Goal: Task Accomplishment & Management: Manage account settings

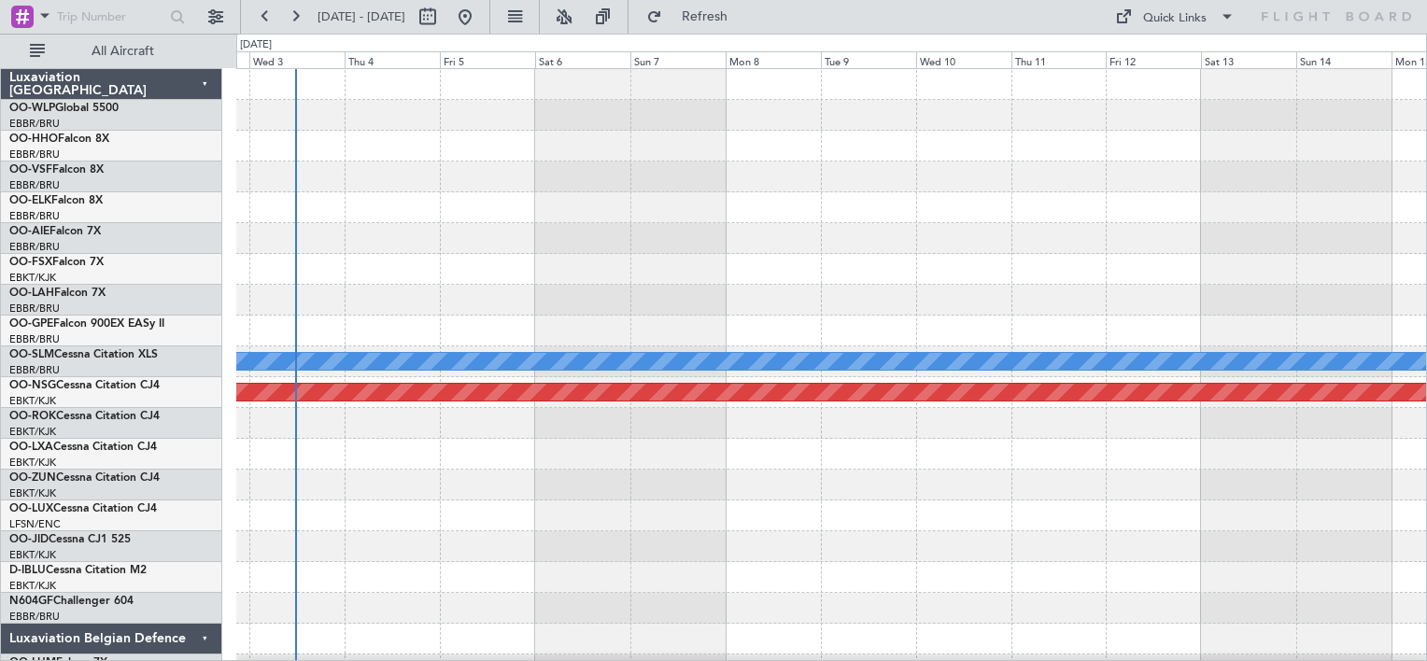
click at [714, 306] on div at bounding box center [831, 300] width 1190 height 31
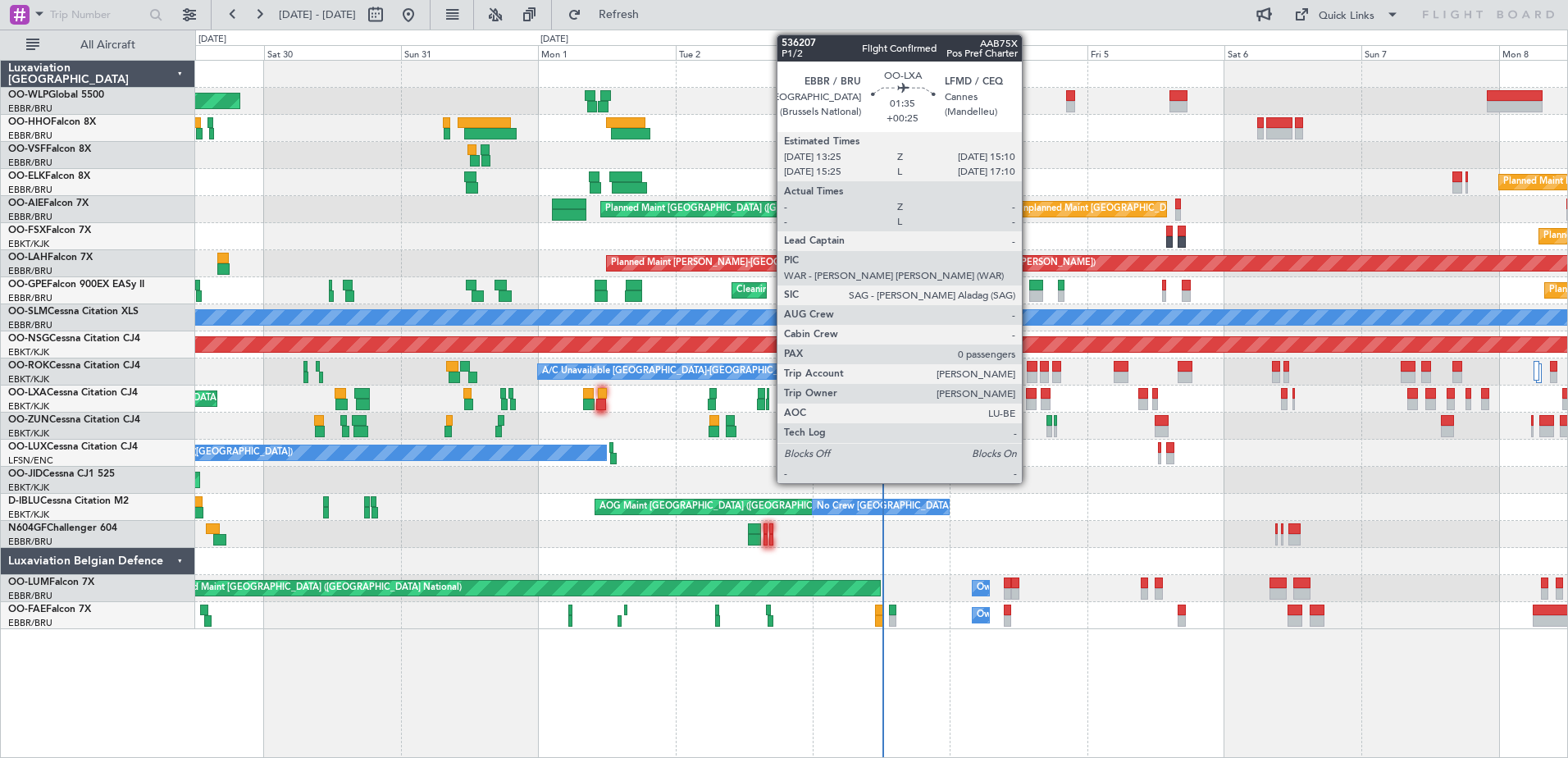
click at [1029, 406] on div at bounding box center [1032, 404] width 11 height 11
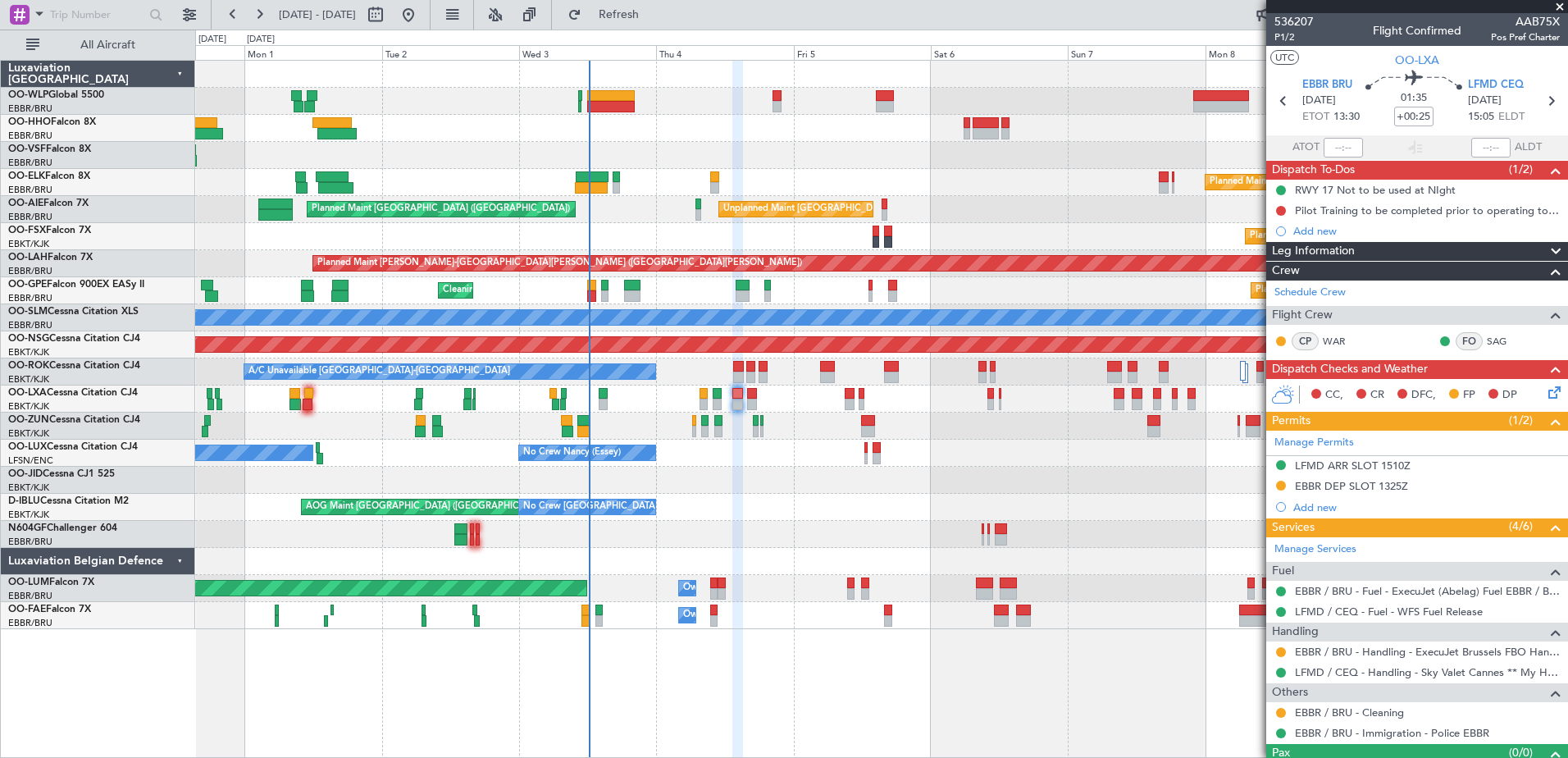
click at [788, 504] on div "AOG Maint Brussels (Brussels National) No Crew Brussels (Brussels National) No …" at bounding box center [881, 507] width 1372 height 27
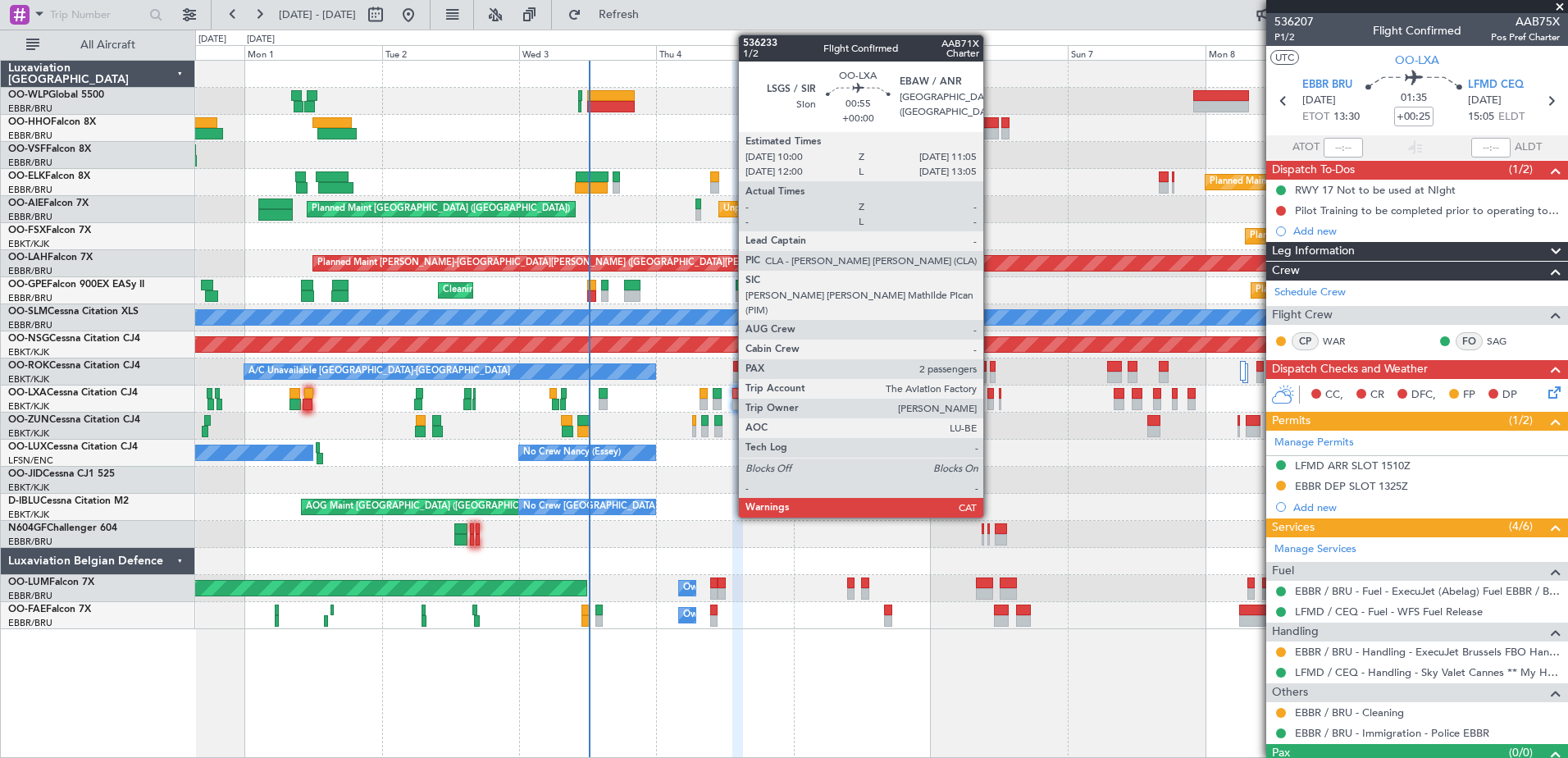
click at [990, 395] on div at bounding box center [990, 393] width 6 height 11
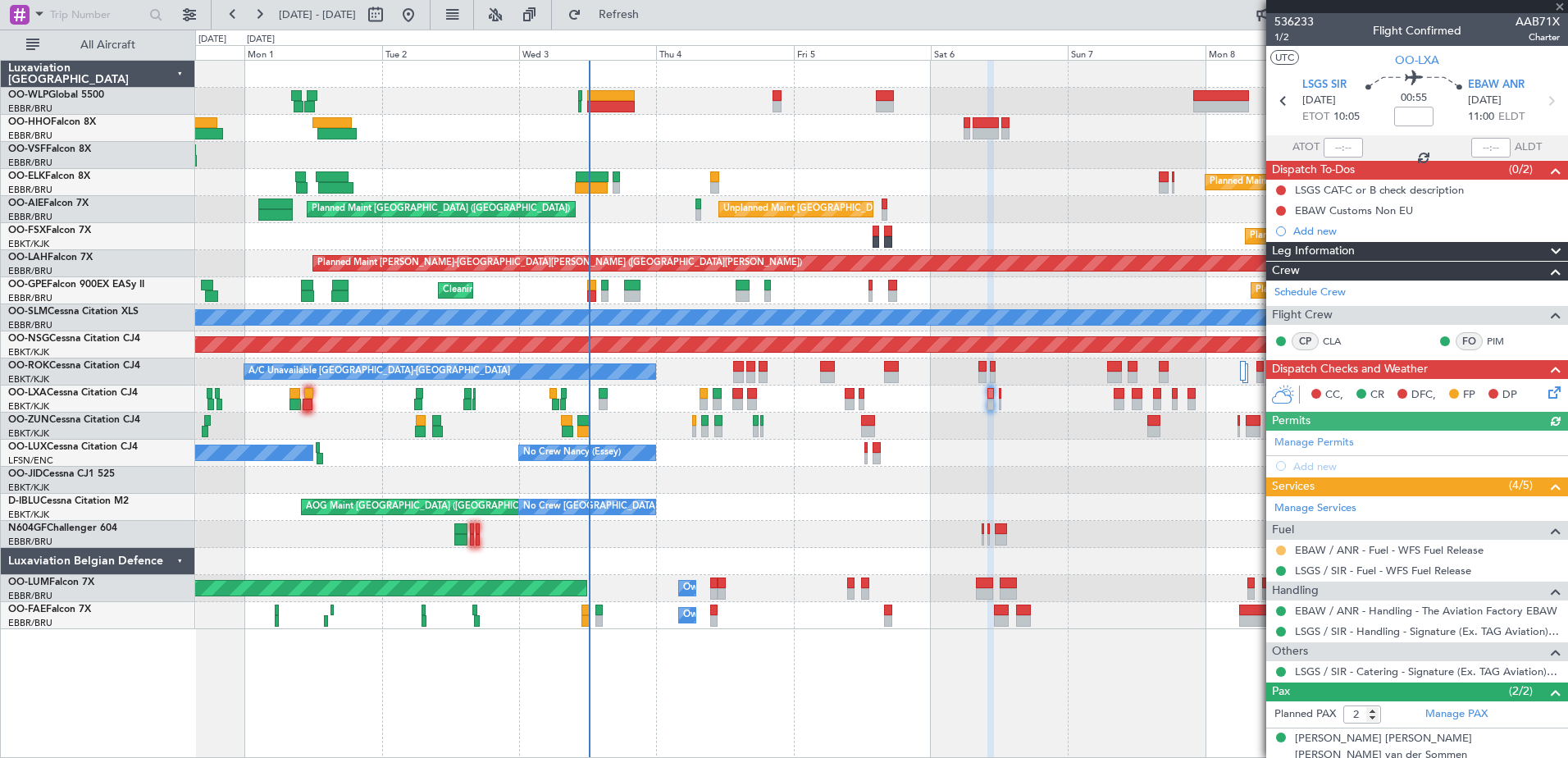
click at [1284, 551] on button at bounding box center [1280, 550] width 10 height 10
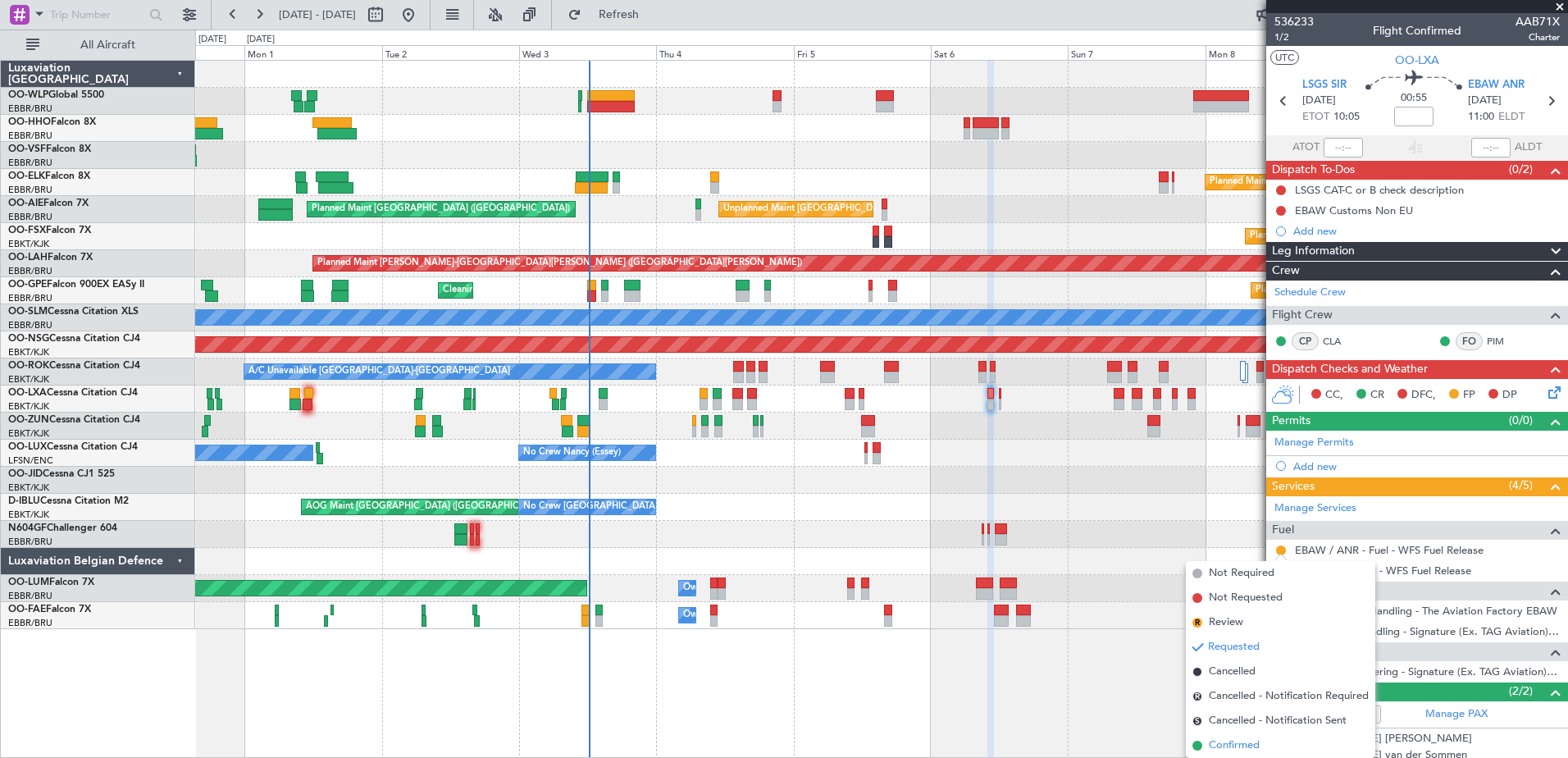
click at [1238, 740] on span "Confirmed" at bounding box center [1234, 746] width 51 height 17
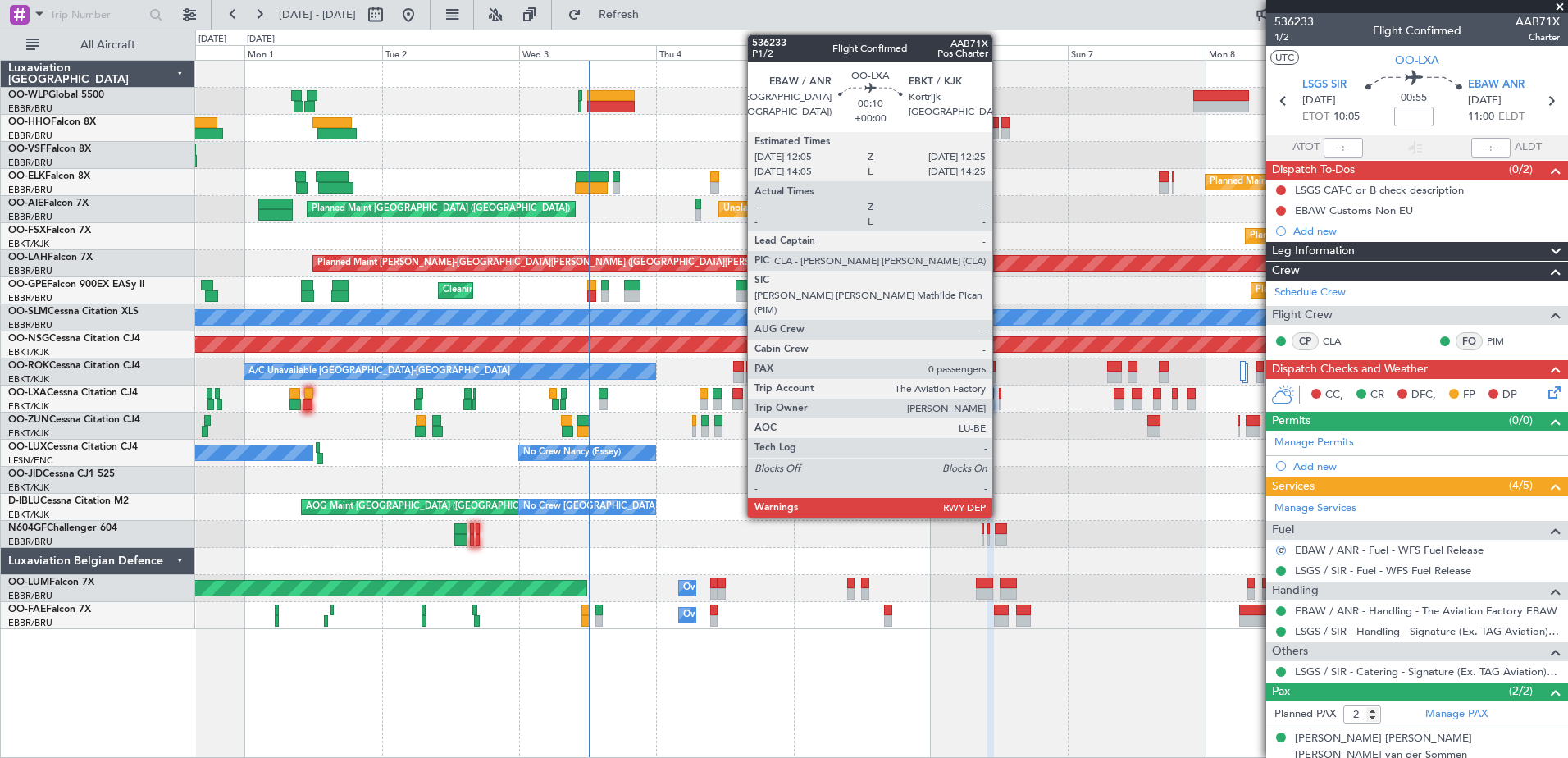
click at [1000, 403] on div at bounding box center [1000, 404] width 3 height 11
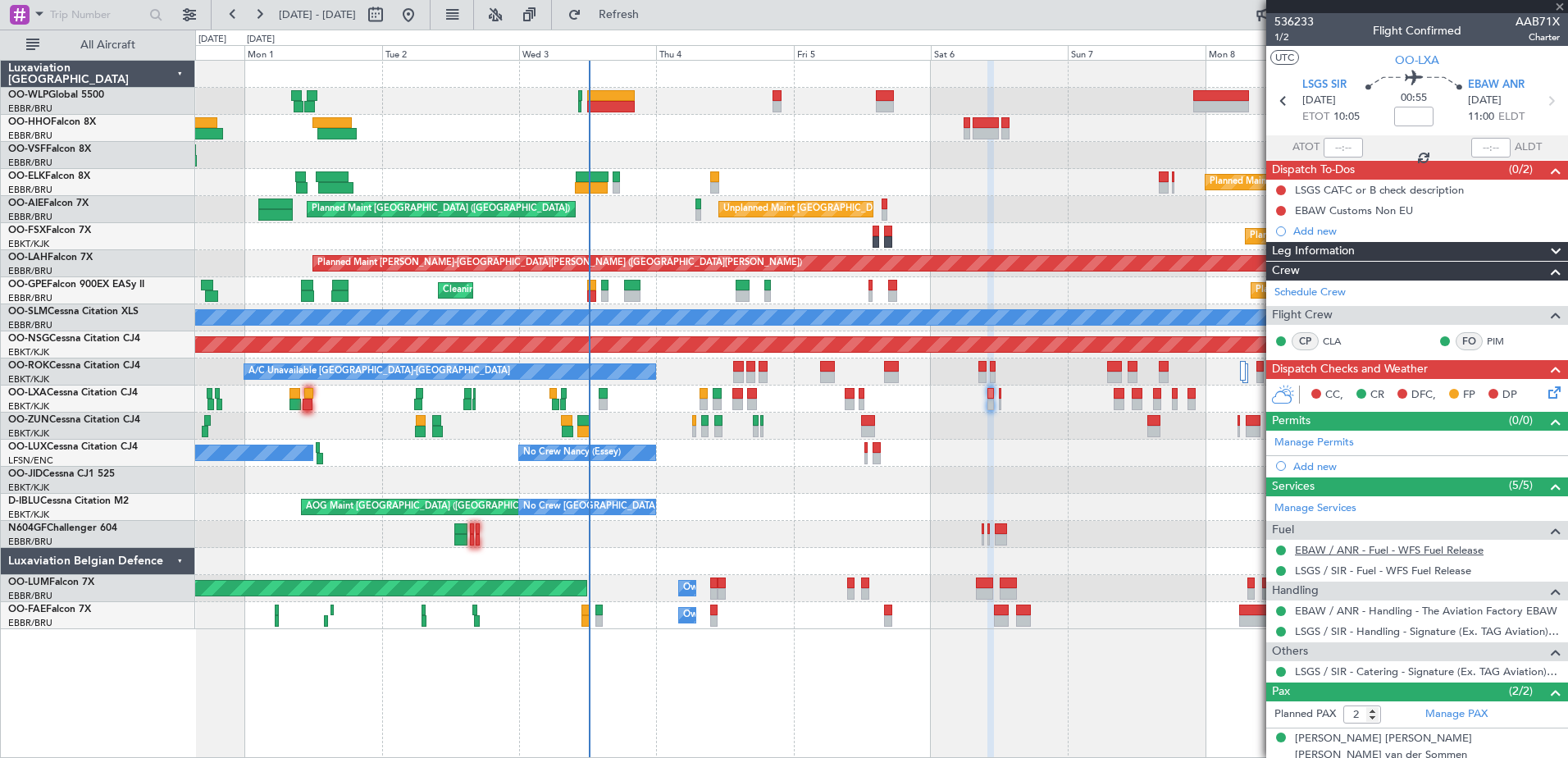
type input "0"
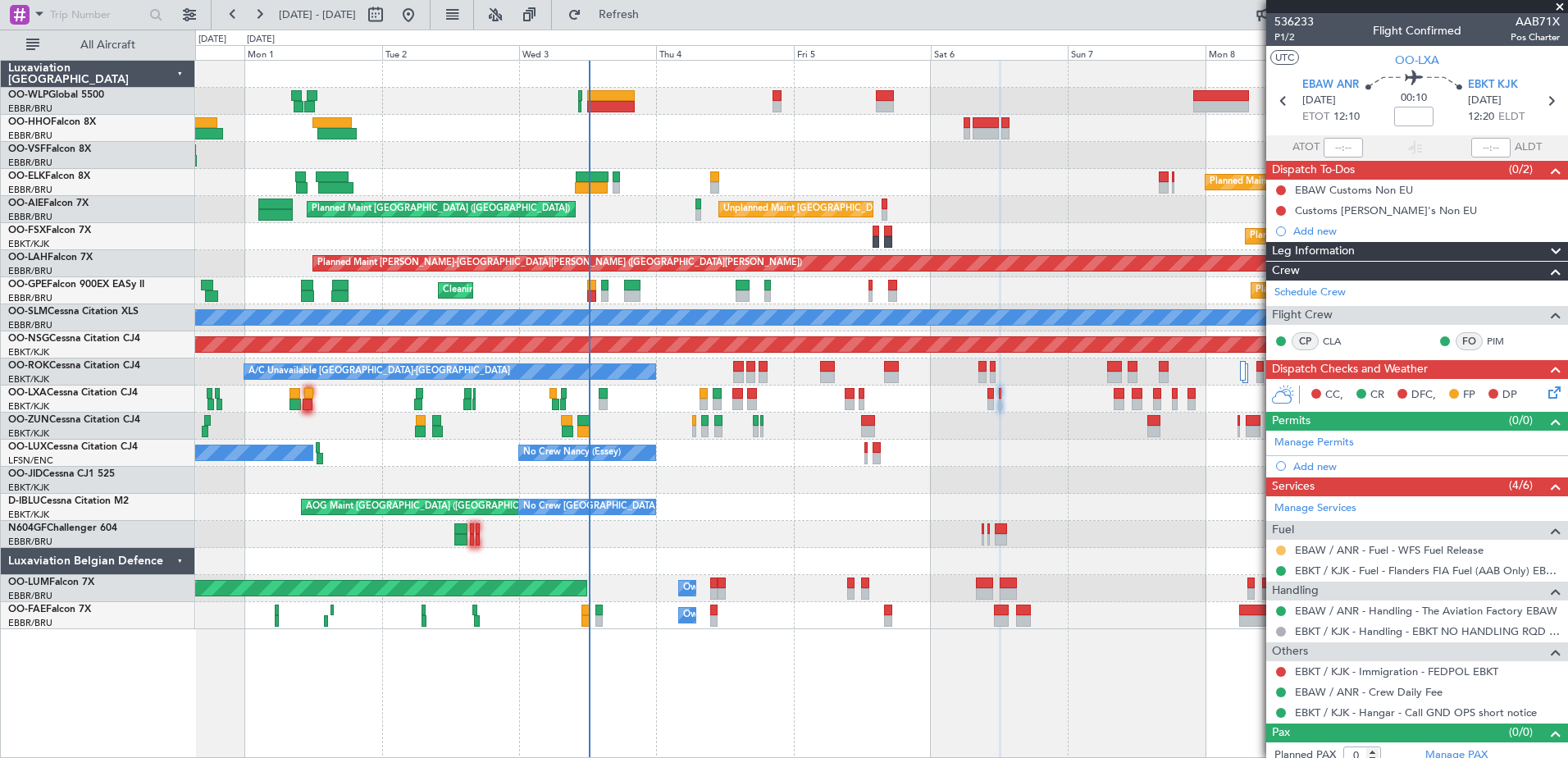
click at [1279, 547] on button at bounding box center [1280, 550] width 10 height 10
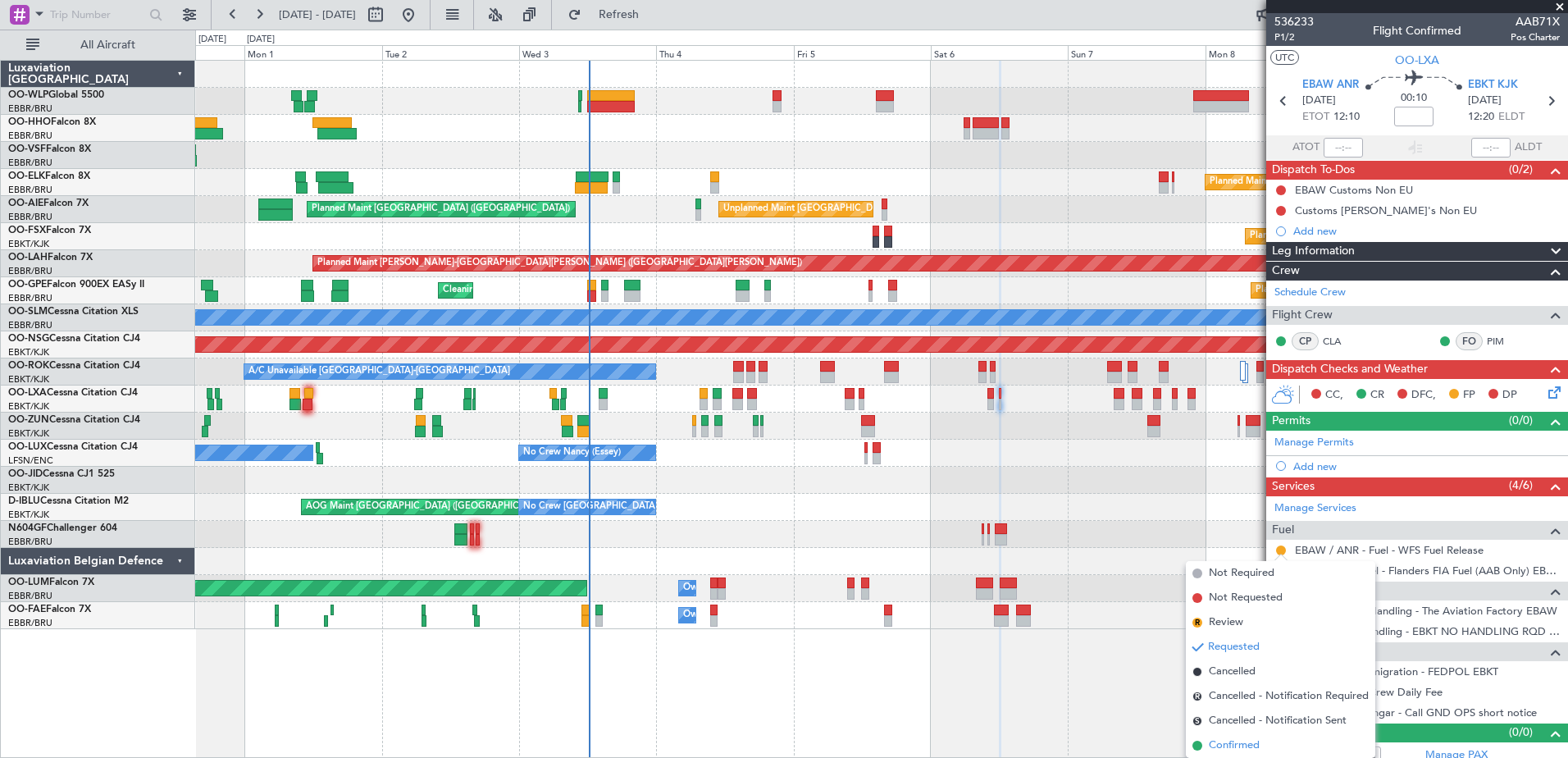
click at [1234, 741] on span "Confirmed" at bounding box center [1234, 746] width 51 height 17
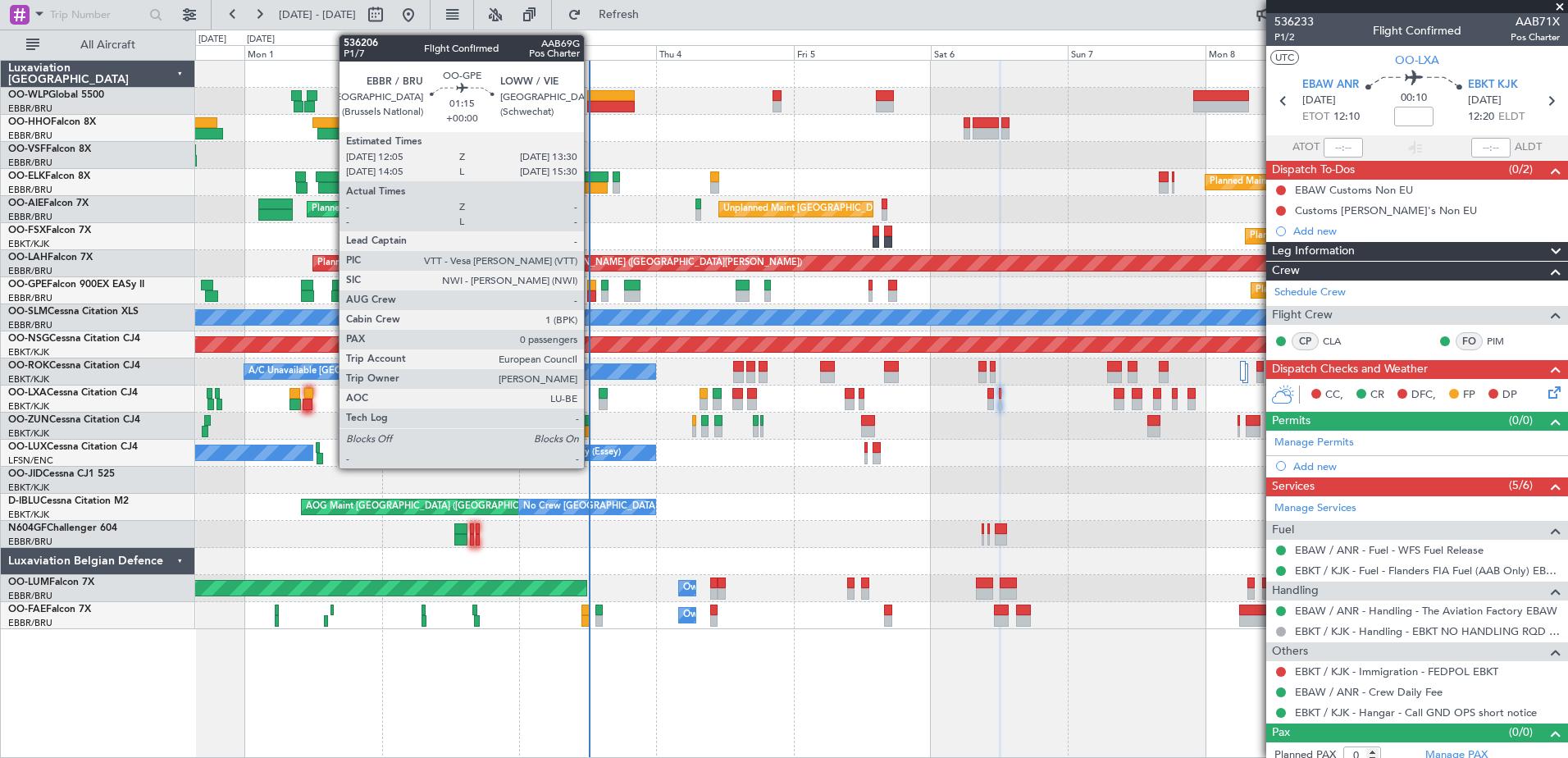
click at [591, 295] on div at bounding box center [591, 296] width 8 height 11
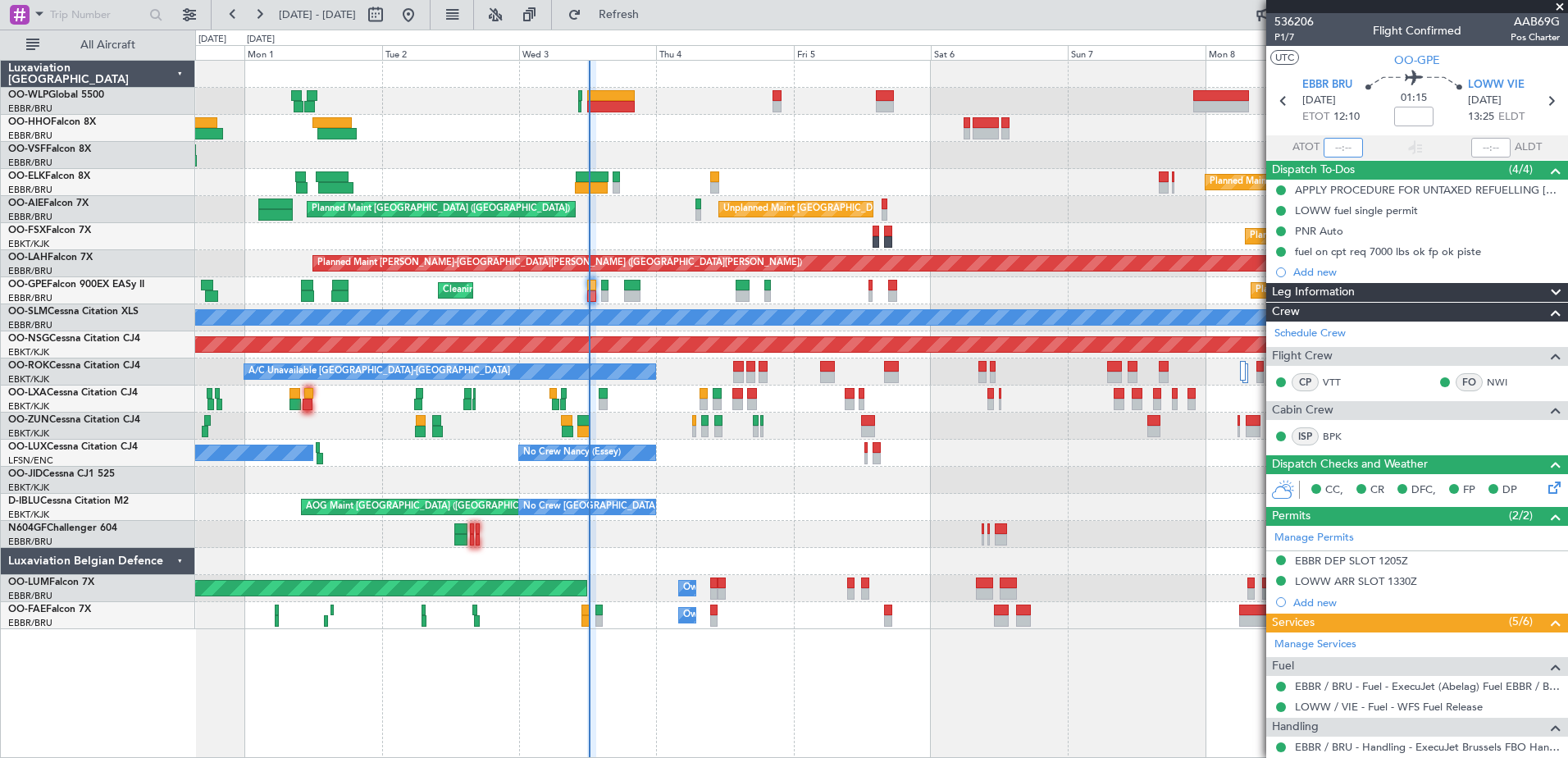
click at [1329, 141] on input "text" at bounding box center [1343, 148] width 40 height 19
type input "12:12"
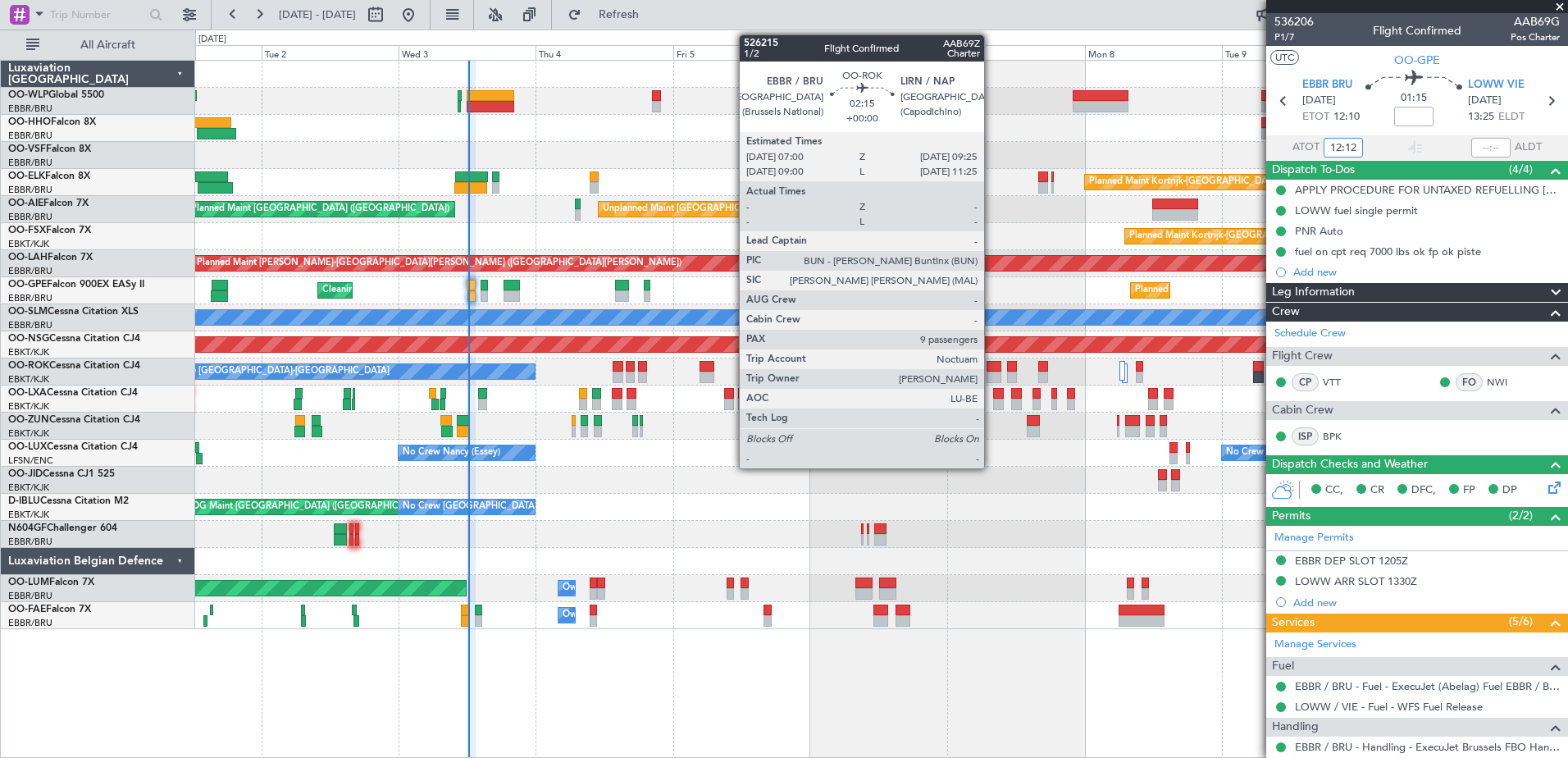
click at [991, 367] on div at bounding box center [994, 366] width 14 height 11
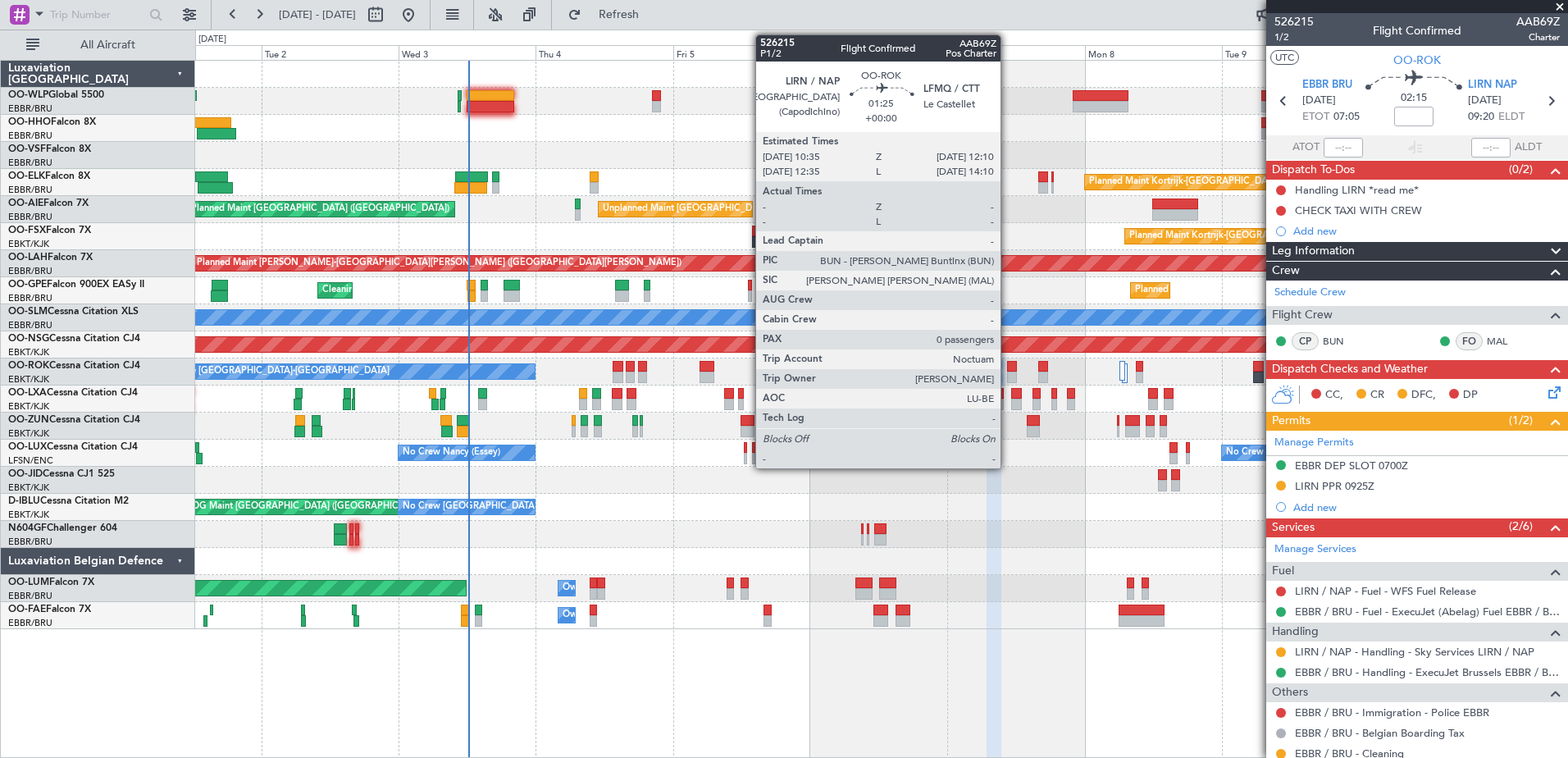
click at [1008, 368] on div at bounding box center [1011, 366] width 10 height 11
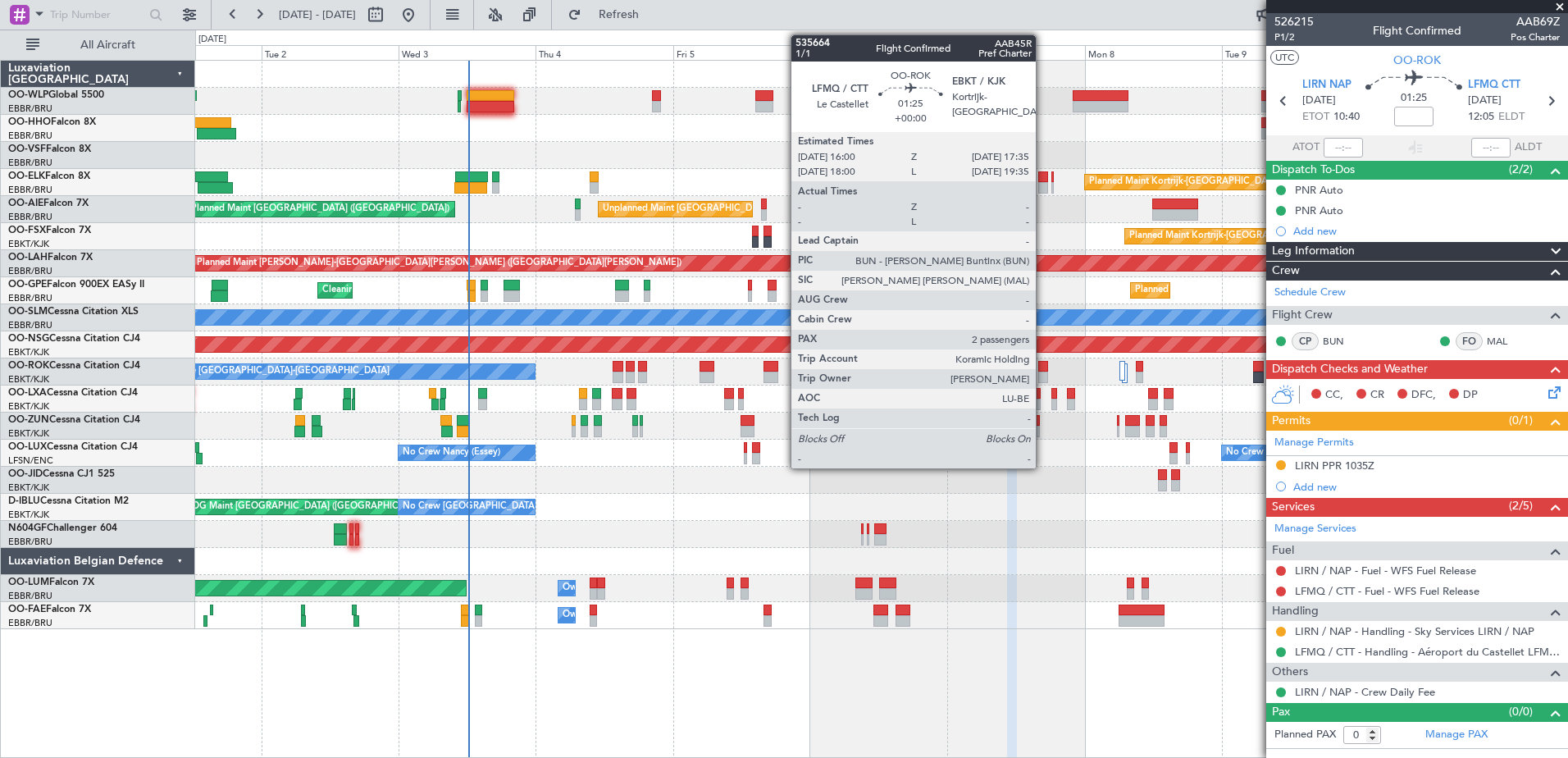
click at [1043, 372] on div at bounding box center [1043, 377] width 10 height 11
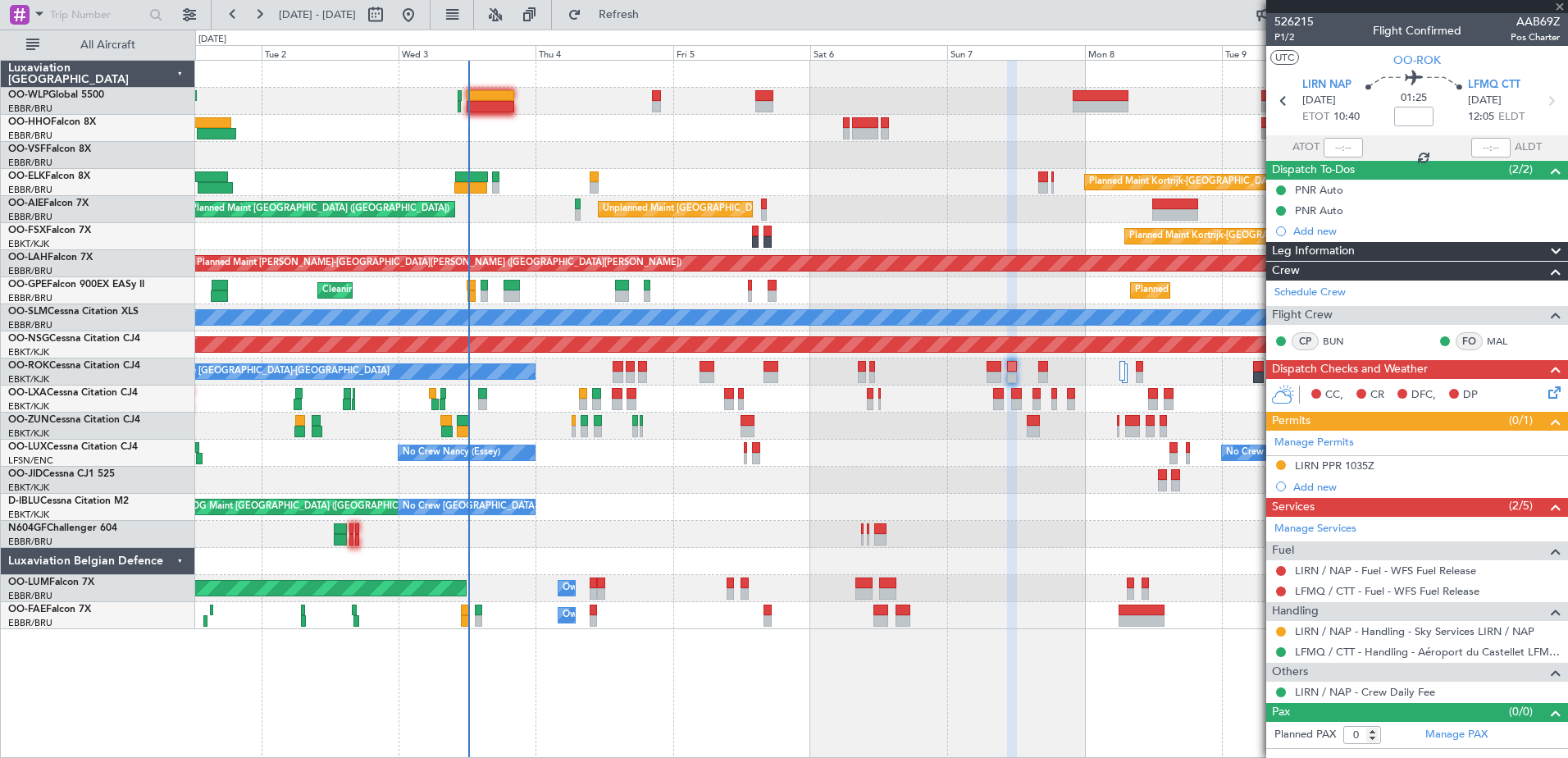
type input "2"
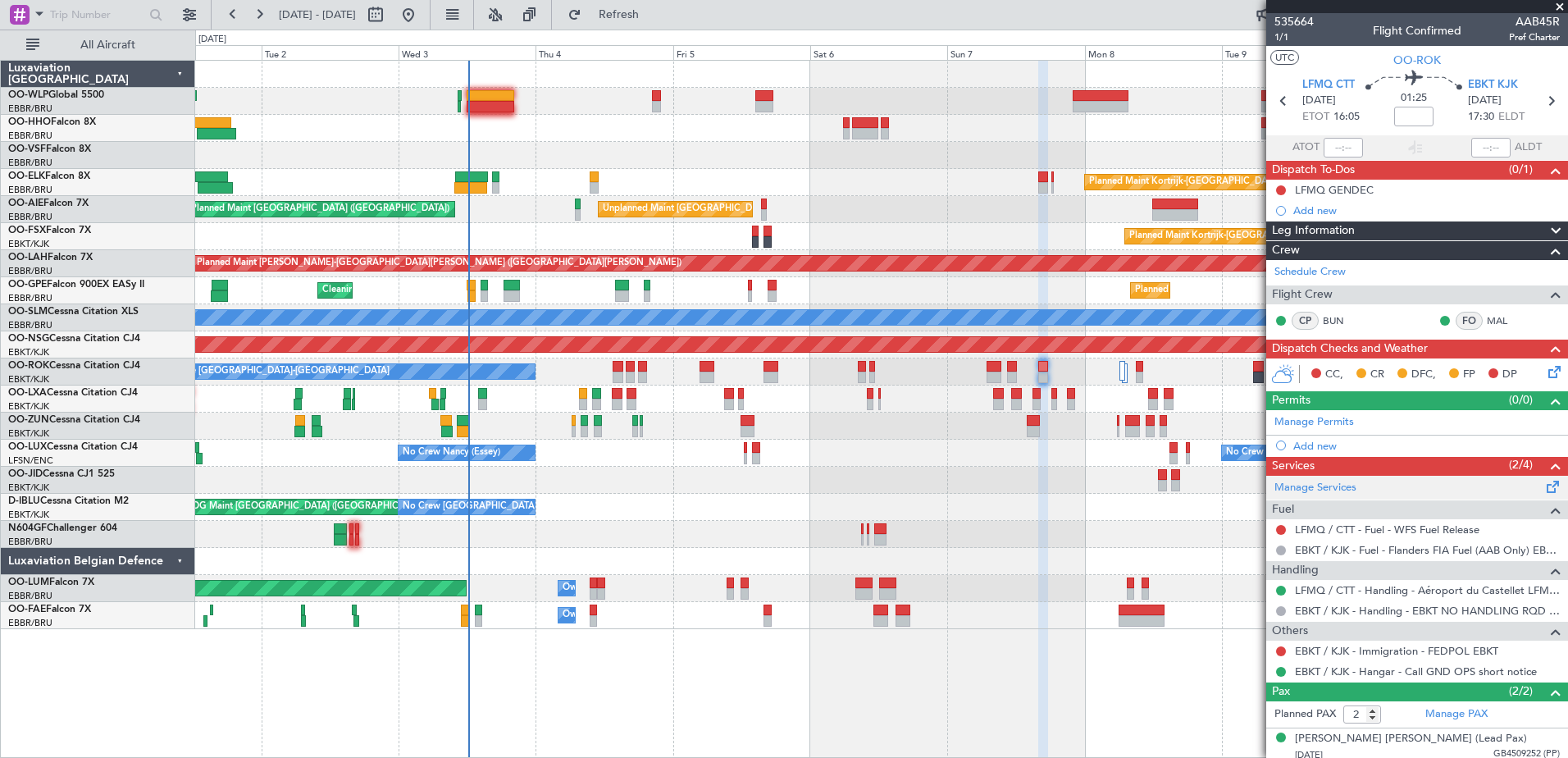
scroll to position [44, 0]
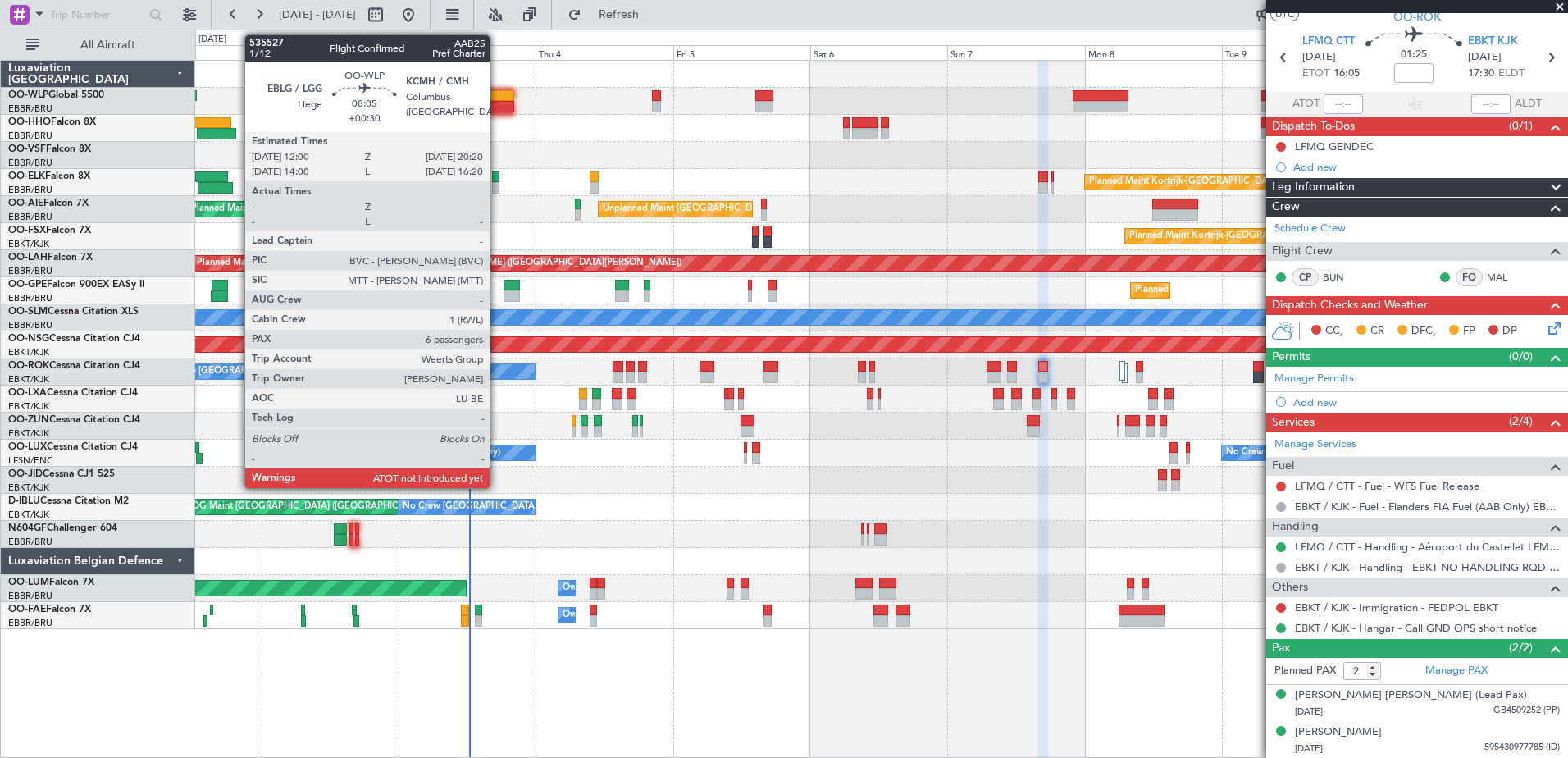
click at [496, 108] on div at bounding box center [490, 106] width 48 height 11
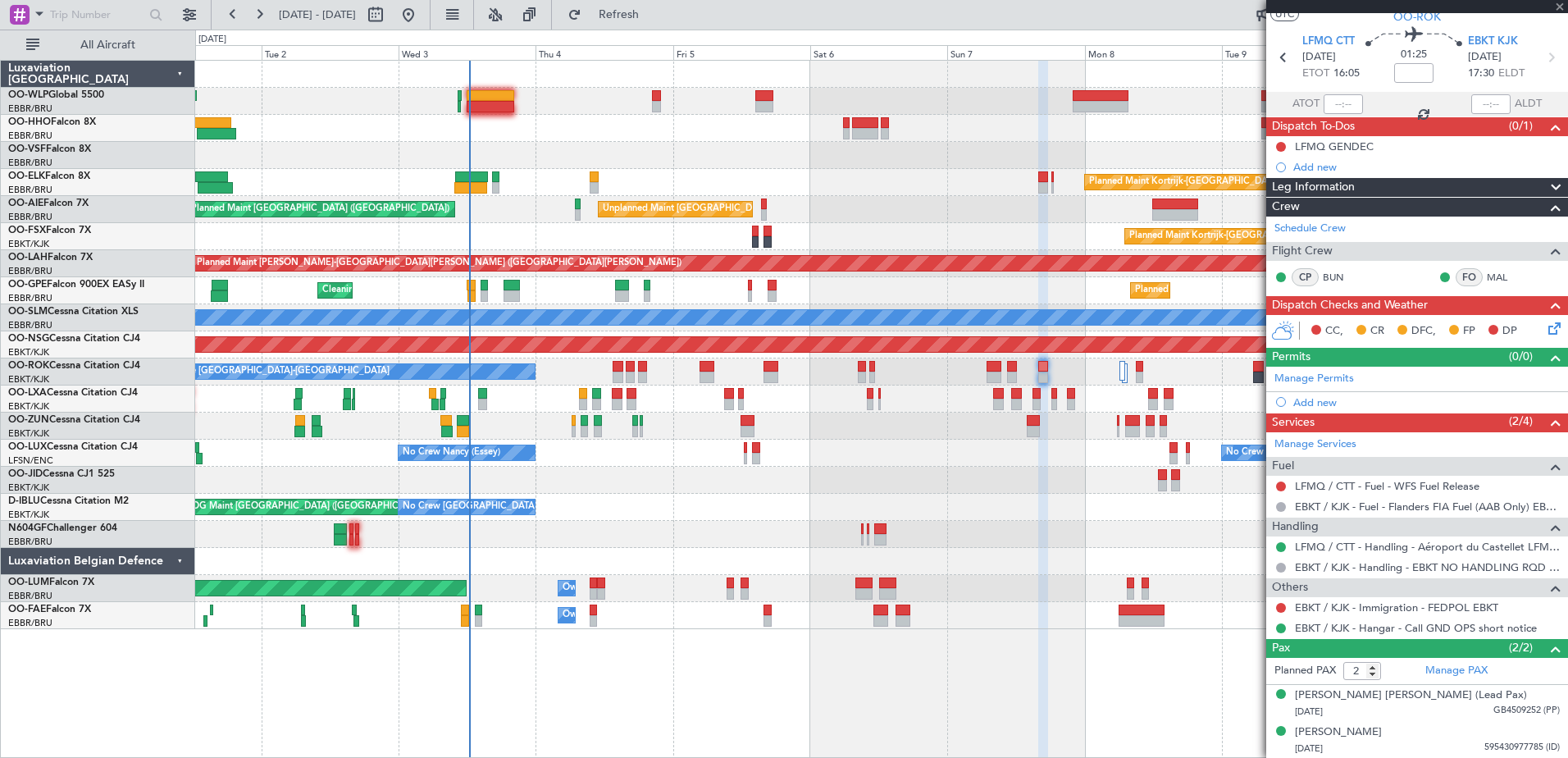
type input "+00:30"
type input "6"
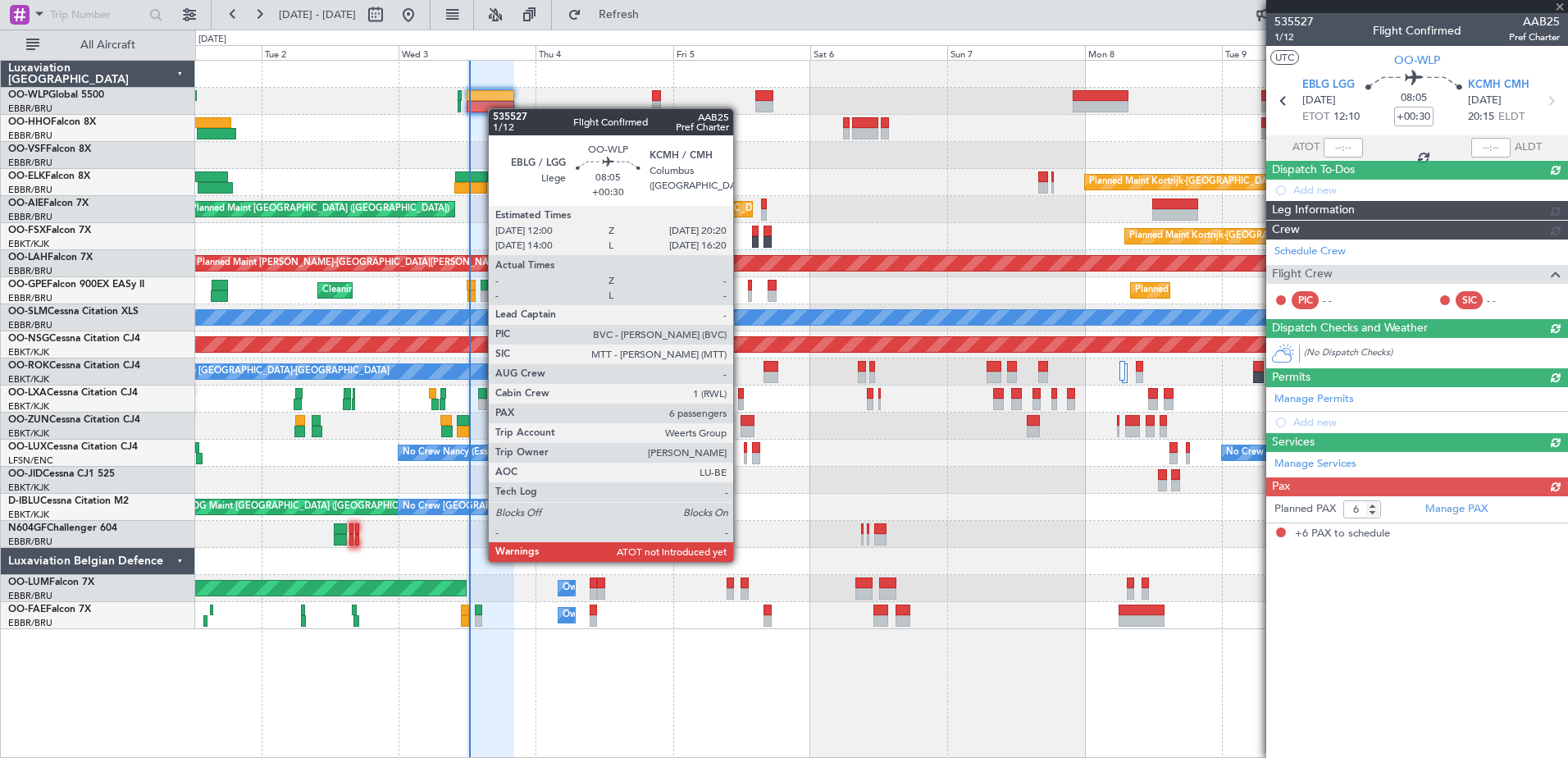
scroll to position [0, 0]
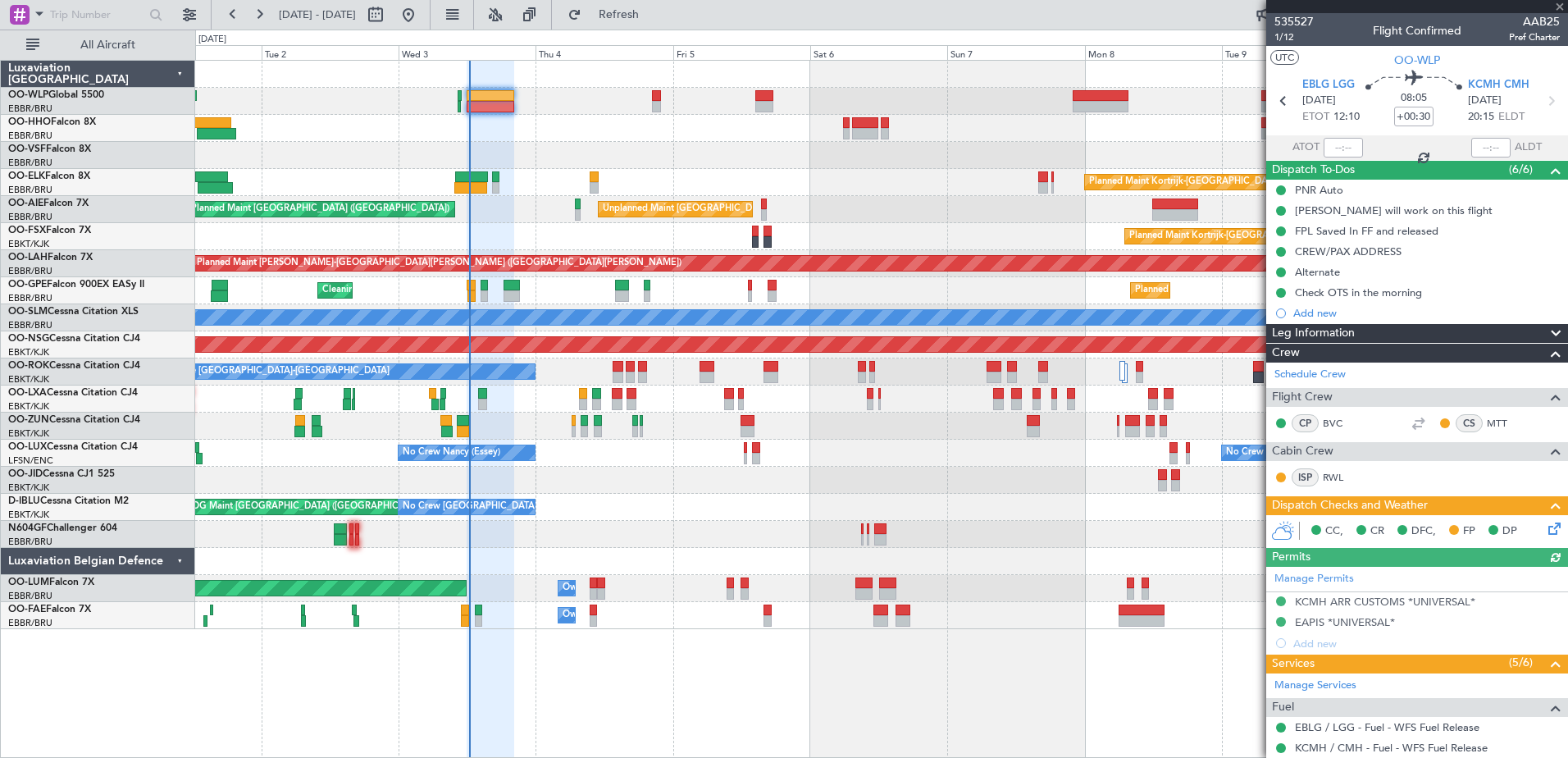
click at [1334, 148] on div at bounding box center [1343, 148] width 40 height 19
click at [1327, 141] on input "text" at bounding box center [1343, 148] width 40 height 19
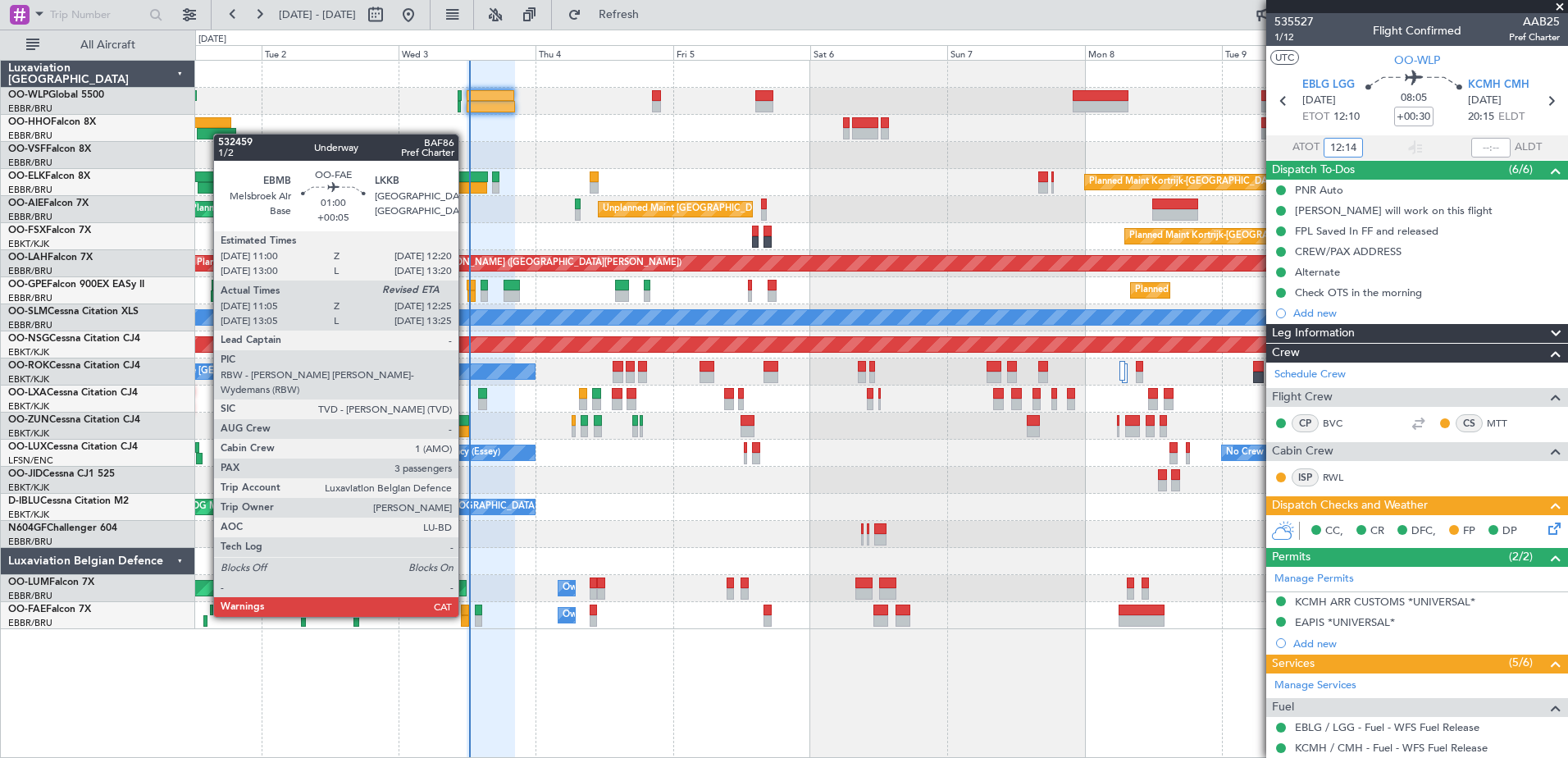
click at [465, 616] on div at bounding box center [464, 621] width 8 height 11
type input "12:14"
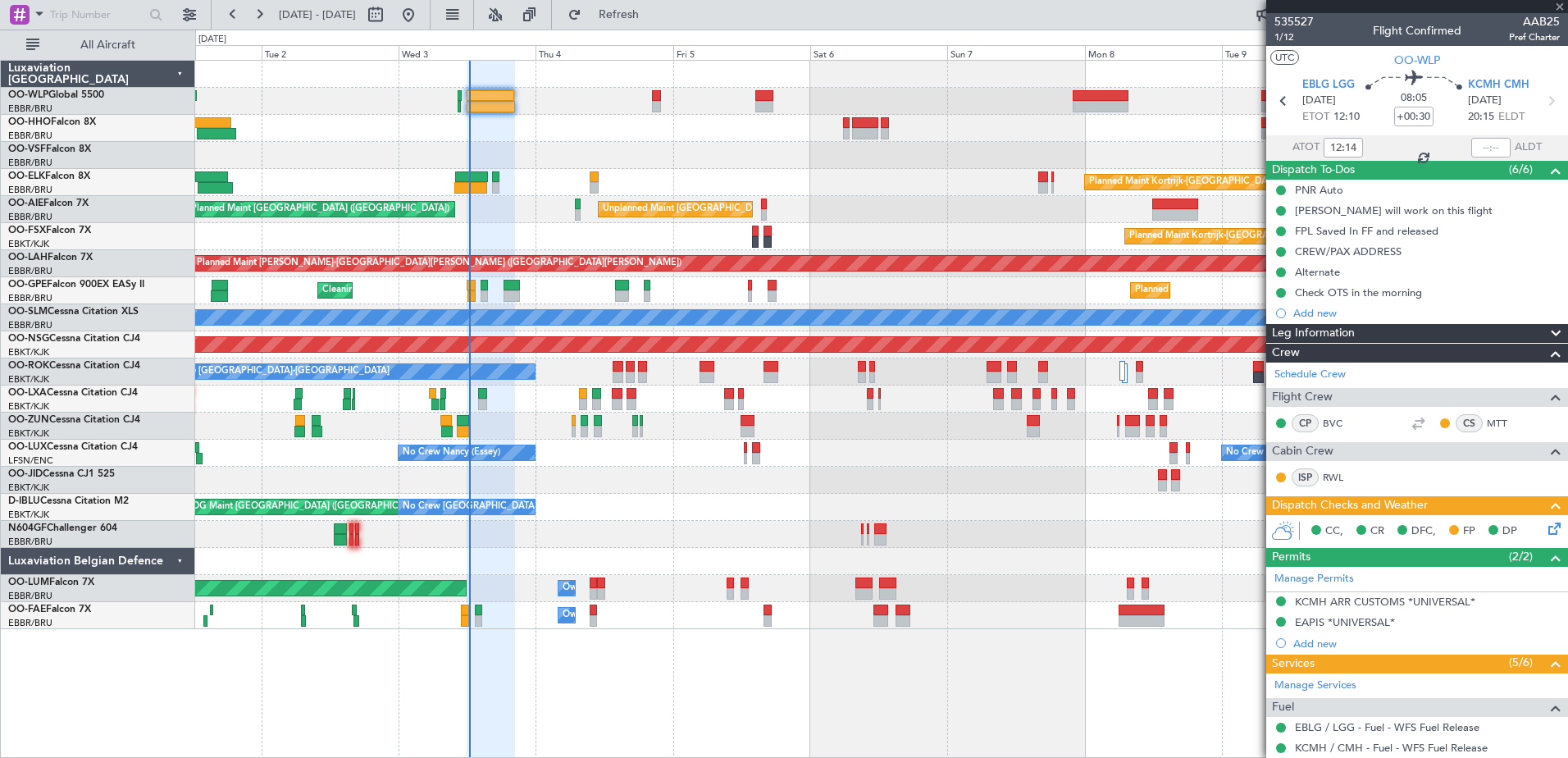
type input "+00:05"
type input "11:15"
type input "3"
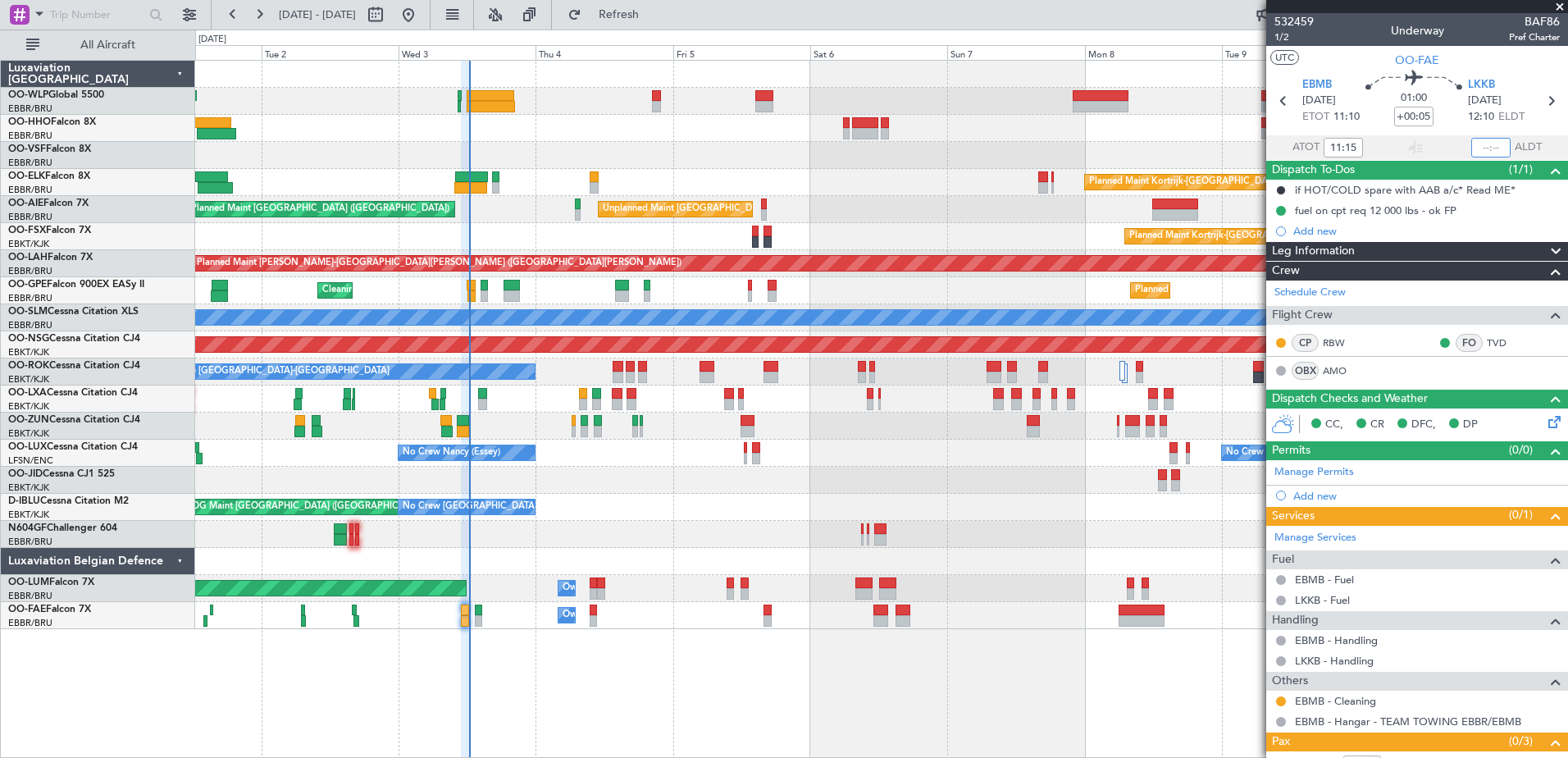
click at [1472, 153] on input "text" at bounding box center [1491, 148] width 40 height 19
type input "12:19"
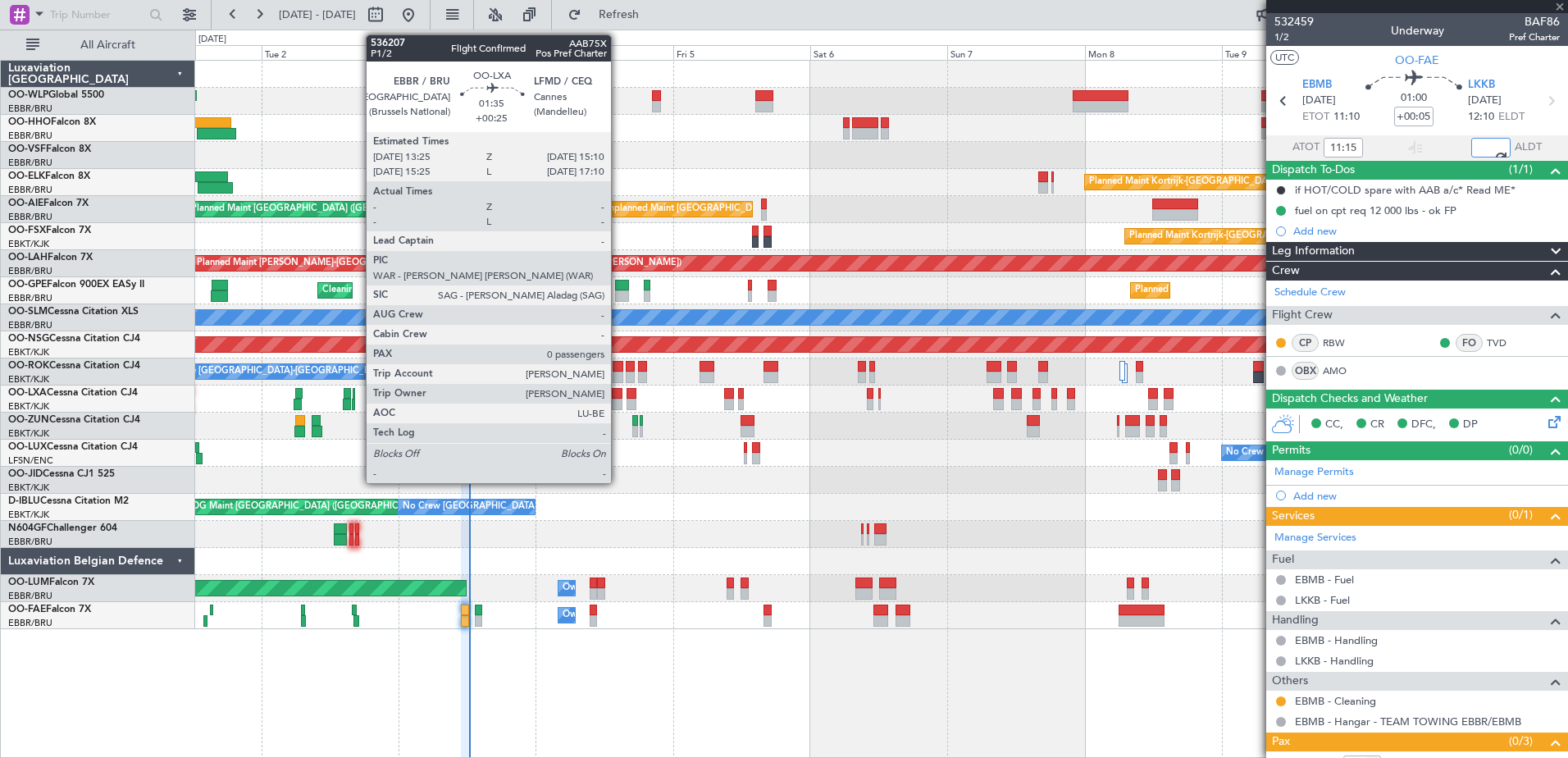
click at [618, 402] on div at bounding box center [617, 404] width 11 height 11
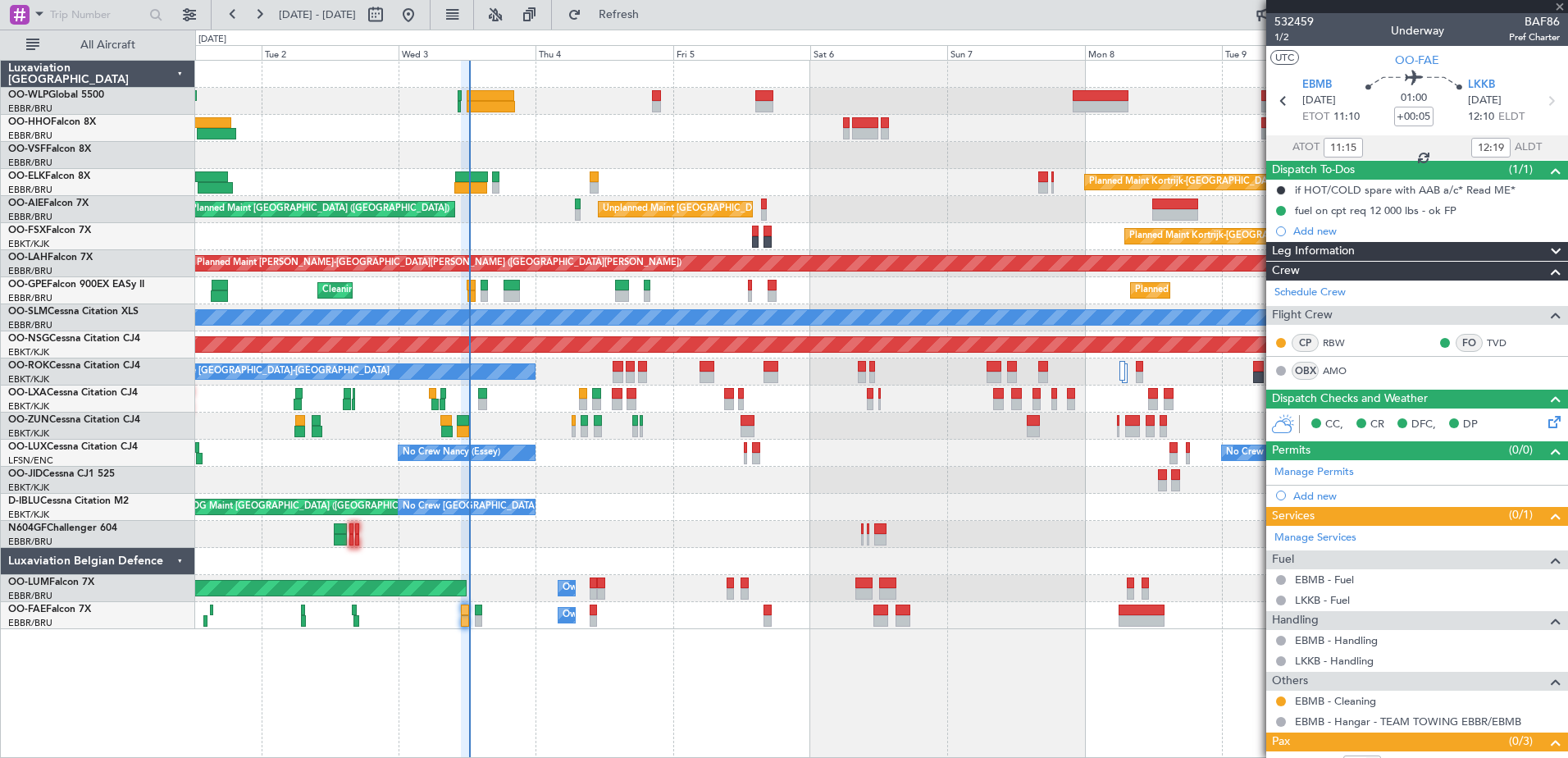
type input "+00:25"
type input "0"
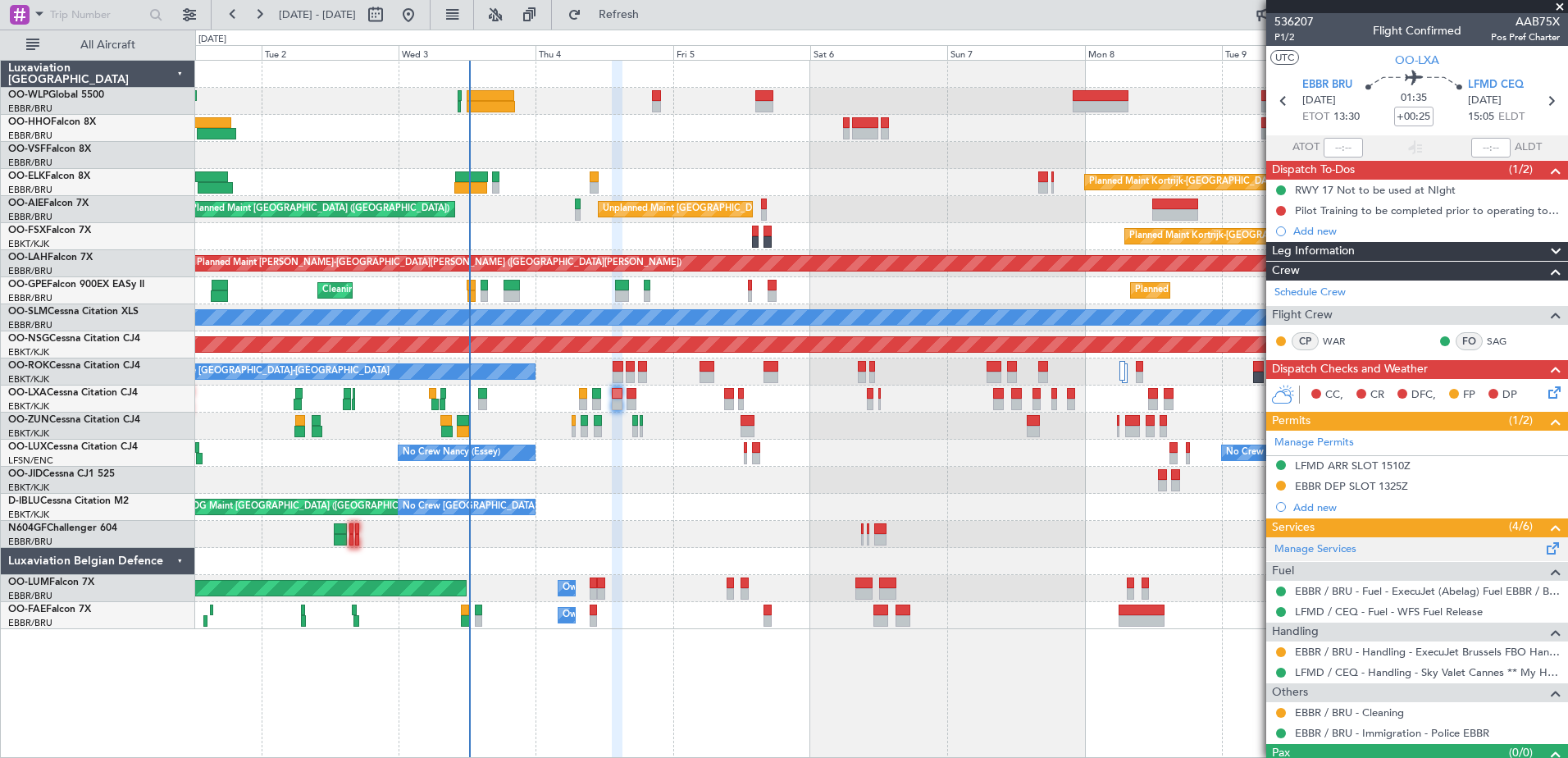
scroll to position [31, 0]
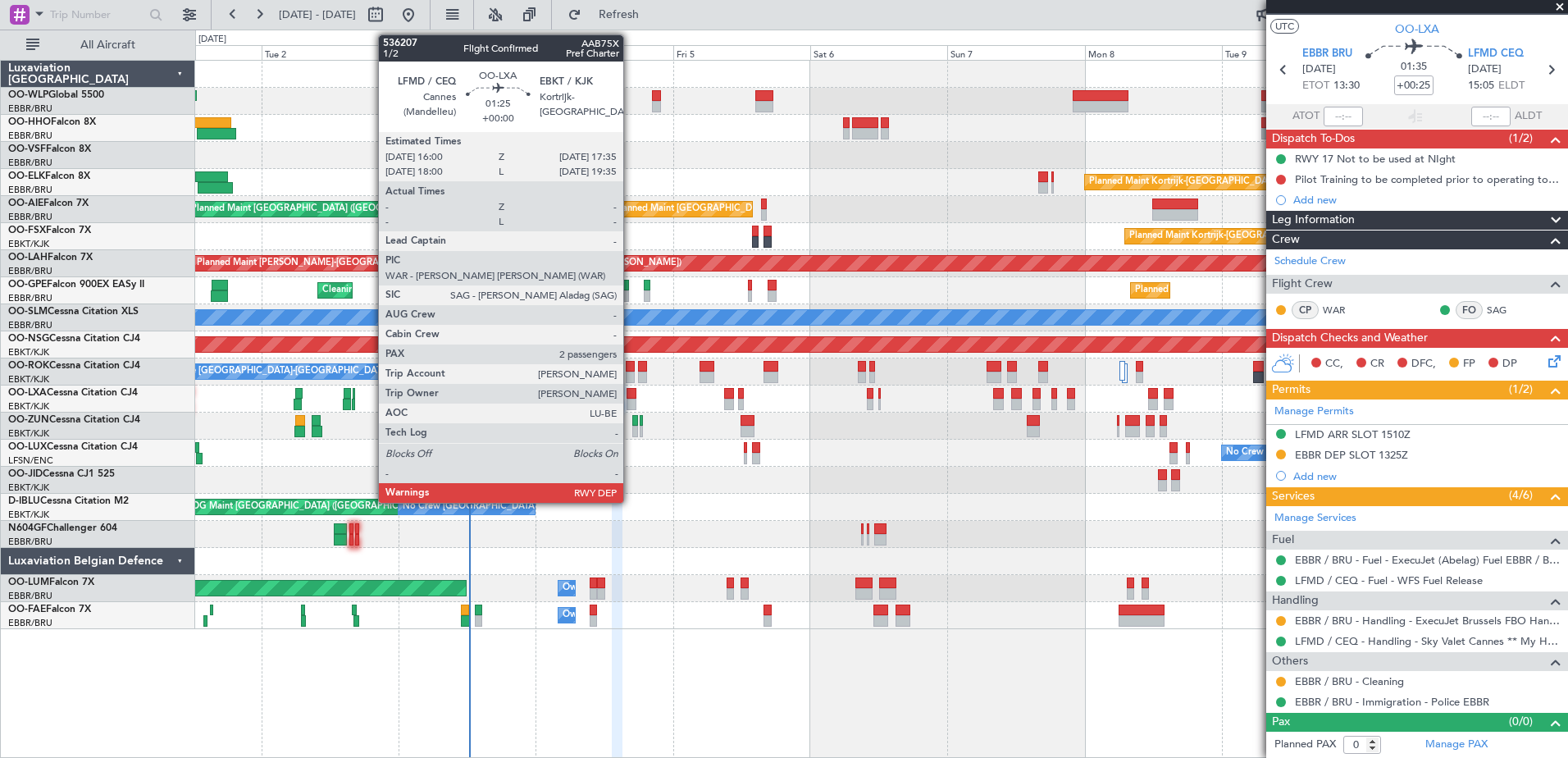
click at [630, 397] on div at bounding box center [631, 393] width 10 height 11
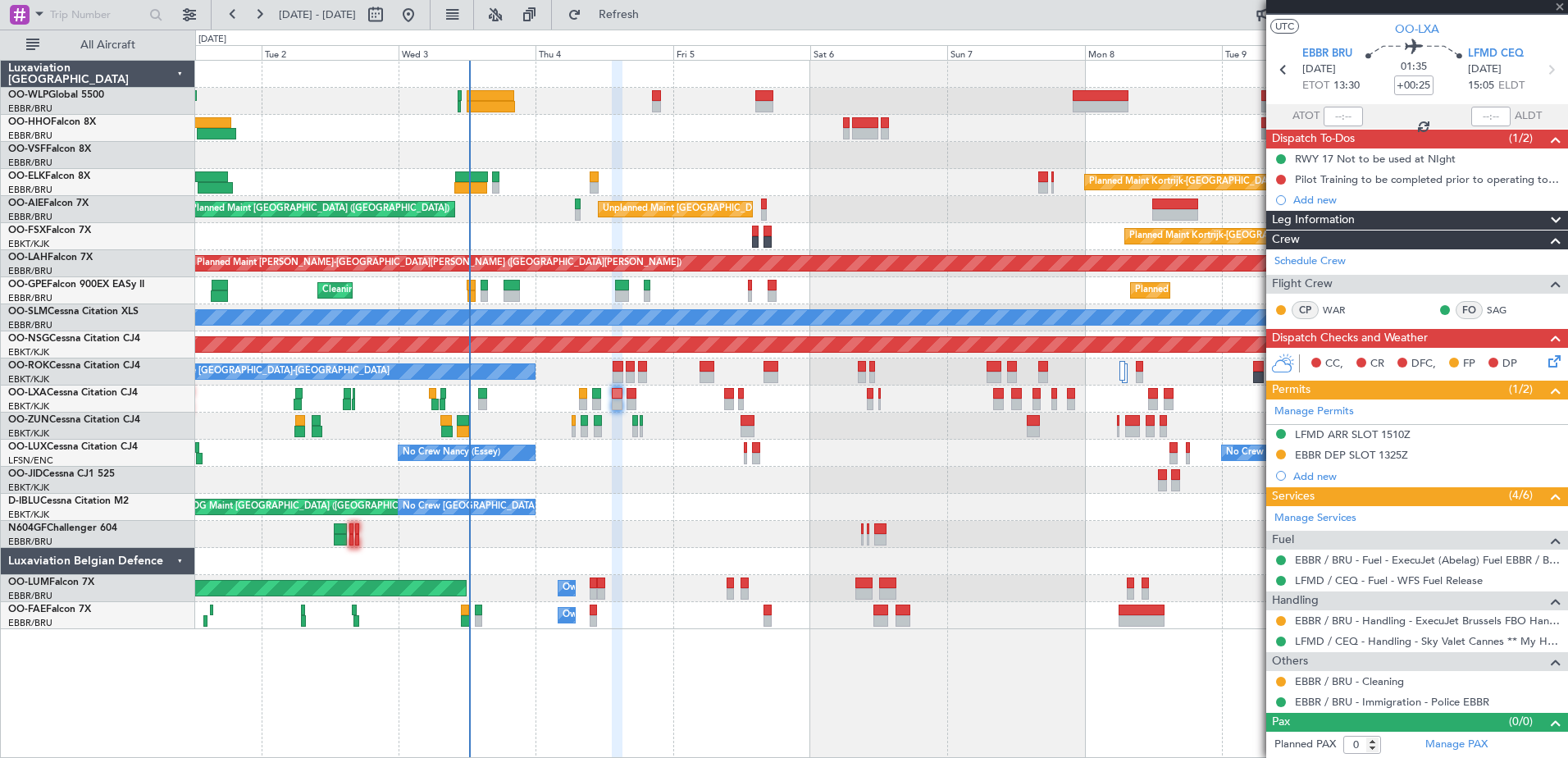
type input "2"
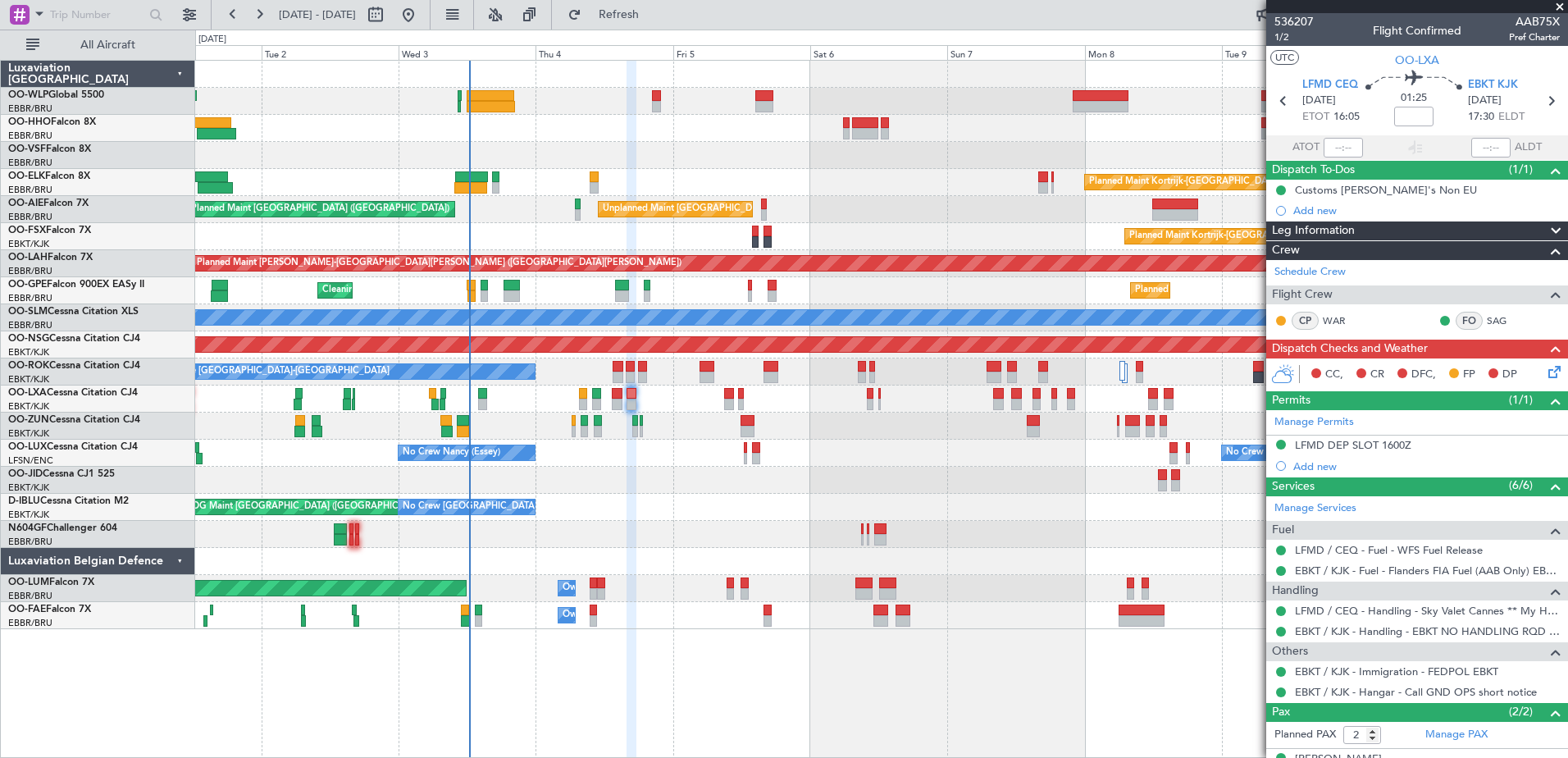
scroll to position [64, 0]
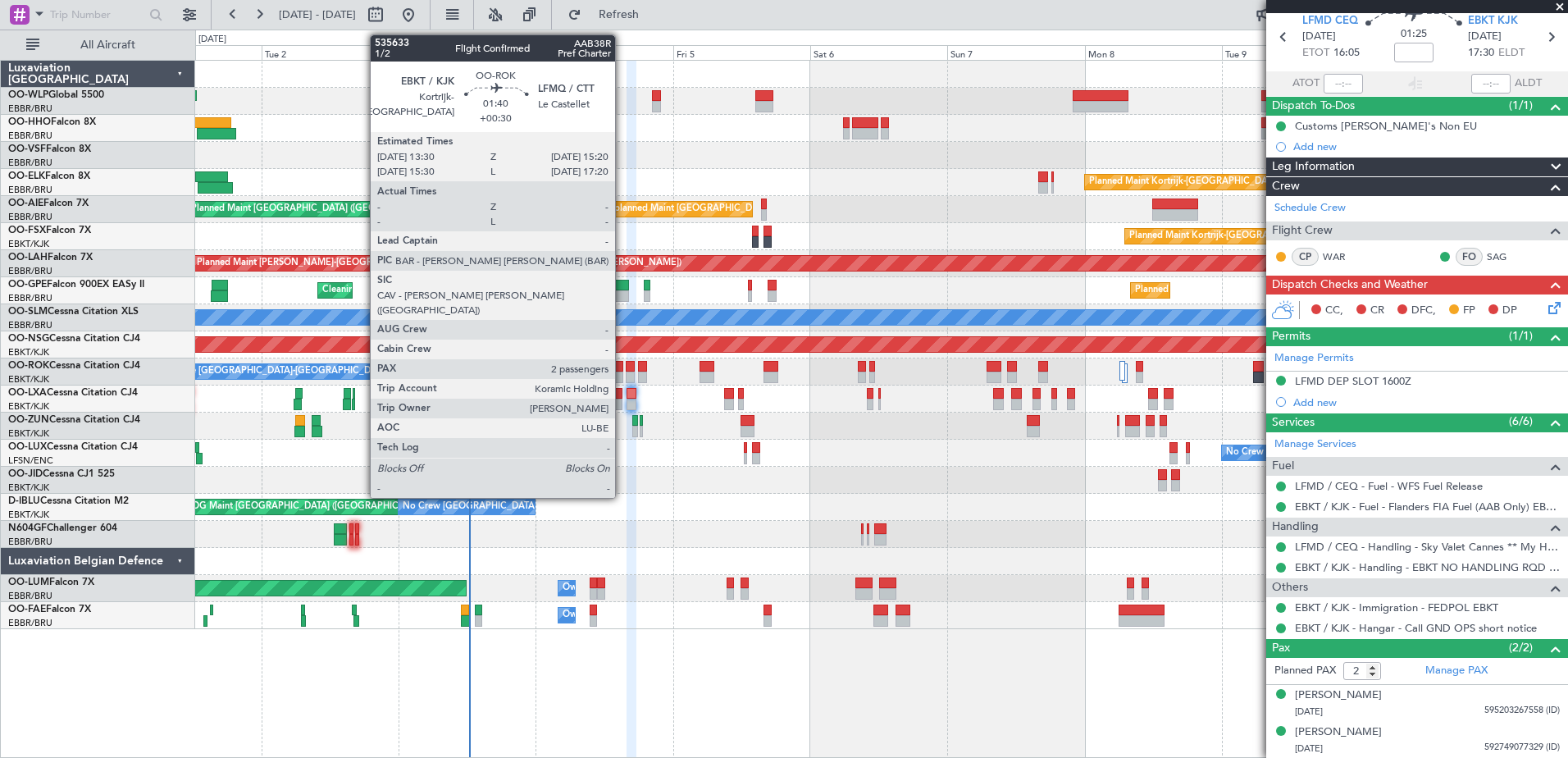
click at [622, 379] on div at bounding box center [618, 377] width 11 height 11
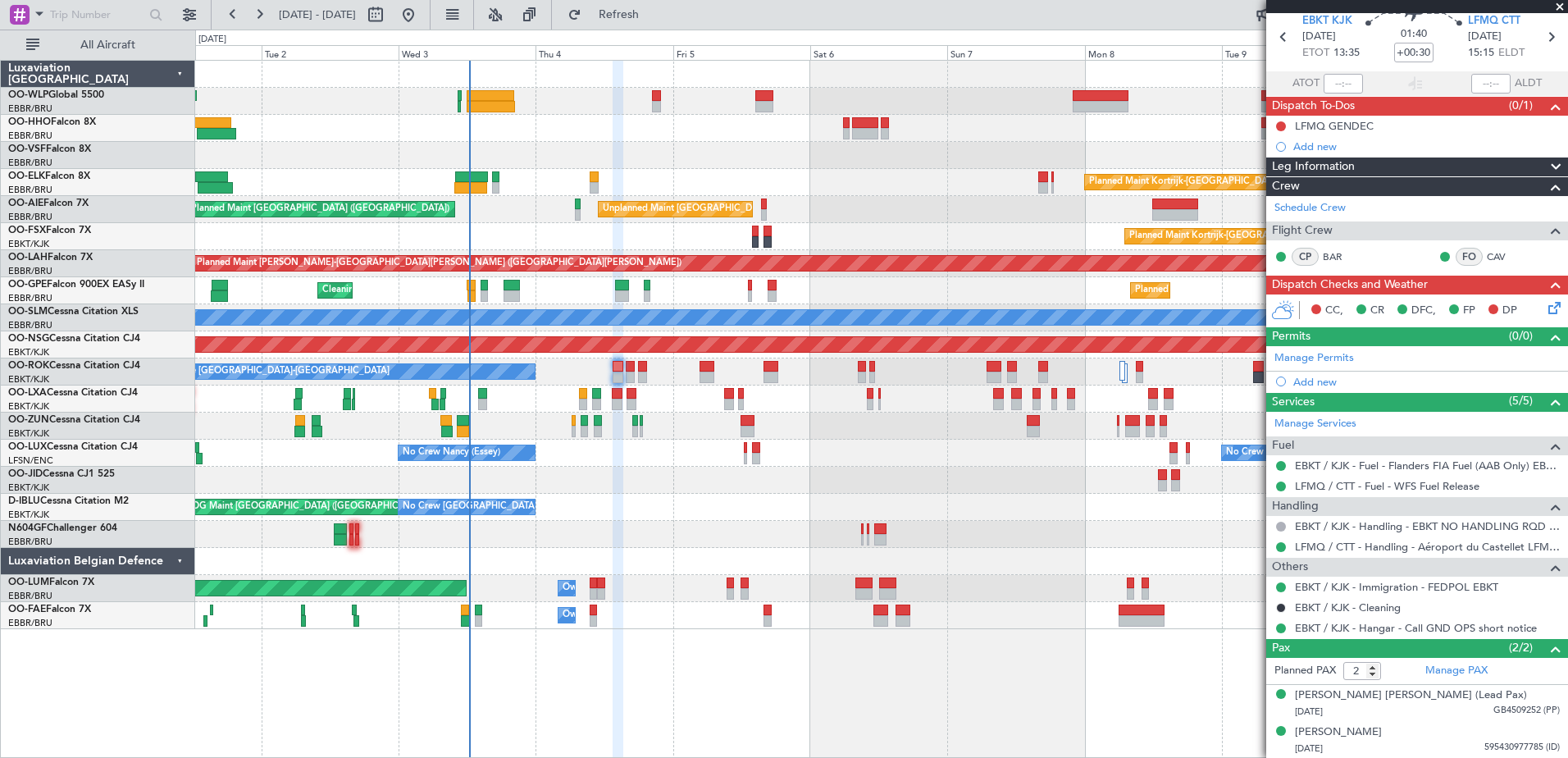
scroll to position [0, 0]
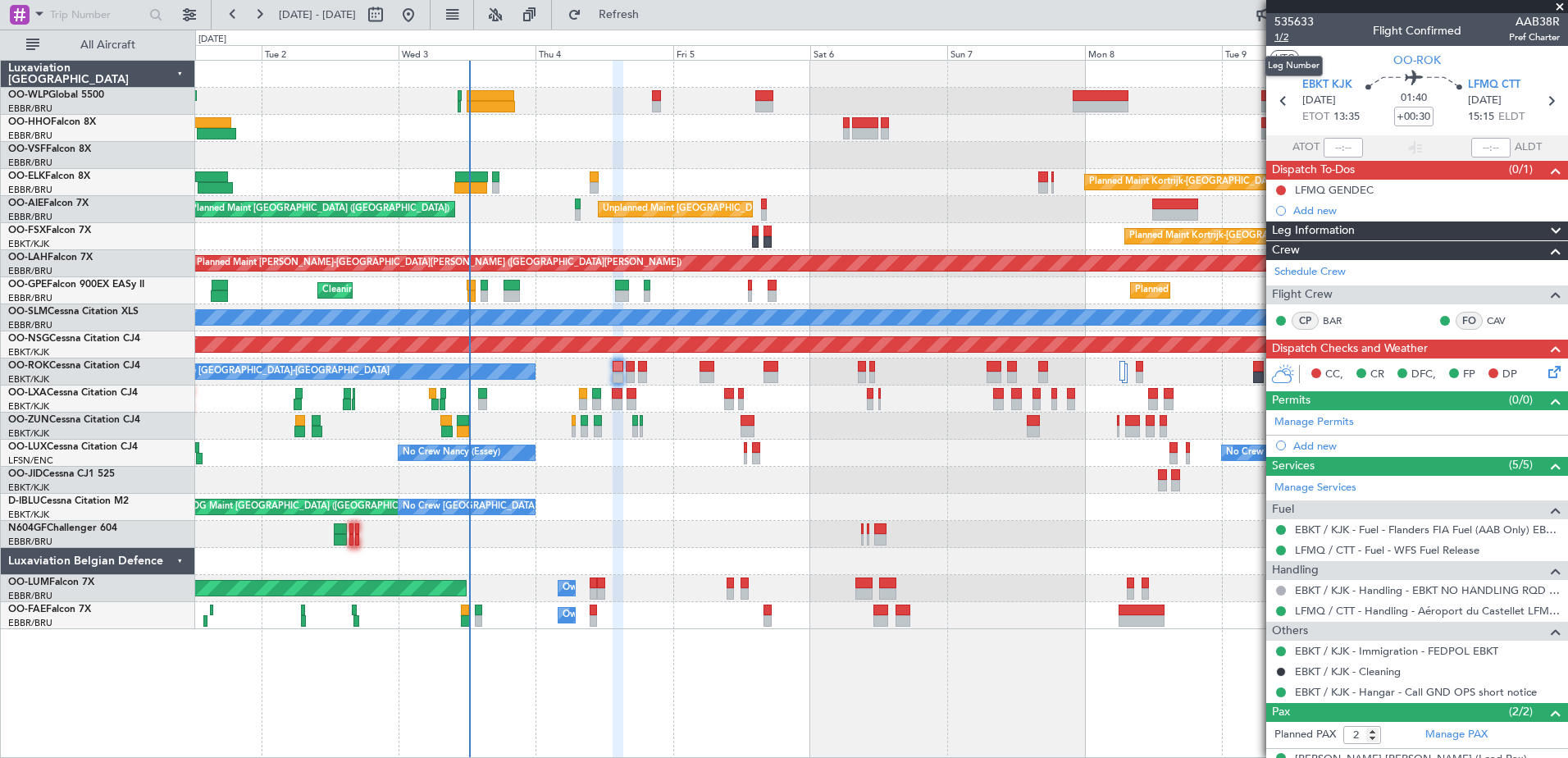
click at [1285, 40] on span "1/2" at bounding box center [1294, 38] width 40 height 14
click at [1277, 33] on span "1/2" at bounding box center [1294, 38] width 40 height 14
click at [1279, 189] on button at bounding box center [1280, 190] width 10 height 10
click at [1287, 262] on span "Completed" at bounding box center [1289, 263] width 54 height 17
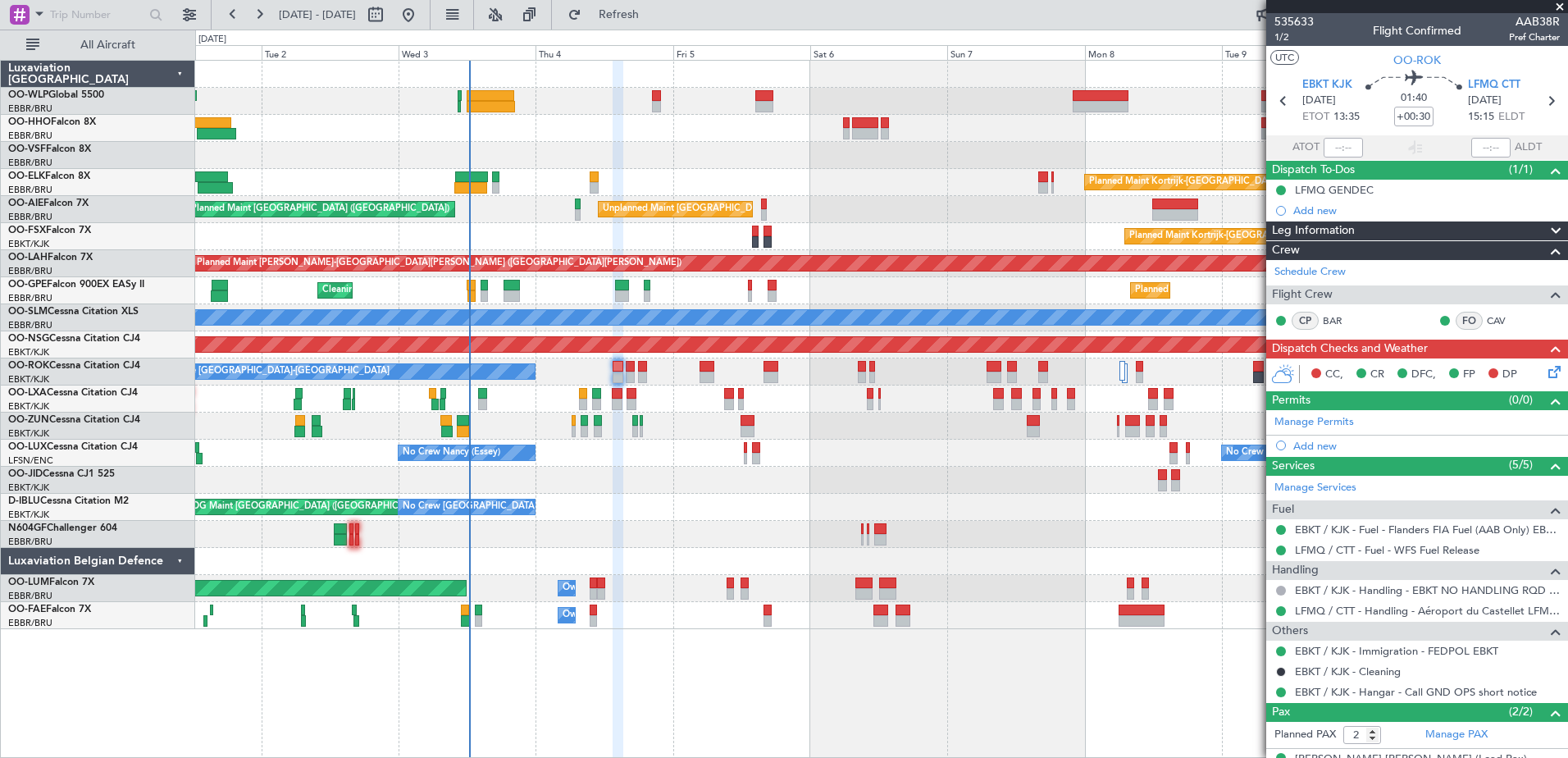
click at [1545, 373] on icon at bounding box center [1551, 369] width 13 height 13
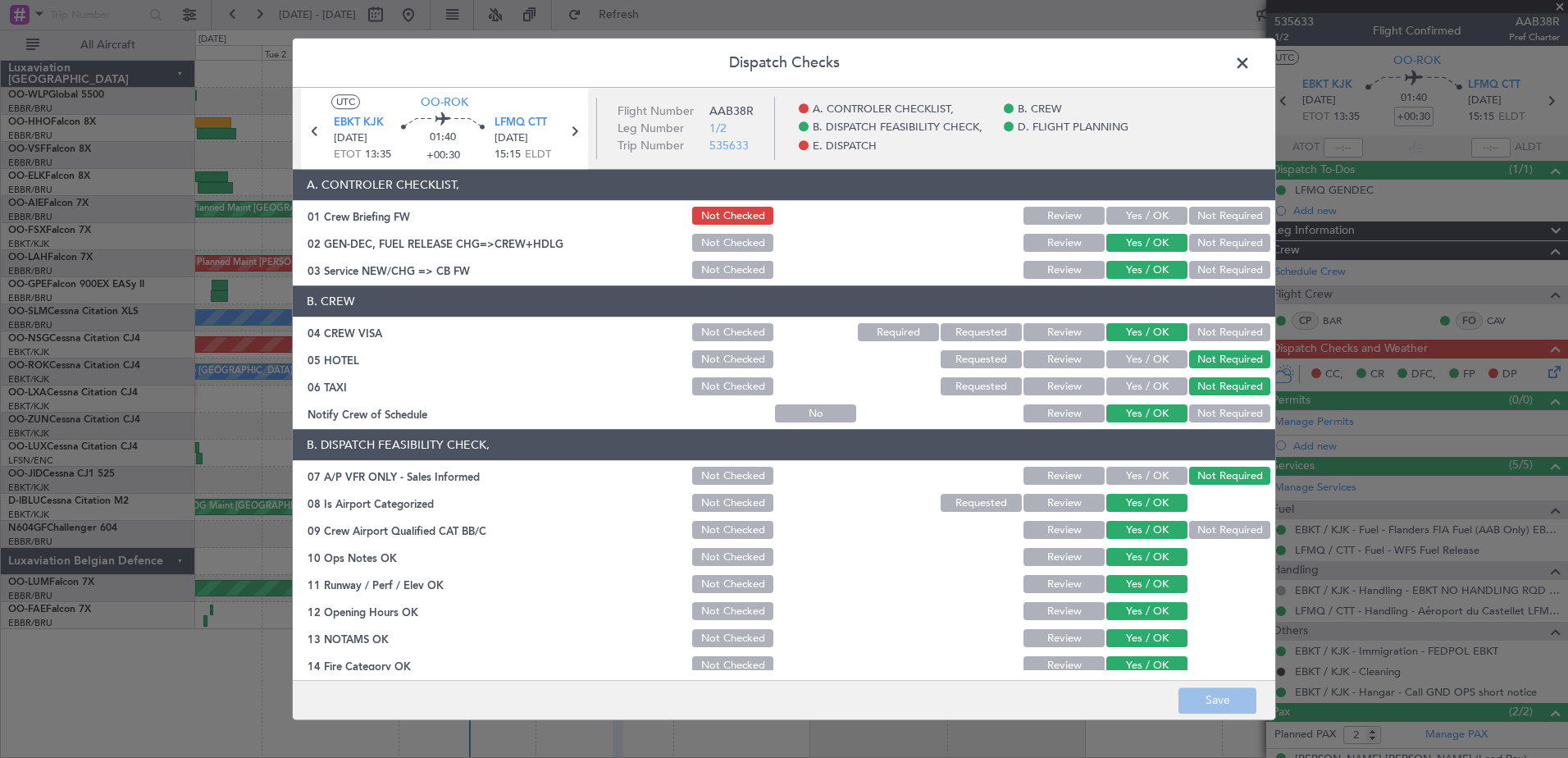
click at [1258, 66] on header "Dispatch Checks" at bounding box center [783, 63] width 982 height 49
click at [1250, 68] on span at bounding box center [1250, 67] width 0 height 32
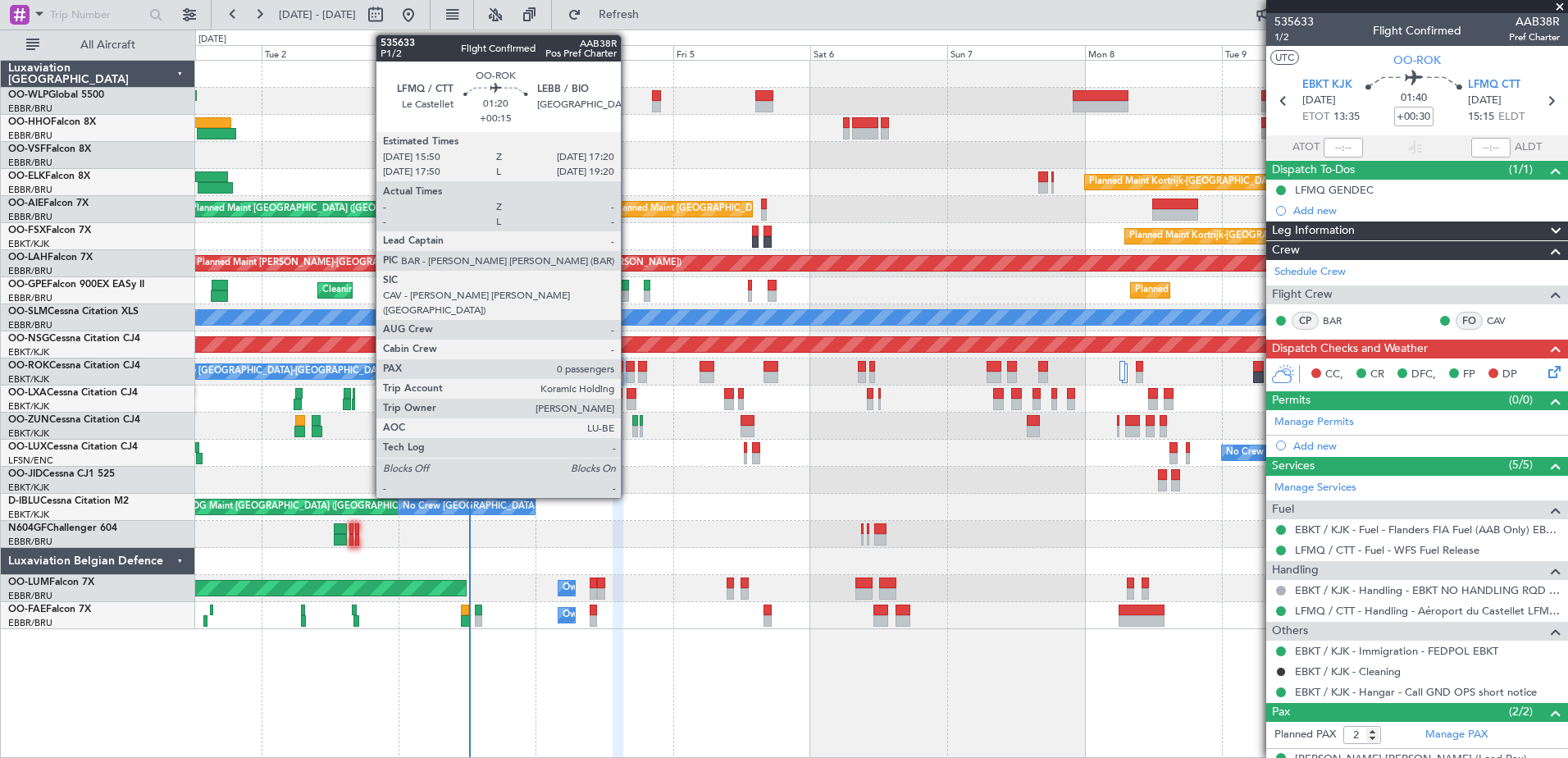
click at [629, 376] on div at bounding box center [630, 377] width 9 height 11
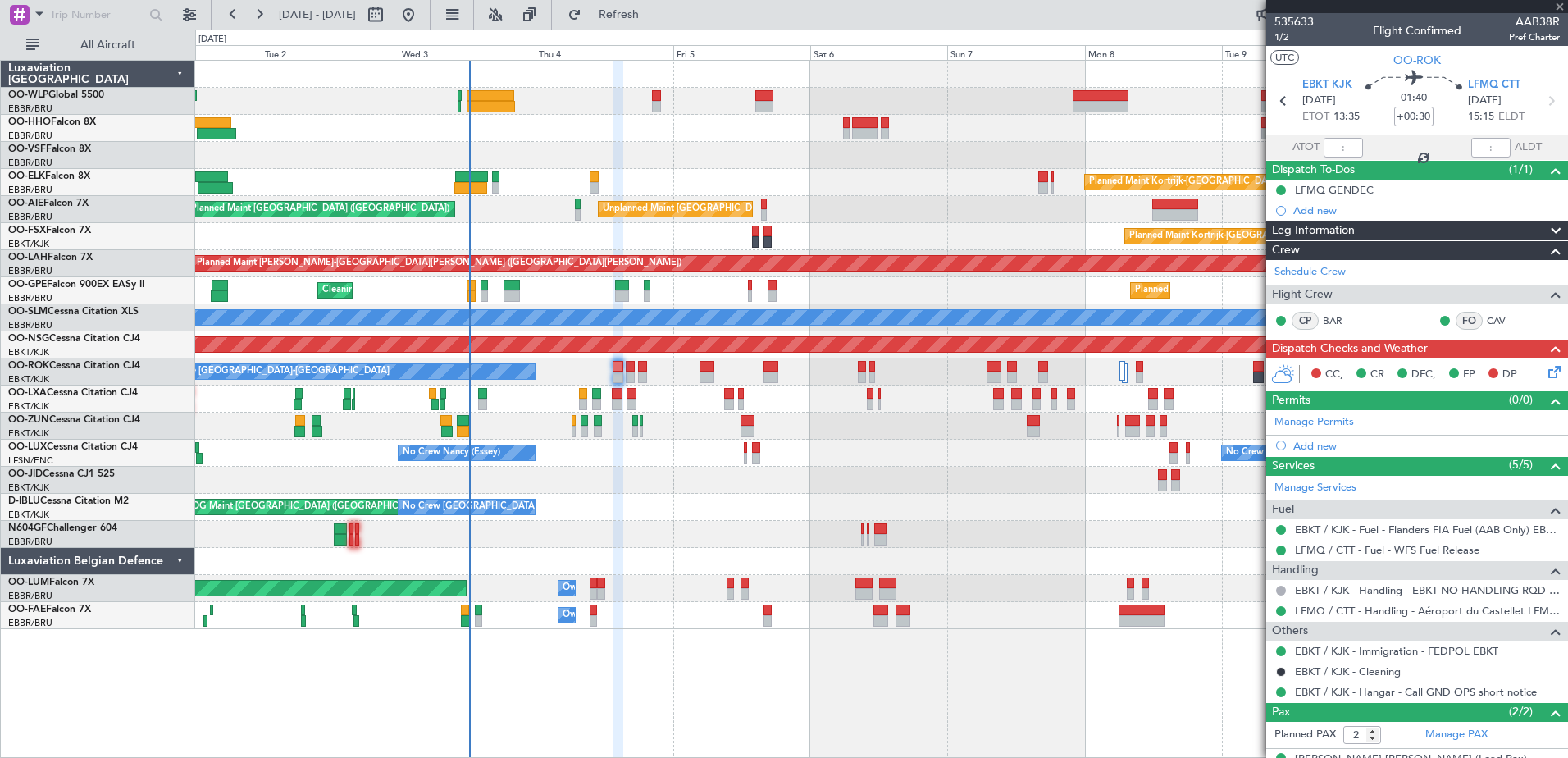
type input "+00:15"
type input "0"
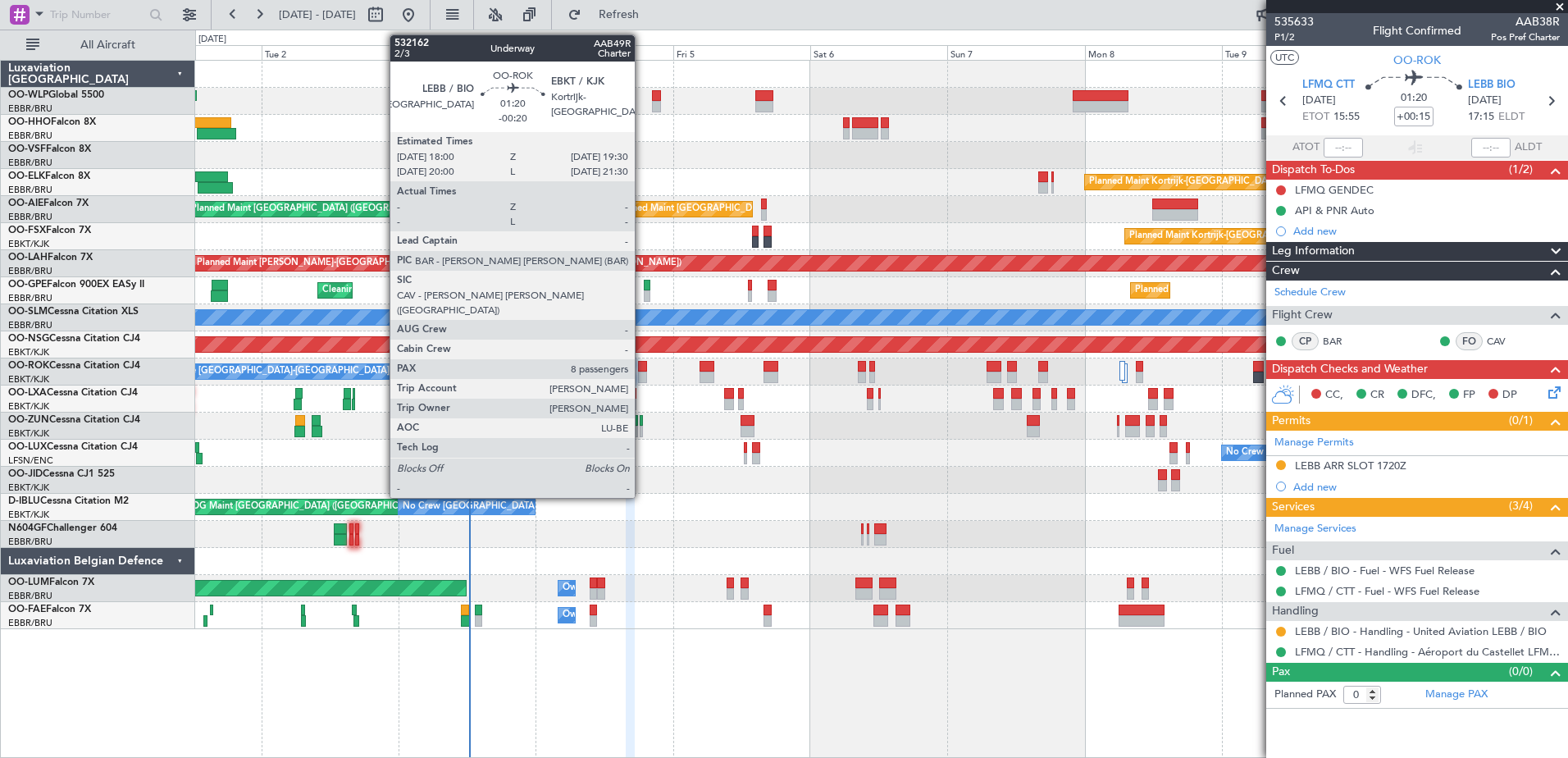
click at [642, 367] on div at bounding box center [643, 366] width 9 height 11
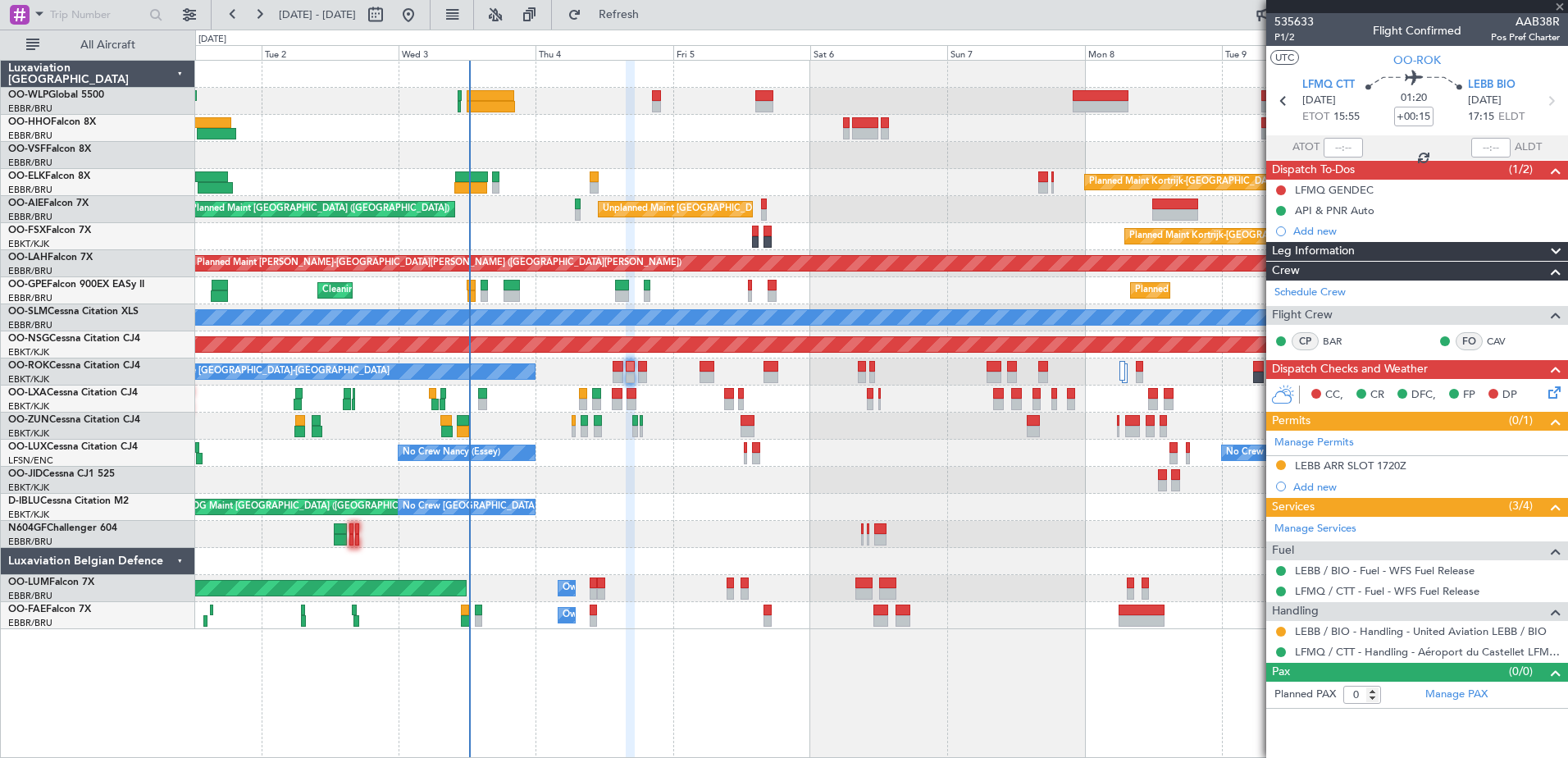
type input "-00:20"
type input "8"
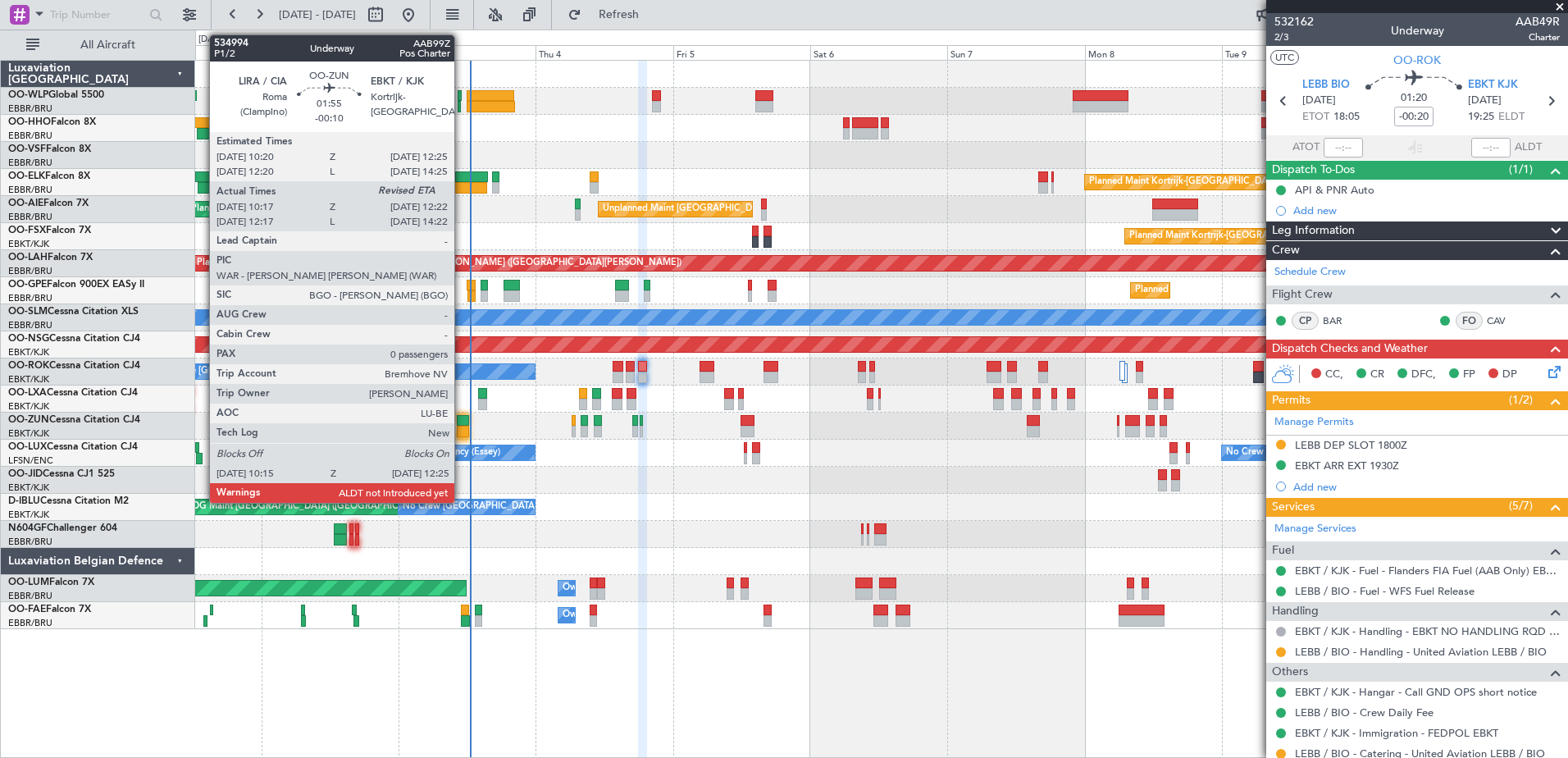
click at [462, 430] on div at bounding box center [463, 431] width 13 height 11
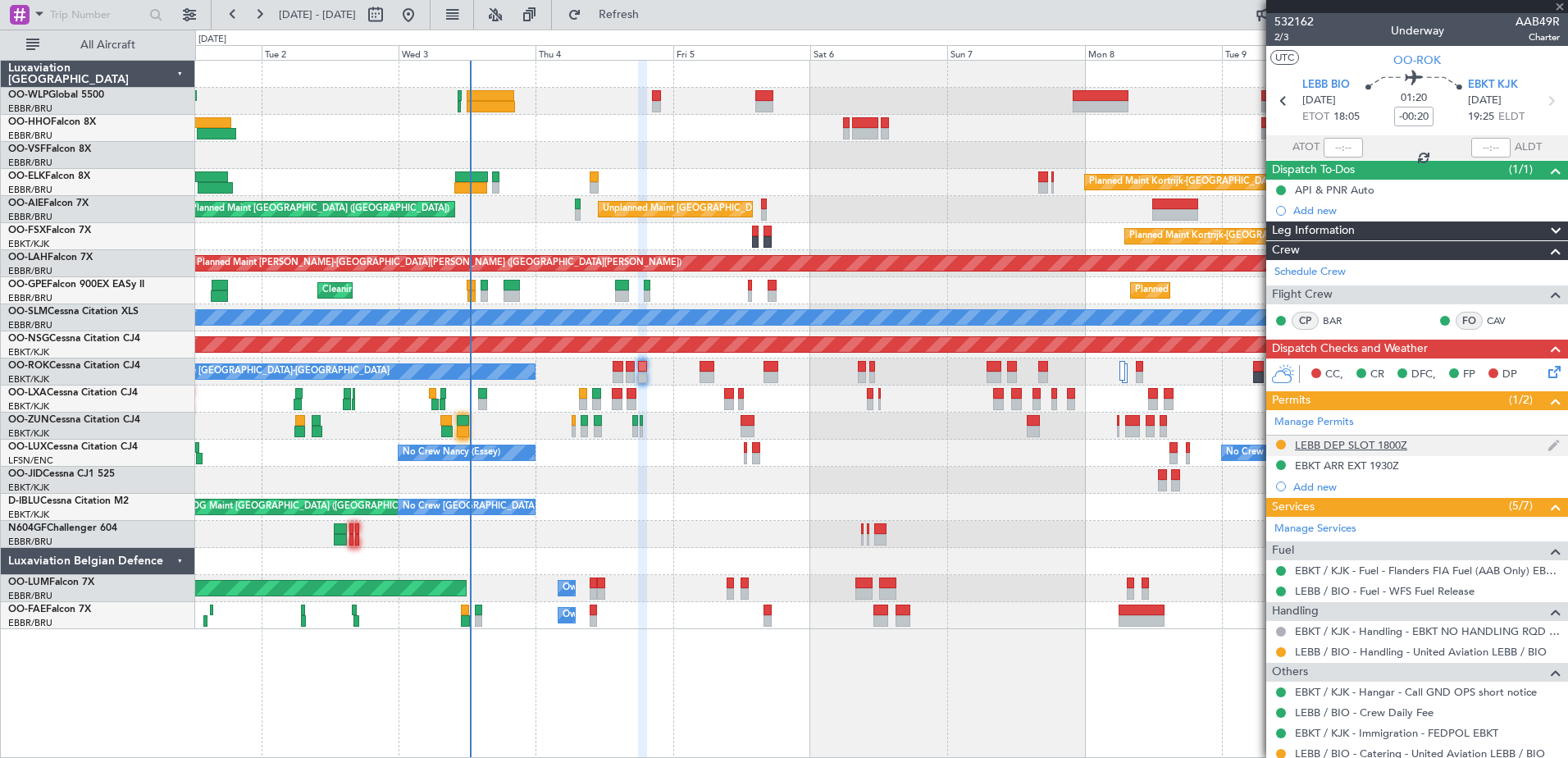
type input "-00:10"
type input "10:22"
type input "0"
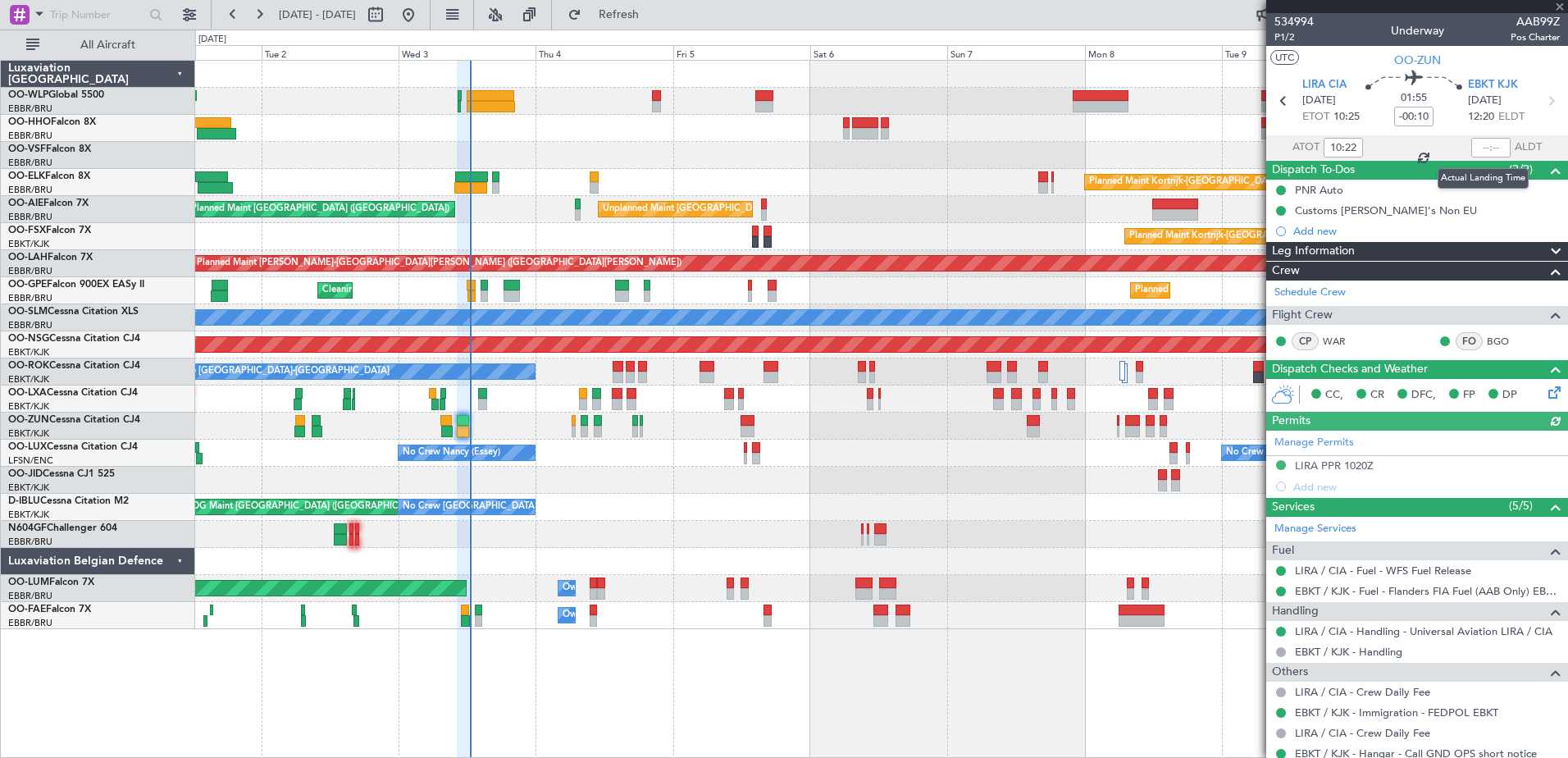
click at [1479, 139] on div at bounding box center [1491, 148] width 40 height 19
click at [1471, 146] on input "text" at bounding box center [1491, 148] width 40 height 19
click at [806, 452] on div "No Crew Nancy (Essey) No Crew Nancy (Essey) No Crew Paris (Le Bourget)" at bounding box center [881, 453] width 1372 height 27
type input "12:22"
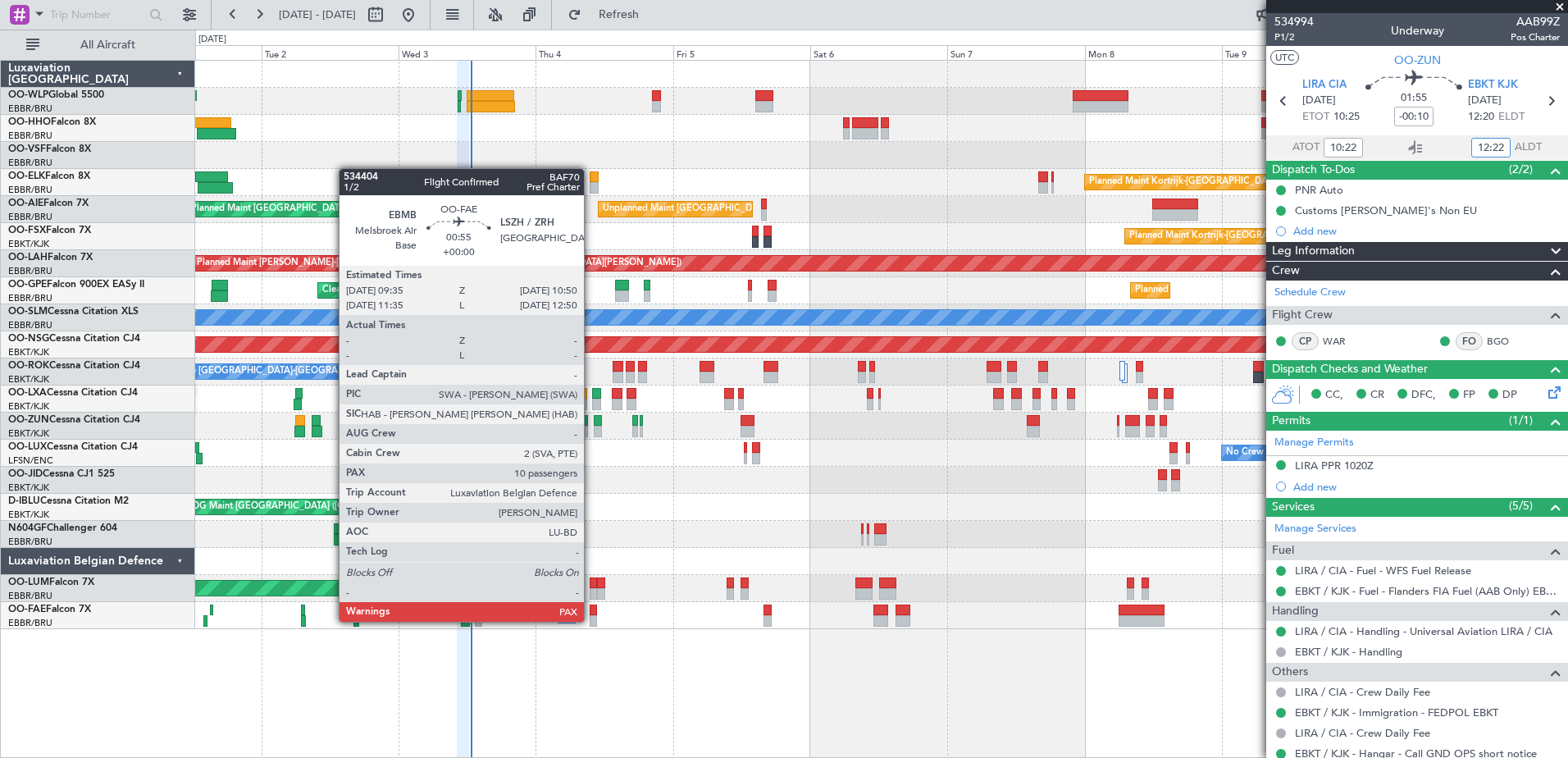
click at [591, 620] on div at bounding box center [593, 621] width 7 height 11
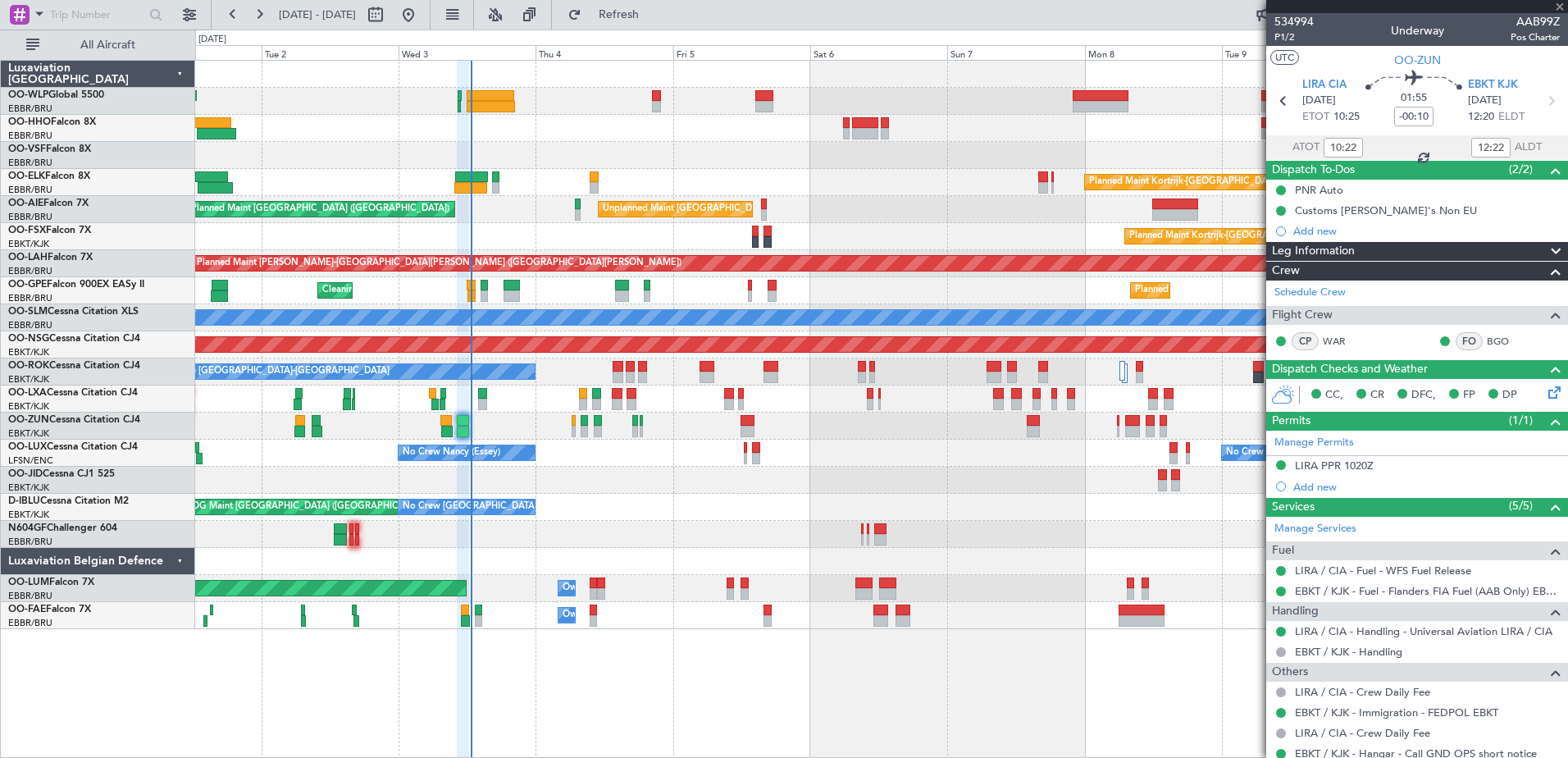
type input "10"
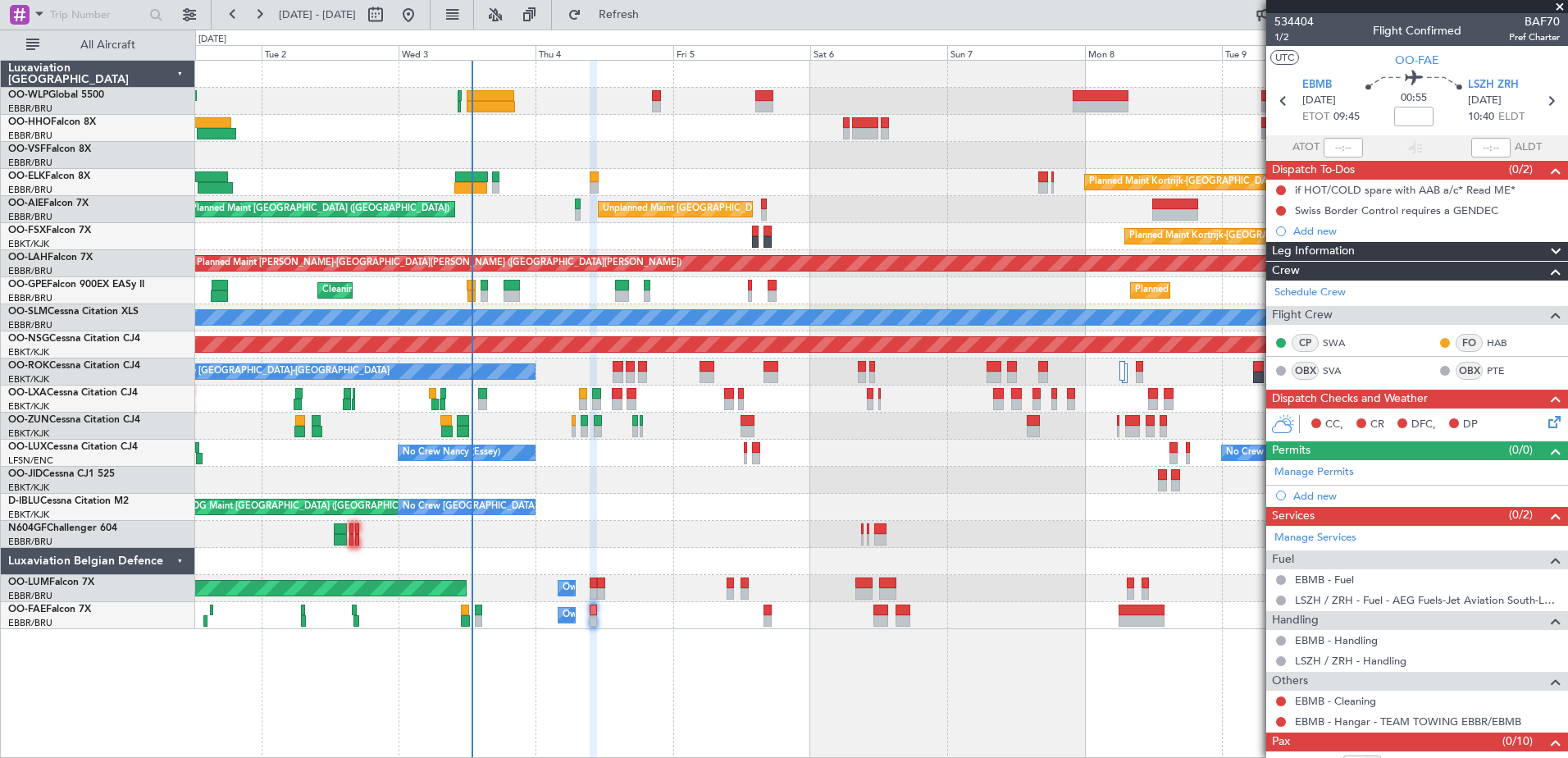
click at [227, 653] on div "Planned Maint Kortrijk-Wevelgem Unplanned Maint Brussels (Brussels National) Pl…" at bounding box center [881, 408] width 1373 height 698
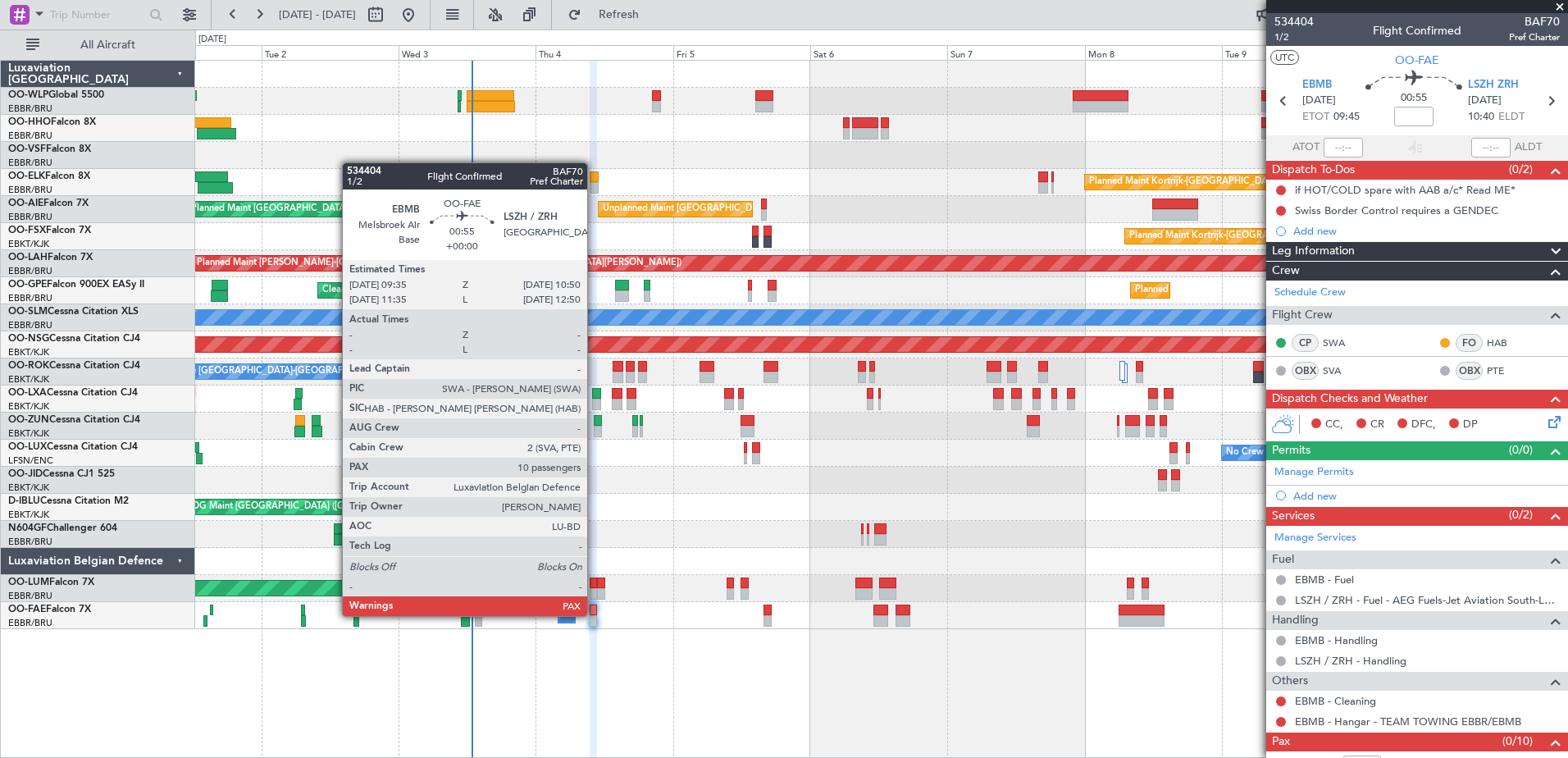
click at [594, 616] on div at bounding box center [593, 621] width 7 height 11
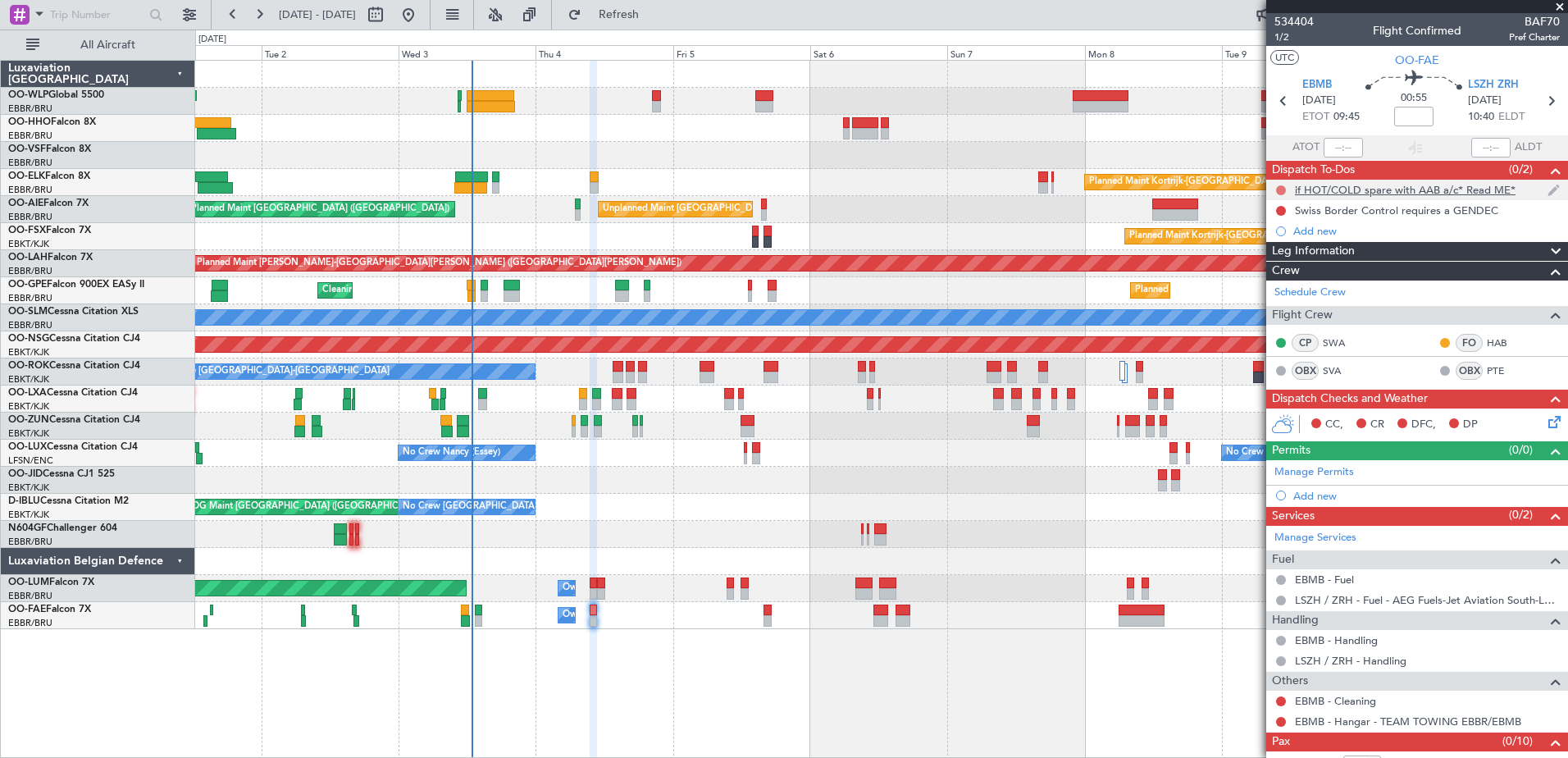
click at [1277, 191] on button at bounding box center [1280, 190] width 10 height 10
click at [1282, 289] on span "Cancelled" at bounding box center [1284, 287] width 47 height 17
click at [1283, 212] on button at bounding box center [1280, 210] width 10 height 10
click at [1269, 302] on span "Cancelled" at bounding box center [1284, 307] width 47 height 17
click at [1414, 115] on input at bounding box center [1413, 116] width 40 height 19
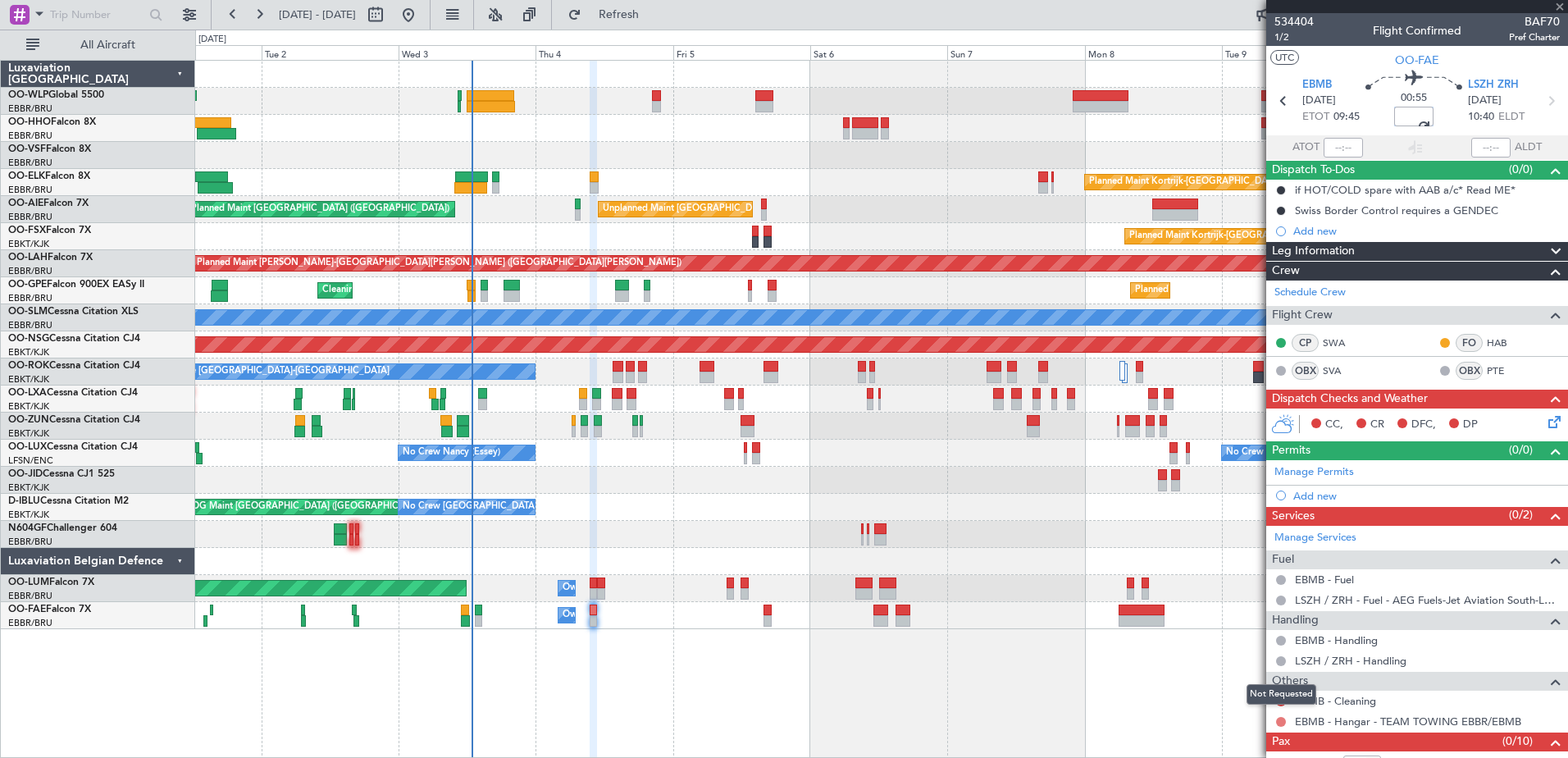
type input "-00:01"
click at [1278, 723] on button at bounding box center [1280, 721] width 10 height 10
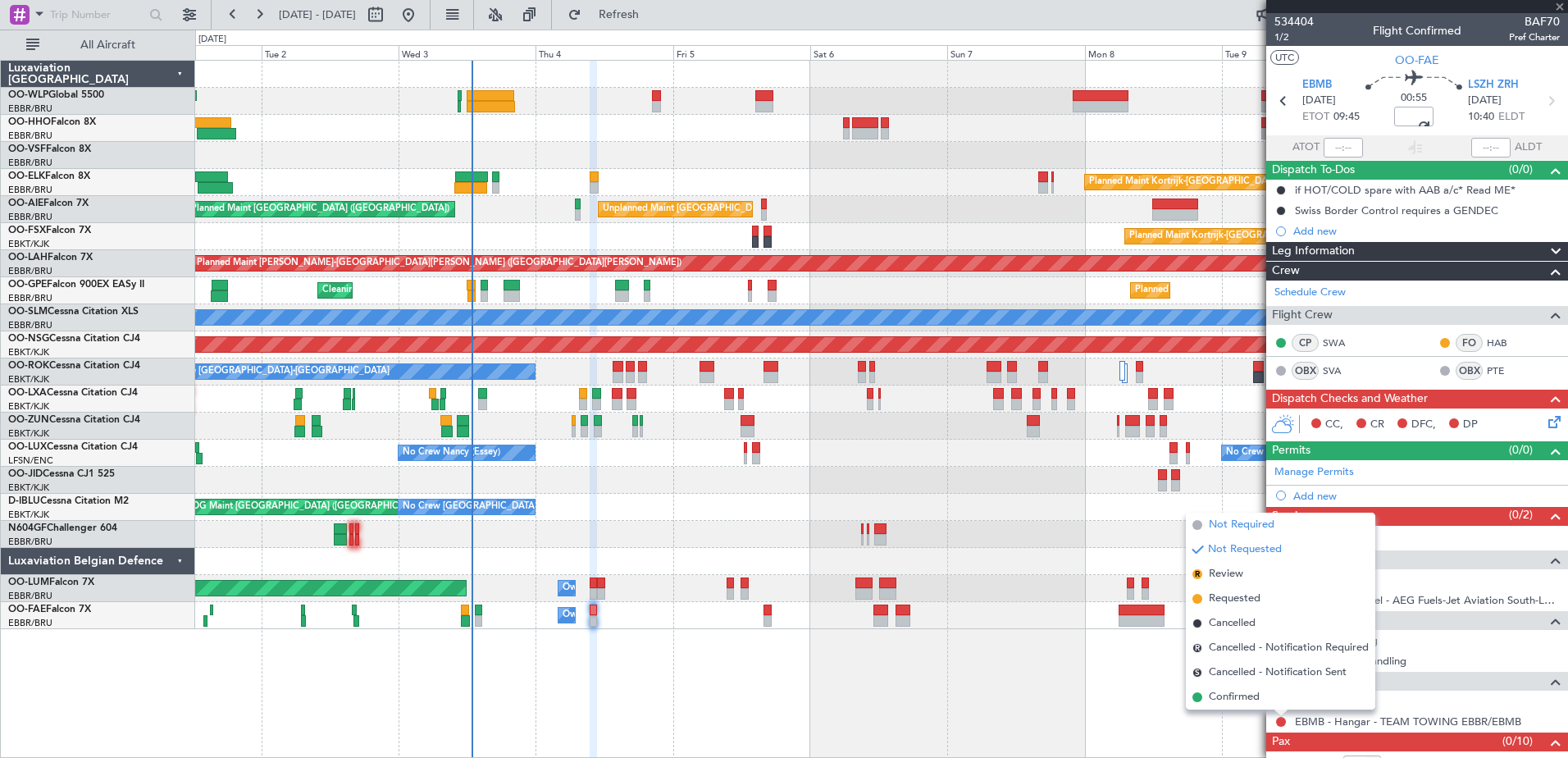
click at [1205, 530] on li "Not Required" at bounding box center [1281, 525] width 190 height 25
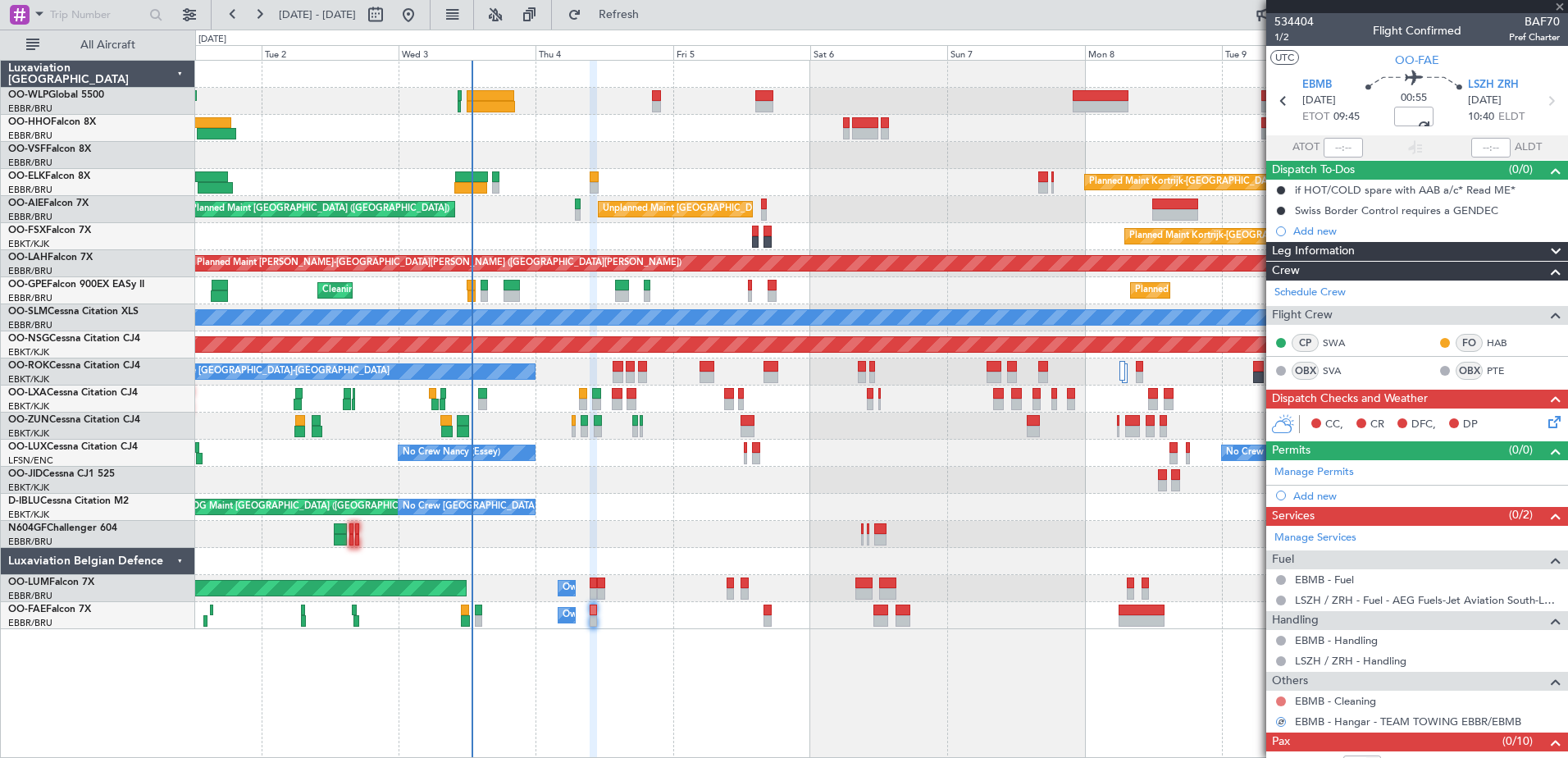
click at [1277, 697] on button at bounding box center [1280, 701] width 10 height 10
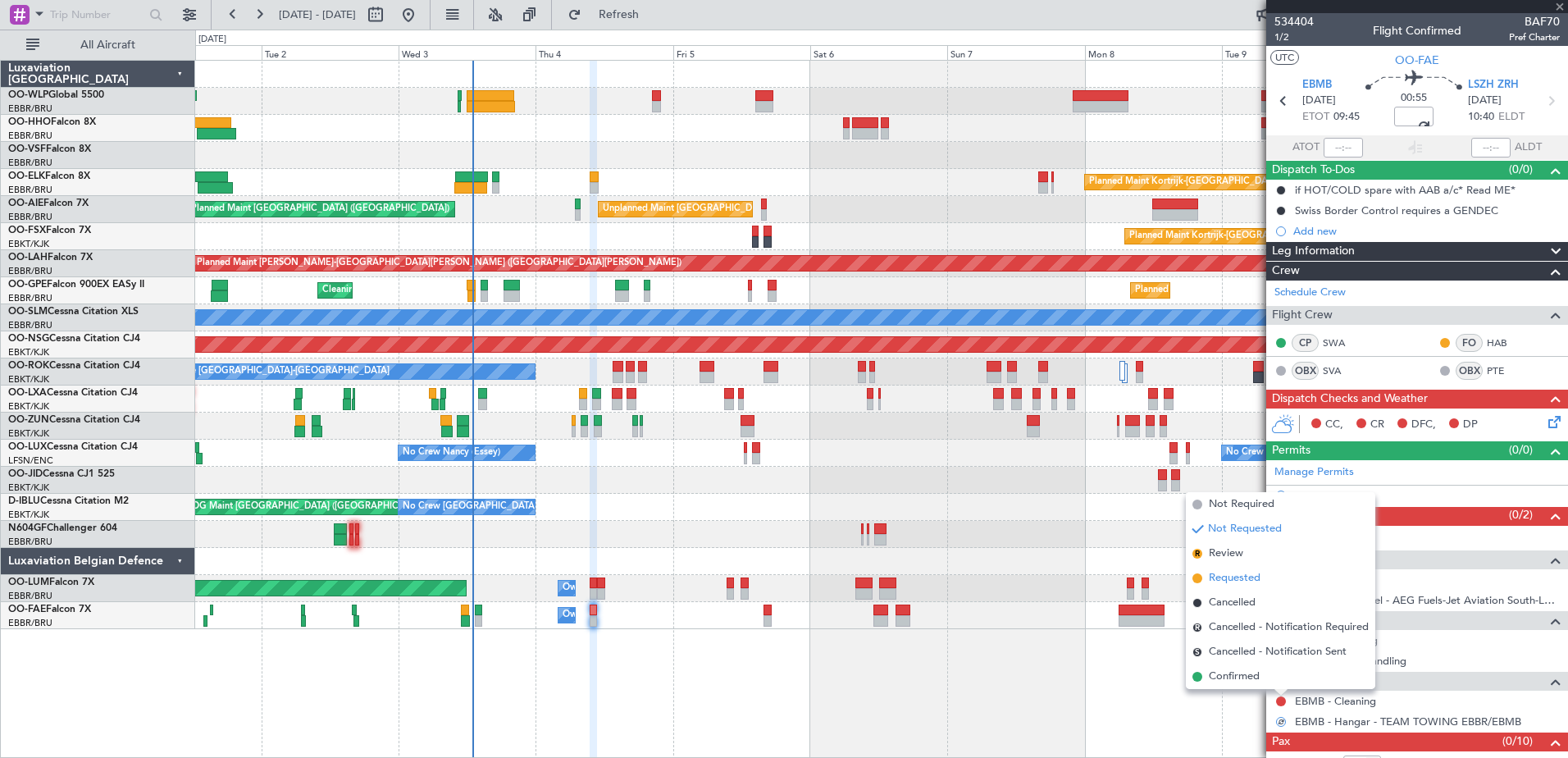
click at [1205, 579] on li "Requested" at bounding box center [1281, 579] width 190 height 25
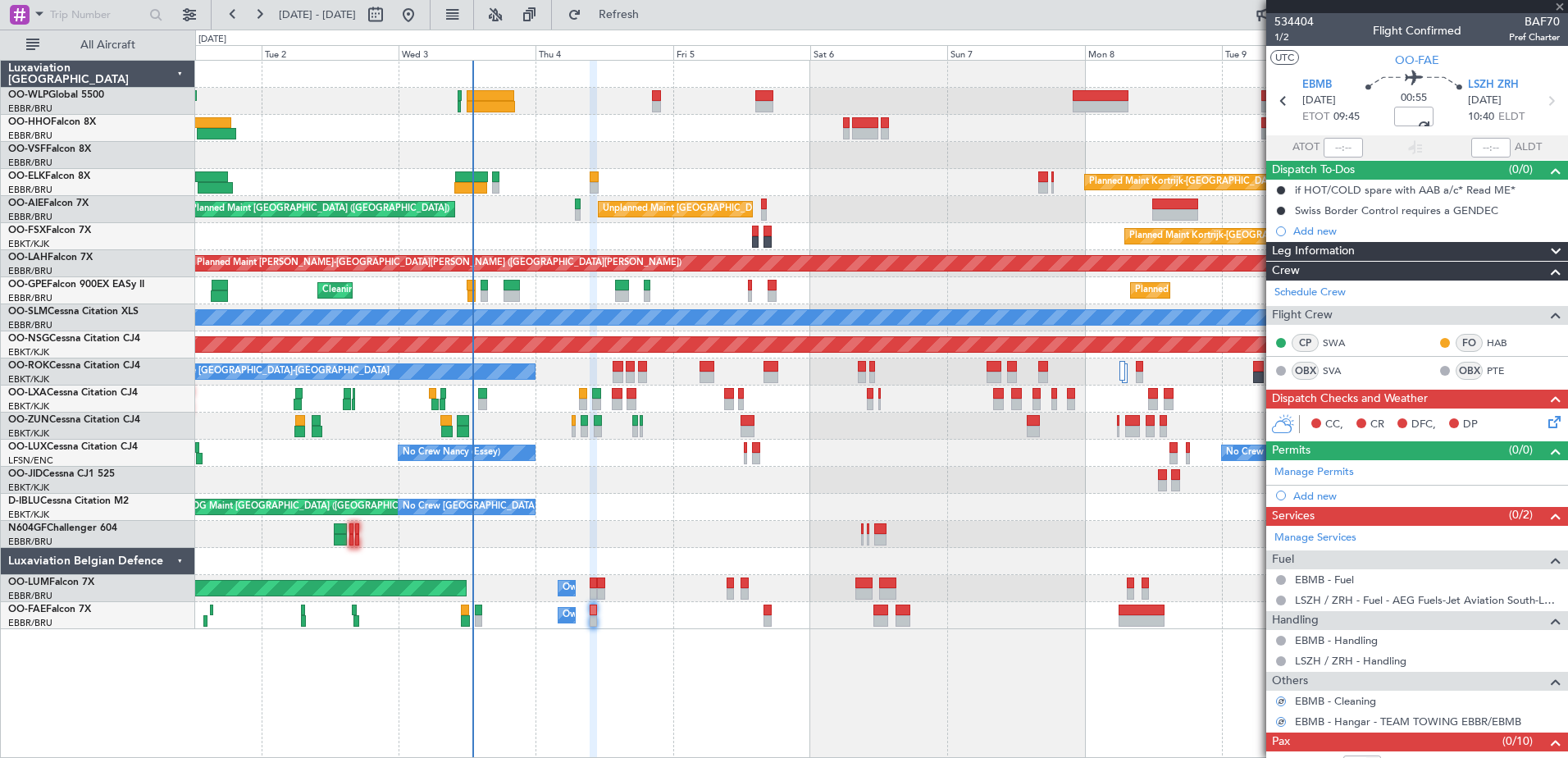
click at [1545, 422] on icon at bounding box center [1551, 419] width 13 height 13
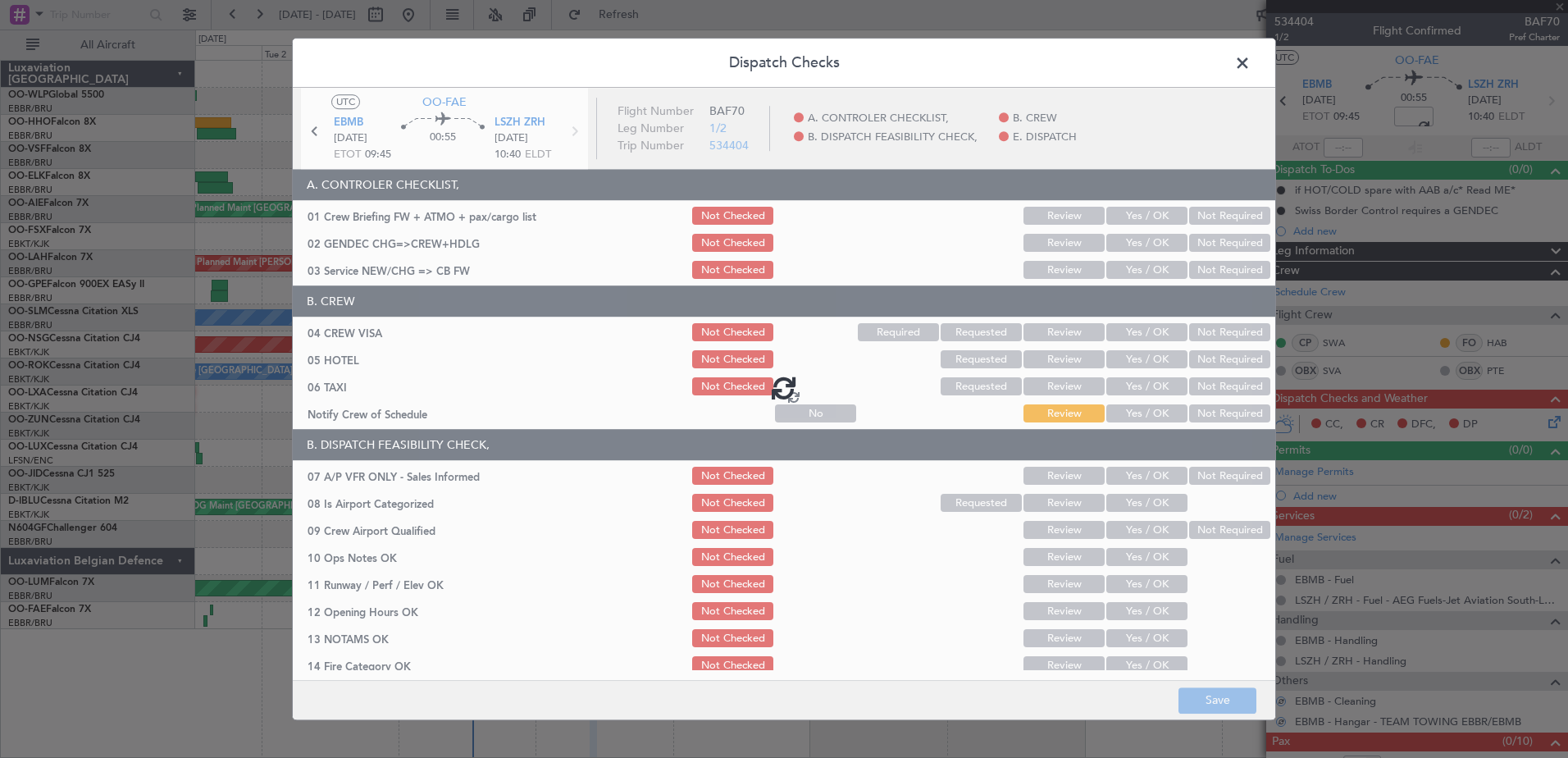
type input "-00:01"
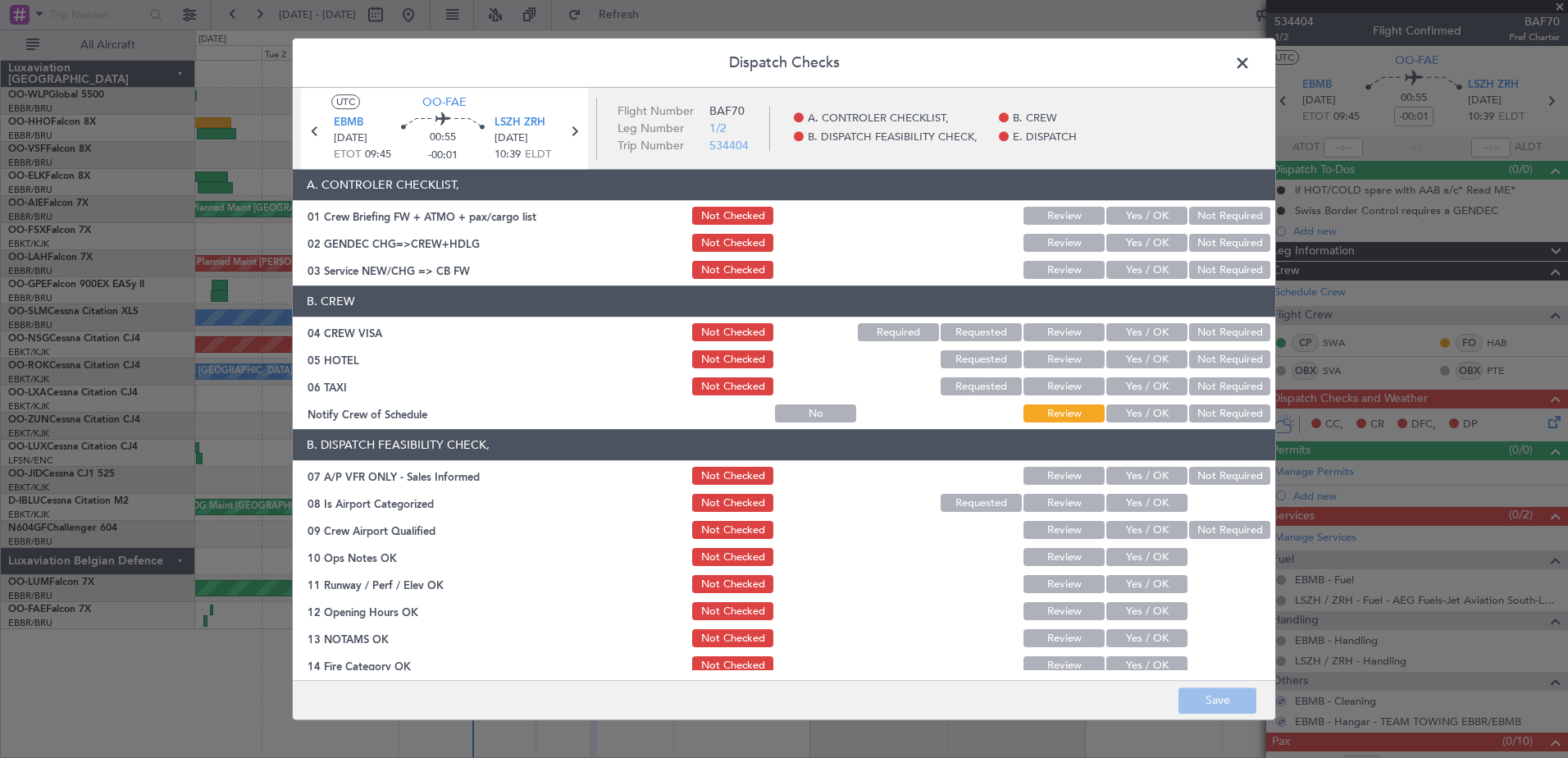
click at [1154, 417] on button "Yes / OK" at bounding box center [1147, 414] width 81 height 18
click at [1218, 389] on button "Not Required" at bounding box center [1229, 387] width 81 height 18
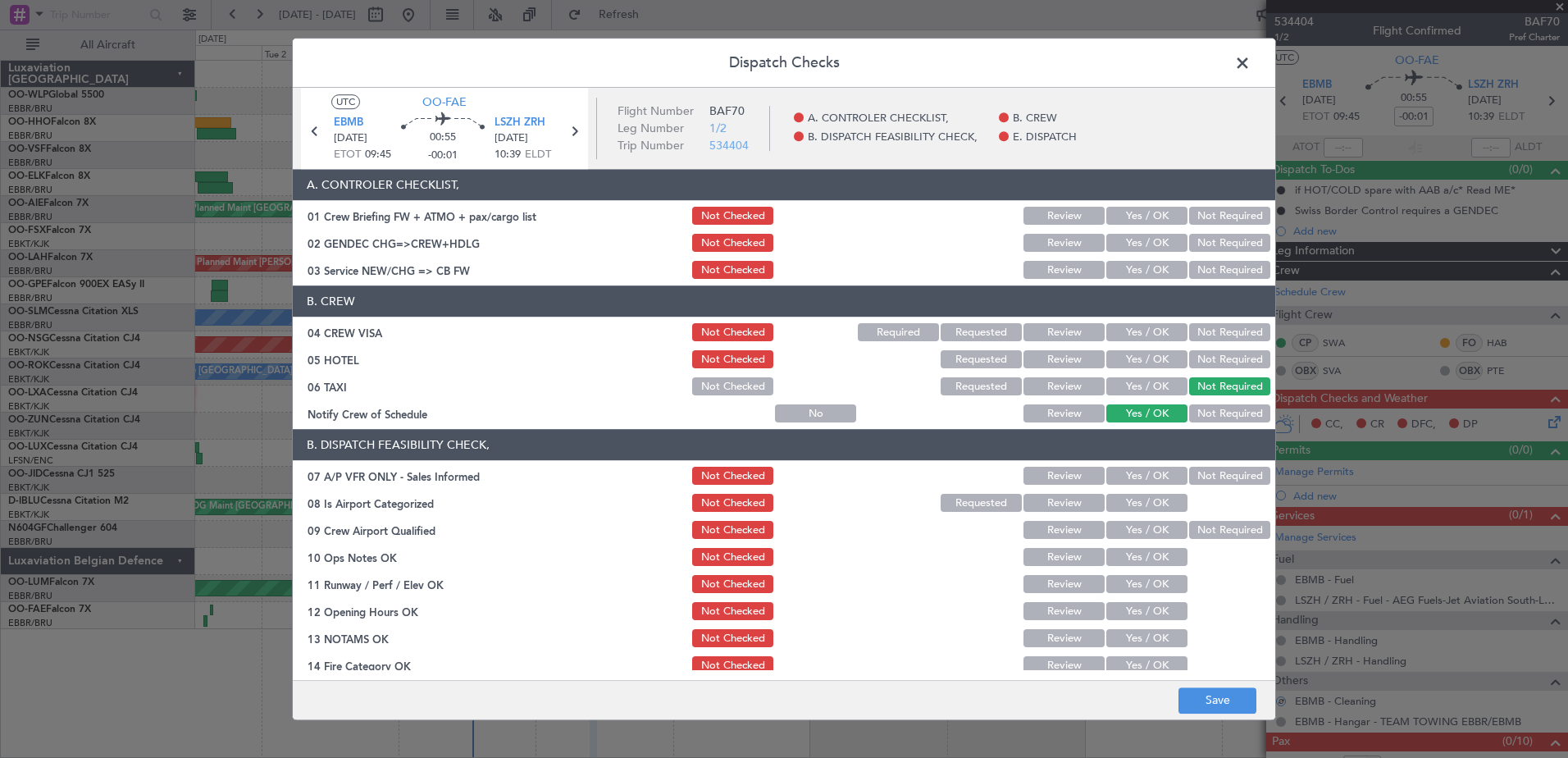
click at [1218, 357] on button "Not Required" at bounding box center [1229, 360] width 81 height 18
click at [1214, 332] on button "Not Required" at bounding box center [1229, 333] width 81 height 18
click at [1139, 274] on button "Yes / OK" at bounding box center [1147, 271] width 81 height 18
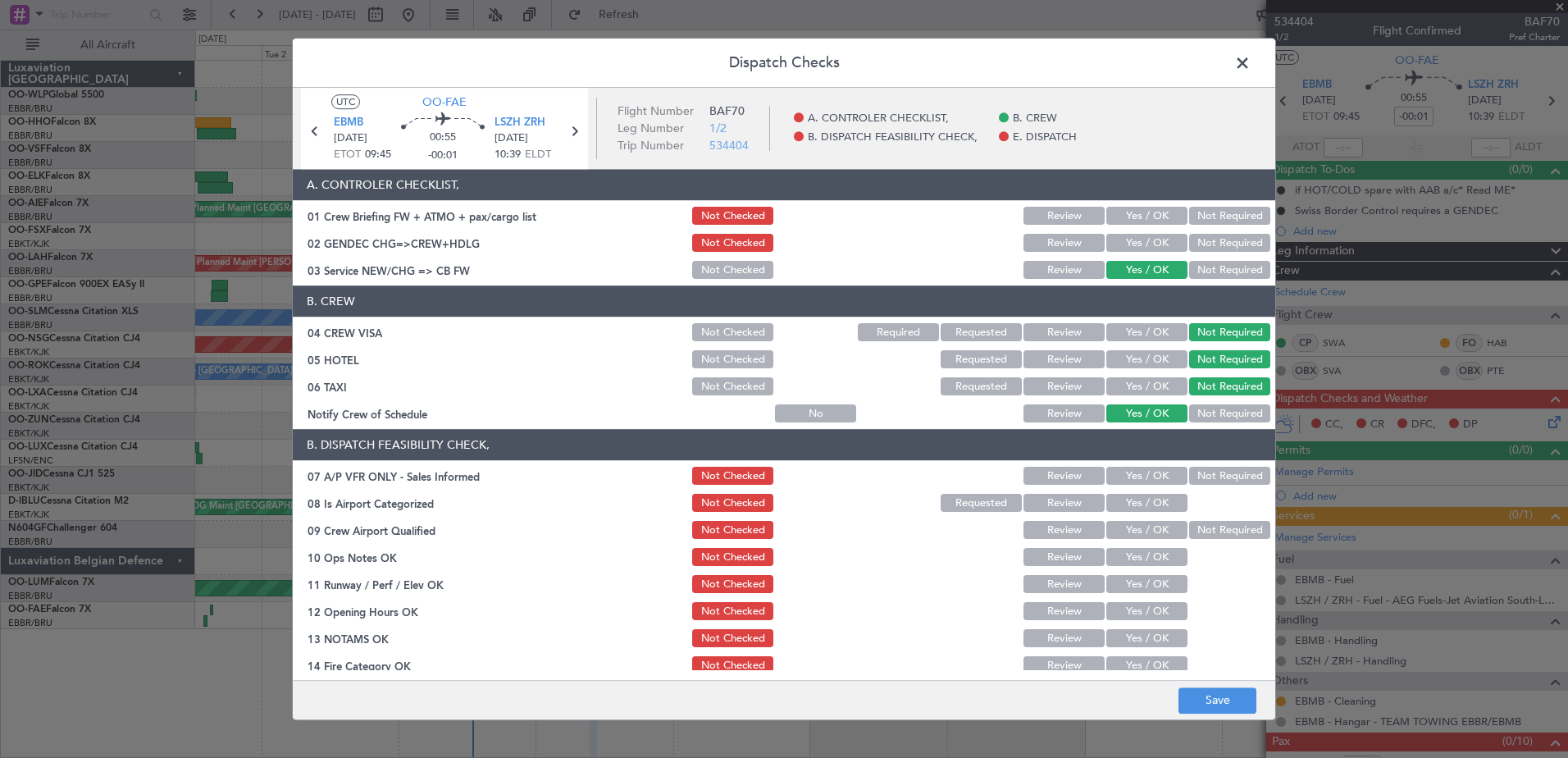
click at [1207, 240] on button "Not Required" at bounding box center [1229, 243] width 81 height 18
click at [1201, 470] on button "Not Required" at bounding box center [1229, 476] width 81 height 18
click at [1160, 510] on button "Yes / OK" at bounding box center [1147, 503] width 81 height 18
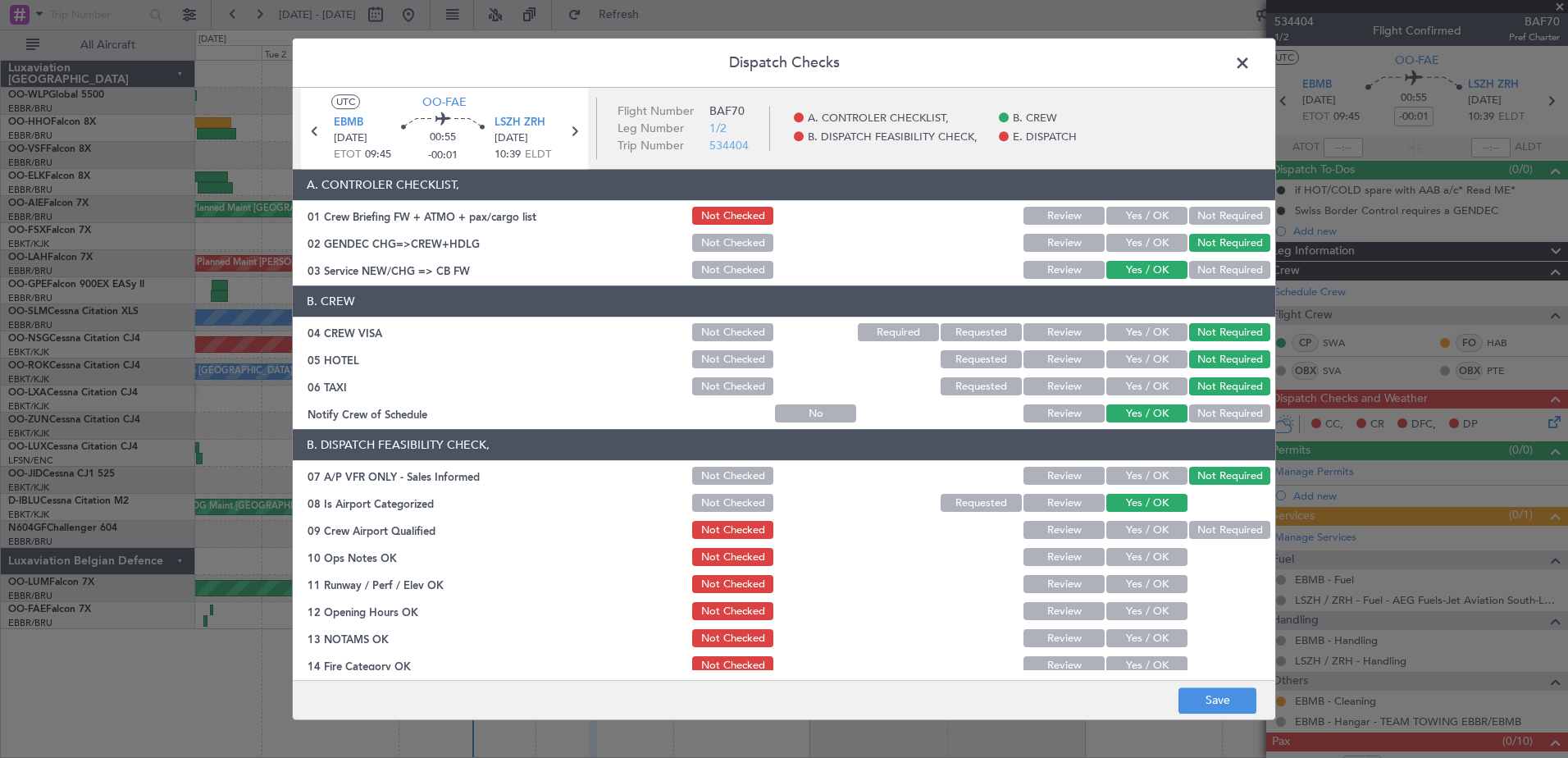
click at [1190, 523] on button "Not Required" at bounding box center [1229, 531] width 81 height 18
click at [1147, 559] on button "Yes / OK" at bounding box center [1147, 558] width 81 height 18
click at [1140, 583] on button "Yes / OK" at bounding box center [1147, 585] width 81 height 18
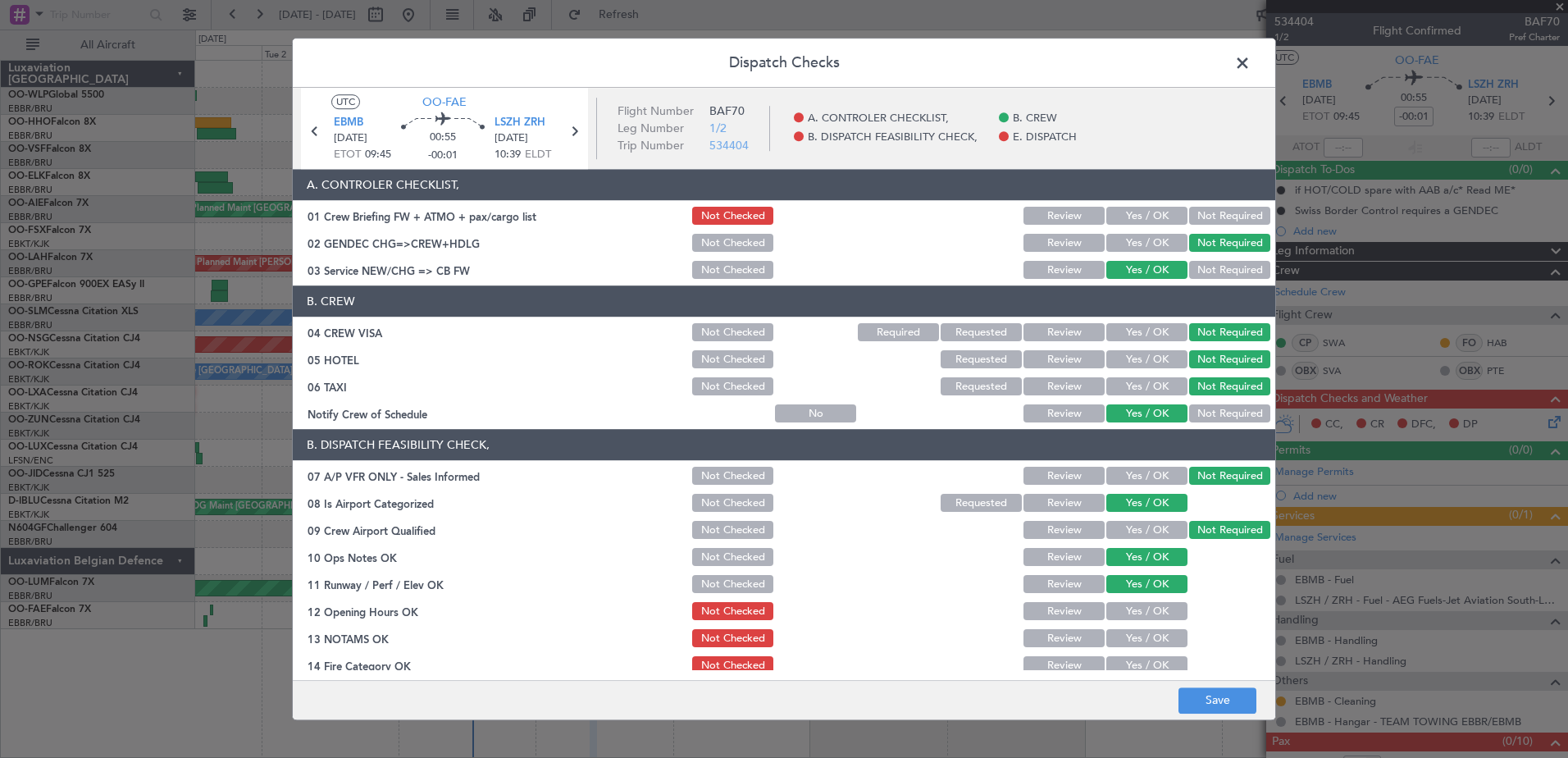
drag, startPoint x: 1139, startPoint y: 603, endPoint x: 1139, endPoint y: 627, distance: 24.0
click at [1139, 604] on button "Yes / OK" at bounding box center [1147, 612] width 81 height 18
click at [1139, 628] on div "Yes / OK" at bounding box center [1145, 639] width 83 height 23
click at [1139, 646] on button "Yes / OK" at bounding box center [1147, 639] width 81 height 18
click at [1138, 662] on button "Yes / OK" at bounding box center [1147, 666] width 81 height 18
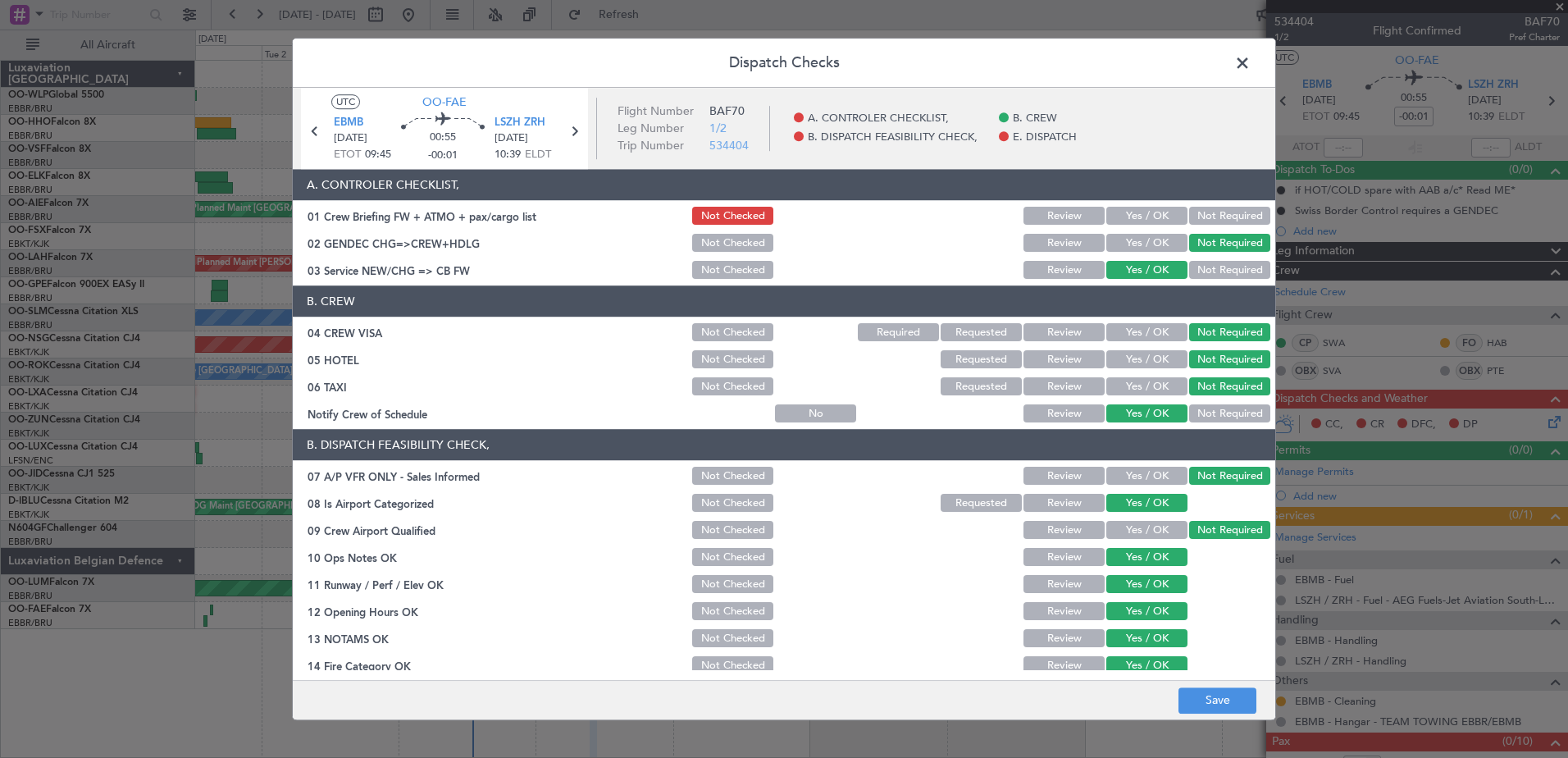
scroll to position [263, 0]
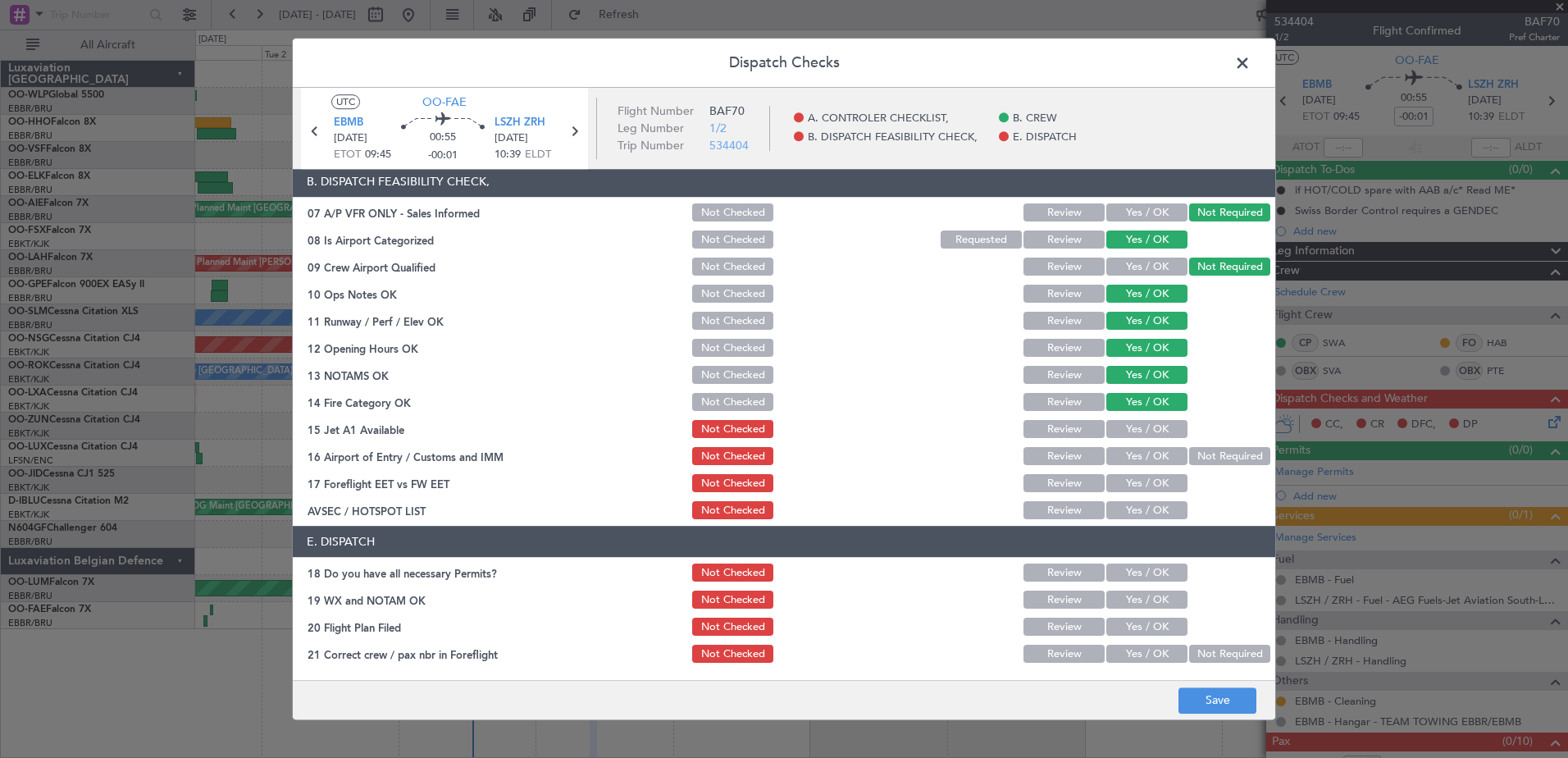
click at [1150, 429] on button "Yes / OK" at bounding box center [1147, 430] width 81 height 18
click at [1147, 462] on button "Yes / OK" at bounding box center [1147, 457] width 81 height 18
click at [1148, 480] on button "Yes / OK" at bounding box center [1147, 484] width 81 height 18
drag, startPoint x: 1149, startPoint y: 503, endPoint x: 1148, endPoint y: 514, distance: 11.0
click at [1149, 506] on button "Yes / OK" at bounding box center [1147, 511] width 81 height 18
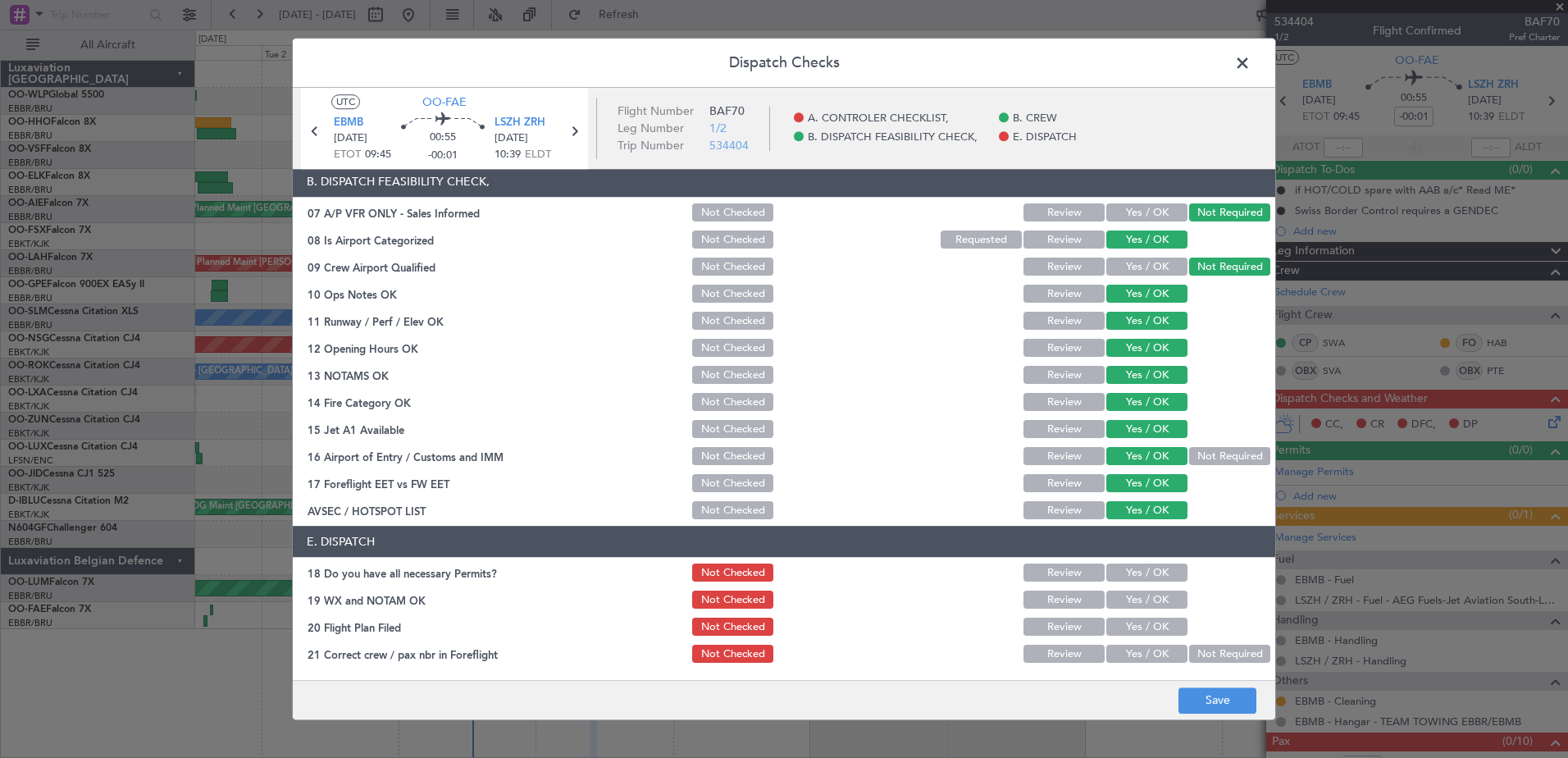
click at [1162, 584] on div "Yes / OK" at bounding box center [1145, 574] width 83 height 23
click at [1163, 569] on button "Yes / OK" at bounding box center [1147, 574] width 81 height 18
drag, startPoint x: 1160, startPoint y: 596, endPoint x: 1158, endPoint y: 606, distance: 10.2
click at [1160, 599] on button "Yes / OK" at bounding box center [1147, 600] width 81 height 18
drag, startPoint x: 1156, startPoint y: 622, endPoint x: 1155, endPoint y: 638, distance: 16.0
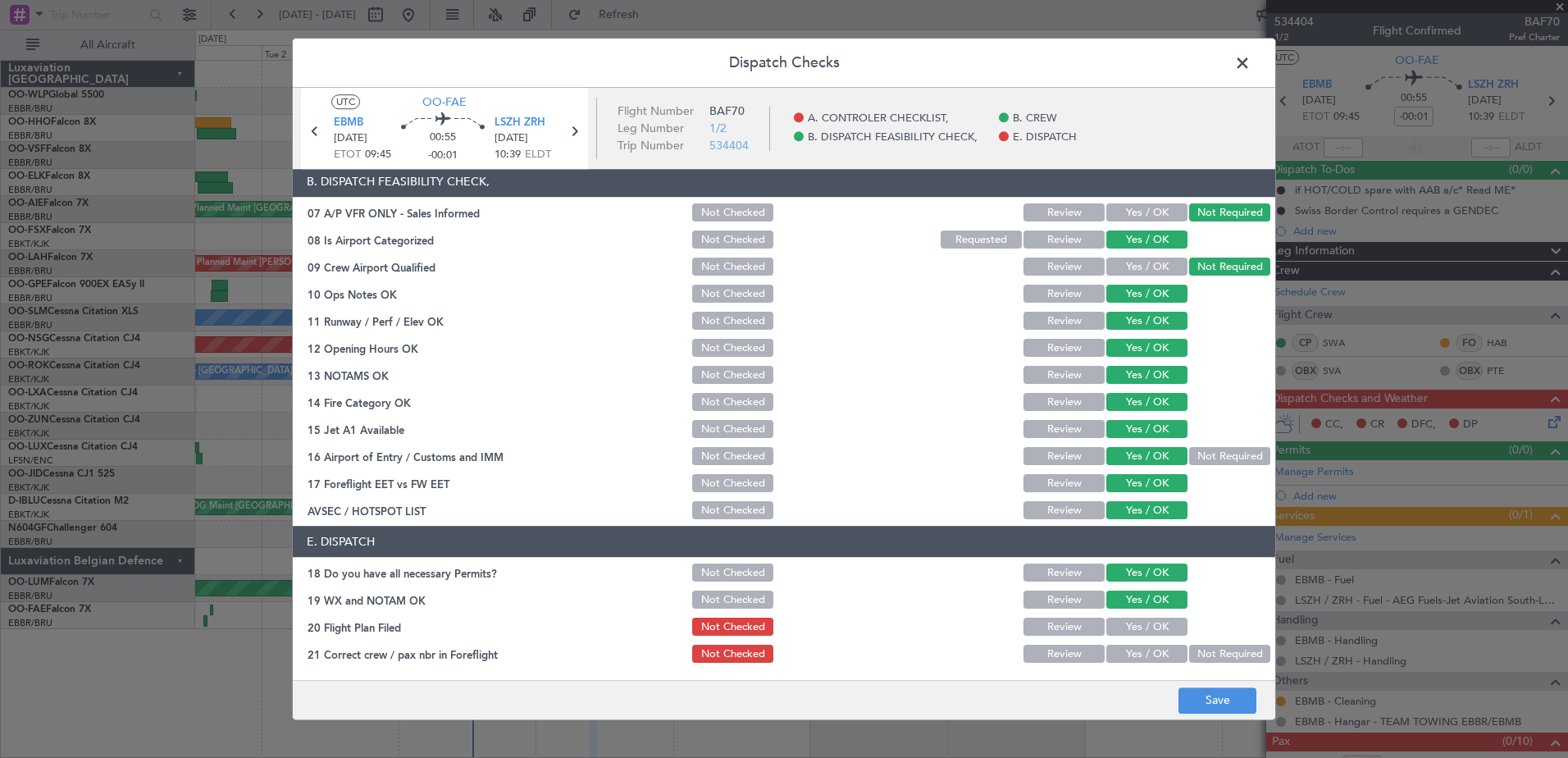
click at [1156, 624] on button "Yes / OK" at bounding box center [1147, 627] width 81 height 18
click at [1156, 640] on section "E. DISPATCH 18 Do you have all necessary Permits? Not Checked Review Yes / OK 1…" at bounding box center [783, 596] width 982 height 140
drag, startPoint x: 1156, startPoint y: 645, endPoint x: 1156, endPoint y: 655, distance: 10.0
click at [1156, 655] on button "Yes / OK" at bounding box center [1147, 654] width 81 height 18
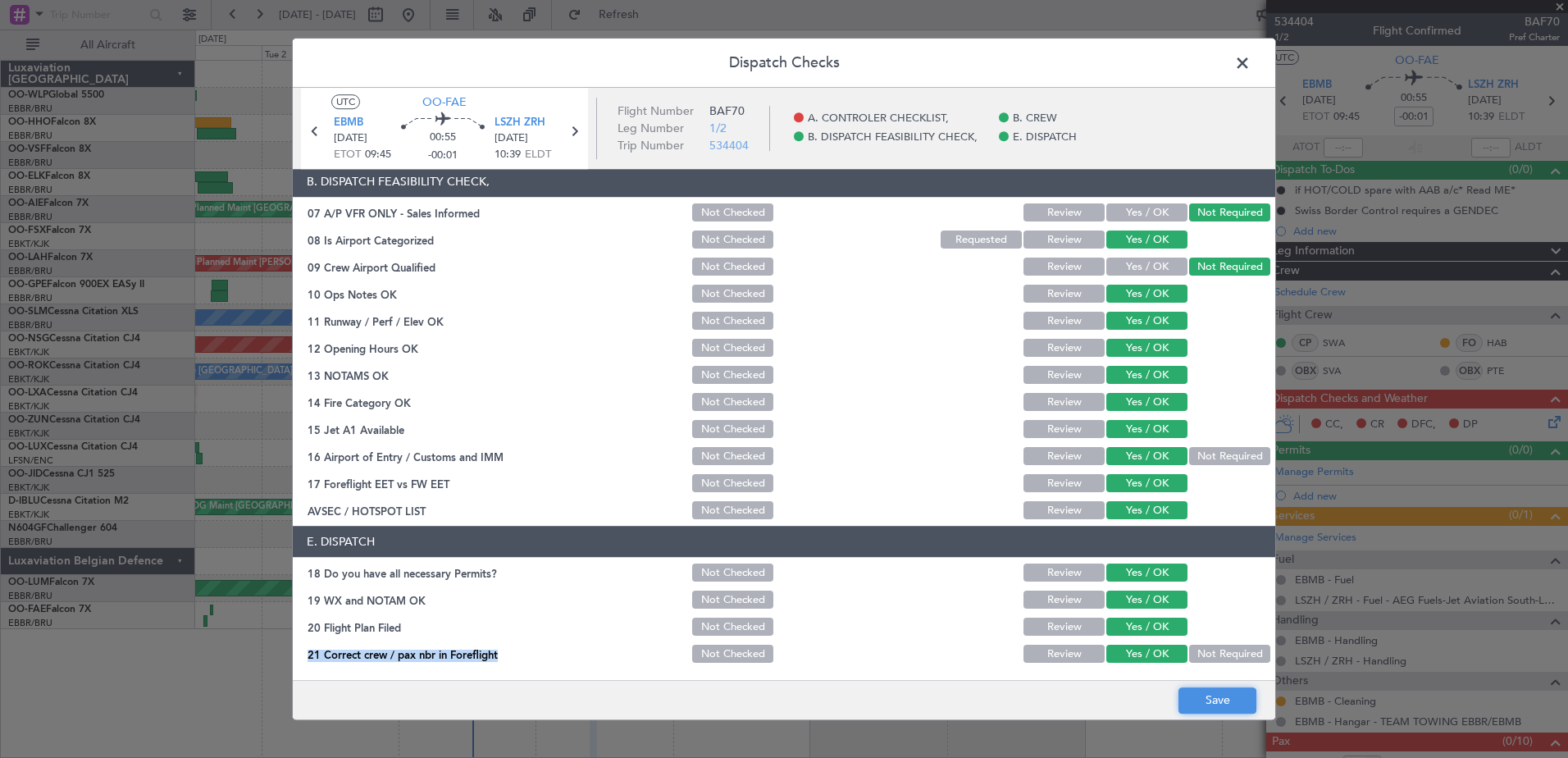
click at [1233, 708] on button "Save" at bounding box center [1217, 701] width 78 height 26
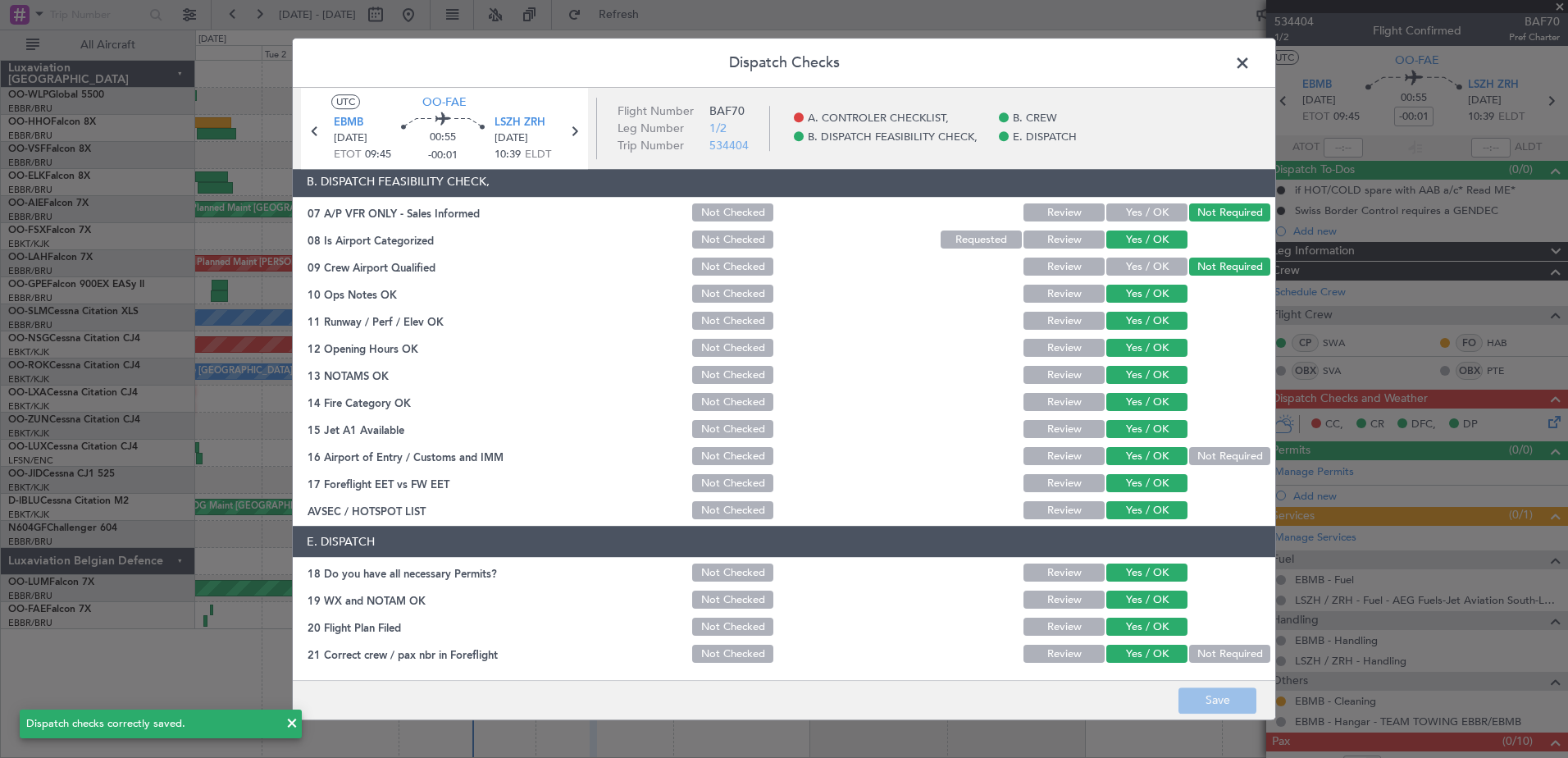
click at [1250, 58] on span at bounding box center [1250, 67] width 0 height 32
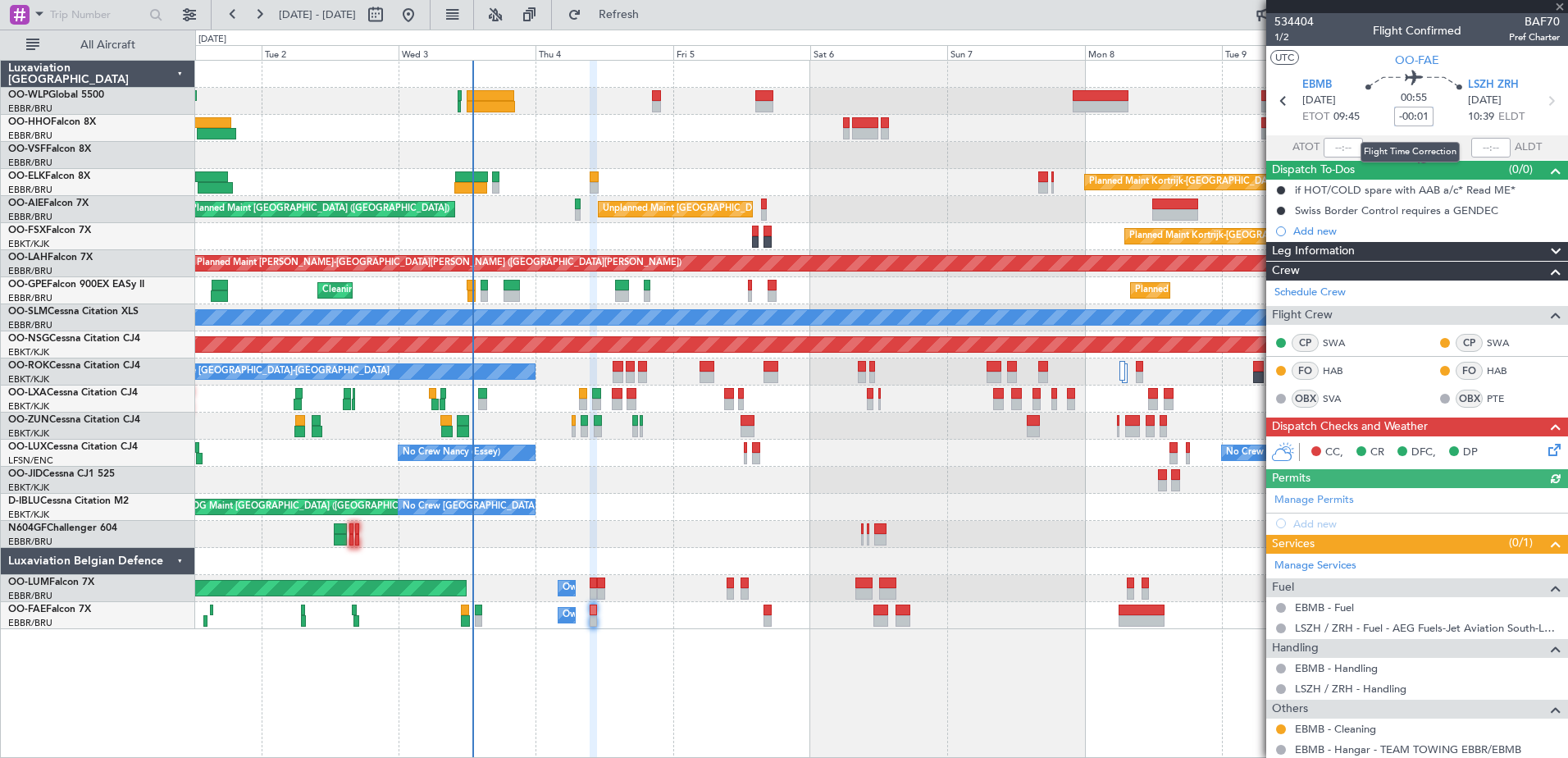
click at [1420, 118] on input "-00:01" at bounding box center [1413, 116] width 40 height 19
type input "-00:01"
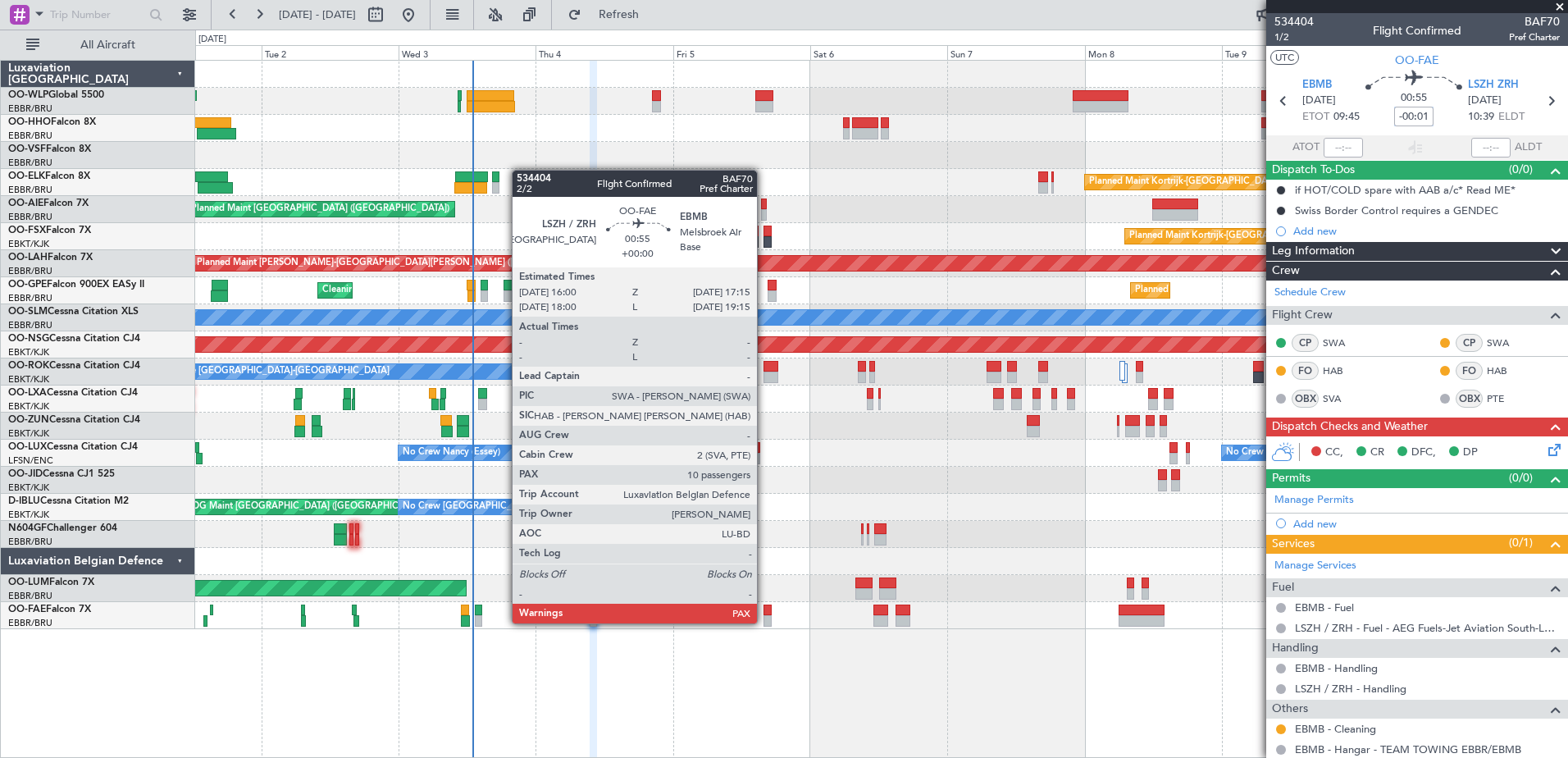
click at [765, 622] on div at bounding box center [767, 621] width 7 height 11
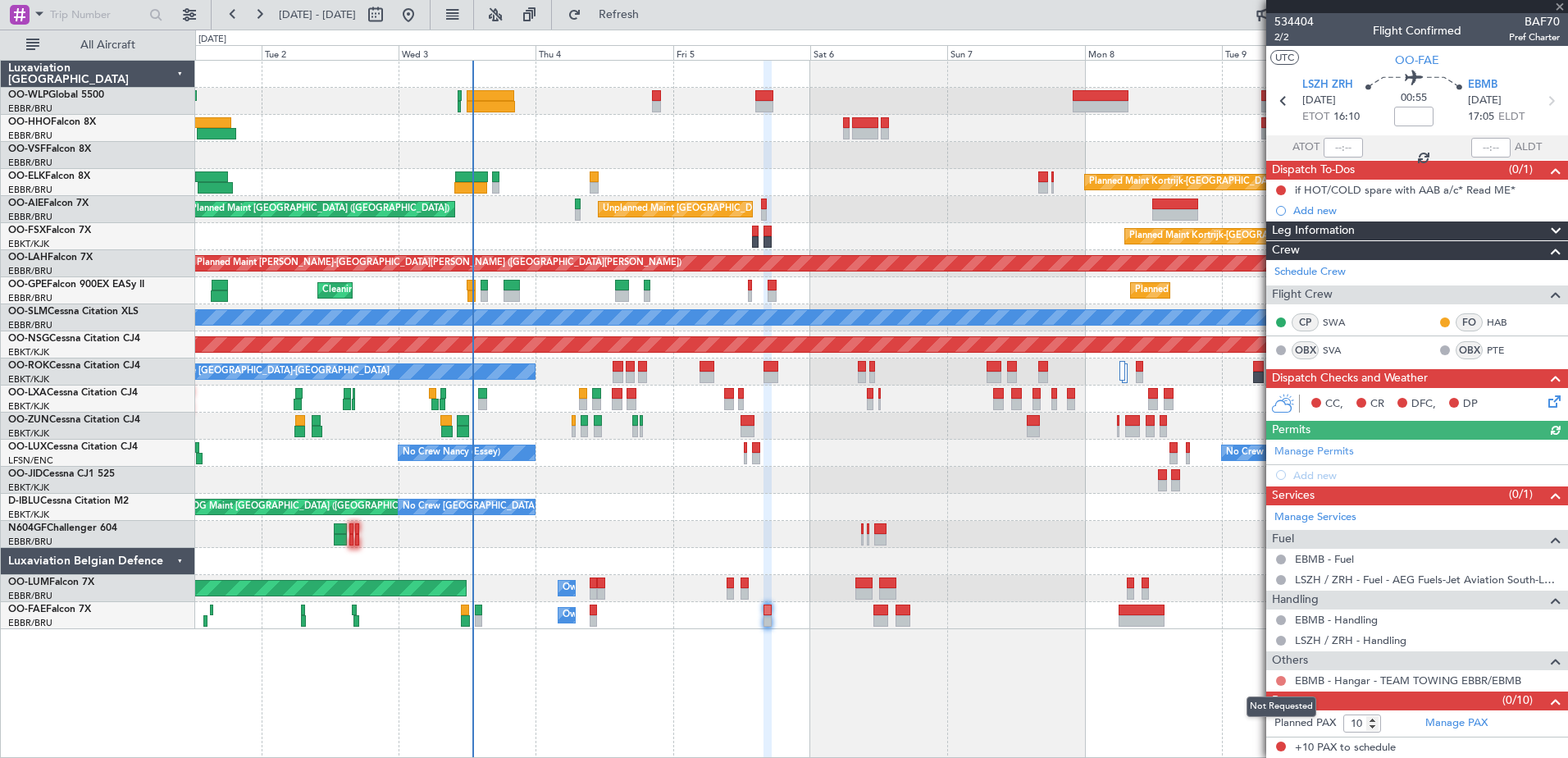
click at [1281, 681] on button at bounding box center [1280, 681] width 10 height 10
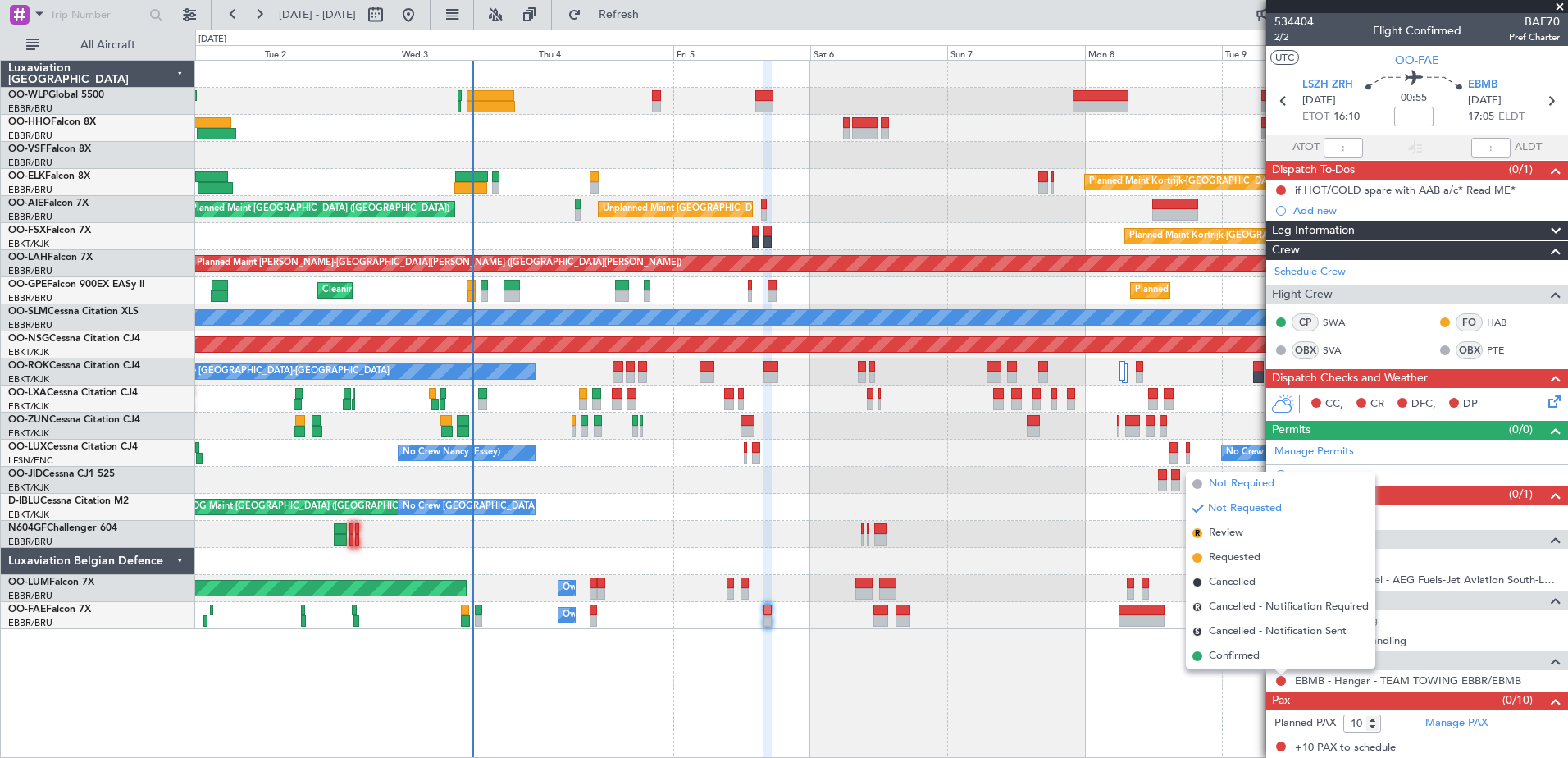
click at [1229, 478] on span "Not Required" at bounding box center [1241, 484] width 66 height 17
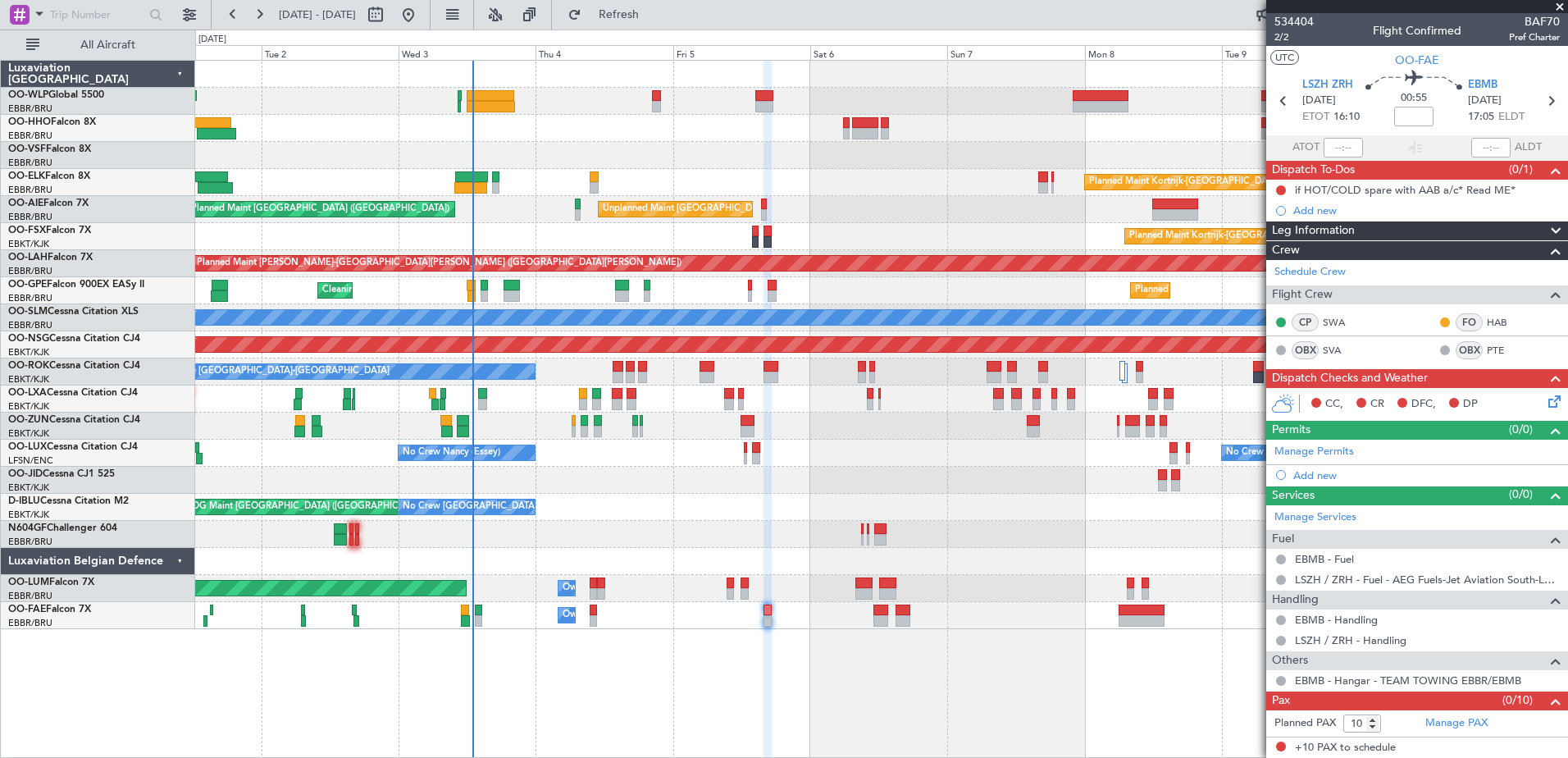
click at [1558, 404] on icon at bounding box center [1551, 398] width 13 height 13
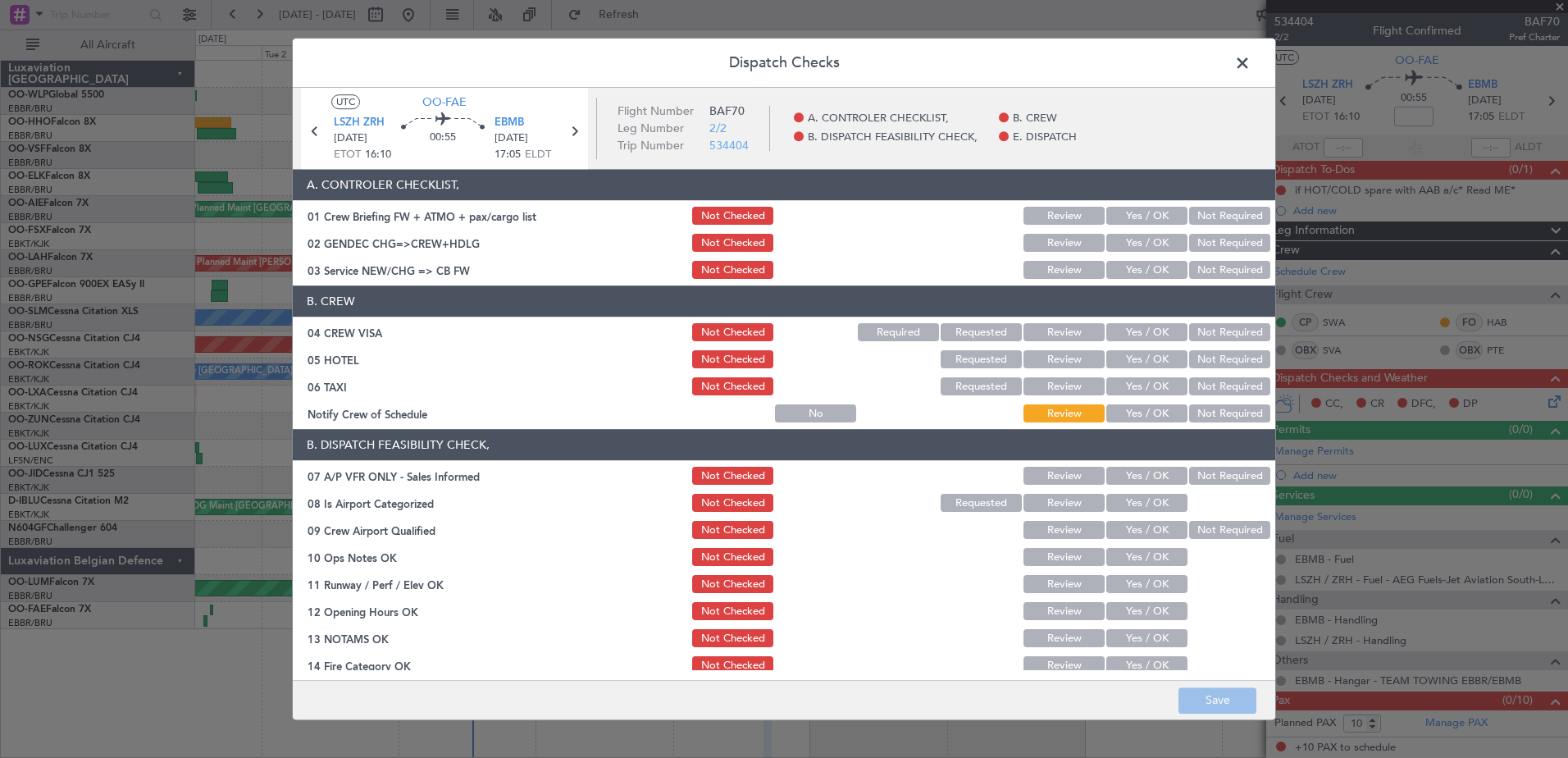
click at [1159, 417] on button "Yes / OK" at bounding box center [1147, 414] width 81 height 18
click at [1218, 384] on button "Not Required" at bounding box center [1229, 387] width 81 height 18
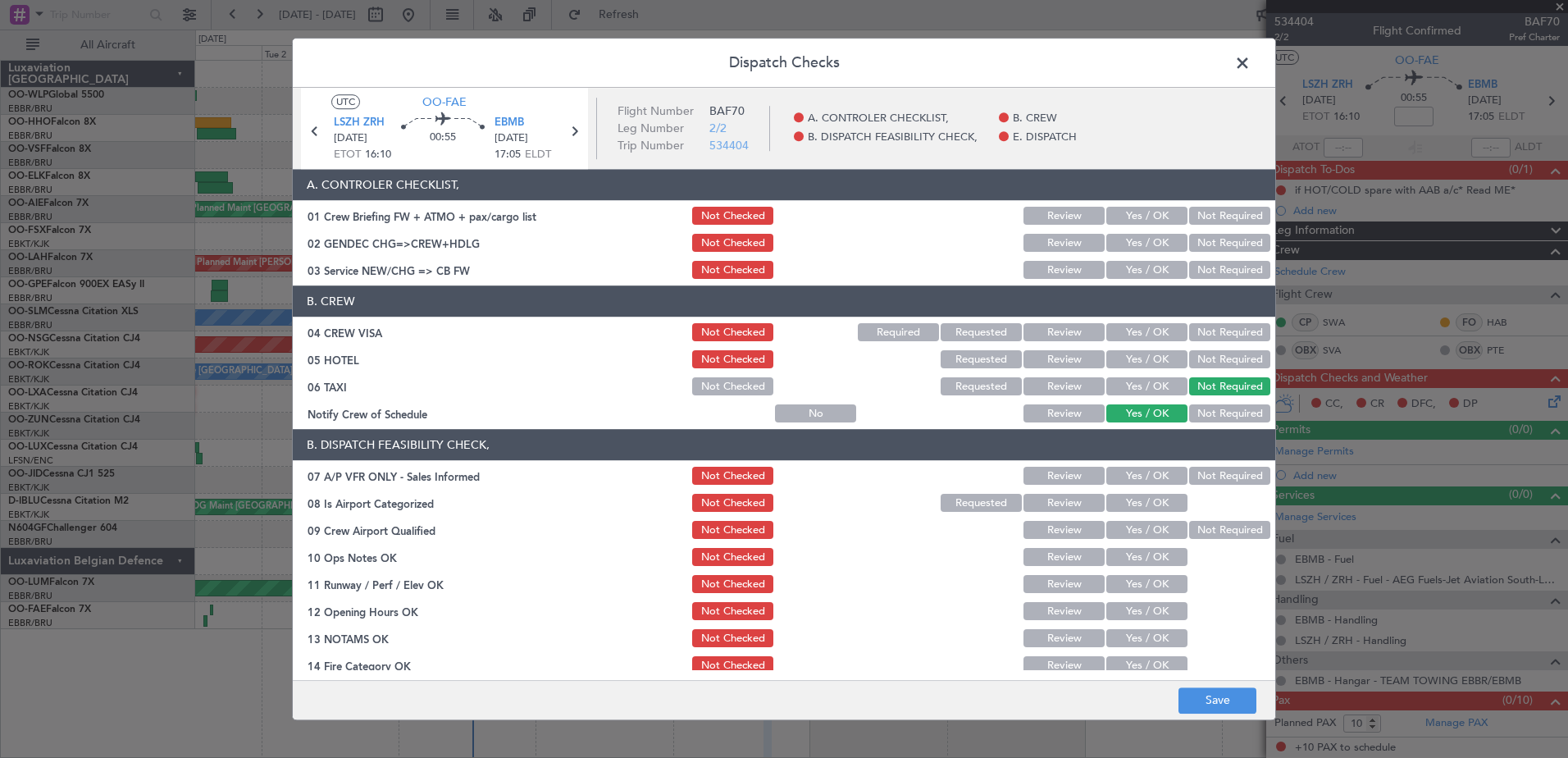
click at [1225, 349] on div "Not Required" at bounding box center [1228, 360] width 83 height 23
click at [1219, 361] on button "Not Required" at bounding box center [1229, 360] width 81 height 18
click at [1220, 329] on button "Not Required" at bounding box center [1229, 333] width 81 height 18
click at [1141, 263] on button "Yes / OK" at bounding box center [1147, 271] width 81 height 18
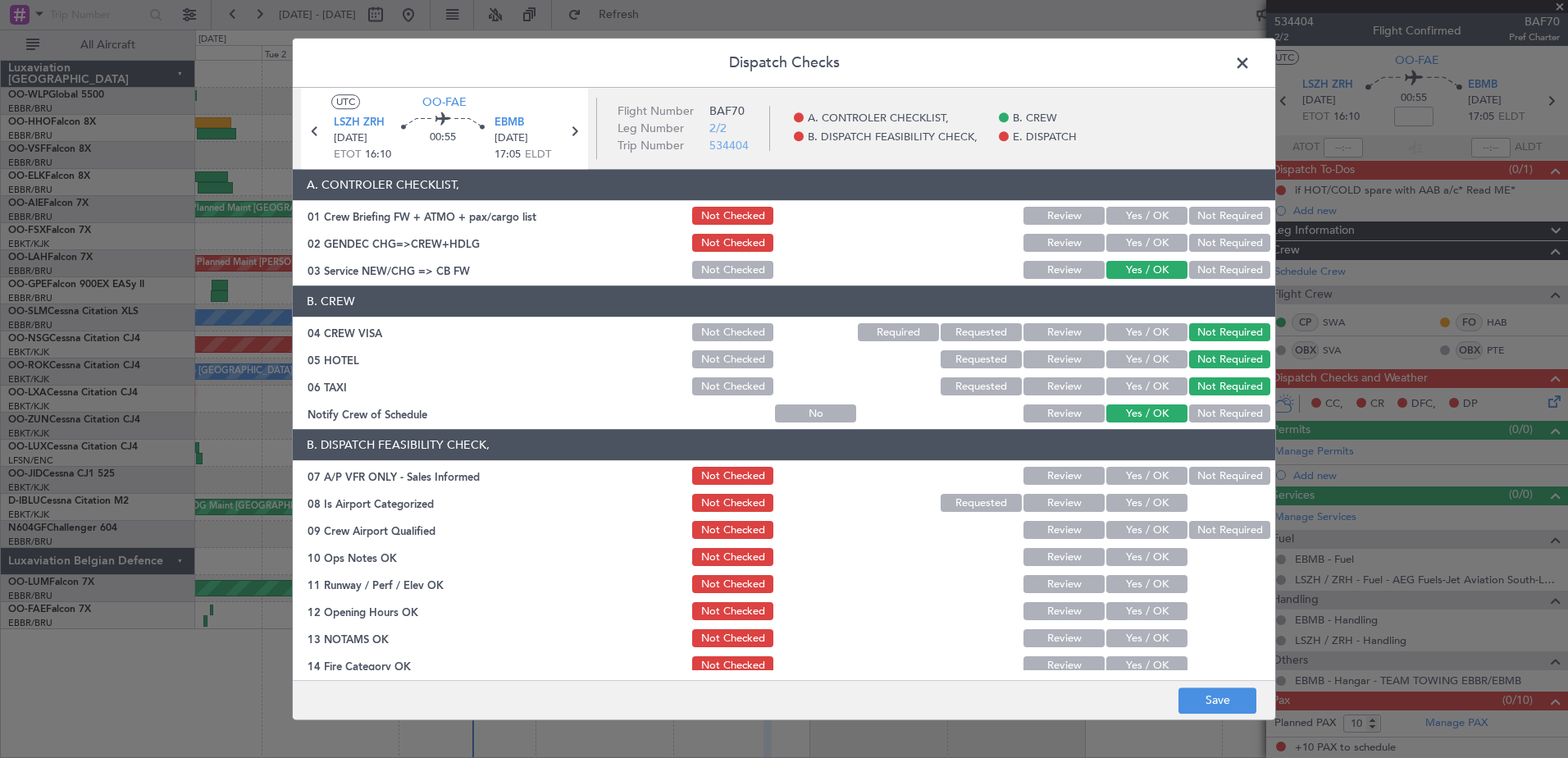
drag, startPoint x: 1211, startPoint y: 230, endPoint x: 1210, endPoint y: 248, distance: 18.0
click at [1210, 234] on section "A. CONTROLER CHECKLIST, 01 Crew Briefing FW + ATMO + pax/cargo list Not Checked…" at bounding box center [783, 226] width 982 height 112
click at [1210, 248] on button "Not Required" at bounding box center [1229, 243] width 81 height 18
click at [1212, 478] on button "Not Required" at bounding box center [1229, 476] width 81 height 18
click at [1151, 502] on button "Yes / OK" at bounding box center [1147, 503] width 81 height 18
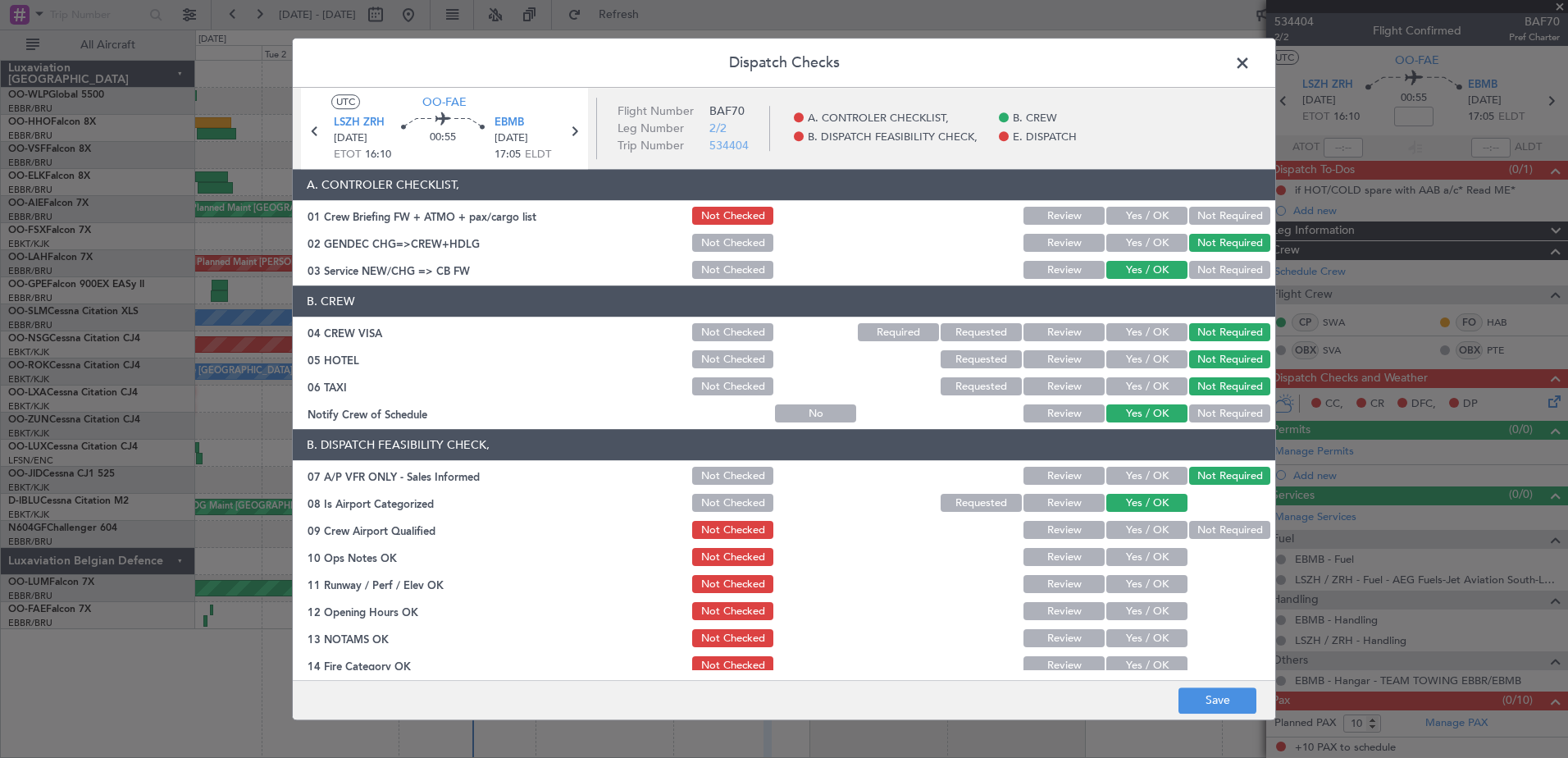
click at [1189, 524] on button "Not Required" at bounding box center [1229, 531] width 81 height 18
click at [1155, 559] on button "Yes / OK" at bounding box center [1147, 558] width 81 height 18
click at [1146, 589] on button "Yes / OK" at bounding box center [1147, 585] width 81 height 18
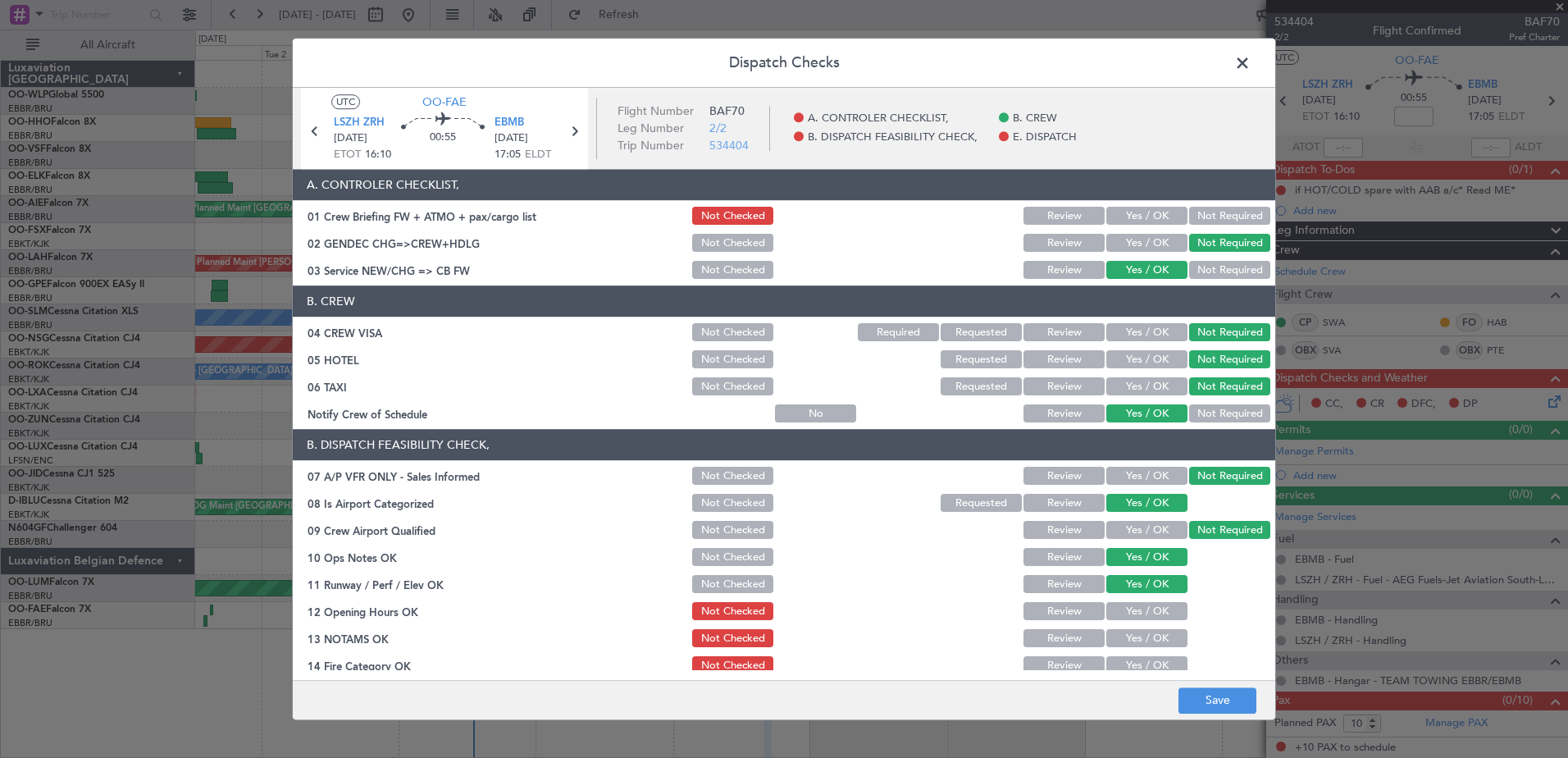
click at [1141, 614] on button "Yes / OK" at bounding box center [1147, 612] width 81 height 18
click at [1137, 643] on button "Yes / OK" at bounding box center [1147, 639] width 81 height 18
click at [1135, 667] on button "Yes / OK" at bounding box center [1147, 666] width 81 height 18
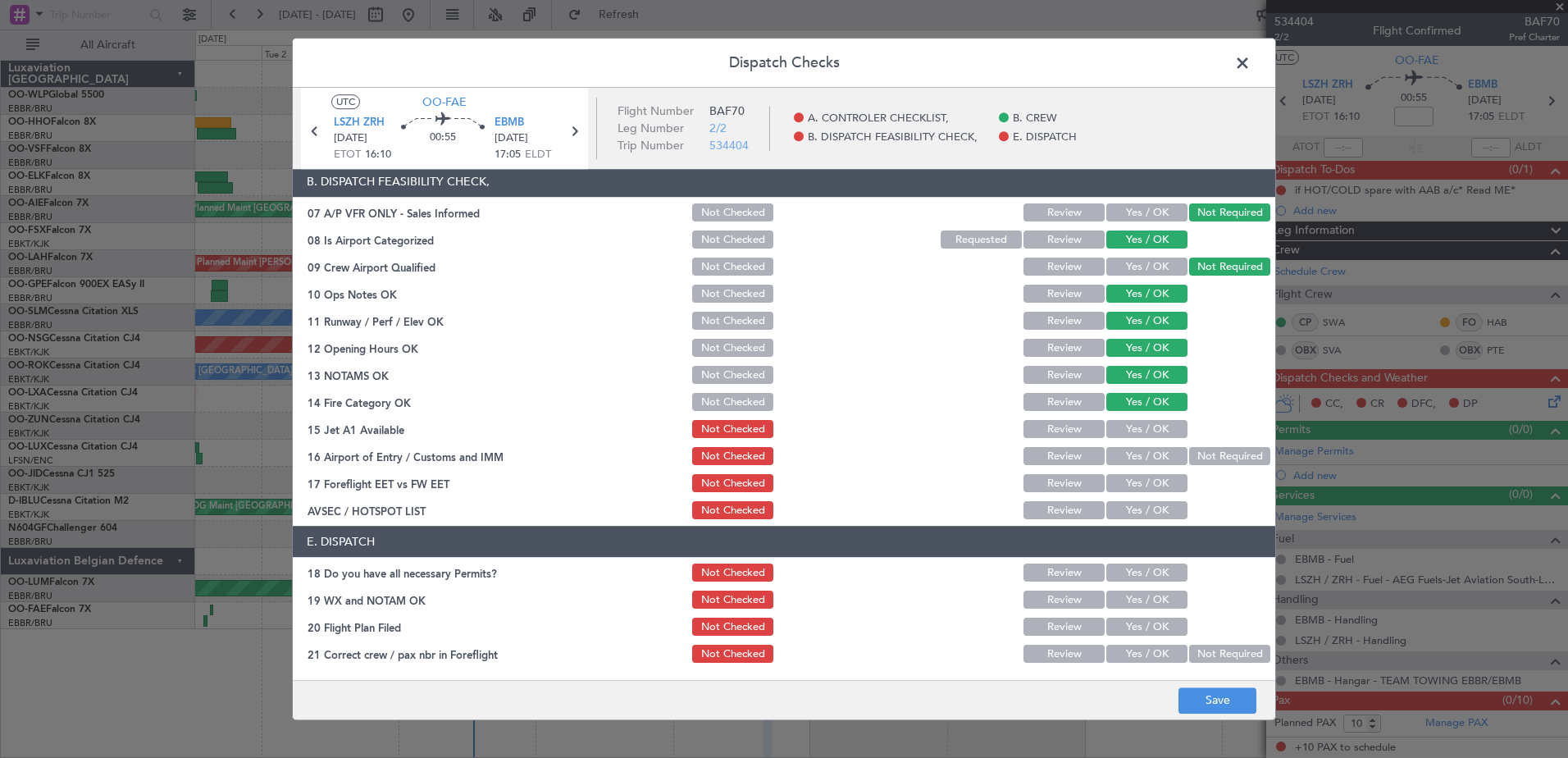
click at [1125, 437] on button "Yes / OK" at bounding box center [1147, 430] width 81 height 18
click at [1127, 466] on div "Yes / OK" at bounding box center [1145, 457] width 83 height 23
click at [1129, 485] on button "Yes / OK" at bounding box center [1147, 484] width 81 height 18
click at [1130, 458] on button "Yes / OK" at bounding box center [1147, 457] width 81 height 18
click at [1128, 509] on button "Yes / OK" at bounding box center [1147, 511] width 81 height 18
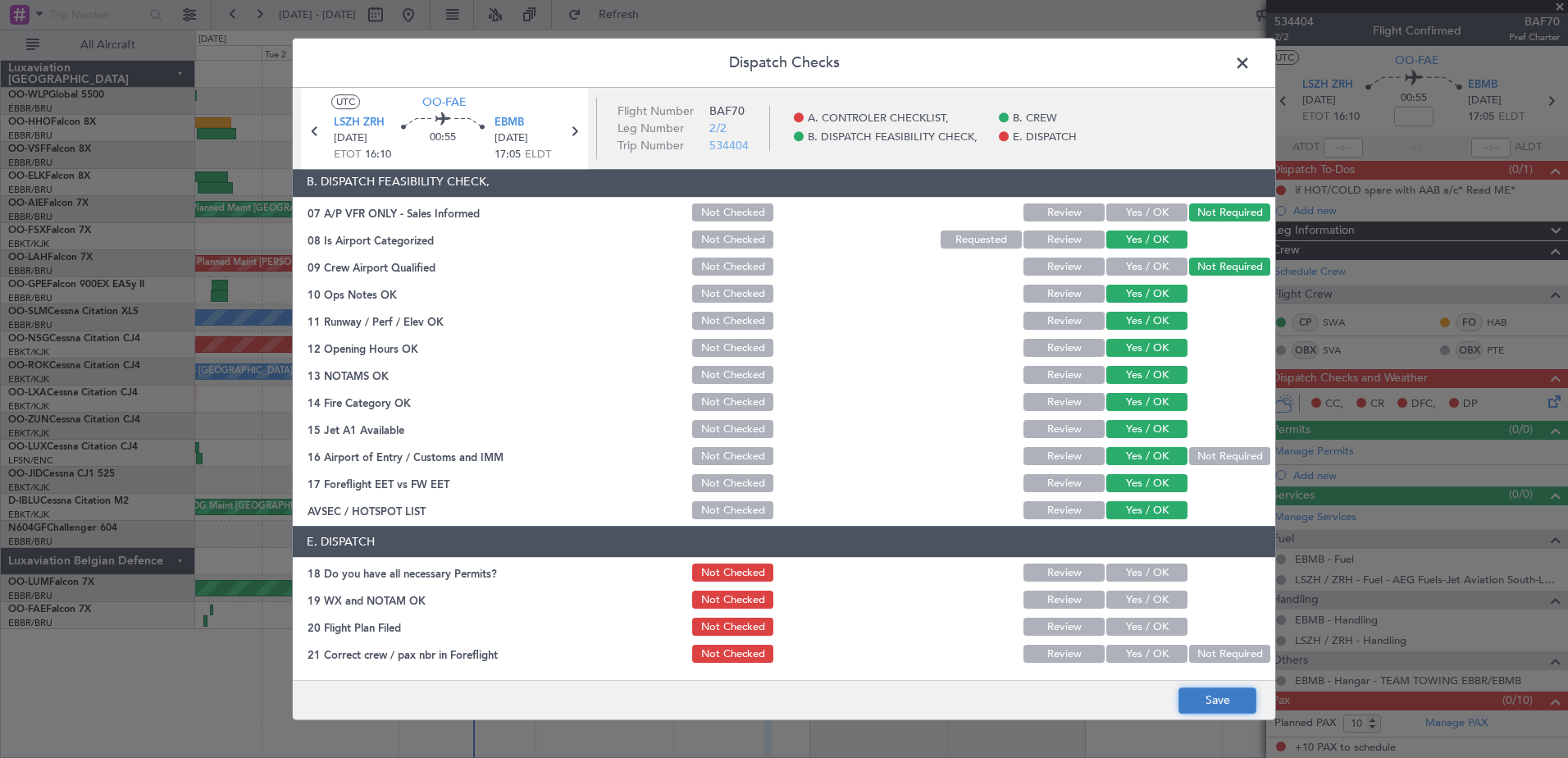
click at [1252, 710] on button "Save" at bounding box center [1217, 701] width 78 height 26
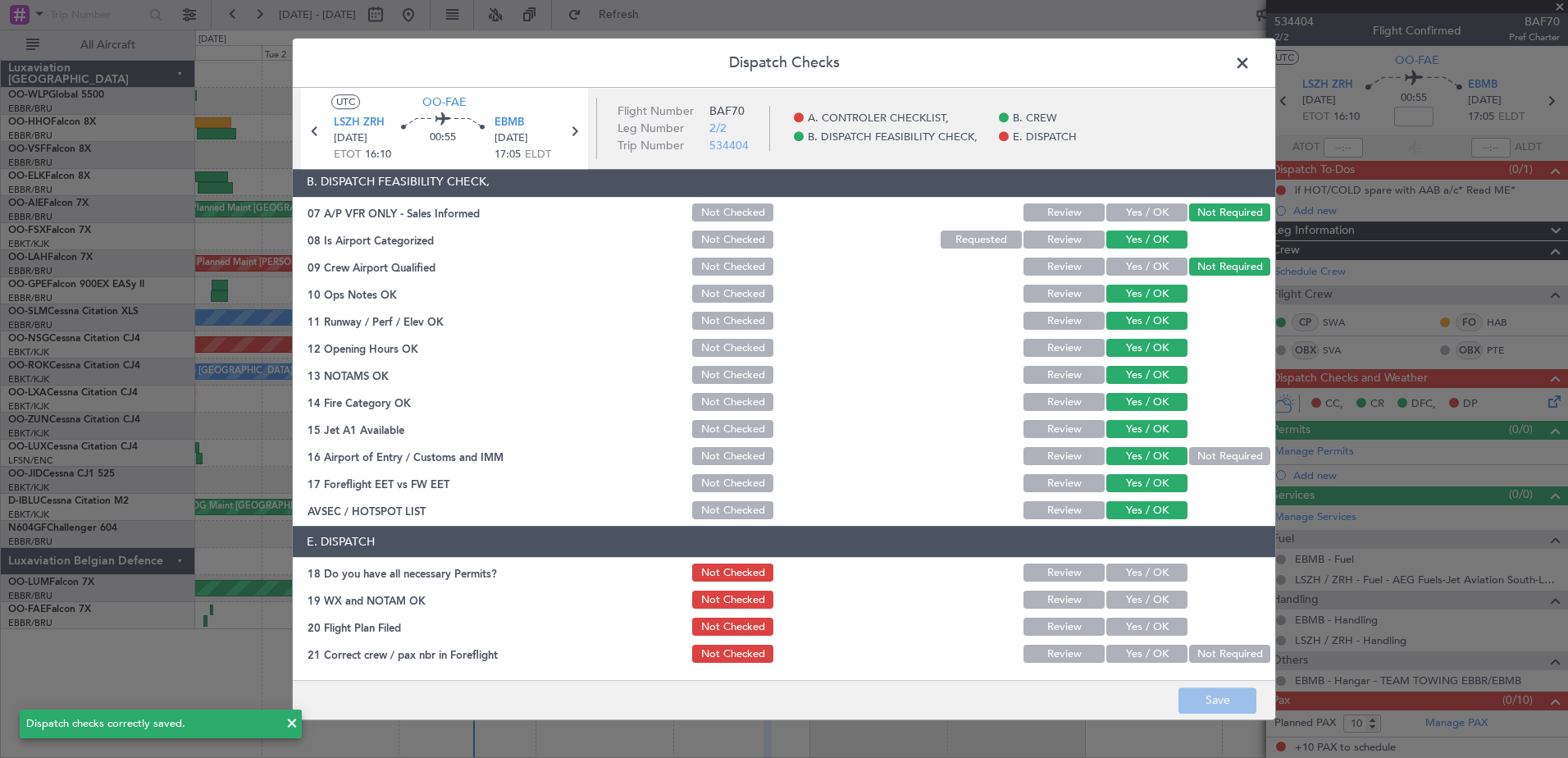
click at [1250, 63] on span at bounding box center [1250, 67] width 0 height 32
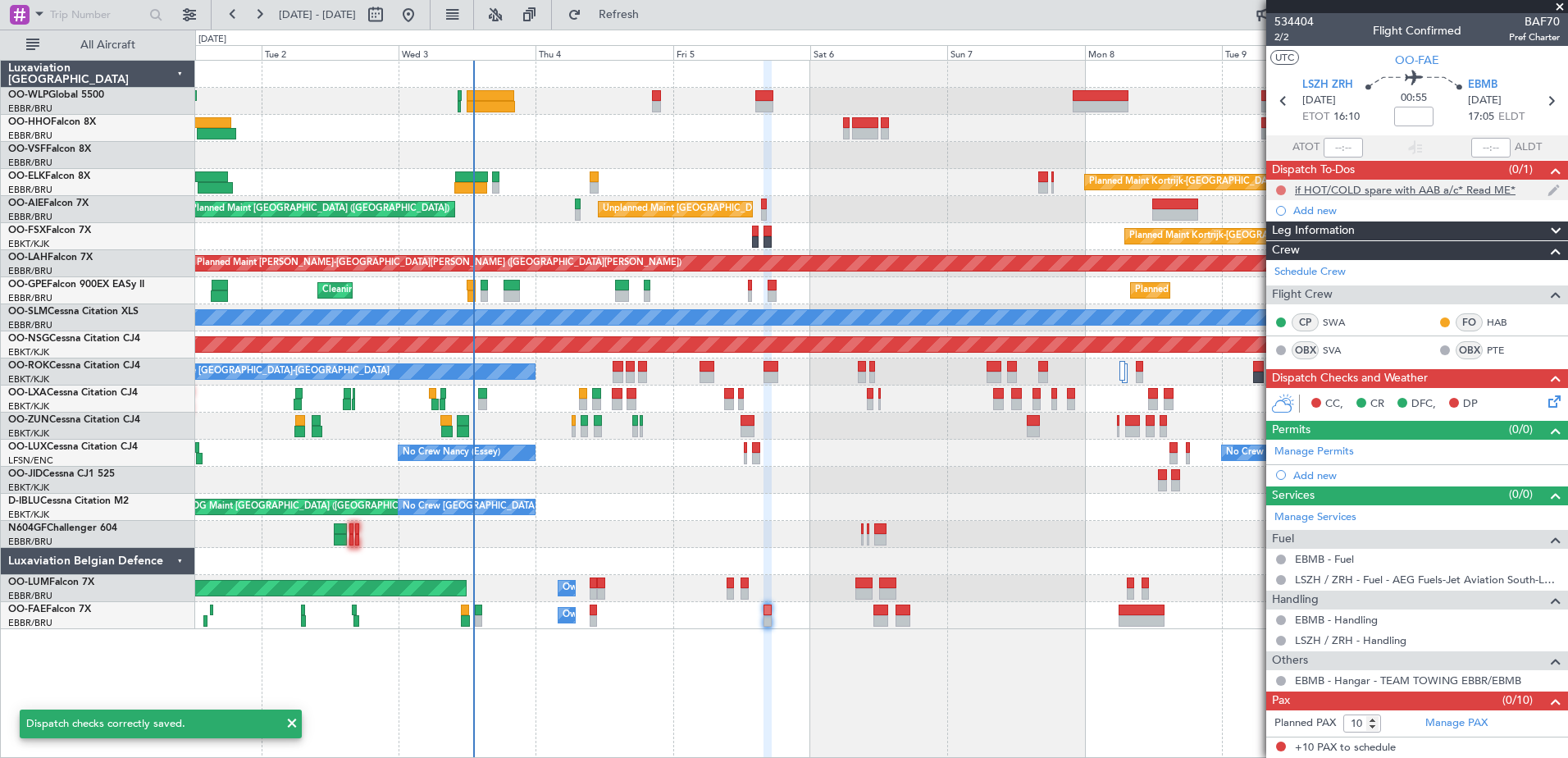
click at [1284, 190] on button at bounding box center [1280, 190] width 10 height 10
click at [1281, 290] on span "Cancelled" at bounding box center [1284, 287] width 47 height 17
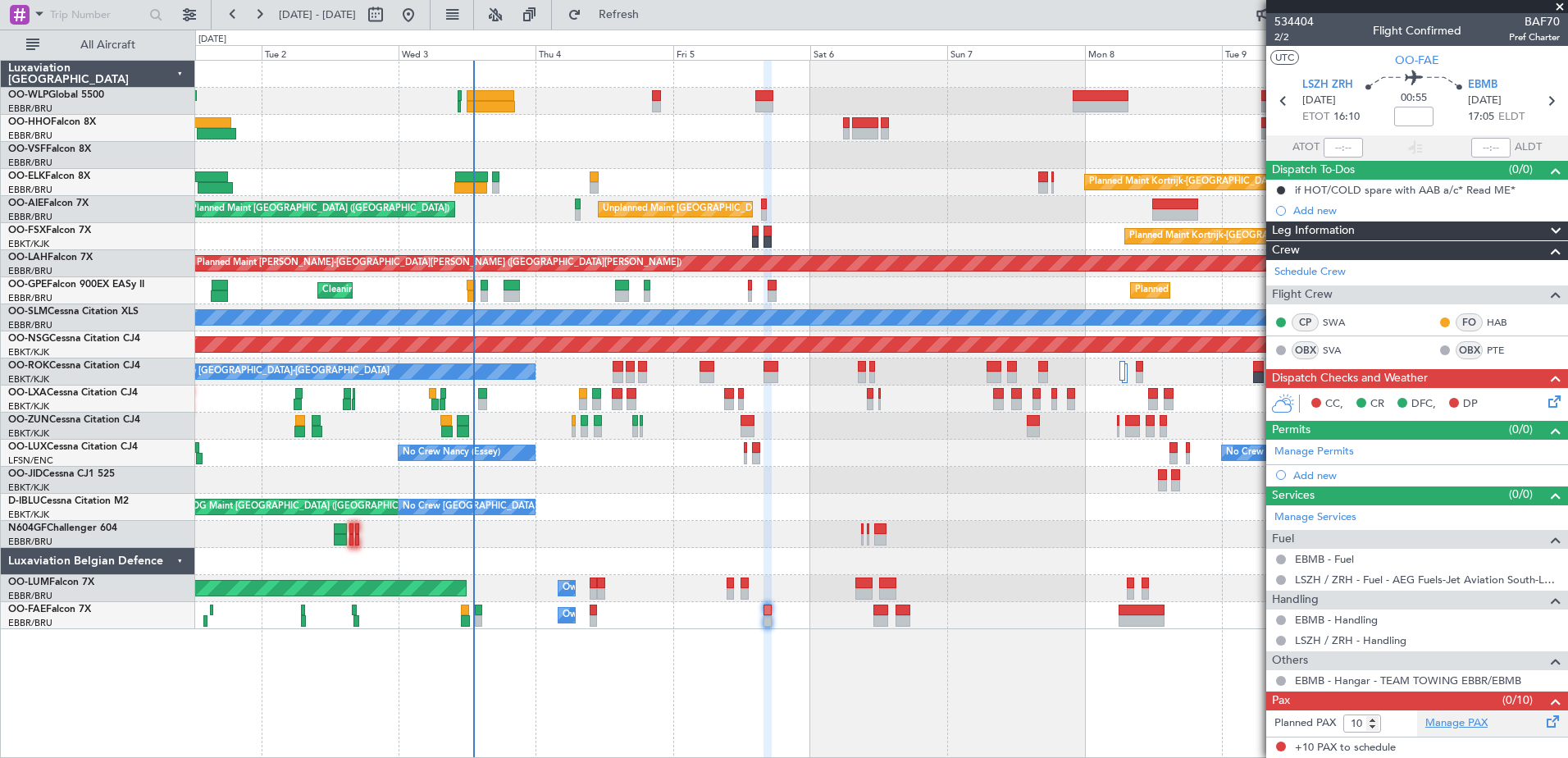
click at [1447, 716] on link "Manage PAX" at bounding box center [1456, 724] width 62 height 17
click at [652, 22] on button "Refresh" at bounding box center [609, 15] width 98 height 26
click at [1545, 395] on icon at bounding box center [1551, 398] width 13 height 13
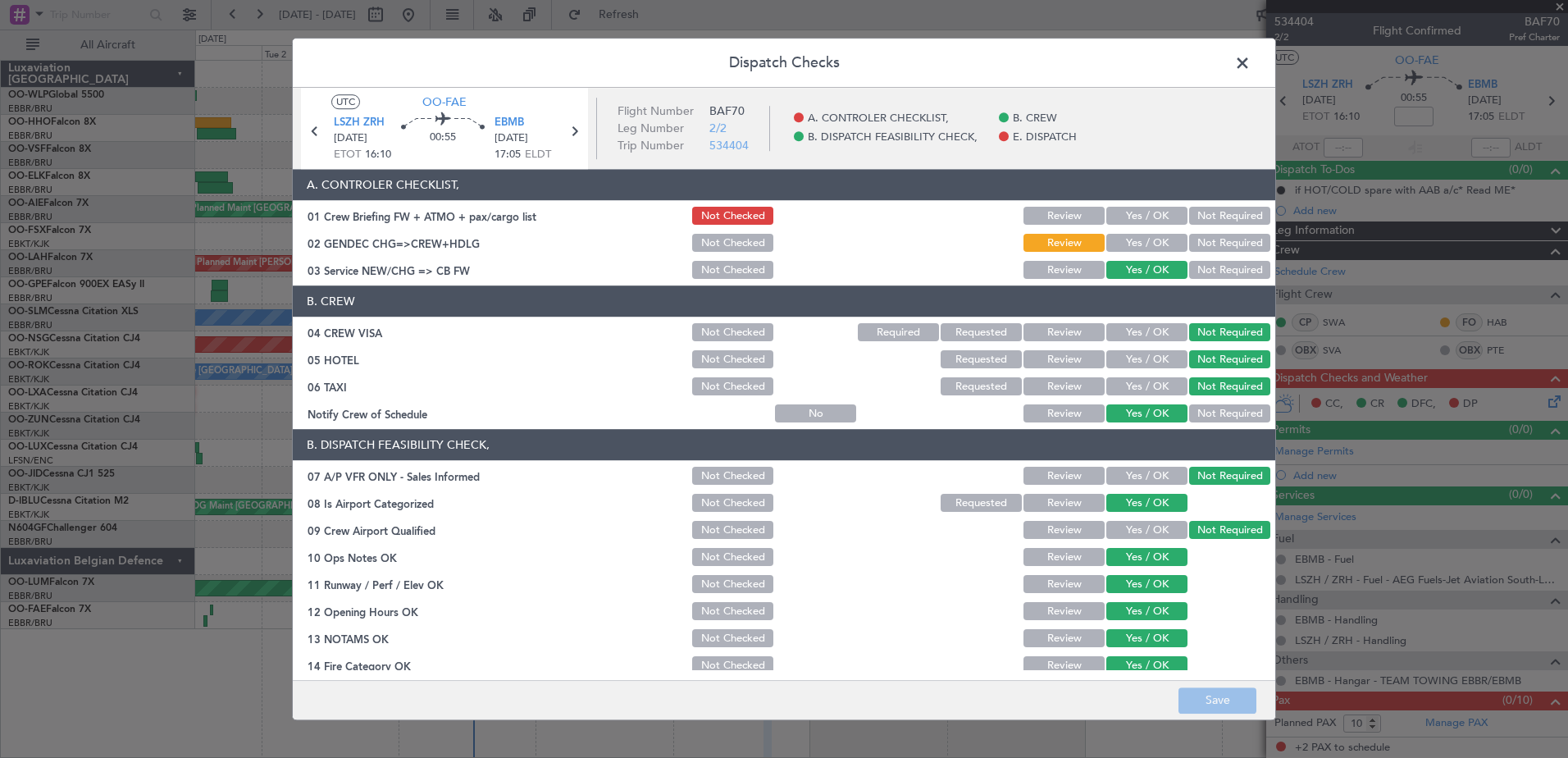
click at [1225, 242] on button "Not Required" at bounding box center [1229, 243] width 81 height 18
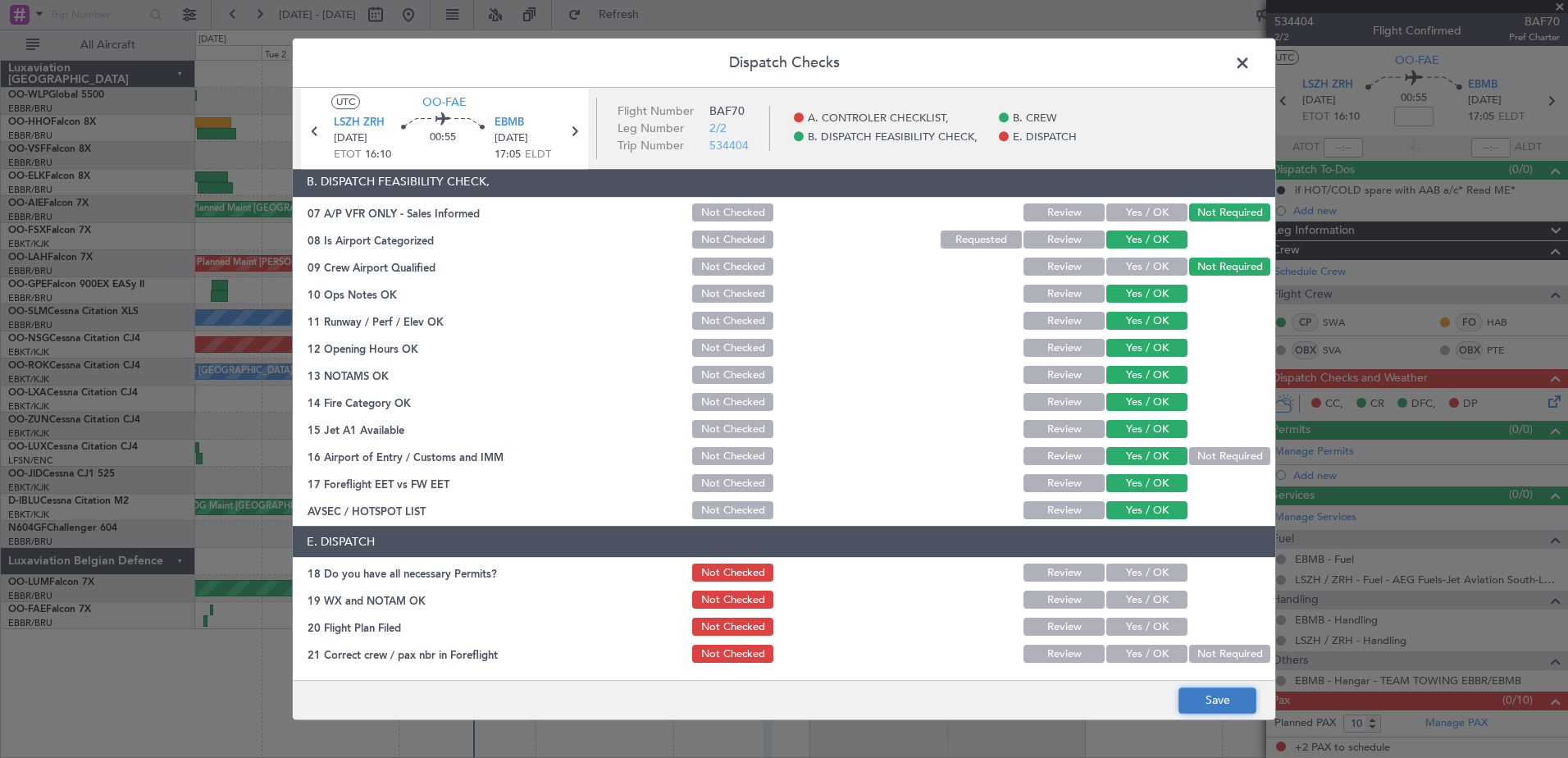
click at [1212, 697] on button "Save" at bounding box center [1217, 701] width 78 height 26
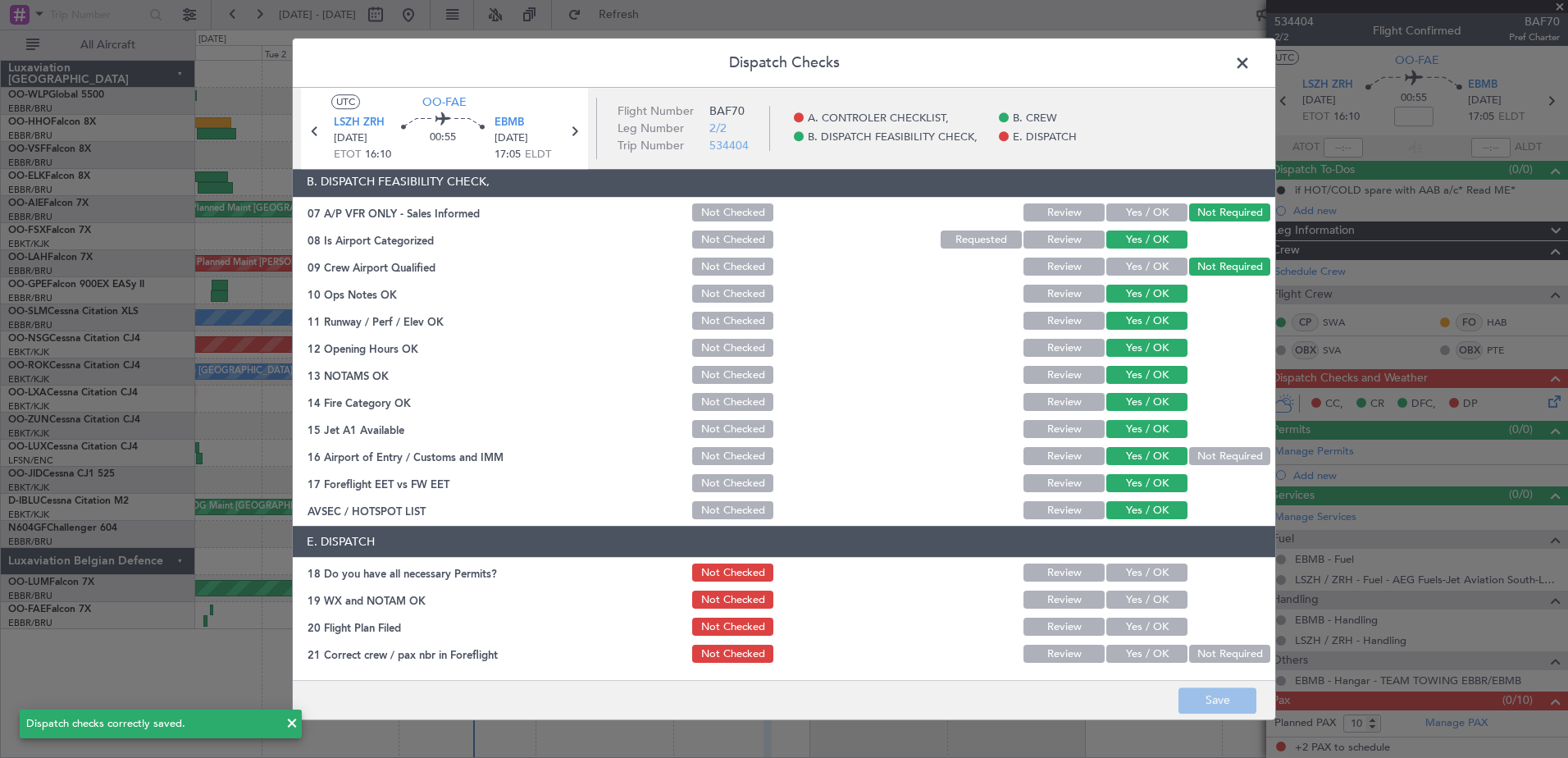
click at [1250, 66] on span at bounding box center [1250, 67] width 0 height 32
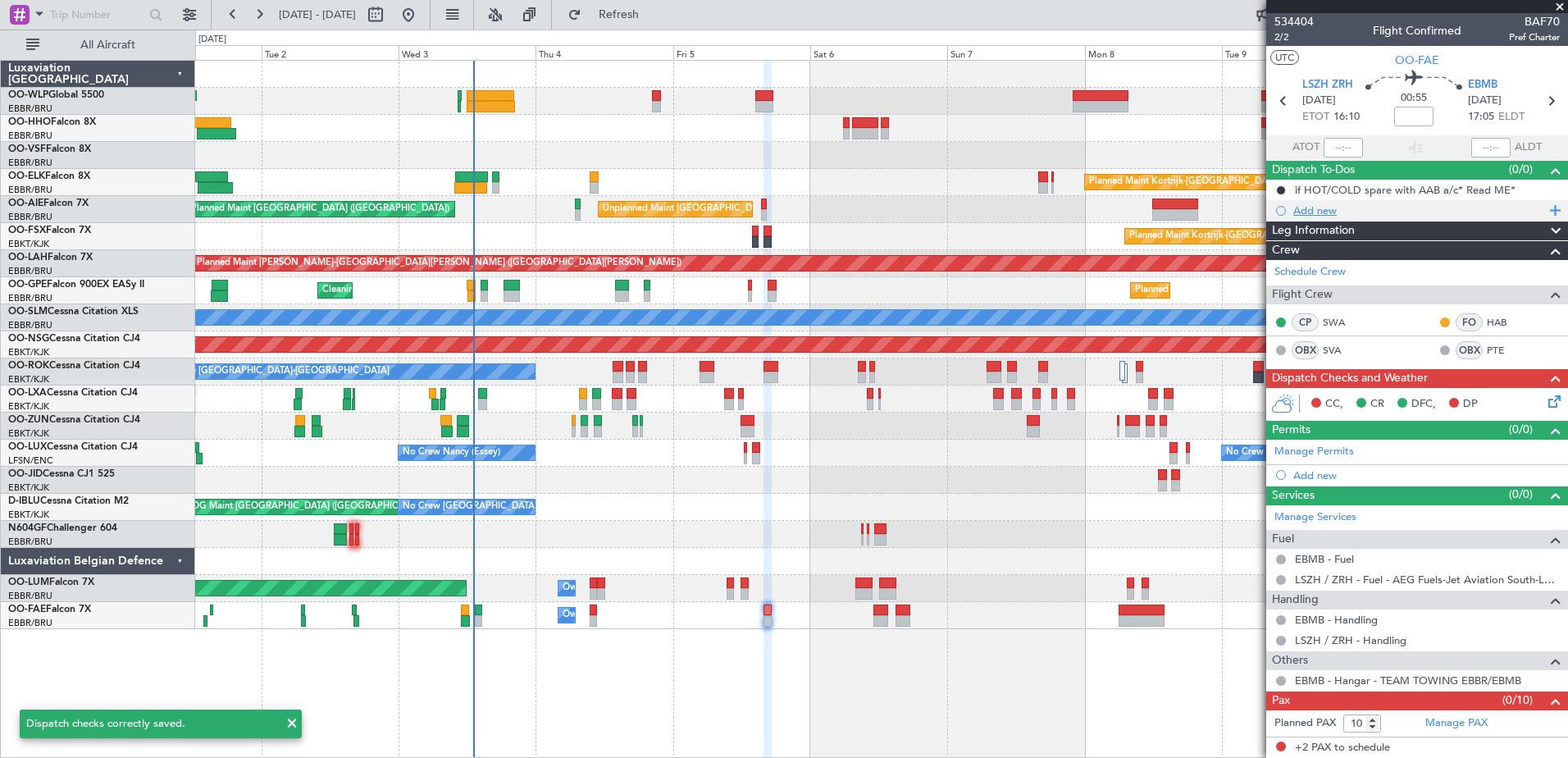
click at [1334, 207] on div "Add new" at bounding box center [1419, 211] width 252 height 14
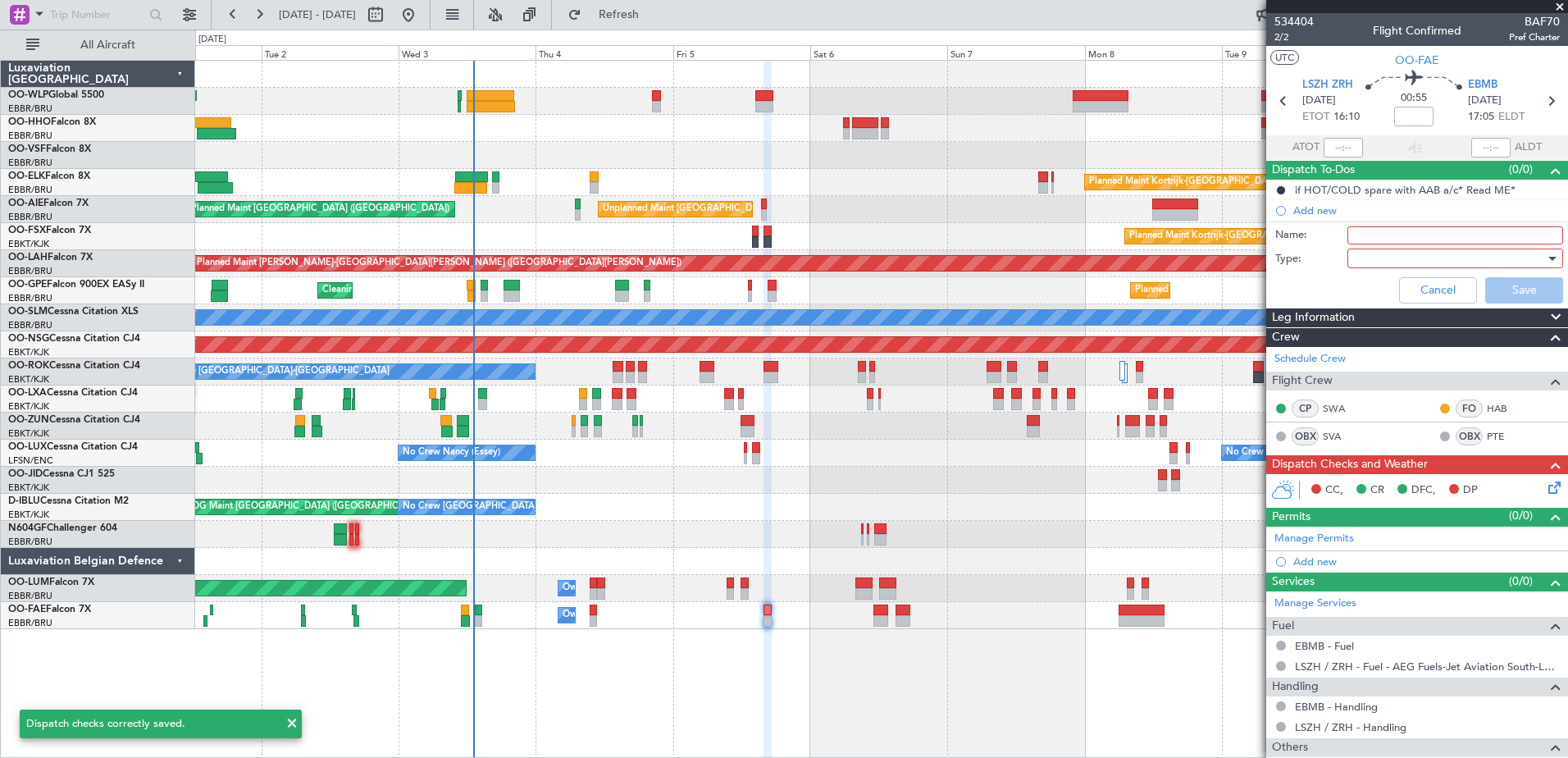
click at [1381, 245] on div "Name:" at bounding box center [1417, 235] width 318 height 25
click at [1387, 231] on input "Name:" at bounding box center [1456, 235] width 216 height 18
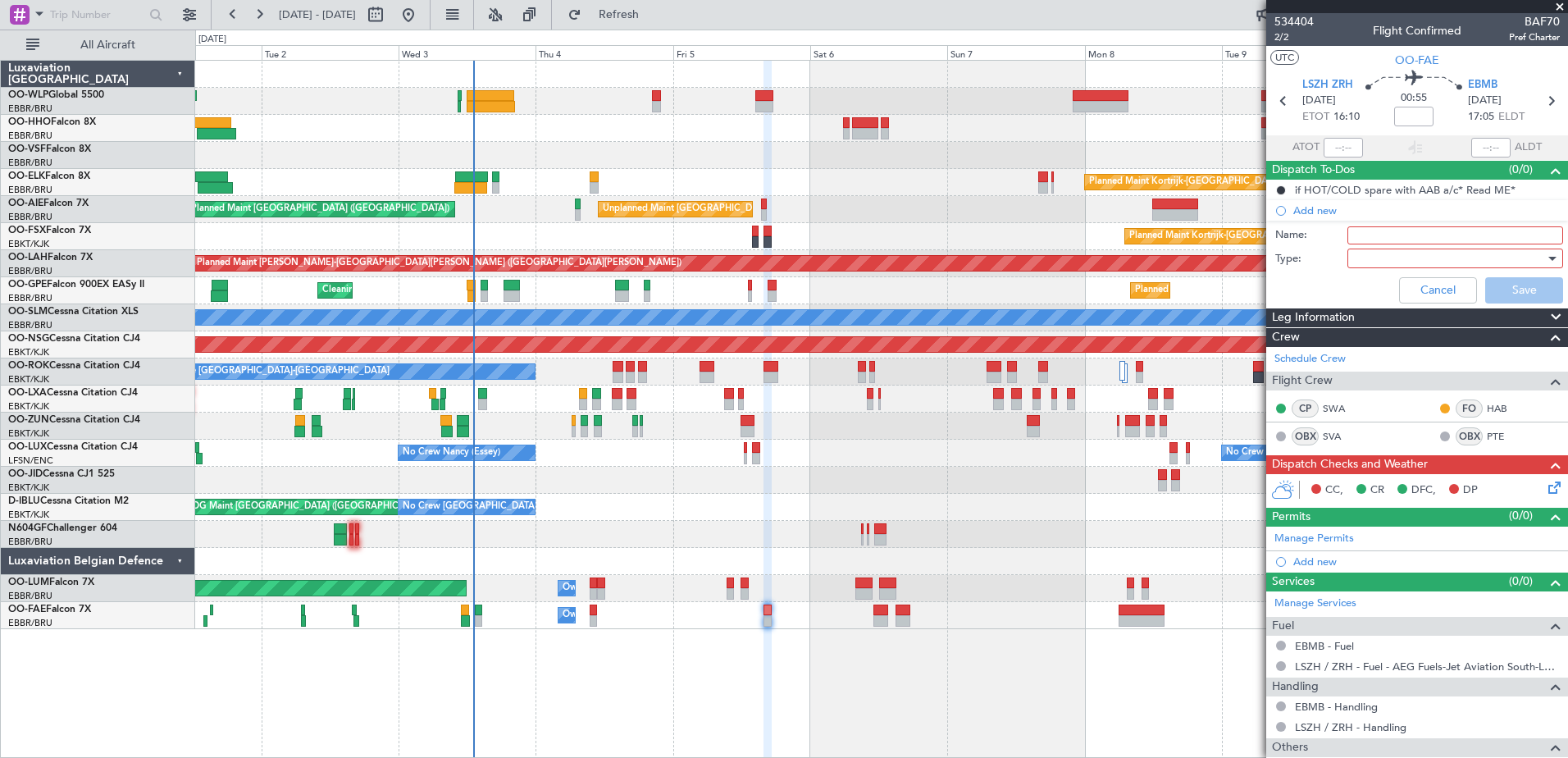
type input "FPL in FF and release to the crew"
click at [1398, 256] on div at bounding box center [1449, 258] width 191 height 25
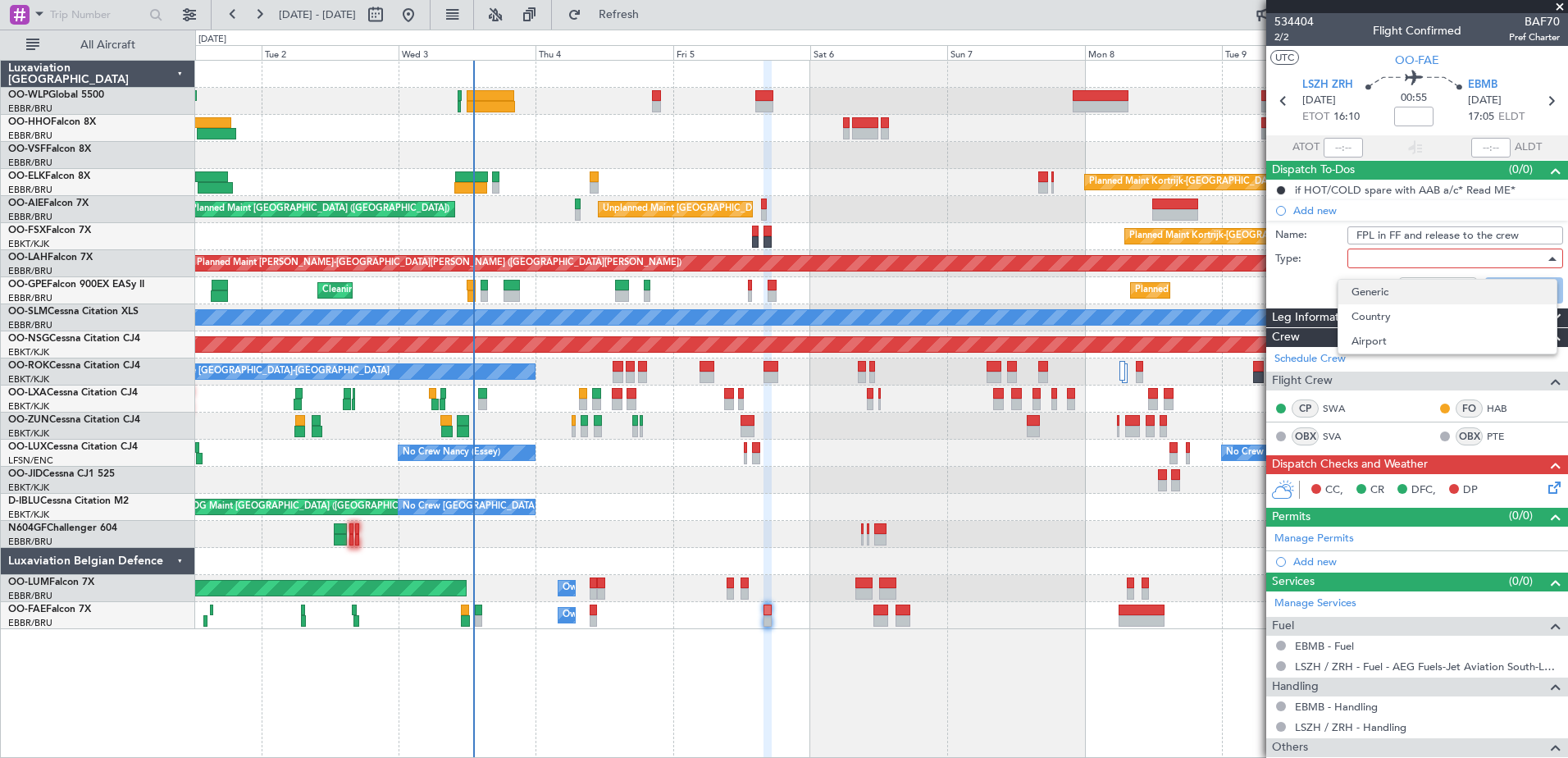
click at [1383, 297] on span "Generic" at bounding box center [1447, 292] width 192 height 25
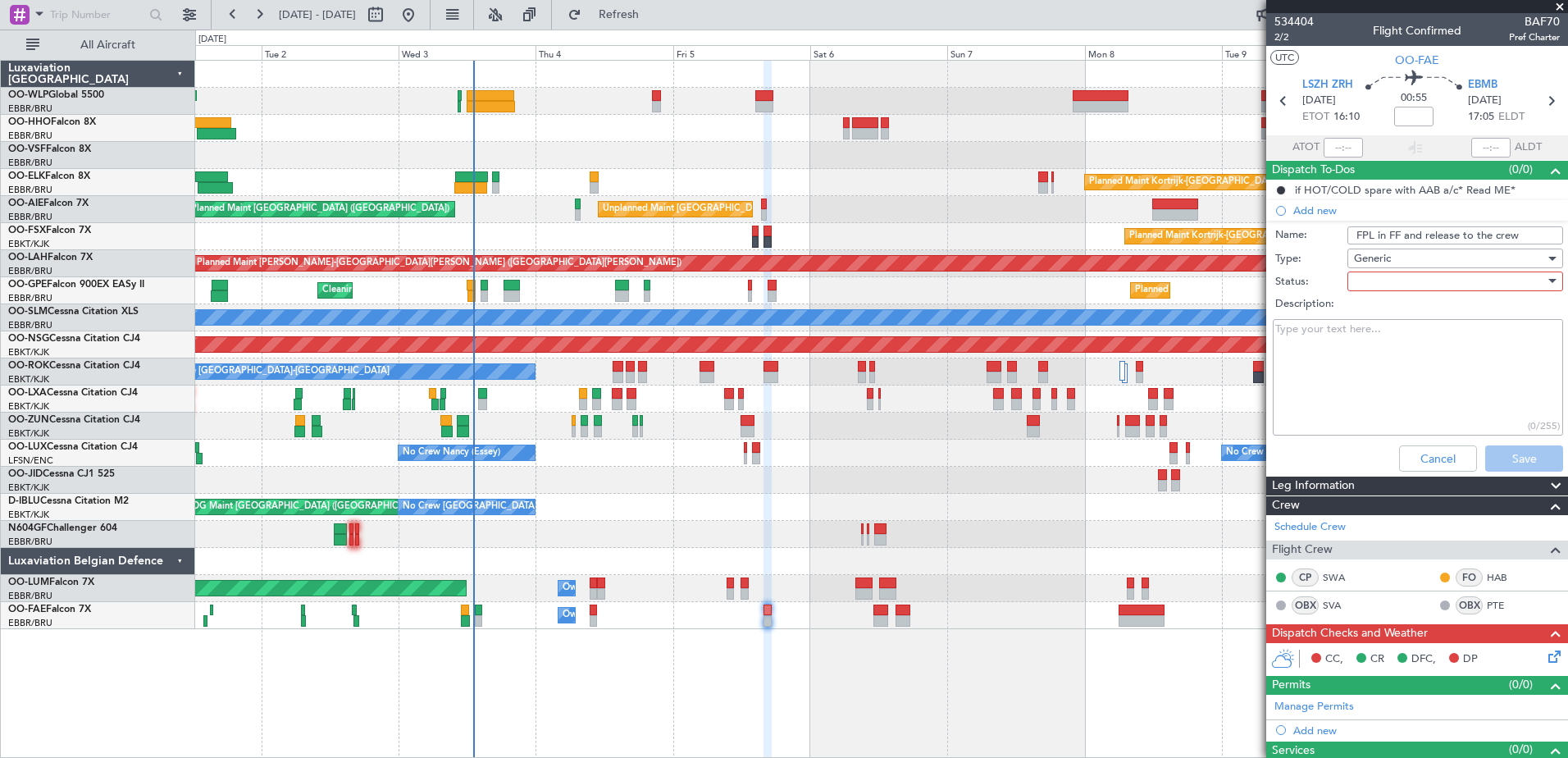
click at [1368, 279] on div at bounding box center [1449, 281] width 191 height 25
click at [1385, 317] on span "Not Started" at bounding box center [1447, 314] width 192 height 25
click at [1523, 451] on button "Save" at bounding box center [1524, 458] width 78 height 26
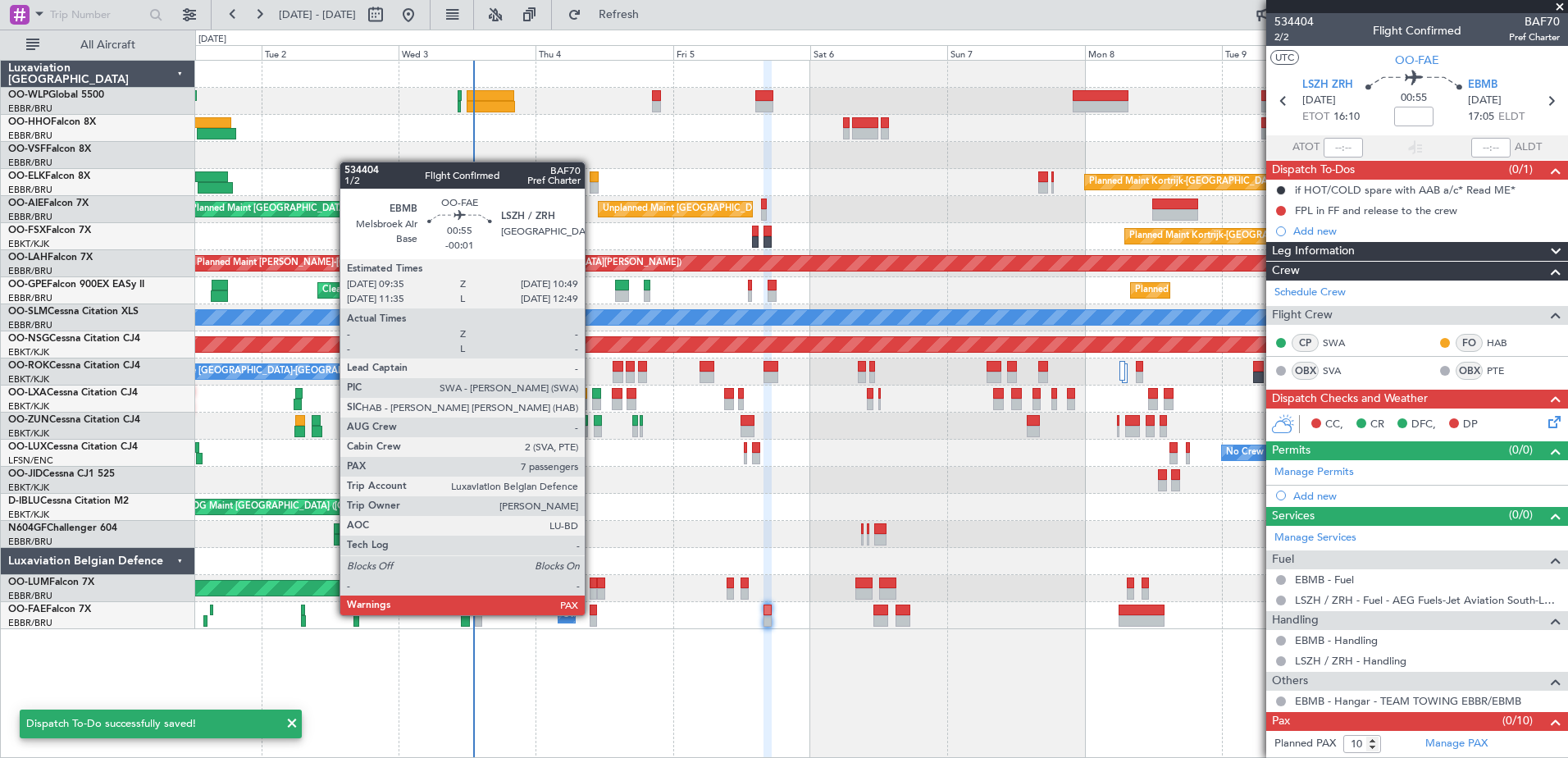
click at [592, 614] on div at bounding box center [593, 610] width 7 height 11
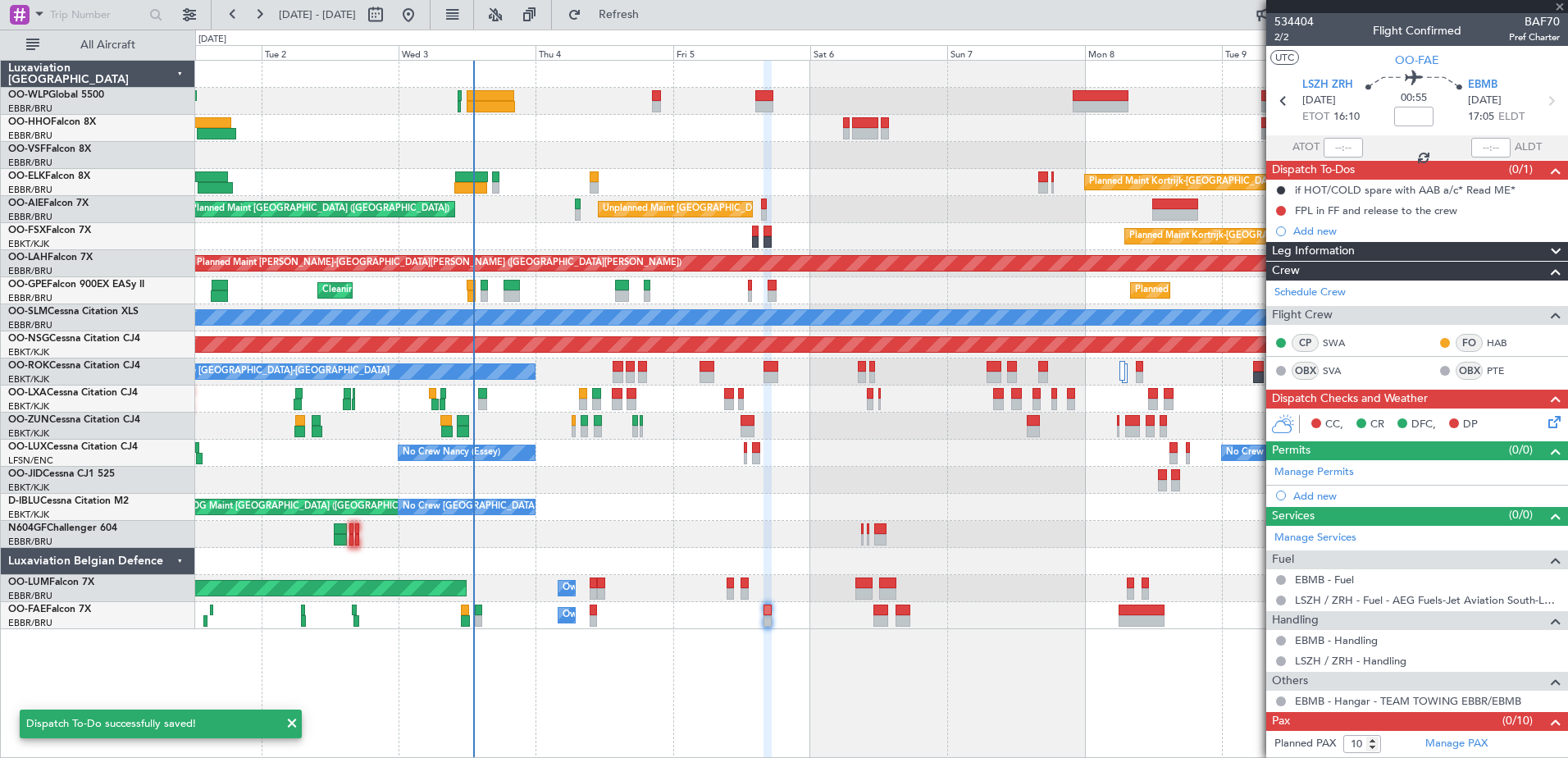
type input "-00:01"
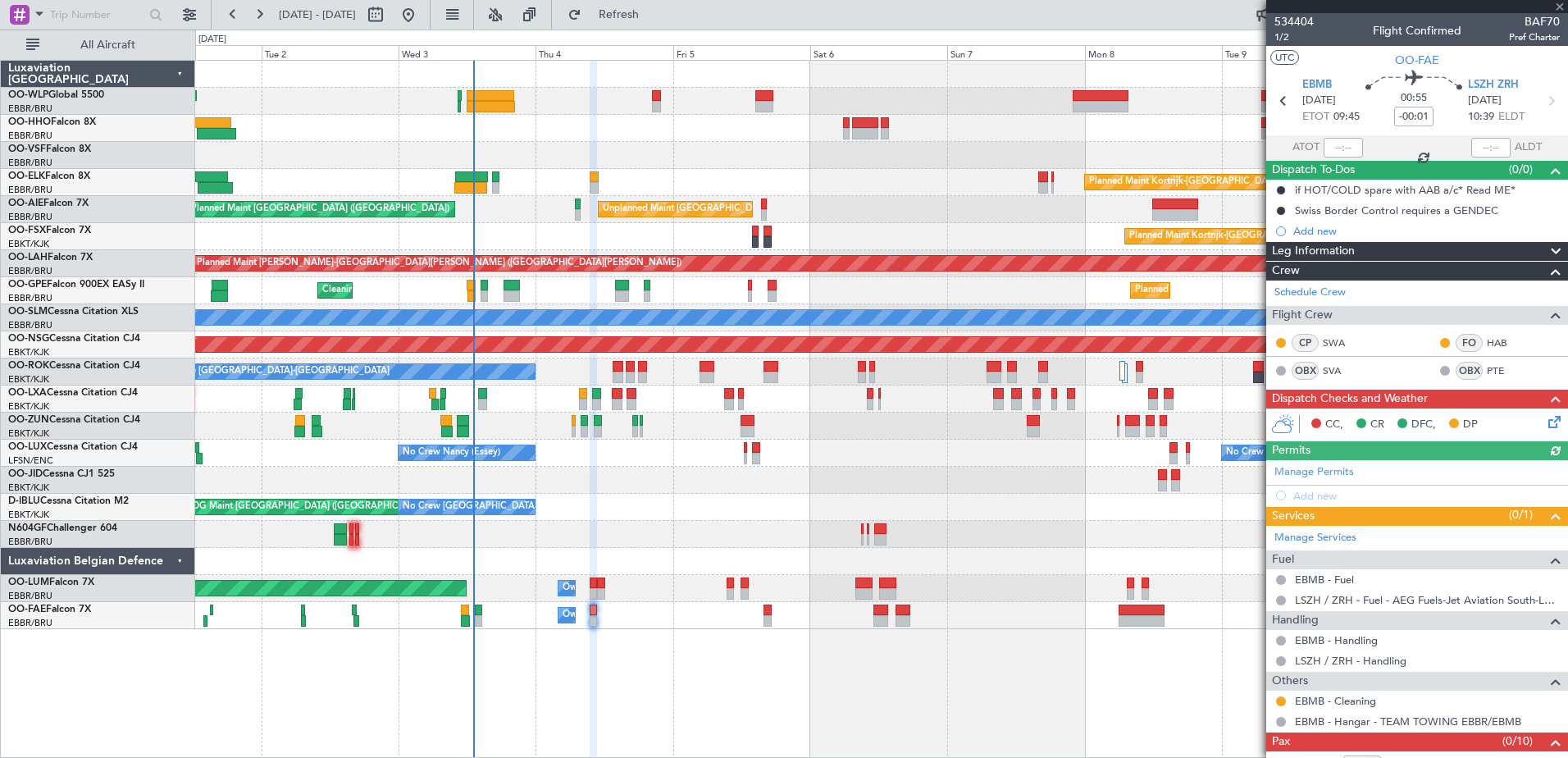
click at [1545, 420] on icon at bounding box center [1551, 419] width 13 height 13
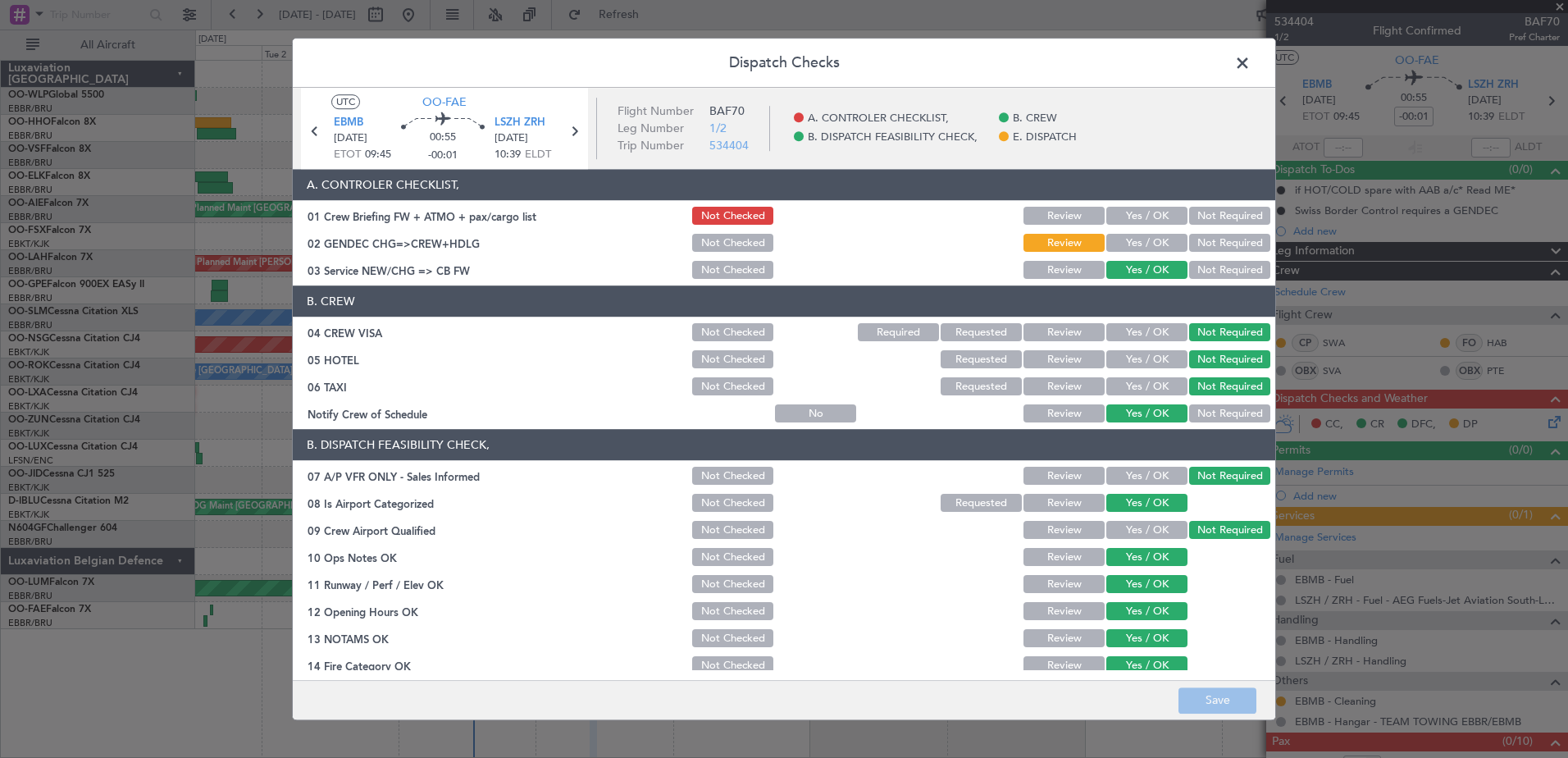
click at [1204, 239] on button "Not Required" at bounding box center [1229, 243] width 81 height 18
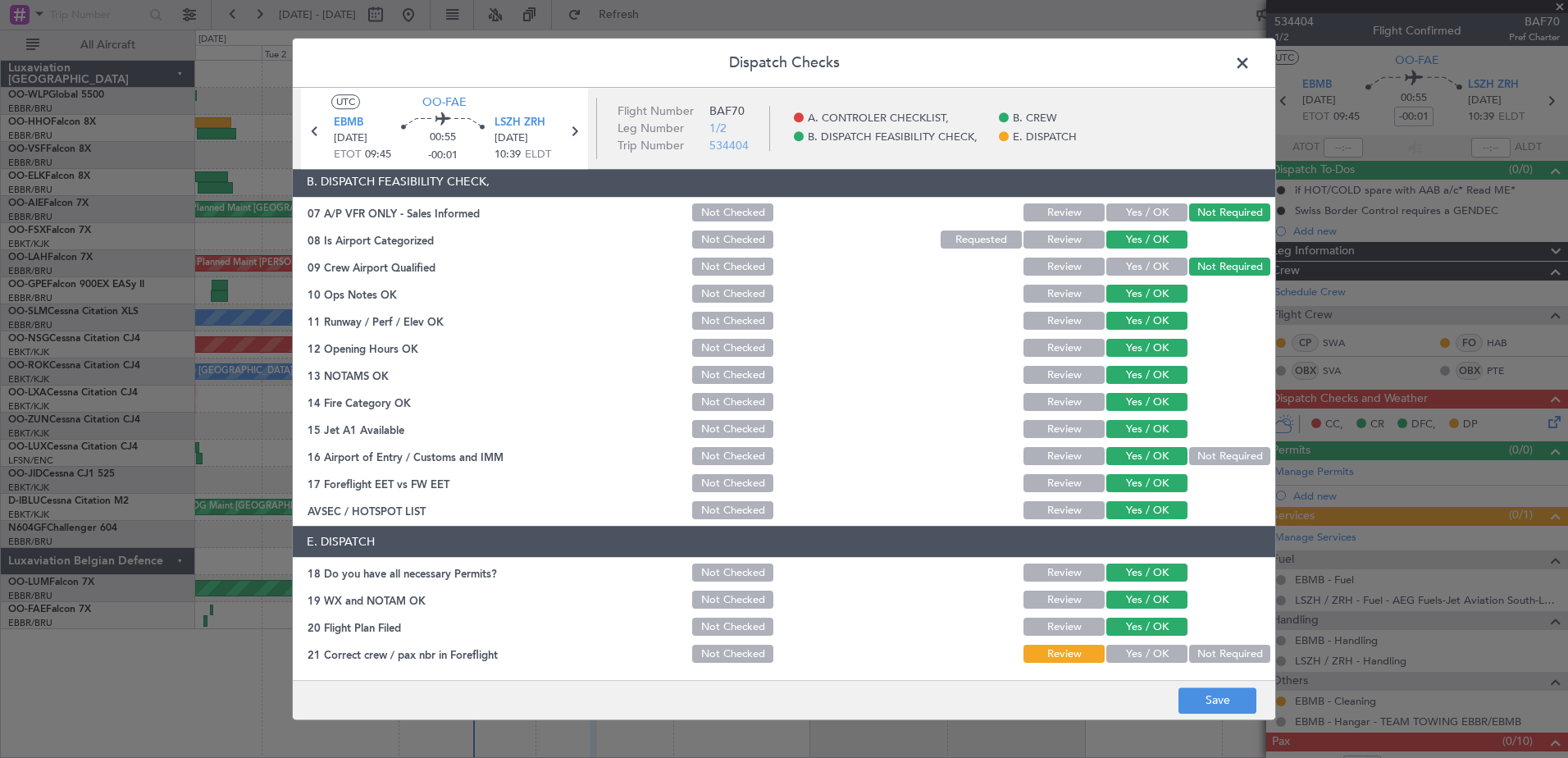
click at [1150, 668] on article "A. CONTROLER CHECKLIST, 01 Crew Briefing FW + ATMO + pax/cargo list Not Checked…" at bounding box center [783, 420] width 982 height 501
click at [1151, 653] on button "Yes / OK" at bounding box center [1147, 654] width 81 height 18
click at [1224, 694] on button "Save" at bounding box center [1217, 701] width 78 height 26
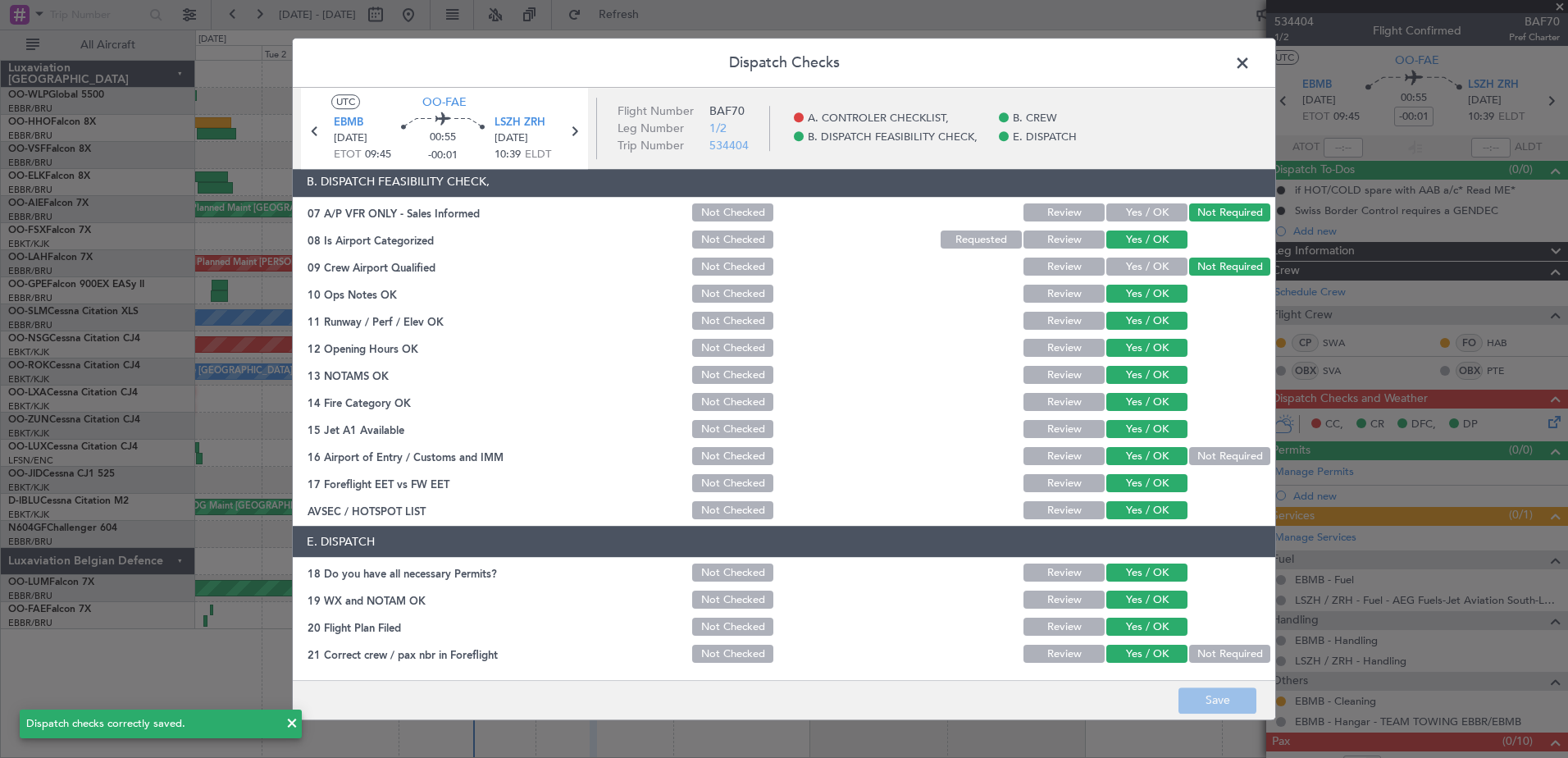
click at [1250, 56] on span at bounding box center [1250, 67] width 0 height 32
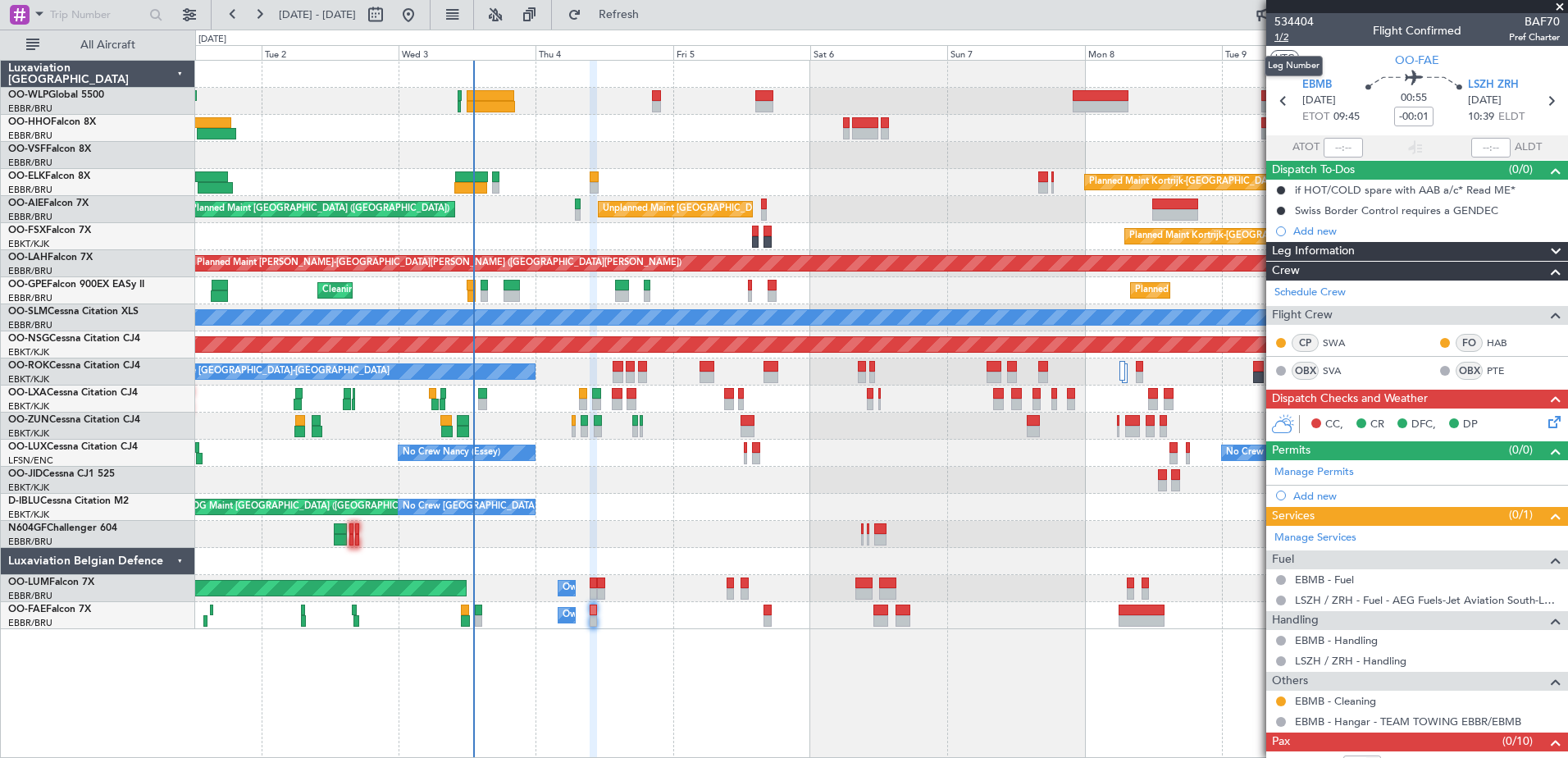
click at [1284, 33] on span "1/2" at bounding box center [1294, 38] width 40 height 14
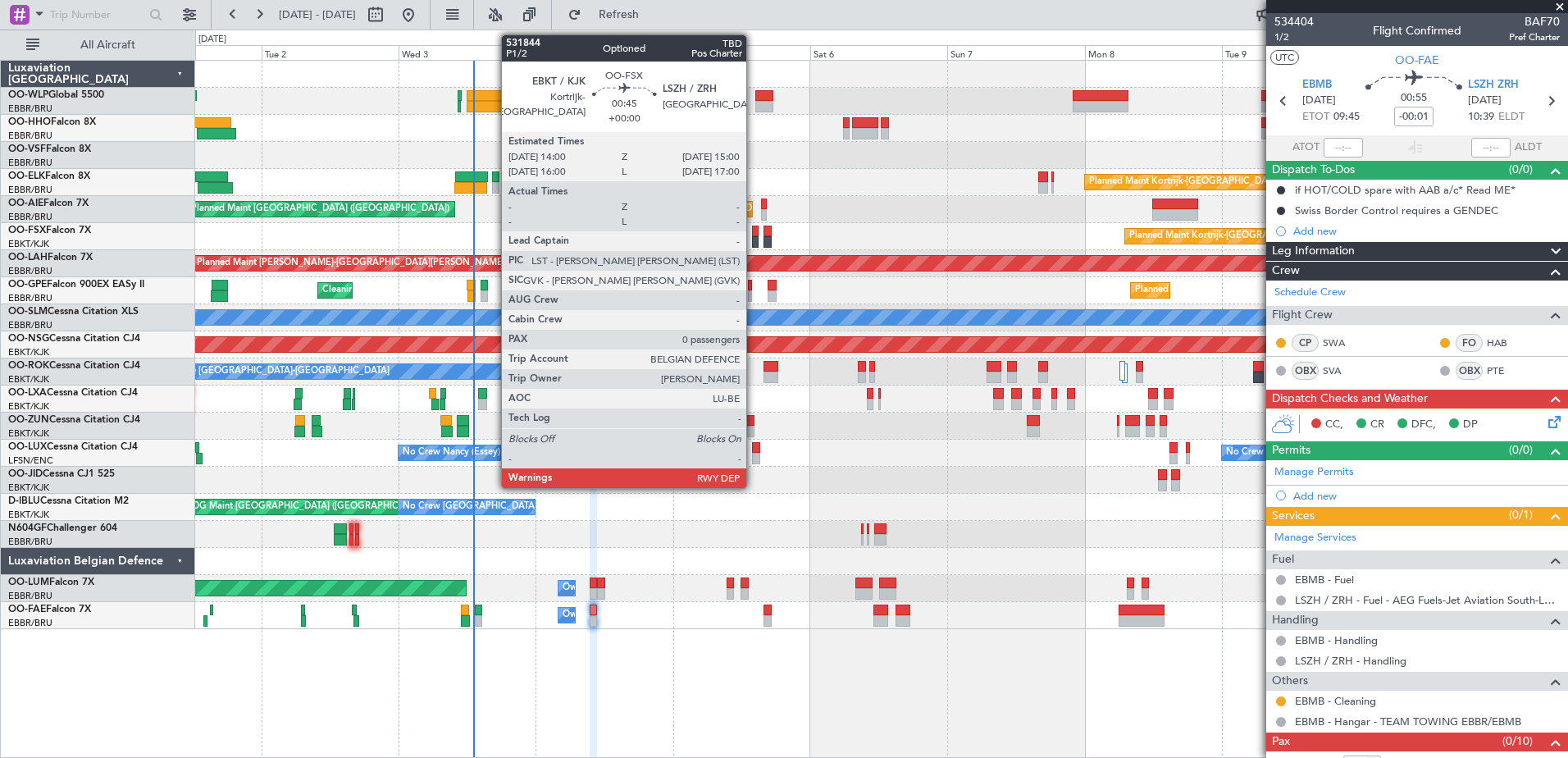
click at [753, 234] on div at bounding box center [755, 231] width 6 height 11
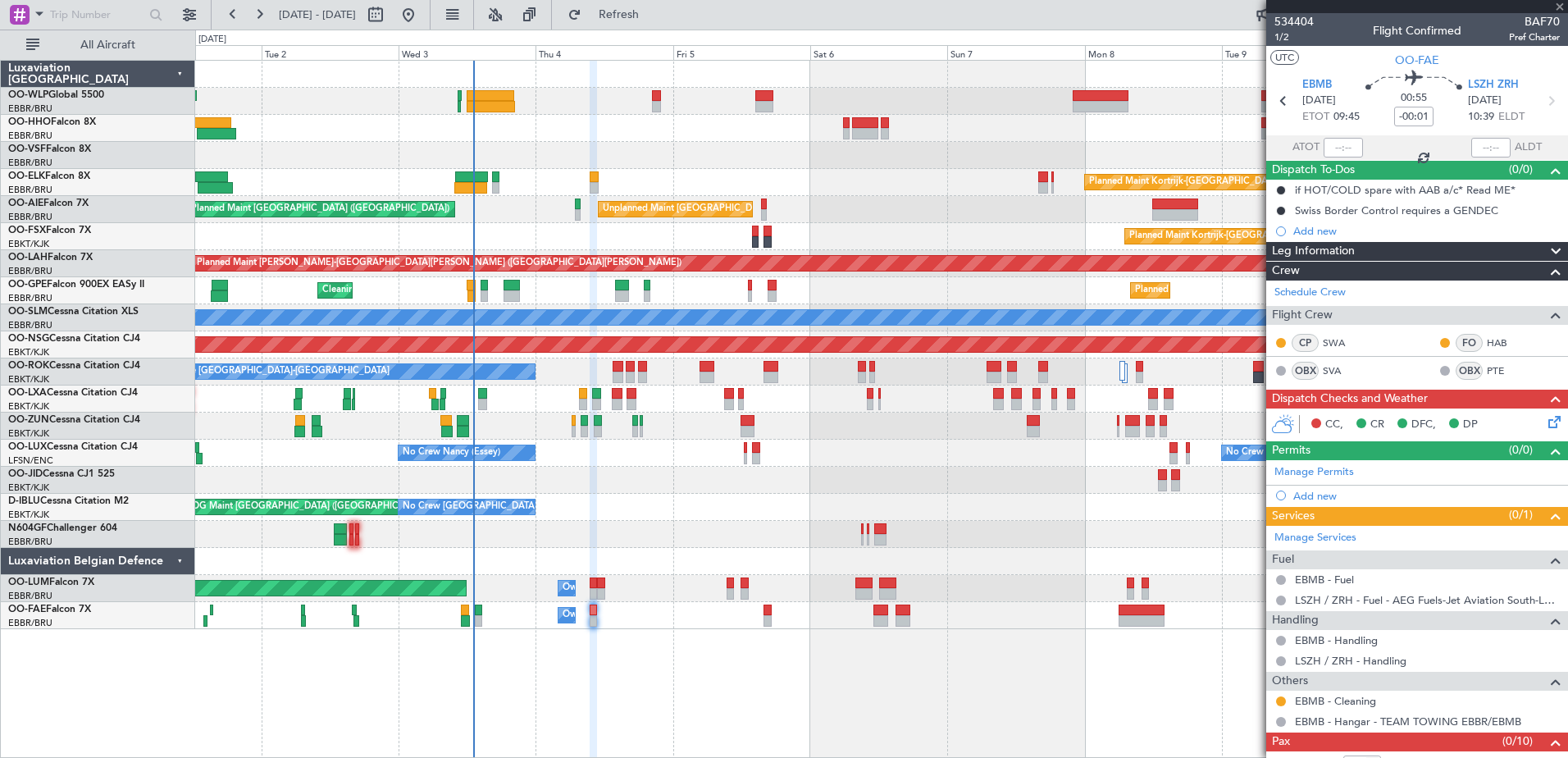
type input "0"
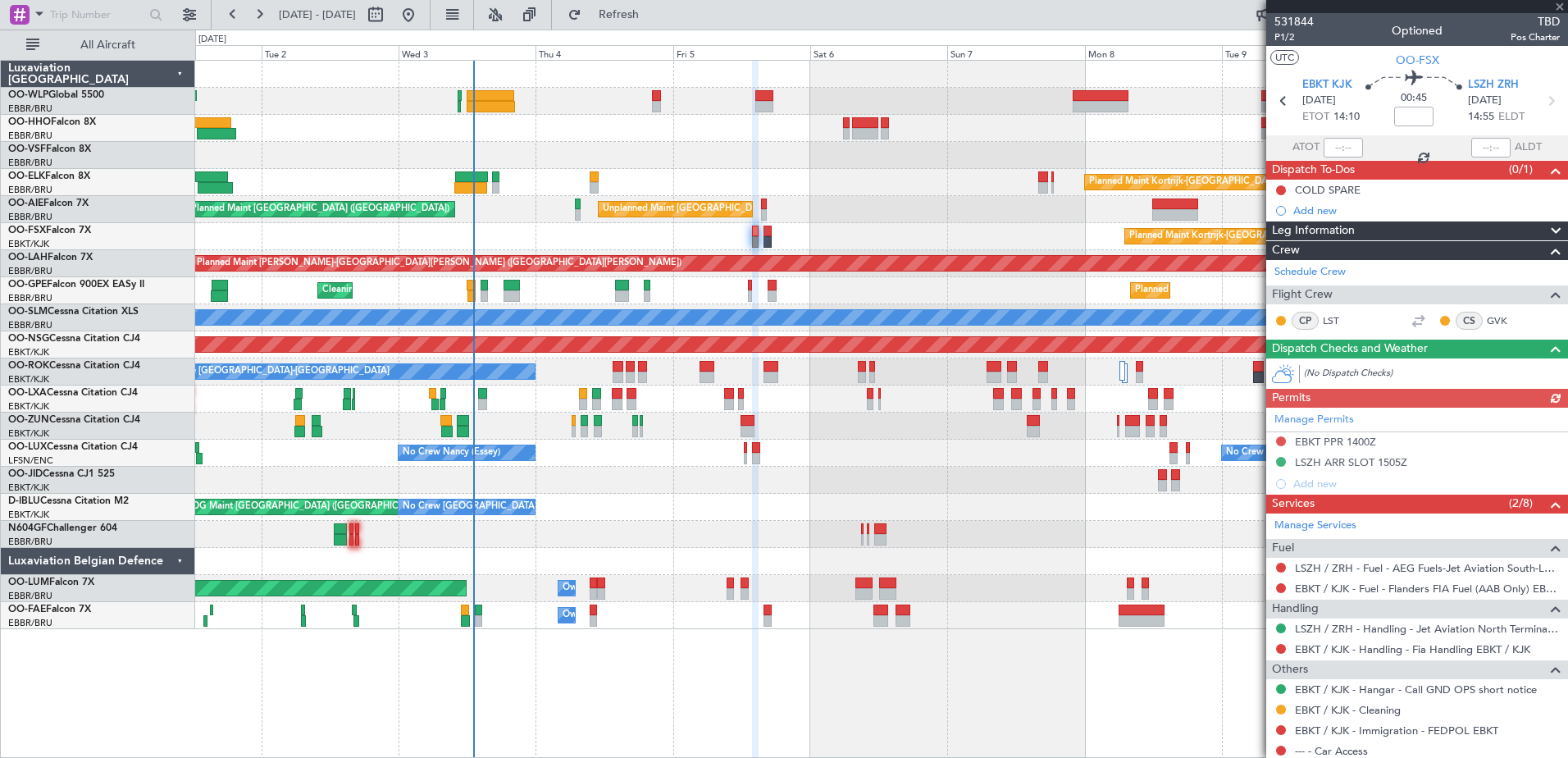
scroll to position [49, 0]
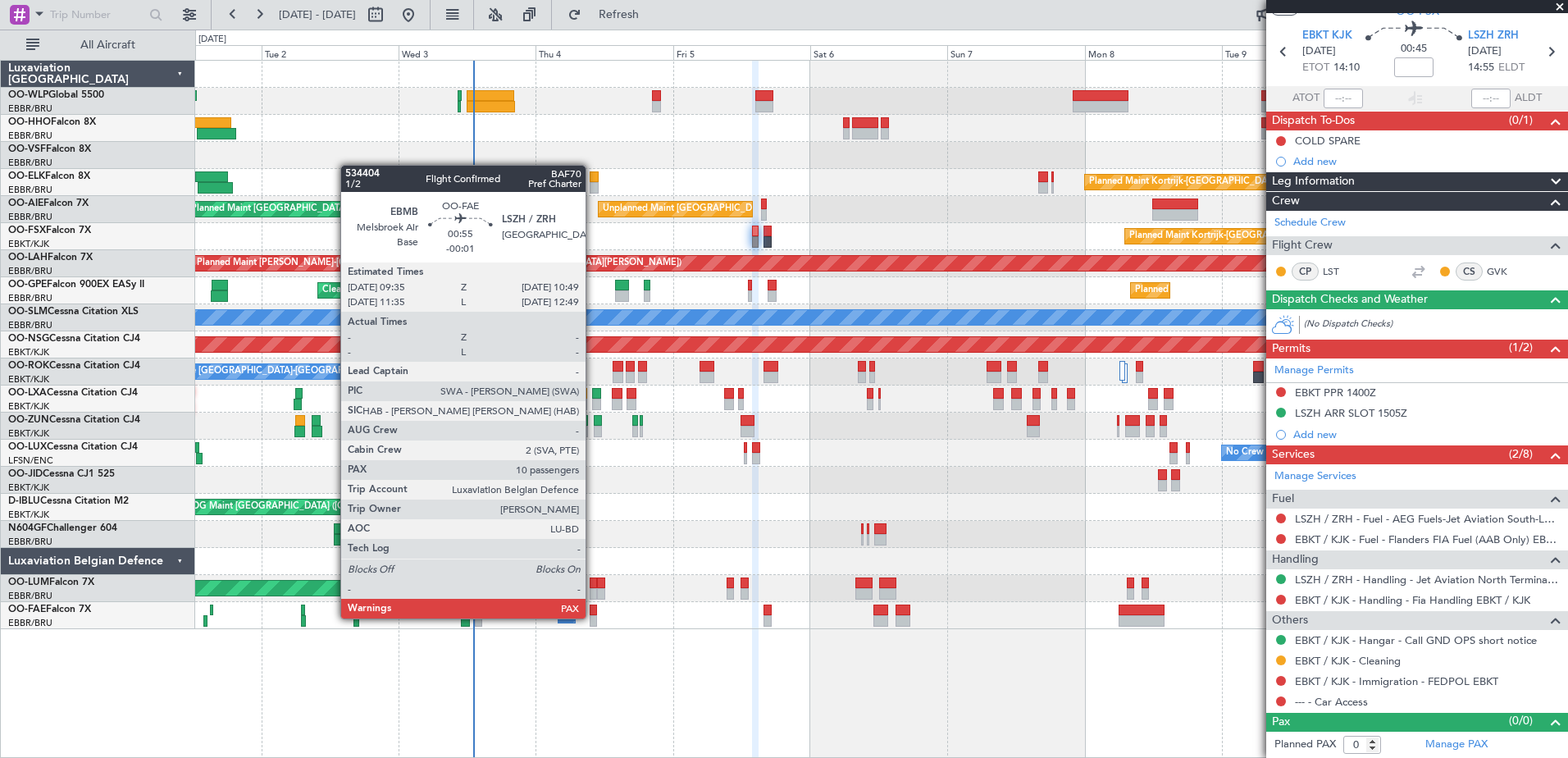
click at [593, 617] on div at bounding box center [593, 621] width 7 height 11
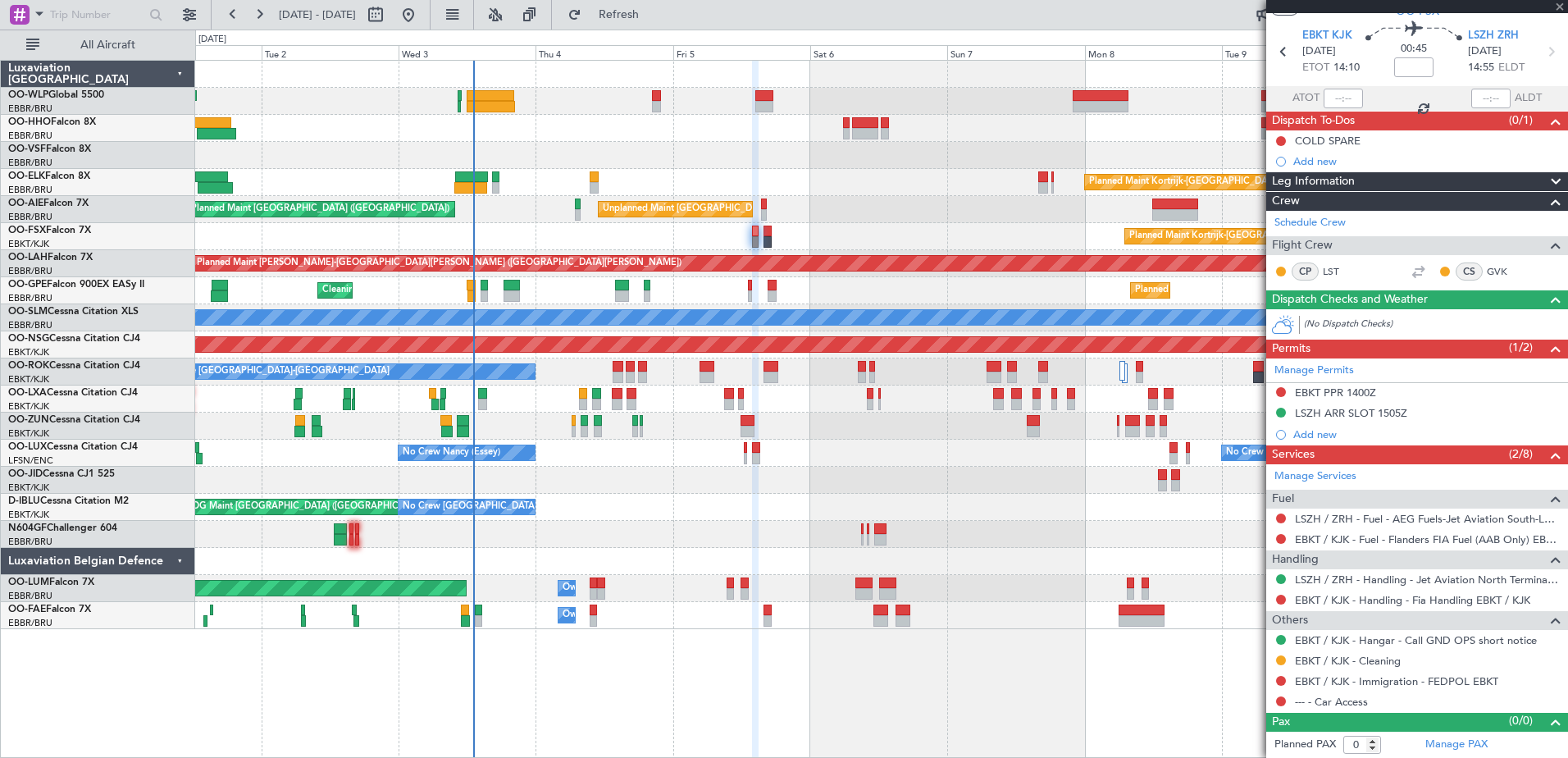
type input "-00:01"
type input "10"
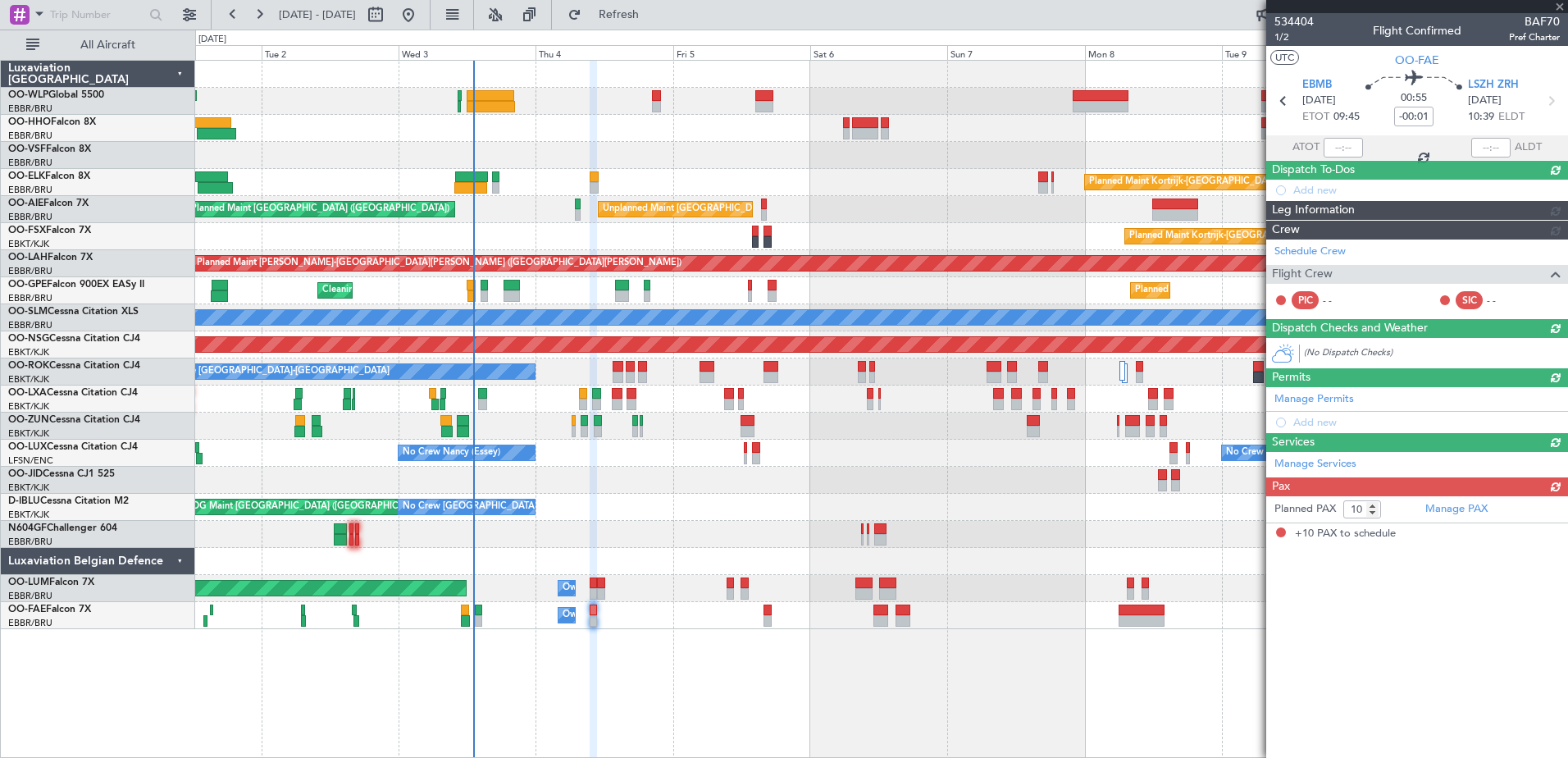
scroll to position [0, 0]
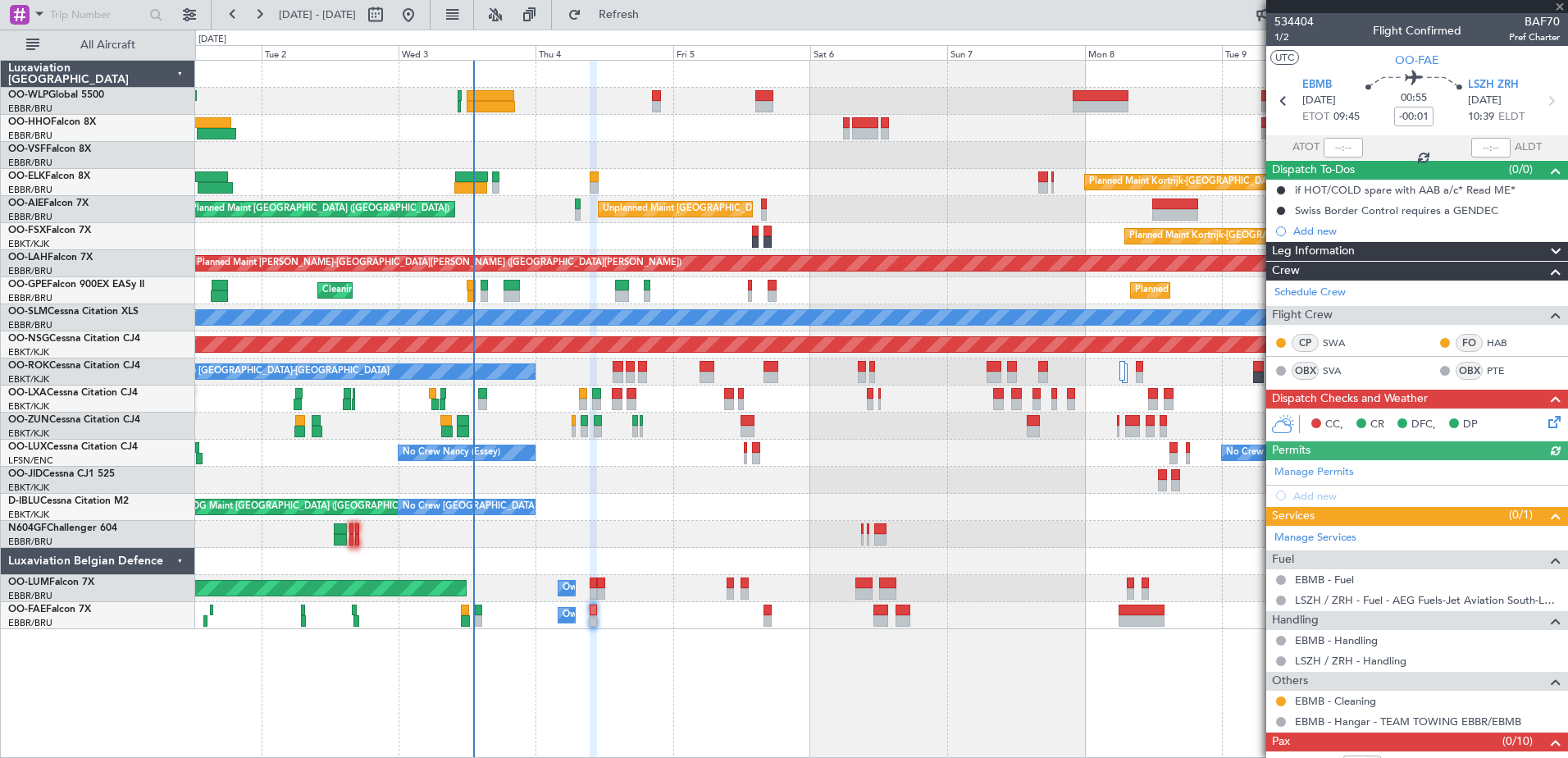
click at [1545, 418] on icon at bounding box center [1551, 419] width 13 height 13
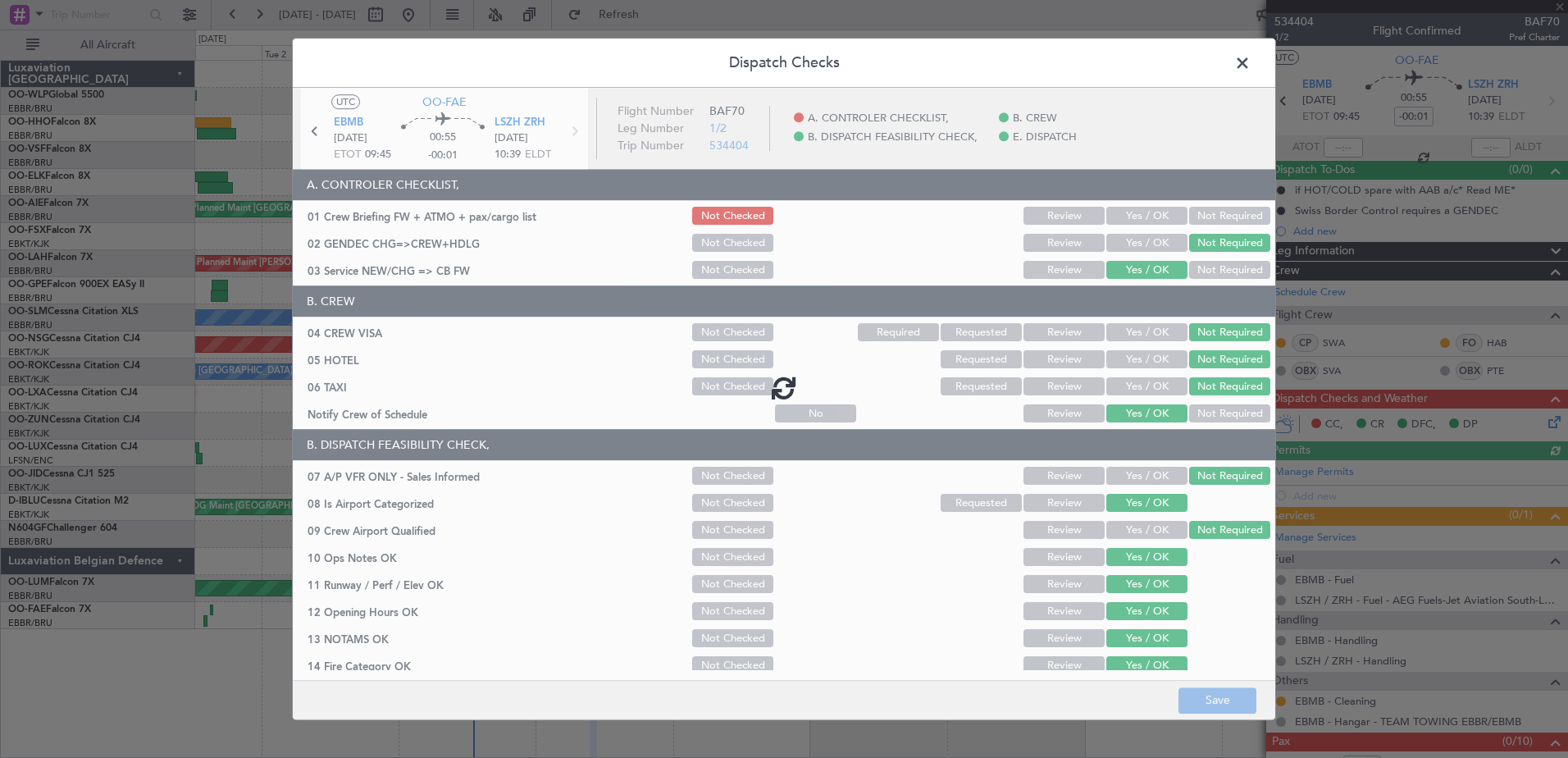
click at [1135, 214] on div at bounding box center [783, 387] width 982 height 599
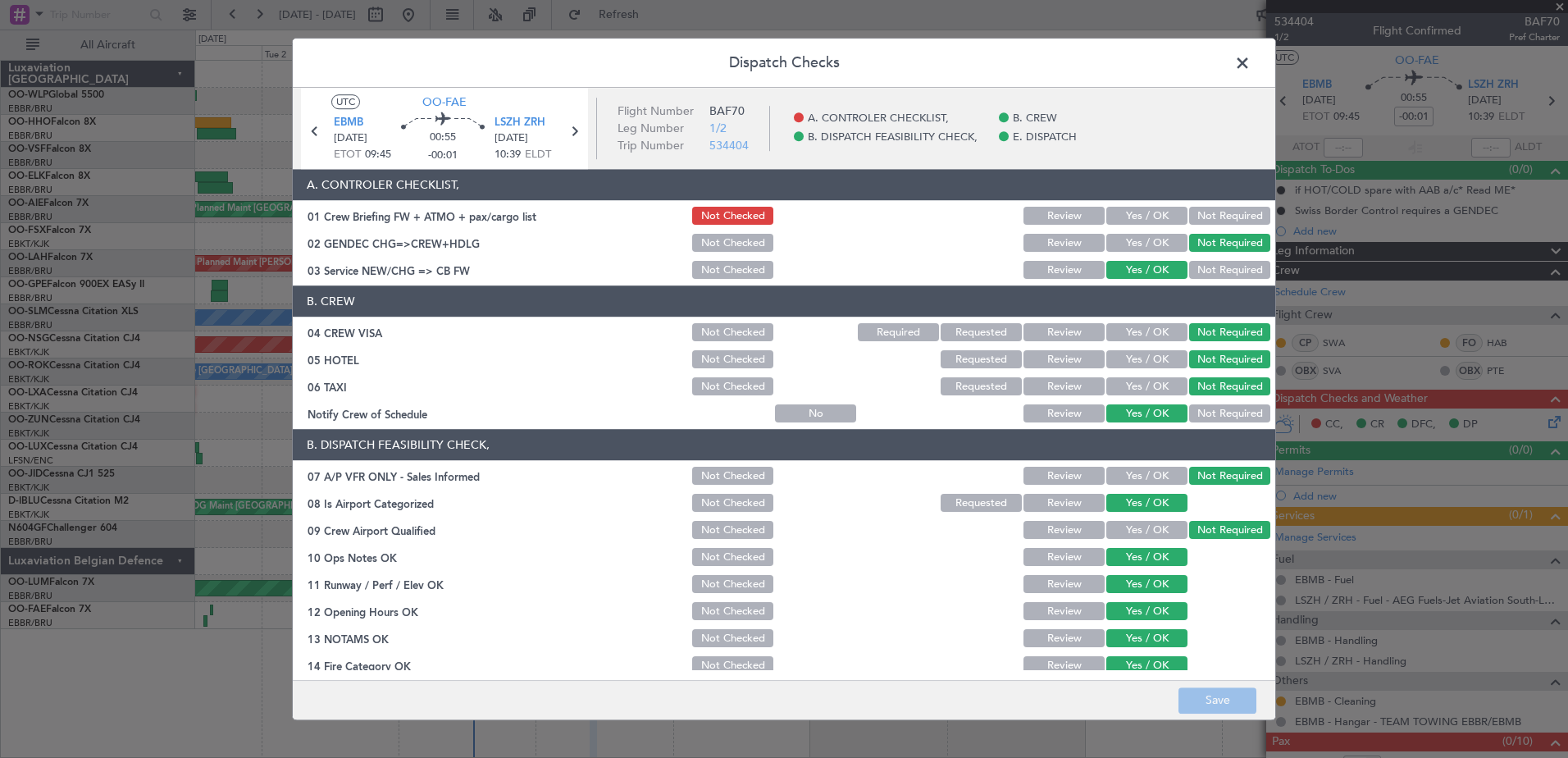
click at [1143, 217] on button "Yes / OK" at bounding box center [1147, 216] width 81 height 18
click at [1229, 703] on button "Save" at bounding box center [1217, 701] width 78 height 26
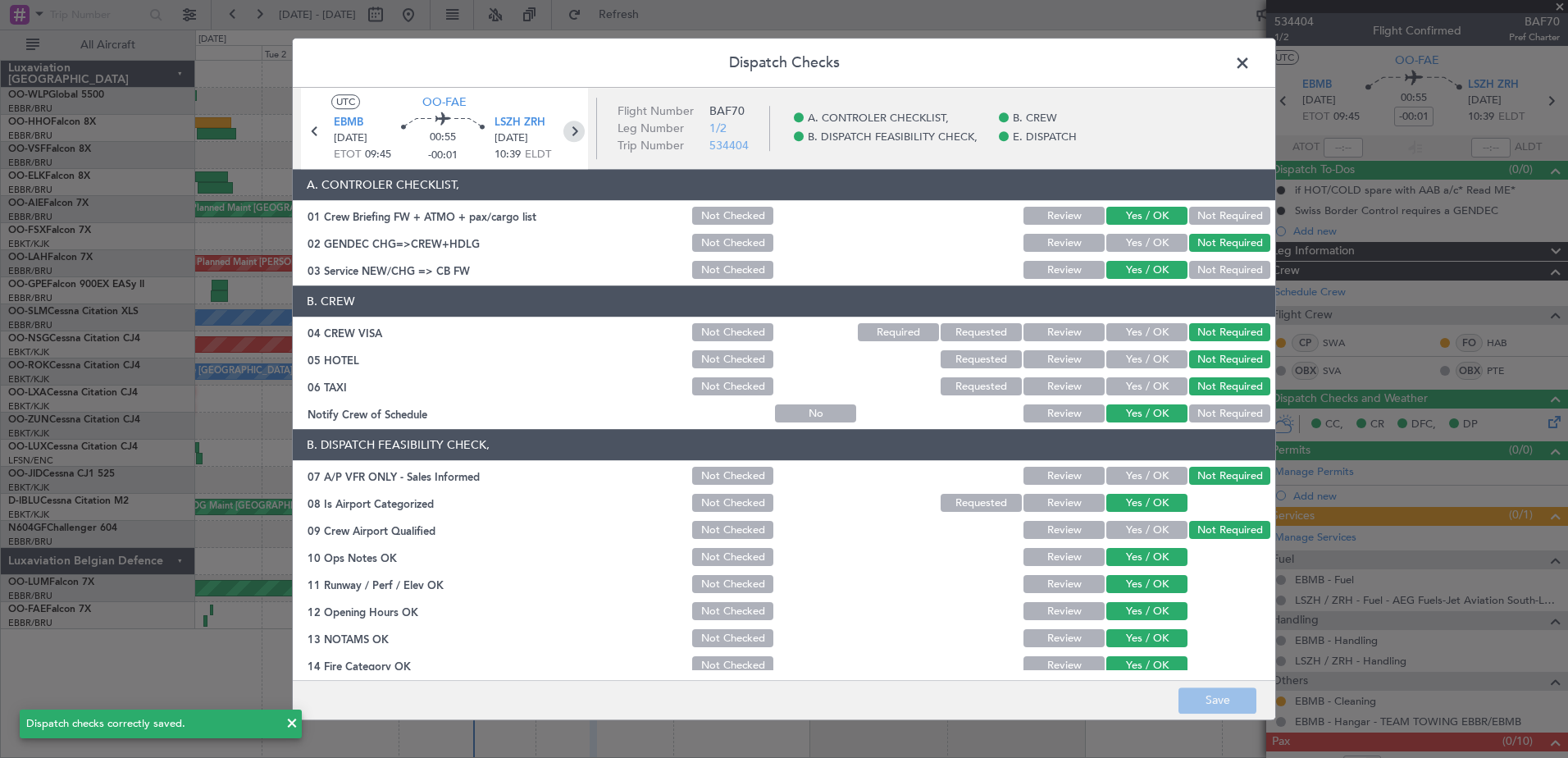
click at [575, 126] on icon at bounding box center [574, 131] width 21 height 21
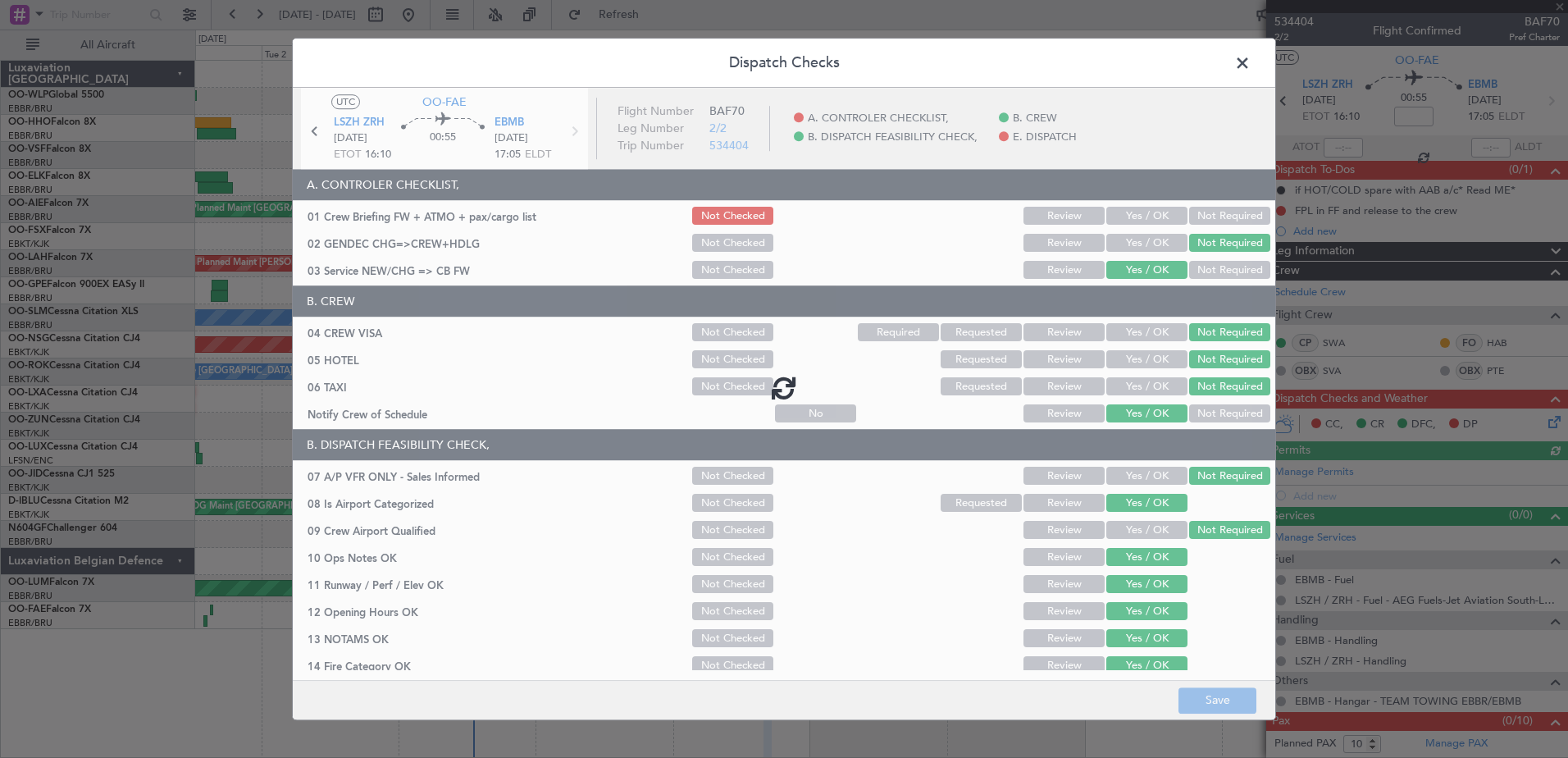
click at [1127, 214] on div at bounding box center [783, 387] width 982 height 599
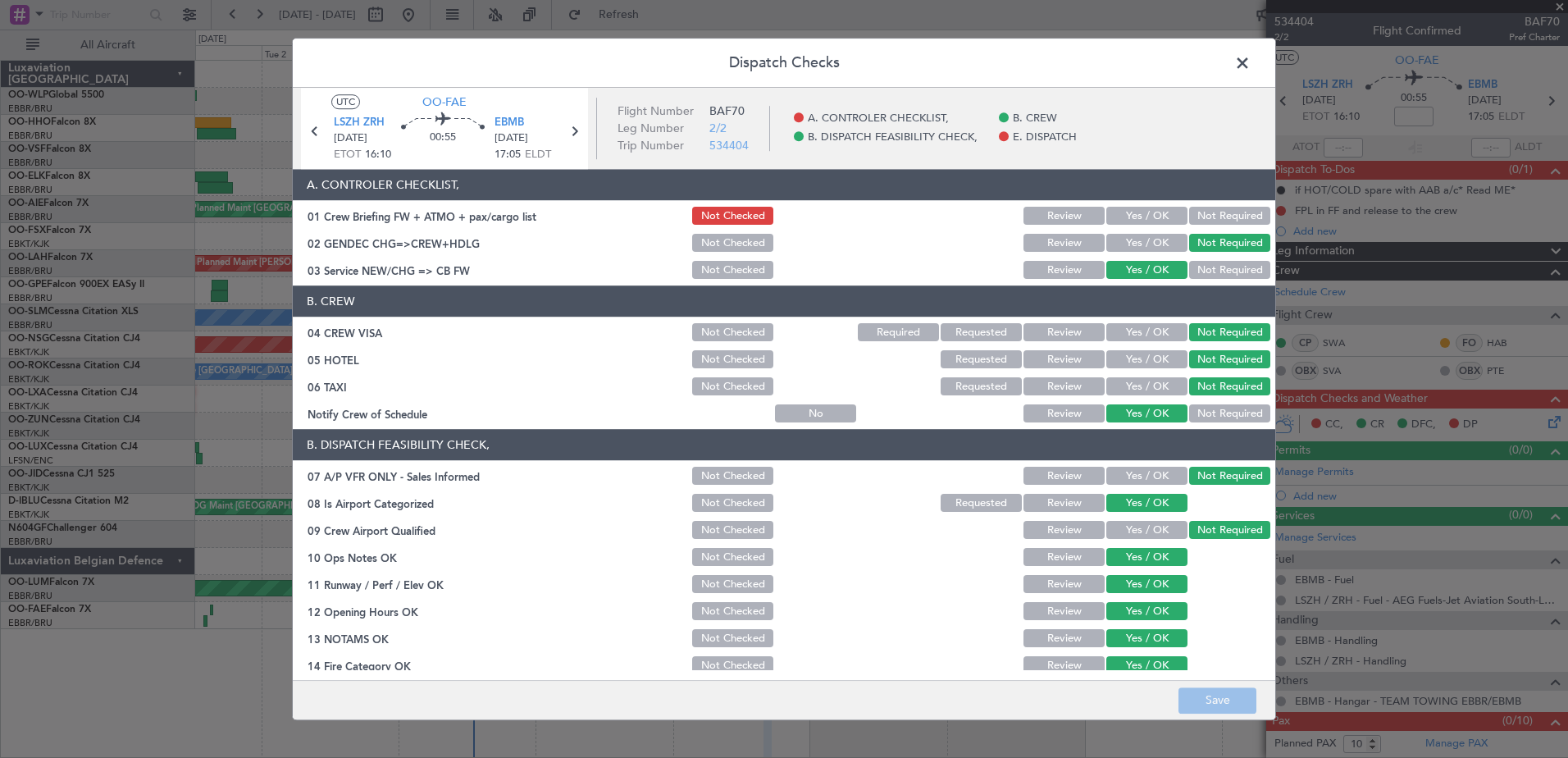
click at [1127, 214] on button "Yes / OK" at bounding box center [1147, 216] width 81 height 18
click at [1209, 702] on button "Save" at bounding box center [1217, 701] width 78 height 26
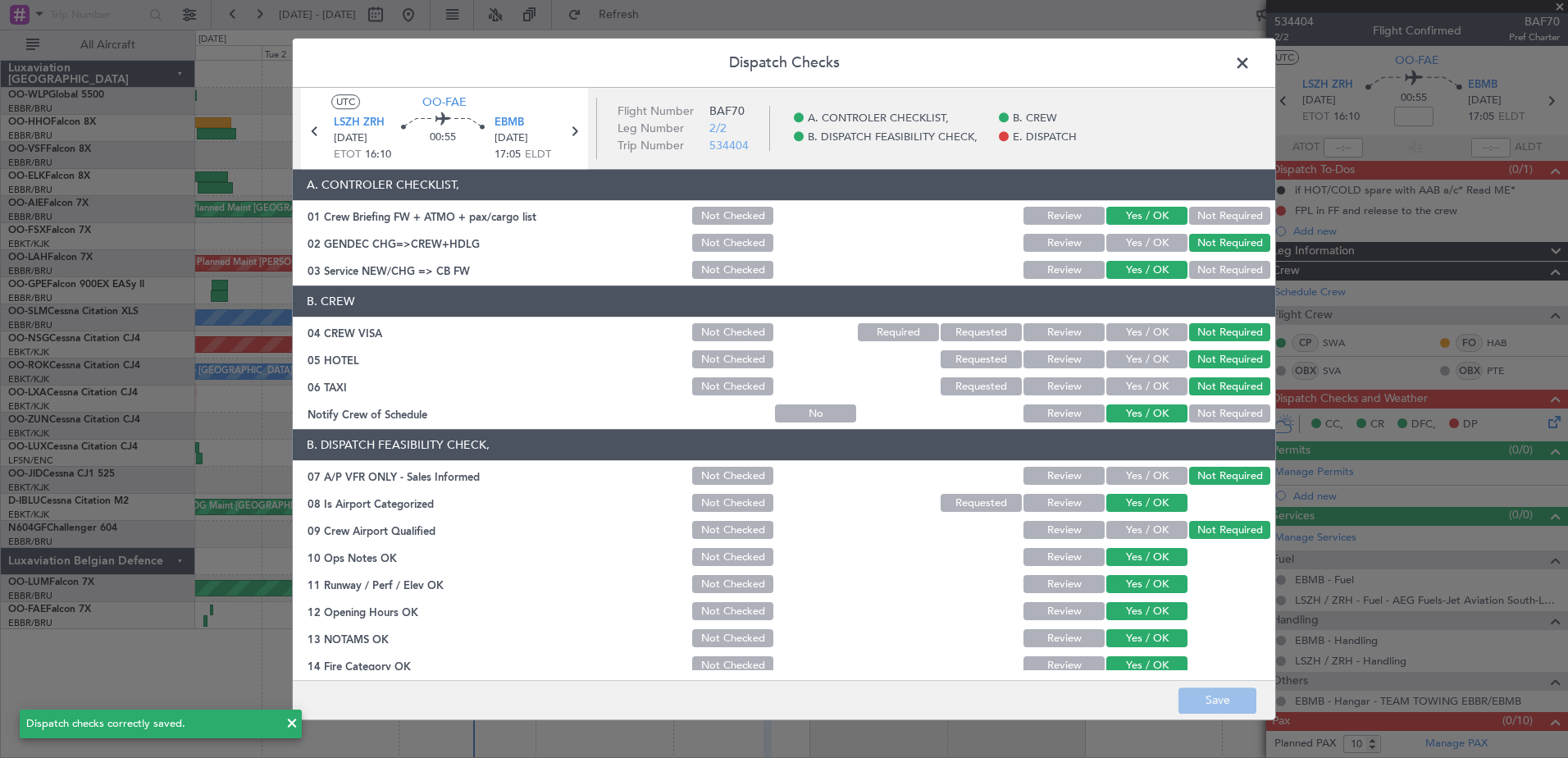
click at [1250, 63] on span at bounding box center [1250, 67] width 0 height 32
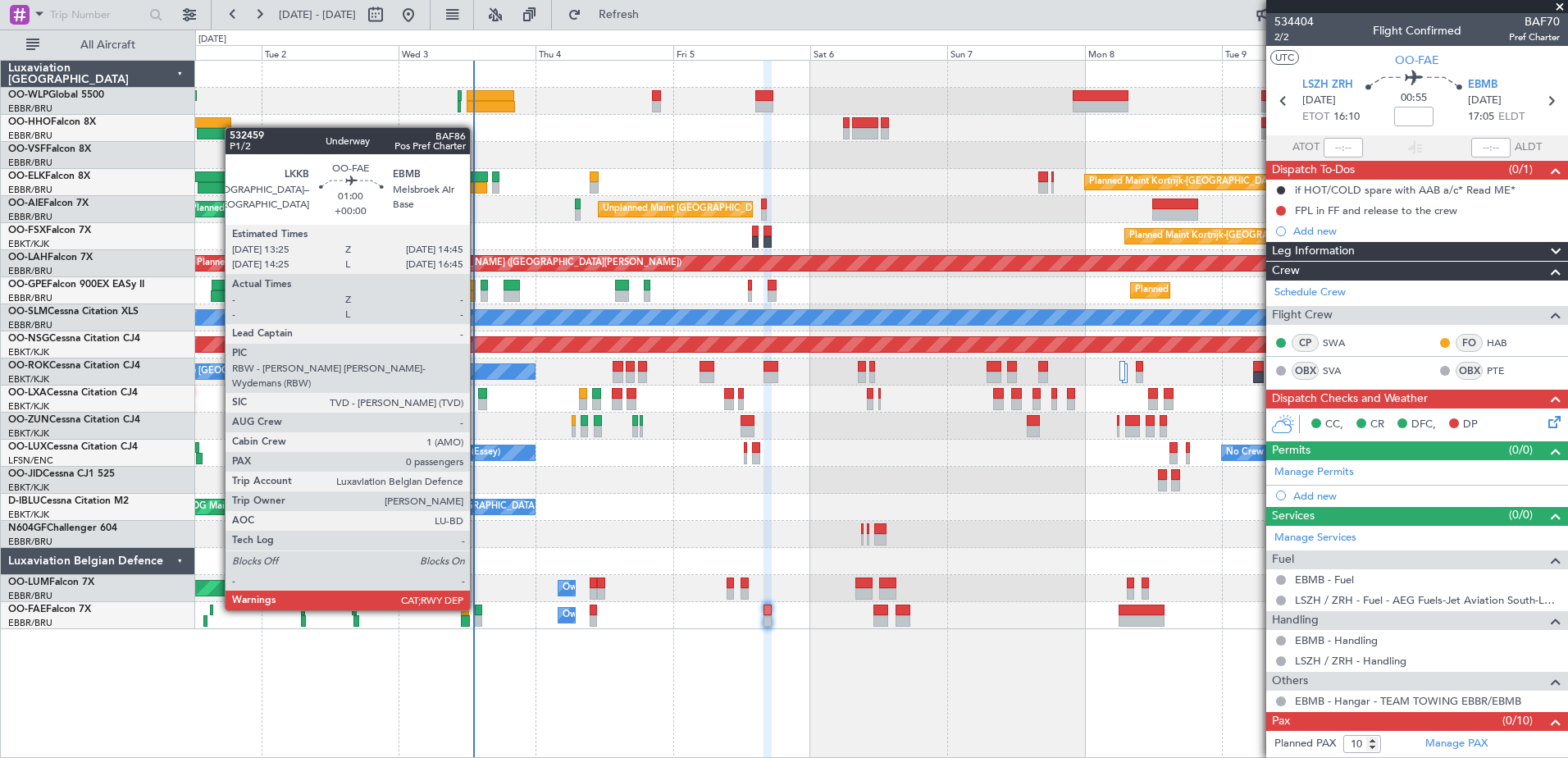
click at [478, 609] on div at bounding box center [478, 610] width 8 height 11
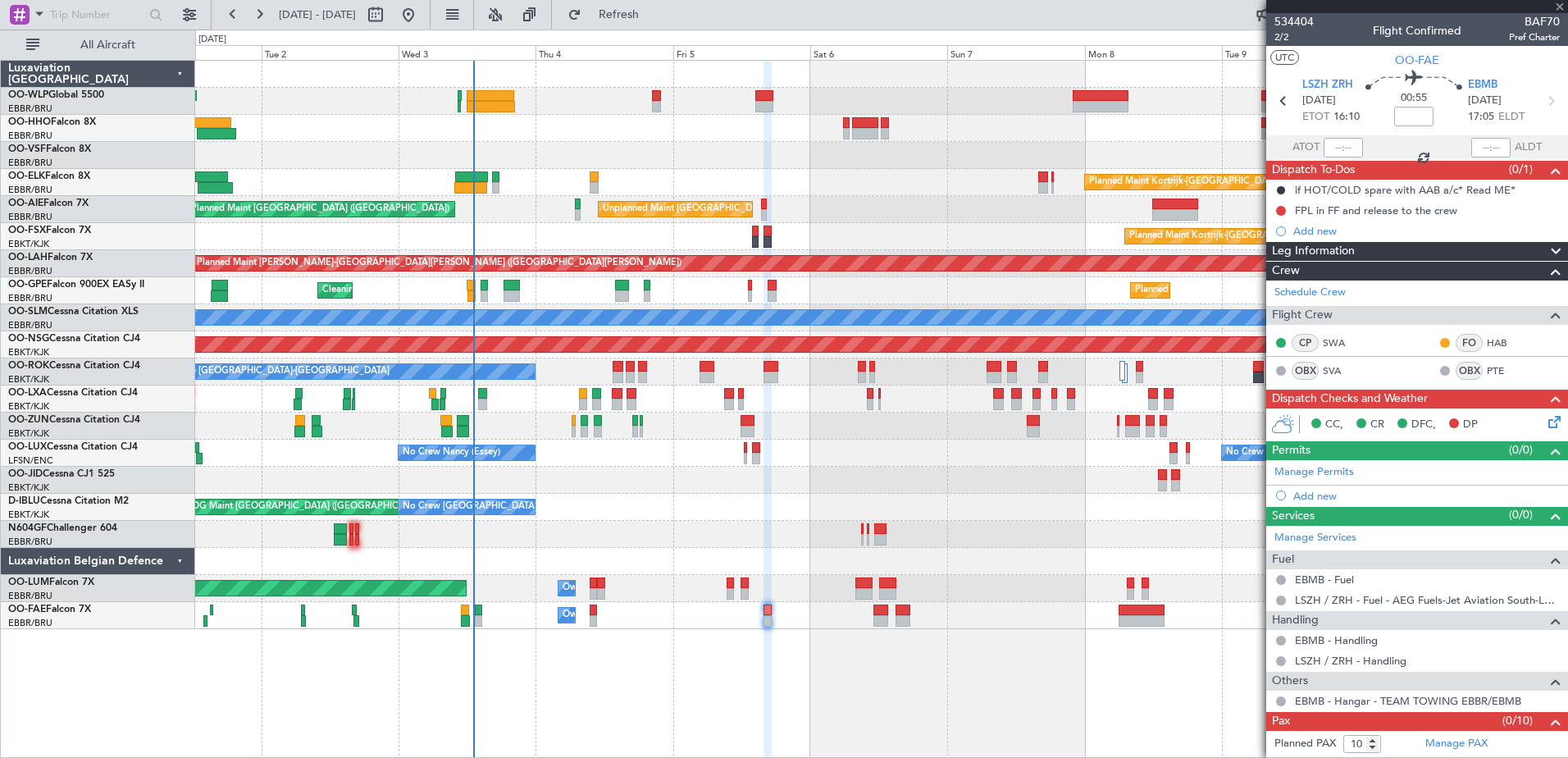
type input "0"
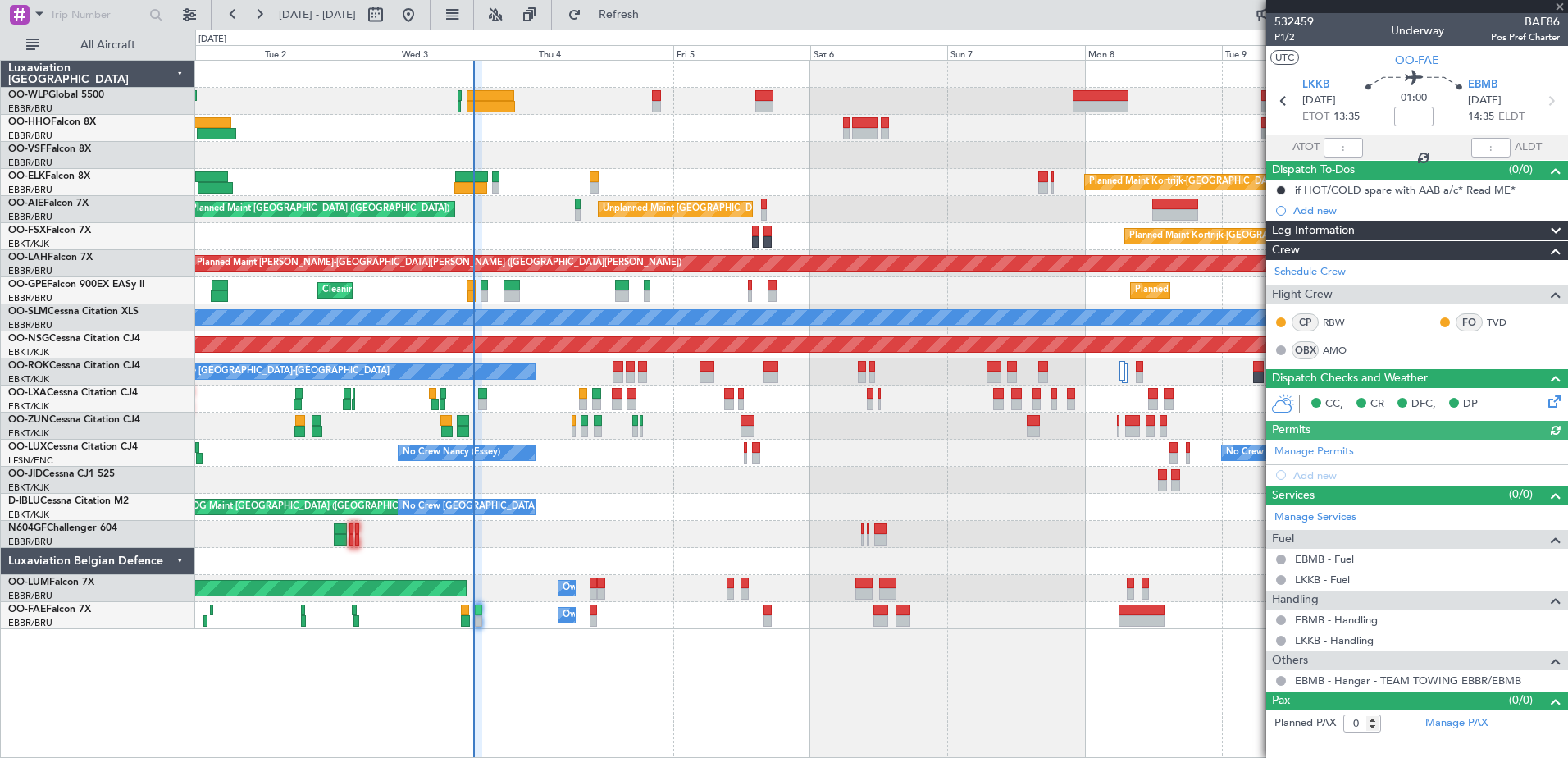
click at [1339, 147] on div at bounding box center [1343, 148] width 40 height 19
click at [1334, 144] on input "text" at bounding box center [1343, 148] width 40 height 19
type input "13:00"
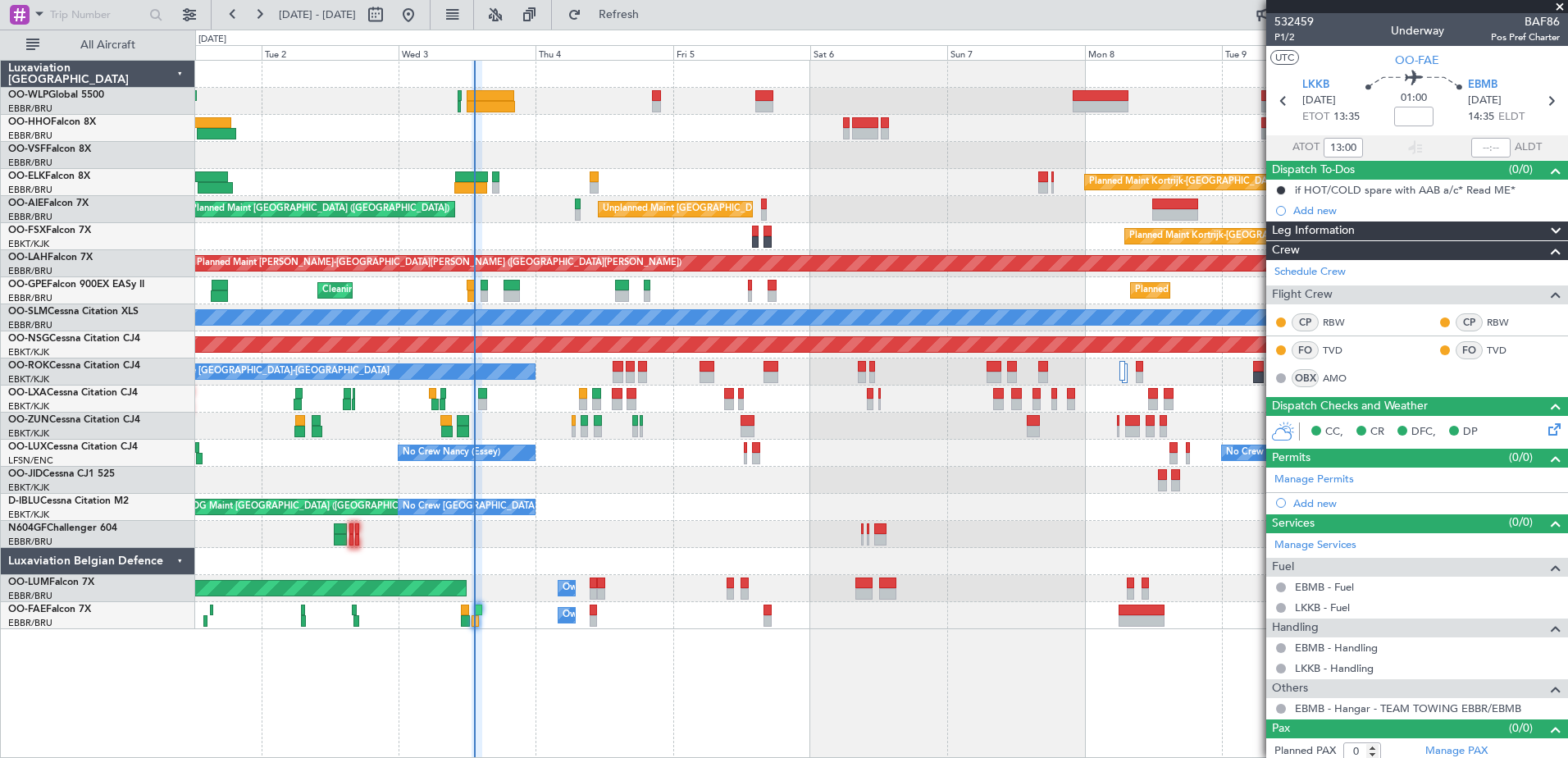
scroll to position [6, 0]
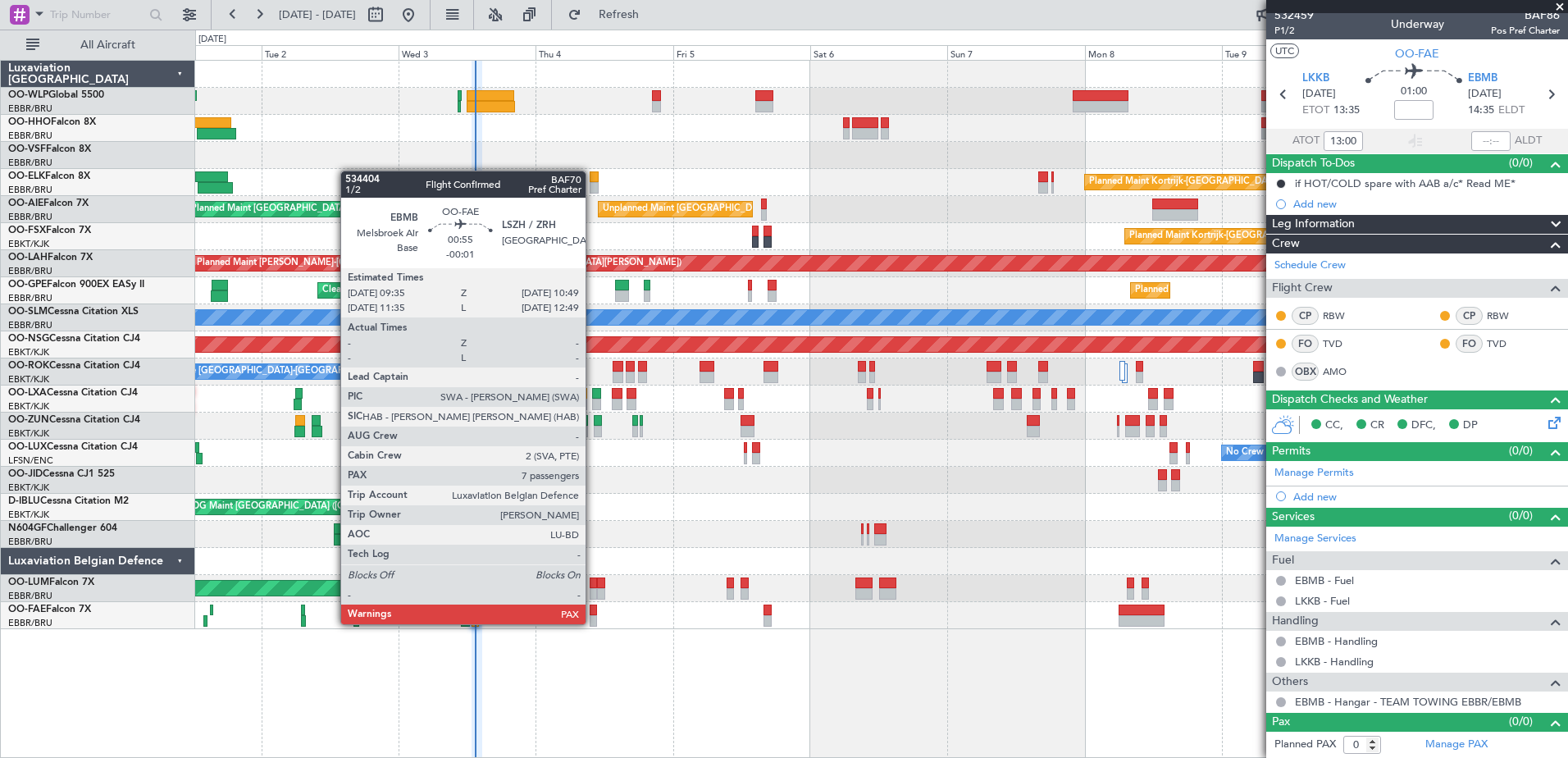
click at [593, 623] on div at bounding box center [593, 621] width 7 height 11
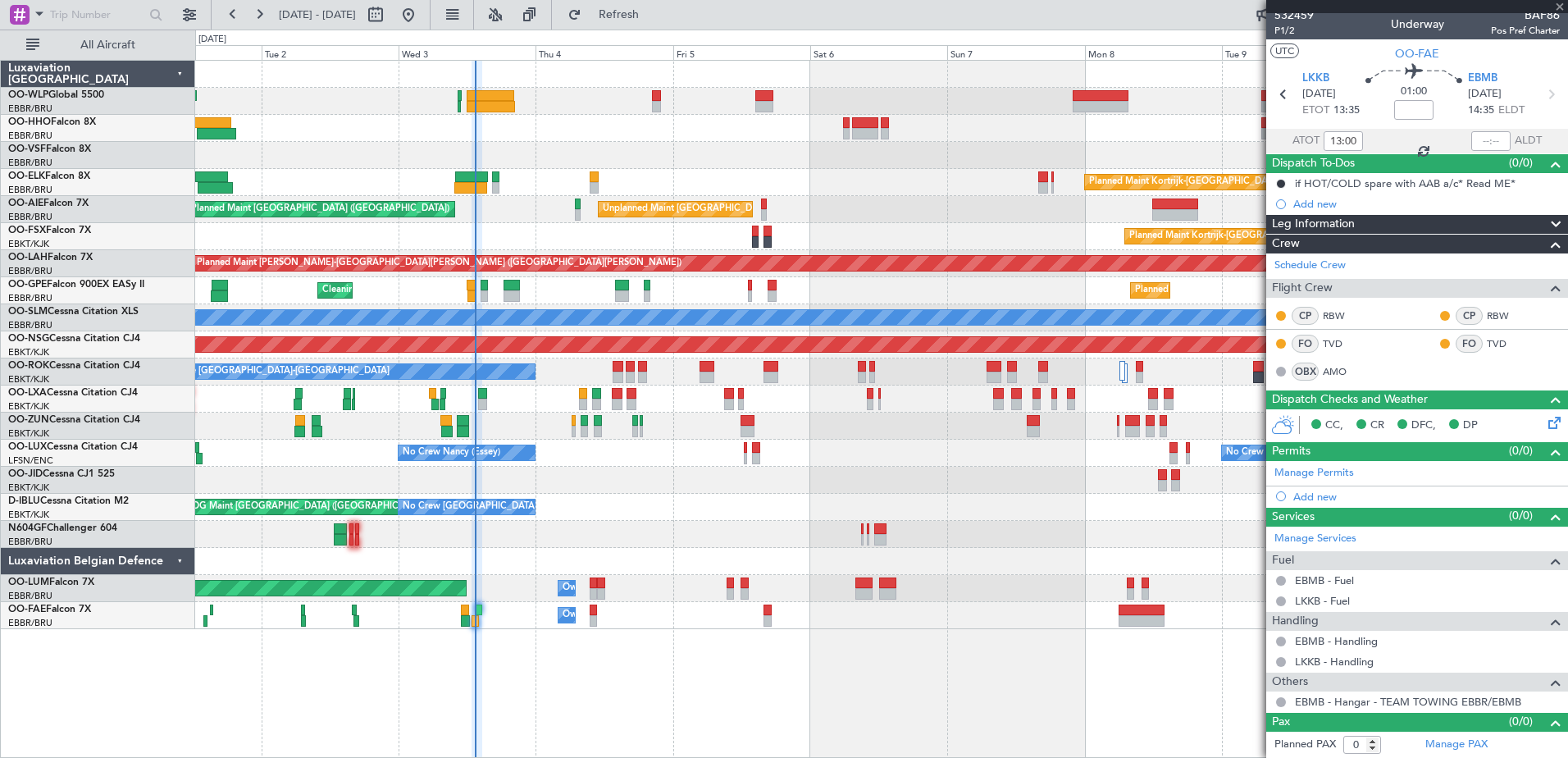
type input "-00:01"
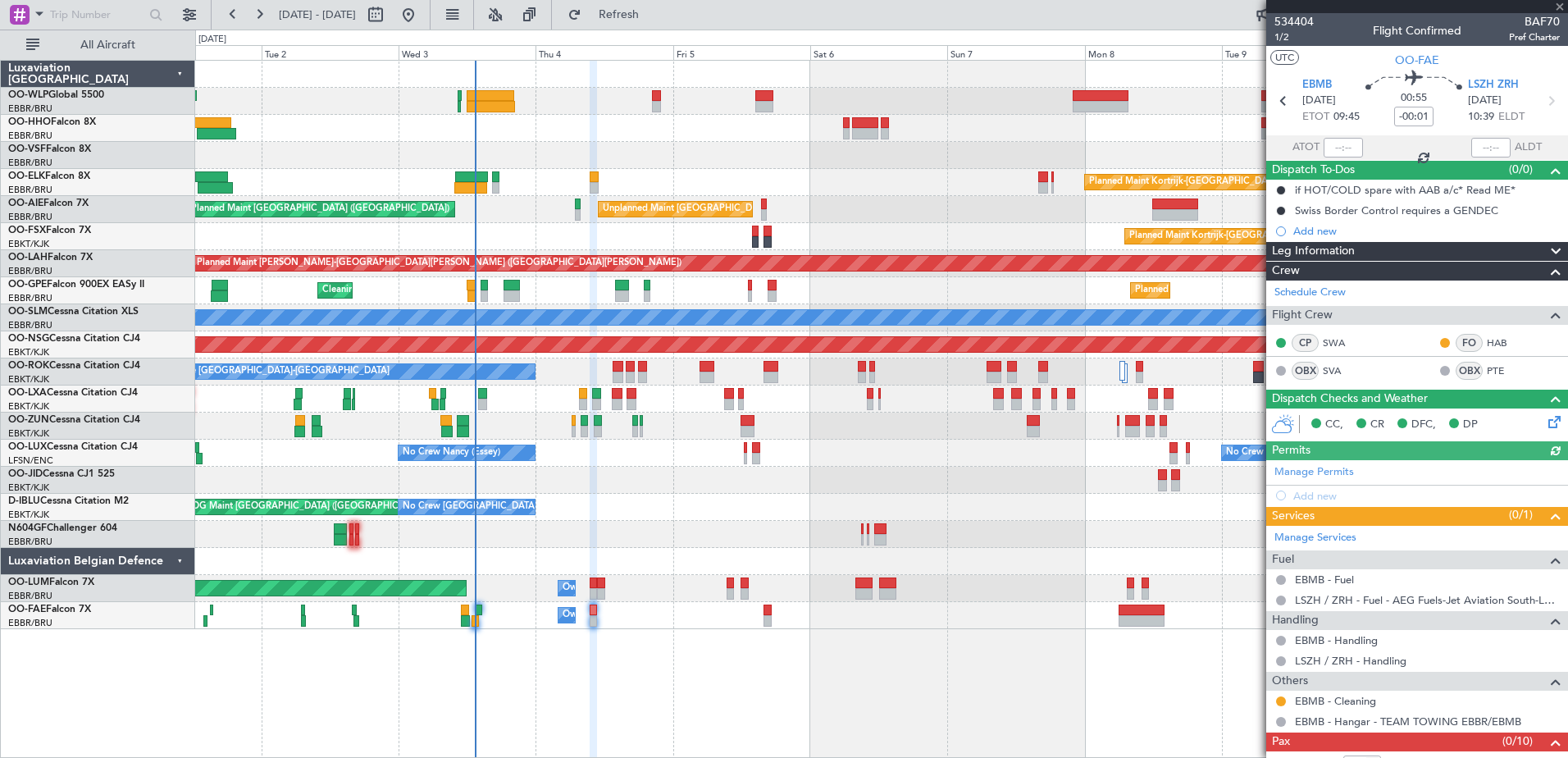
scroll to position [282, 0]
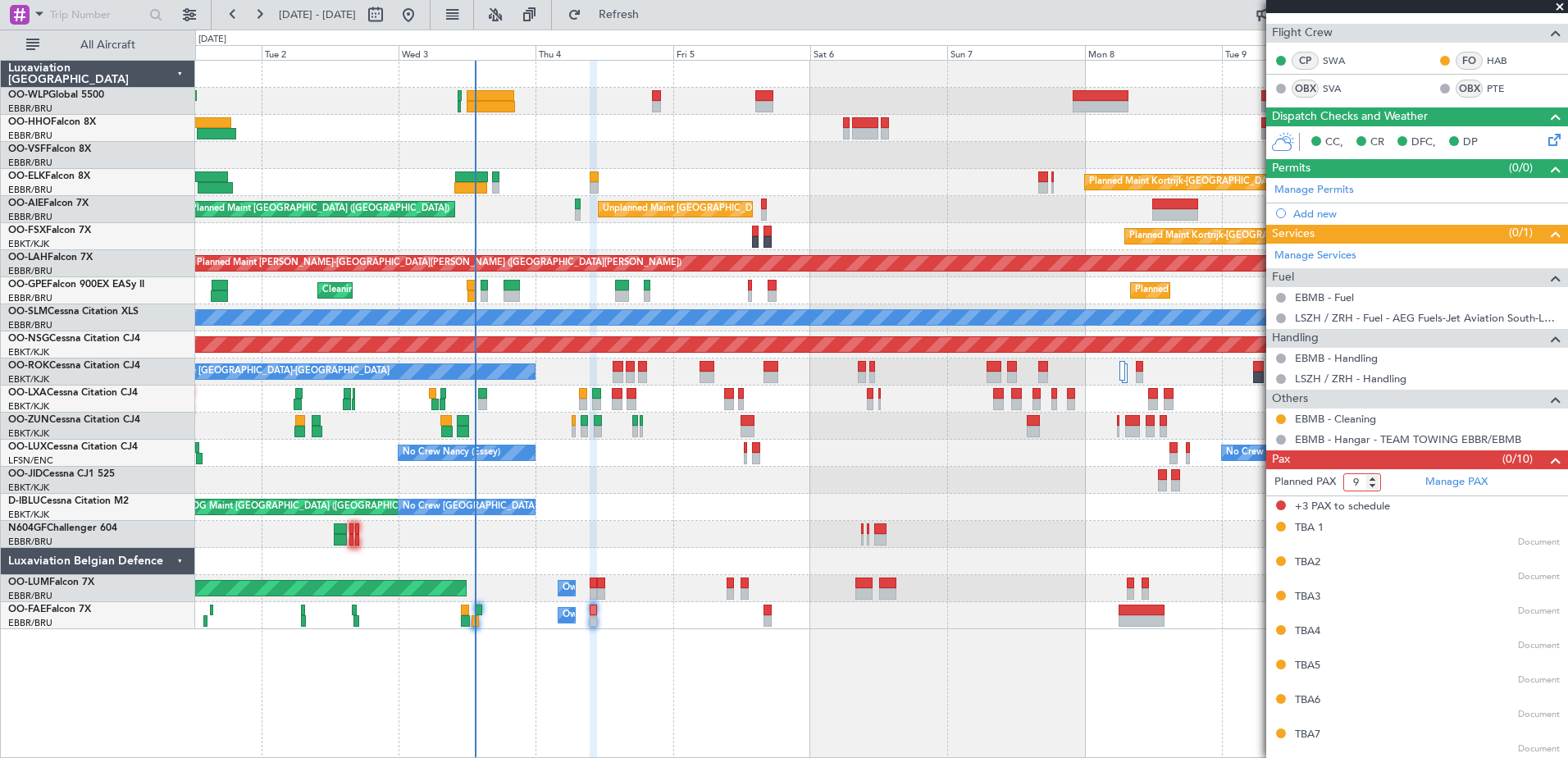
click at [1372, 488] on input "9" at bounding box center [1362, 482] width 38 height 18
click at [1372, 488] on input "8" at bounding box center [1362, 482] width 38 height 18
type input "7"
click at [1372, 488] on input "7" at bounding box center [1362, 482] width 38 height 18
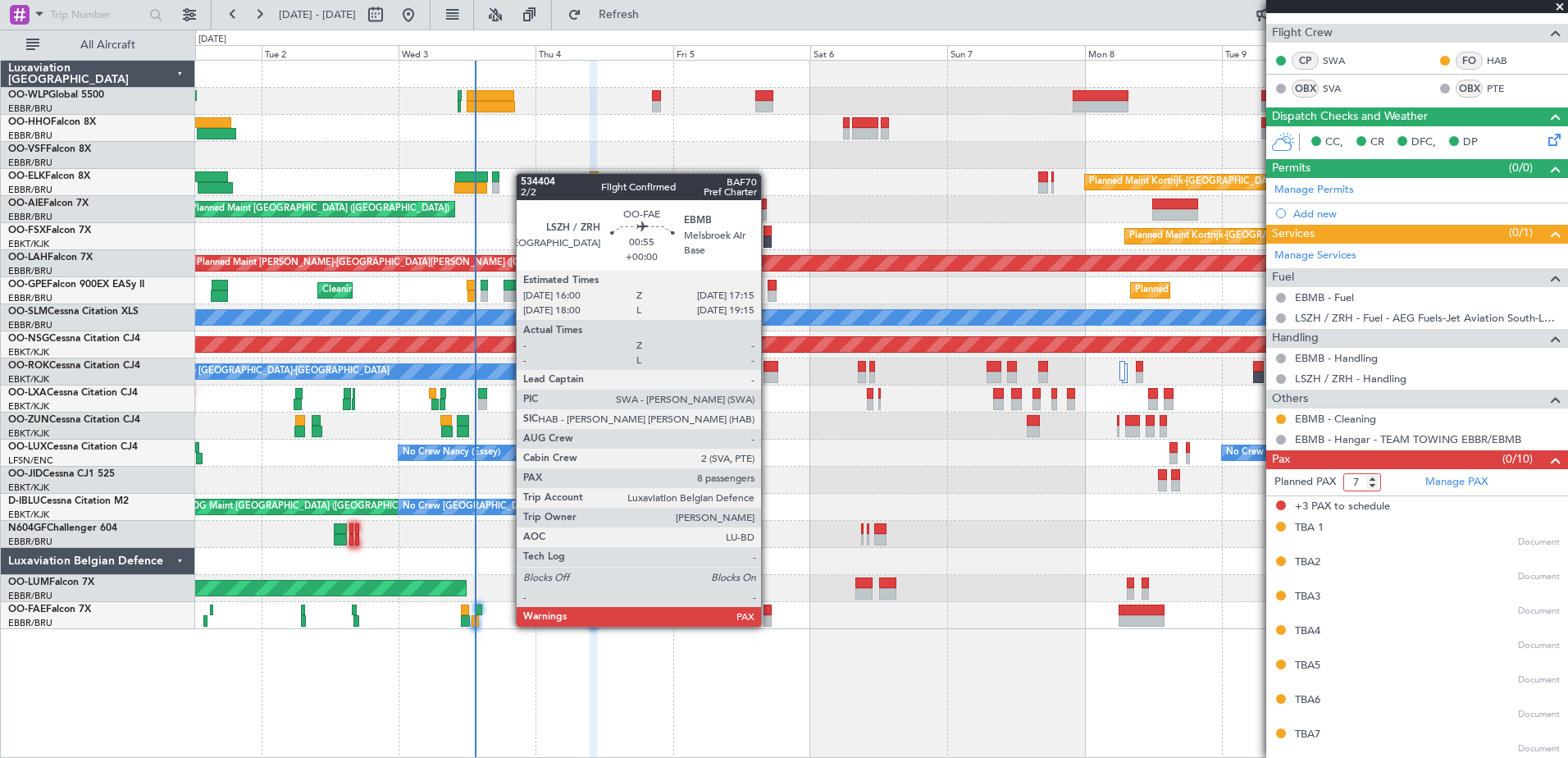
click at [768, 625] on div at bounding box center [767, 621] width 7 height 11
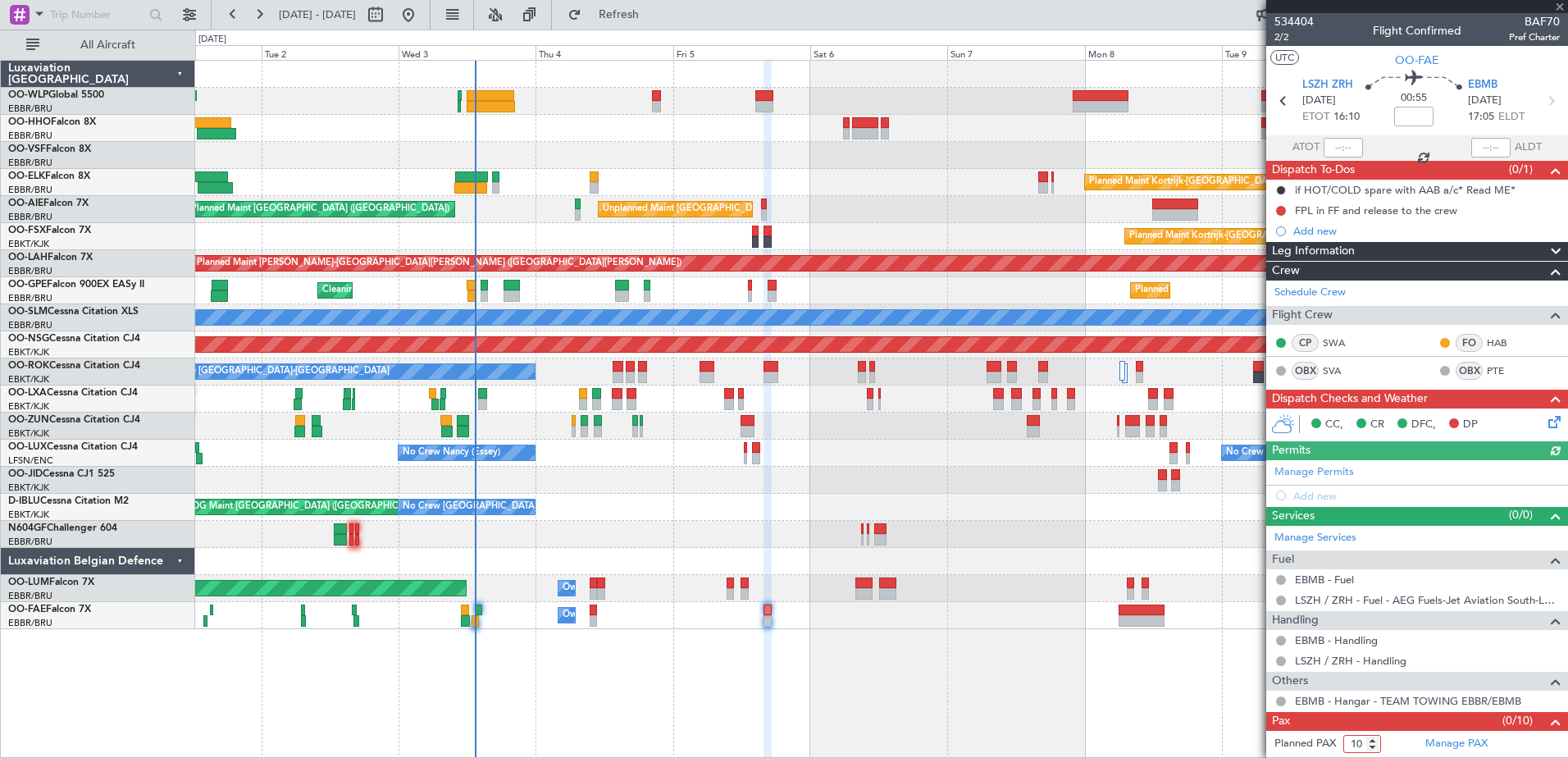
scroll to position [296, 0]
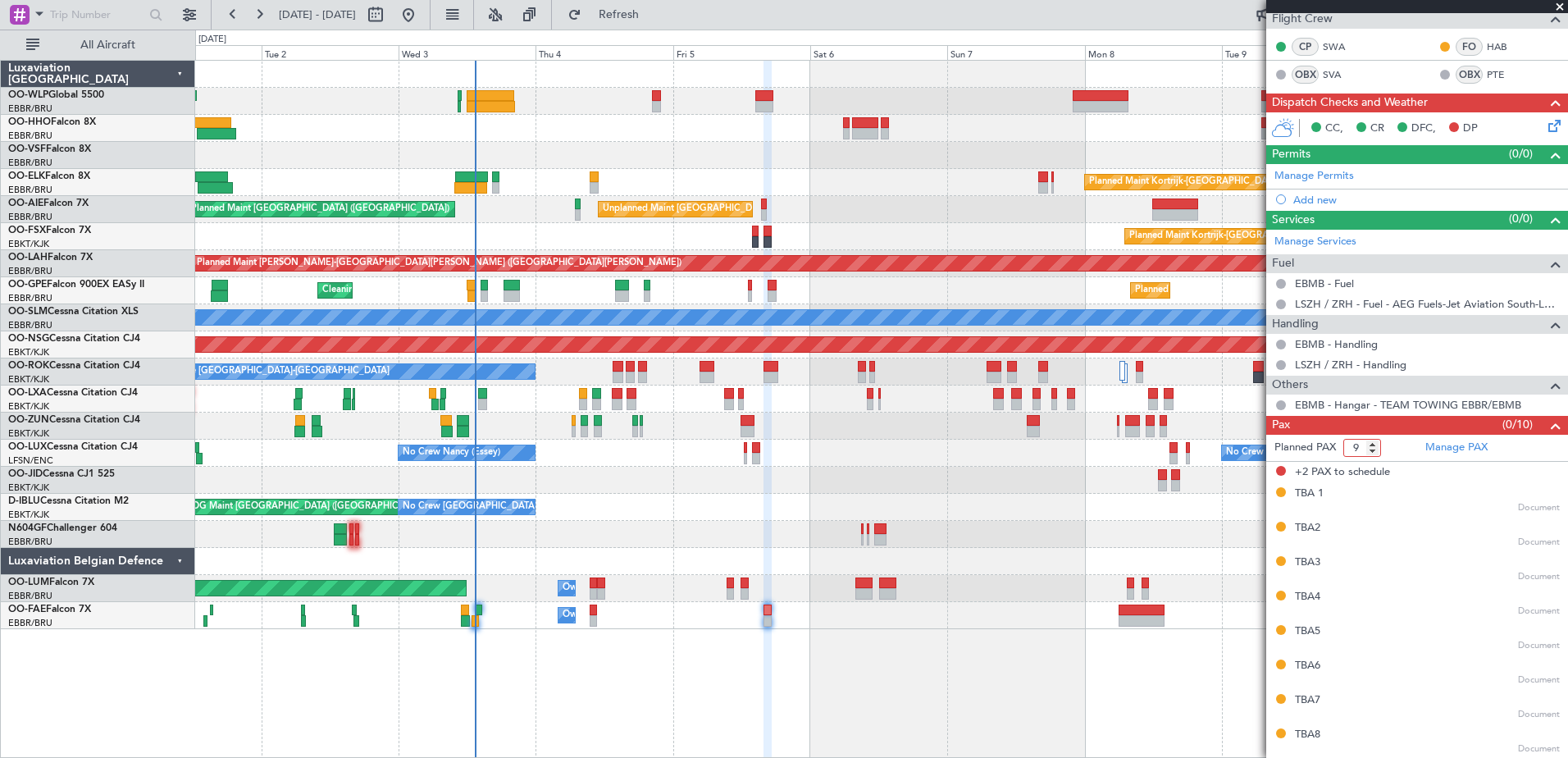
click at [1371, 450] on input "9" at bounding box center [1362, 448] width 38 height 18
type input "8"
click at [1371, 450] on input "8" at bounding box center [1362, 448] width 38 height 18
click at [1396, 444] on form "Planned PAX" at bounding box center [1341, 448] width 151 height 26
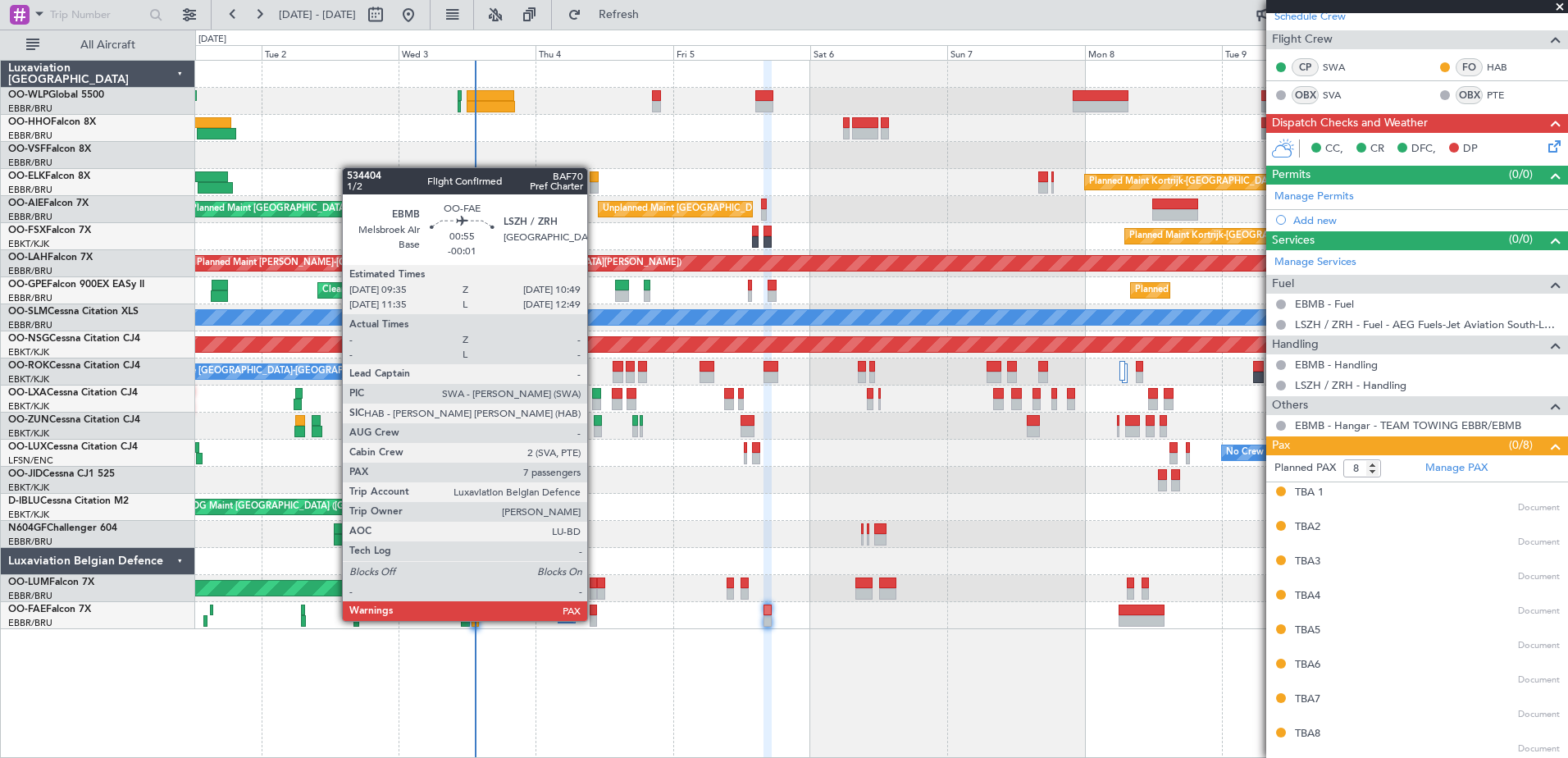
scroll to position [275, 0]
click at [594, 619] on div at bounding box center [593, 621] width 7 height 11
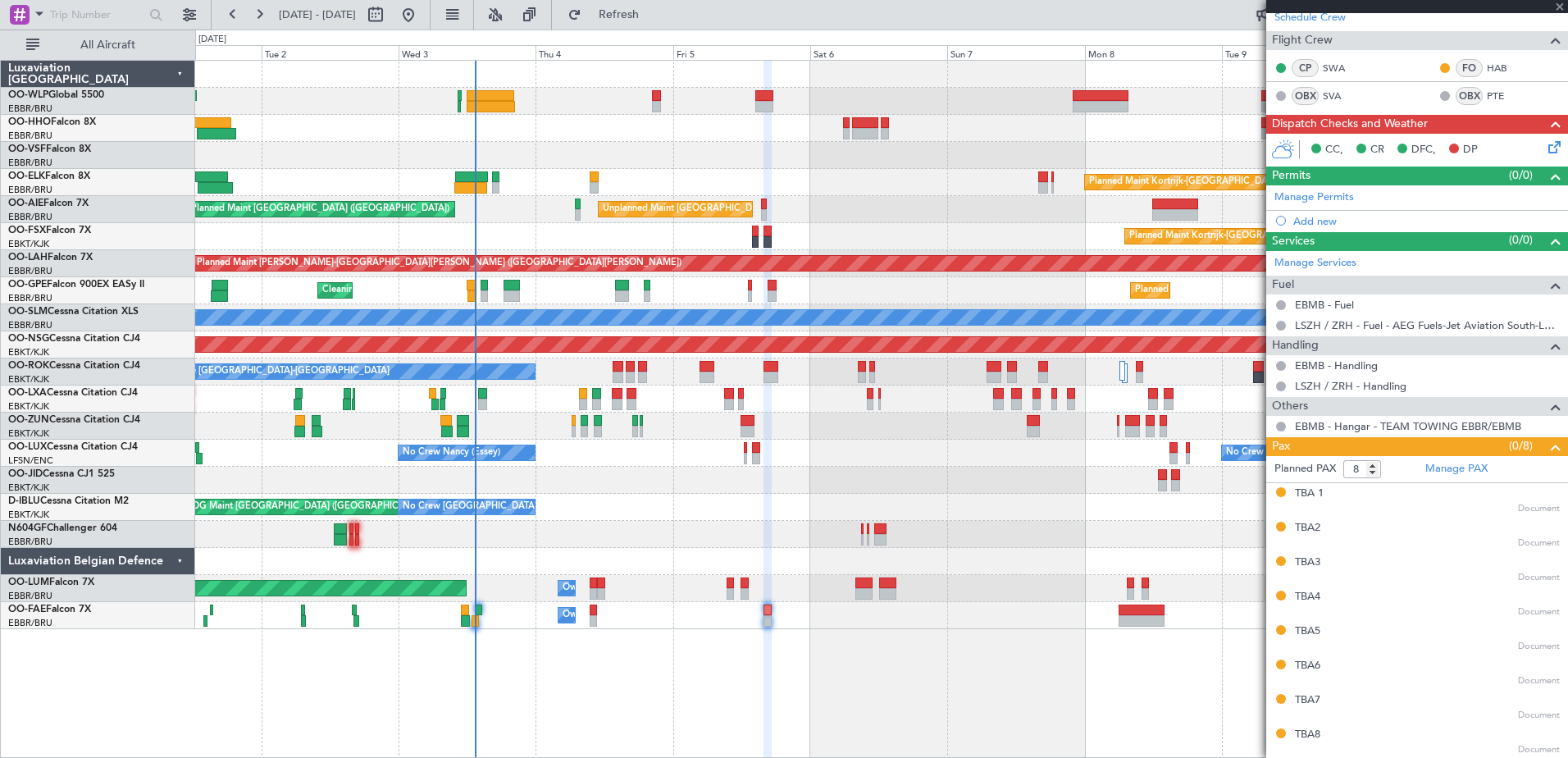
type input "-00:01"
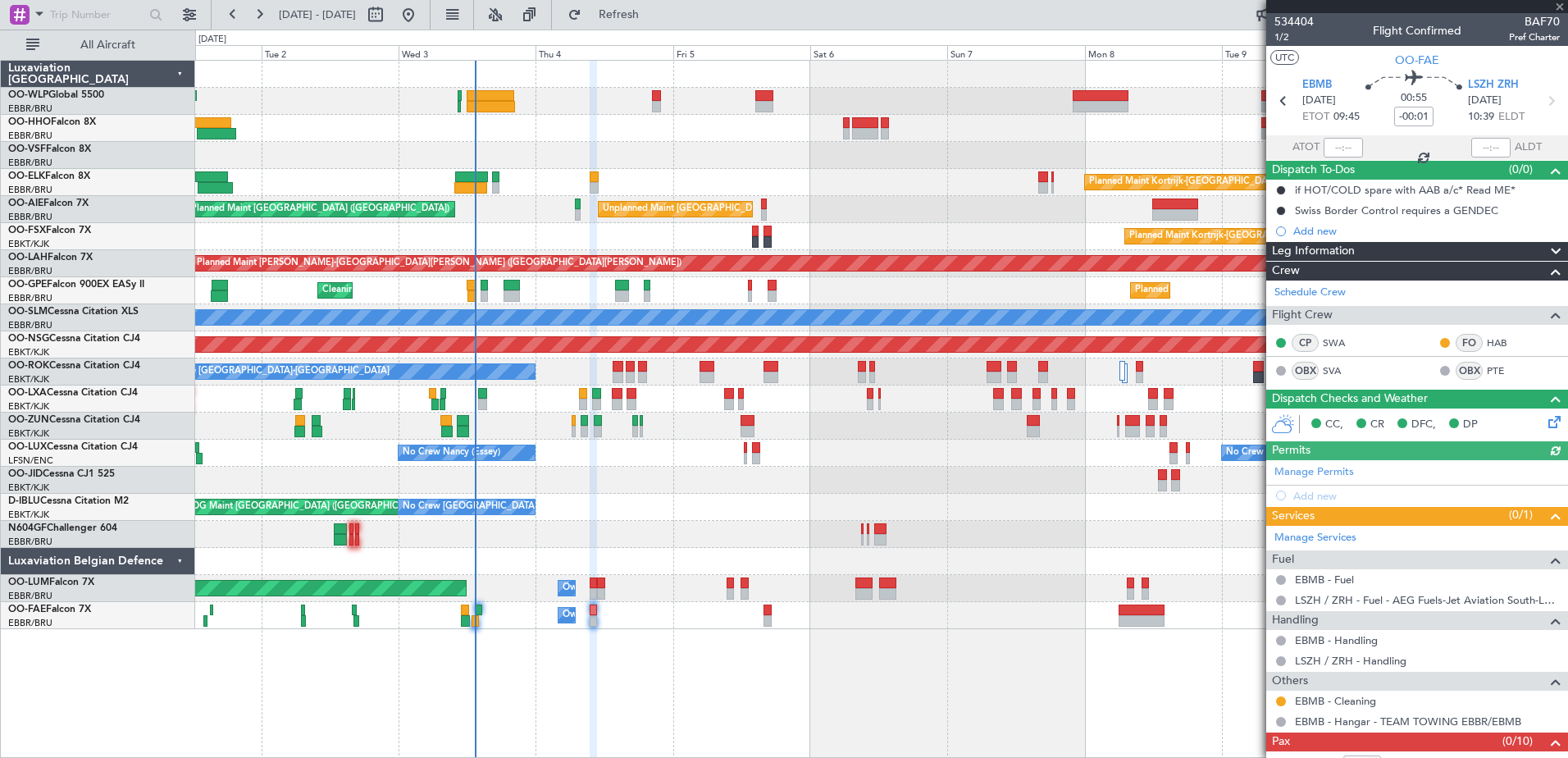
scroll to position [282, 0]
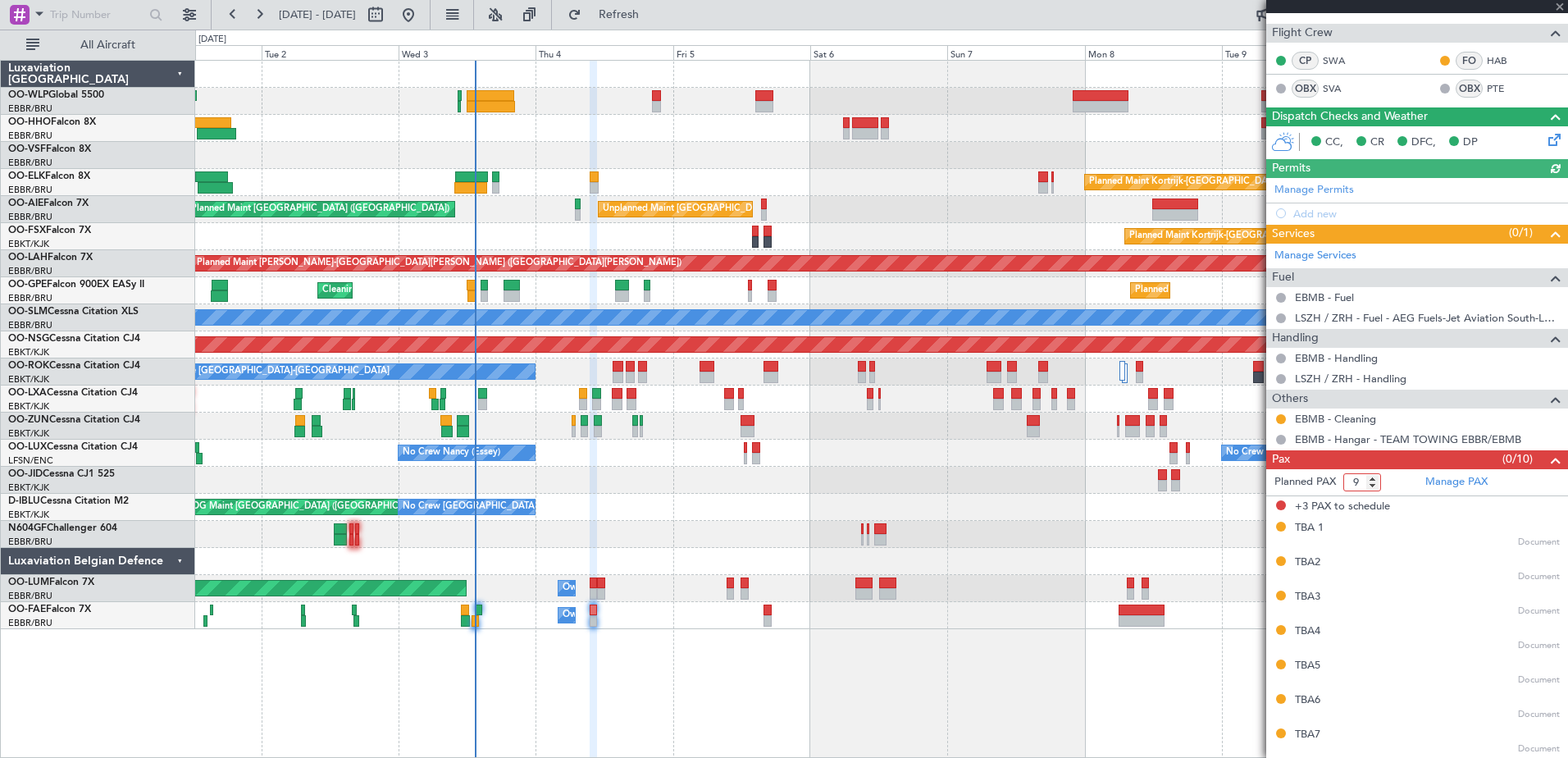
click at [1372, 486] on input "9" at bounding box center [1362, 482] width 38 height 18
click at [1372, 486] on input "8" at bounding box center [1362, 482] width 38 height 18
type input "7"
click at [1372, 486] on input "7" at bounding box center [1362, 482] width 38 height 18
click at [1399, 479] on form "Planned PAX 7" at bounding box center [1341, 482] width 151 height 26
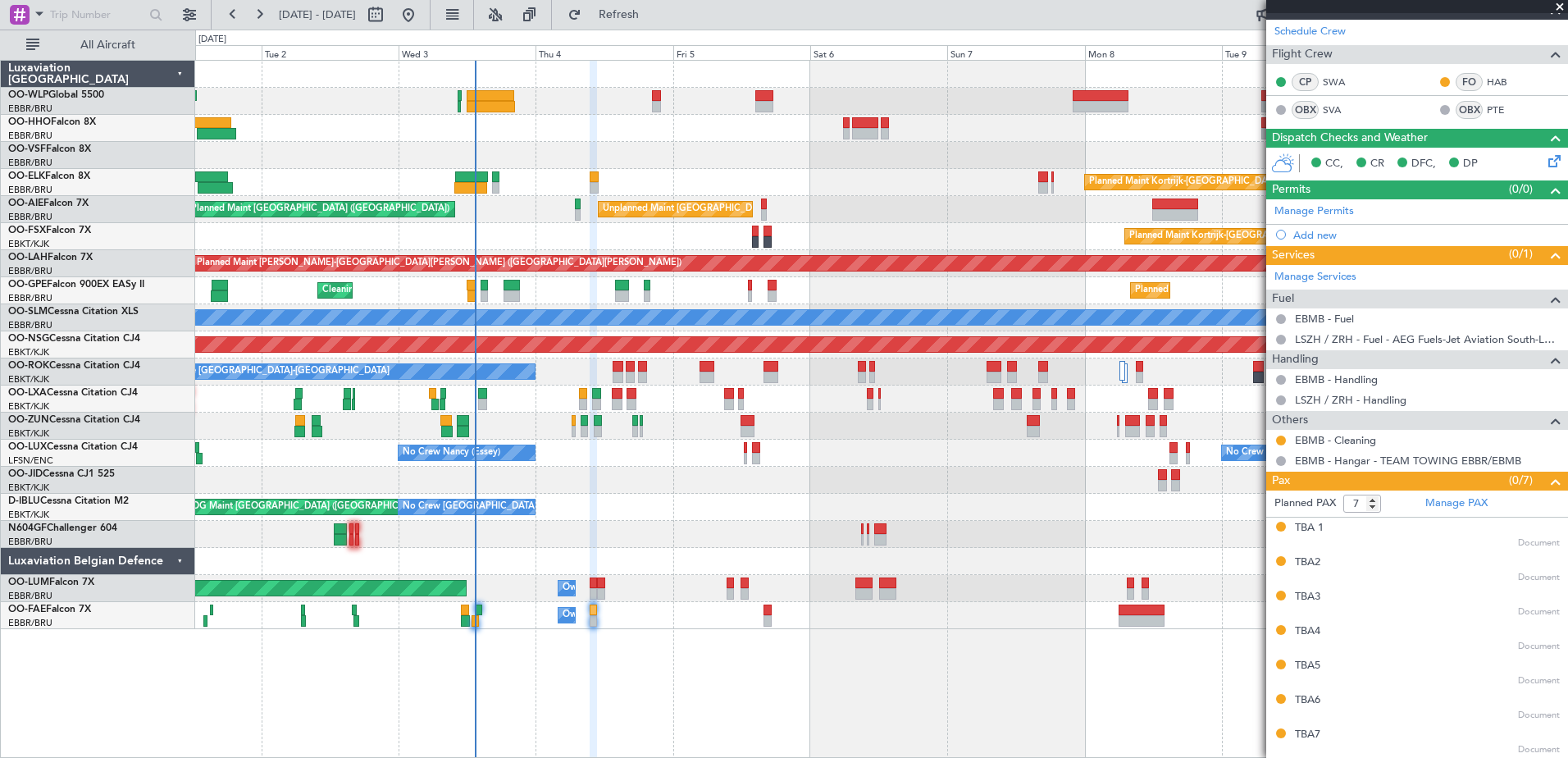
scroll to position [0, 0]
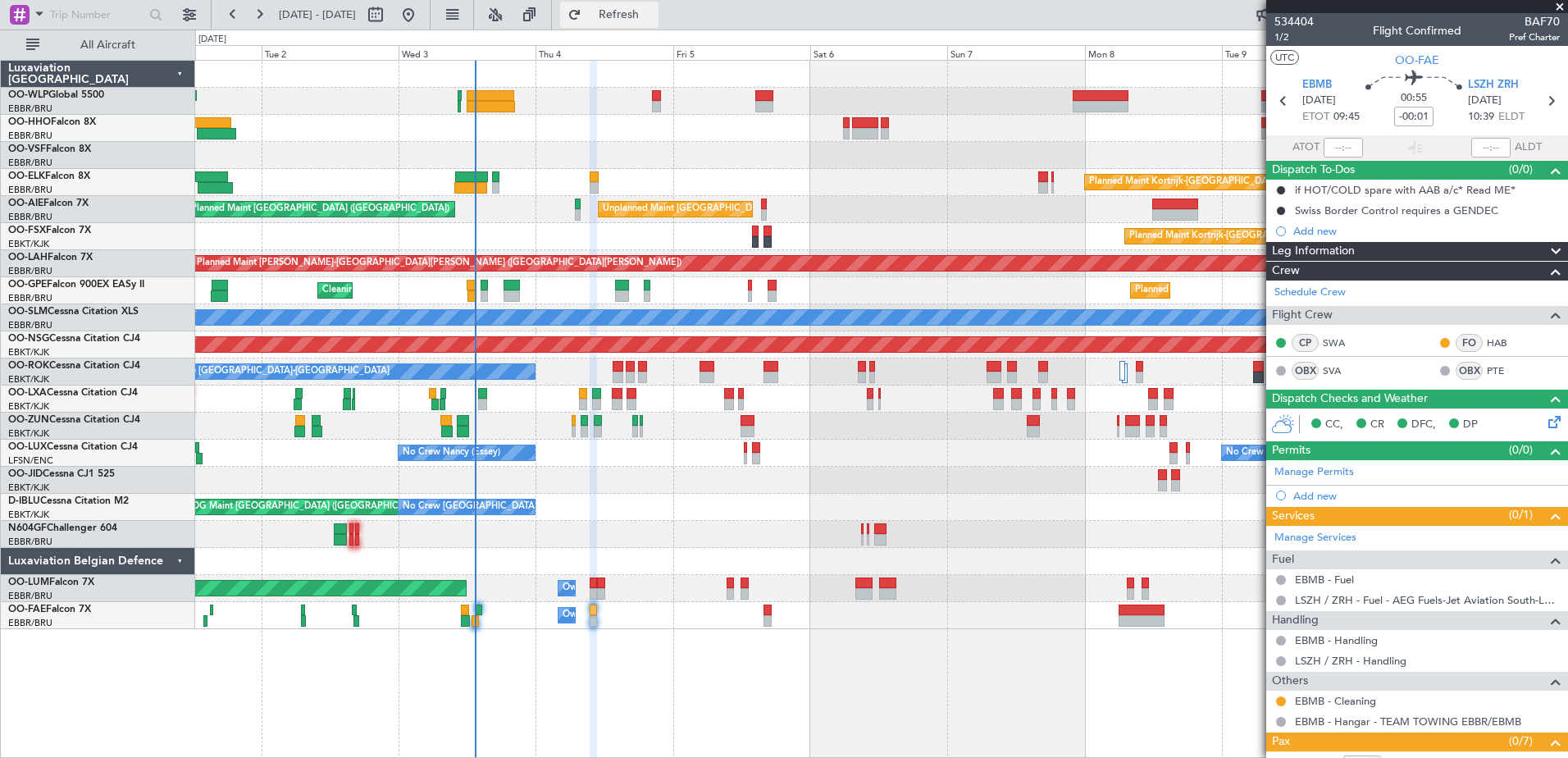
click at [653, 18] on span "Refresh" at bounding box center [619, 14] width 68 height 11
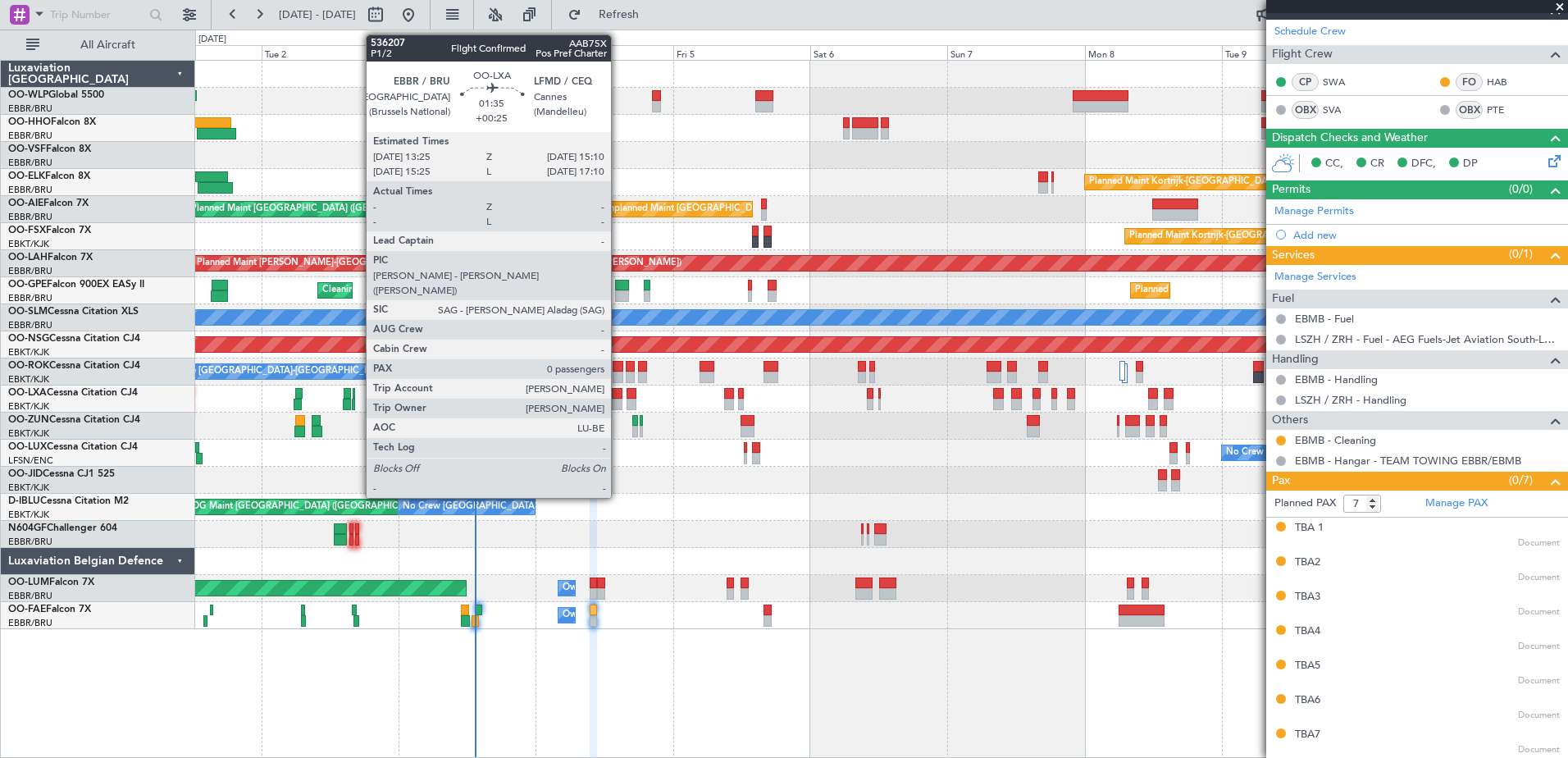
click at [618, 400] on div at bounding box center [617, 404] width 11 height 11
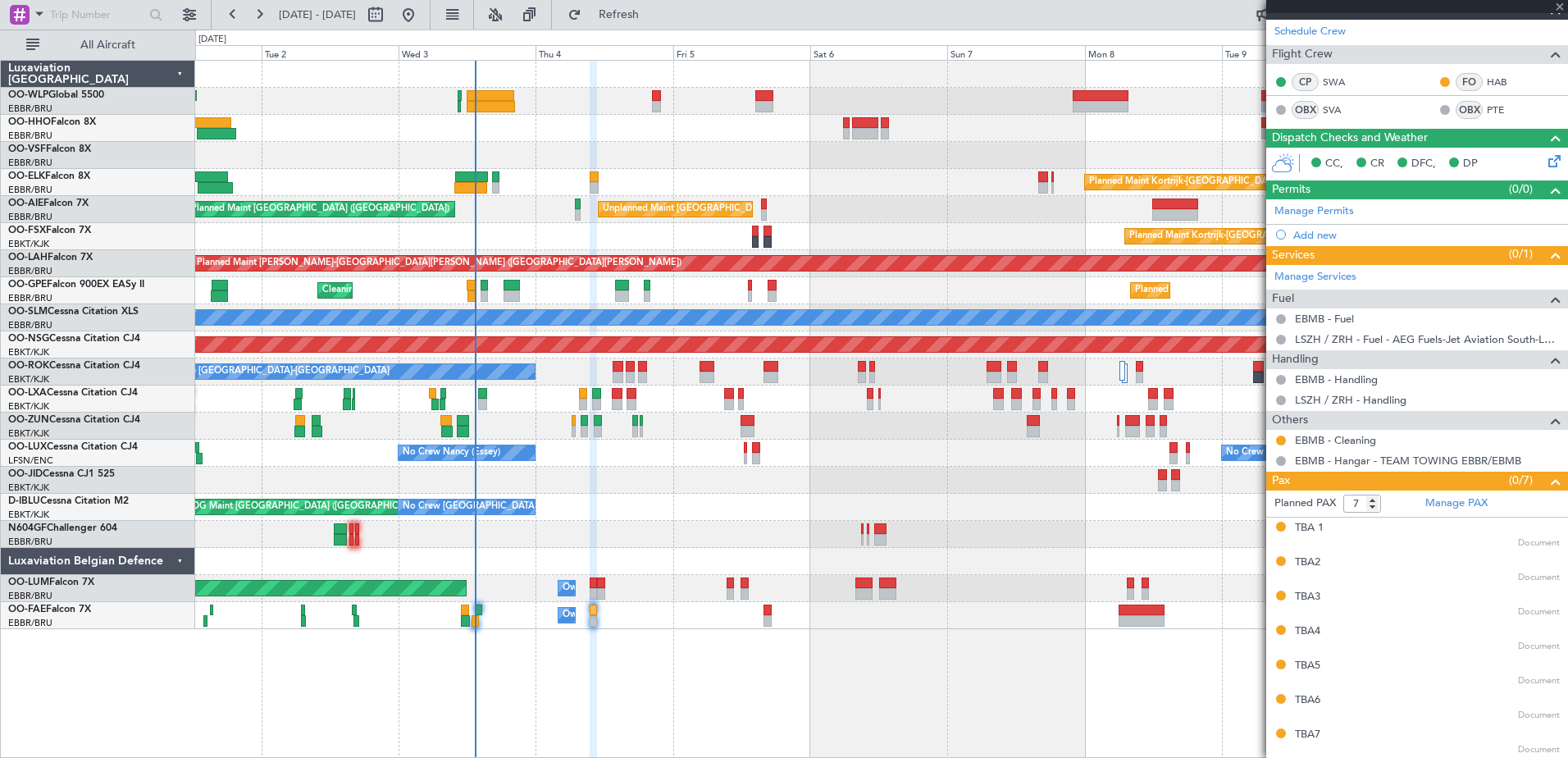
type input "+00:25"
type input "0"
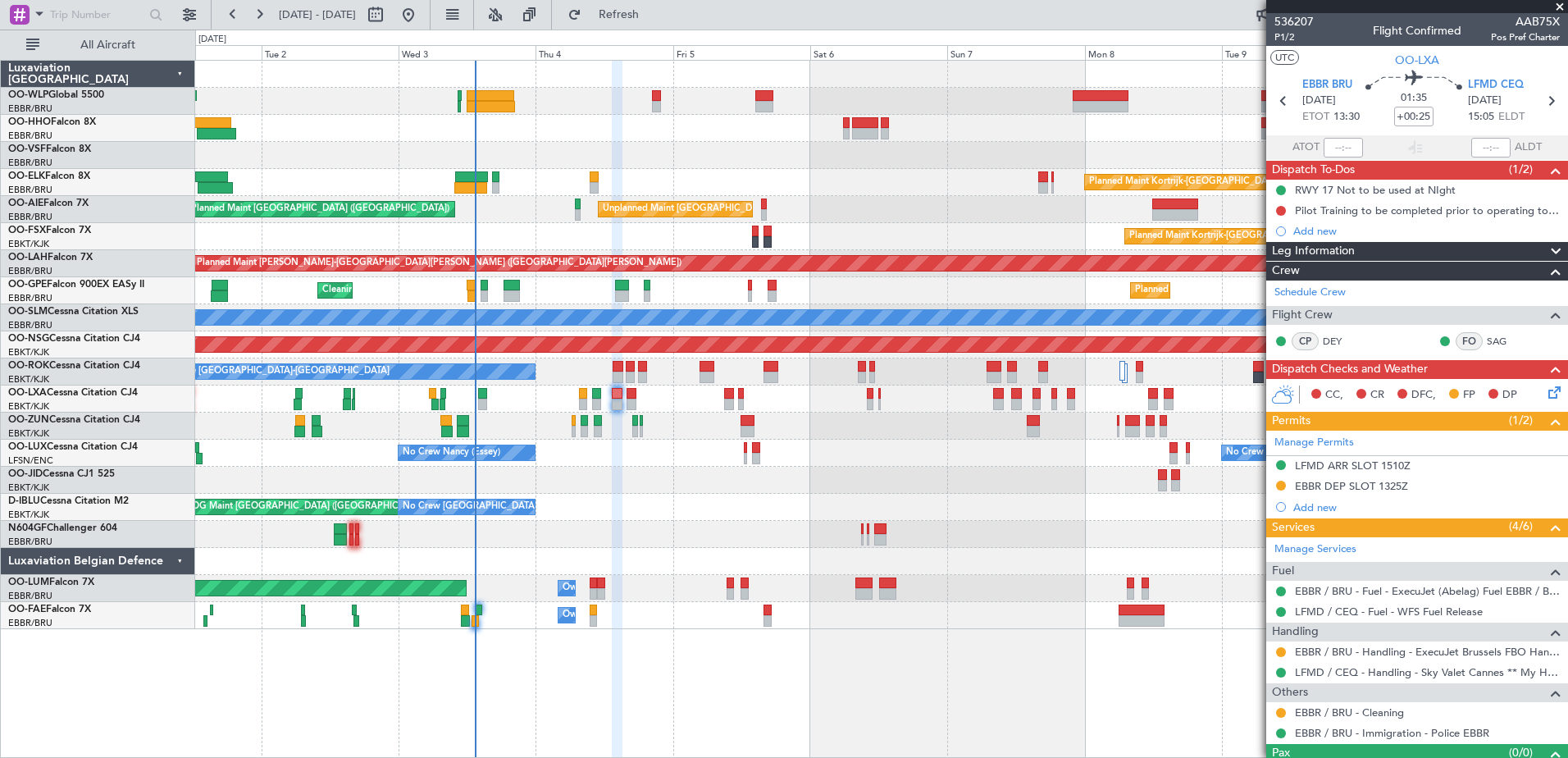
scroll to position [31, 0]
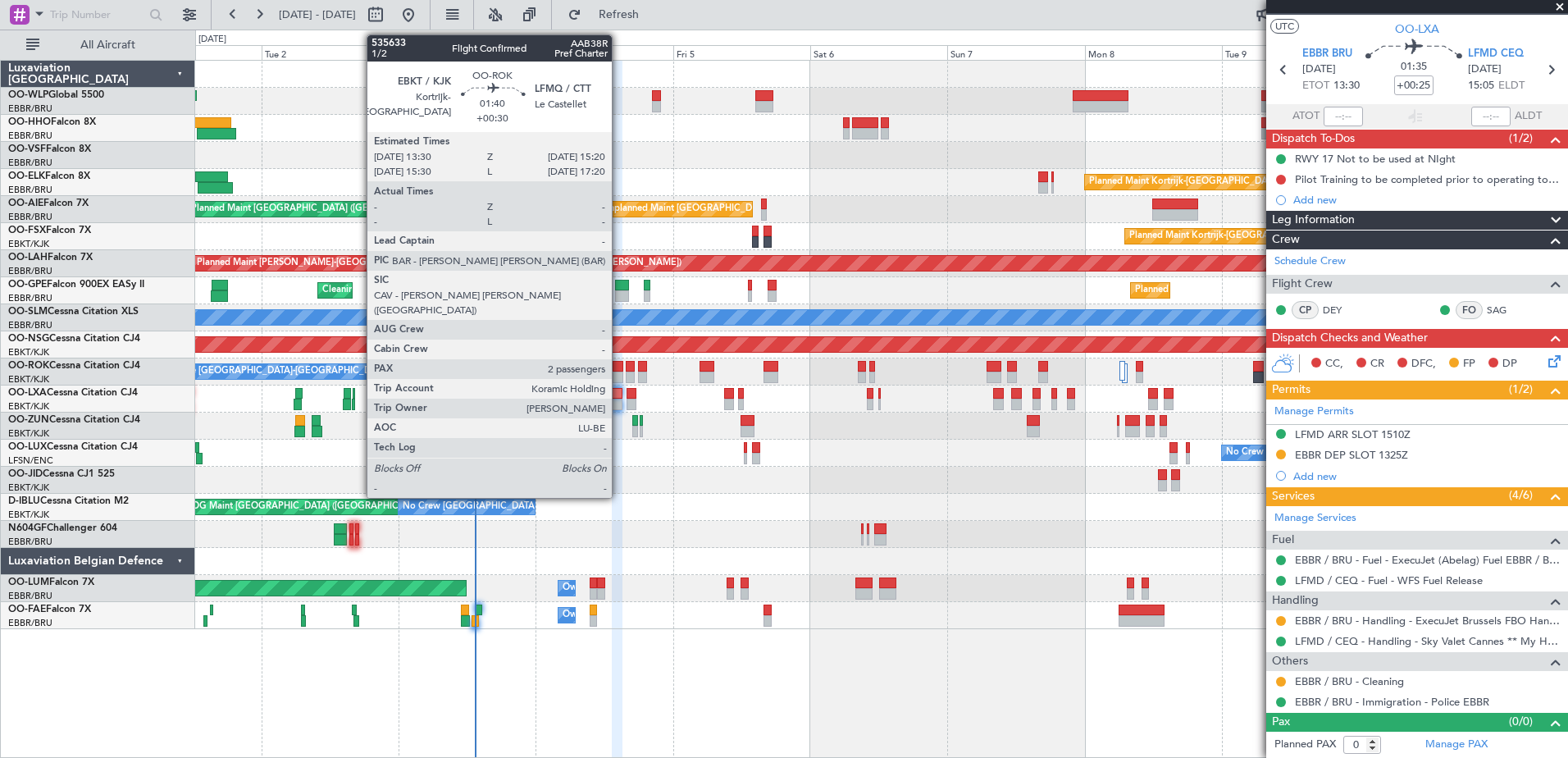
click at [619, 373] on div at bounding box center [618, 377] width 11 height 11
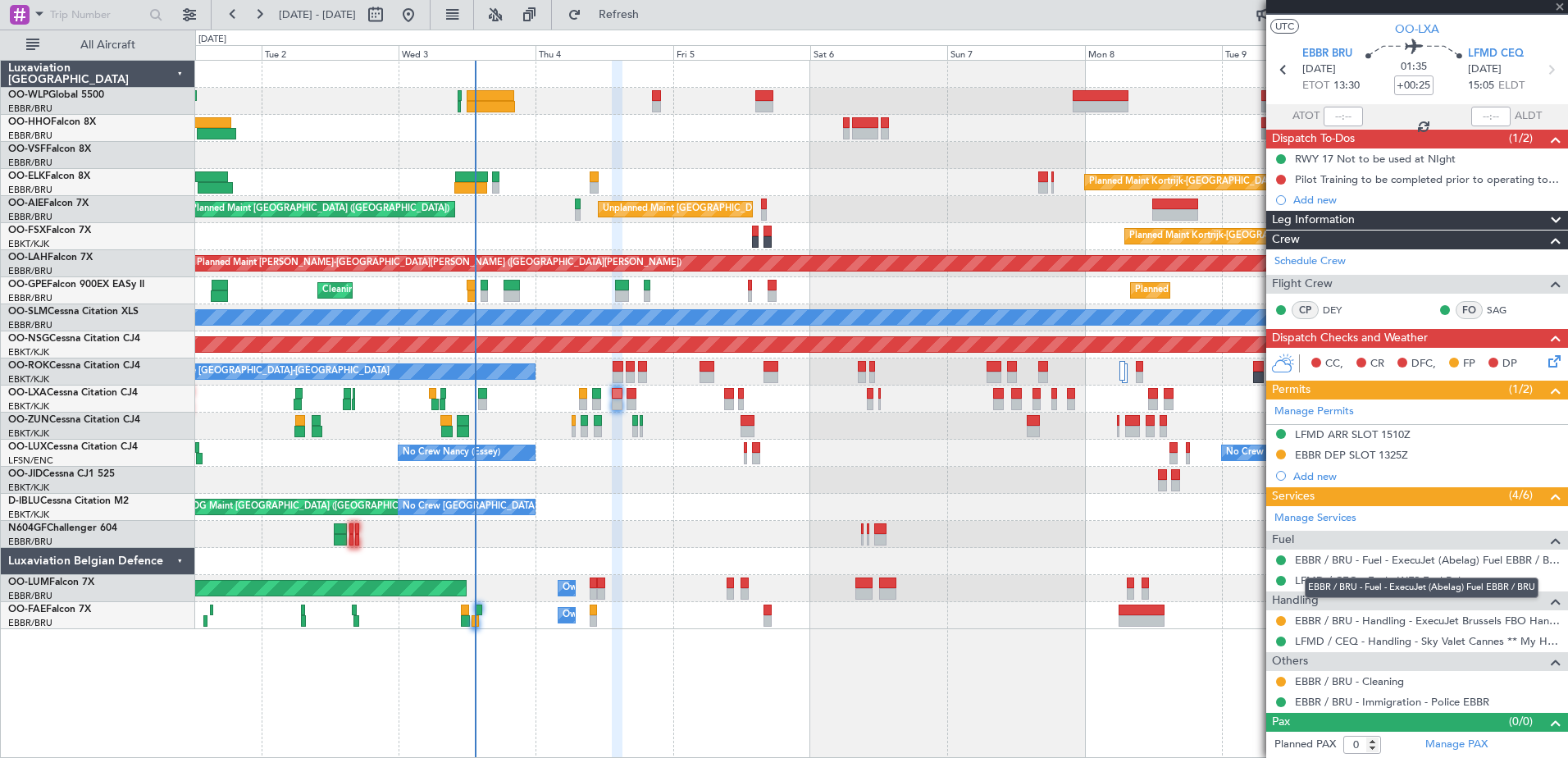
type input "+00:30"
type input "2"
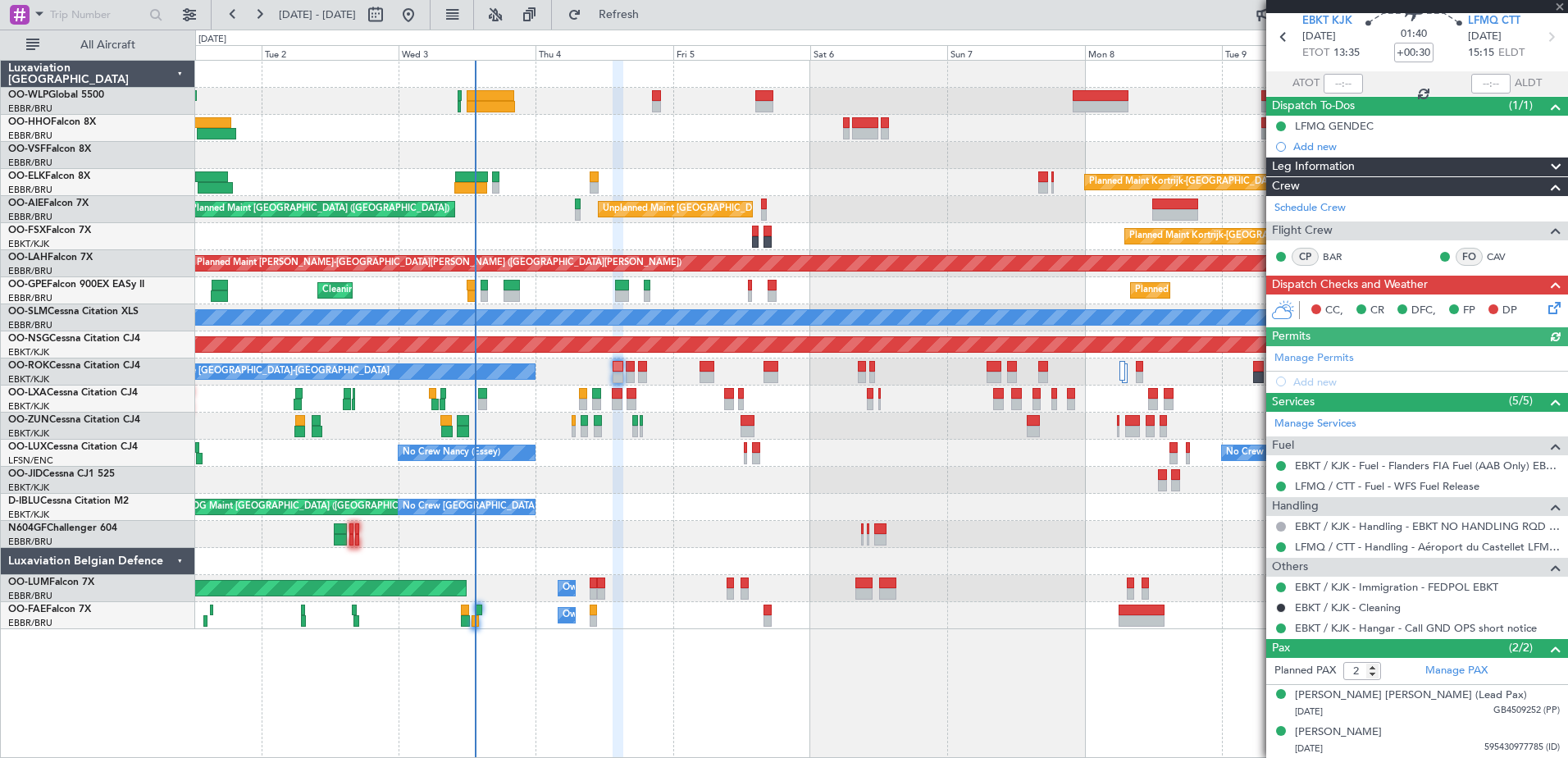
scroll to position [0, 0]
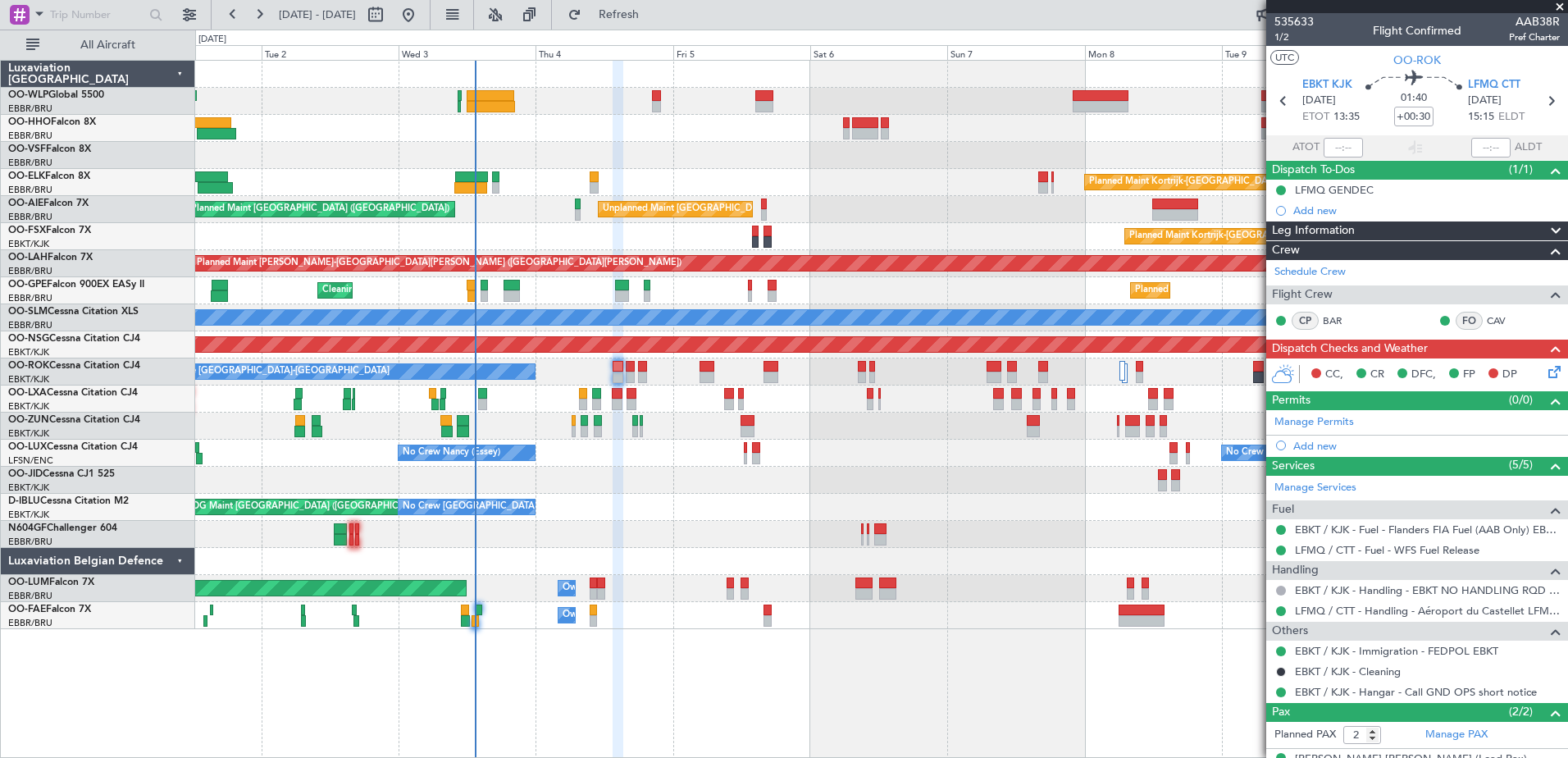
click at [589, 616] on div "Owner Melsbroek Air Base" at bounding box center [881, 616] width 1372 height 27
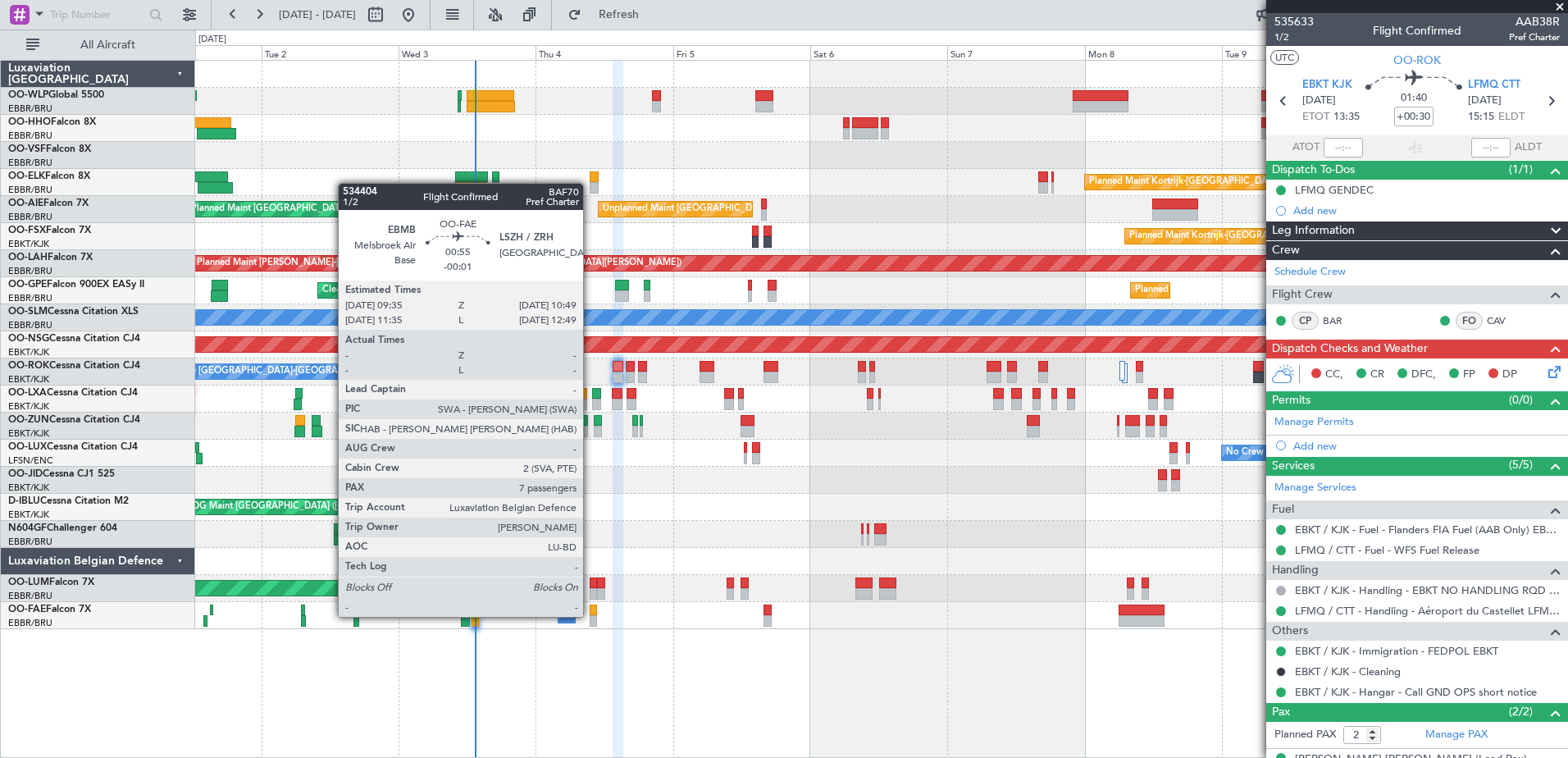
click at [592, 613] on div at bounding box center [593, 610] width 7 height 11
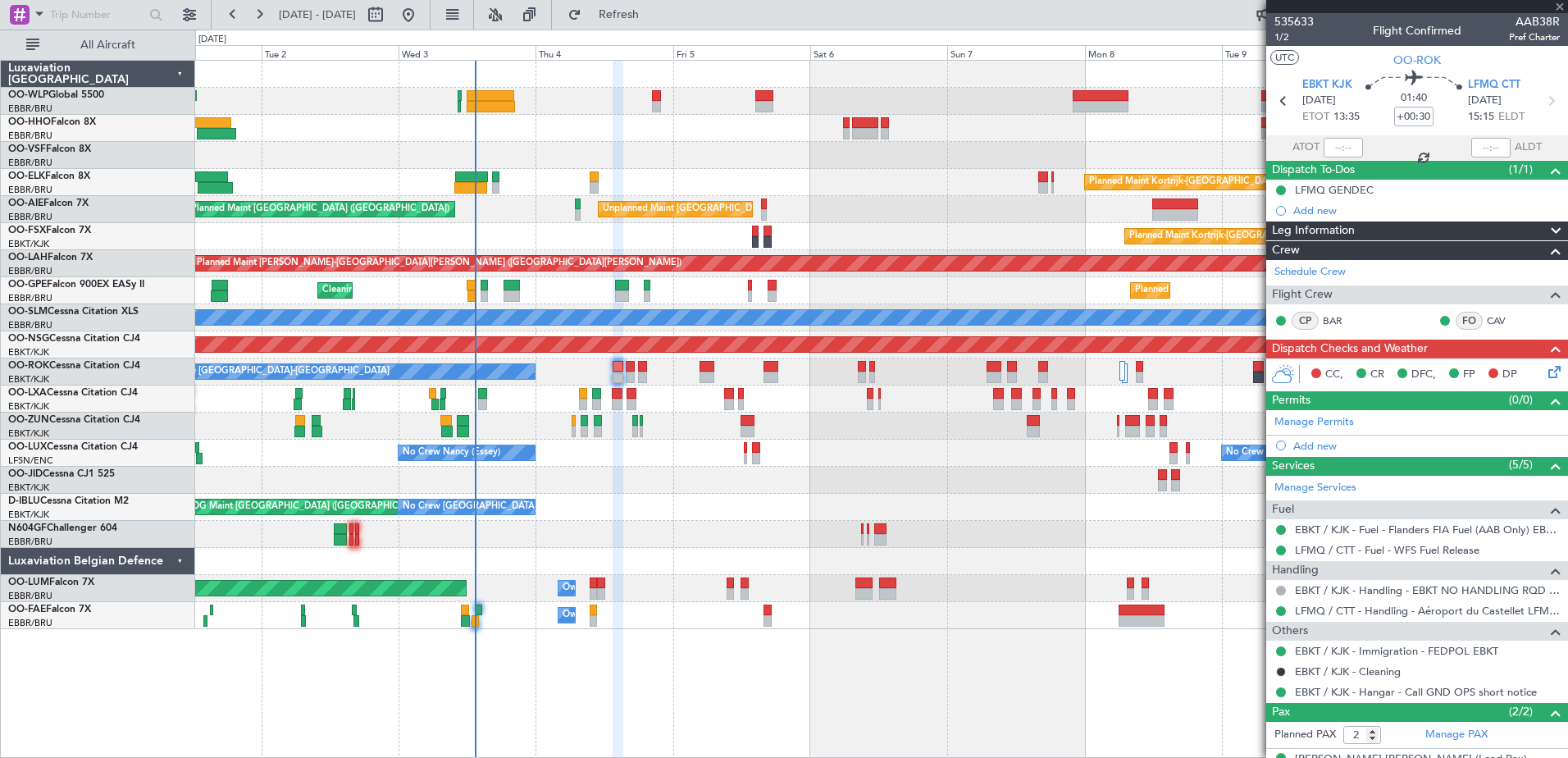
type input "-00:01"
type input "7"
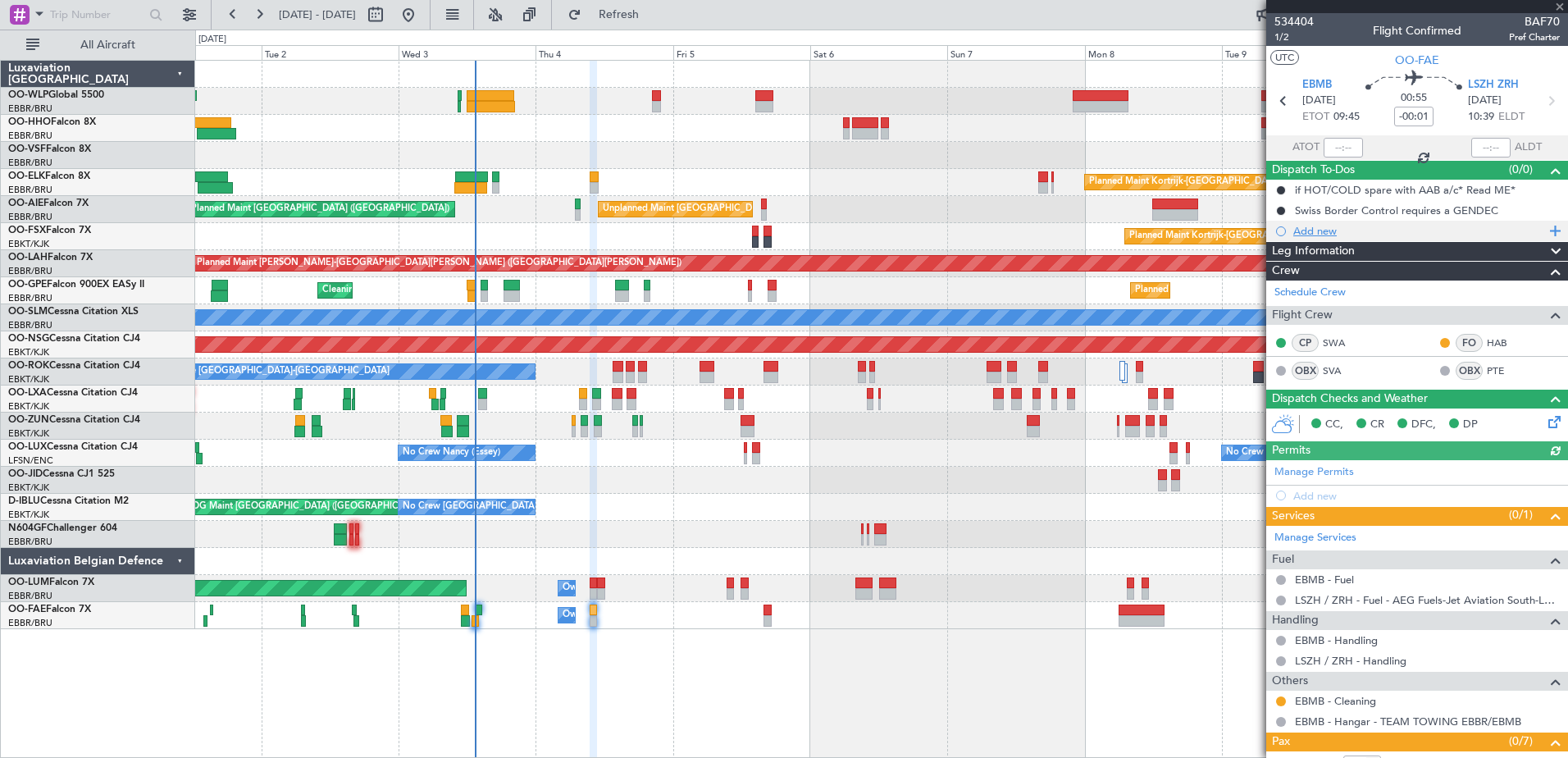
click at [1314, 232] on div "Add new" at bounding box center [1419, 231] width 252 height 14
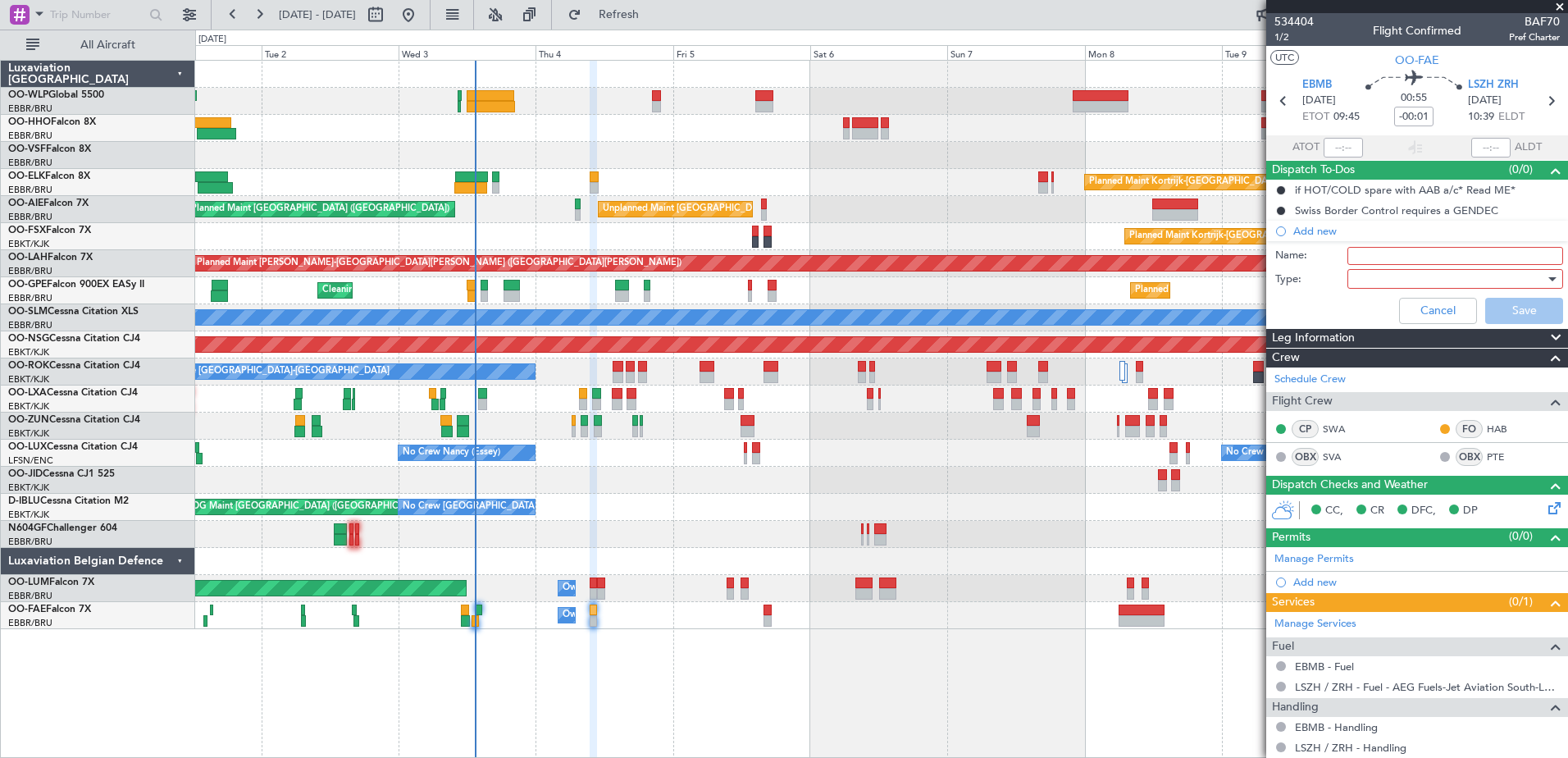
click at [1378, 248] on input "Name:" at bounding box center [1456, 256] width 216 height 18
click at [1361, 256] on input "12000LBS captain request" at bounding box center [1456, 256] width 216 height 18
click at [1364, 256] on input "12000LBS captain request" at bounding box center [1456, 256] width 216 height 18
type input "12,000LBS captain request"
click at [1368, 278] on div at bounding box center [1449, 279] width 191 height 25
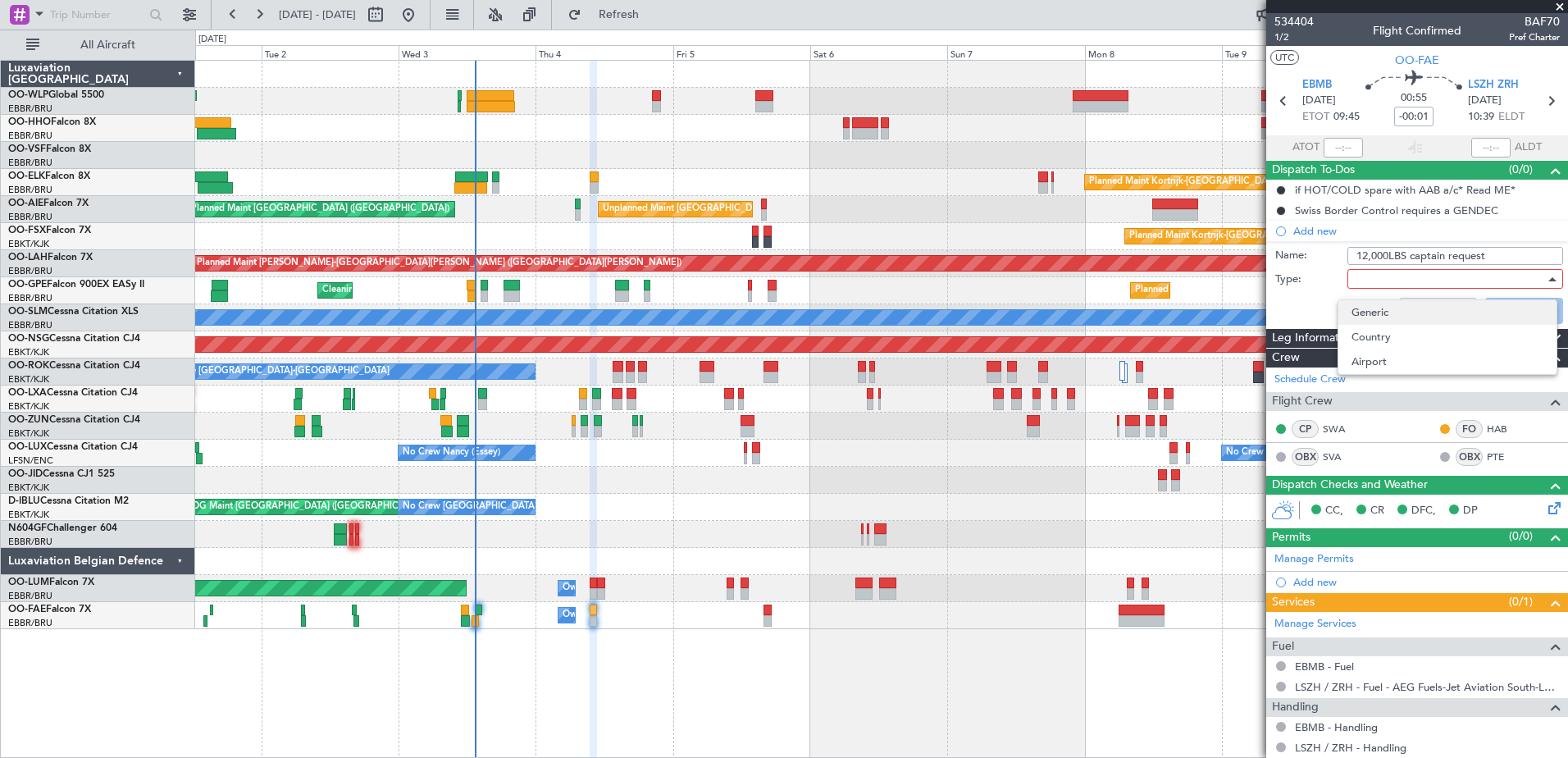
click at [1391, 314] on span "Generic" at bounding box center [1447, 313] width 192 height 25
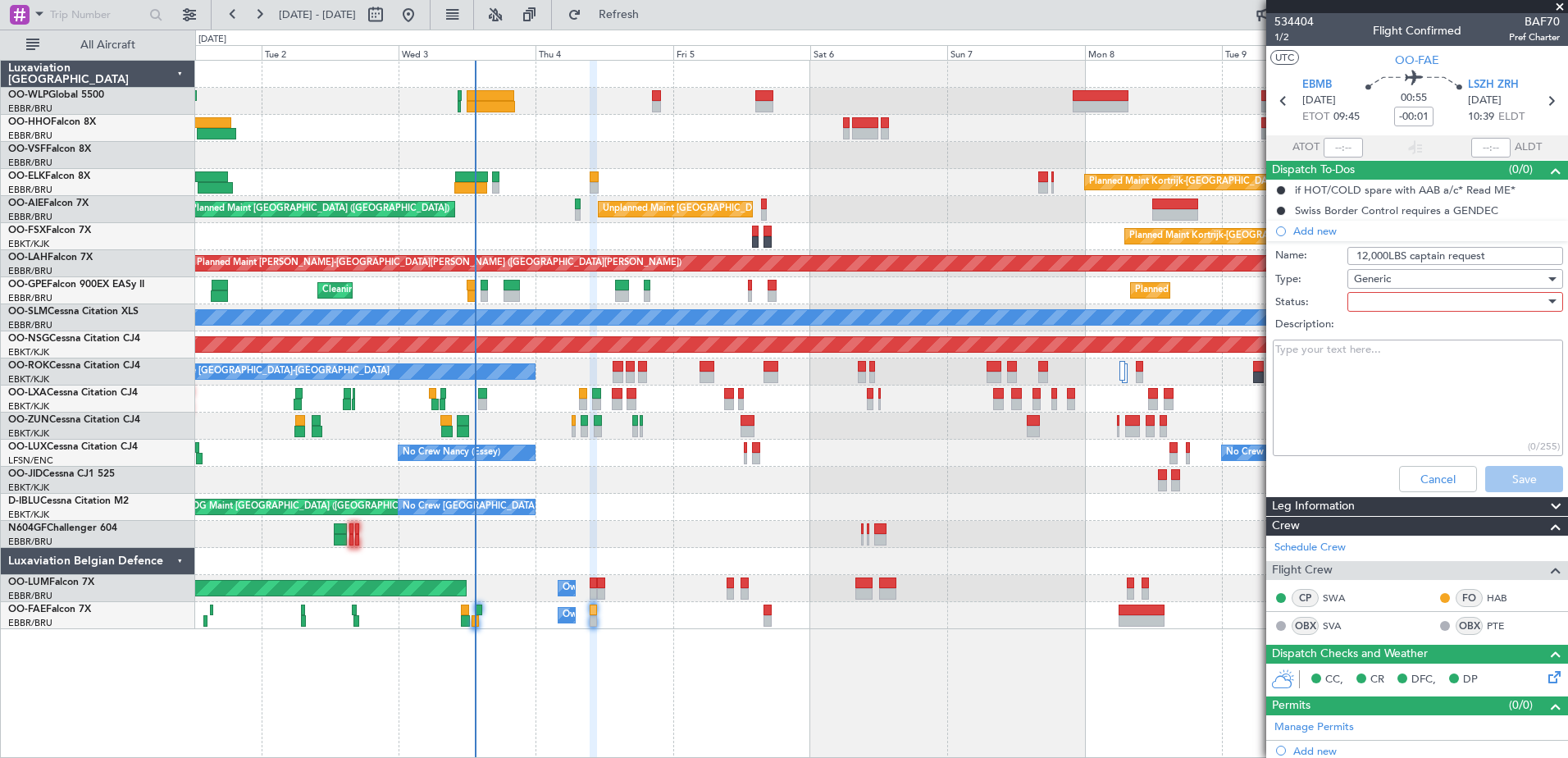
click at [1396, 293] on div at bounding box center [1449, 302] width 191 height 25
click at [1415, 340] on span "Not Started" at bounding box center [1447, 335] width 192 height 25
click at [1386, 307] on span "Not Started" at bounding box center [1383, 301] width 58 height 15
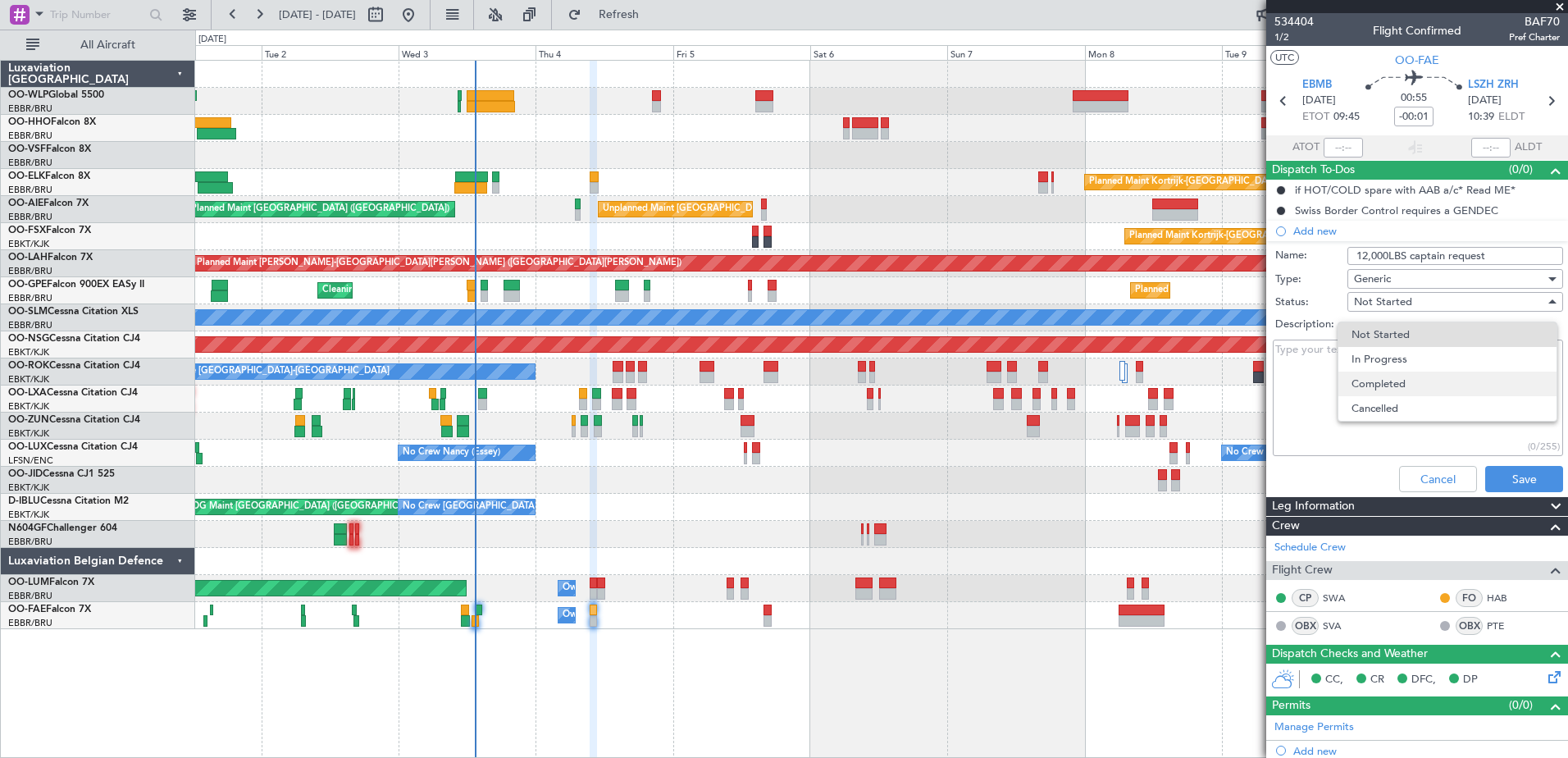
click at [1398, 386] on span "Completed" at bounding box center [1447, 384] width 192 height 25
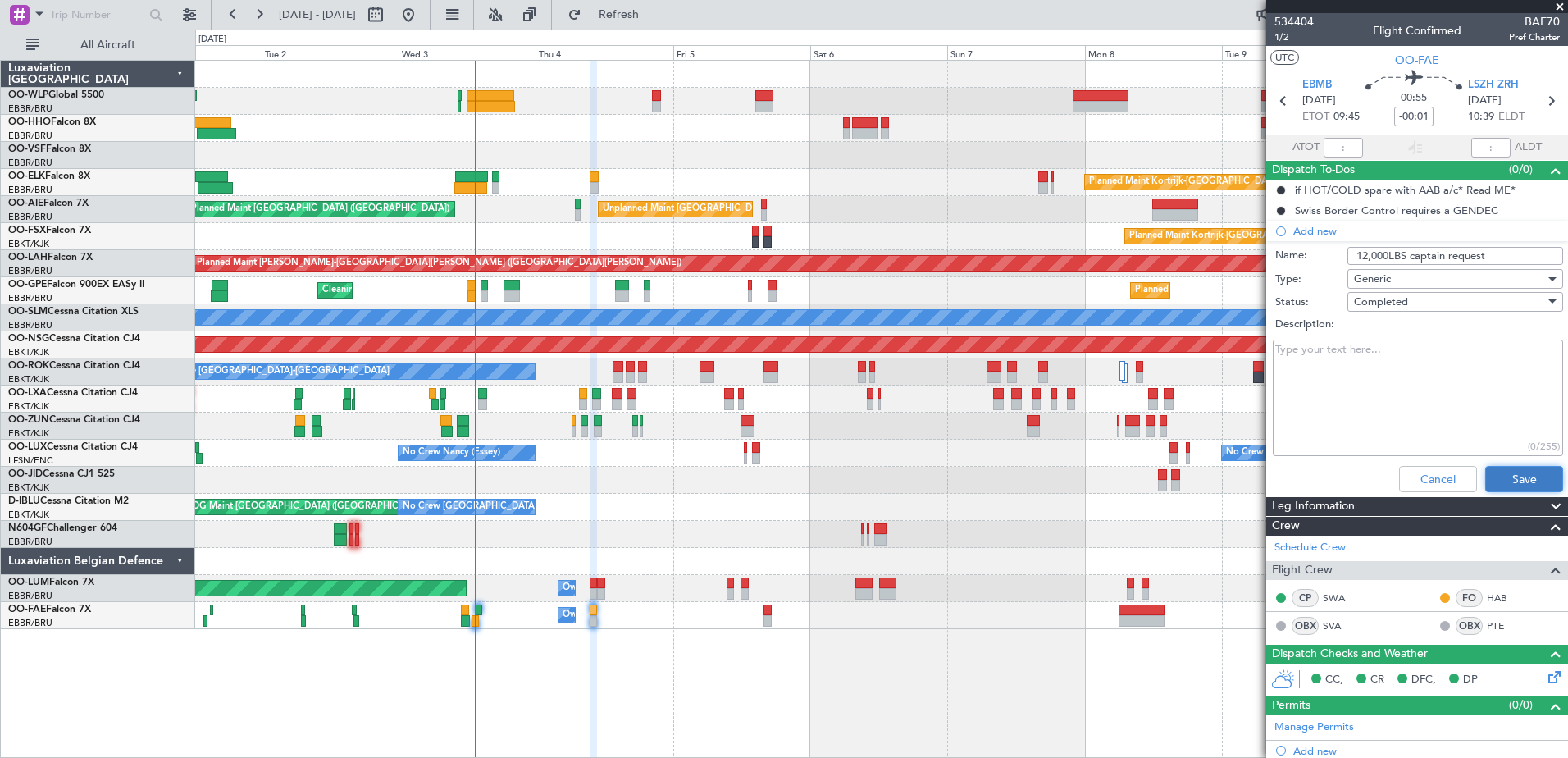
click at [1524, 481] on button "Save" at bounding box center [1524, 480] width 78 height 26
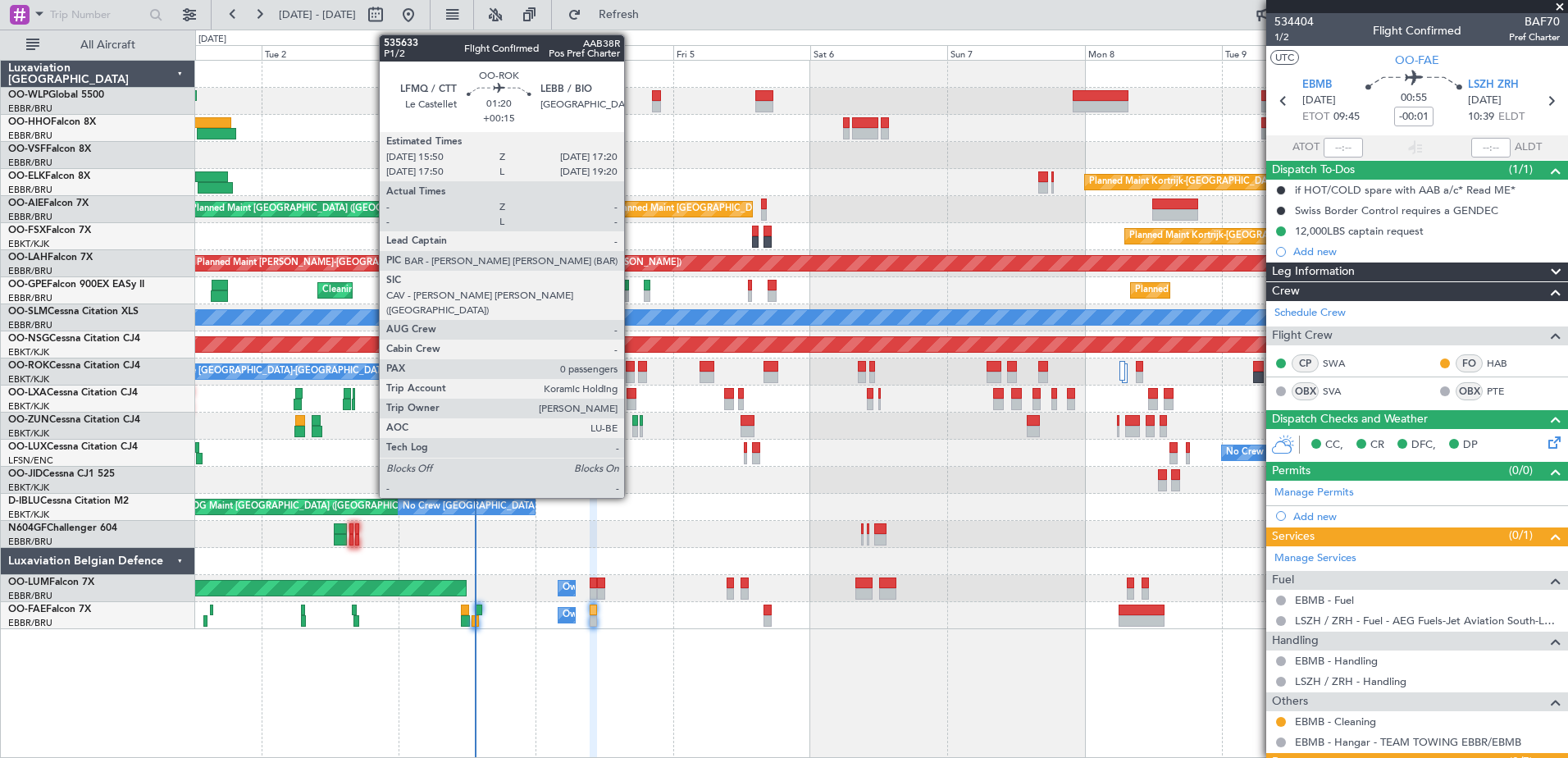
click at [631, 376] on div at bounding box center [630, 377] width 9 height 11
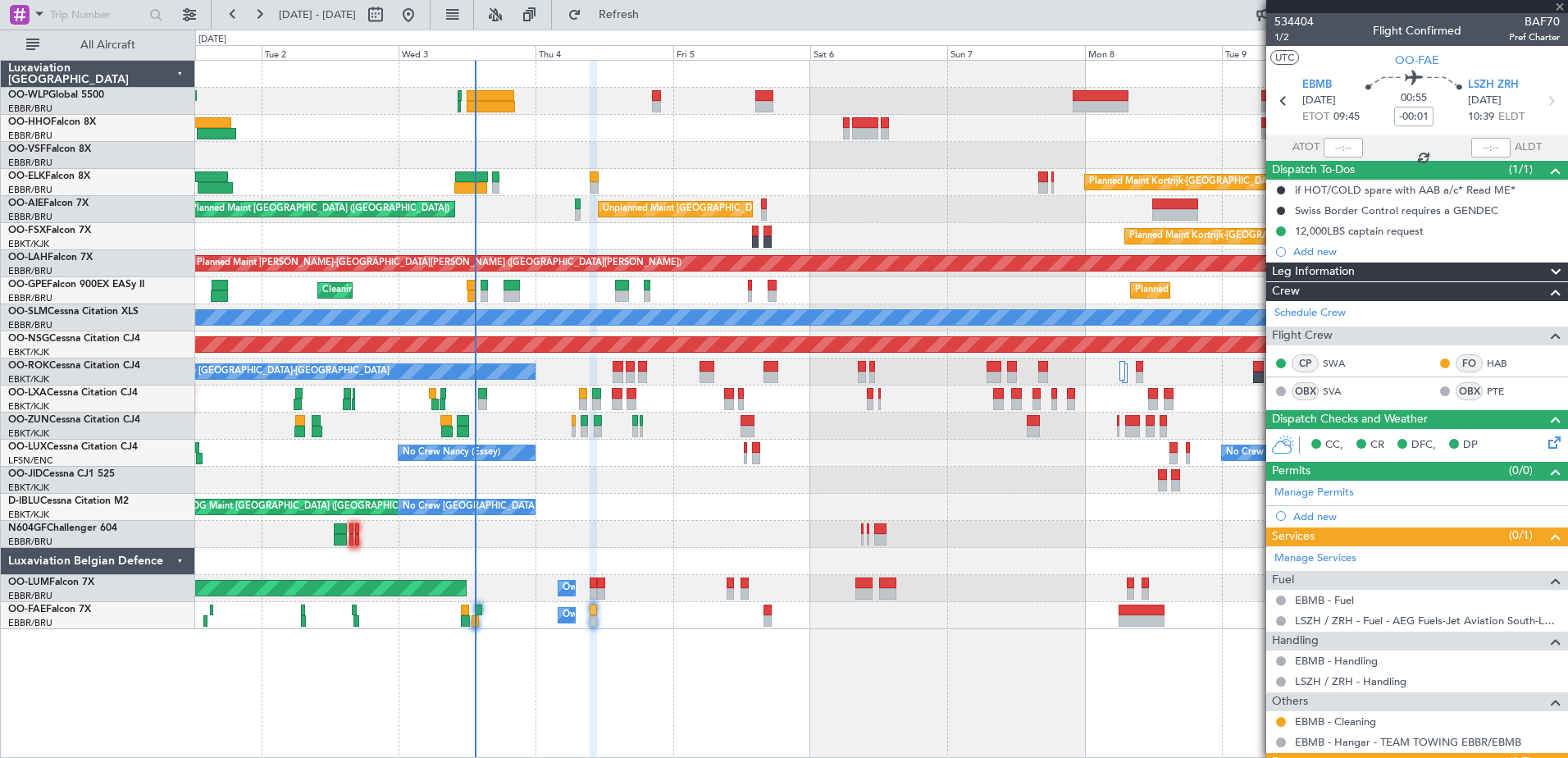
type input "+00:15"
type input "0"
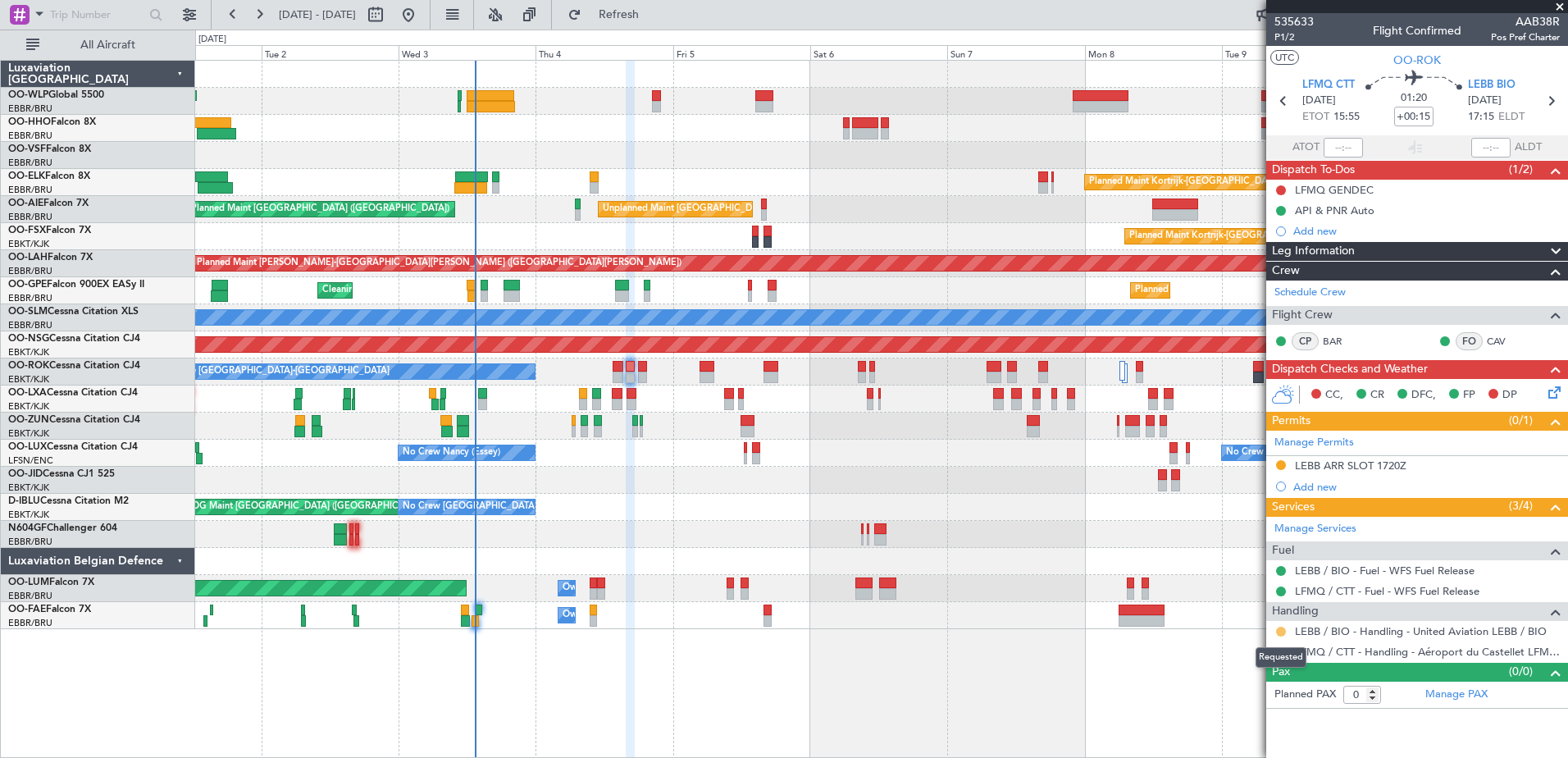
click at [1280, 632] on button at bounding box center [1280, 632] width 10 height 10
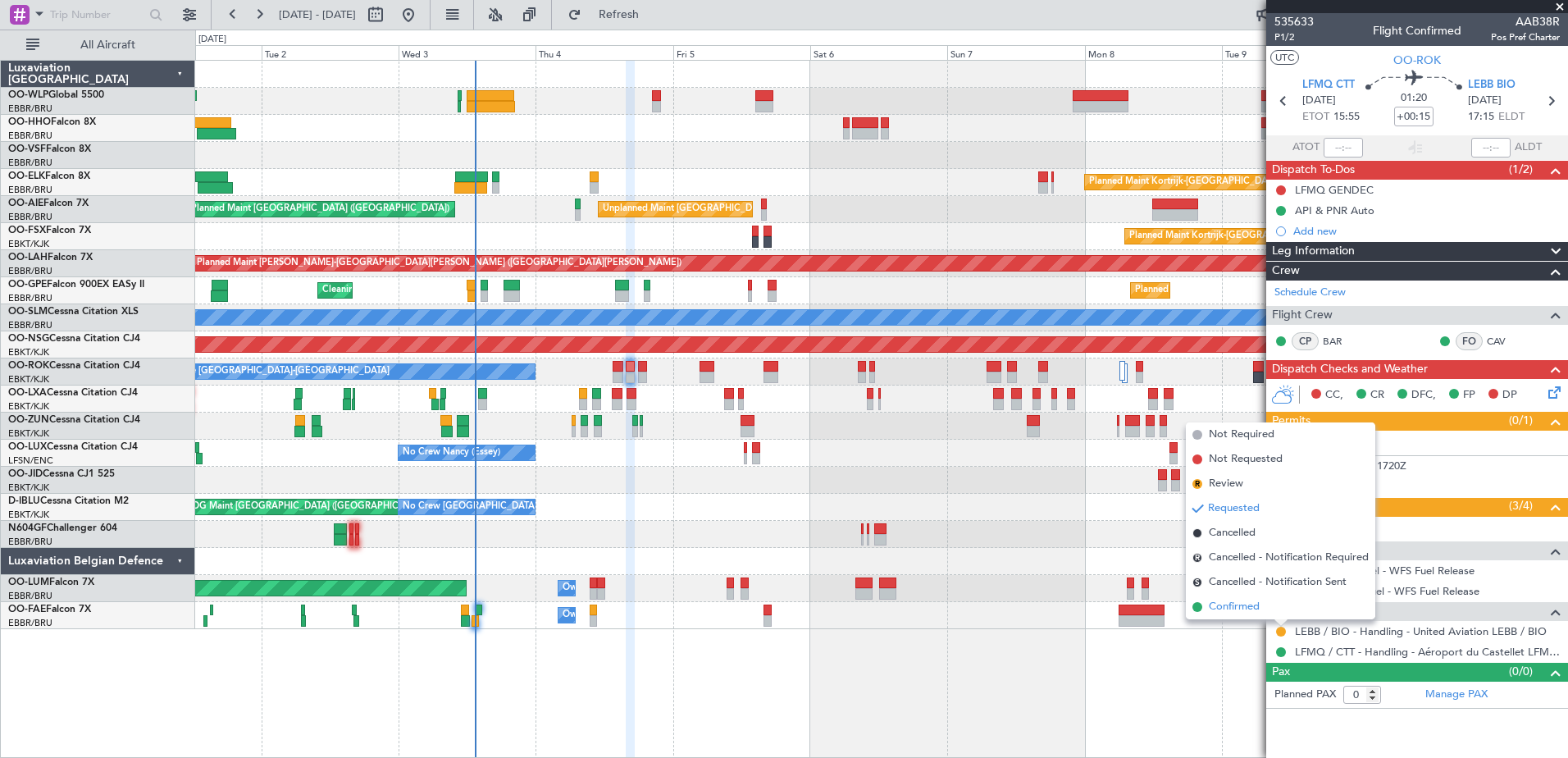
click at [1242, 609] on span "Confirmed" at bounding box center [1234, 607] width 51 height 17
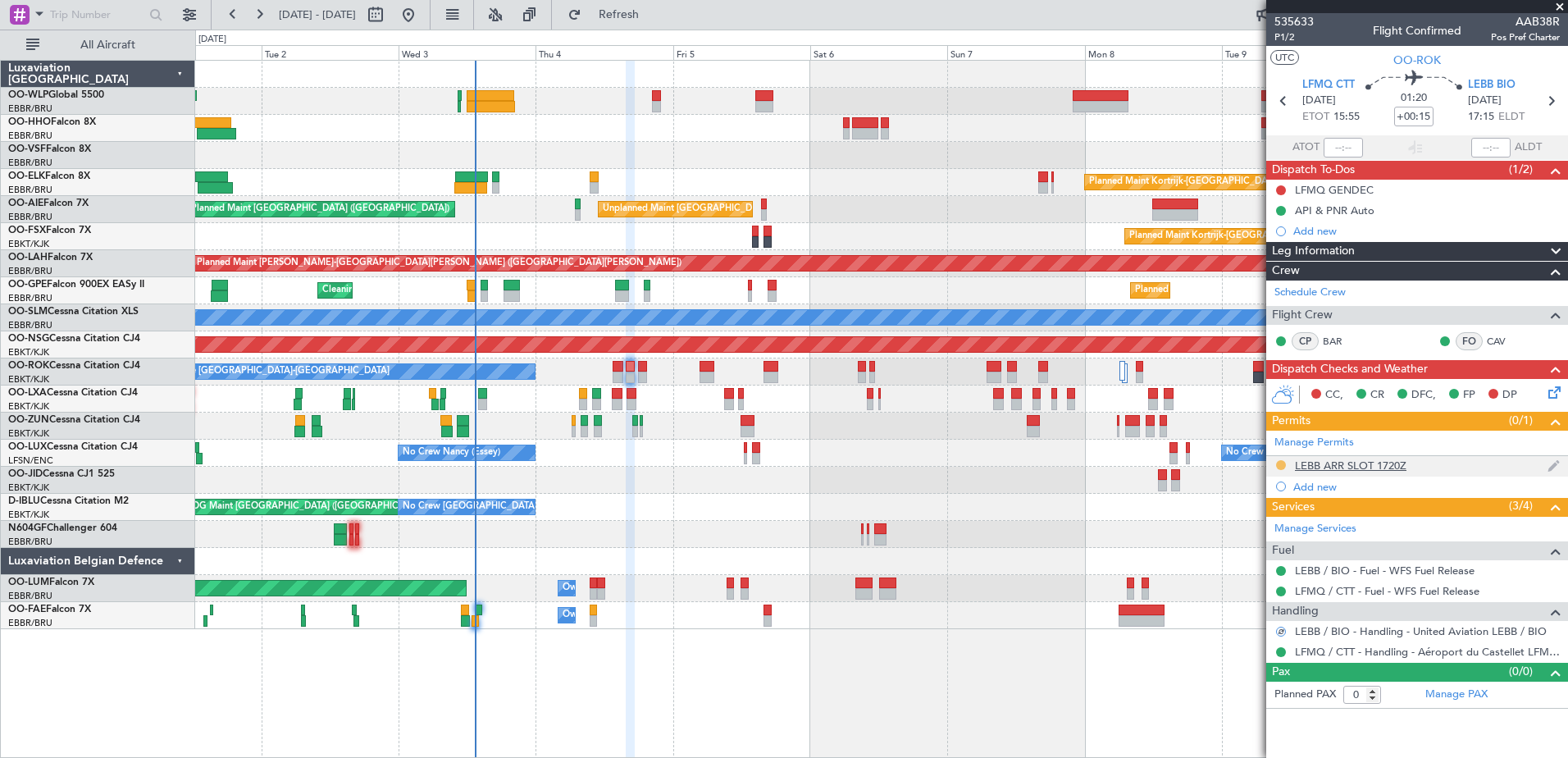
click at [1277, 461] on button at bounding box center [1280, 465] width 10 height 10
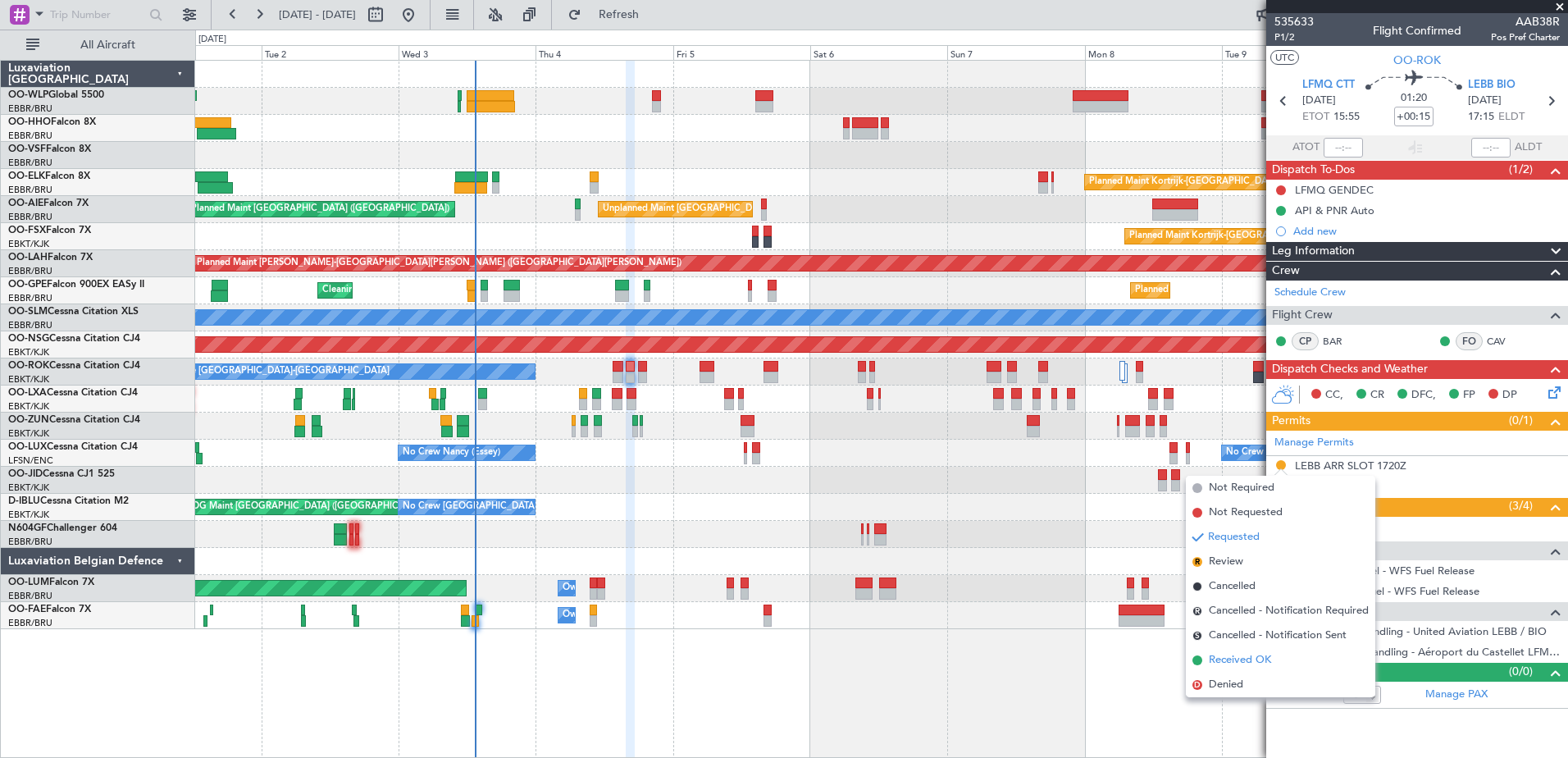
click at [1240, 659] on span "Received OK" at bounding box center [1240, 661] width 62 height 17
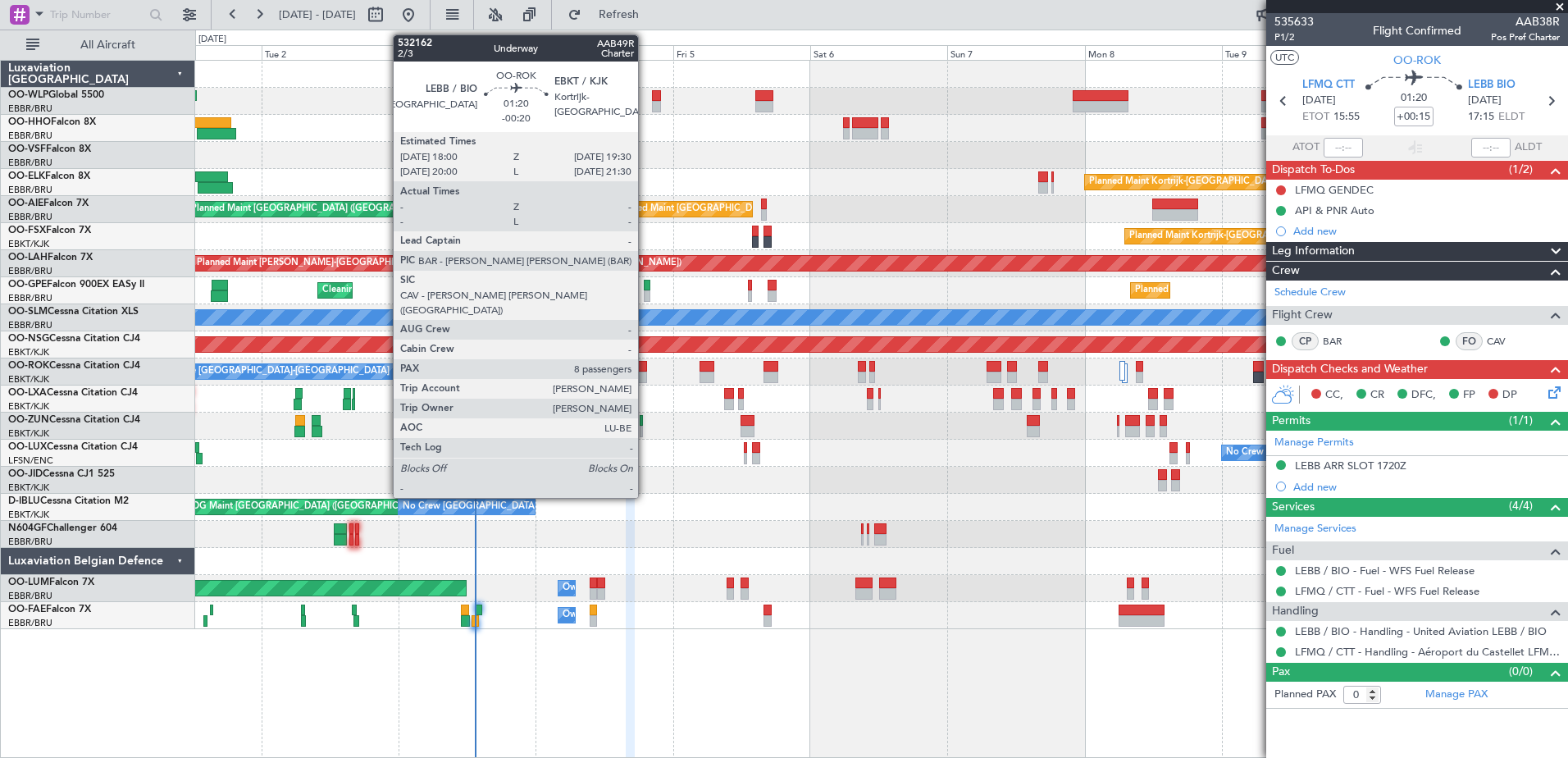
click at [645, 372] on div at bounding box center [643, 377] width 9 height 11
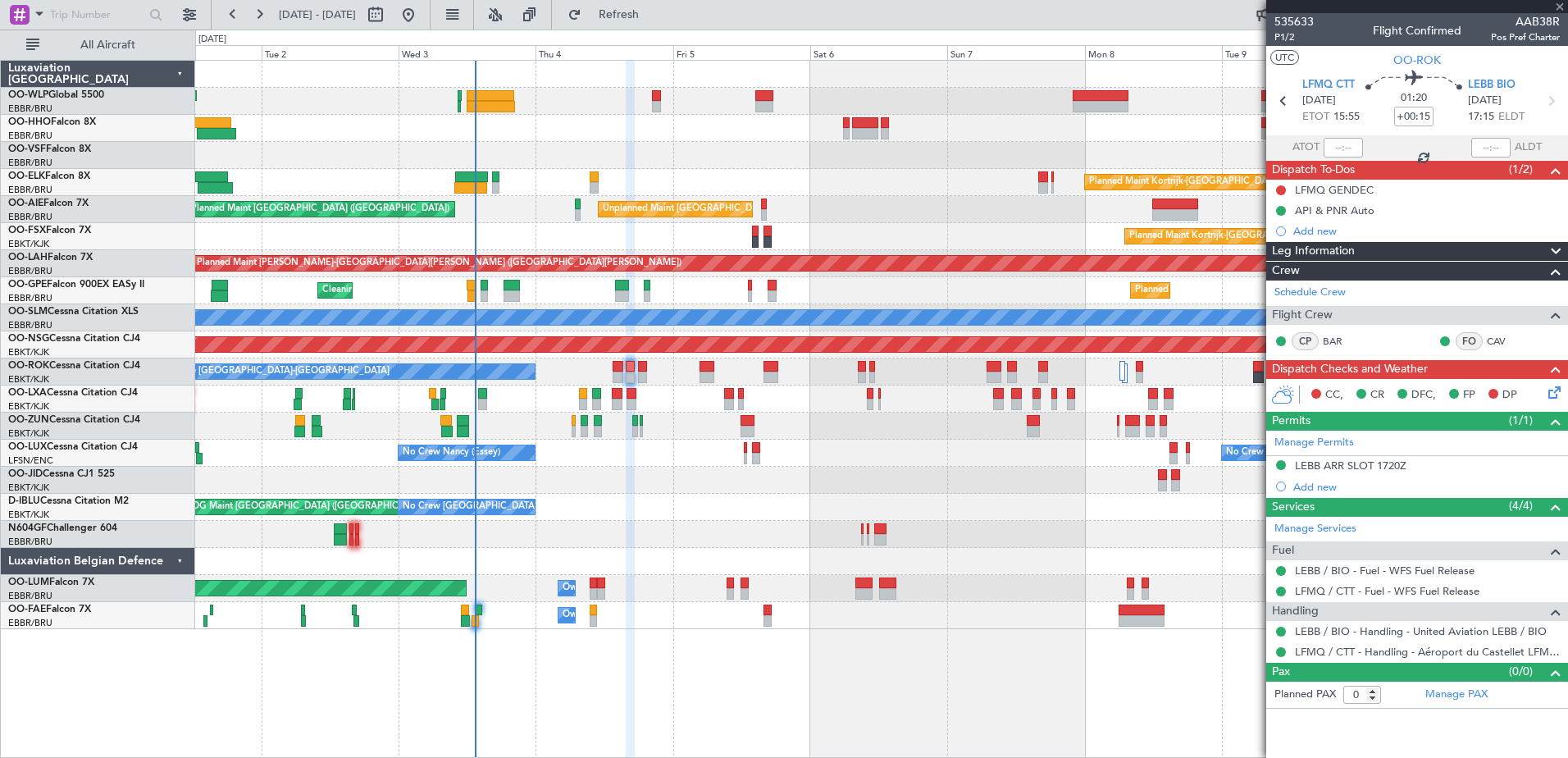
type input "-00:20"
type input "8"
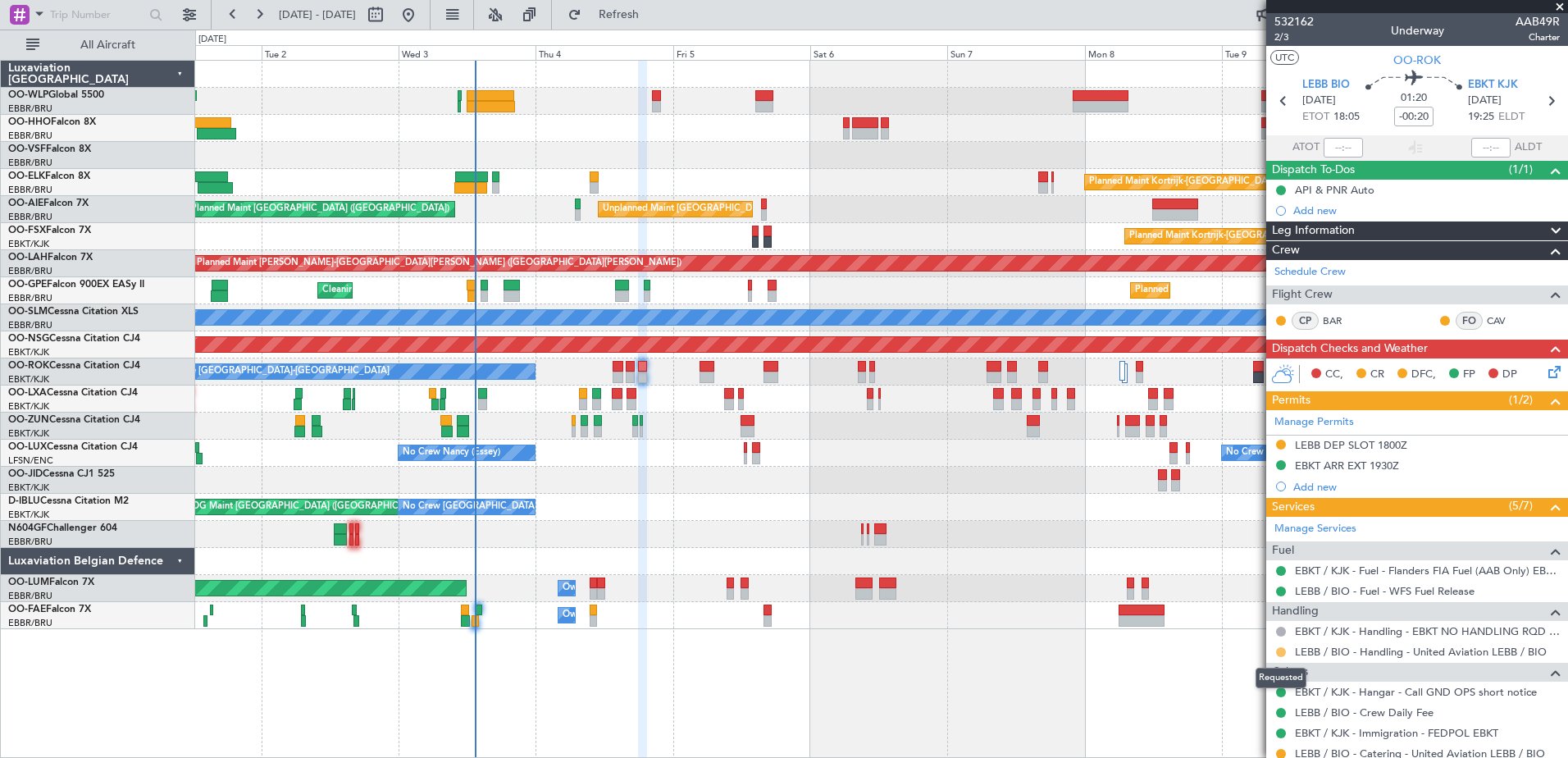
click at [1282, 651] on button at bounding box center [1280, 652] width 10 height 10
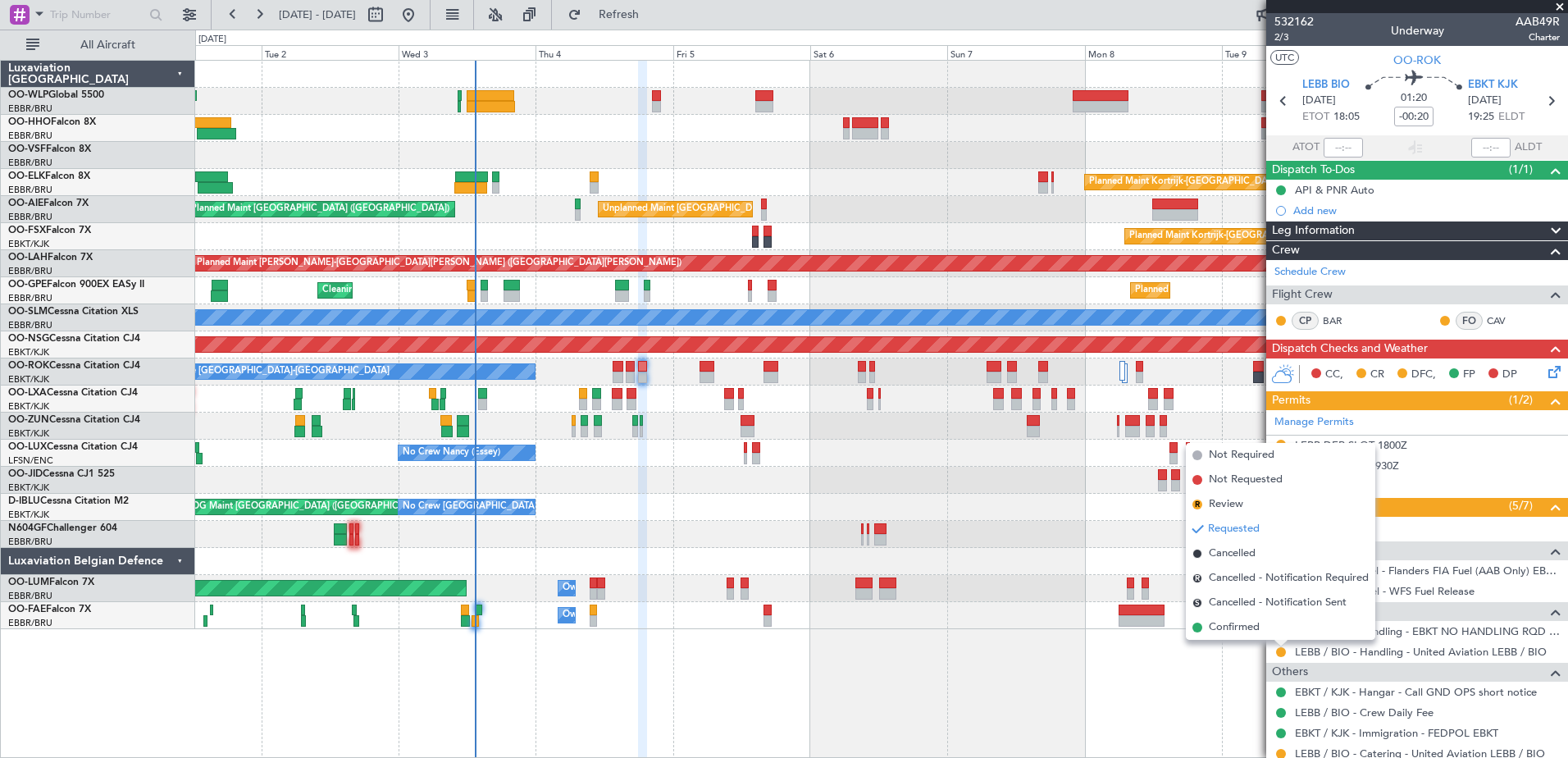
click at [1235, 625] on span "Confirmed" at bounding box center [1234, 627] width 51 height 17
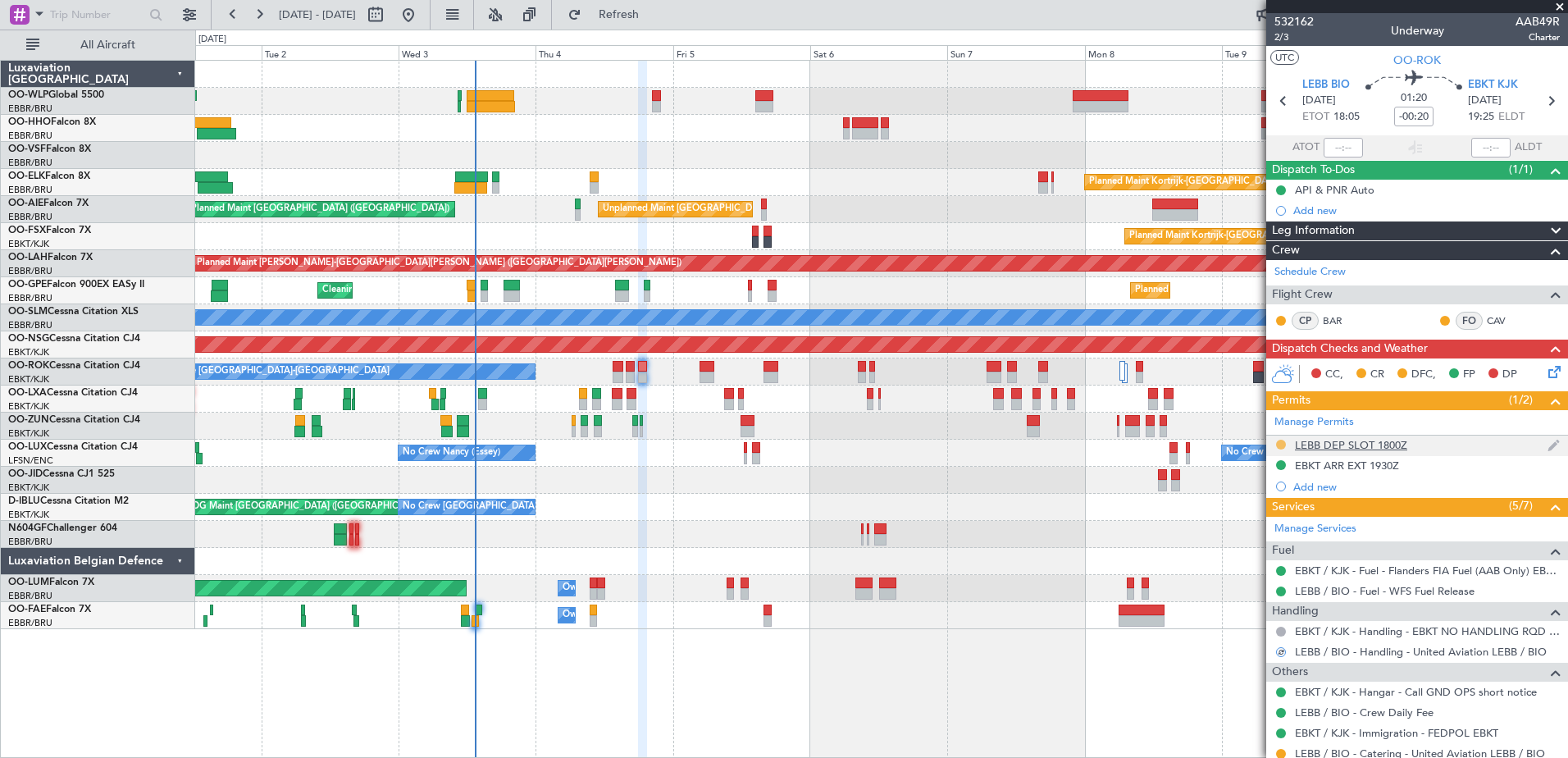
click at [1278, 440] on button at bounding box center [1280, 444] width 10 height 10
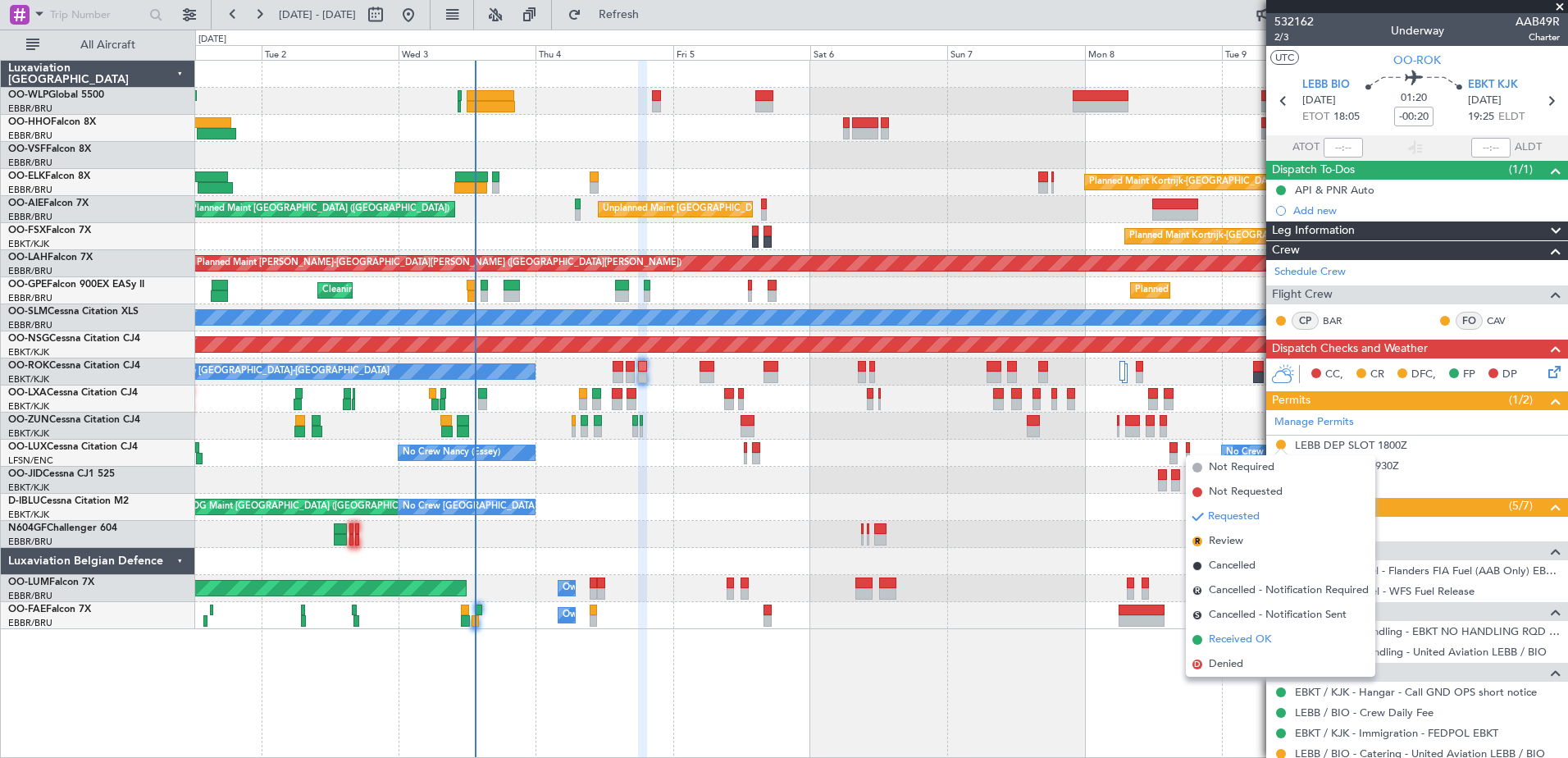
click at [1239, 648] on li "Received OK" at bounding box center [1281, 640] width 190 height 25
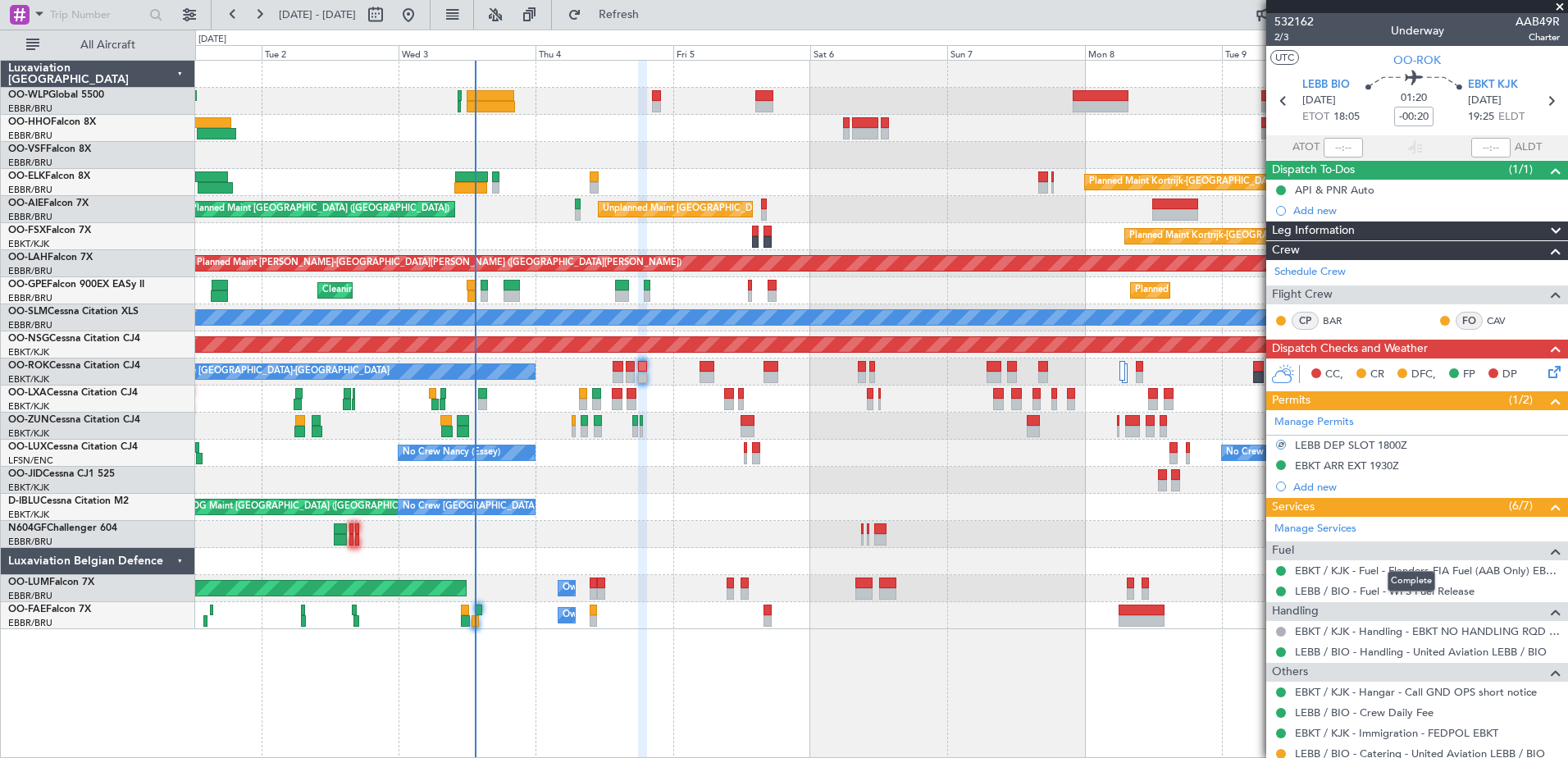
scroll to position [328, 0]
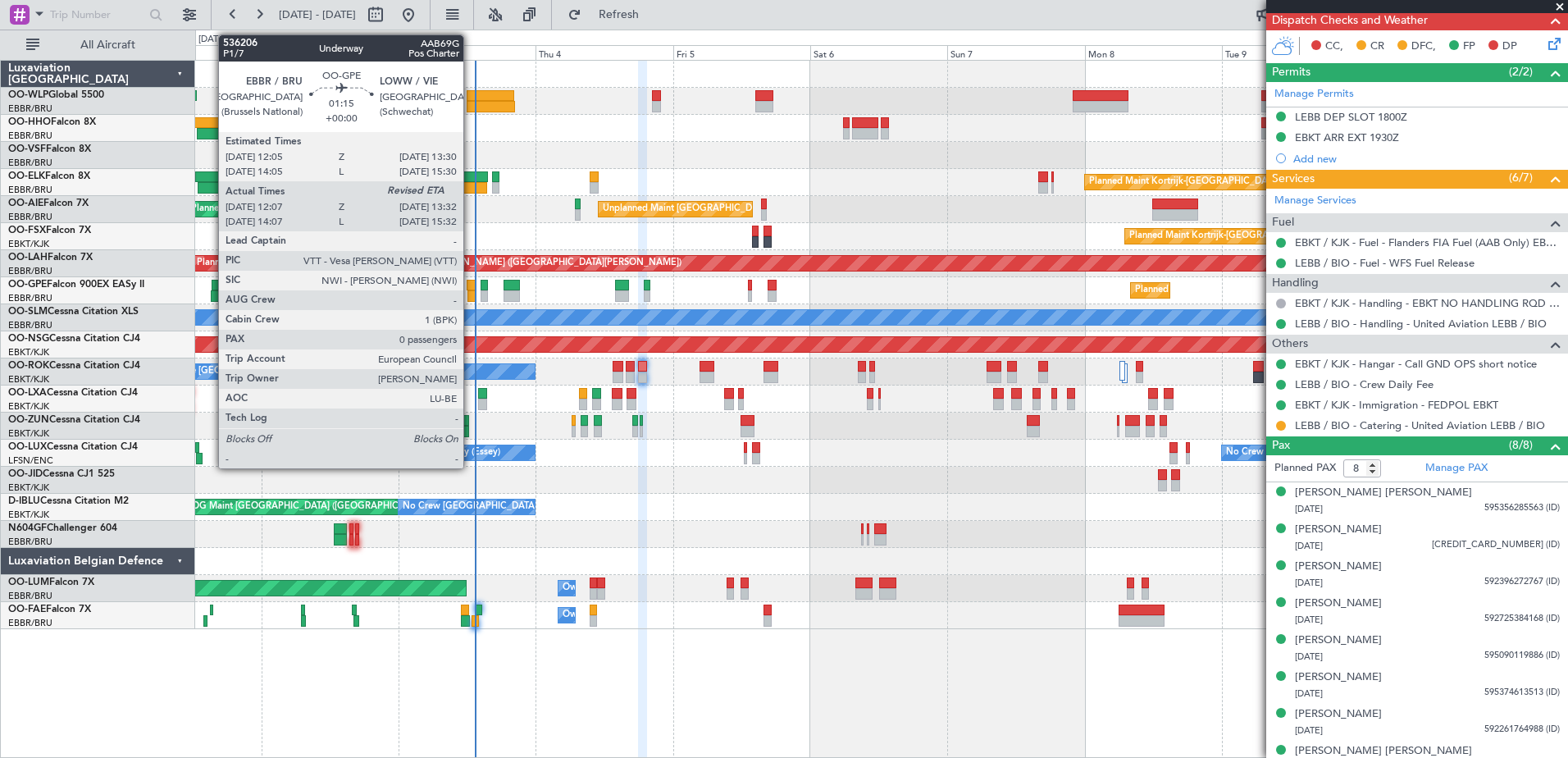
click at [471, 295] on div at bounding box center [471, 296] width 8 height 11
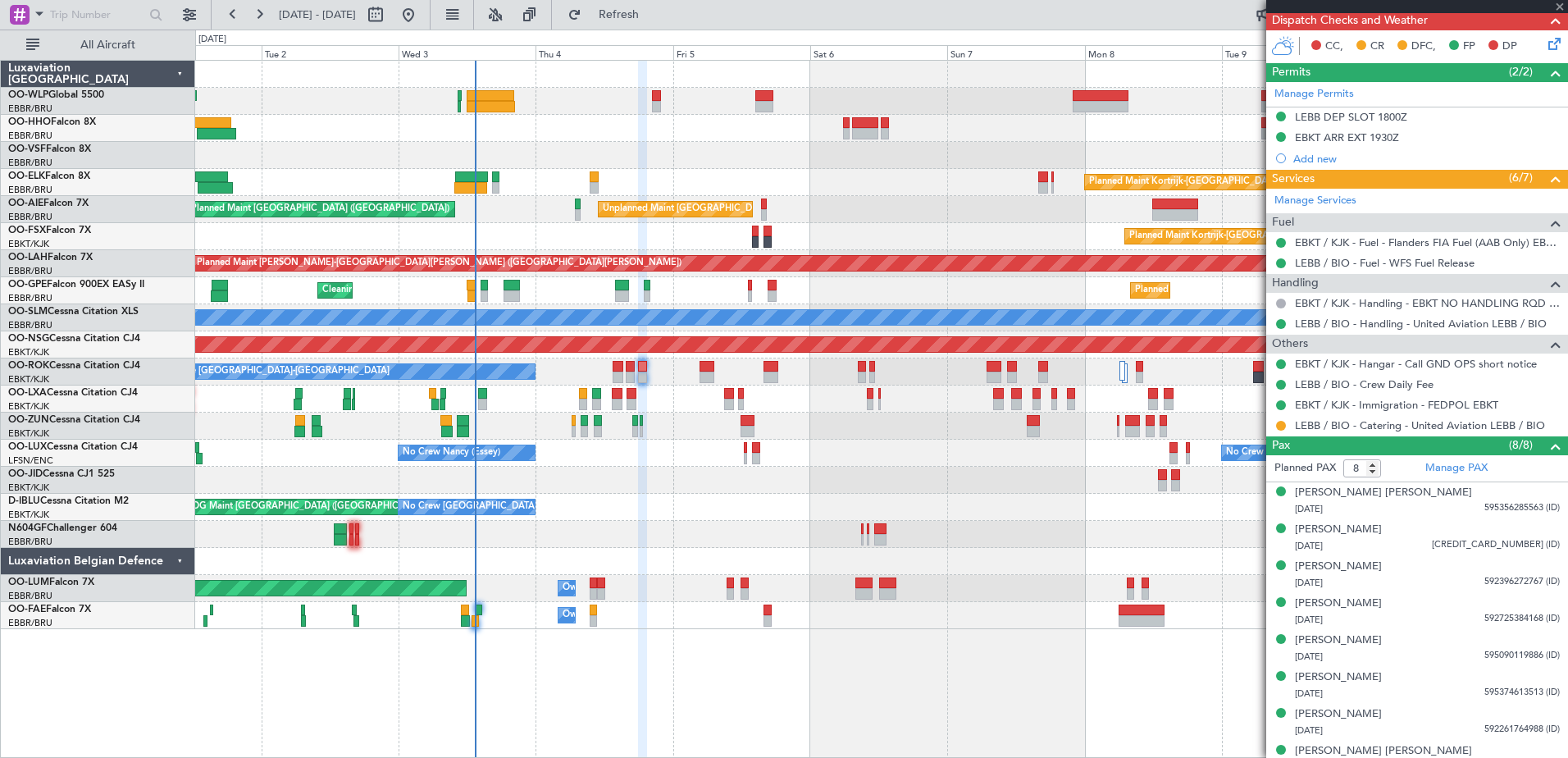
type input "12:12"
type input "0"
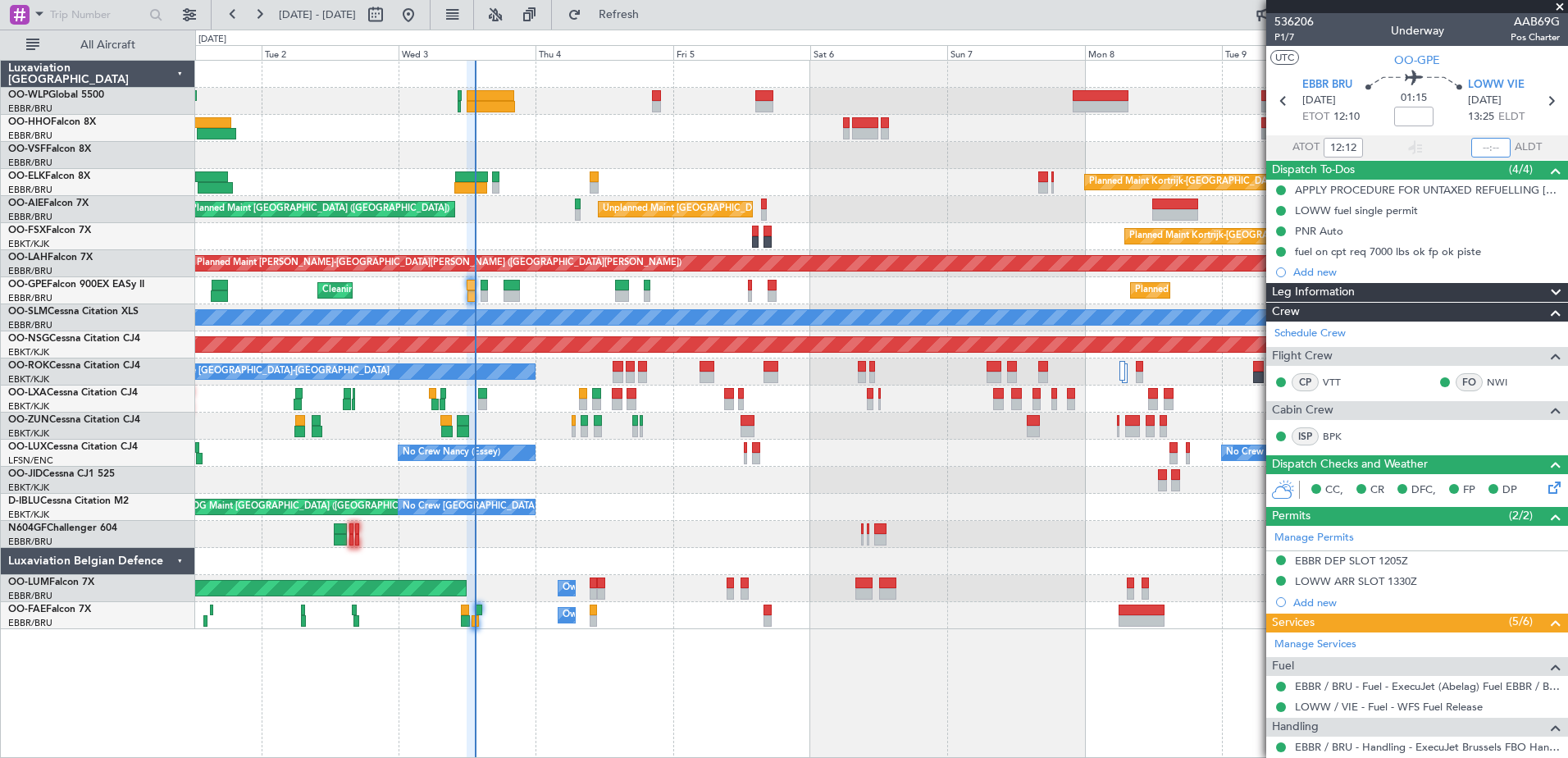
click at [1472, 143] on input "text" at bounding box center [1491, 148] width 40 height 19
type input "13:26"
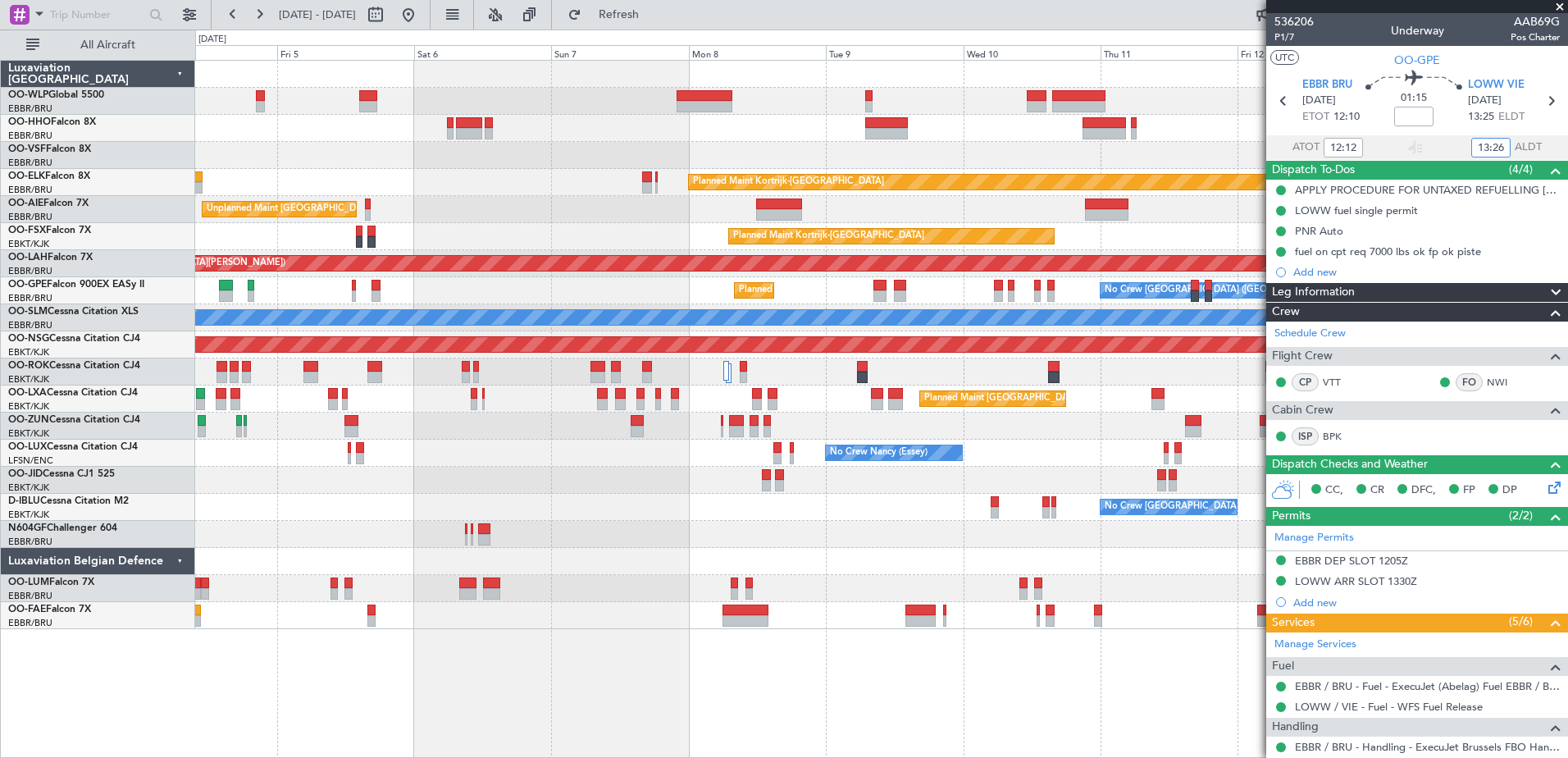
click at [945, 290] on div "No Crew Brussels (Brussels National) Planned Maint Brussels (Brussels National)…" at bounding box center [881, 291] width 1372 height 27
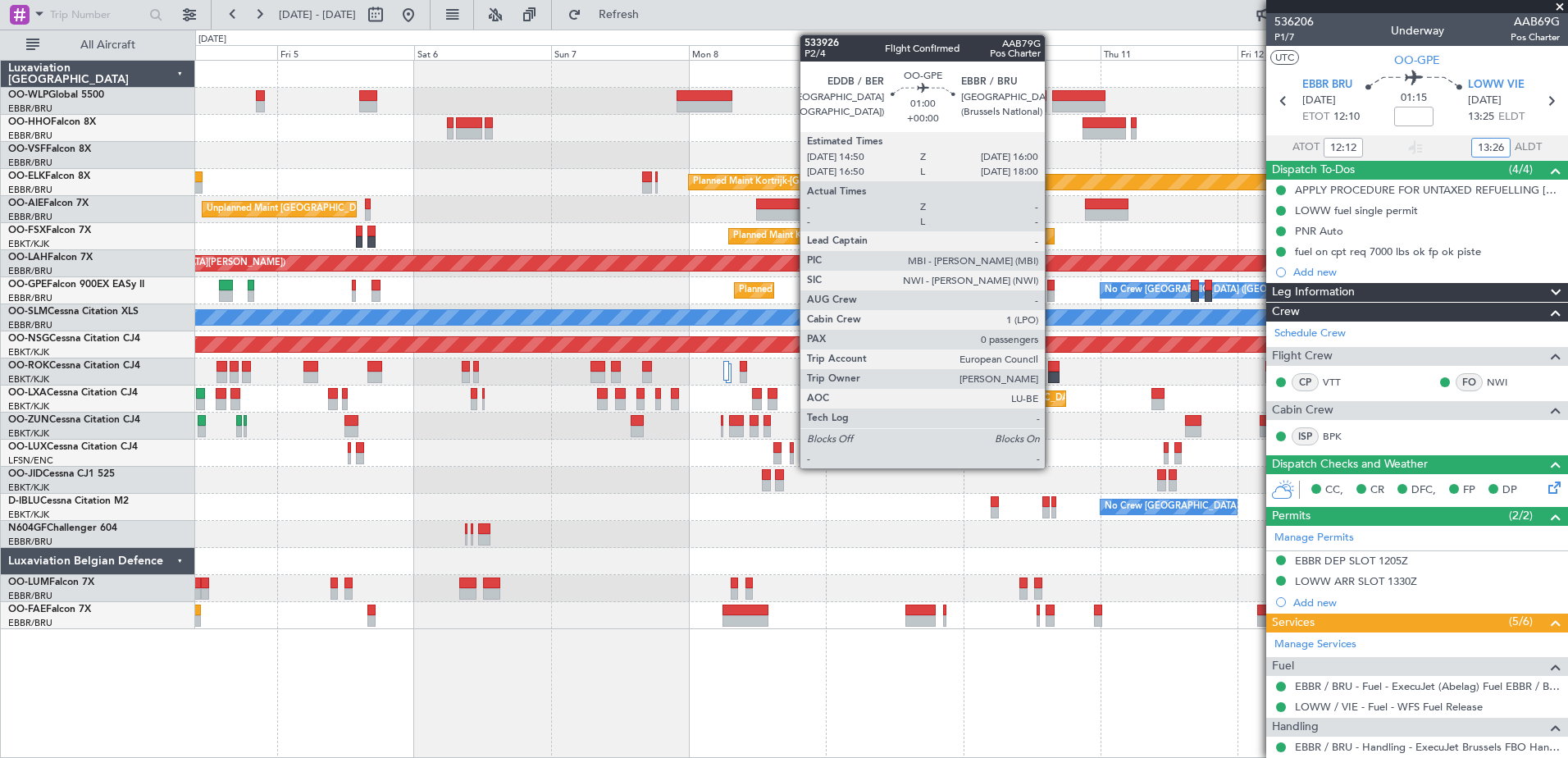
click at [1052, 284] on div at bounding box center [1051, 285] width 7 height 11
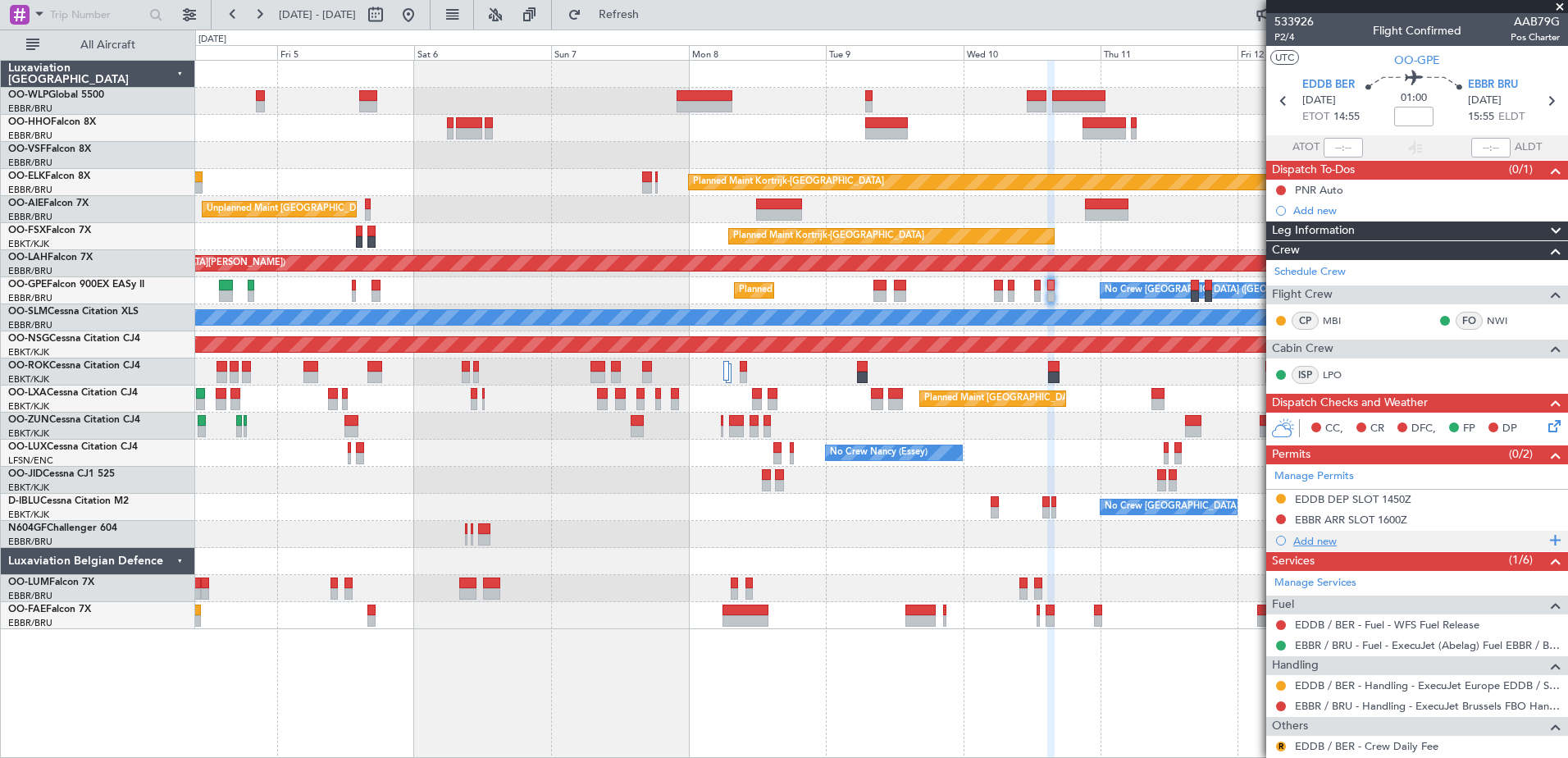
scroll to position [65, 0]
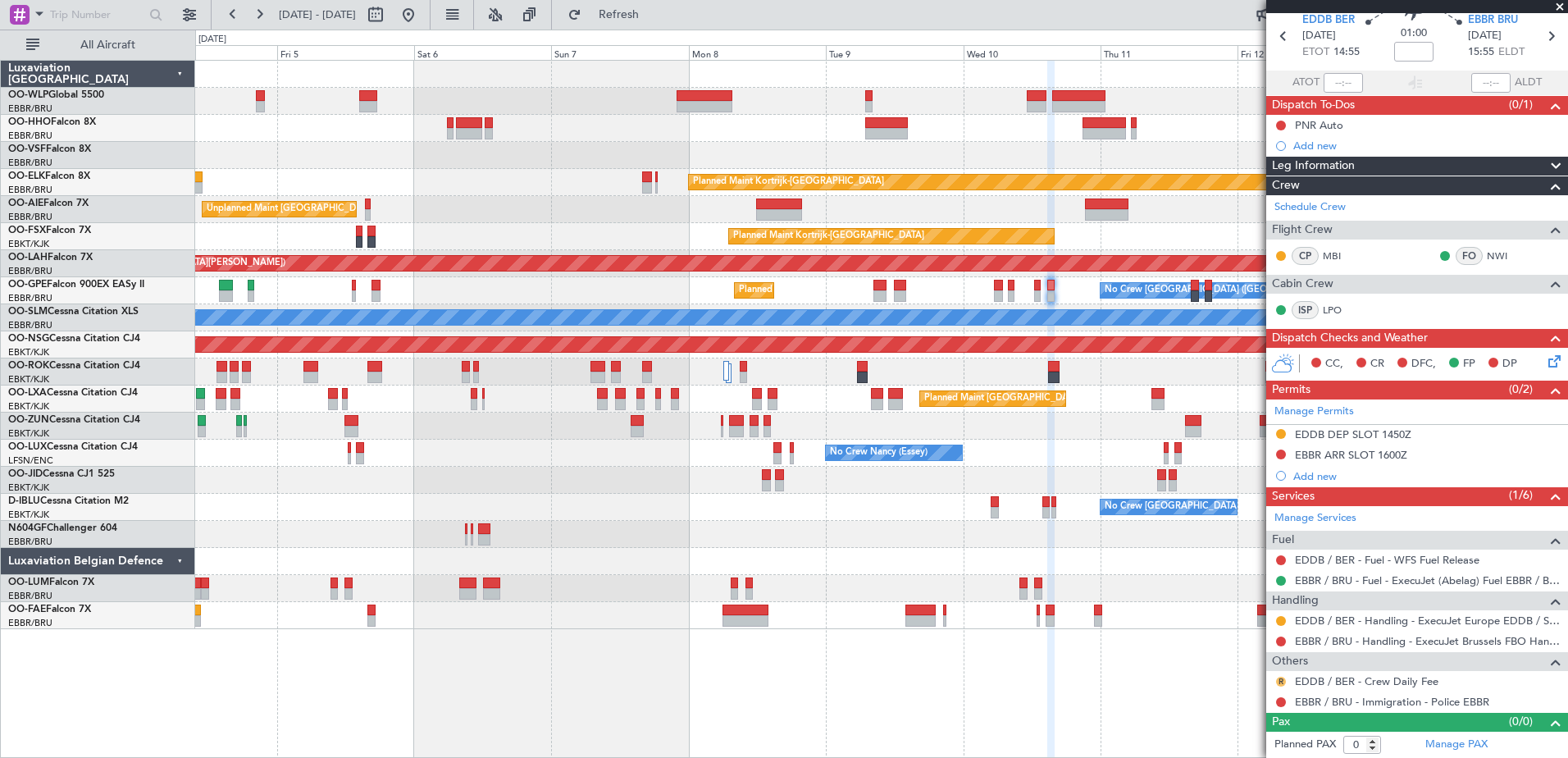
click at [1284, 683] on button "R" at bounding box center [1280, 682] width 10 height 10
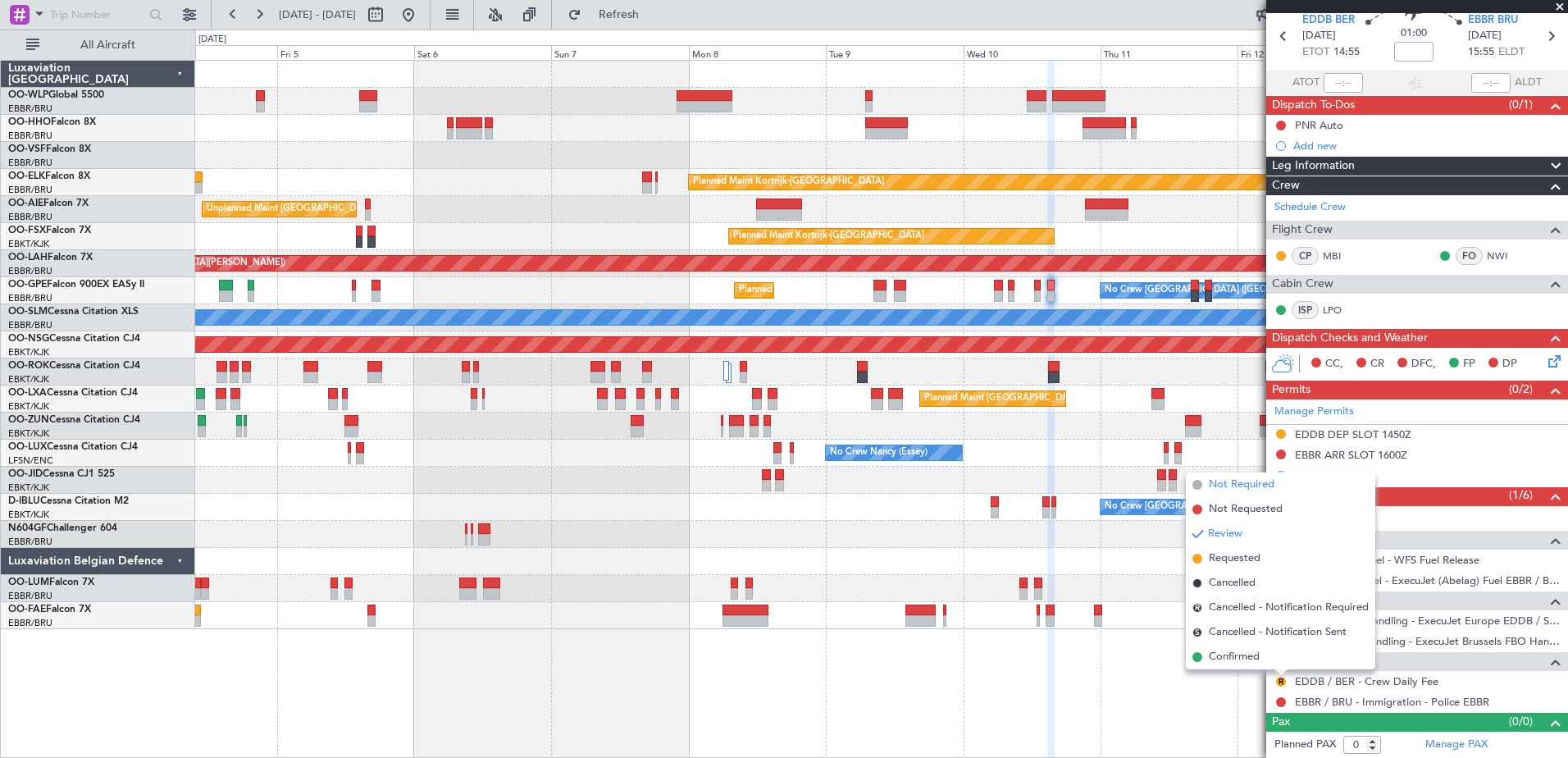
click at [1246, 490] on span "Not Required" at bounding box center [1241, 485] width 66 height 17
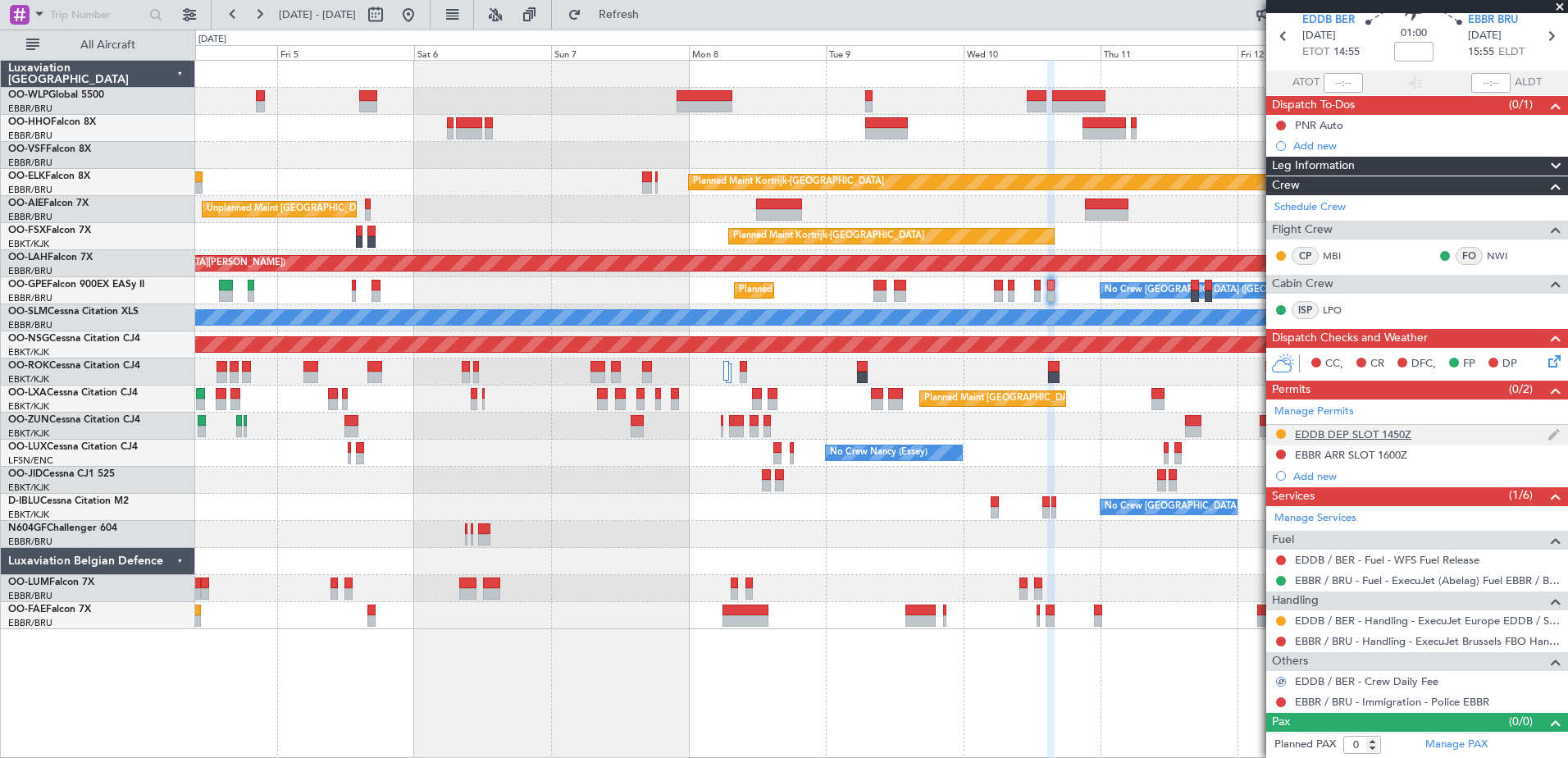
click at [1313, 428] on div "EDDB DEP SLOT 1450Z" at bounding box center [1353, 435] width 117 height 14
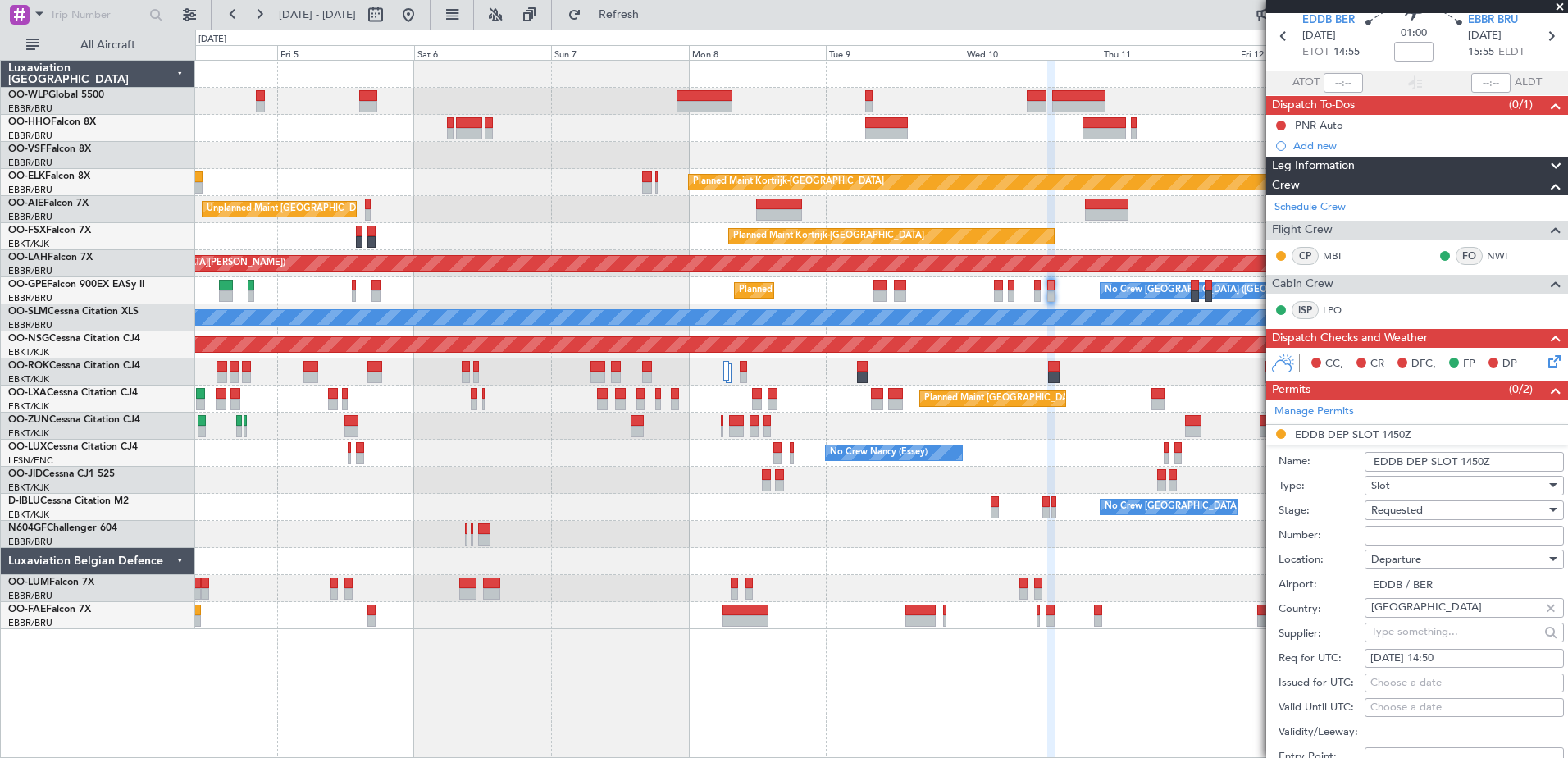
click at [1393, 538] on input "Number:" at bounding box center [1464, 536] width 199 height 19
paste input "EDDB0309255760"
type input "EDDB0309255760"
click at [1427, 509] on div "Requested" at bounding box center [1458, 510] width 175 height 25
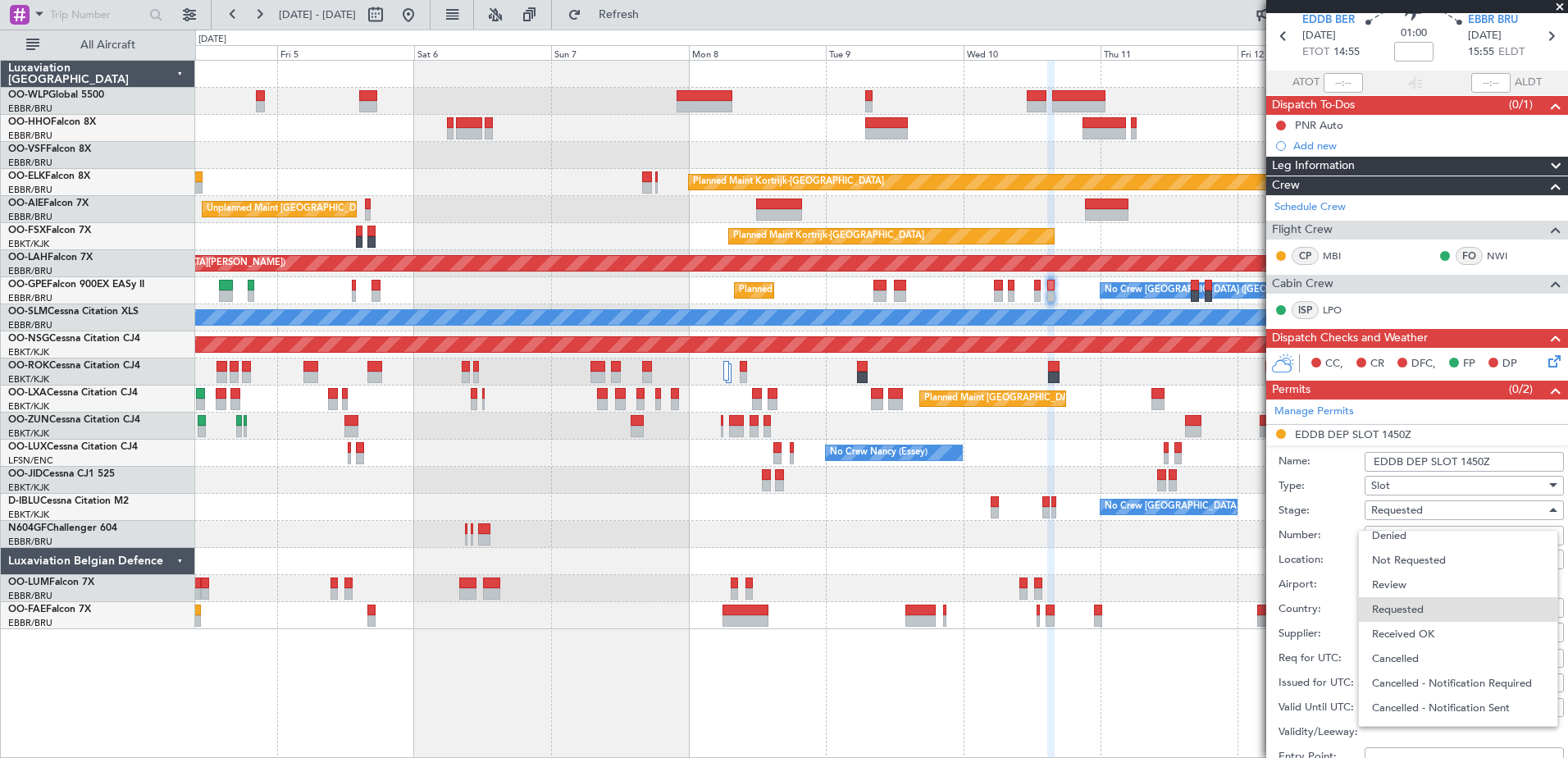
click at [1437, 634] on span "Received OK" at bounding box center [1458, 634] width 172 height 25
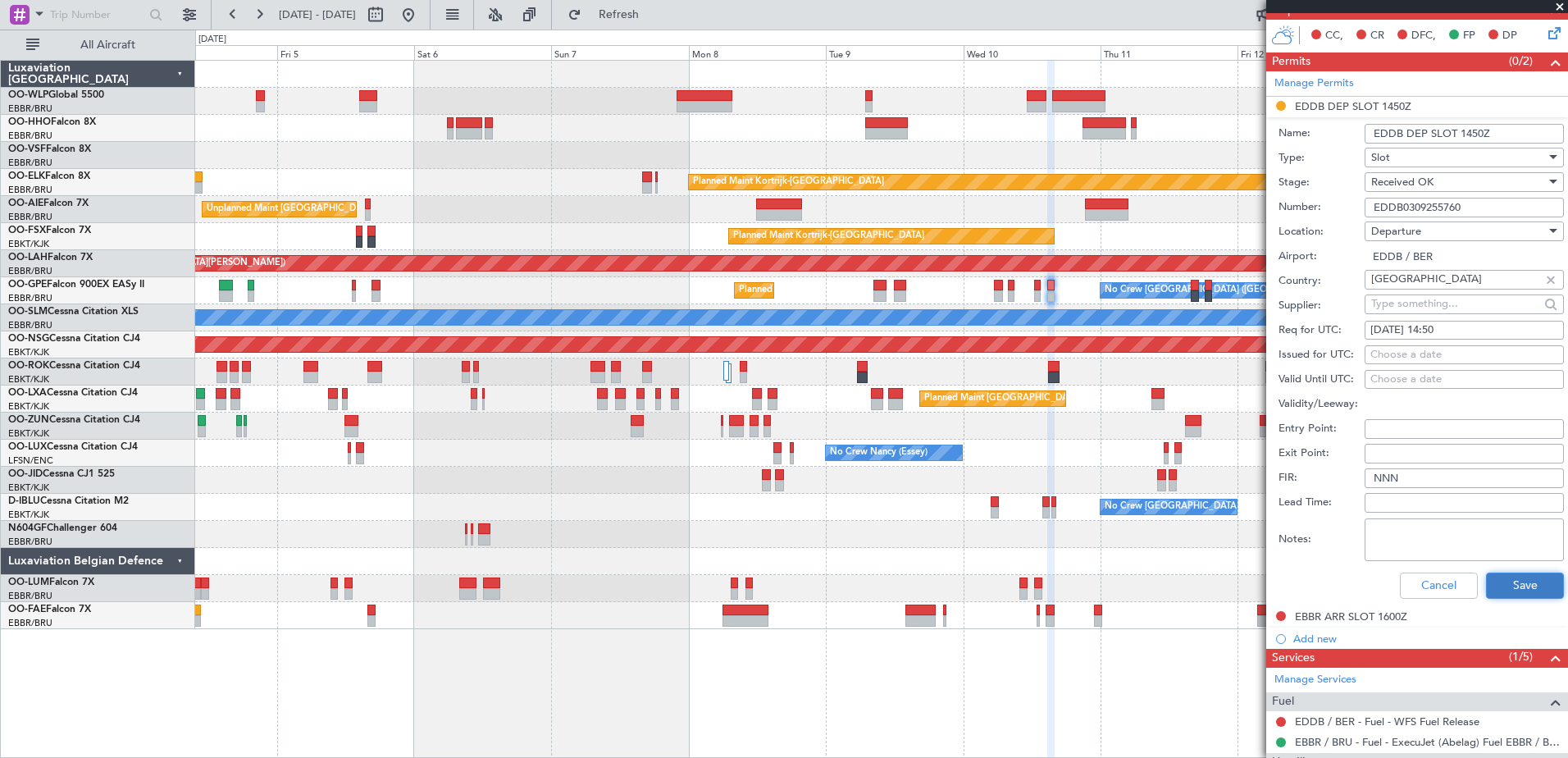
click at [1523, 576] on button "Save" at bounding box center [1525, 586] width 78 height 26
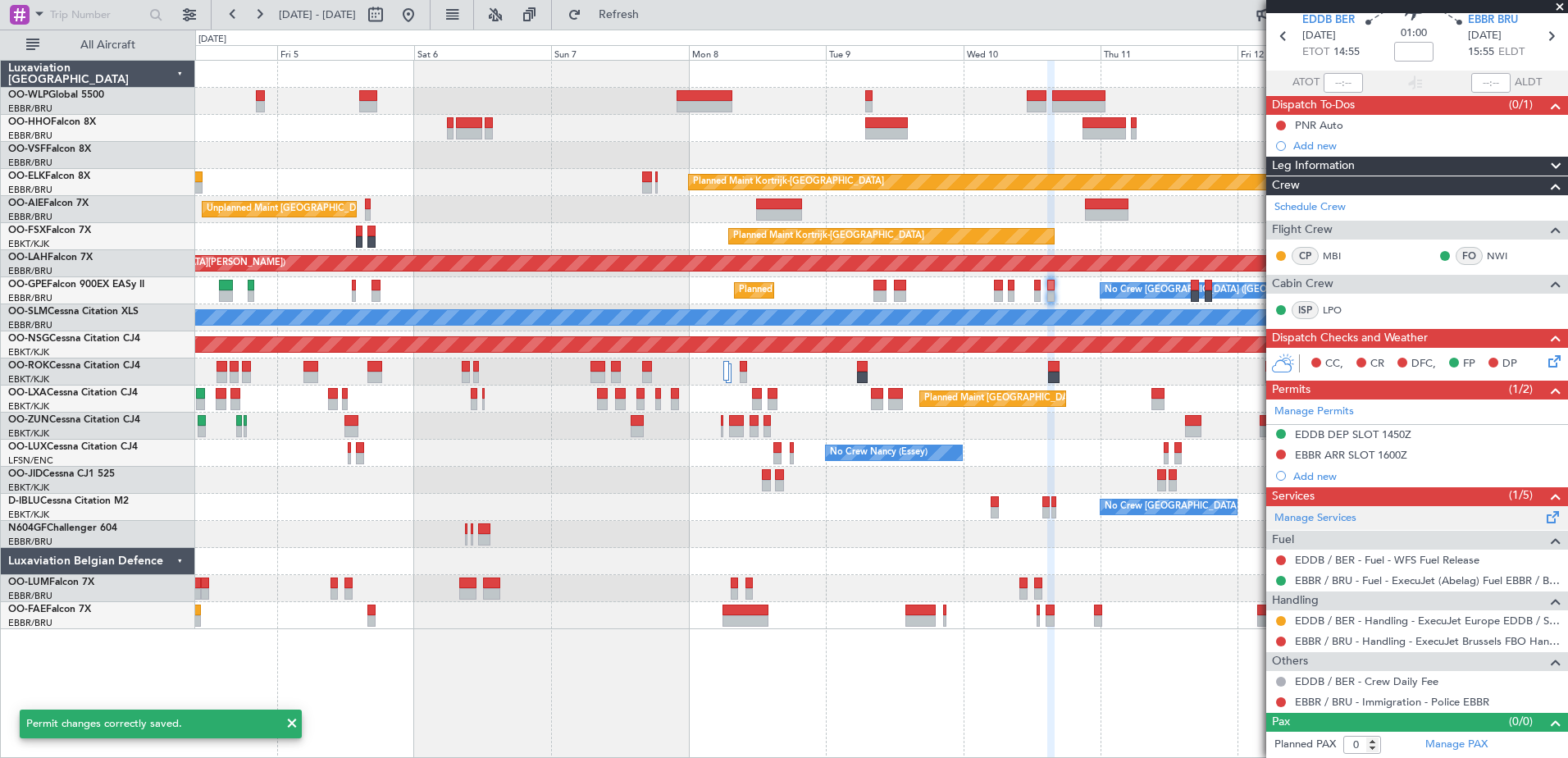
scroll to position [0, 0]
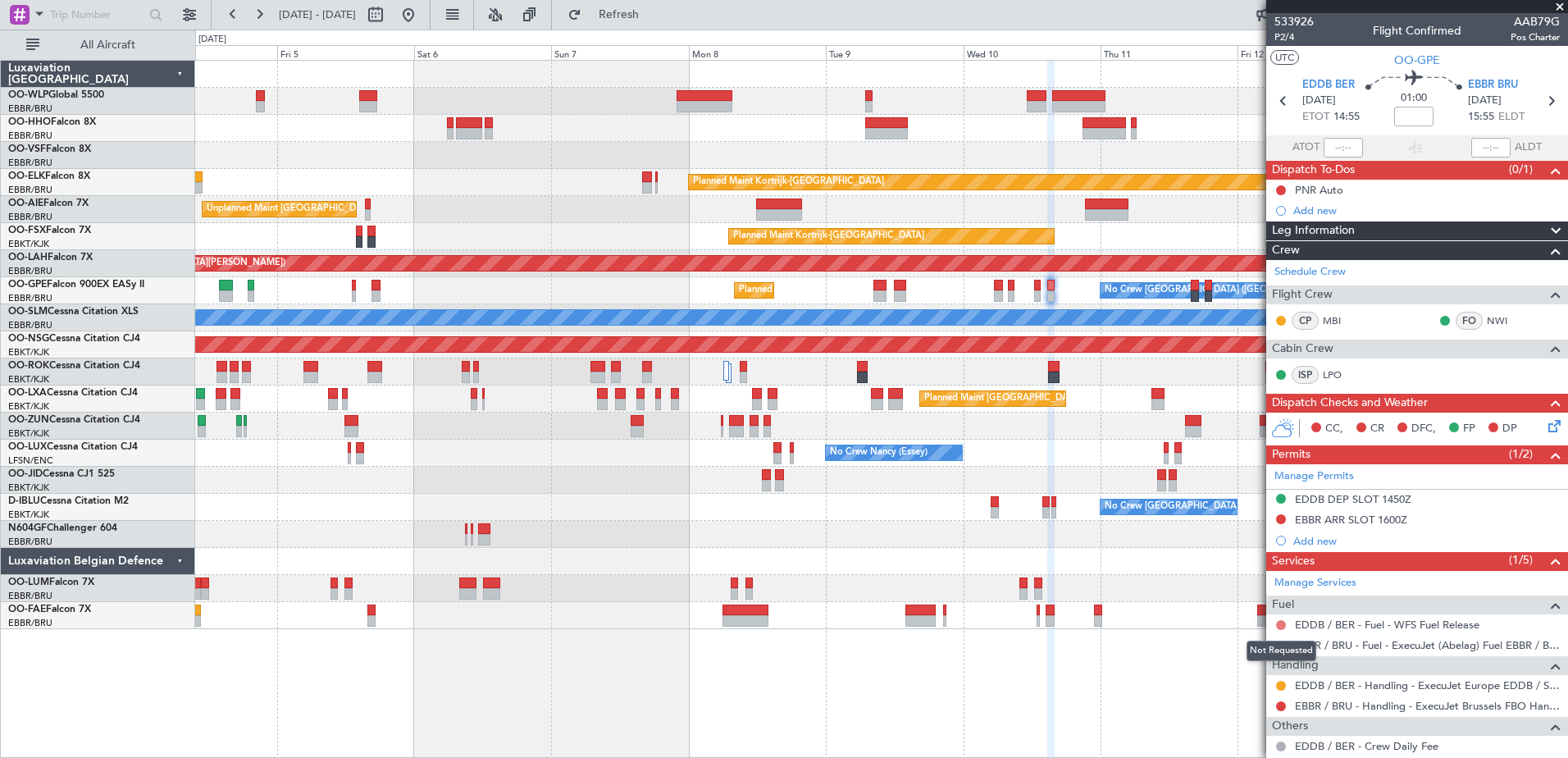
click at [1280, 624] on button at bounding box center [1280, 624] width 10 height 10
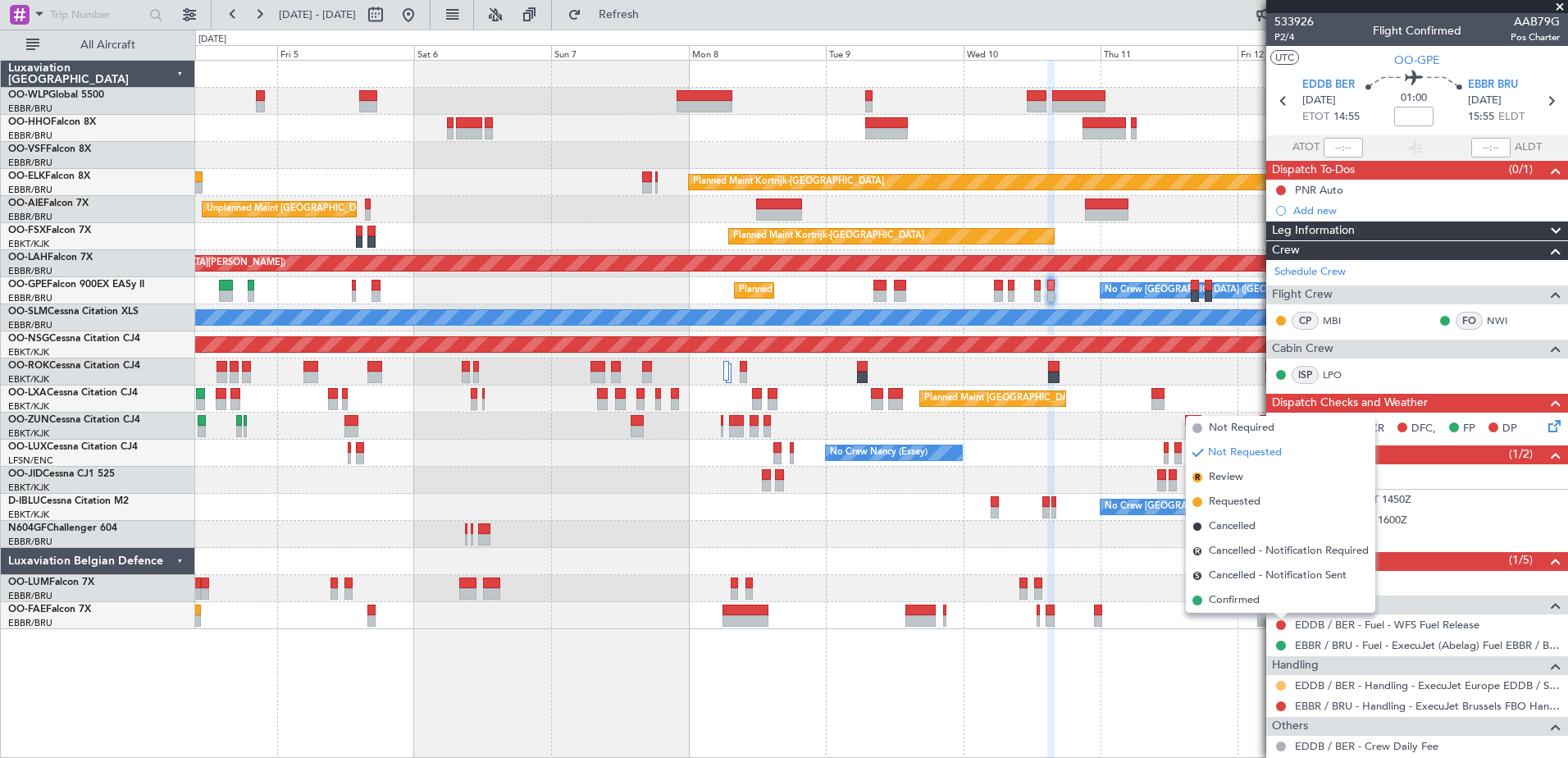
click at [1283, 684] on button at bounding box center [1280, 685] width 10 height 10
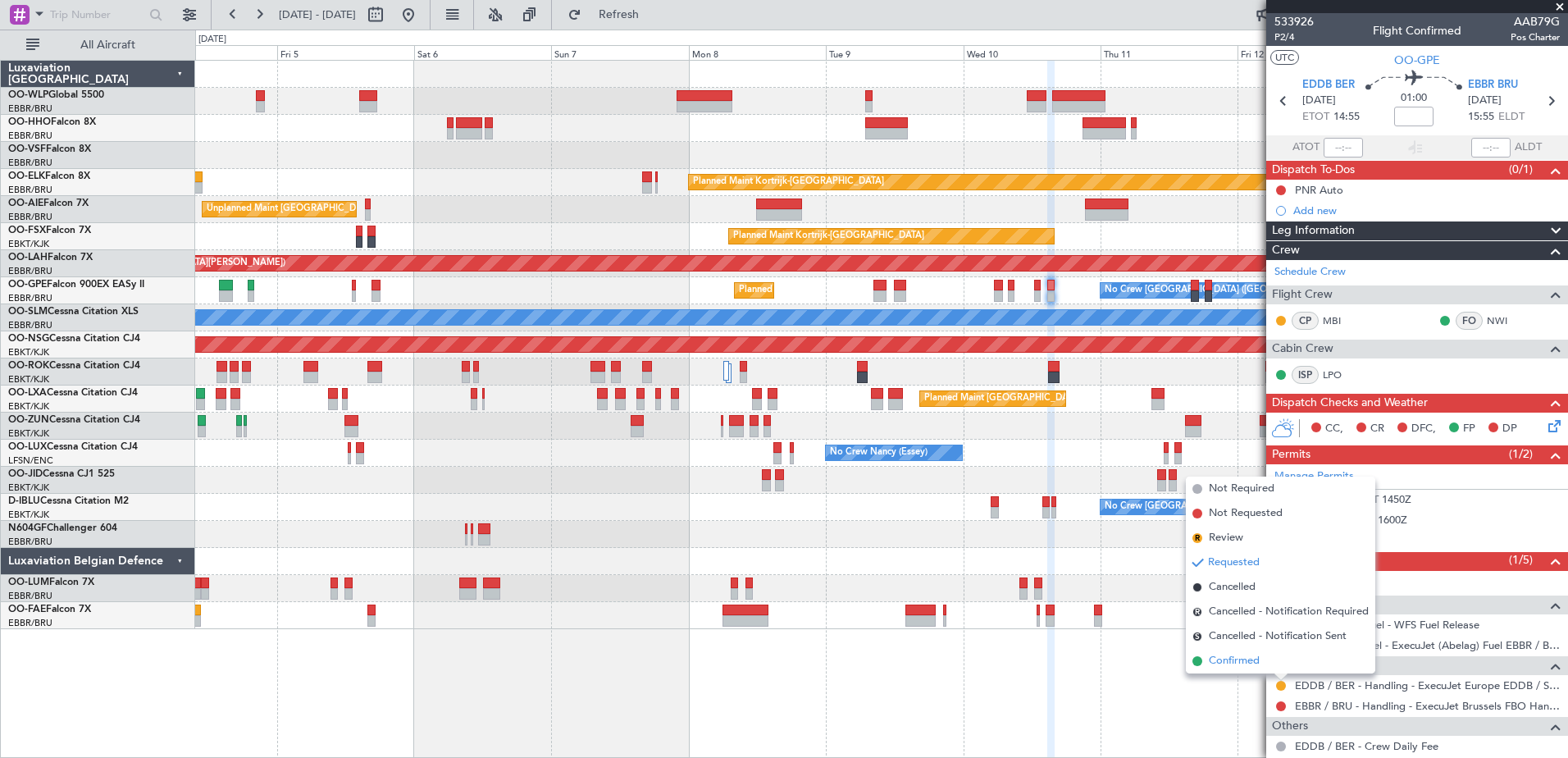
click at [1241, 663] on span "Confirmed" at bounding box center [1234, 661] width 51 height 17
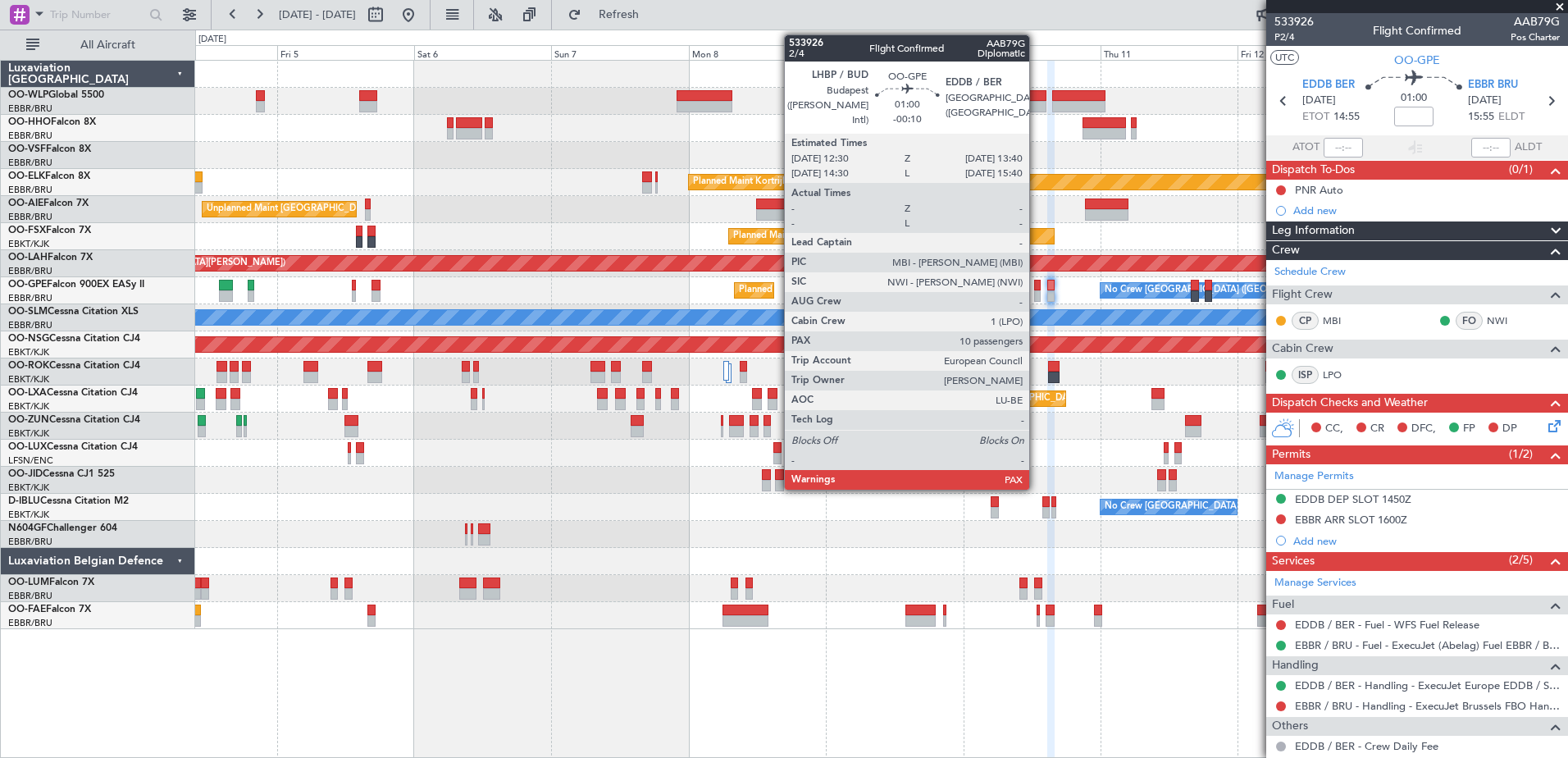
click at [1037, 288] on div at bounding box center [1038, 285] width 7 height 11
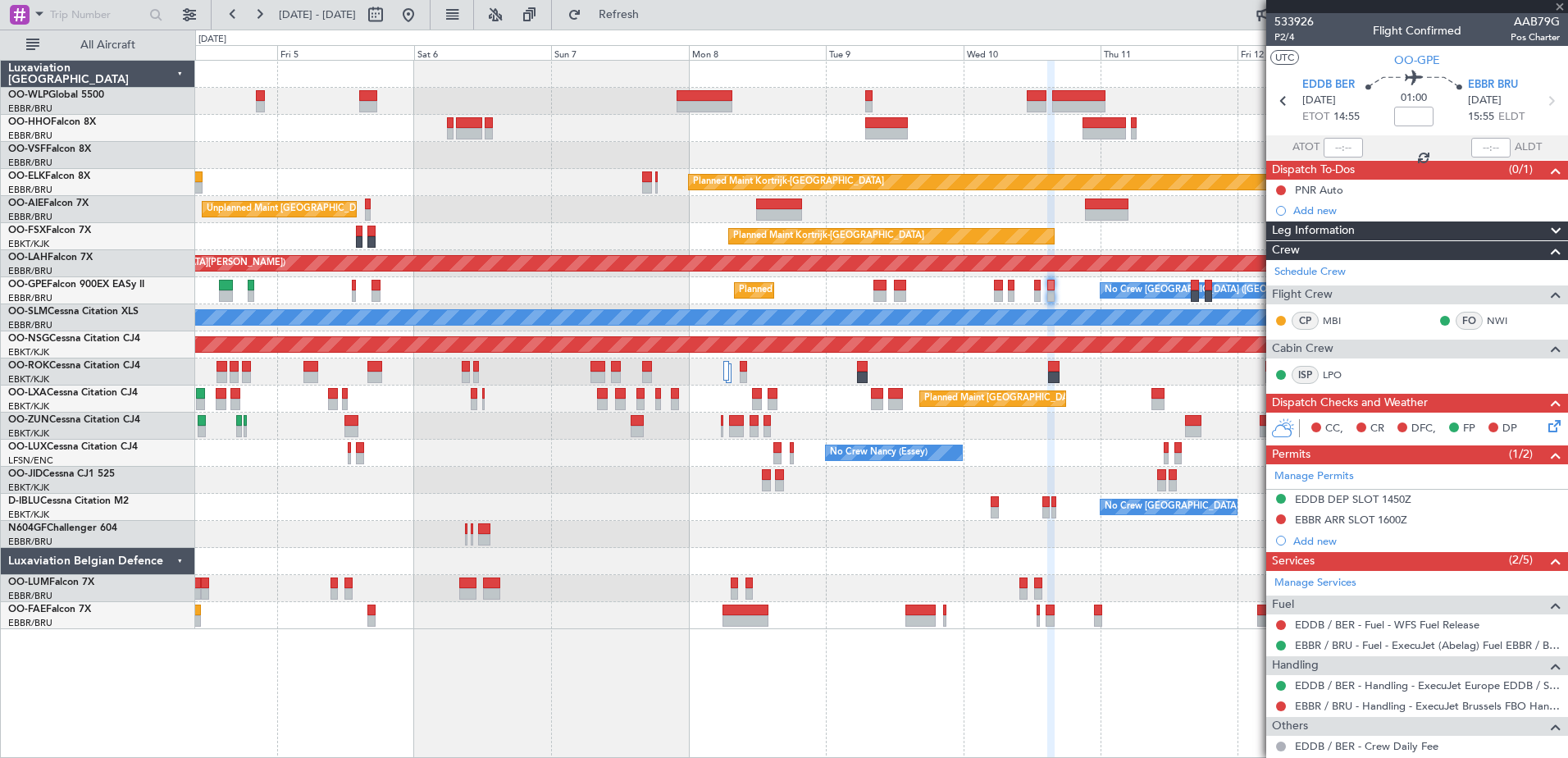
type input "-00:10"
type input "10"
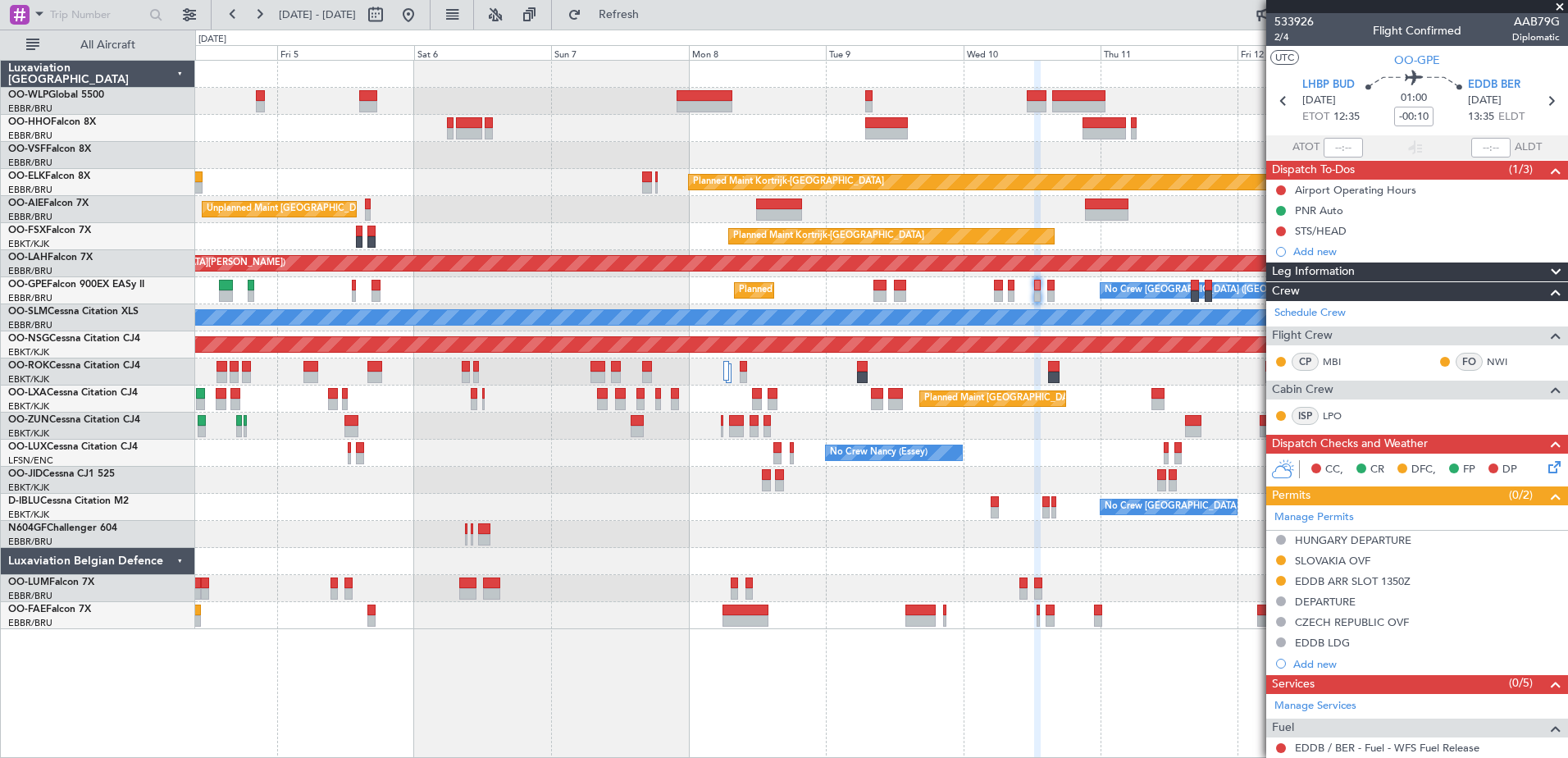
scroll to position [246, 0]
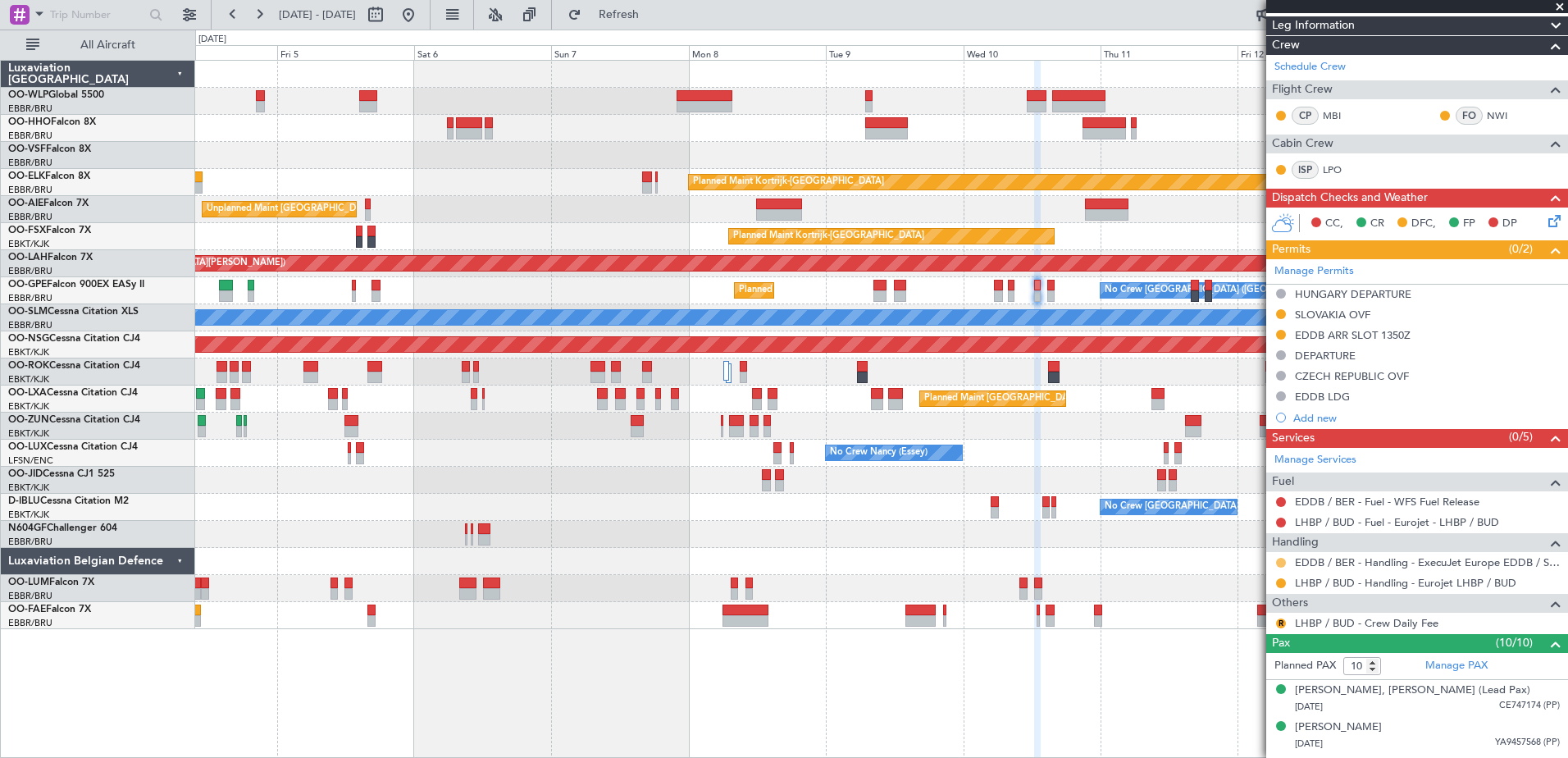
click at [1278, 561] on button at bounding box center [1280, 562] width 10 height 10
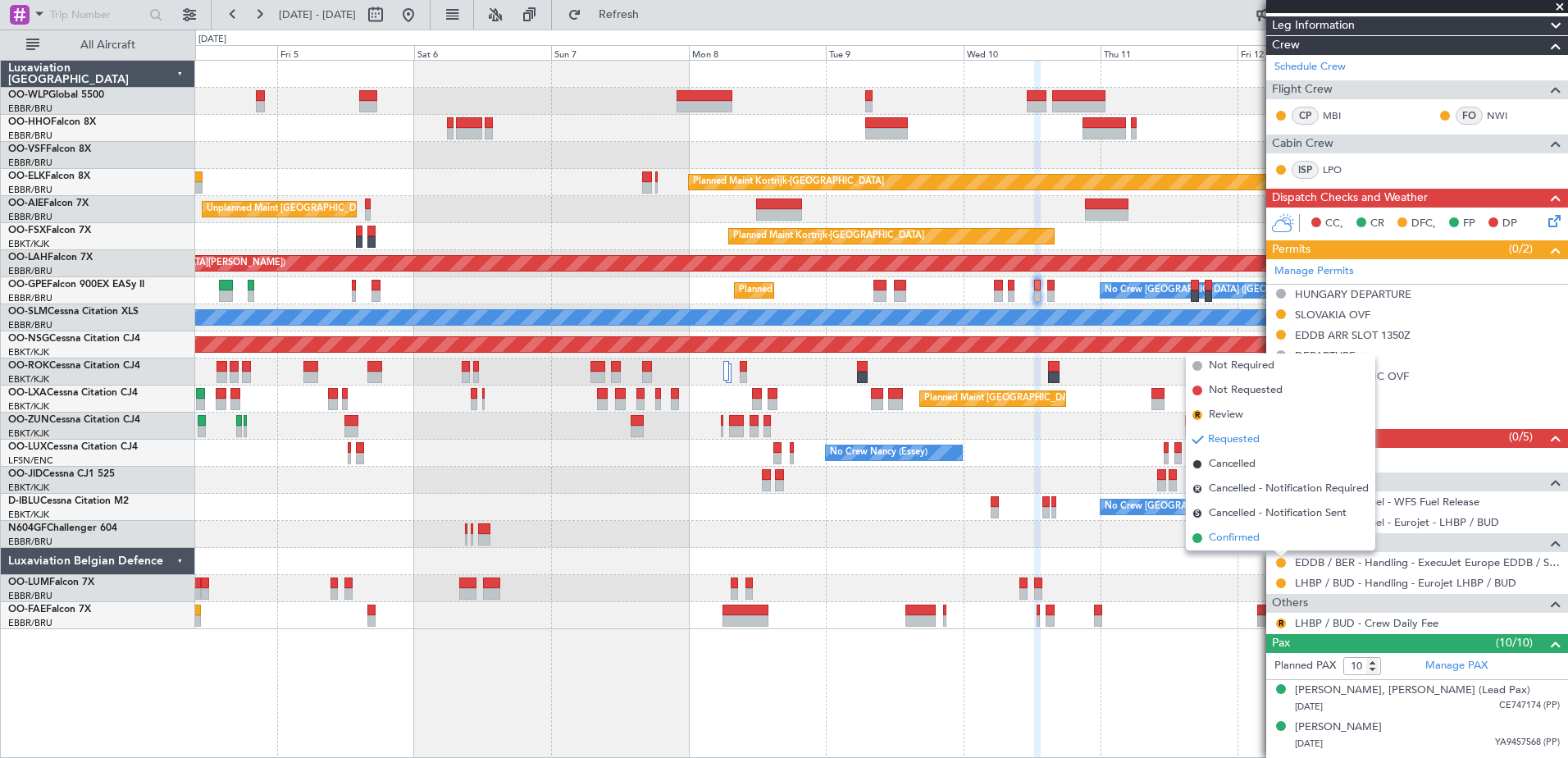
click at [1237, 544] on span "Confirmed" at bounding box center [1234, 538] width 51 height 17
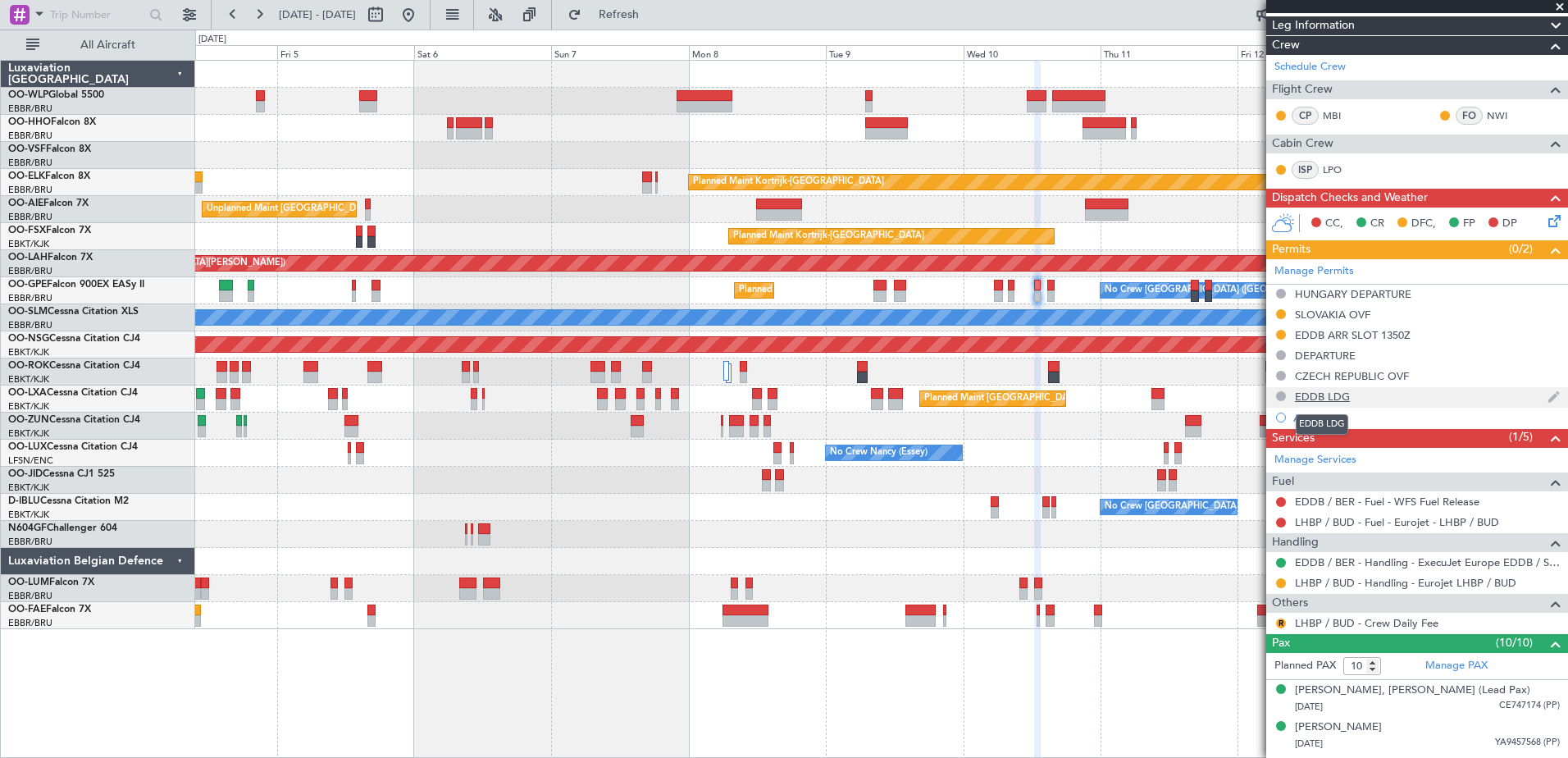
click at [1332, 399] on div "EDDB LDG" at bounding box center [1322, 397] width 55 height 14
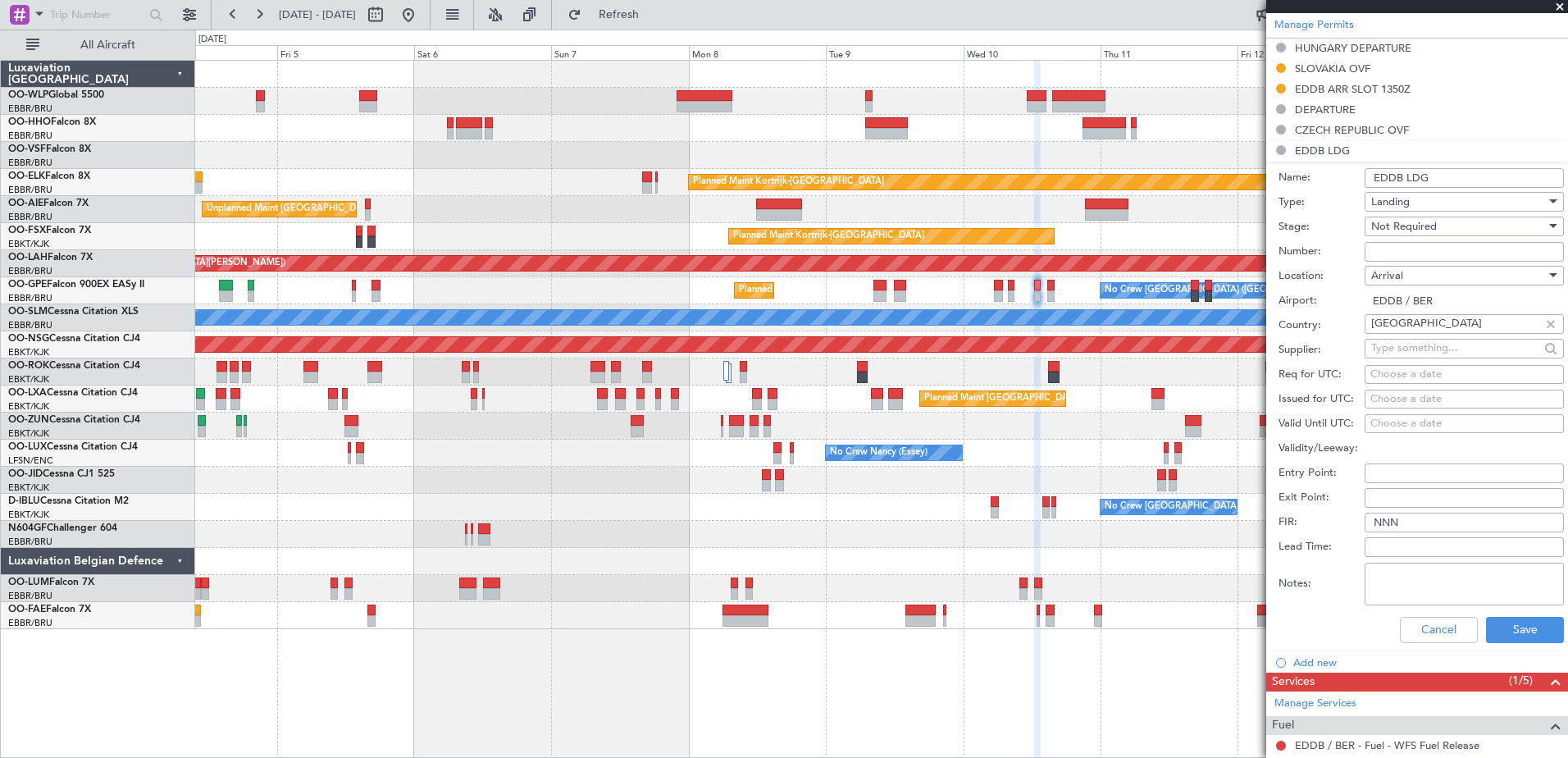
scroll to position [656, 0]
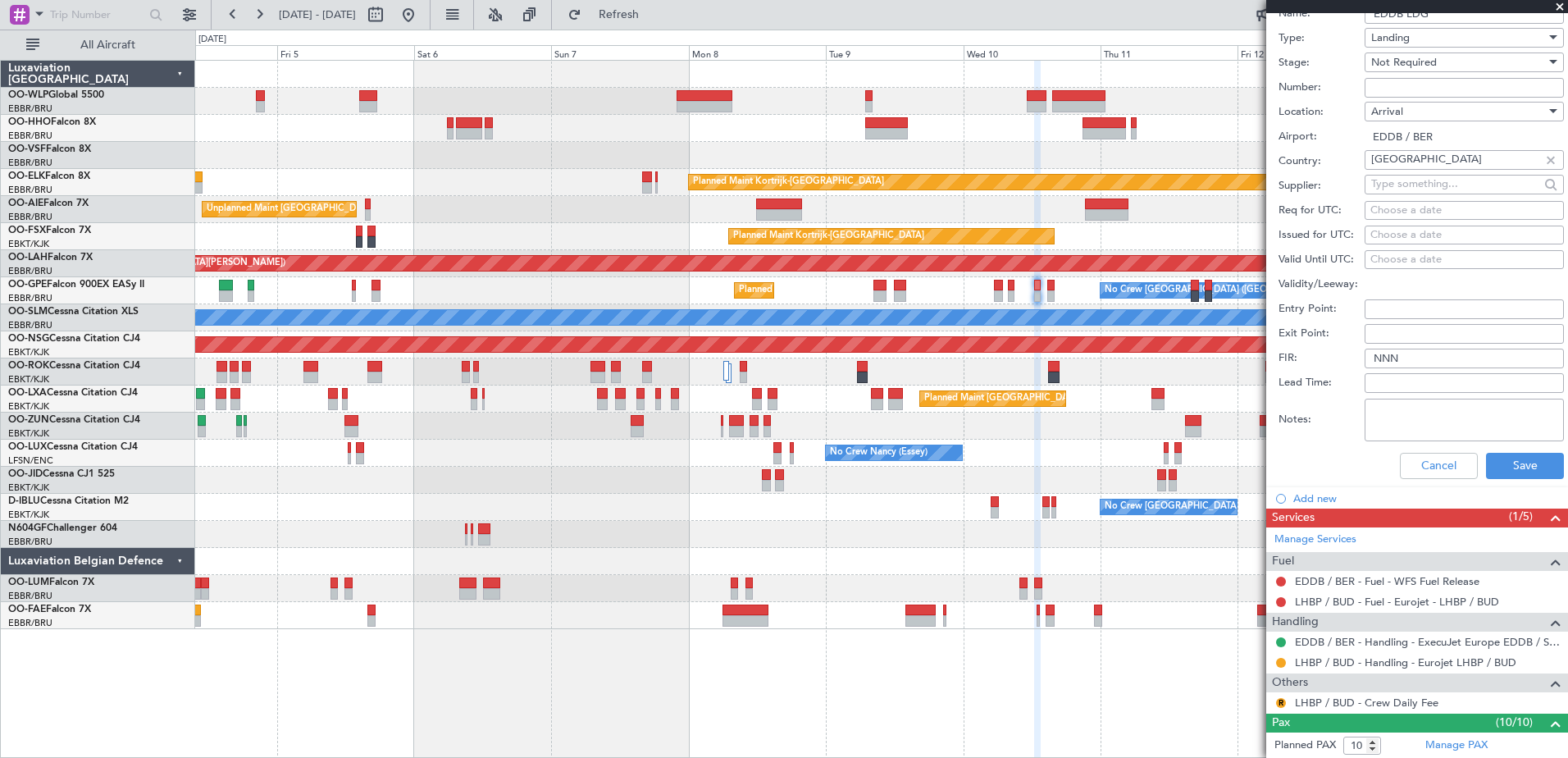
click at [1325, 502] on li "Add new" at bounding box center [1417, 497] width 302 height 20
click at [1305, 500] on li "Add new" at bounding box center [1417, 497] width 302 height 20
click at [1307, 492] on li "Add new" at bounding box center [1417, 497] width 302 height 20
click at [1424, 462] on button "Cancel" at bounding box center [1438, 466] width 78 height 26
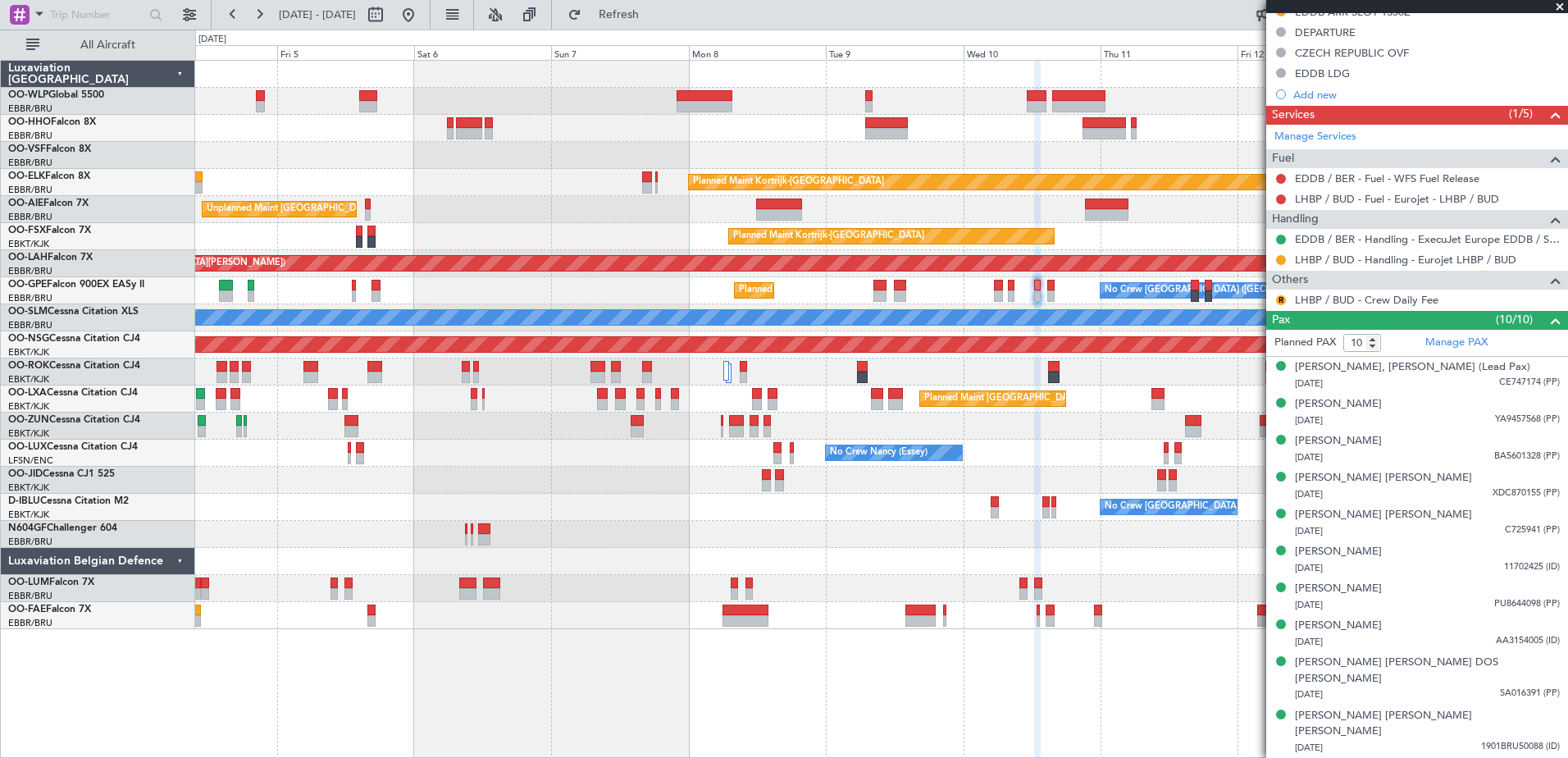
scroll to position [537, 0]
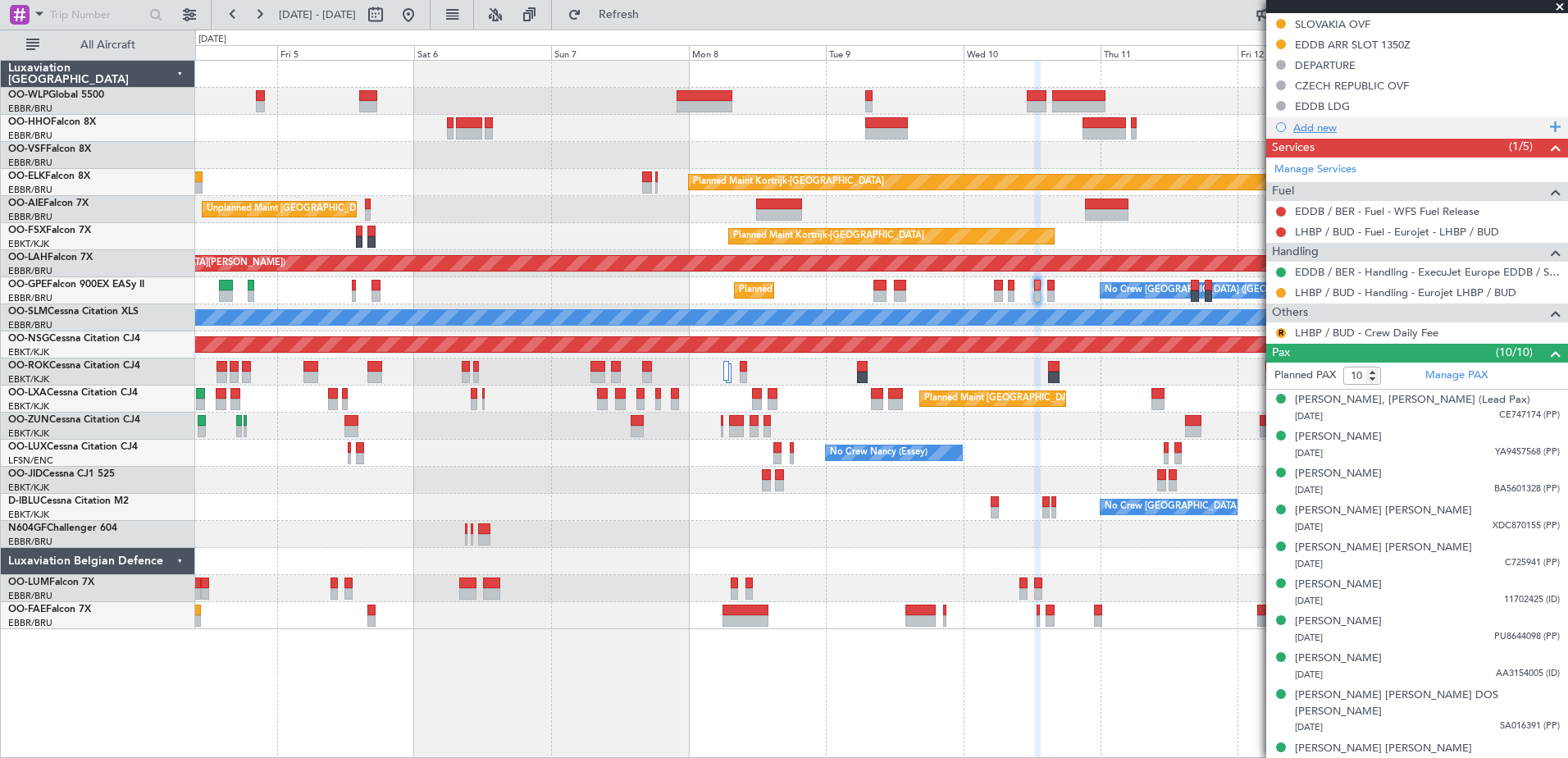
click at [1311, 132] on div "Add new" at bounding box center [1419, 127] width 252 height 14
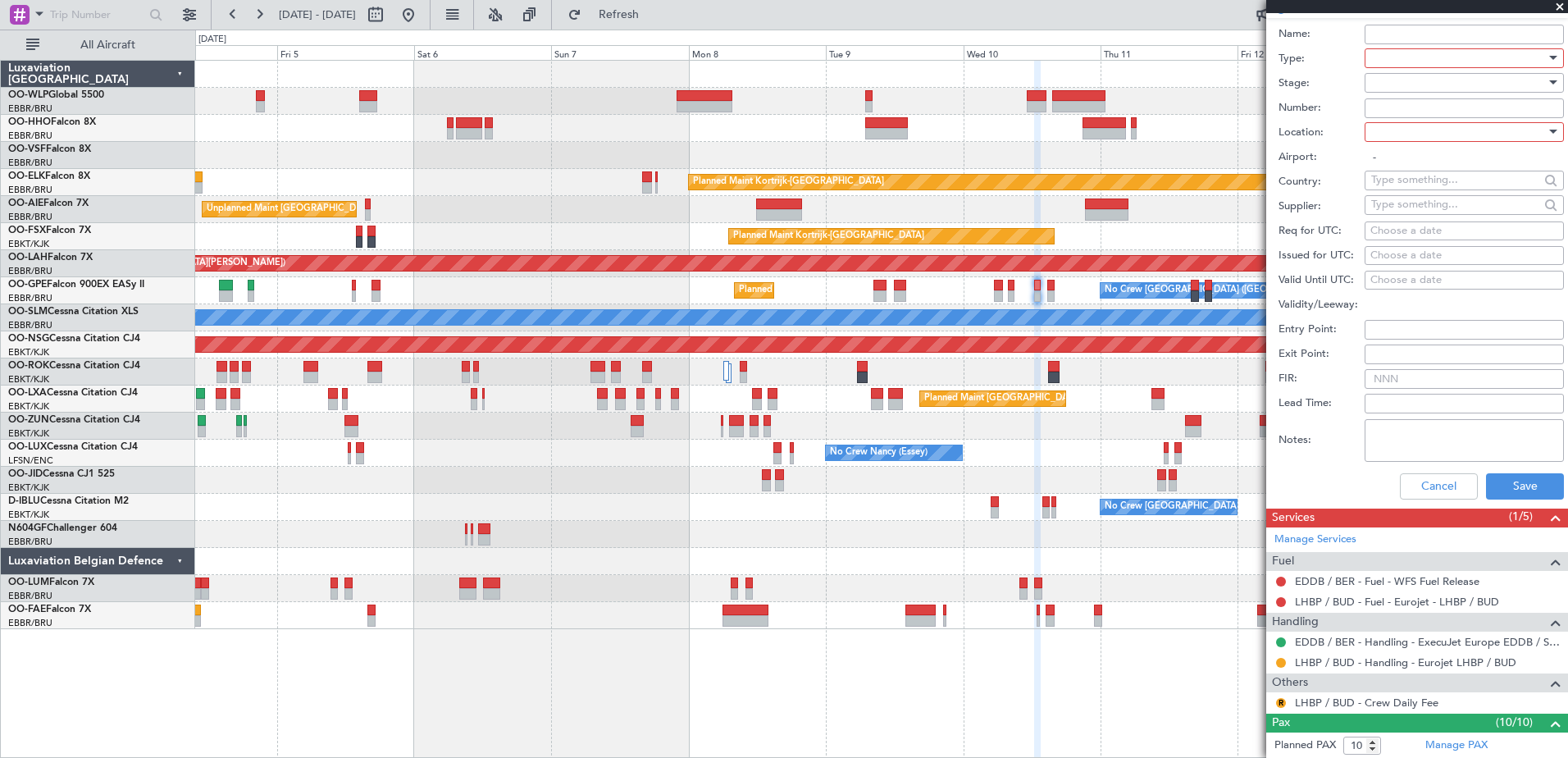
scroll to position [492, 0]
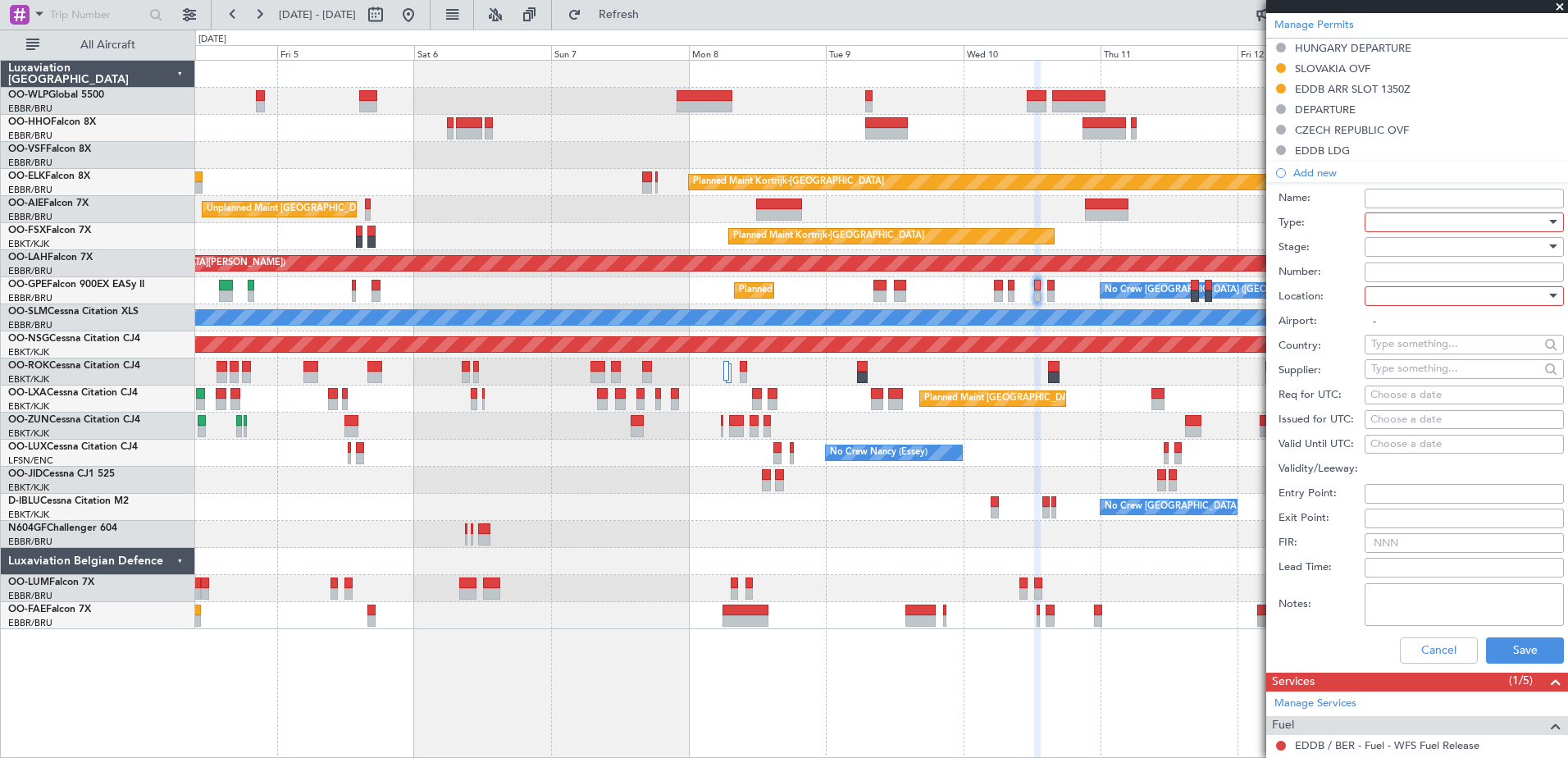
click at [1397, 214] on div at bounding box center [1458, 222] width 175 height 25
click at [1411, 379] on span "Slot" at bounding box center [1458, 377] width 172 height 25
click at [1401, 303] on div at bounding box center [1458, 296] width 175 height 25
click at [1399, 341] on span "Departure" at bounding box center [1458, 329] width 172 height 25
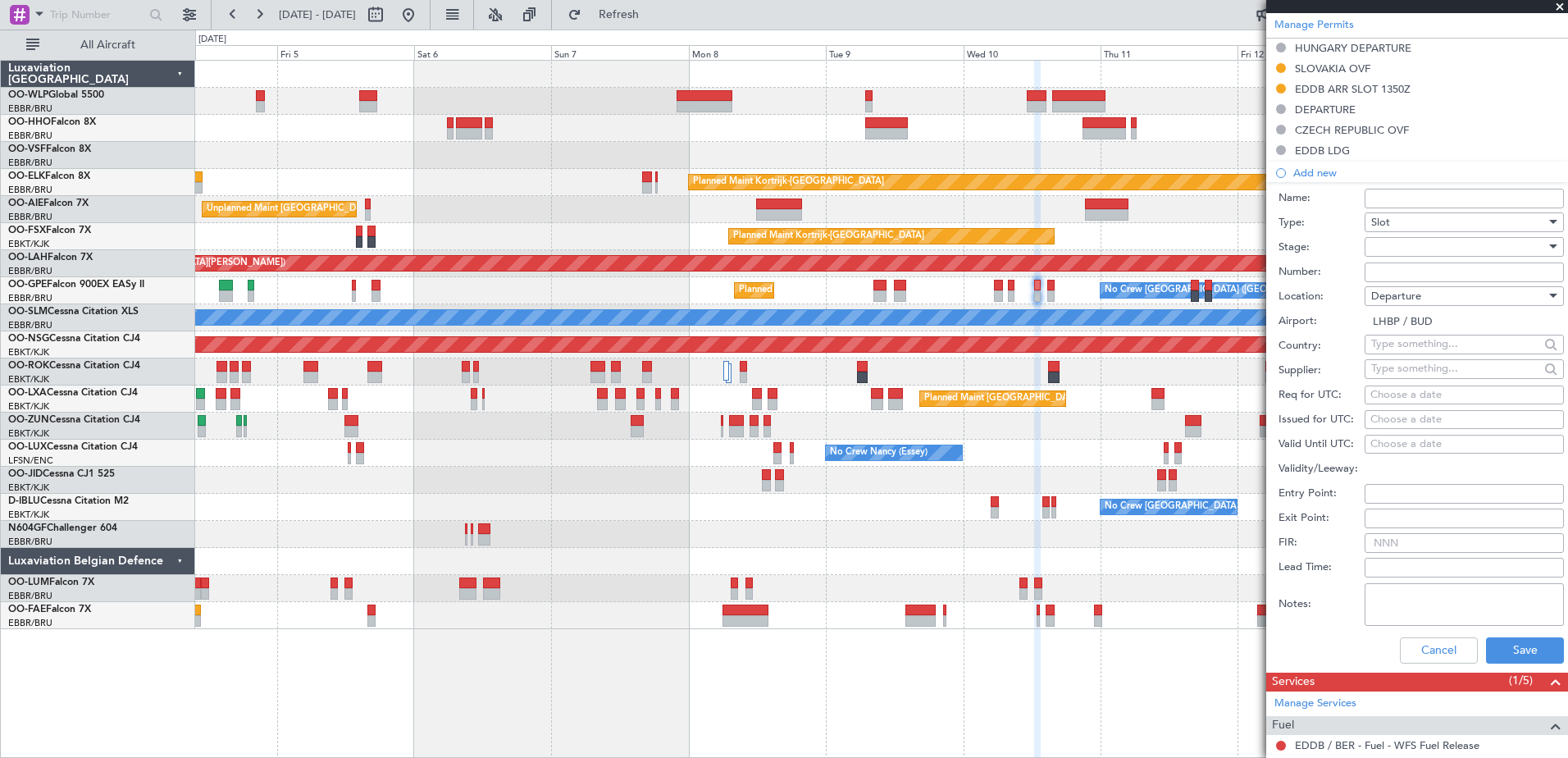
click at [1412, 297] on span "Departure" at bounding box center [1396, 296] width 50 height 15
click at [1406, 382] on span "Arrival" at bounding box center [1458, 379] width 172 height 25
type input "EDDB / BER"
click at [1376, 249] on div at bounding box center [1458, 247] width 175 height 25
click at [1386, 375] on span "Received OK" at bounding box center [1458, 379] width 172 height 25
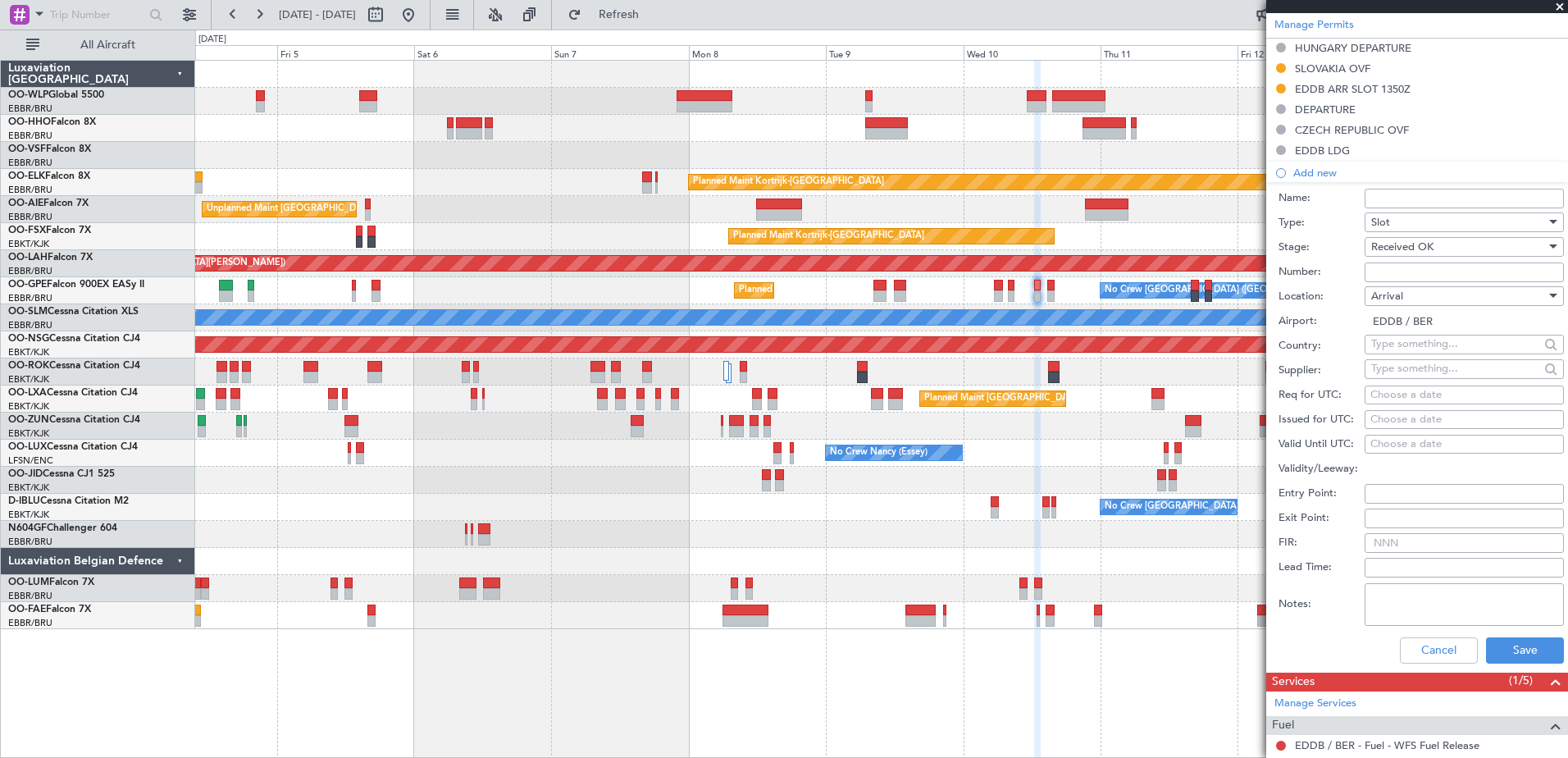
click at [1380, 272] on input "Number:" at bounding box center [1464, 272] width 199 height 19
paste input "EDDB0309255759"
type input "EDDB0309255759"
click at [1385, 396] on div "Choose a date" at bounding box center [1464, 395] width 188 height 17
select select "9"
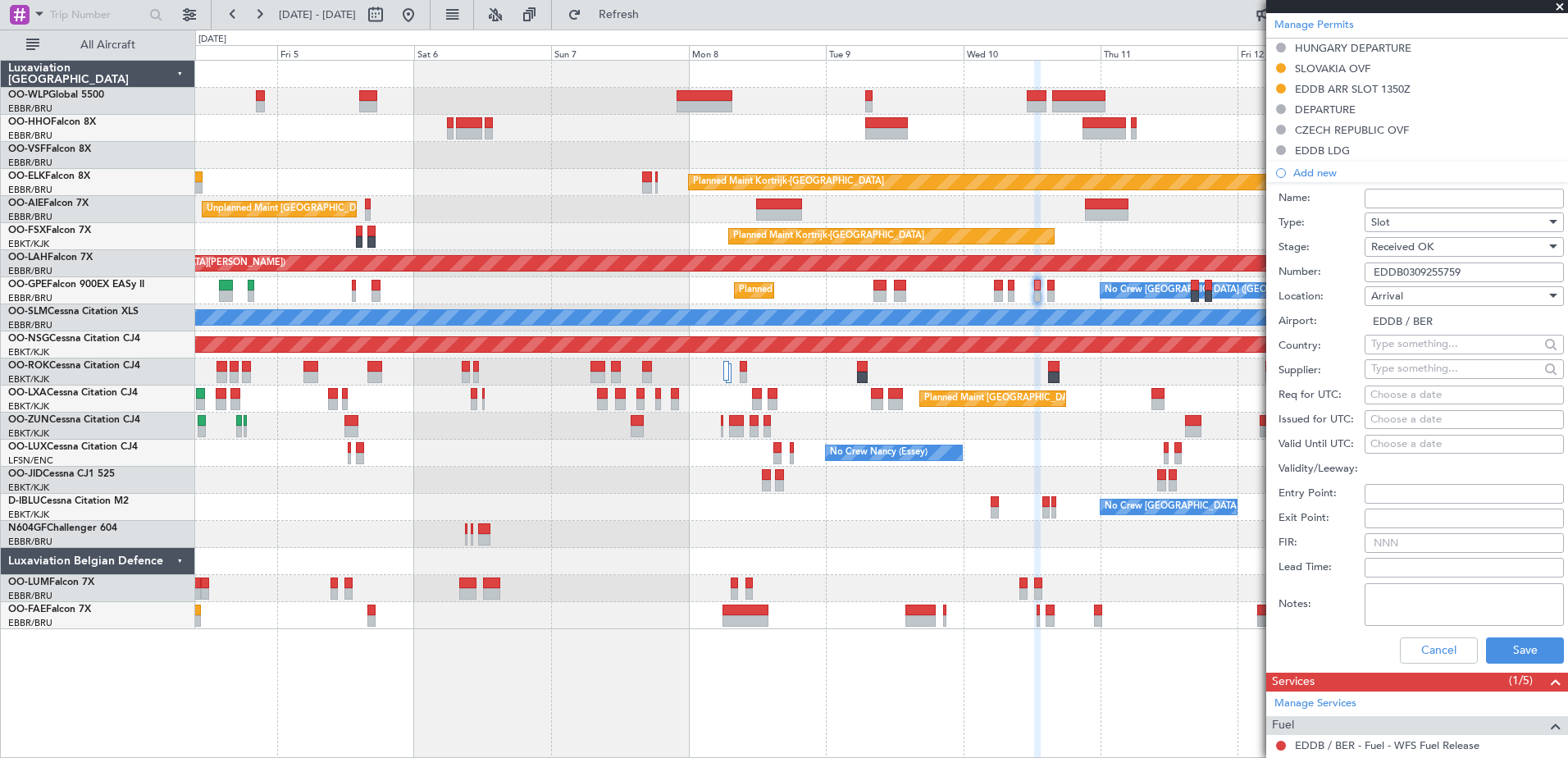
select select "2025"
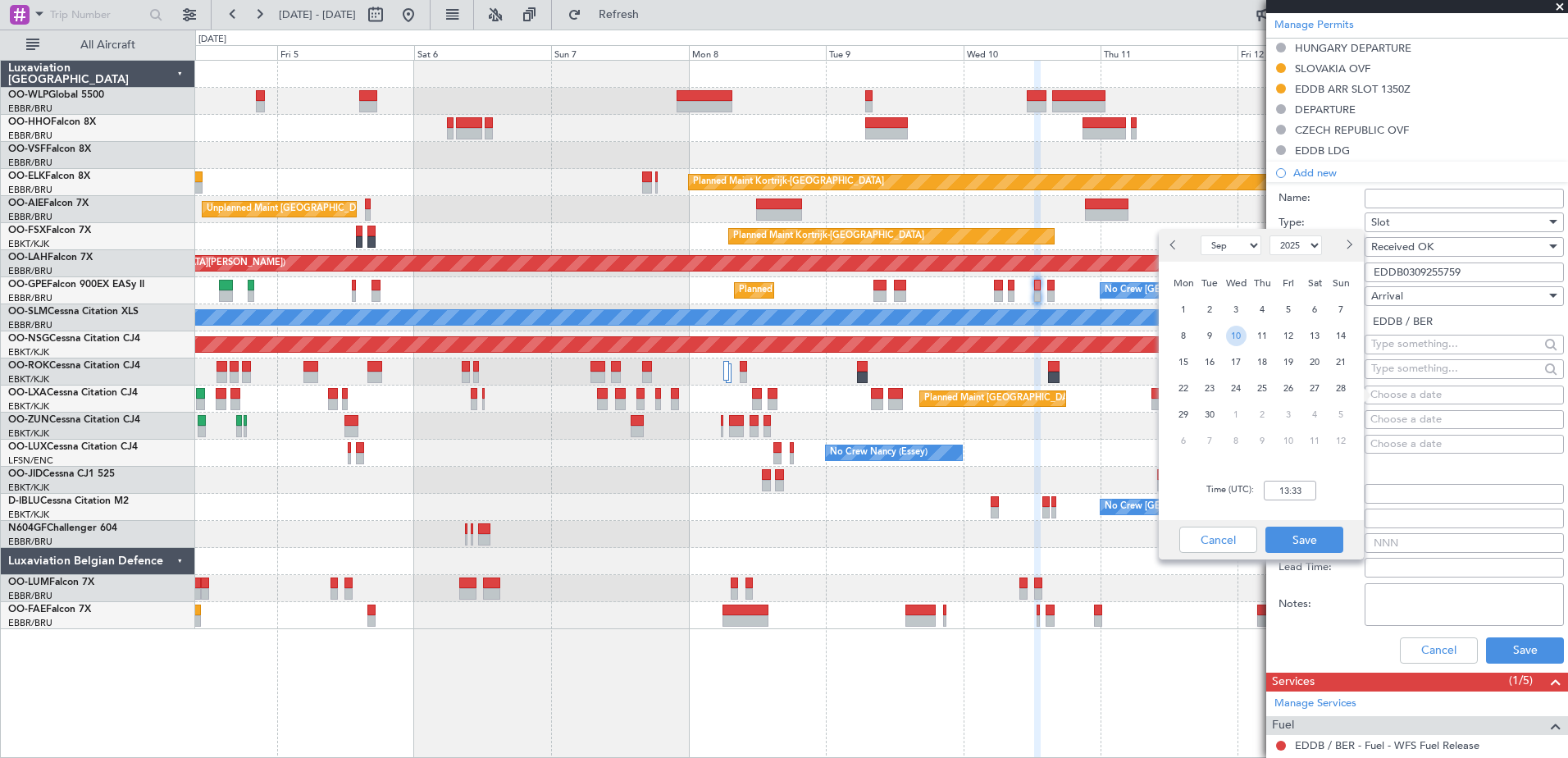
click at [1232, 341] on span "10" at bounding box center [1235, 336] width 20 height 20
click at [1288, 487] on input "00:00" at bounding box center [1290, 490] width 53 height 19
type input "13:50"
click at [1285, 531] on button "Save" at bounding box center [1304, 540] width 78 height 26
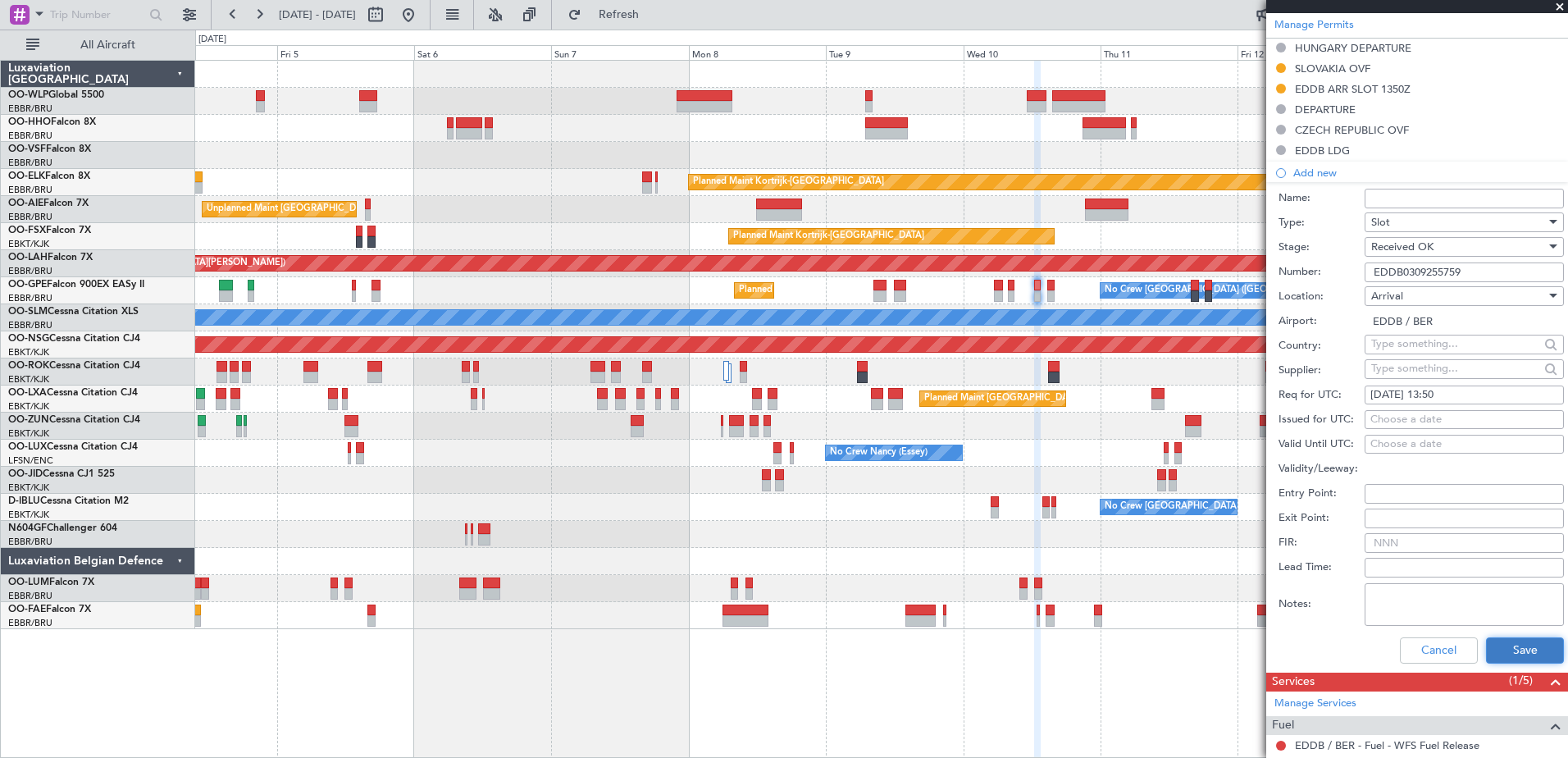
click at [1507, 653] on button "Save" at bounding box center [1525, 651] width 78 height 26
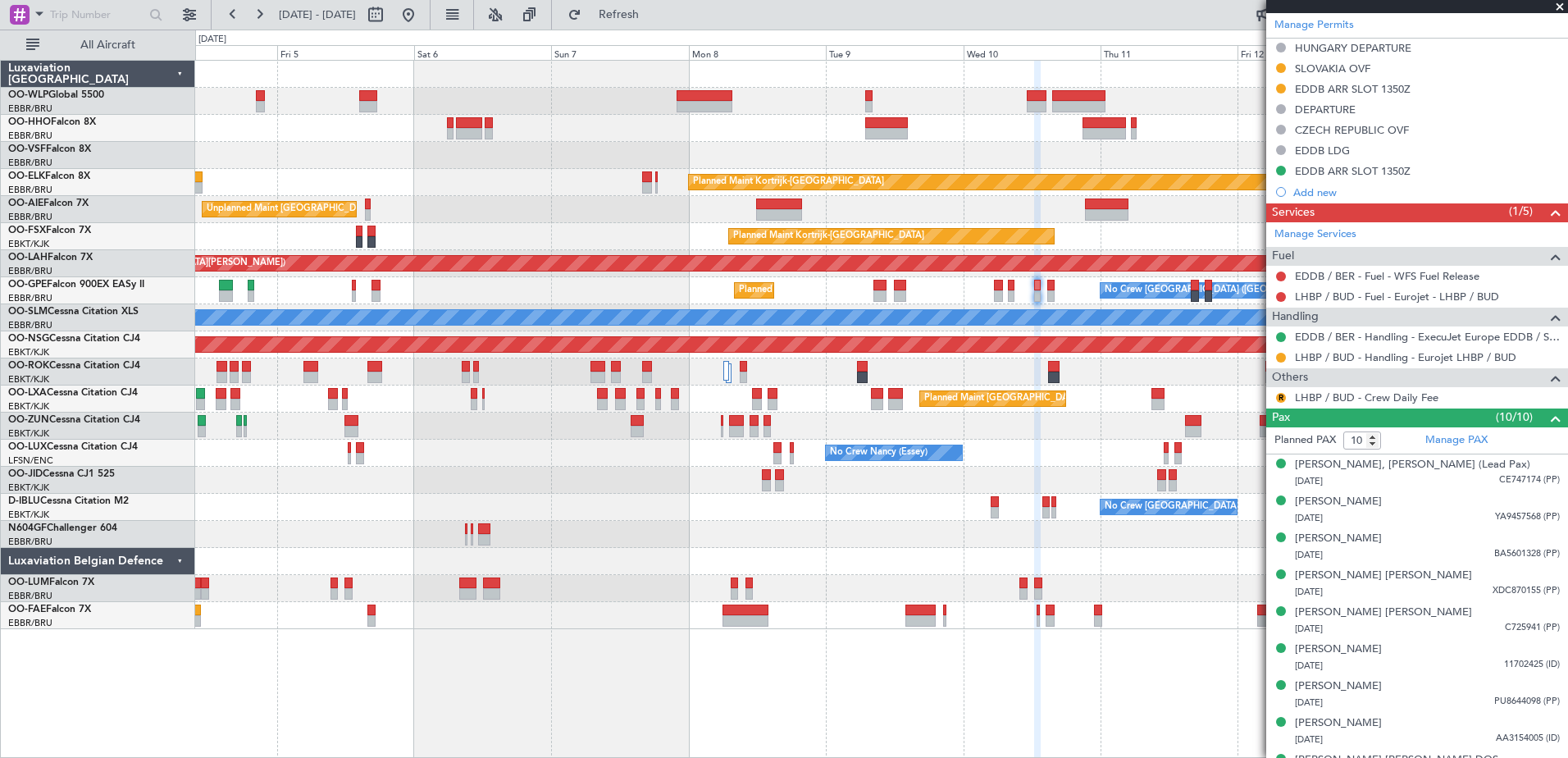
scroll to position [0, 0]
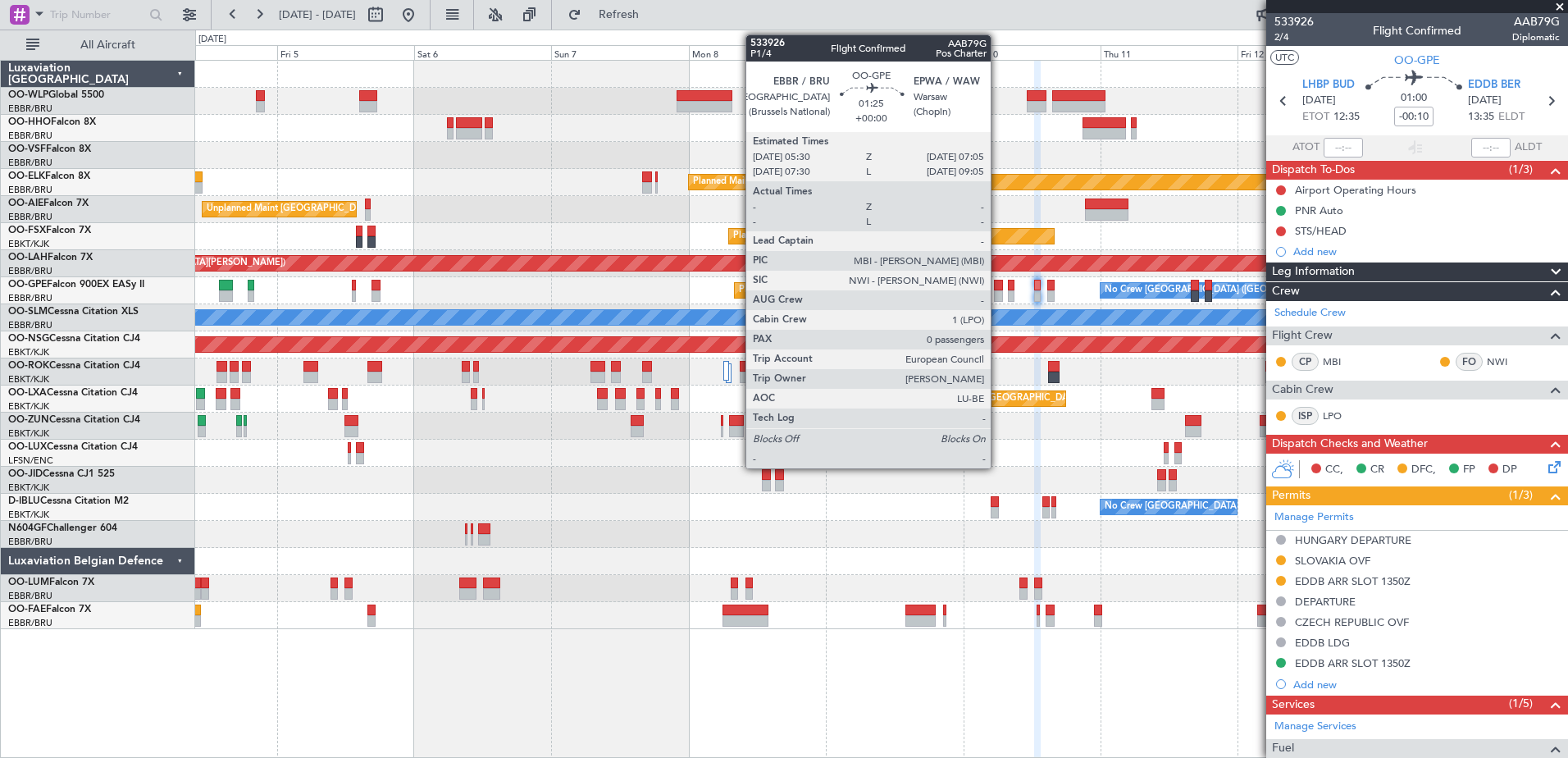
click at [998, 300] on div at bounding box center [998, 296] width 10 height 11
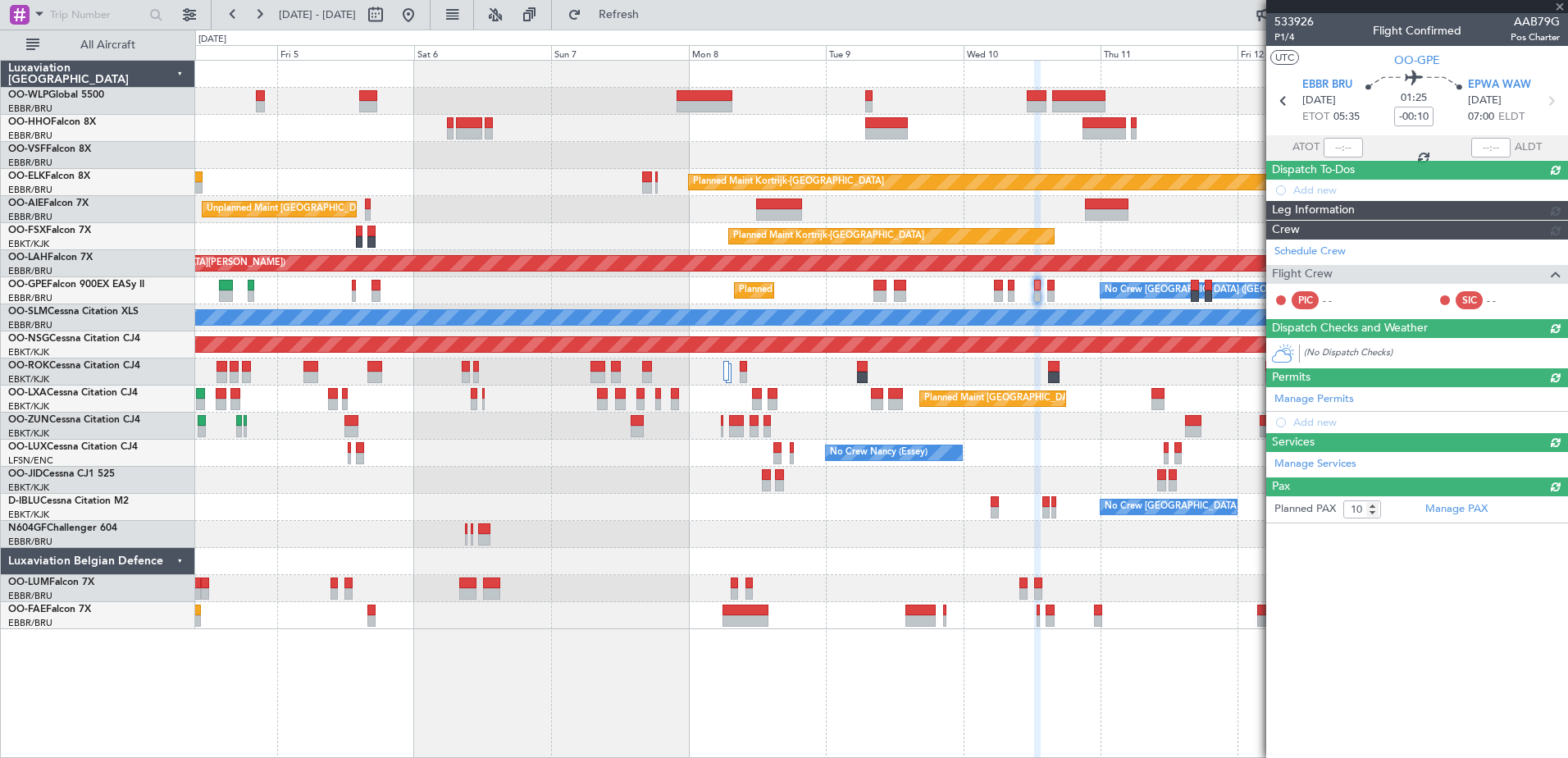
type input "0"
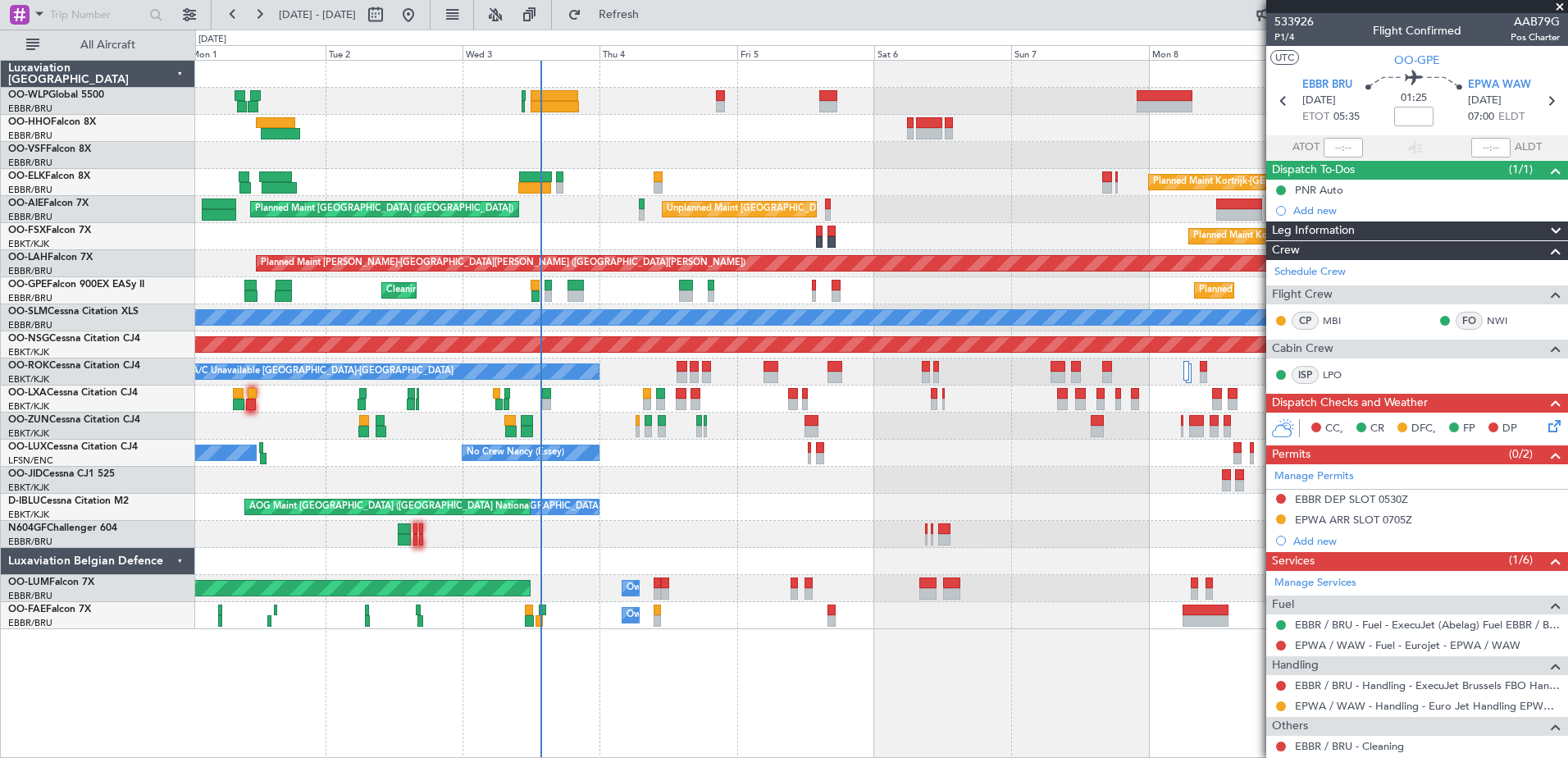
click at [1216, 575] on div "Planned Maint Berlin (Brandenburg) Planned Maint Kortrijk-Wevelgem Unplanned Ma…" at bounding box center [881, 344] width 1372 height 568
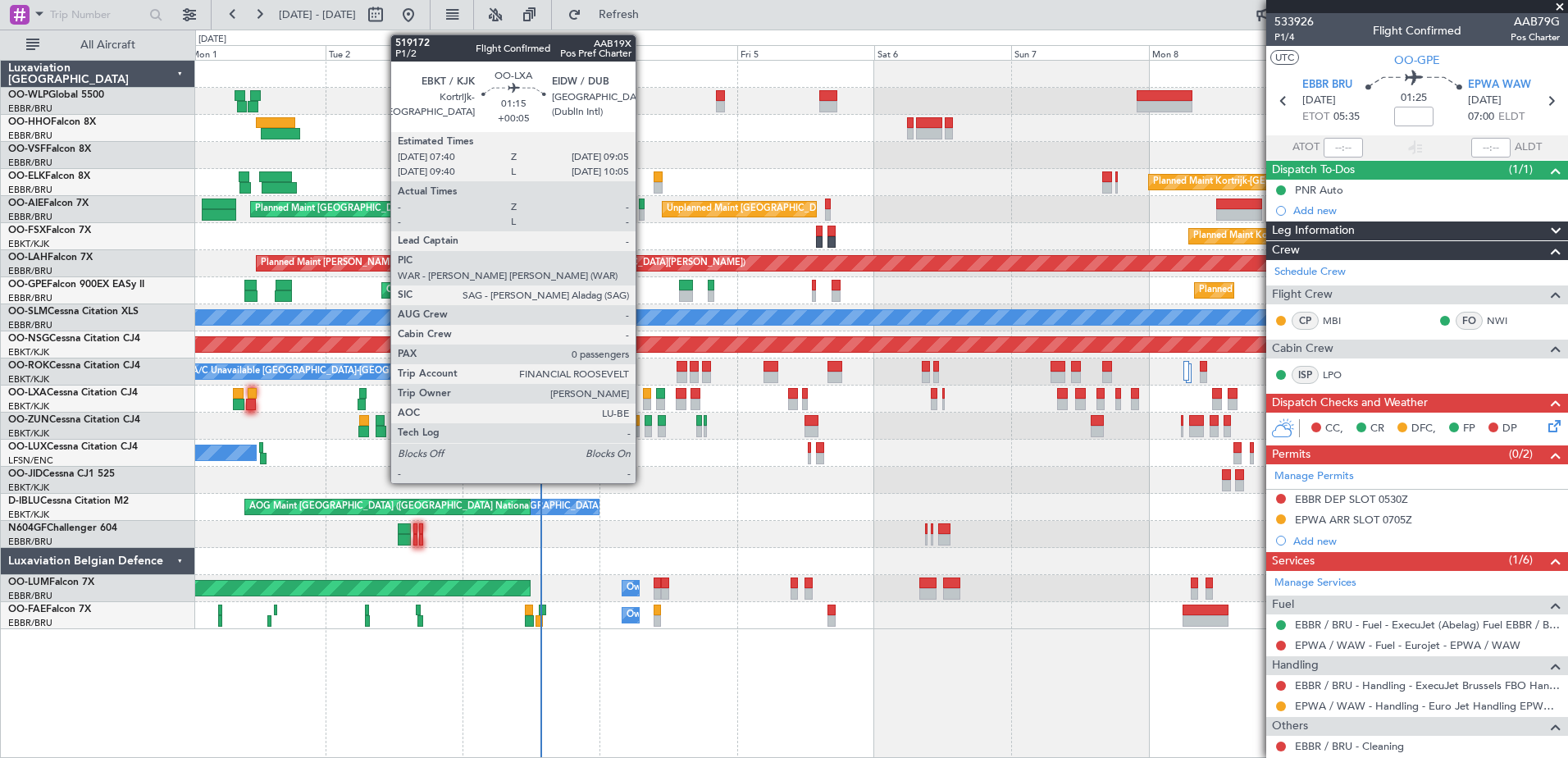
click at [643, 400] on div at bounding box center [646, 404] width 8 height 11
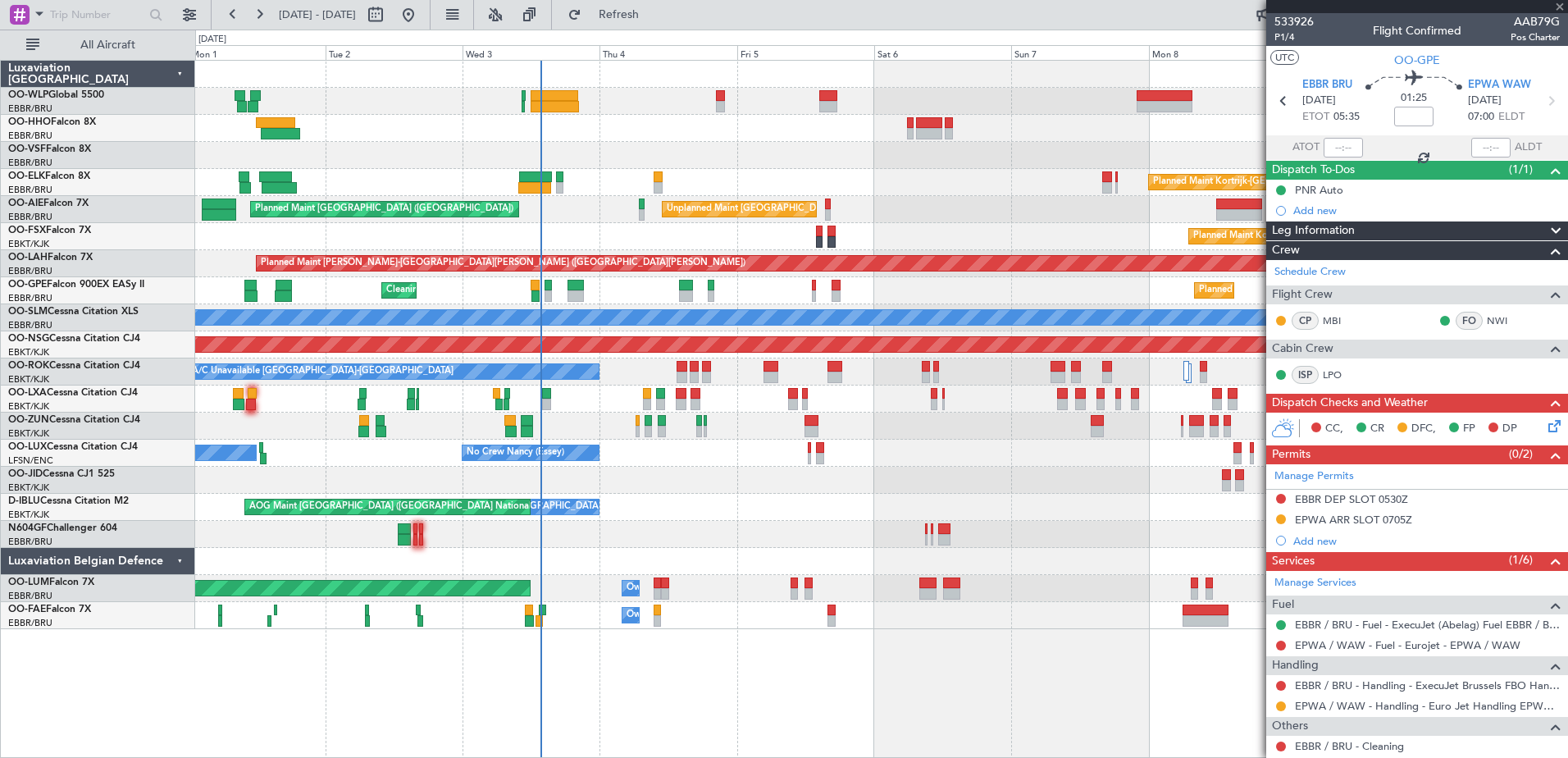
type input "+00:05"
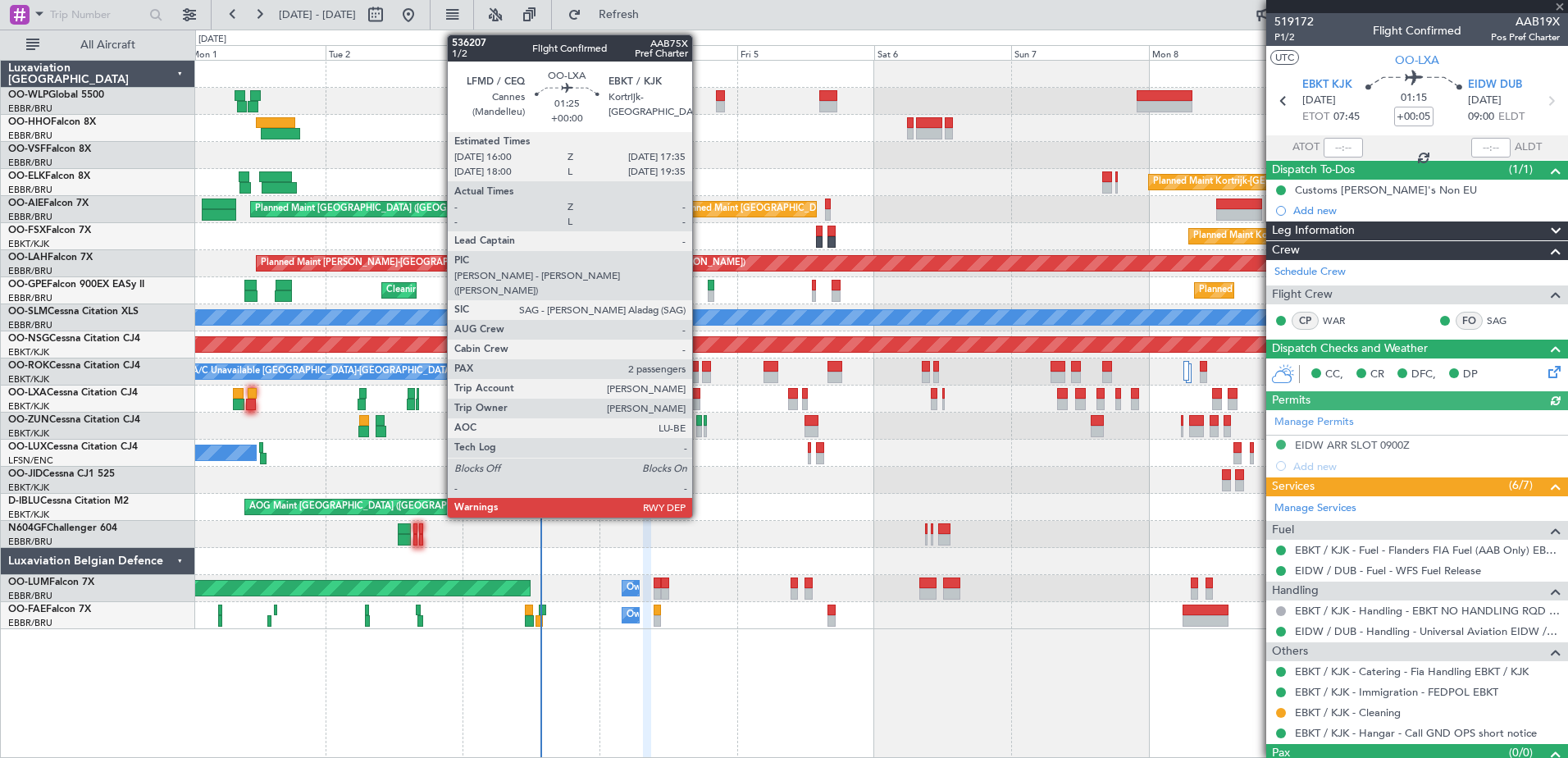
click at [699, 395] on div at bounding box center [695, 393] width 10 height 11
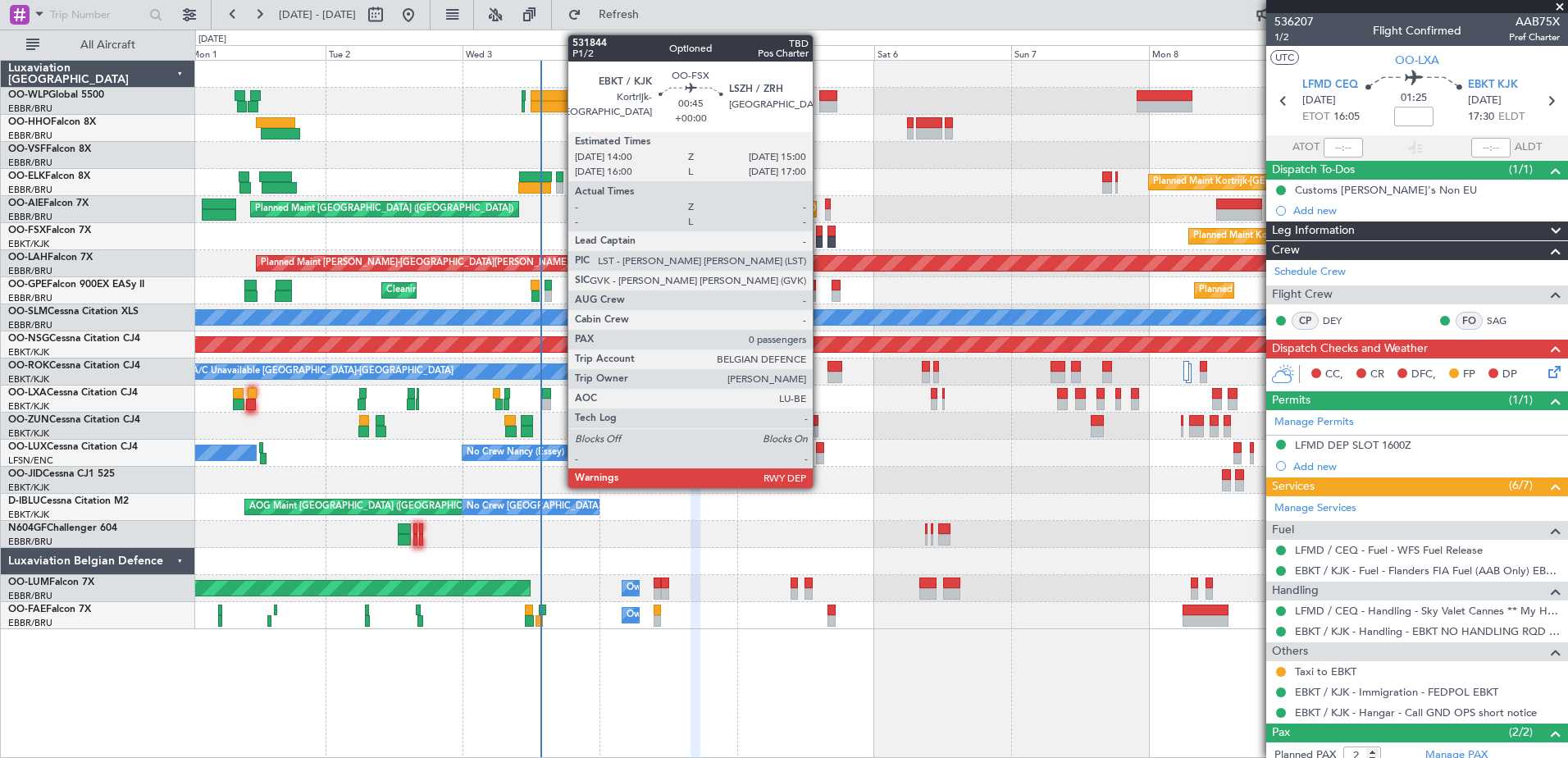
click at [820, 229] on div at bounding box center [818, 231] width 6 height 11
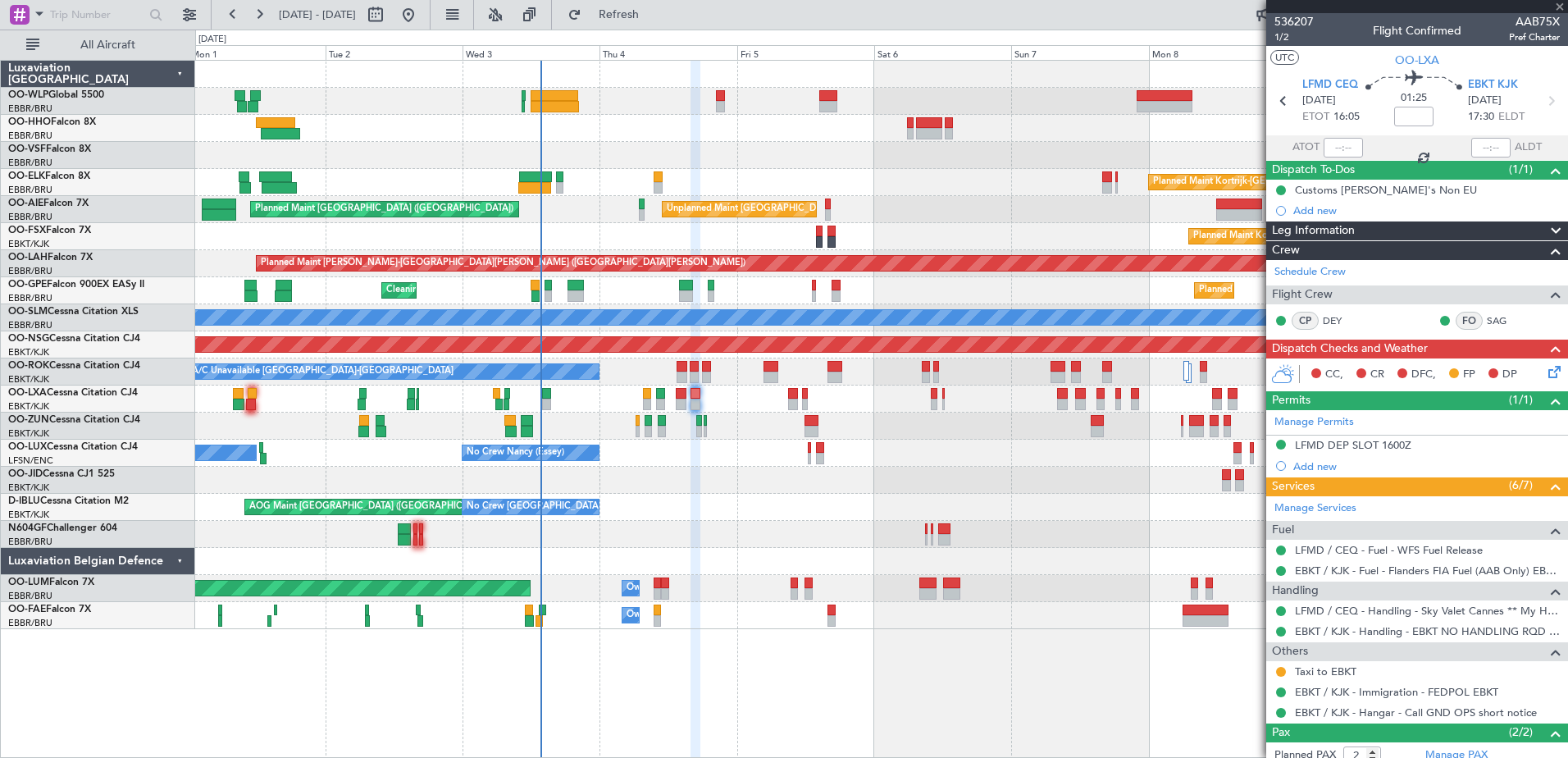
type input "0"
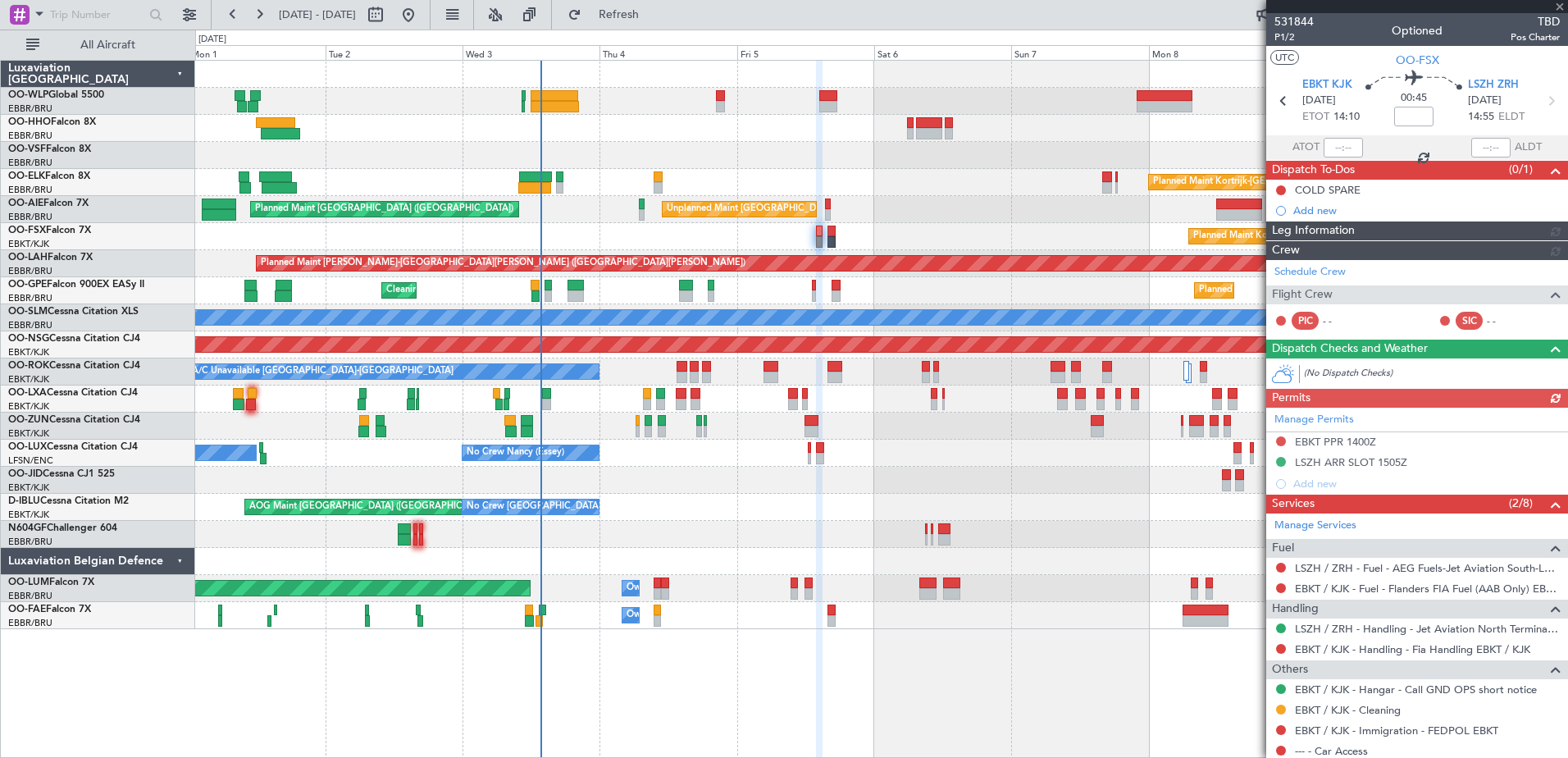
scroll to position [49, 0]
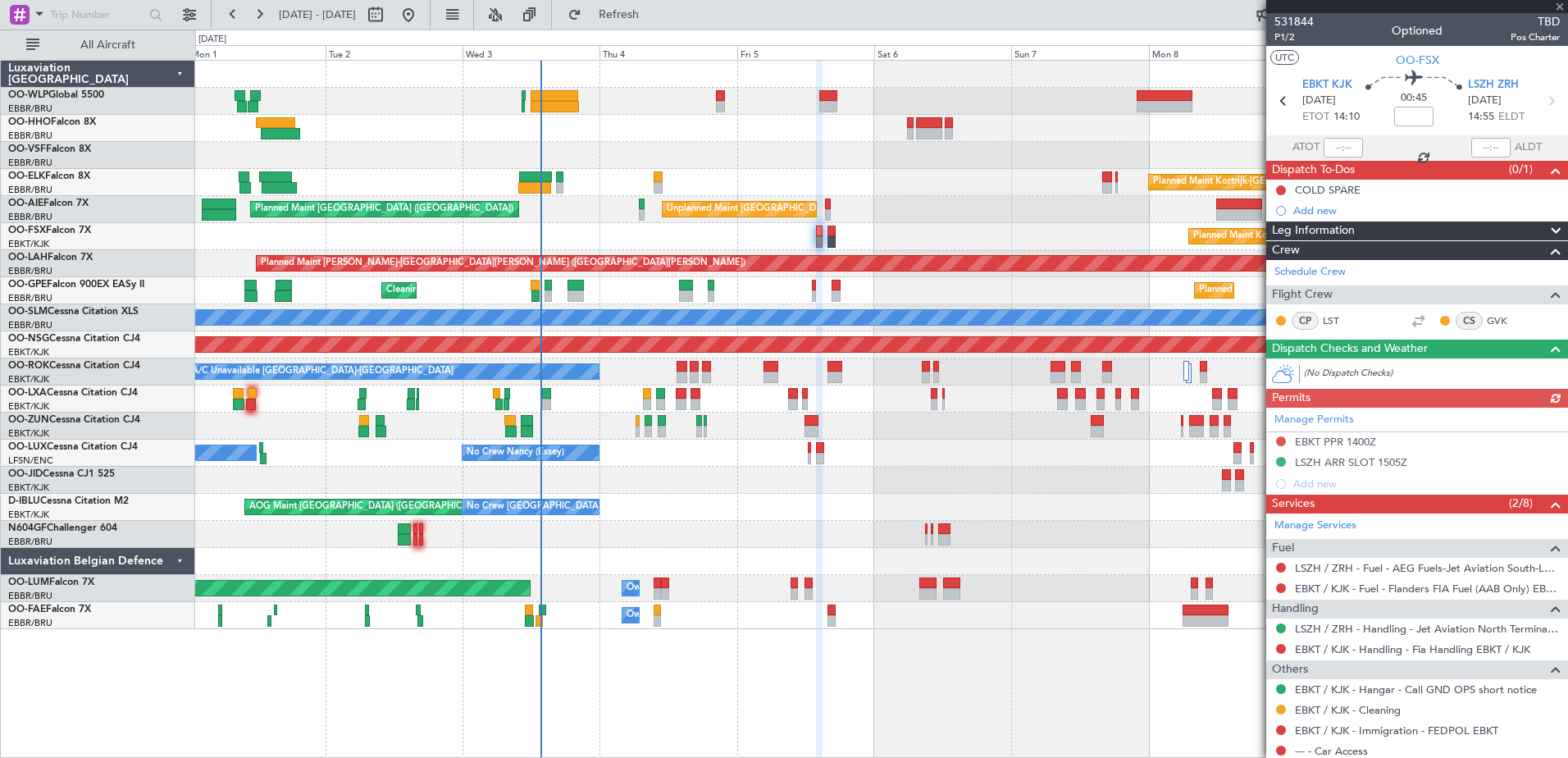
scroll to position [49, 0]
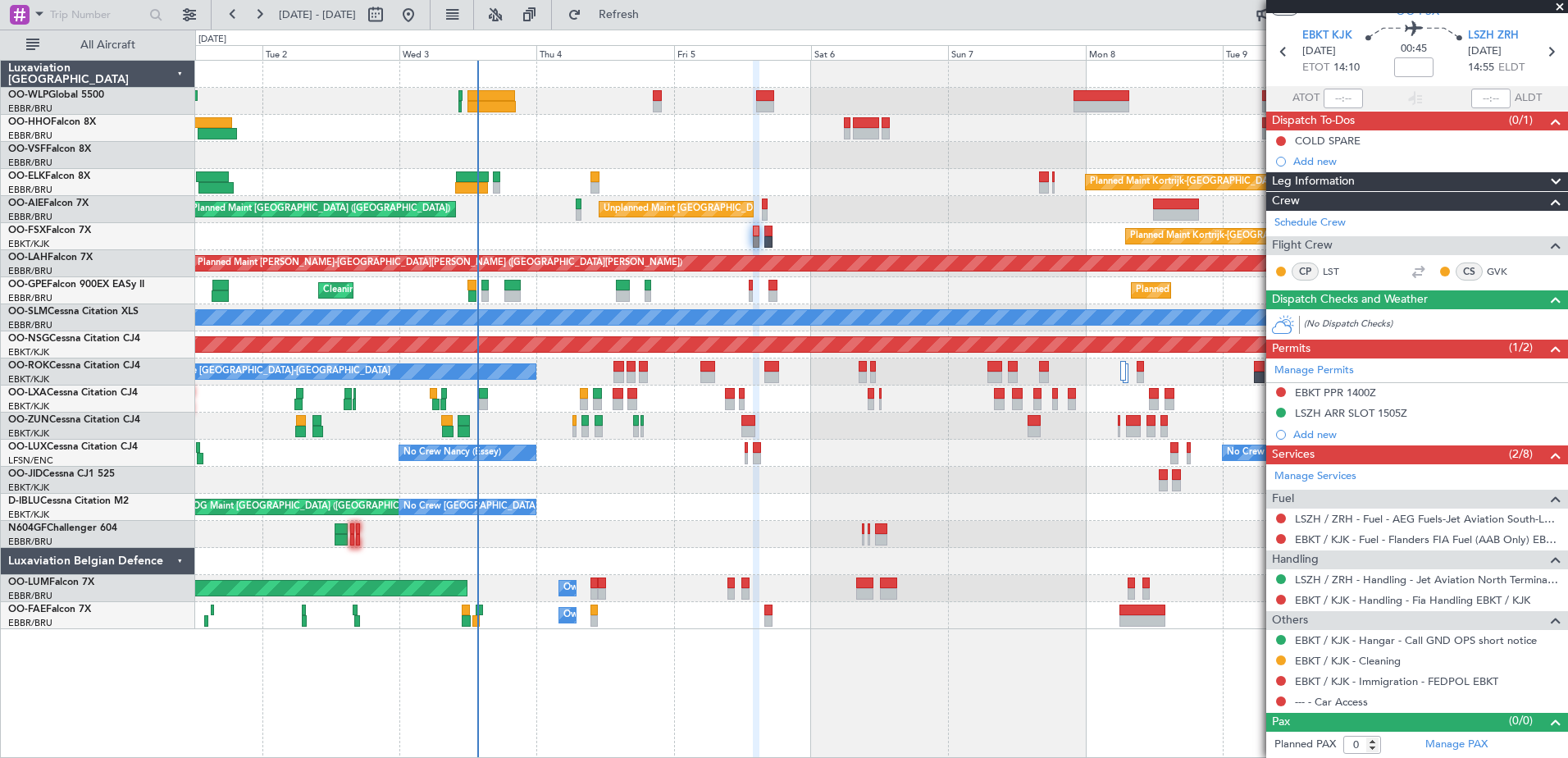
click at [818, 243] on div "Planned Maint Kortrijk-[GEOGRAPHIC_DATA]" at bounding box center [881, 236] width 1372 height 27
click at [638, 3] on button "Refresh" at bounding box center [609, 15] width 98 height 26
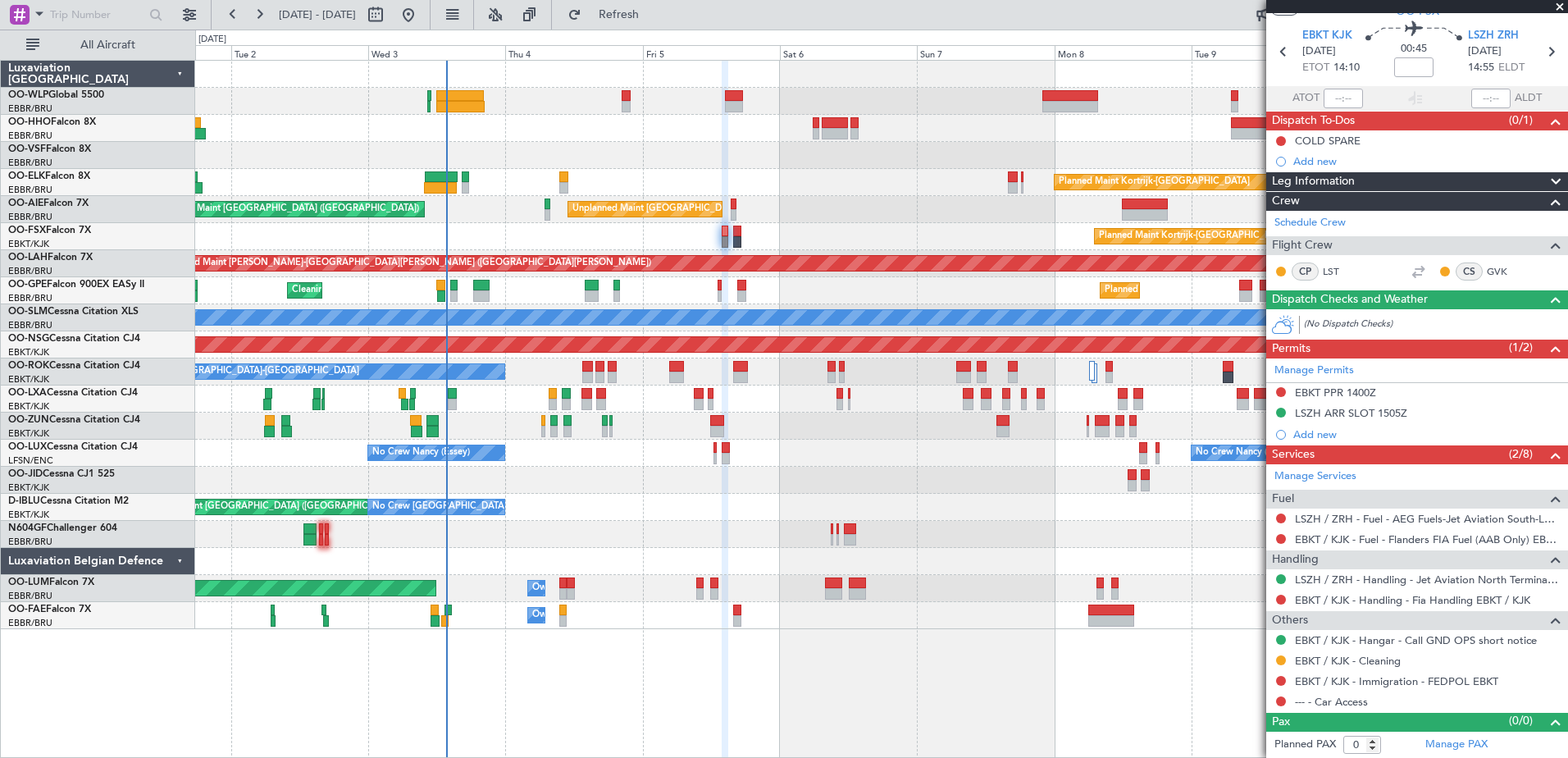
click at [604, 678] on div "Planned Maint Kortrijk-Wevelgem Unplanned Maint Brussels (Brussels National) Pl…" at bounding box center [881, 408] width 1373 height 698
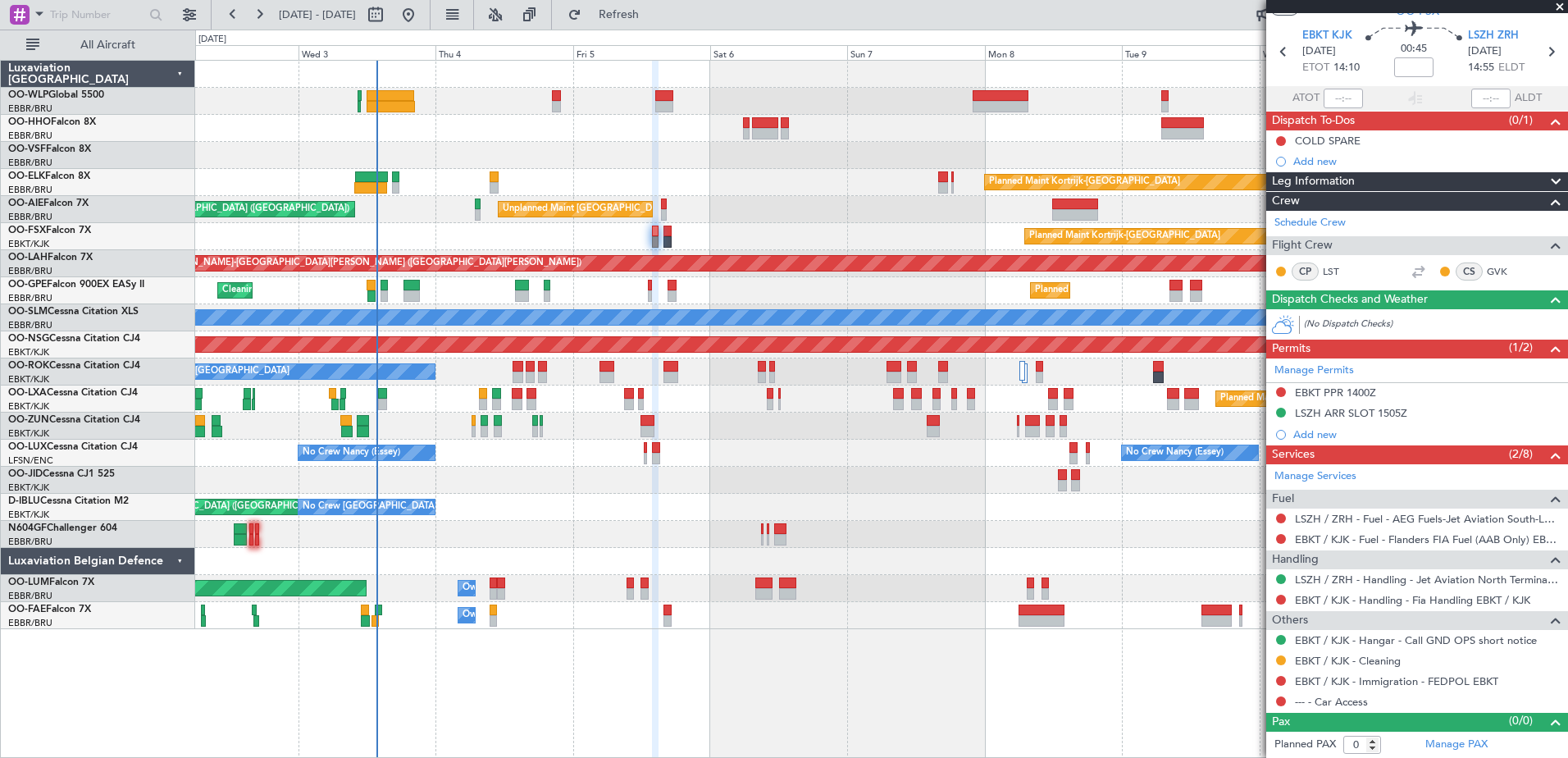
click at [565, 661] on div "Planned Maint Kortrijk-Wevelgem Unplanned Maint Brussels (Brussels National) Pl…" at bounding box center [881, 408] width 1373 height 698
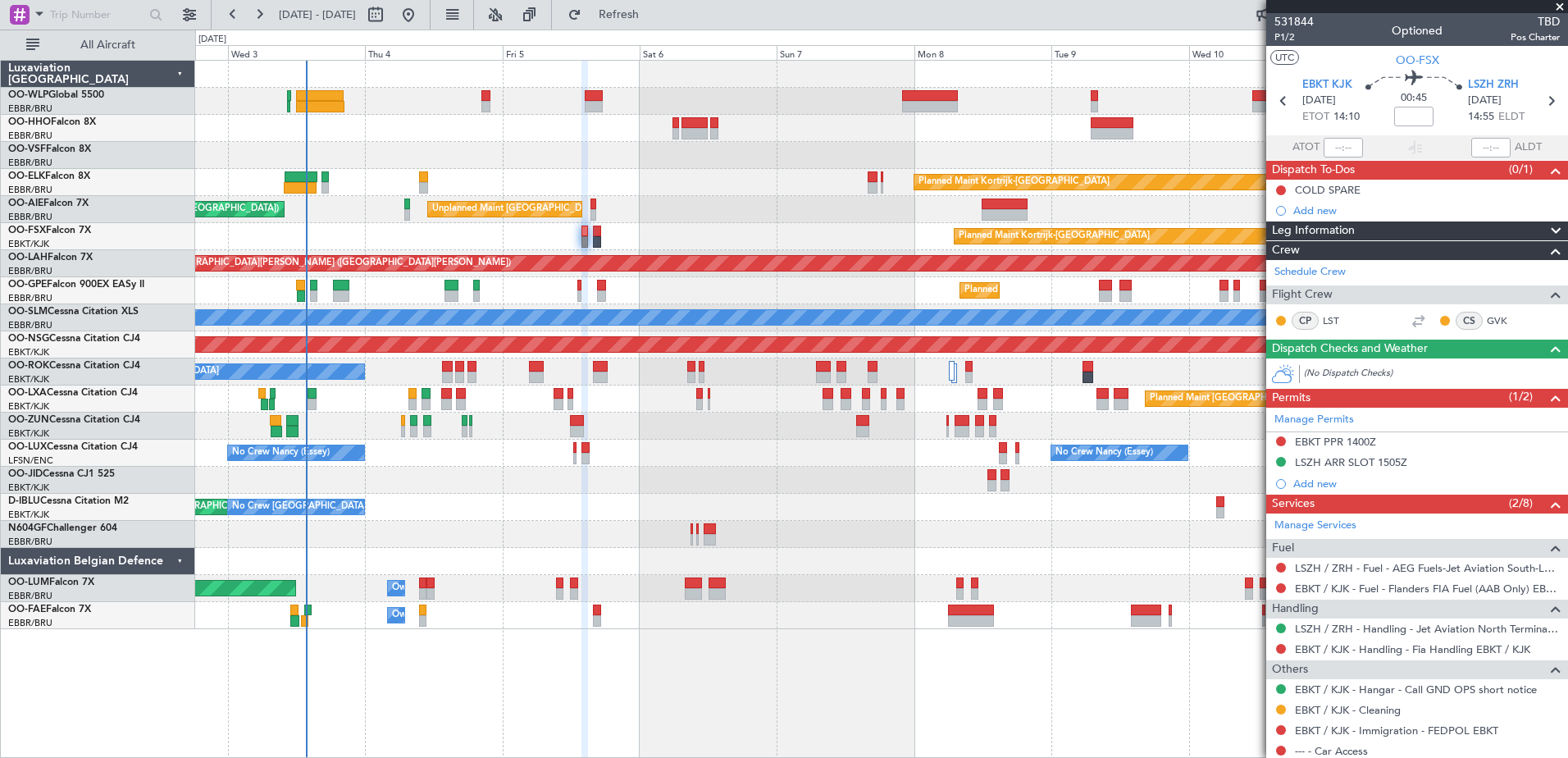
click at [705, 563] on div at bounding box center [881, 561] width 1372 height 27
click at [645, 17] on span "Refresh" at bounding box center [619, 14] width 68 height 11
click at [645, 22] on button "Refresh" at bounding box center [609, 15] width 98 height 26
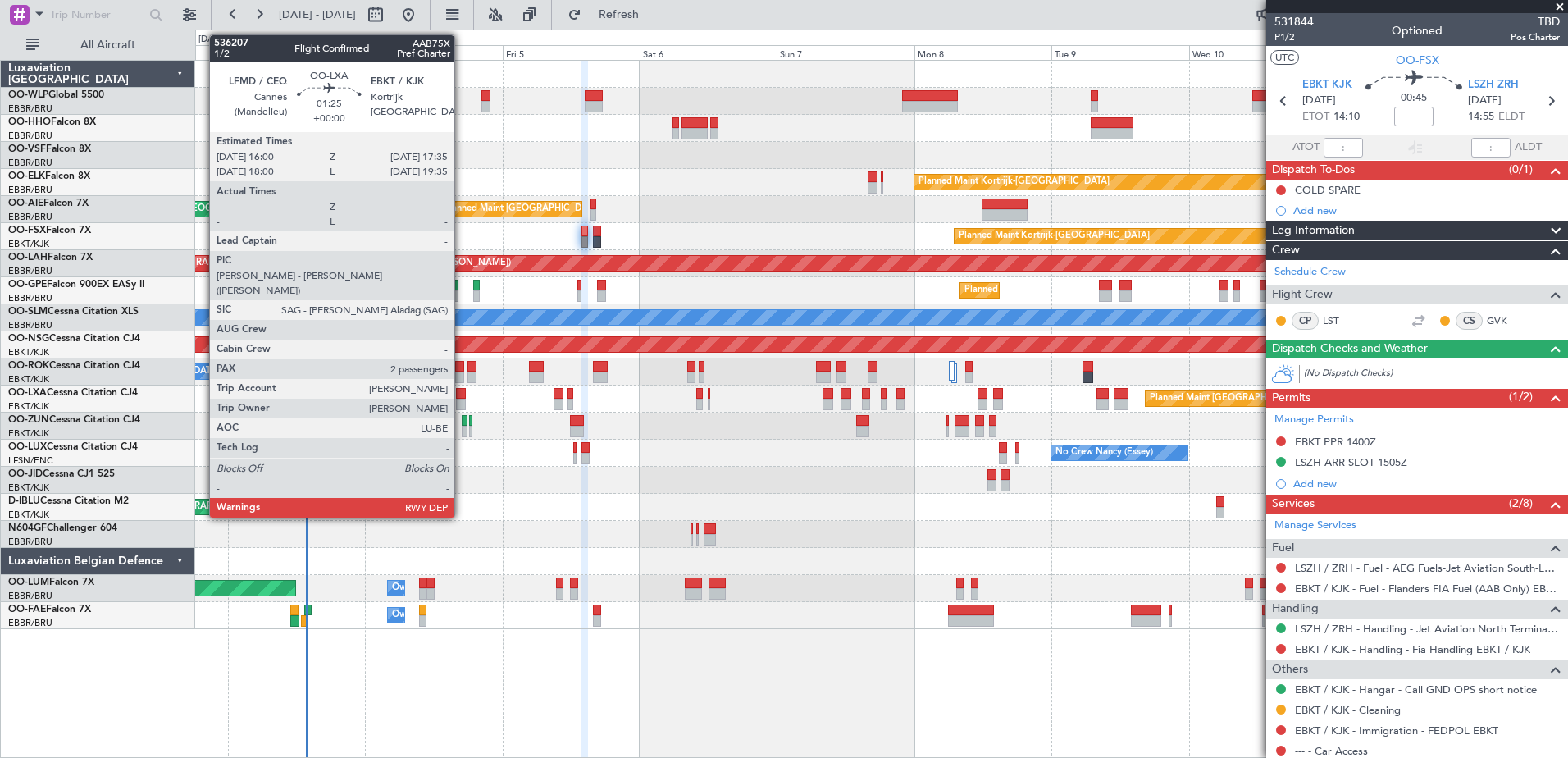
click at [462, 395] on div at bounding box center [460, 393] width 10 height 11
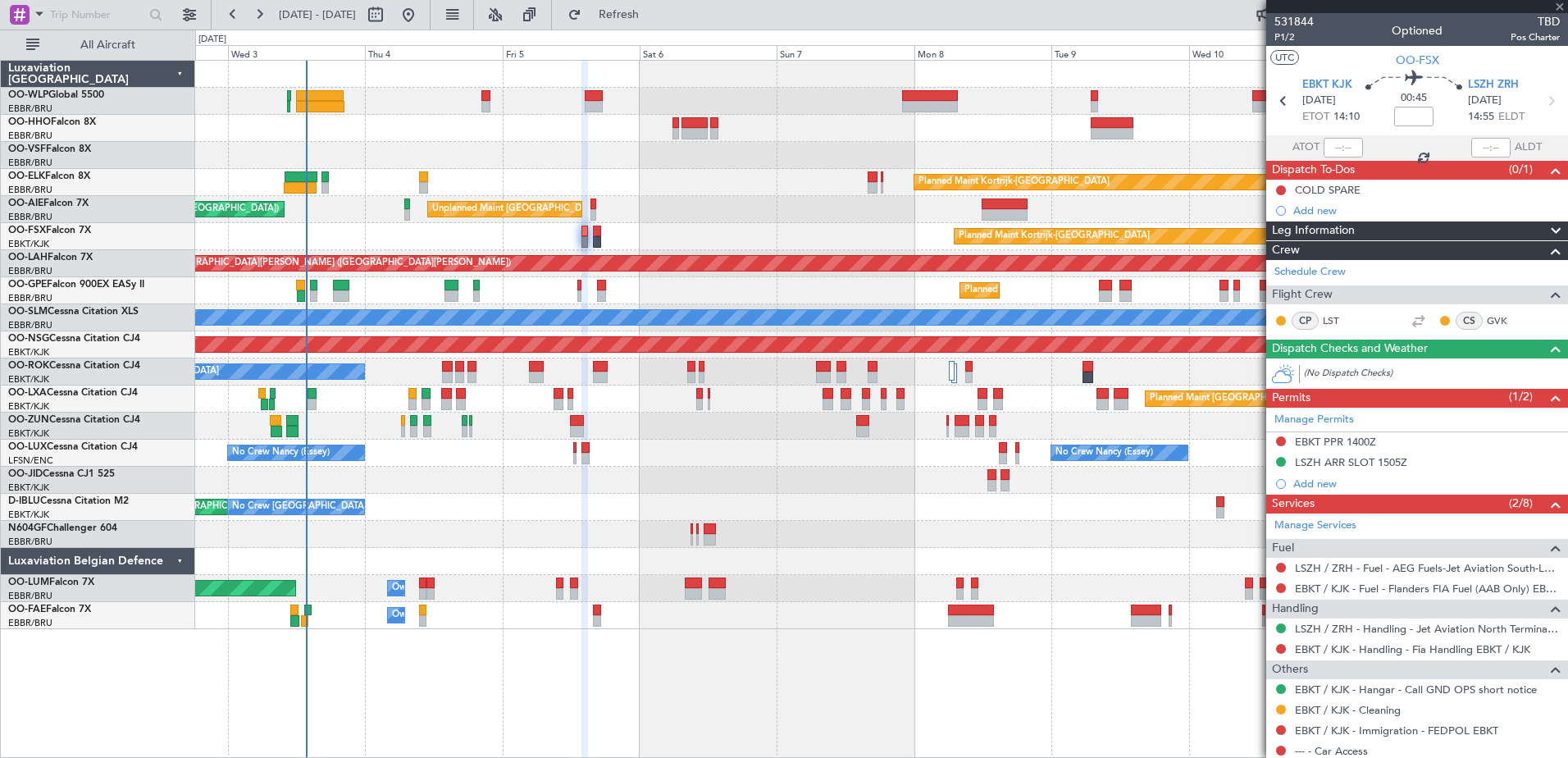
type input "2"
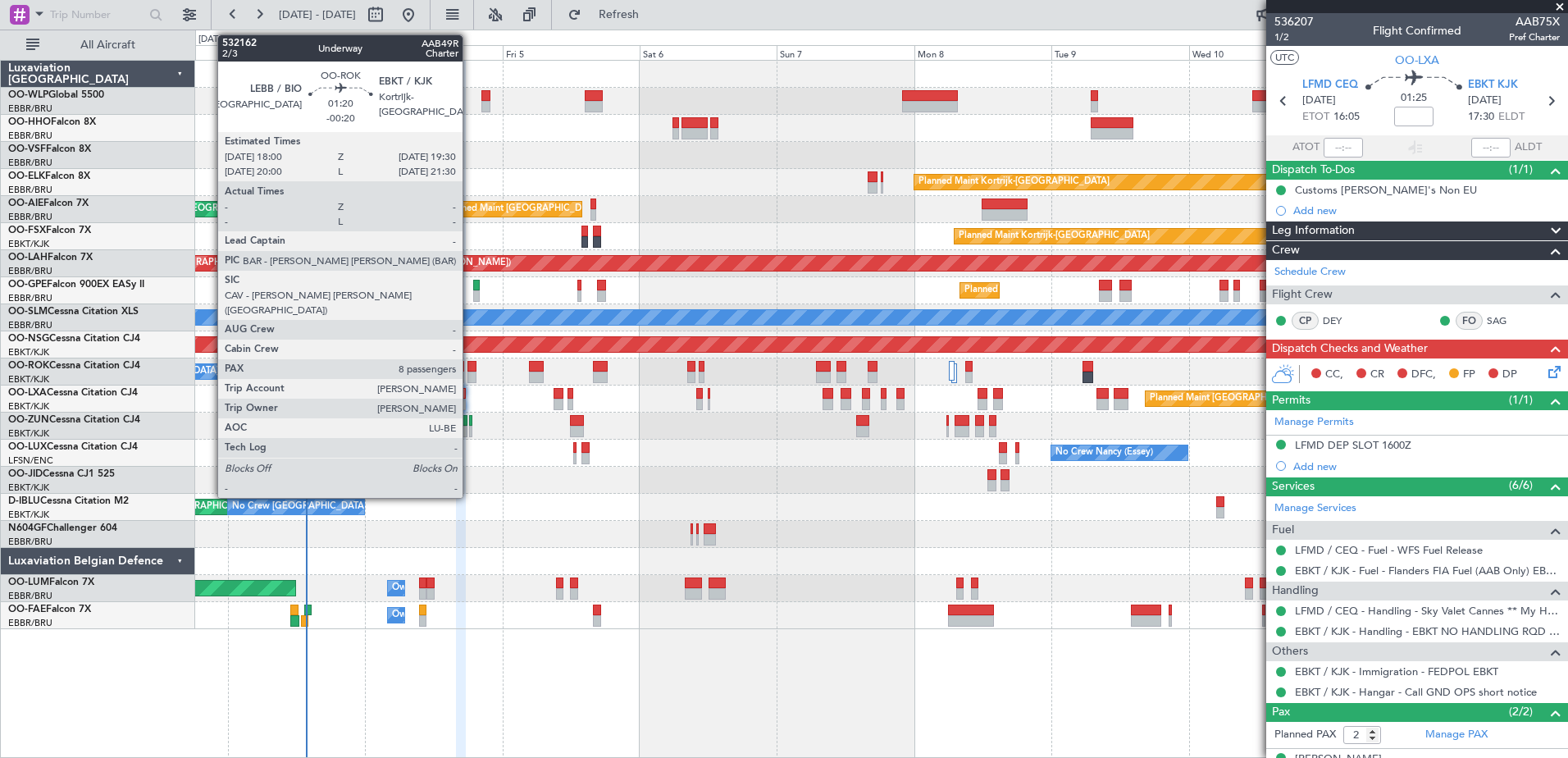
click at [470, 365] on div at bounding box center [471, 366] width 9 height 11
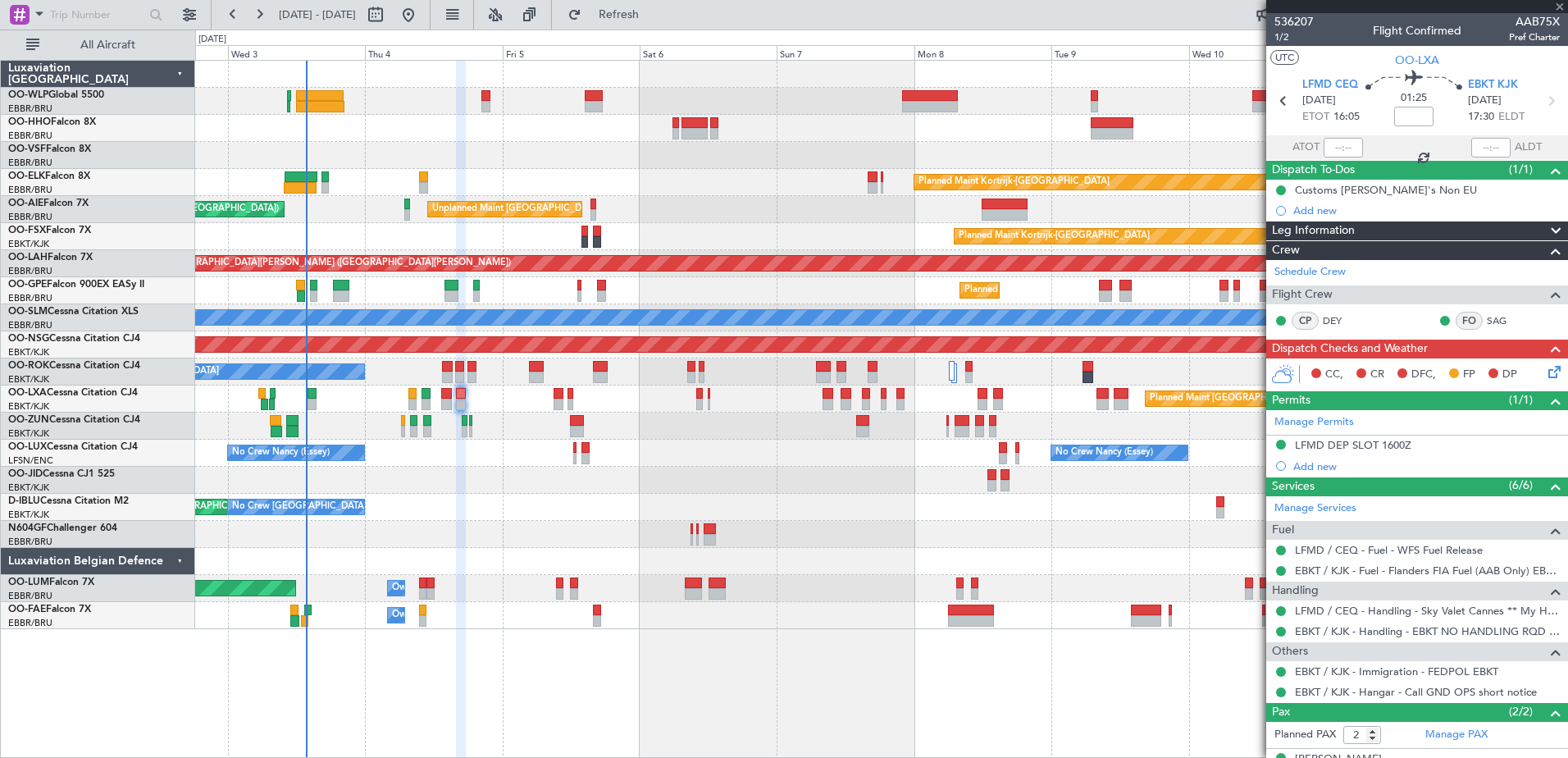
type input "-00:20"
type input "8"
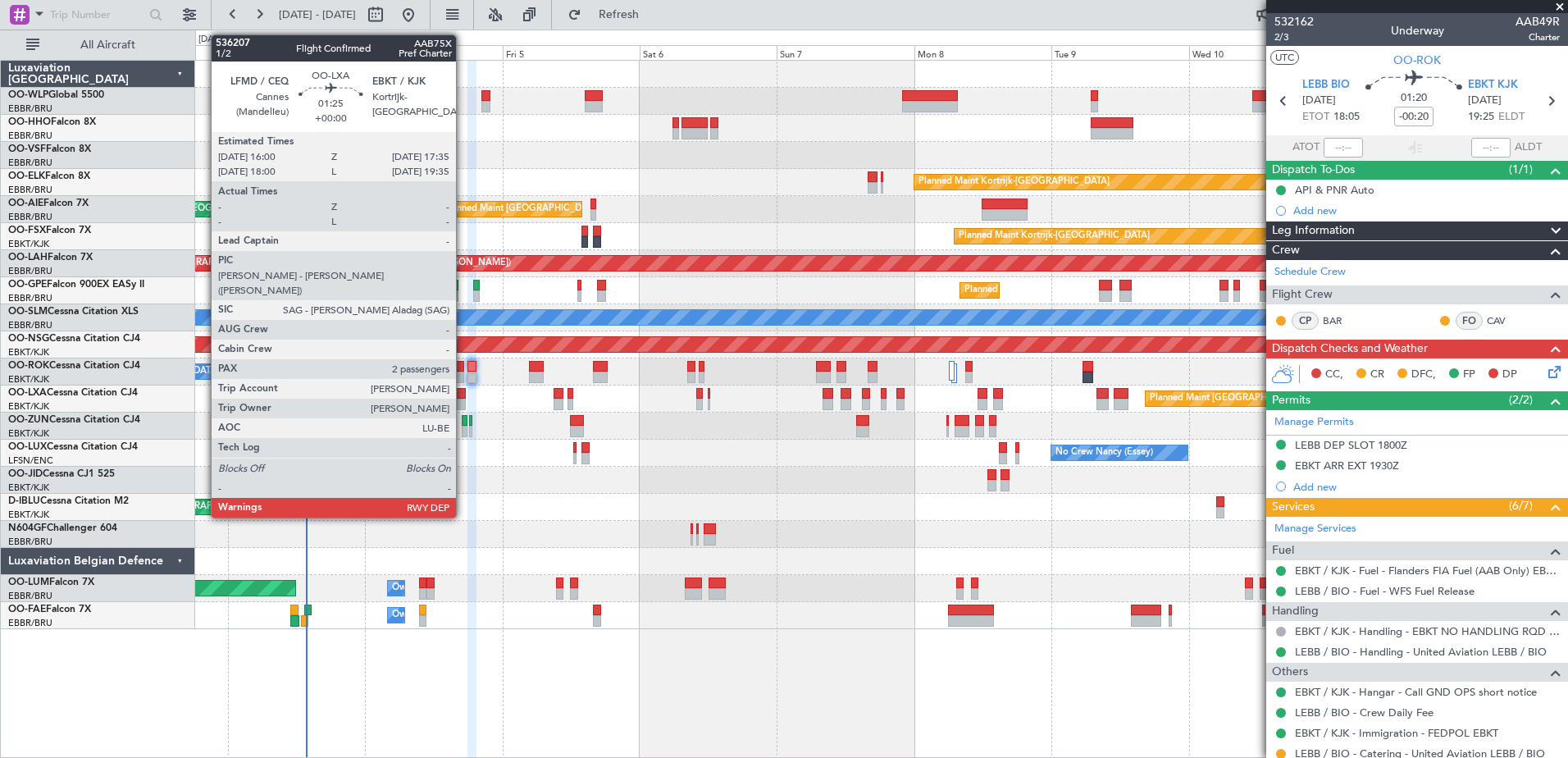
click at [464, 397] on div at bounding box center [460, 393] width 10 height 11
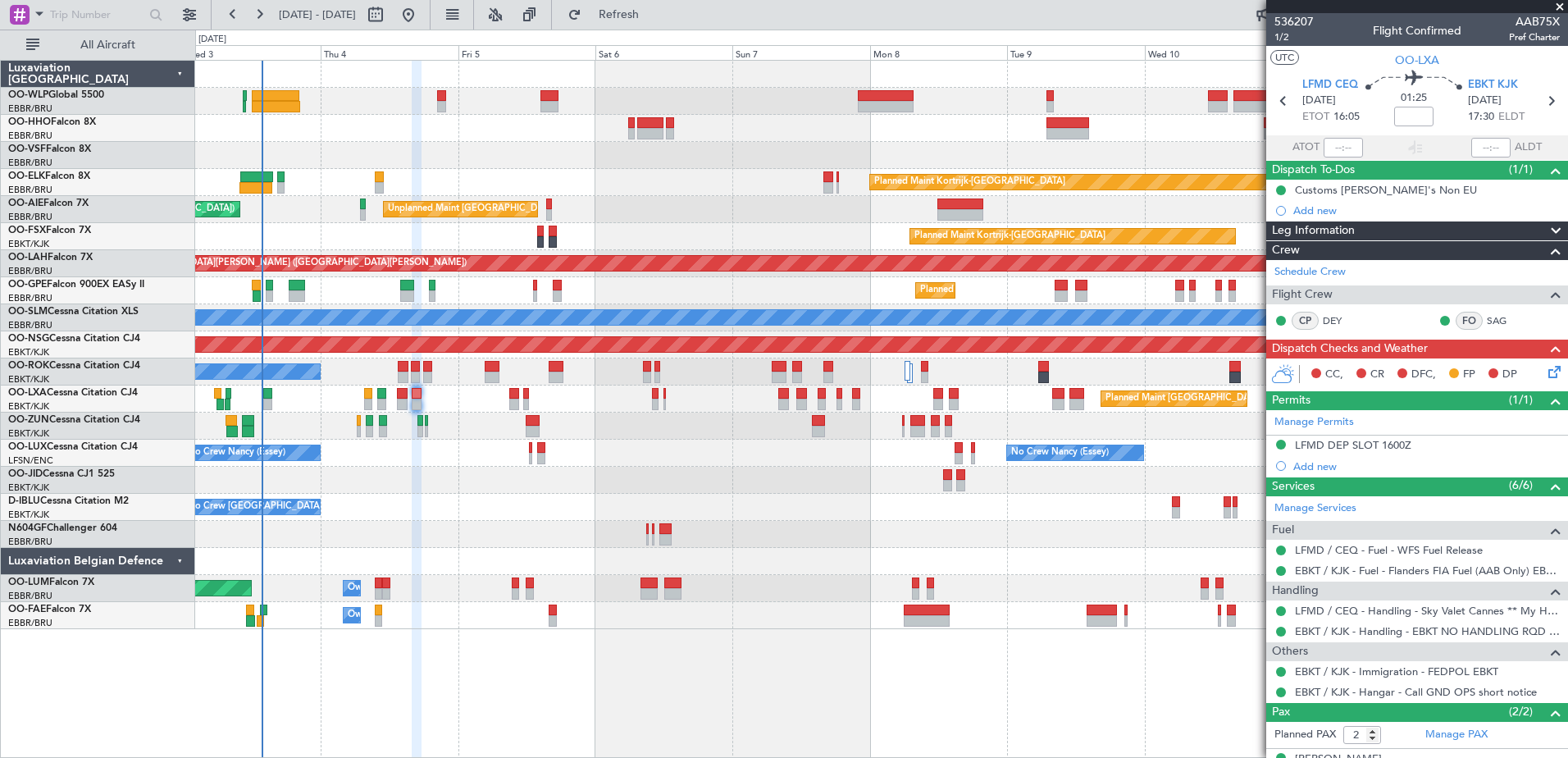
click at [489, 511] on div "Planned Maint Kortrijk-Wevelgem Unplanned Maint Brussels (Brussels National) Pl…" at bounding box center [881, 344] width 1372 height 568
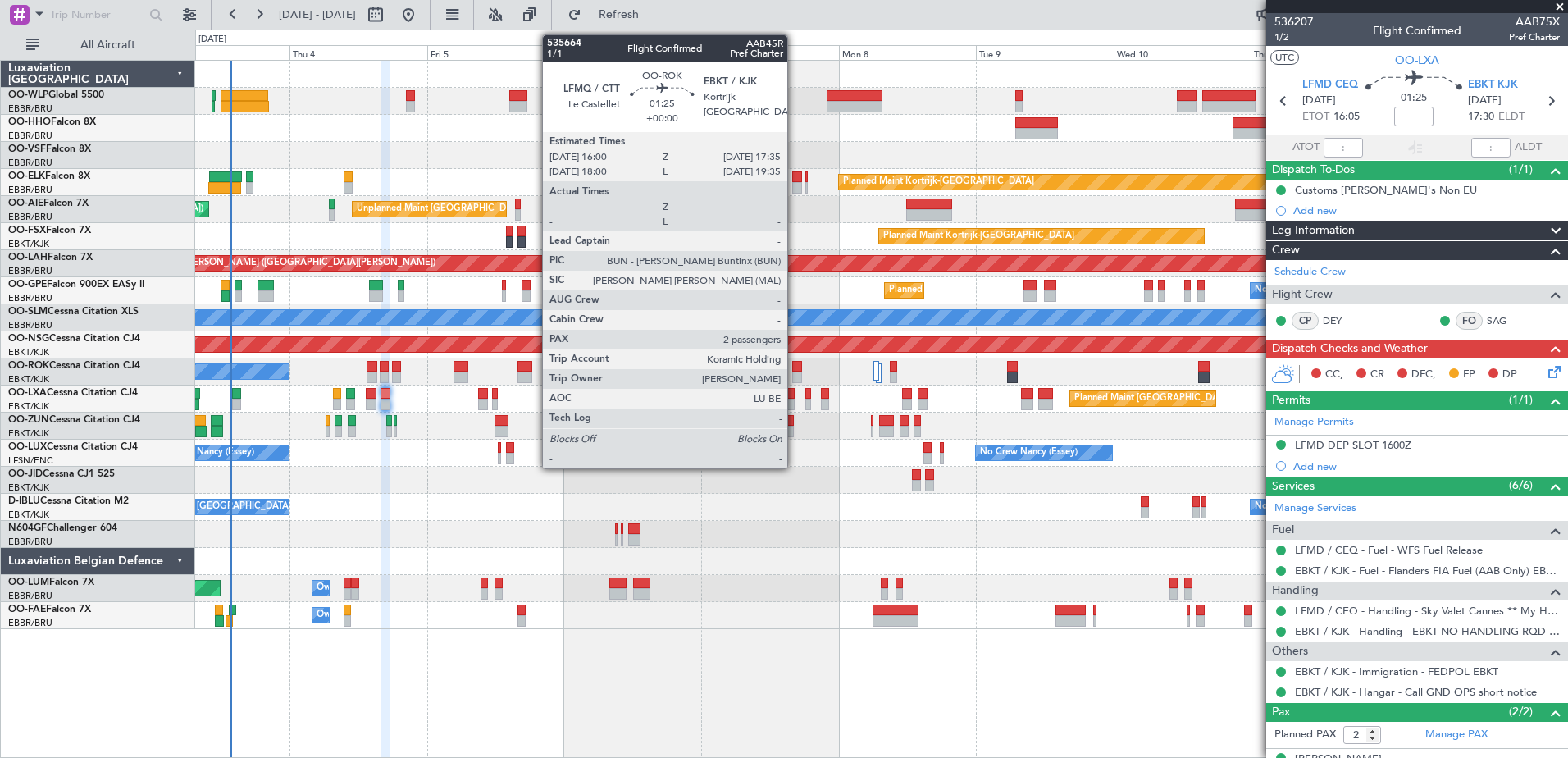
click at [795, 376] on div at bounding box center [796, 377] width 10 height 11
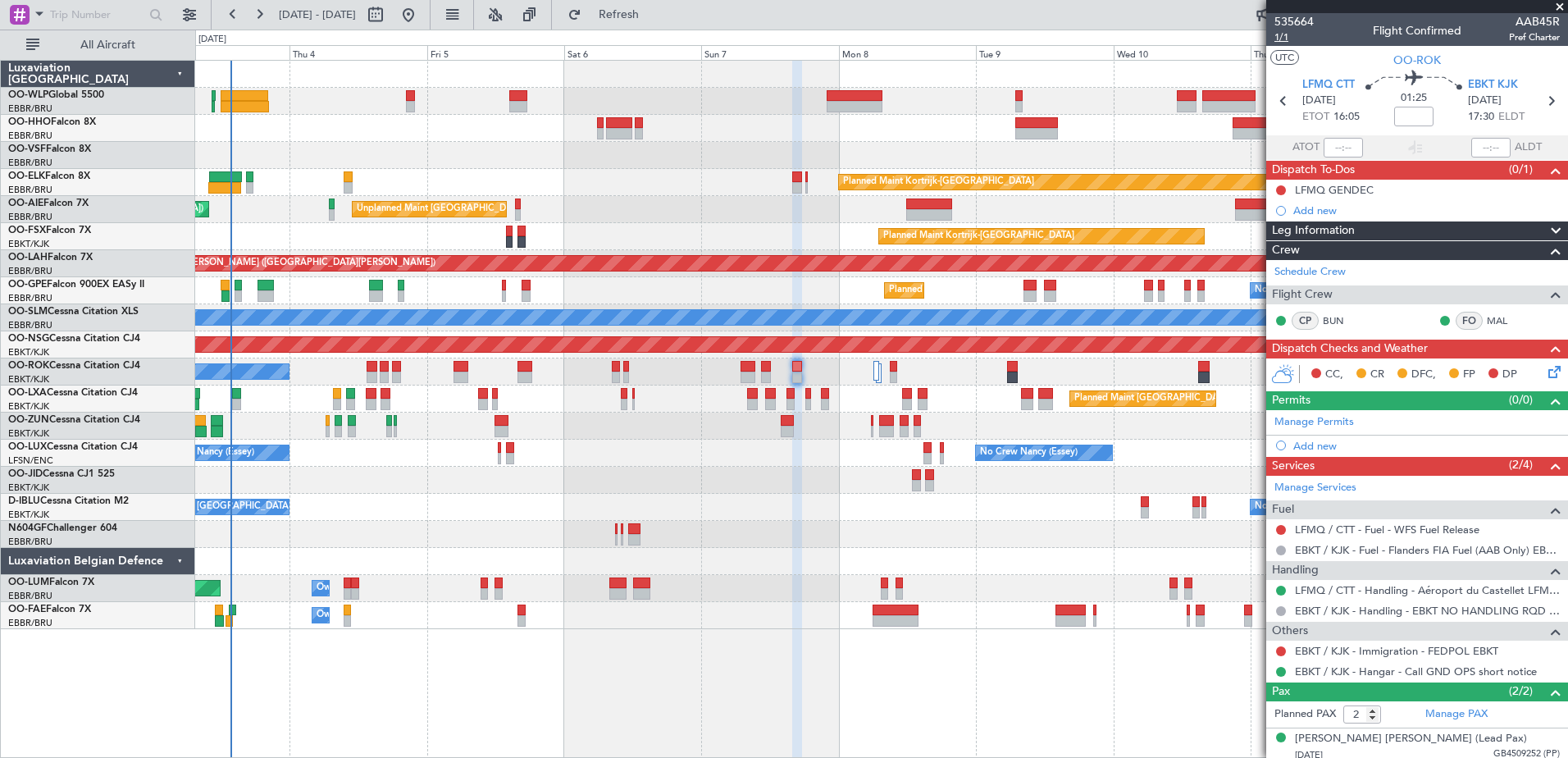
click at [1287, 40] on span "1/1" at bounding box center [1294, 38] width 40 height 14
click at [653, 17] on span "Refresh" at bounding box center [619, 14] width 68 height 11
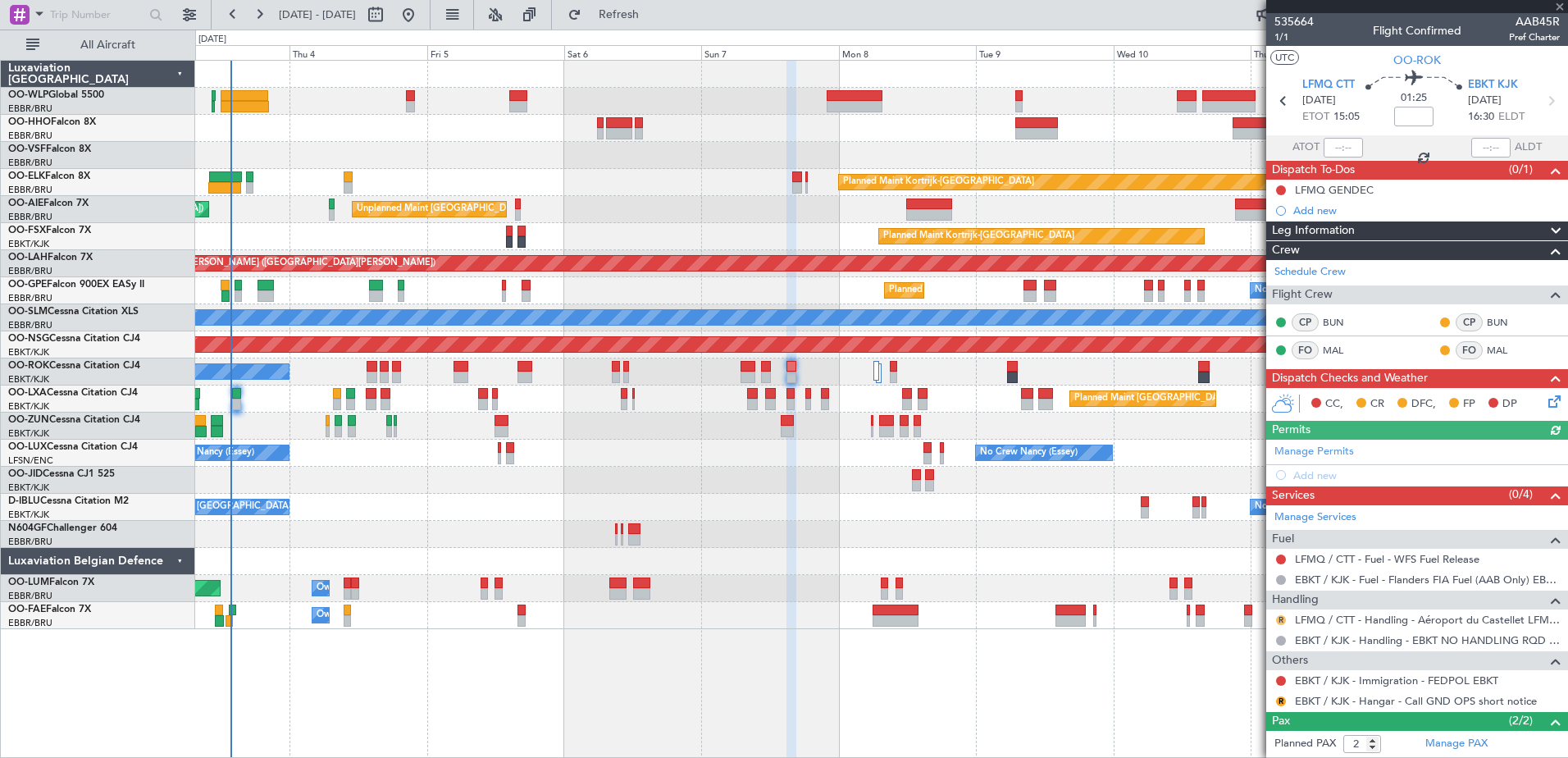
click at [1281, 617] on button "R" at bounding box center [1280, 620] width 10 height 10
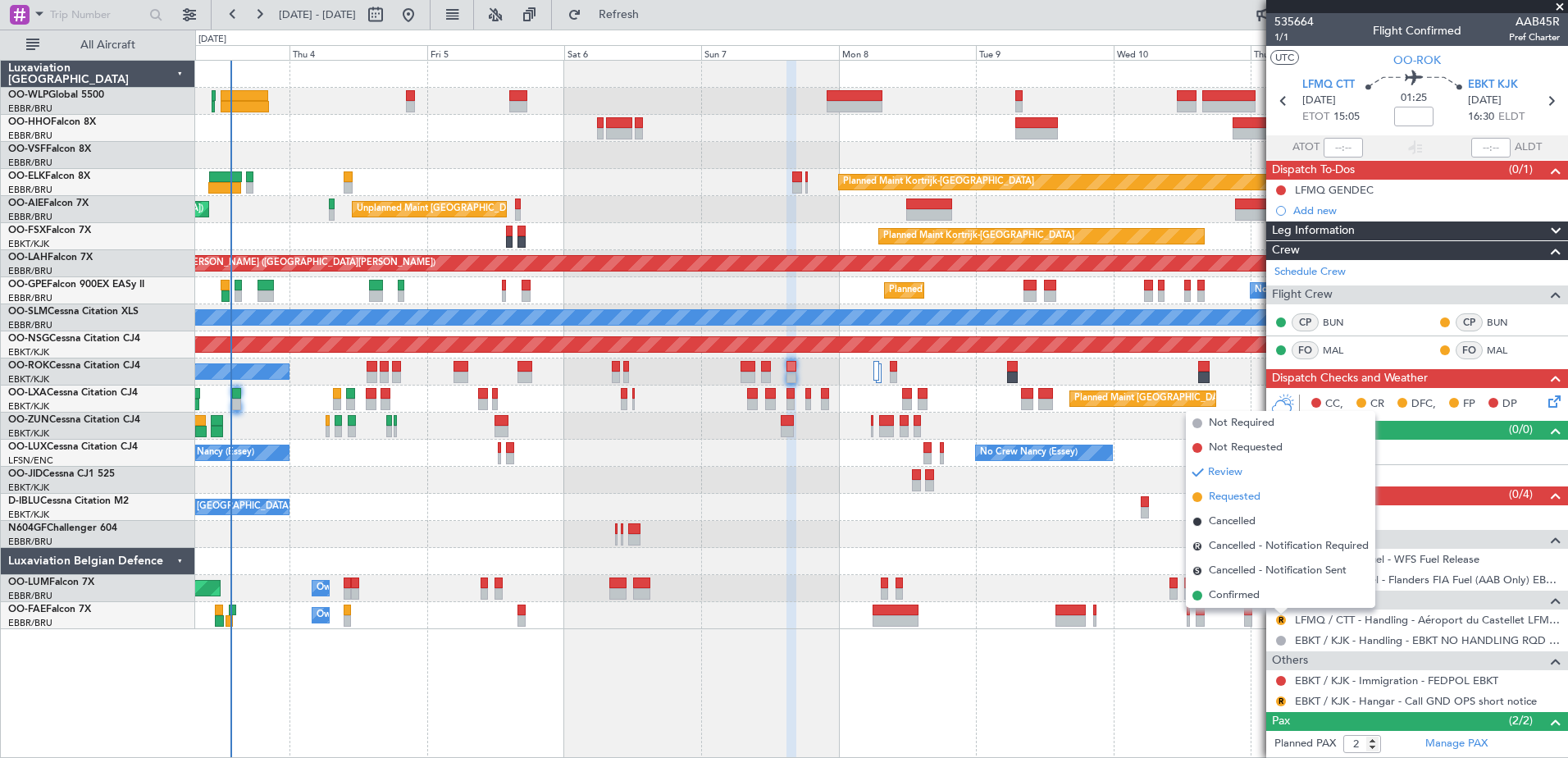
click at [1220, 503] on span "Requested" at bounding box center [1234, 497] width 52 height 17
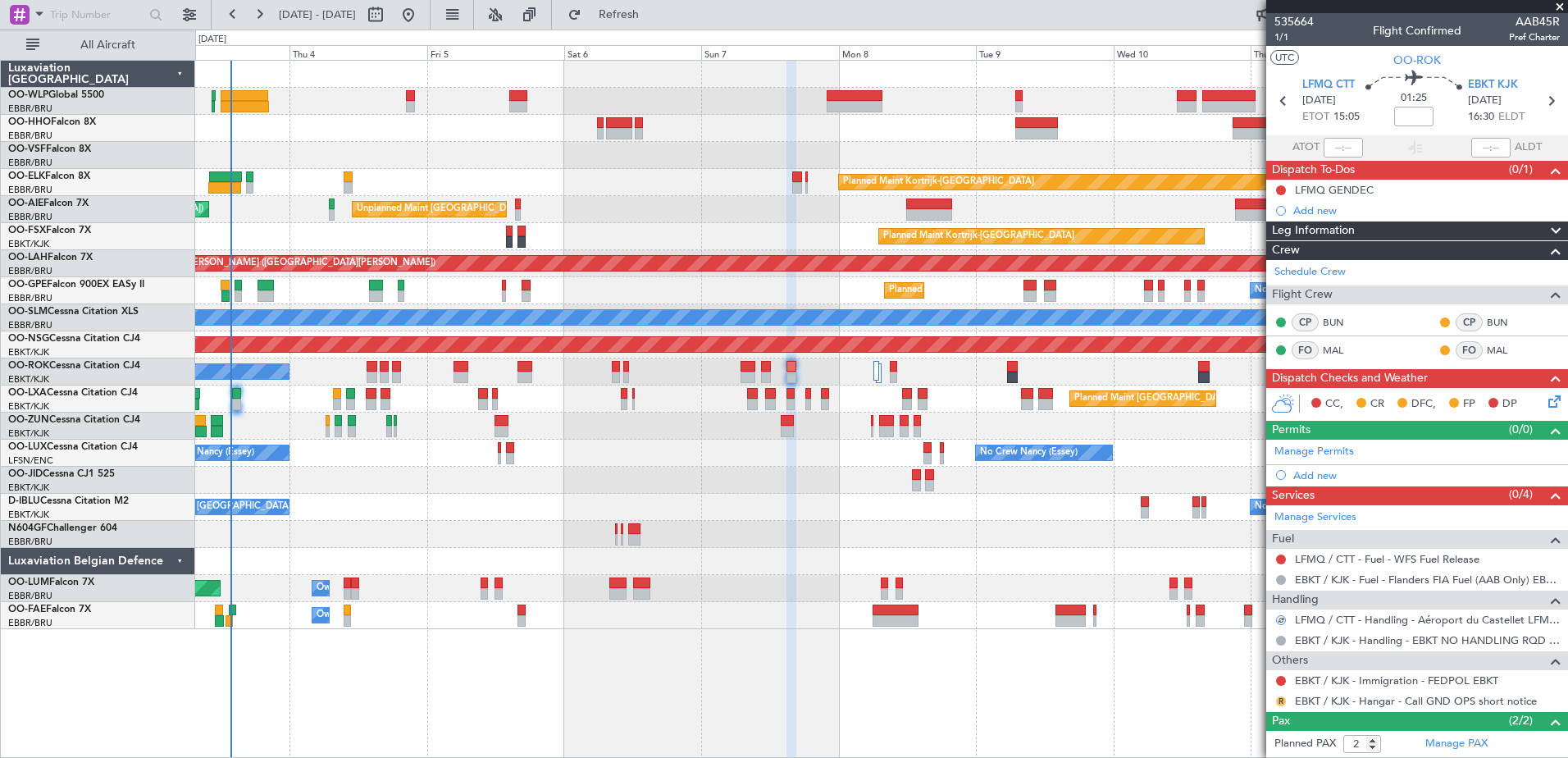
click at [1284, 702] on button "R" at bounding box center [1280, 701] width 10 height 10
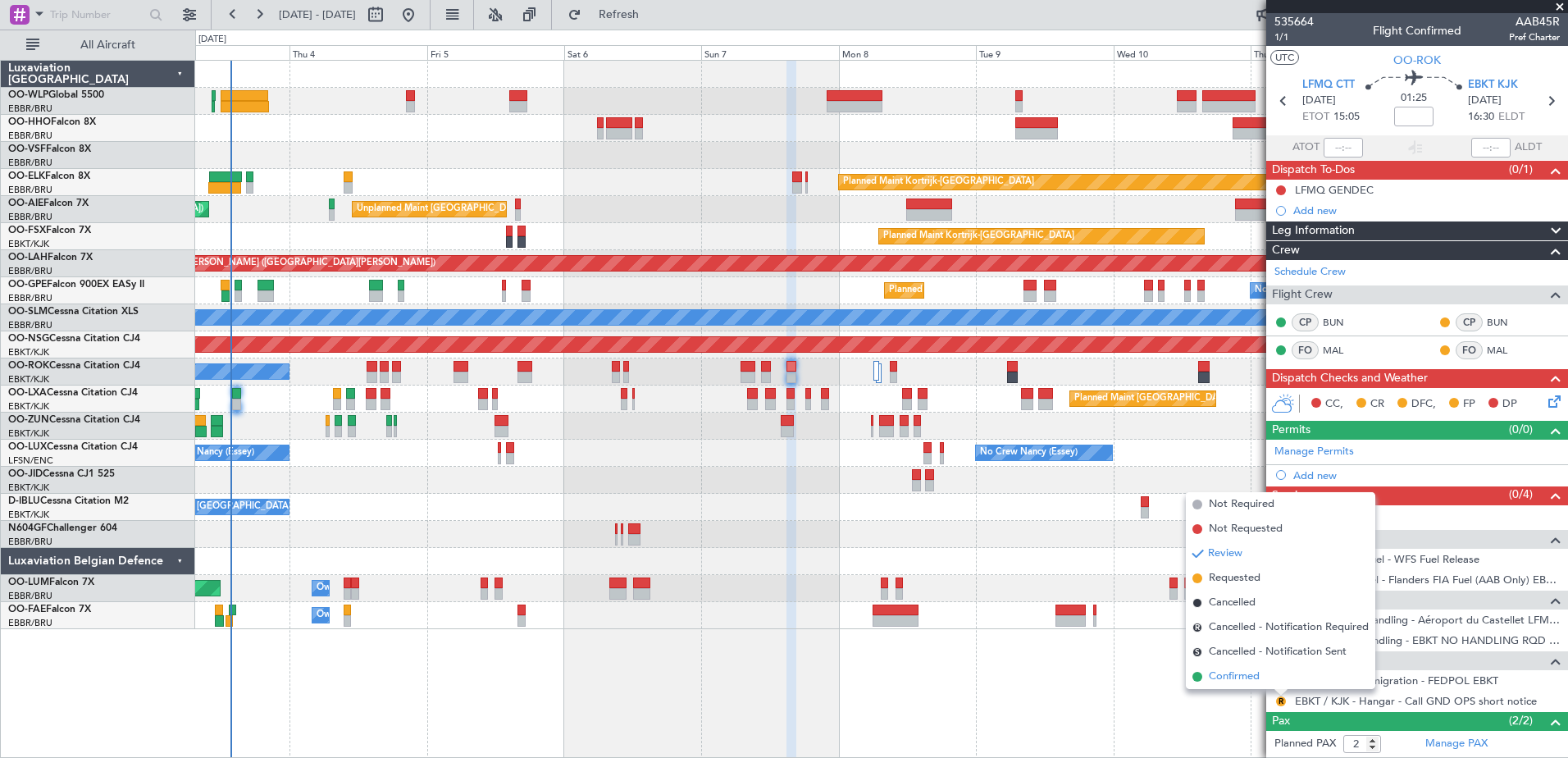
click at [1235, 675] on span "Confirmed" at bounding box center [1234, 676] width 51 height 17
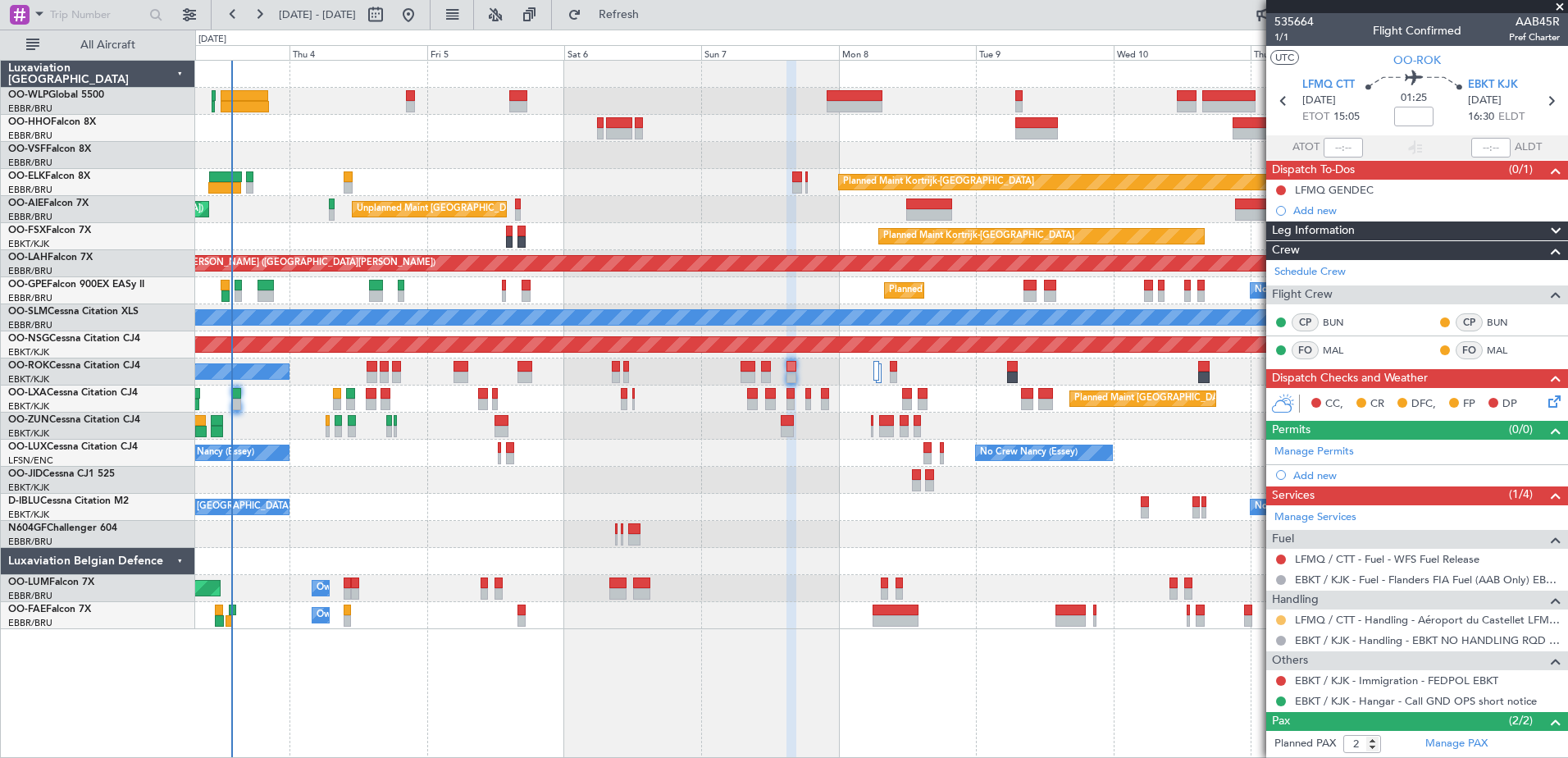
click at [1278, 614] on div at bounding box center [1281, 620] width 13 height 13
click at [1279, 616] on button at bounding box center [1280, 620] width 10 height 10
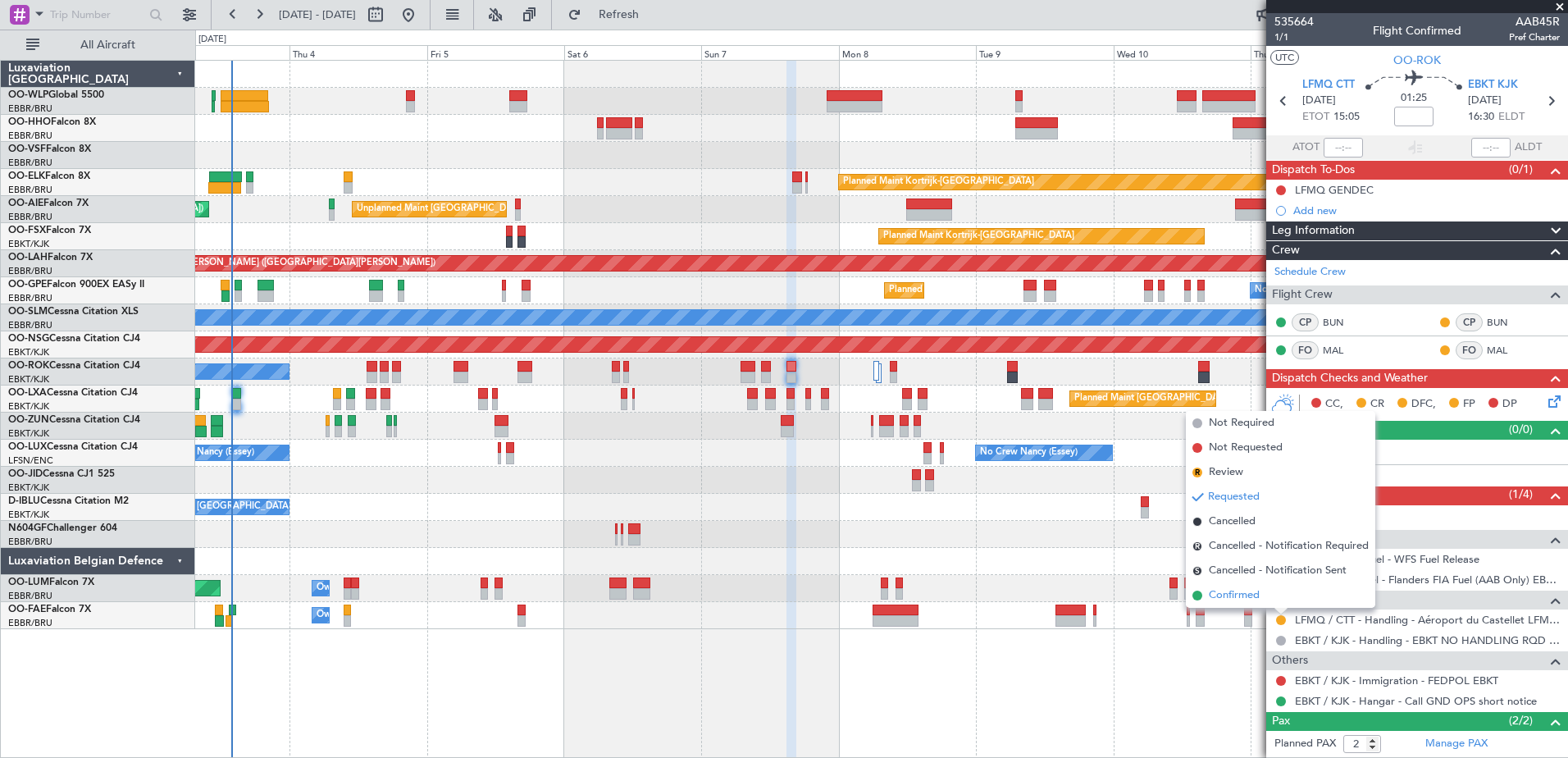
click at [1247, 596] on span "Confirmed" at bounding box center [1234, 596] width 51 height 17
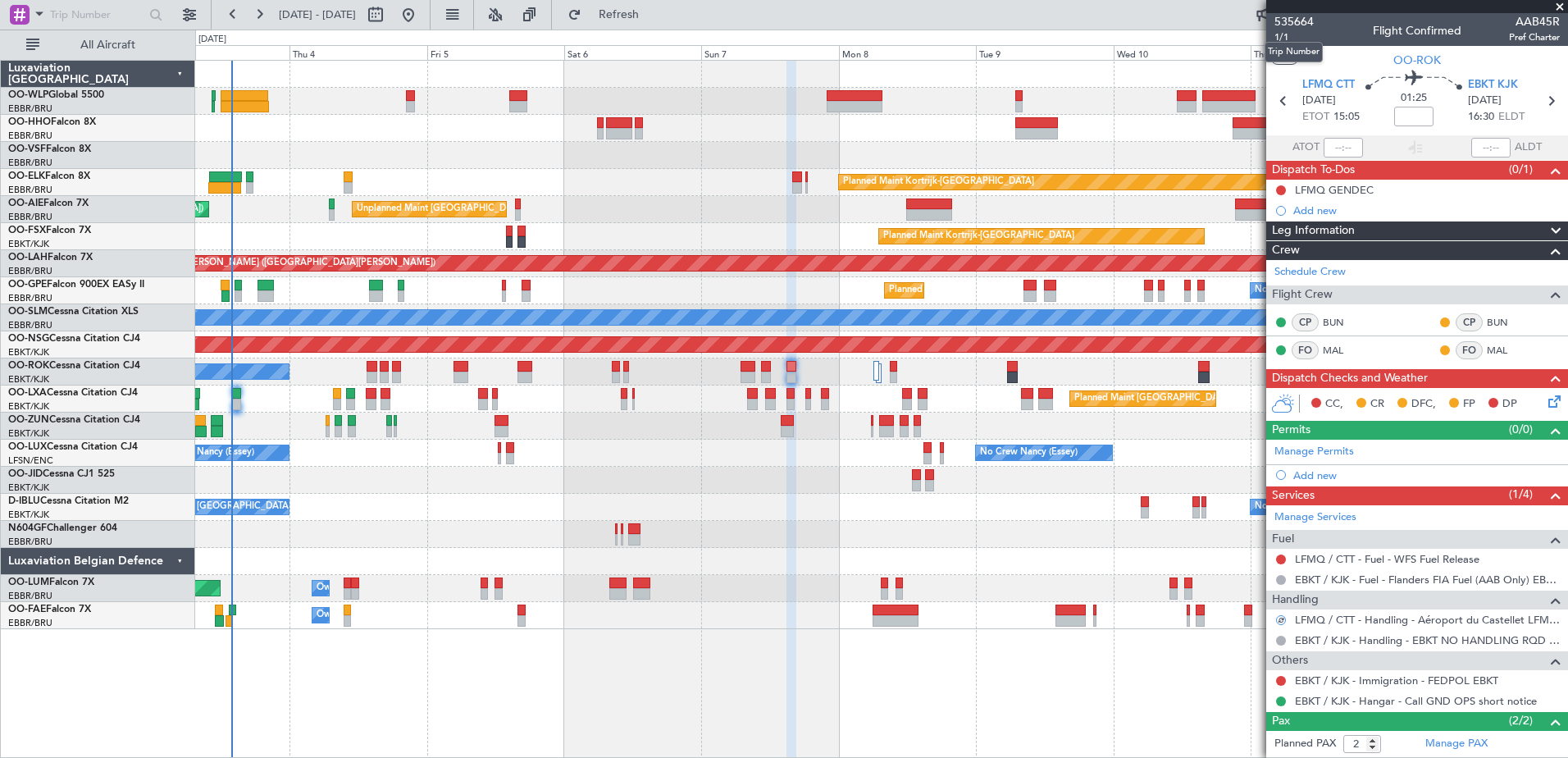
click at [1270, 35] on mat-tooltip-component "Trip Number" at bounding box center [1293, 53] width 81 height 44
click at [1284, 34] on mat-tooltip-component "Trip Number" at bounding box center [1293, 53] width 81 height 44
click at [1289, 39] on span "1/1" at bounding box center [1294, 38] width 40 height 14
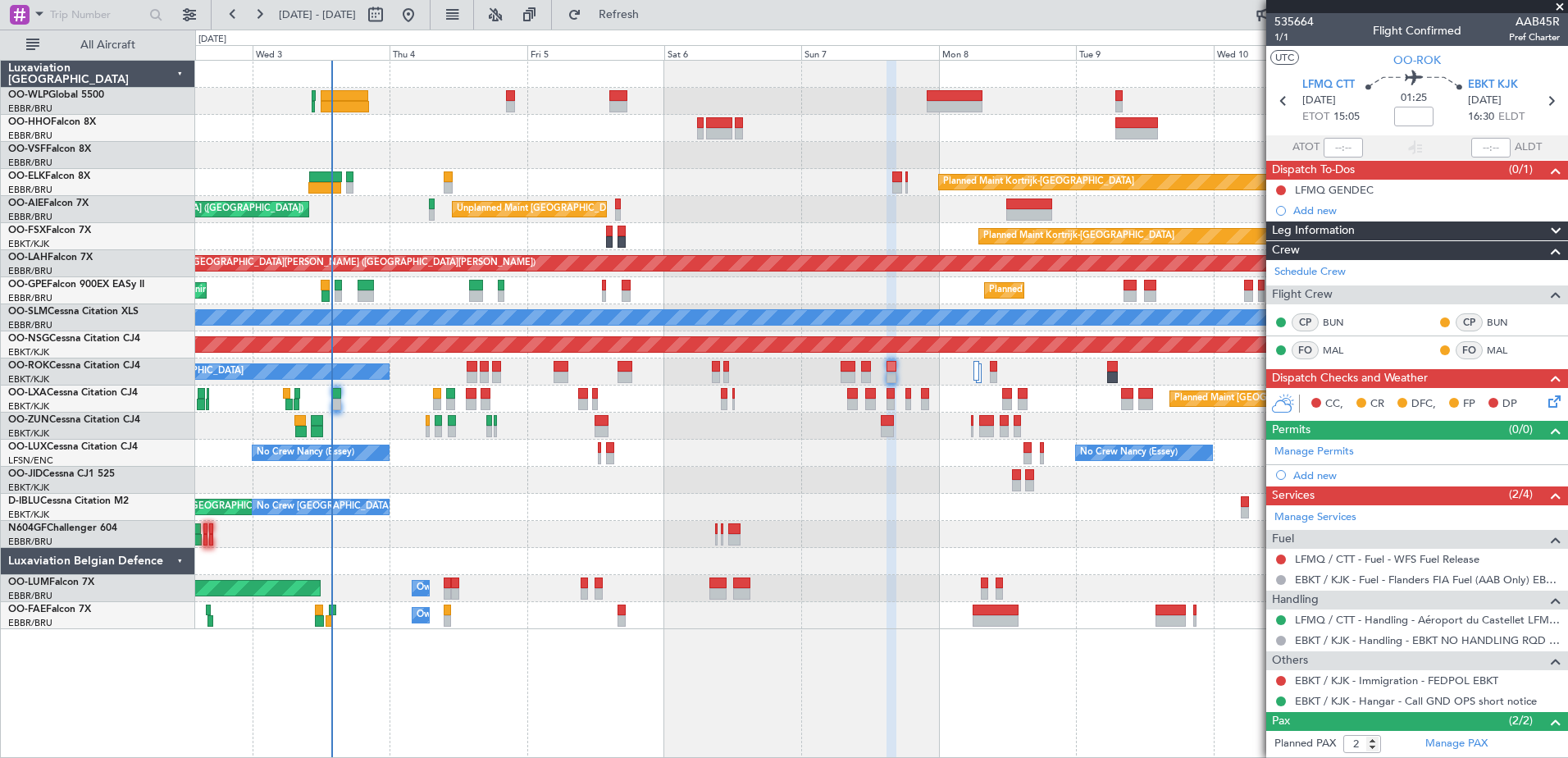
click at [851, 502] on div "No Crew [GEOGRAPHIC_DATA] ([GEOGRAPHIC_DATA] National) AOG Maint [GEOGRAPHIC_DA…" at bounding box center [881, 507] width 1372 height 27
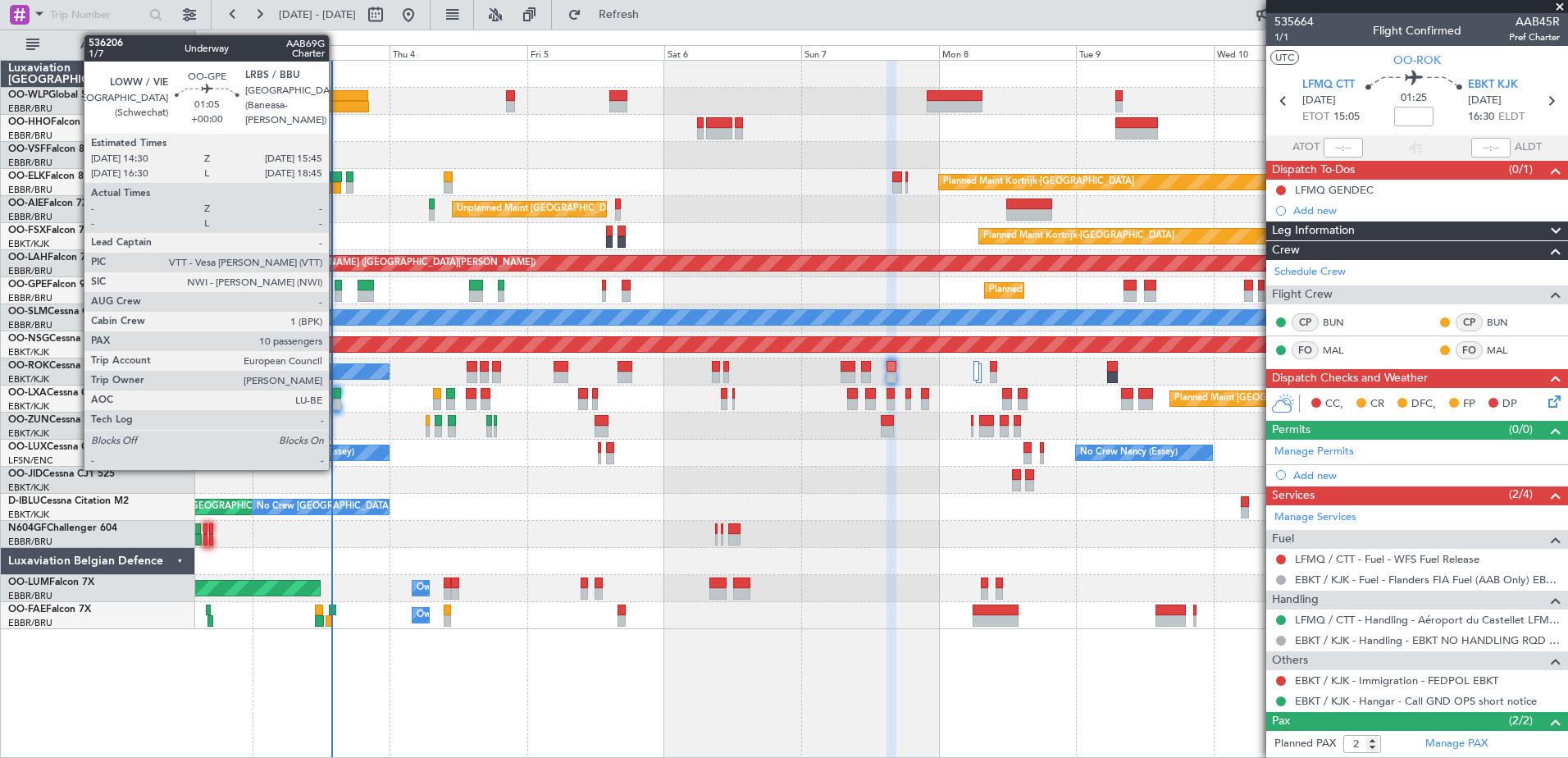
click at [336, 295] on div at bounding box center [338, 296] width 7 height 11
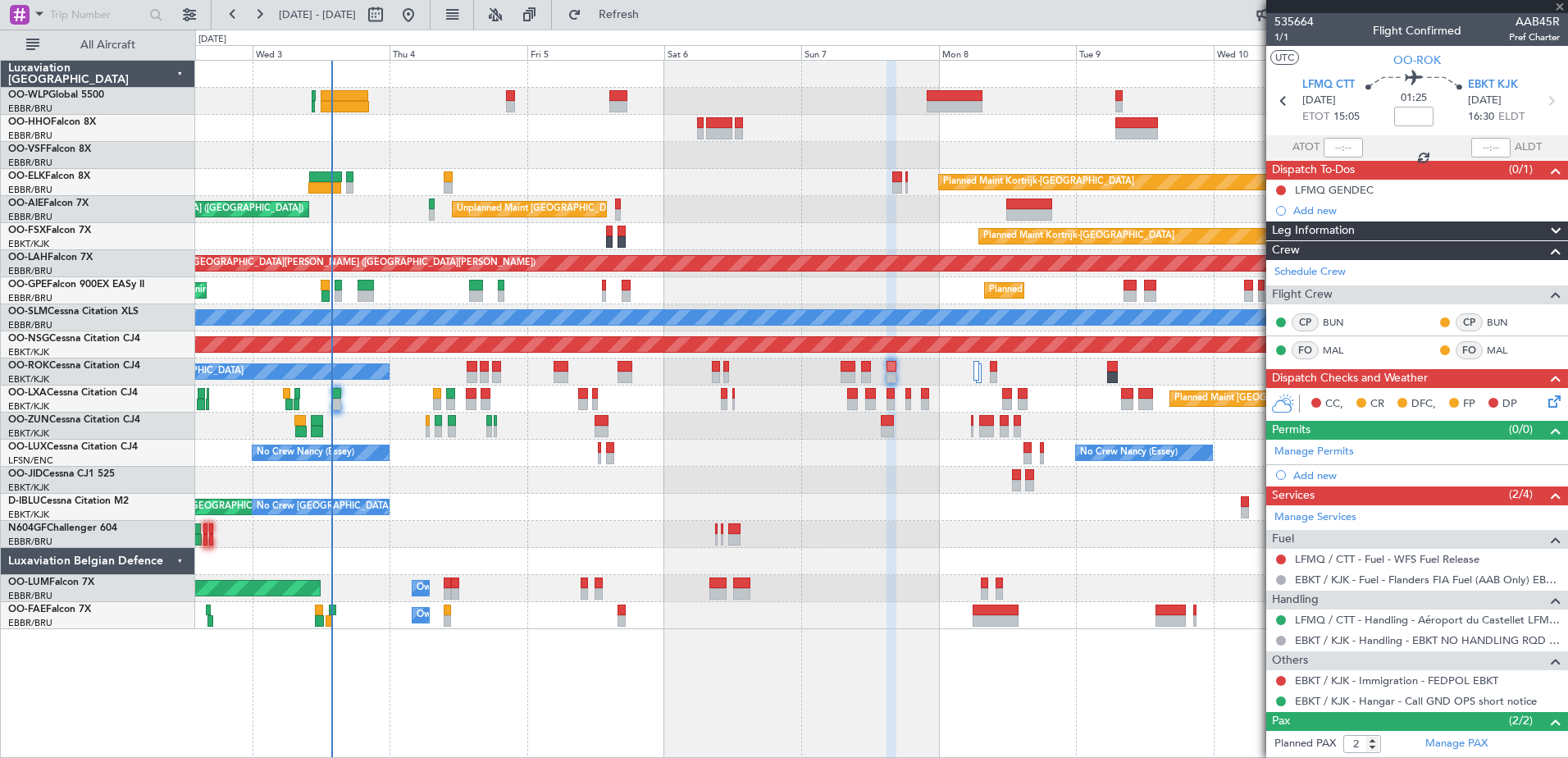
type input "10"
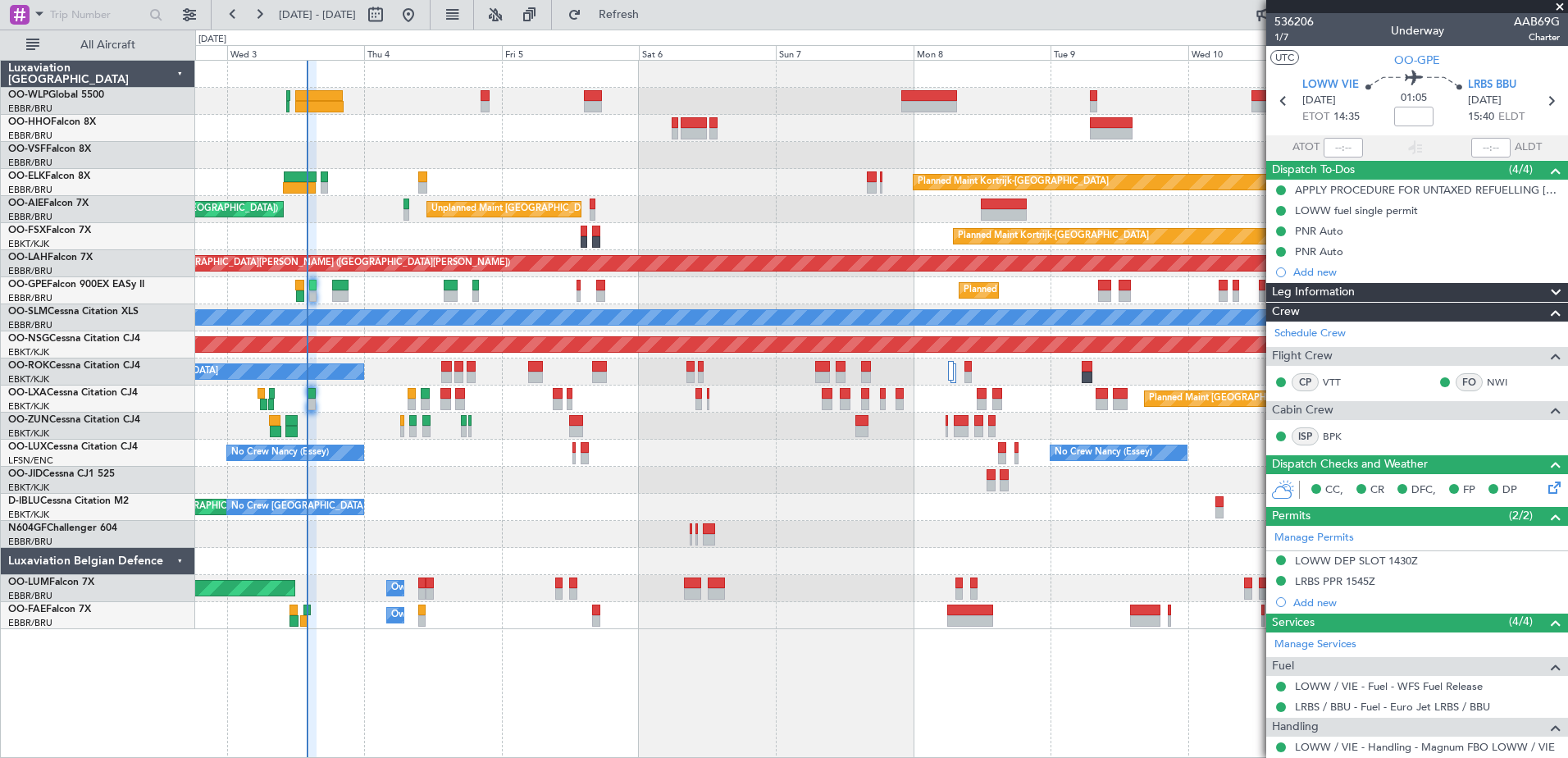
click at [461, 632] on div "Planned Maint Kortrijk-Wevelgem Unplanned Maint Brussels (Brussels National) Pl…" at bounding box center [881, 408] width 1373 height 698
click at [653, 19] on span "Refresh" at bounding box center [619, 14] width 68 height 11
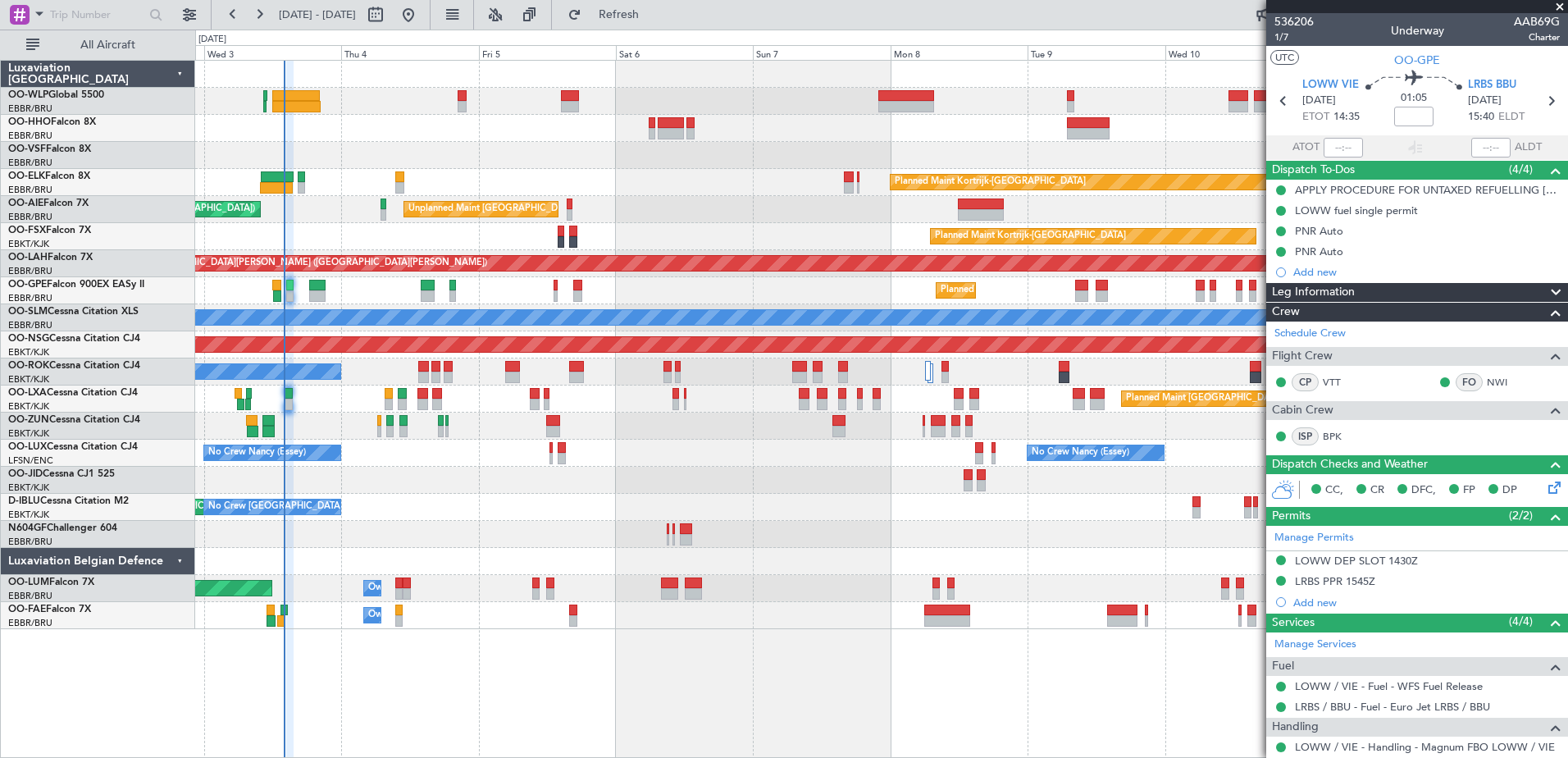
click at [460, 641] on div "Planned Maint Kortrijk-Wevelgem Unplanned Maint Brussels (Brussels National) Pl…" at bounding box center [881, 408] width 1373 height 698
click at [414, 482] on div at bounding box center [881, 480] width 1372 height 27
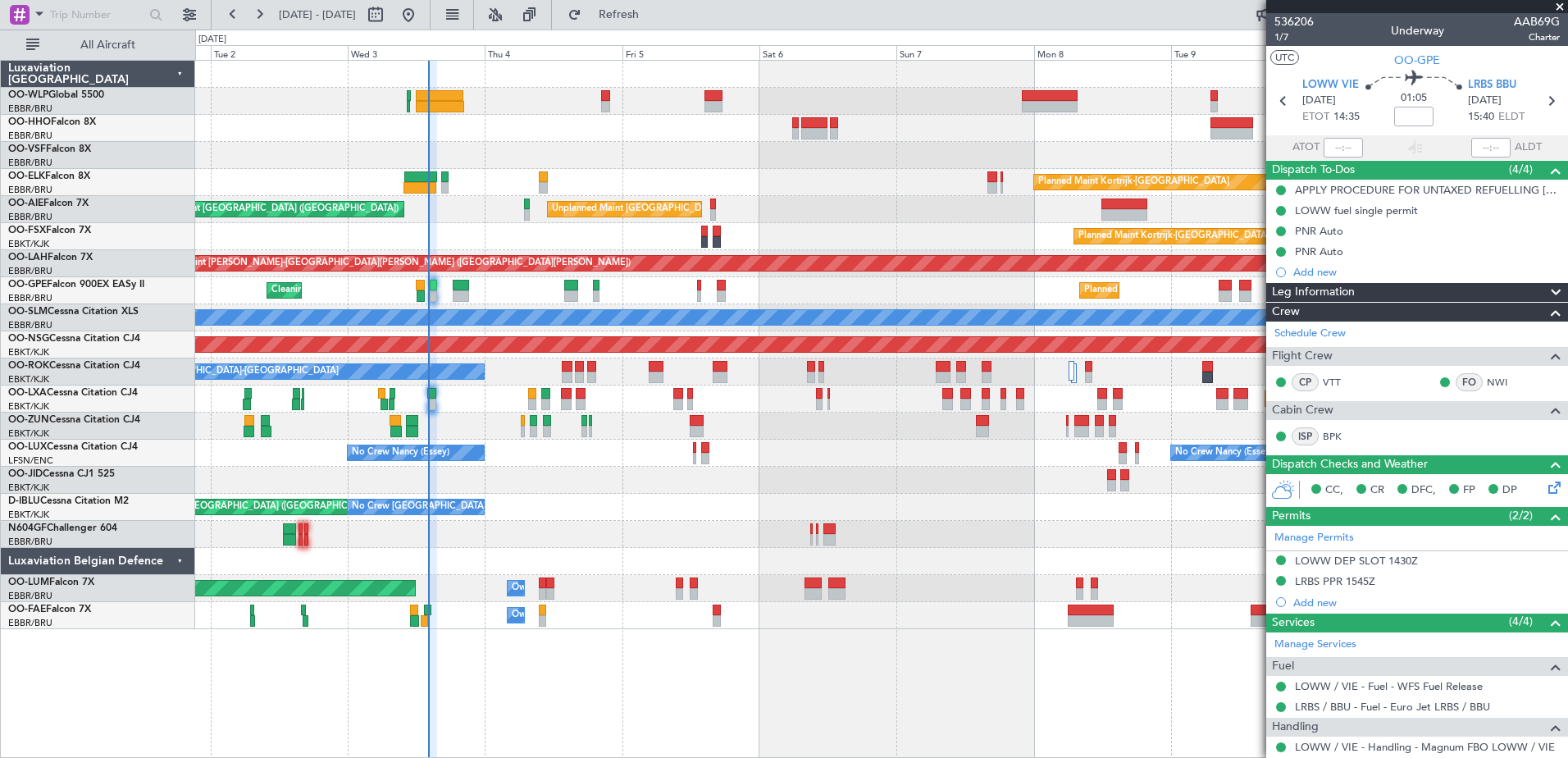
click at [614, 654] on div "Planned Maint Kortrijk-[GEOGRAPHIC_DATA] Unplanned Maint [GEOGRAPHIC_DATA] ([GE…" at bounding box center [881, 408] width 1373 height 698
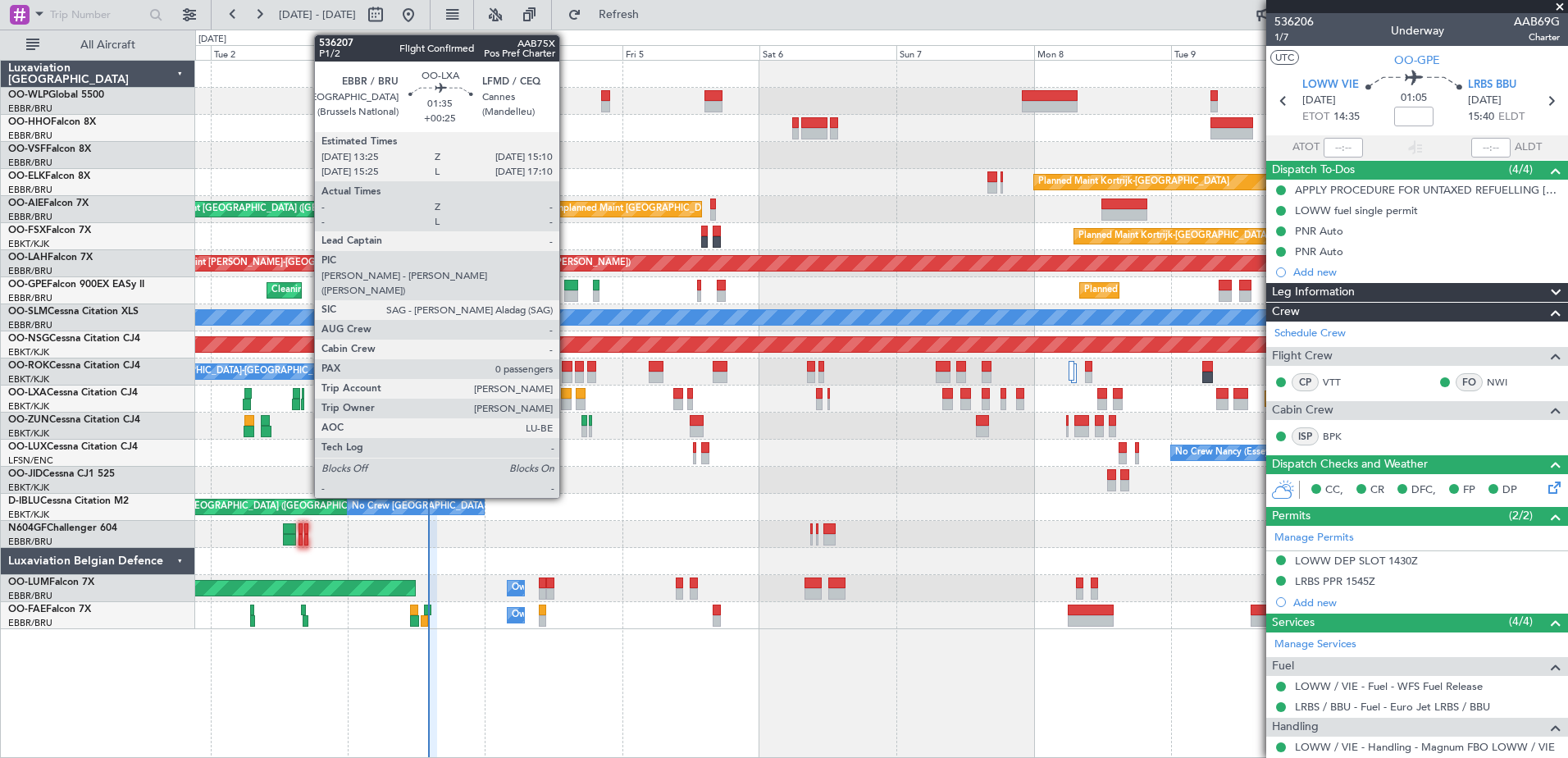
click at [566, 401] on div at bounding box center [566, 404] width 11 height 11
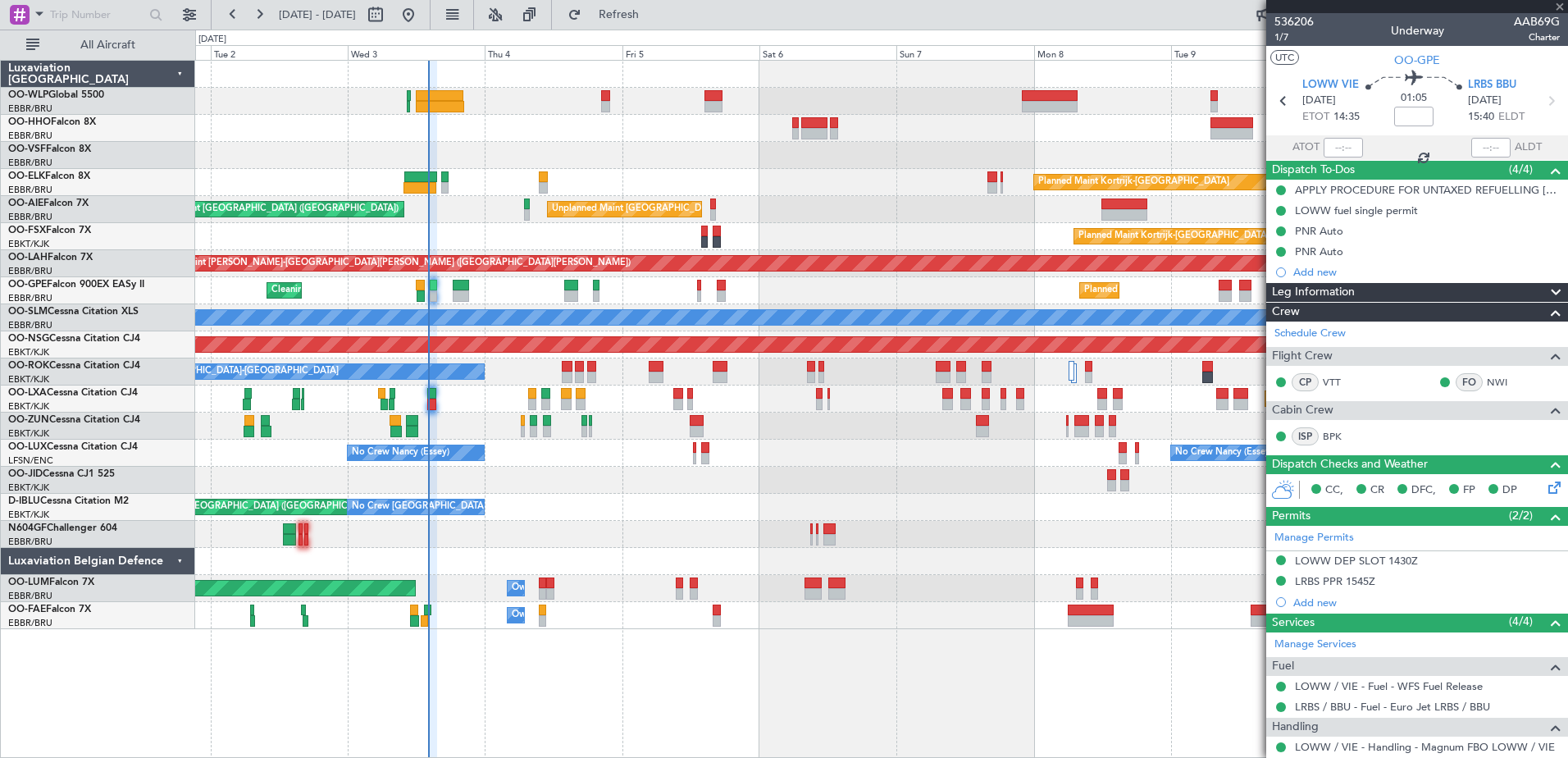
type input "+00:25"
type input "0"
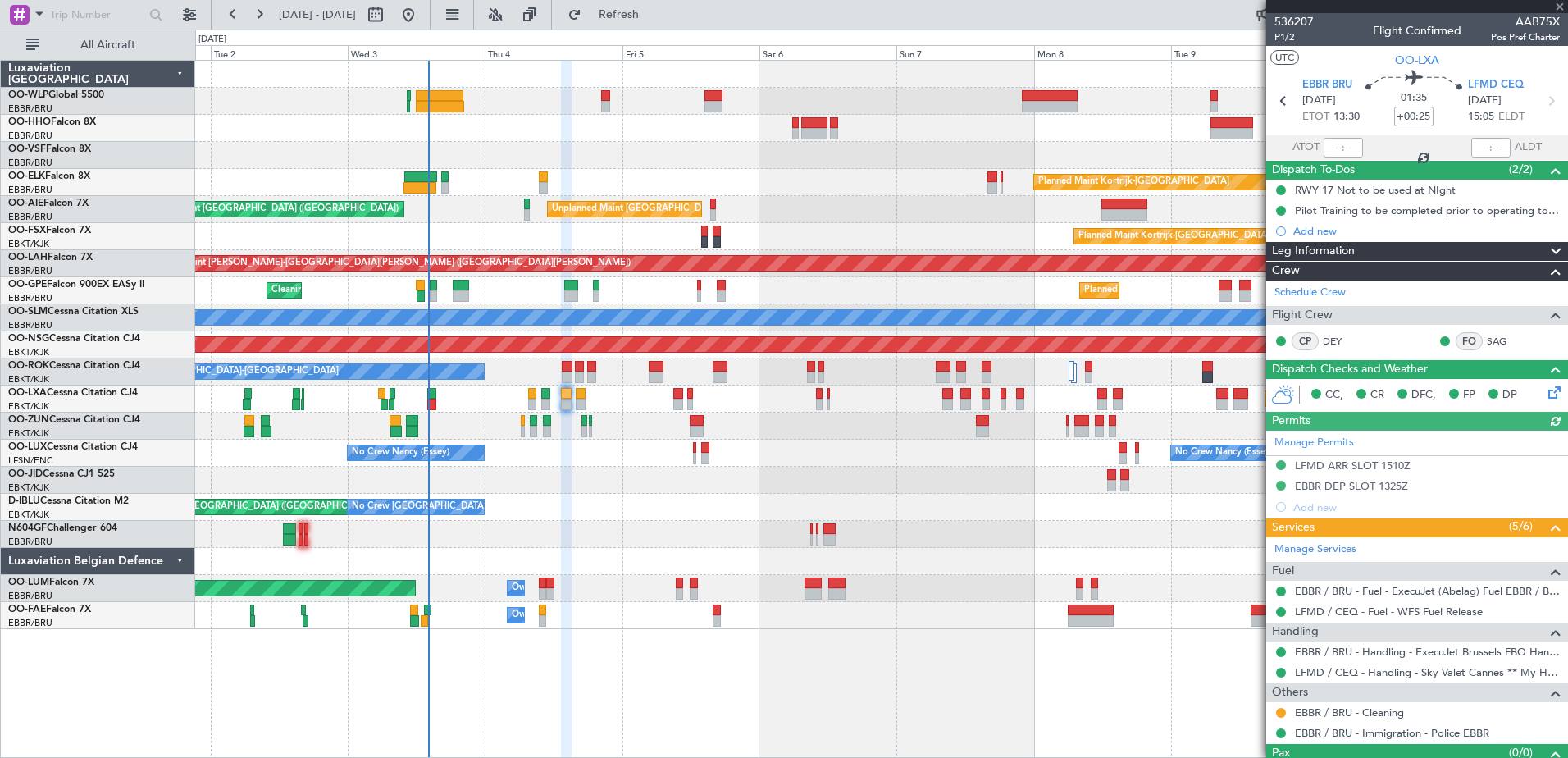
scroll to position [31, 0]
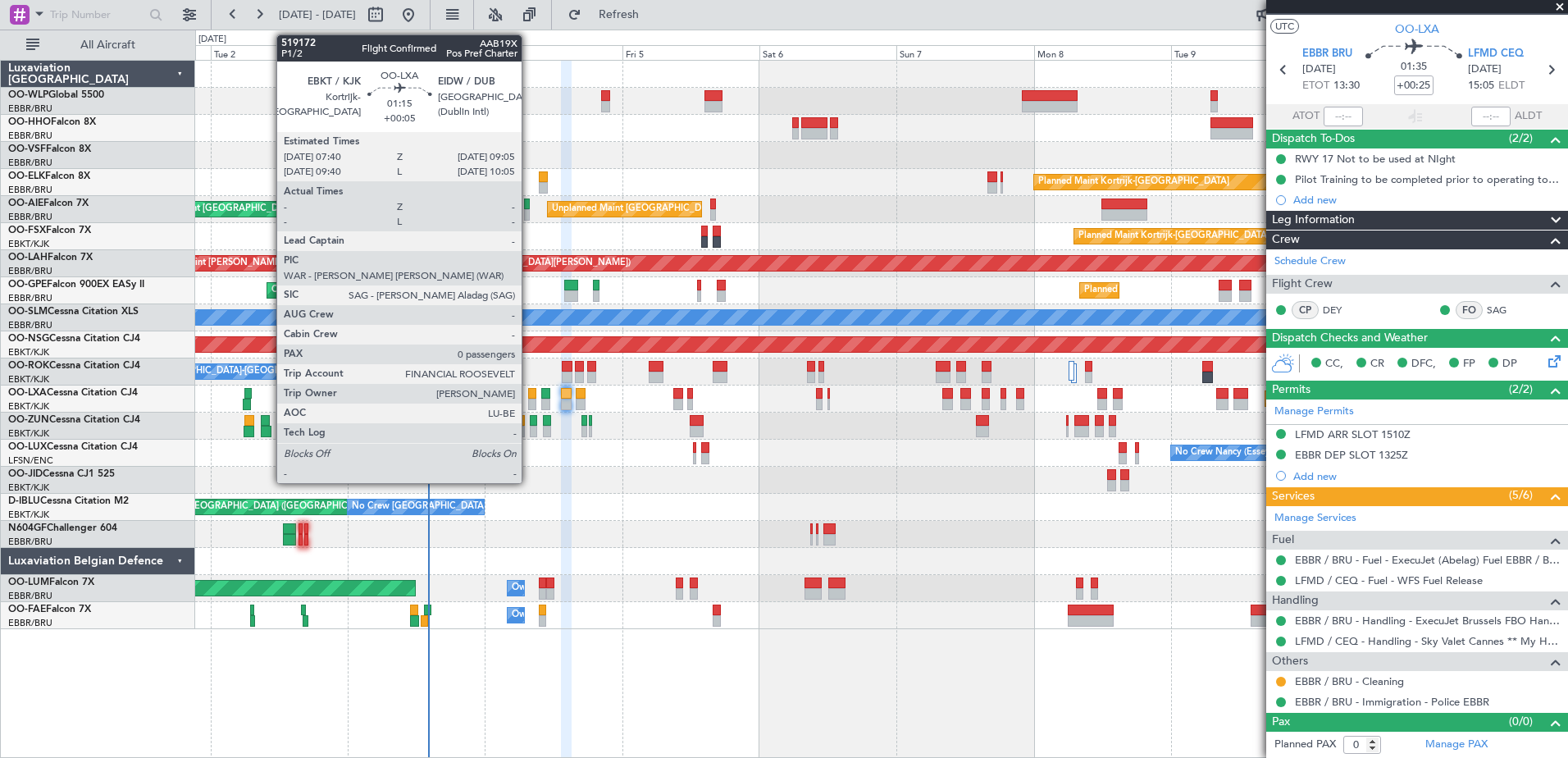
click at [529, 398] on div at bounding box center [532, 393] width 8 height 11
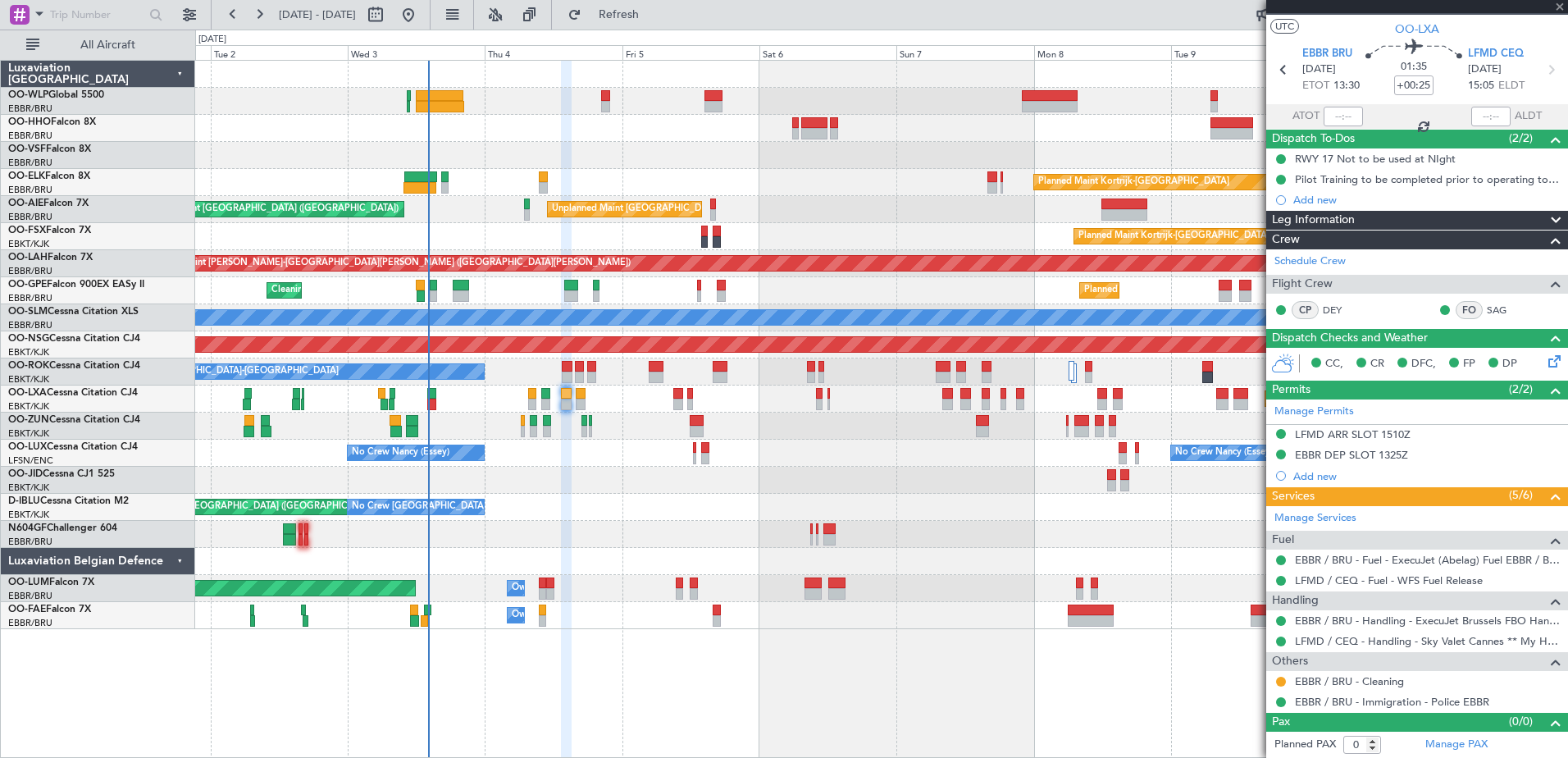
type input "+00:05"
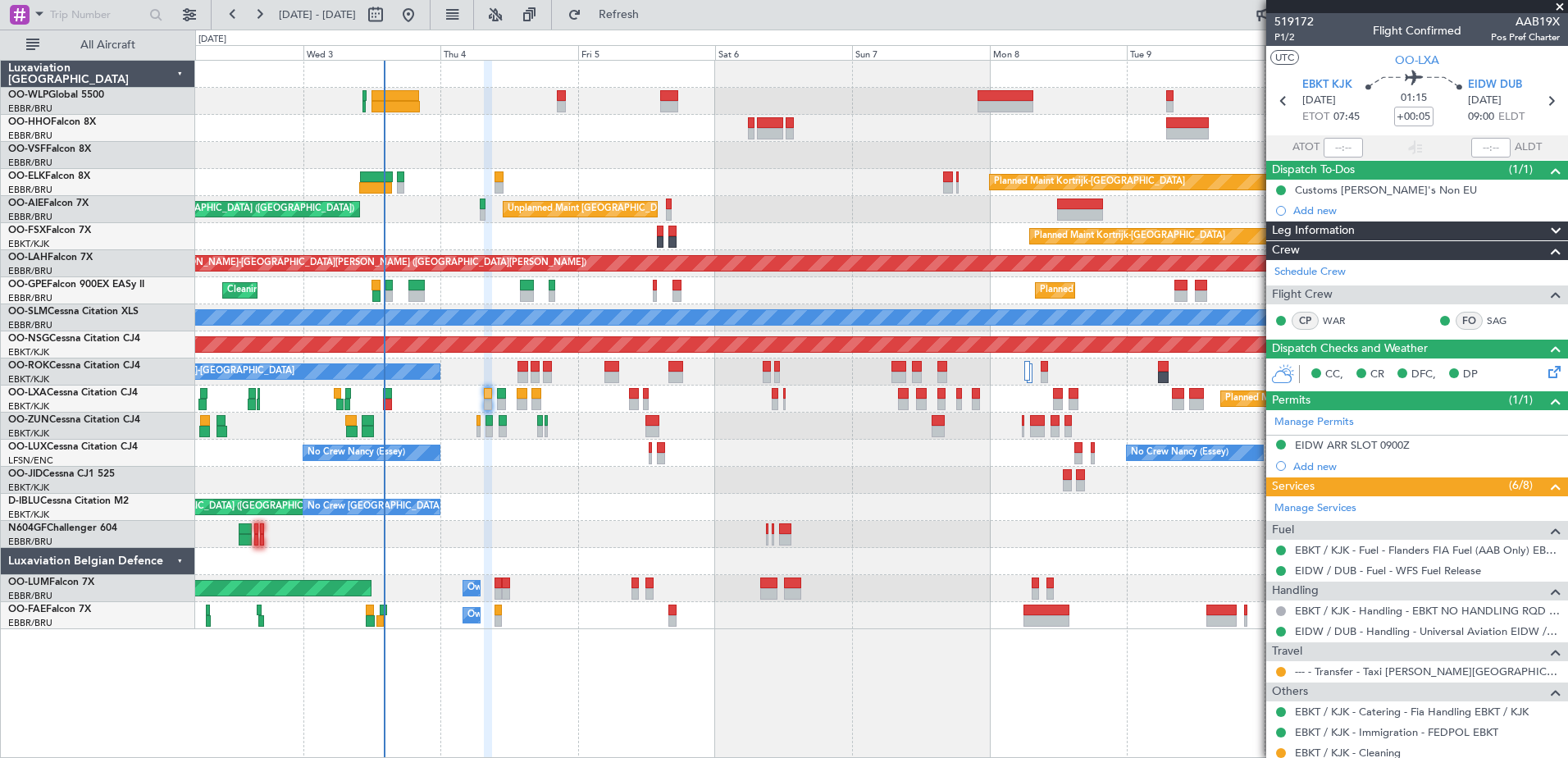
click at [608, 514] on div "No Crew [GEOGRAPHIC_DATA] ([GEOGRAPHIC_DATA] National) AOG Maint [GEOGRAPHIC_DA…" at bounding box center [881, 507] width 1372 height 27
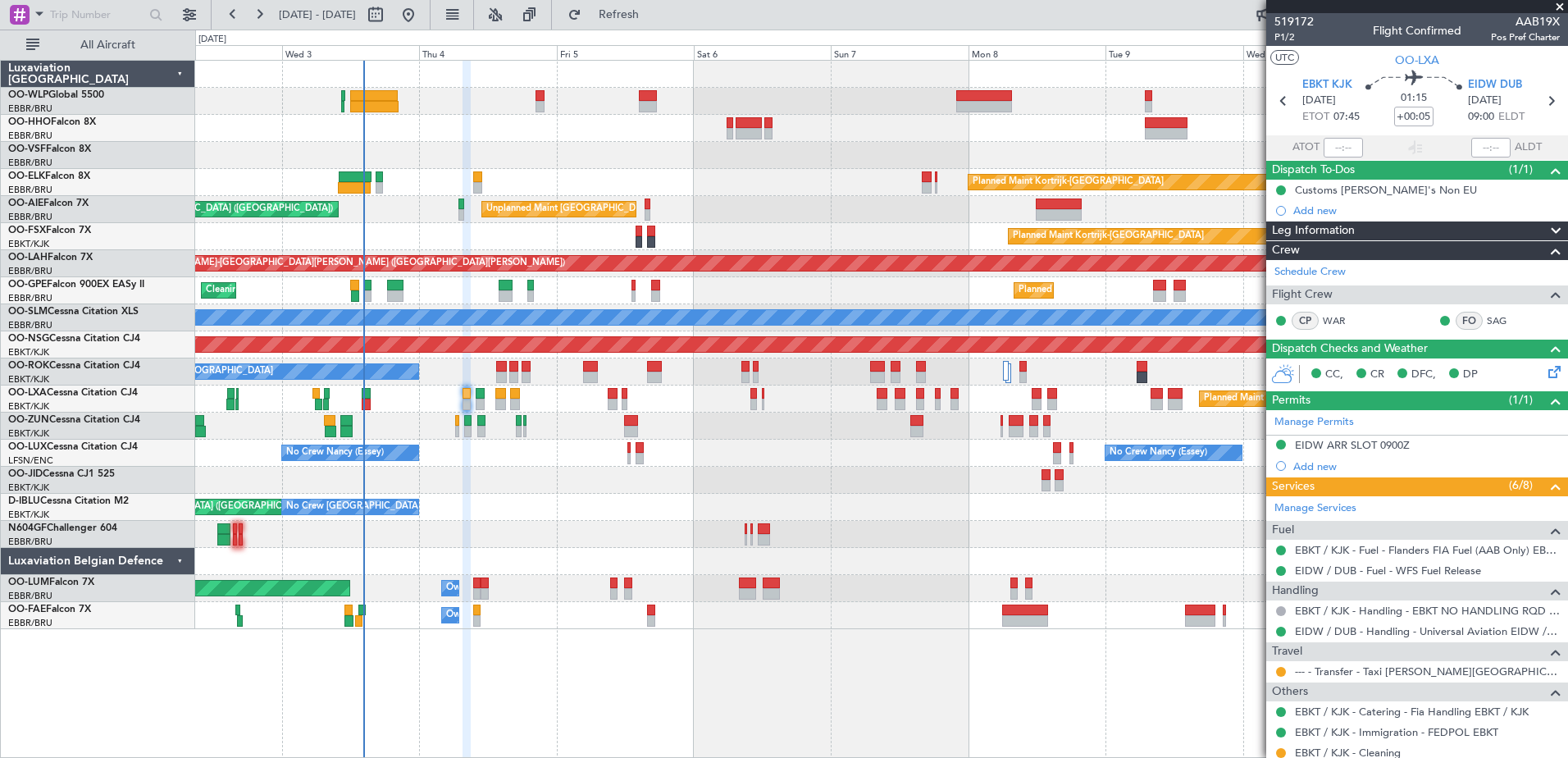
click at [771, 473] on div "Planned Maint Kortrijk-Wevelgem Unplanned Maint Brussels (Brussels National) Pl…" at bounding box center [881, 344] width 1372 height 568
click at [1377, 442] on div "EIDW ARR SLOT 0900Z" at bounding box center [1352, 445] width 115 height 14
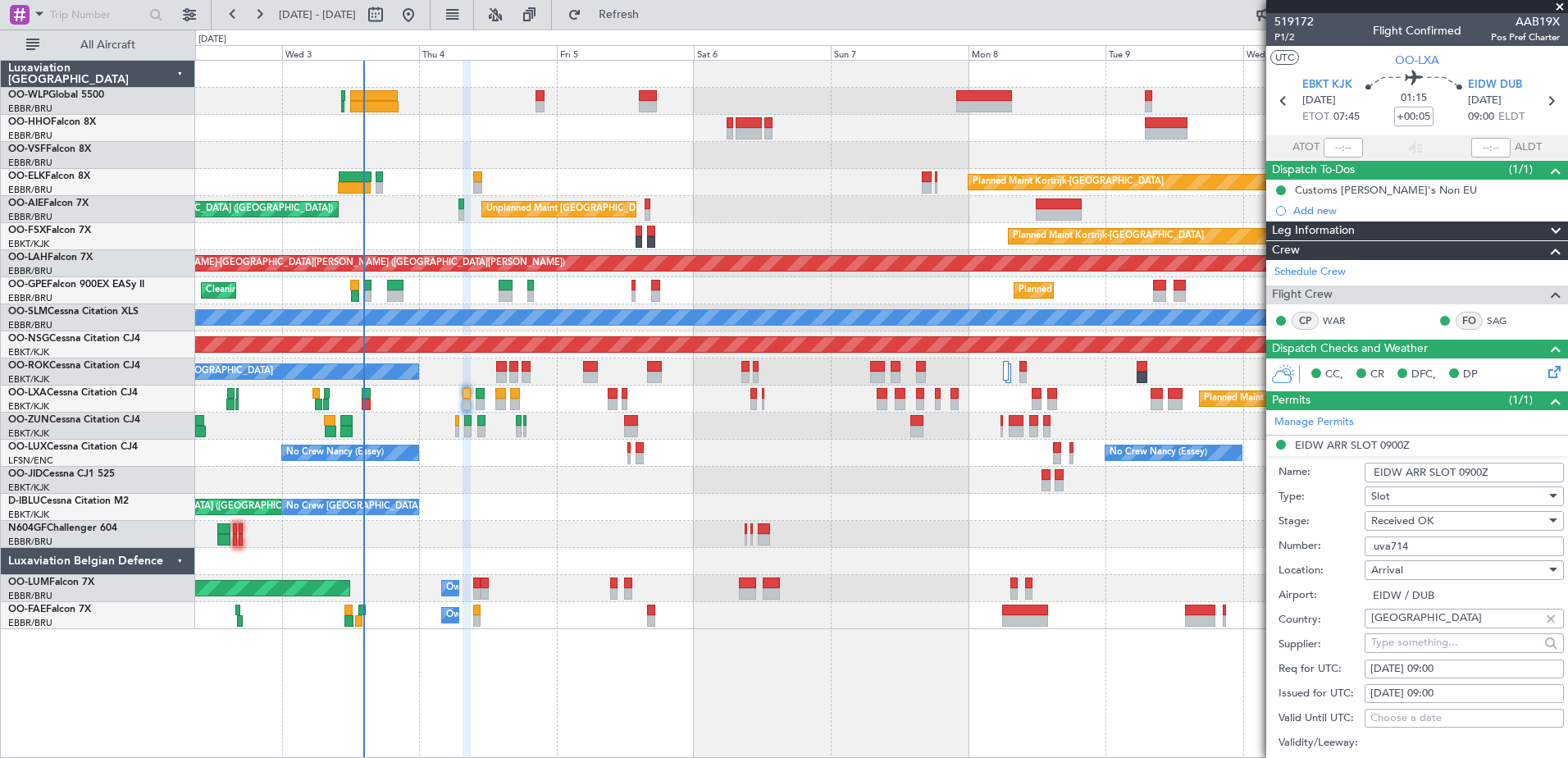
scroll to position [492, 0]
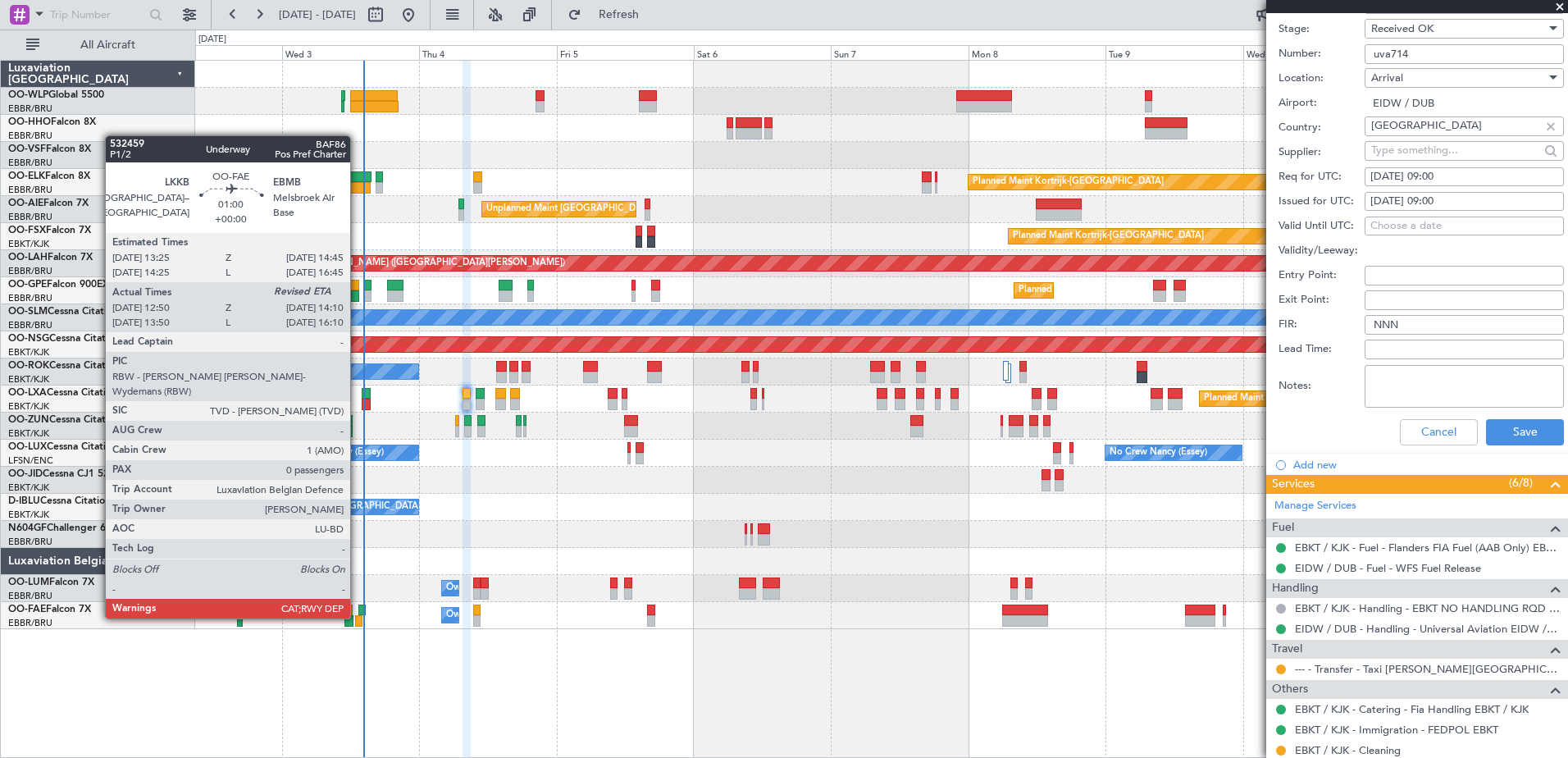
click at [357, 617] on div at bounding box center [358, 621] width 8 height 11
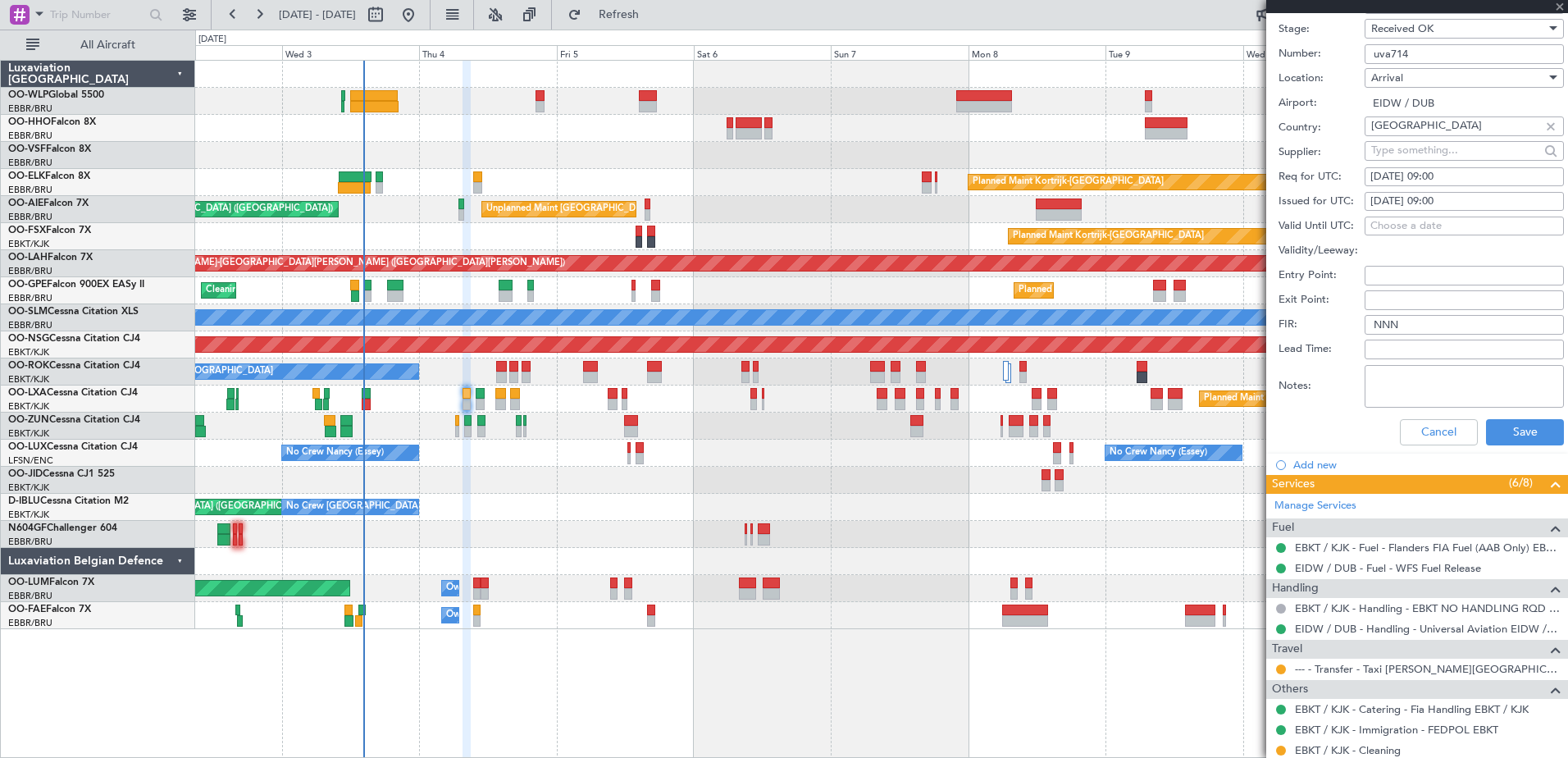
scroll to position [0, 0]
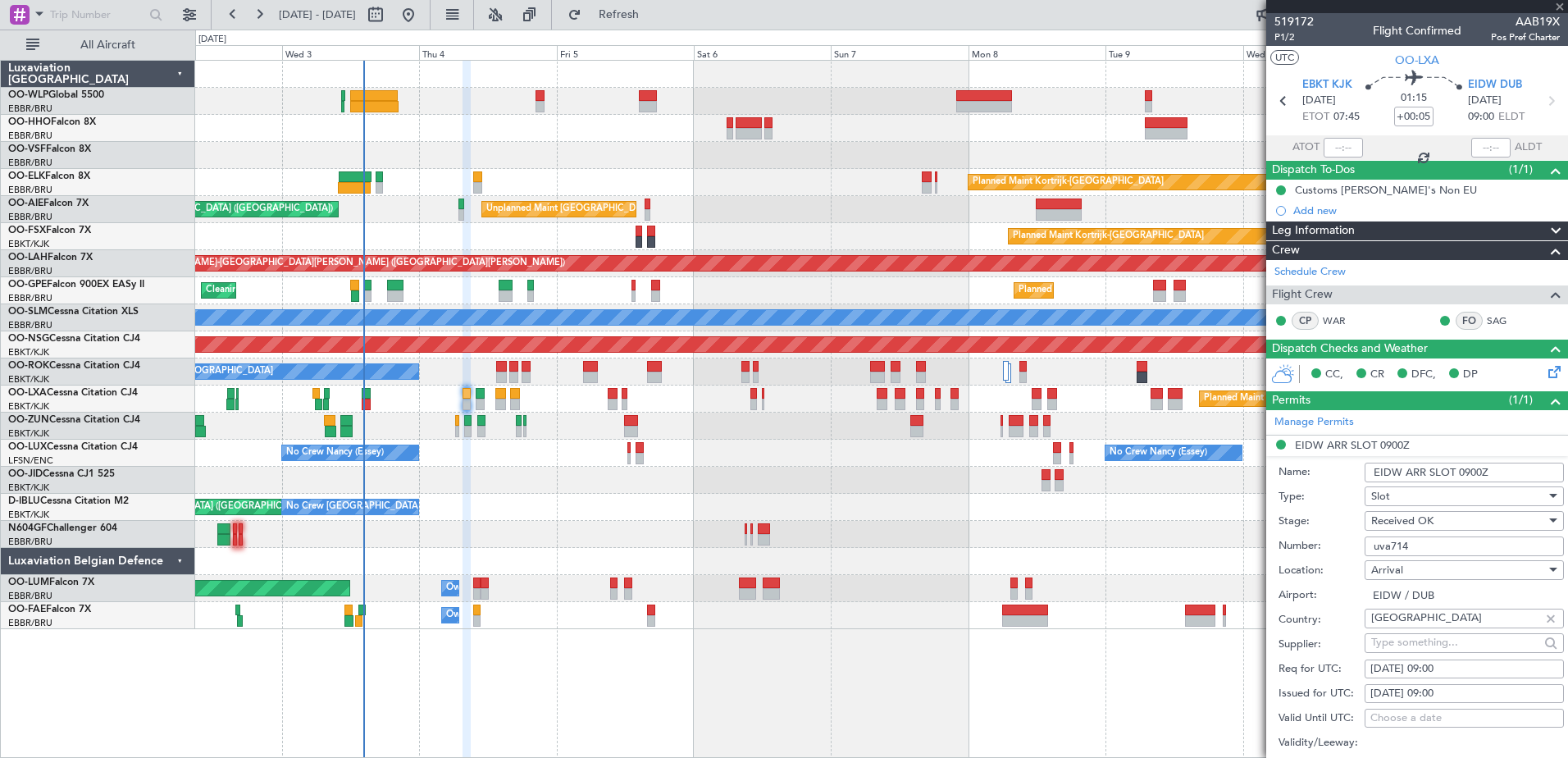
type input "13:00"
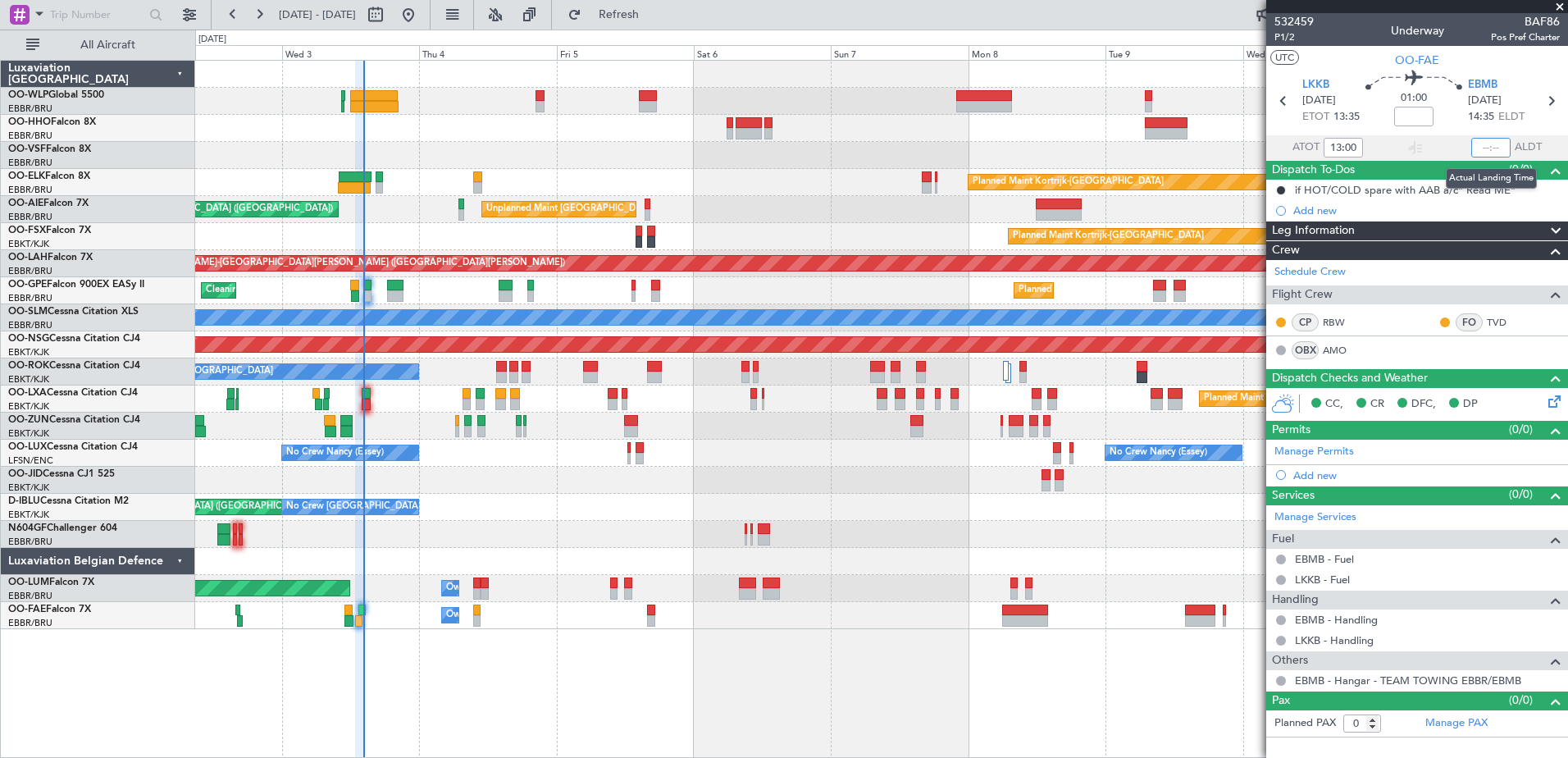
click at [1484, 143] on input "text" at bounding box center [1491, 148] width 40 height 19
type input "14:14"
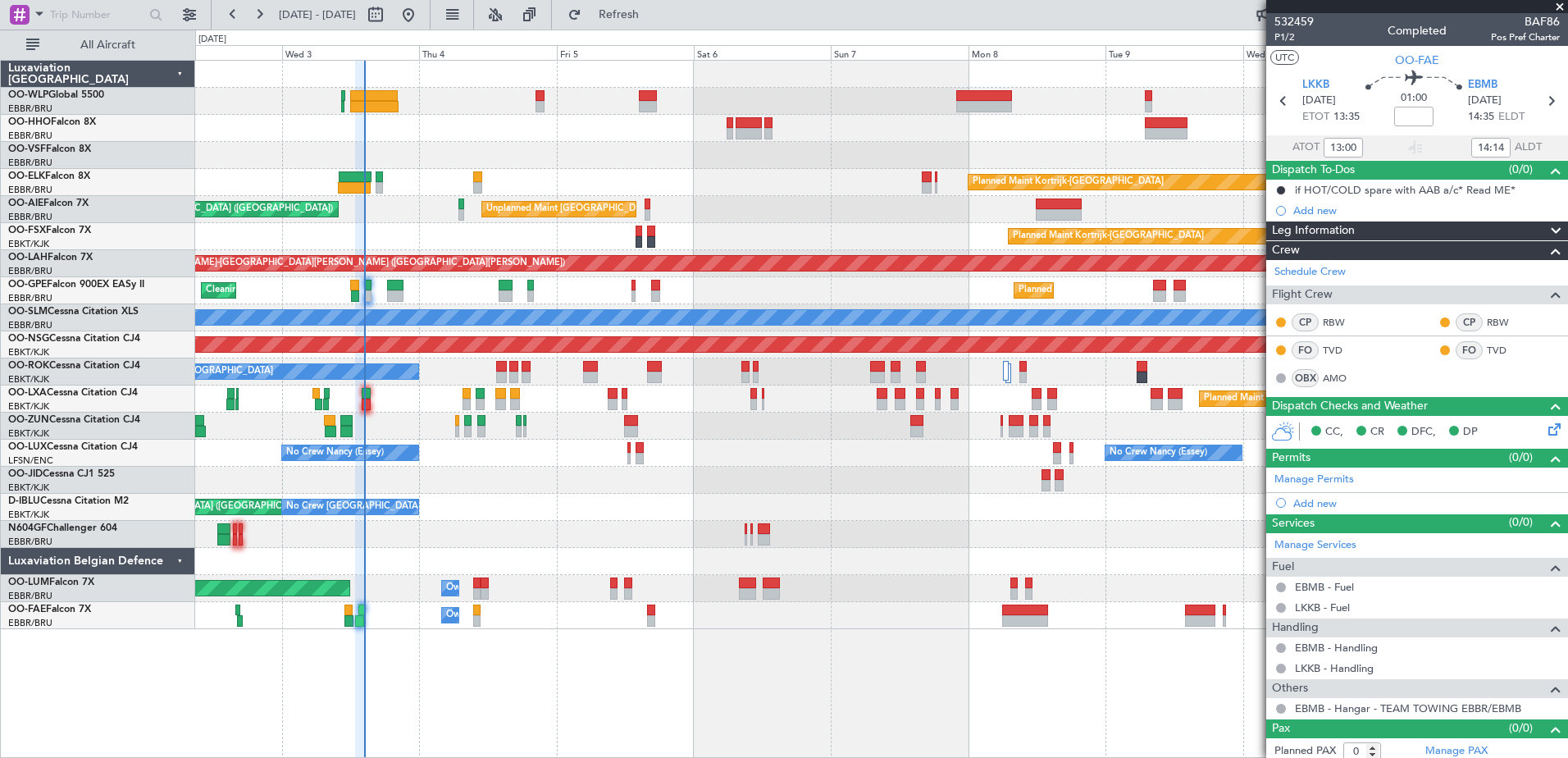
click at [219, 456] on div "No Crew Nancy (Essey) No Crew Nancy (Essey) No Crew Paris (Le Bourget)" at bounding box center [881, 453] width 1372 height 27
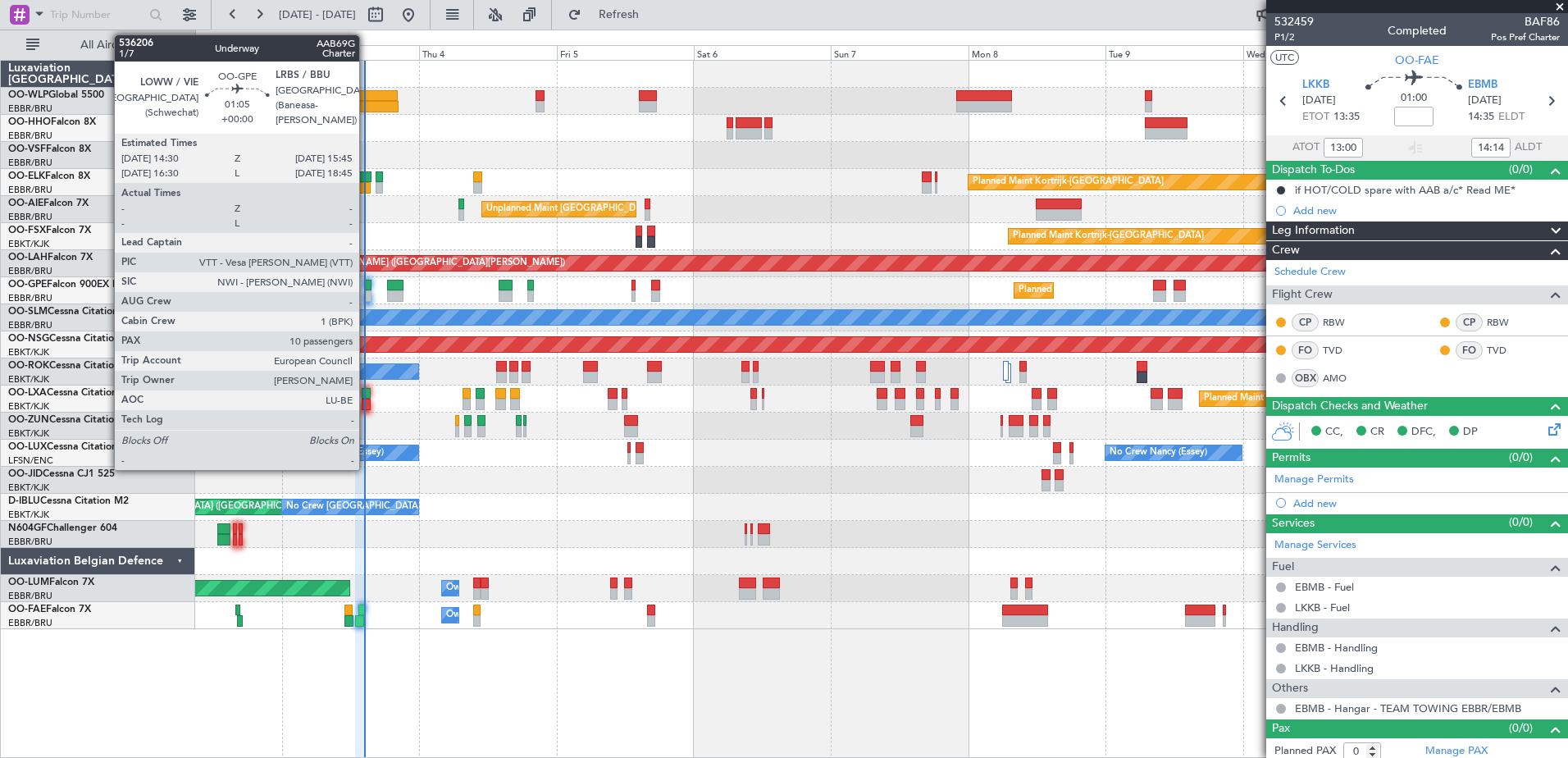
click at [367, 280] on div at bounding box center [368, 285] width 7 height 11
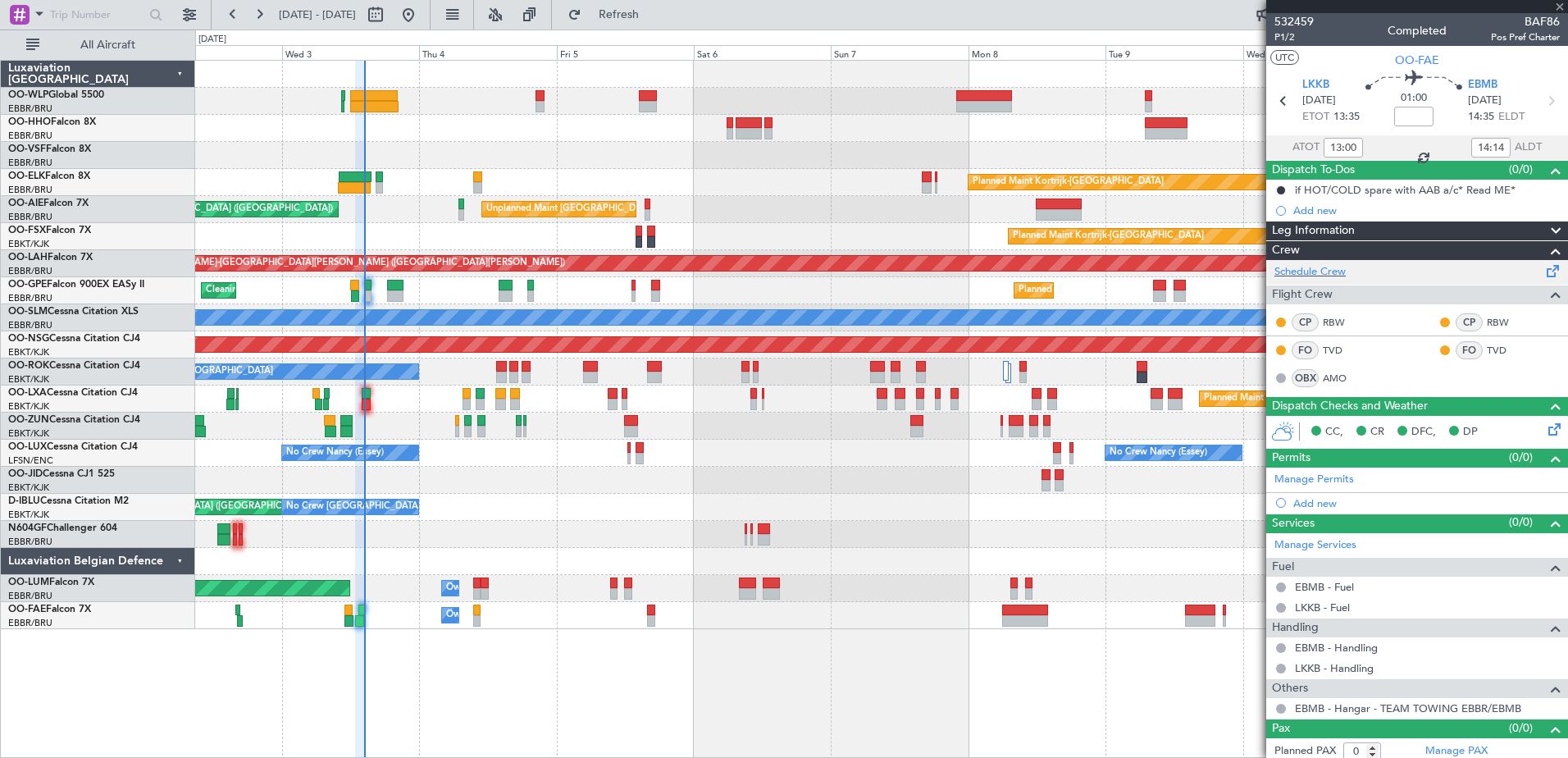
type input "10"
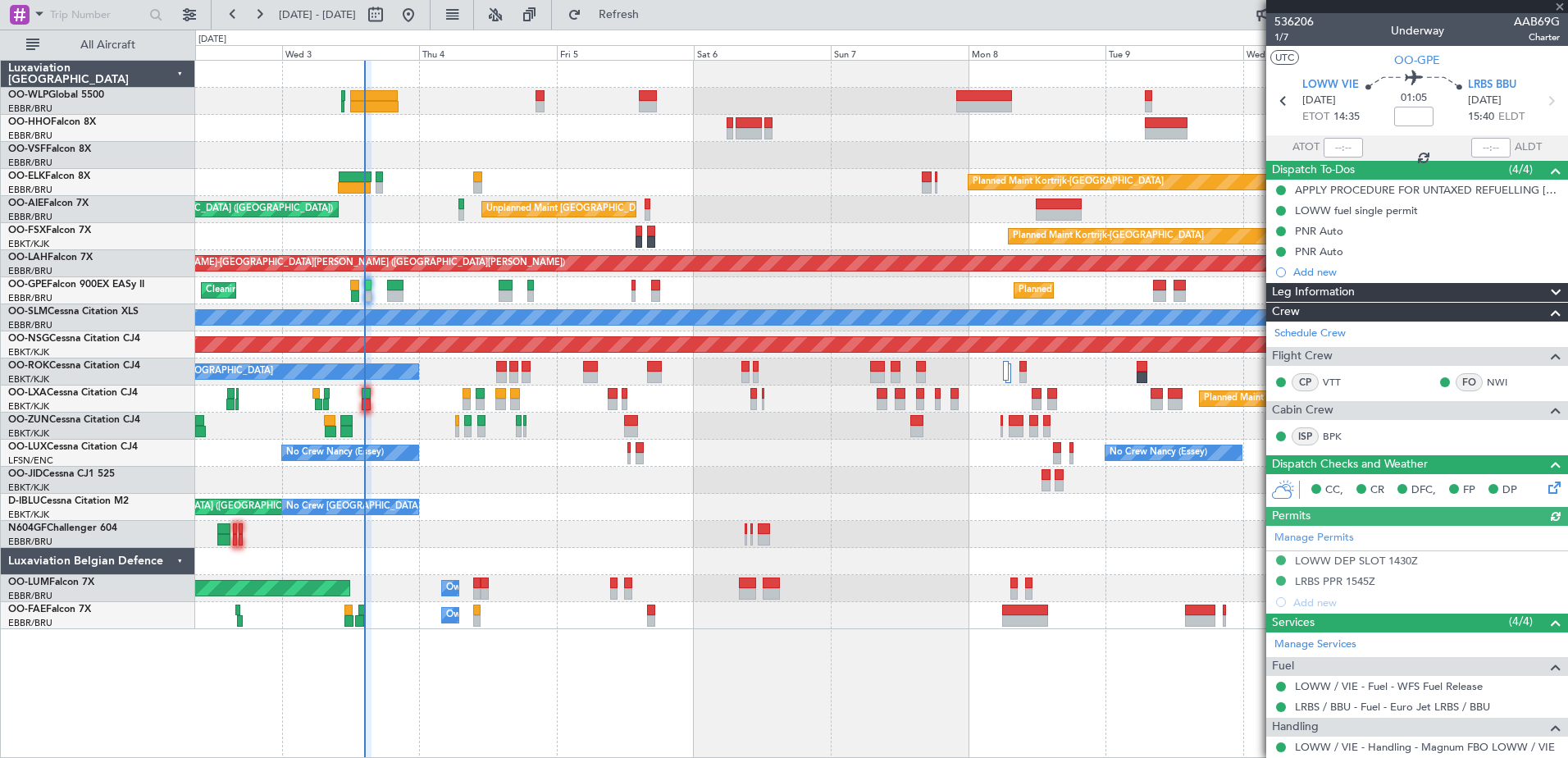
click at [1338, 145] on div at bounding box center [1343, 148] width 40 height 19
click at [1333, 148] on input "text" at bounding box center [1343, 148] width 40 height 19
type input "14:24"
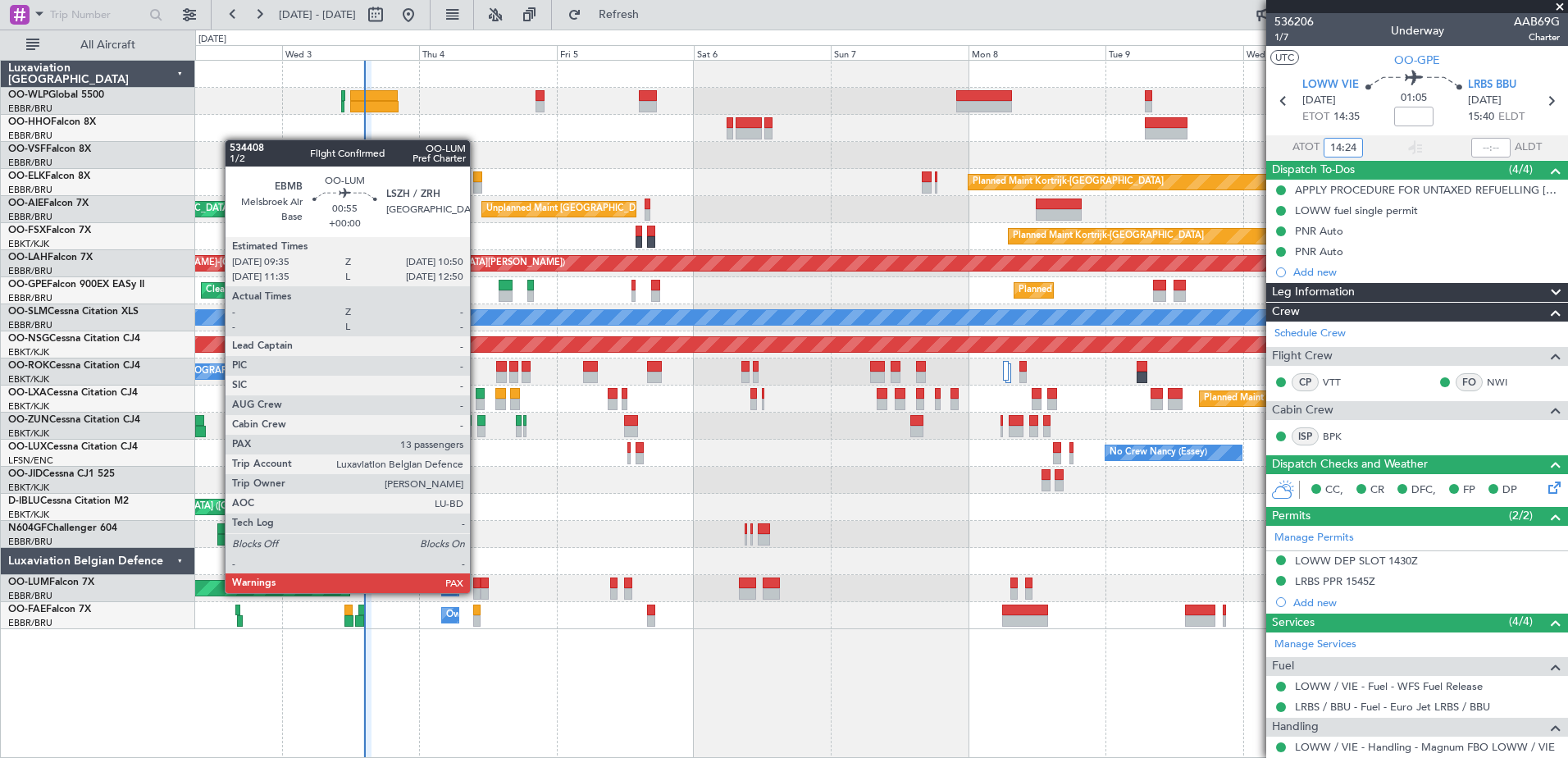
click at [478, 591] on div at bounding box center [477, 594] width 7 height 11
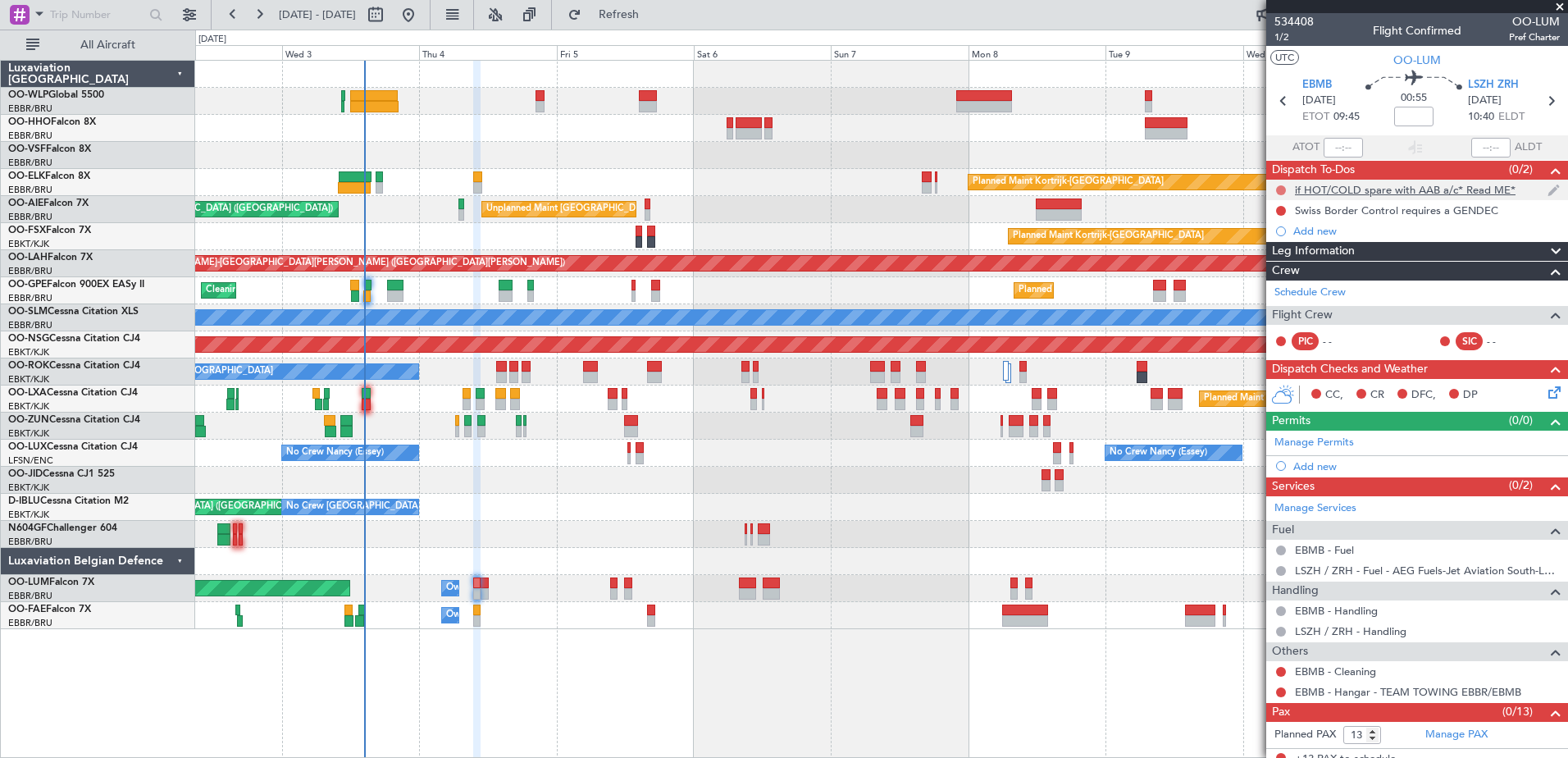
click at [1279, 189] on button at bounding box center [1280, 190] width 10 height 10
click at [1277, 256] on span "Completed" at bounding box center [1289, 263] width 54 height 17
click at [1283, 208] on button at bounding box center [1280, 210] width 10 height 10
click at [1269, 319] on li "Cancelled" at bounding box center [1281, 307] width 87 height 25
click at [1276, 671] on button at bounding box center [1280, 671] width 10 height 10
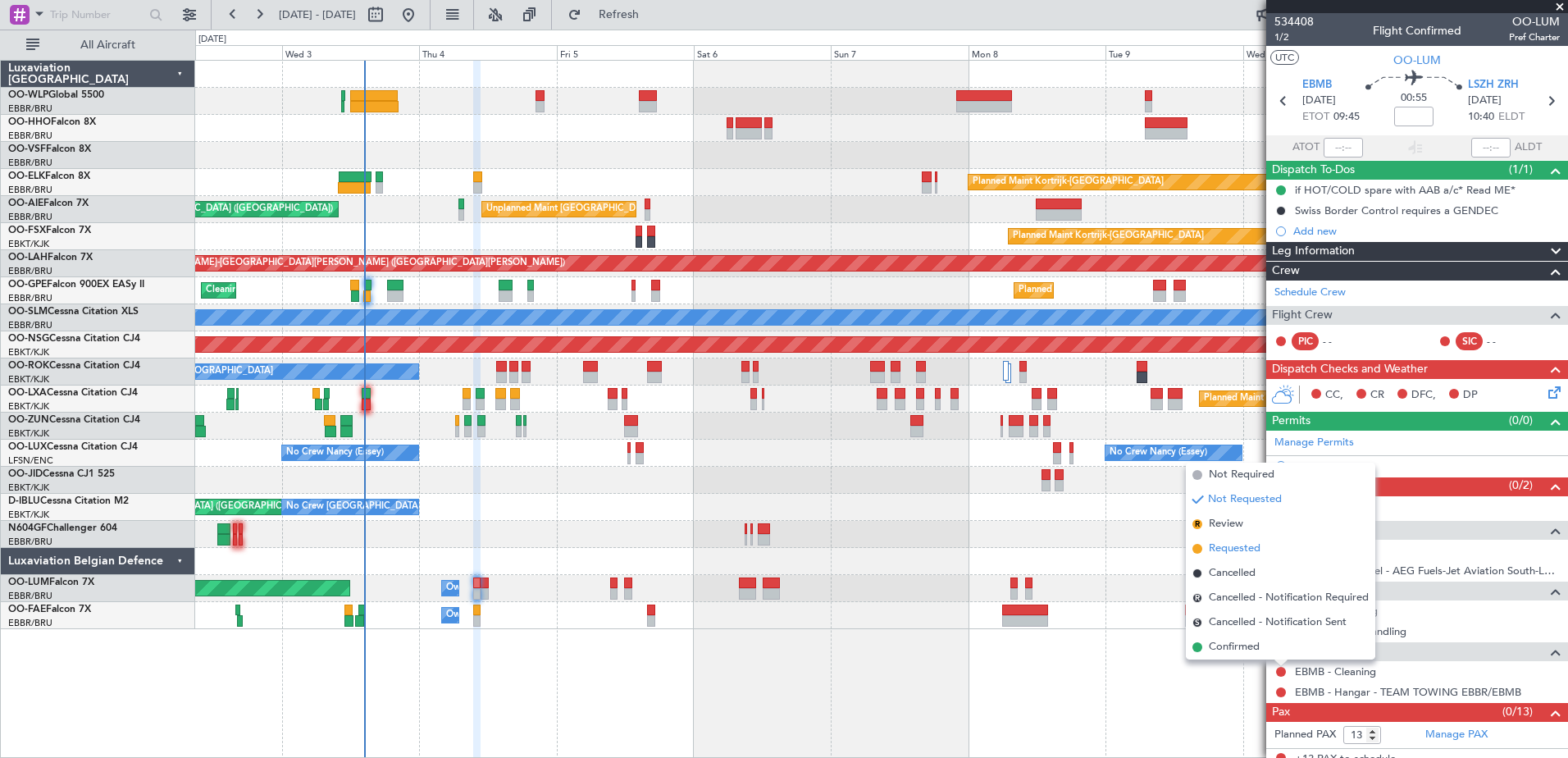
click at [1226, 548] on span "Requested" at bounding box center [1234, 549] width 52 height 17
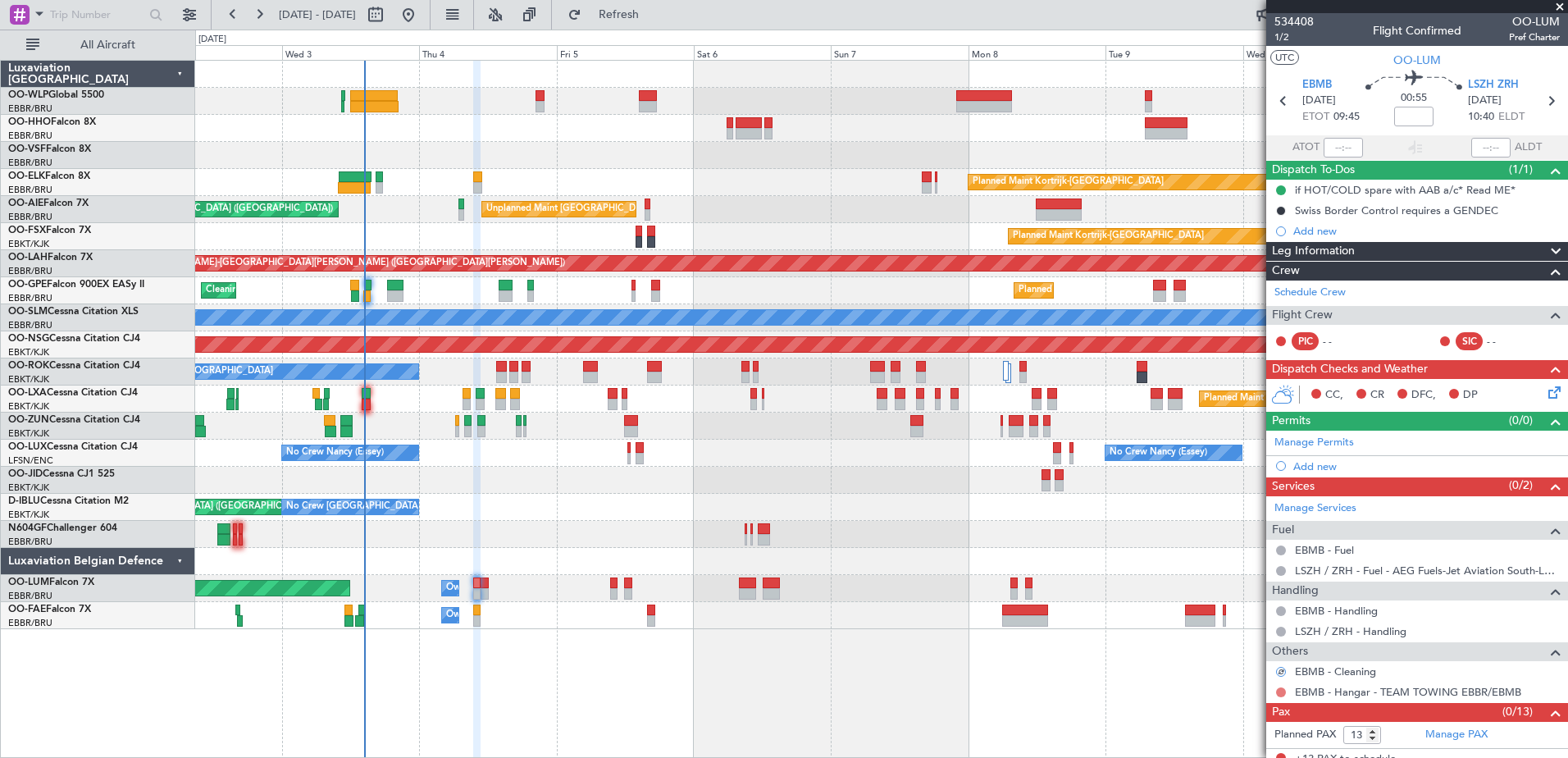
click at [1282, 697] on mat-tooltip-component "Not Requested" at bounding box center [1282, 718] width 93 height 44
click at [1283, 692] on button at bounding box center [1280, 692] width 10 height 10
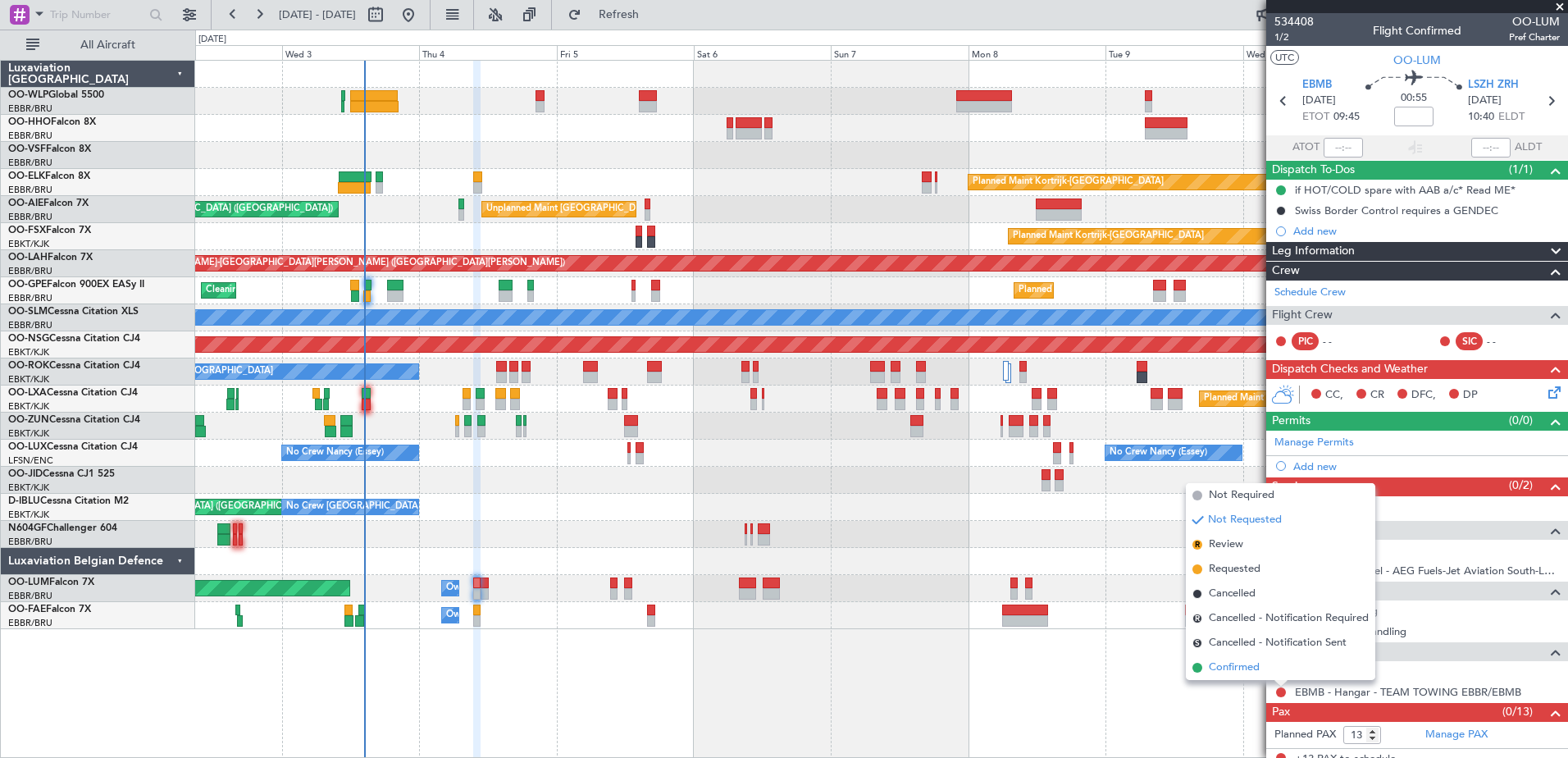
click at [1236, 665] on span "Confirmed" at bounding box center [1234, 668] width 51 height 17
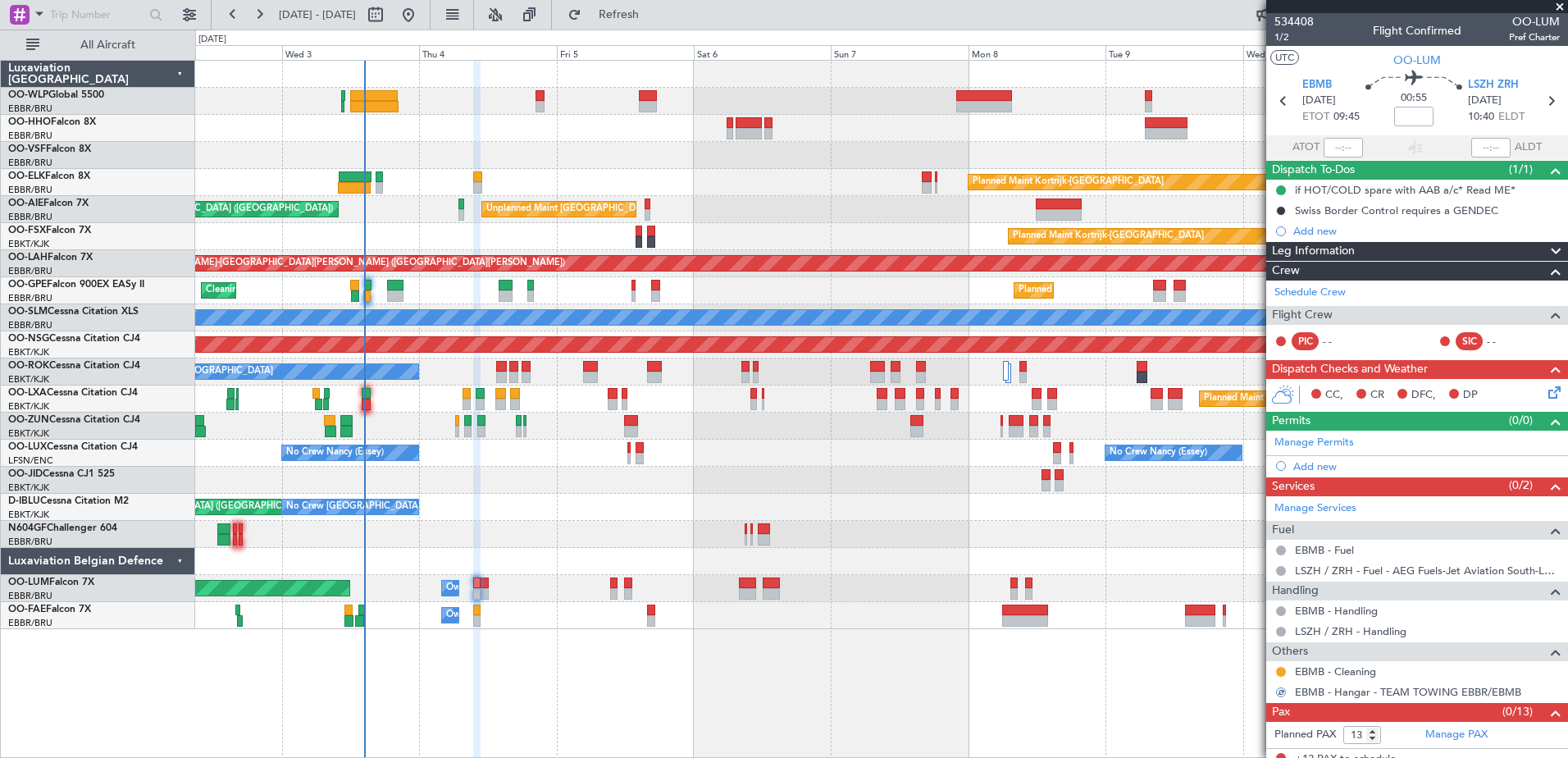
scroll to position [11, 0]
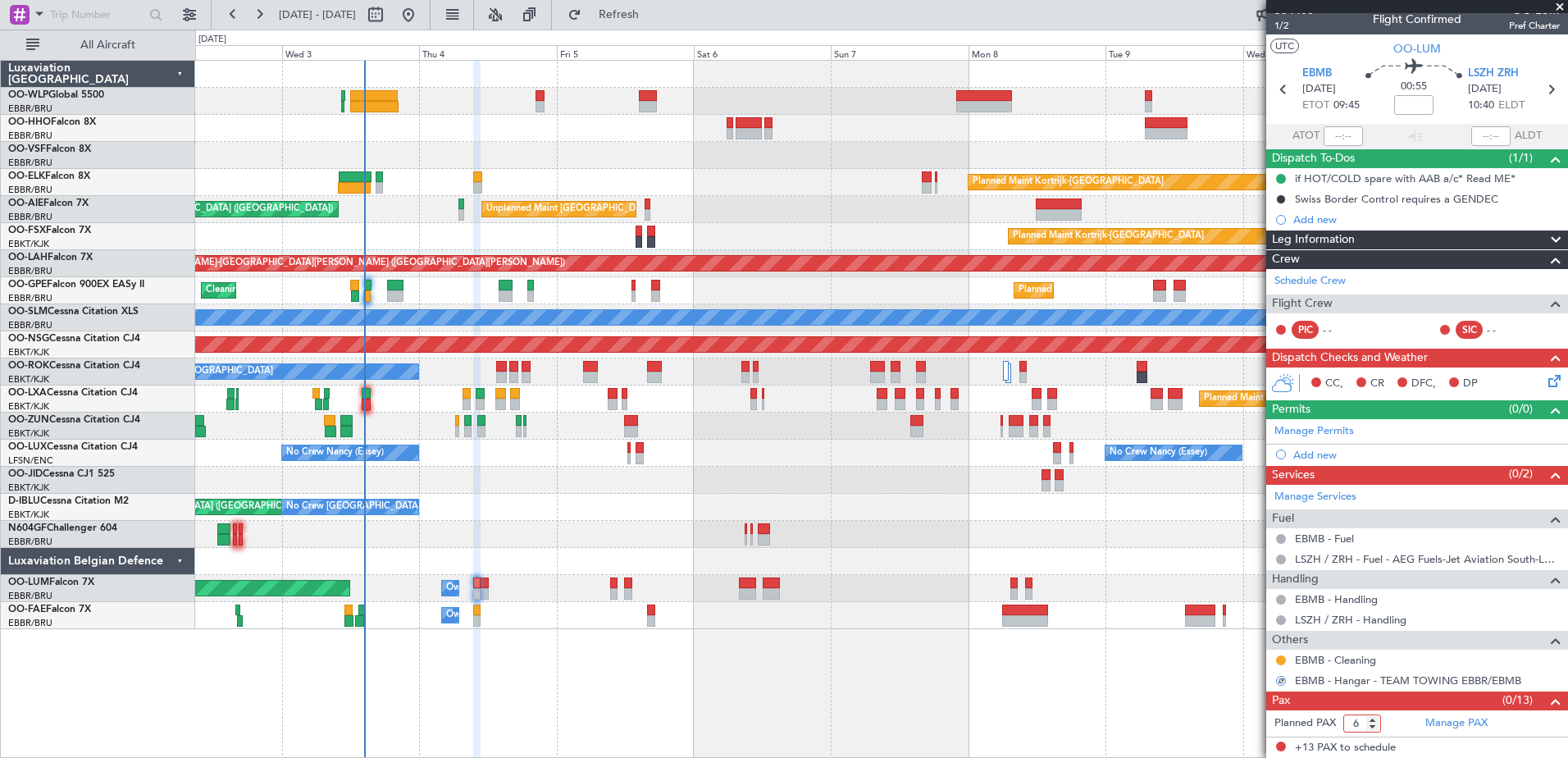
click at [1376, 727] on input "6" at bounding box center [1362, 724] width 38 height 18
click at [1377, 718] on input "7" at bounding box center [1362, 724] width 38 height 18
click at [1373, 718] on input "8" at bounding box center [1362, 724] width 38 height 18
click at [1375, 726] on input "12" at bounding box center [1362, 724] width 38 height 18
click at [1375, 726] on input "11" at bounding box center [1362, 724] width 38 height 18
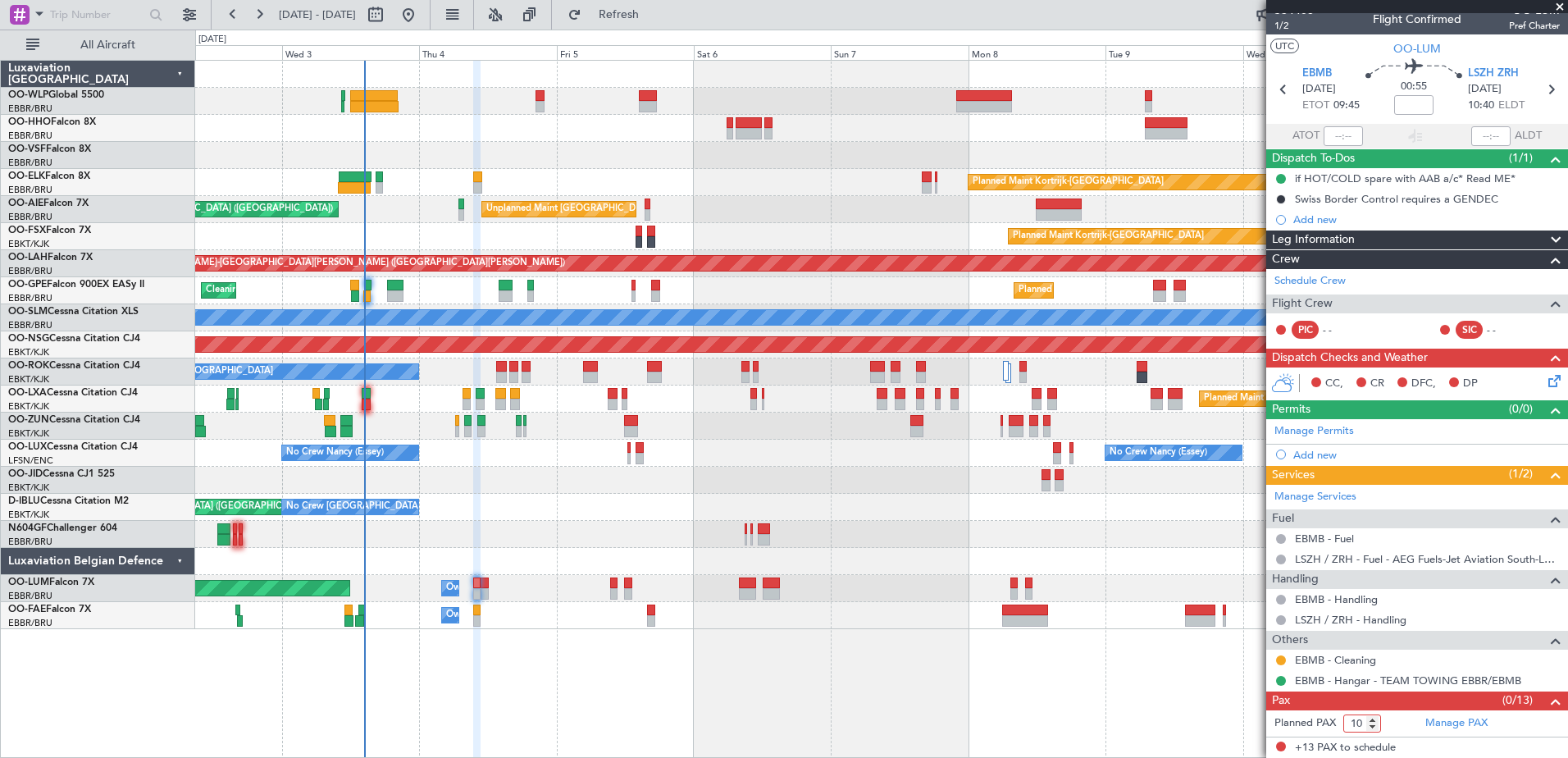
click at [1375, 726] on input "10" at bounding box center [1362, 724] width 38 height 18
click at [1375, 726] on input "9" at bounding box center [1362, 724] width 38 height 18
click at [1375, 726] on input "8" at bounding box center [1362, 724] width 38 height 18
type input "7"
click at [1375, 726] on input "7" at bounding box center [1362, 724] width 38 height 18
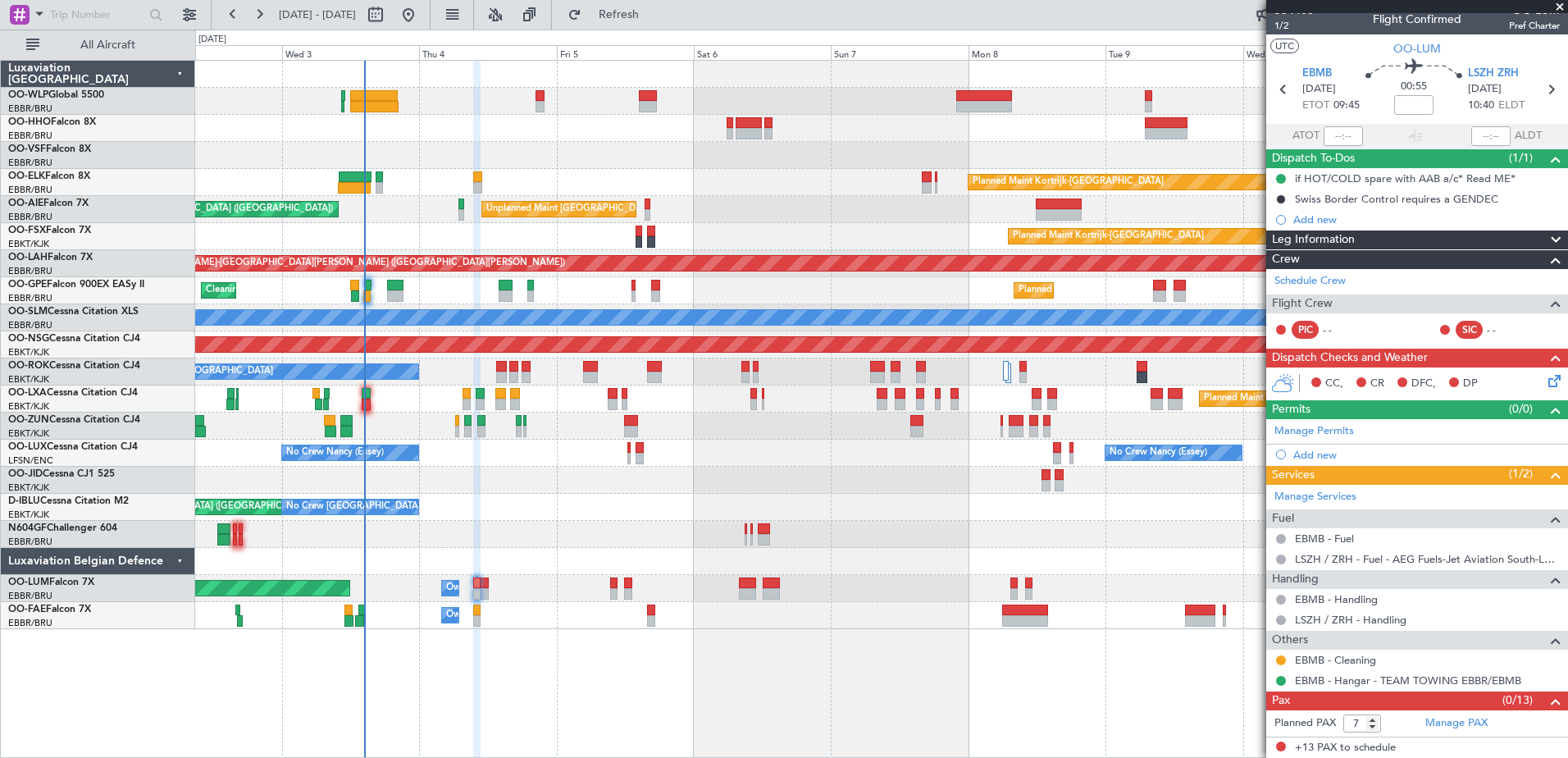
click at [1399, 713] on form "Planned PAX 7" at bounding box center [1341, 724] width 151 height 26
click at [1450, 728] on link "Manage PAX" at bounding box center [1456, 724] width 62 height 17
click at [658, 4] on button "Refresh" at bounding box center [609, 15] width 98 height 26
click at [644, 18] on span "Refresh" at bounding box center [619, 14] width 68 height 11
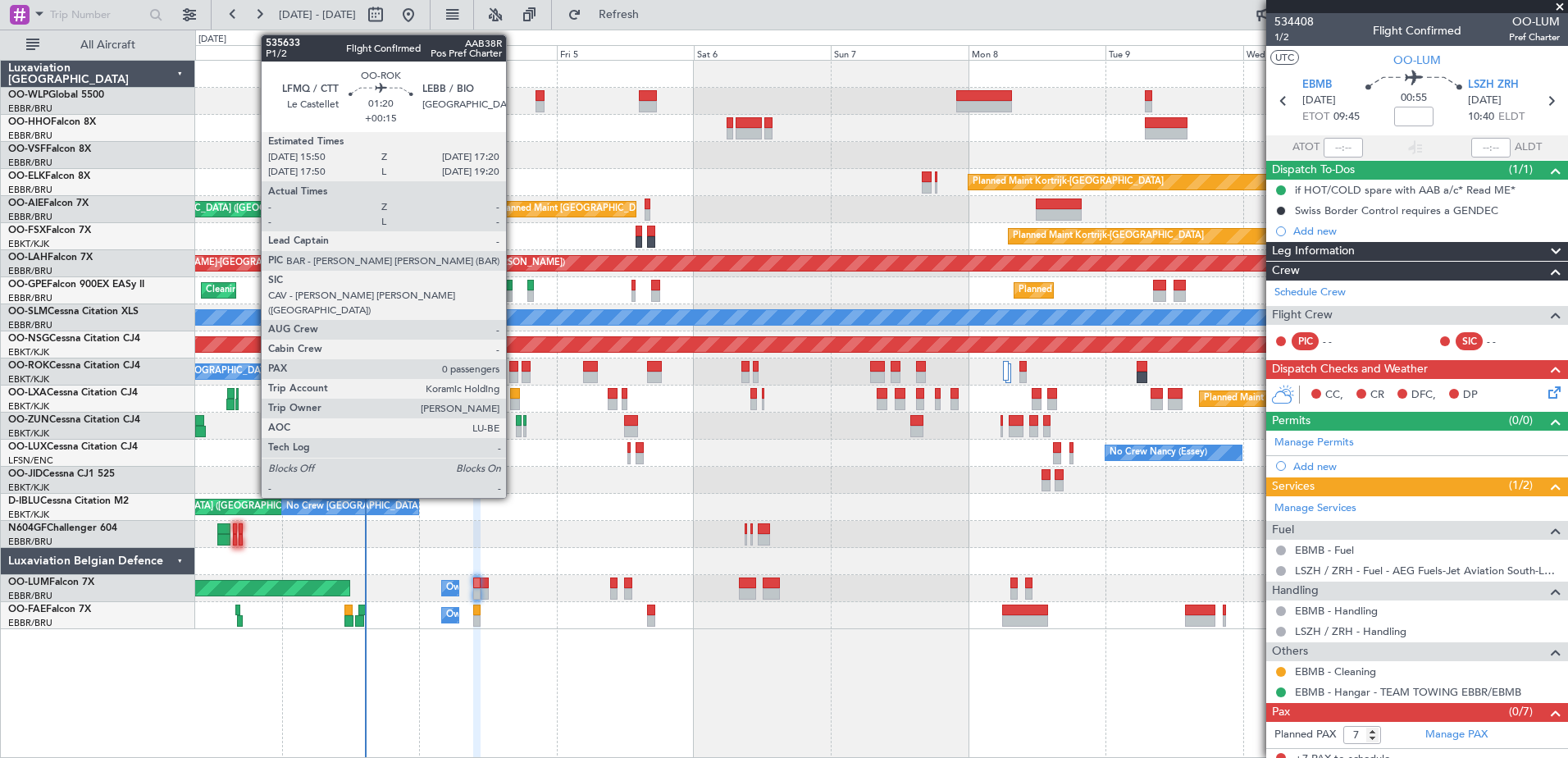
scroll to position [11, 0]
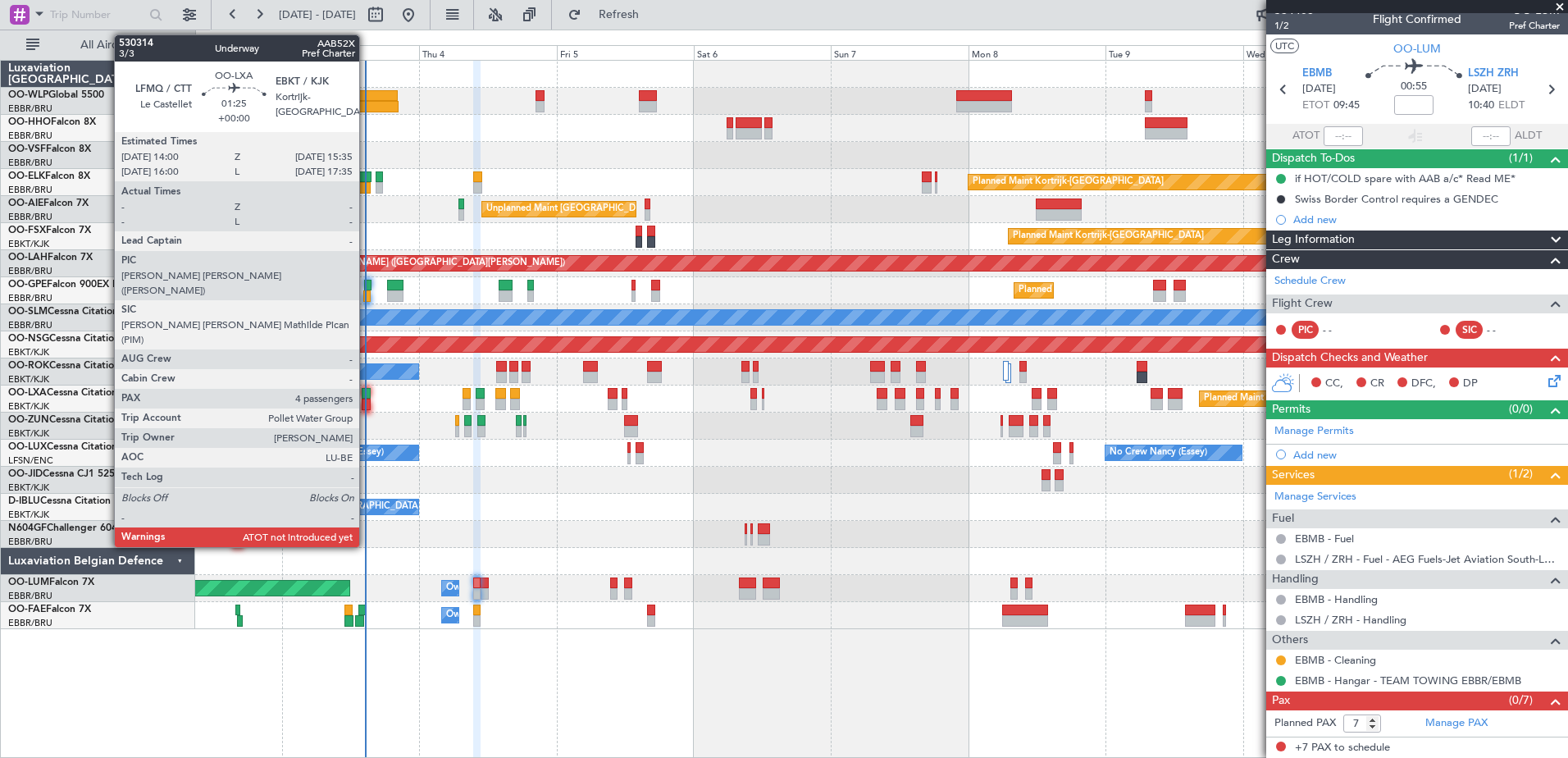
click at [367, 398] on div at bounding box center [366, 393] width 10 height 11
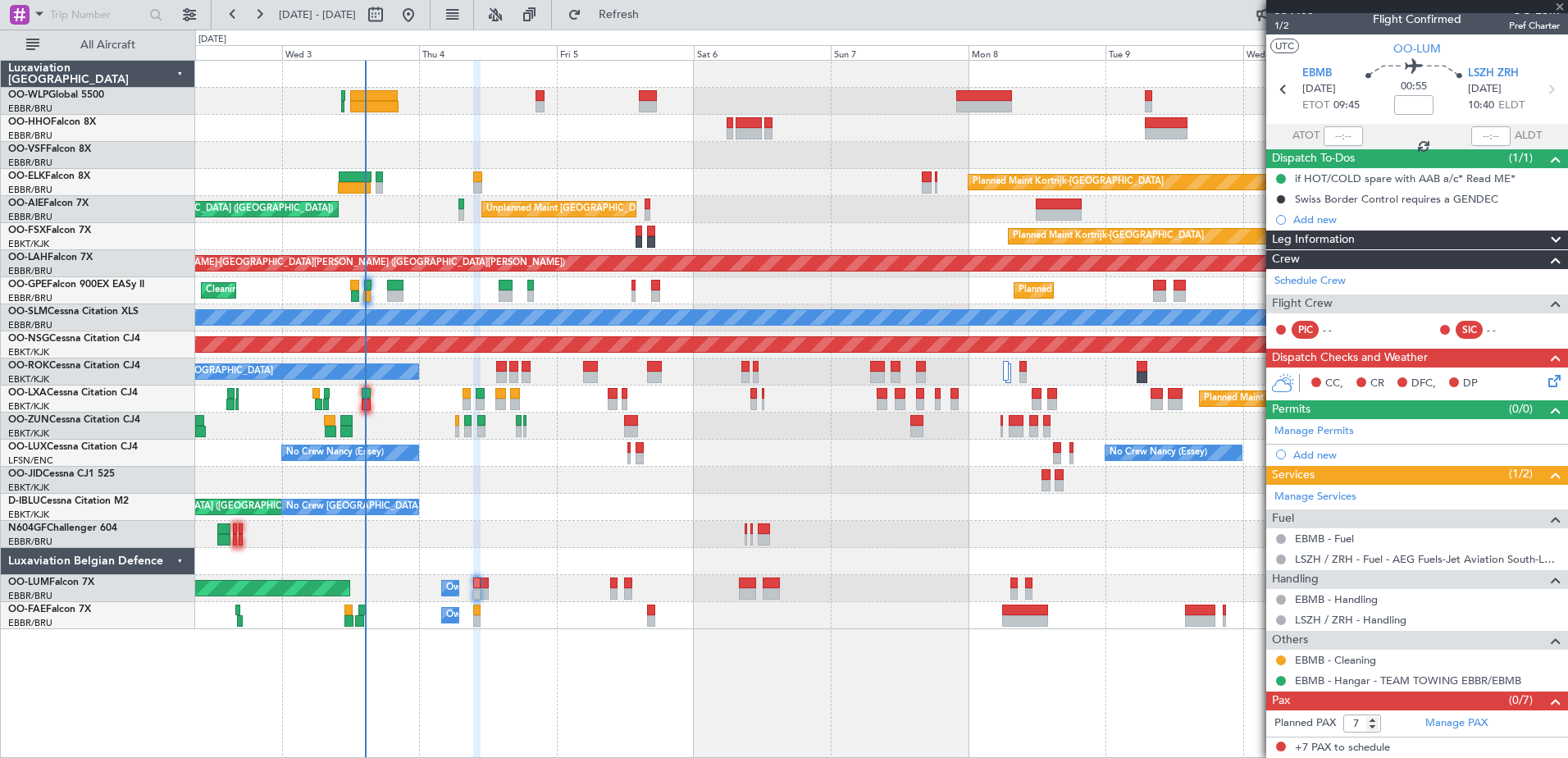
type input "4"
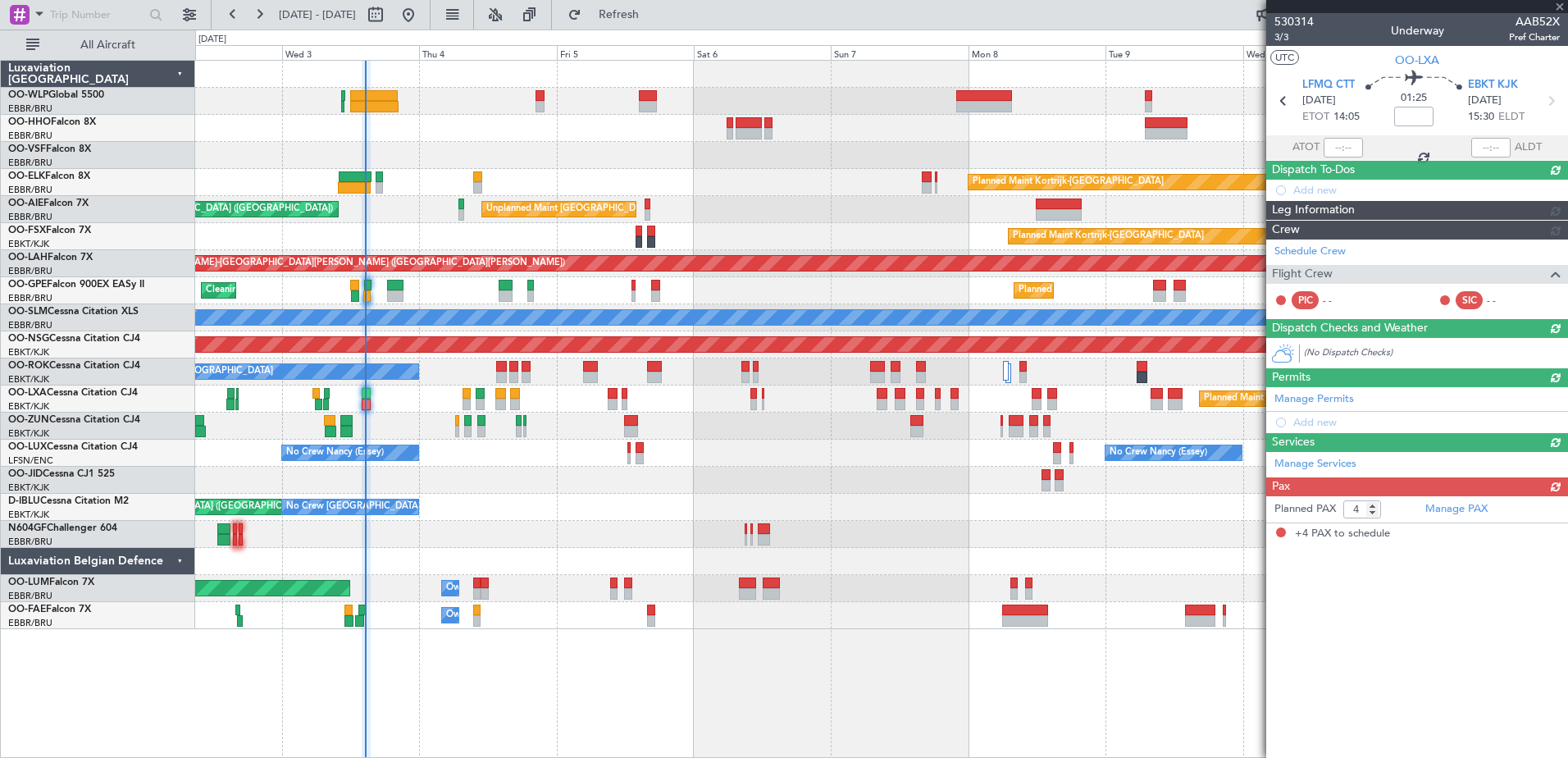
scroll to position [0, 0]
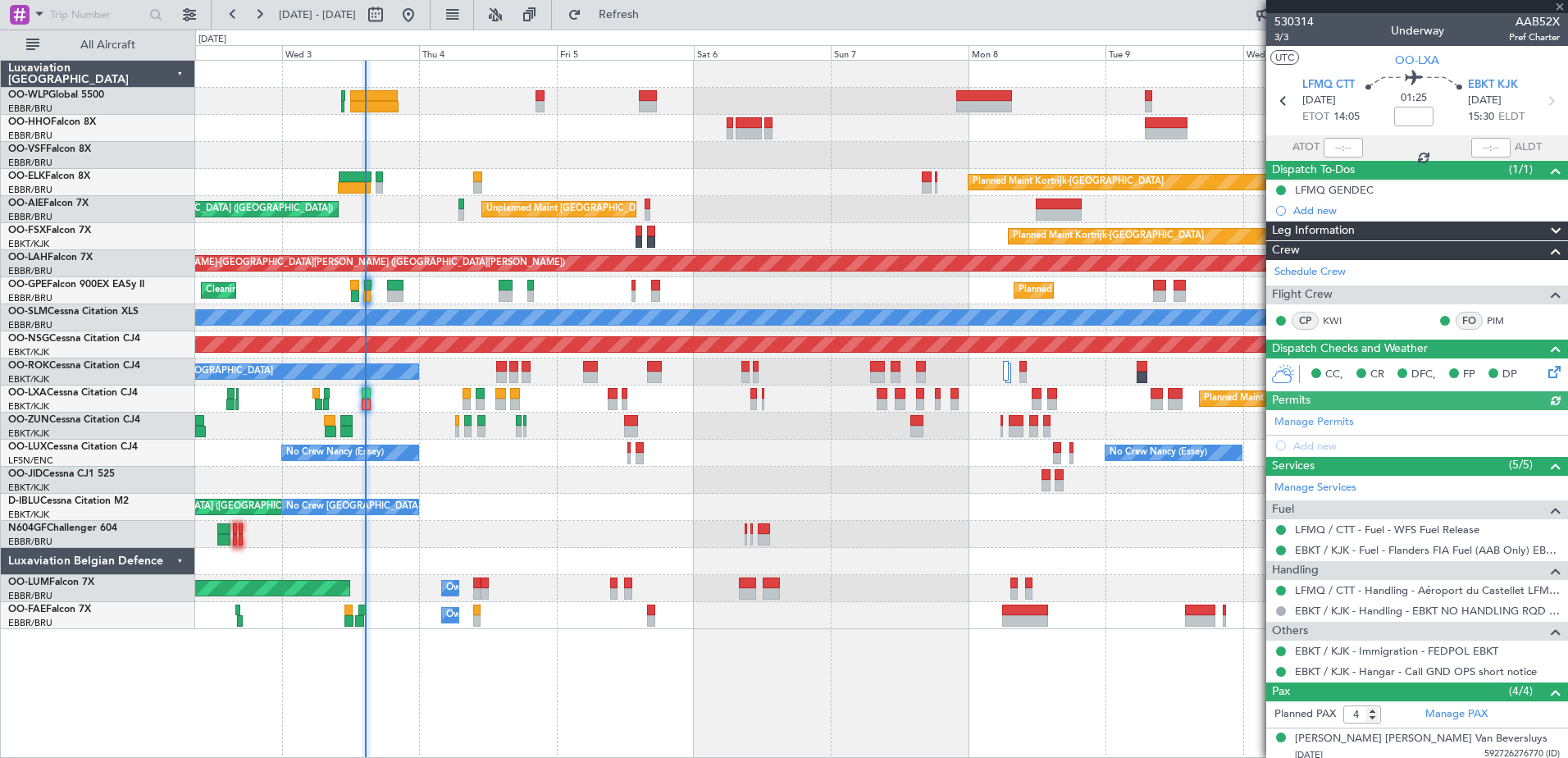
click at [1308, 150] on span "ATOT" at bounding box center [1305, 148] width 27 height 17
click at [1336, 145] on div at bounding box center [1343, 148] width 40 height 19
click at [1331, 146] on input "text" at bounding box center [1343, 148] width 40 height 19
type input "14:28"
click at [653, 10] on span "Refresh" at bounding box center [619, 14] width 68 height 11
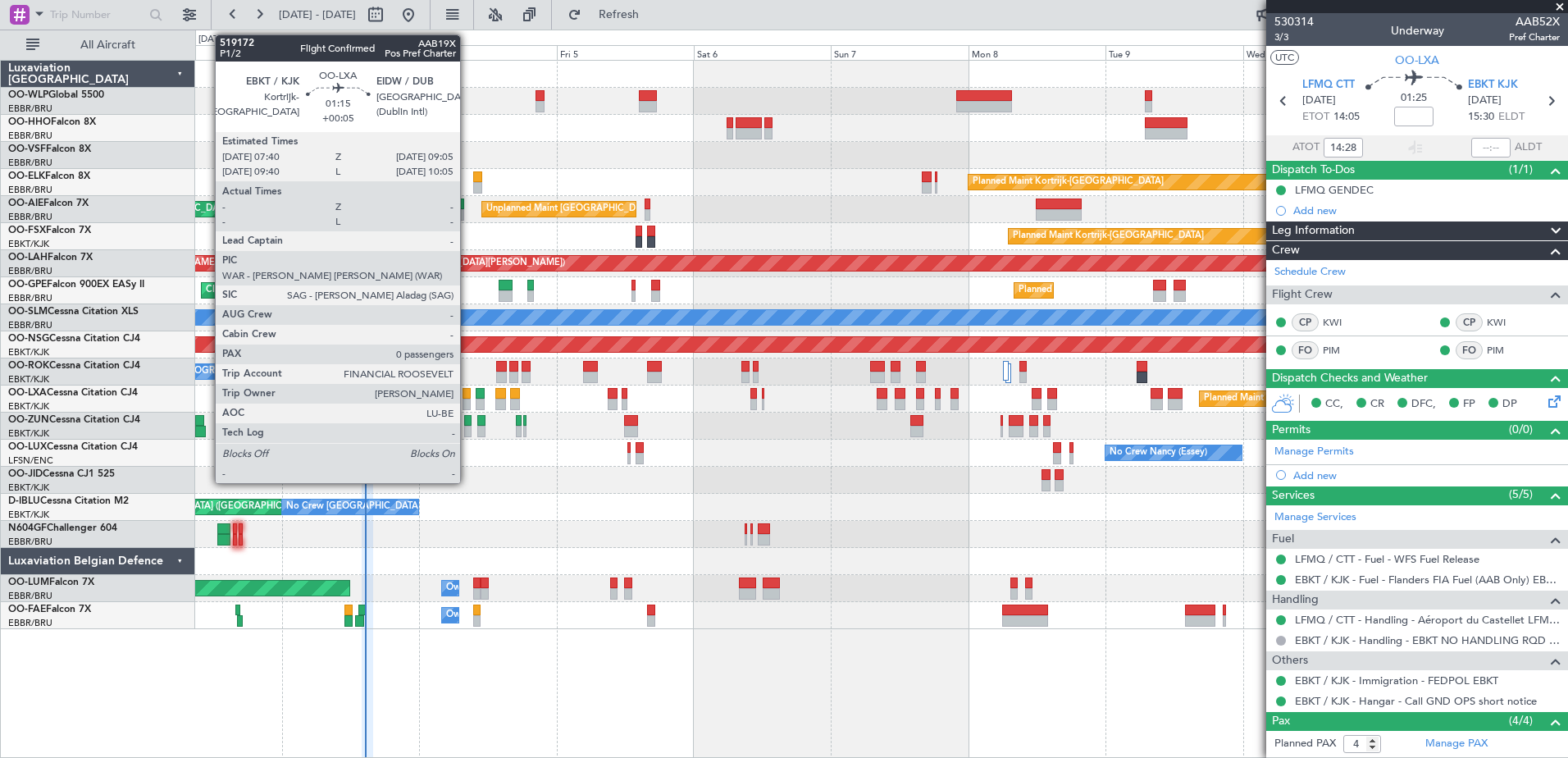
click at [467, 403] on div at bounding box center [466, 404] width 8 height 11
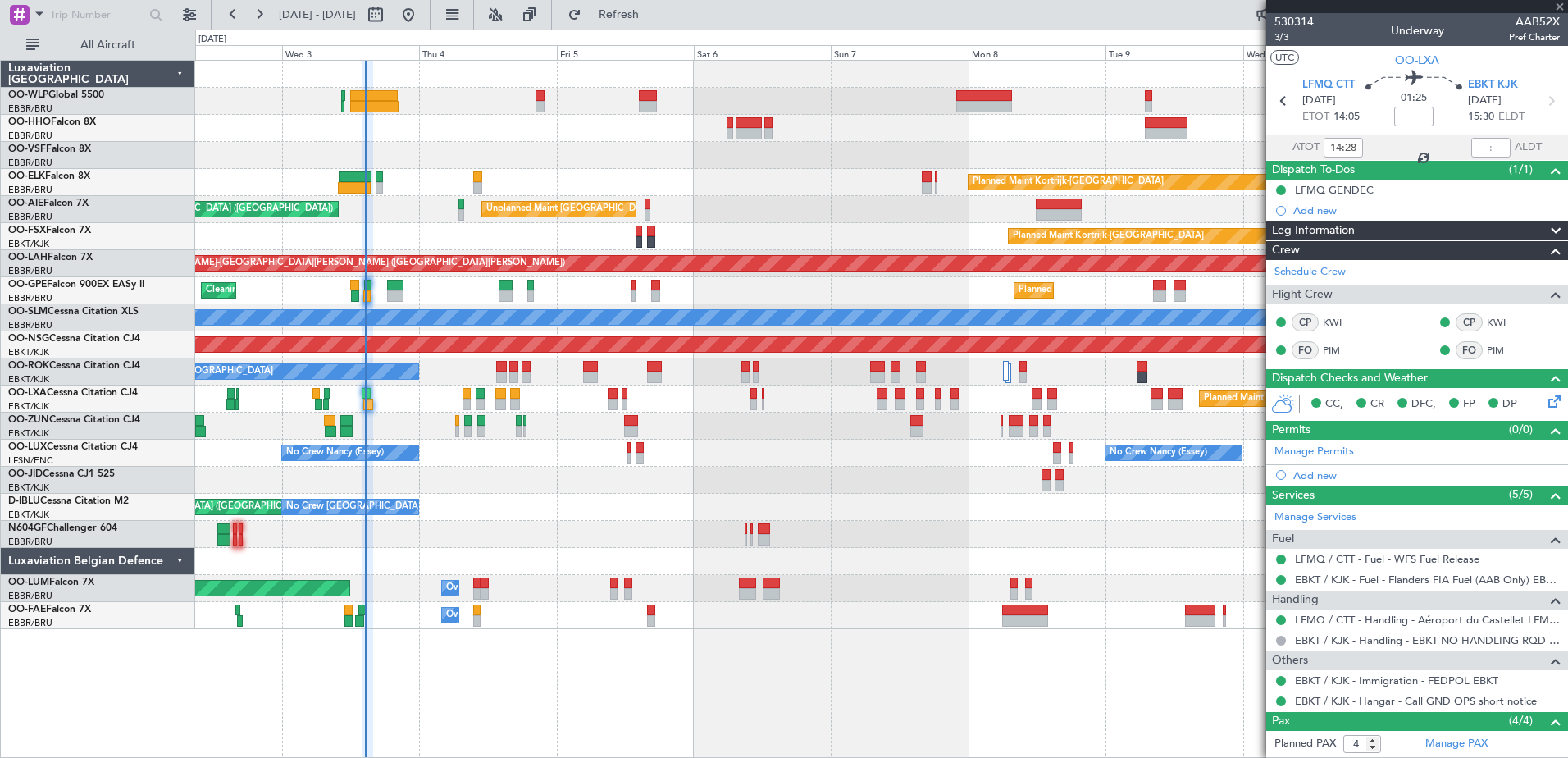
type input "+00:05"
type input "0"
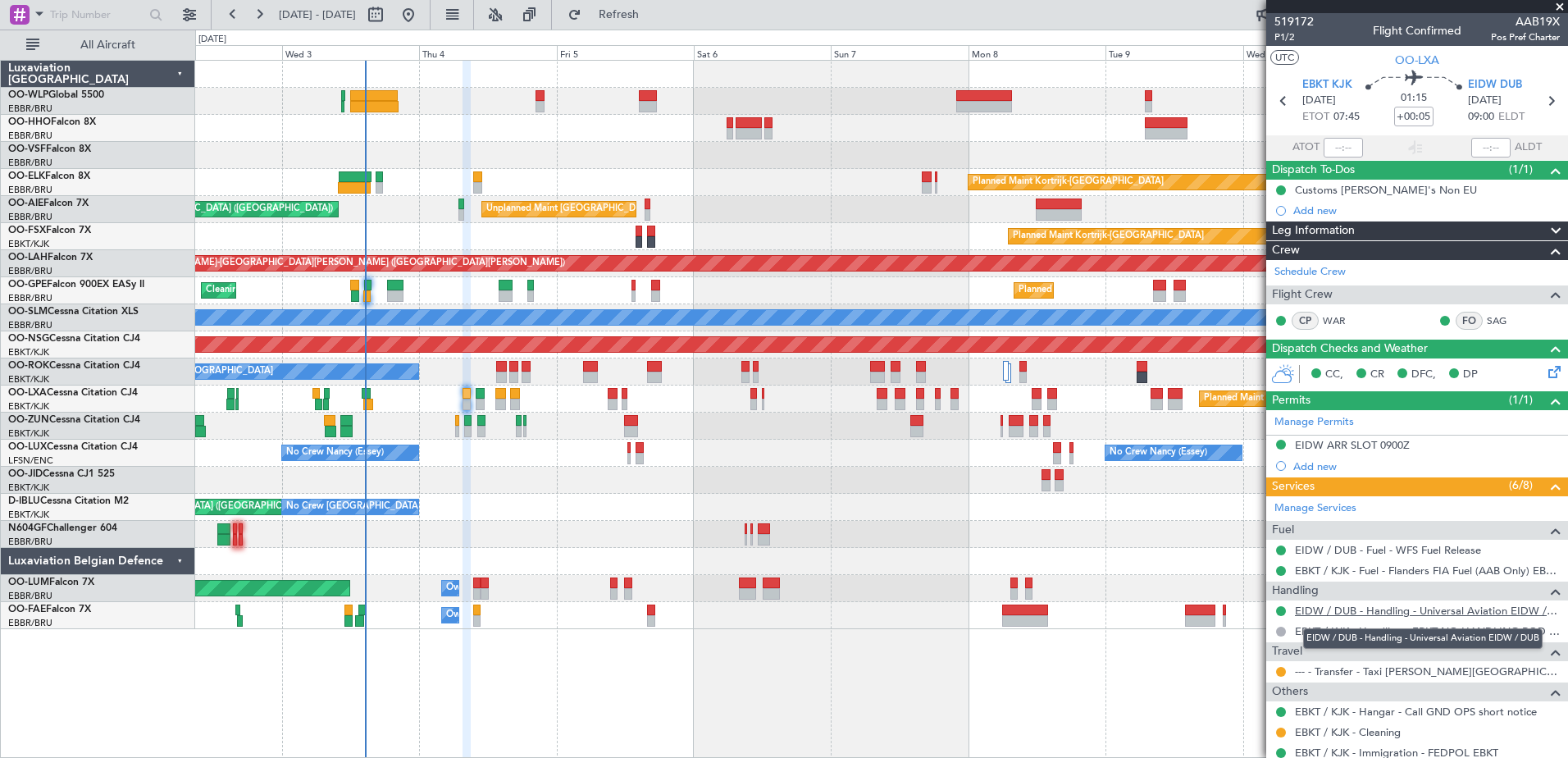
click at [1360, 604] on link "EIDW / DUB - Handling - Universal Aviation EIDW / DUB" at bounding box center [1428, 610] width 265 height 14
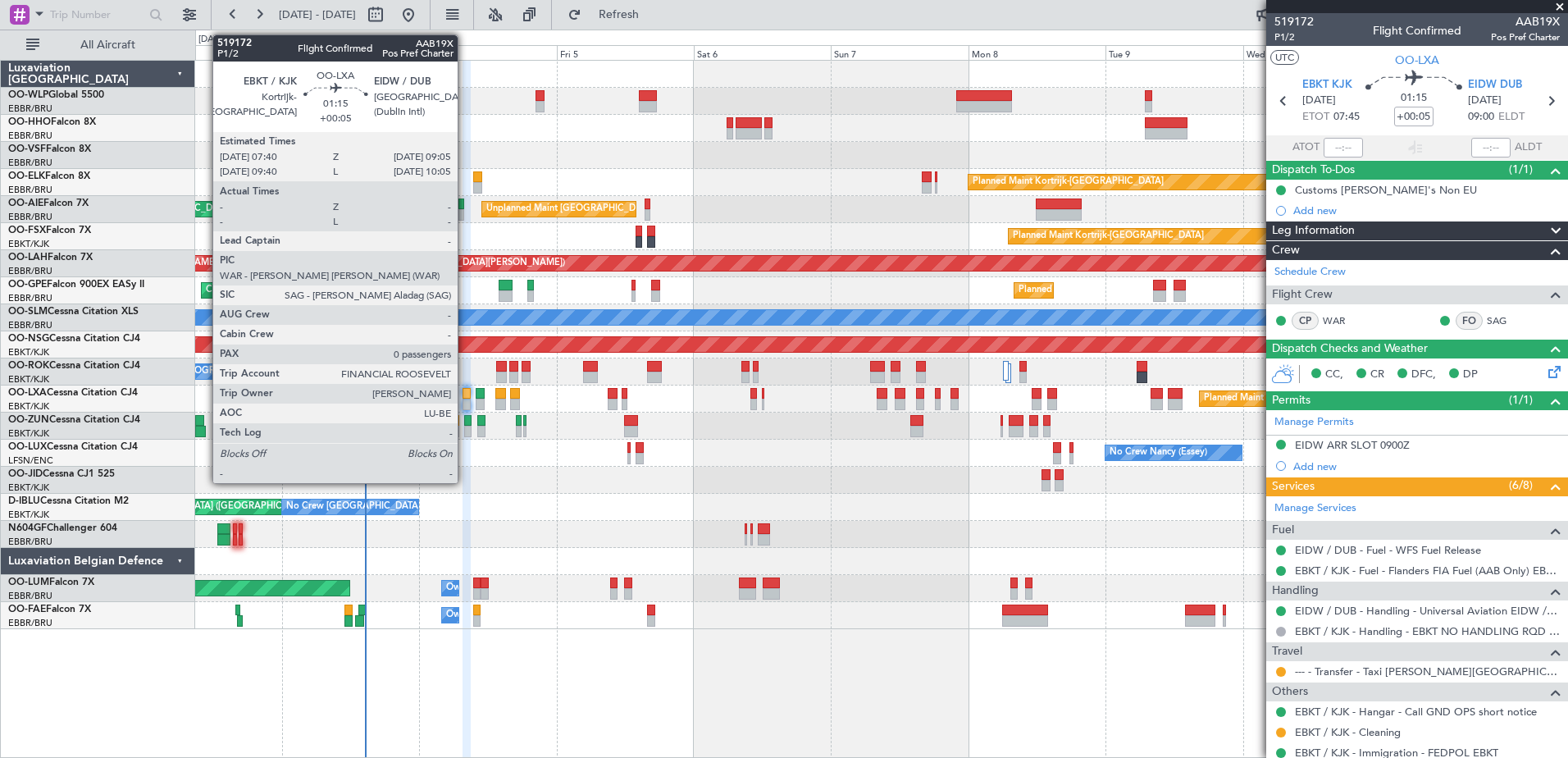
click at [465, 401] on div at bounding box center [466, 404] width 8 height 11
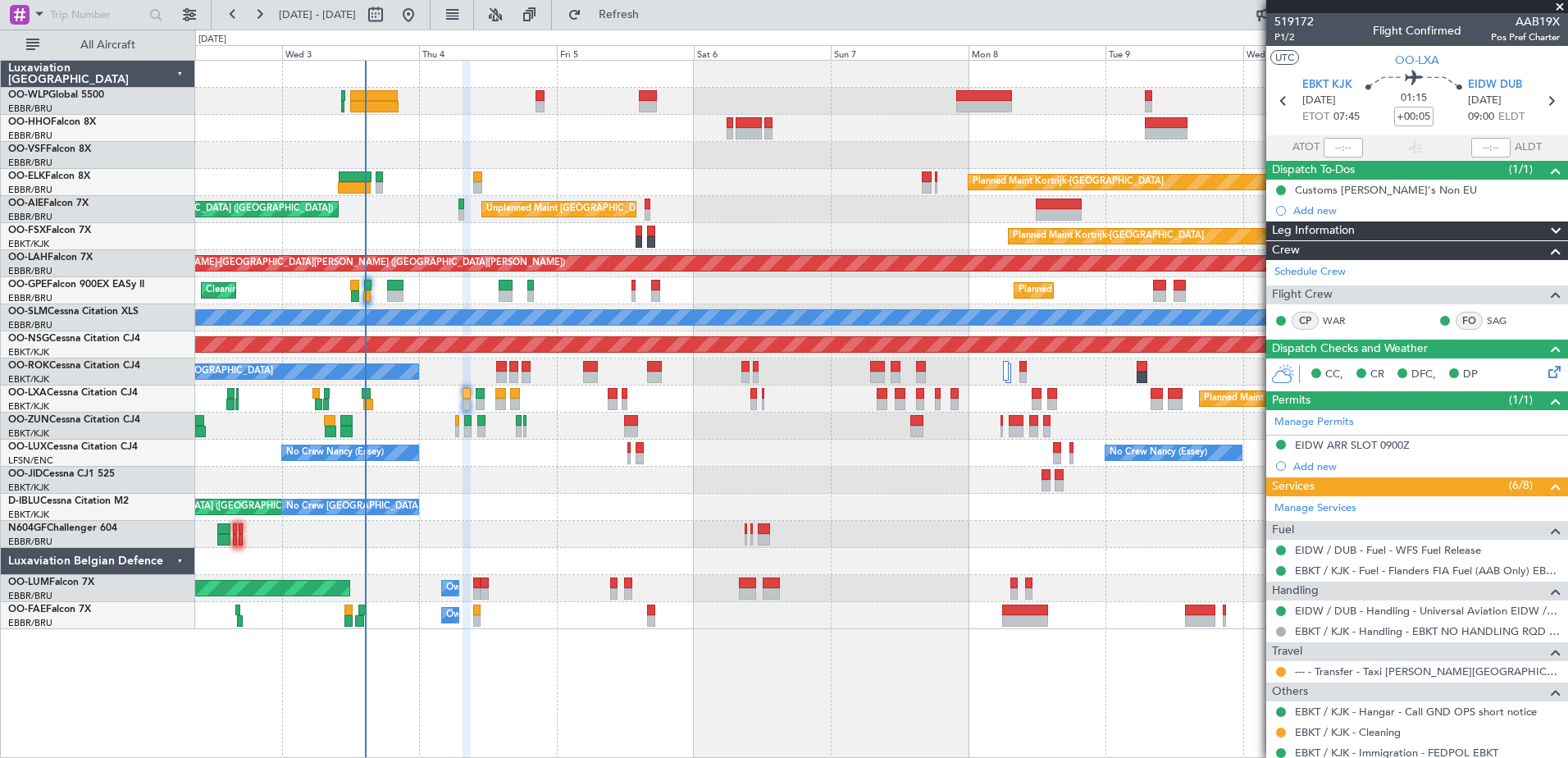
scroll to position [71, 0]
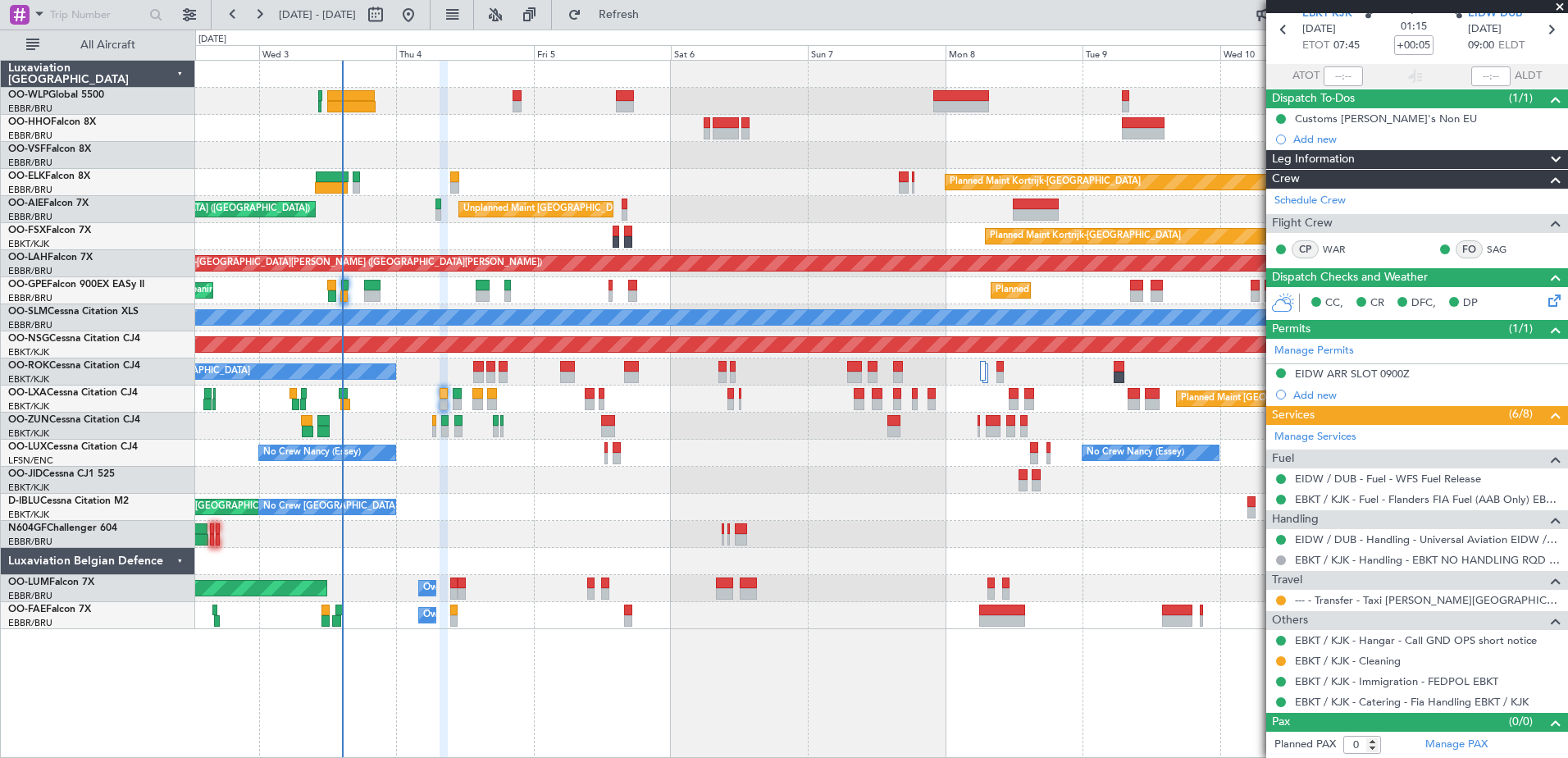
click at [580, 516] on div "No Crew [GEOGRAPHIC_DATA] ([GEOGRAPHIC_DATA] National) AOG Maint [GEOGRAPHIC_DA…" at bounding box center [881, 507] width 1372 height 27
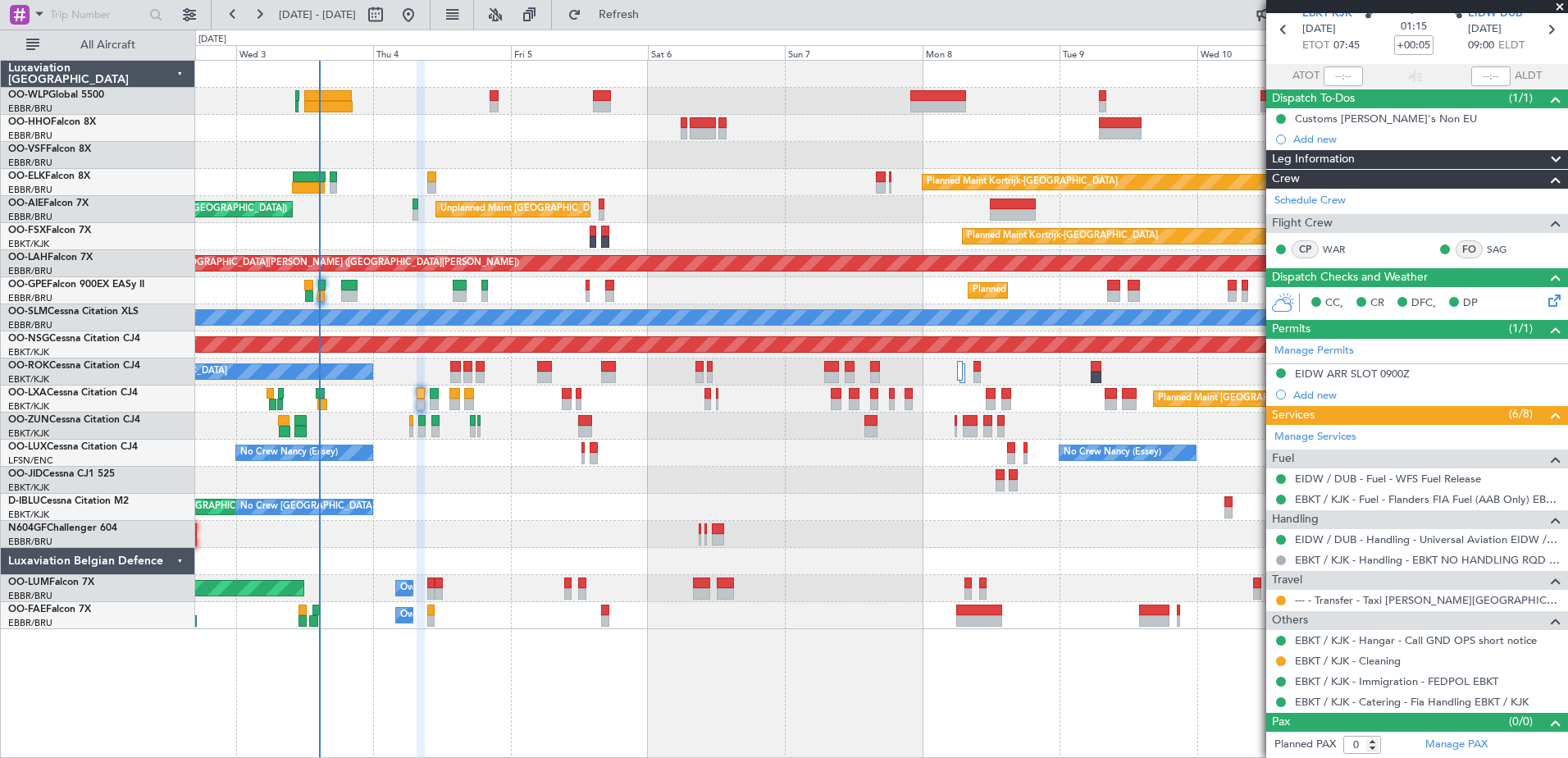
click at [529, 495] on div "Planned Maint Kortrijk-[GEOGRAPHIC_DATA] Unplanned Maint [GEOGRAPHIC_DATA] ([GE…" at bounding box center [881, 344] width 1372 height 568
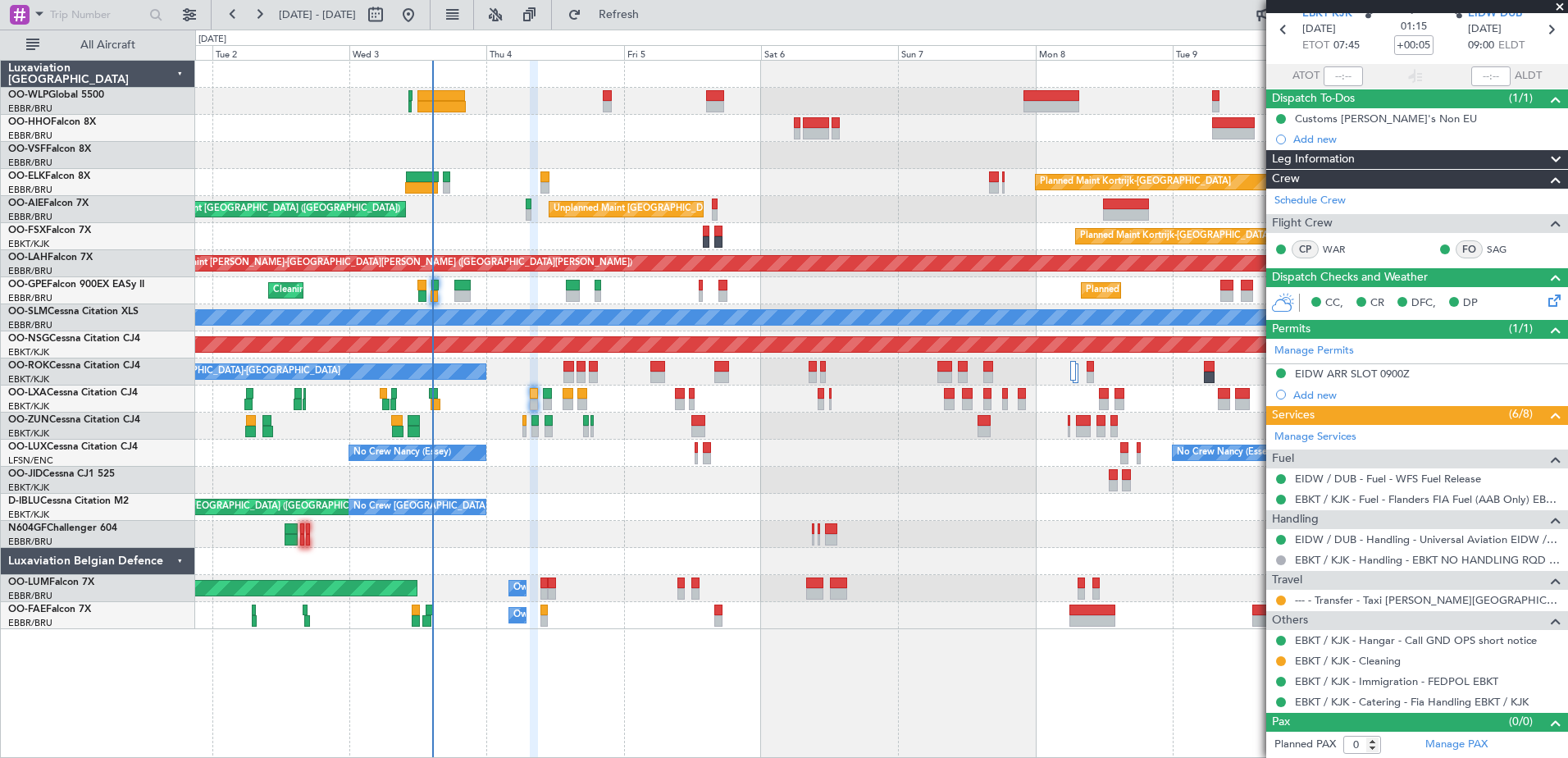
click at [651, 520] on div "No Crew [GEOGRAPHIC_DATA] ([GEOGRAPHIC_DATA] National) AOG Maint [GEOGRAPHIC_DA…" at bounding box center [881, 507] width 1372 height 27
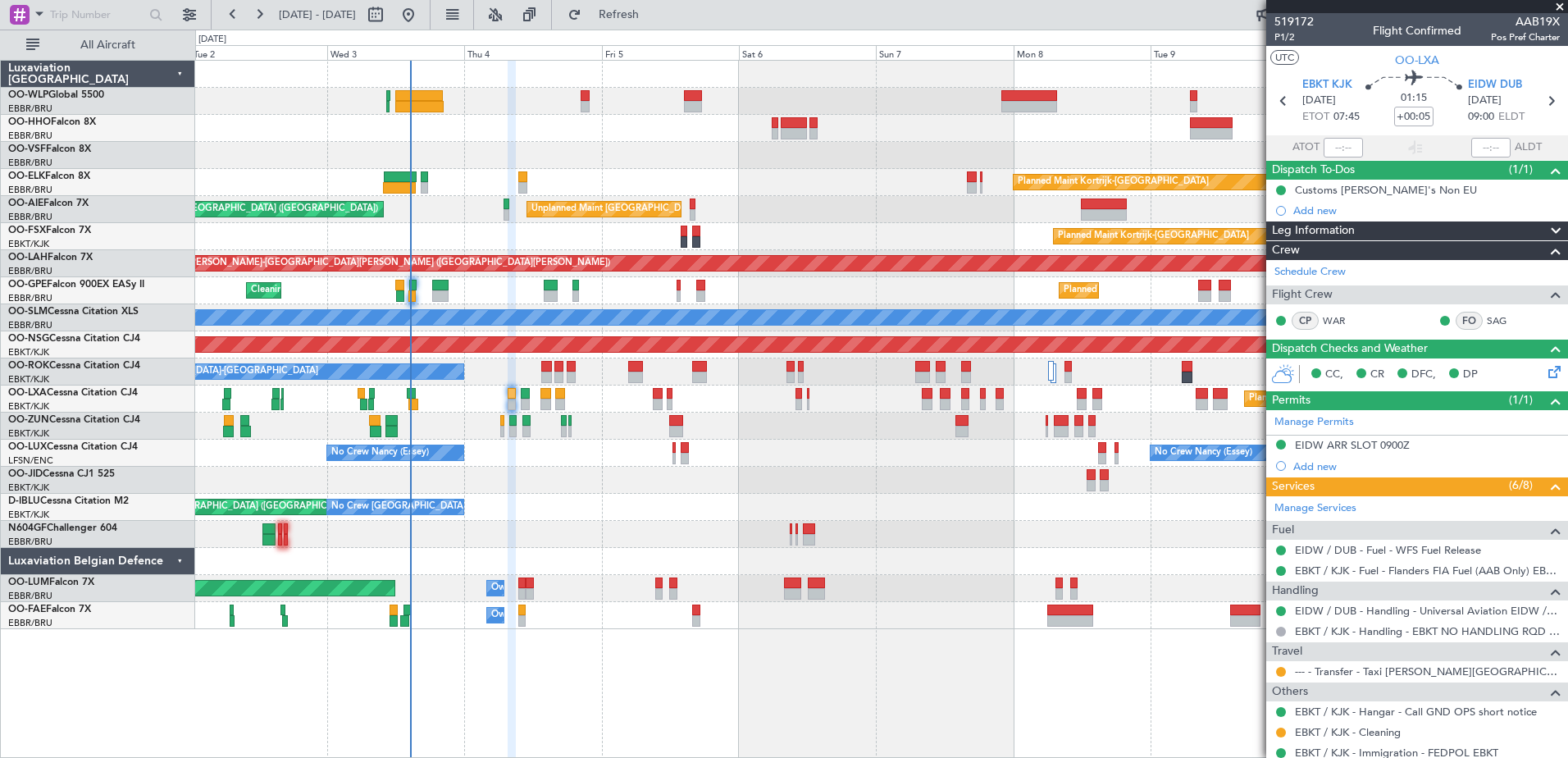
click at [931, 516] on div "No Crew [GEOGRAPHIC_DATA] ([GEOGRAPHIC_DATA] National) AOG Maint [GEOGRAPHIC_DA…" at bounding box center [881, 507] width 1372 height 27
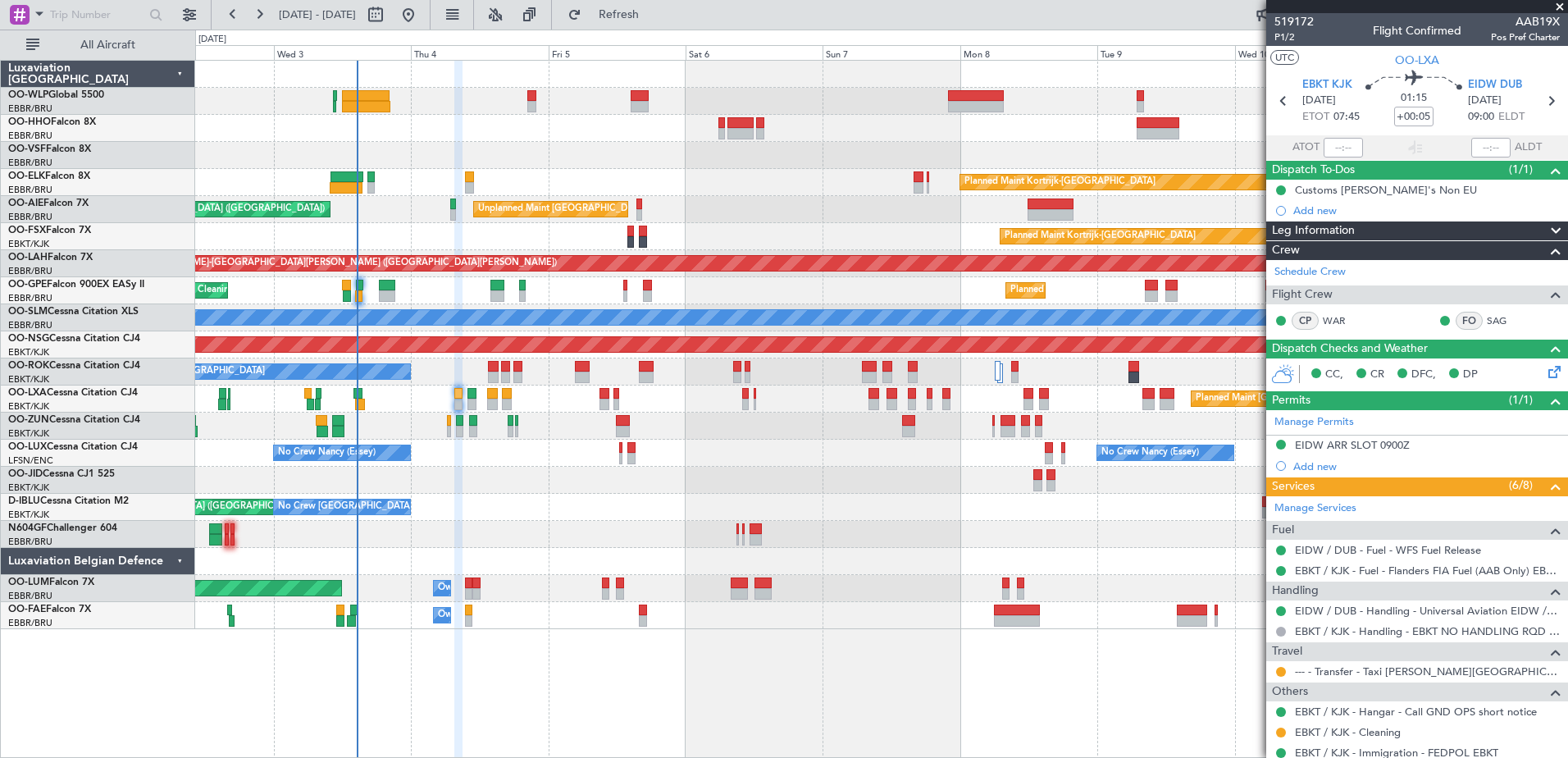
click at [615, 549] on div "Planned Maint Kortrijk-[GEOGRAPHIC_DATA] Unplanned Maint [GEOGRAPHIC_DATA] ([GE…" at bounding box center [881, 344] width 1372 height 568
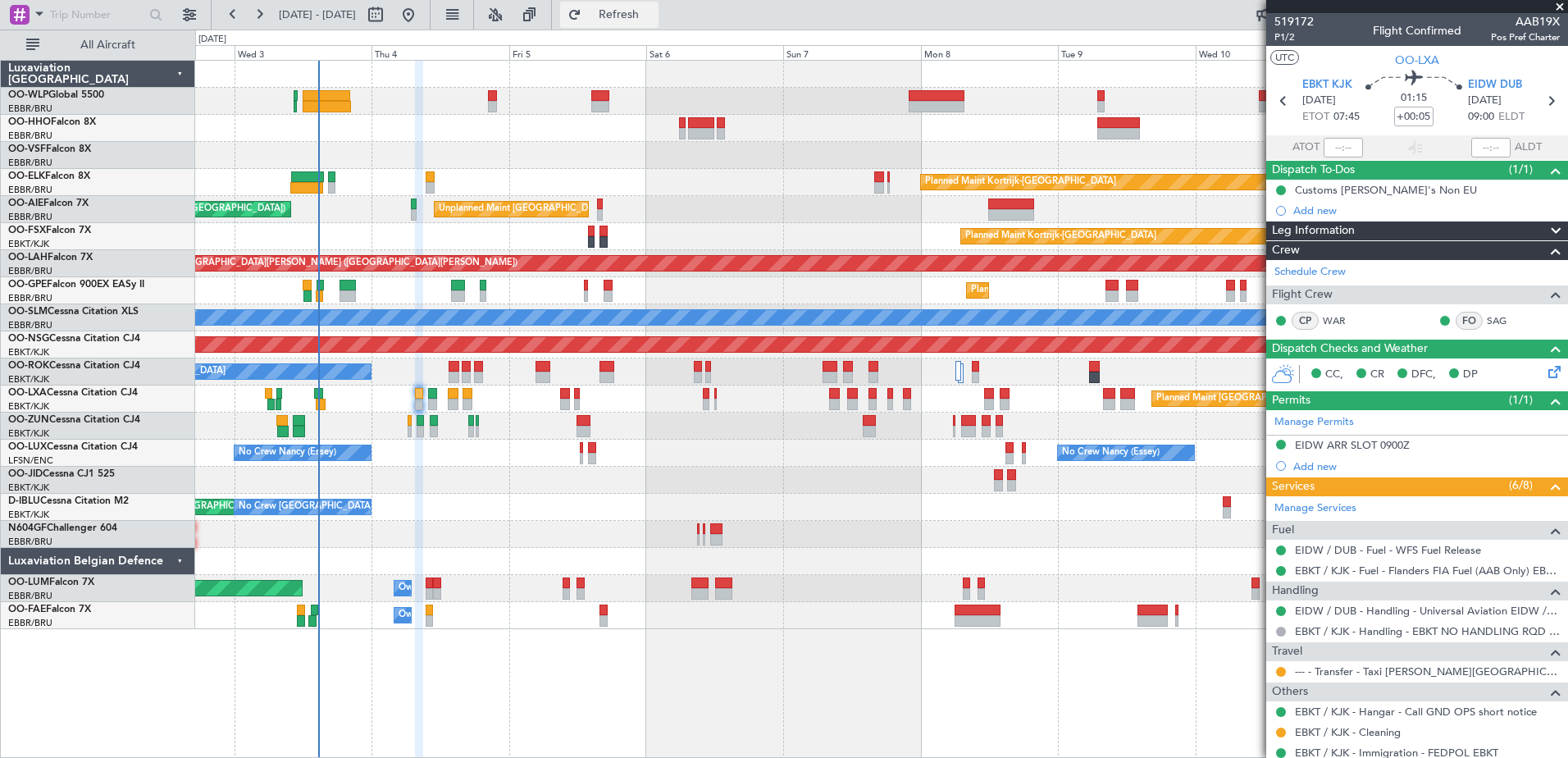
click at [653, 20] on span "Refresh" at bounding box center [619, 14] width 68 height 11
click at [896, 292] on div "Planned Maint [GEOGRAPHIC_DATA] ([GEOGRAPHIC_DATA] National) No Crew [GEOGRAPHI…" at bounding box center [881, 291] width 1372 height 27
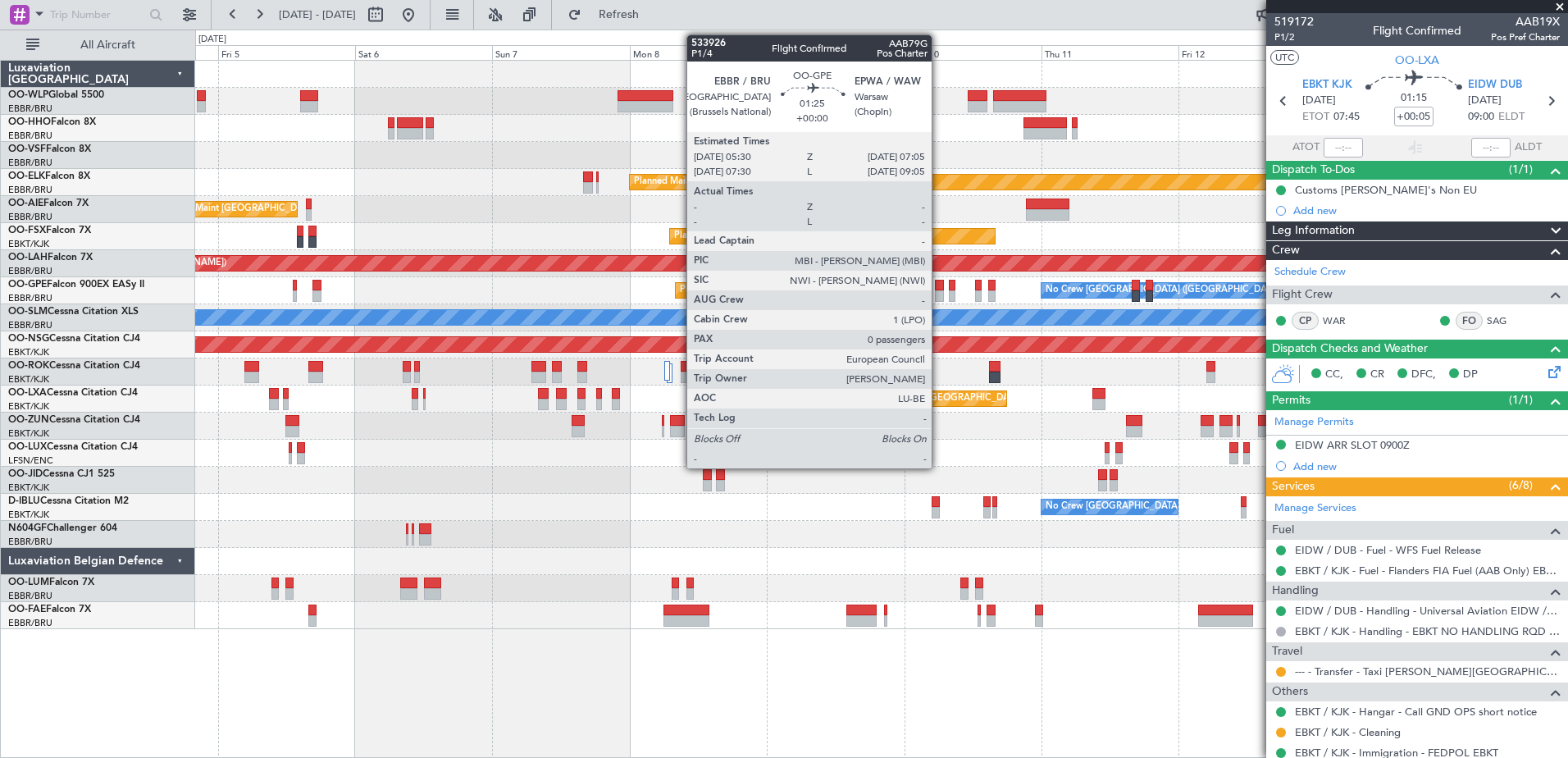
click at [939, 293] on div at bounding box center [939, 296] width 10 height 11
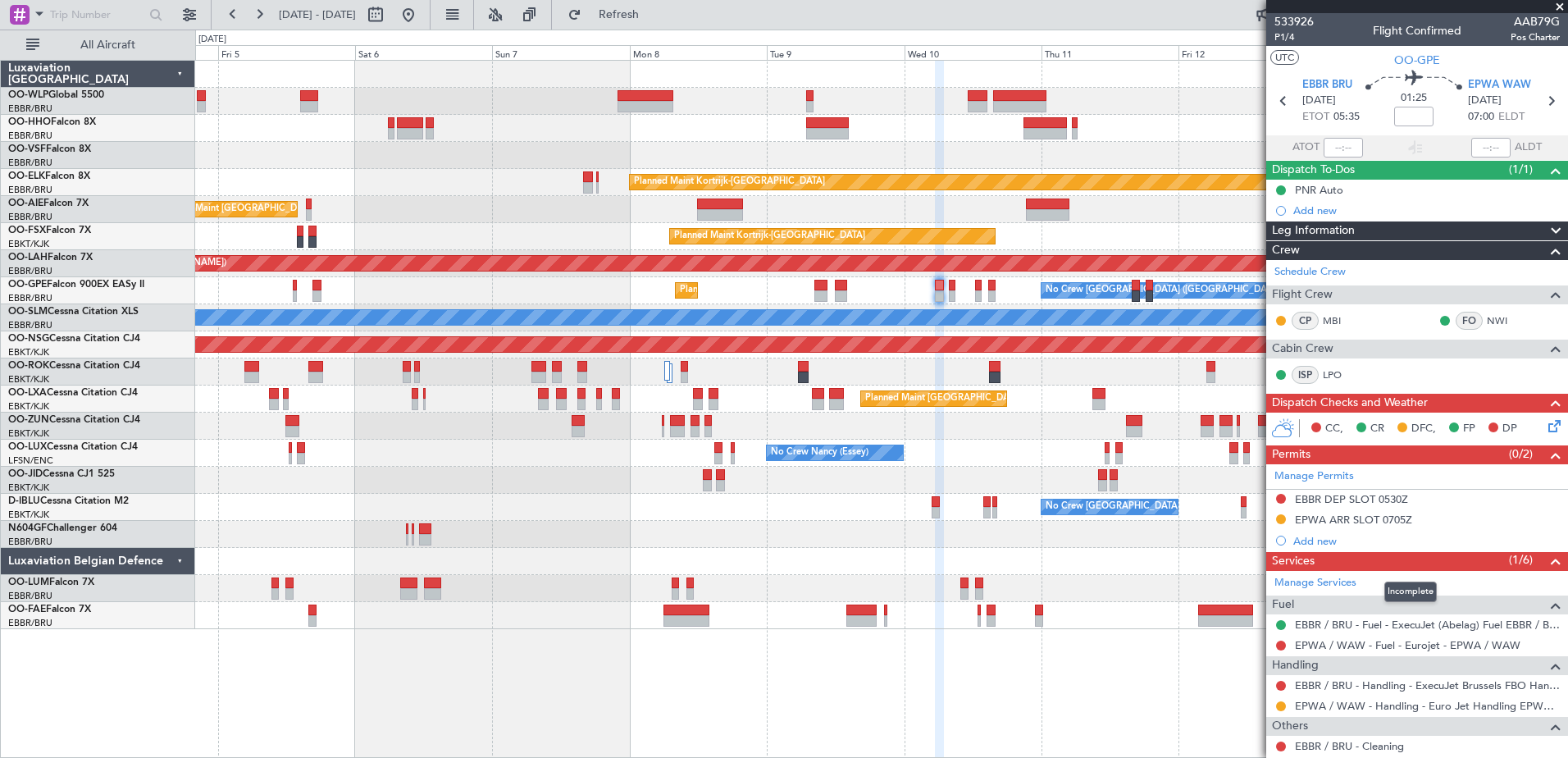
scroll to position [65, 0]
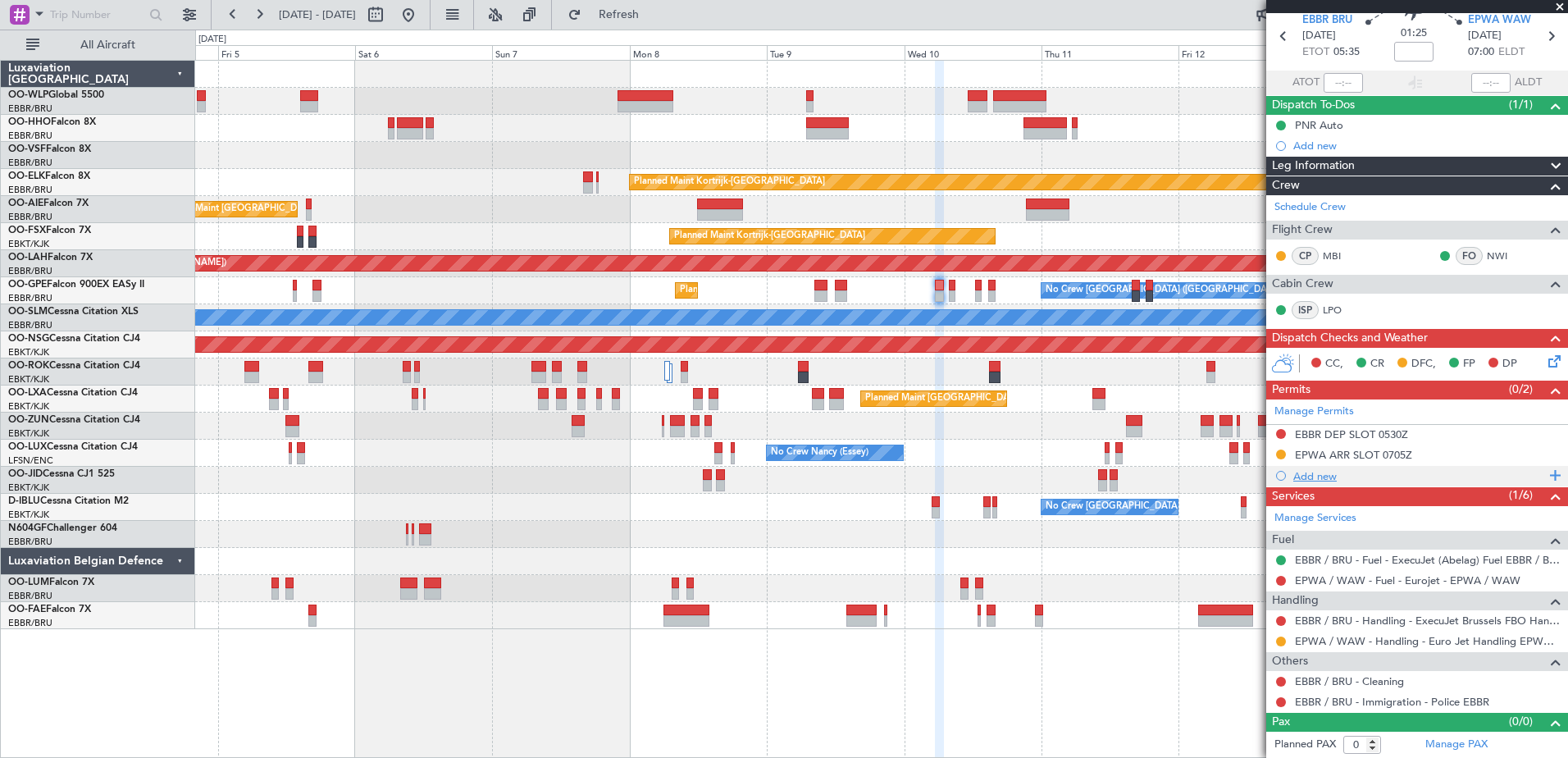
click at [1298, 466] on div "Add new" at bounding box center [1417, 476] width 302 height 20
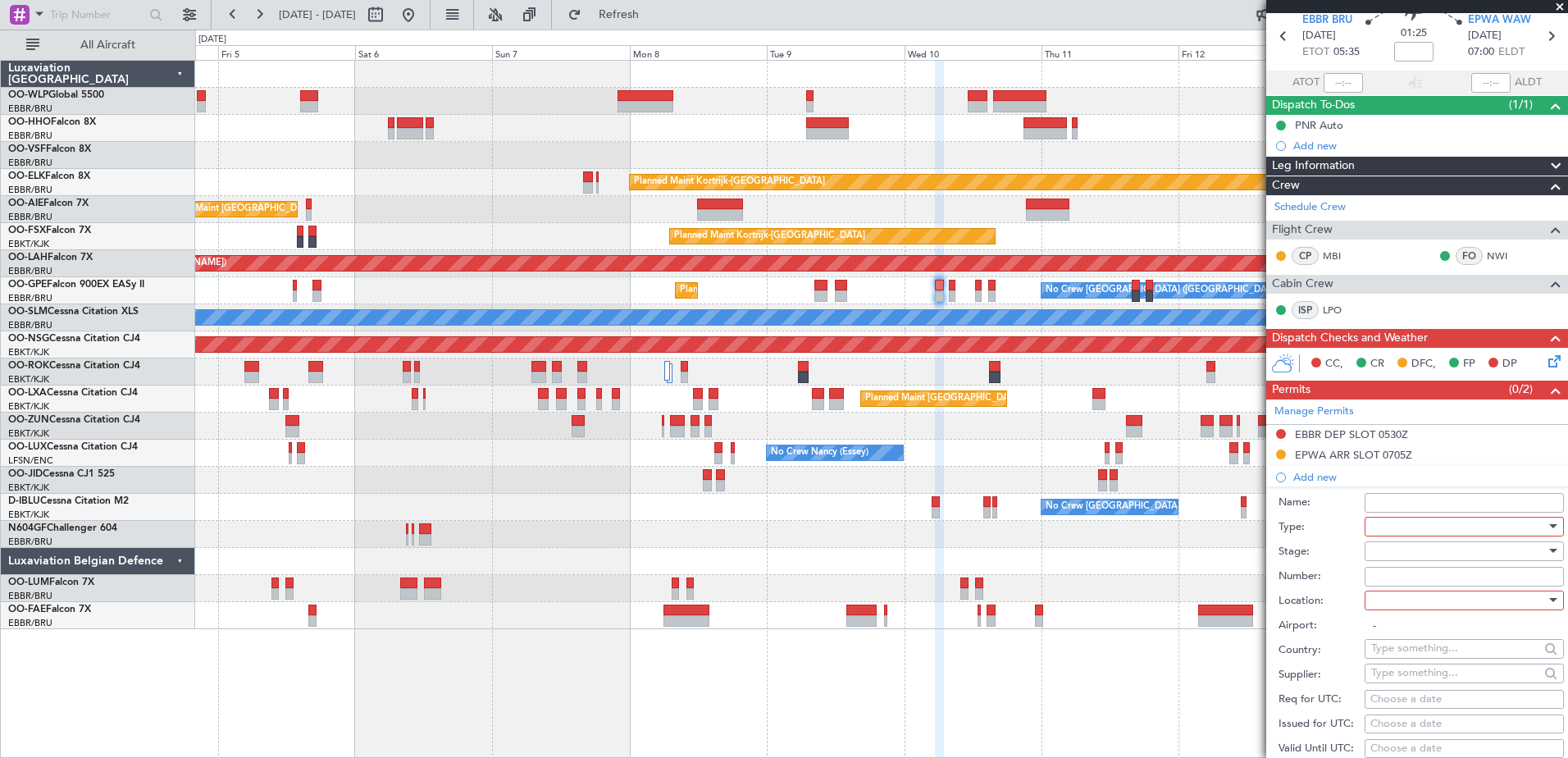
click at [1401, 527] on div at bounding box center [1458, 527] width 175 height 25
click at [1411, 620] on span "Parking" at bounding box center [1458, 616] width 172 height 25
click at [1399, 546] on div at bounding box center [1458, 552] width 175 height 25
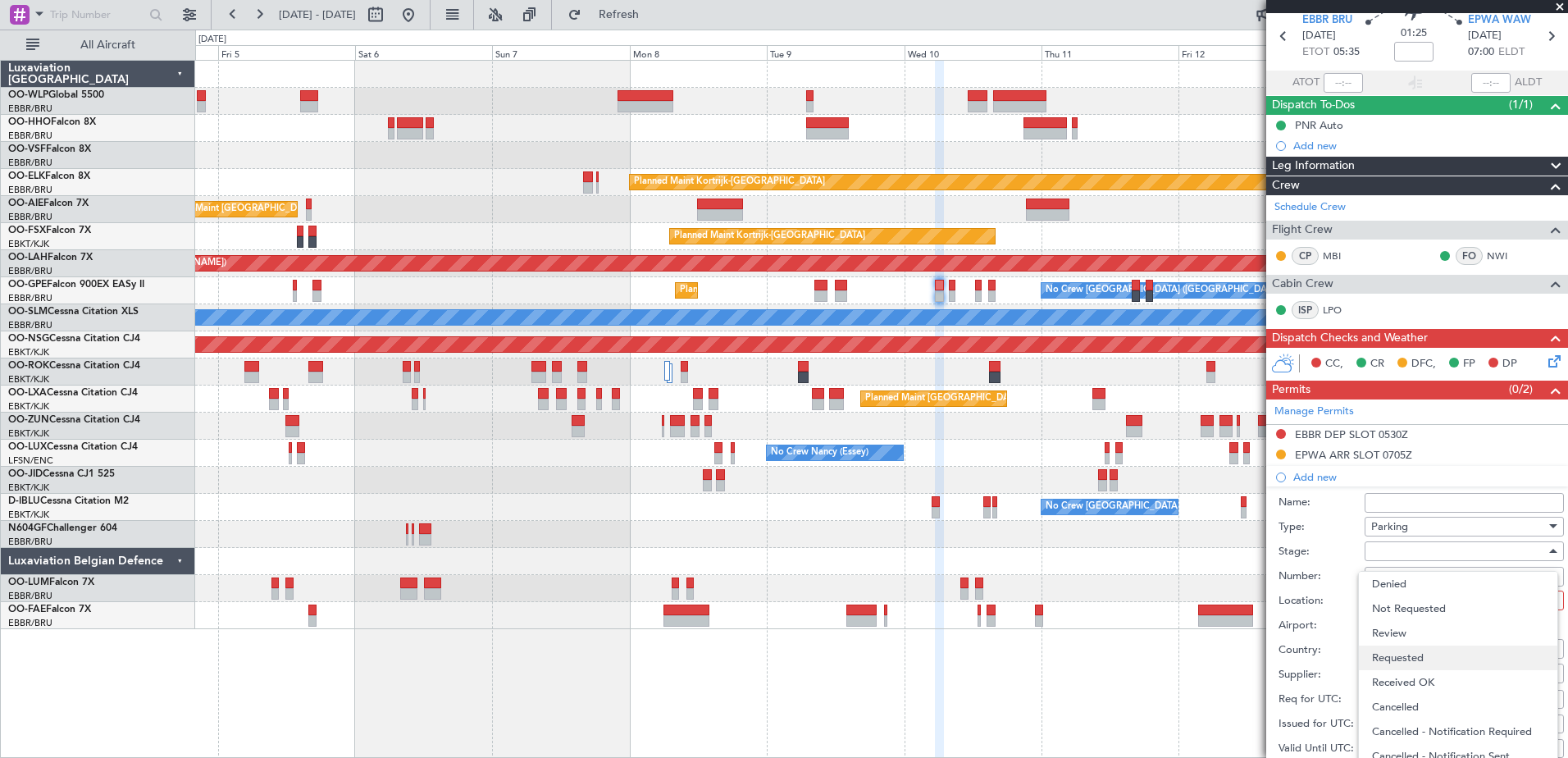
click at [1420, 648] on span "Requested" at bounding box center [1458, 658] width 172 height 25
click at [1420, 603] on div at bounding box center [1458, 601] width 175 height 25
click at [1411, 691] on span "Arrival" at bounding box center [1458, 682] width 172 height 25
type input "EPWA / WAW"
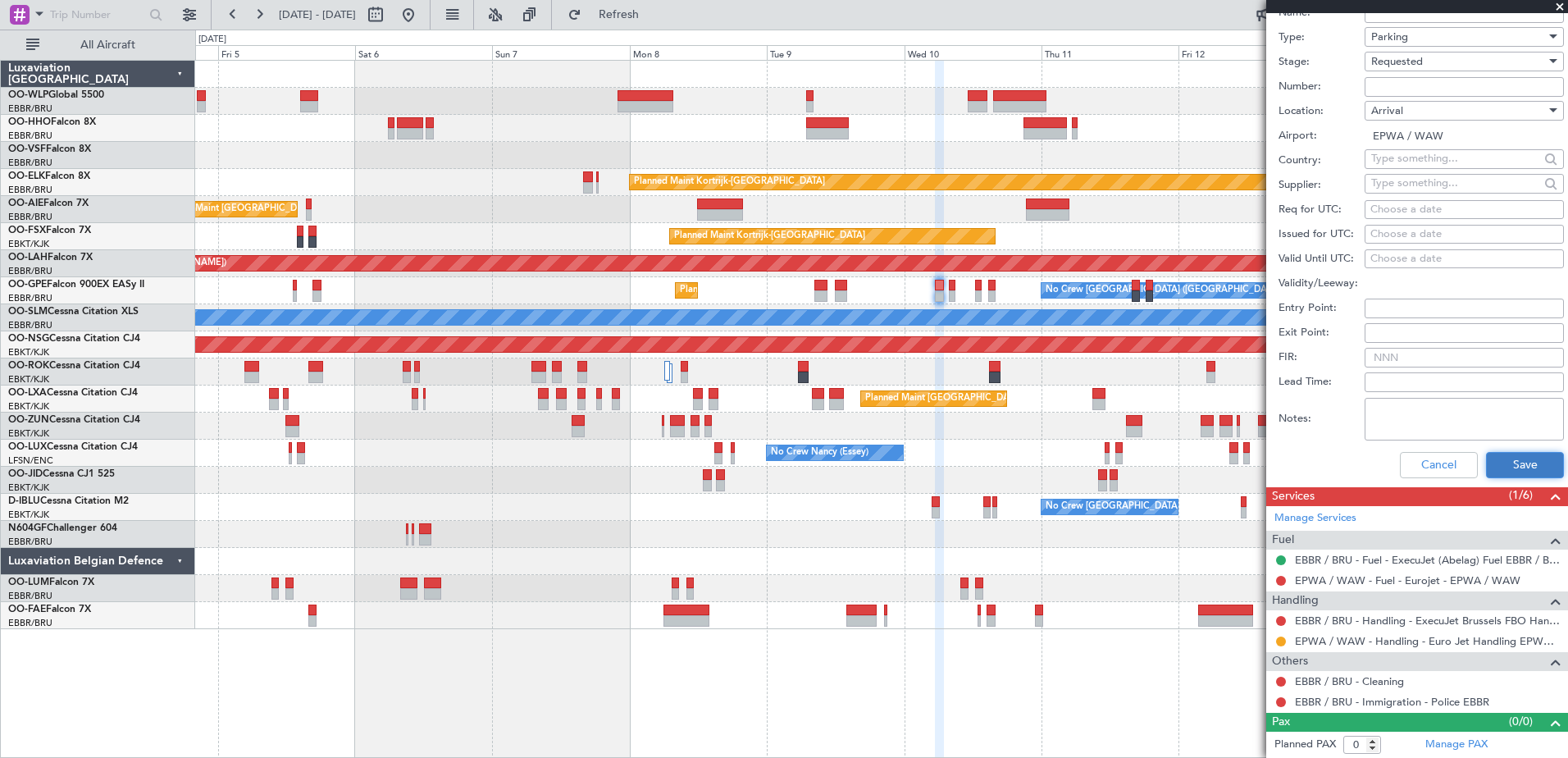
click at [1501, 452] on button "Save" at bounding box center [1525, 466] width 78 height 26
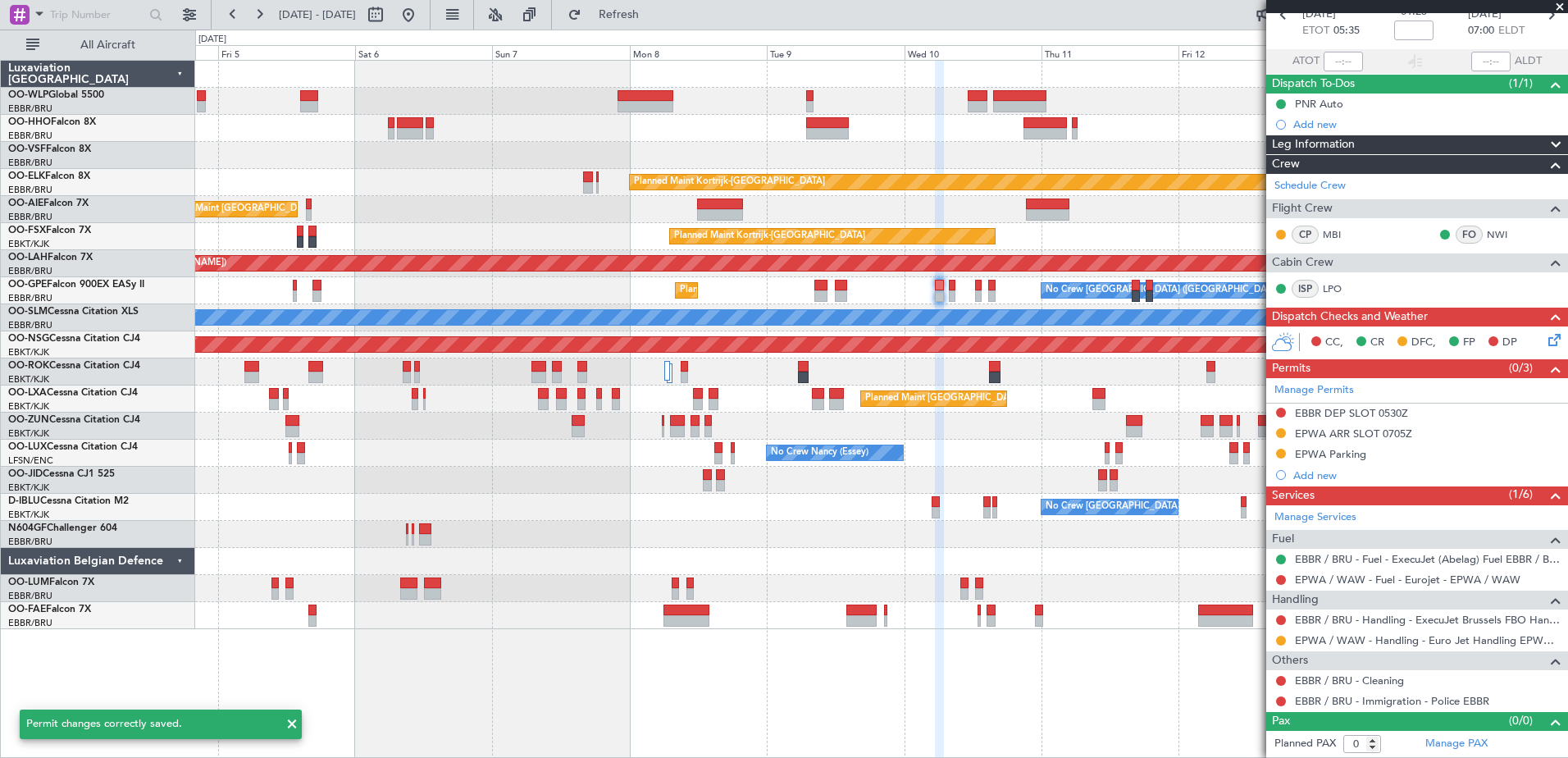
scroll to position [85, 0]
click at [1351, 454] on div "EPWA Parking" at bounding box center [1330, 455] width 71 height 14
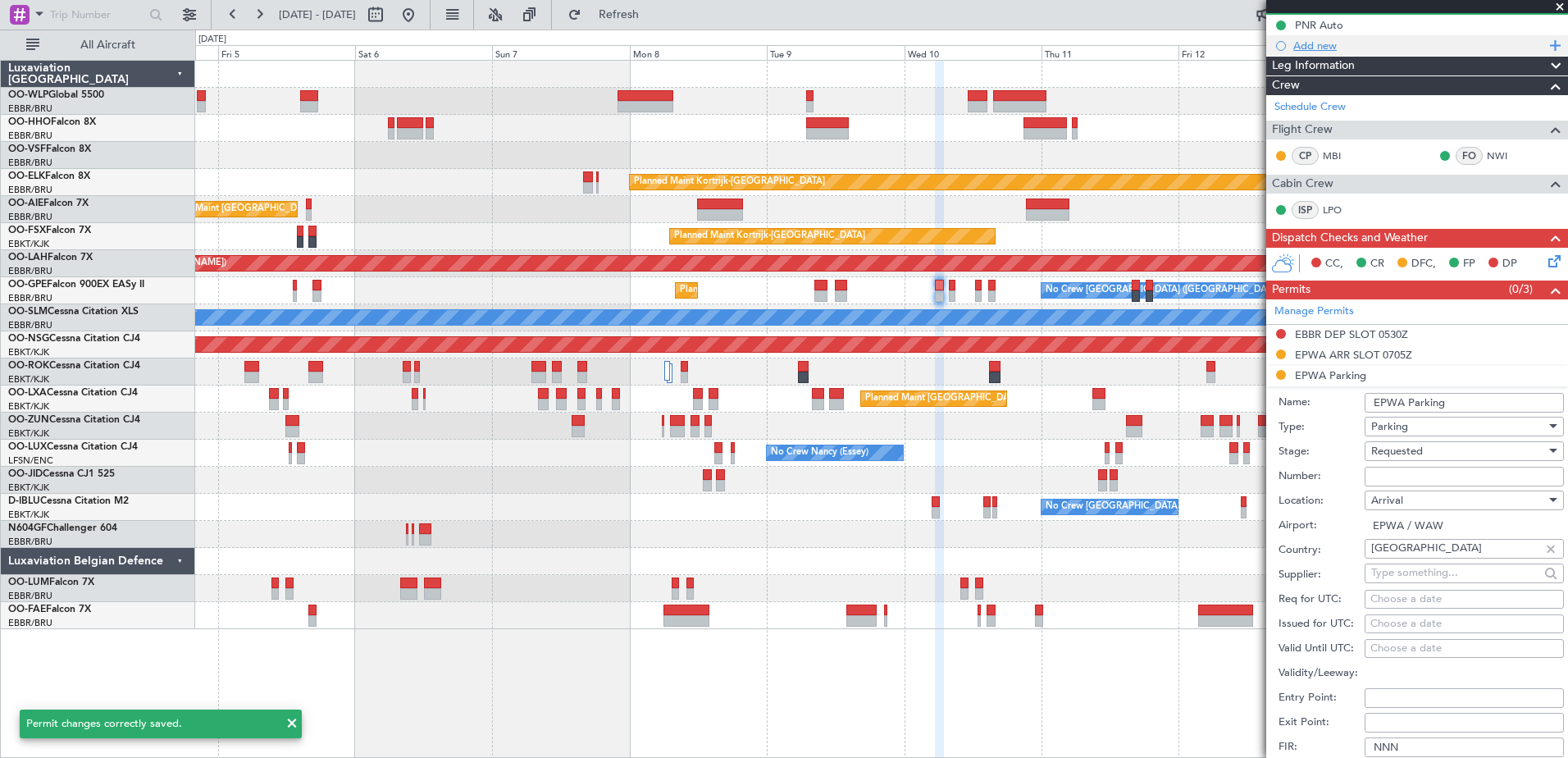
scroll to position [83, 0]
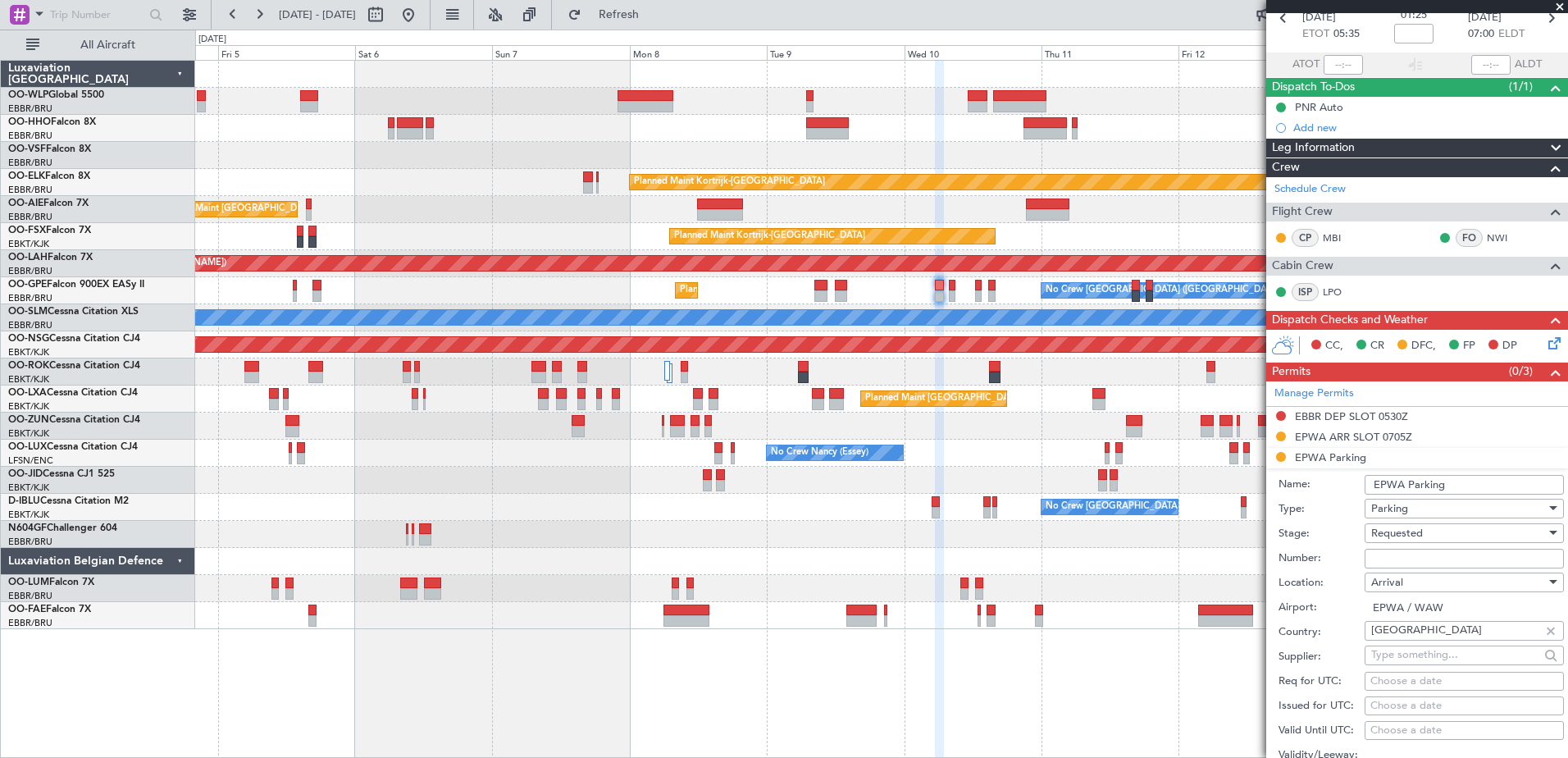
drag, startPoint x: 1453, startPoint y: 487, endPoint x: 1406, endPoint y: 497, distance: 48.1
click at [1406, 497] on form "Name: EPWA Parking Type: Parking Stage: Requested Number: Location: [GEOGRAPHIC…" at bounding box center [1417, 713] width 302 height 490
type input "EPWA MILITARY SIDE"
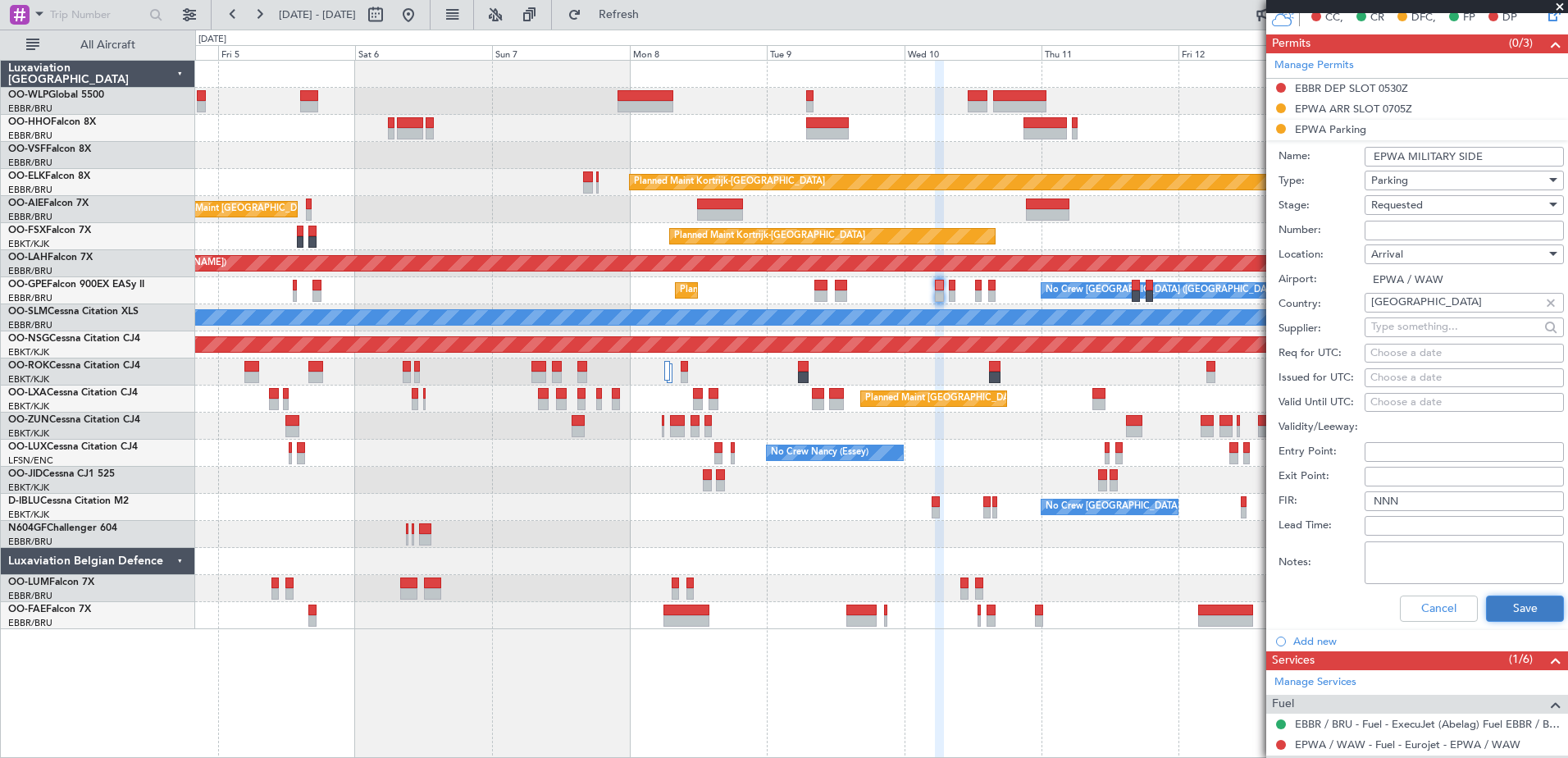
click at [1524, 613] on button "Save" at bounding box center [1525, 609] width 78 height 26
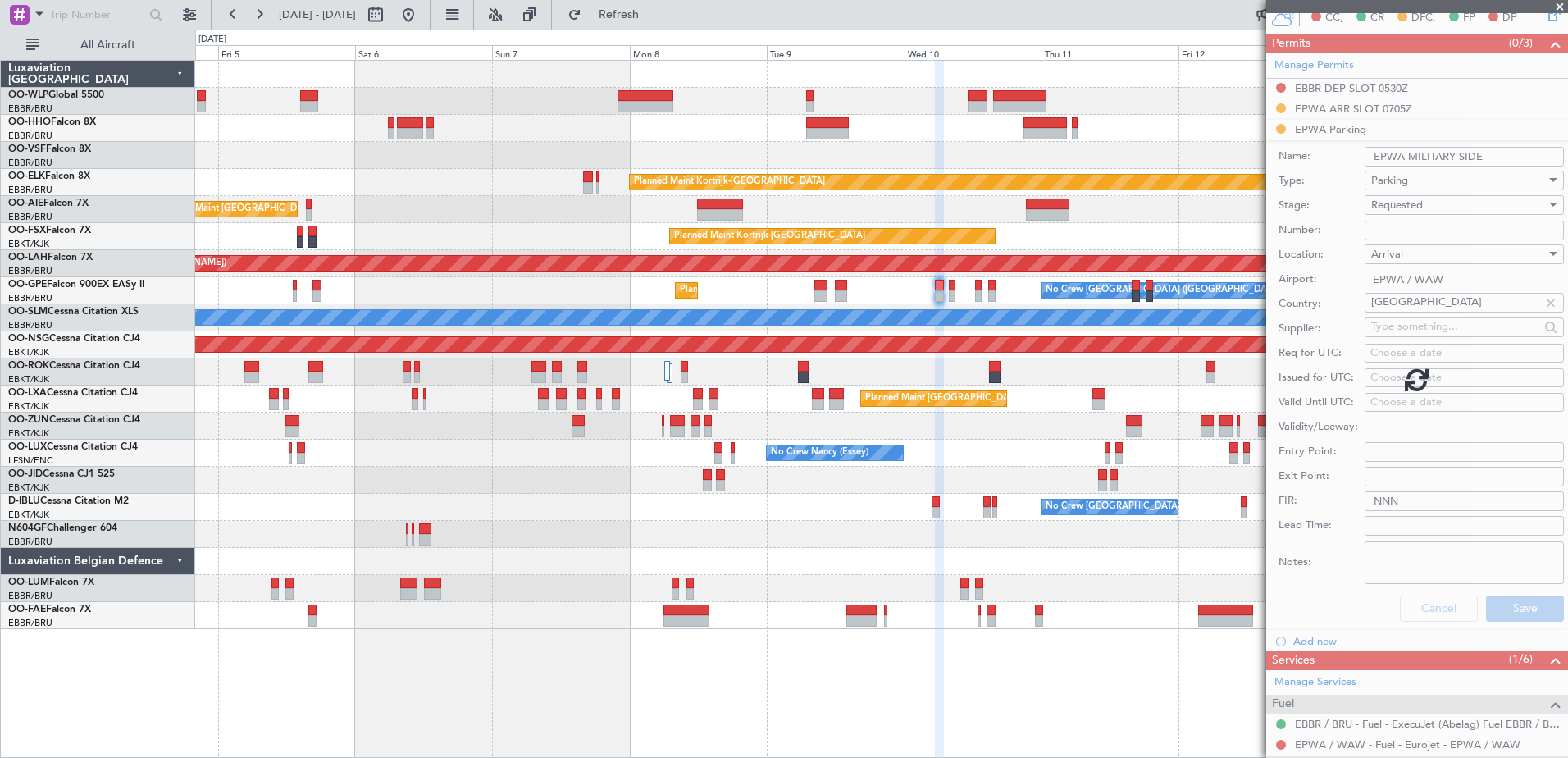
scroll to position [85, 0]
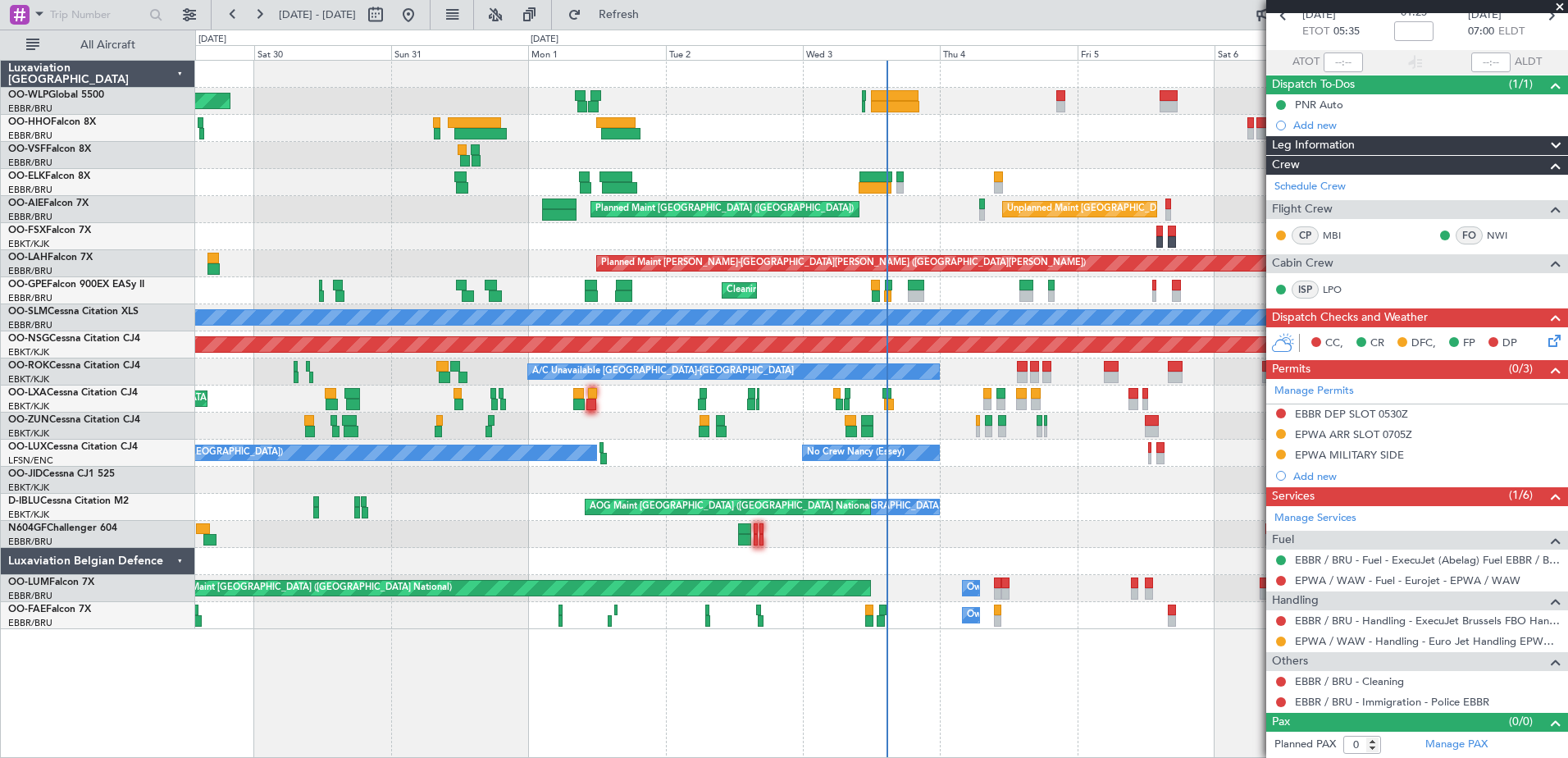
click at [1320, 598] on fb-app "[DATE] - [DATE] Refresh Quick Links All Aircraft Planned Maint [GEOGRAPHIC_DATA…" at bounding box center [784, 385] width 1568 height 746
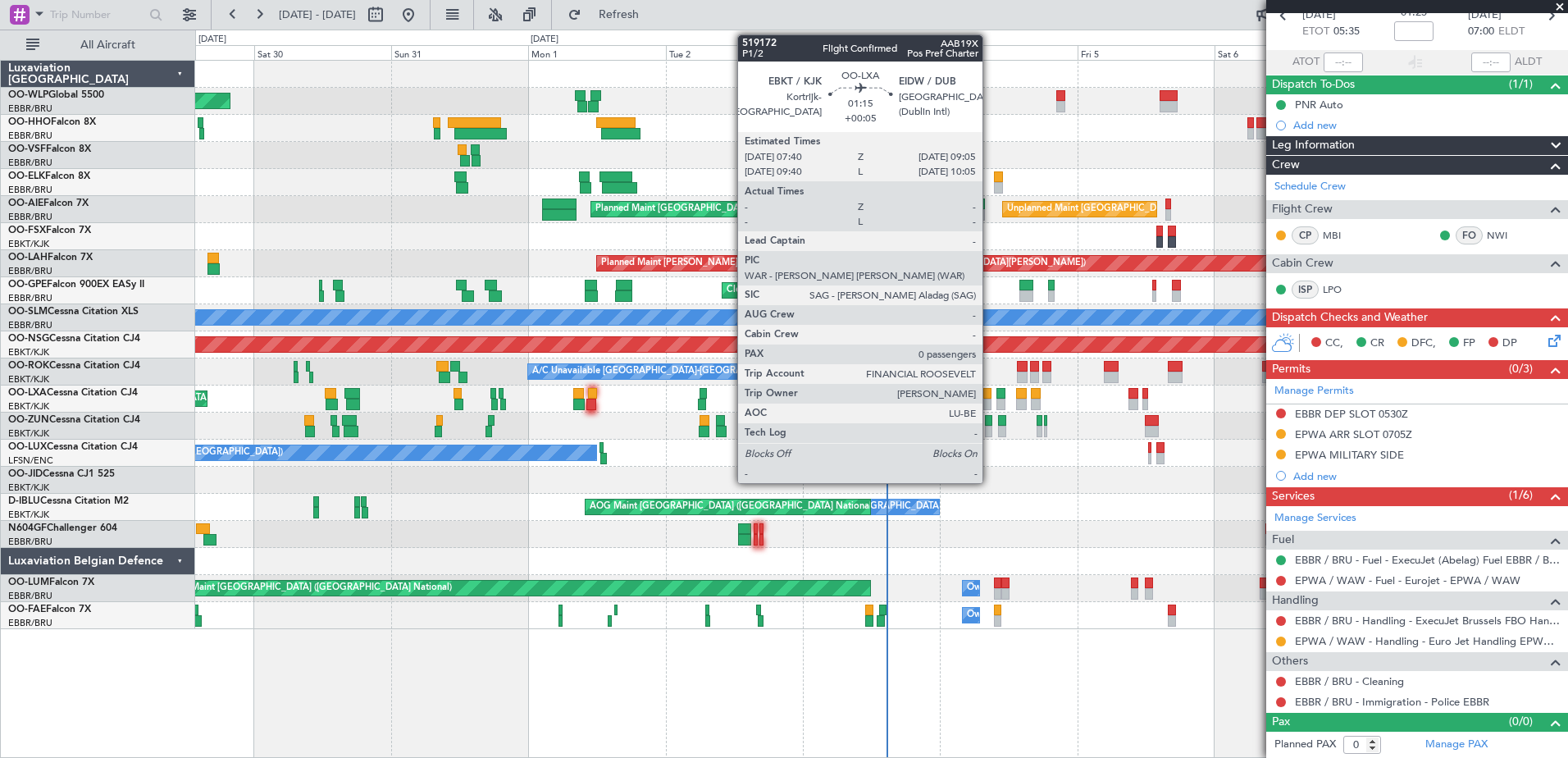
click at [989, 399] on div at bounding box center [987, 404] width 8 height 11
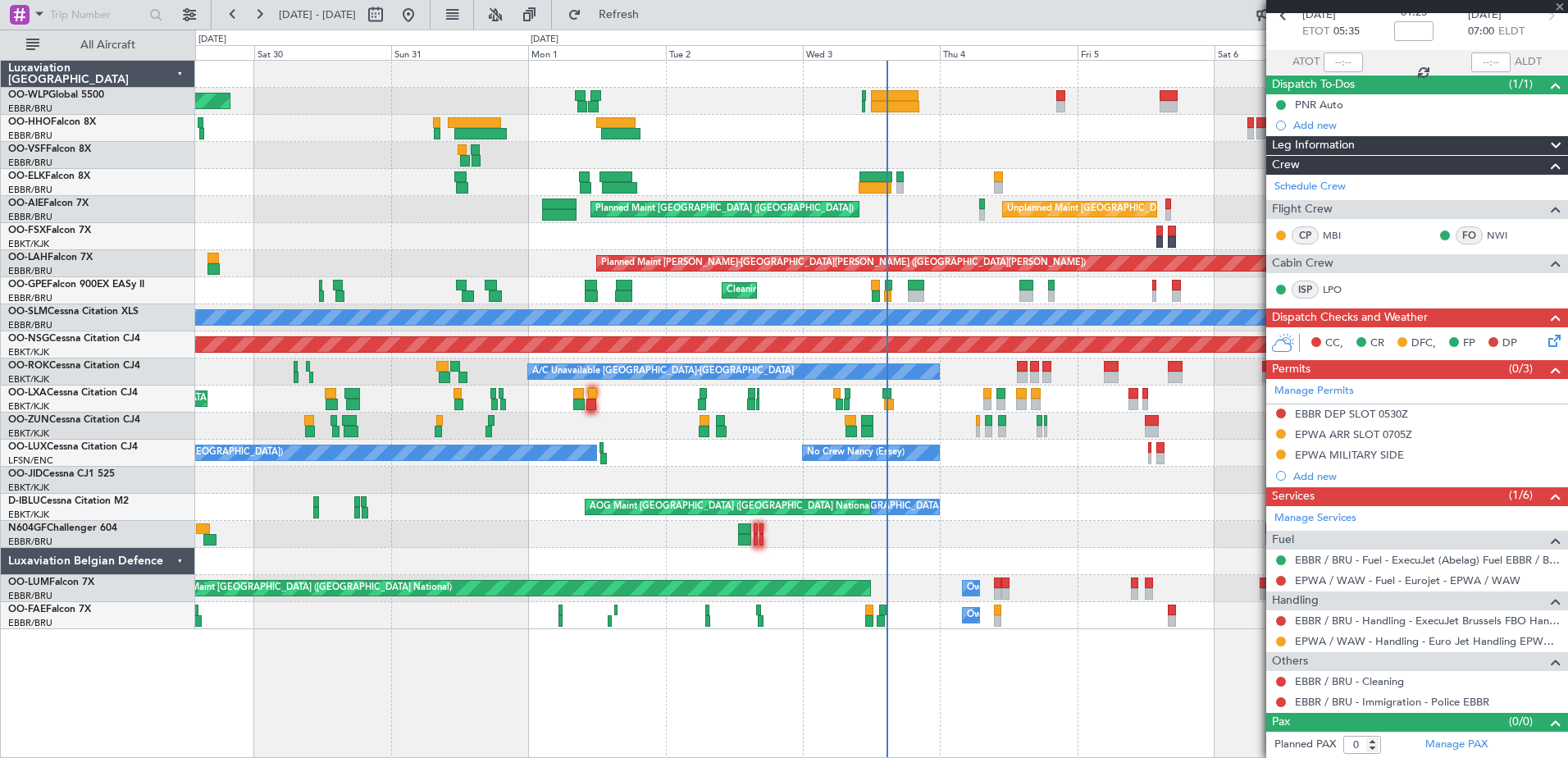
type input "+00:05"
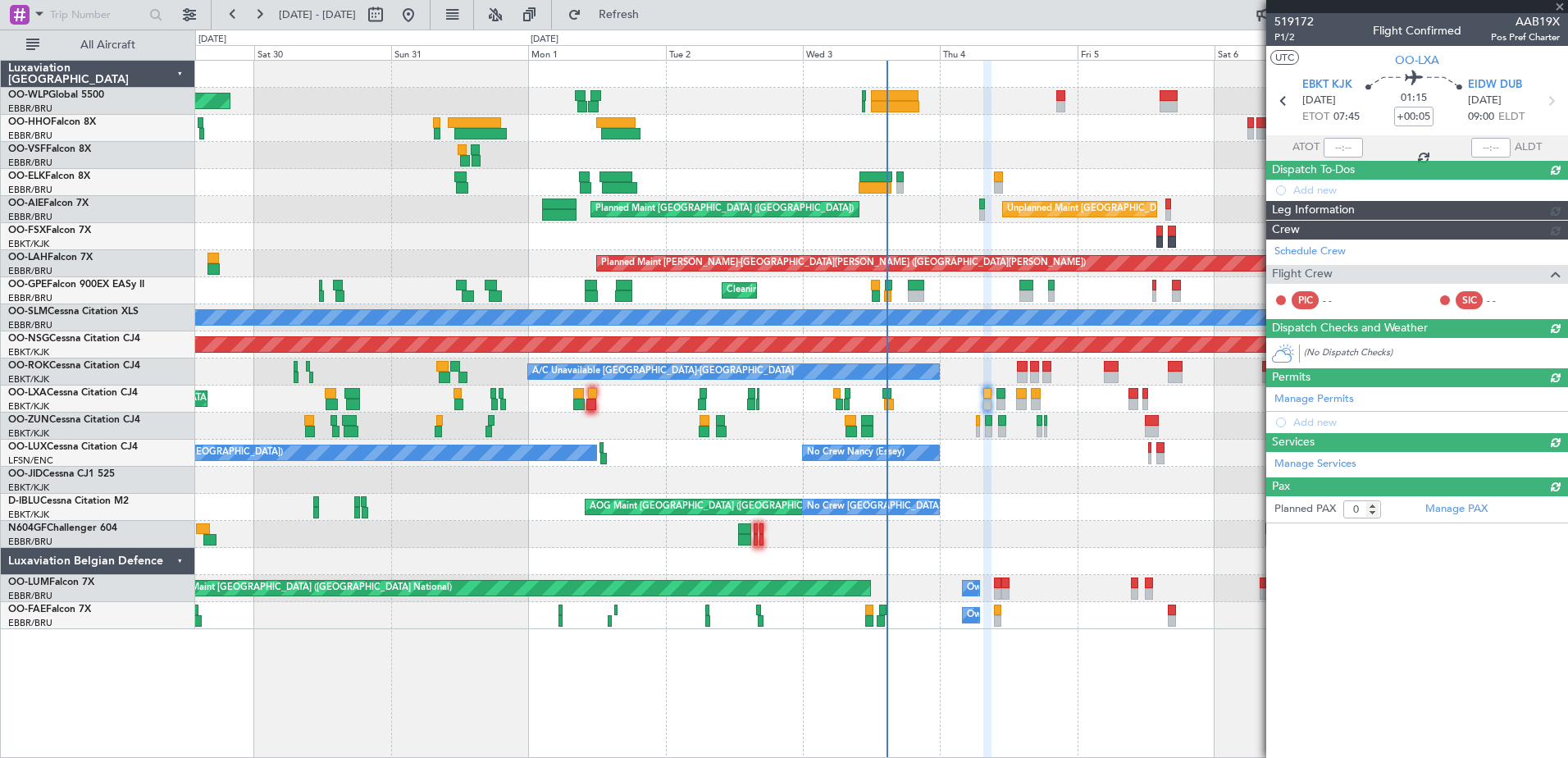
scroll to position [0, 0]
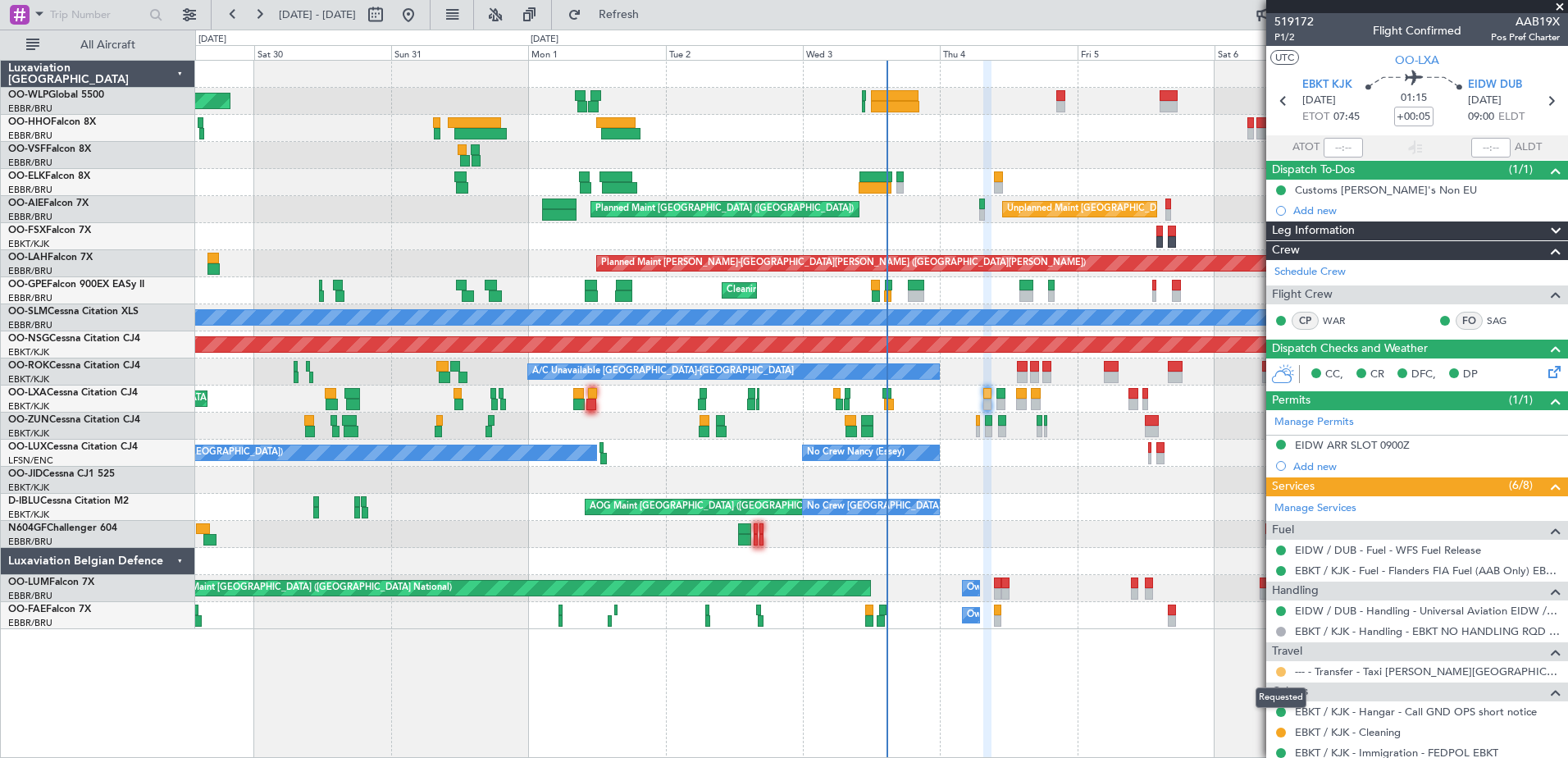
click at [1278, 668] on button at bounding box center [1280, 671] width 10 height 10
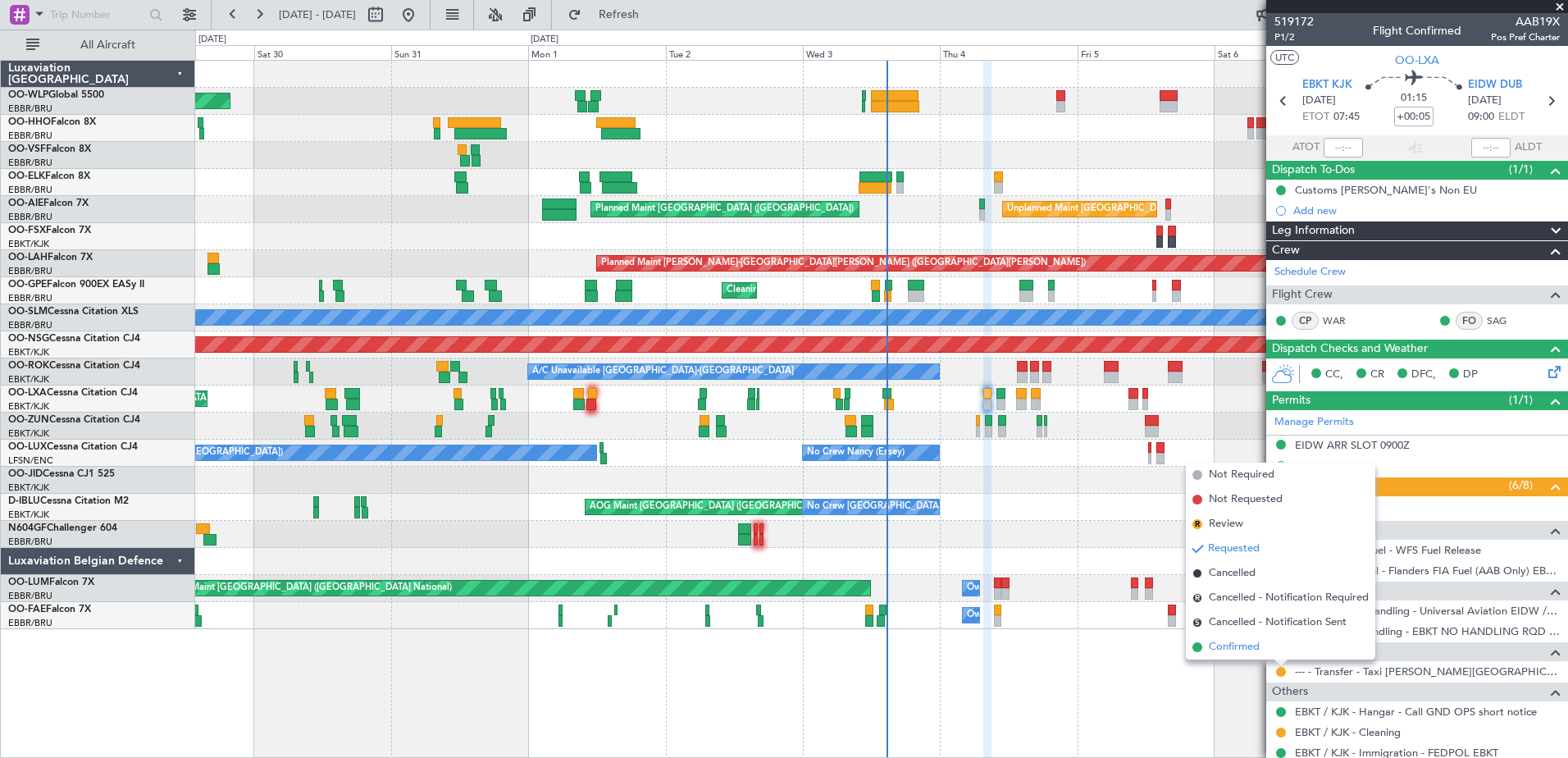
click at [1226, 646] on span "Confirmed" at bounding box center [1234, 647] width 51 height 17
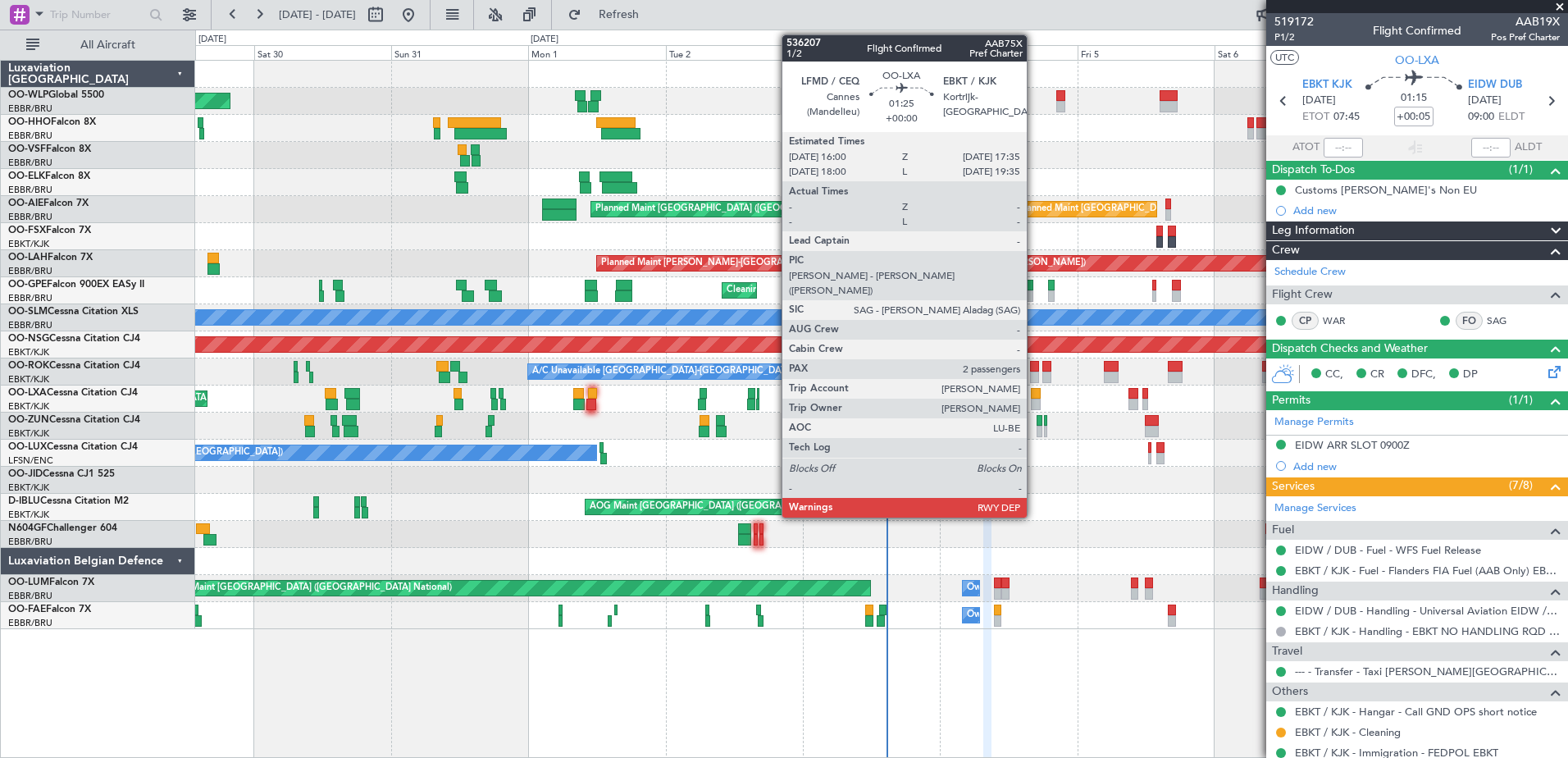
click at [1034, 401] on div at bounding box center [1035, 404] width 10 height 11
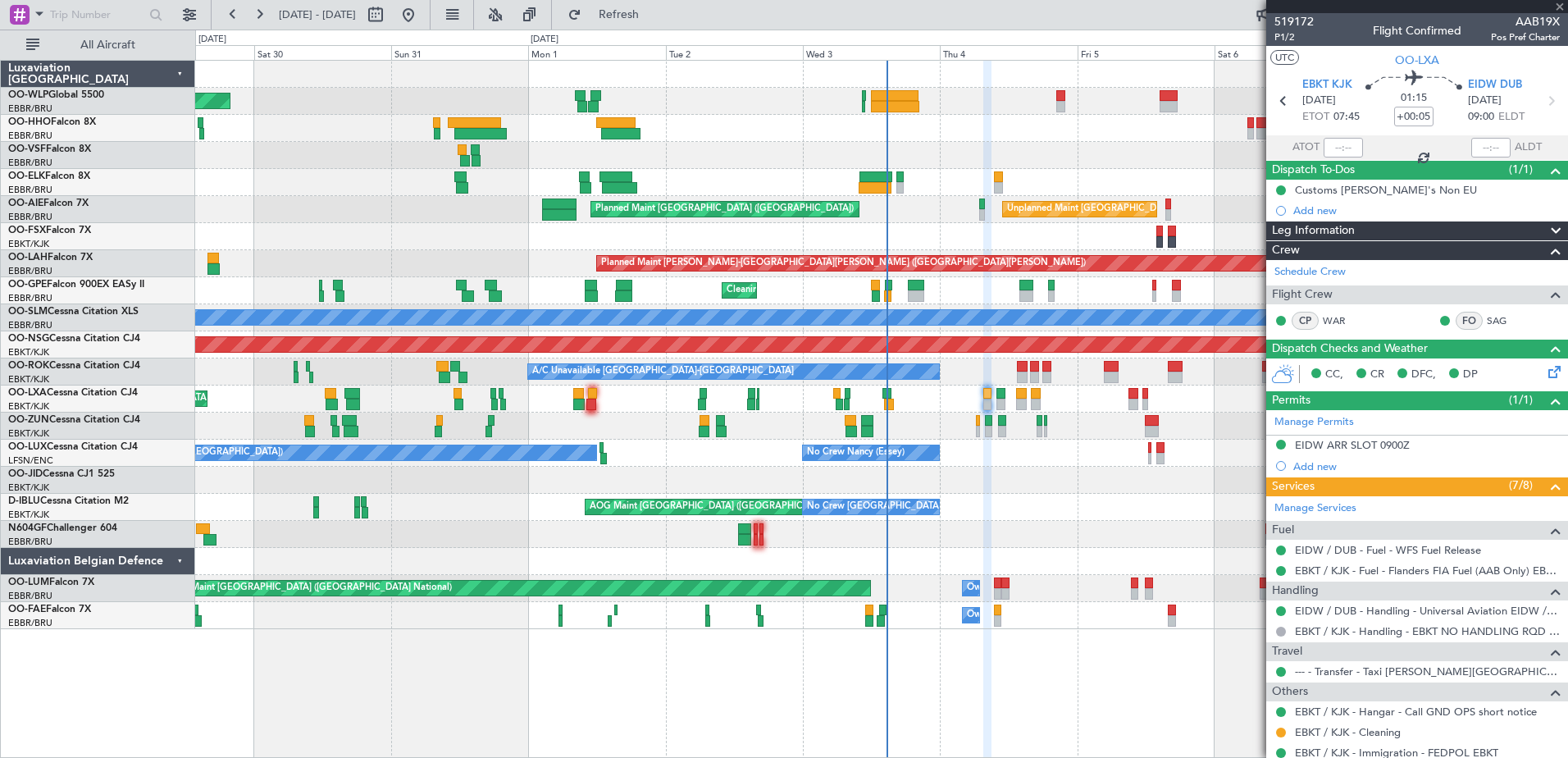
type input "2"
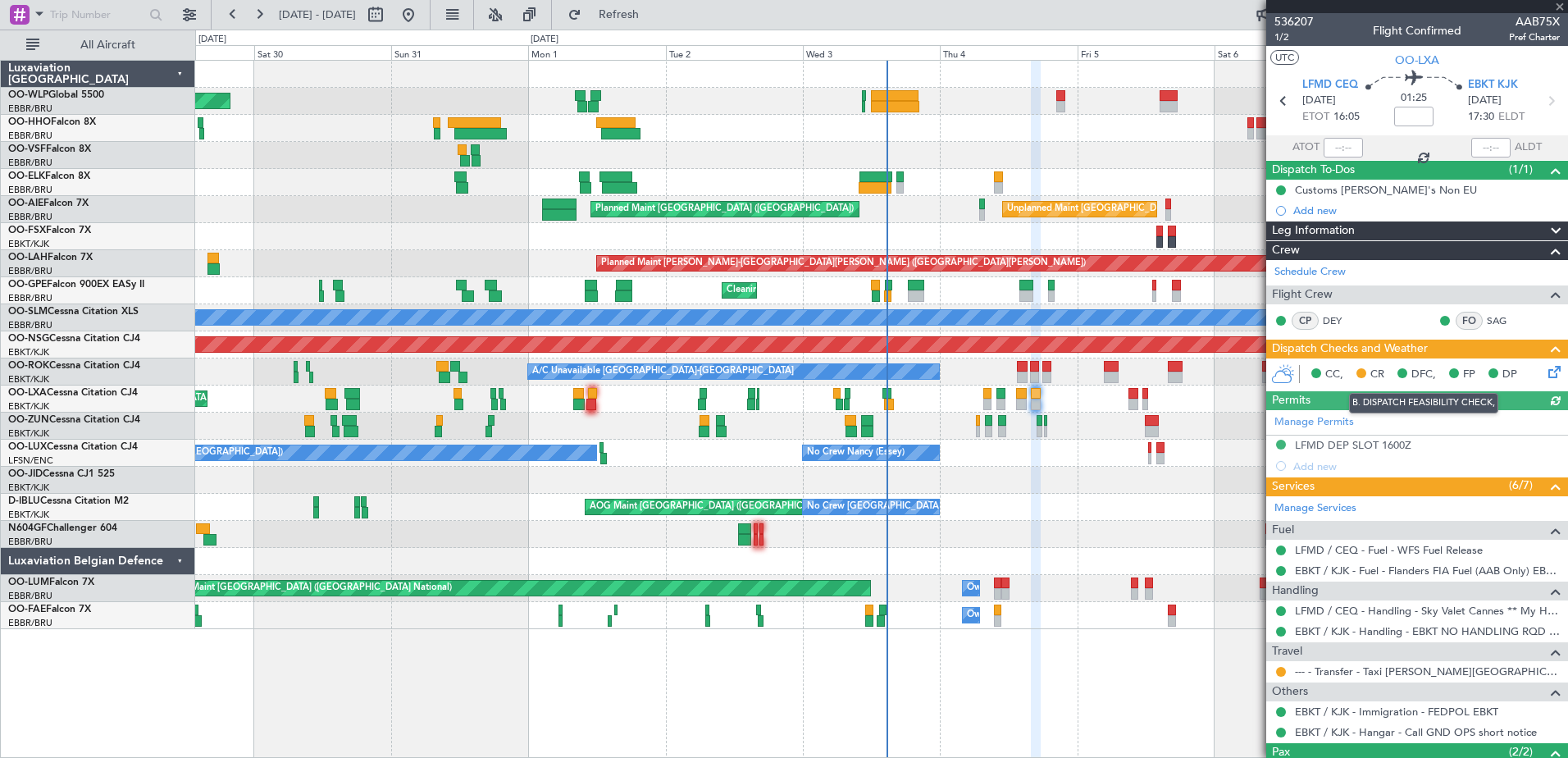
scroll to position [82, 0]
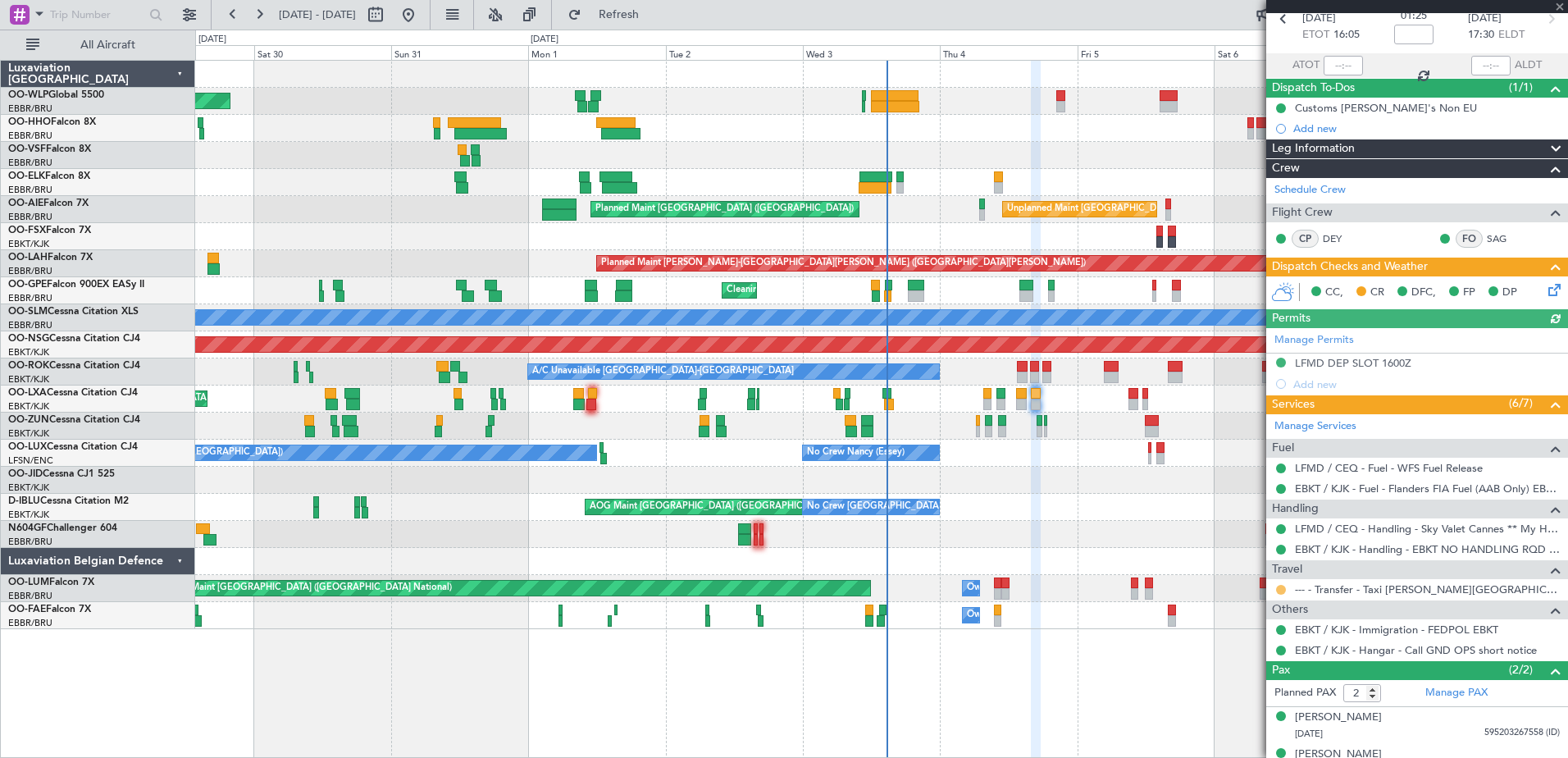
click at [1282, 589] on button at bounding box center [1280, 589] width 10 height 10
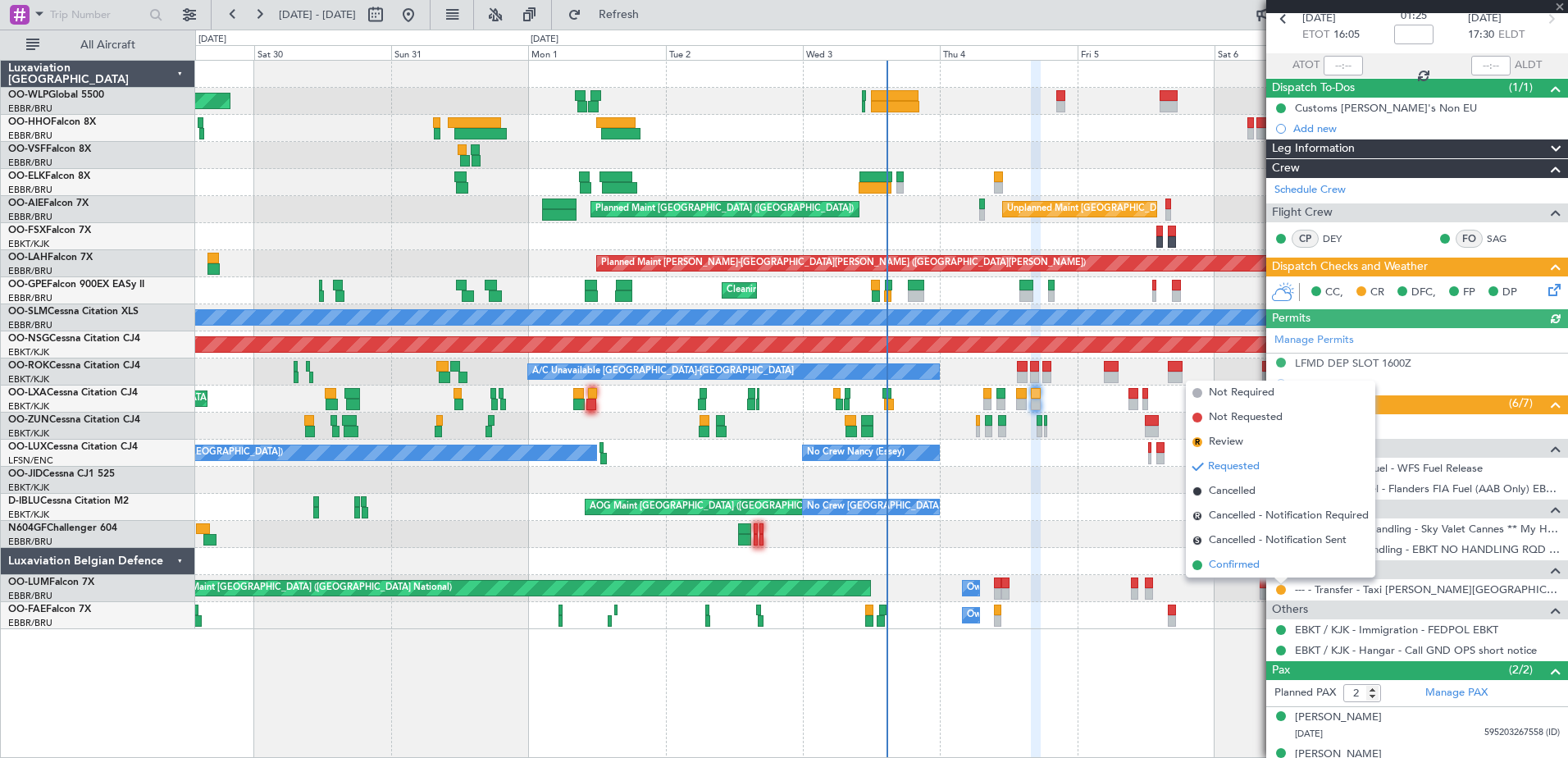
click at [1241, 560] on span "Confirmed" at bounding box center [1234, 565] width 51 height 17
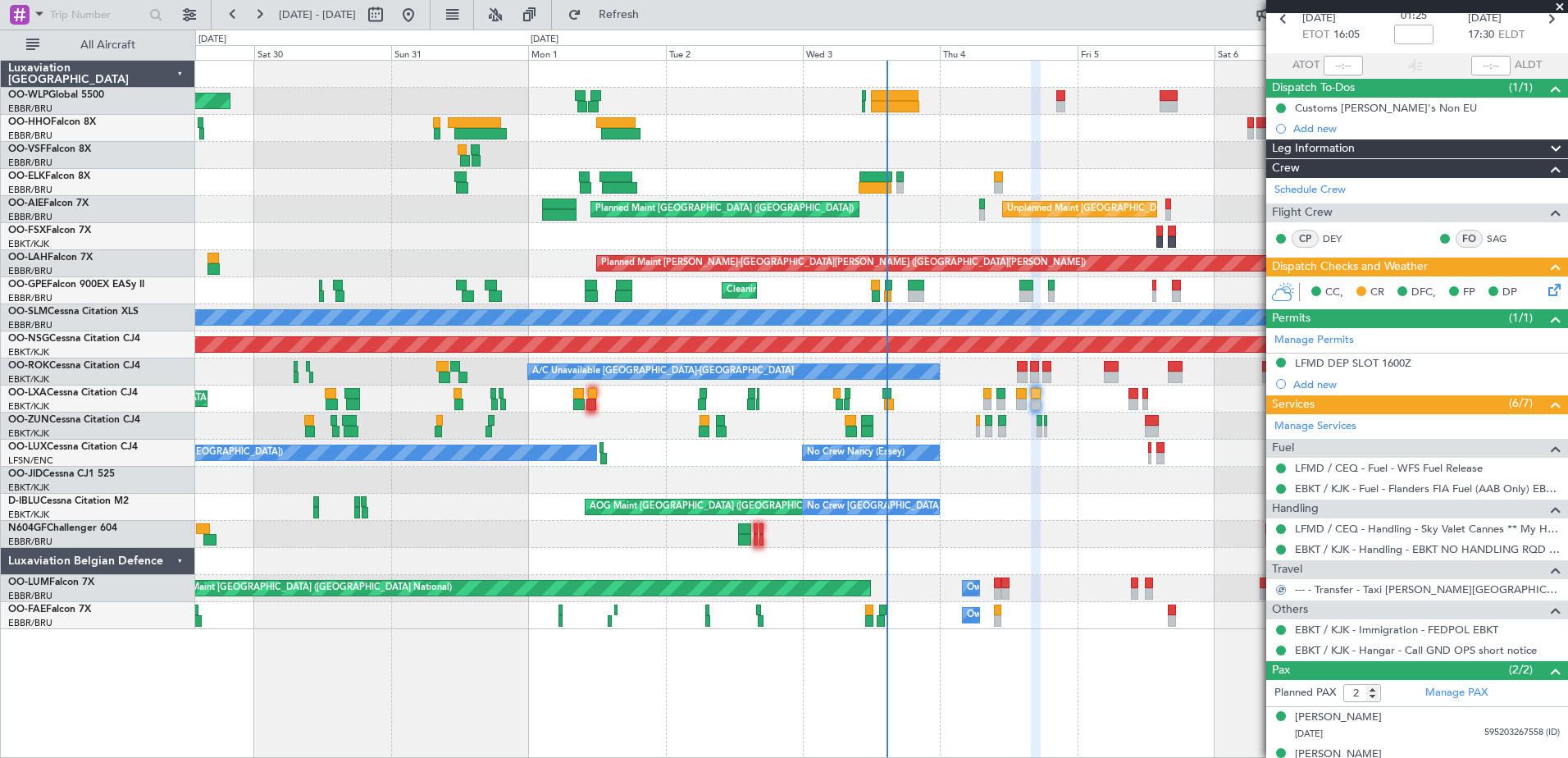
click at [1545, 288] on icon at bounding box center [1551, 286] width 13 height 13
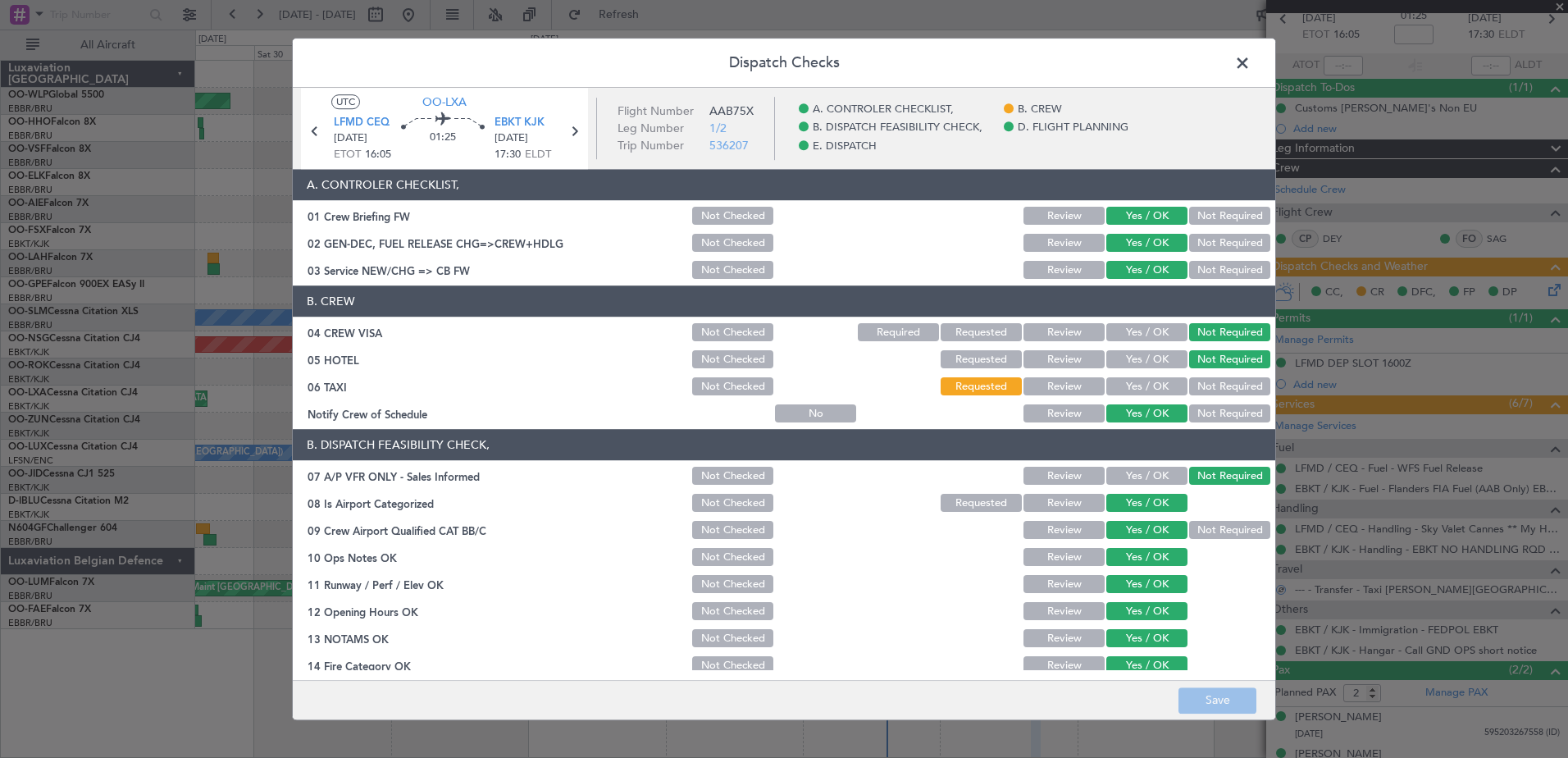
click at [1160, 386] on button "Yes / OK" at bounding box center [1147, 387] width 81 height 18
click at [1219, 702] on button "Save" at bounding box center [1217, 701] width 78 height 26
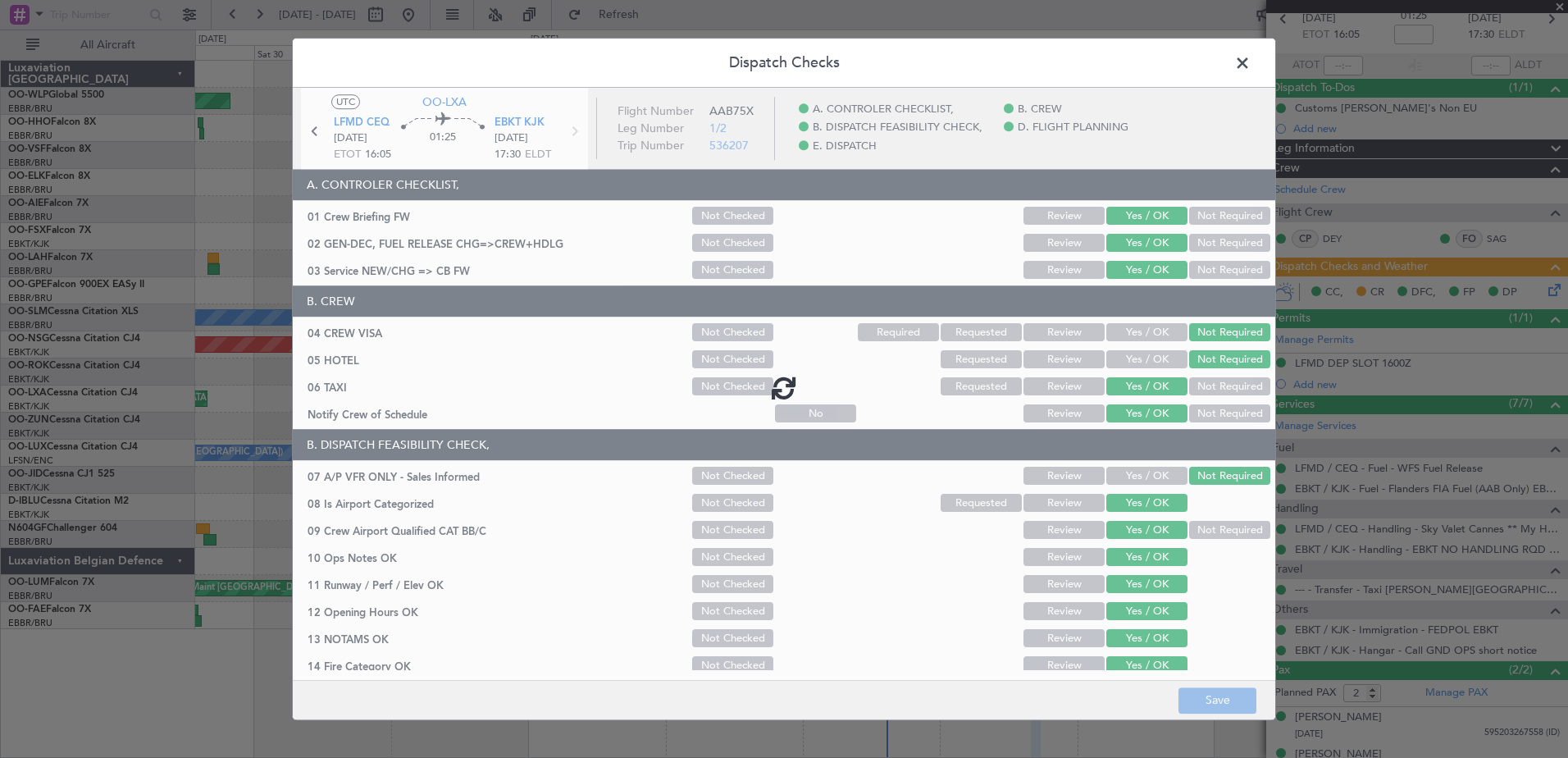
click at [1250, 64] on span at bounding box center [1250, 67] width 0 height 32
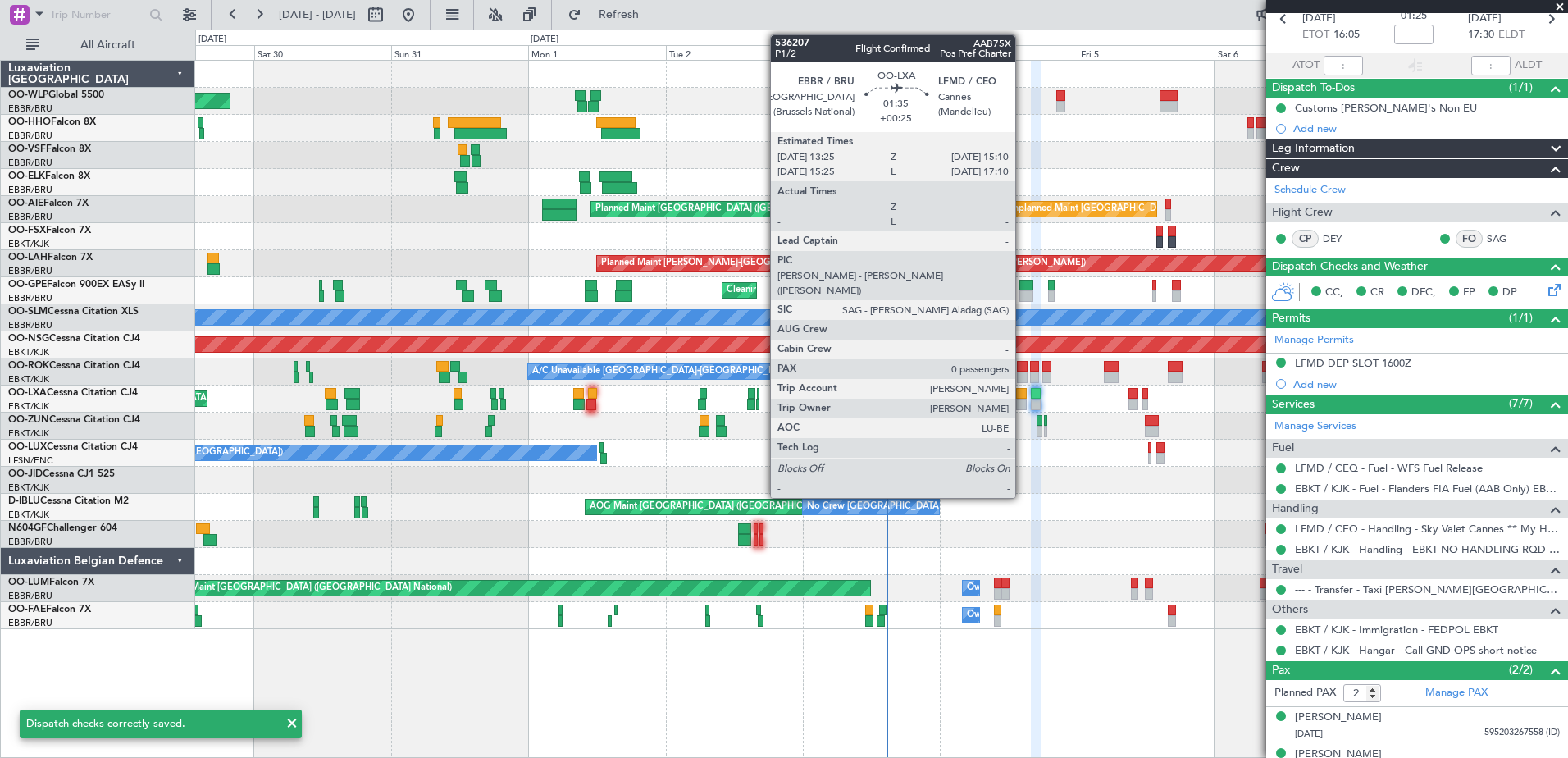
click at [1023, 393] on div at bounding box center [1021, 393] width 11 height 11
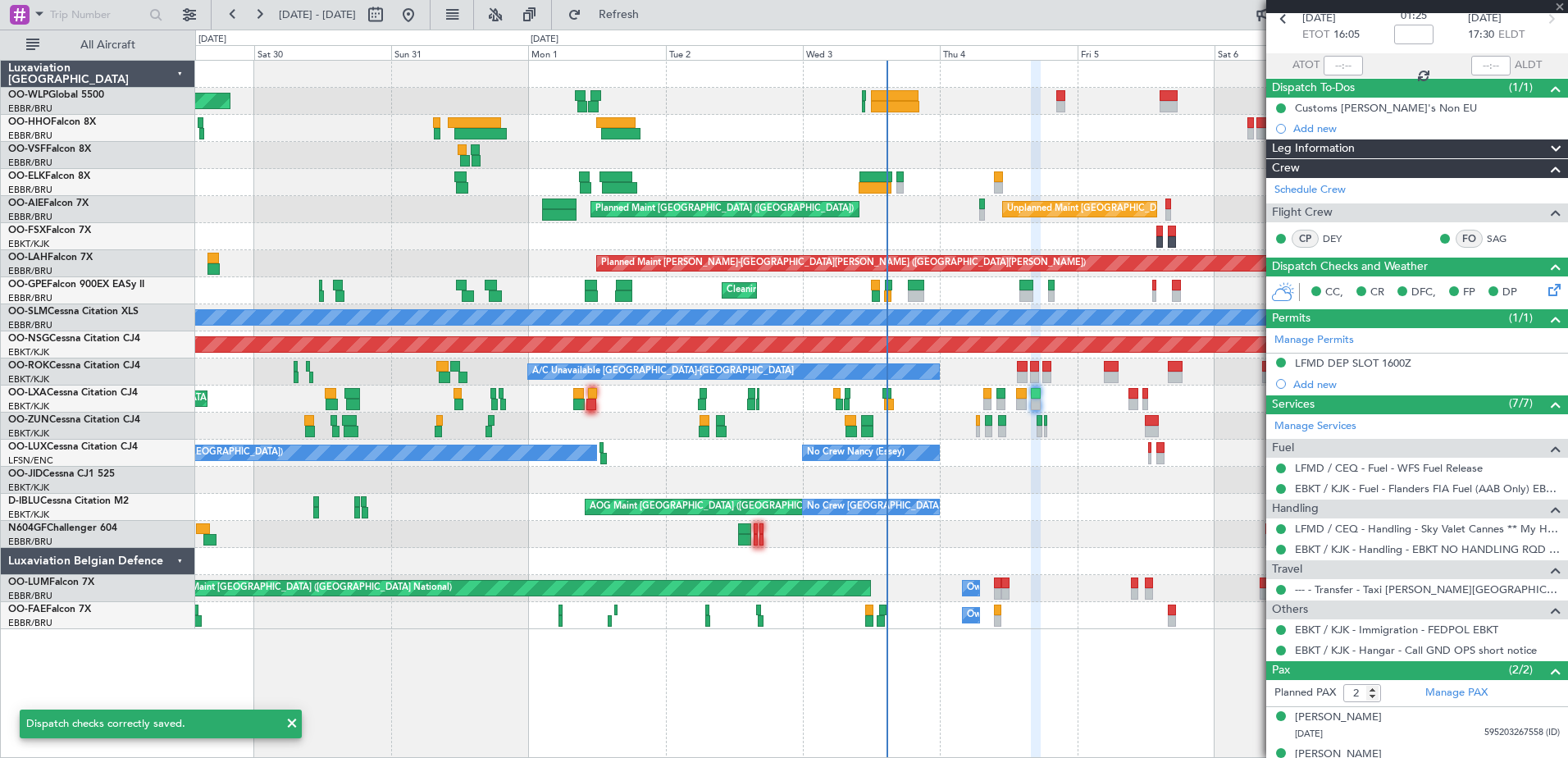
type input "+00:25"
type input "0"
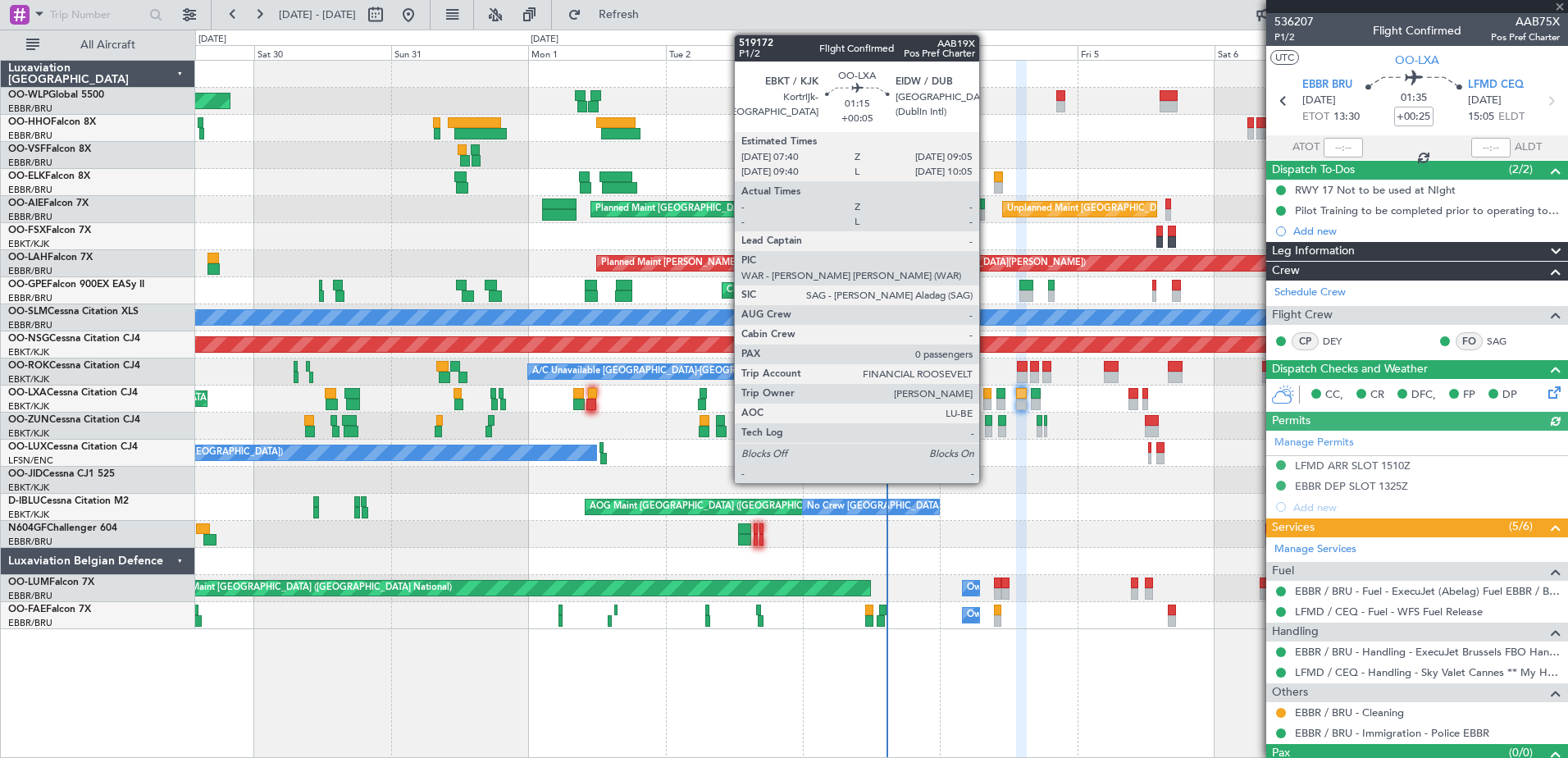
click at [987, 401] on div at bounding box center [987, 404] width 8 height 11
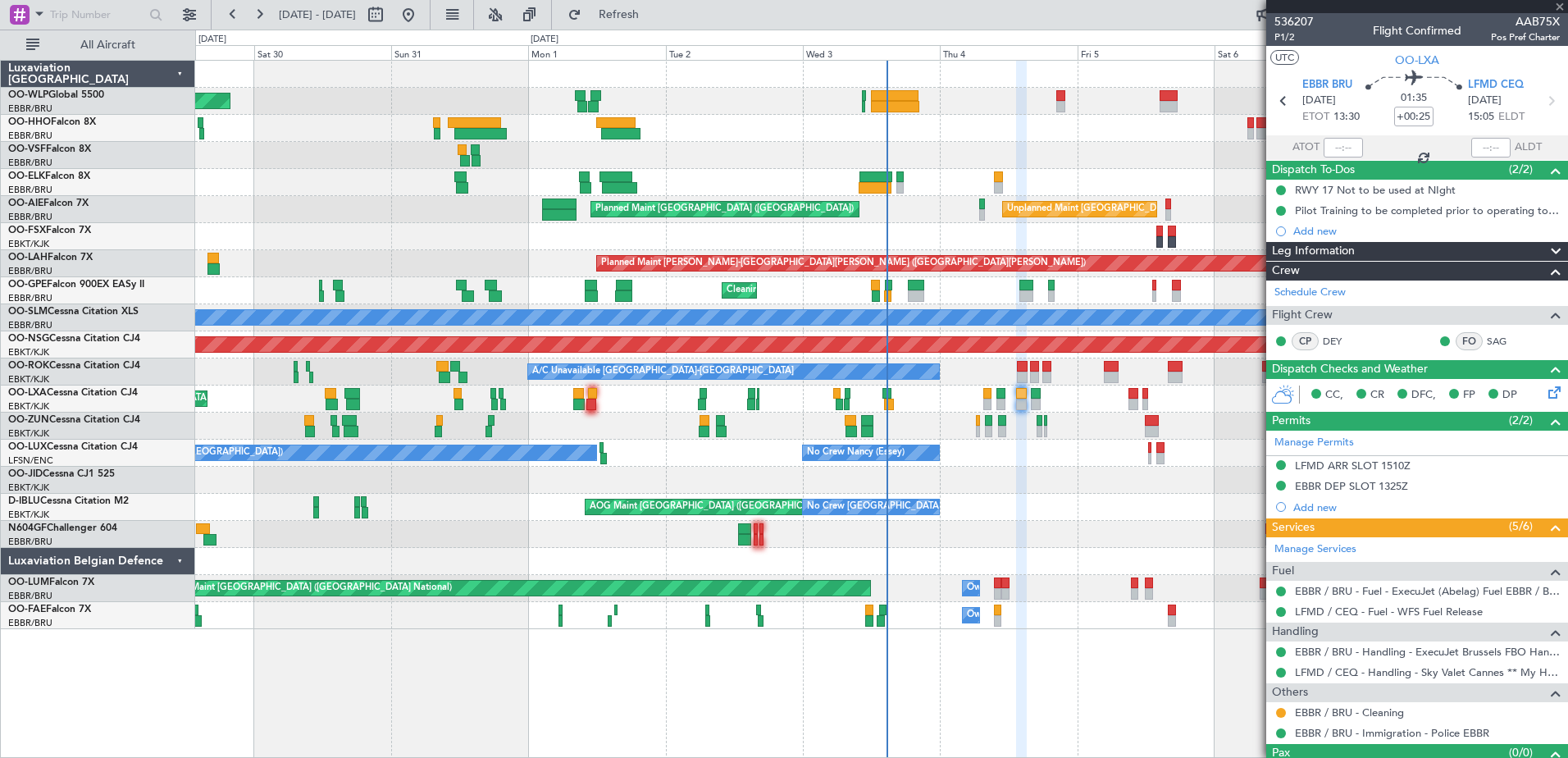
type input "+00:05"
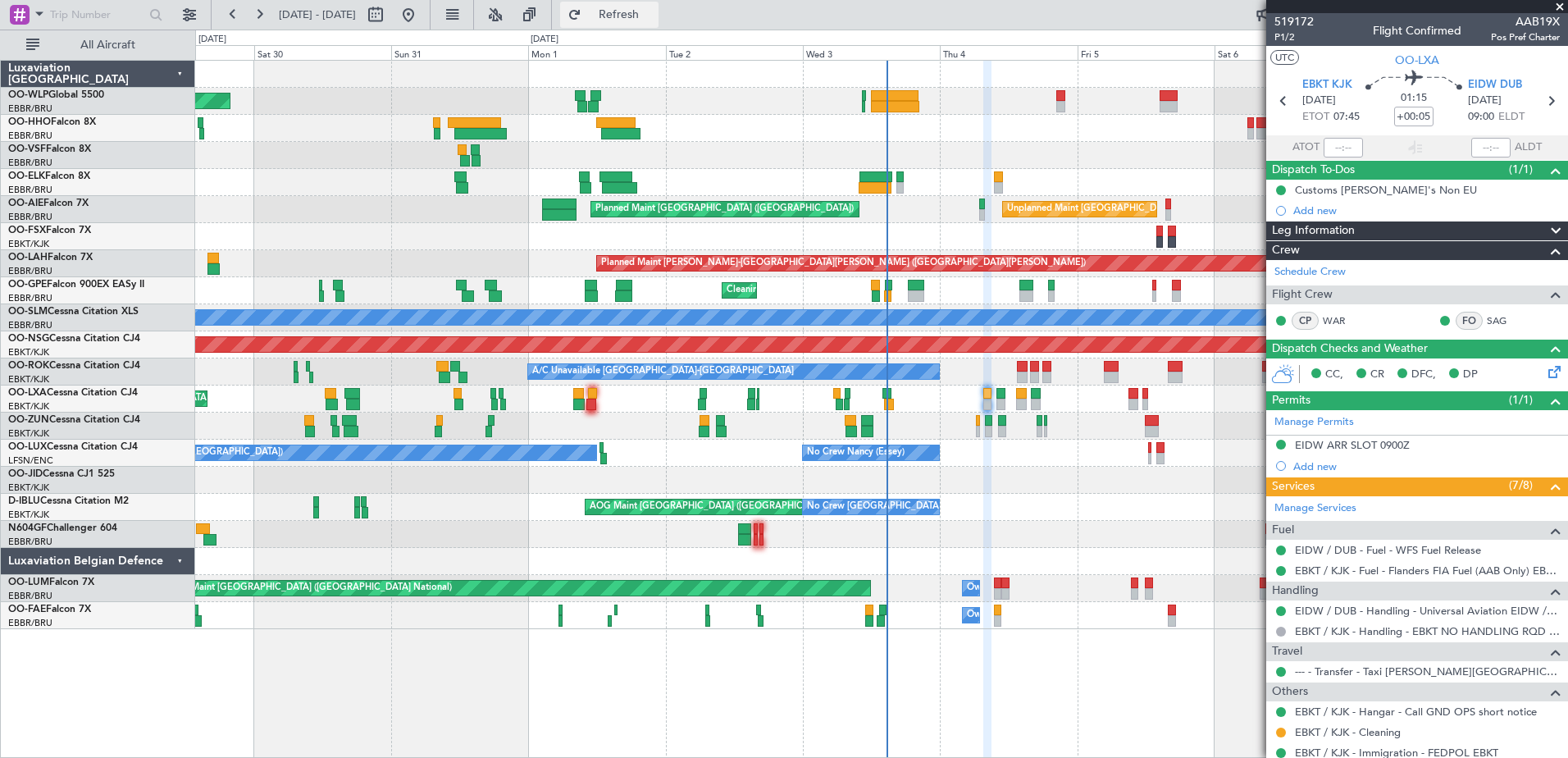
click at [651, 18] on span "Refresh" at bounding box center [619, 14] width 68 height 11
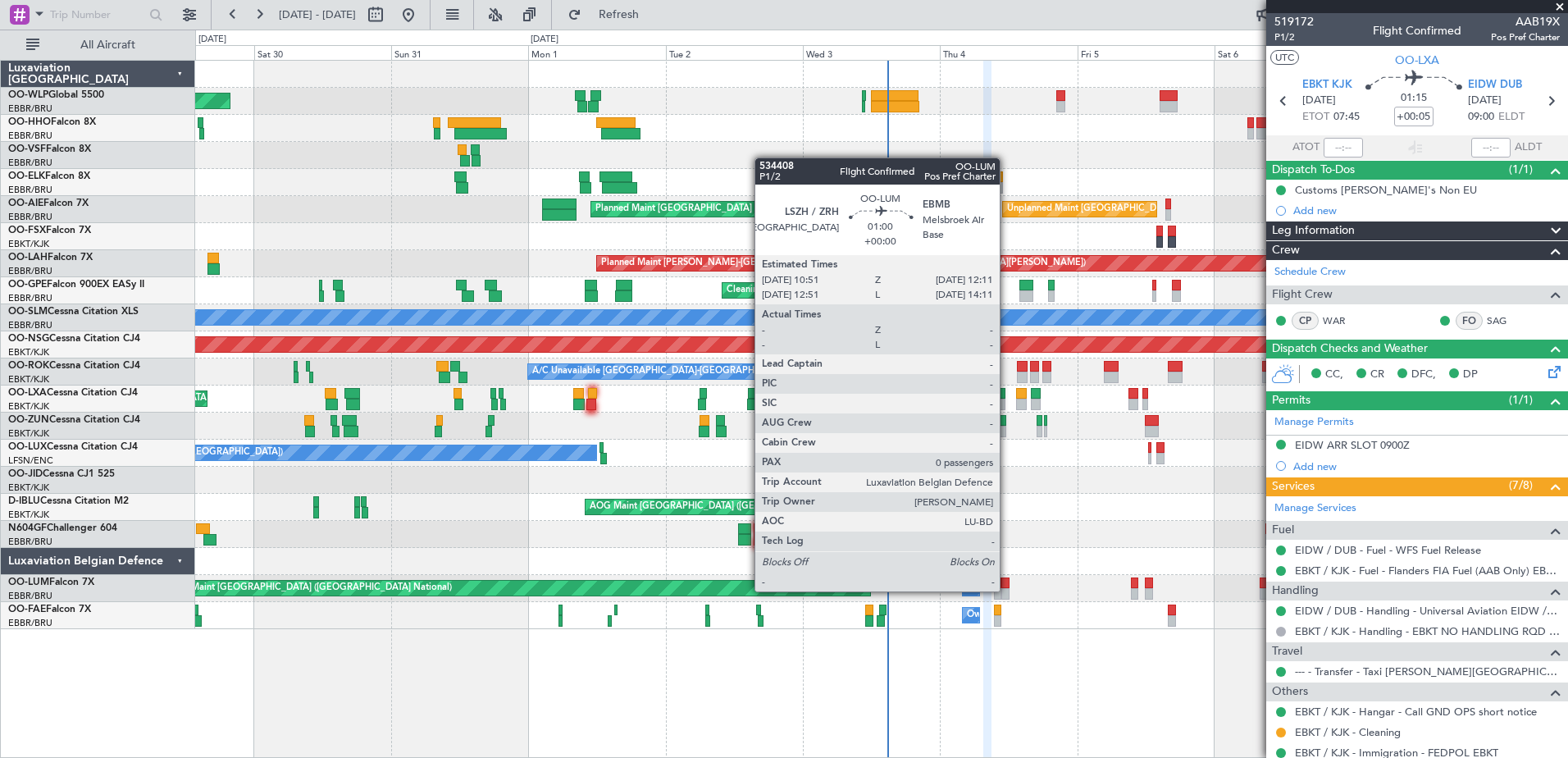
click at [1007, 590] on div at bounding box center [1005, 594] width 8 height 11
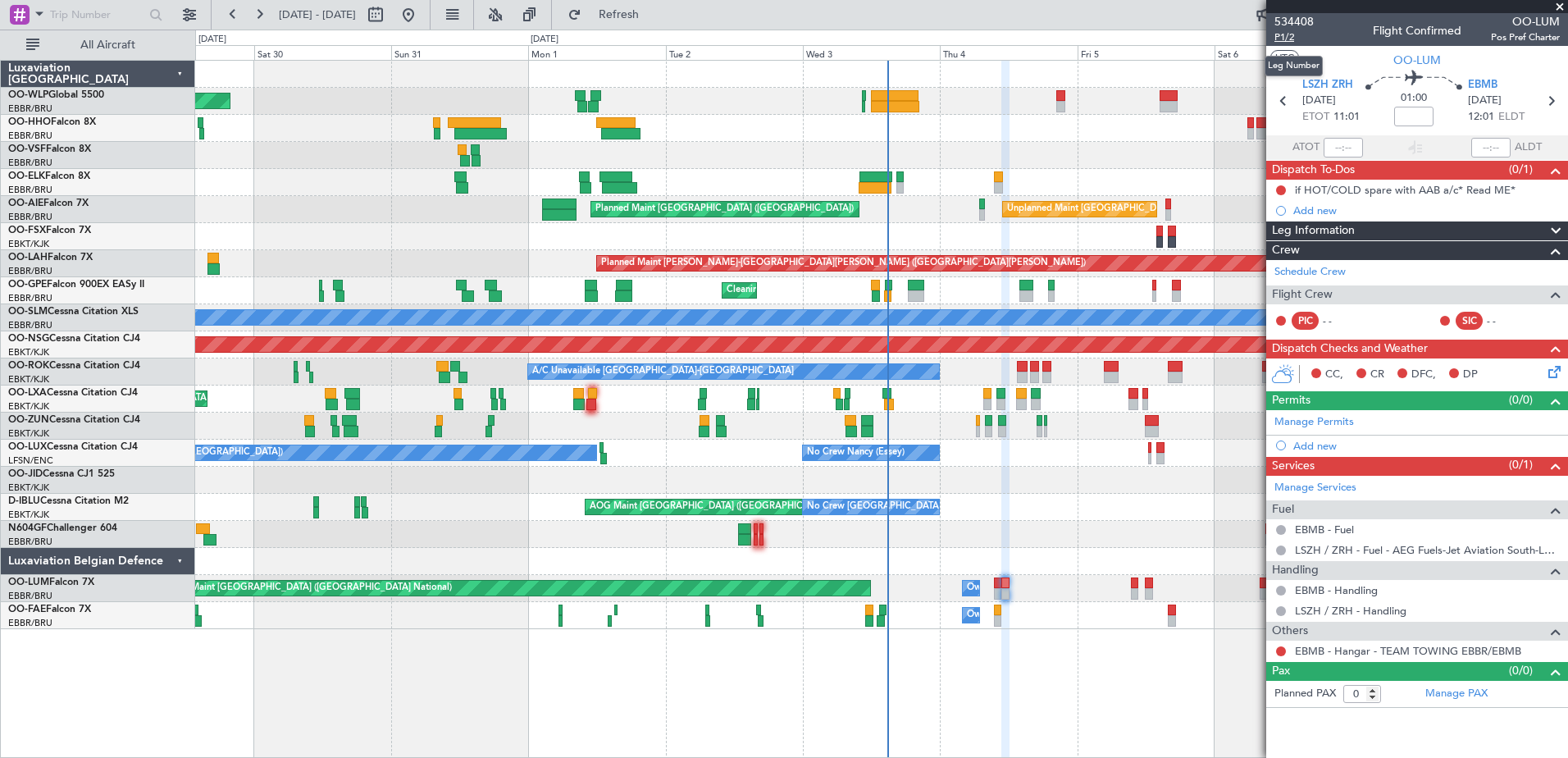
click at [1290, 40] on span "P1/2" at bounding box center [1294, 38] width 40 height 14
click at [1419, 119] on input at bounding box center [1413, 116] width 40 height 19
type input "-00:10"
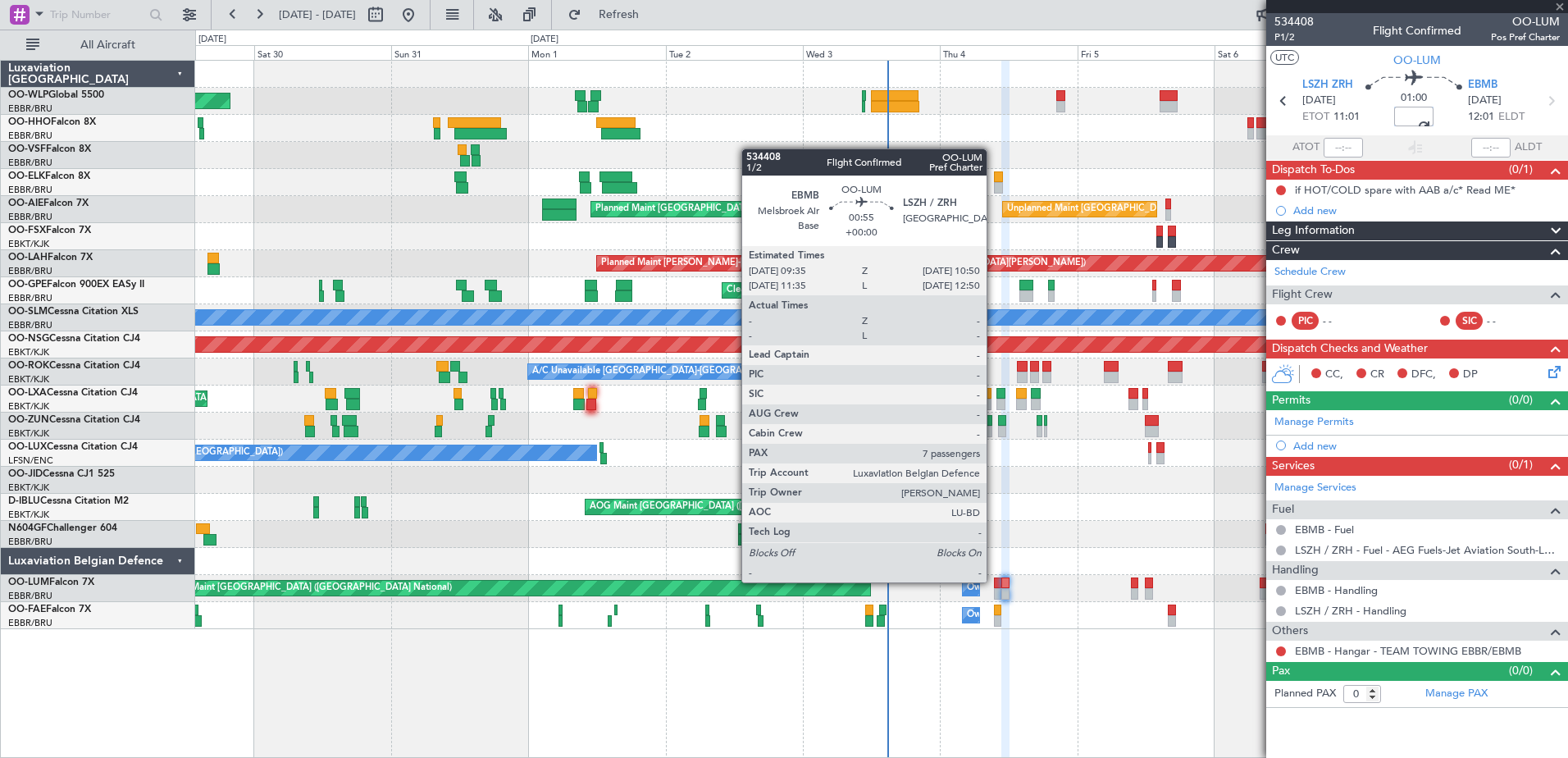
click at [994, 581] on div at bounding box center [997, 583] width 7 height 11
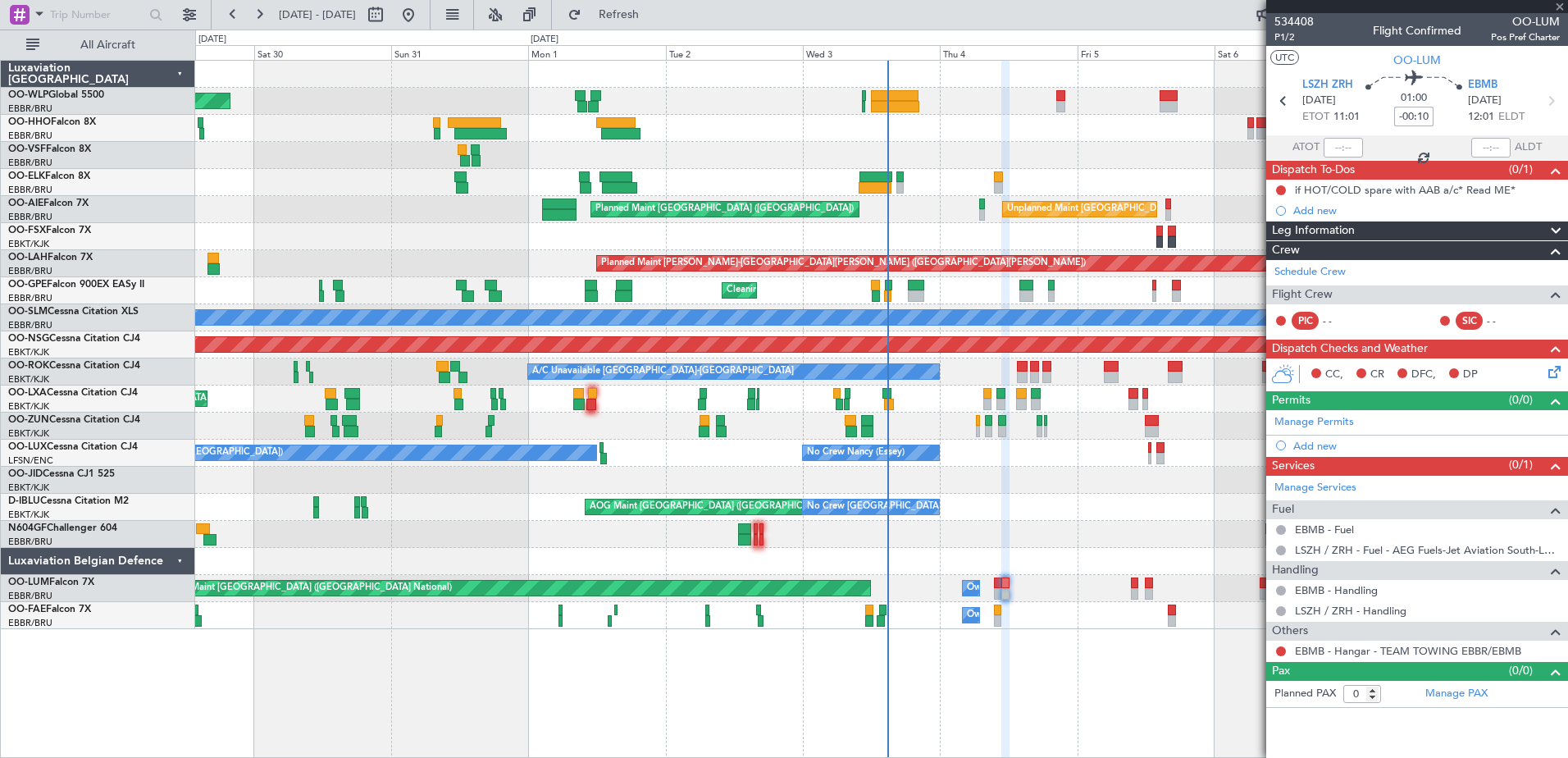
type input "7"
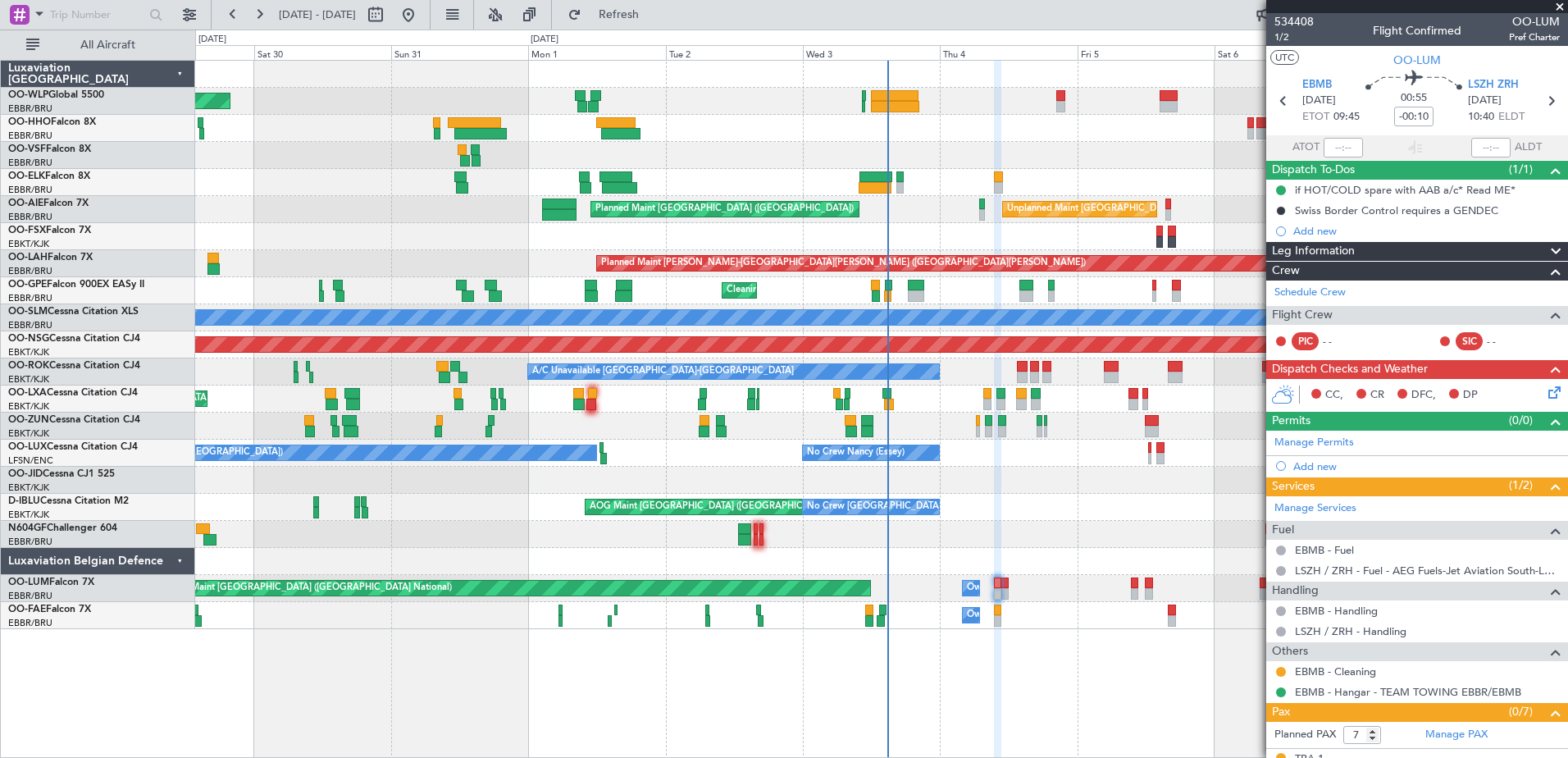
click at [1545, 396] on icon at bounding box center [1551, 389] width 13 height 13
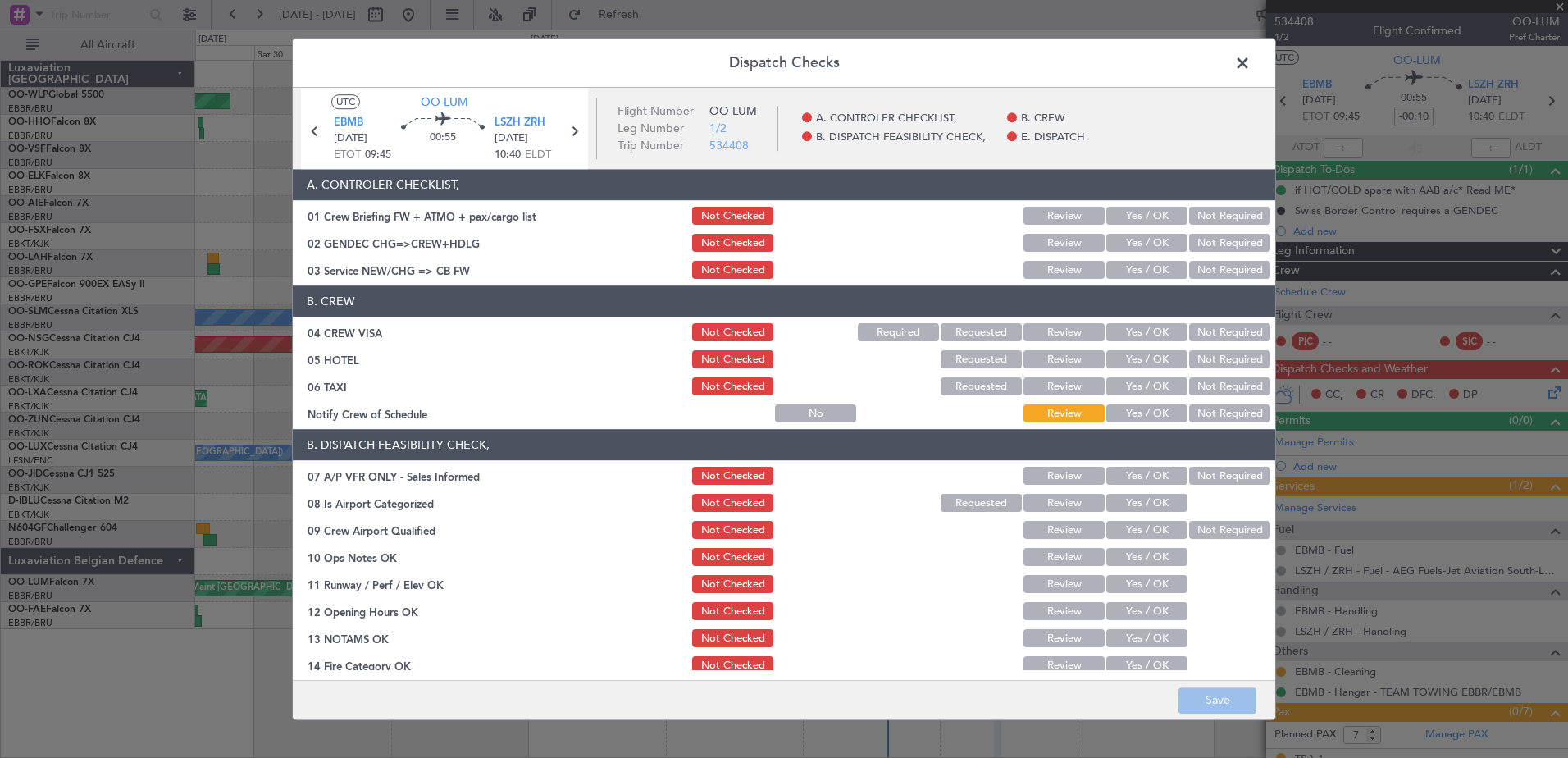
drag, startPoint x: 1213, startPoint y: 423, endPoint x: 1212, endPoint y: 405, distance: 18.0
click at [1213, 414] on div "Not Required" at bounding box center [1228, 415] width 83 height 23
click at [1212, 403] on div "Not Required" at bounding box center [1228, 415] width 83 height 23
click at [1209, 413] on button "Not Required" at bounding box center [1229, 414] width 81 height 18
click at [1206, 386] on button "Not Required" at bounding box center [1229, 387] width 81 height 18
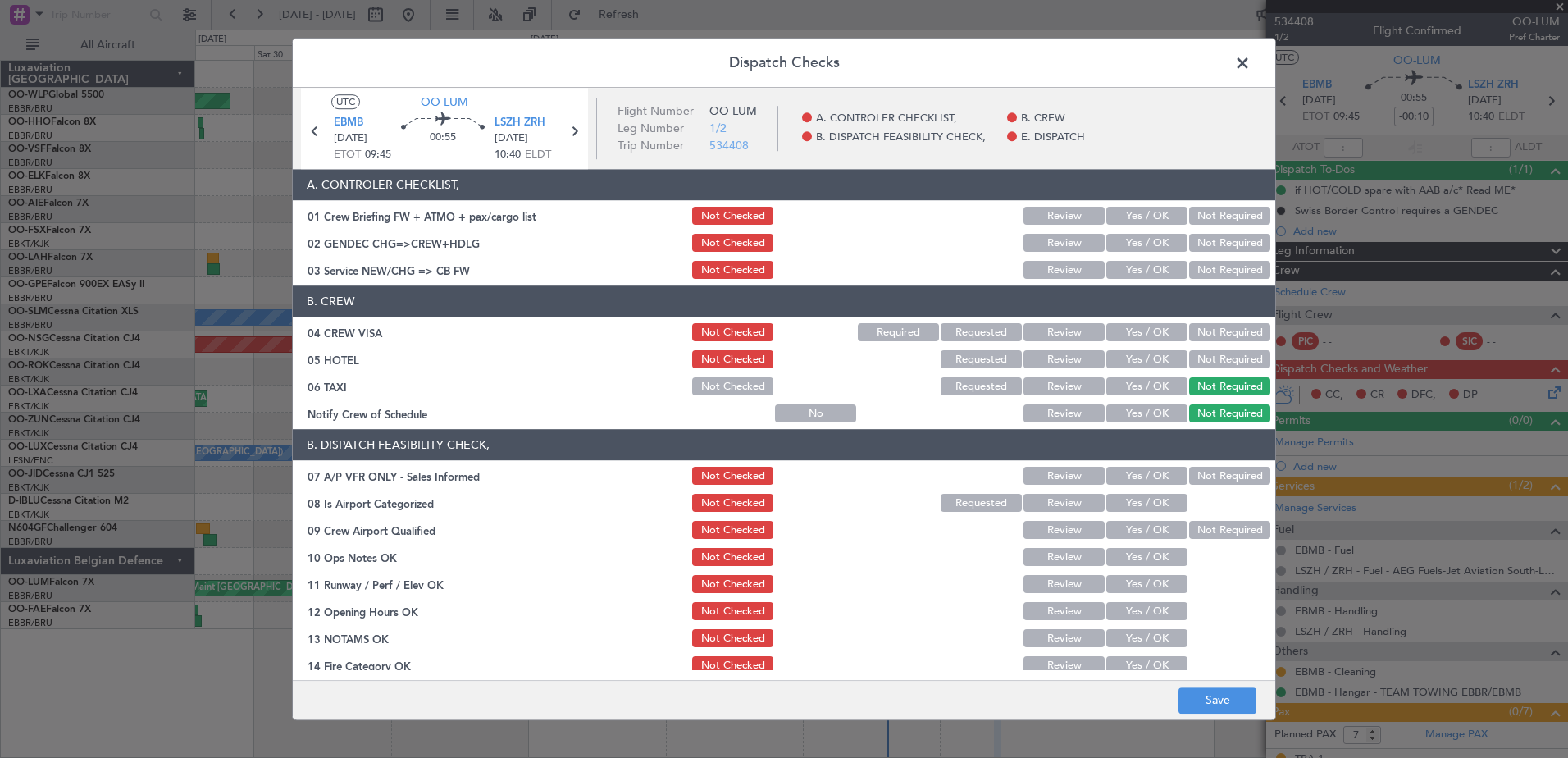
click at [1201, 364] on button "Not Required" at bounding box center [1229, 360] width 81 height 18
click at [1205, 332] on button "Not Required" at bounding box center [1229, 333] width 81 height 18
click at [1207, 277] on button "Not Required" at bounding box center [1229, 271] width 81 height 18
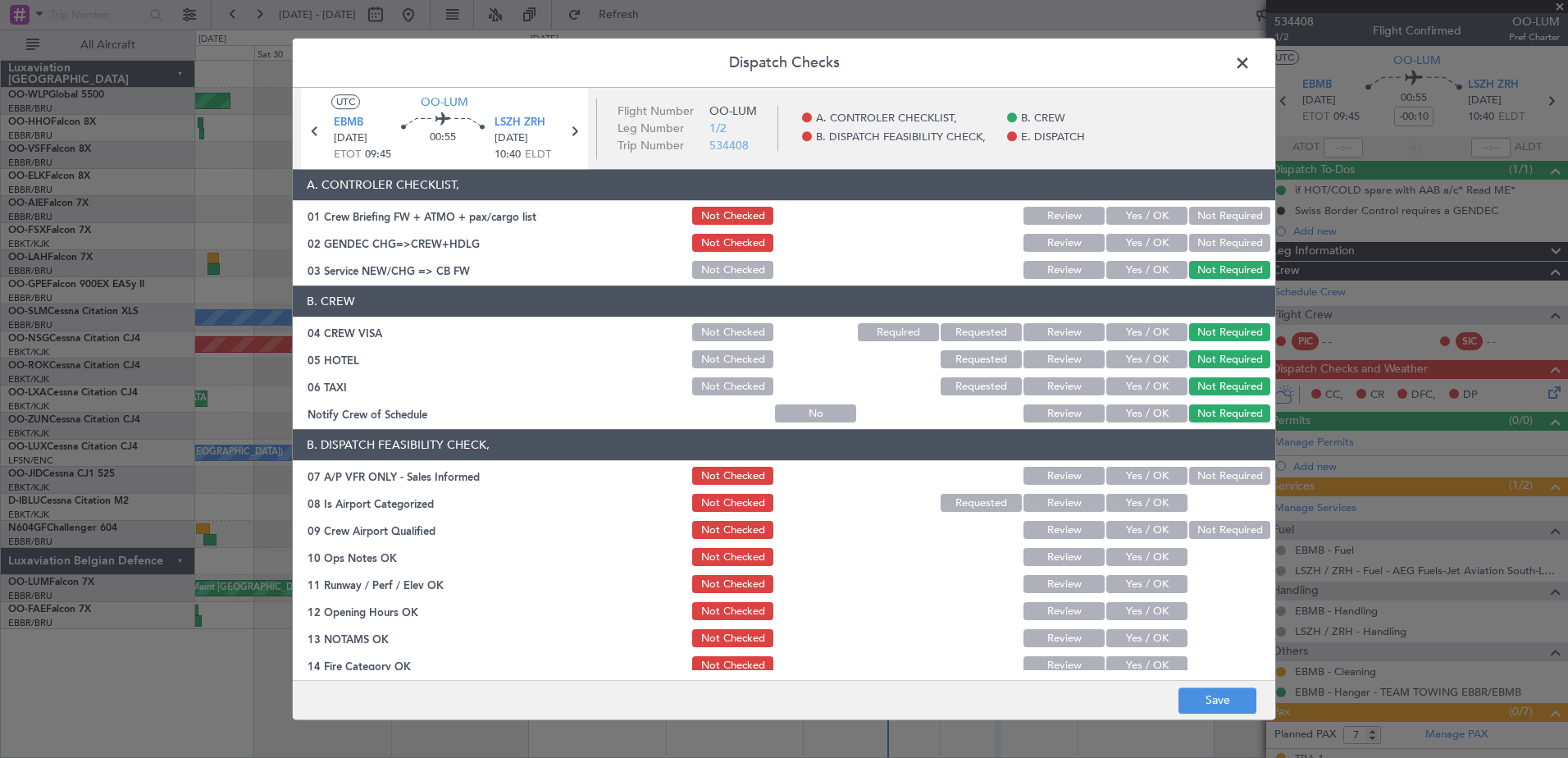
click at [1206, 243] on button "Not Required" at bounding box center [1229, 243] width 81 height 18
click at [1207, 226] on div "Not Required" at bounding box center [1228, 217] width 83 height 23
drag, startPoint x: 1207, startPoint y: 472, endPoint x: 1193, endPoint y: 488, distance: 21.3
click at [1208, 472] on button "Not Required" at bounding box center [1229, 476] width 81 height 18
click at [1152, 496] on button "Yes / OK" at bounding box center [1147, 503] width 81 height 18
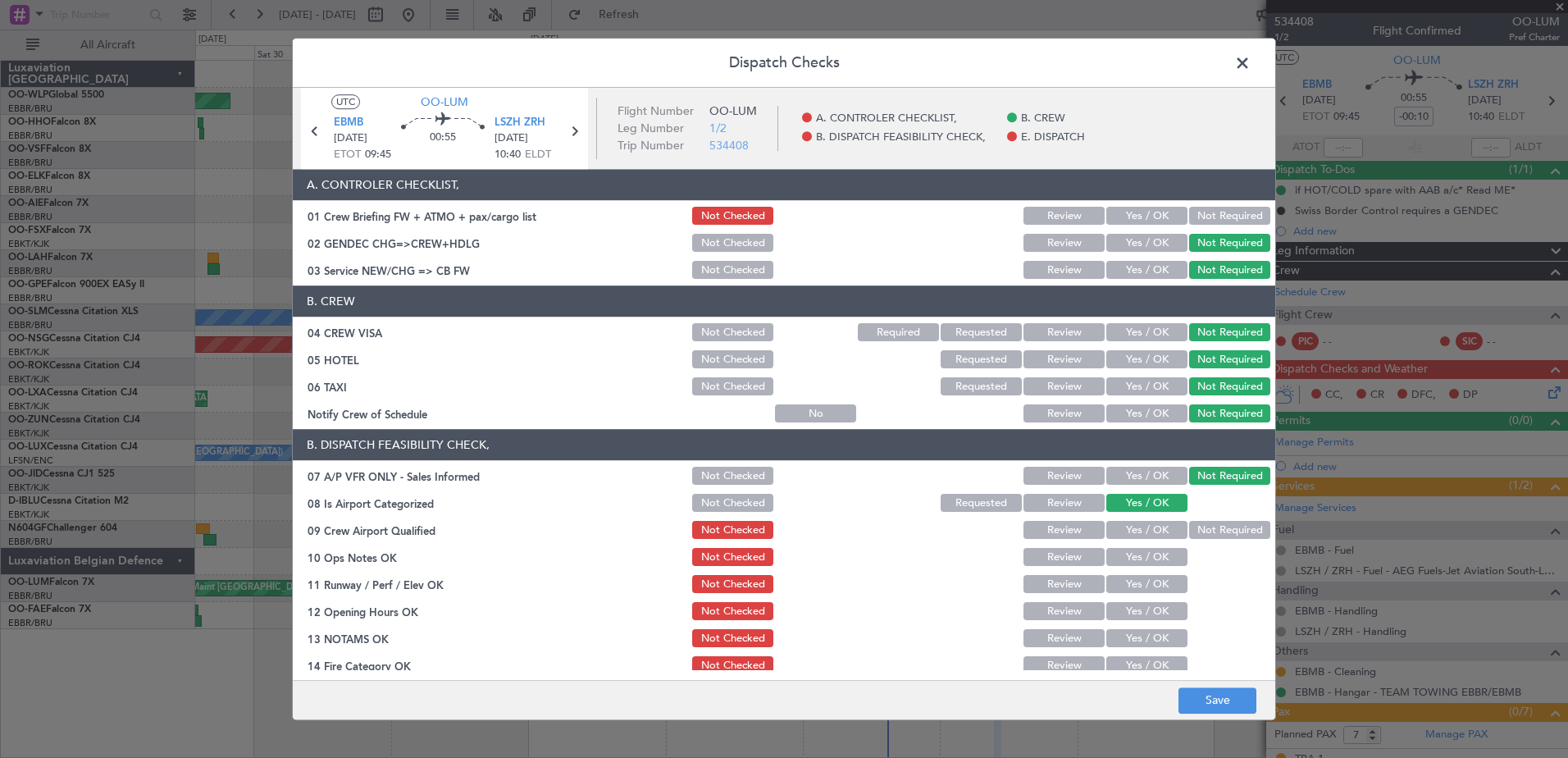
drag, startPoint x: 1169, startPoint y: 525, endPoint x: 1177, endPoint y: 531, distance: 10.0
click at [1169, 527] on button "Yes / OK" at bounding box center [1147, 531] width 81 height 18
click at [1154, 558] on button "Yes / OK" at bounding box center [1147, 558] width 81 height 18
click at [1156, 589] on button "Yes / OK" at bounding box center [1147, 585] width 81 height 18
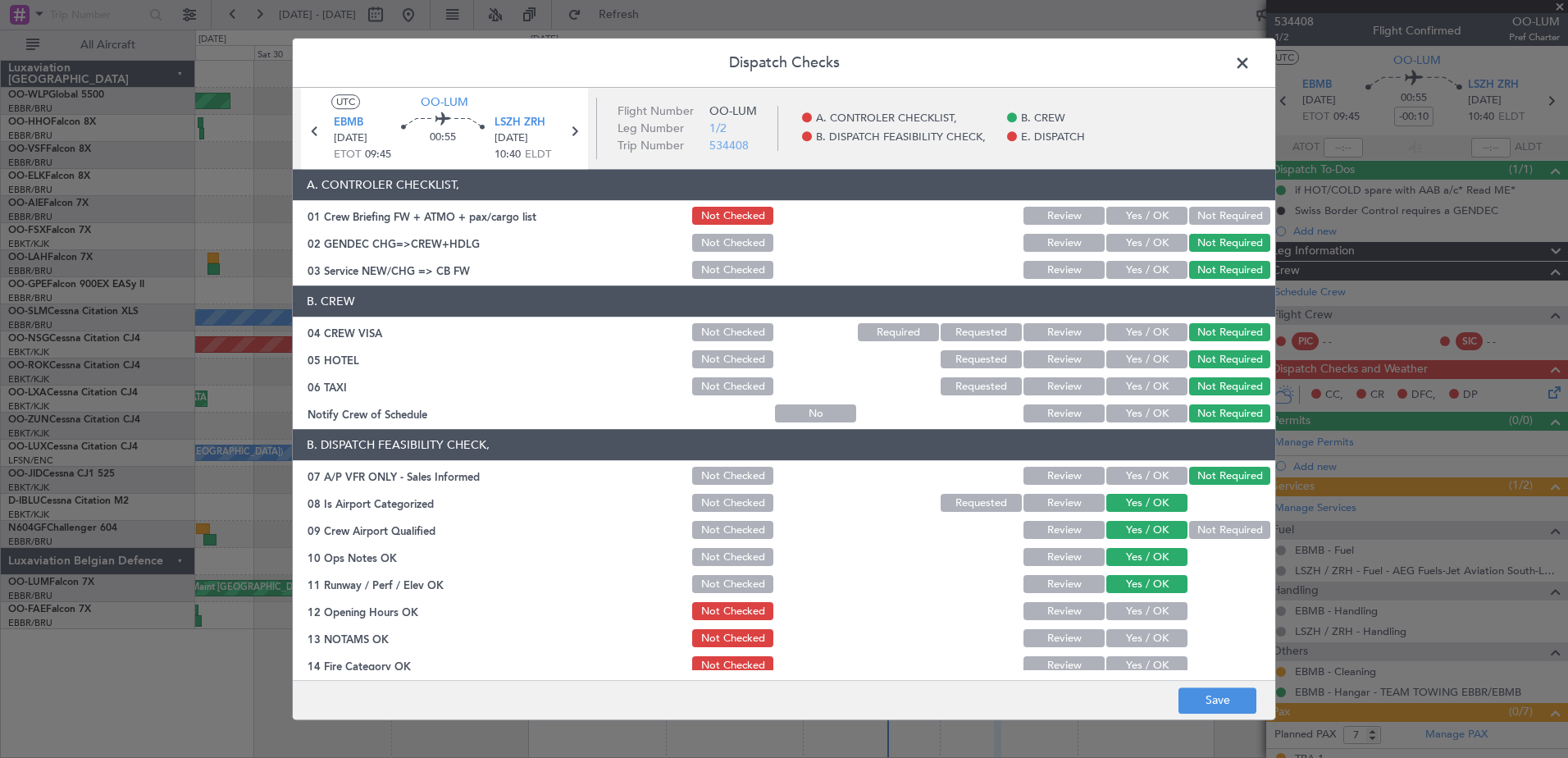
click at [1161, 616] on button "Yes / OK" at bounding box center [1147, 612] width 81 height 18
click at [1155, 642] on button "Yes / OK" at bounding box center [1147, 639] width 81 height 18
click at [1231, 538] on button "Not Required" at bounding box center [1229, 531] width 81 height 18
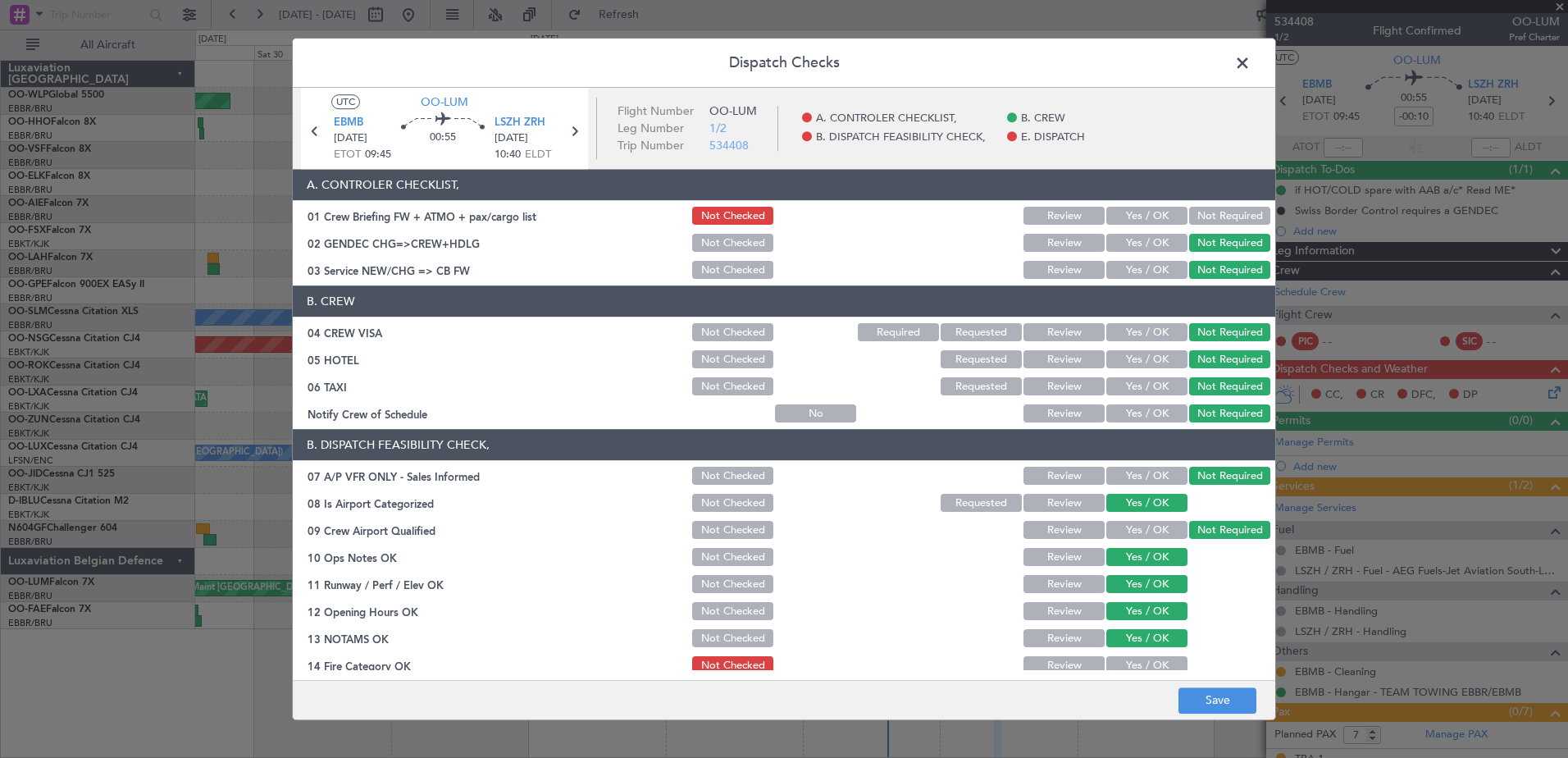
click at [1140, 668] on button "Yes / OK" at bounding box center [1147, 666] width 81 height 18
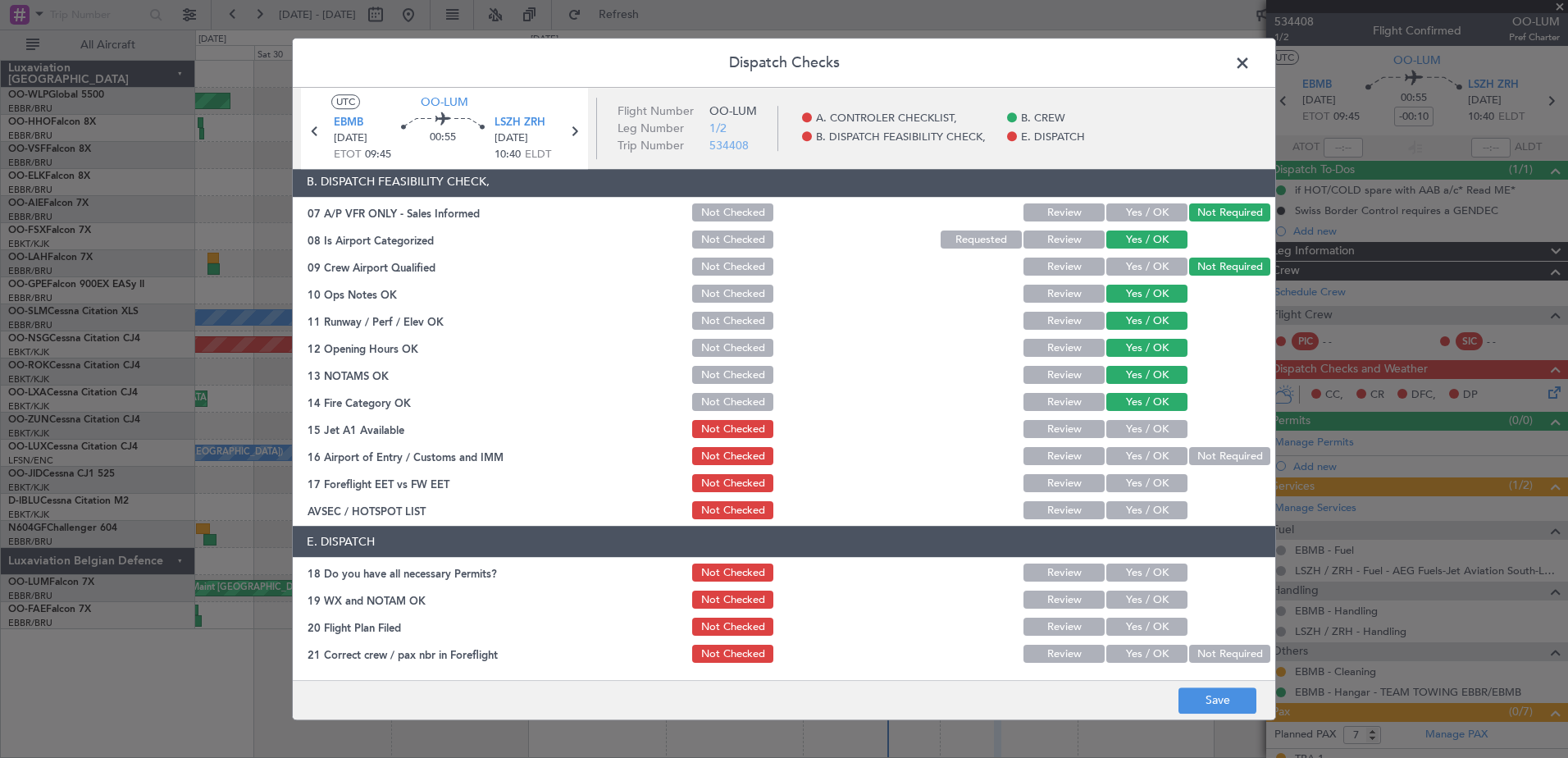
click at [1135, 429] on button "Yes / OK" at bounding box center [1147, 430] width 81 height 18
click at [1140, 454] on button "Yes / OK" at bounding box center [1147, 457] width 81 height 18
click at [1151, 491] on button "Yes / OK" at bounding box center [1147, 484] width 81 height 18
click at [1152, 516] on button "Yes / OK" at bounding box center [1147, 511] width 81 height 18
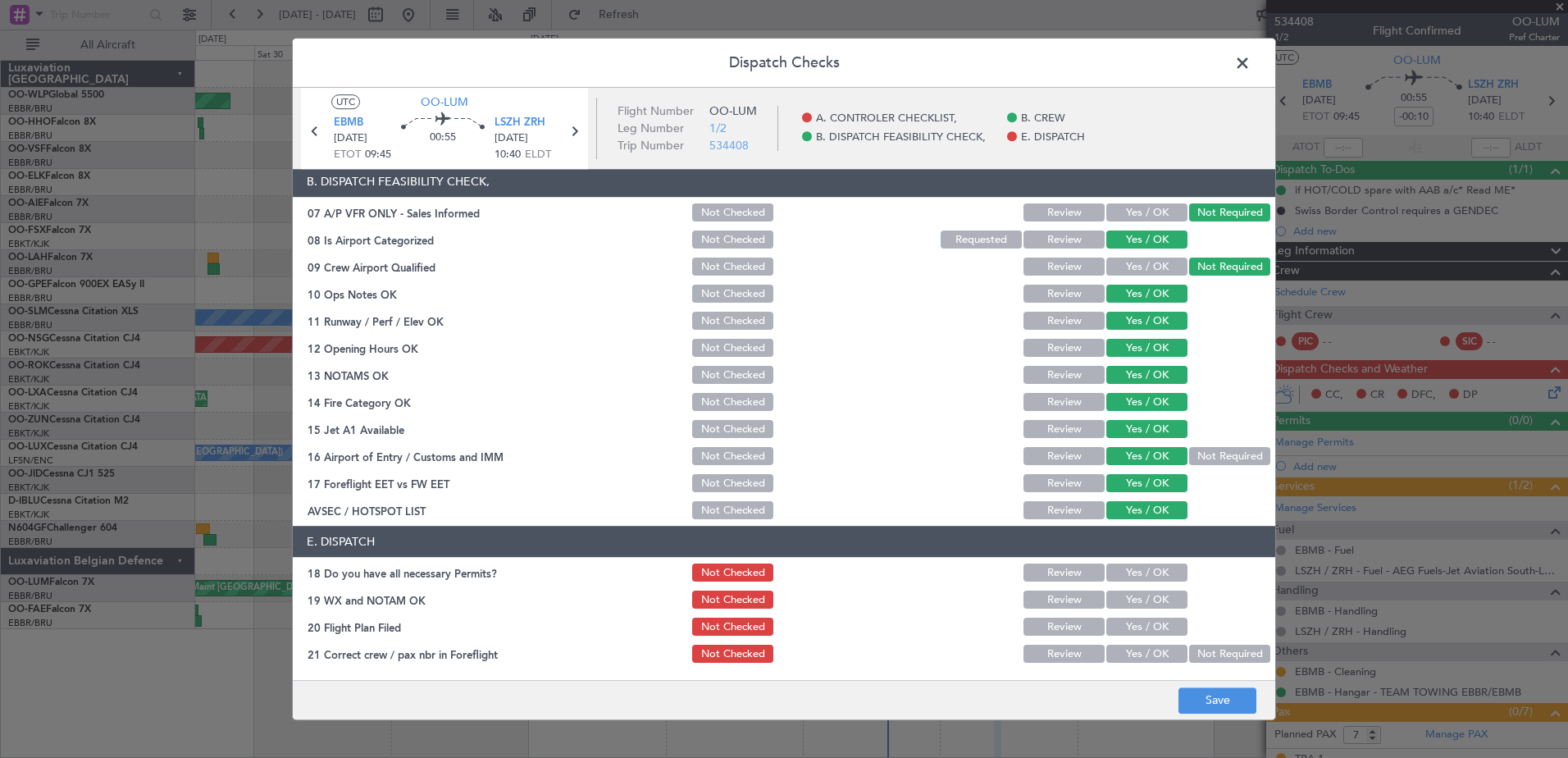
click at [1056, 624] on button "Review" at bounding box center [1064, 627] width 81 height 18
click at [1146, 567] on button "Yes / OK" at bounding box center [1147, 574] width 81 height 18
click at [1147, 590] on section "E. DISPATCH 18 Do you have all necessary Permits? Not Checked Review Yes / OK 1…" at bounding box center [783, 596] width 982 height 140
click at [1148, 597] on button "Yes / OK" at bounding box center [1147, 600] width 81 height 18
click at [1147, 653] on button "Yes / OK" at bounding box center [1147, 654] width 81 height 18
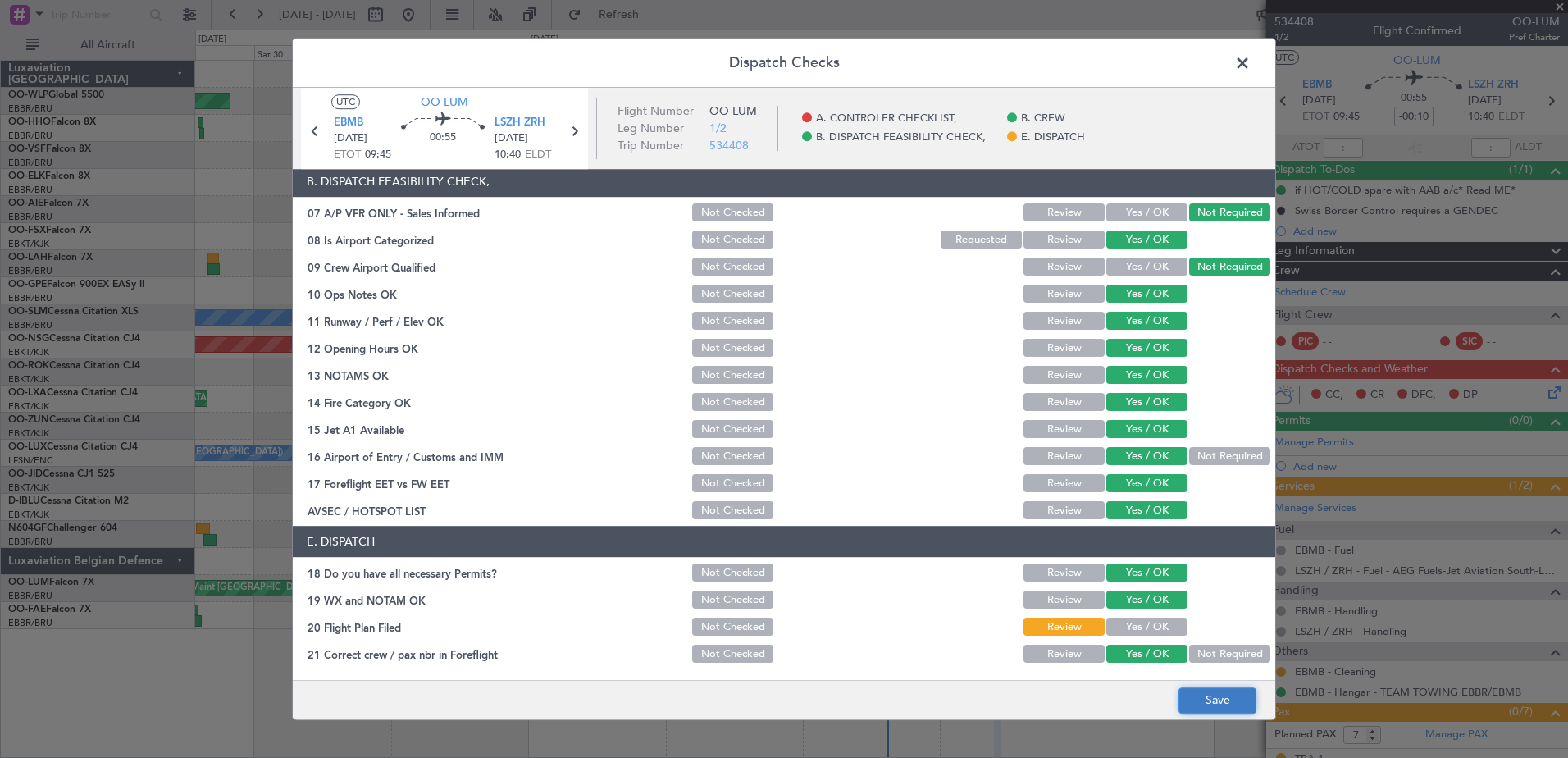
click at [1222, 697] on button "Save" at bounding box center [1217, 701] width 78 height 26
click at [1250, 61] on span at bounding box center [1250, 67] width 0 height 32
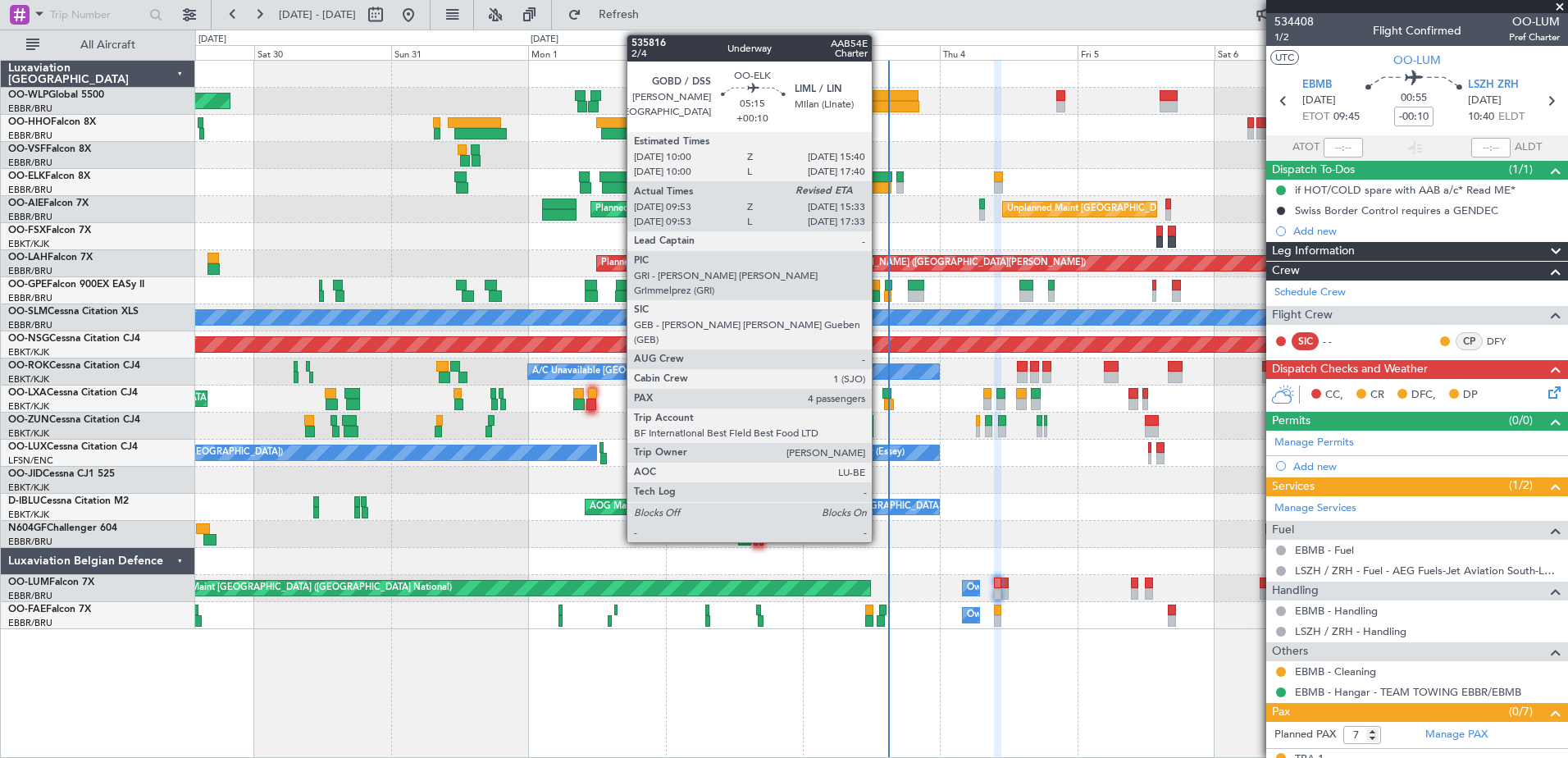
click at [879, 185] on div at bounding box center [874, 187] width 32 height 11
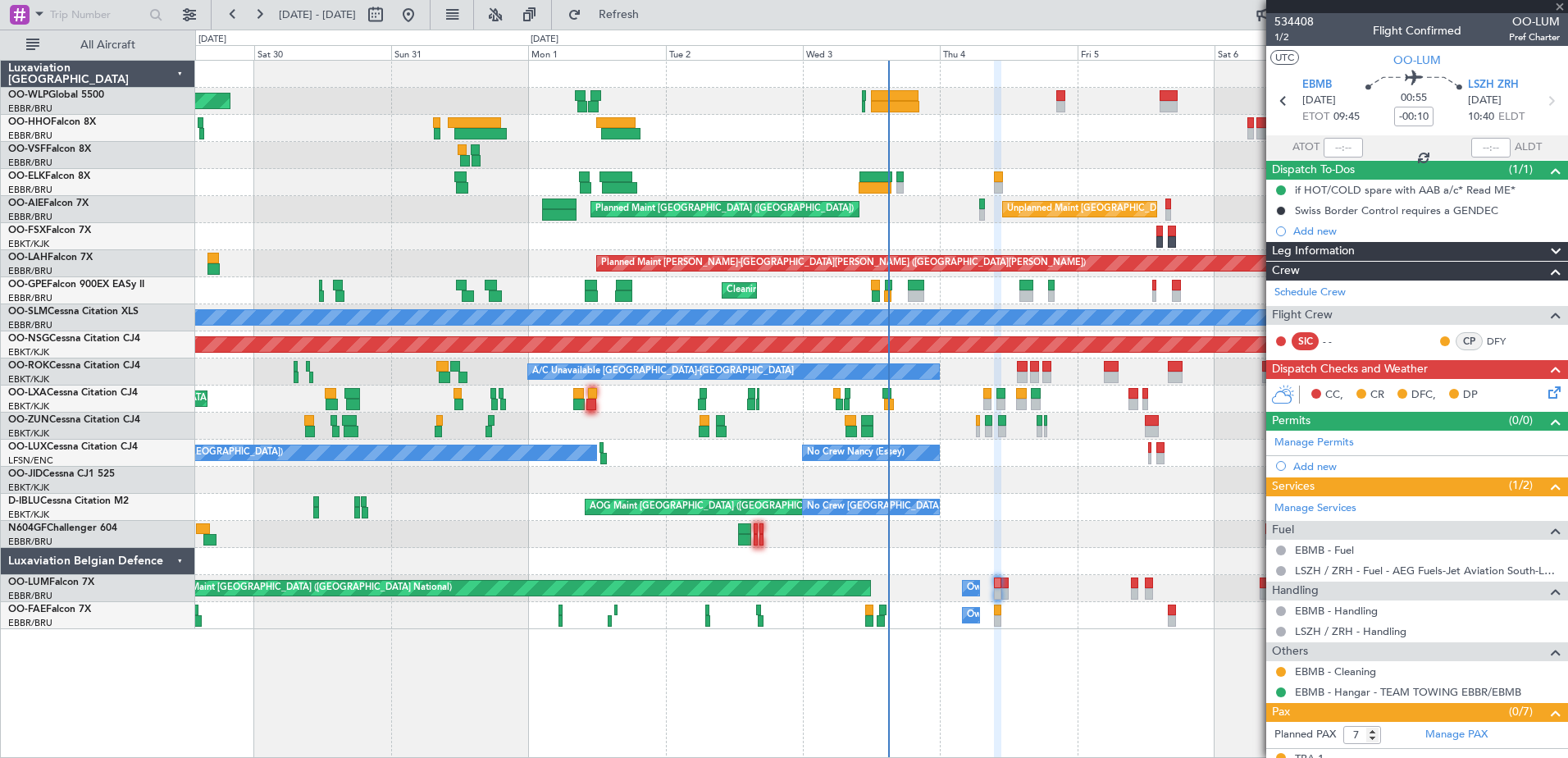
type input "+00:10"
type input "10:13"
type input "4"
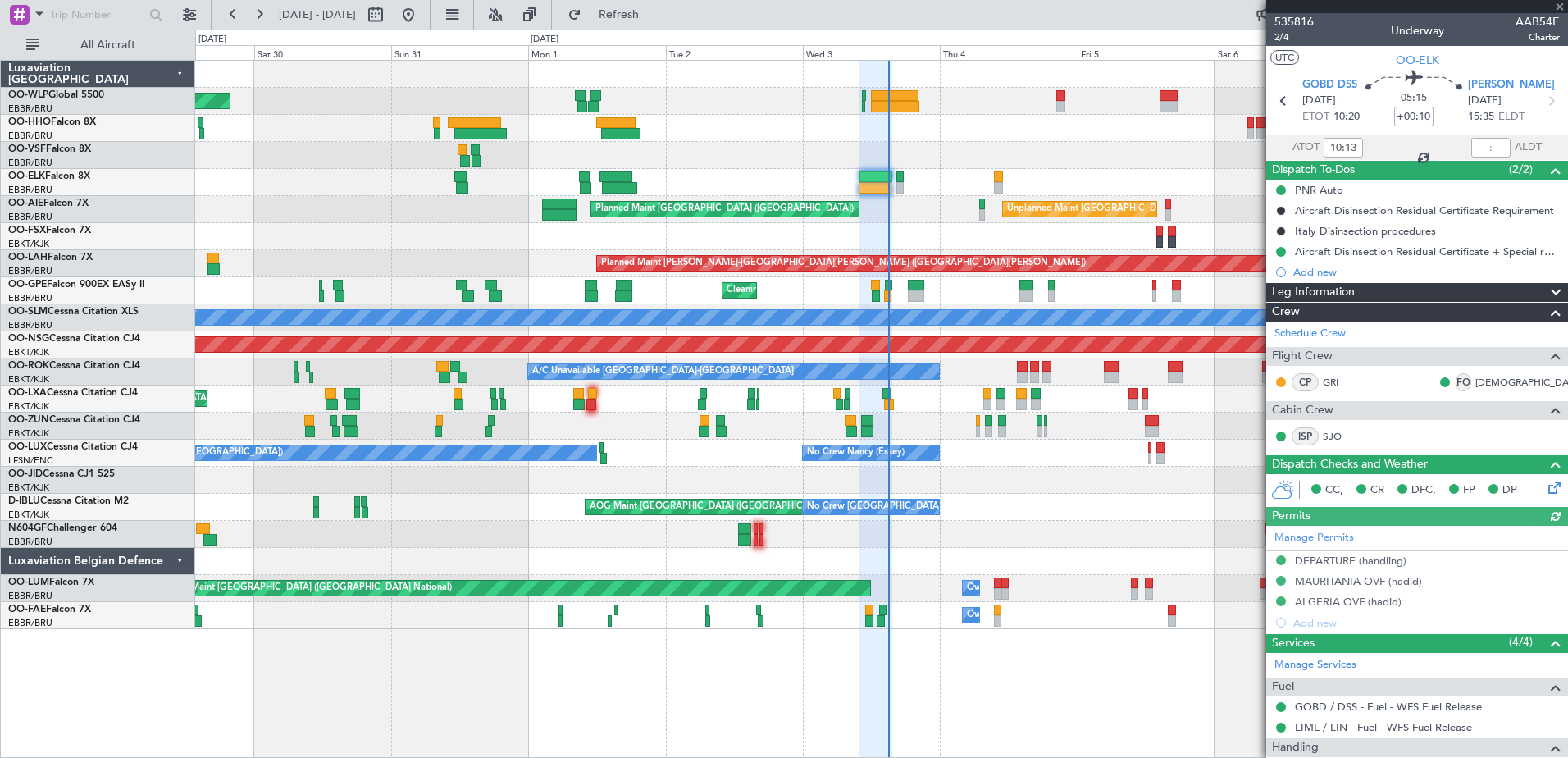
scroll to position [274, 0]
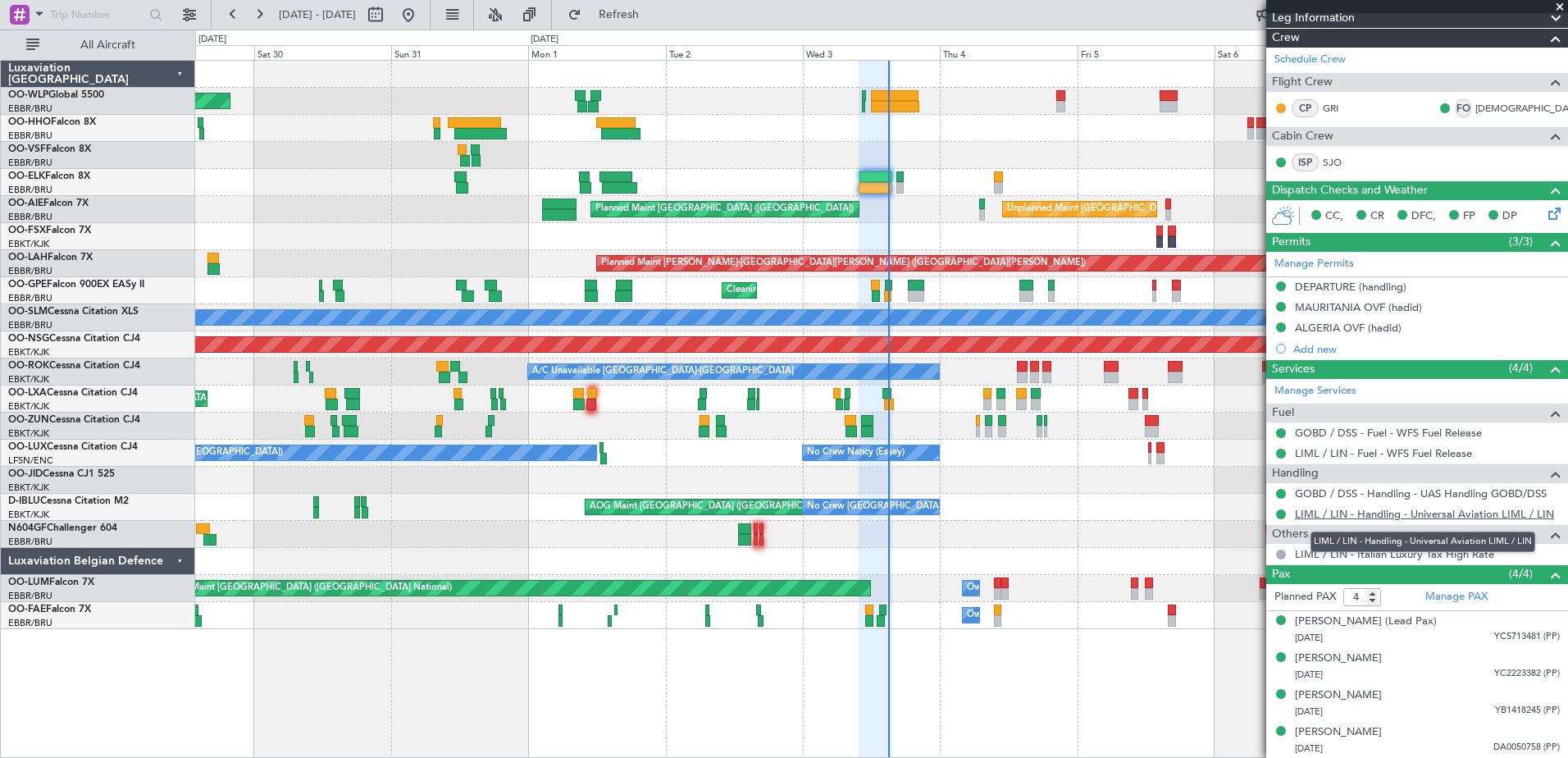
click at [1385, 516] on link "LIML / LIN - Handling - Universal Aviation LIML / LIN" at bounding box center [1424, 514] width 259 height 14
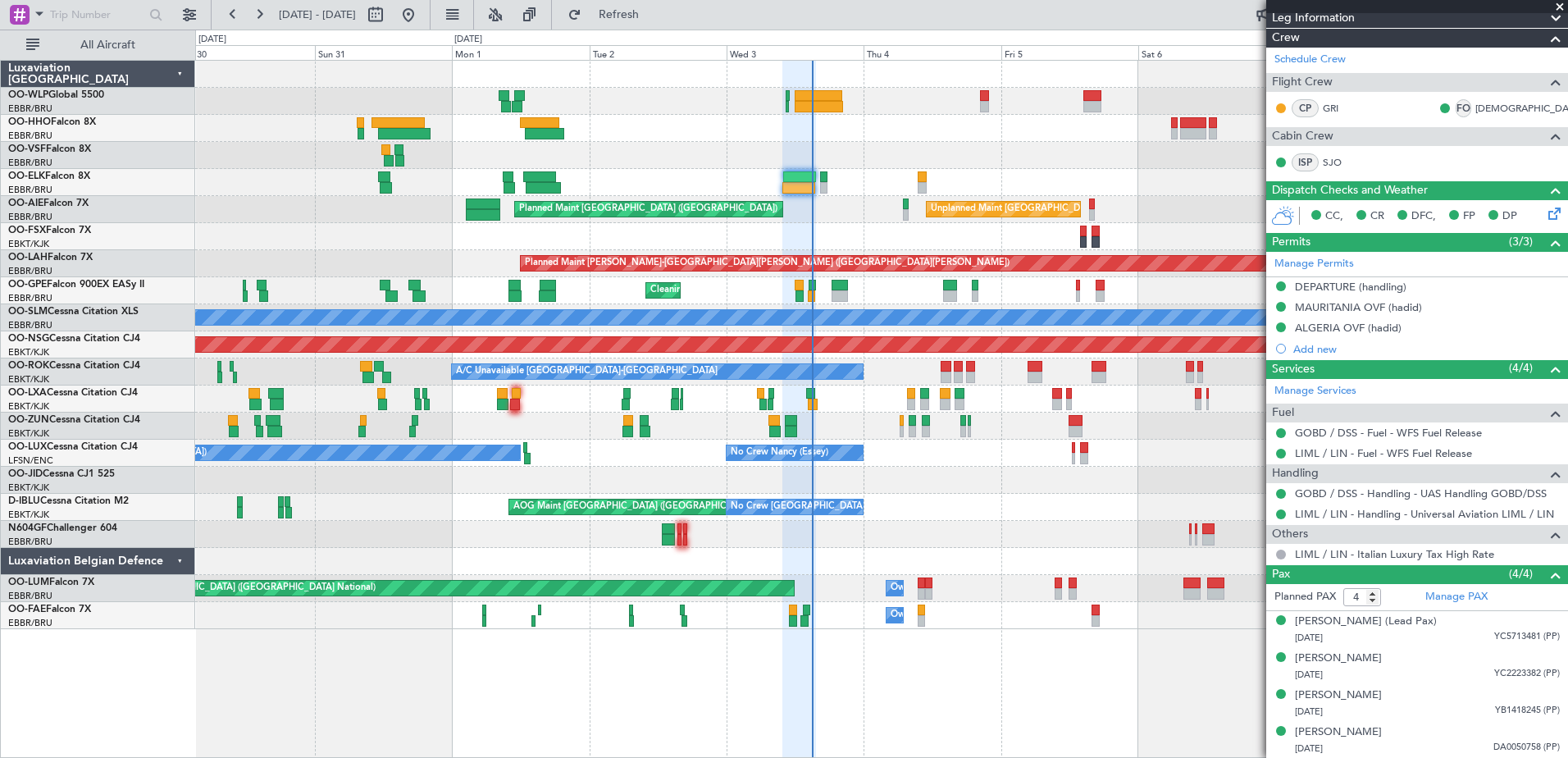
click at [849, 218] on div "Unplanned Maint Brussels (Brussels National) Planned Maint London (Farnborough)" at bounding box center [881, 209] width 1372 height 27
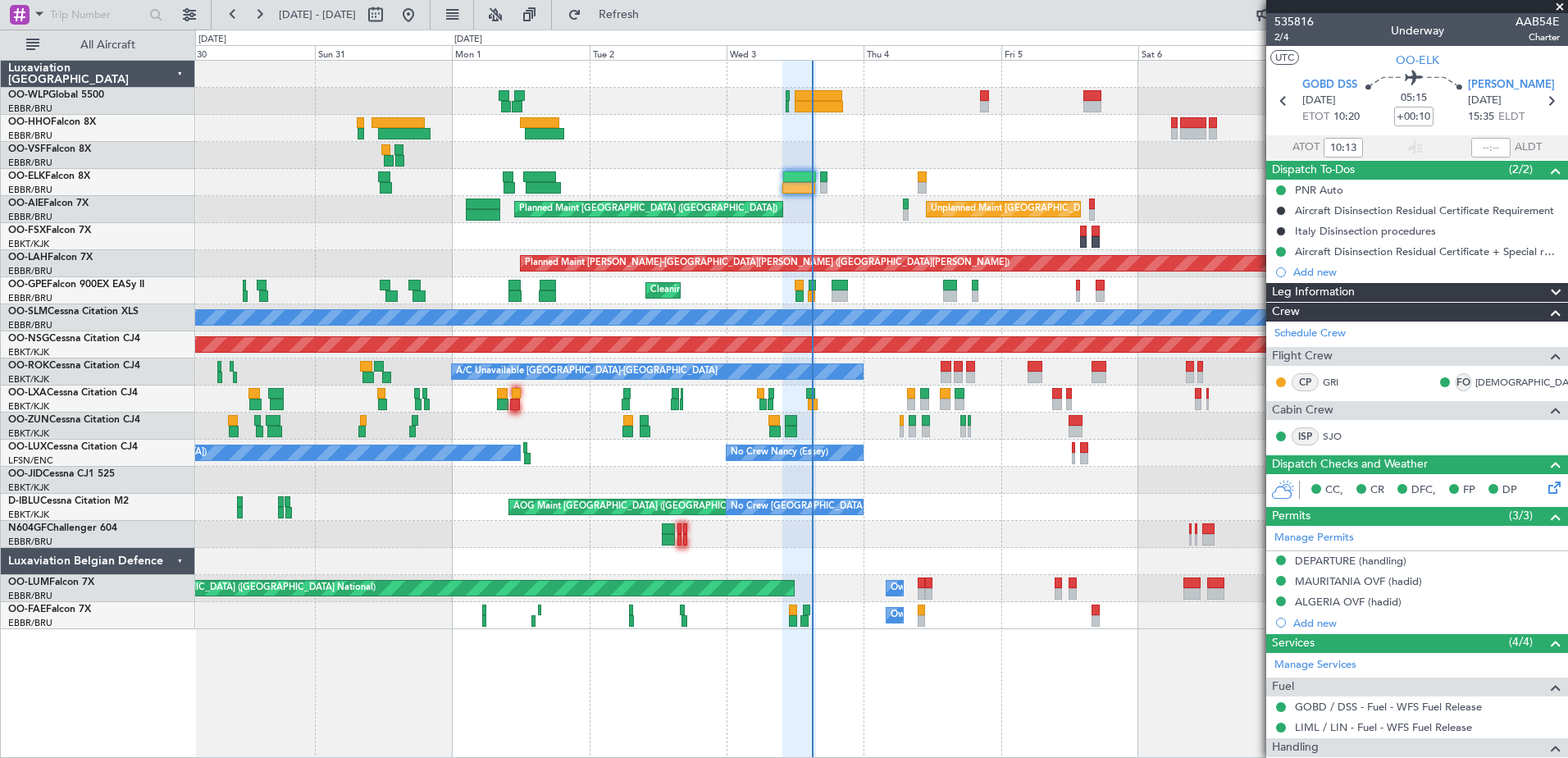
click at [915, 585] on div "Planned Maint [GEOGRAPHIC_DATA] ([GEOGRAPHIC_DATA] National) Owner [GEOGRAPHIC_…" at bounding box center [881, 588] width 1372 height 27
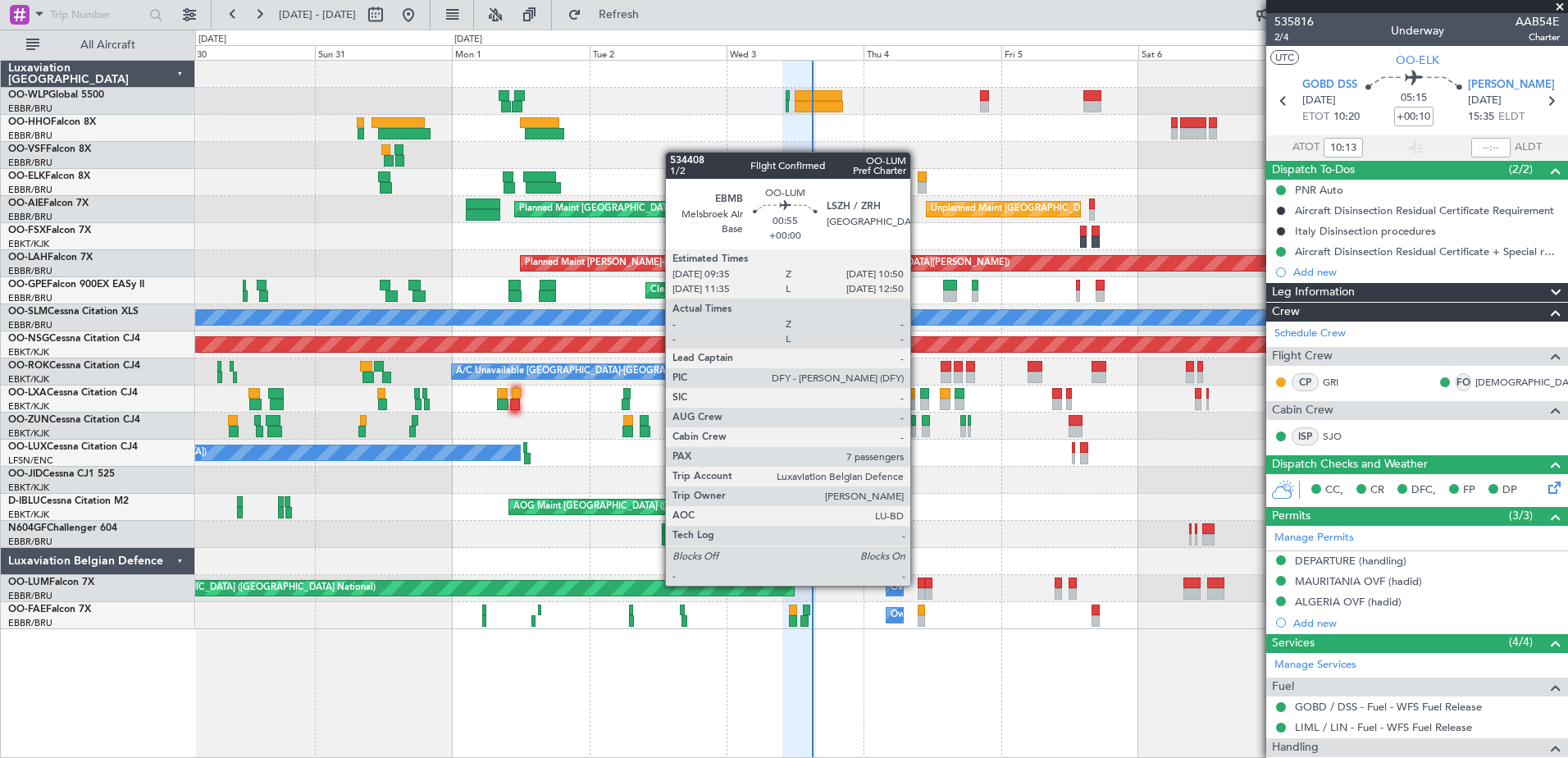
click at [918, 584] on div at bounding box center [921, 583] width 7 height 11
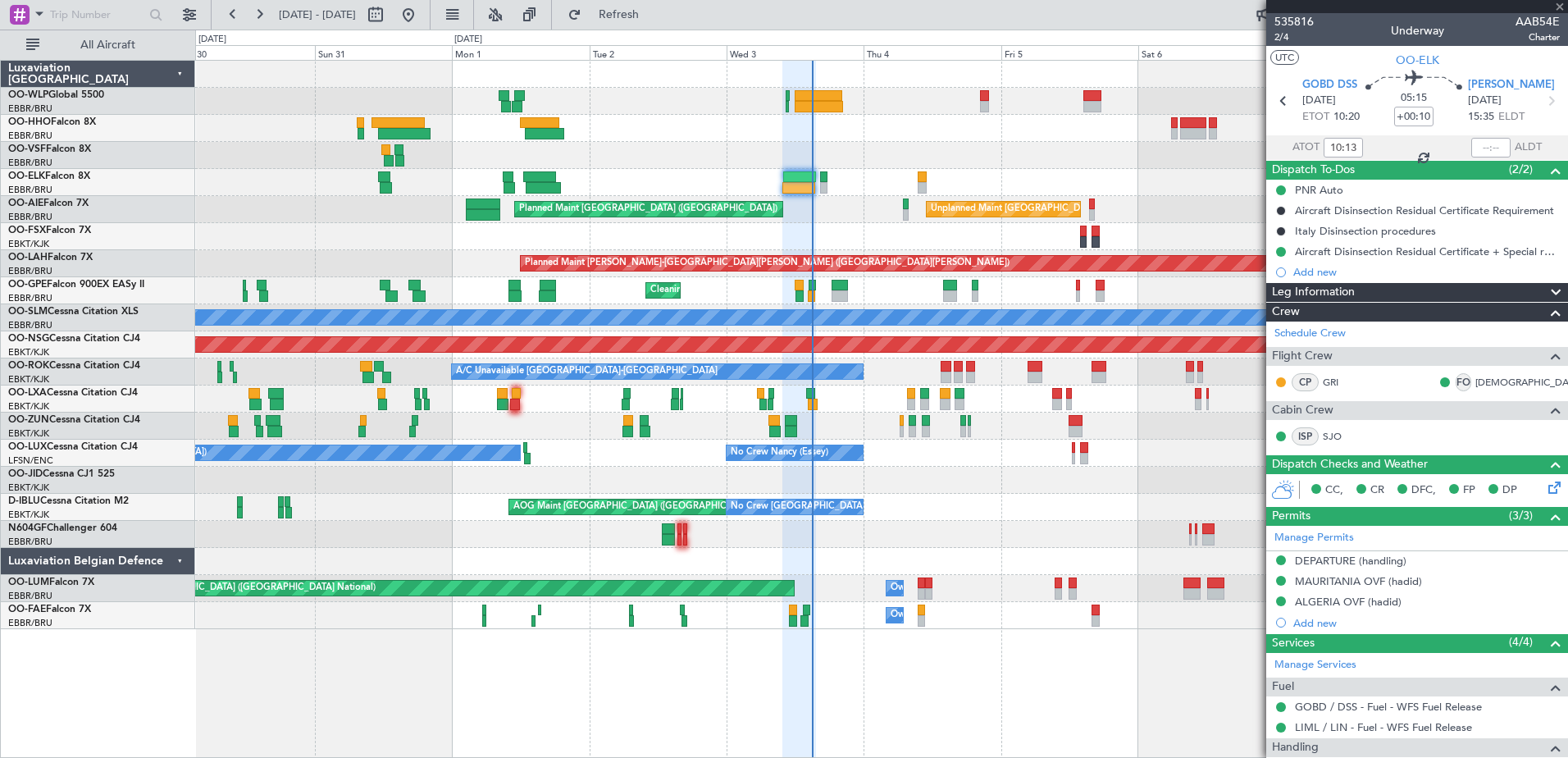
type input "7"
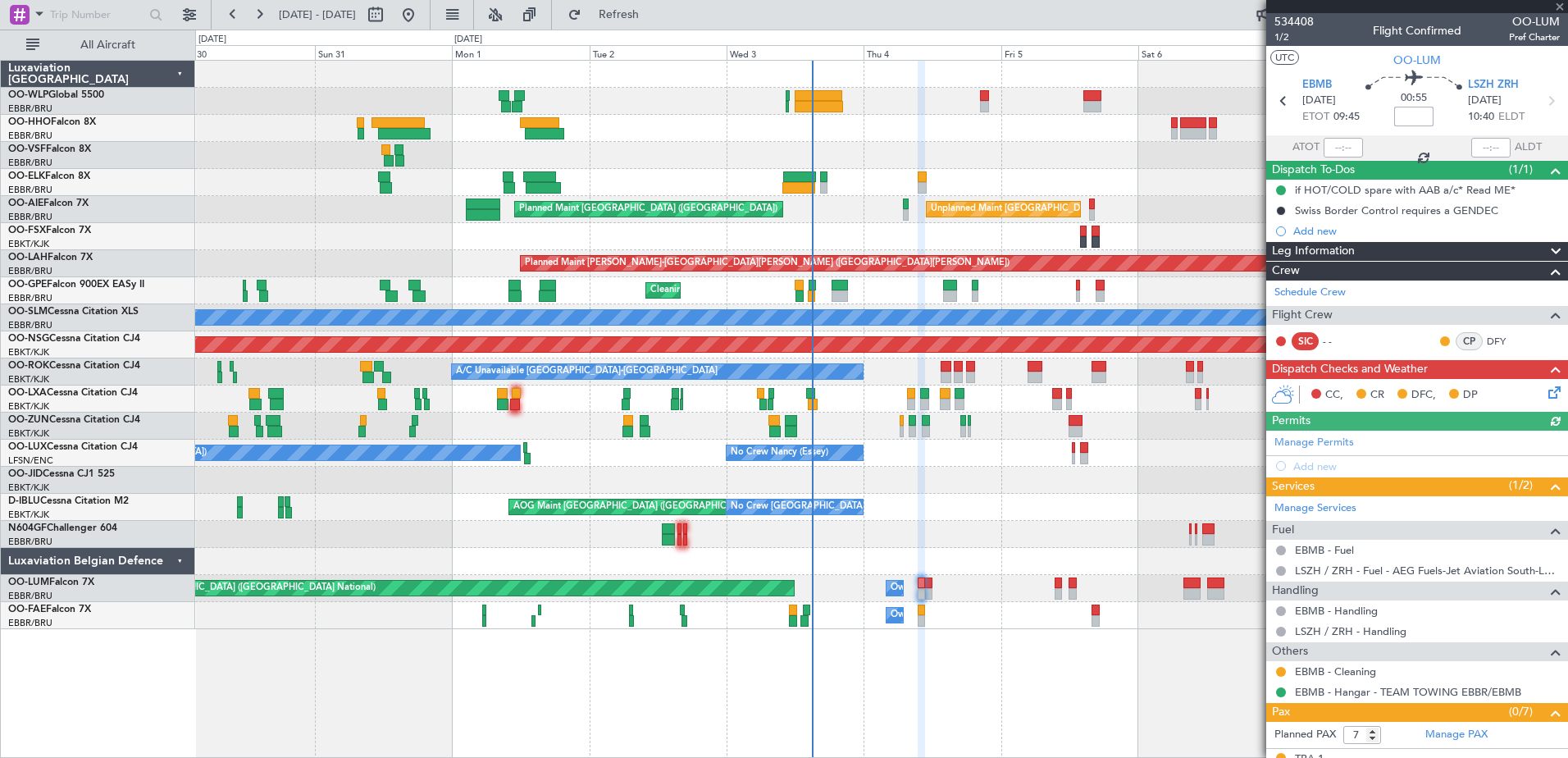
click at [1402, 115] on input at bounding box center [1413, 116] width 40 height 19
type input "-00:10"
click at [1545, 396] on icon at bounding box center [1551, 389] width 13 height 13
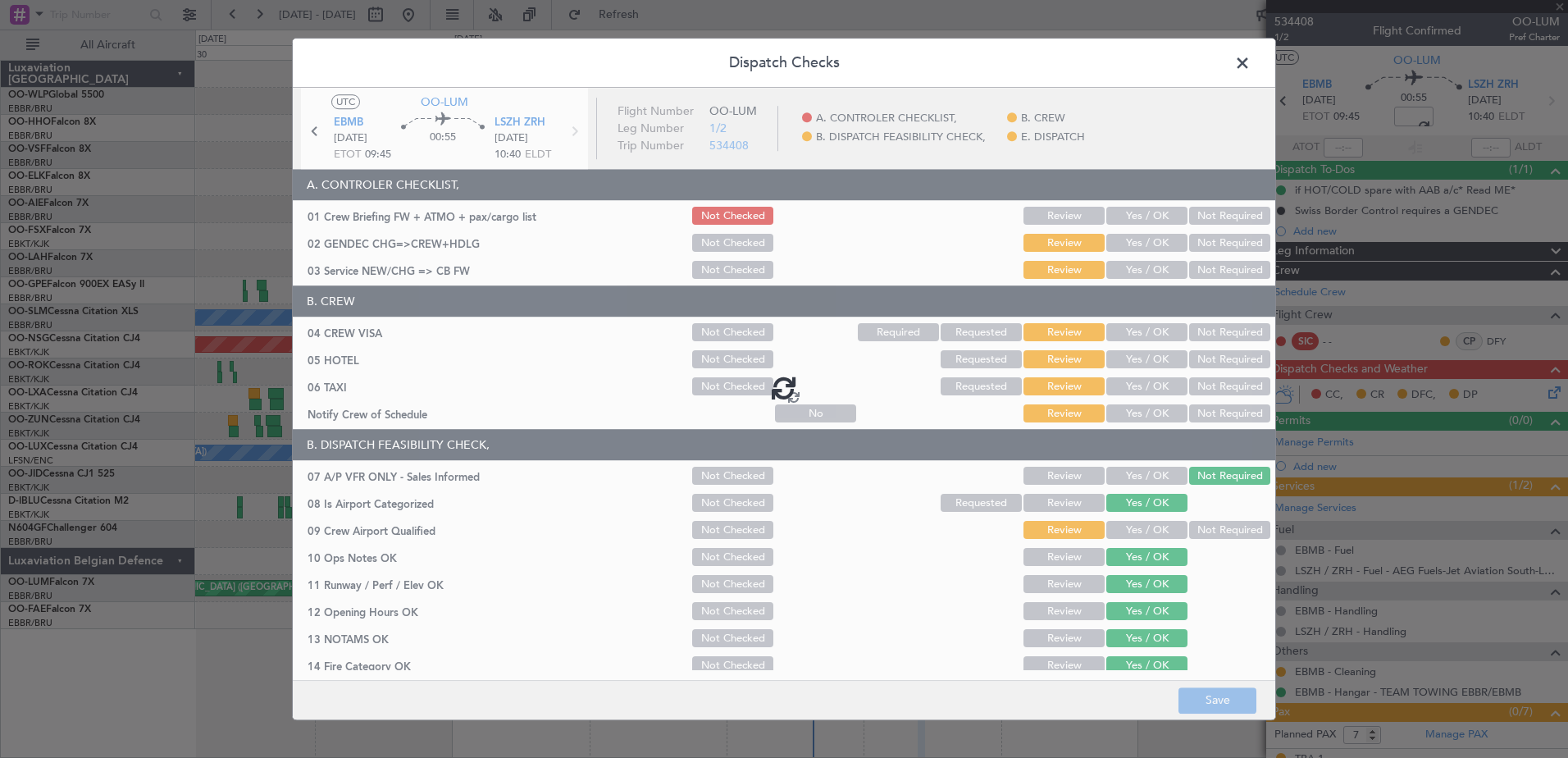
type input "-00:10"
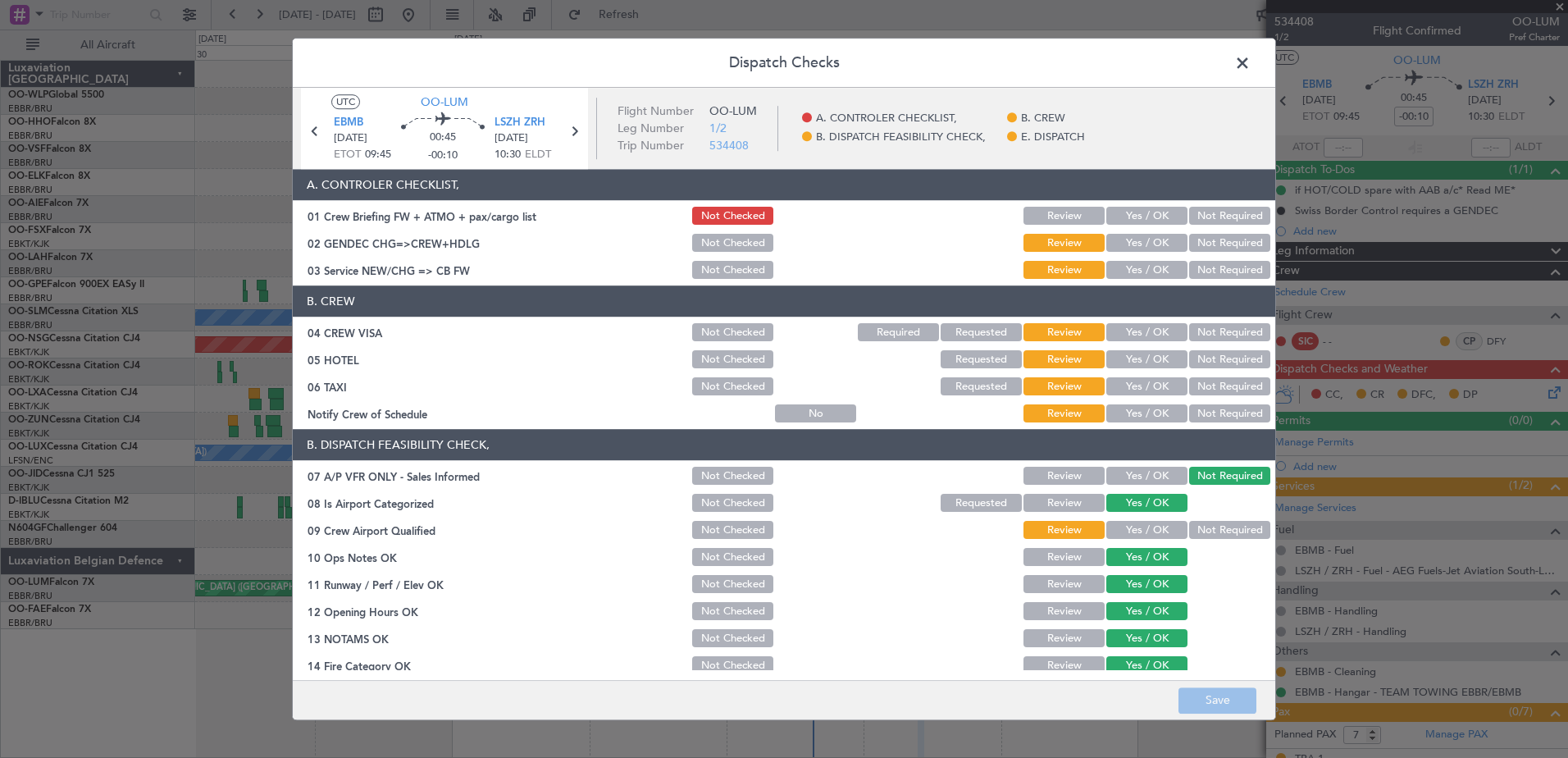
click at [1250, 69] on span at bounding box center [1250, 67] width 0 height 32
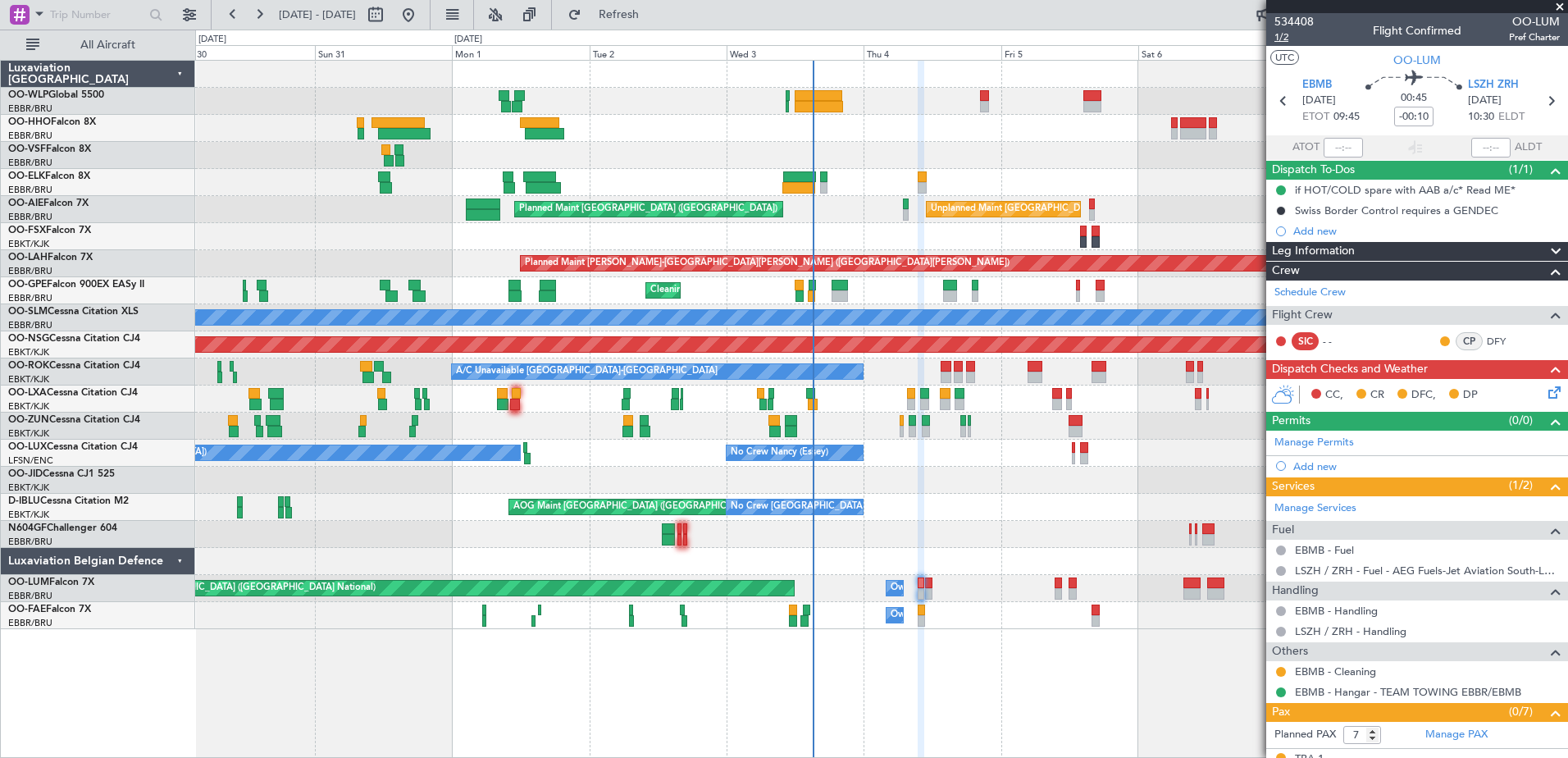
click at [1281, 38] on span "1/2" at bounding box center [1294, 38] width 40 height 14
click at [1545, 395] on icon at bounding box center [1551, 389] width 13 height 13
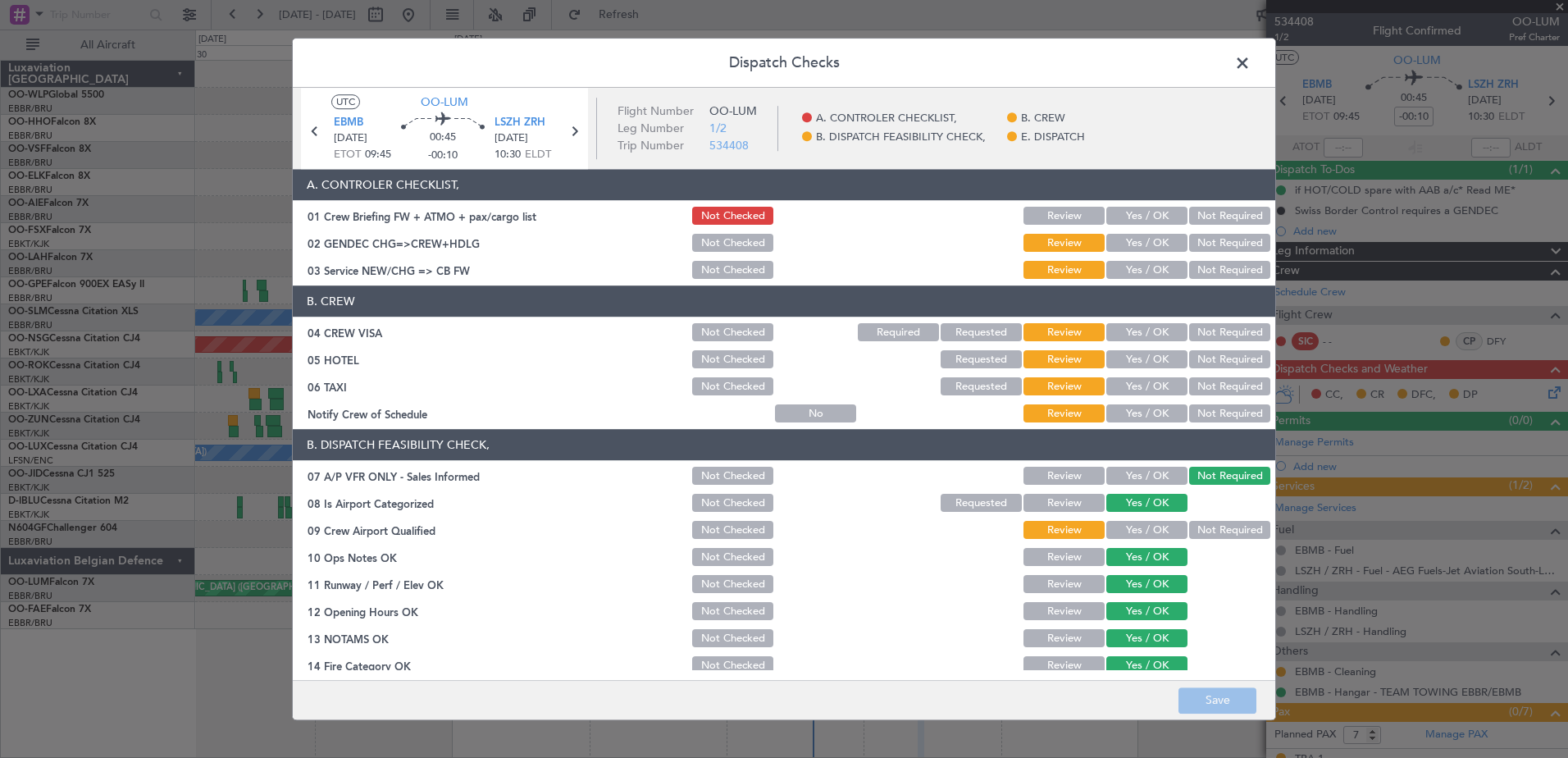
scroll to position [263, 0]
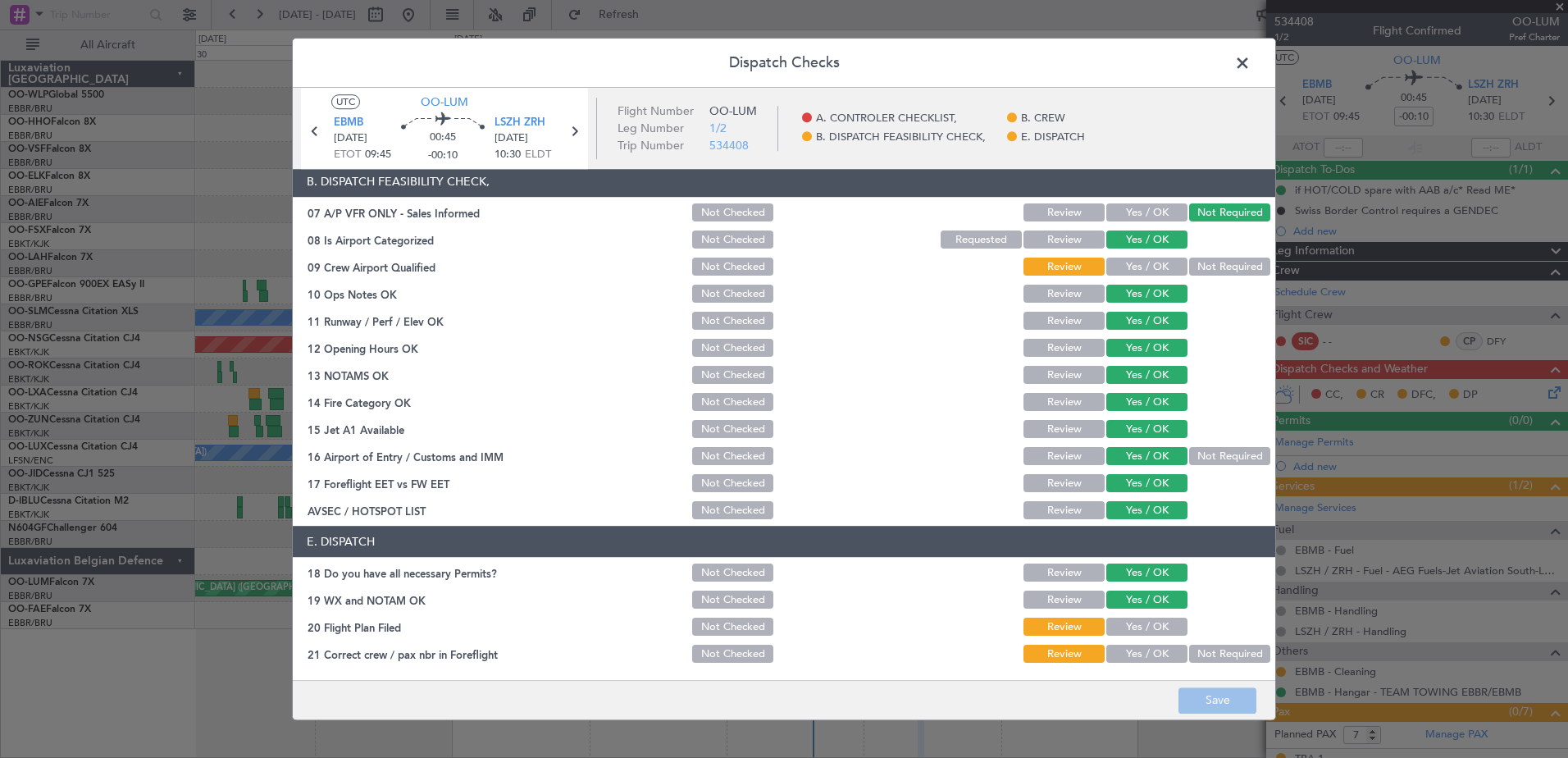
click at [1146, 619] on button "Yes / OK" at bounding box center [1147, 627] width 81 height 18
click at [1146, 646] on button "Yes / OK" at bounding box center [1147, 654] width 81 height 18
click at [1074, 634] on button "Review" at bounding box center [1064, 627] width 81 height 18
click at [1154, 258] on button "Yes / OK" at bounding box center [1147, 267] width 81 height 18
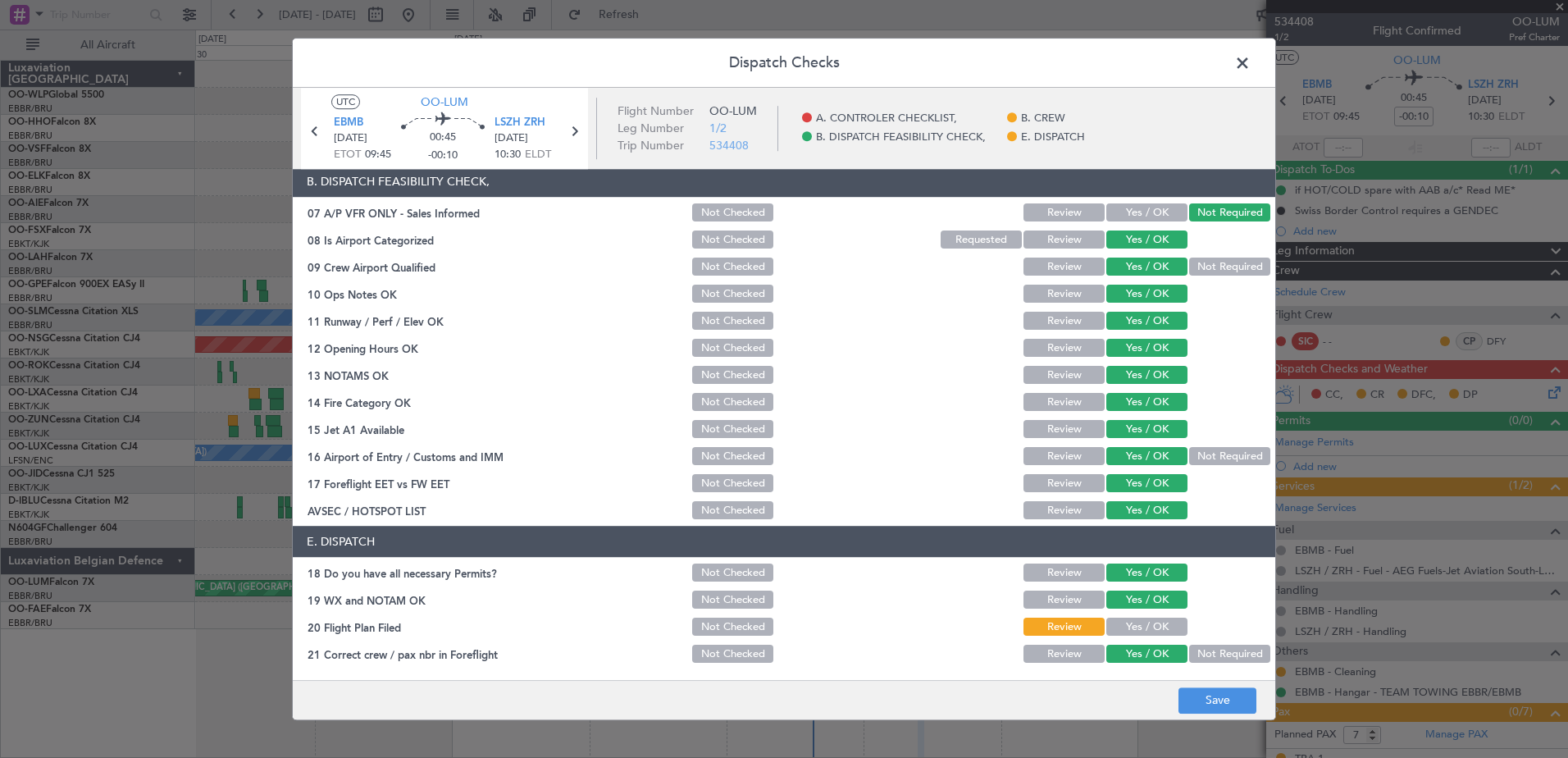
scroll to position [0, 0]
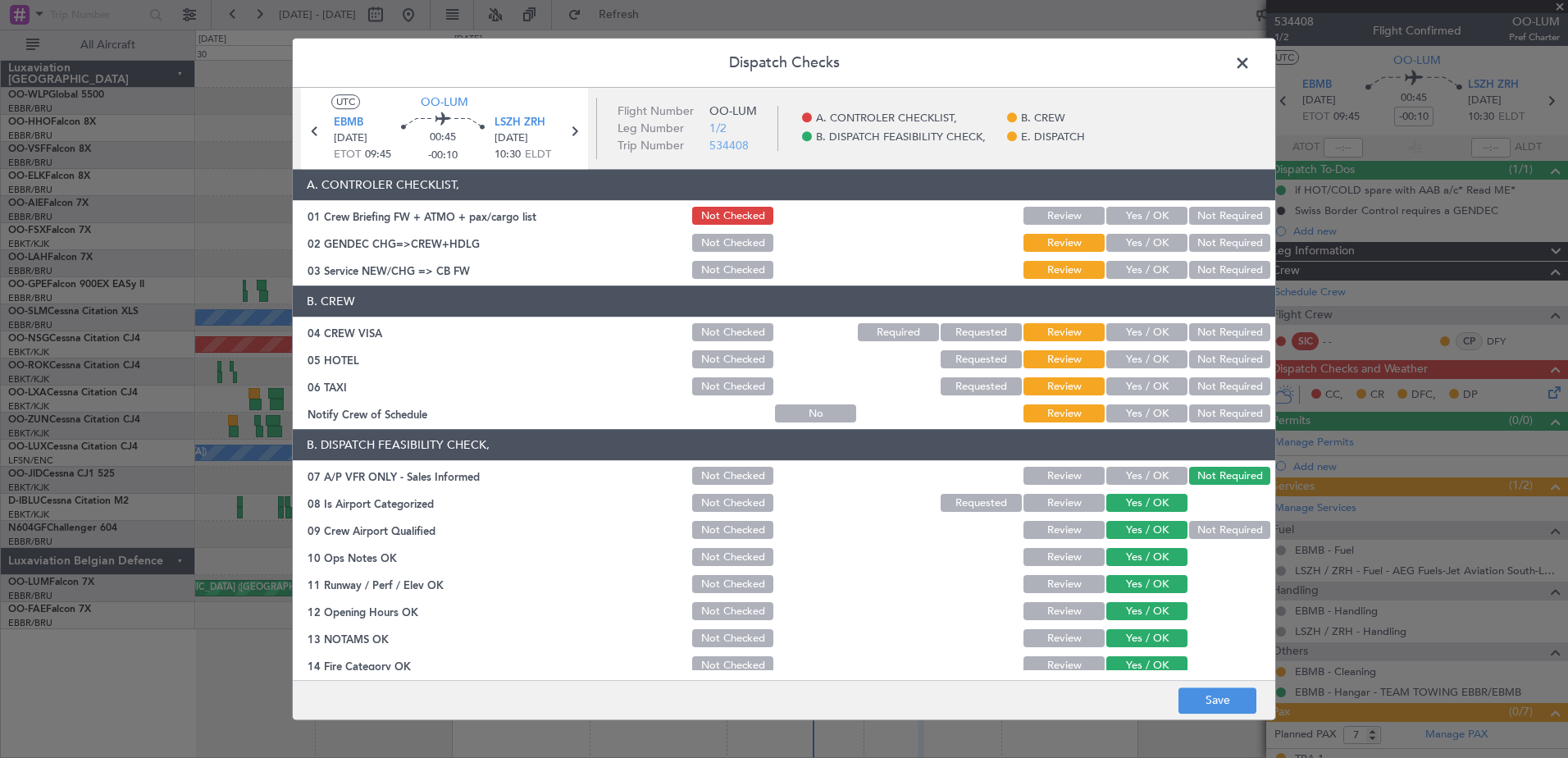
drag, startPoint x: 1220, startPoint y: 412, endPoint x: 1226, endPoint y: 389, distance: 23.8
click at [1221, 405] on button "Not Required" at bounding box center [1229, 414] width 81 height 18
click at [1226, 388] on button "Not Required" at bounding box center [1229, 387] width 81 height 18
click at [1226, 366] on button "Not Required" at bounding box center [1229, 360] width 81 height 18
click at [1223, 332] on button "Not Required" at bounding box center [1229, 333] width 81 height 18
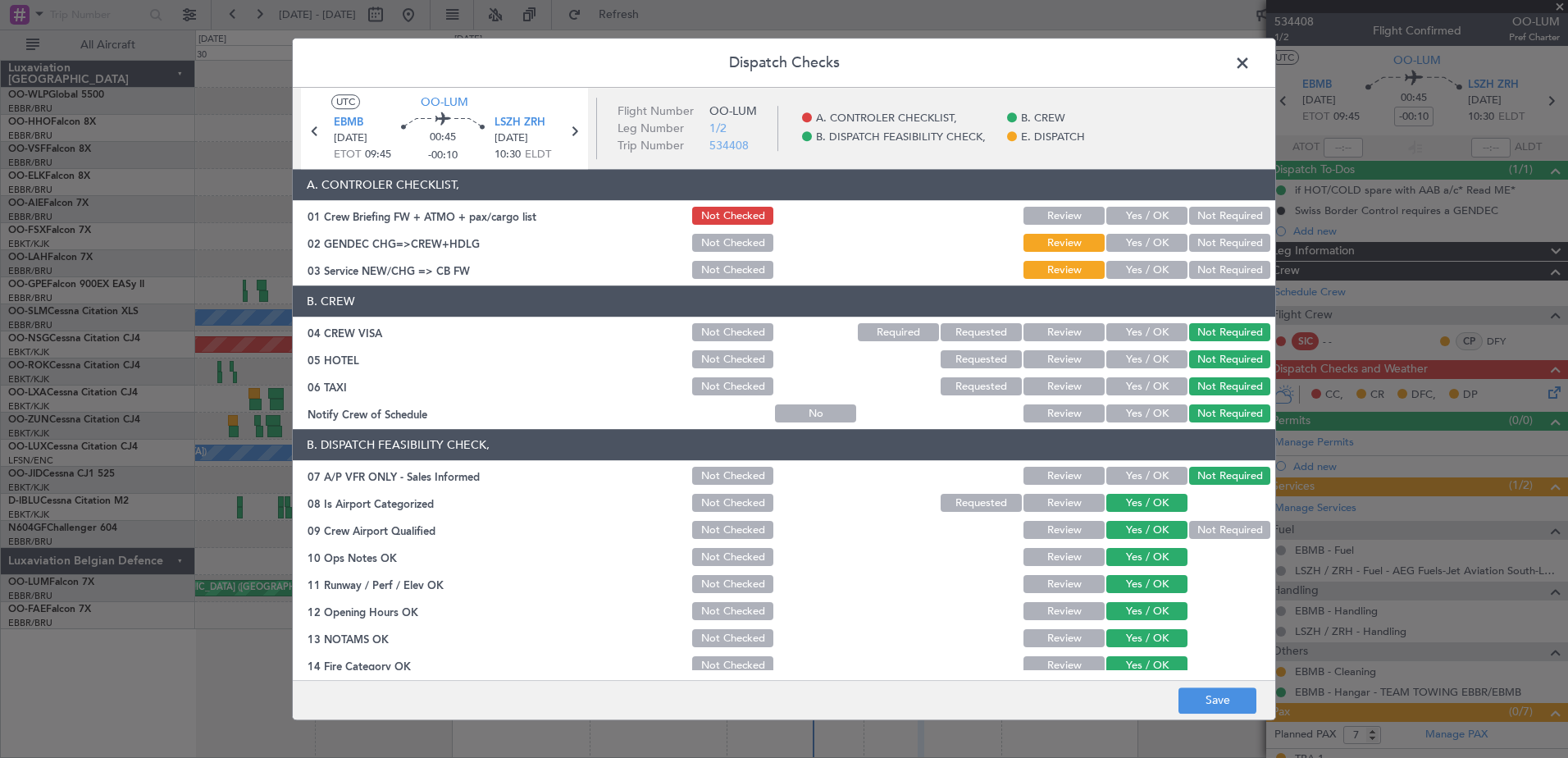
click at [1157, 270] on button "Yes / OK" at bounding box center [1147, 271] width 81 height 18
click at [1229, 238] on button "Not Required" at bounding box center [1229, 243] width 81 height 18
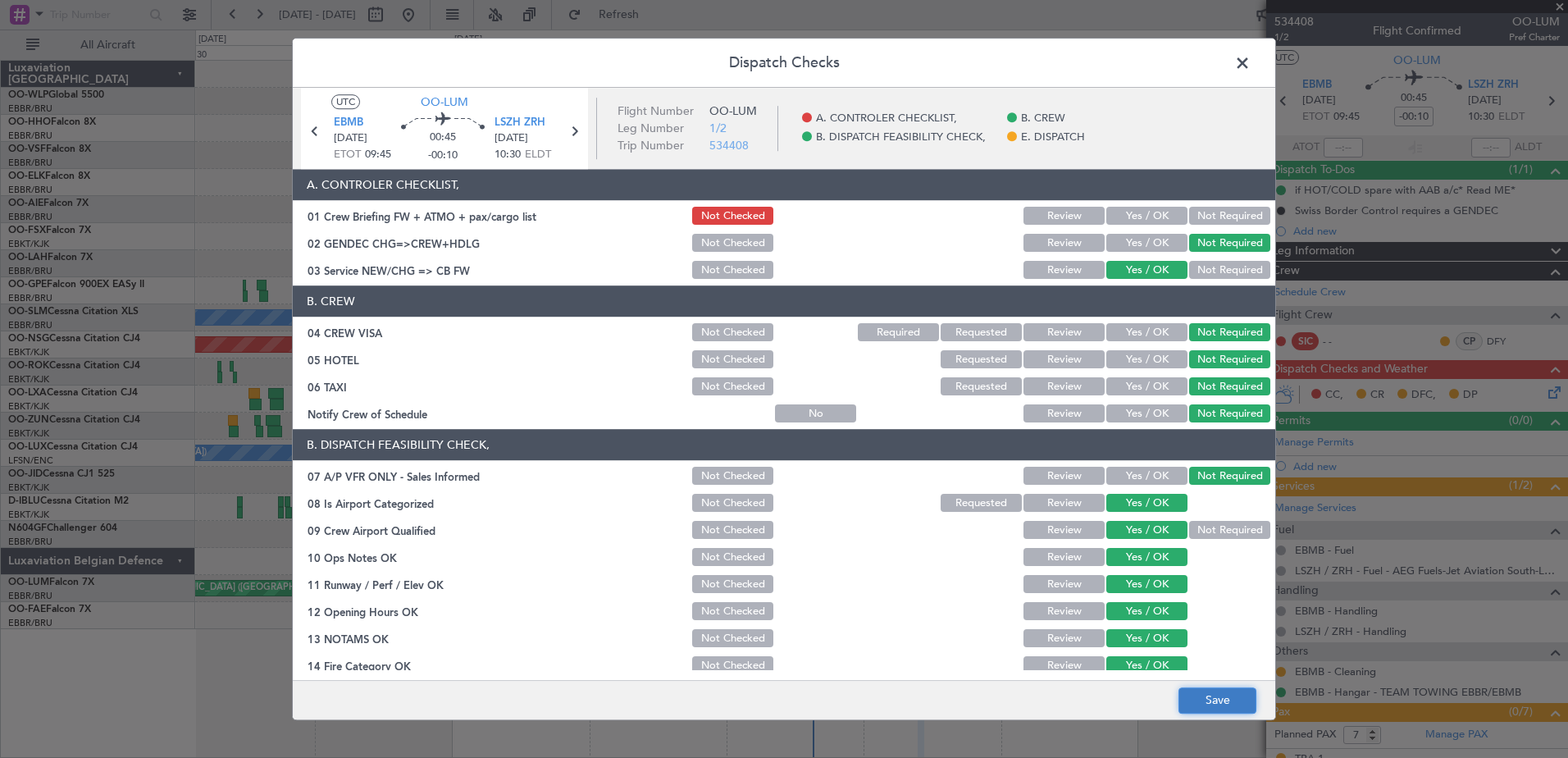
click at [1228, 704] on button "Save" at bounding box center [1217, 701] width 78 height 26
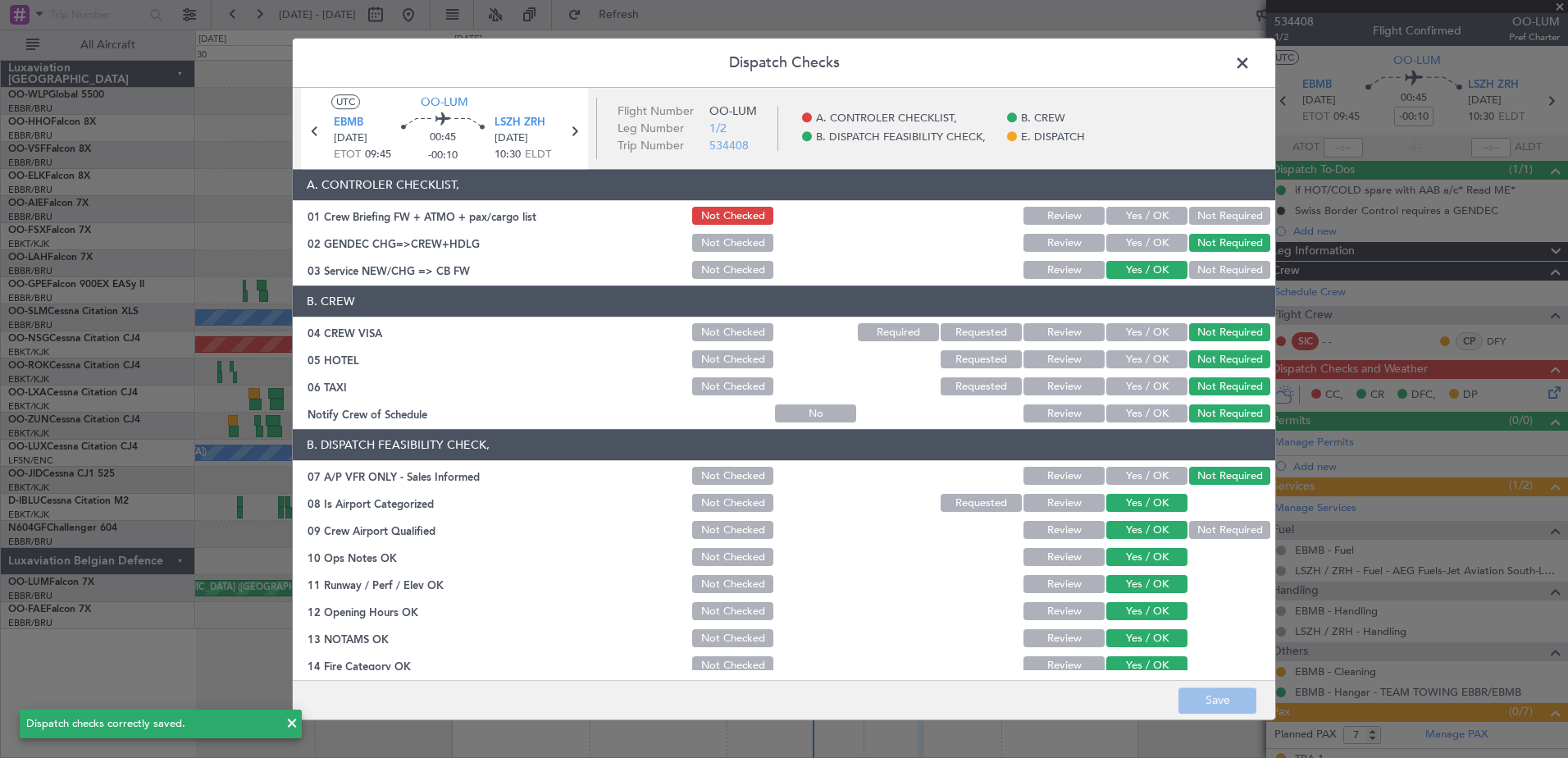
click at [1250, 62] on span at bounding box center [1250, 67] width 0 height 32
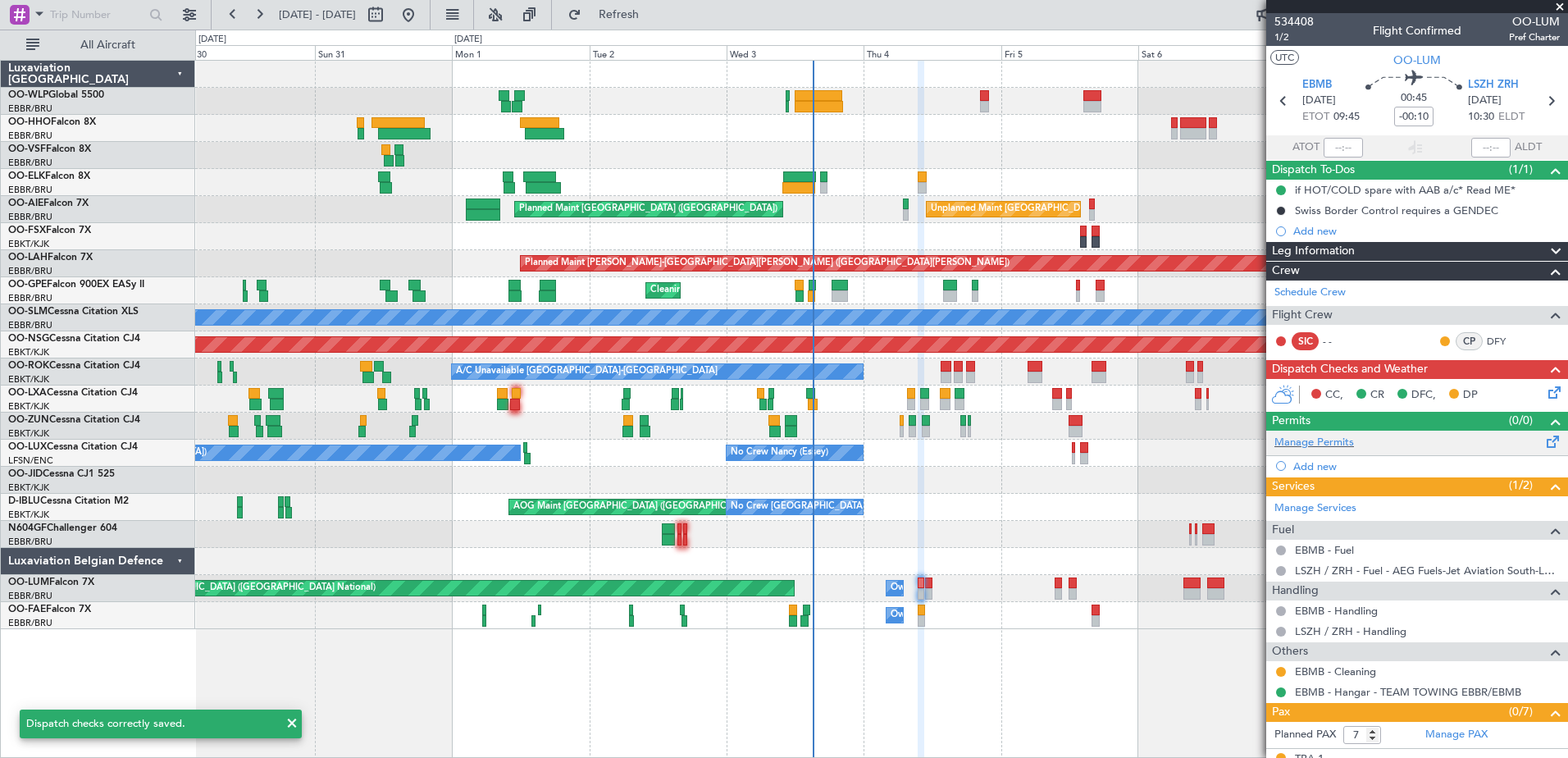
scroll to position [231, 0]
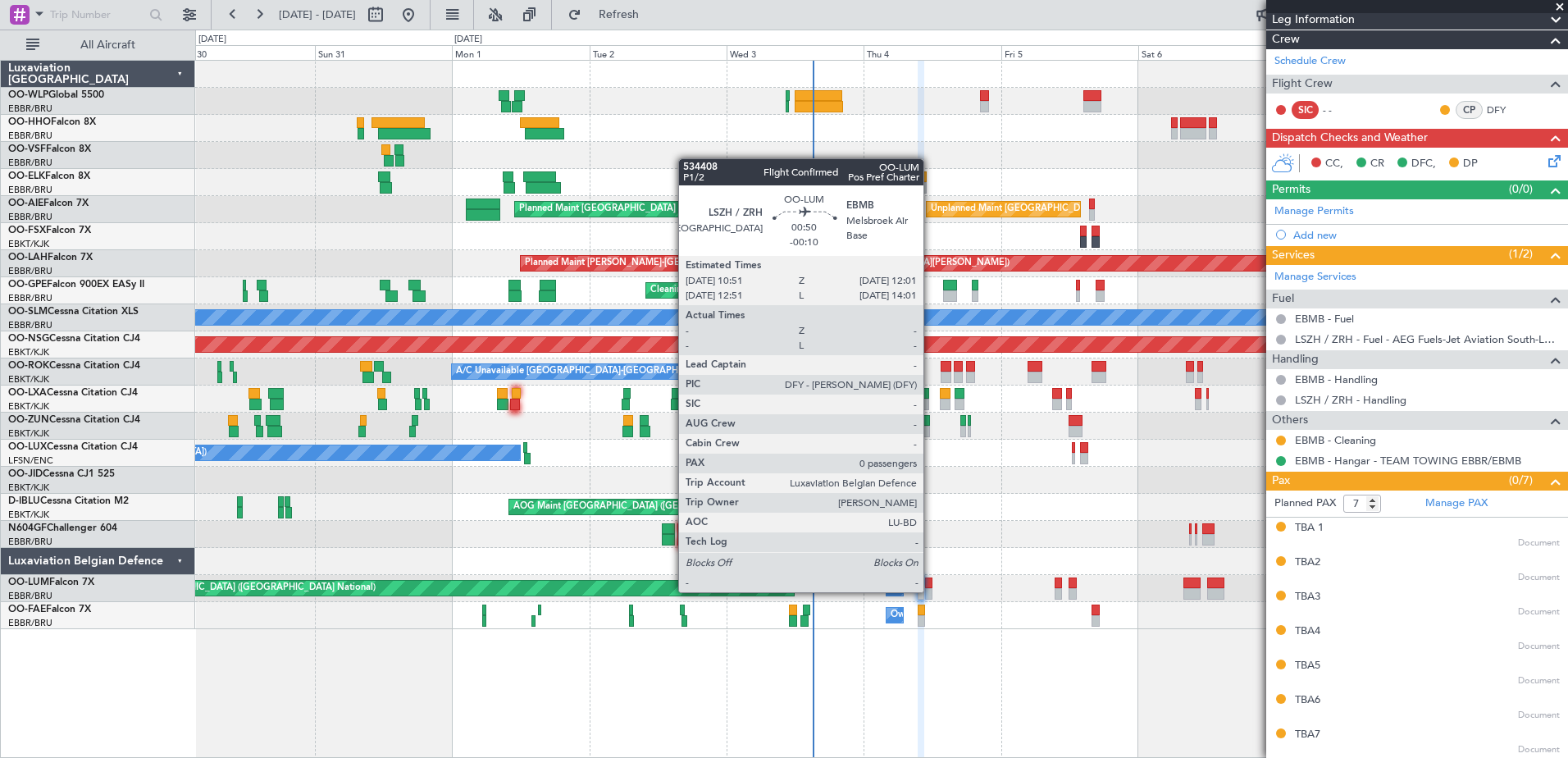
click at [931, 591] on div at bounding box center [929, 594] width 7 height 11
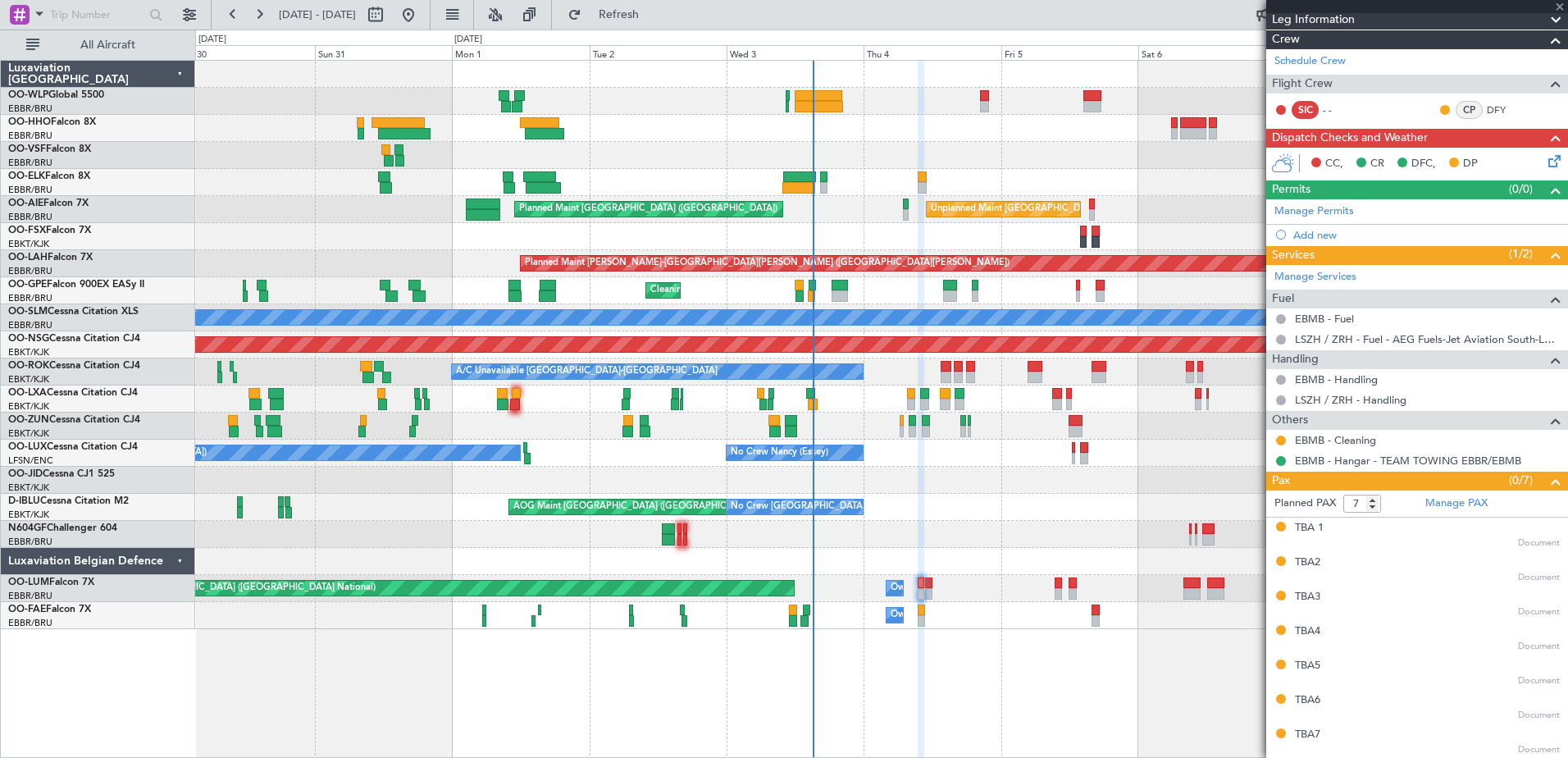
type input "0"
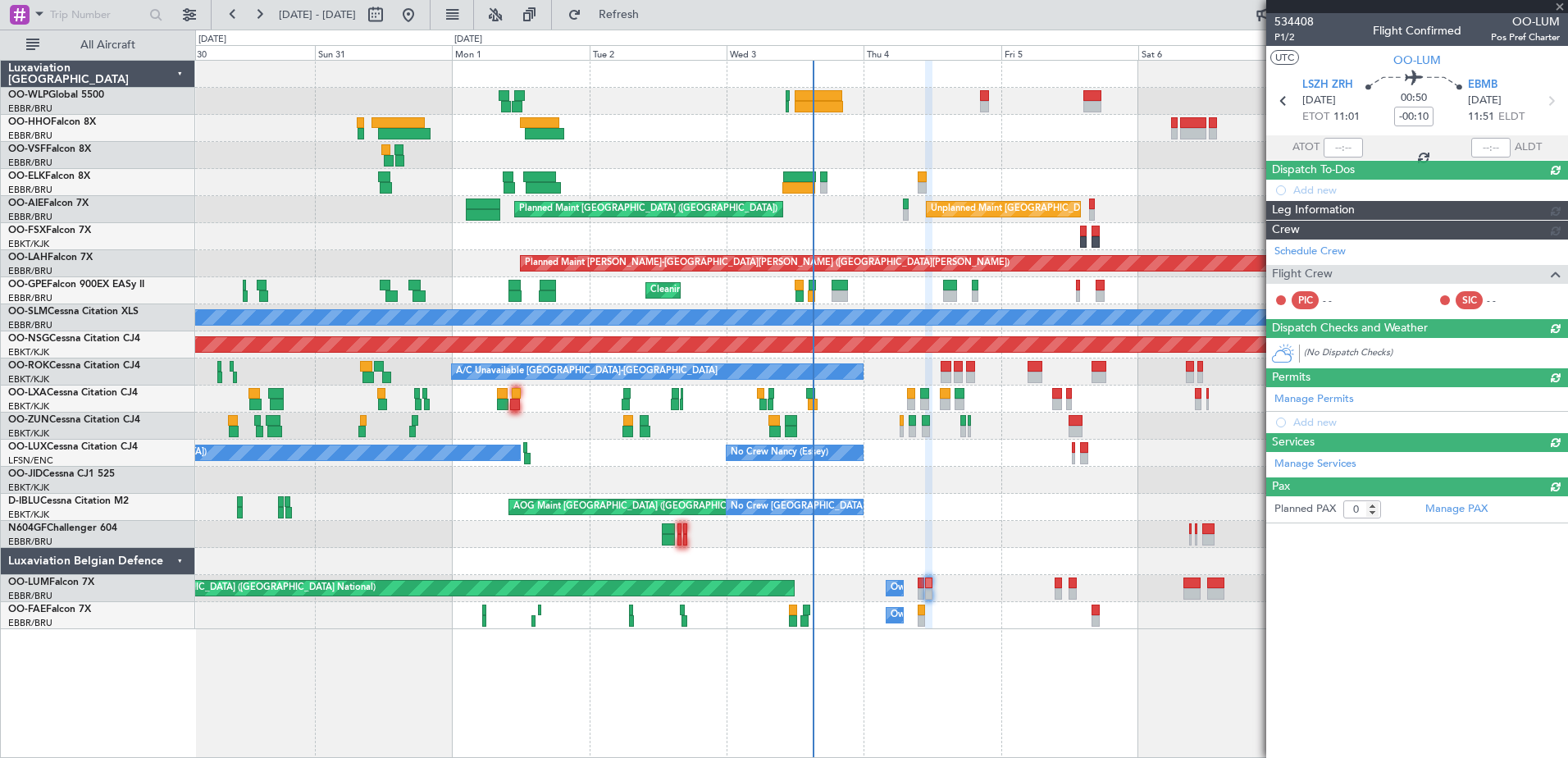
scroll to position [0, 0]
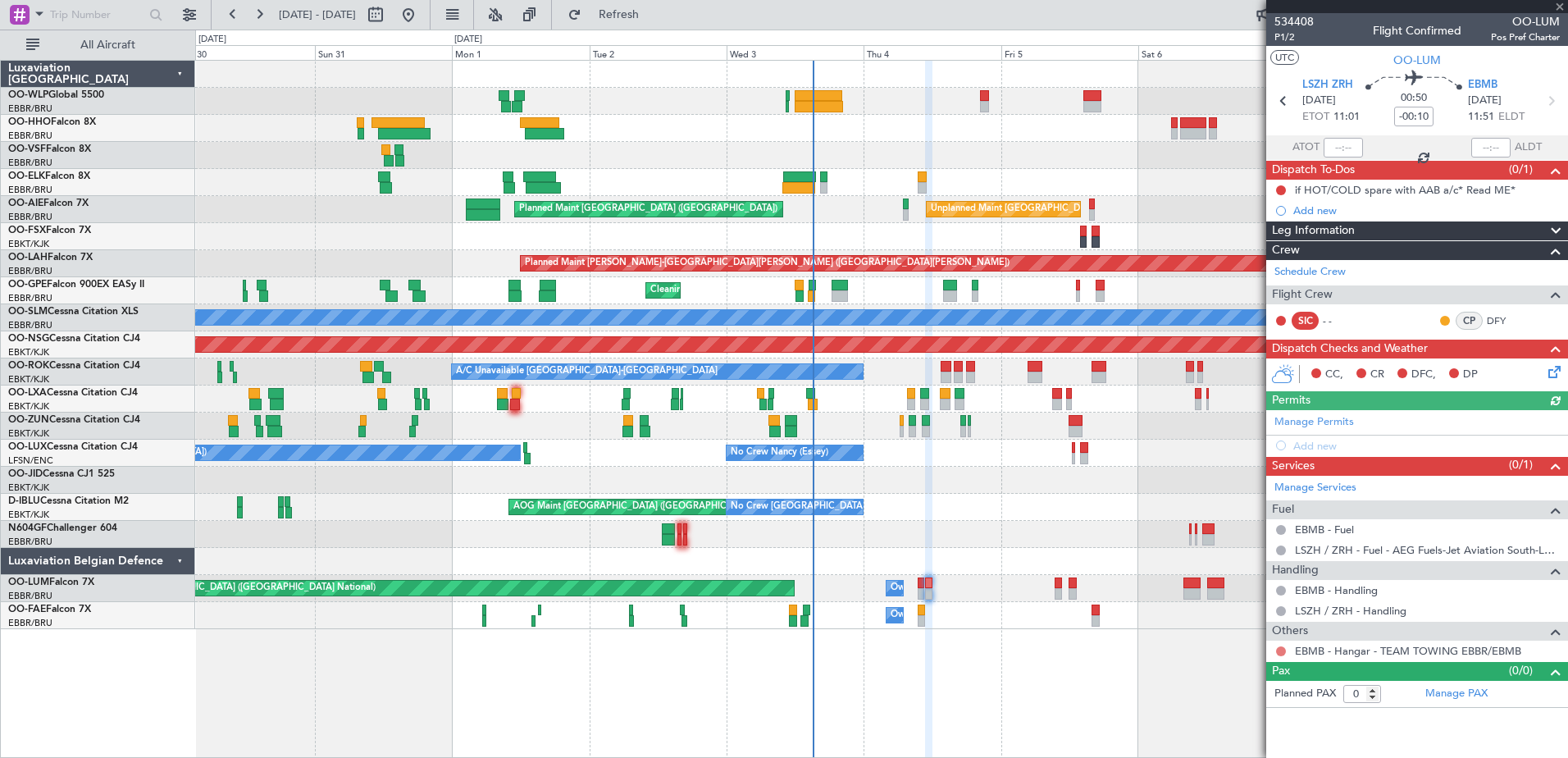
click at [1277, 649] on button at bounding box center [1280, 651] width 10 height 10
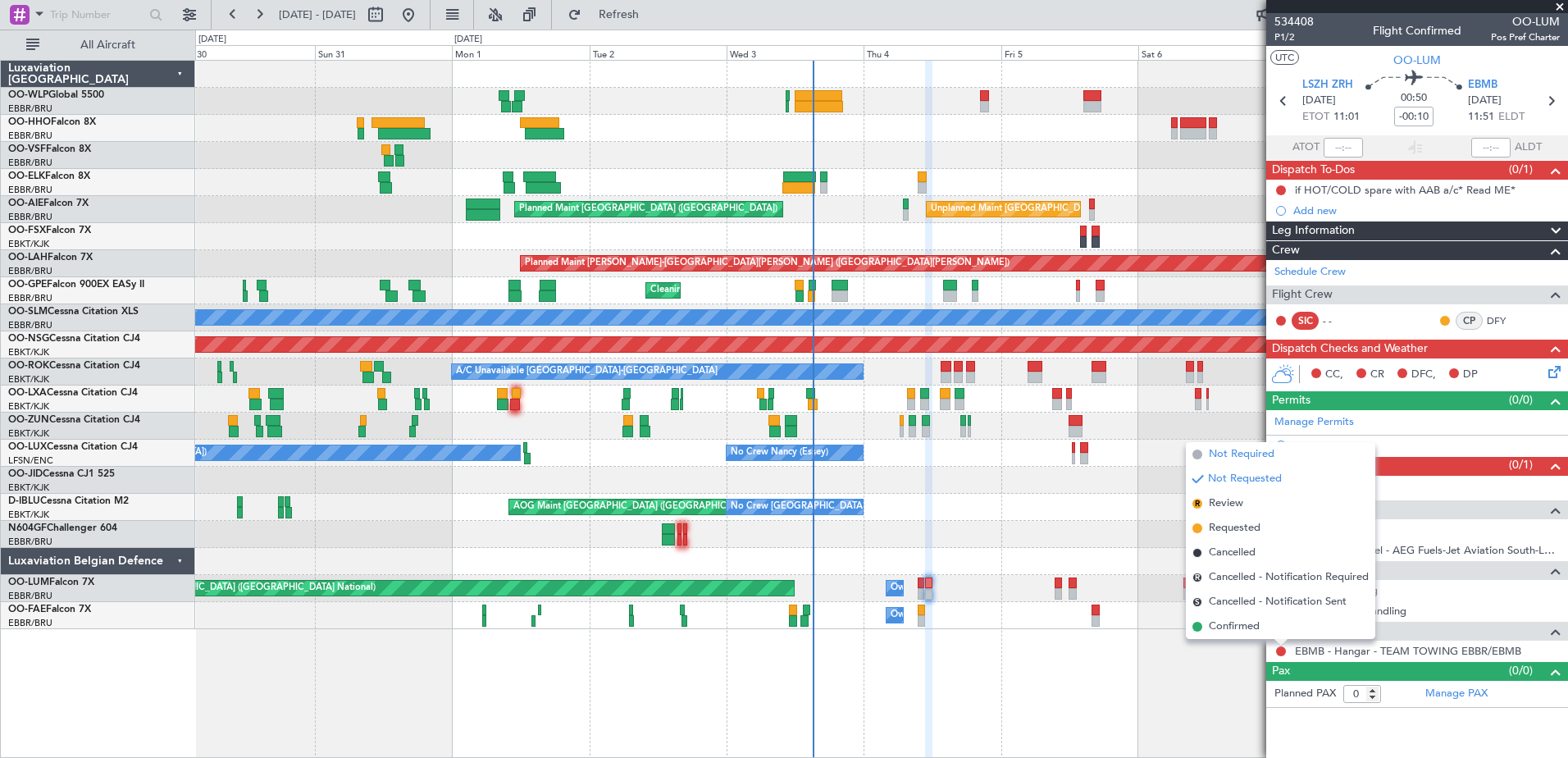
click at [1245, 454] on span "Not Required" at bounding box center [1241, 454] width 66 height 17
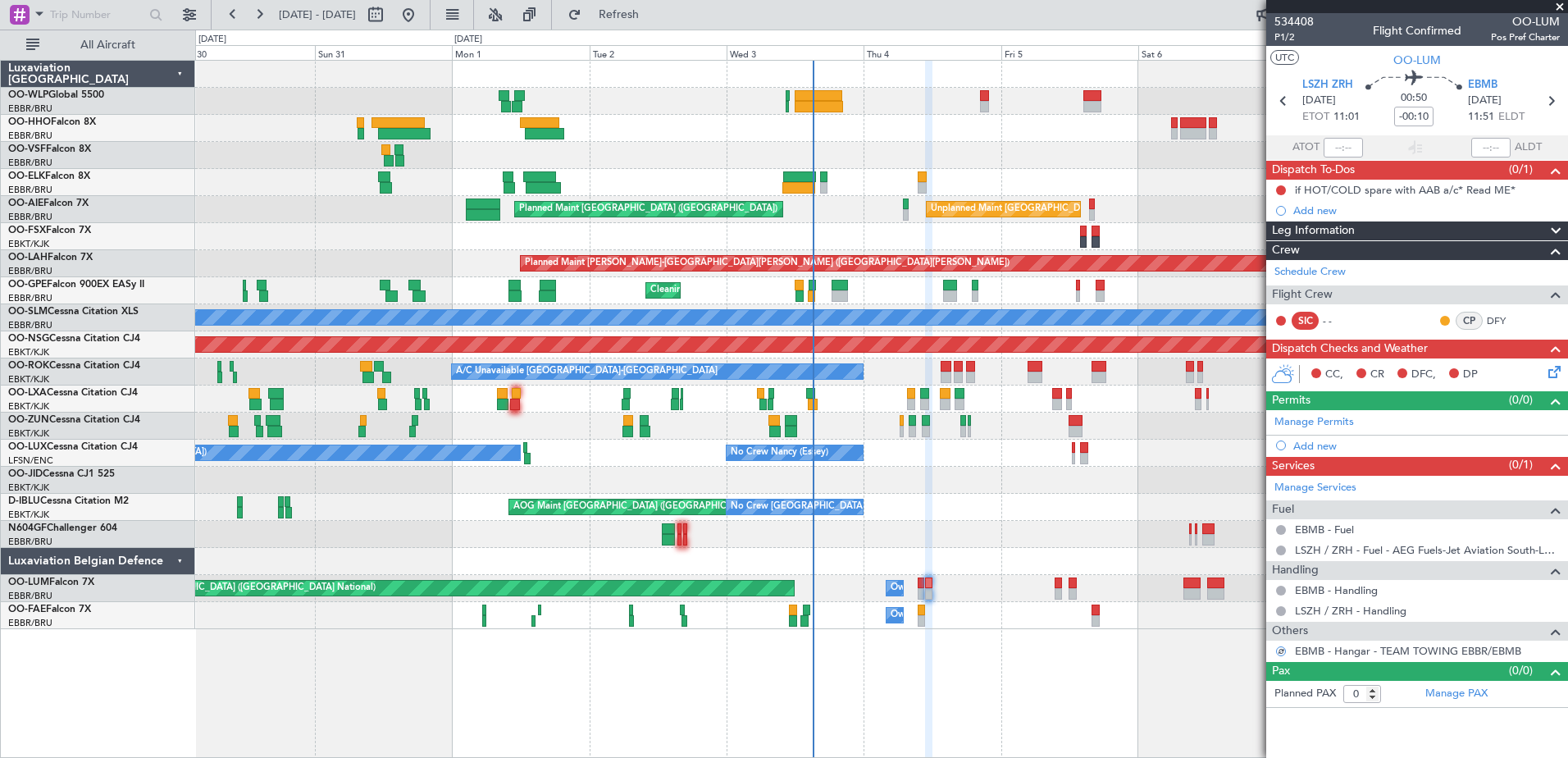
click at [1554, 368] on icon at bounding box center [1551, 369] width 13 height 13
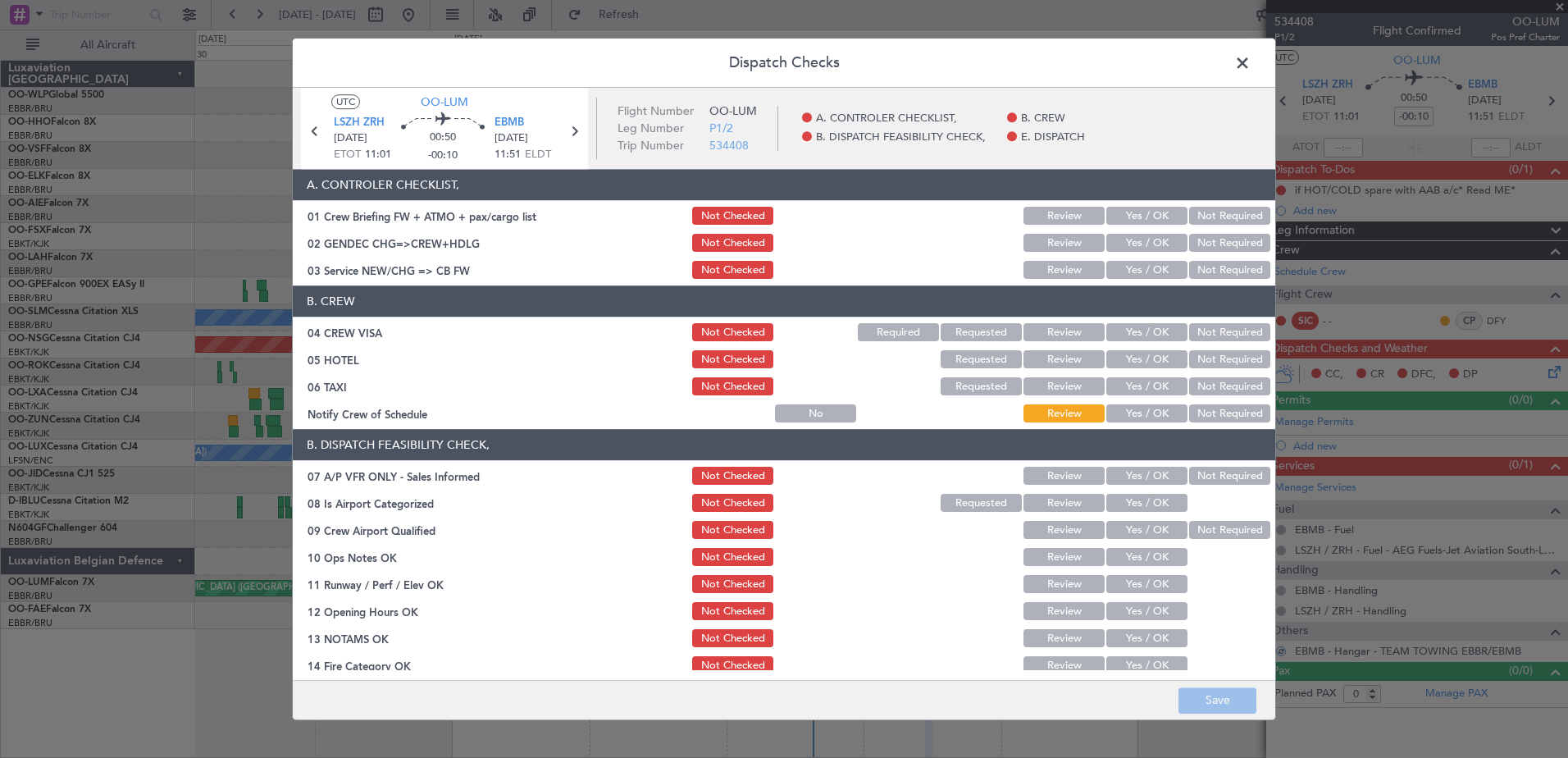
click at [1141, 410] on button "Yes / OK" at bounding box center [1147, 414] width 81 height 18
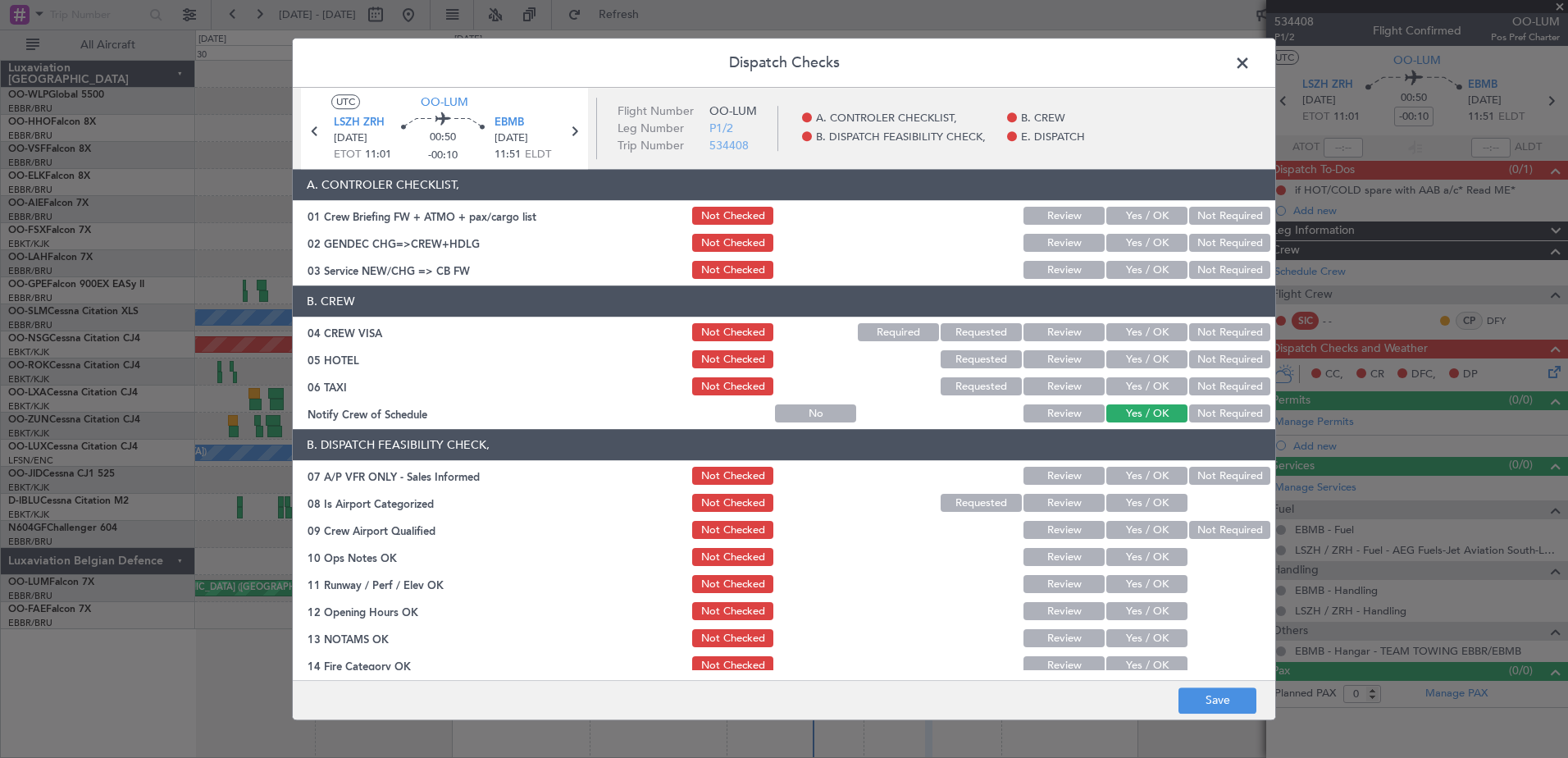
click at [1218, 388] on button "Not Required" at bounding box center [1229, 387] width 81 height 18
click at [1233, 363] on button "Not Required" at bounding box center [1229, 360] width 81 height 18
click at [1235, 333] on button "Not Required" at bounding box center [1229, 333] width 81 height 18
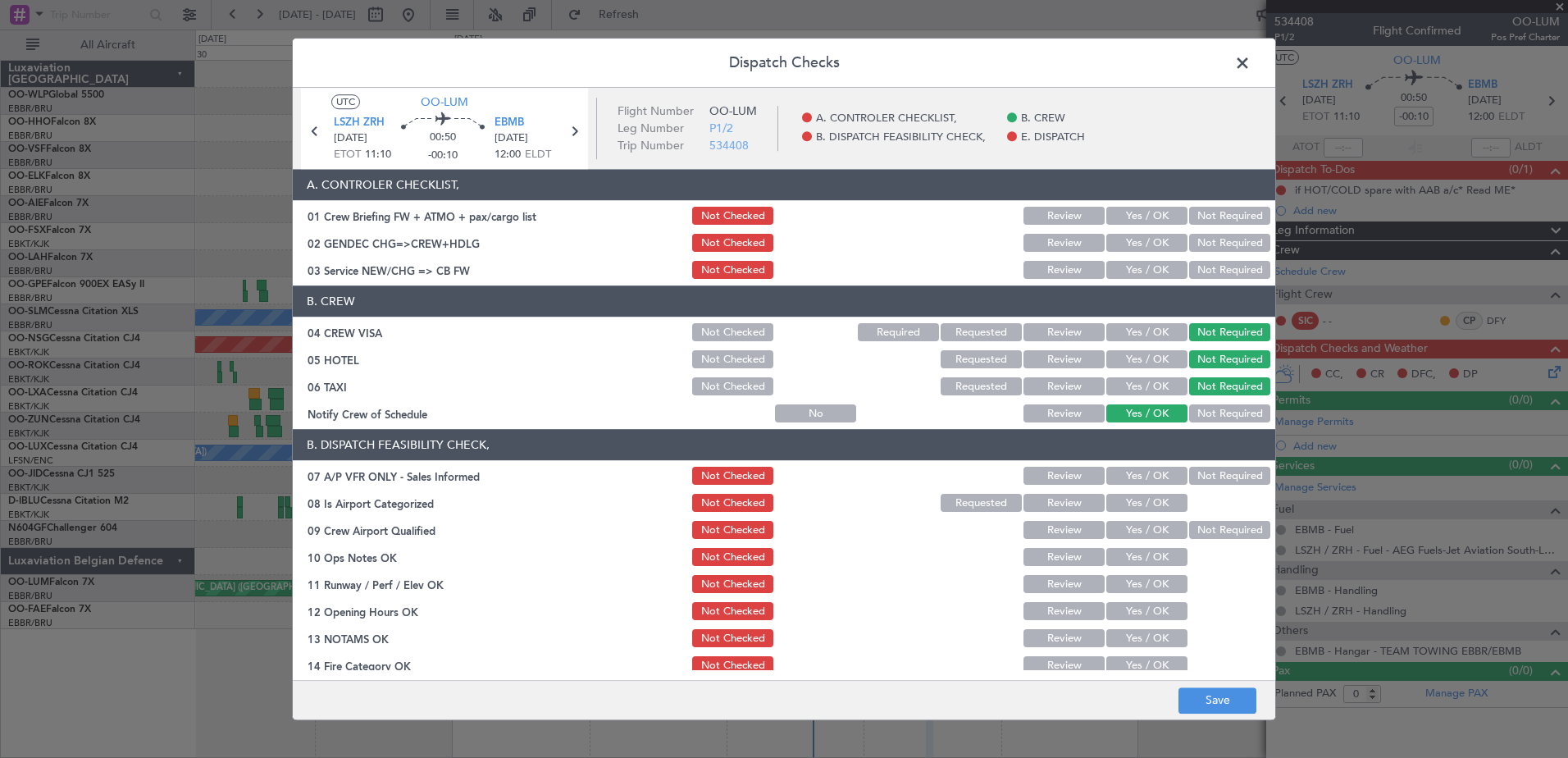
click at [1210, 399] on section "B. CREW 04 CREW VISA Not Checked Required Requested Review Yes / OK Not Require…" at bounding box center [783, 356] width 982 height 140
click at [1214, 414] on button "Not Required" at bounding box center [1229, 414] width 81 height 18
click at [1159, 268] on button "Yes / OK" at bounding box center [1147, 271] width 81 height 18
click at [1209, 242] on button "Not Required" at bounding box center [1229, 243] width 81 height 18
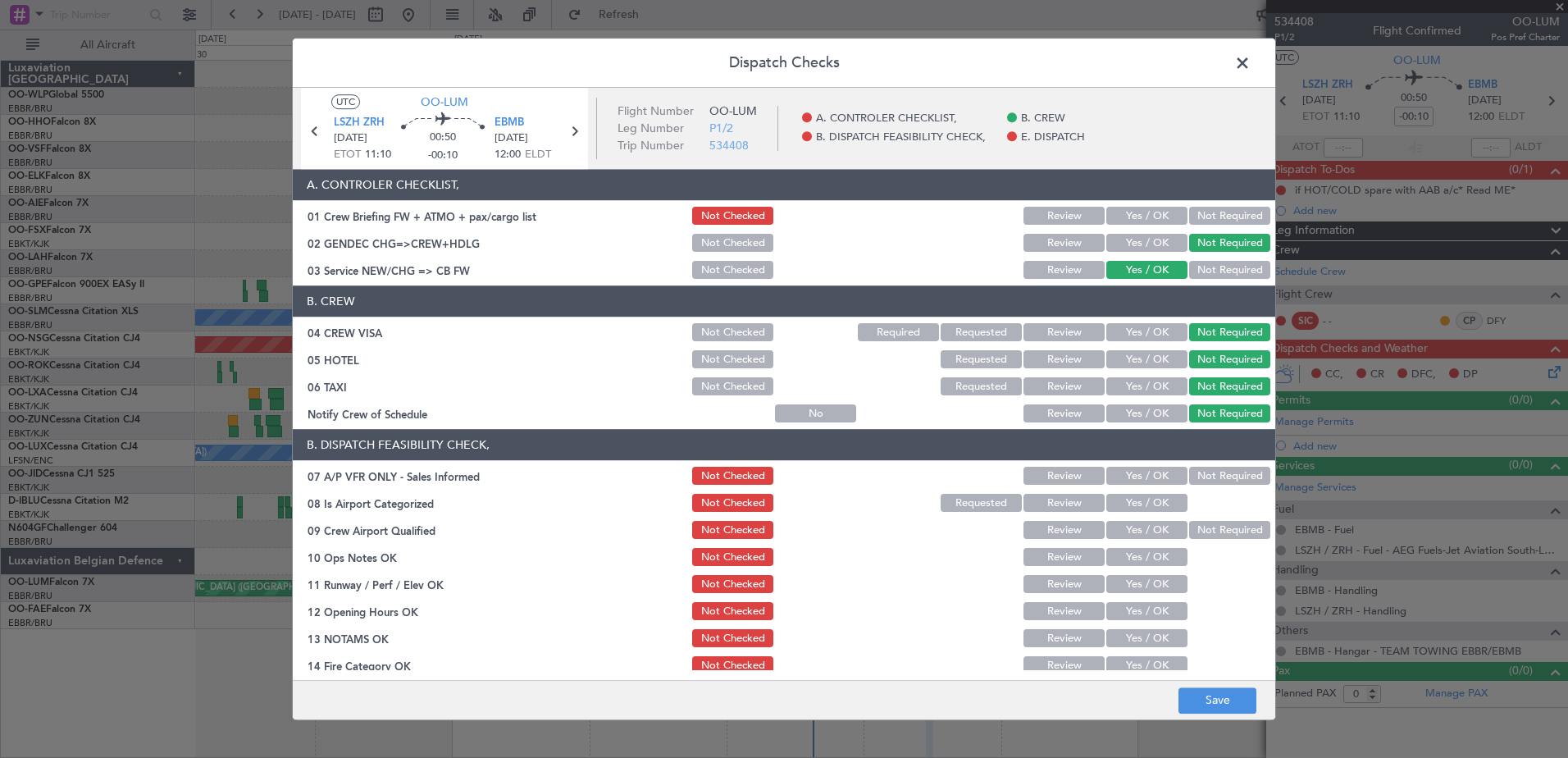
click at [1215, 474] on button "Not Required" at bounding box center [1229, 476] width 81 height 18
click at [1146, 509] on button "Yes / OK" at bounding box center [1147, 503] width 81 height 18
click at [1190, 523] on button "Not Required" at bounding box center [1229, 531] width 81 height 18
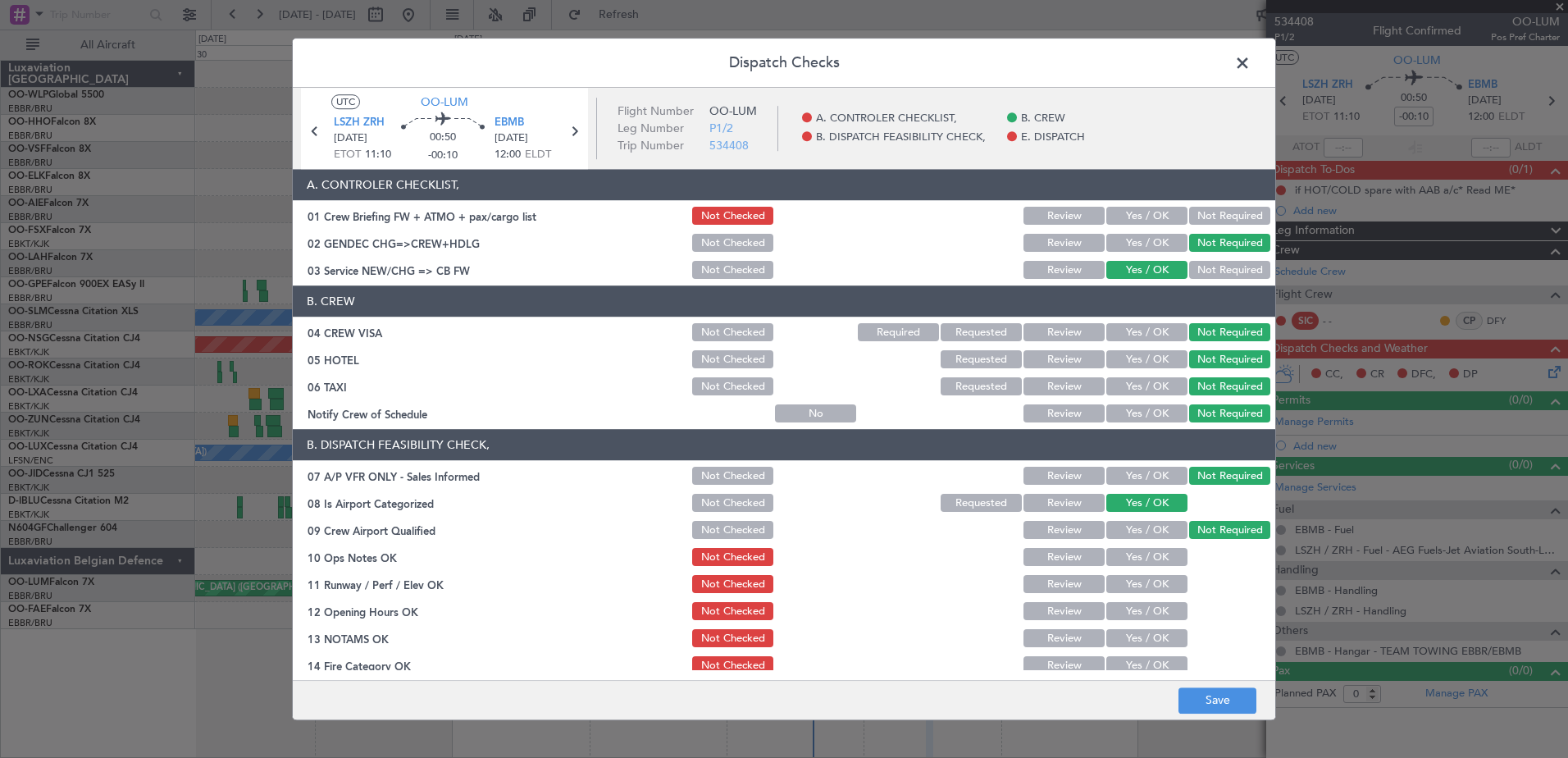
click at [1148, 557] on button "Yes / OK" at bounding box center [1147, 558] width 81 height 18
click at [1147, 591] on button "Yes / OK" at bounding box center [1147, 585] width 81 height 18
click at [1149, 612] on button "Yes / OK" at bounding box center [1147, 612] width 81 height 18
click at [1147, 635] on button "Yes / OK" at bounding box center [1147, 639] width 81 height 18
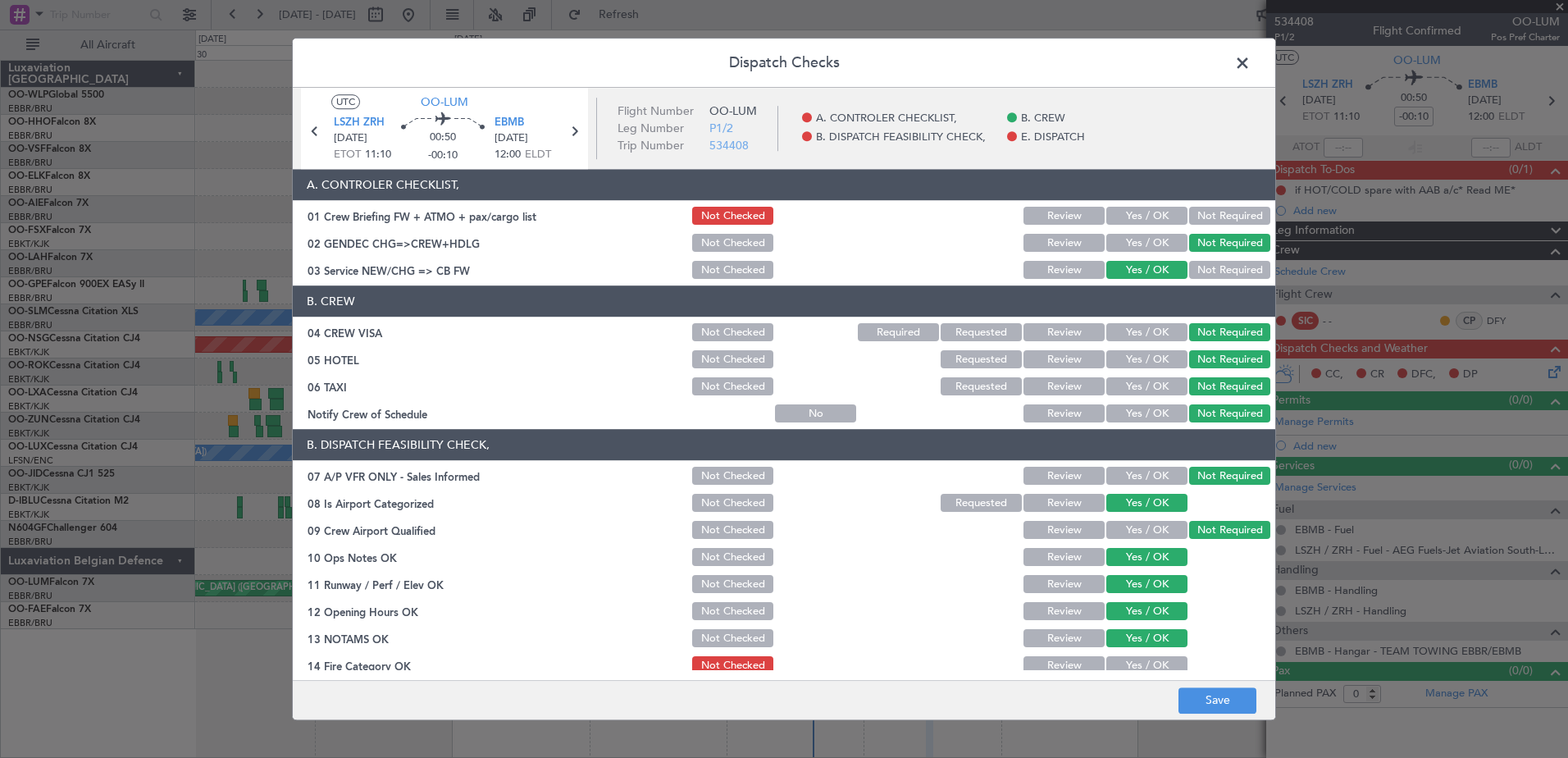
click at [1147, 661] on button "Yes / OK" at bounding box center [1147, 666] width 81 height 18
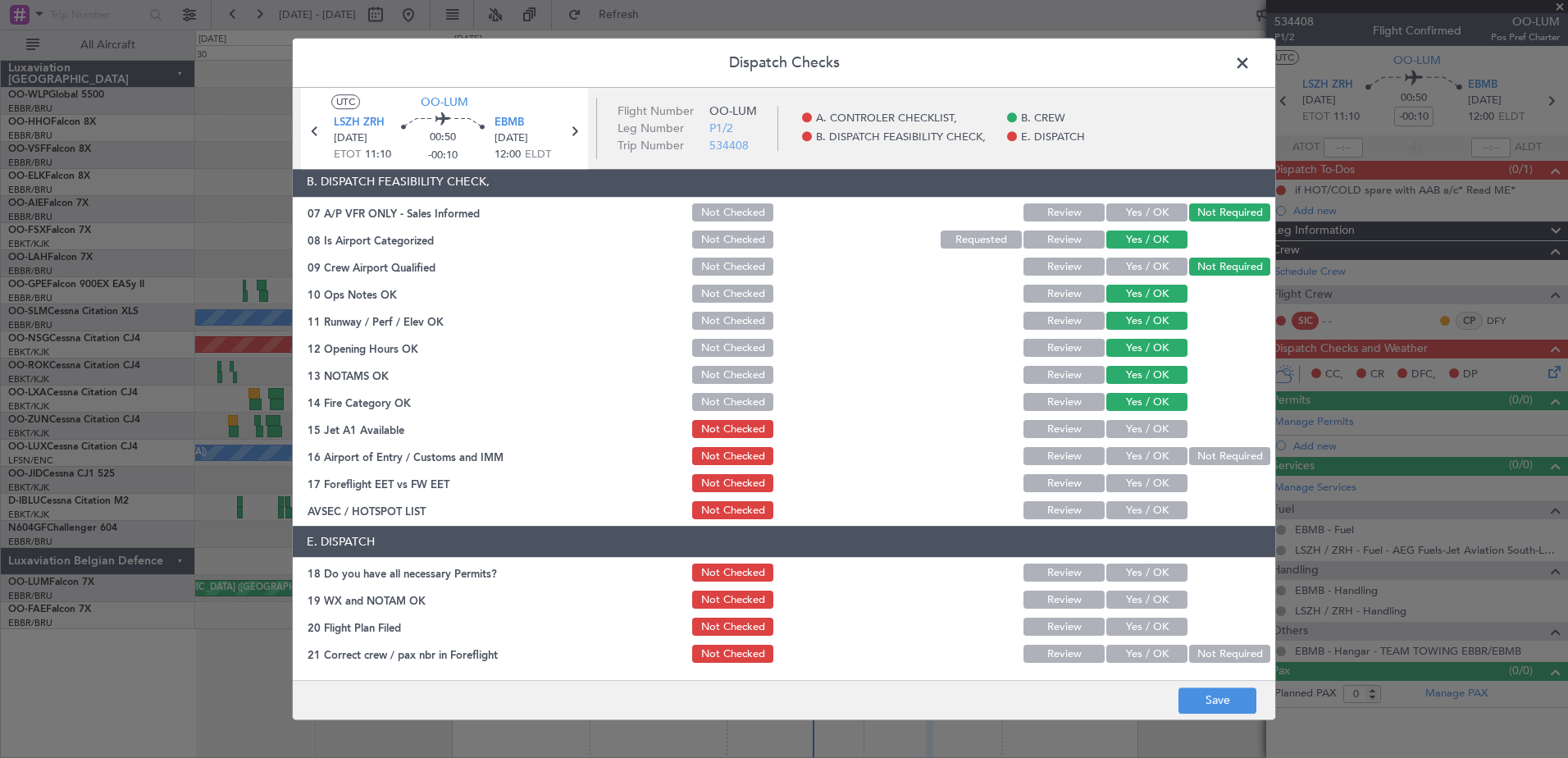
click at [1137, 430] on button "Yes / OK" at bounding box center [1147, 430] width 81 height 18
click at [1154, 458] on button "Yes / OK" at bounding box center [1147, 457] width 81 height 18
click at [1149, 482] on button "Yes / OK" at bounding box center [1147, 484] width 81 height 18
click at [1150, 518] on button "Yes / OK" at bounding box center [1147, 511] width 81 height 18
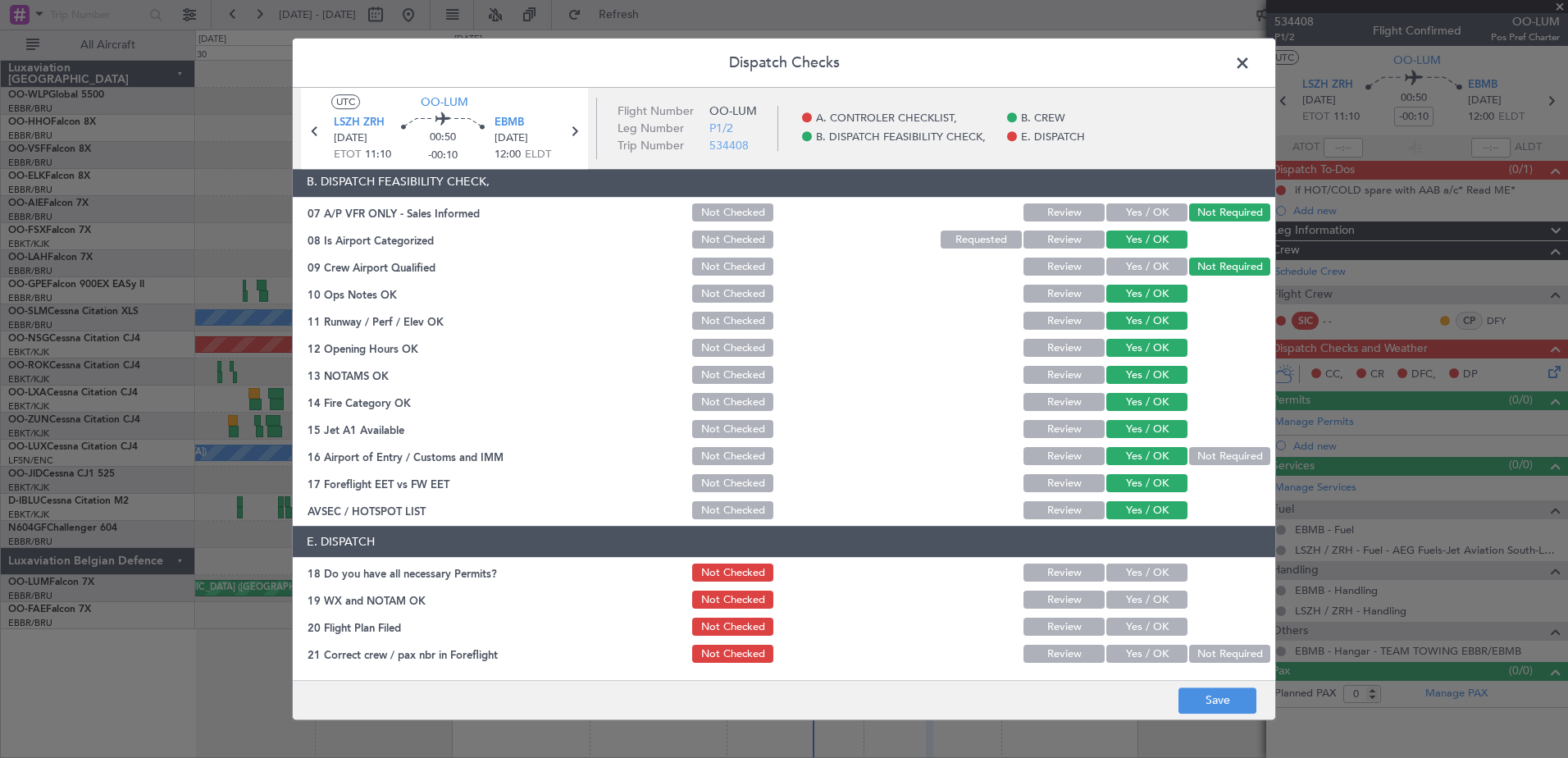
drag, startPoint x: 1148, startPoint y: 559, endPoint x: 1147, endPoint y: 576, distance: 17.0
click at [1147, 574] on section "E. DISPATCH 18 Do you have all necessary Permits? Not Checked Review Yes / OK 1…" at bounding box center [783, 596] width 982 height 140
click at [1147, 576] on button "Yes / OK" at bounding box center [1147, 574] width 81 height 18
click at [1147, 608] on button "Yes / OK" at bounding box center [1147, 600] width 81 height 18
click at [1148, 628] on button "Yes / OK" at bounding box center [1147, 627] width 81 height 18
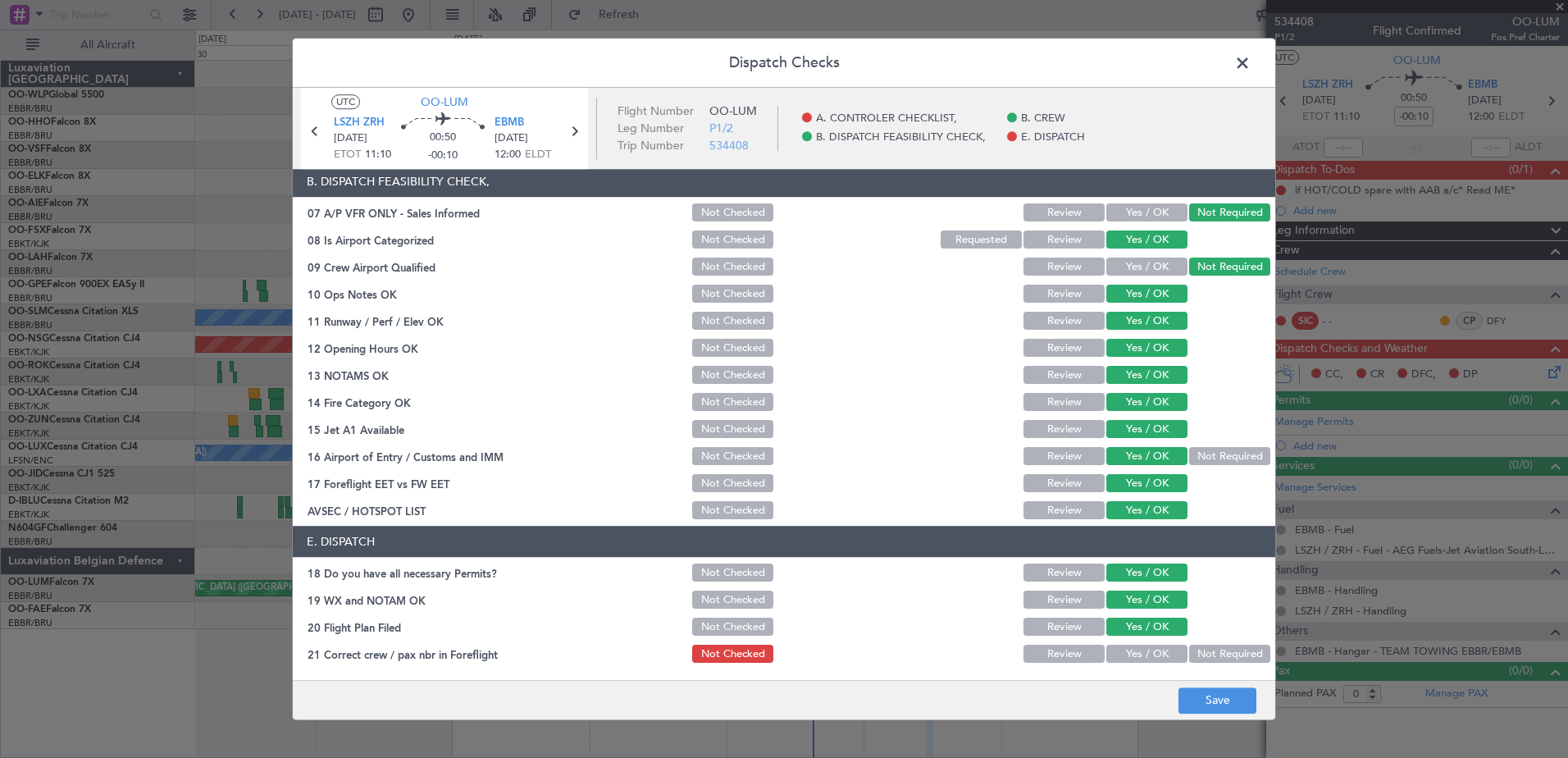
click at [1148, 650] on button "Yes / OK" at bounding box center [1147, 654] width 81 height 18
click at [1076, 632] on button "Review" at bounding box center [1064, 627] width 81 height 18
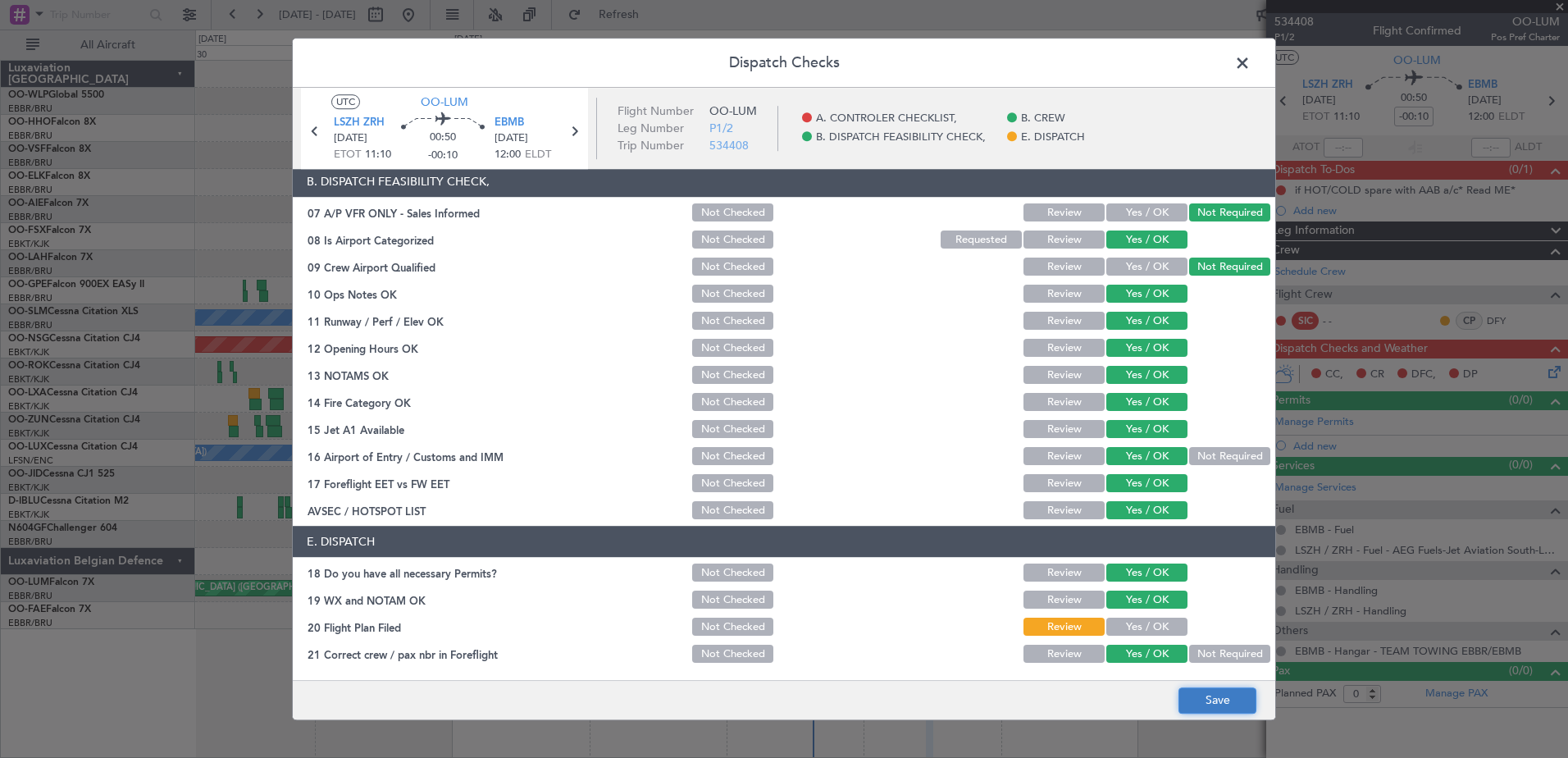
click at [1214, 709] on button "Save" at bounding box center [1217, 701] width 78 height 26
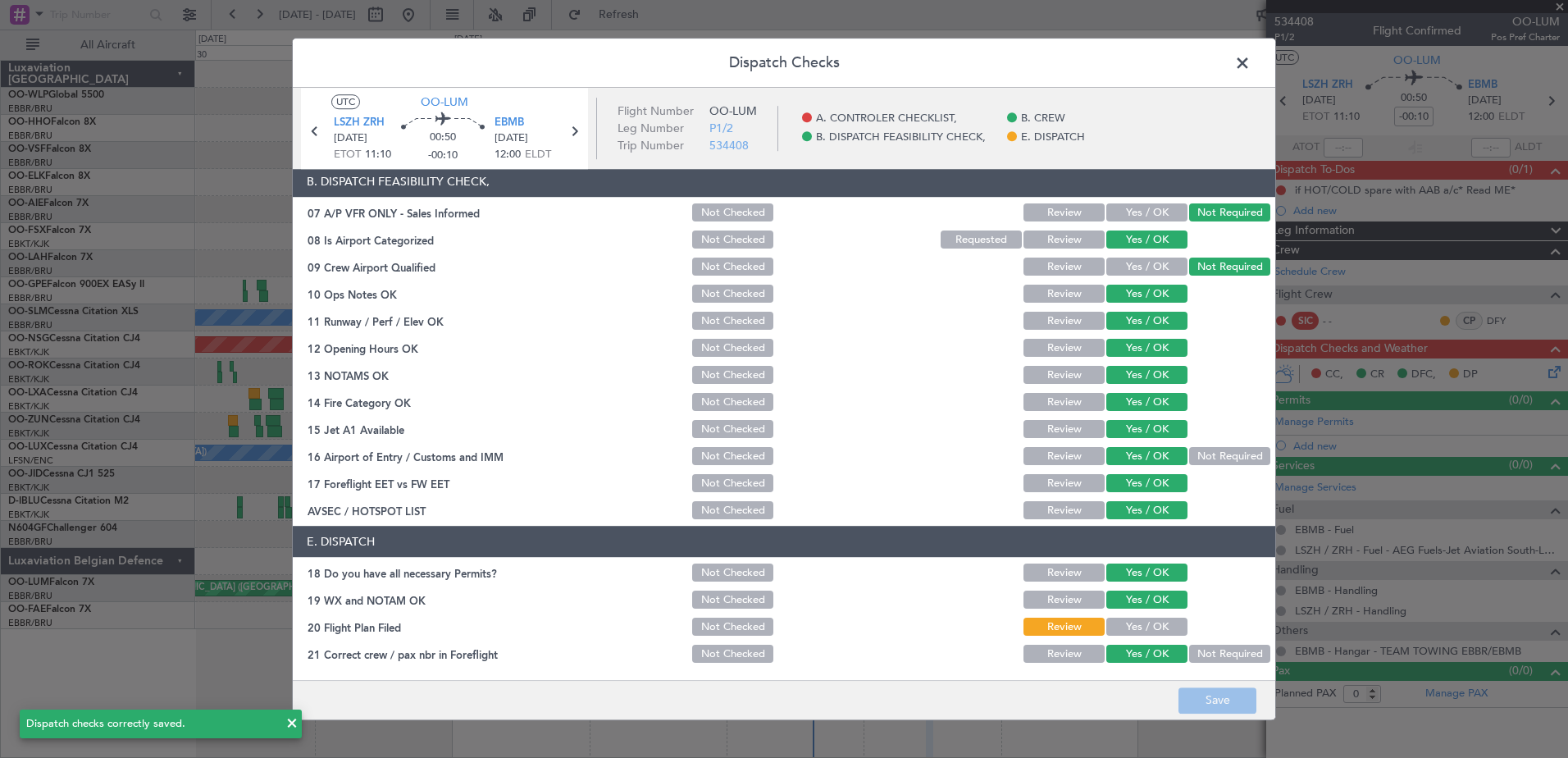
click at [1250, 65] on span at bounding box center [1250, 67] width 0 height 32
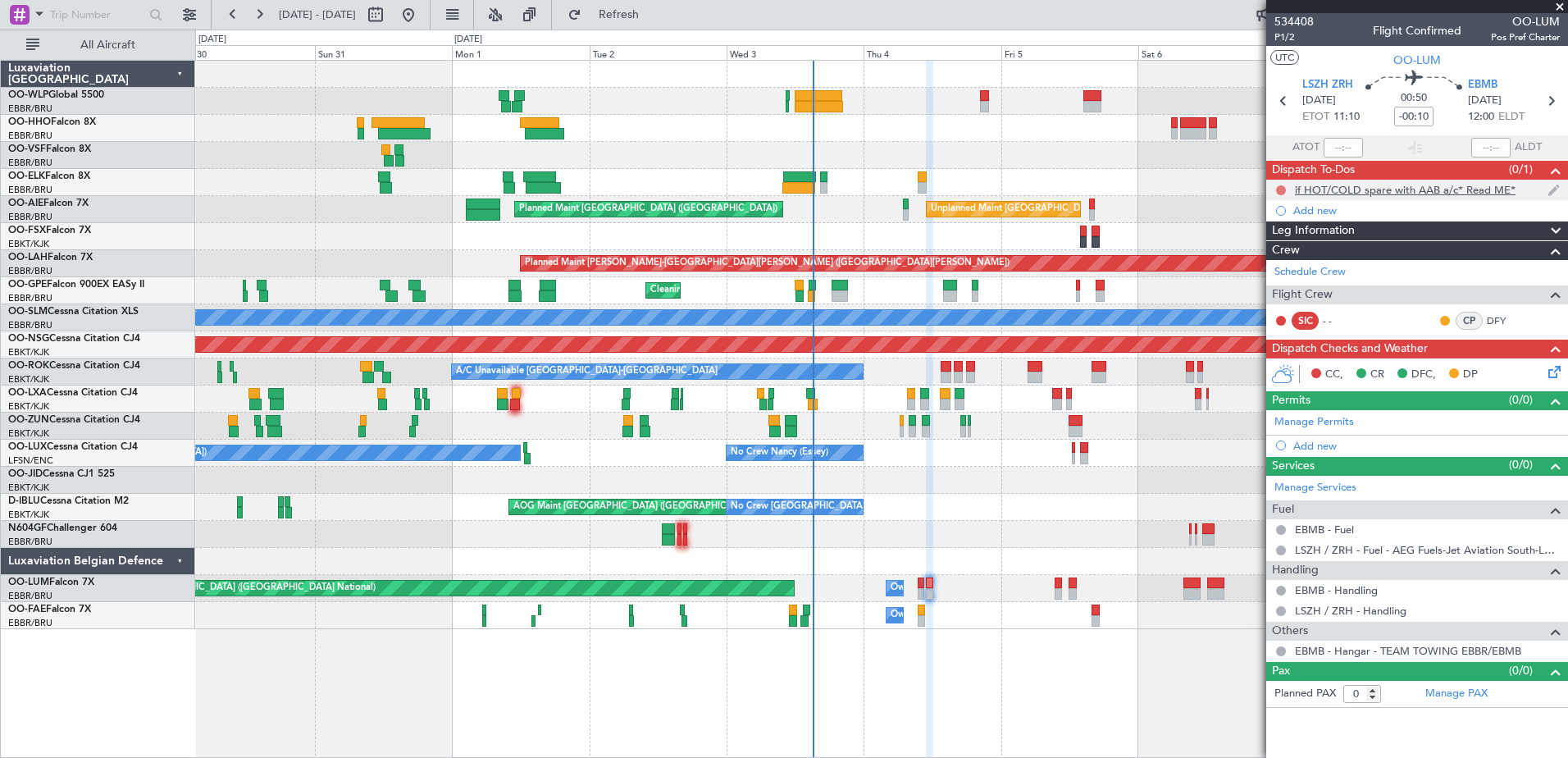
click at [1281, 188] on button at bounding box center [1280, 190] width 10 height 10
click at [1271, 267] on span "Completed" at bounding box center [1289, 263] width 54 height 17
click at [804, 297] on div "Cleaning Brussels (Brussels National) Planned Maint Brussels (Brussels National…" at bounding box center [881, 291] width 1372 height 27
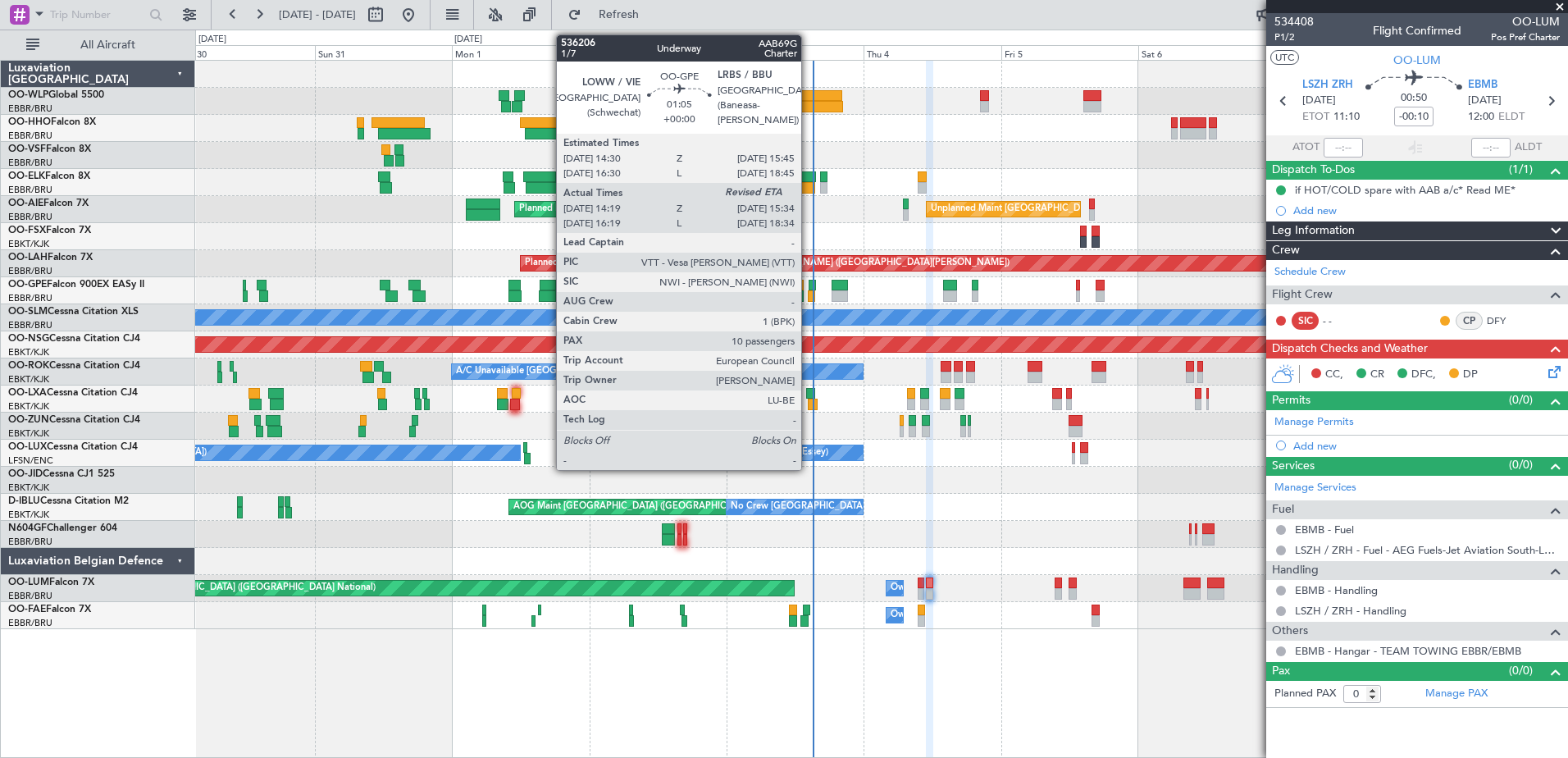
click at [809, 294] on div at bounding box center [811, 296] width 7 height 11
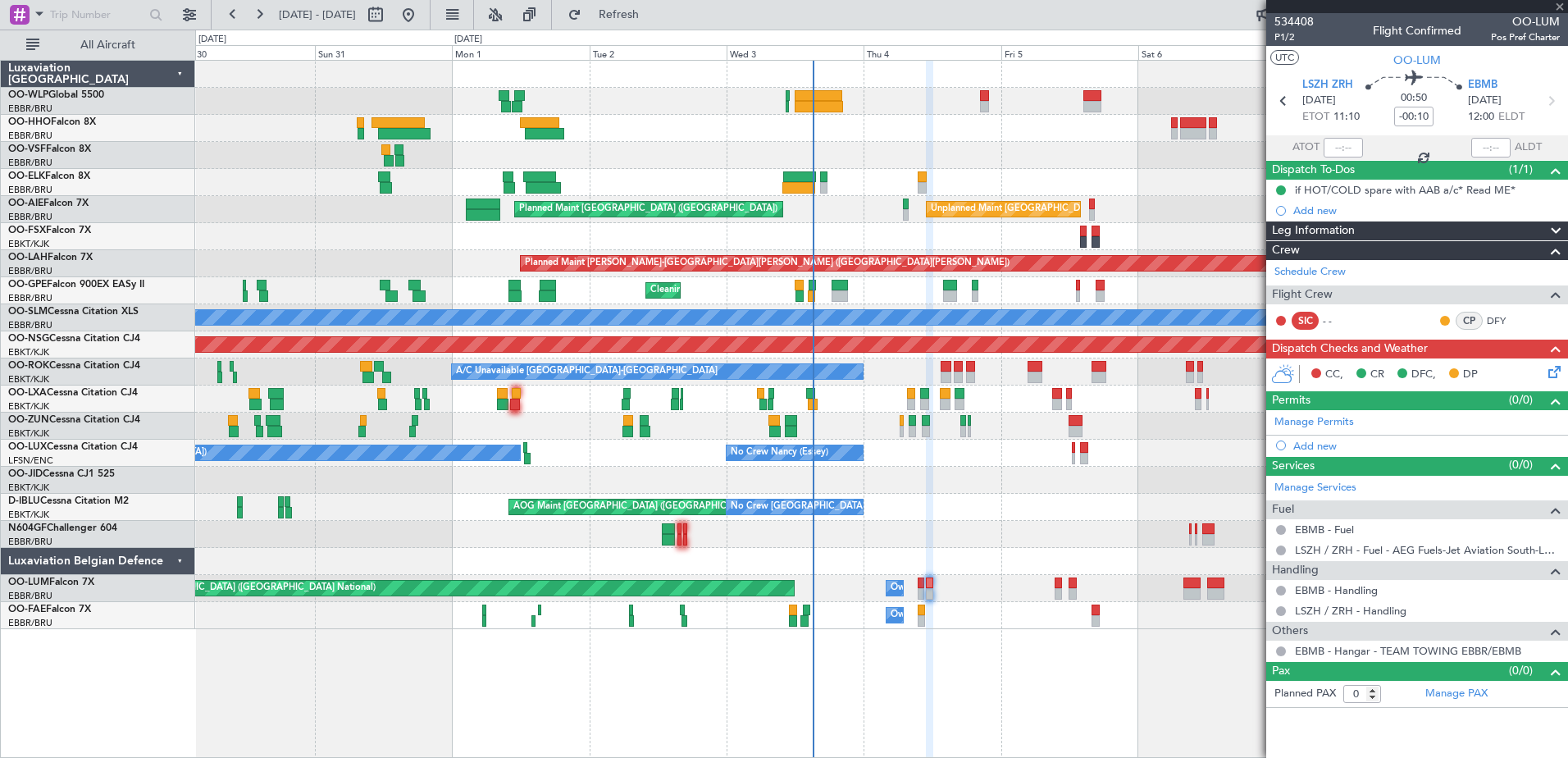
type input "14:24"
type input "10"
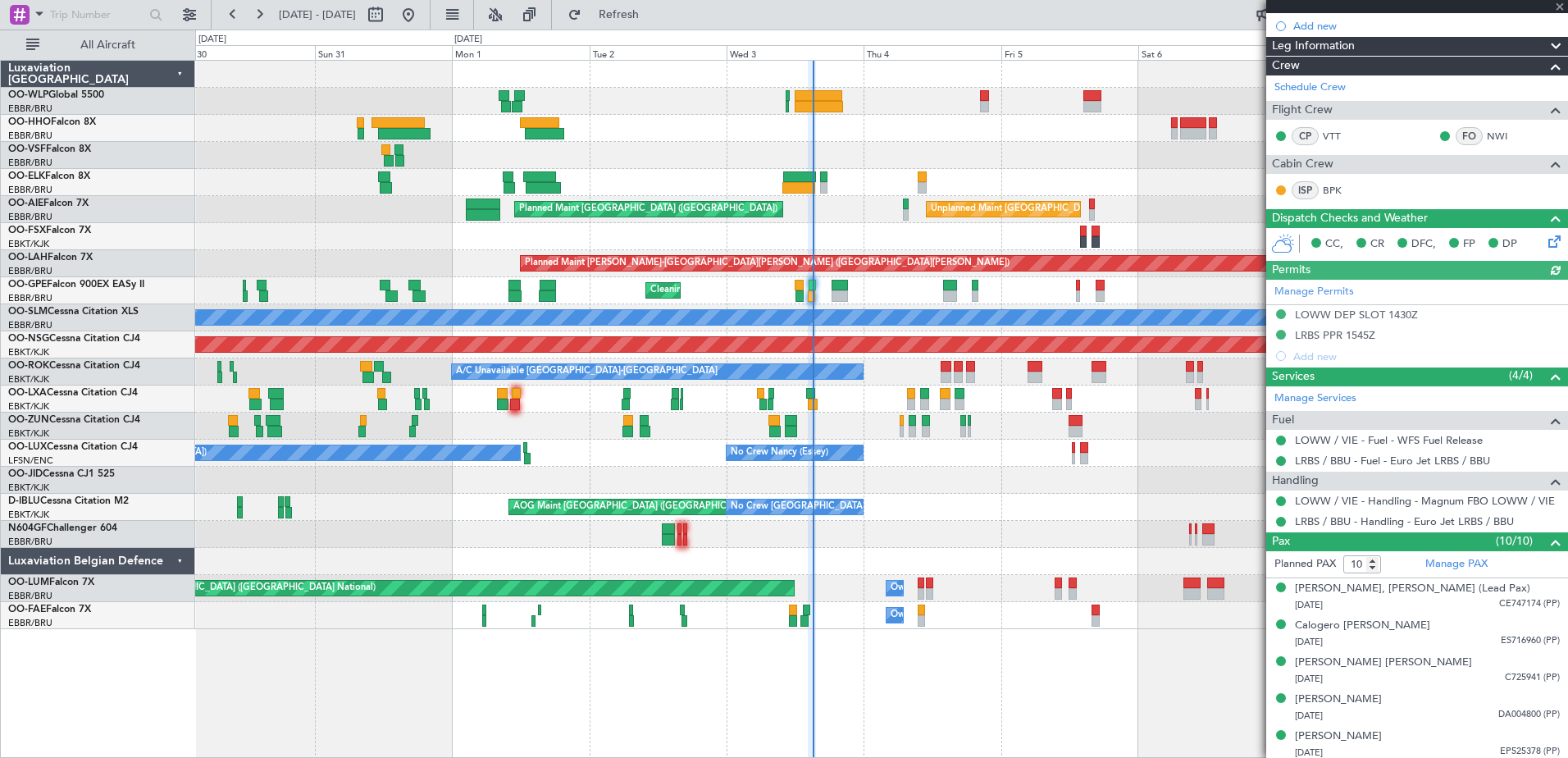
scroll to position [435, 0]
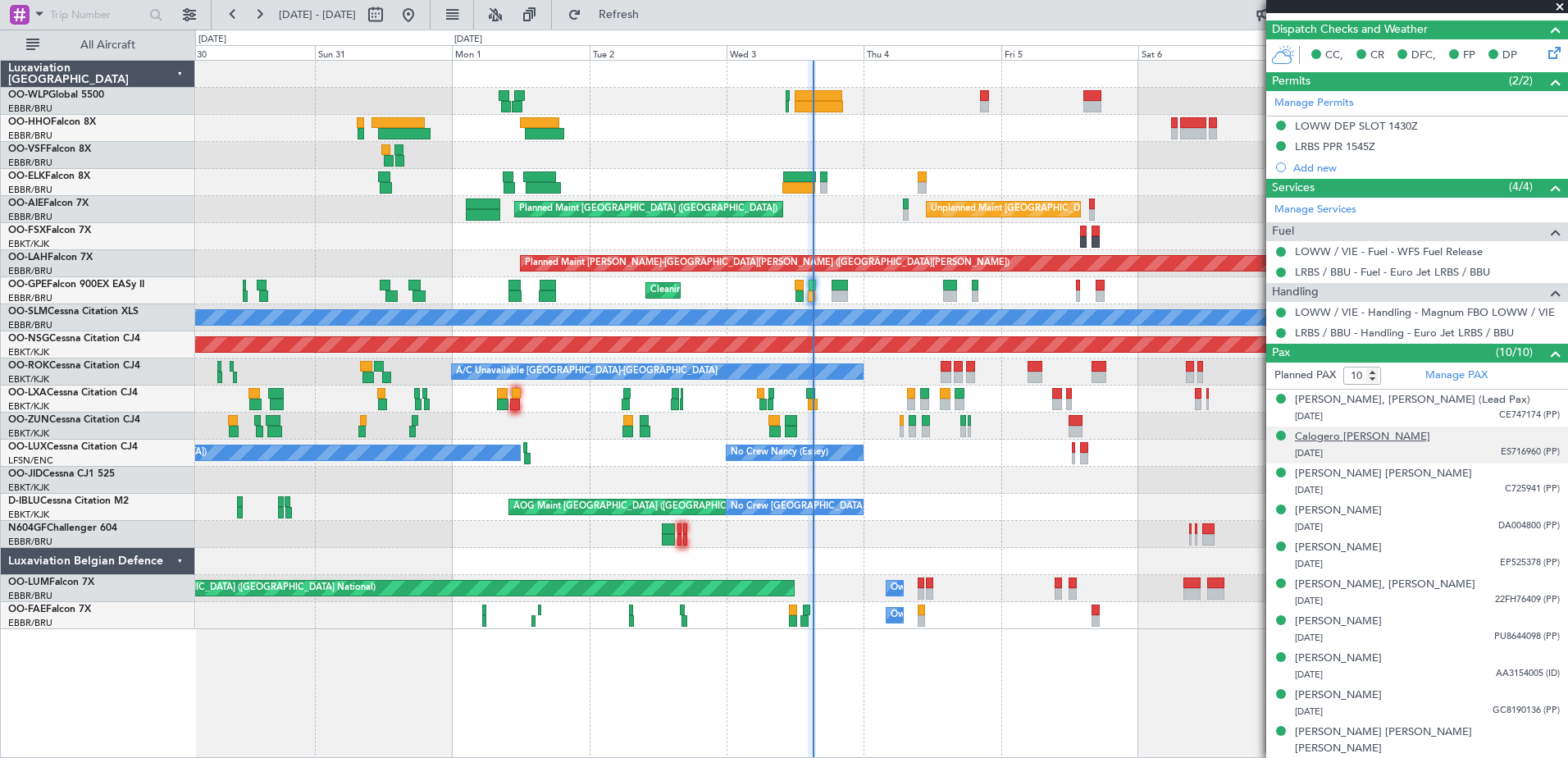
click at [1420, 444] on div "Calogero [PERSON_NAME]" at bounding box center [1363, 437] width 135 height 17
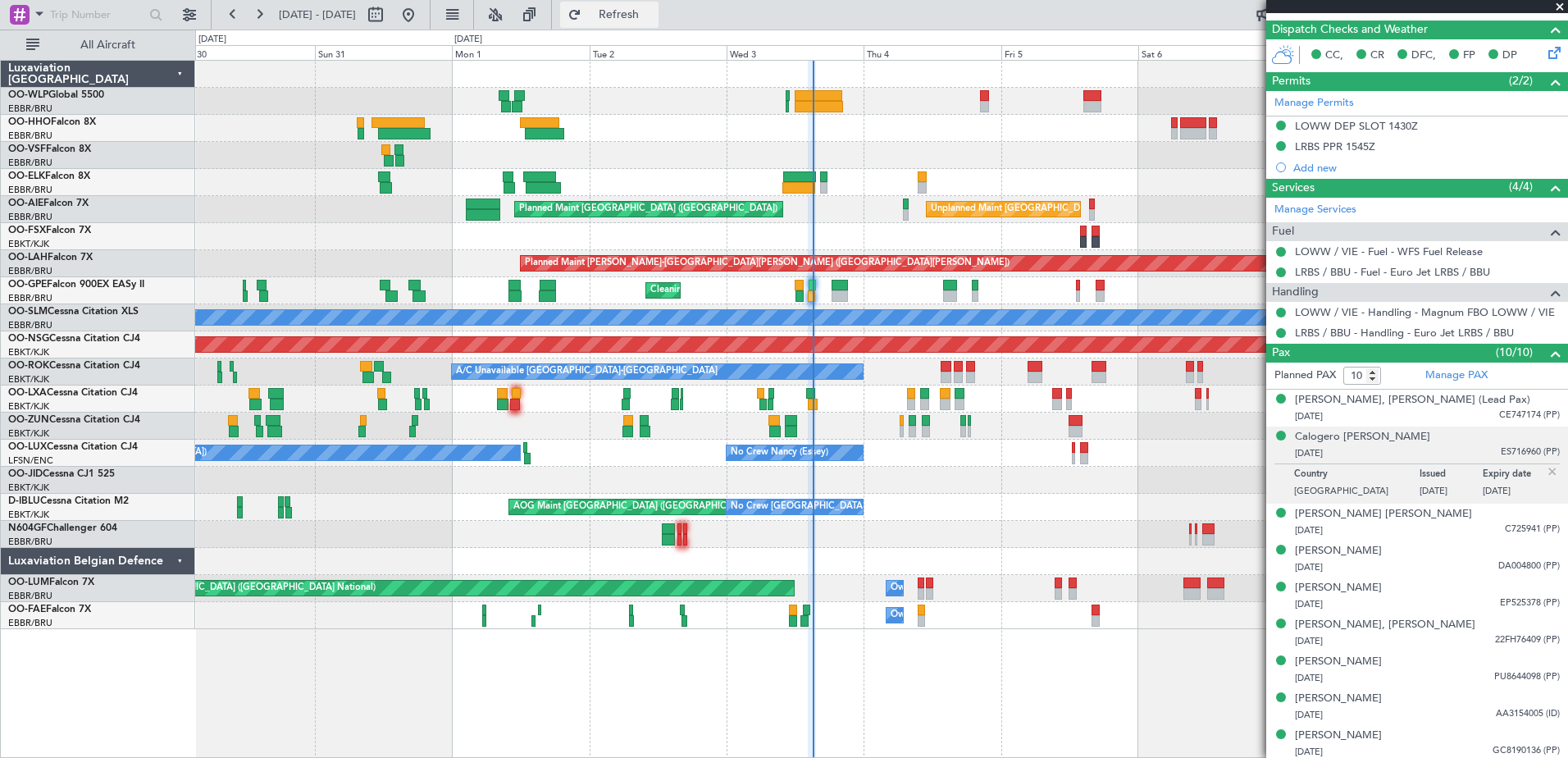
click at [658, 24] on button "Refresh" at bounding box center [609, 15] width 98 height 26
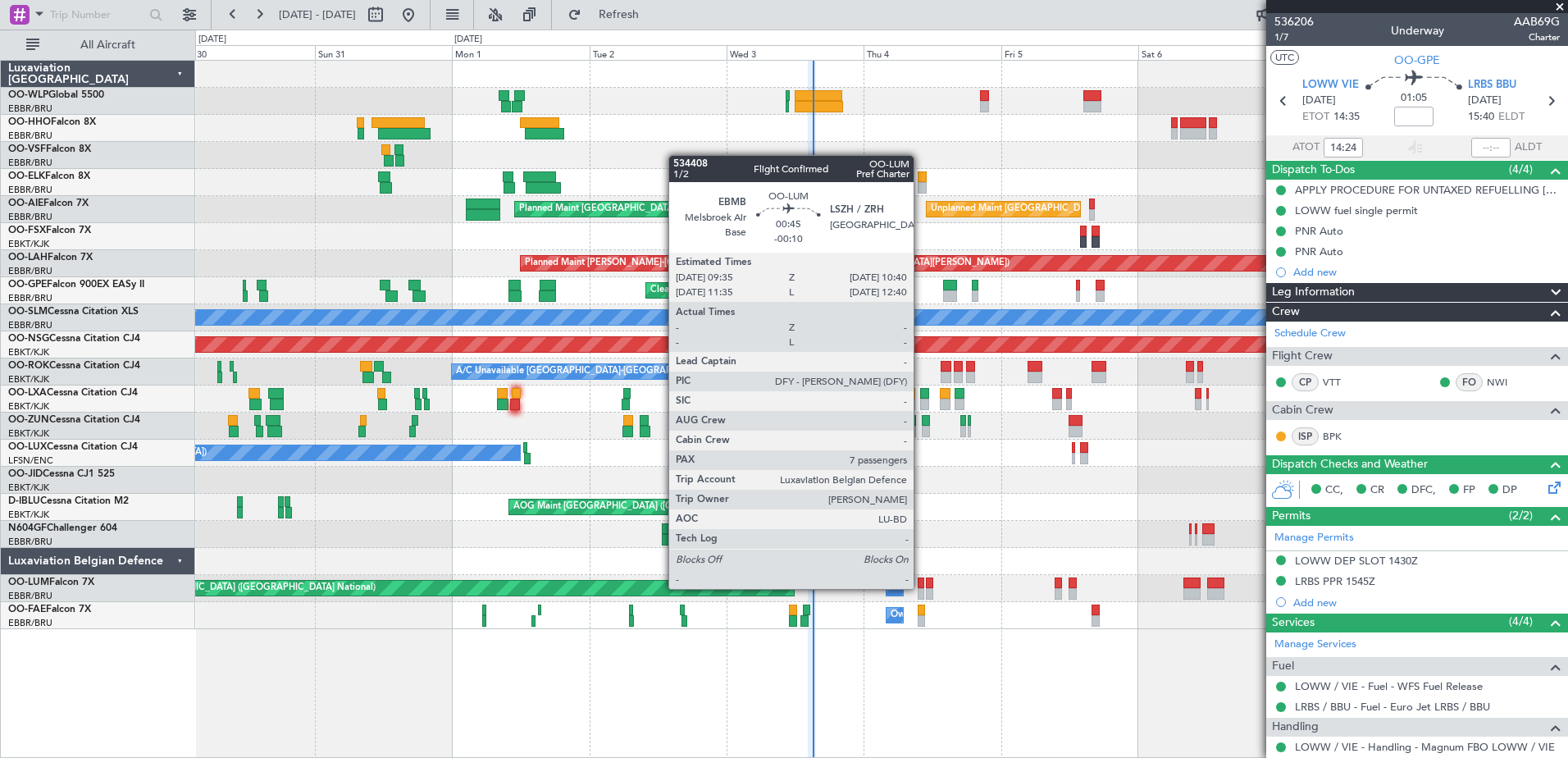
click at [921, 588] on div at bounding box center [920, 583] width 6 height 11
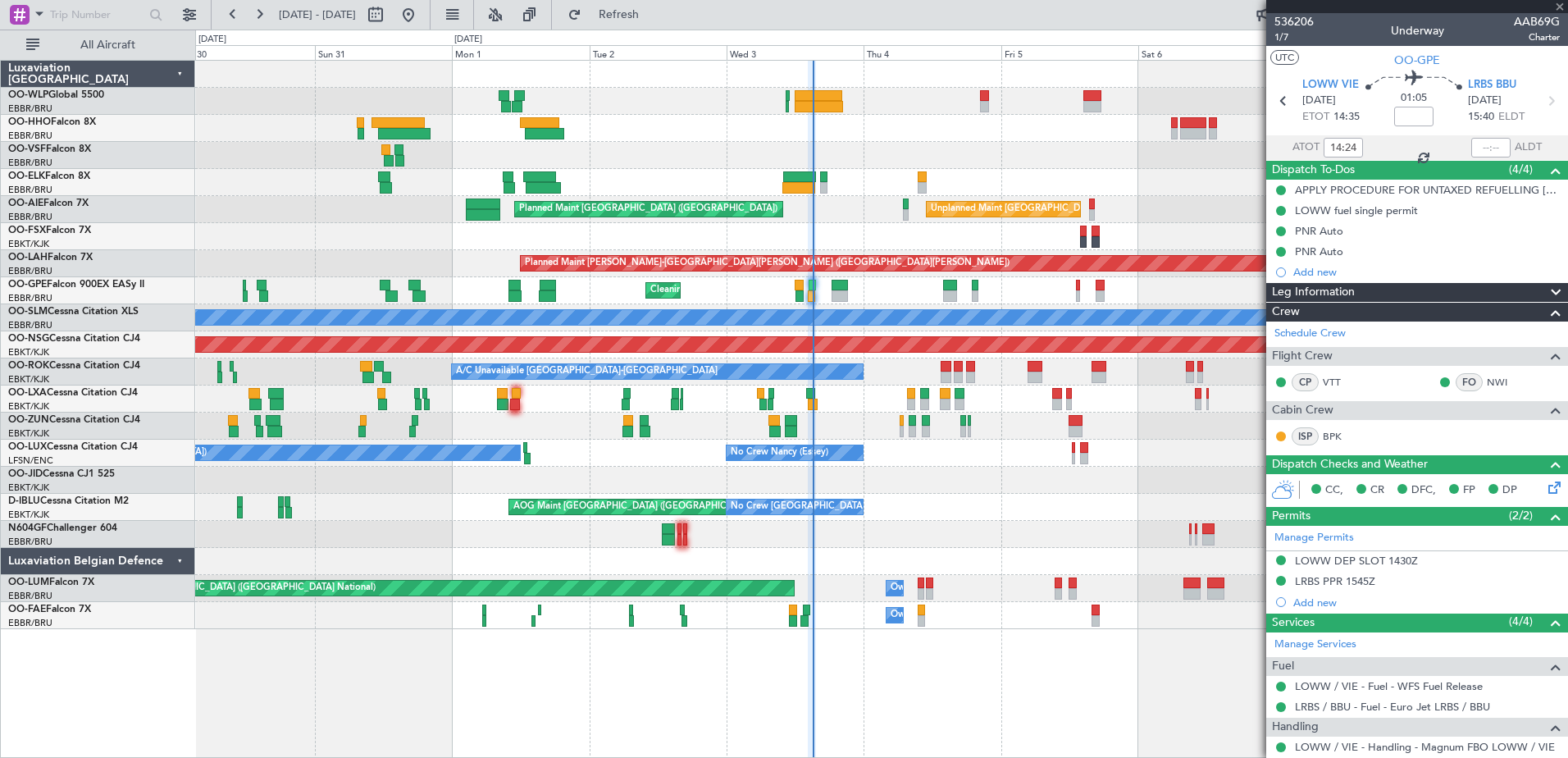
type input "-00:10"
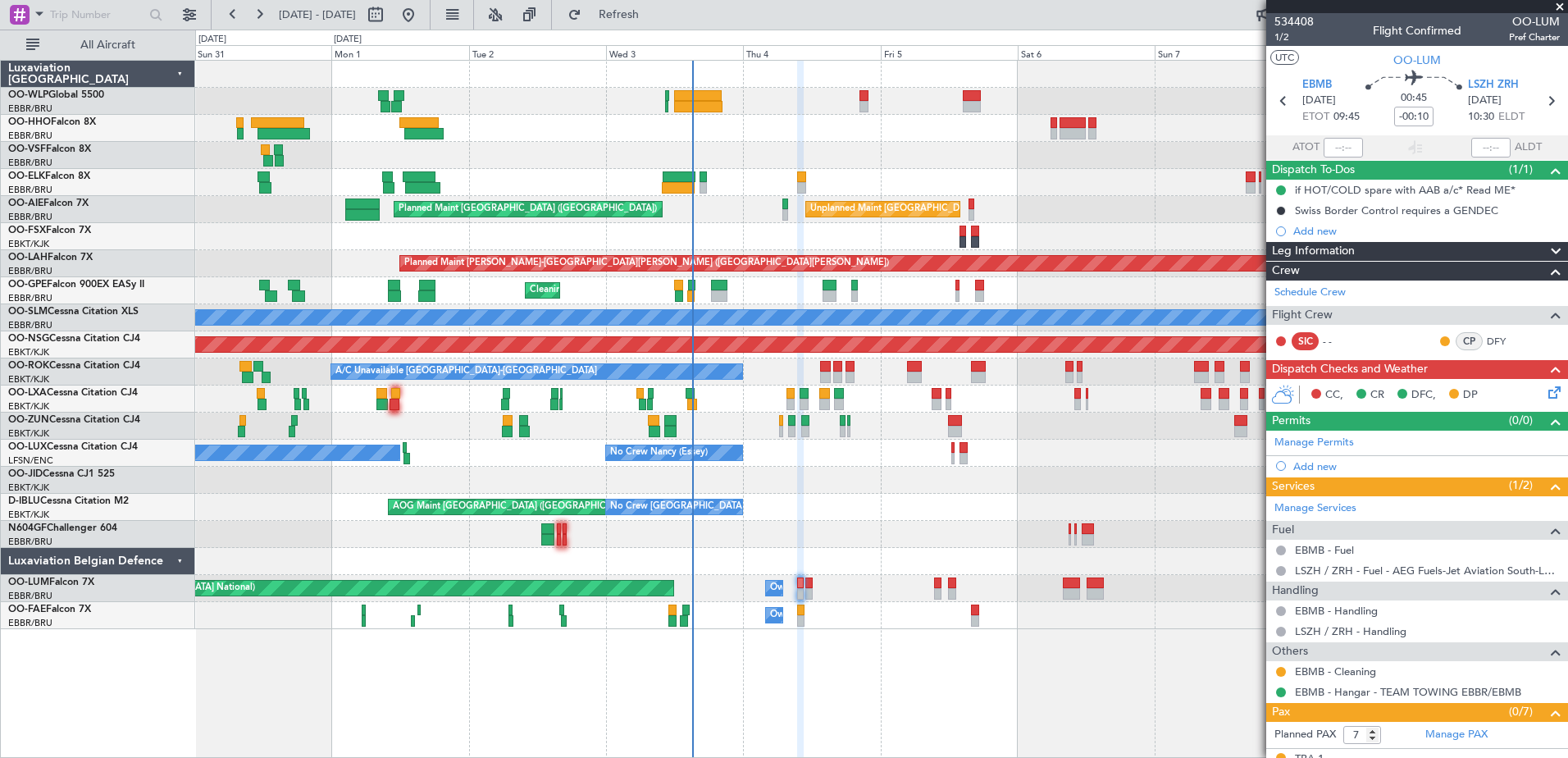
click at [1000, 520] on div "AOG Maint [GEOGRAPHIC_DATA] ([GEOGRAPHIC_DATA] National) No Crew [GEOGRAPHIC_DA…" at bounding box center [881, 507] width 1372 height 27
click at [653, 15] on span "Refresh" at bounding box center [619, 14] width 68 height 11
click at [1286, 36] on span "1/2" at bounding box center [1294, 38] width 40 height 14
click at [658, 25] on button "Refresh" at bounding box center [609, 15] width 98 height 26
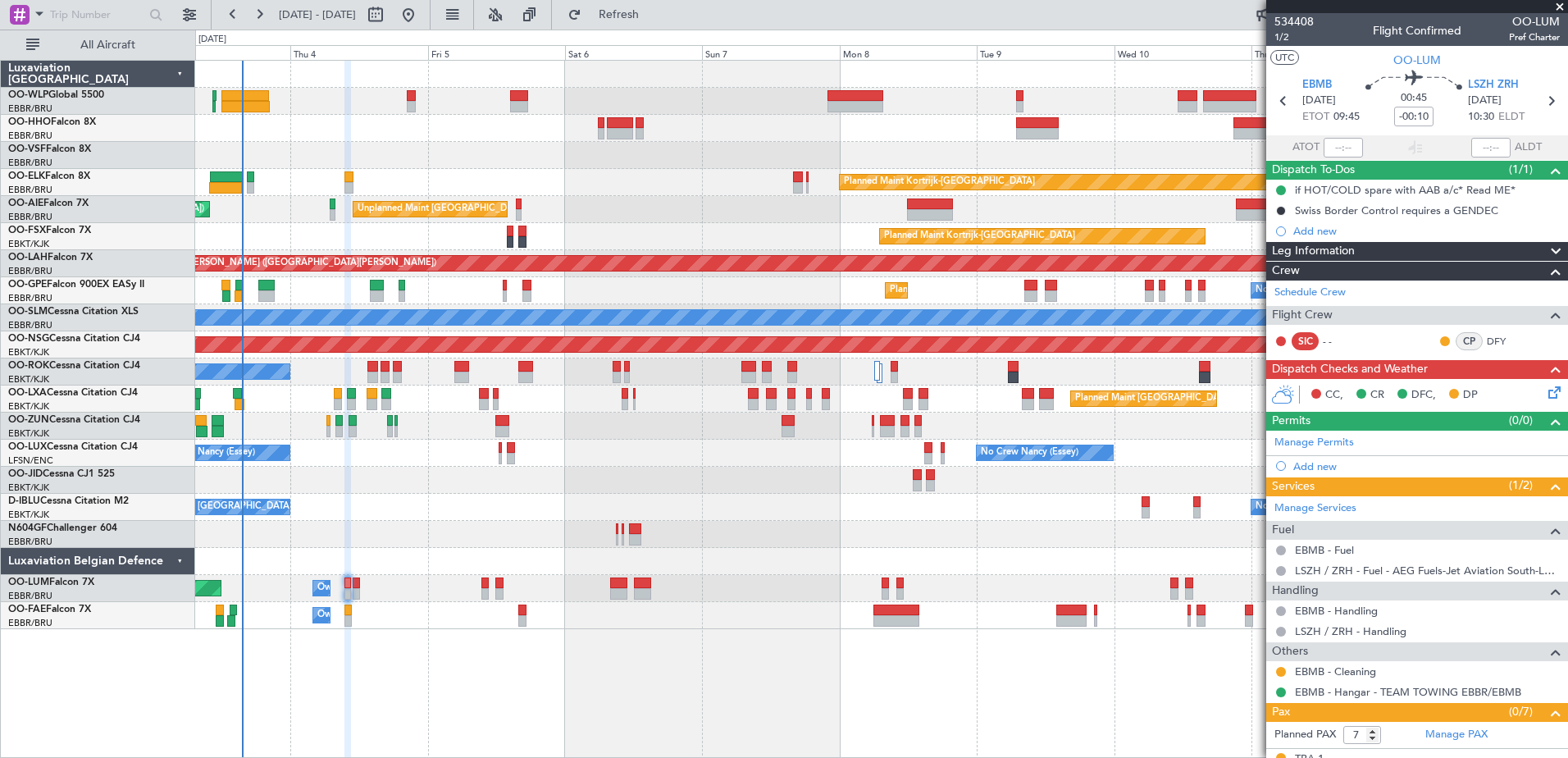
click at [1545, 395] on icon at bounding box center [1551, 389] width 13 height 13
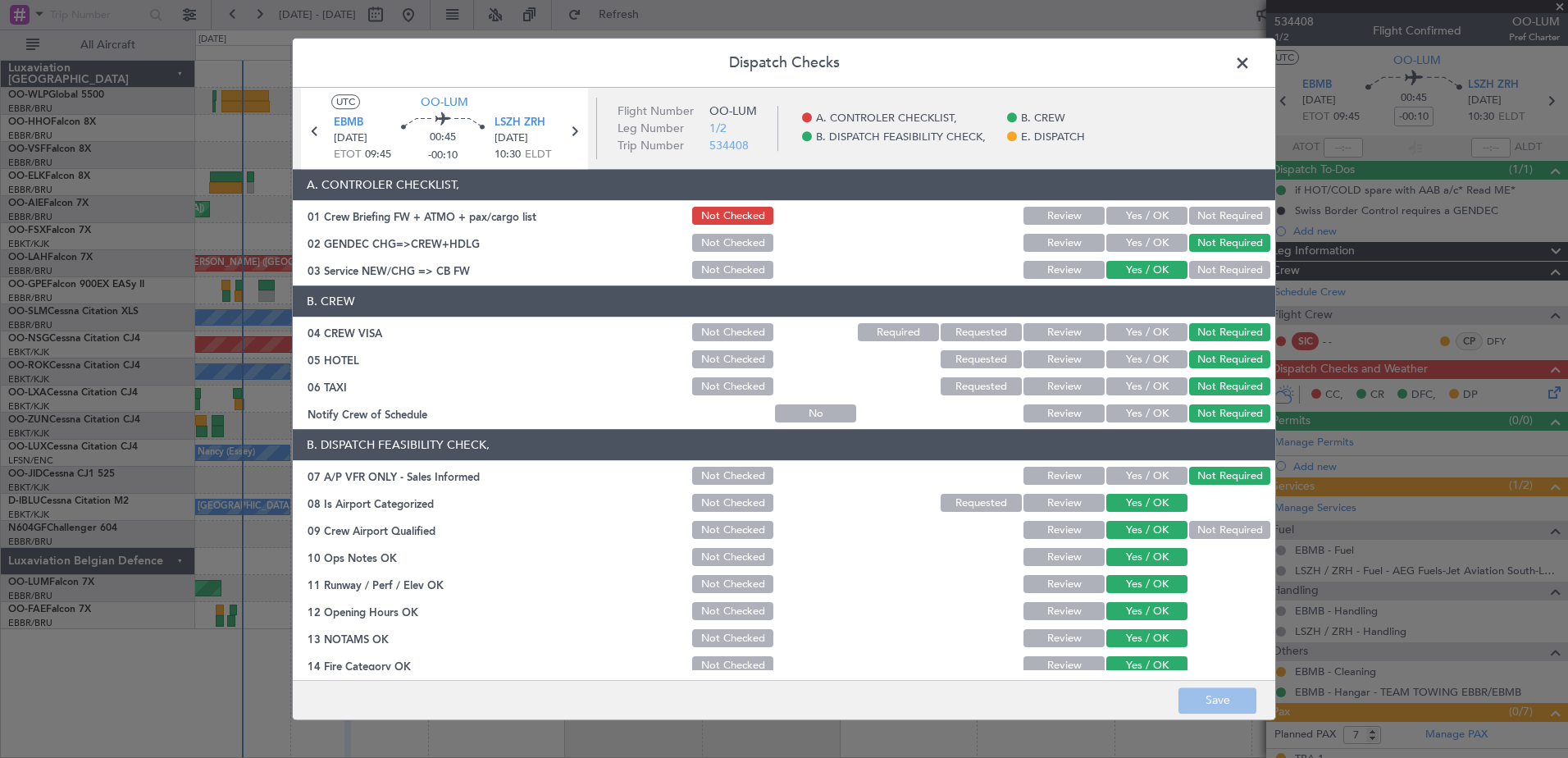
click at [1140, 213] on button "Yes / OK" at bounding box center [1147, 216] width 81 height 18
click at [1223, 709] on button "Save" at bounding box center [1217, 701] width 78 height 26
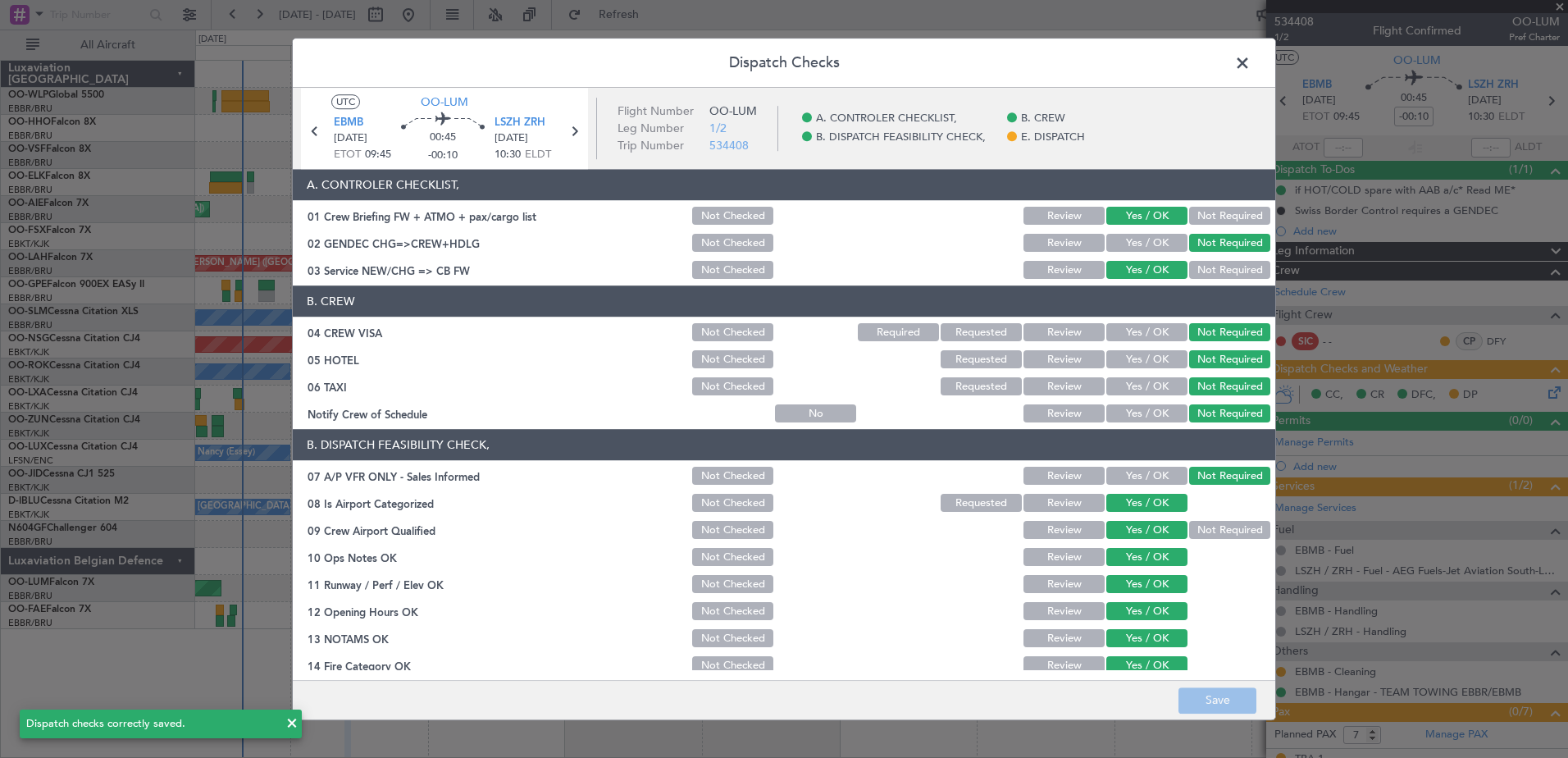
click at [1250, 65] on span at bounding box center [1250, 67] width 0 height 32
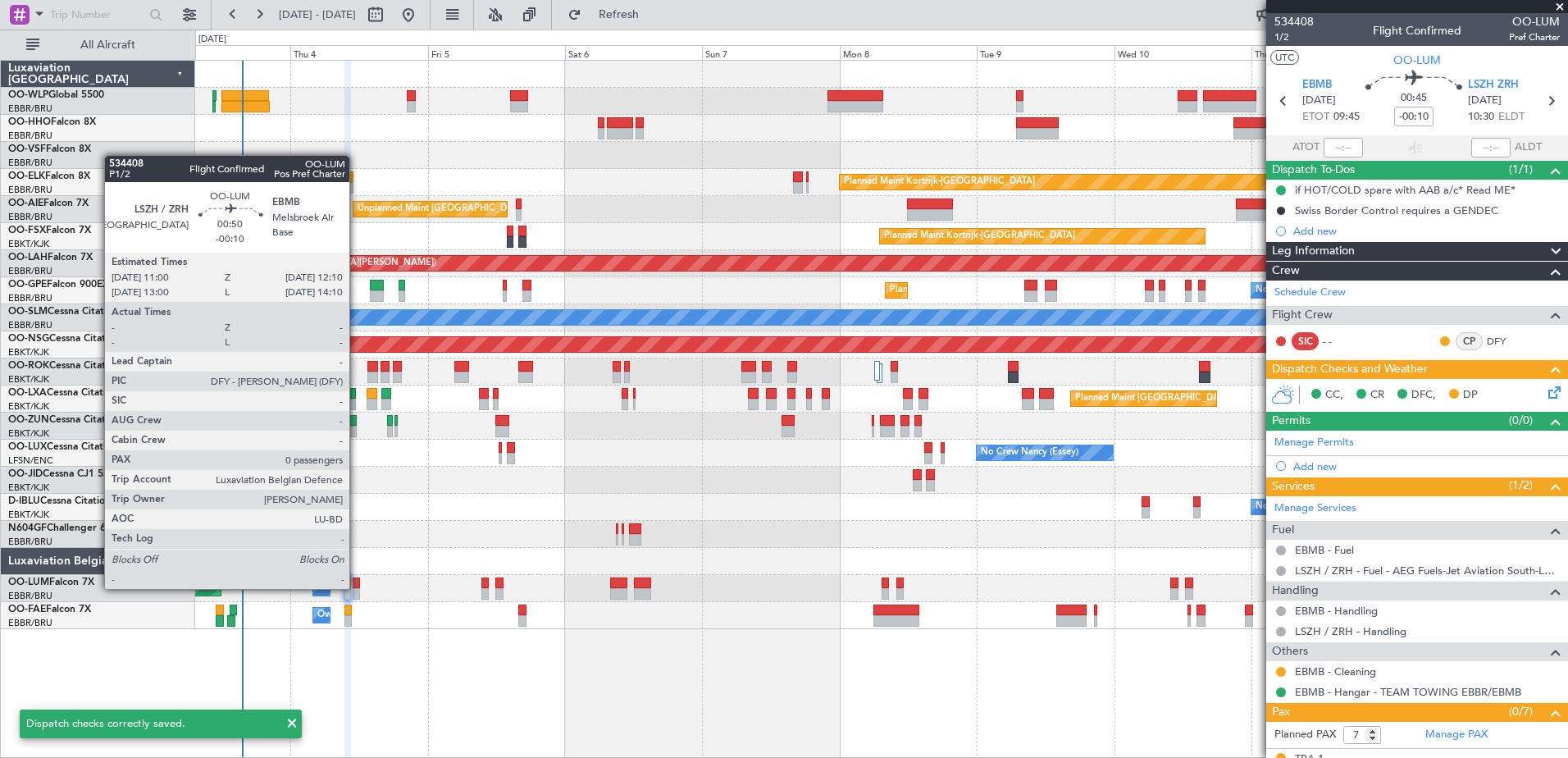
click at [356, 588] on div at bounding box center [356, 583] width 7 height 11
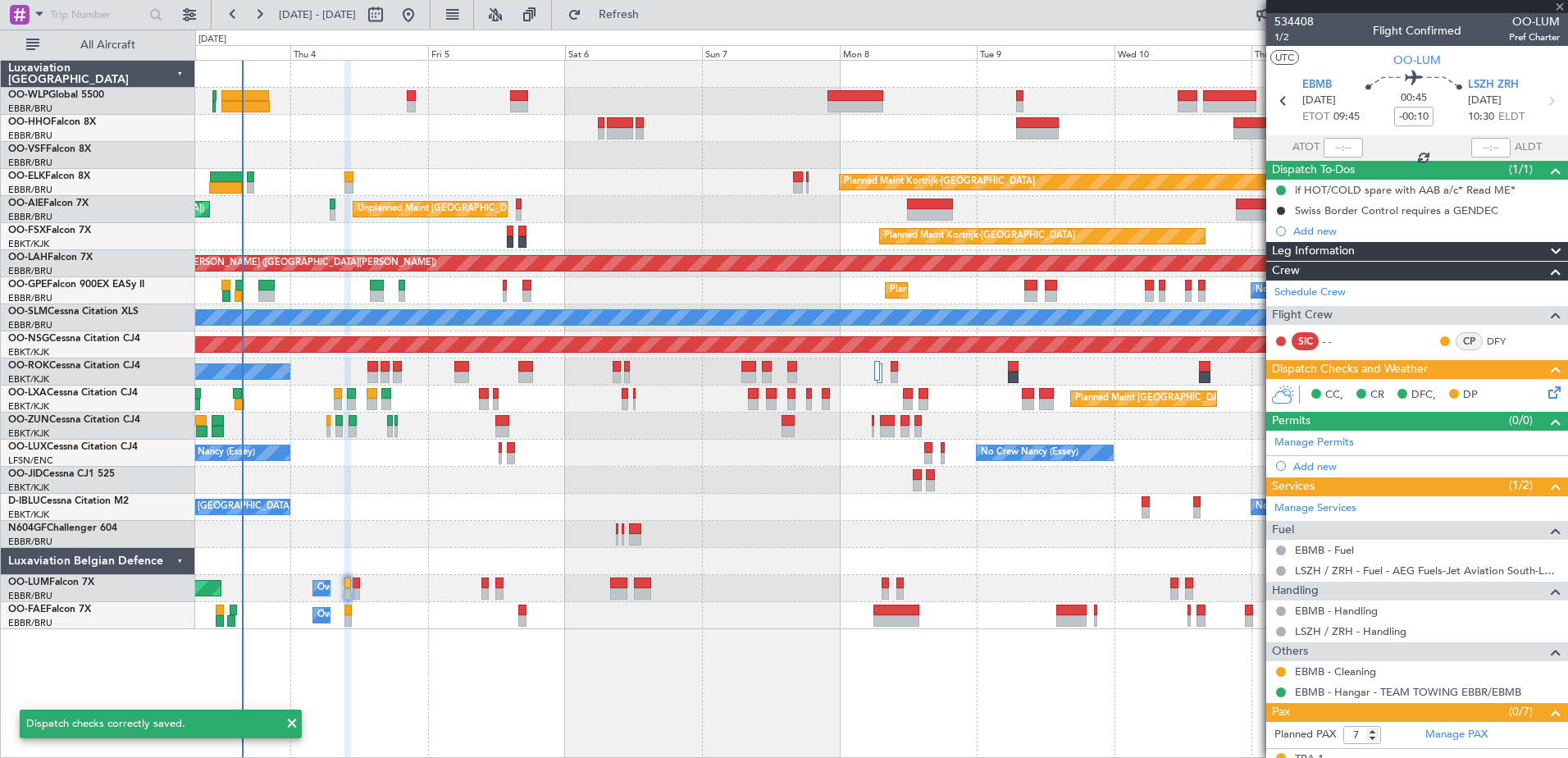
type input "0"
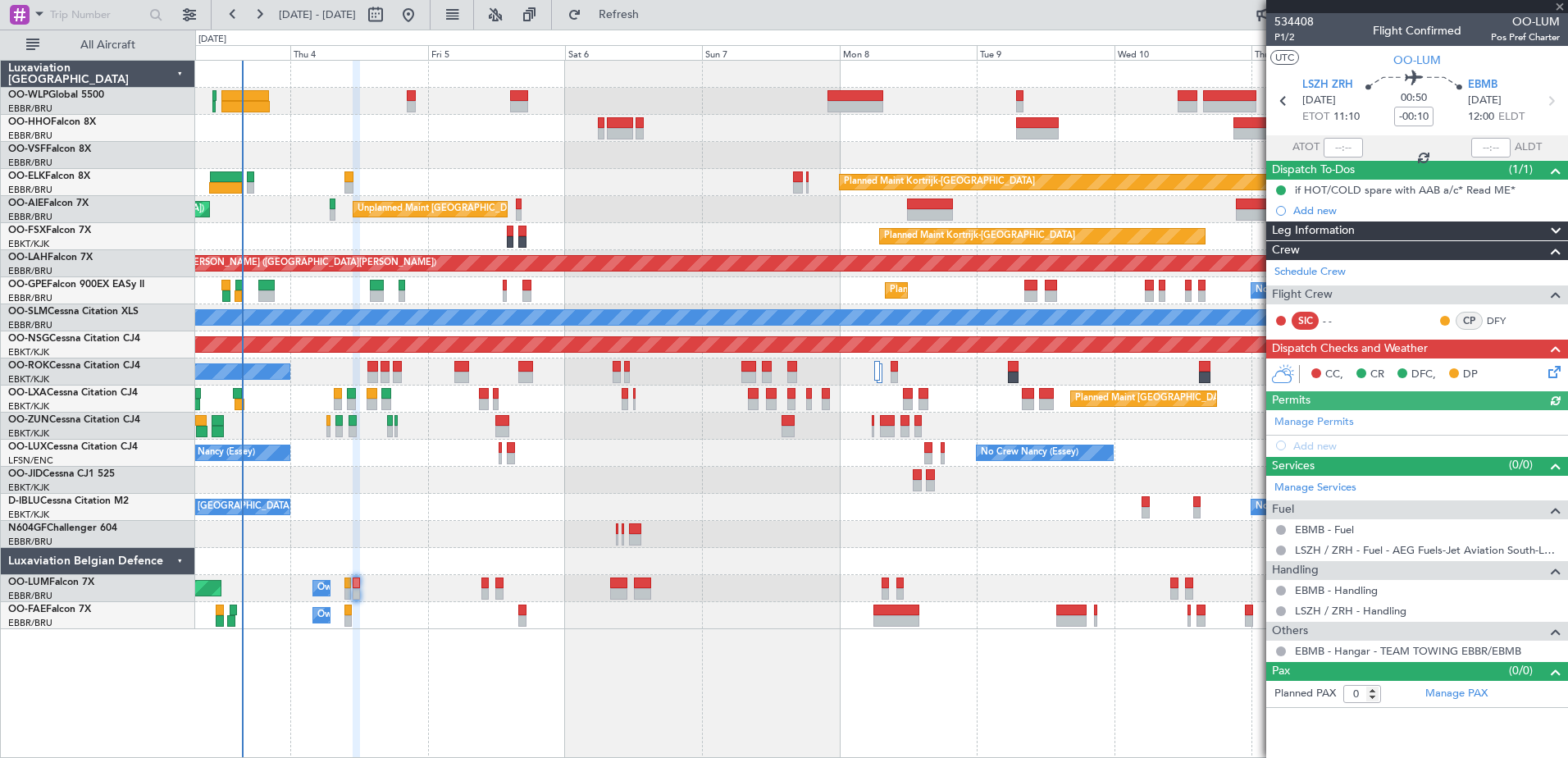
click at [1551, 375] on icon at bounding box center [1551, 369] width 13 height 13
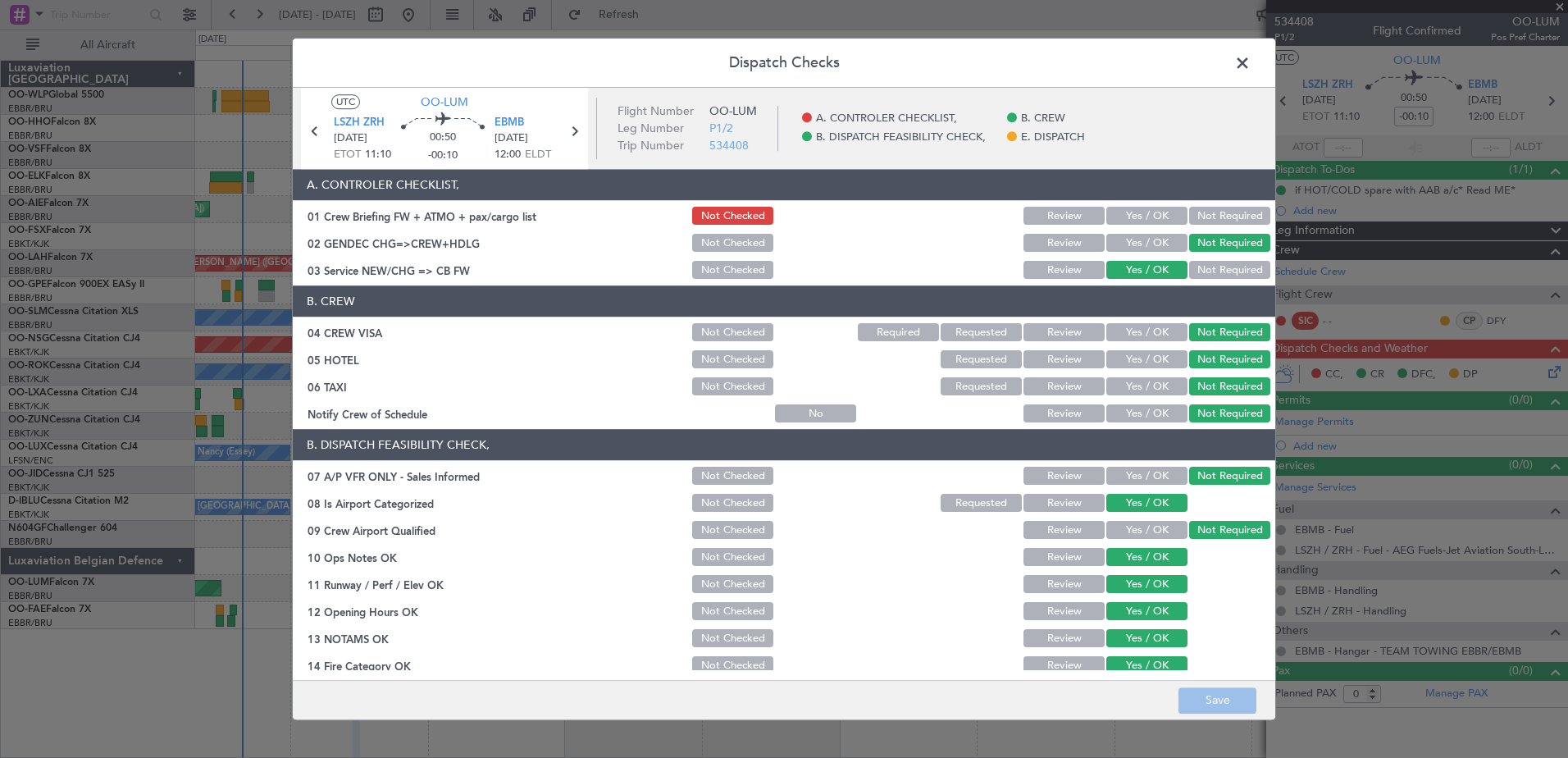
click at [1153, 217] on button "Yes / OK" at bounding box center [1147, 216] width 81 height 18
click at [1218, 693] on button "Save" at bounding box center [1217, 701] width 78 height 26
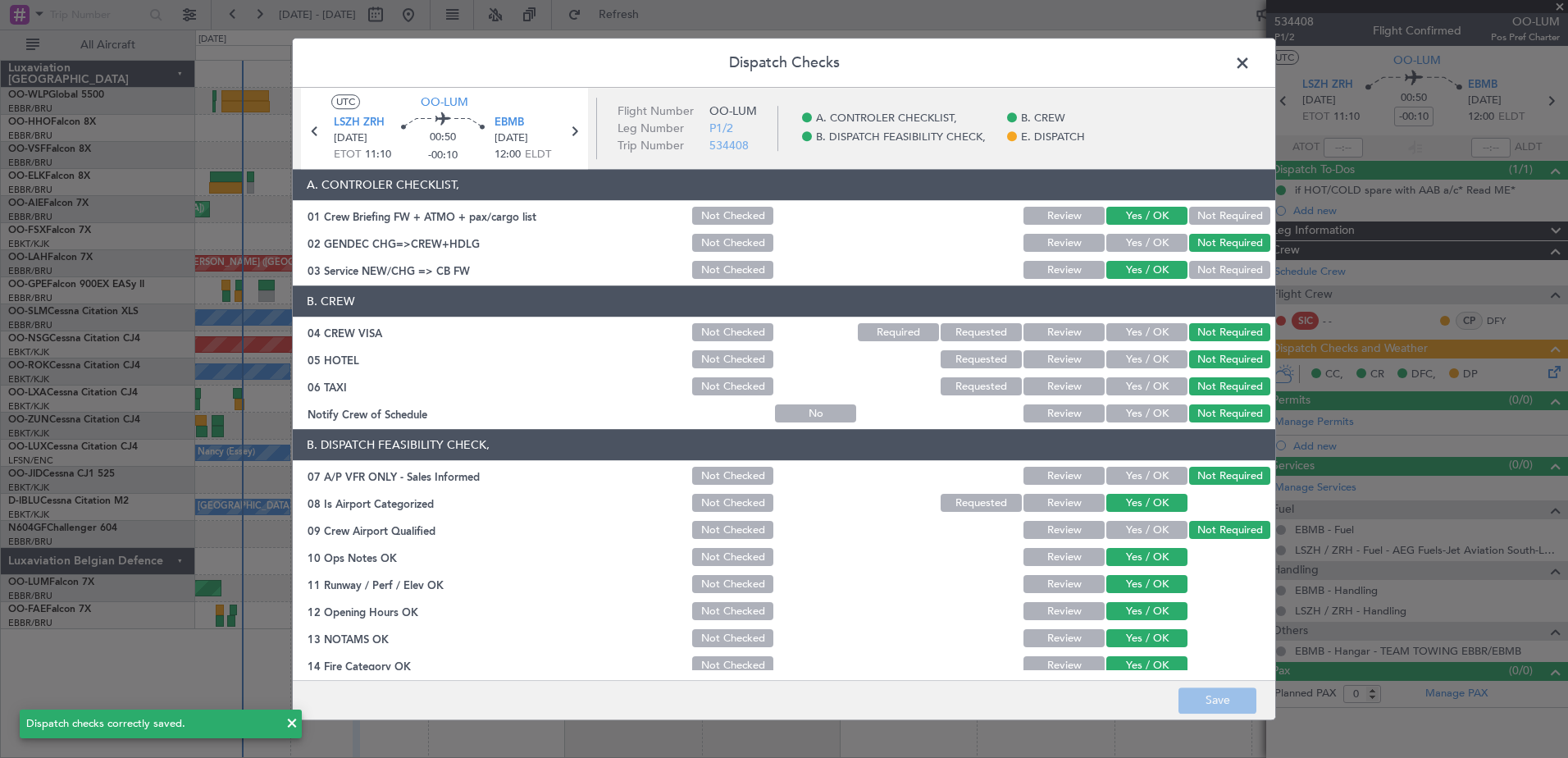
click at [1250, 56] on span at bounding box center [1250, 67] width 0 height 32
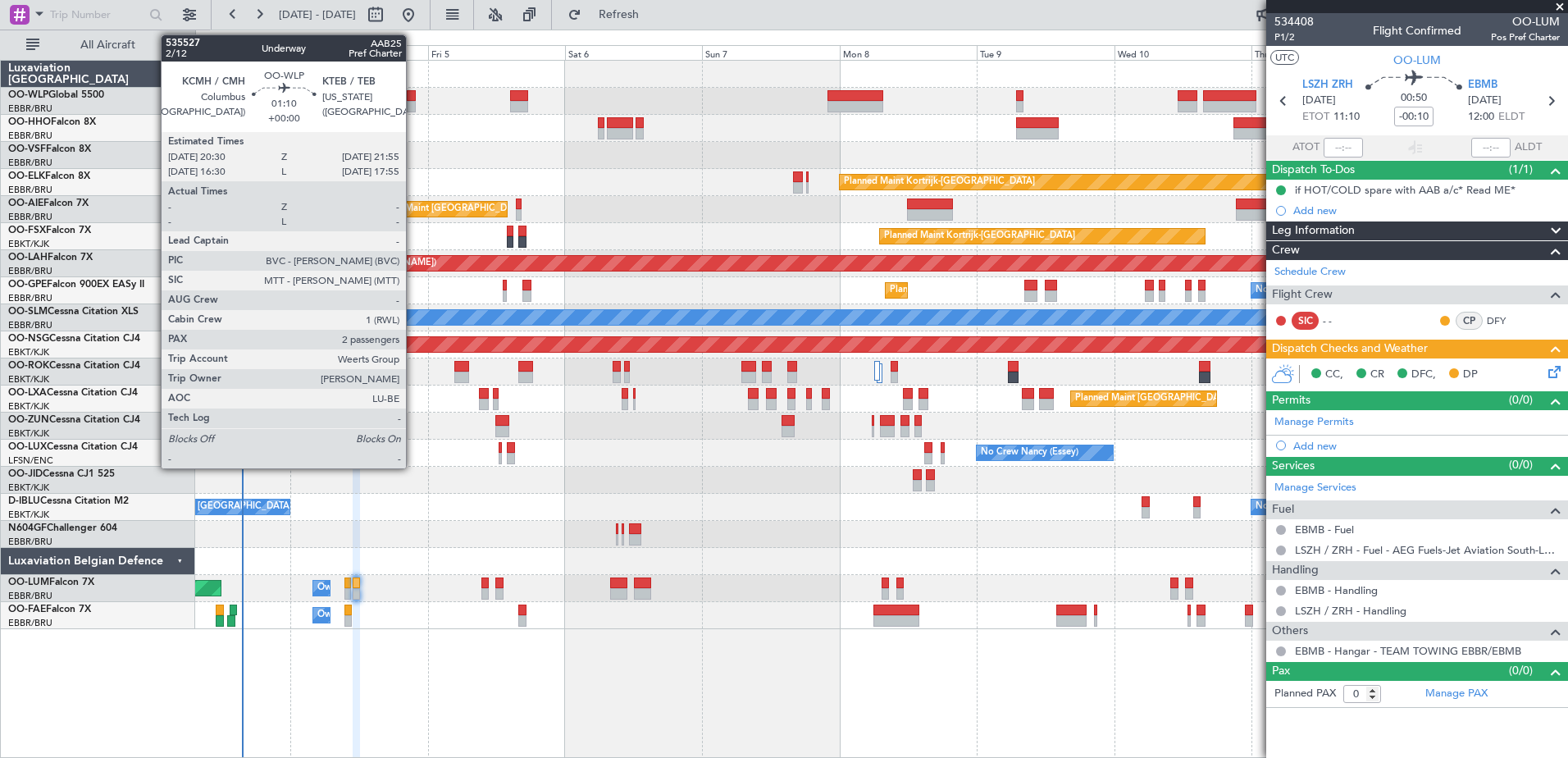
click at [414, 105] on div at bounding box center [410, 106] width 8 height 11
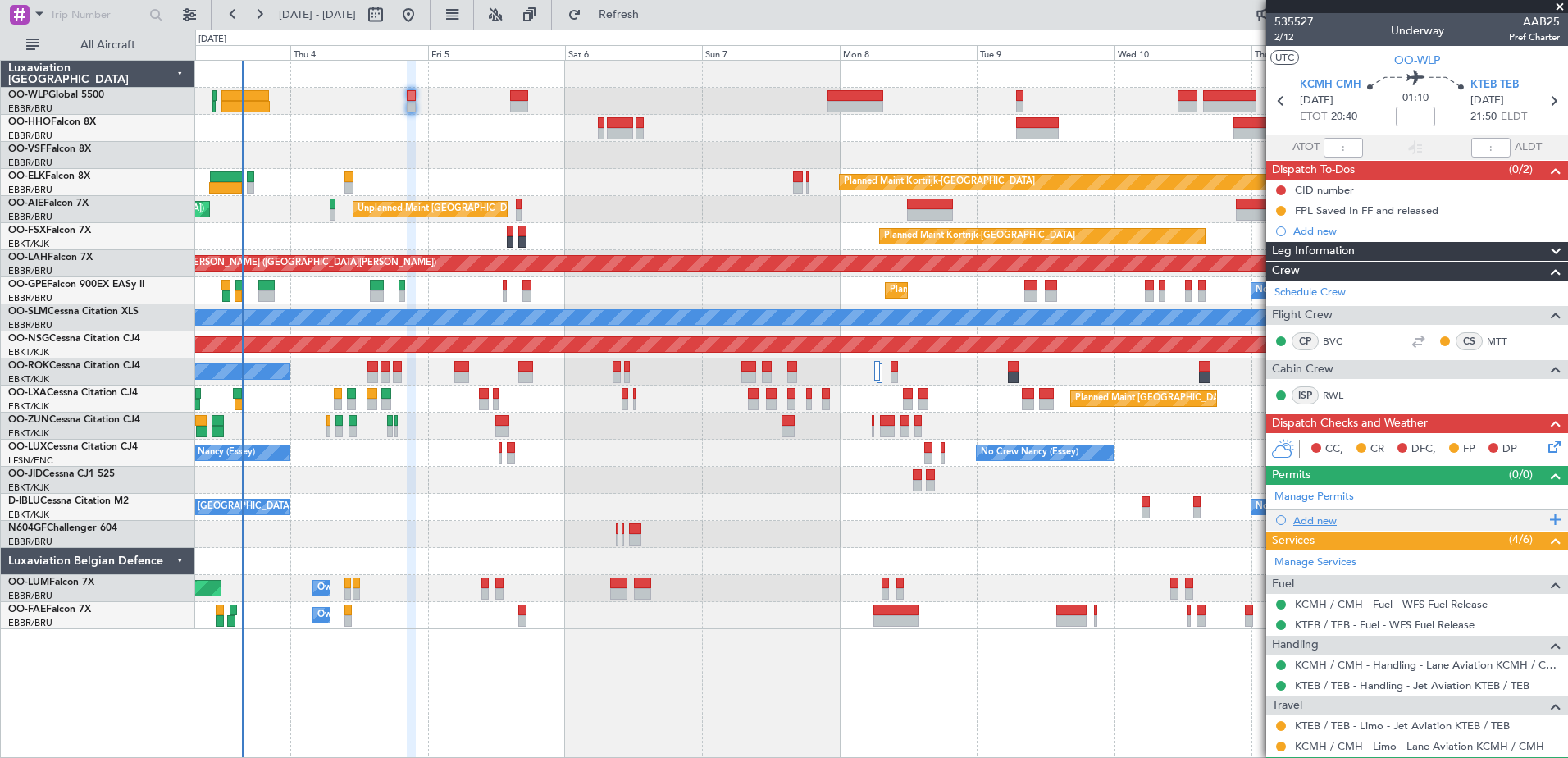
scroll to position [119, 0]
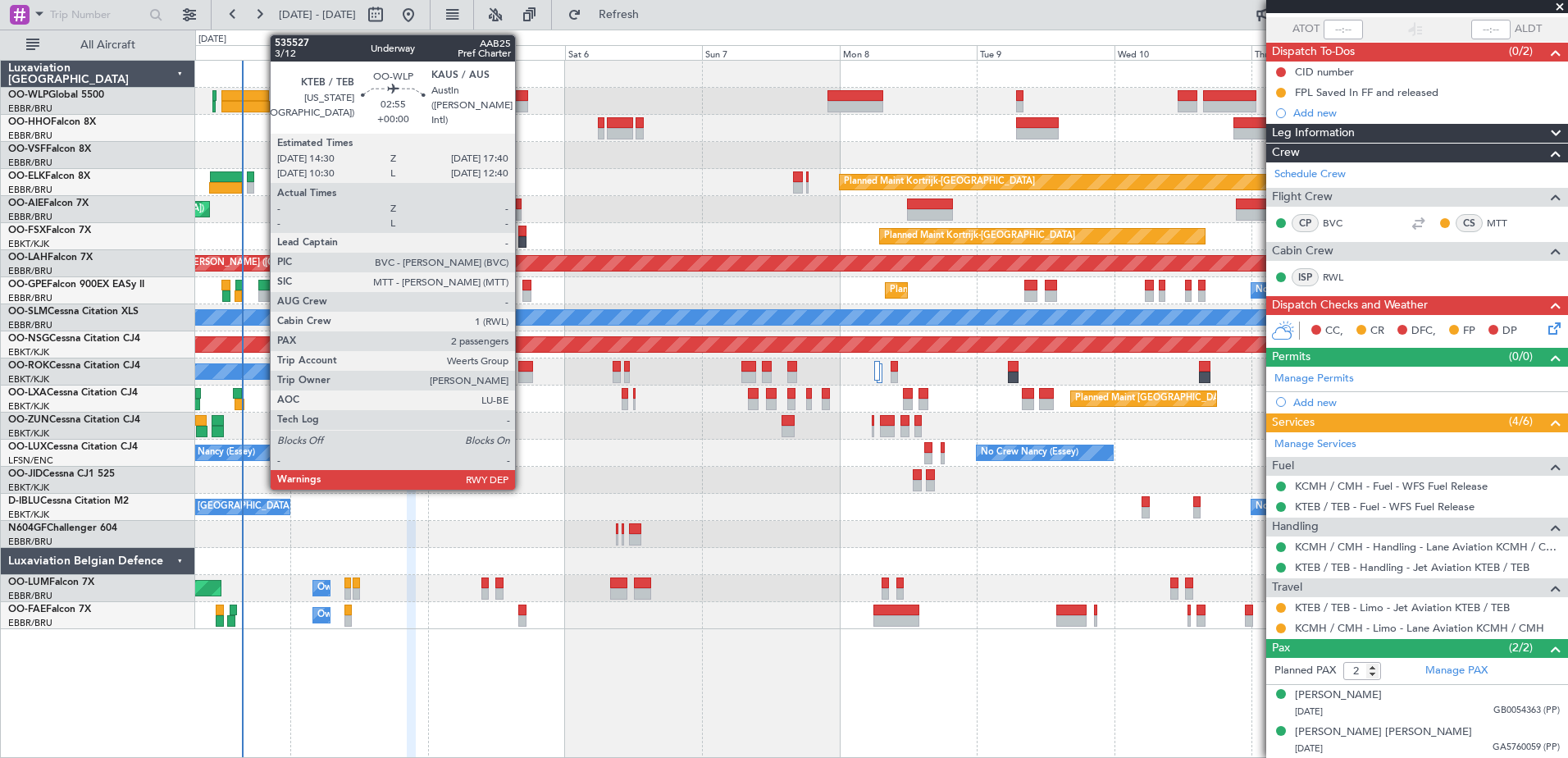
click at [522, 101] on div at bounding box center [519, 106] width 18 height 11
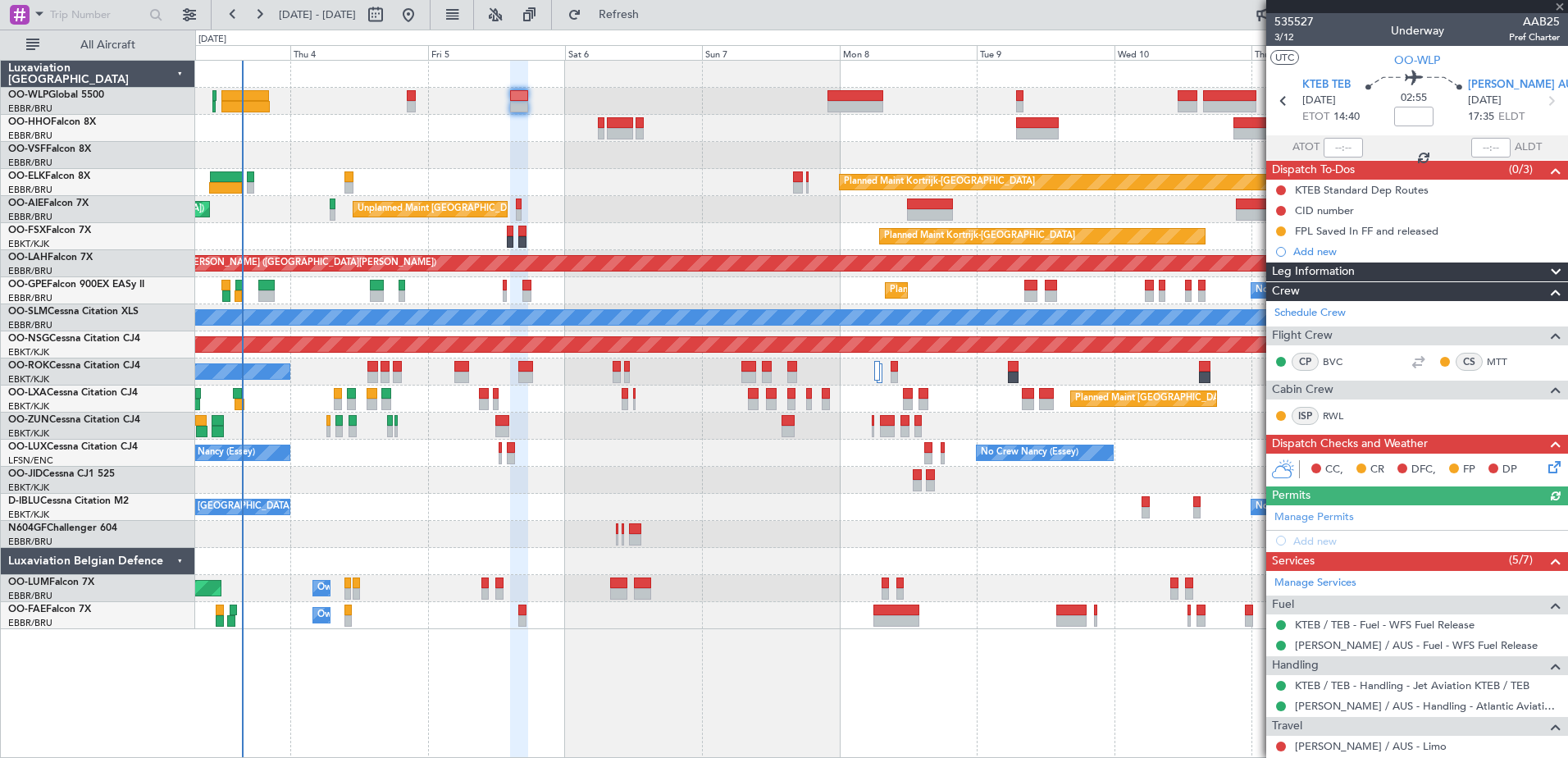
scroll to position [179, 0]
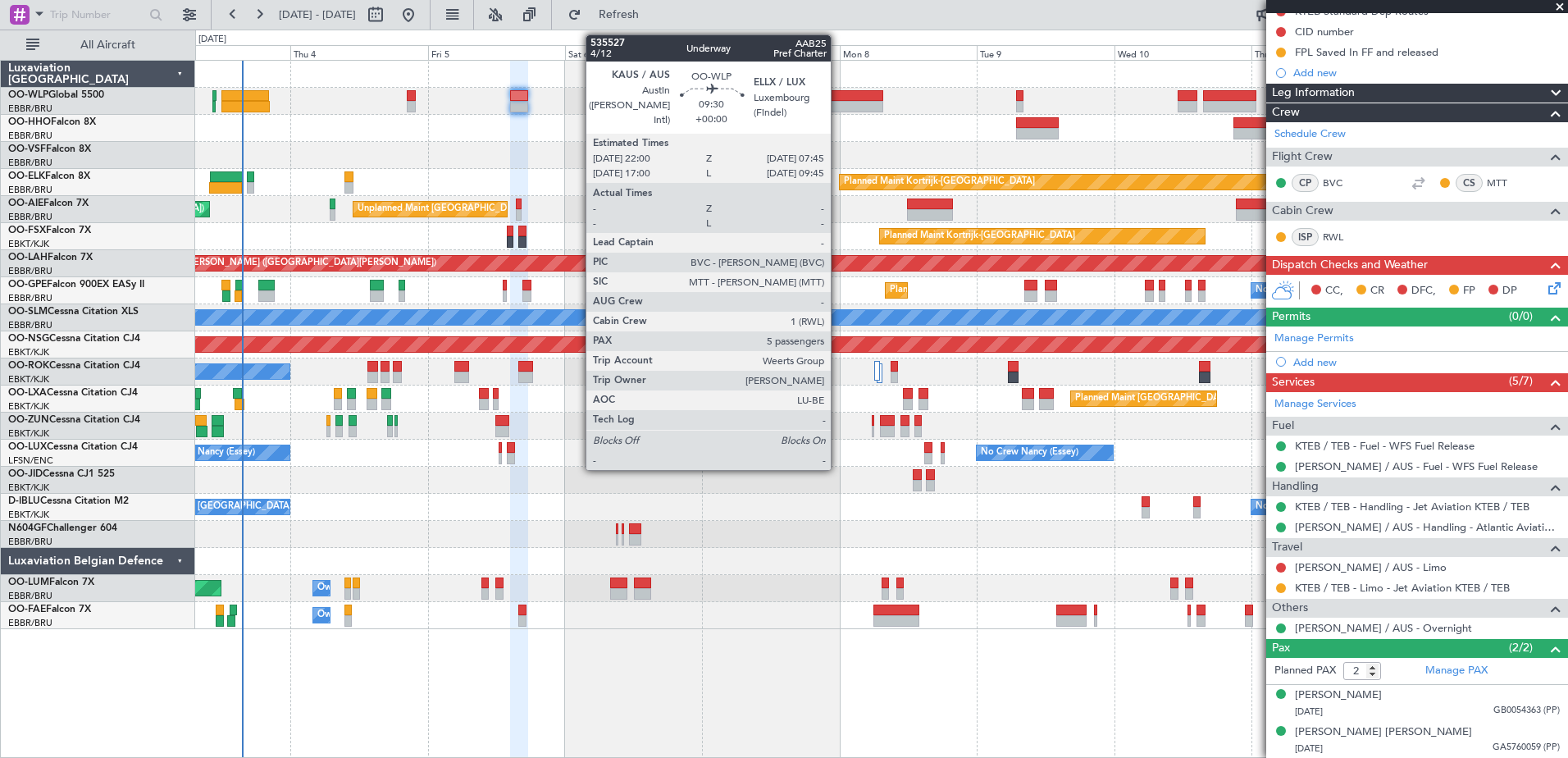
click at [838, 104] on div at bounding box center [855, 106] width 56 height 11
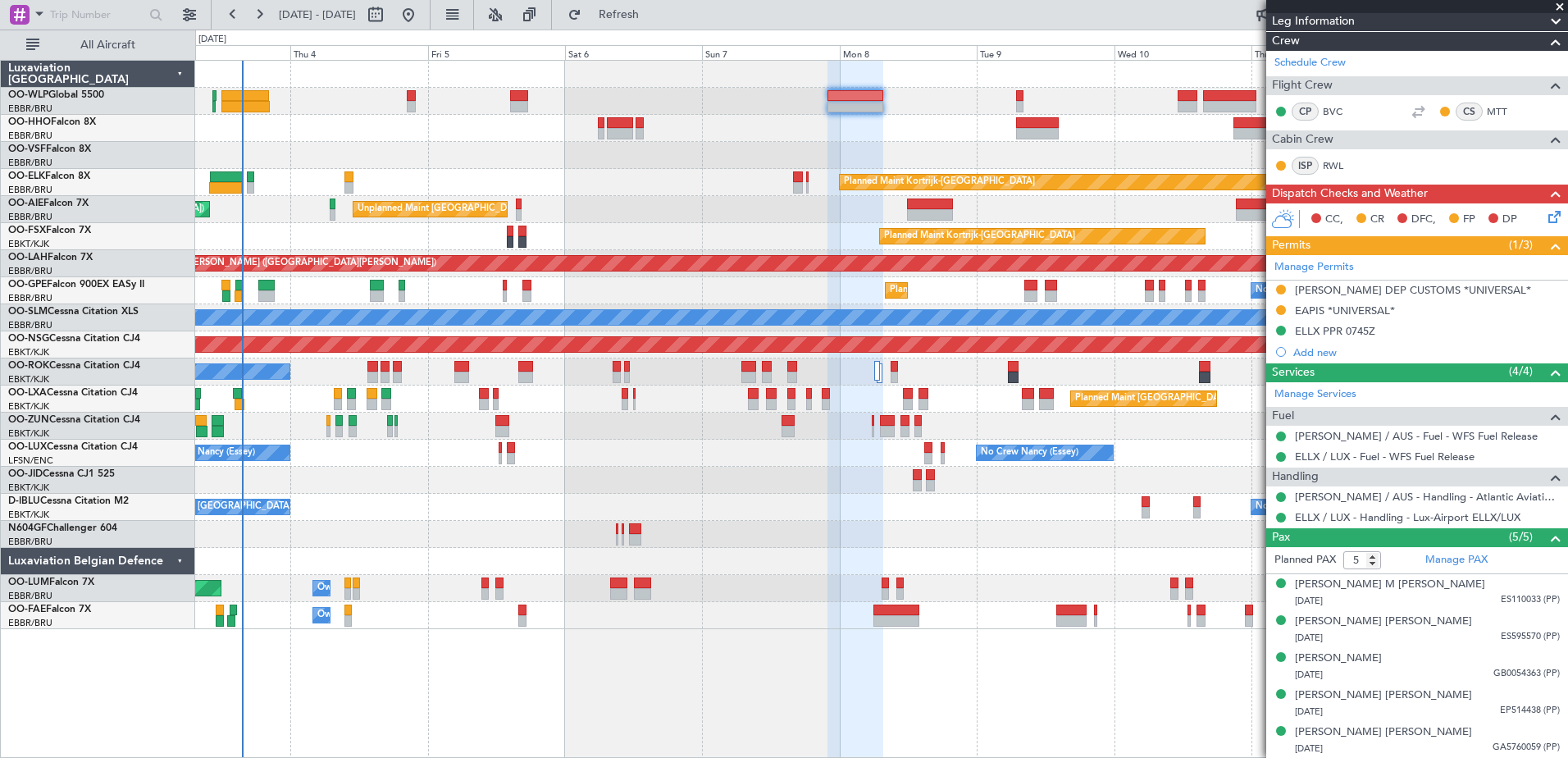
scroll to position [0, 0]
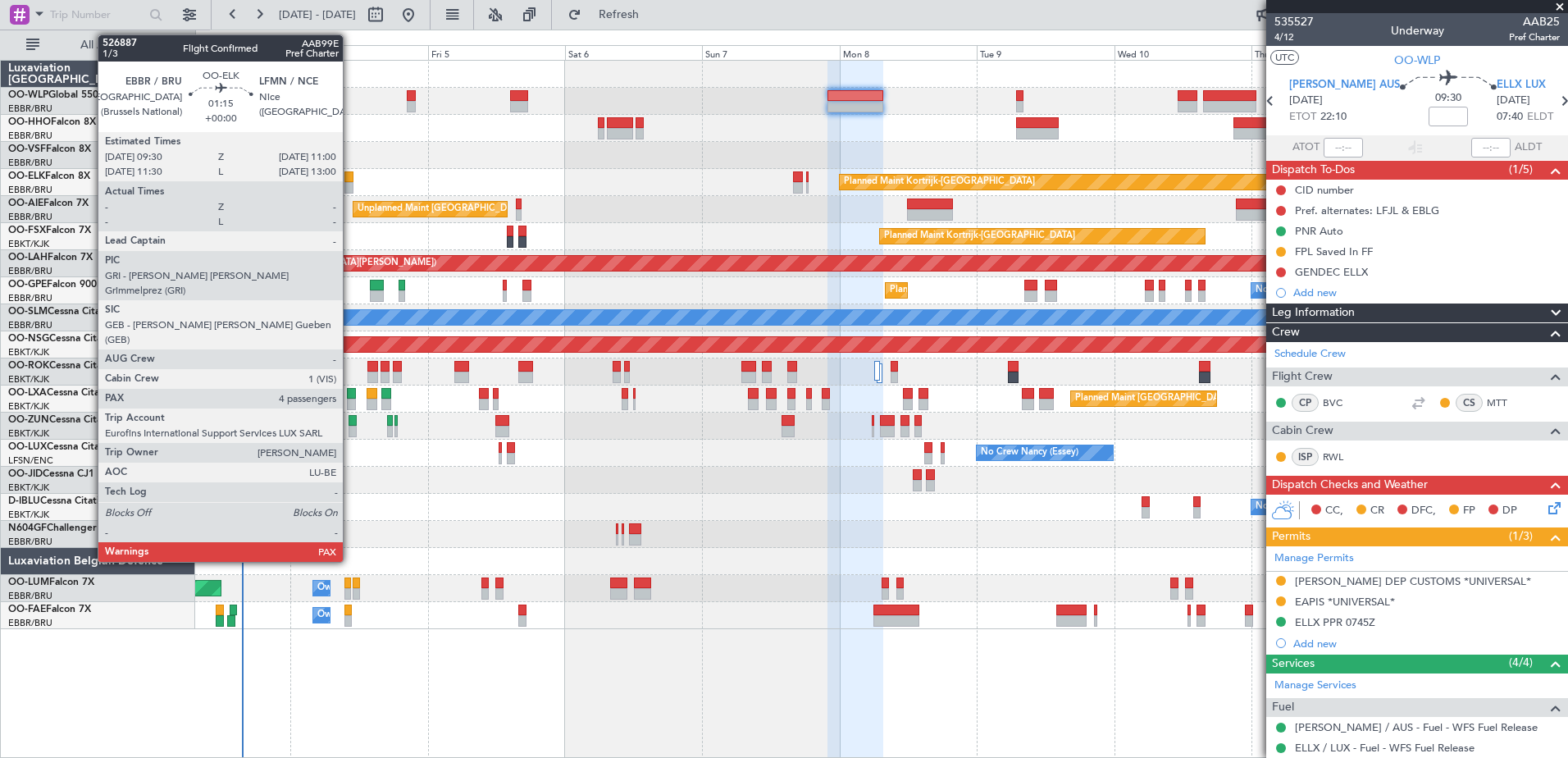
click at [351, 176] on div at bounding box center [349, 177] width 9 height 11
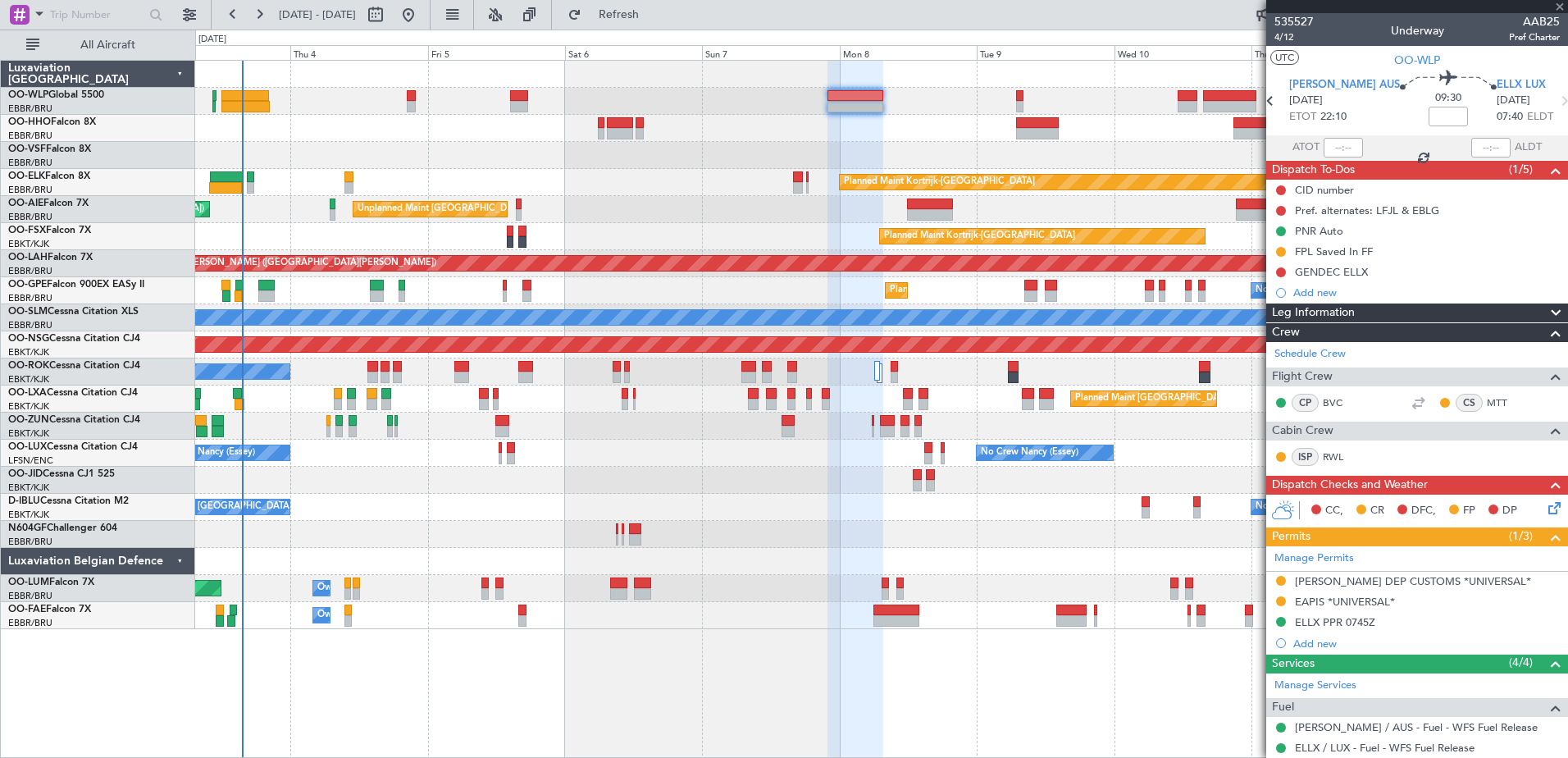
type input "4"
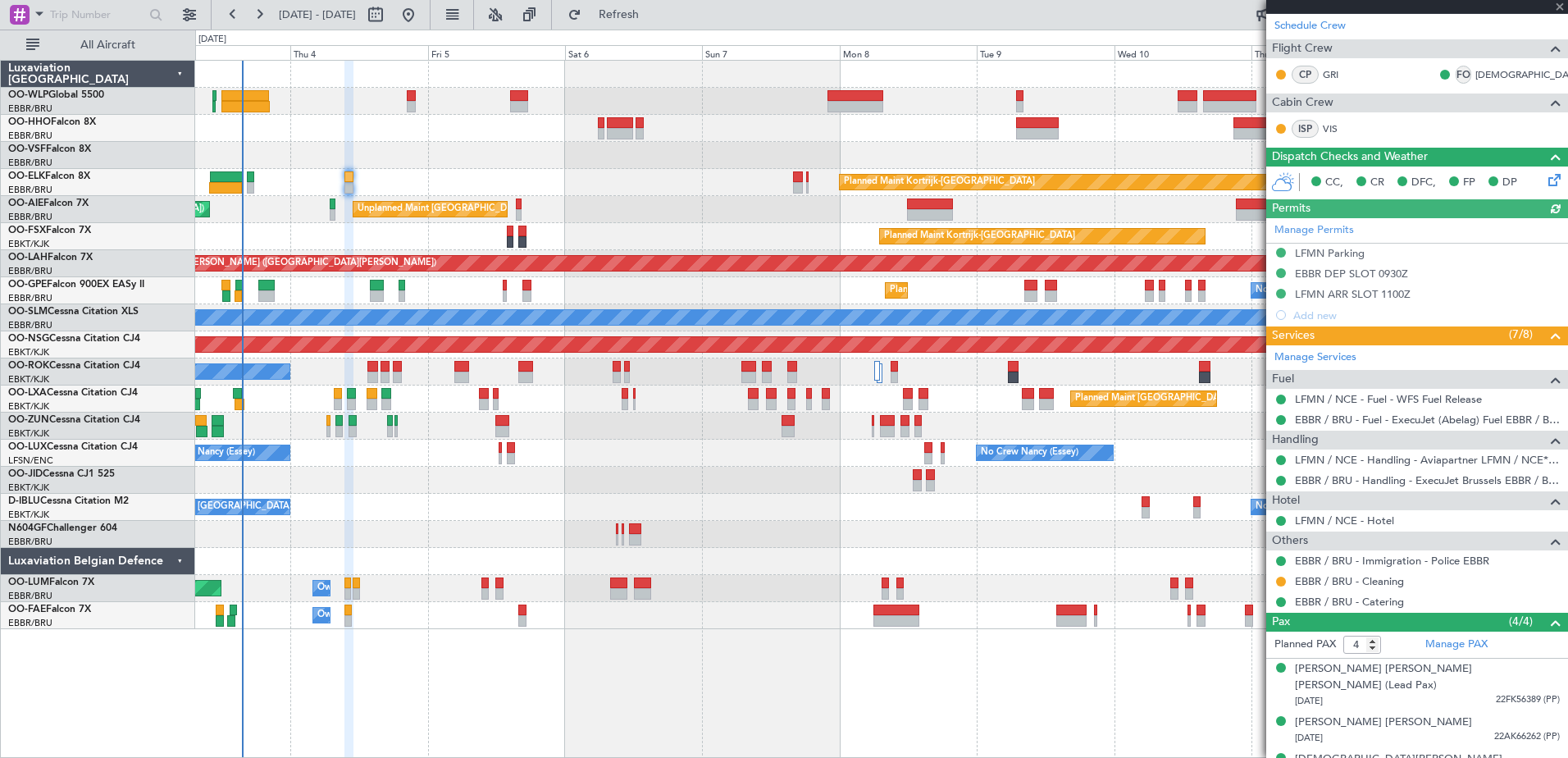
scroll to position [293, 0]
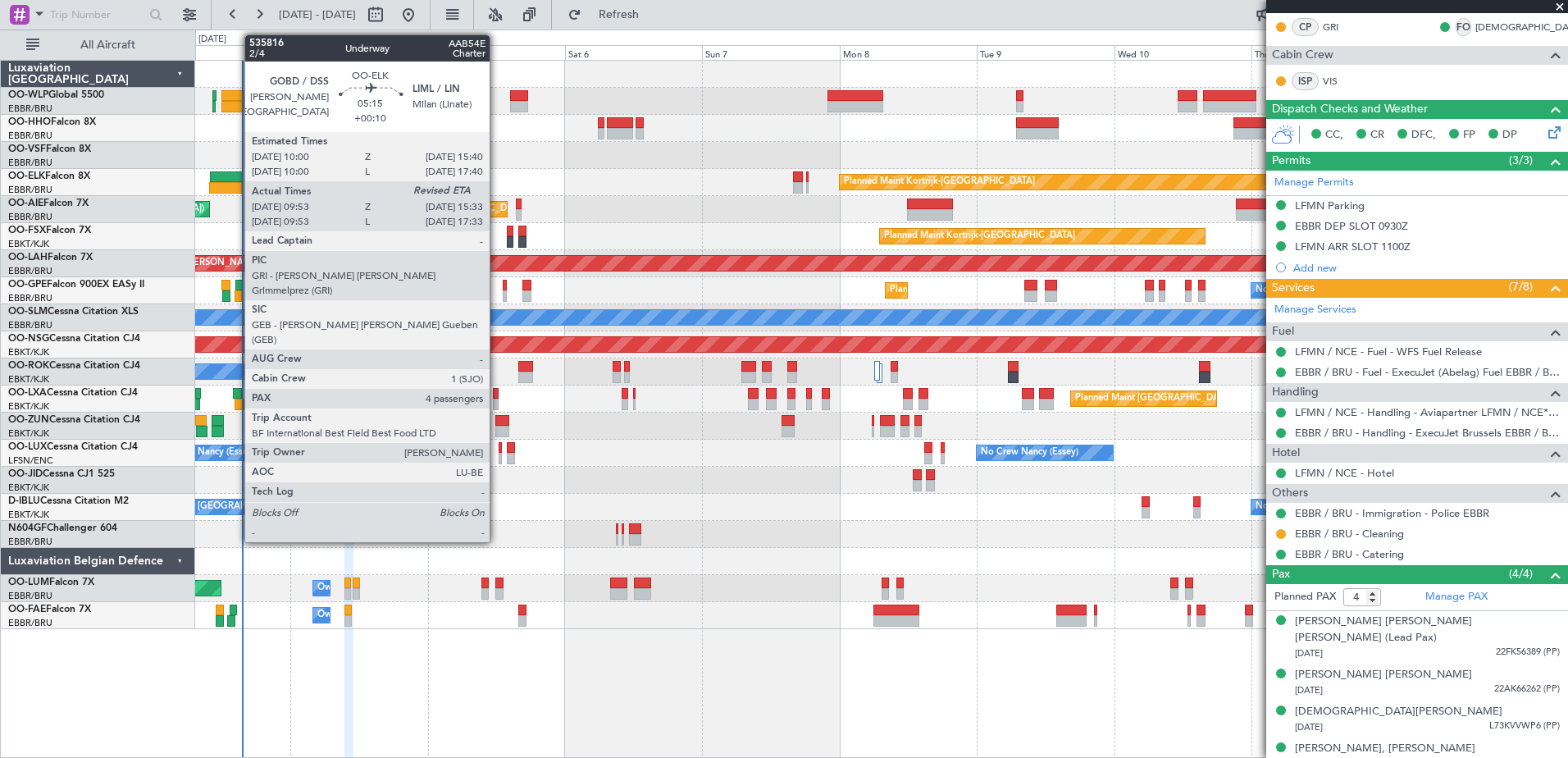
click at [236, 187] on div at bounding box center [225, 187] width 32 height 11
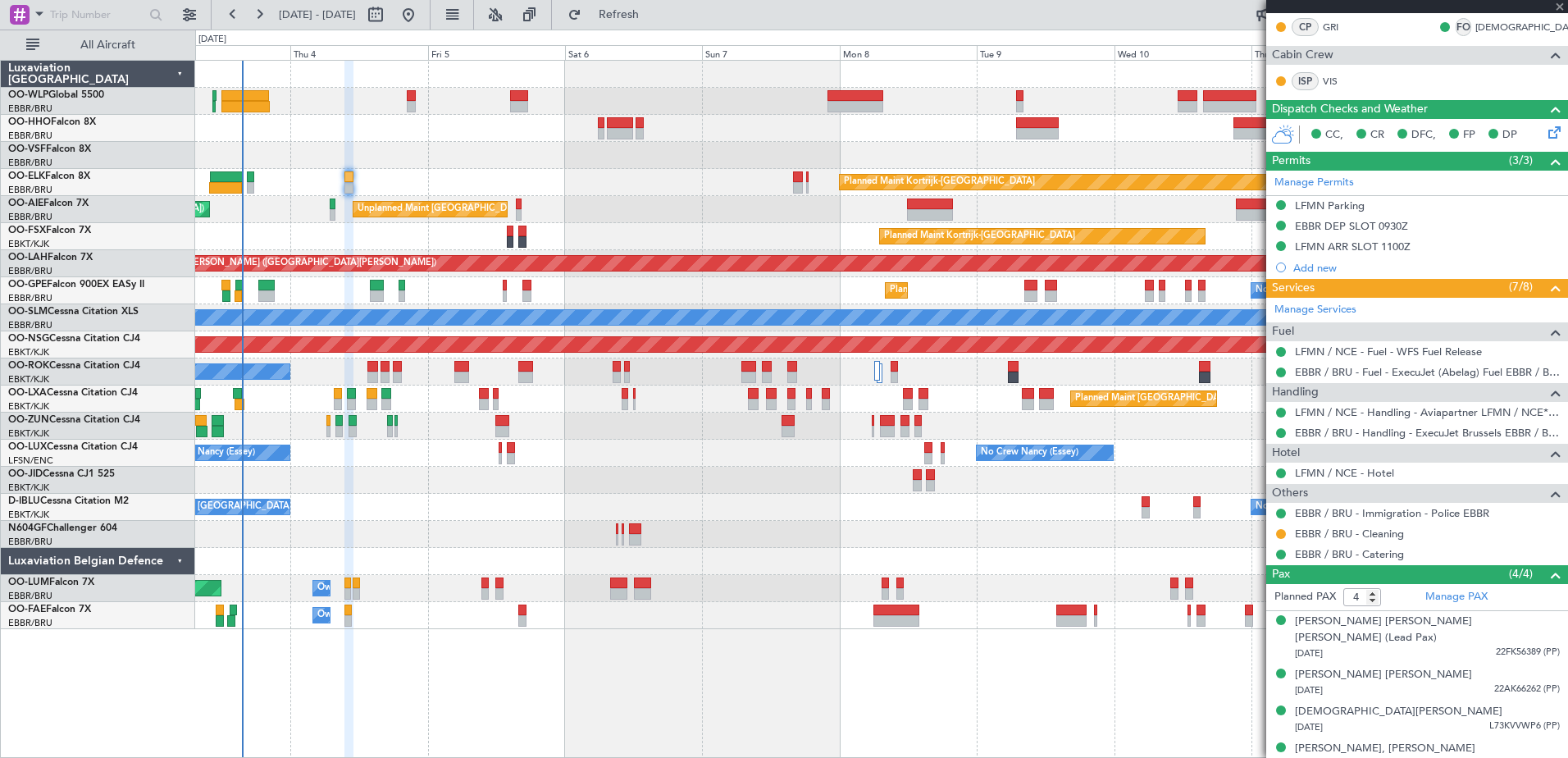
type input "+00:10"
type input "10:13"
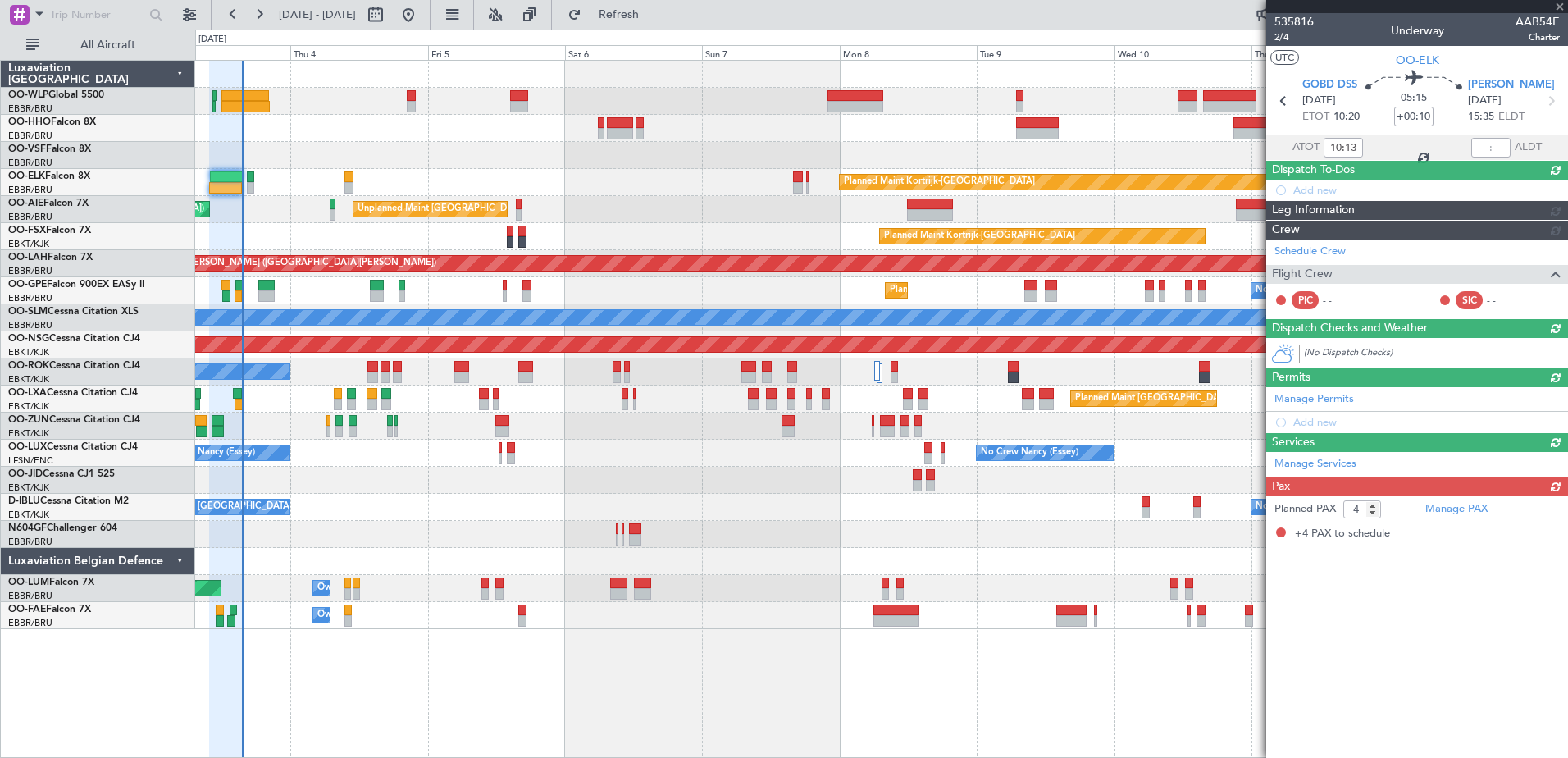
scroll to position [0, 0]
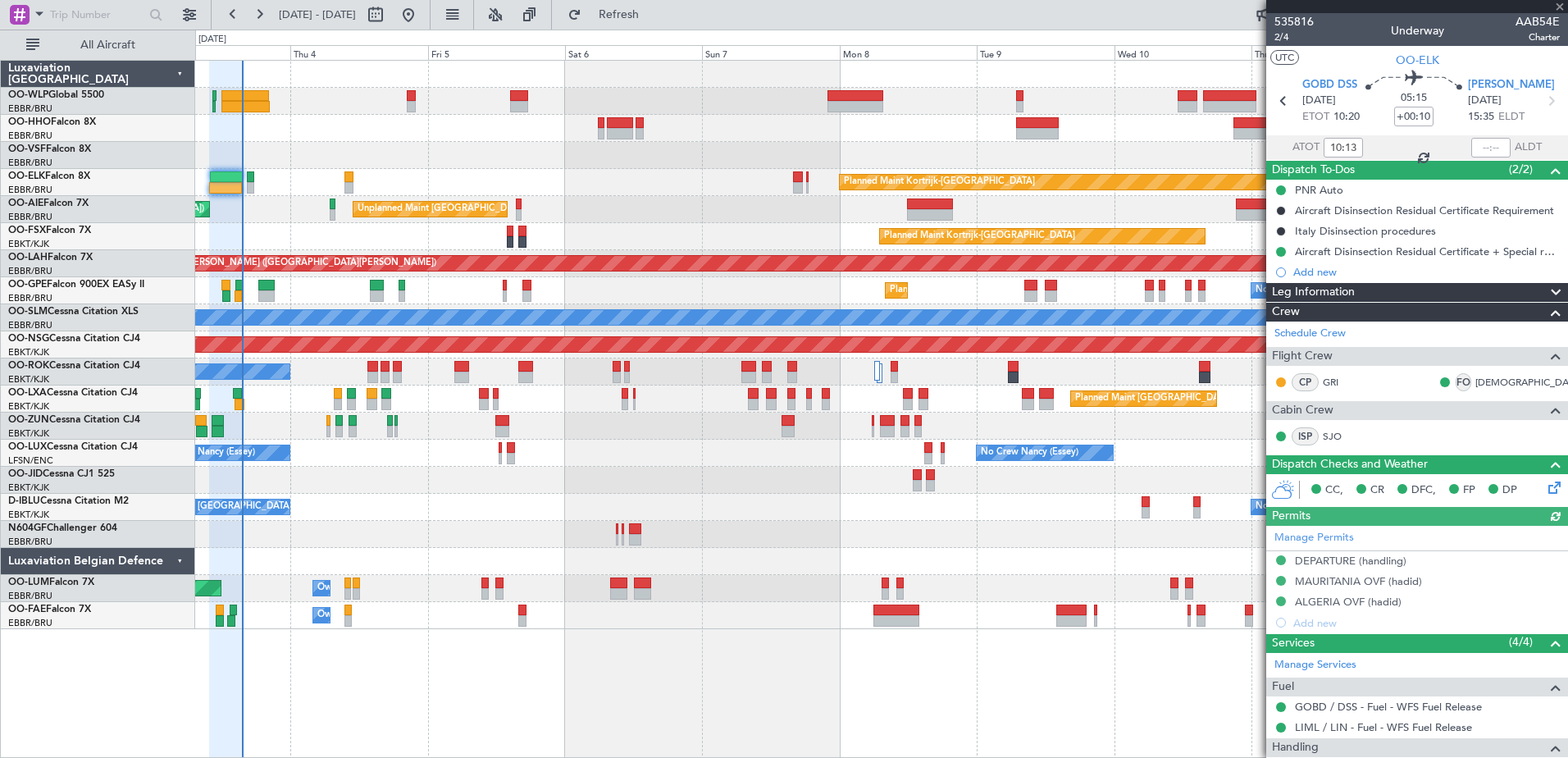
click at [1480, 148] on div at bounding box center [1491, 148] width 40 height 19
click at [1471, 143] on input "text" at bounding box center [1491, 148] width 40 height 19
type input "15:30"
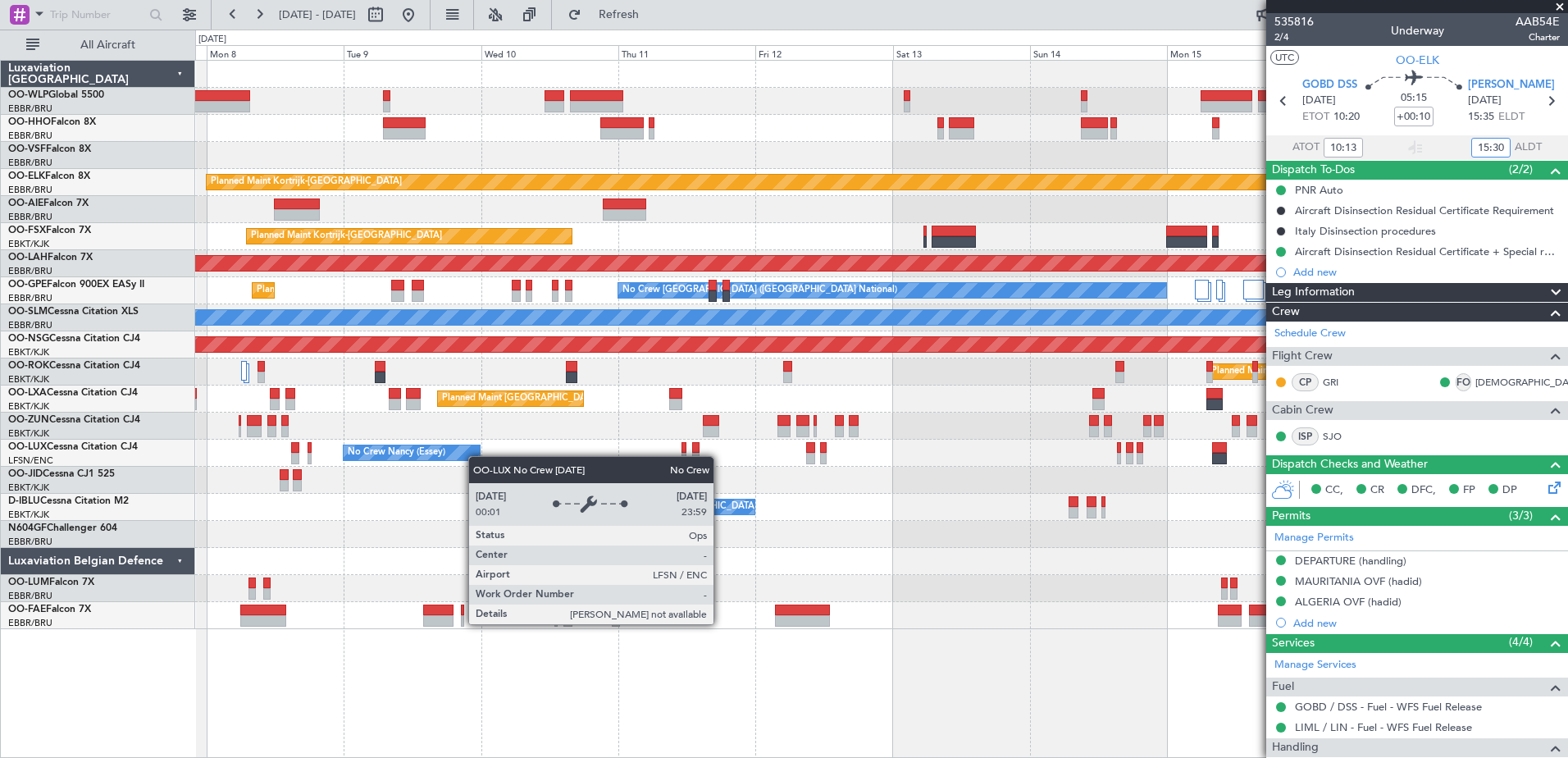
click at [290, 453] on div "Planned Maint Kortrijk-[GEOGRAPHIC_DATA] Unplanned Maint [GEOGRAPHIC_DATA] ([GE…" at bounding box center [881, 344] width 1372 height 568
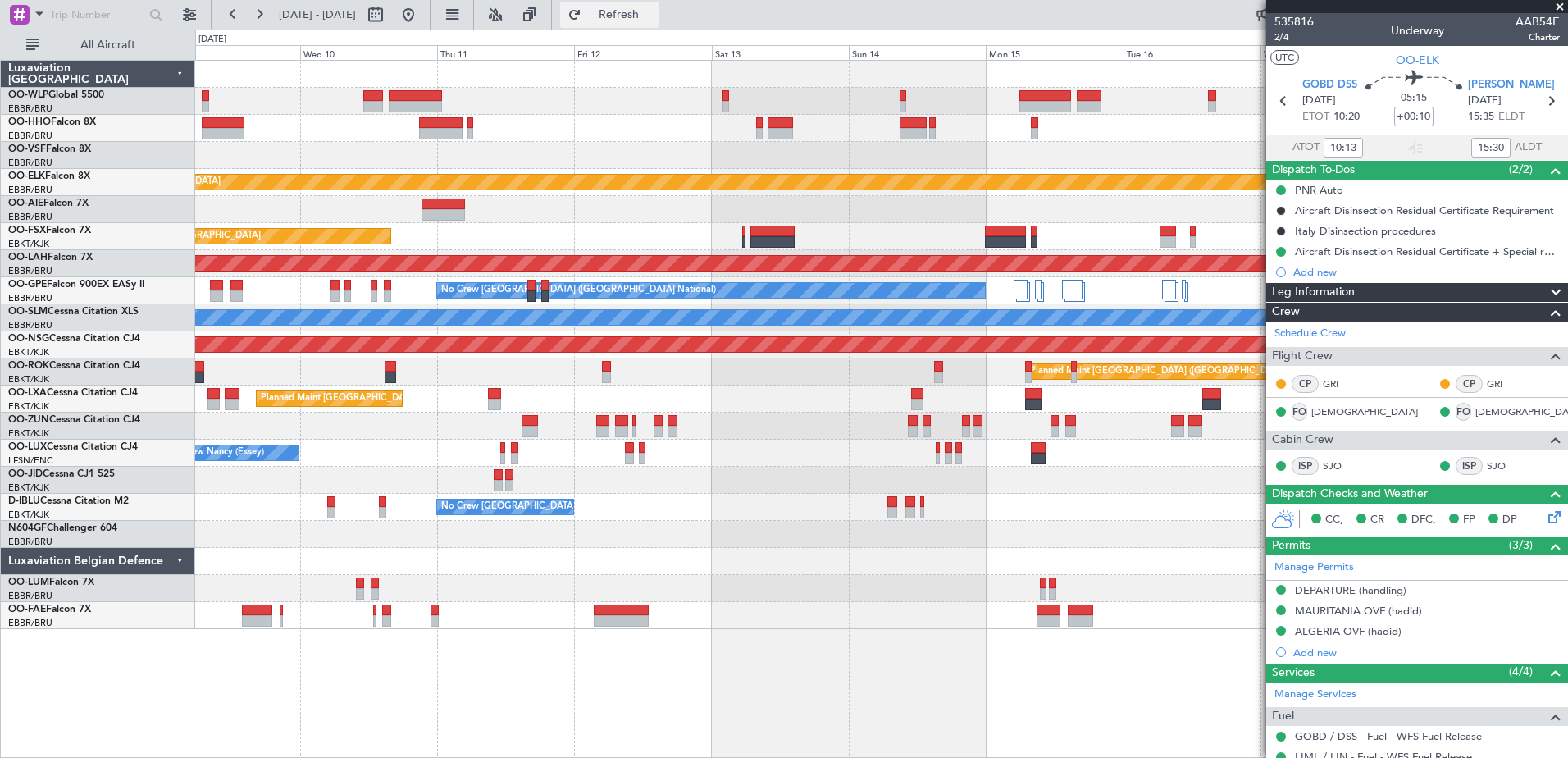
click at [653, 17] on span "Refresh" at bounding box center [619, 14] width 68 height 11
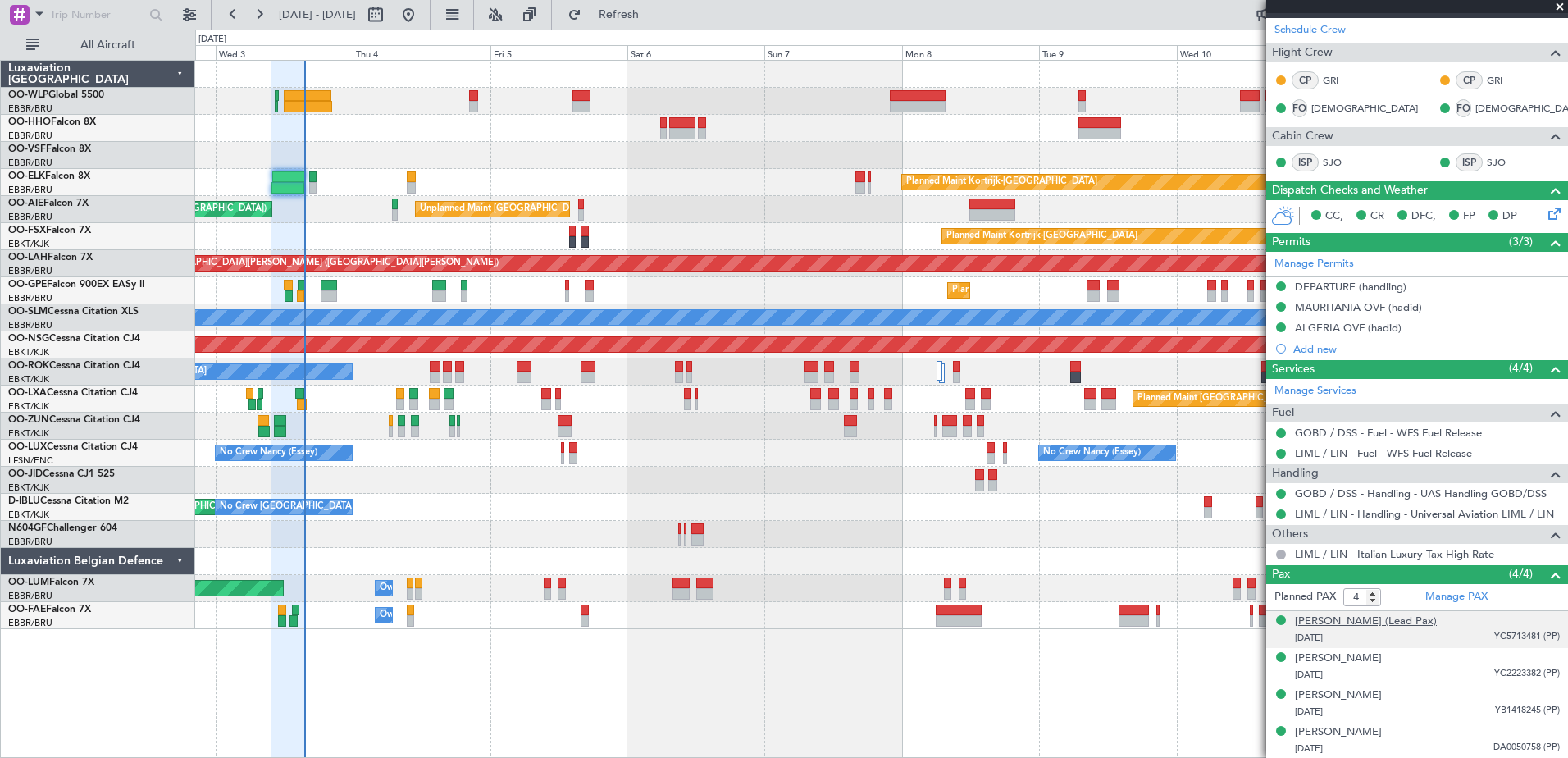
scroll to position [221, 0]
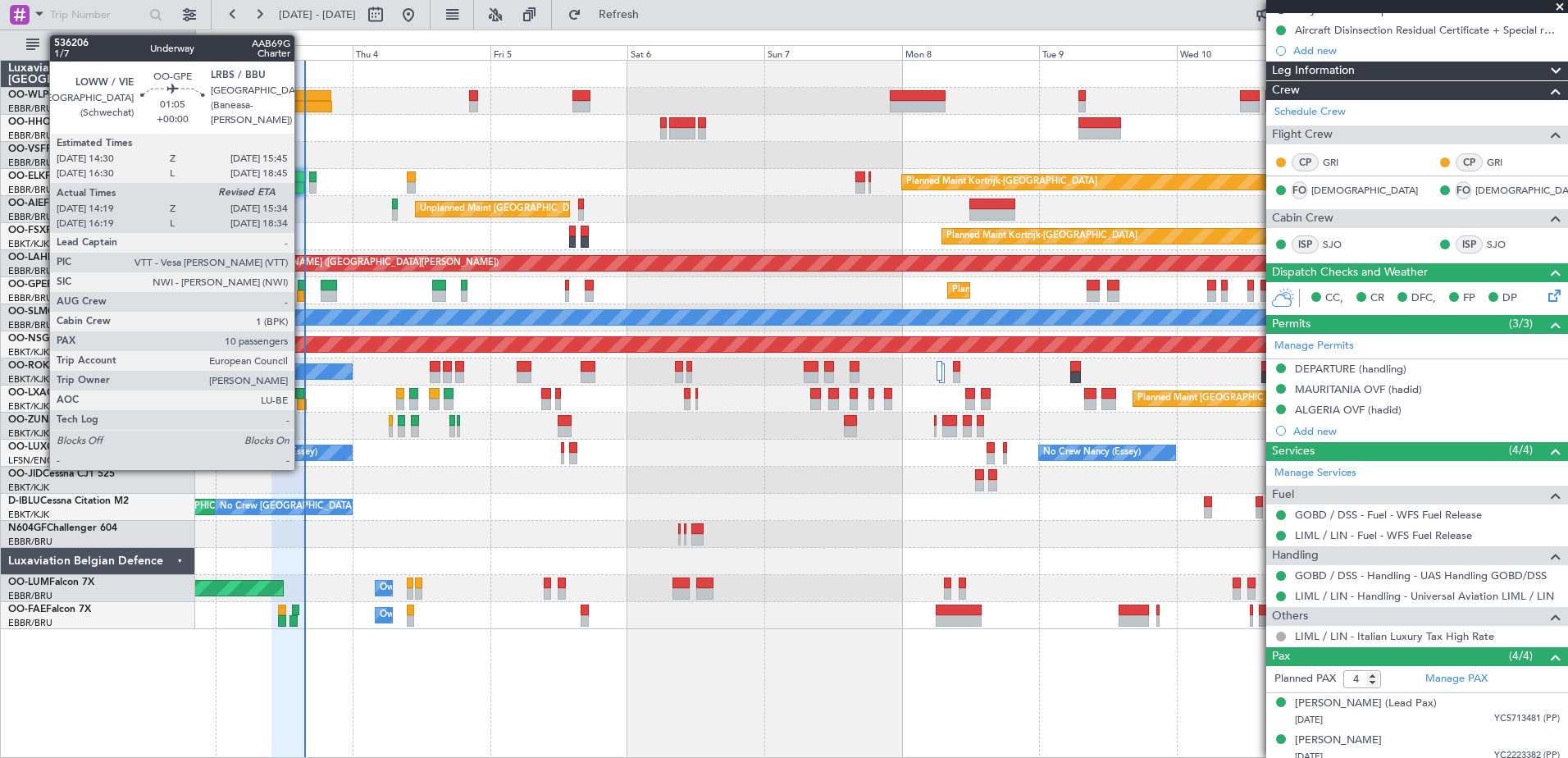
click at [302, 298] on div at bounding box center [300, 296] width 7 height 11
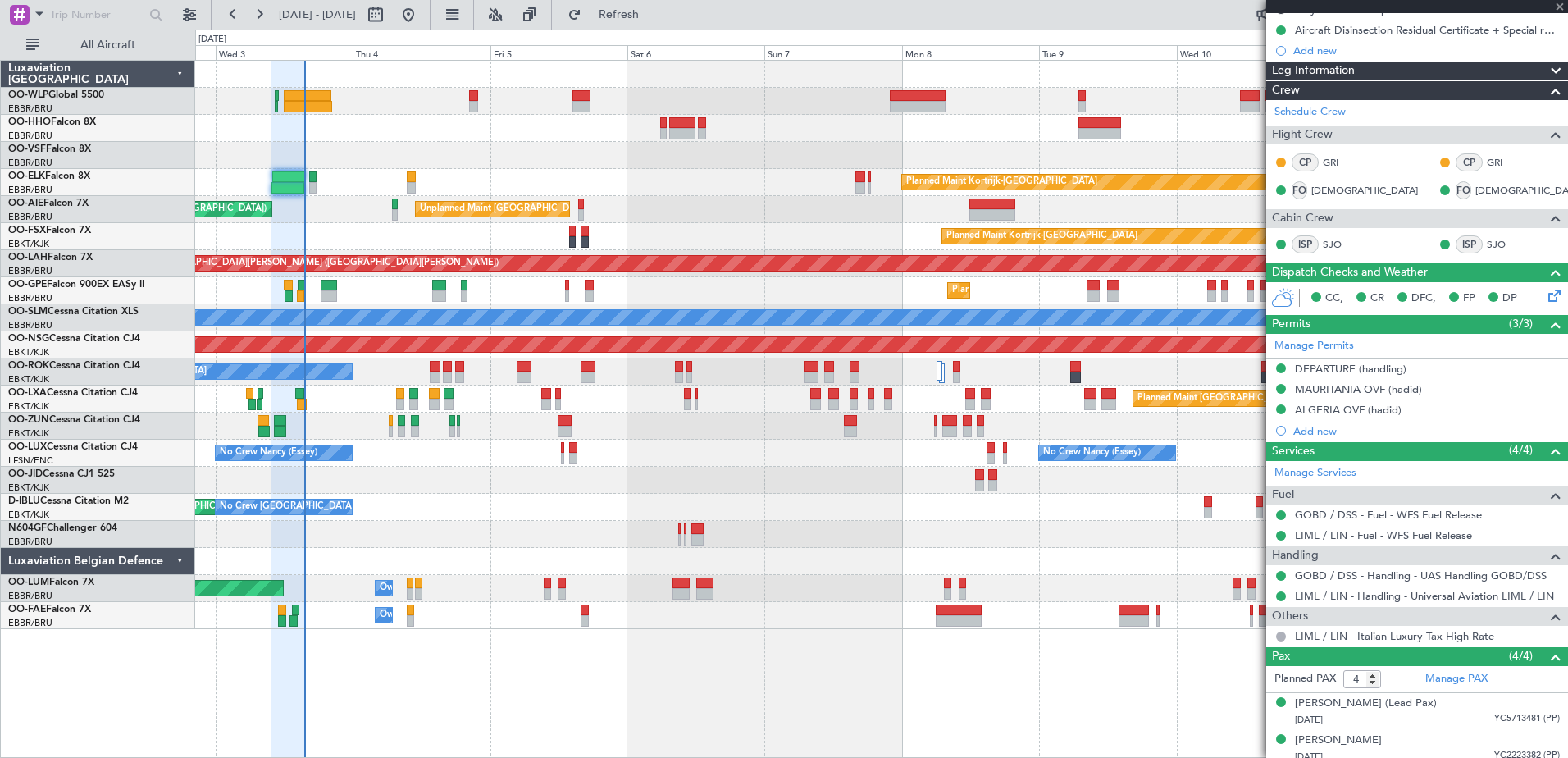
type input "14:24"
type input "10"
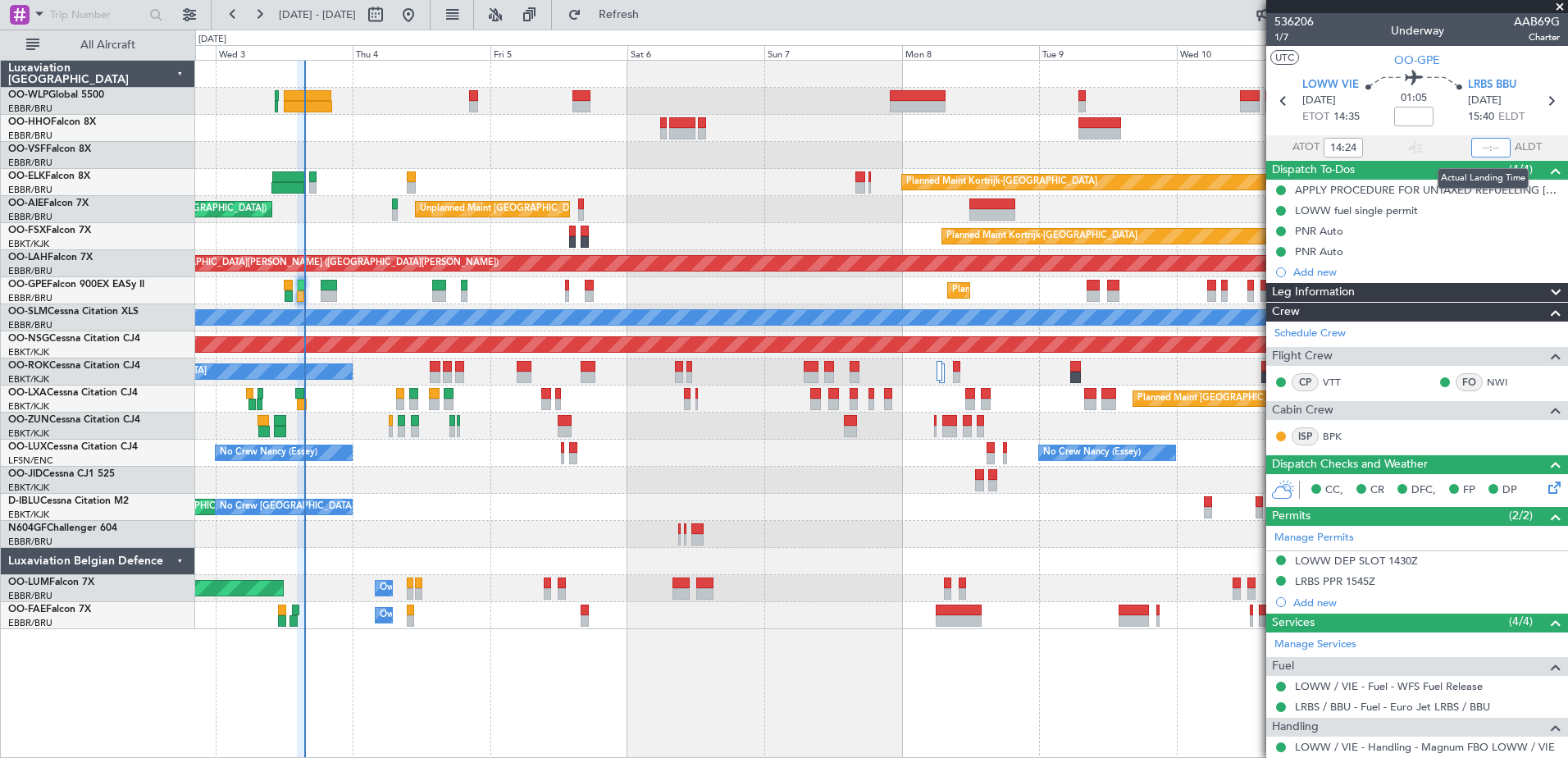
click at [1471, 144] on input "text" at bounding box center [1491, 148] width 40 height 19
type input "15:35"
click at [266, 553] on div at bounding box center [881, 561] width 1372 height 27
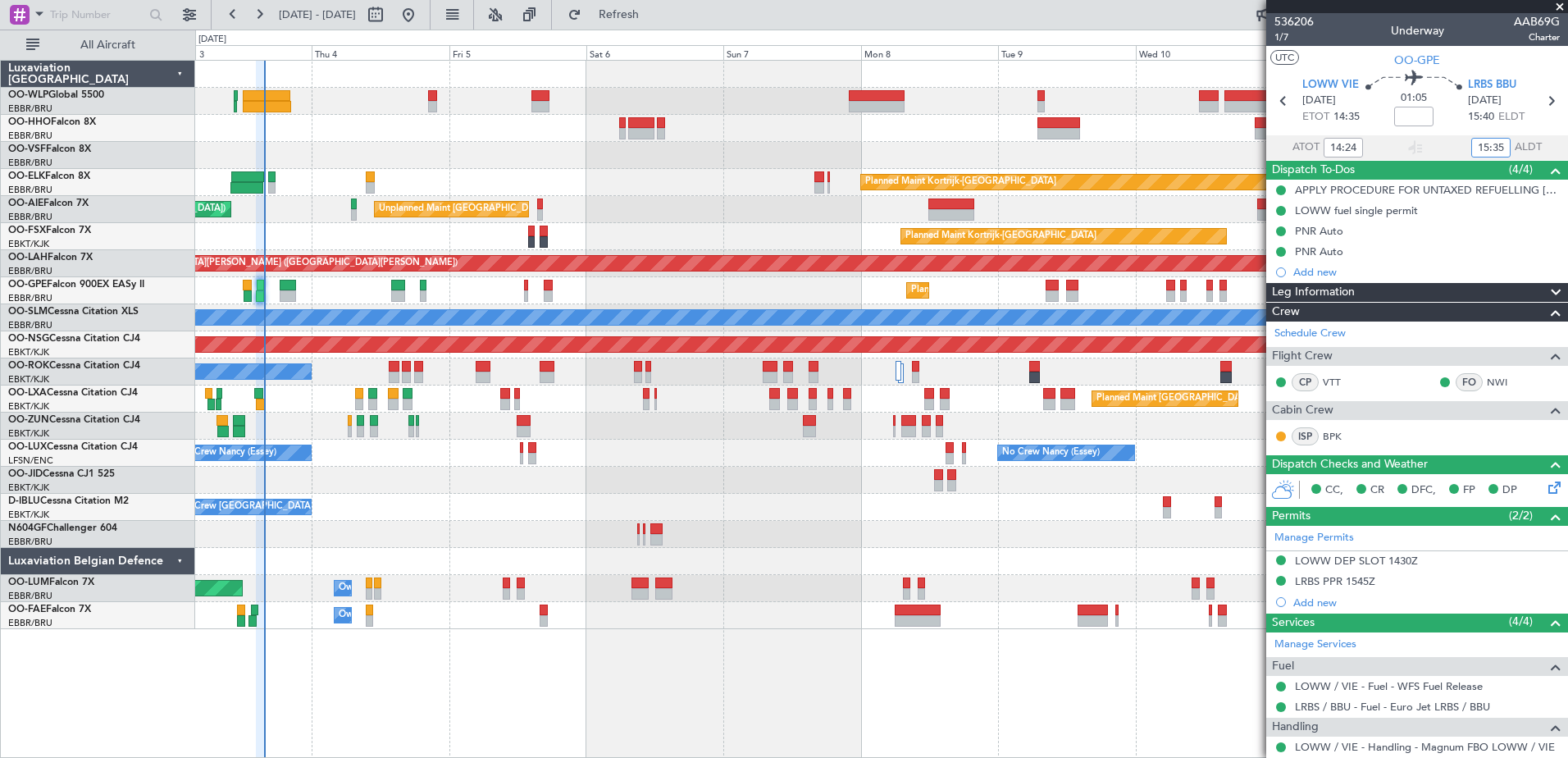
click at [408, 526] on div at bounding box center [881, 534] width 1372 height 27
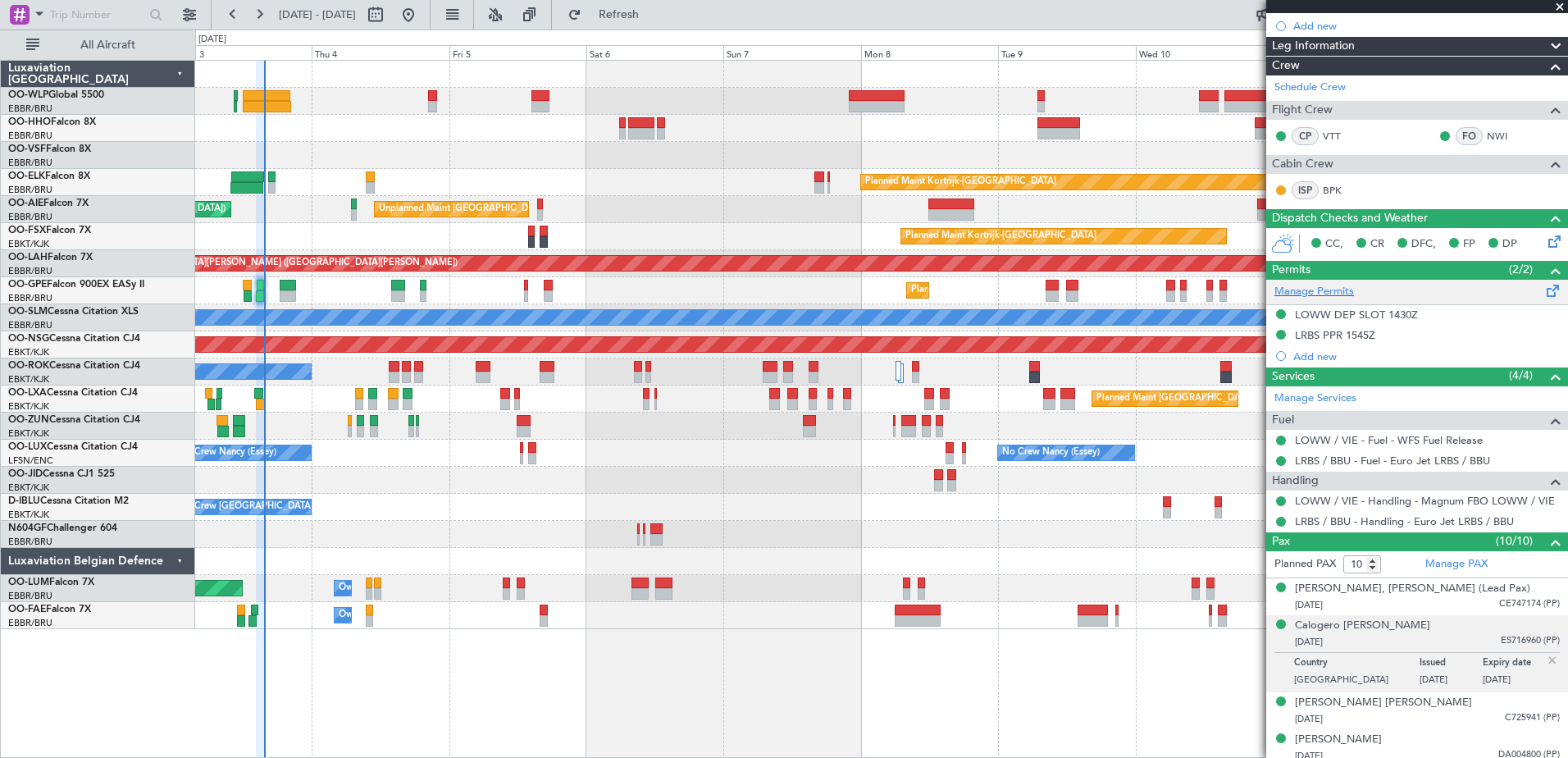
scroll to position [475, 0]
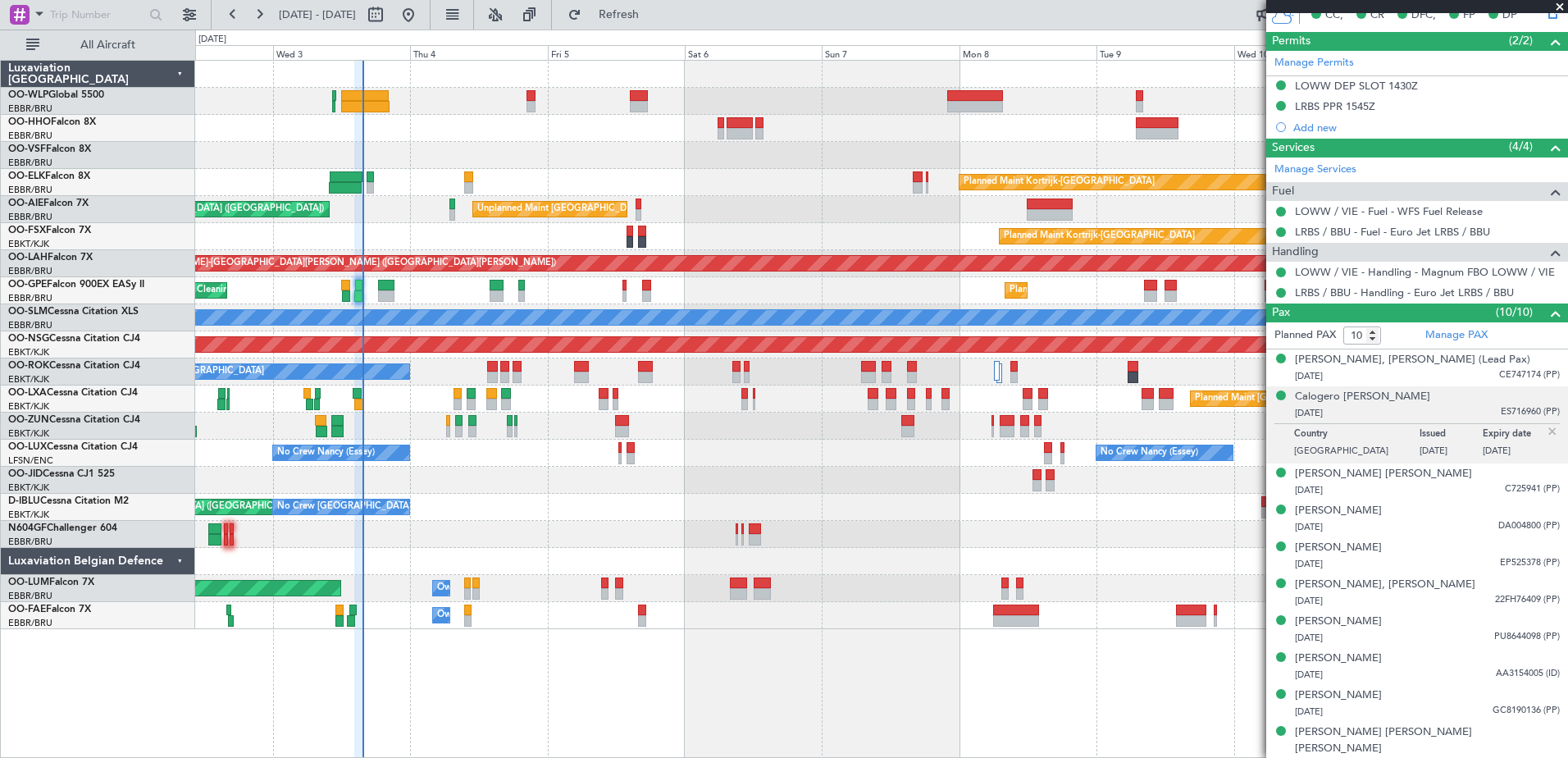
click at [421, 519] on div "No Crew [GEOGRAPHIC_DATA] ([GEOGRAPHIC_DATA] National) AOG Maint [GEOGRAPHIC_DA…" at bounding box center [881, 507] width 1372 height 27
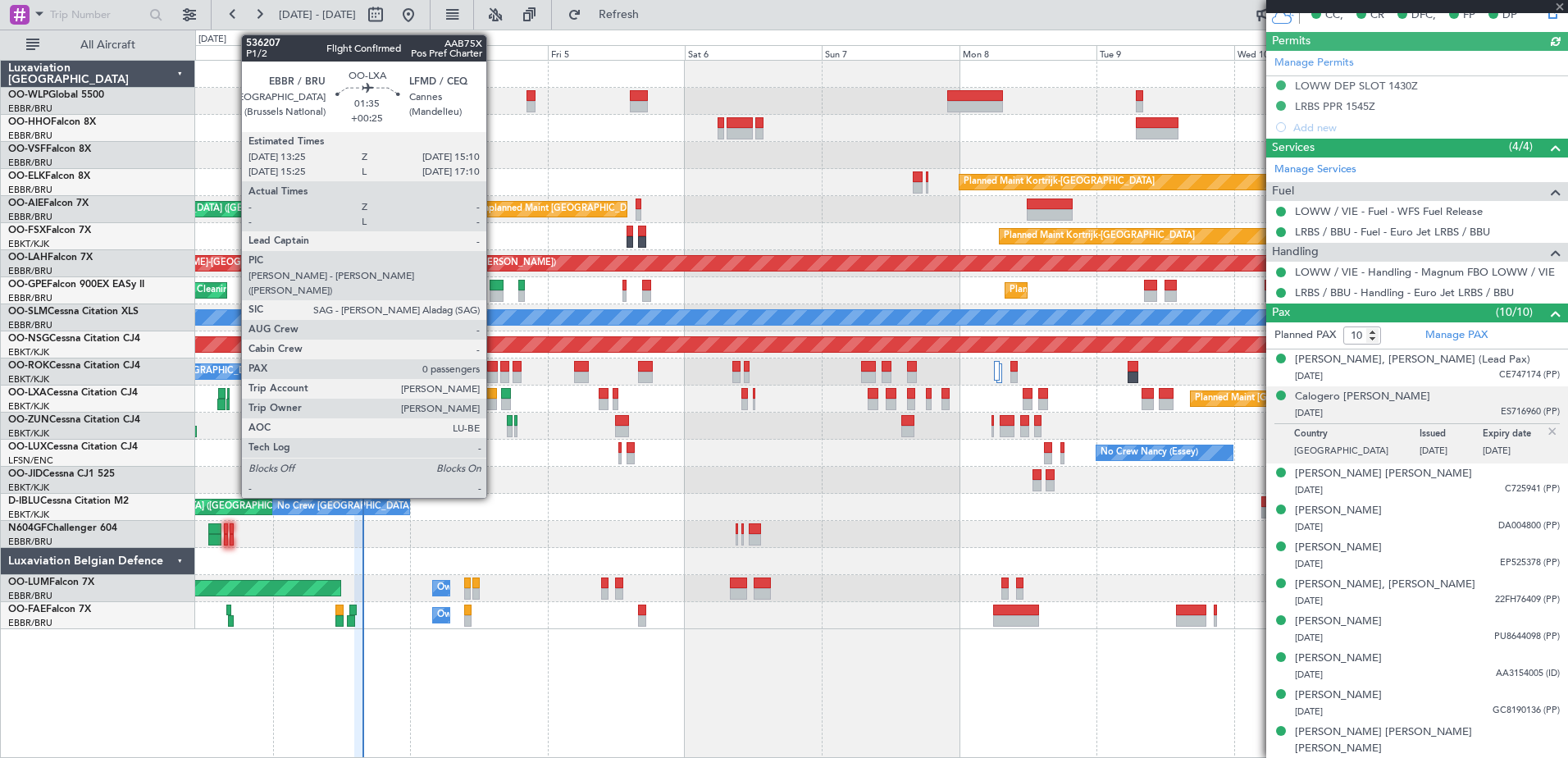
scroll to position [504, 0]
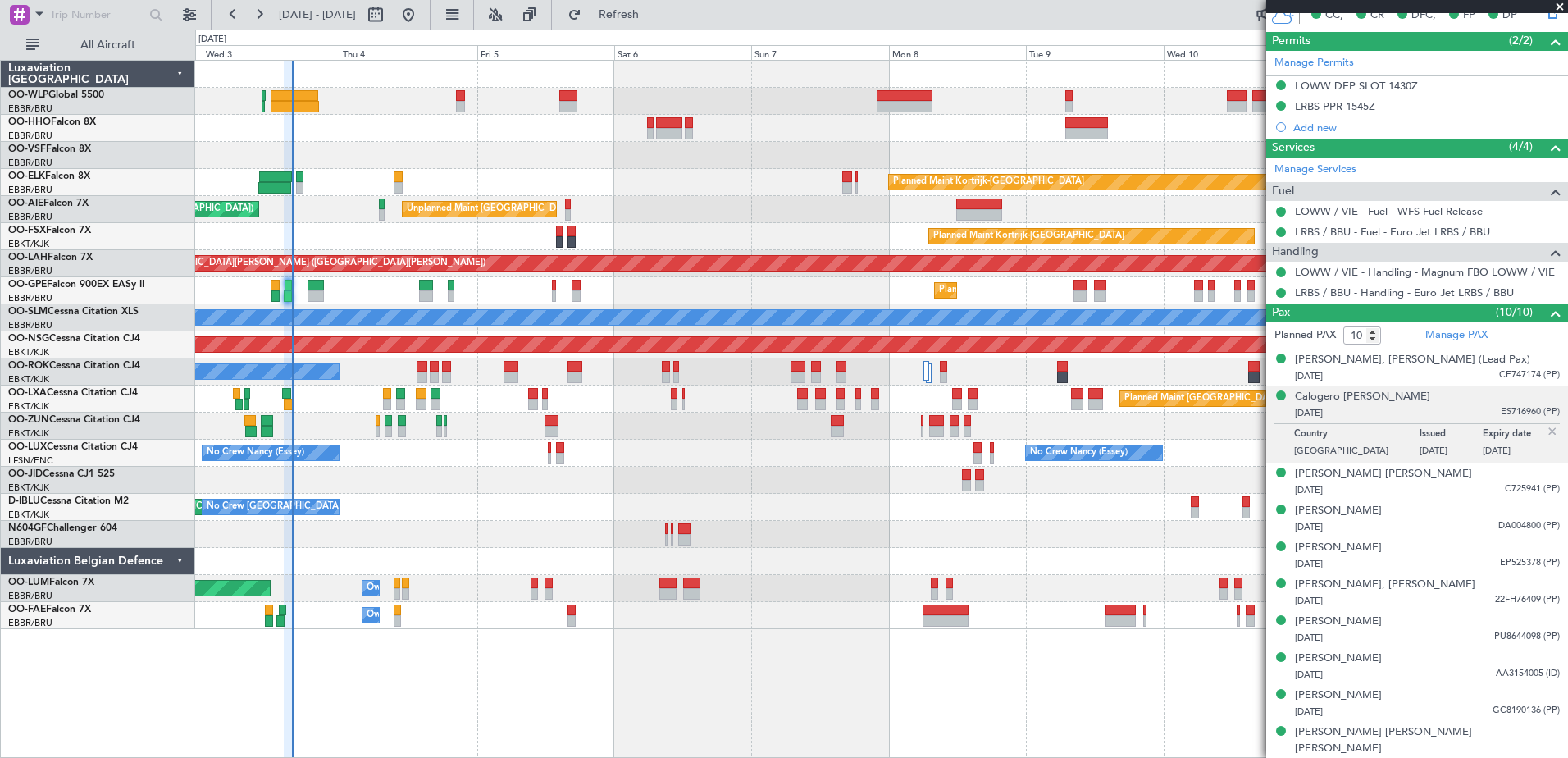
click at [448, 557] on div at bounding box center [881, 561] width 1372 height 27
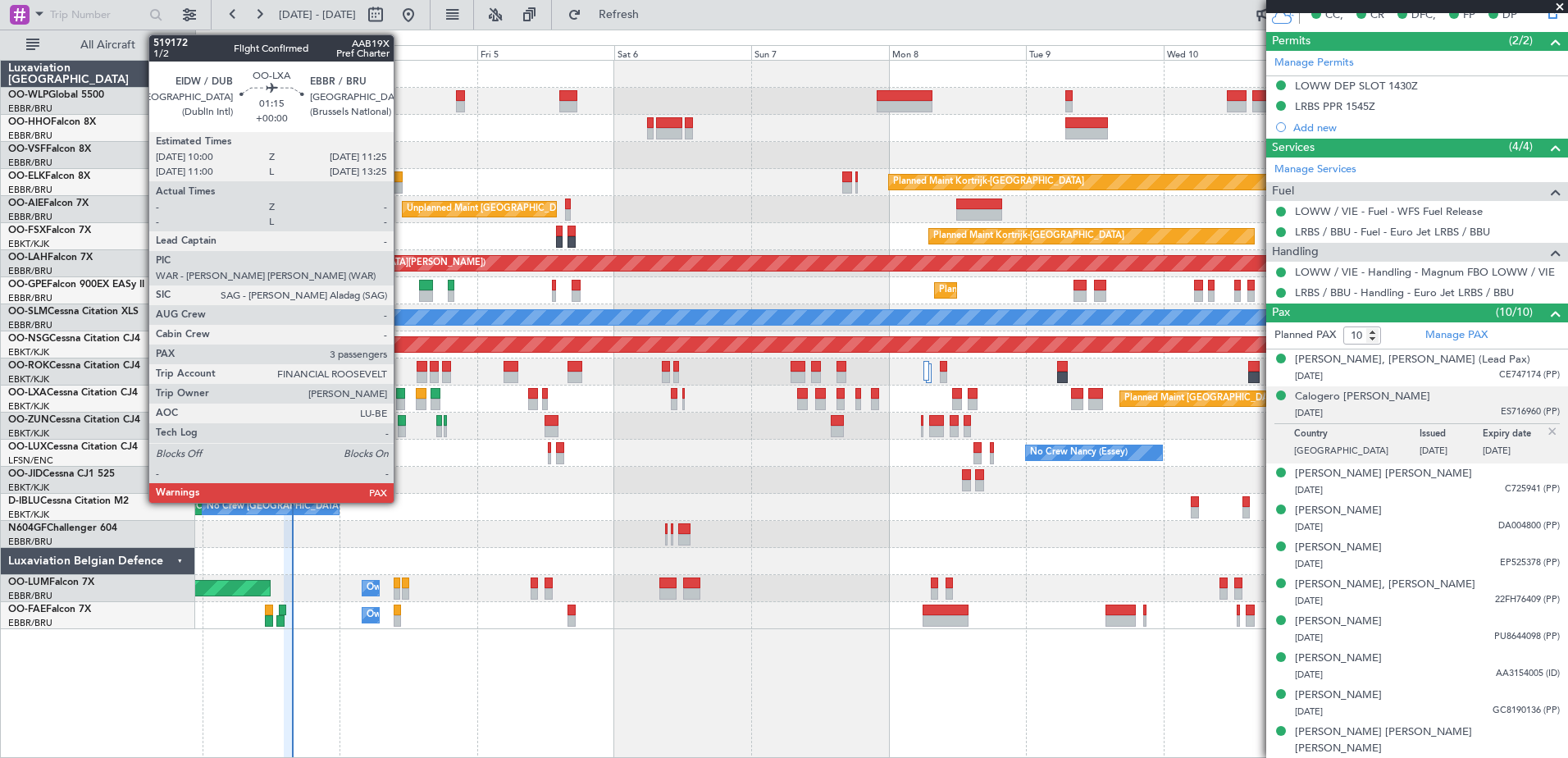
click at [401, 397] on div at bounding box center [399, 393] width 8 height 11
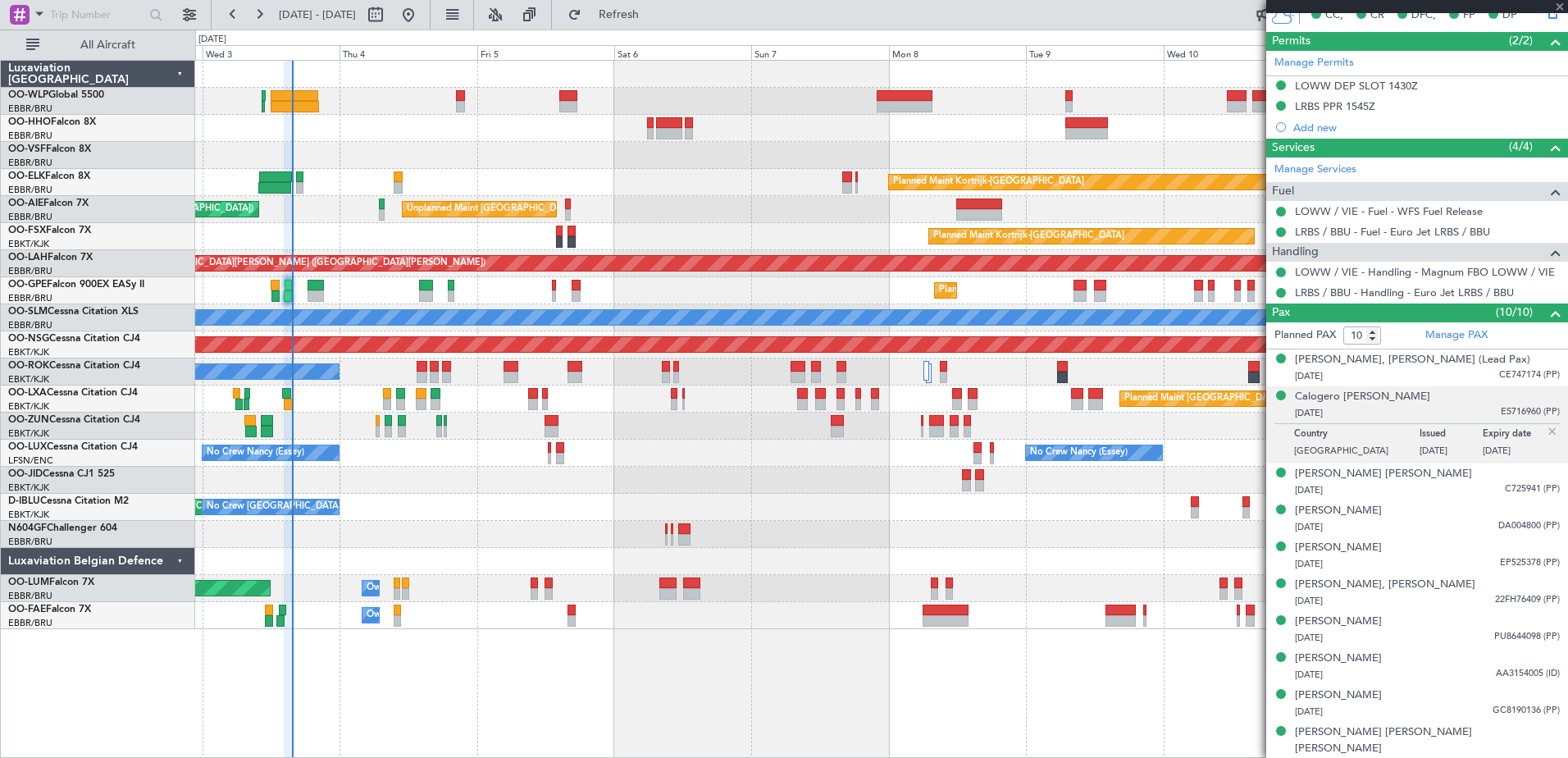
type input "3"
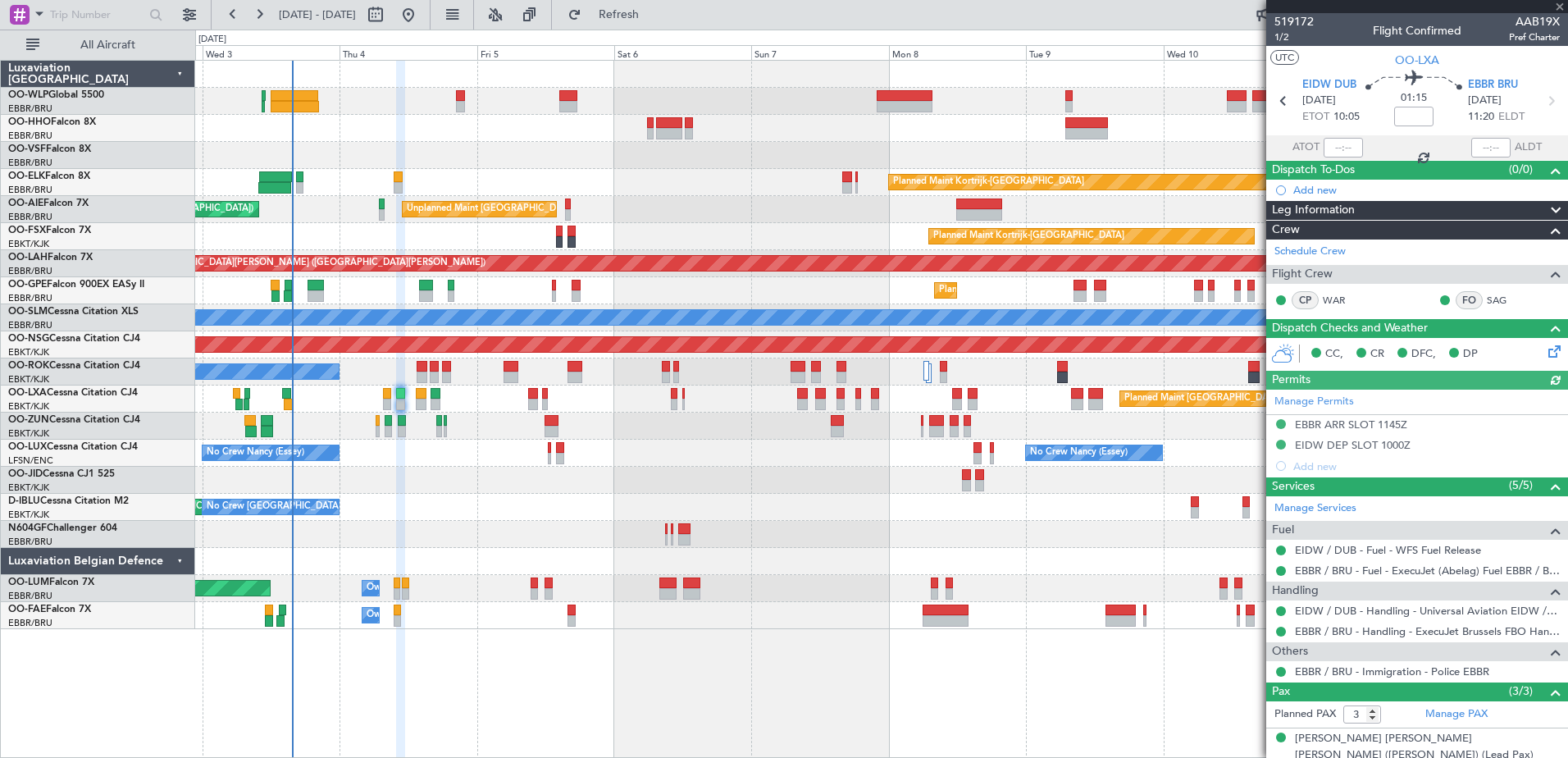
scroll to position [97, 0]
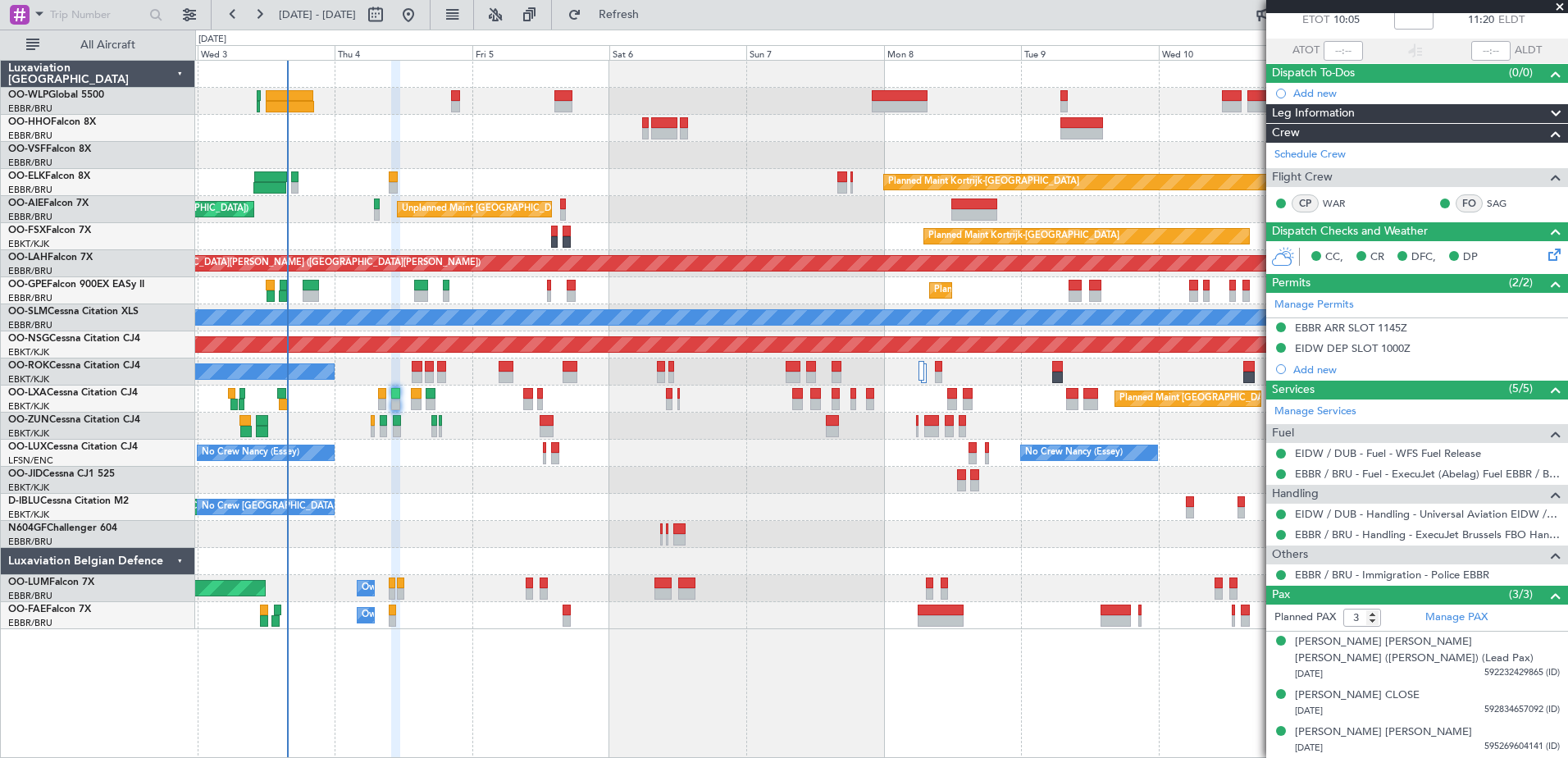
click at [427, 591] on div "Planned Maint [GEOGRAPHIC_DATA] ([GEOGRAPHIC_DATA] National) Owner [GEOGRAPHIC_…" at bounding box center [881, 588] width 1372 height 27
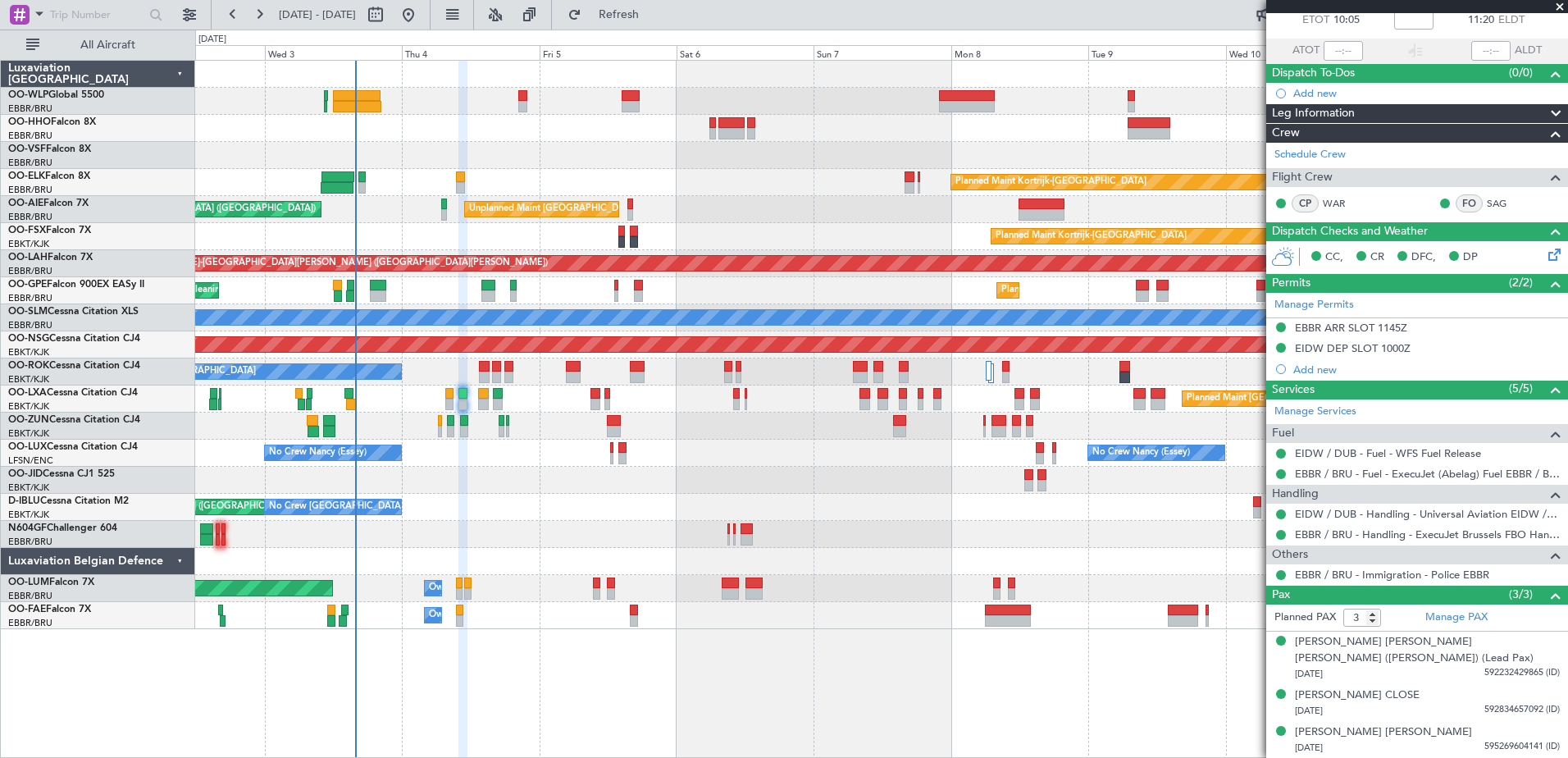
scroll to position [0, 0]
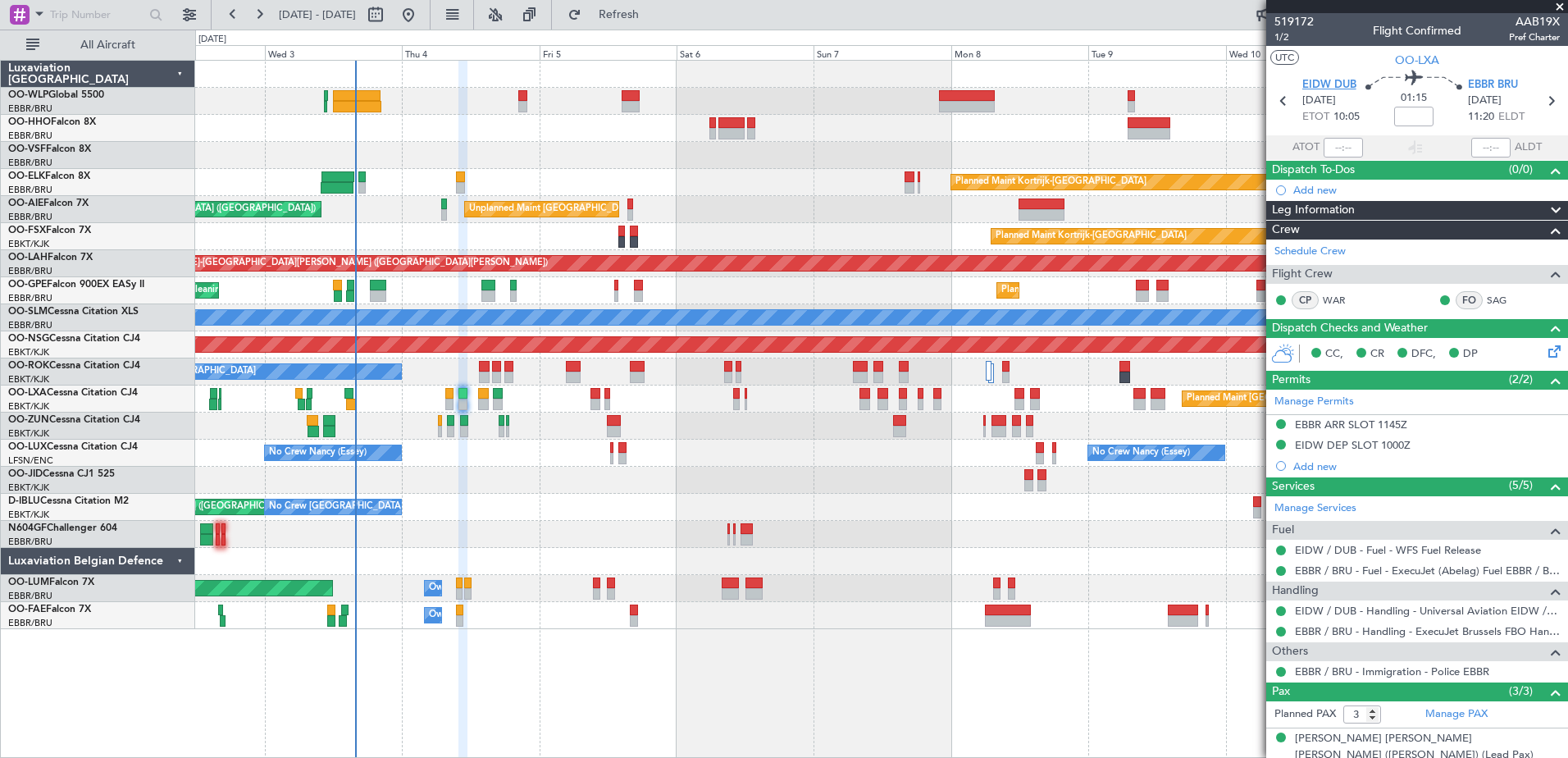
click at [1317, 86] on span "EIDW DUB" at bounding box center [1329, 85] width 54 height 17
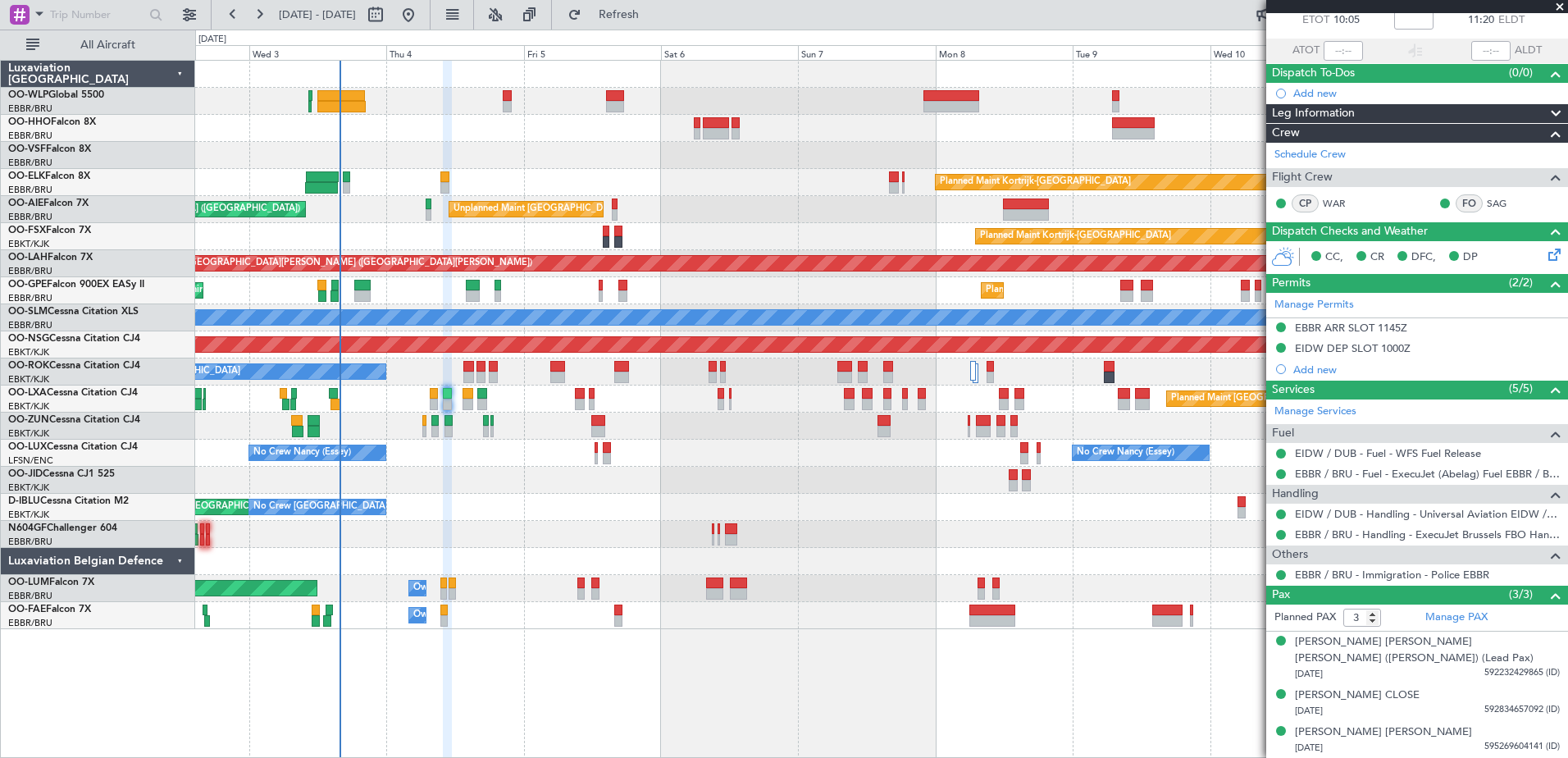
click at [708, 548] on div "Planned Maint Kortrijk-[GEOGRAPHIC_DATA] Unplanned Maint [GEOGRAPHIC_DATA] ([GE…" at bounding box center [881, 344] width 1372 height 568
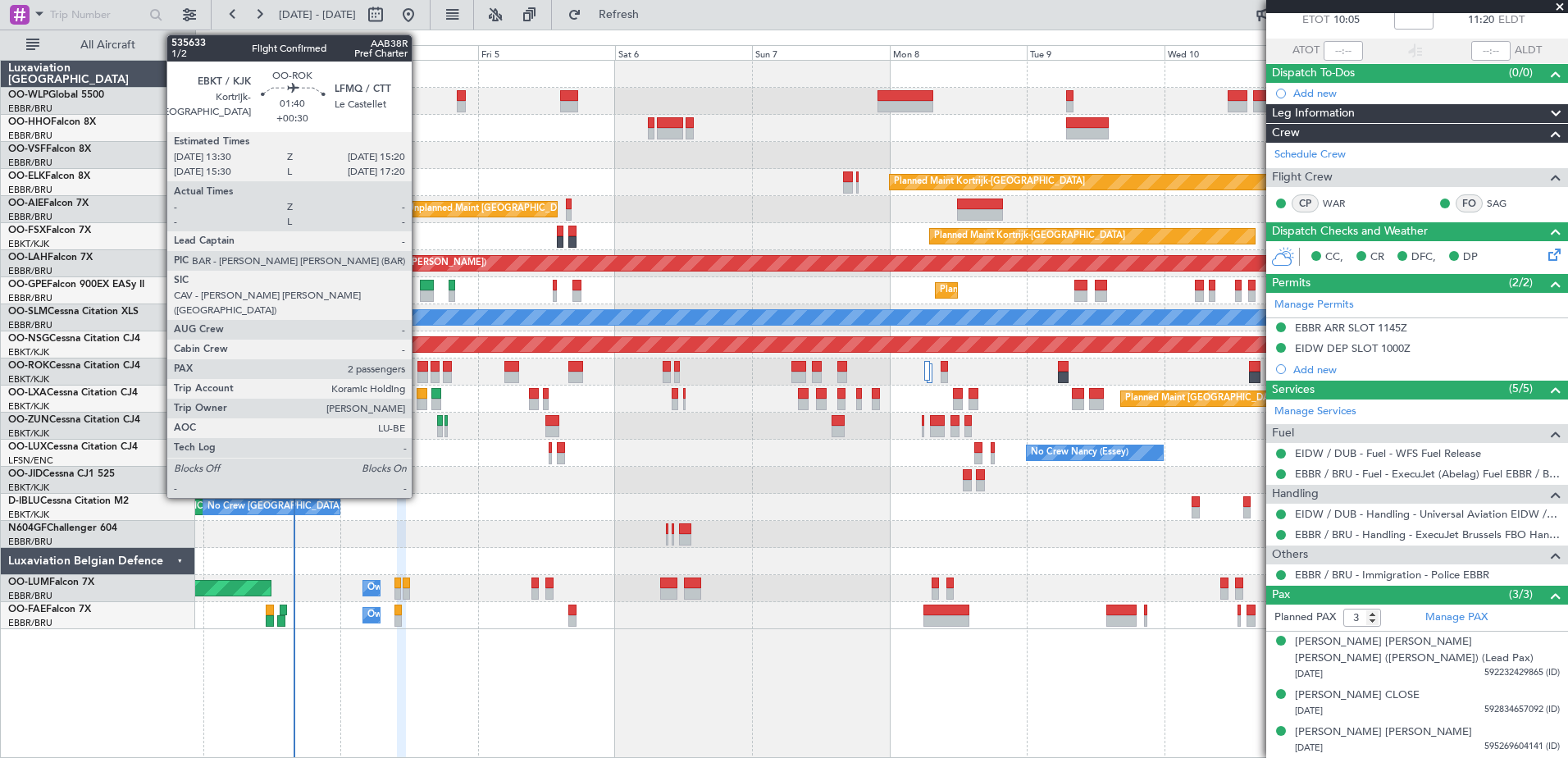
click at [419, 374] on div at bounding box center [422, 377] width 11 height 11
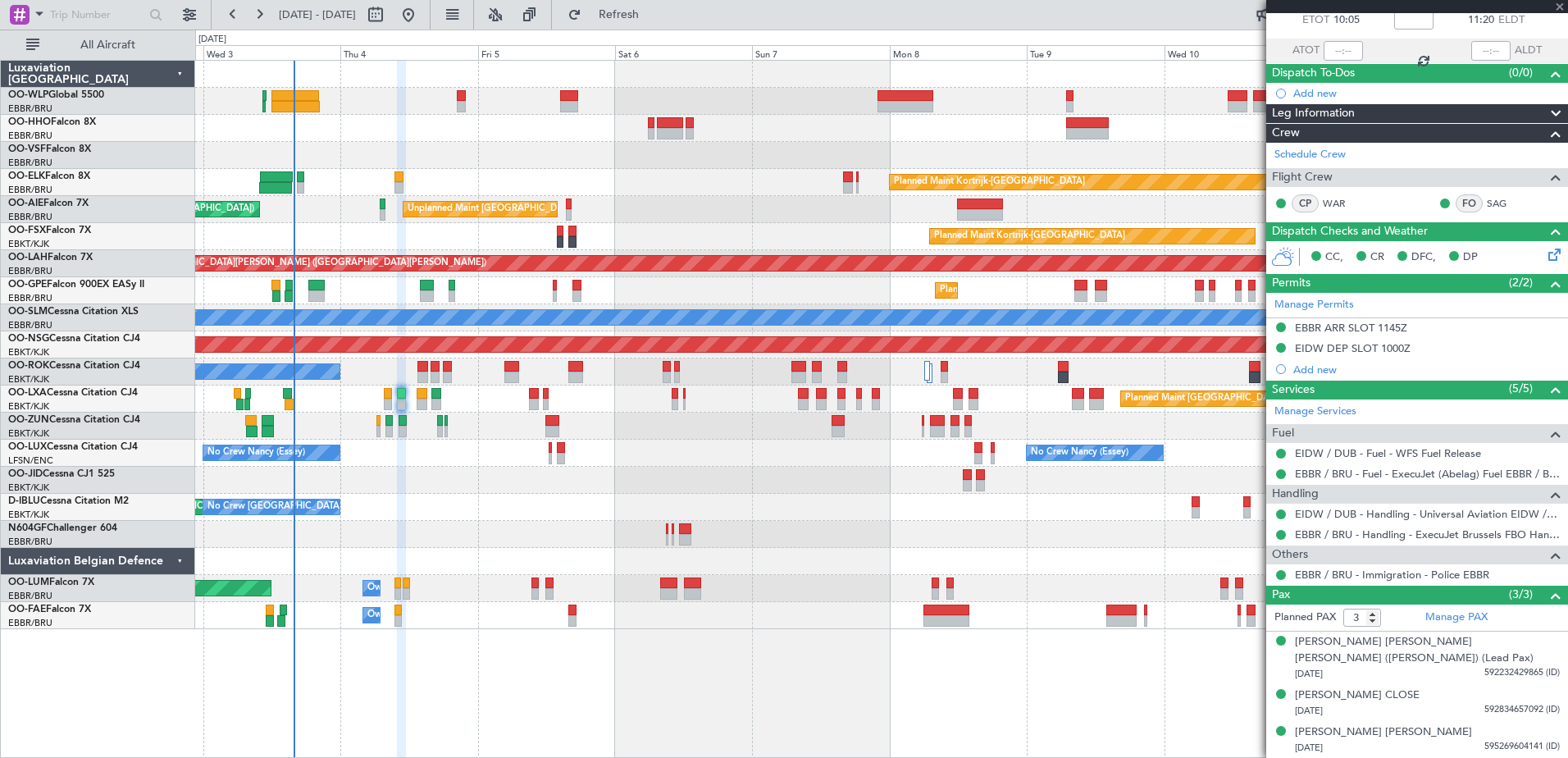
type input "+00:30"
type input "2"
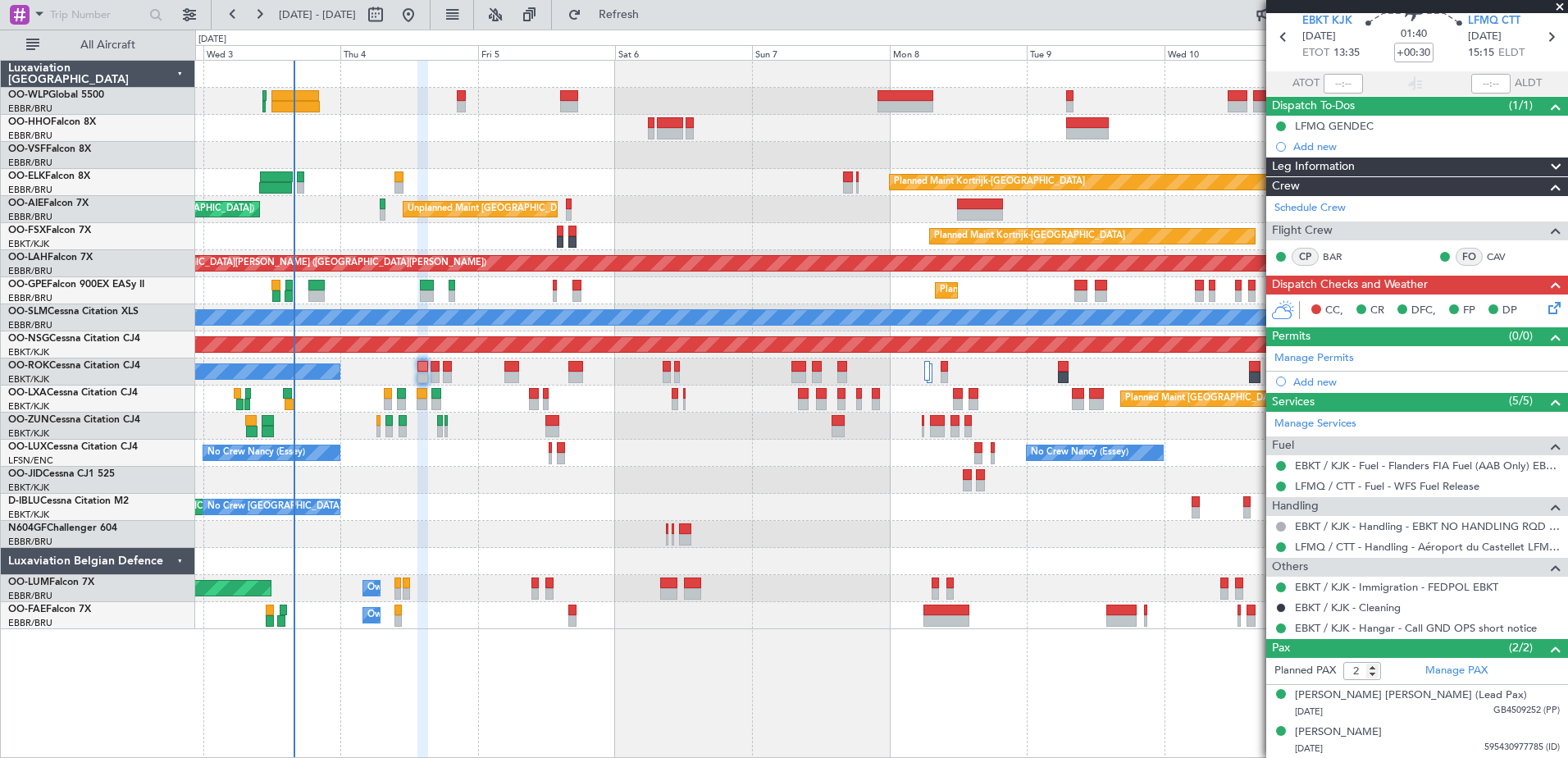
scroll to position [0, 0]
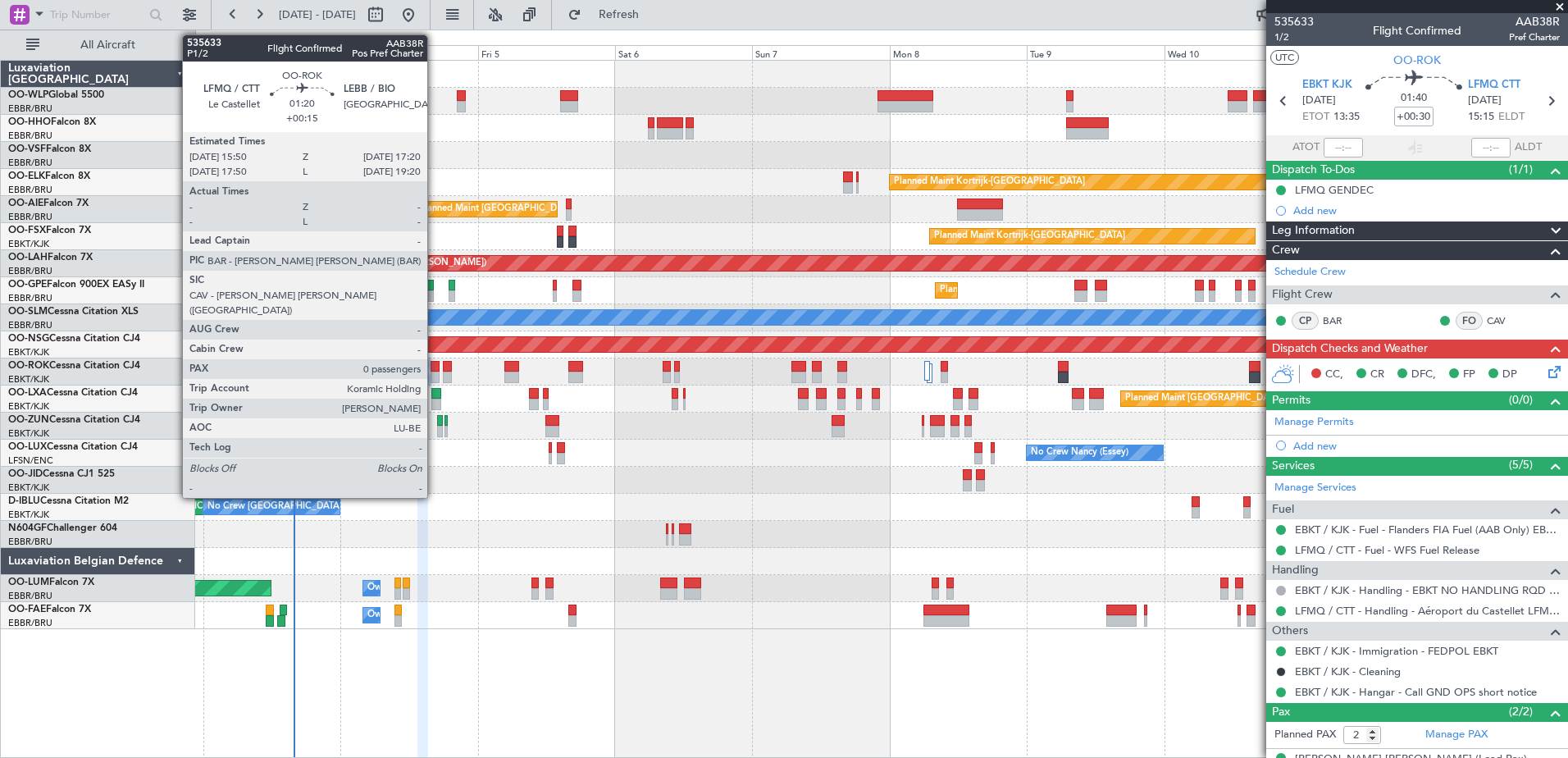
click at [435, 373] on div at bounding box center [435, 377] width 9 height 11
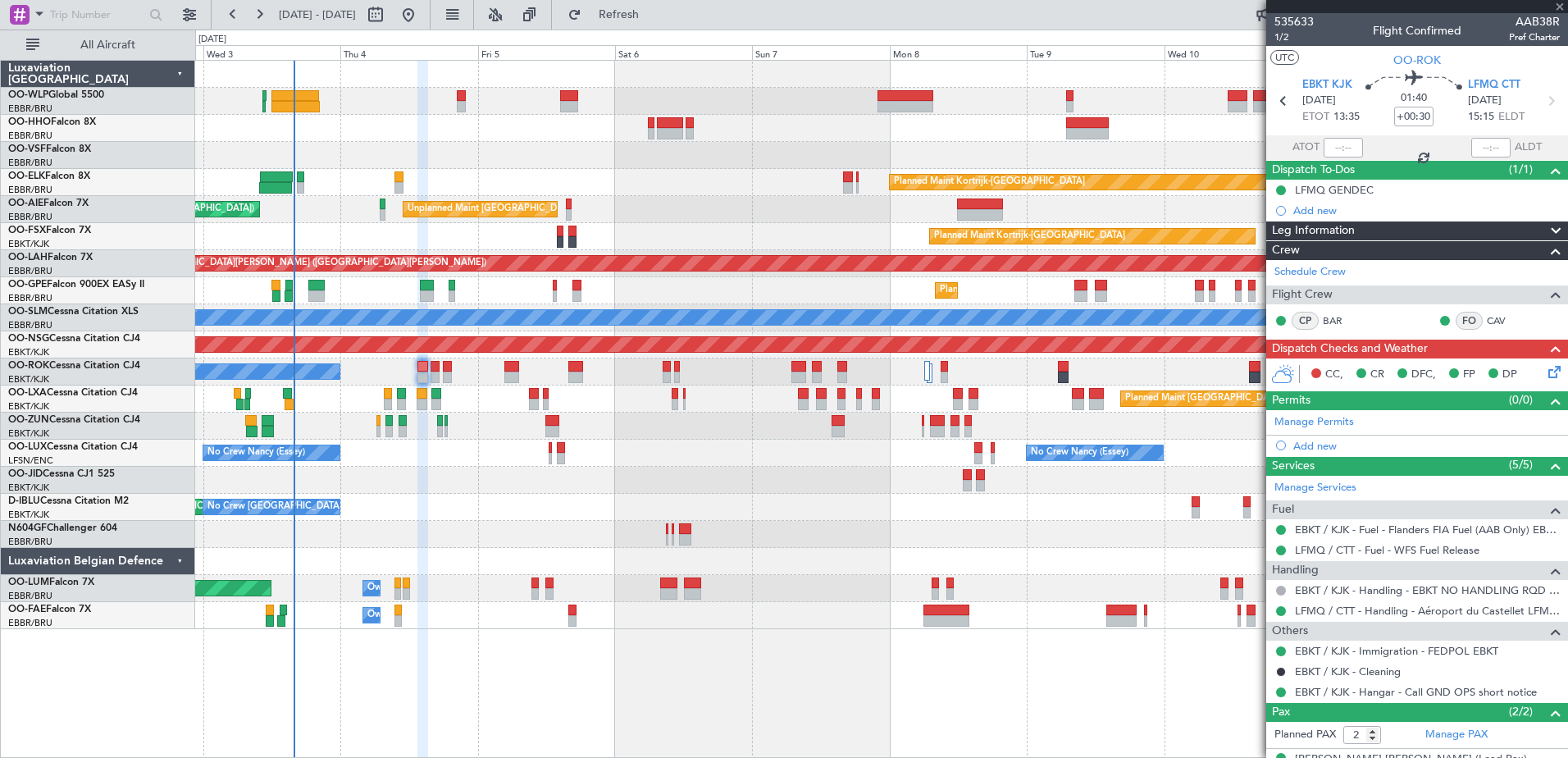
type input "+00:15"
type input "0"
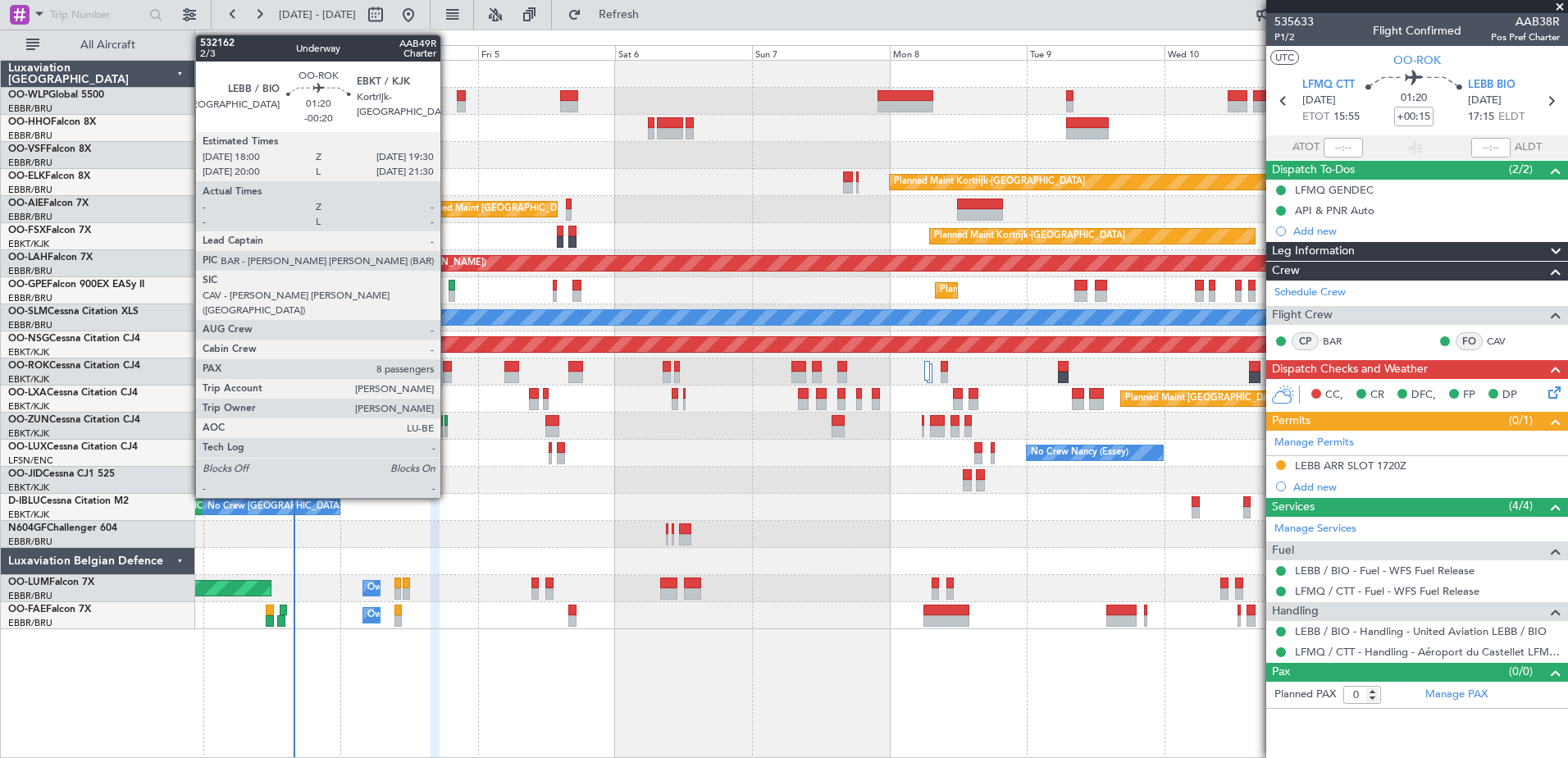
click at [448, 366] on div at bounding box center [447, 366] width 9 height 11
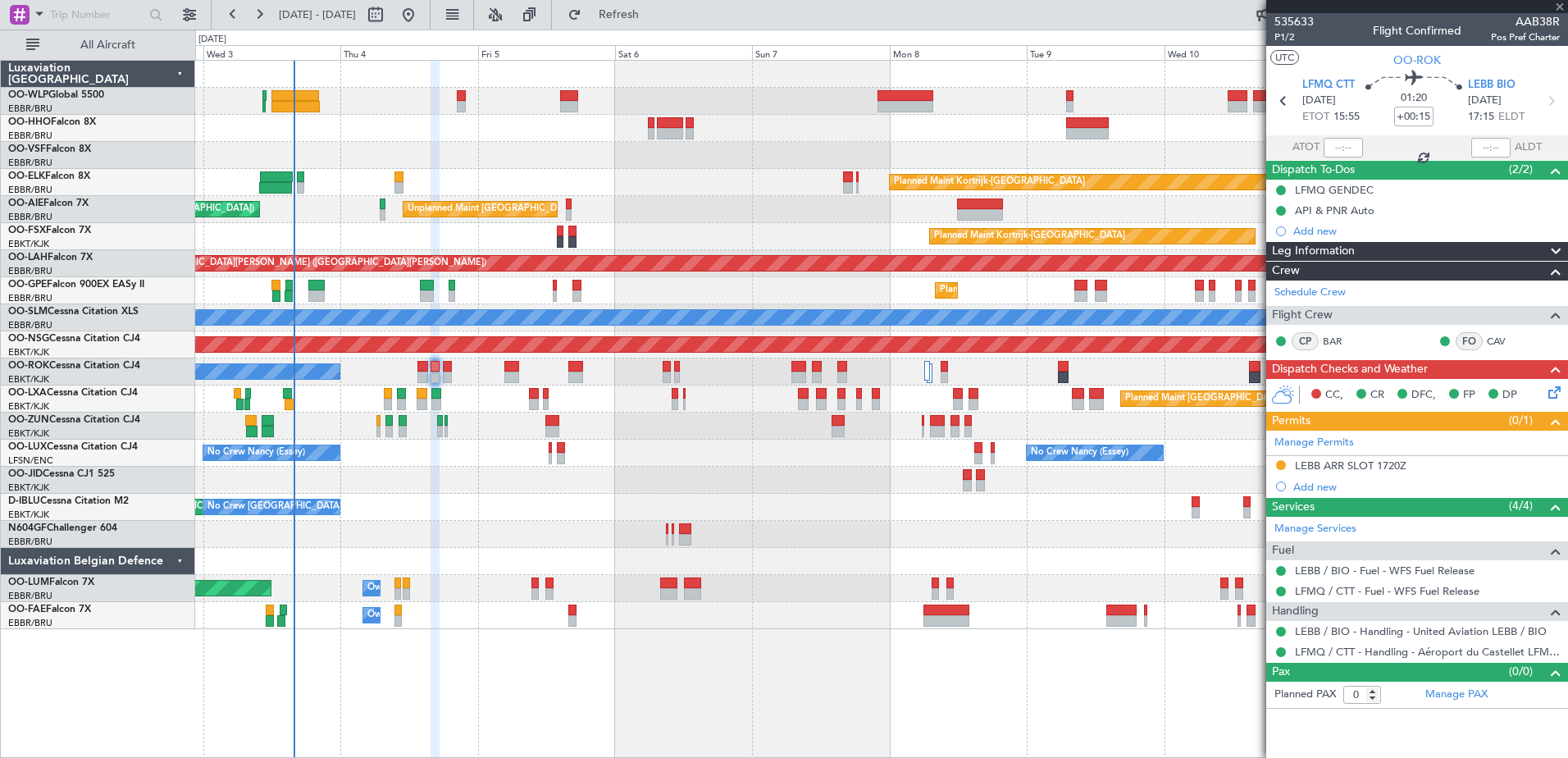
type input "-00:20"
type input "8"
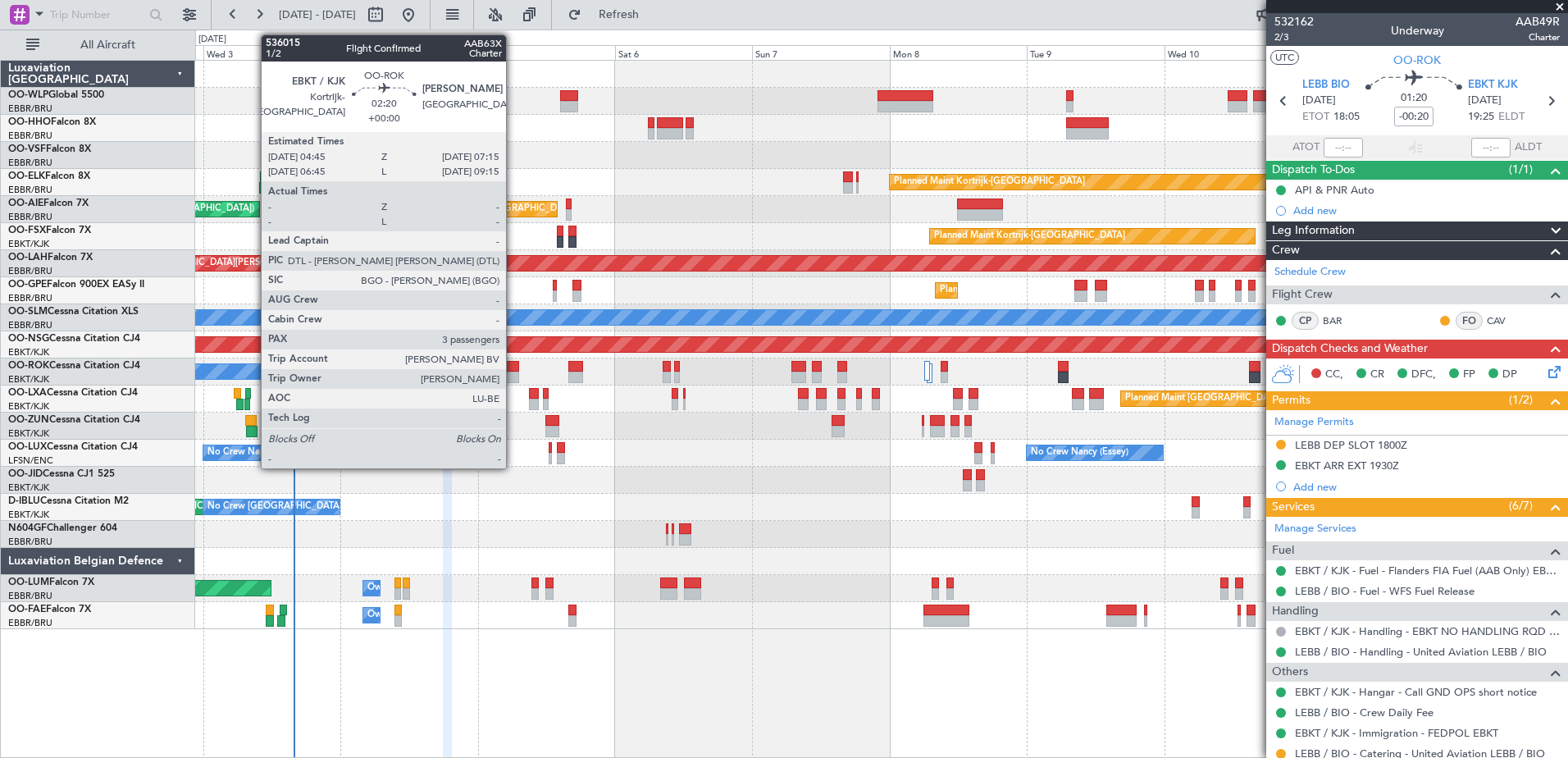
click at [514, 369] on div at bounding box center [511, 366] width 15 height 11
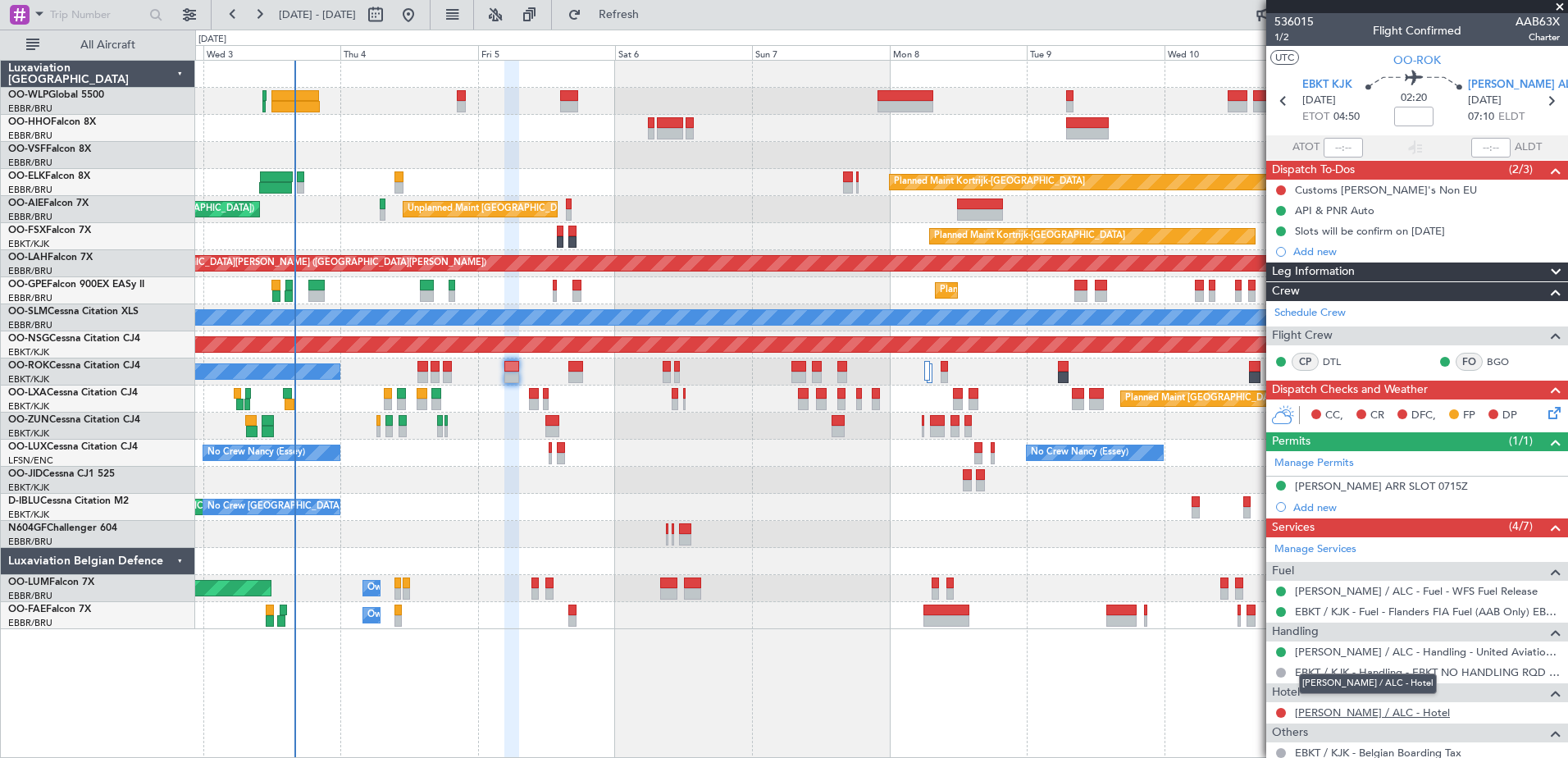
click at [1355, 713] on link "[PERSON_NAME] / ALC - Hotel" at bounding box center [1372, 712] width 155 height 14
click at [653, 15] on span "Refresh" at bounding box center [619, 14] width 68 height 11
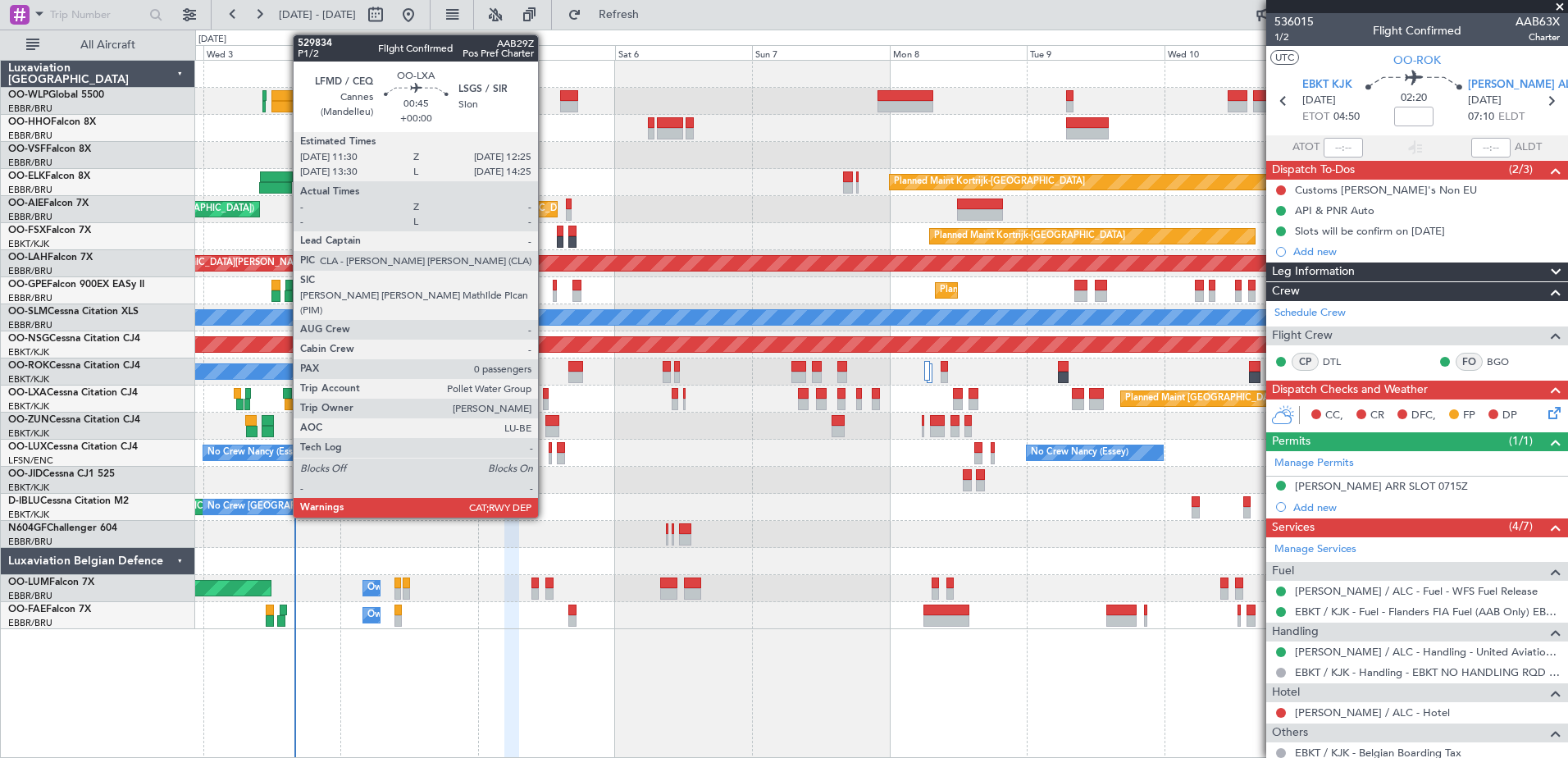
click at [545, 402] on div at bounding box center [545, 404] width 6 height 11
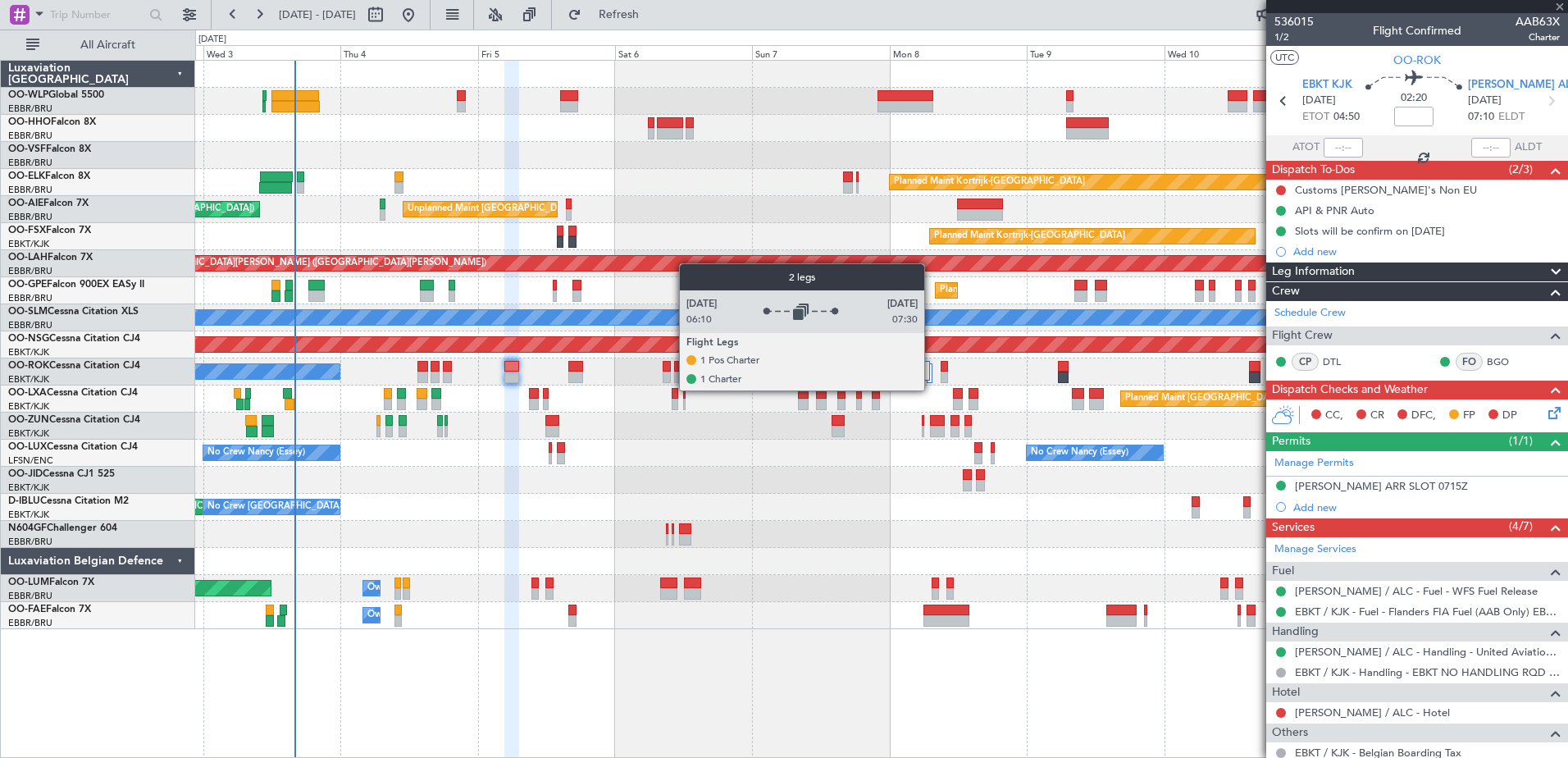
type input "0"
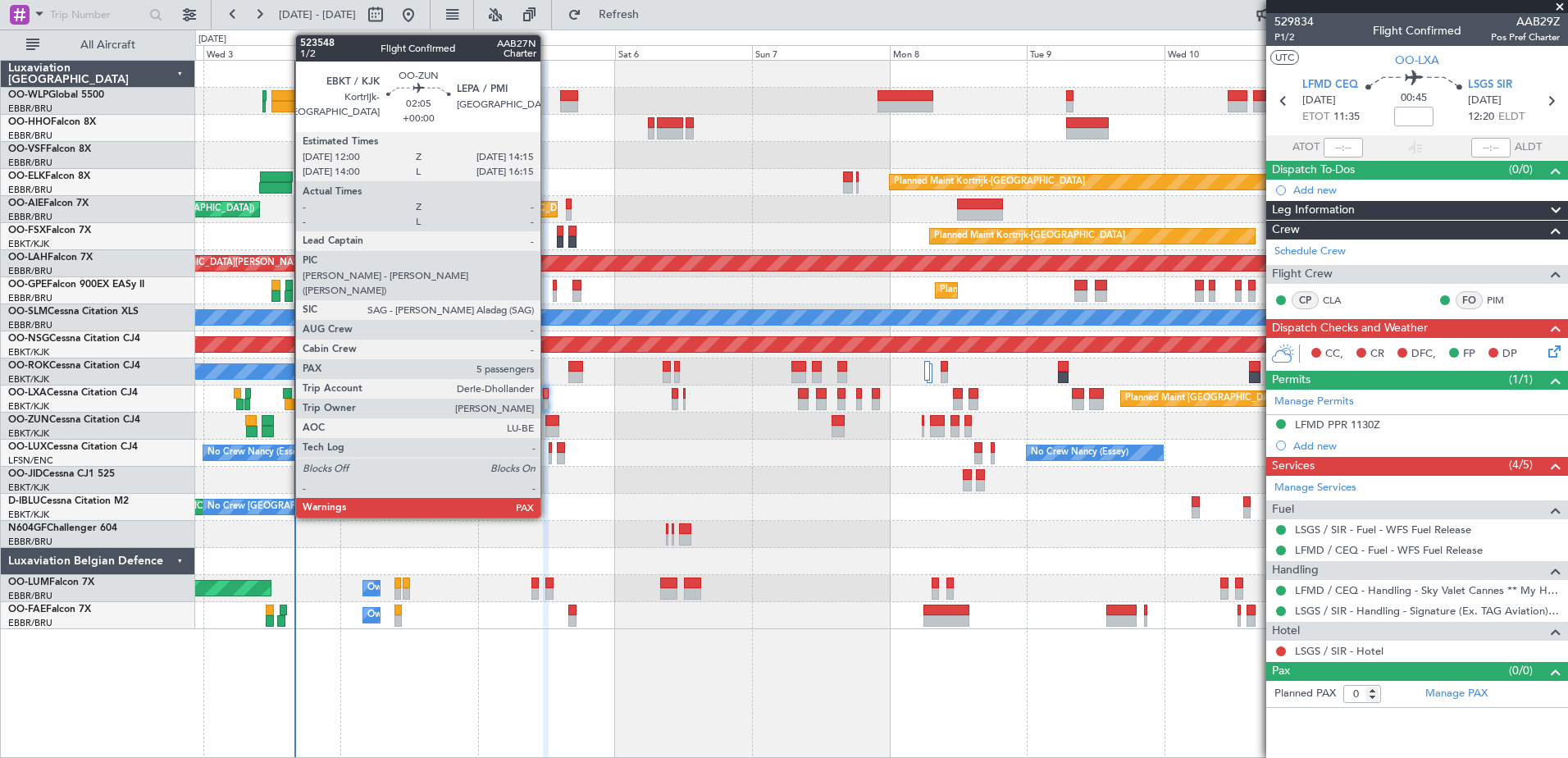
click at [548, 427] on div at bounding box center [551, 431] width 13 height 11
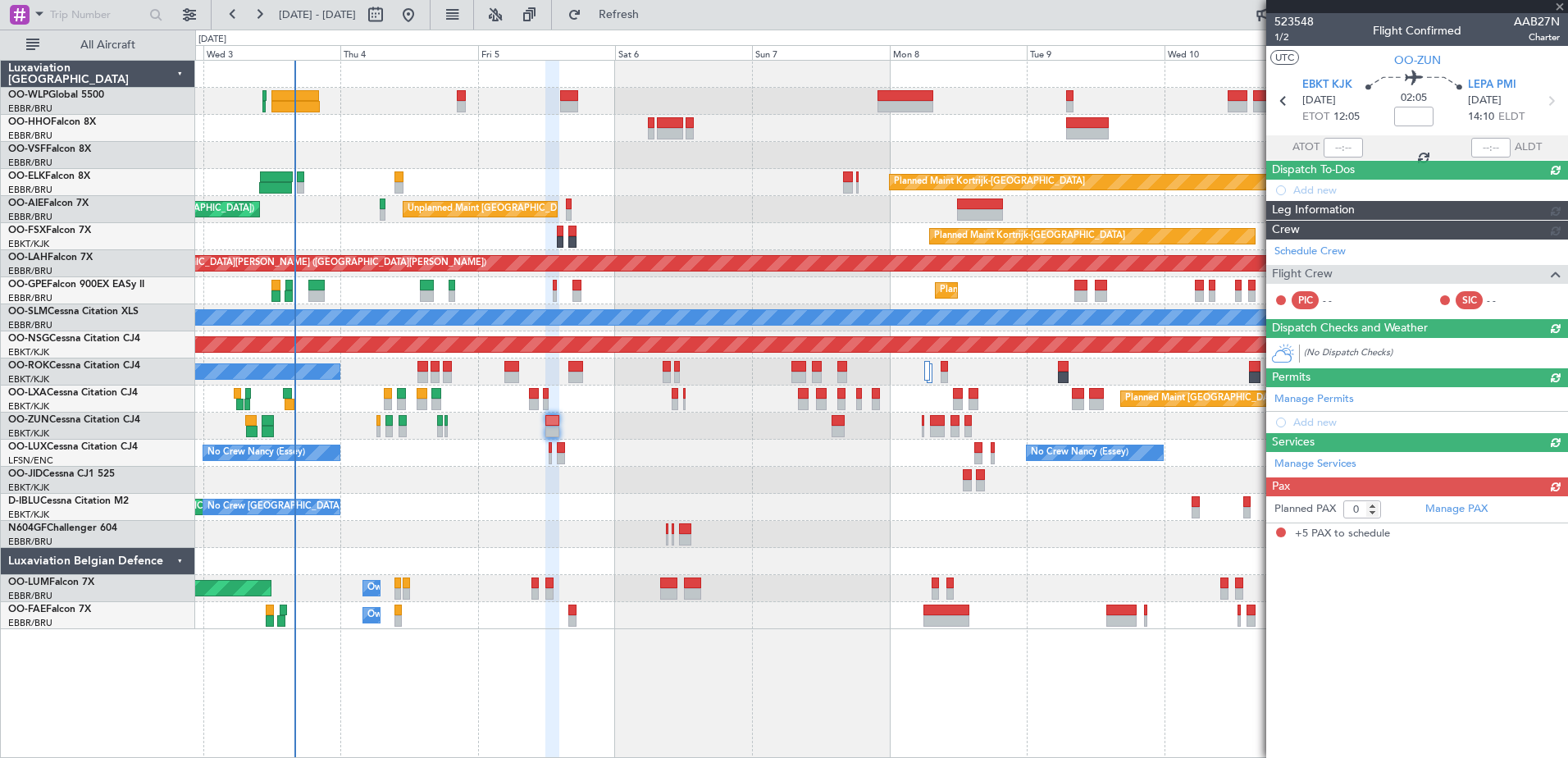
type input "5"
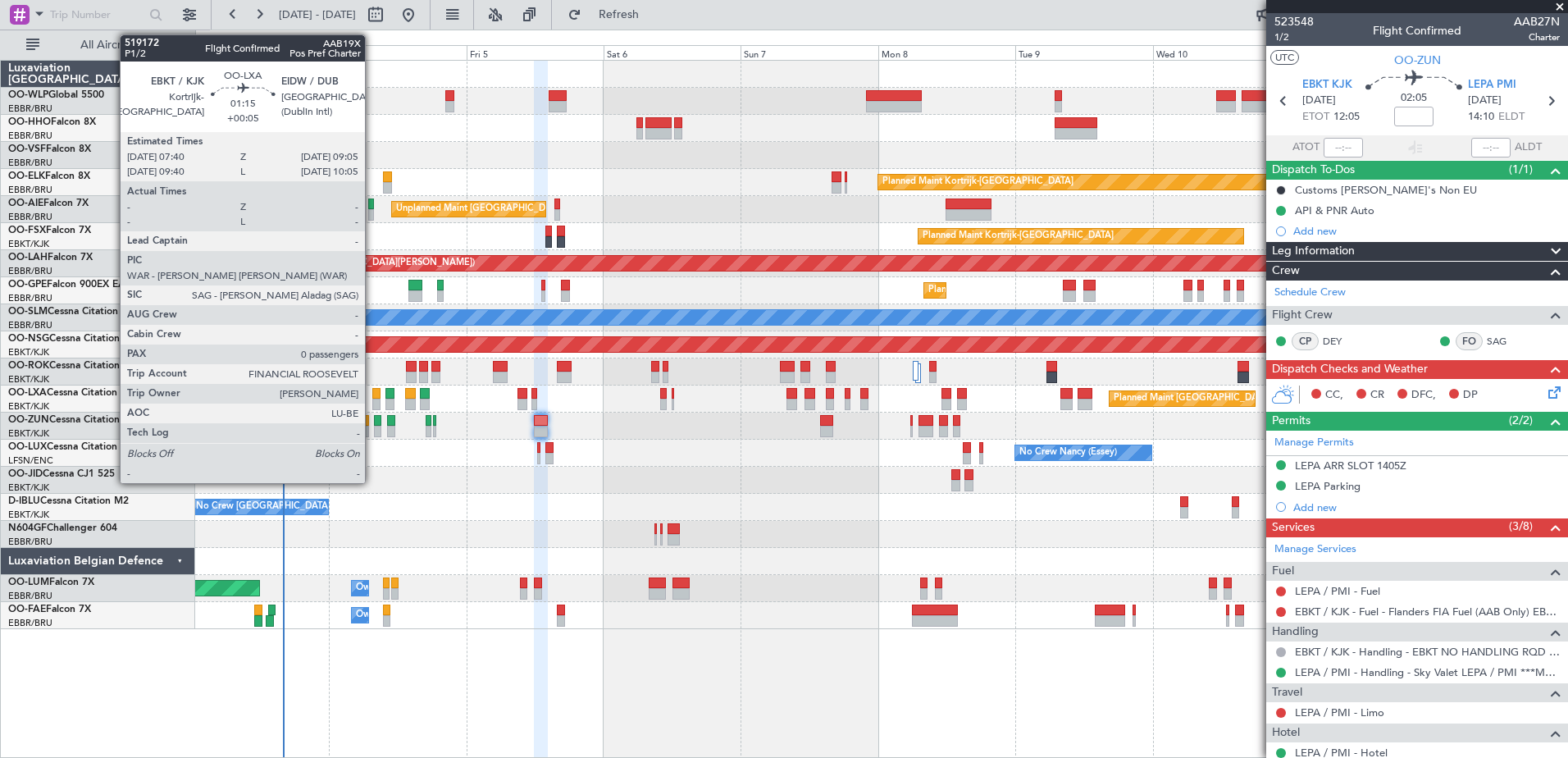
click at [372, 405] on div at bounding box center [376, 404] width 8 height 11
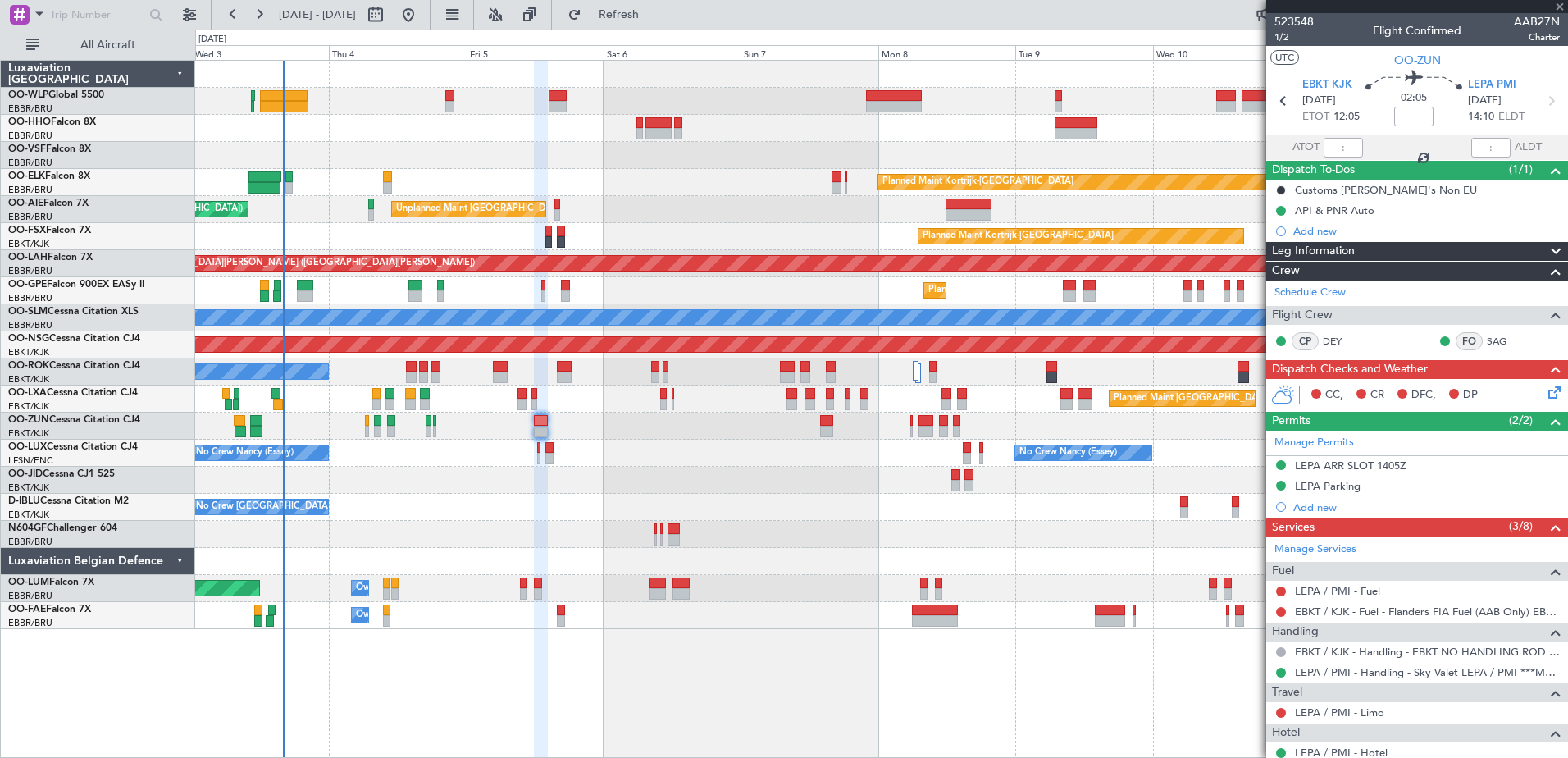
type input "+00:05"
type input "0"
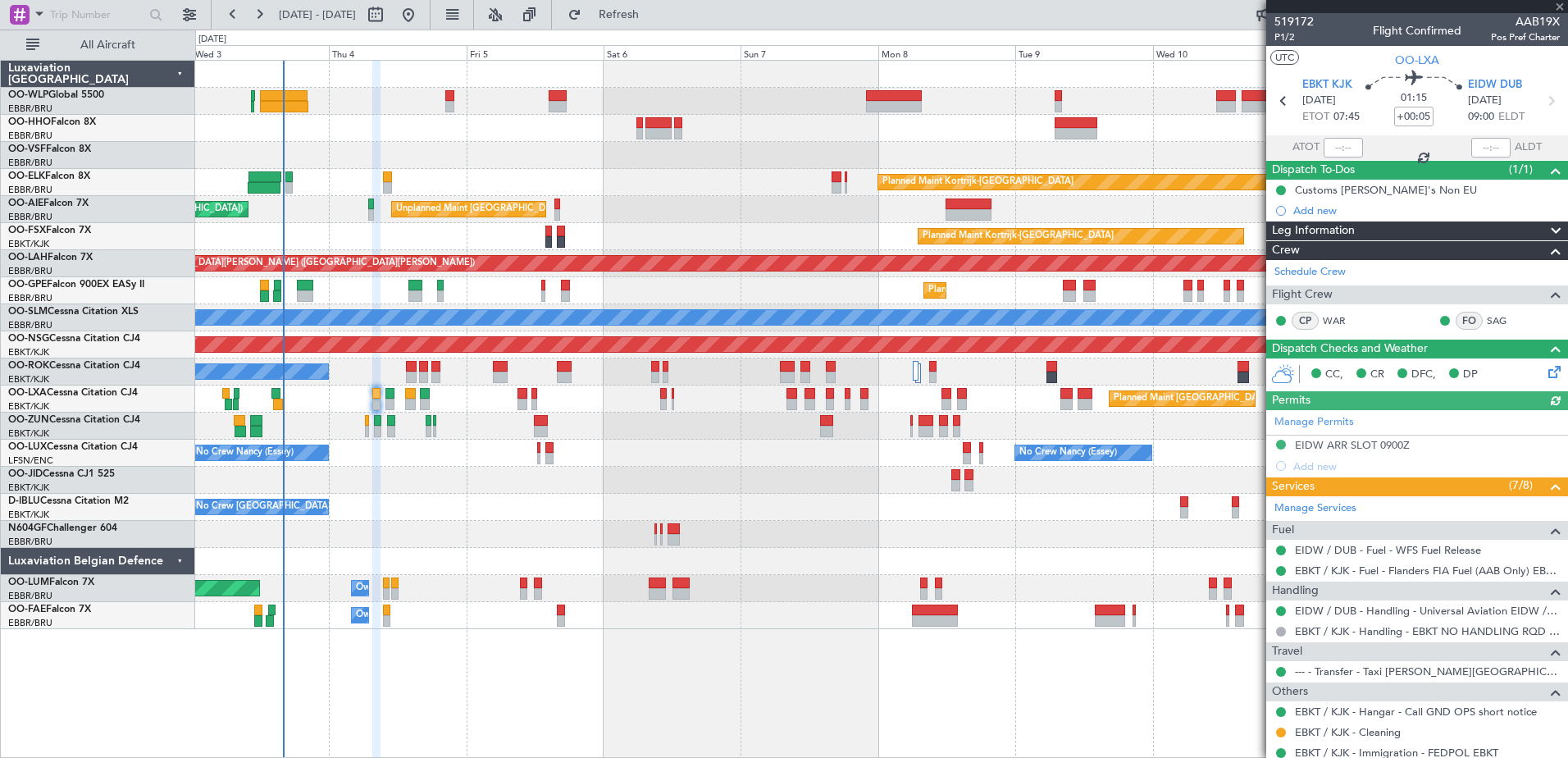
click at [1290, 38] on mat-tooltip-component "Trip Number" at bounding box center [1293, 53] width 81 height 44
click at [1291, 35] on span "P1/2" at bounding box center [1294, 38] width 40 height 14
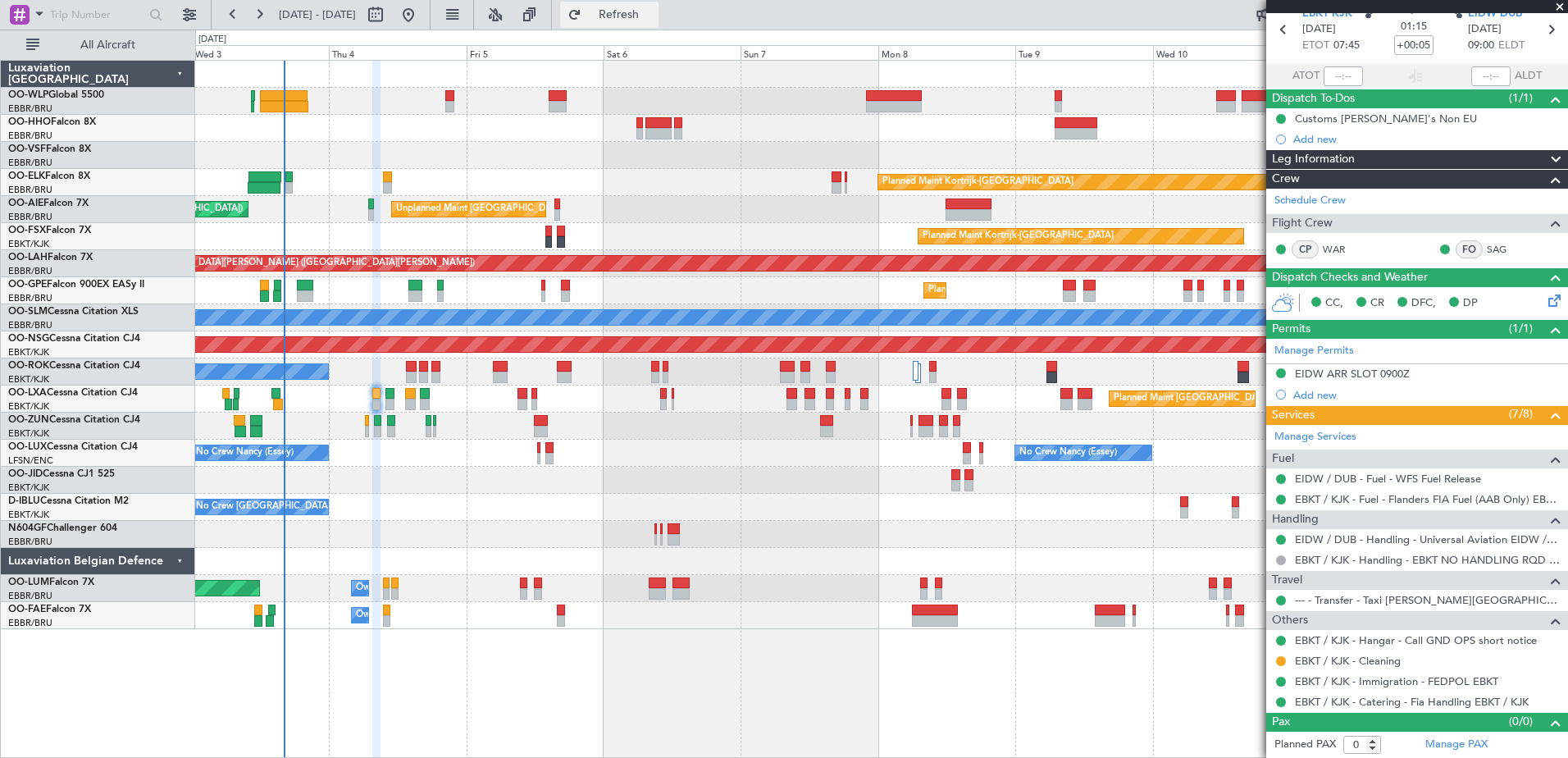
click at [653, 15] on span "Refresh" at bounding box center [619, 14] width 68 height 11
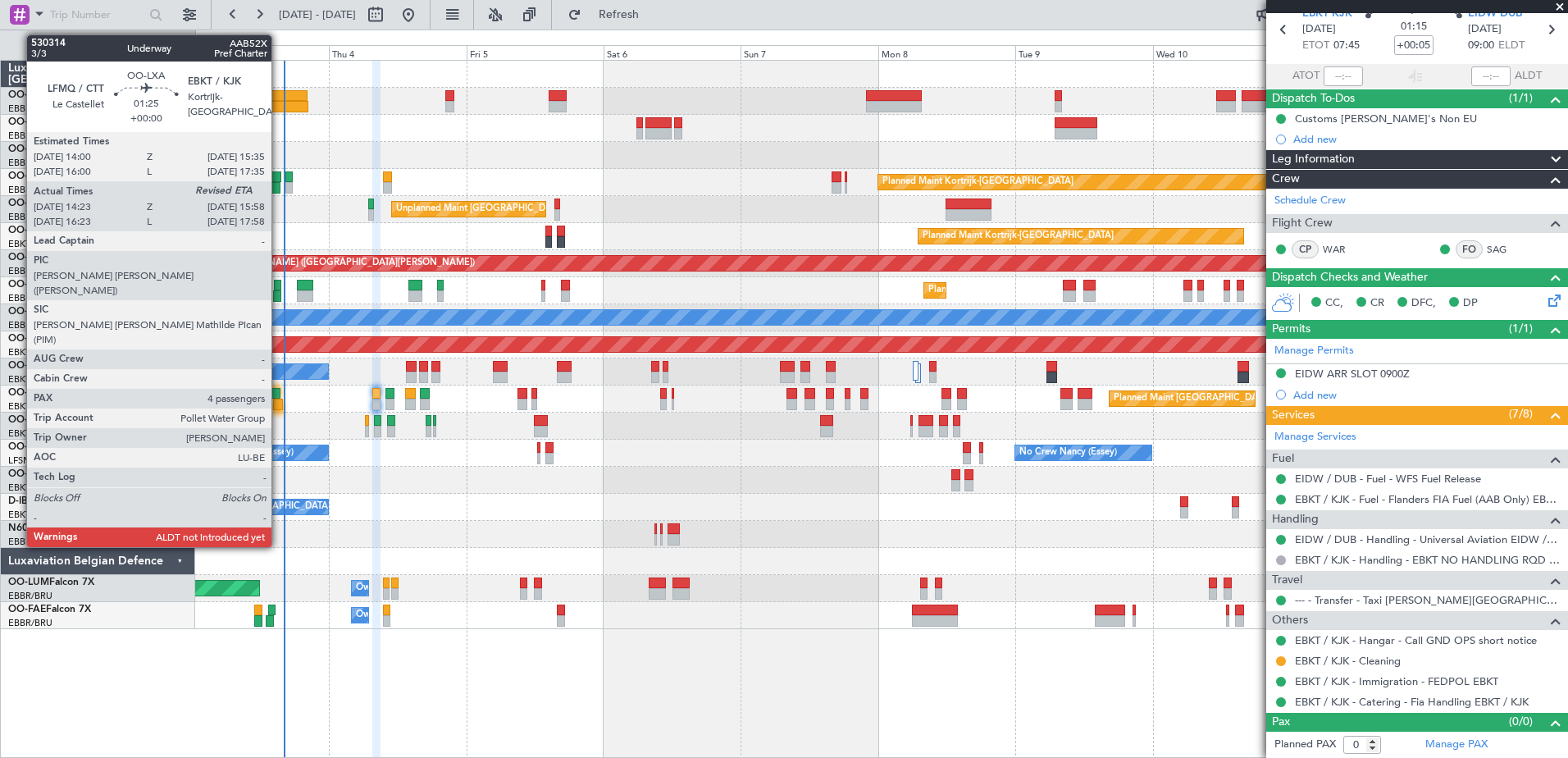
click at [279, 400] on div at bounding box center [277, 404] width 10 height 11
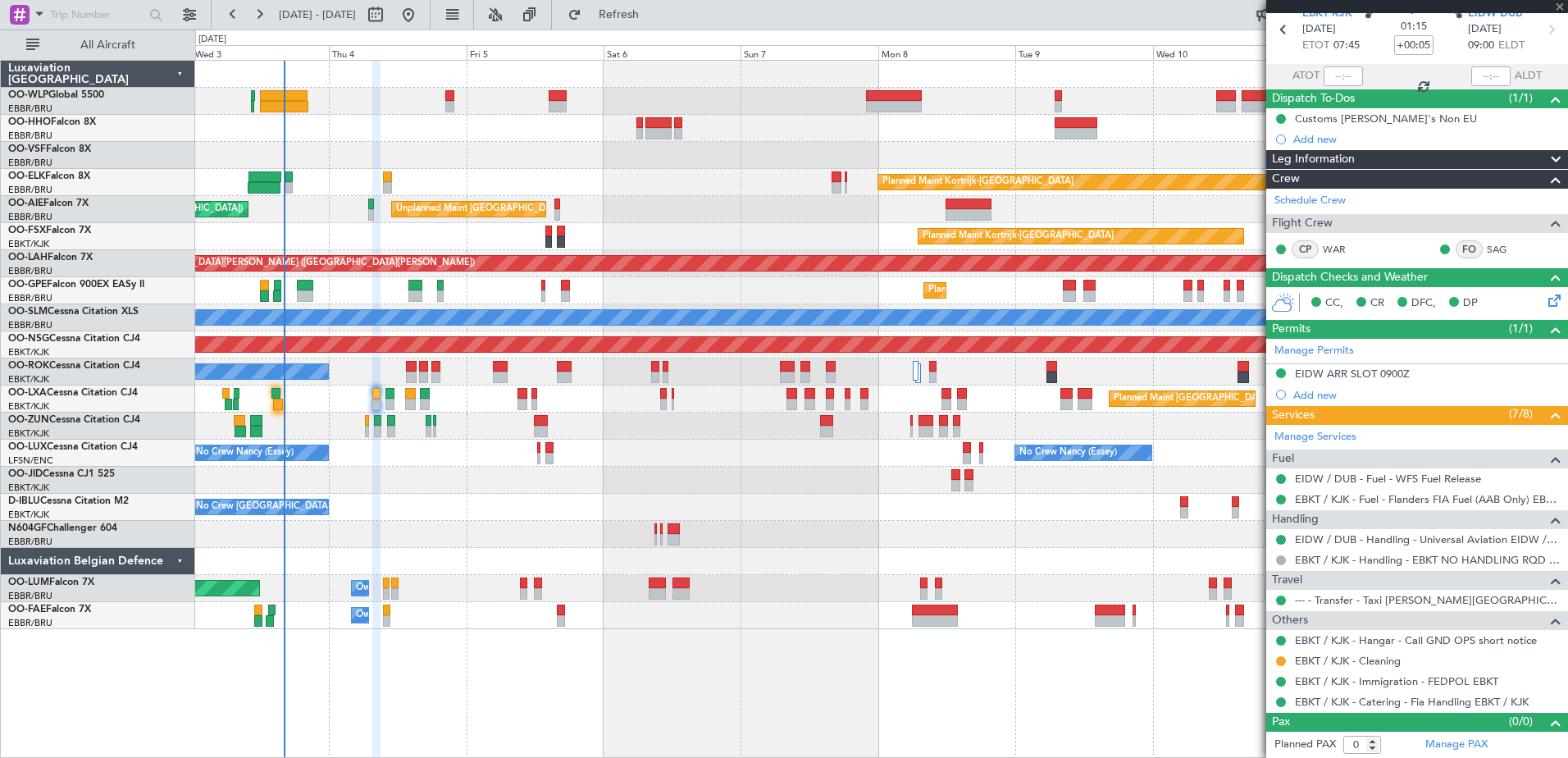
type input "14:28"
type input "4"
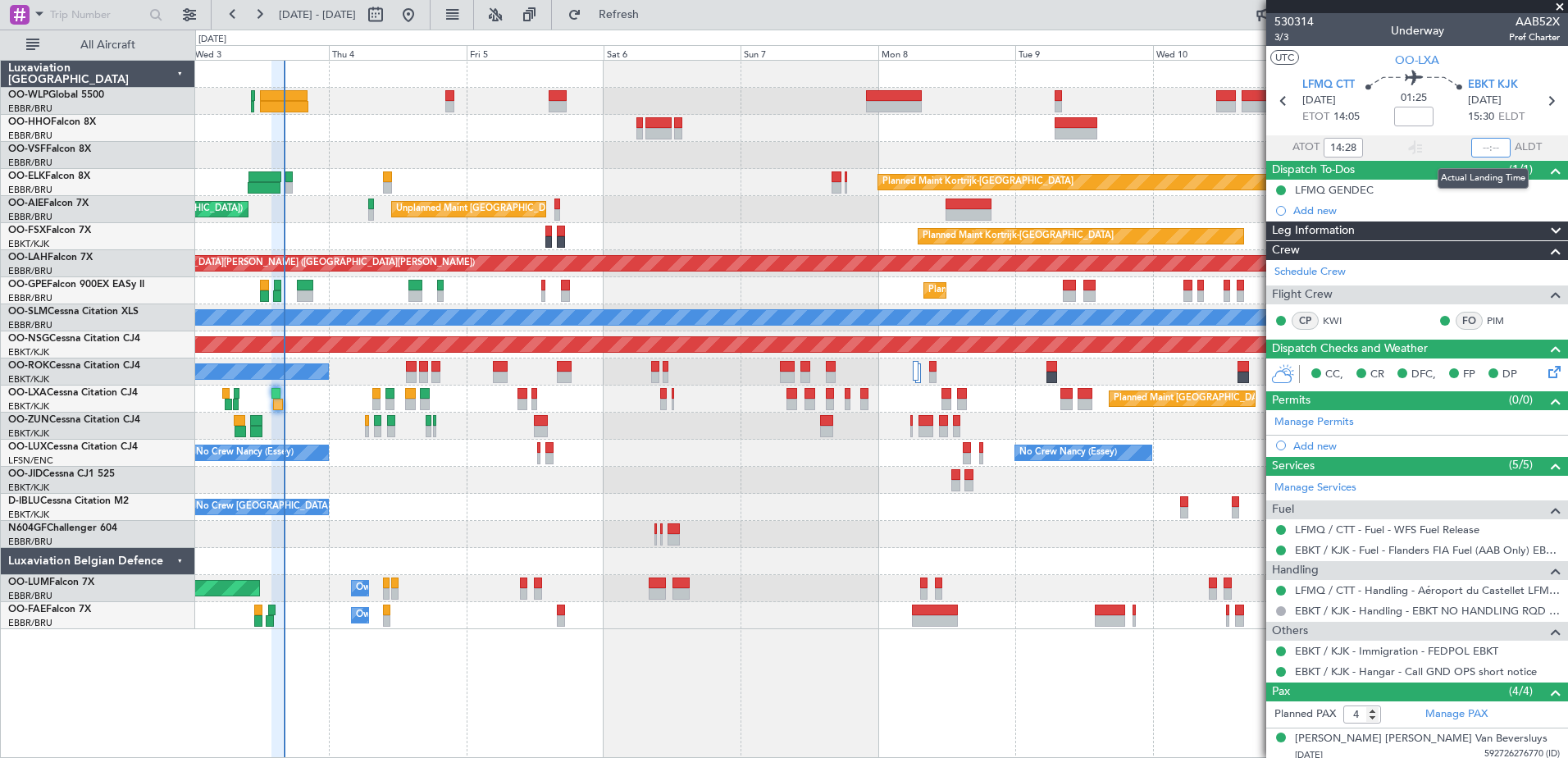
click at [1480, 149] on input "text" at bounding box center [1491, 148] width 40 height 19
type input "15:58"
click at [653, 18] on span "Refresh" at bounding box center [619, 14] width 68 height 11
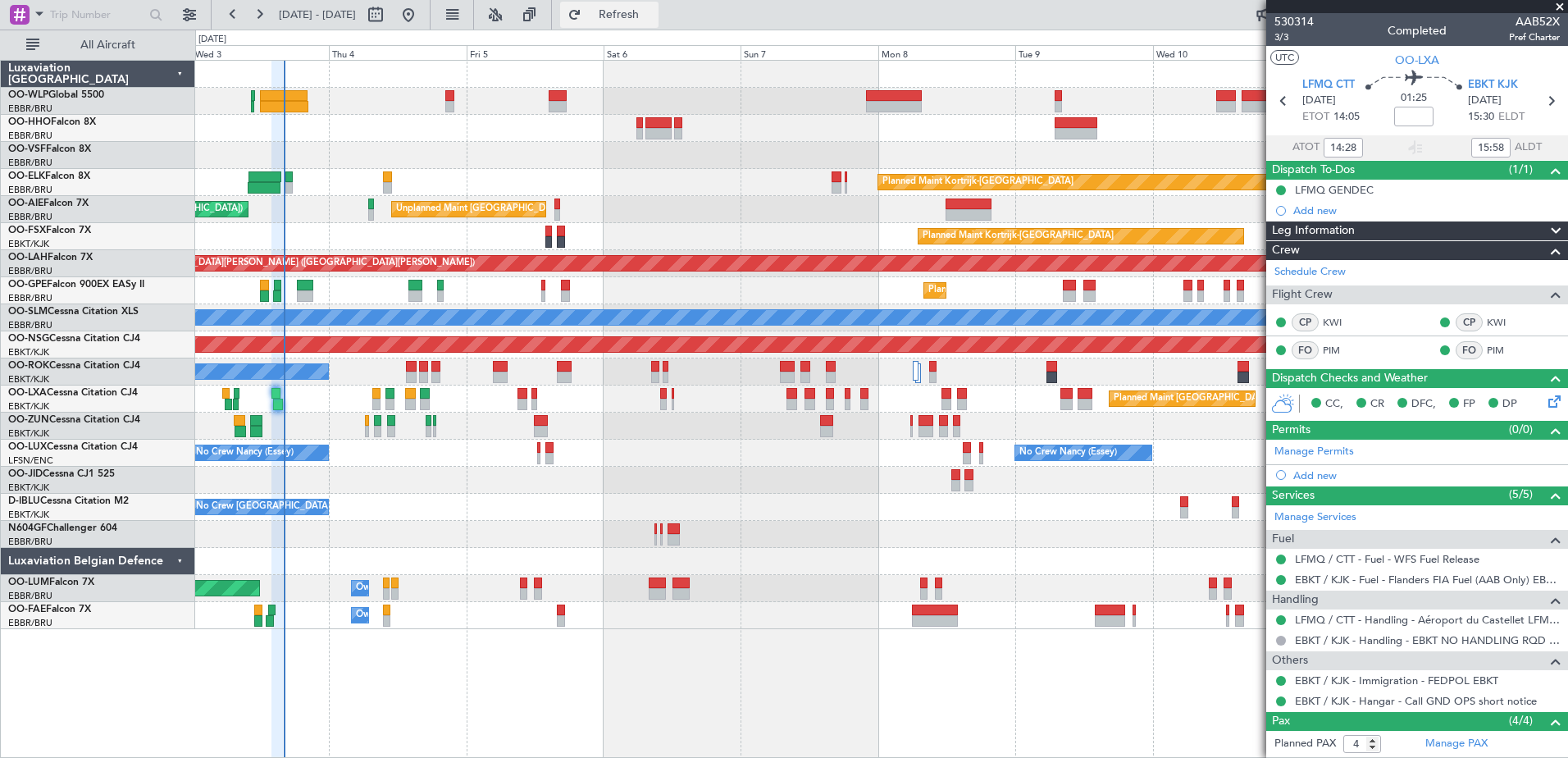
click at [653, 18] on span "Refresh" at bounding box center [619, 14] width 68 height 11
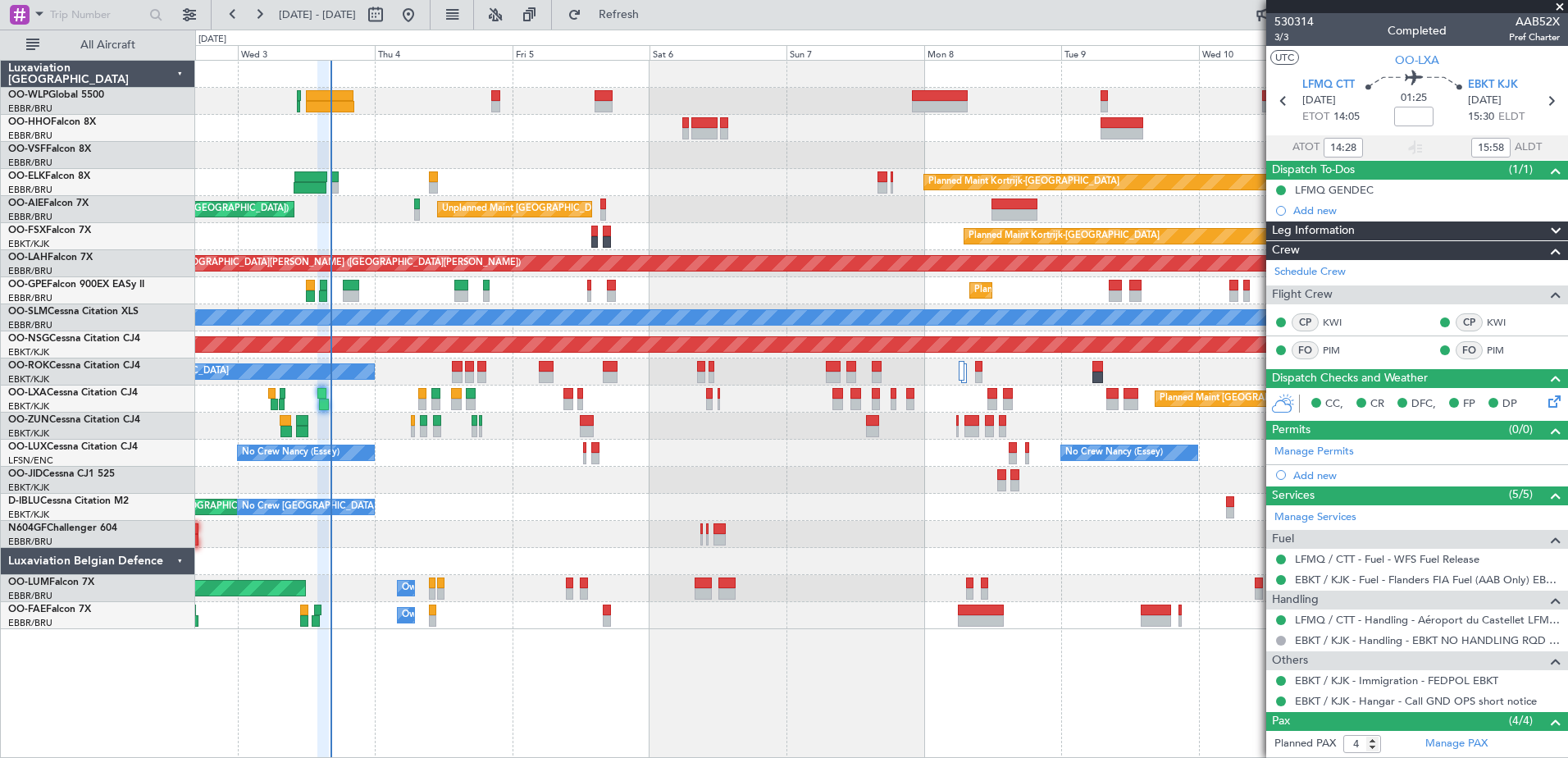
click at [440, 462] on div "No Crew [PERSON_NAME] ([PERSON_NAME]) No Crew [PERSON_NAME] ([PERSON_NAME]) No …" at bounding box center [881, 453] width 1372 height 27
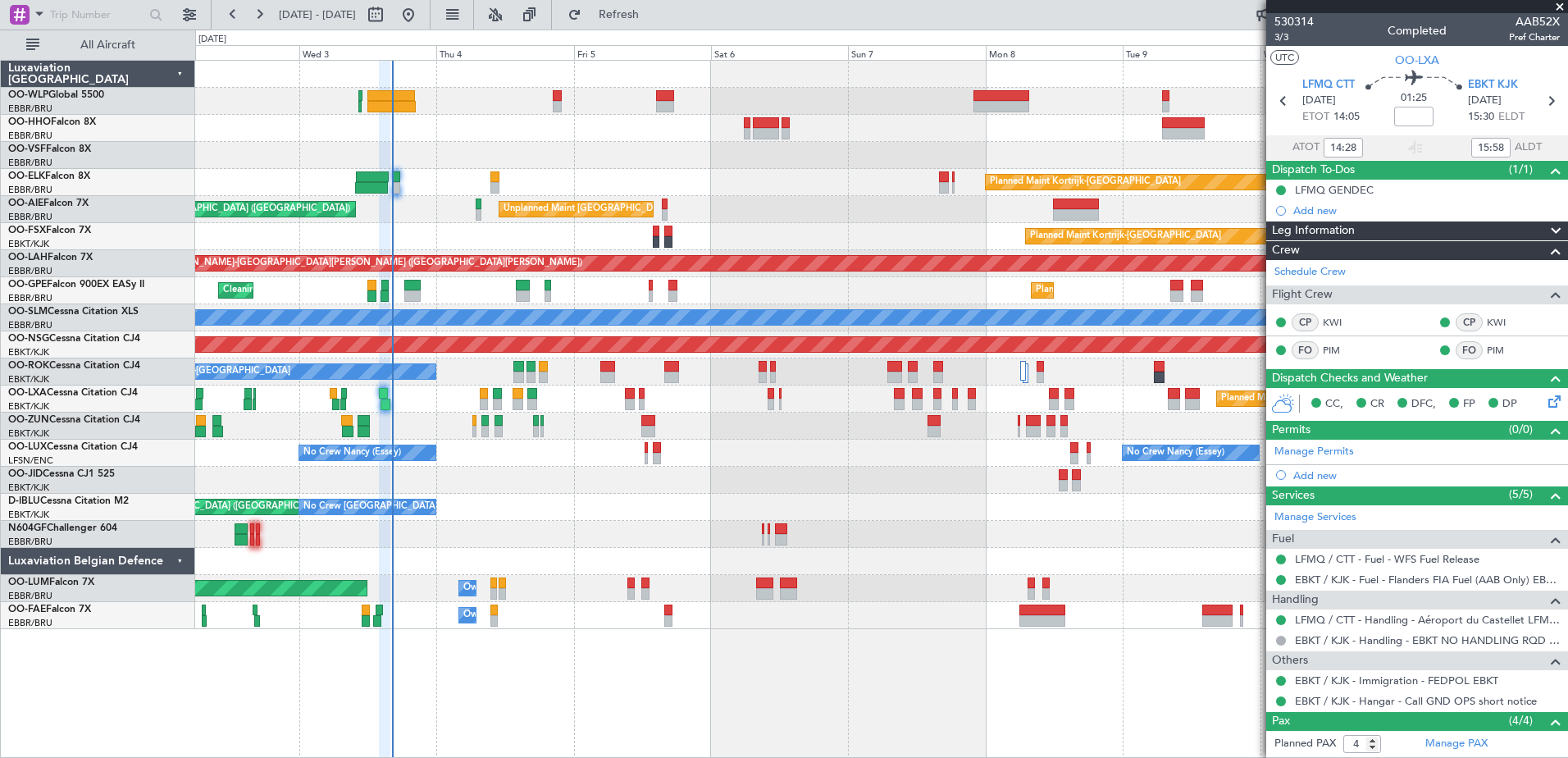
click at [425, 238] on div "Planned Maint Kortrijk-[GEOGRAPHIC_DATA]" at bounding box center [881, 236] width 1372 height 27
click at [705, 210] on div "Unplanned Maint [GEOGRAPHIC_DATA] ([GEOGRAPHIC_DATA] National) Planned Maint [G…" at bounding box center [881, 209] width 1372 height 27
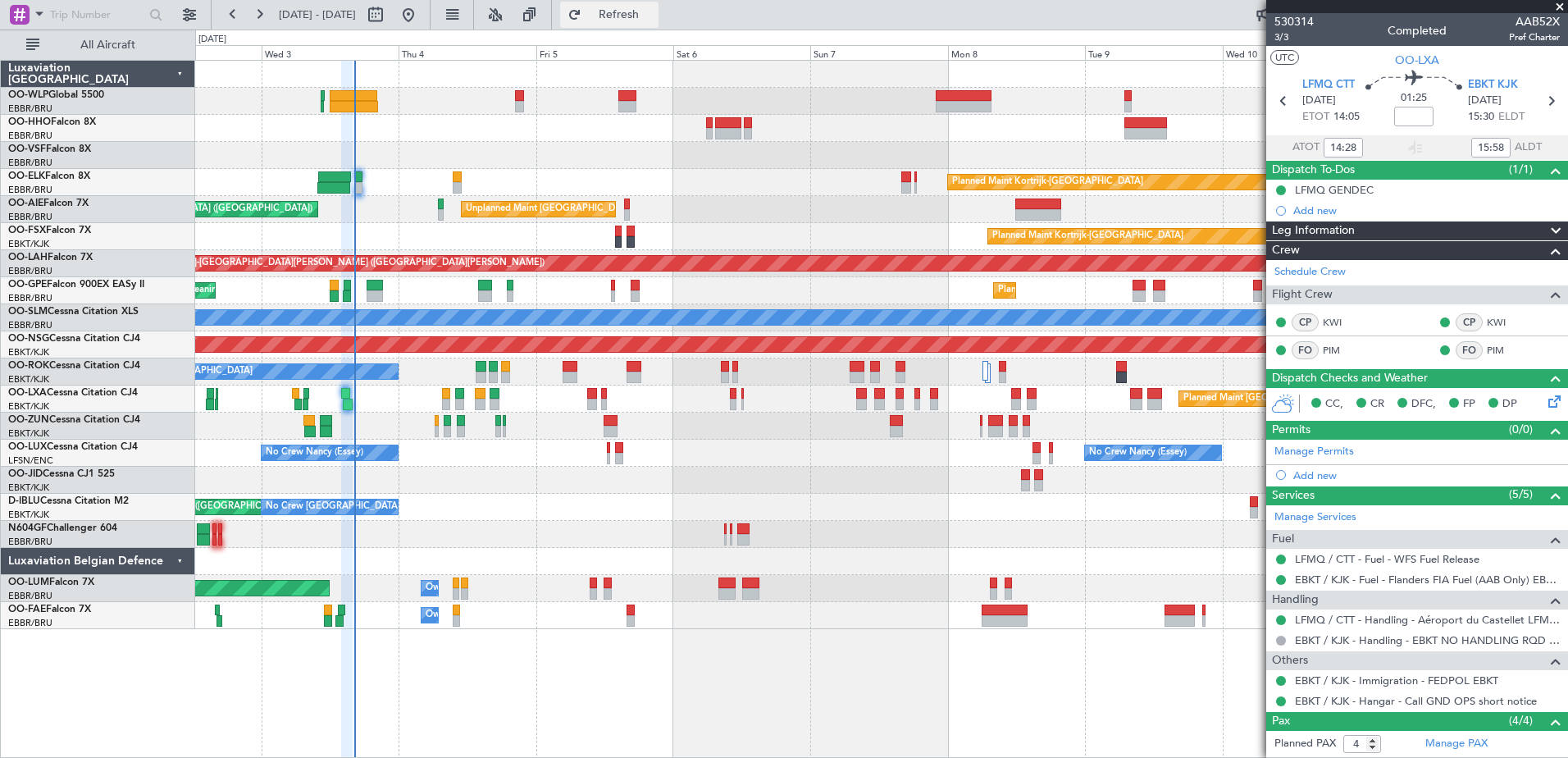
click at [637, 20] on button "Refresh" at bounding box center [609, 15] width 98 height 26
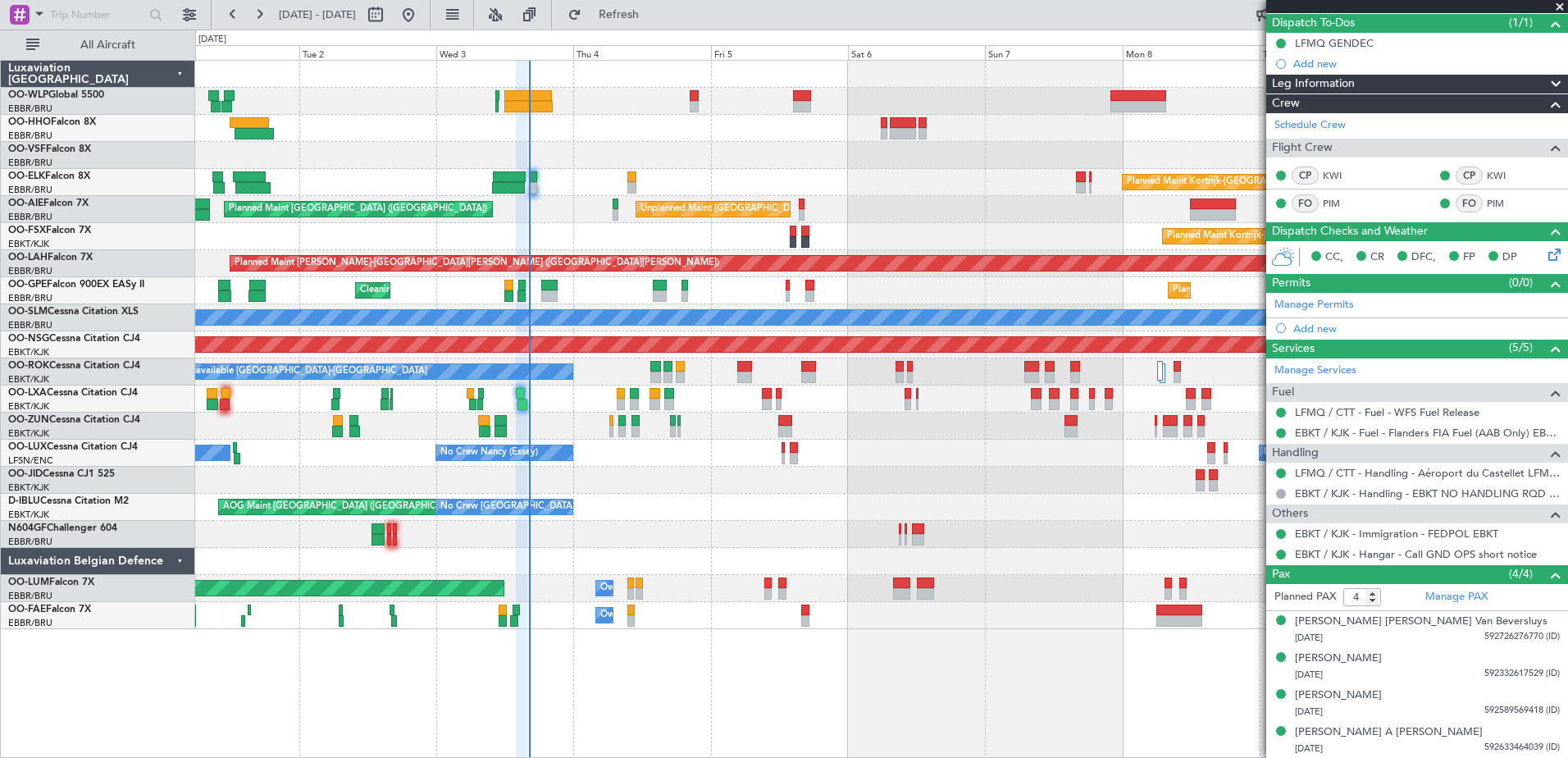
click at [747, 546] on div at bounding box center [881, 534] width 1372 height 27
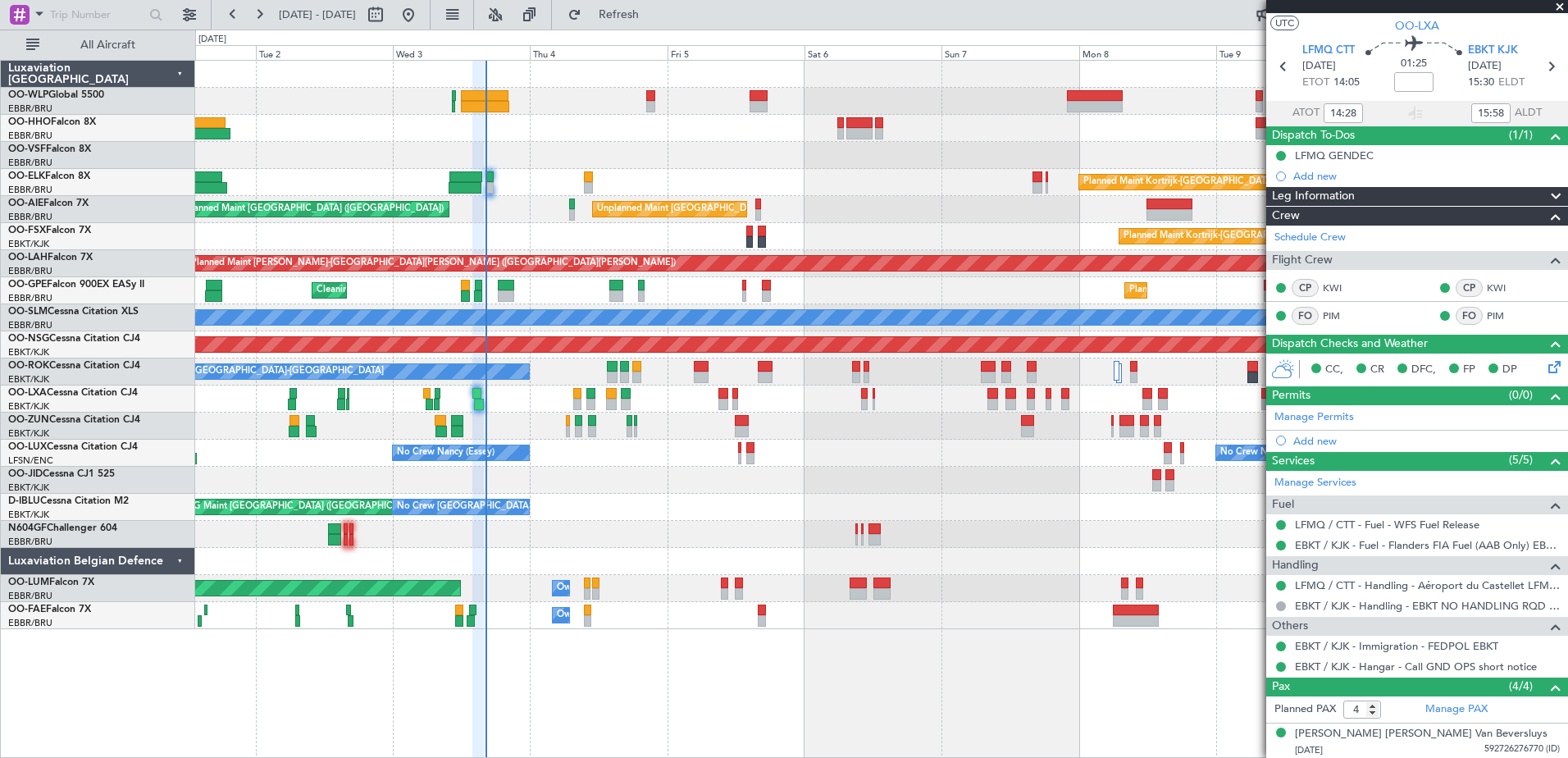
scroll to position [0, 0]
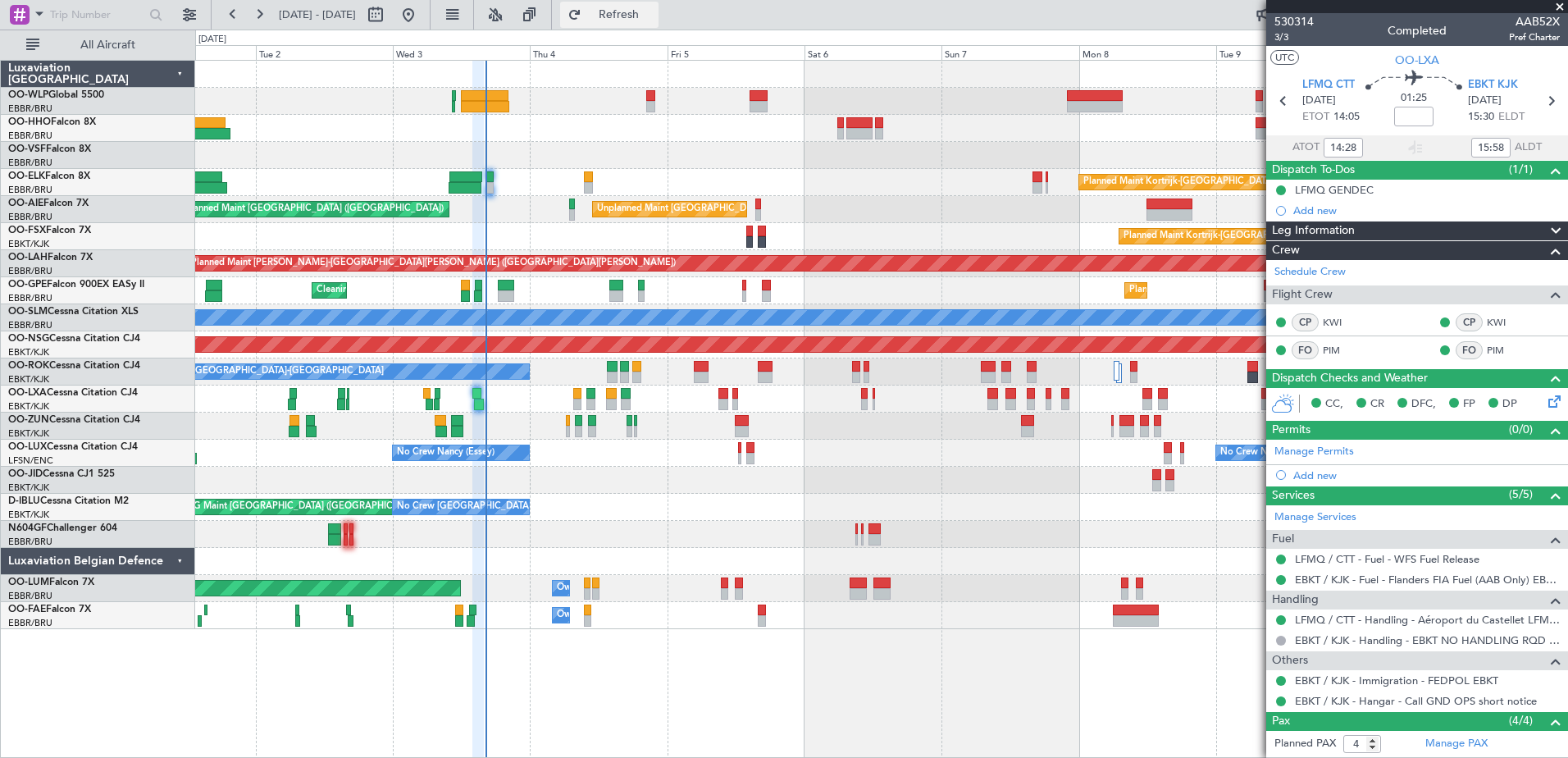
click at [653, 10] on span "Refresh" at bounding box center [619, 14] width 68 height 11
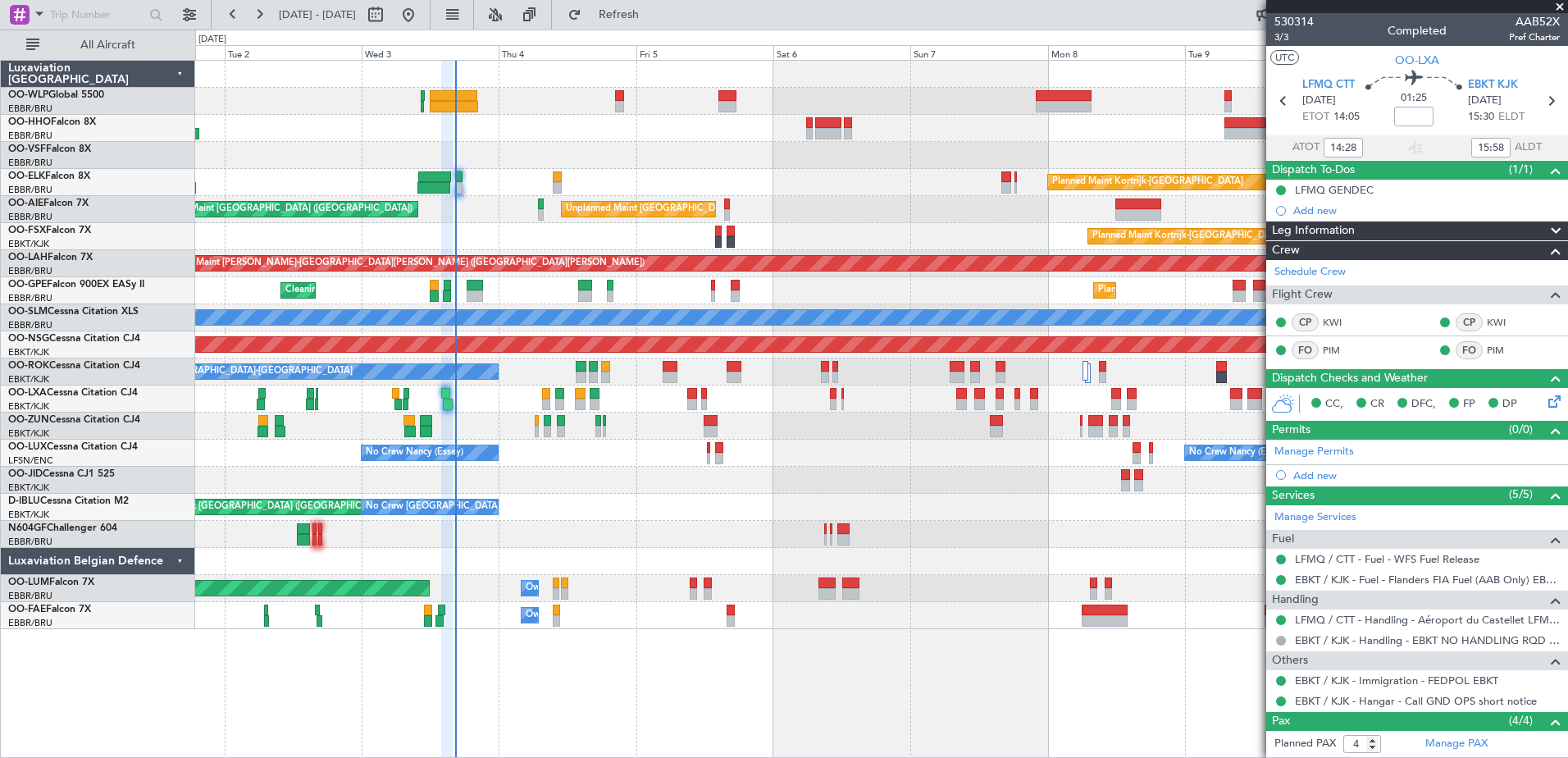
scroll to position [147, 0]
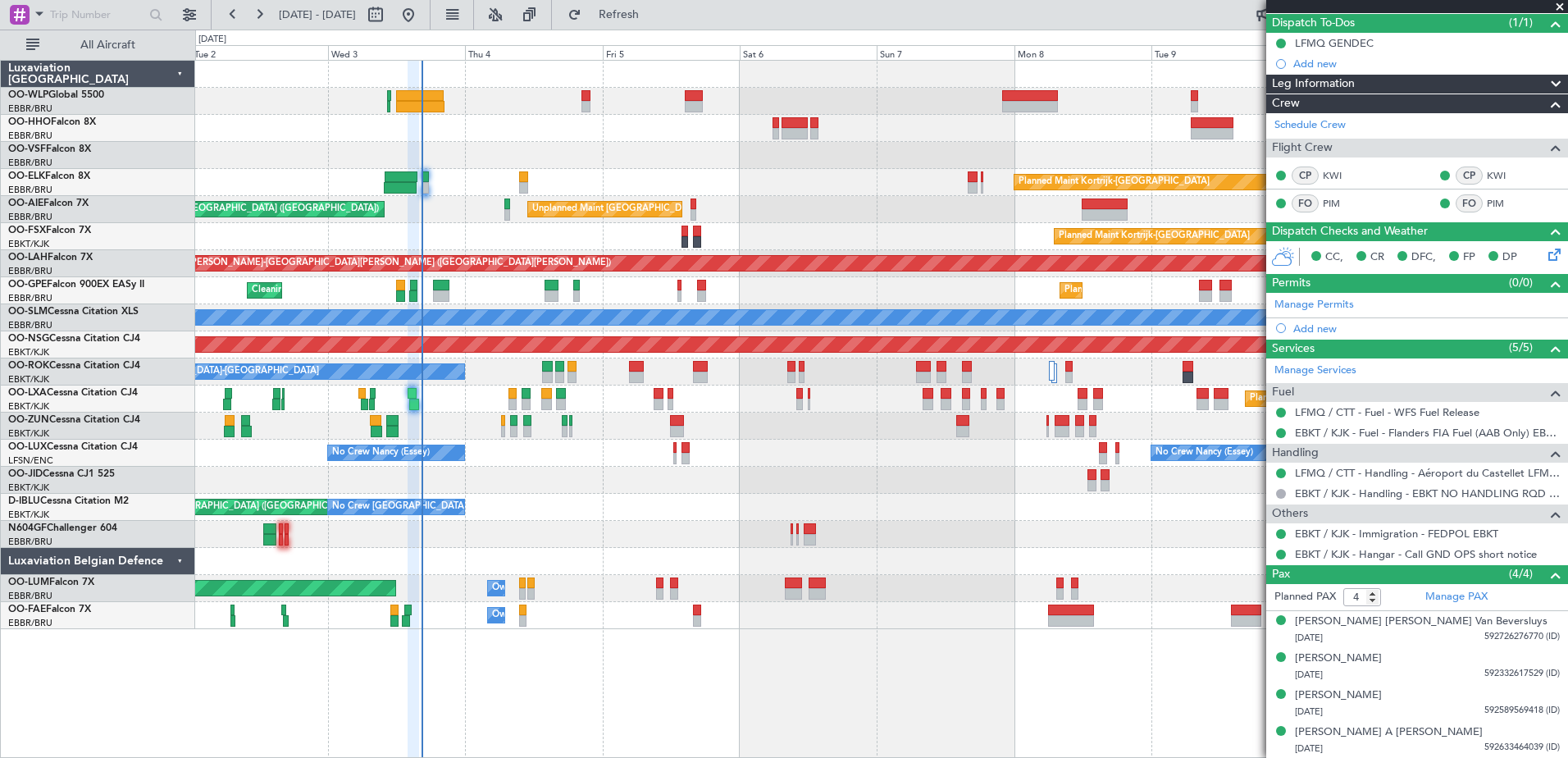
click at [657, 489] on div at bounding box center [881, 480] width 1372 height 27
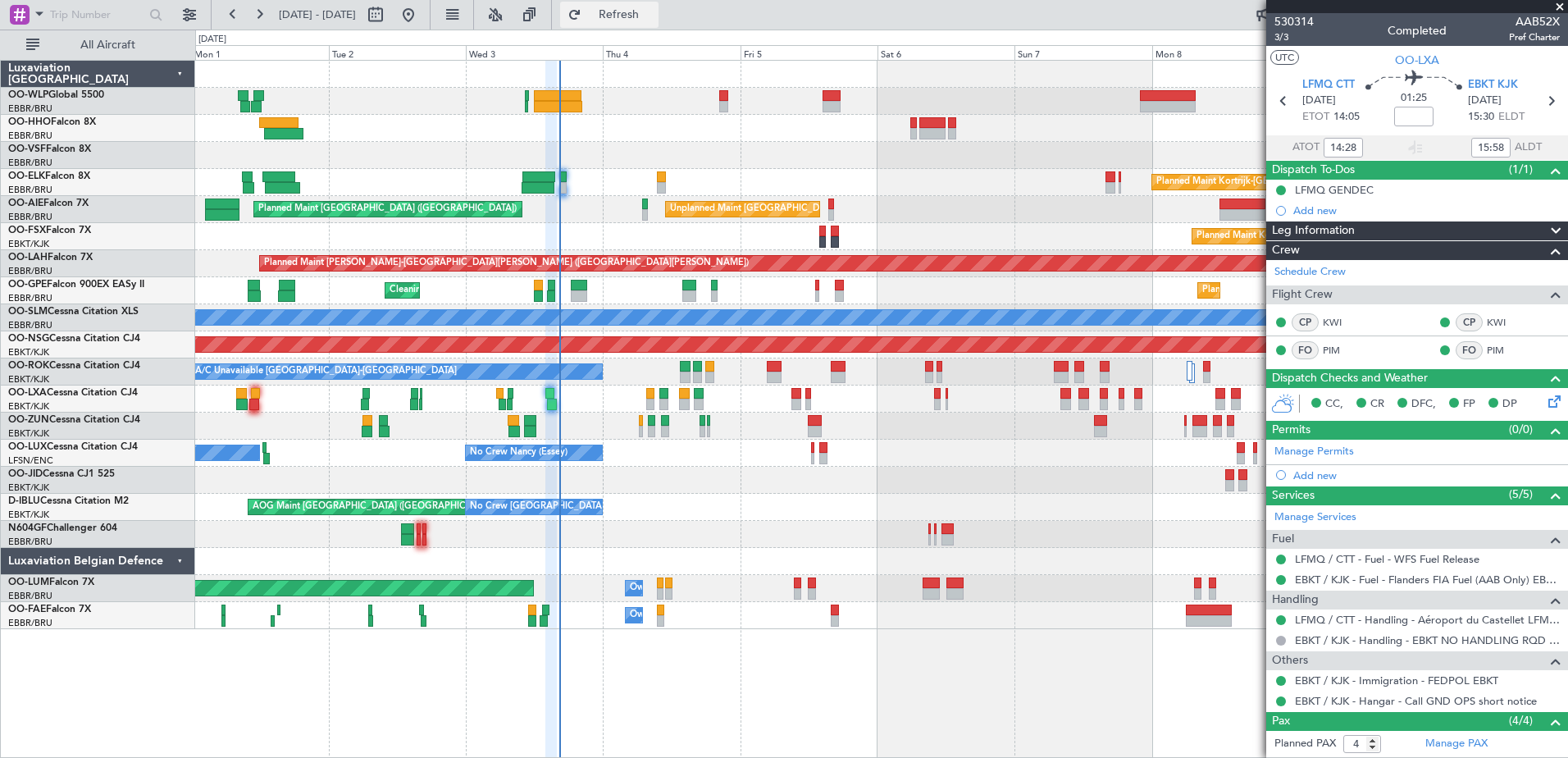
click at [658, 22] on button "Refresh" at bounding box center [609, 15] width 98 height 26
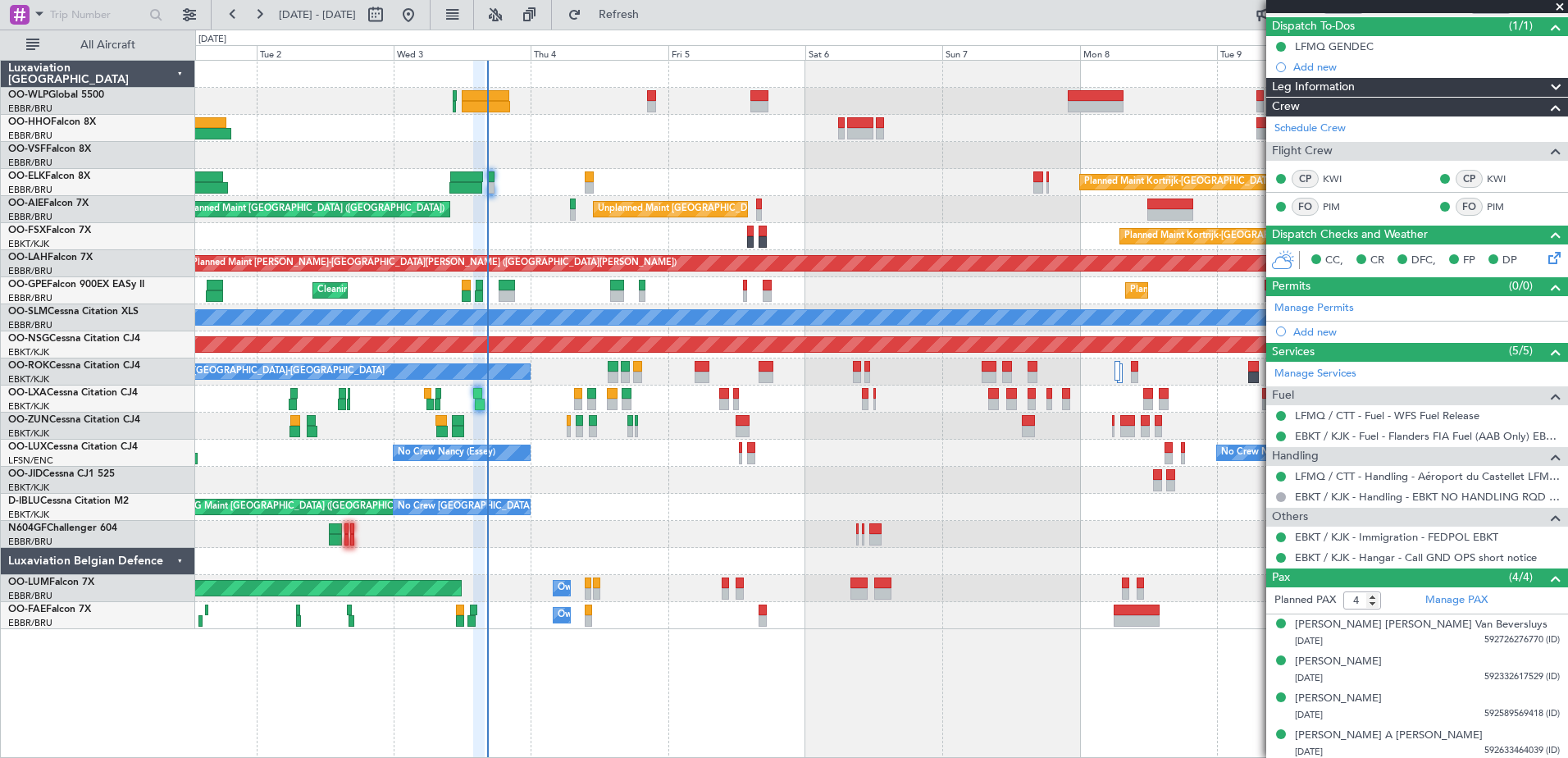
scroll to position [147, 0]
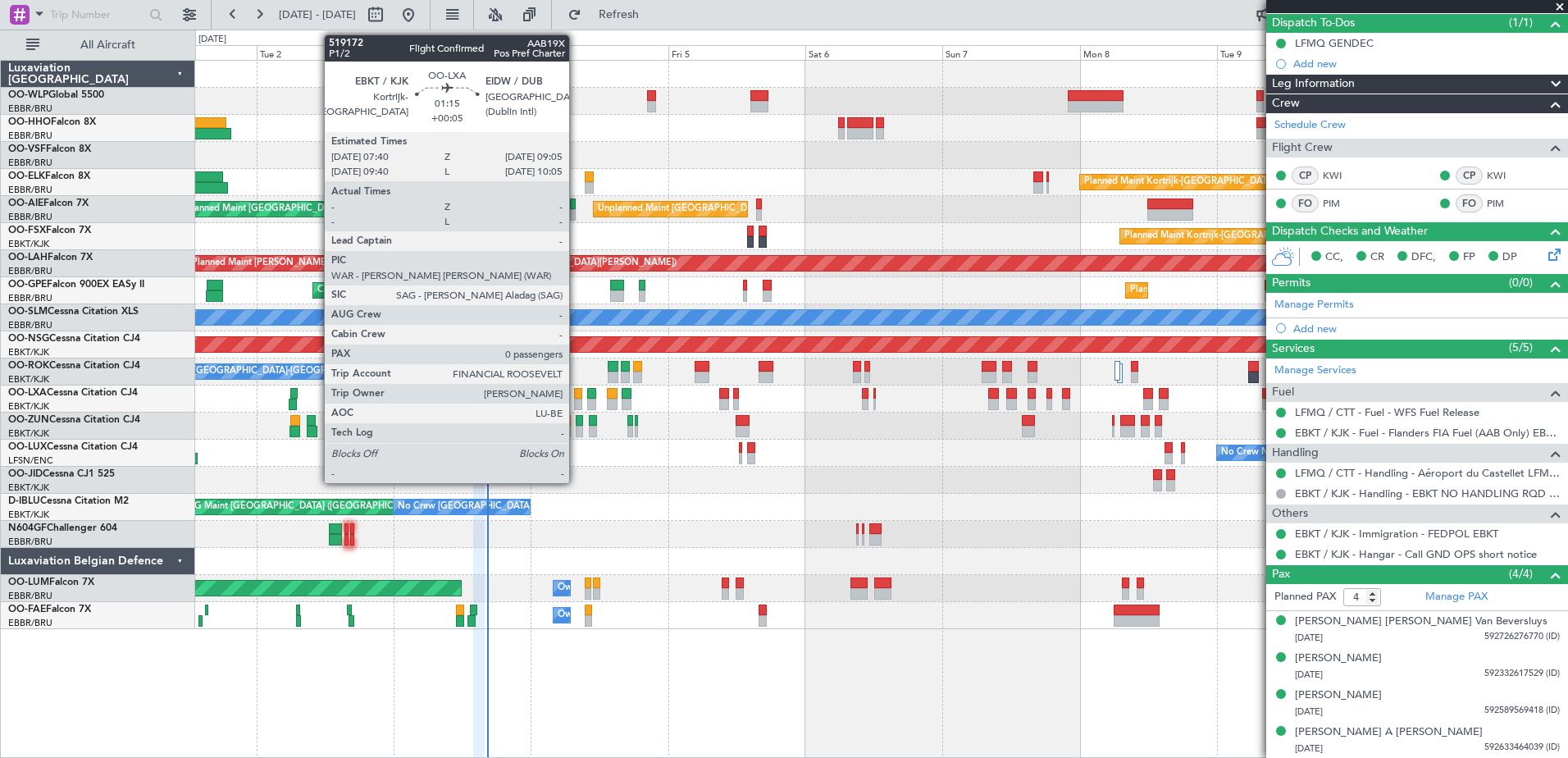
click at [577, 392] on div at bounding box center [578, 393] width 8 height 11
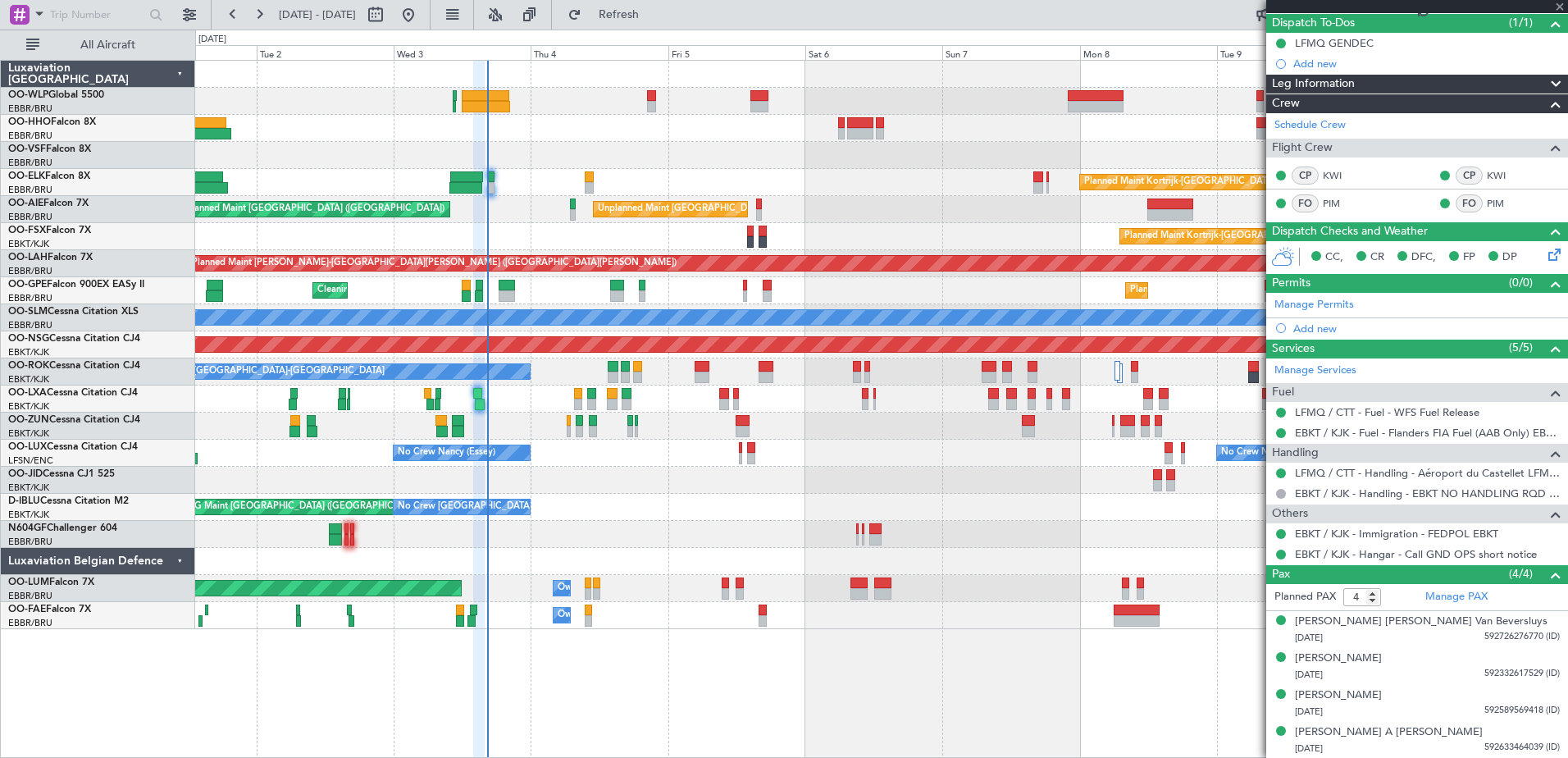
type input "+00:05"
type input "0"
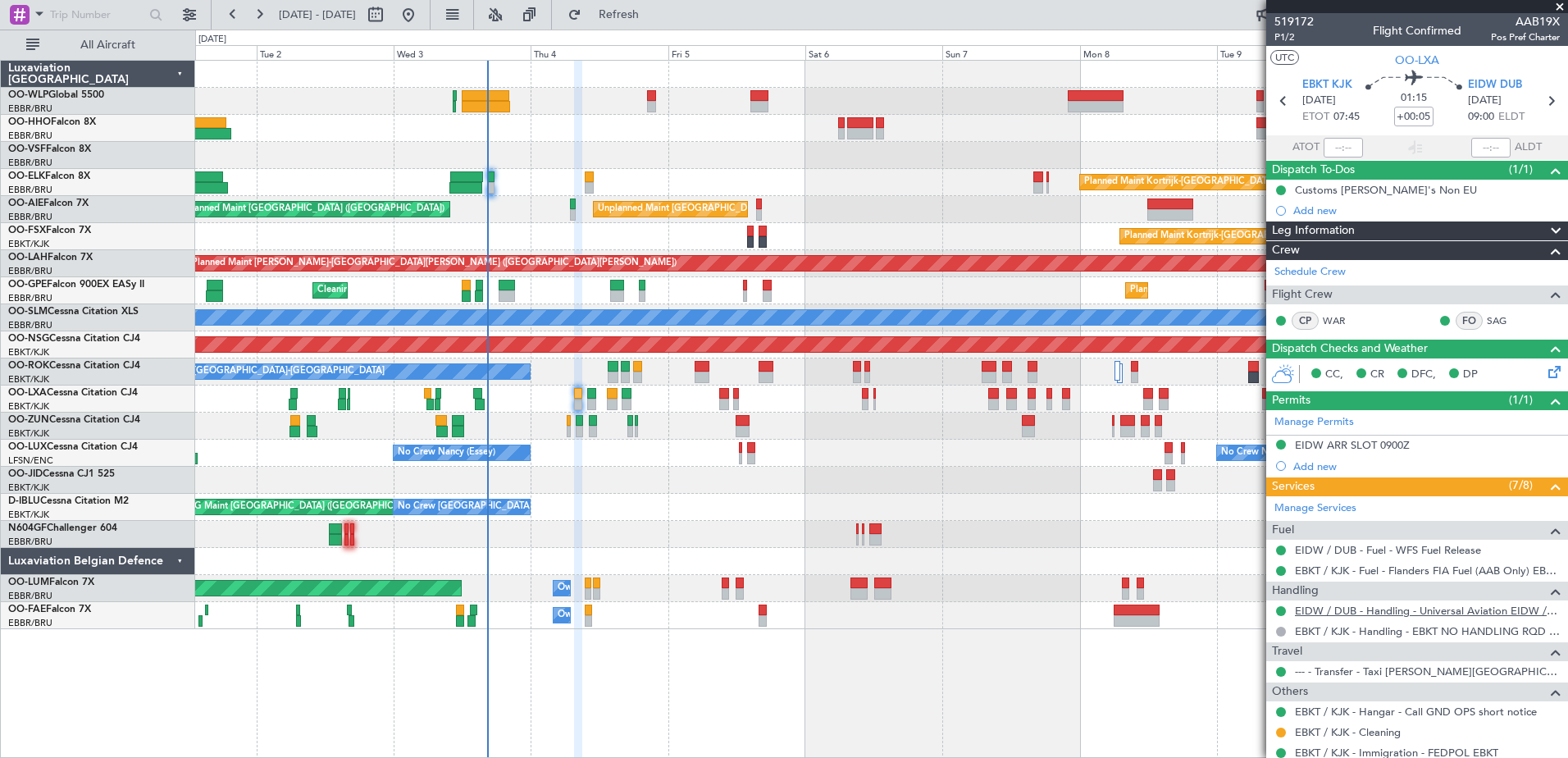
scroll to position [71, 0]
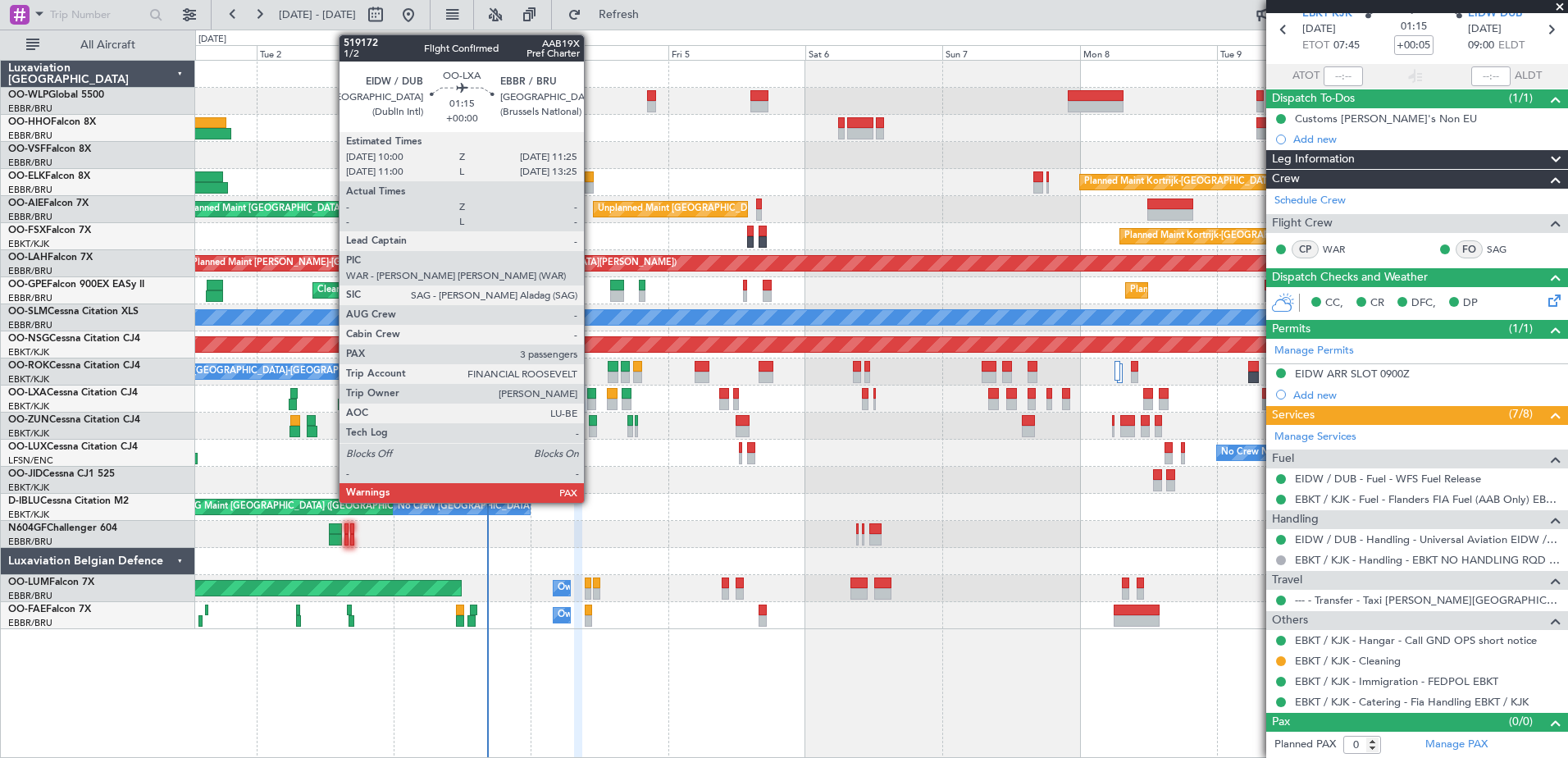
click at [591, 393] on div at bounding box center [591, 393] width 8 height 11
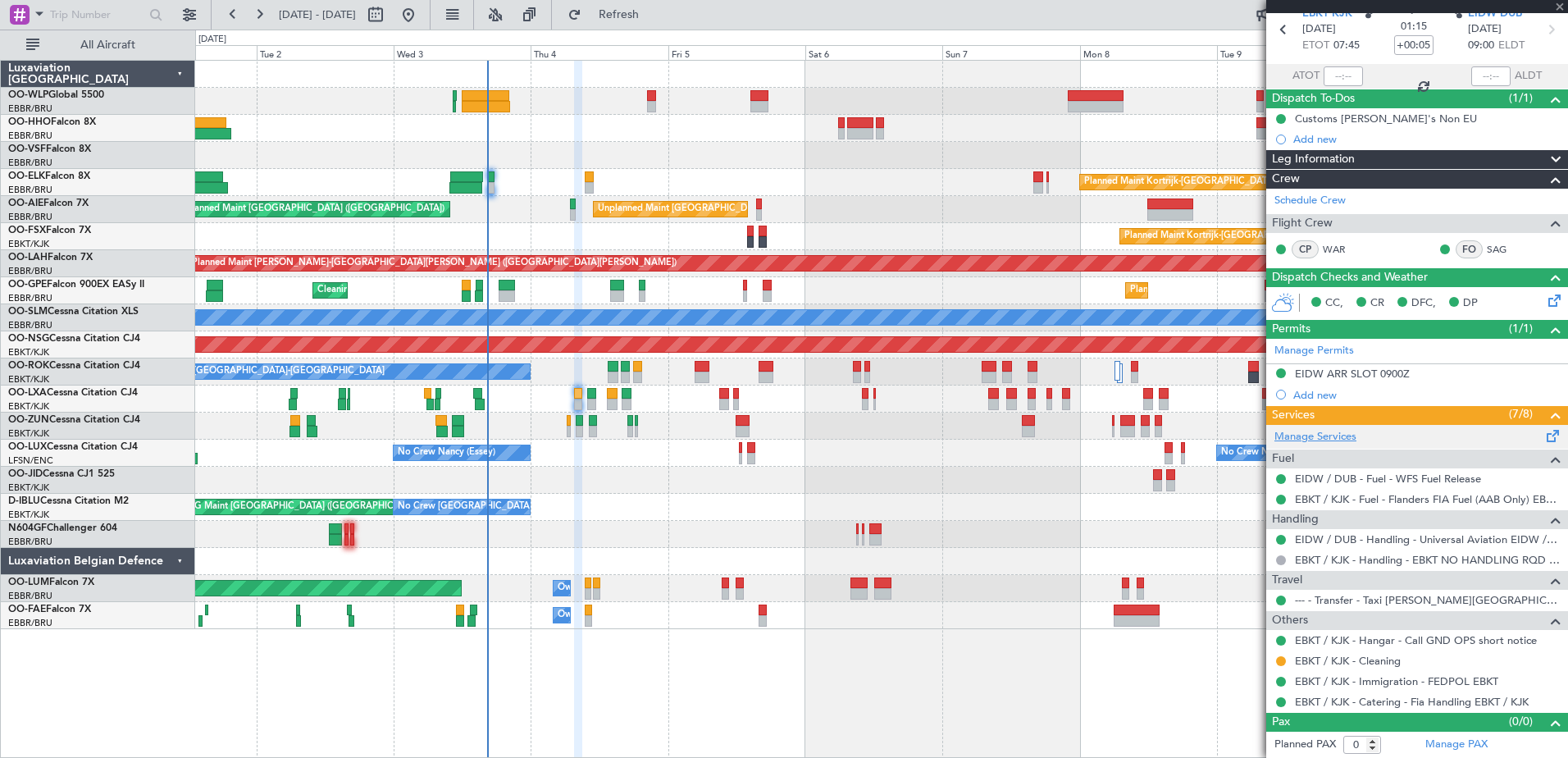
type input "3"
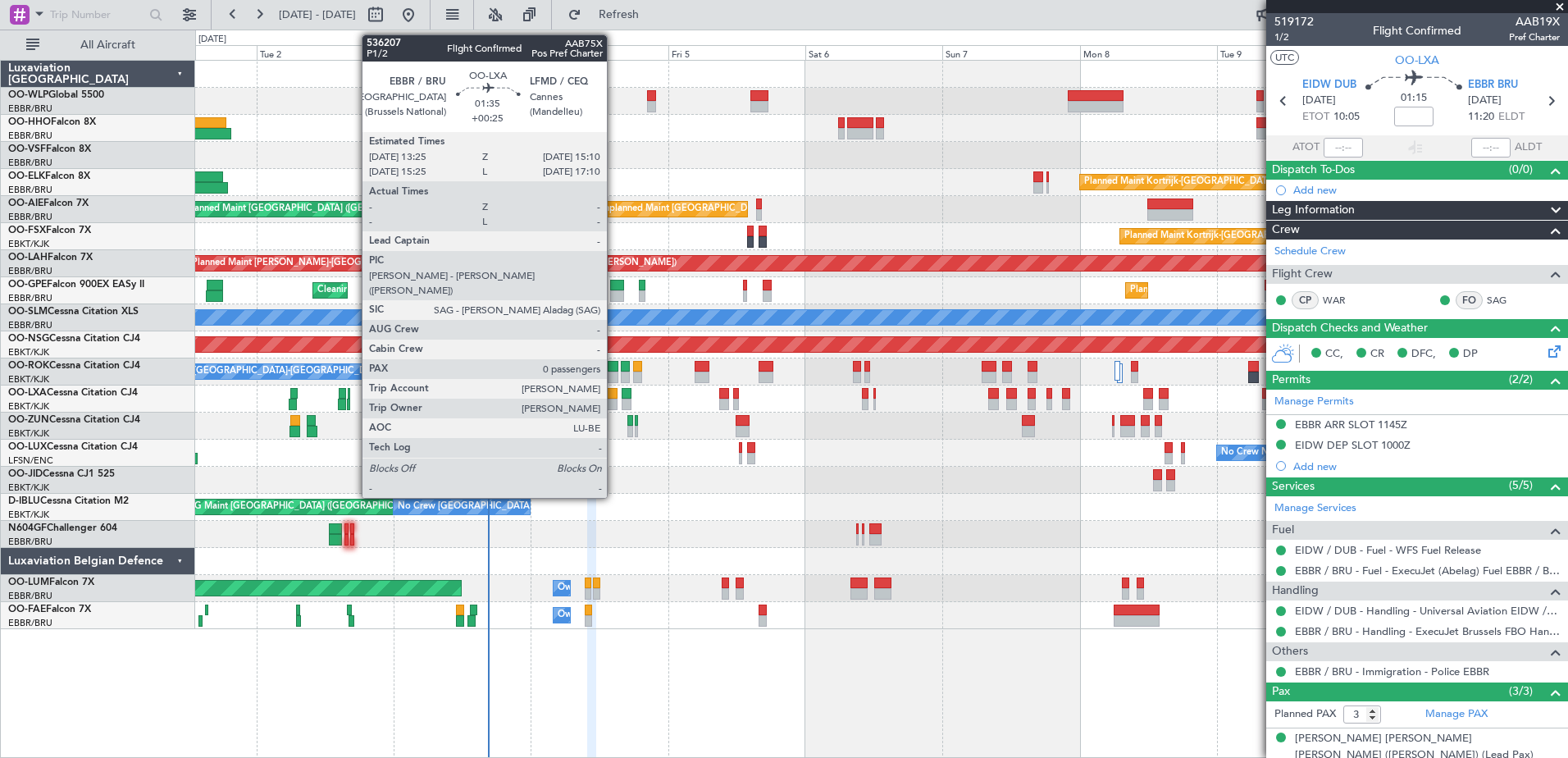
click at [615, 407] on div at bounding box center [612, 404] width 11 height 11
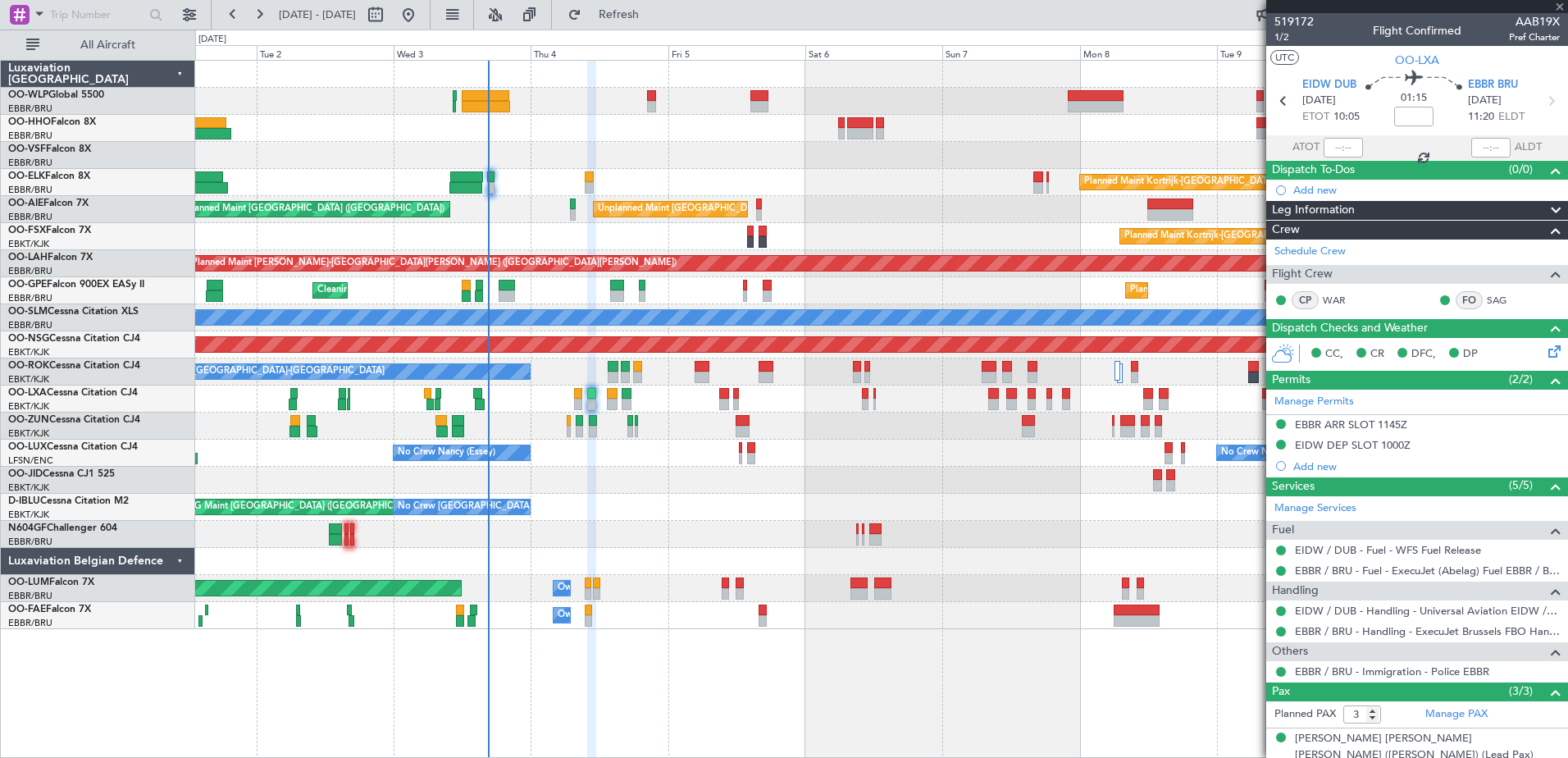
type input "+00:25"
type input "0"
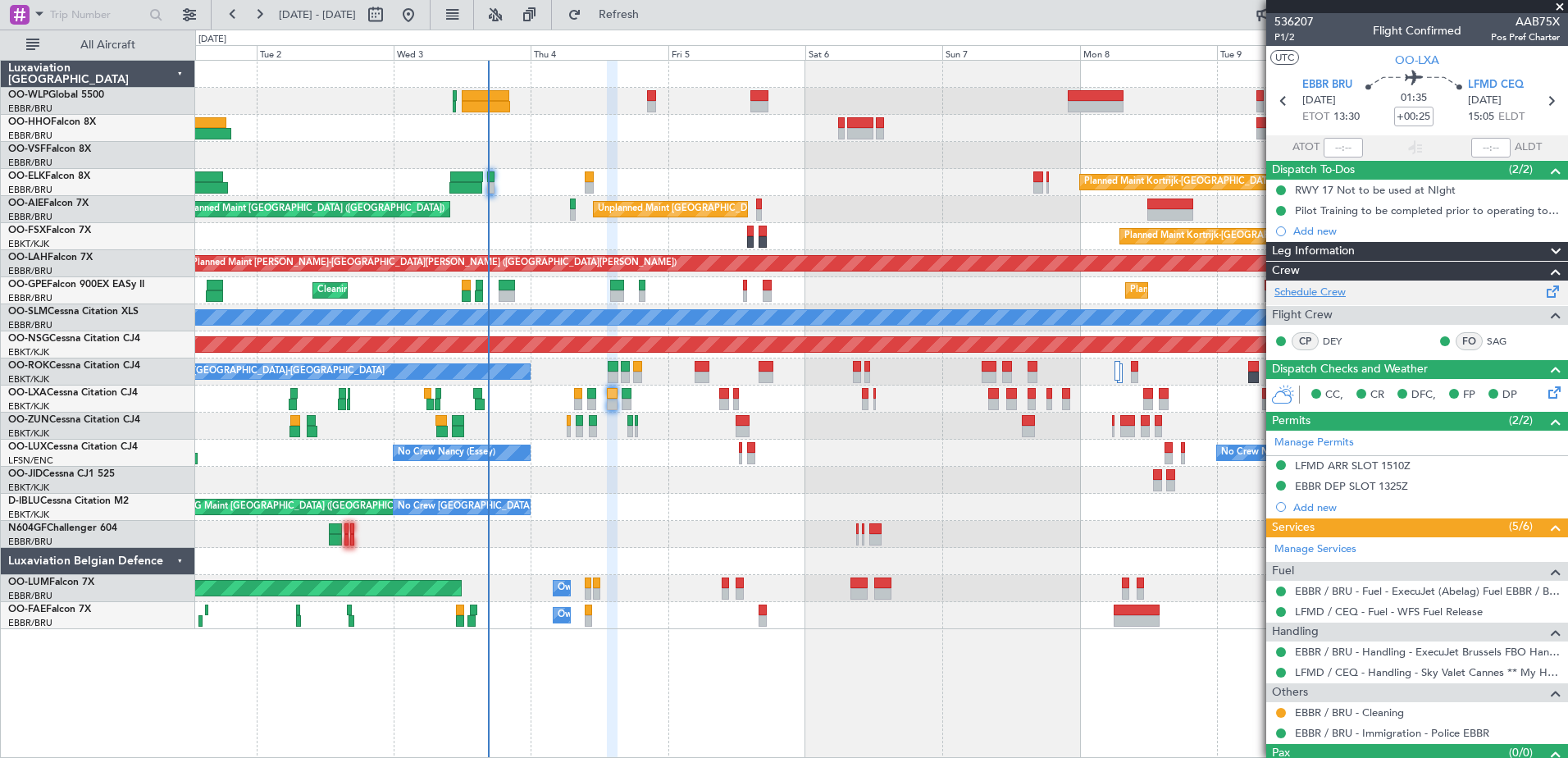
click at [1335, 296] on link "Schedule Crew" at bounding box center [1310, 292] width 71 height 17
click at [653, 18] on span "Refresh" at bounding box center [619, 14] width 68 height 11
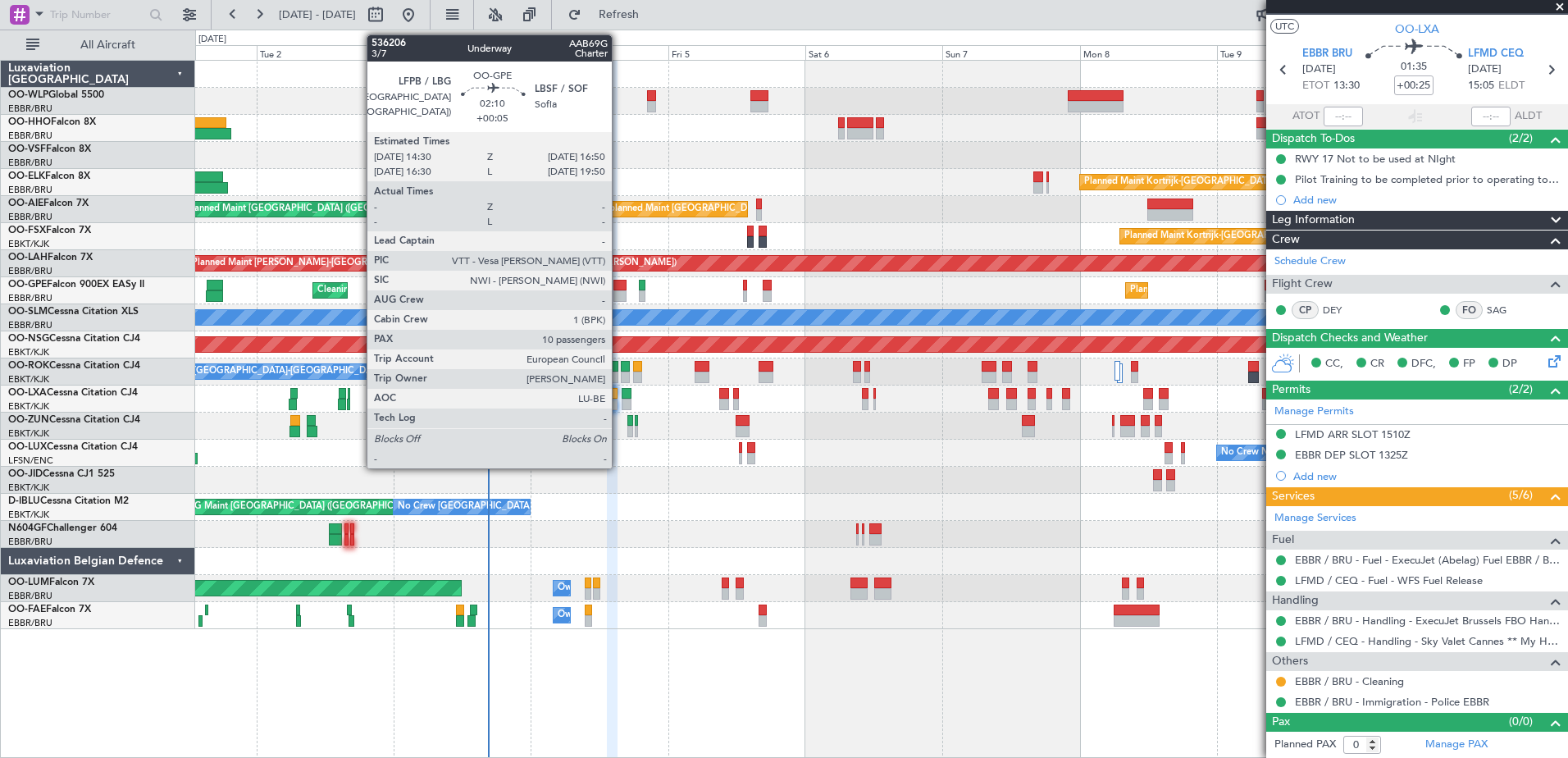
click at [620, 286] on div at bounding box center [621, 285] width 14 height 11
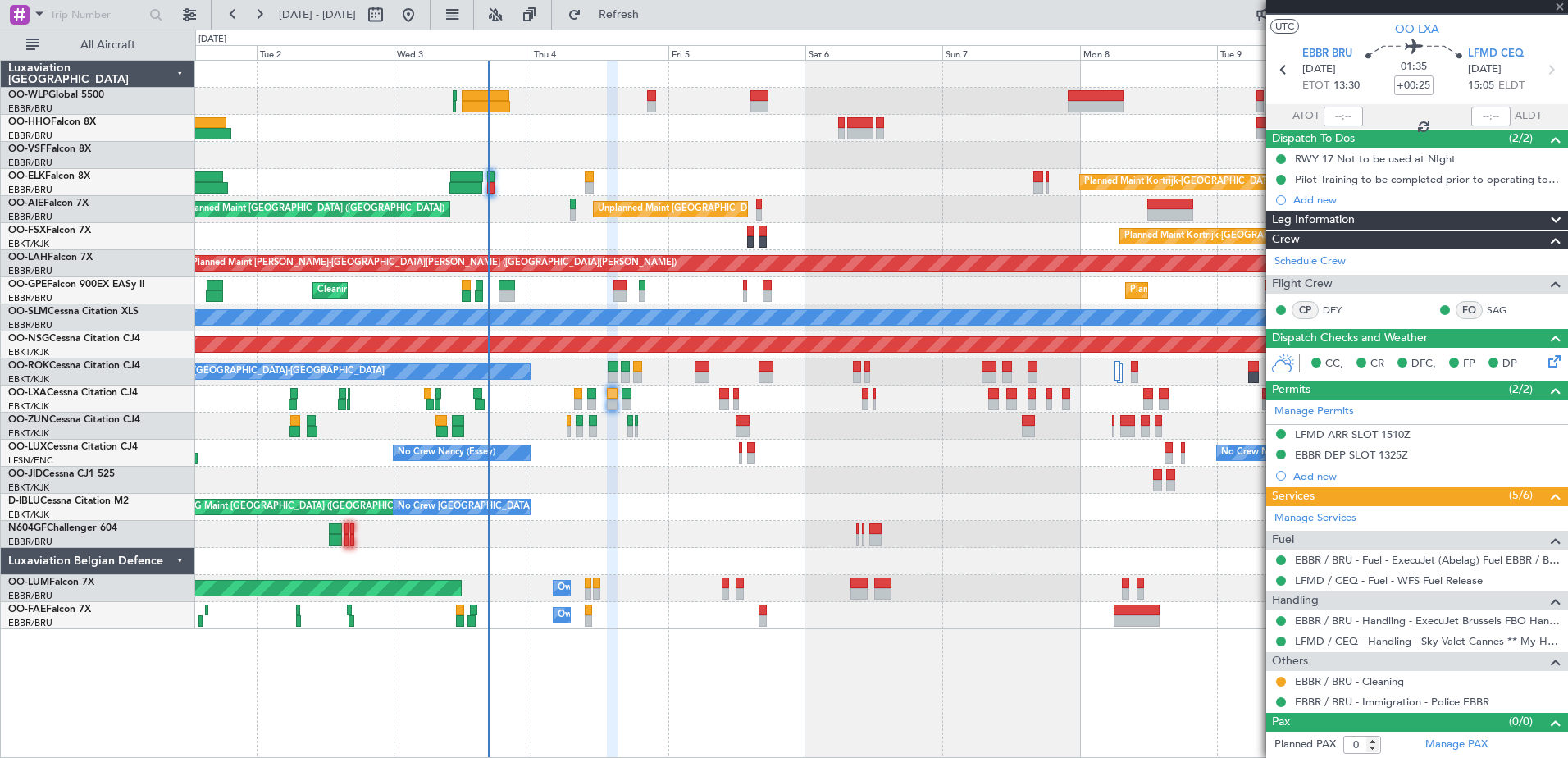
type input "+00:05"
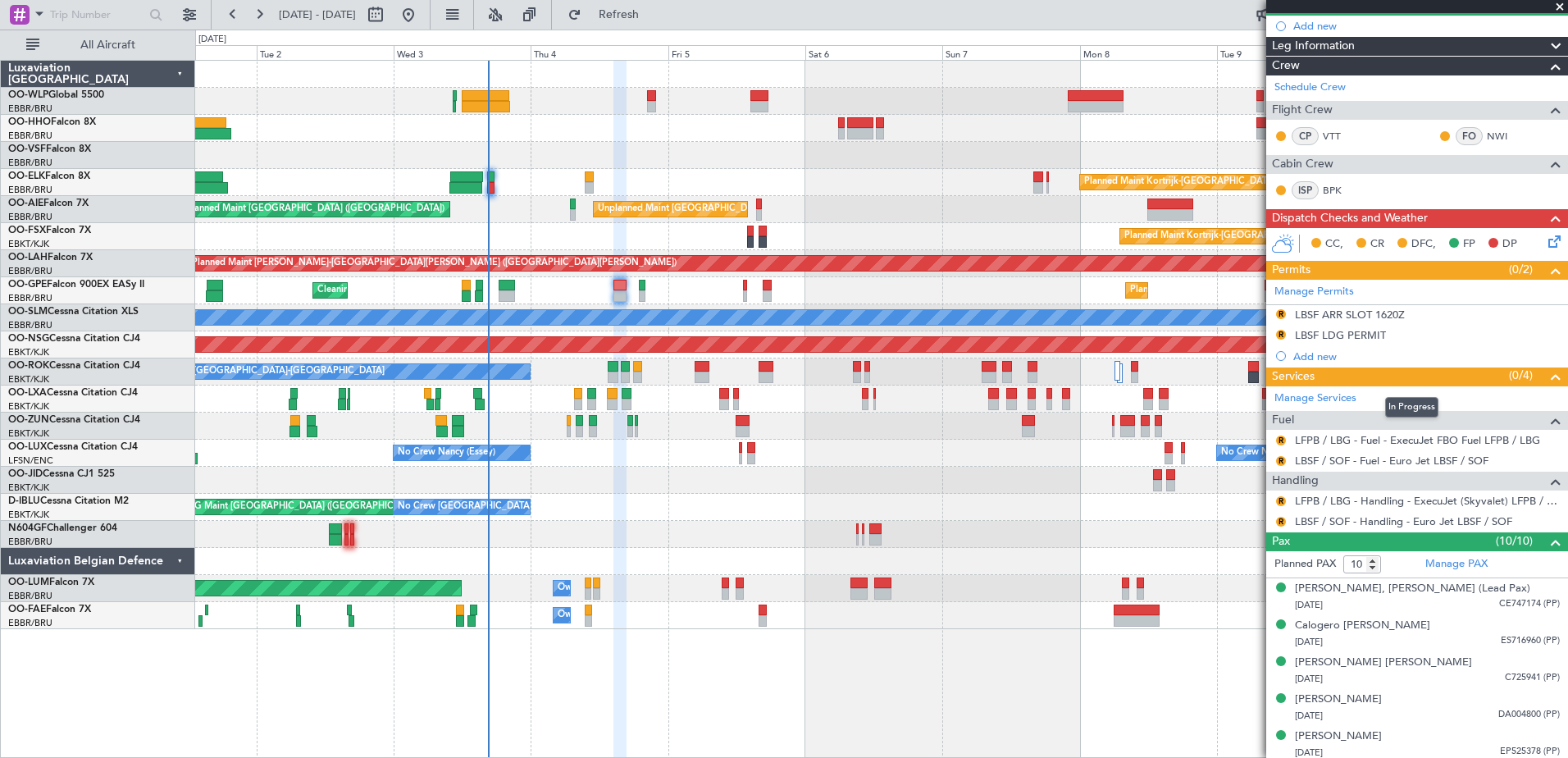
scroll to position [0, 0]
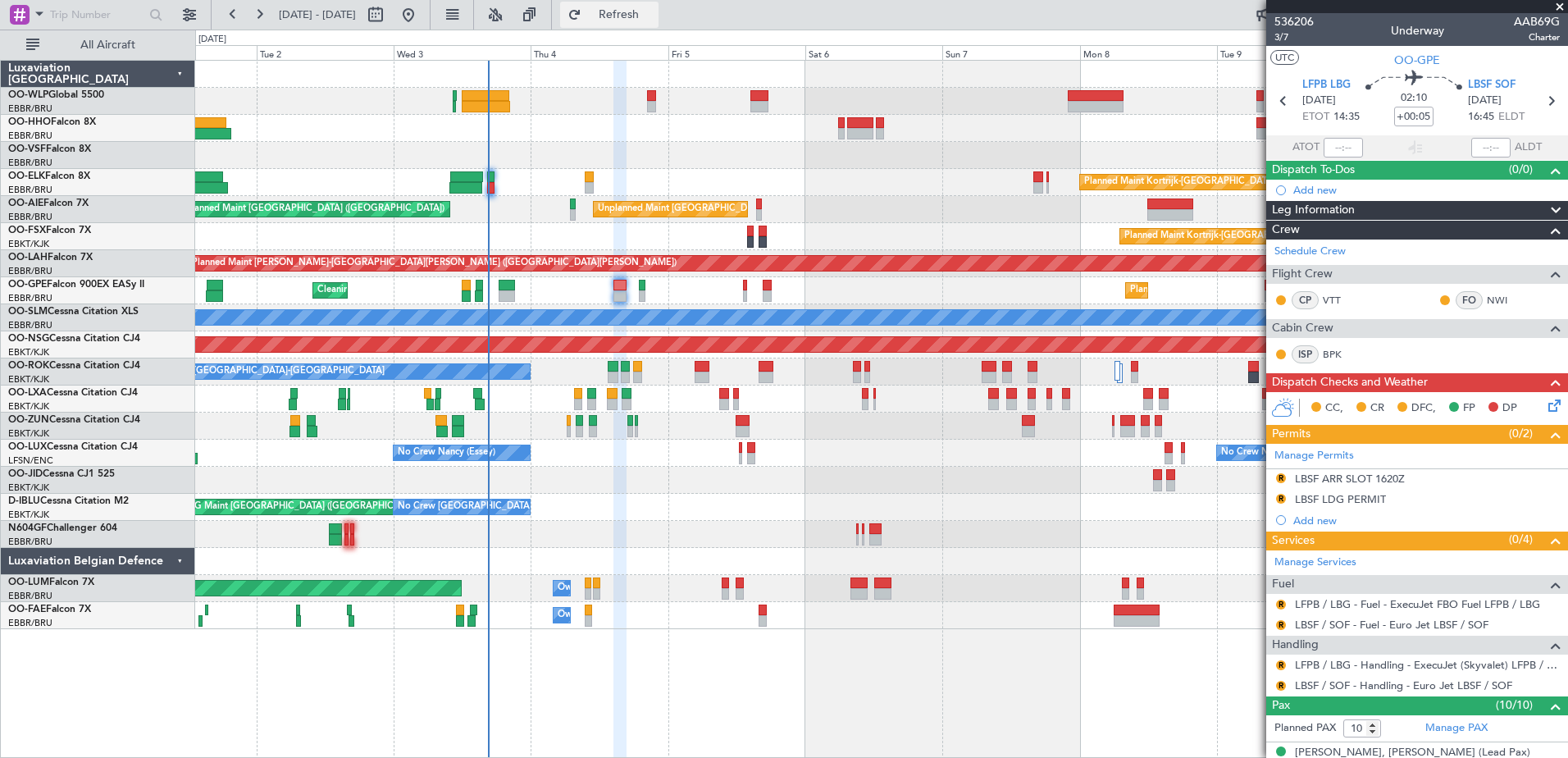
click at [653, 11] on span "Refresh" at bounding box center [619, 14] width 68 height 11
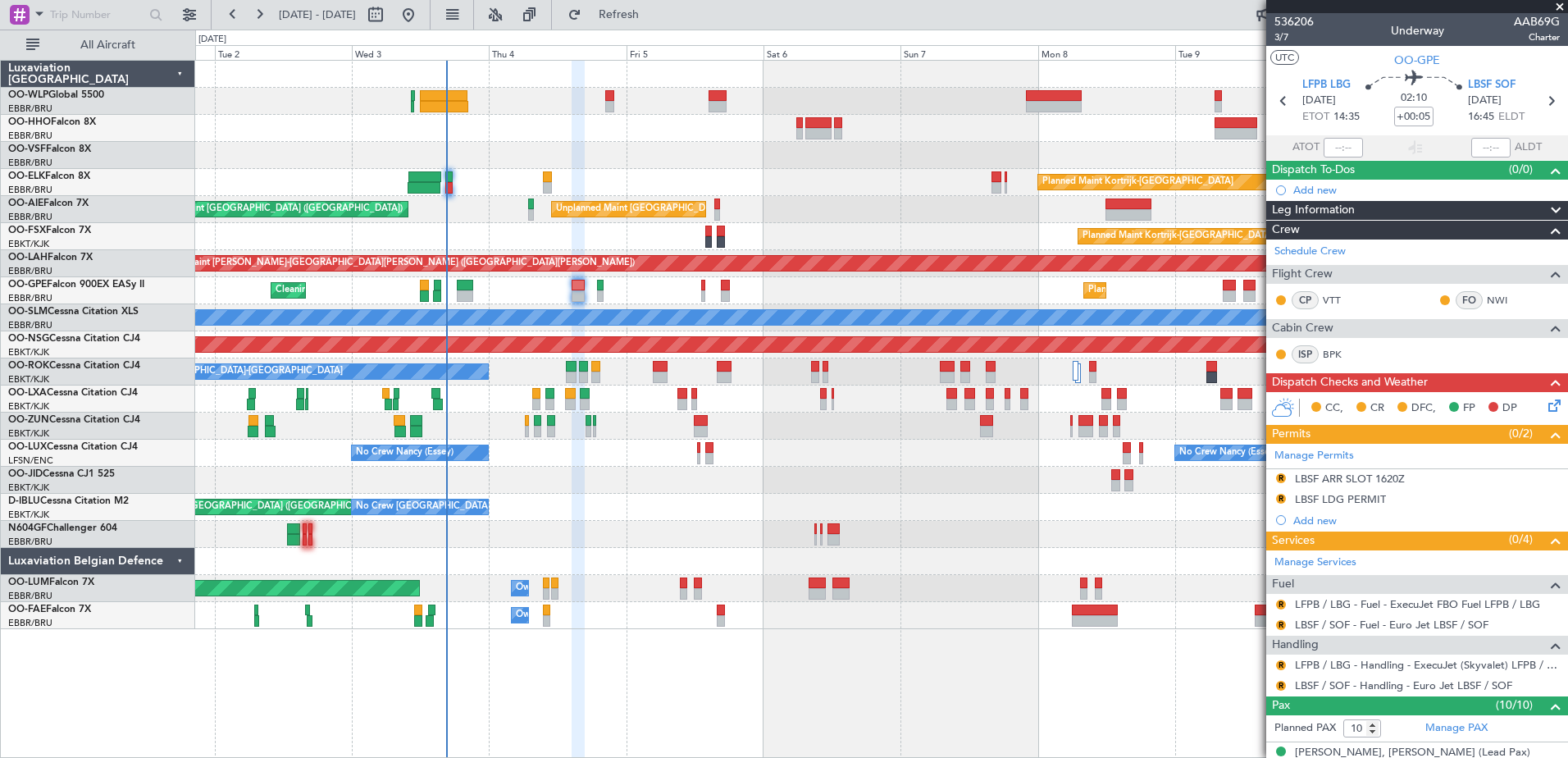
click at [596, 530] on div "Planned Maint Kortrijk-Wevelgem Unplanned Maint Brussels (Brussels National) Pl…" at bounding box center [881, 344] width 1372 height 568
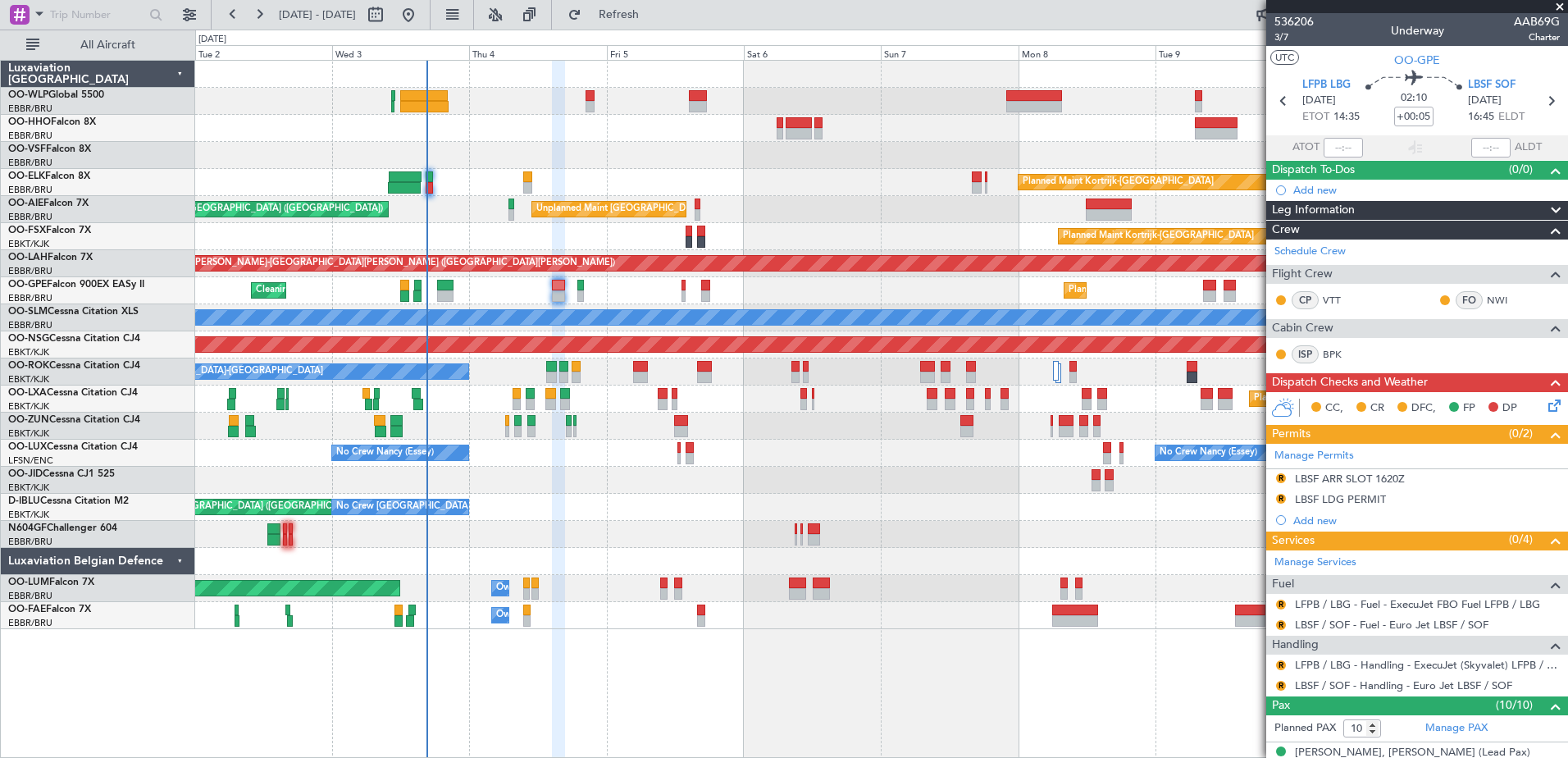
click at [543, 502] on div "Planned Maint Kortrijk-Wevelgem Unplanned Maint Brussels (Brussels National) Pl…" at bounding box center [881, 344] width 1372 height 568
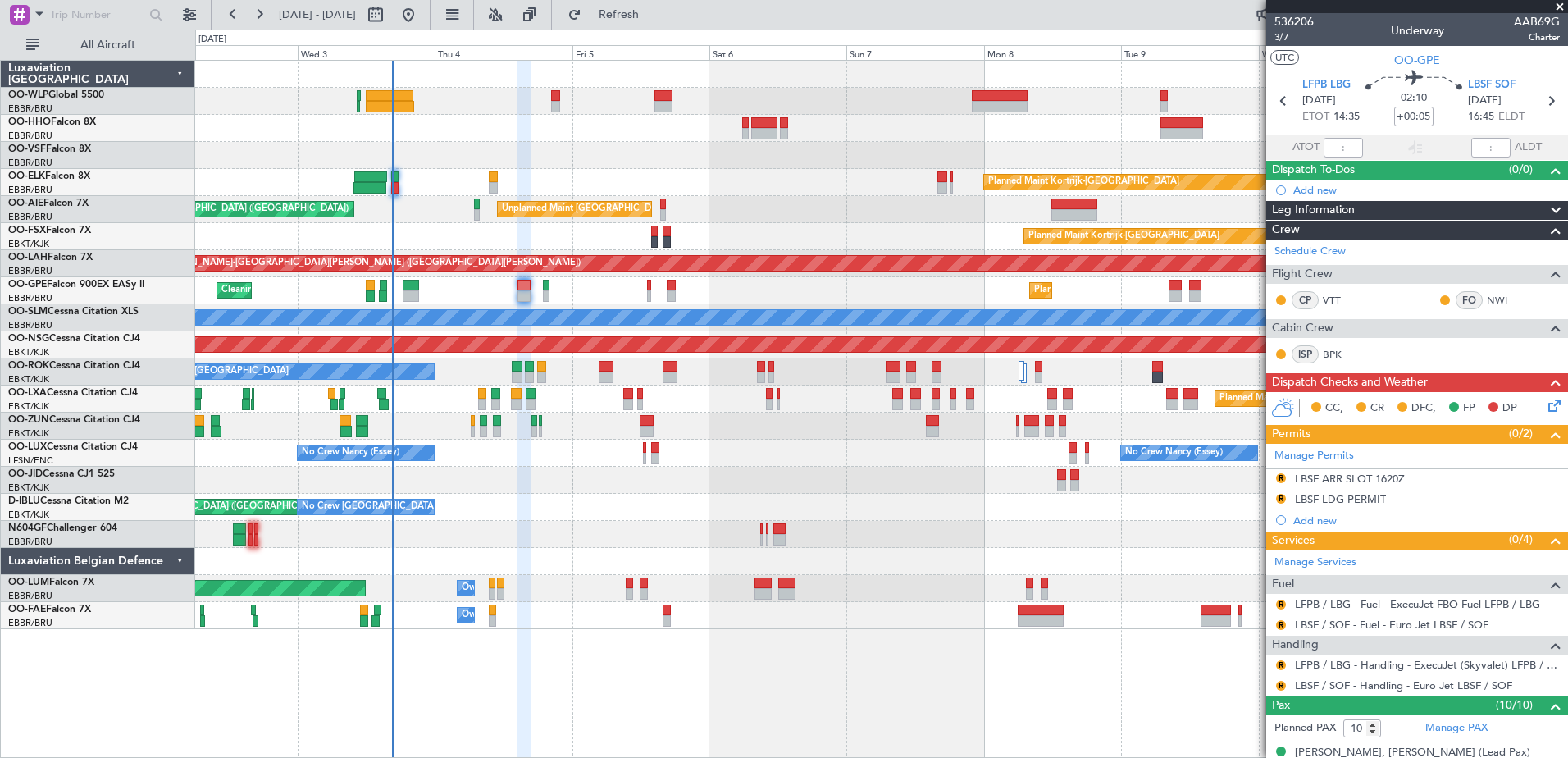
click at [537, 490] on div at bounding box center [881, 480] width 1372 height 27
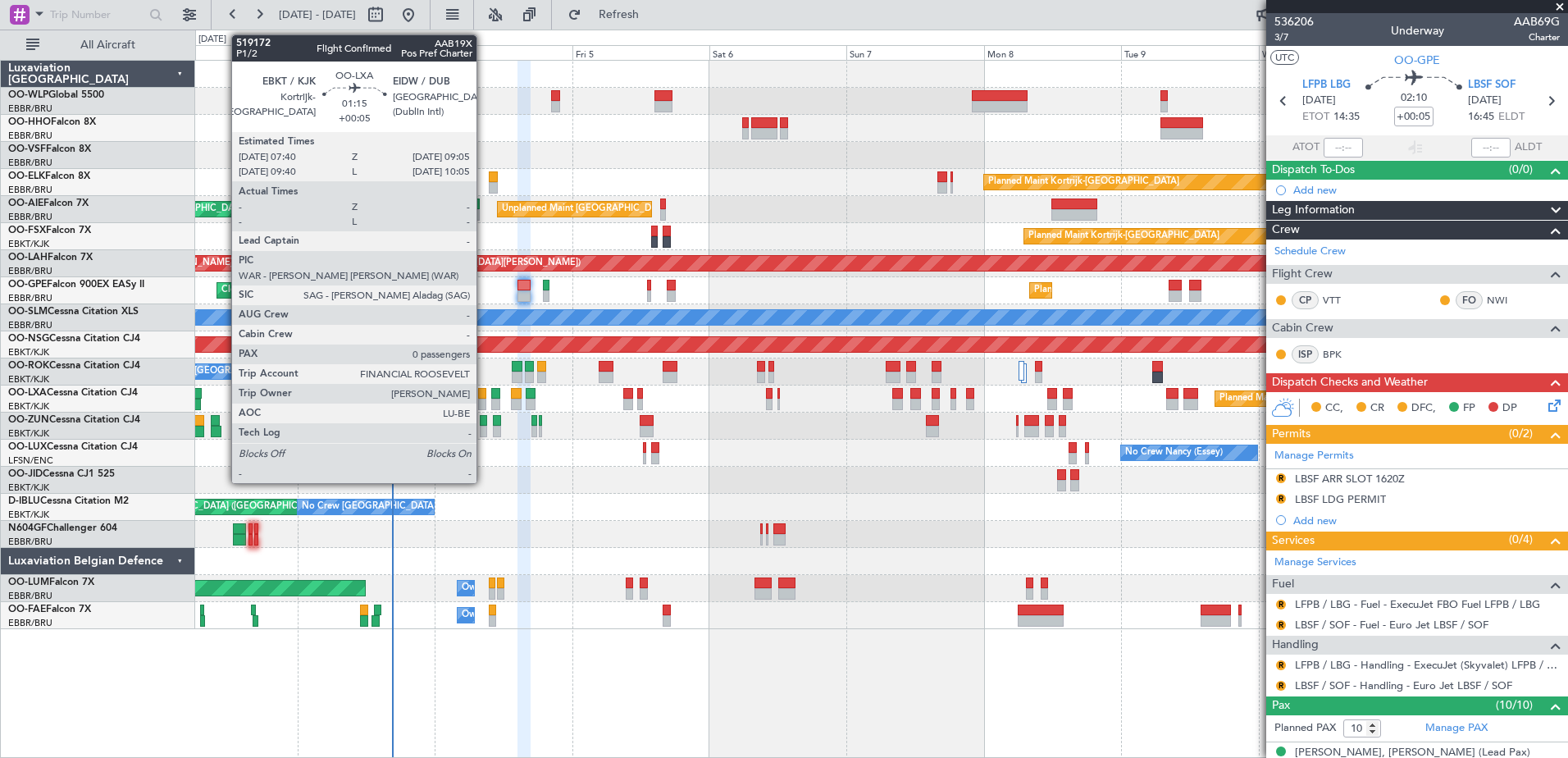
click at [484, 394] on div at bounding box center [482, 393] width 8 height 11
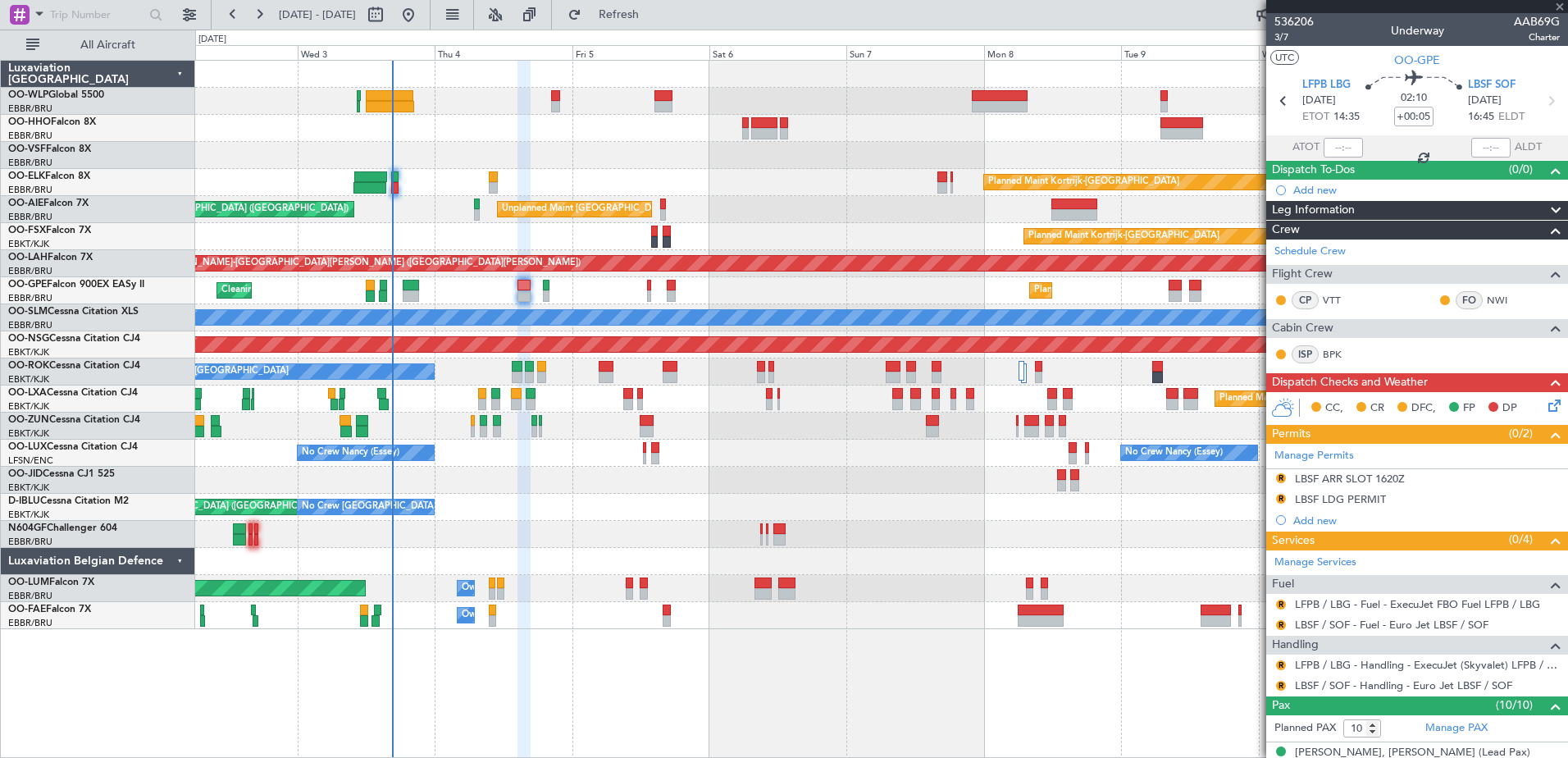
type input "0"
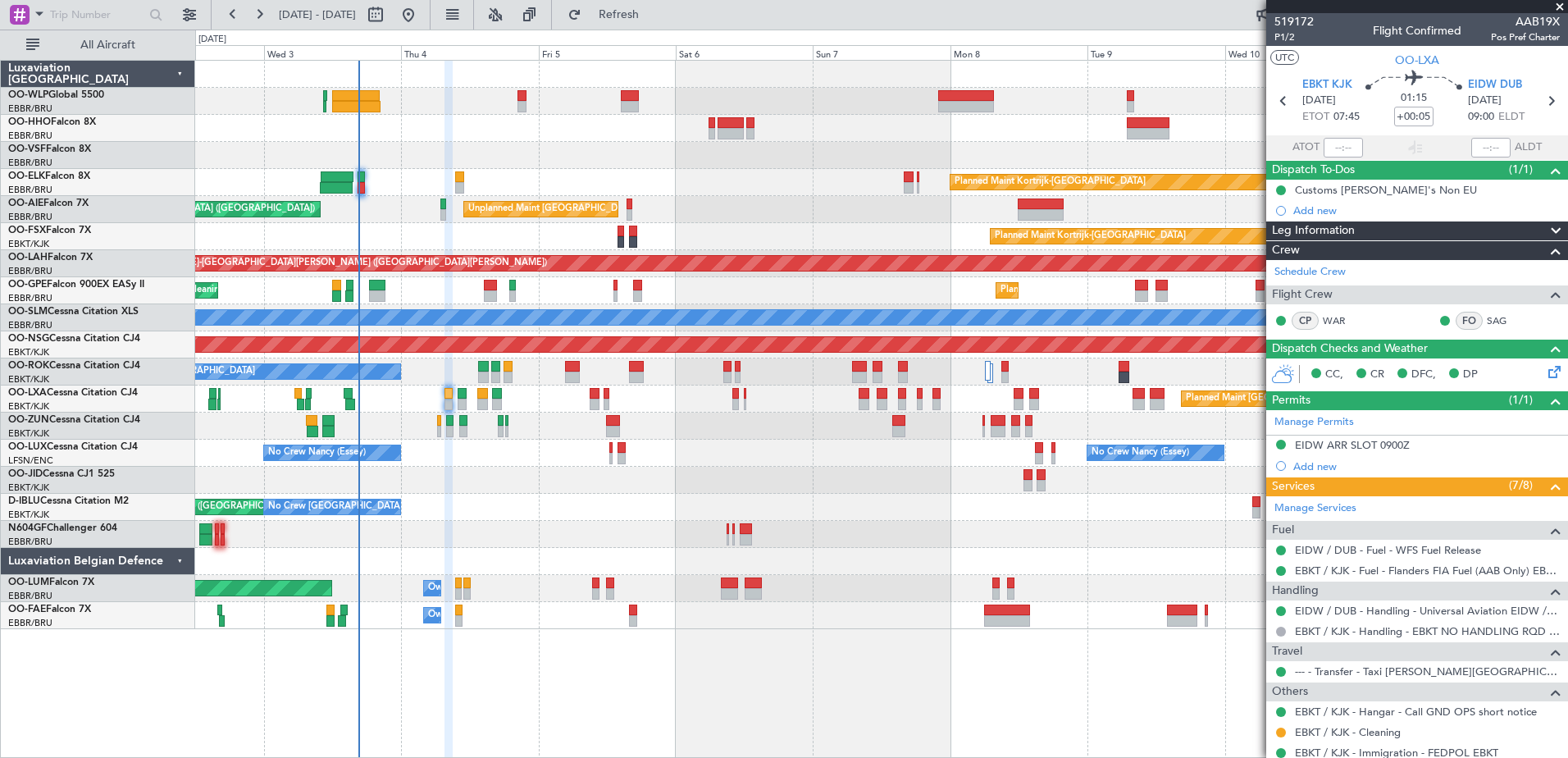
click at [550, 509] on div "AOG Maint [GEOGRAPHIC_DATA] ([GEOGRAPHIC_DATA] National) No Crew [GEOGRAPHIC_DA…" at bounding box center [881, 507] width 1372 height 27
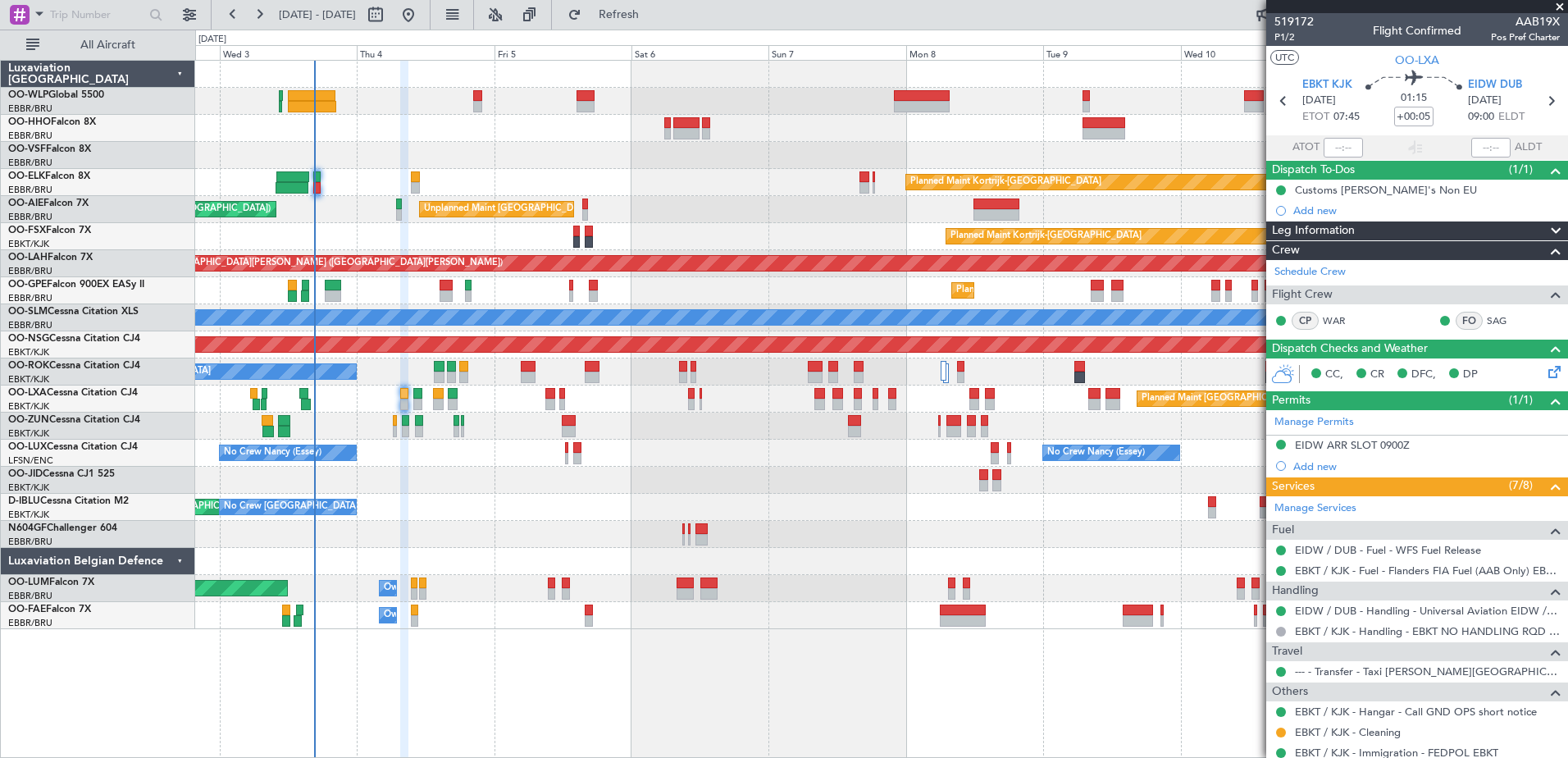
click at [659, 514] on div "AOG Maint [GEOGRAPHIC_DATA] ([GEOGRAPHIC_DATA] National) No Crew [GEOGRAPHIC_DA…" at bounding box center [881, 507] width 1372 height 27
click at [626, 20] on button "Refresh" at bounding box center [609, 15] width 98 height 26
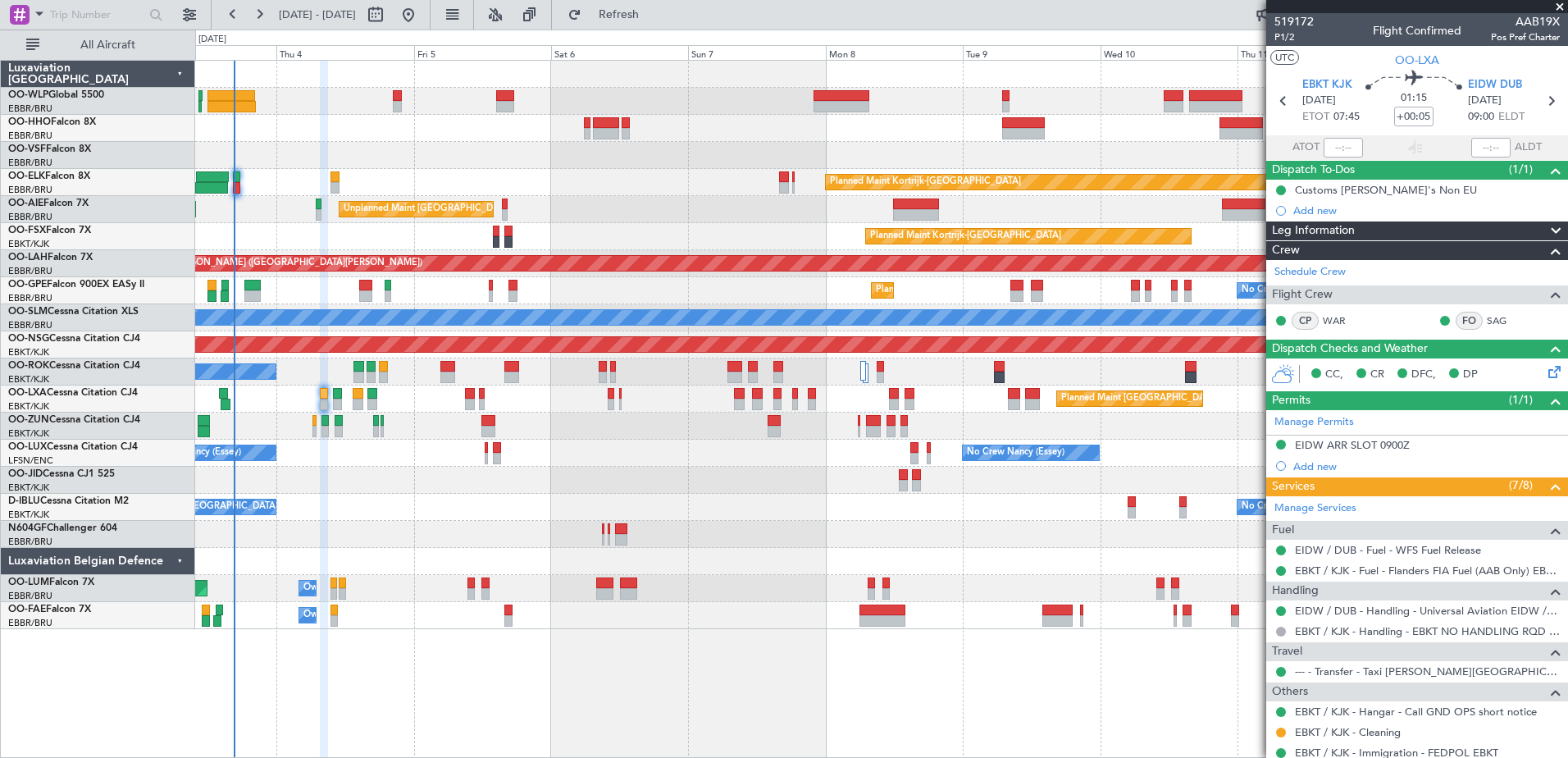
click at [466, 511] on div "No Crew [GEOGRAPHIC_DATA] ([GEOGRAPHIC_DATA] National) AOG Maint [GEOGRAPHIC_DA…" at bounding box center [881, 507] width 1372 height 27
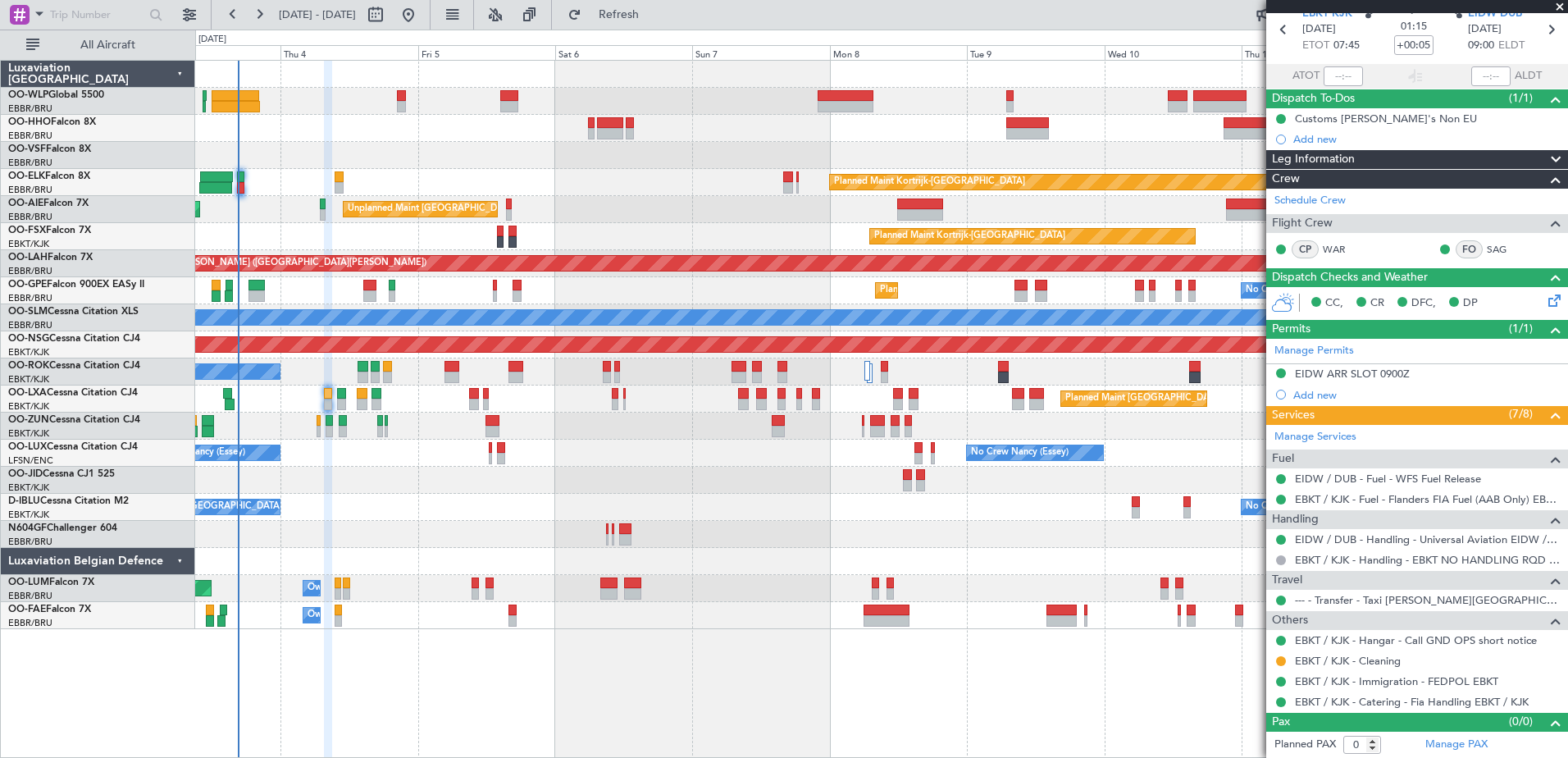
click at [480, 516] on div "No Crew [GEOGRAPHIC_DATA] ([GEOGRAPHIC_DATA] National) AOG Maint [GEOGRAPHIC_DA…" at bounding box center [881, 507] width 1372 height 27
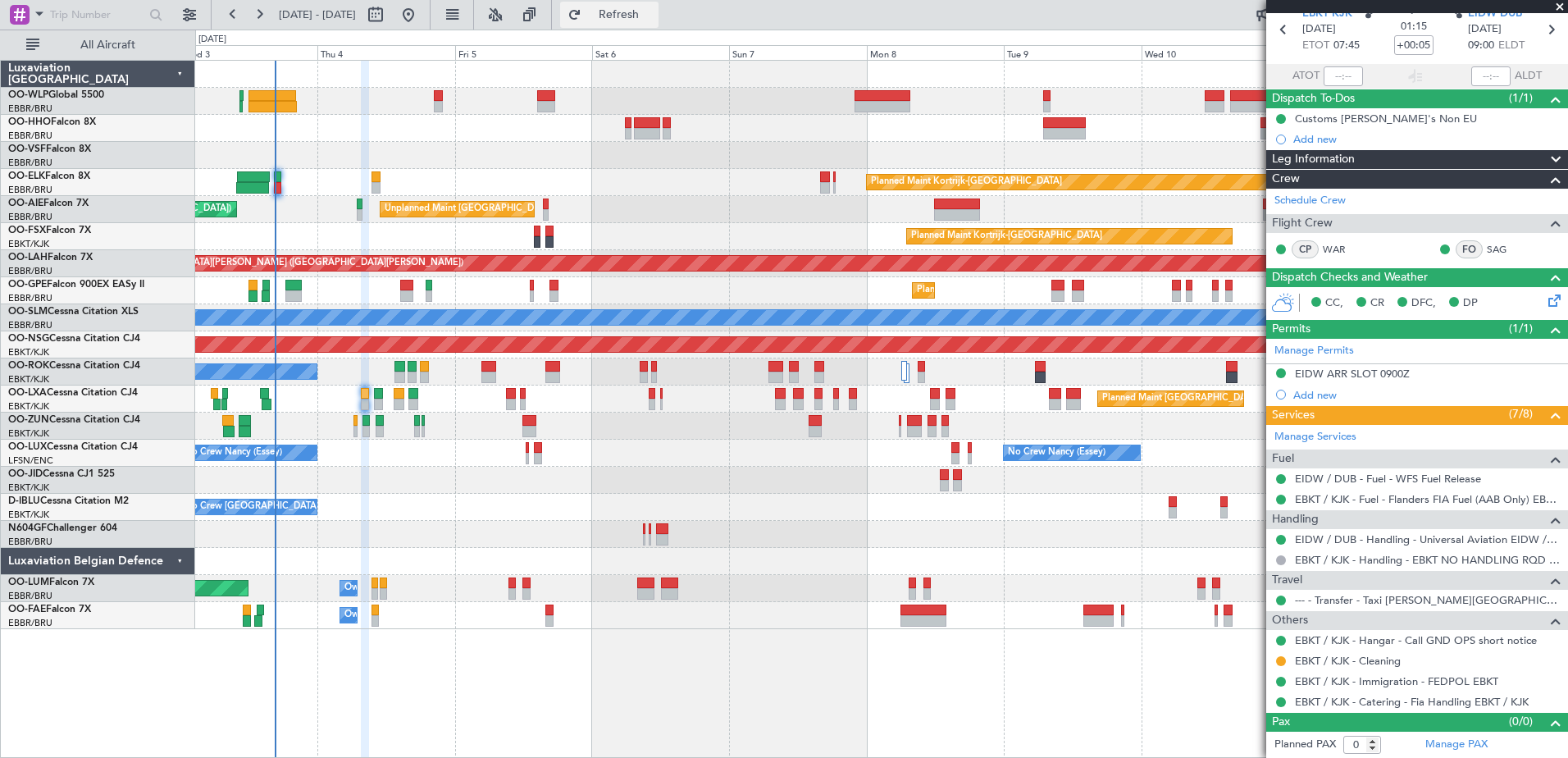
click at [653, 15] on span "Refresh" at bounding box center [619, 14] width 68 height 11
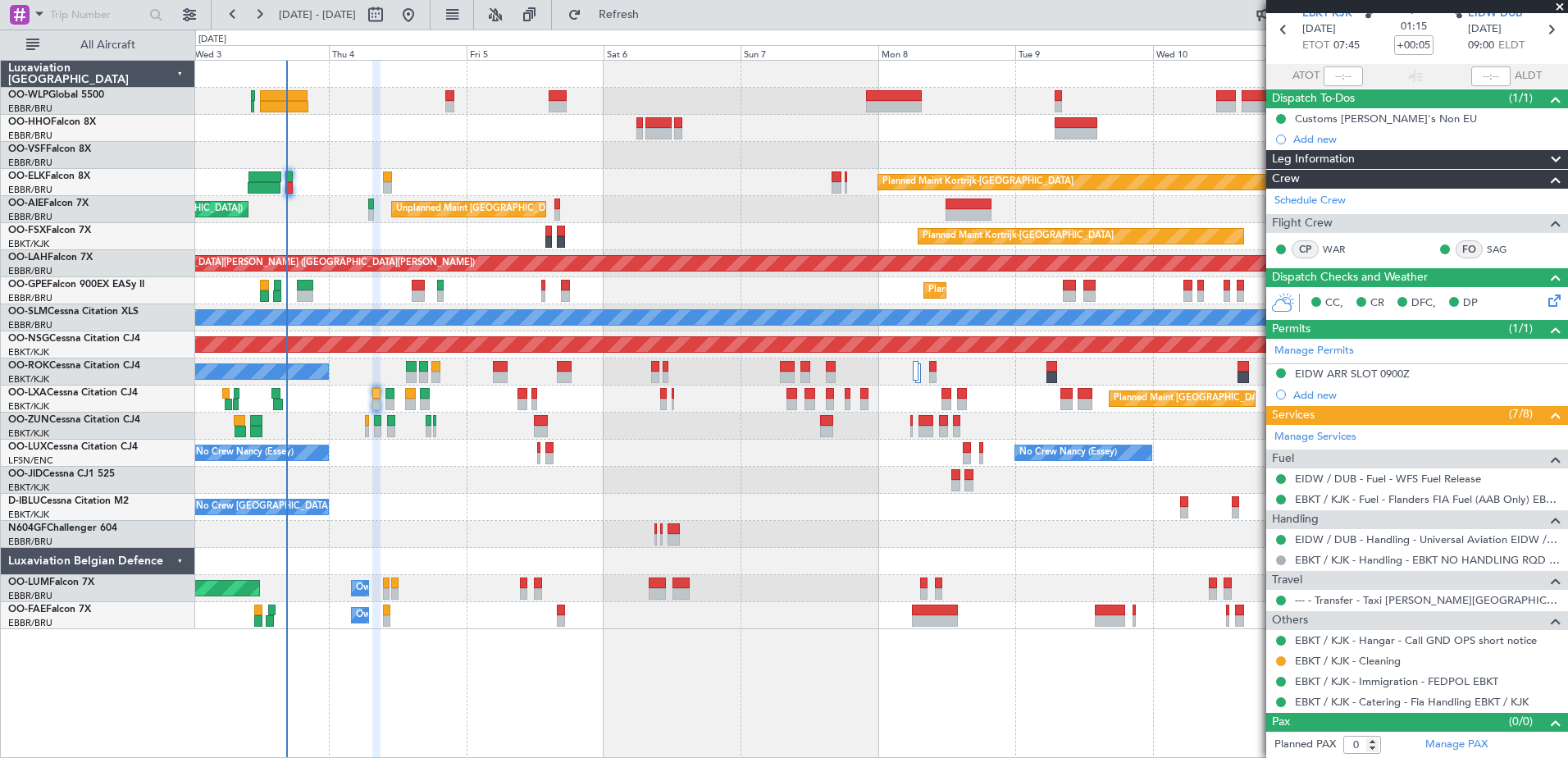
click at [399, 523] on div "Planned Maint Kortrijk-[GEOGRAPHIC_DATA] Unplanned Maint [GEOGRAPHIC_DATA] ([GE…" at bounding box center [881, 344] width 1372 height 568
click at [649, 21] on button "Refresh" at bounding box center [609, 15] width 98 height 26
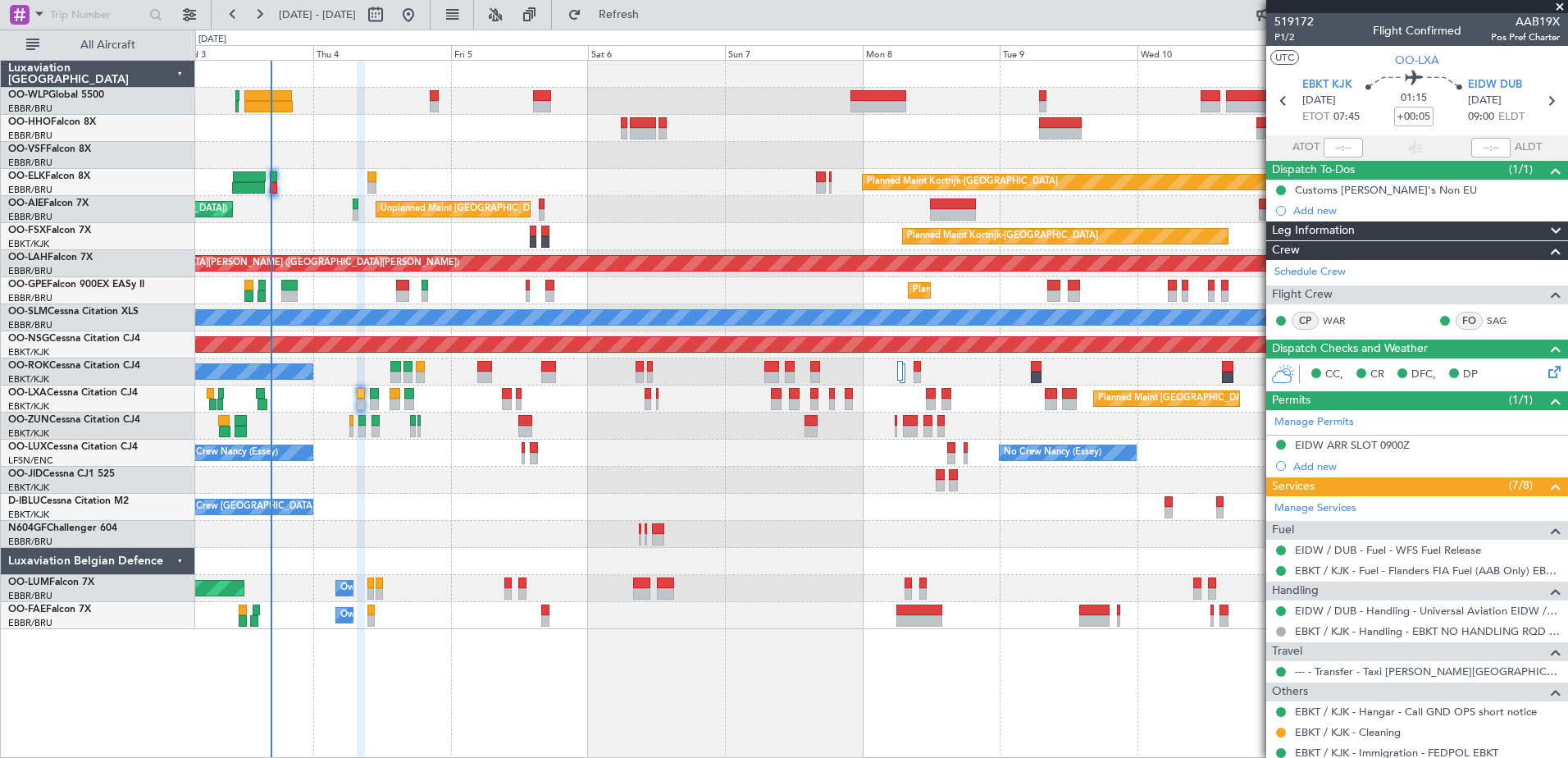
scroll to position [71, 0]
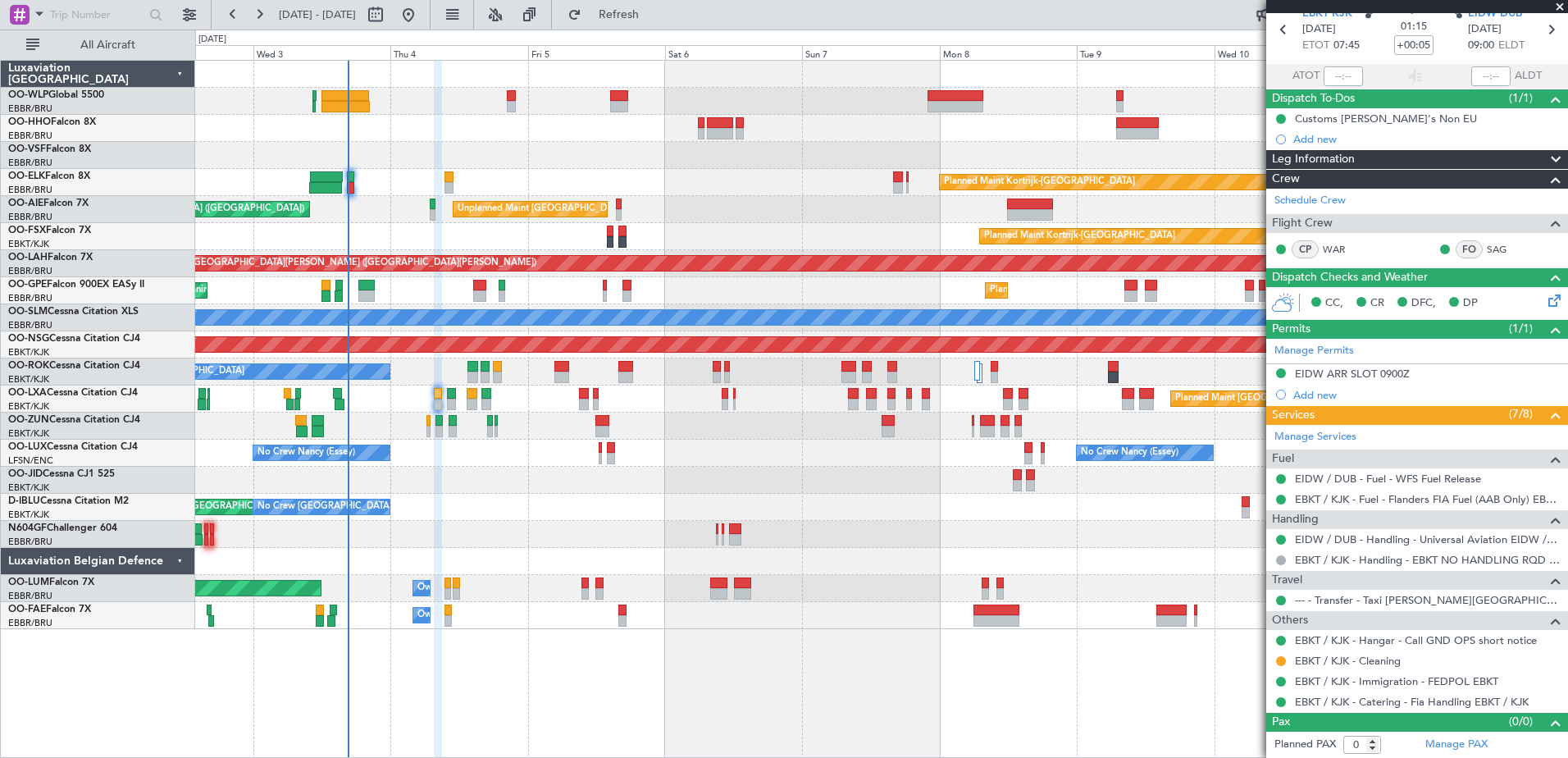
click at [589, 531] on div at bounding box center [881, 534] width 1372 height 27
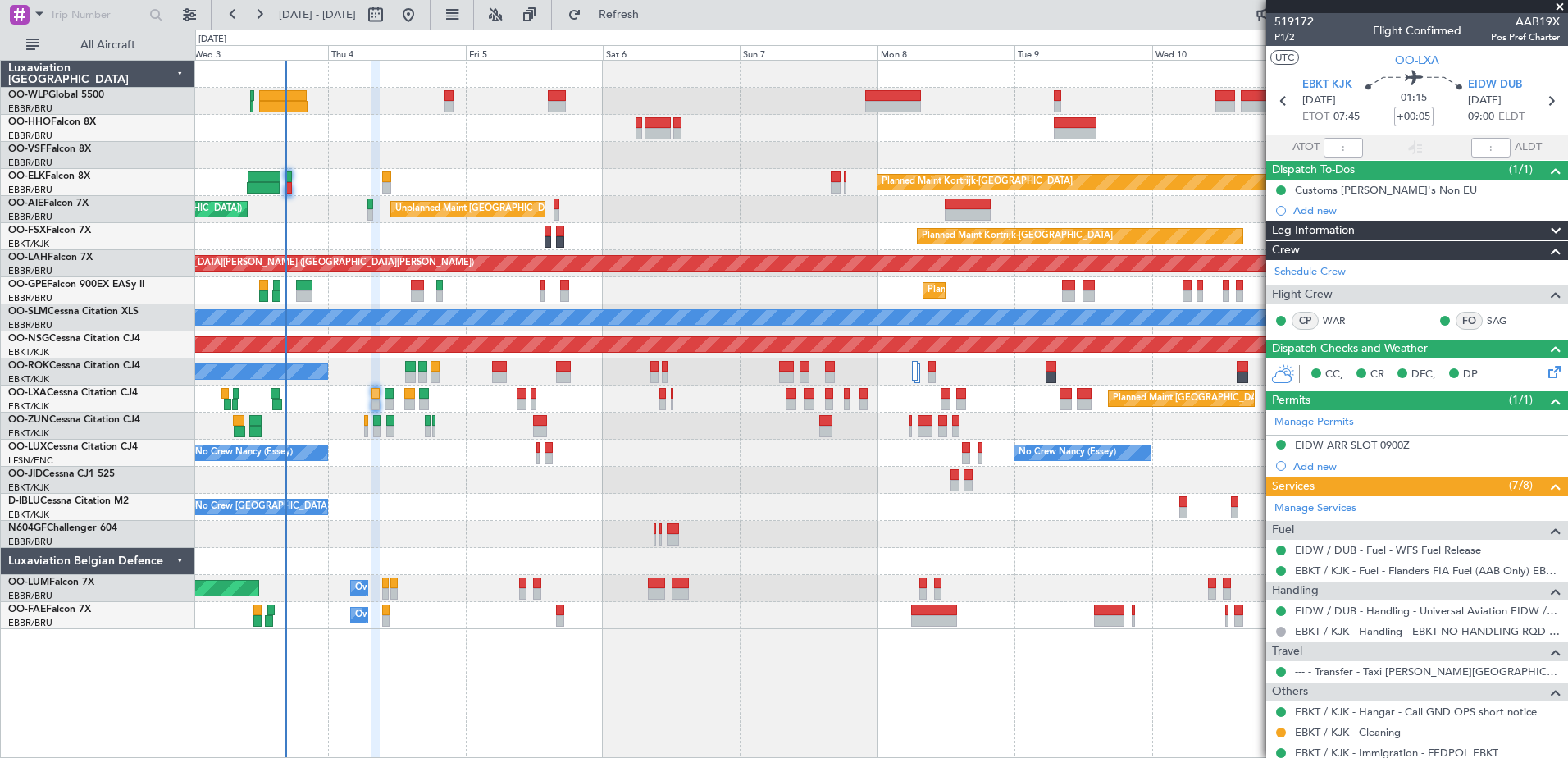
click at [615, 536] on div at bounding box center [881, 534] width 1372 height 27
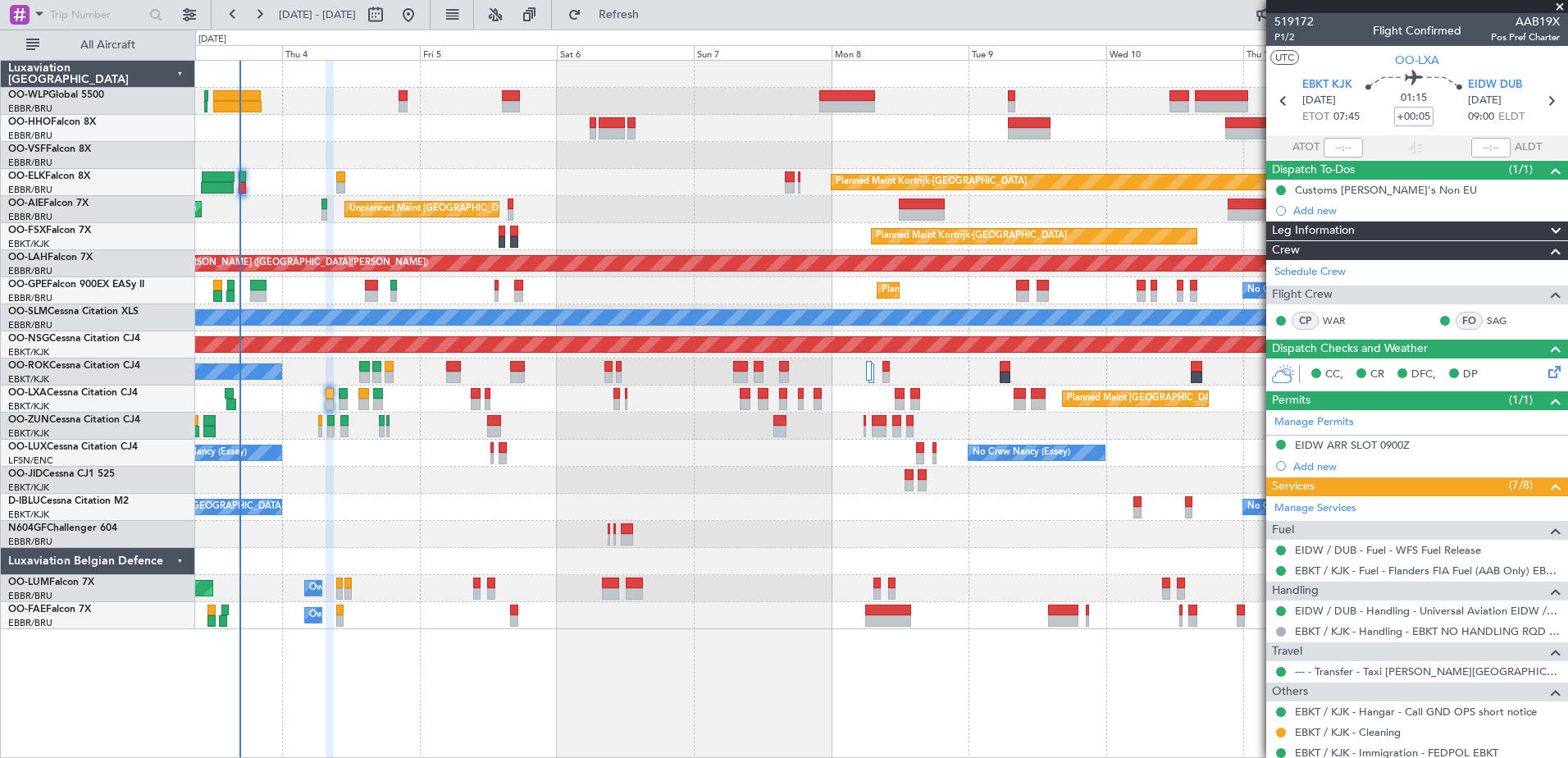
click at [498, 538] on div at bounding box center [881, 534] width 1372 height 27
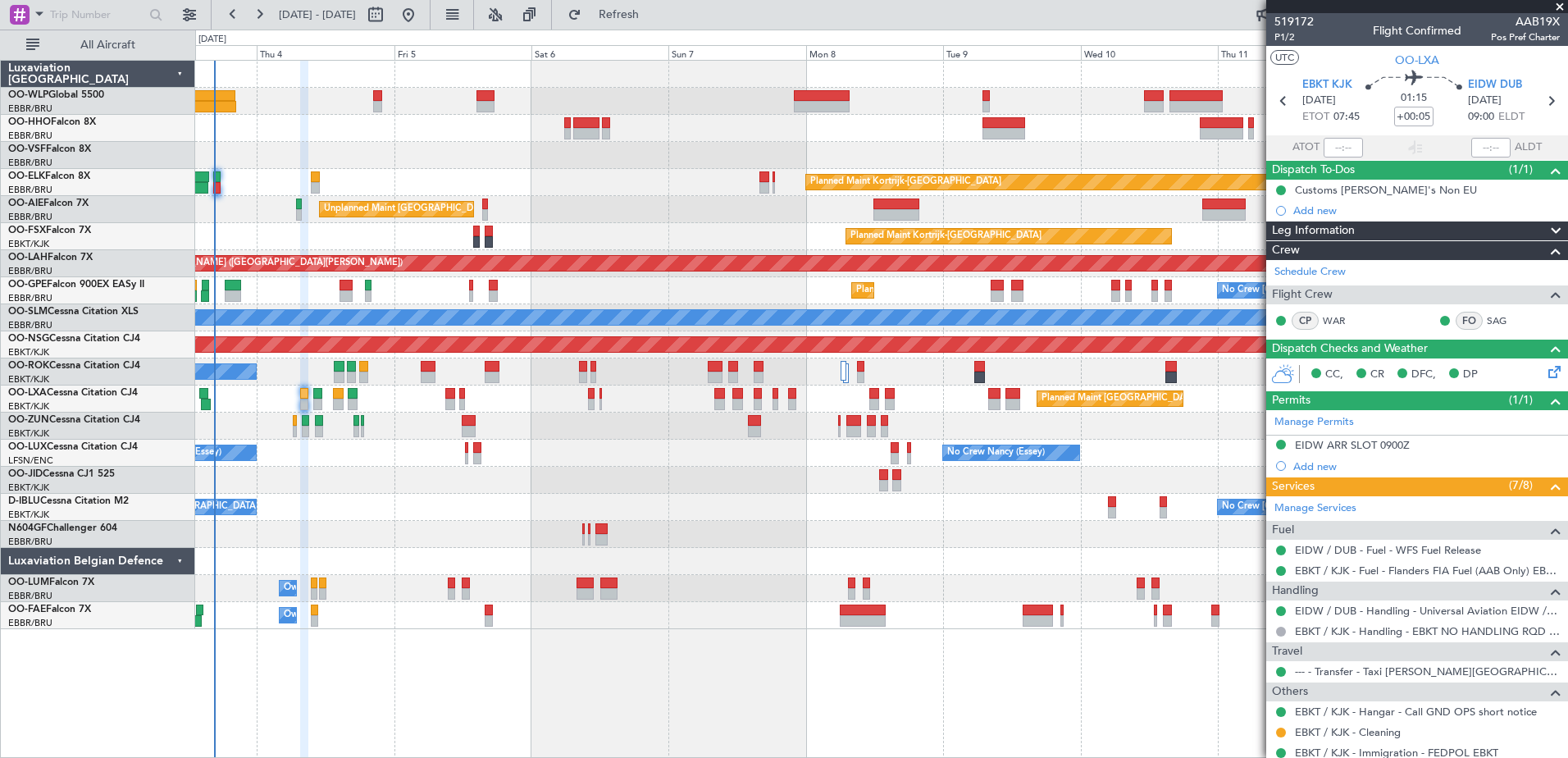
click at [520, 526] on div "Planned Maint Kortrijk-[GEOGRAPHIC_DATA] Unplanned Maint [GEOGRAPHIC_DATA] ([GE…" at bounding box center [881, 344] width 1372 height 568
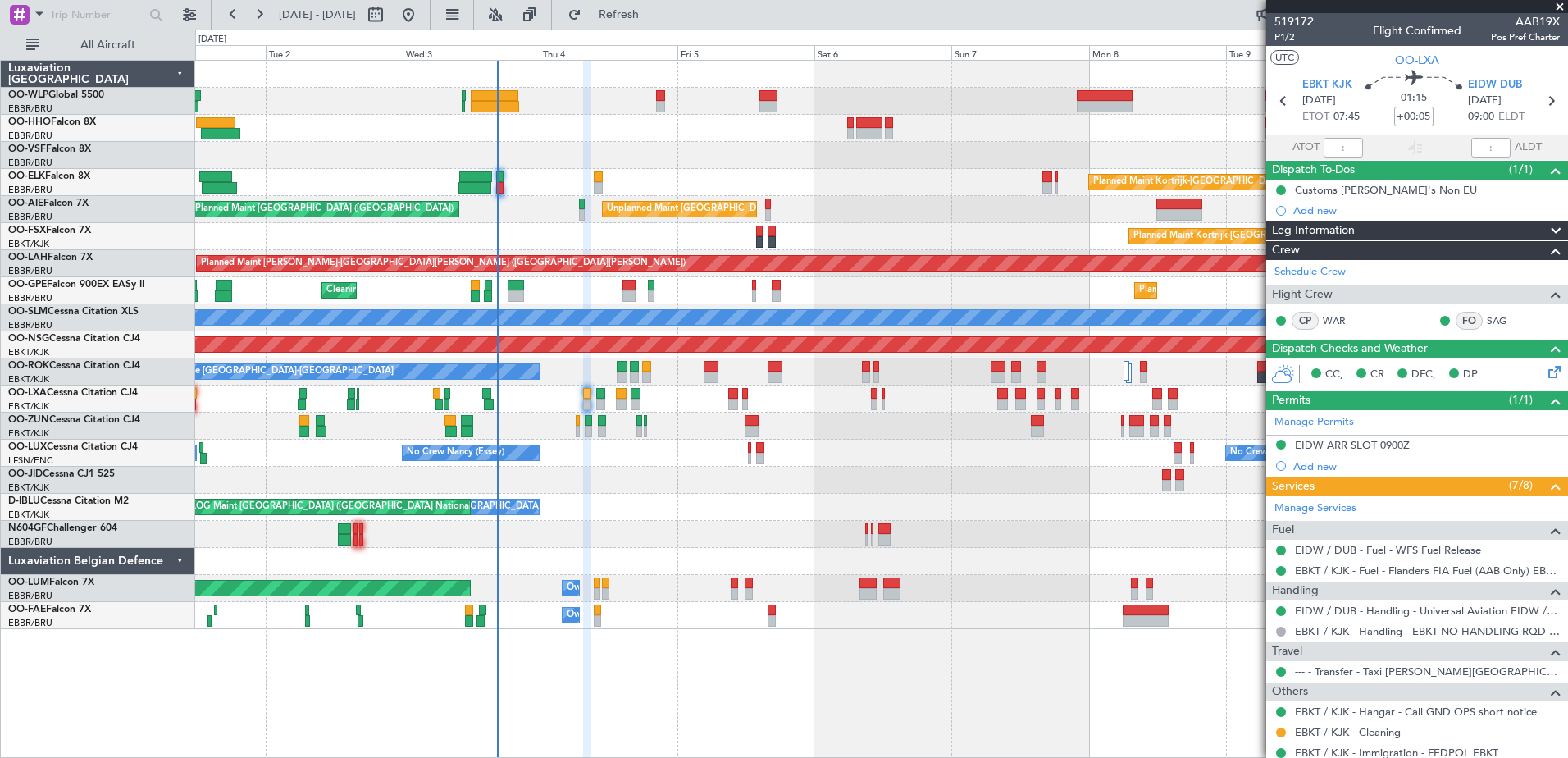
click at [611, 595] on div "Planned Maint Kortrijk-[GEOGRAPHIC_DATA] Unplanned Maint [GEOGRAPHIC_DATA] ([GE…" at bounding box center [881, 344] width 1372 height 568
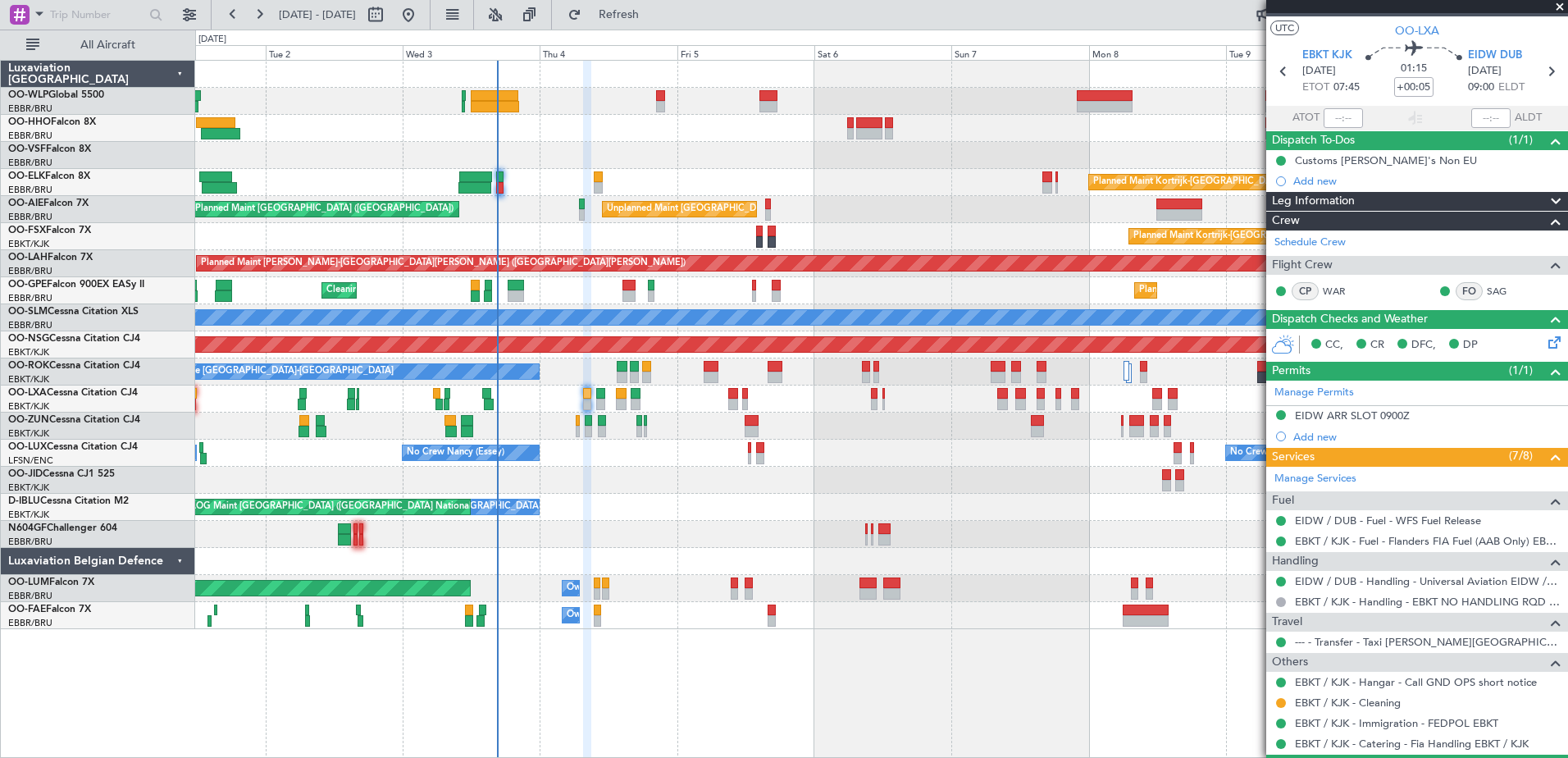
scroll to position [71, 0]
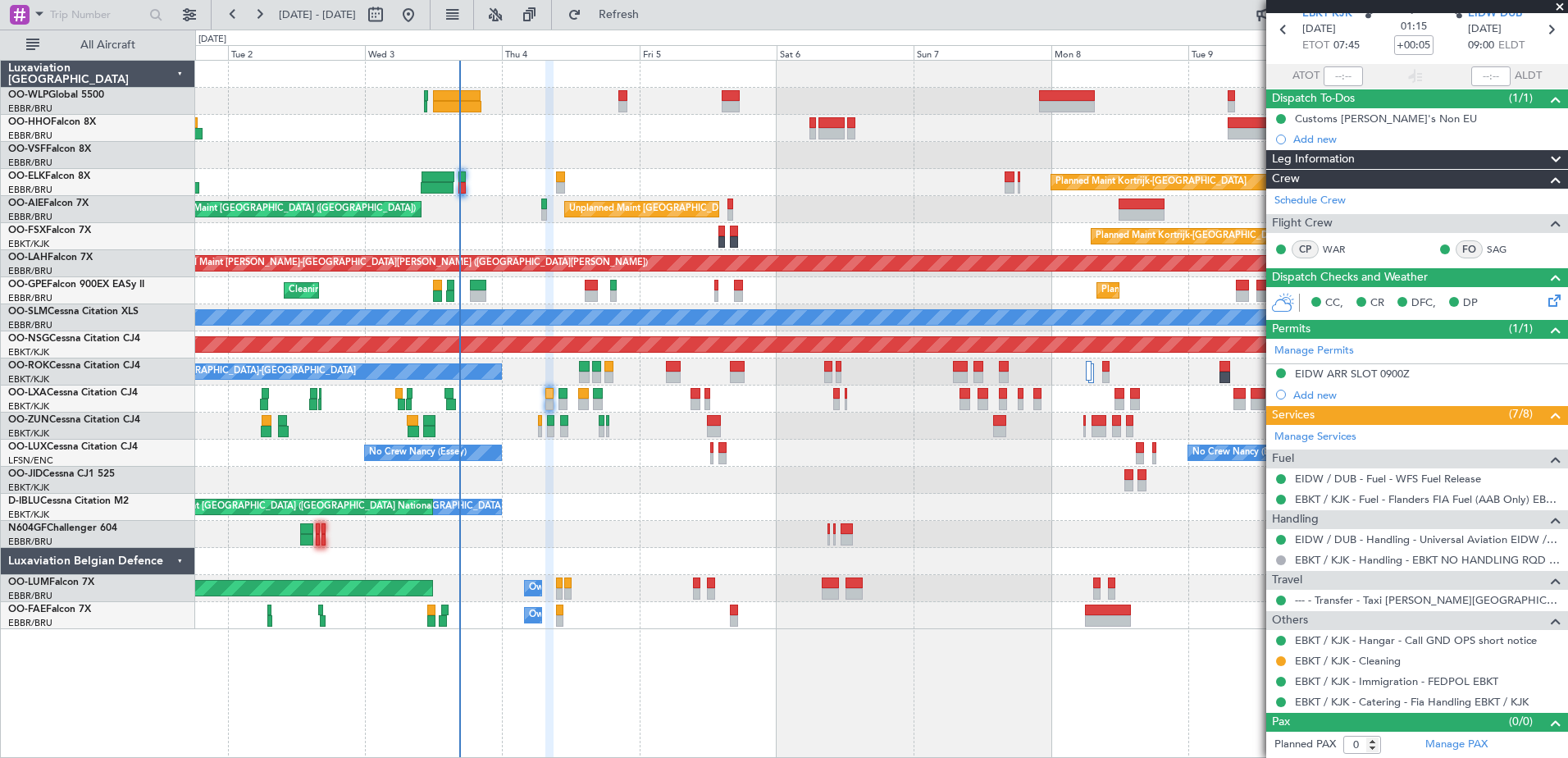
click at [644, 522] on div "Planned Maint Kortrijk-[GEOGRAPHIC_DATA] Unplanned Maint [GEOGRAPHIC_DATA] ([GE…" at bounding box center [881, 344] width 1372 height 568
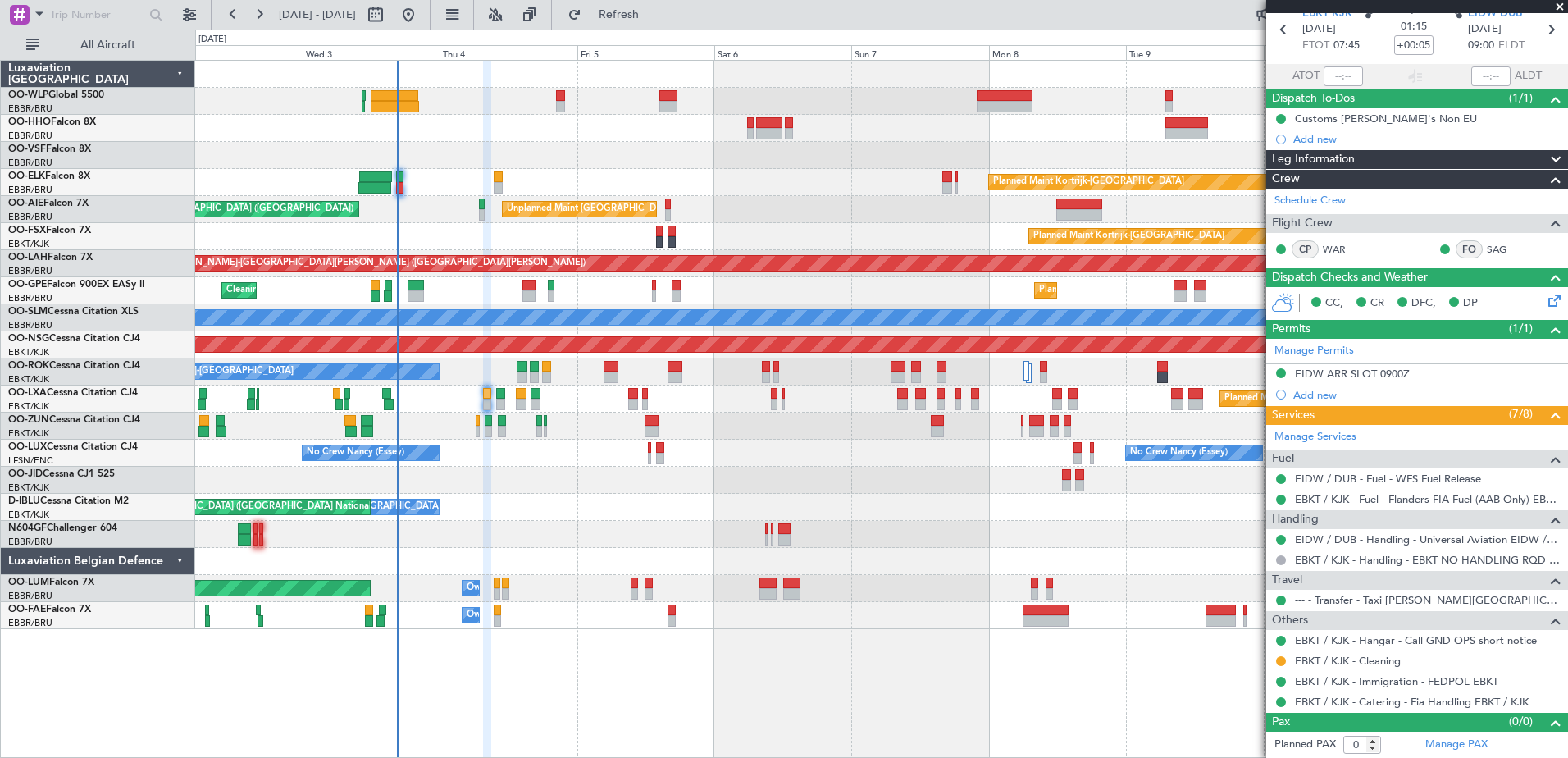
click at [680, 492] on div at bounding box center [881, 480] width 1372 height 27
click at [653, 12] on span "Refresh" at bounding box center [619, 14] width 68 height 11
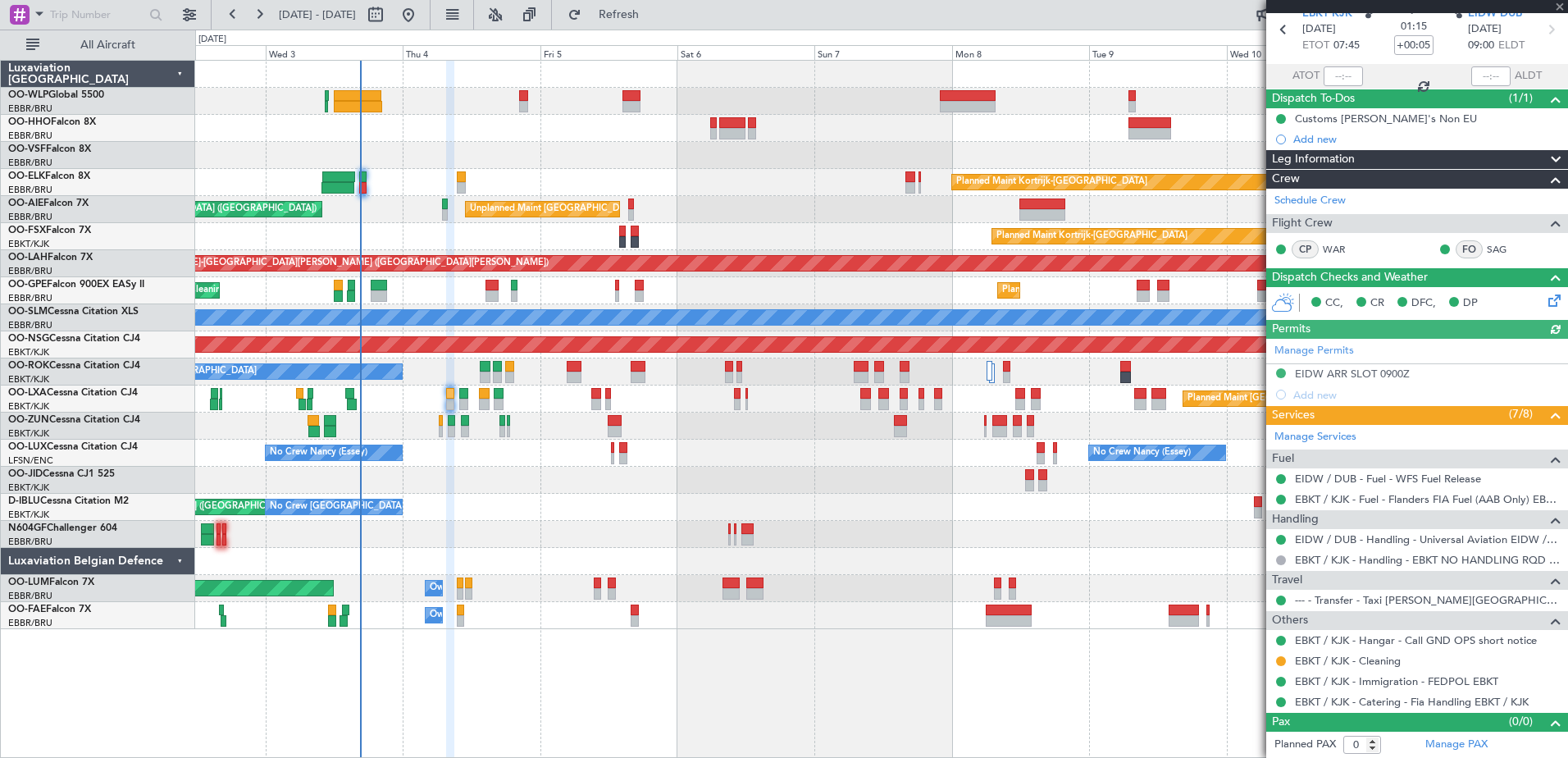
click at [562, 505] on div "Planned Maint Kortrijk-[GEOGRAPHIC_DATA] Unplanned Maint [GEOGRAPHIC_DATA] ([GE…" at bounding box center [881, 344] width 1372 height 568
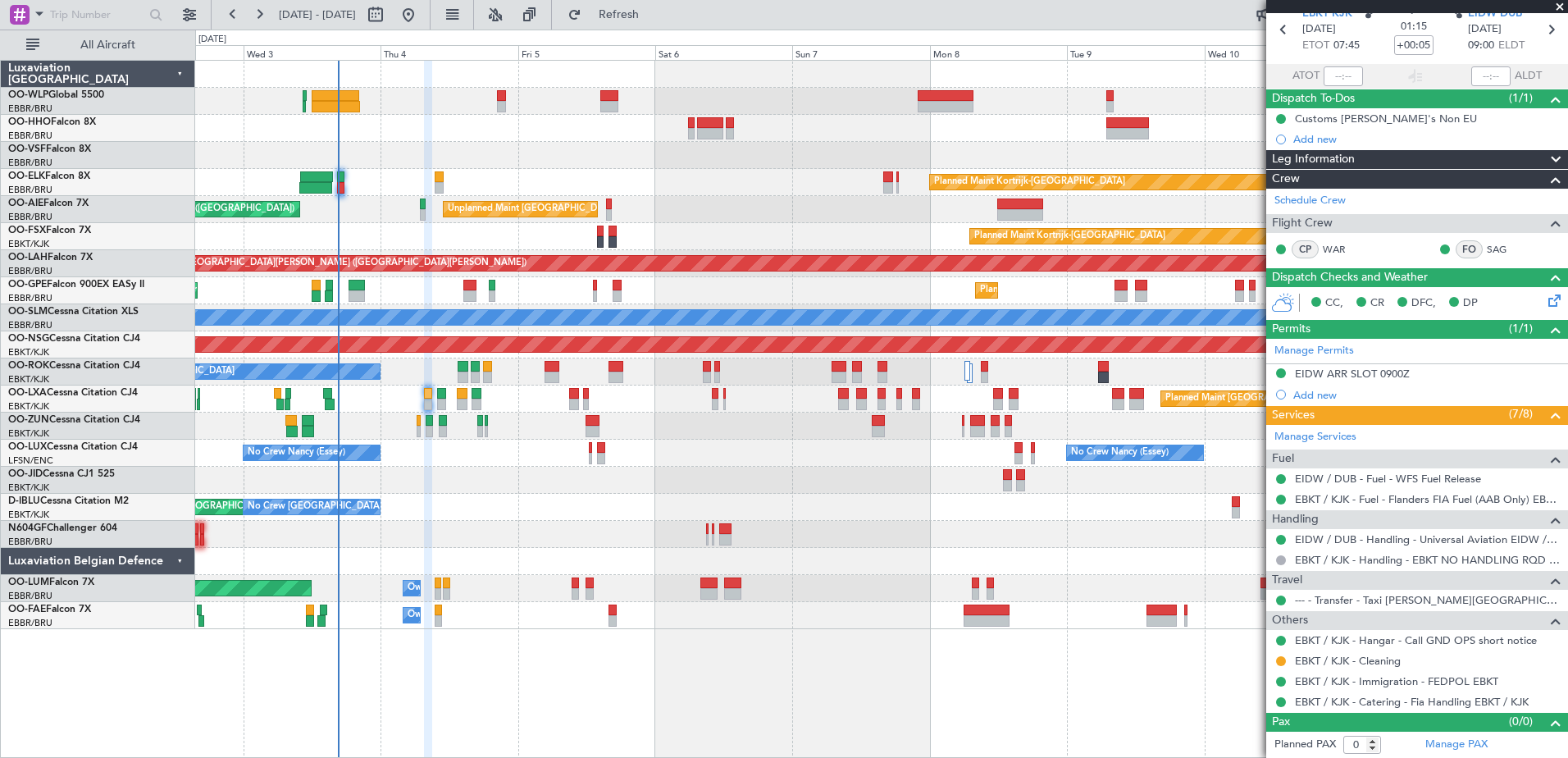
click at [504, 492] on div at bounding box center [881, 480] width 1372 height 27
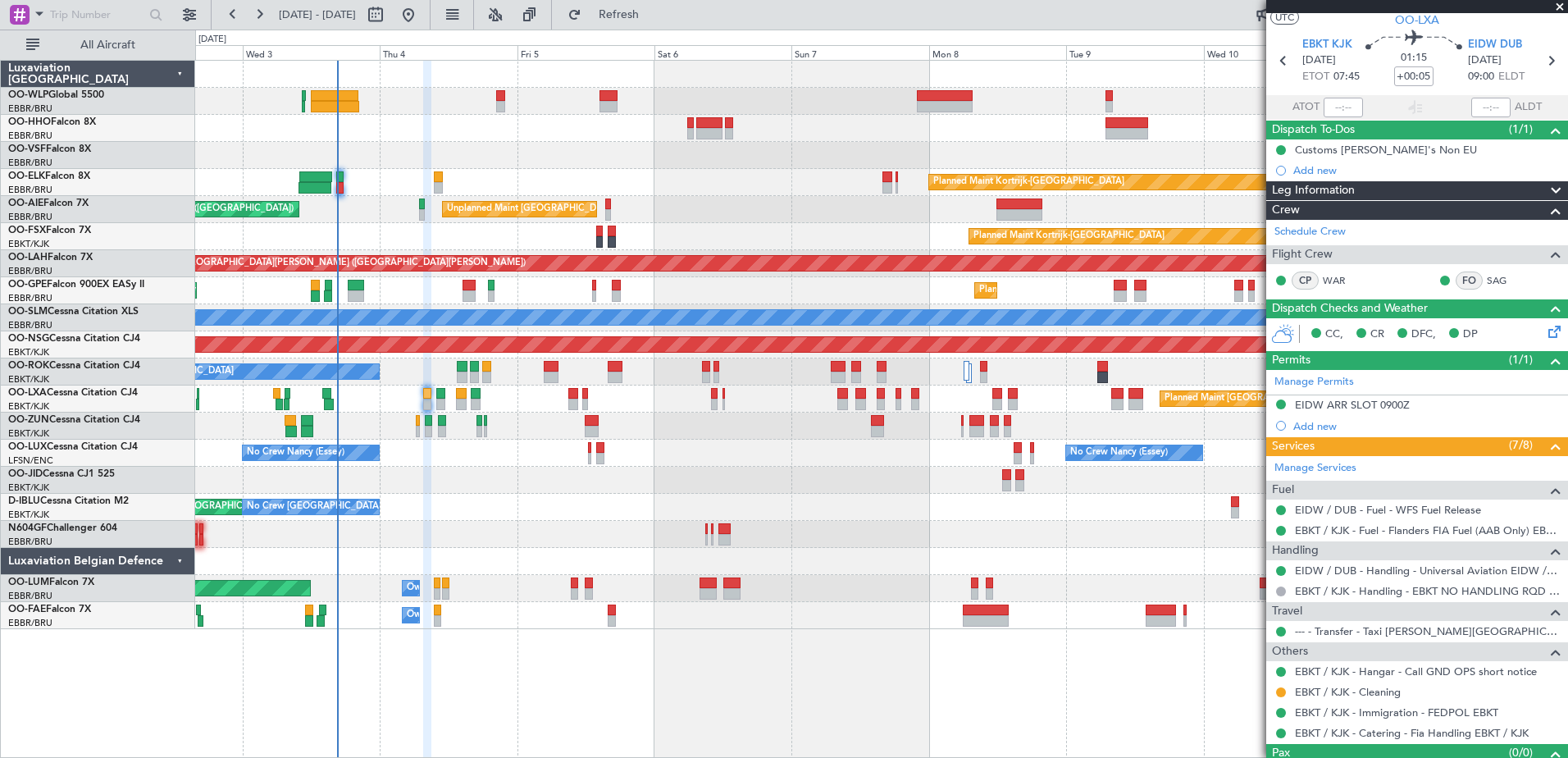
scroll to position [0, 0]
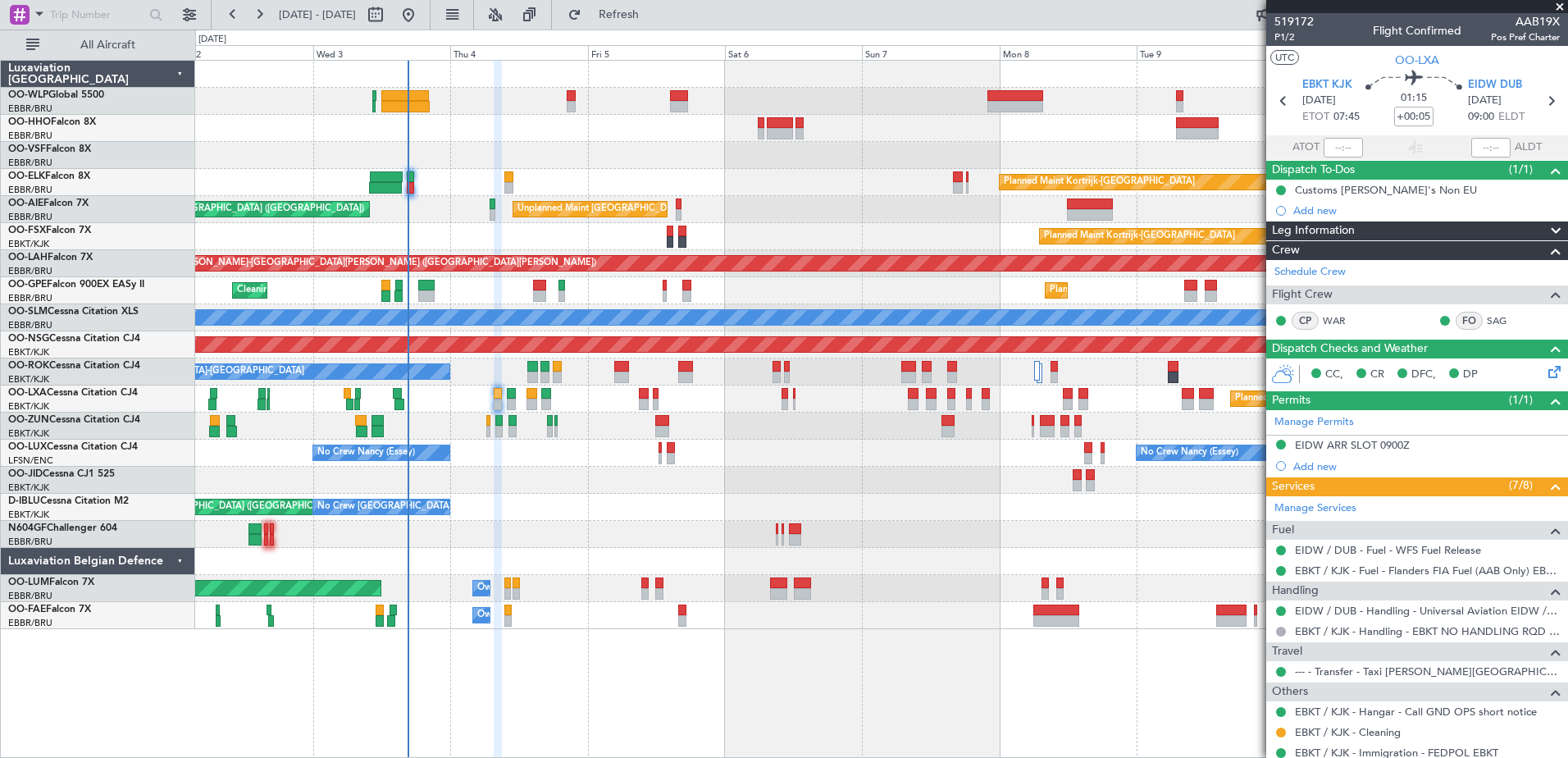
click at [566, 533] on div at bounding box center [881, 534] width 1372 height 27
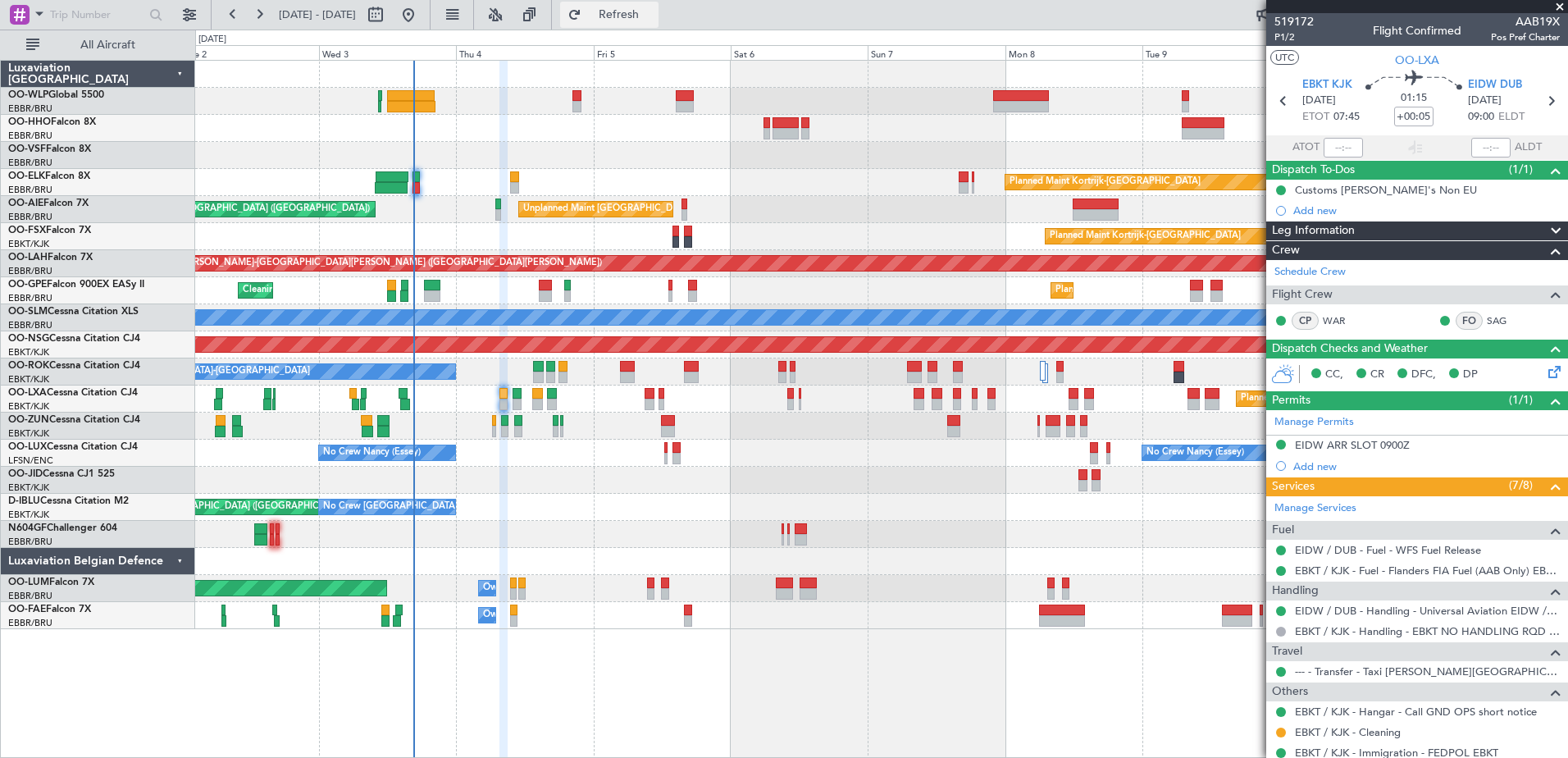
click at [653, 20] on span "Refresh" at bounding box center [619, 14] width 68 height 11
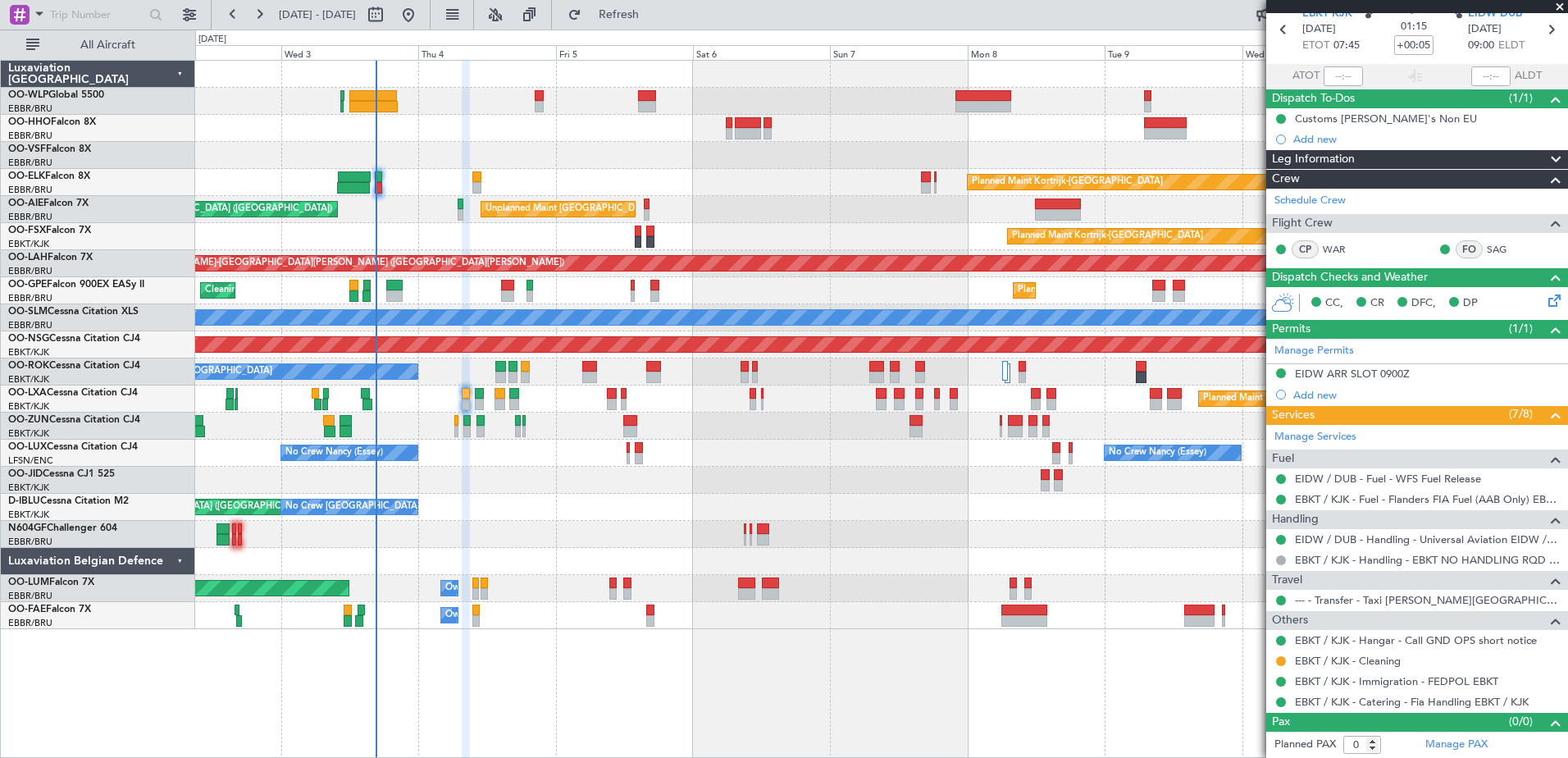
click at [477, 473] on div at bounding box center [881, 480] width 1372 height 27
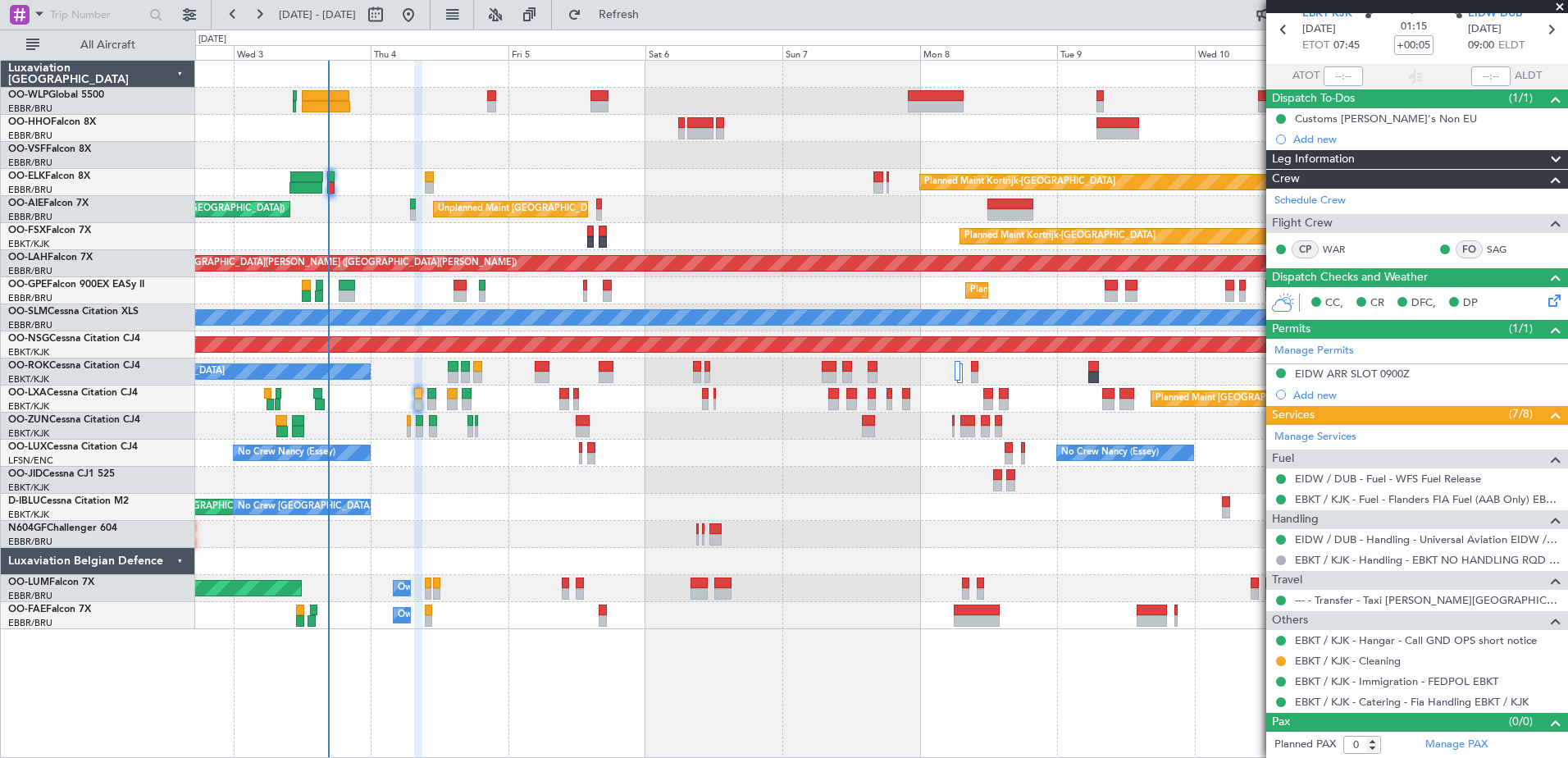
click at [459, 521] on div "Planned Maint Kortrijk-[GEOGRAPHIC_DATA] Unplanned Maint [GEOGRAPHIC_DATA] ([GE…" at bounding box center [881, 344] width 1372 height 568
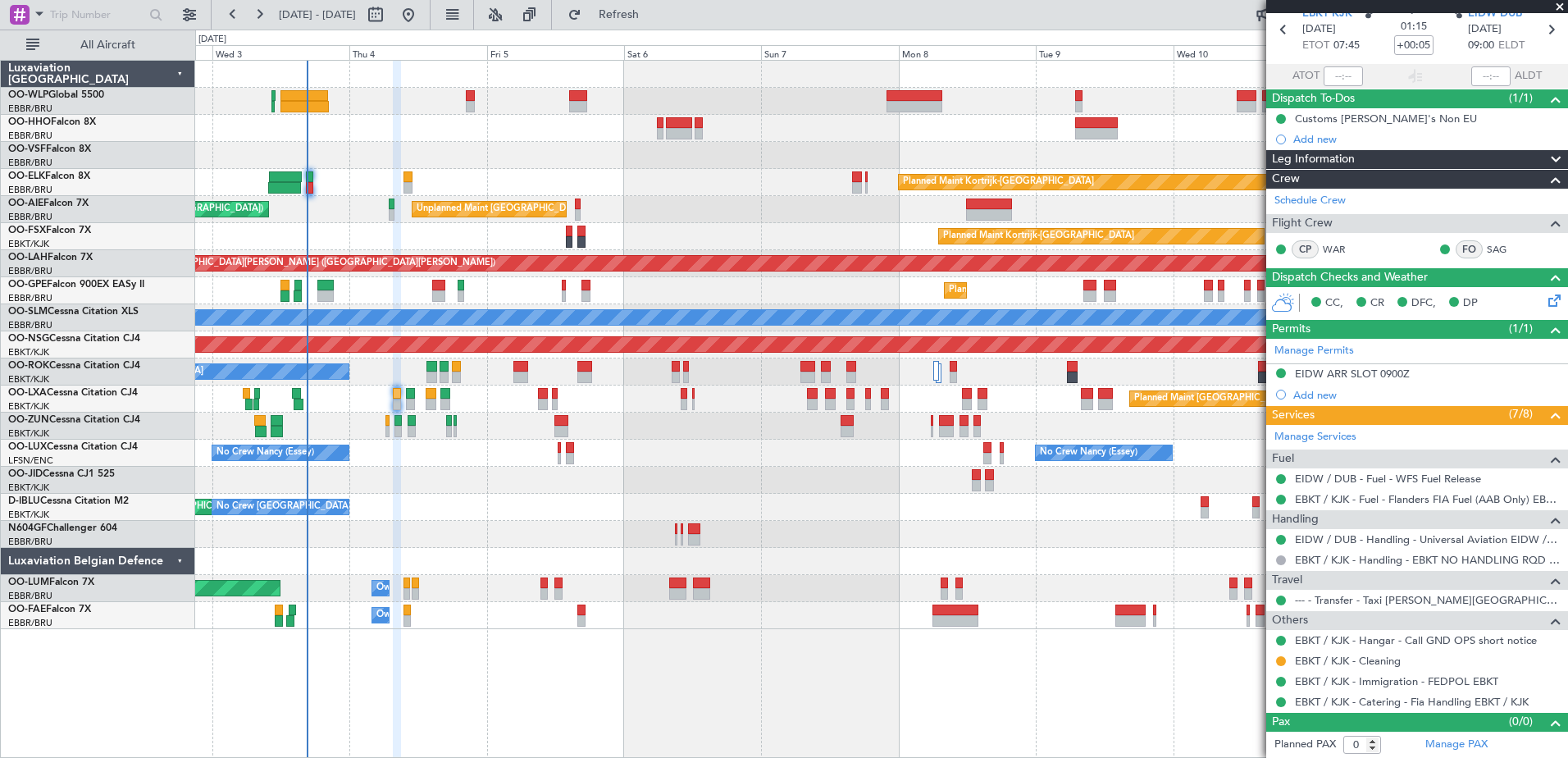
click at [428, 515] on div "No Crew [GEOGRAPHIC_DATA] ([GEOGRAPHIC_DATA] National) AOG Maint [GEOGRAPHIC_DA…" at bounding box center [881, 507] width 1372 height 27
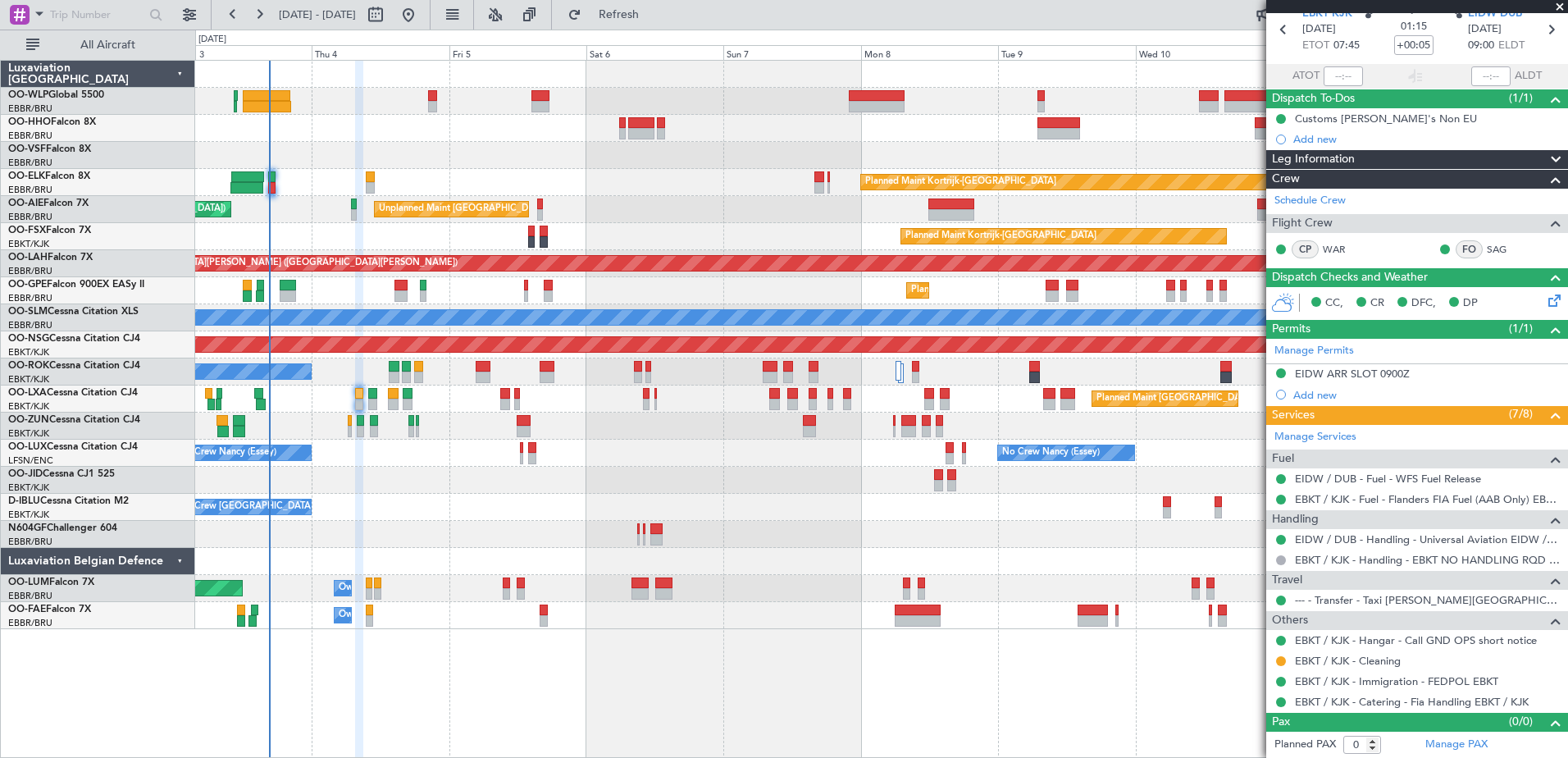
click at [457, 522] on div "Planned Maint Kortrijk-[GEOGRAPHIC_DATA] Unplanned Maint [GEOGRAPHIC_DATA] ([GE…" at bounding box center [881, 344] width 1372 height 568
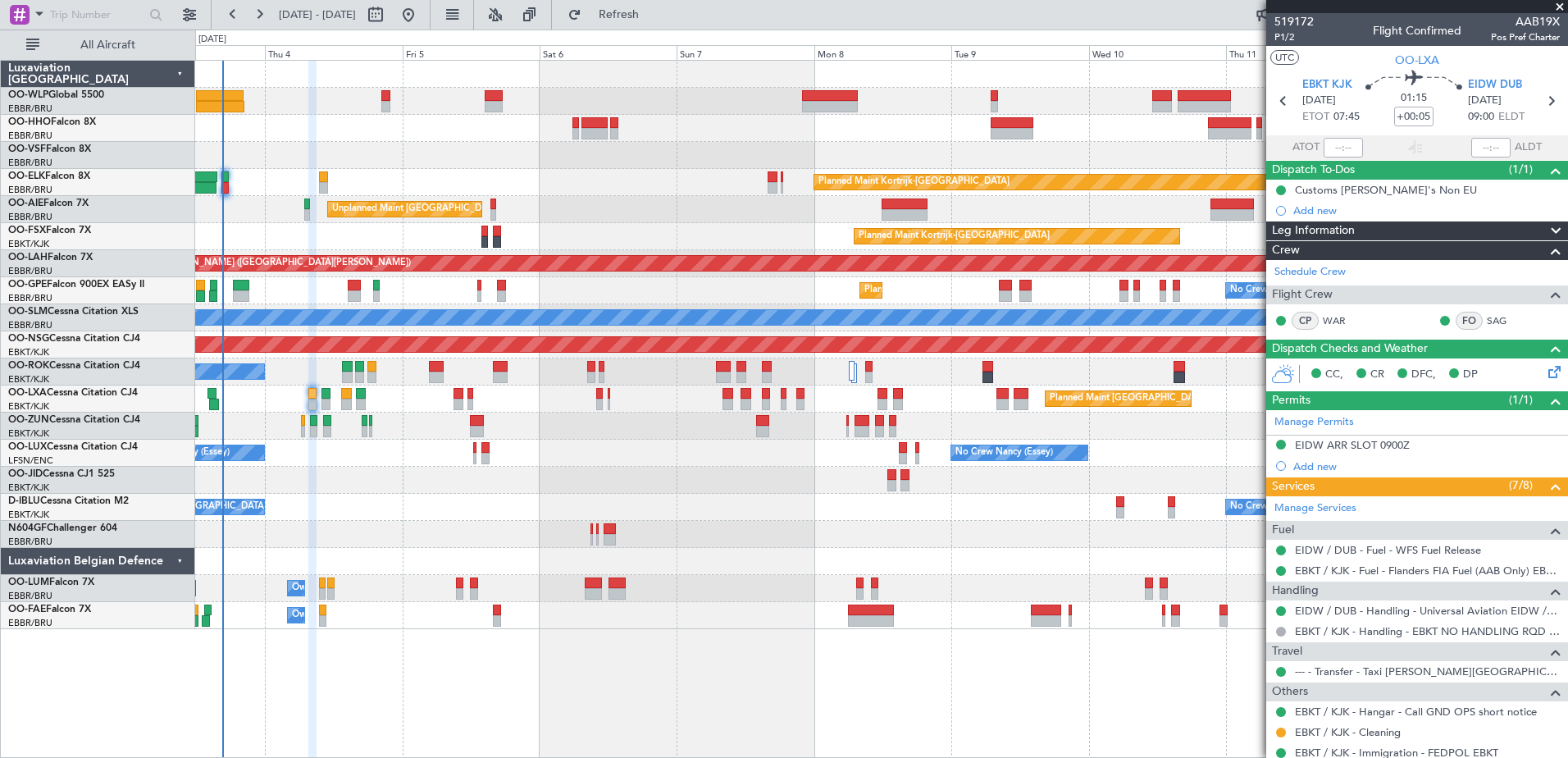
click at [838, 509] on div "No Crew [GEOGRAPHIC_DATA] ([GEOGRAPHIC_DATA] National) AOG Maint [GEOGRAPHIC_DA…" at bounding box center [881, 507] width 1372 height 27
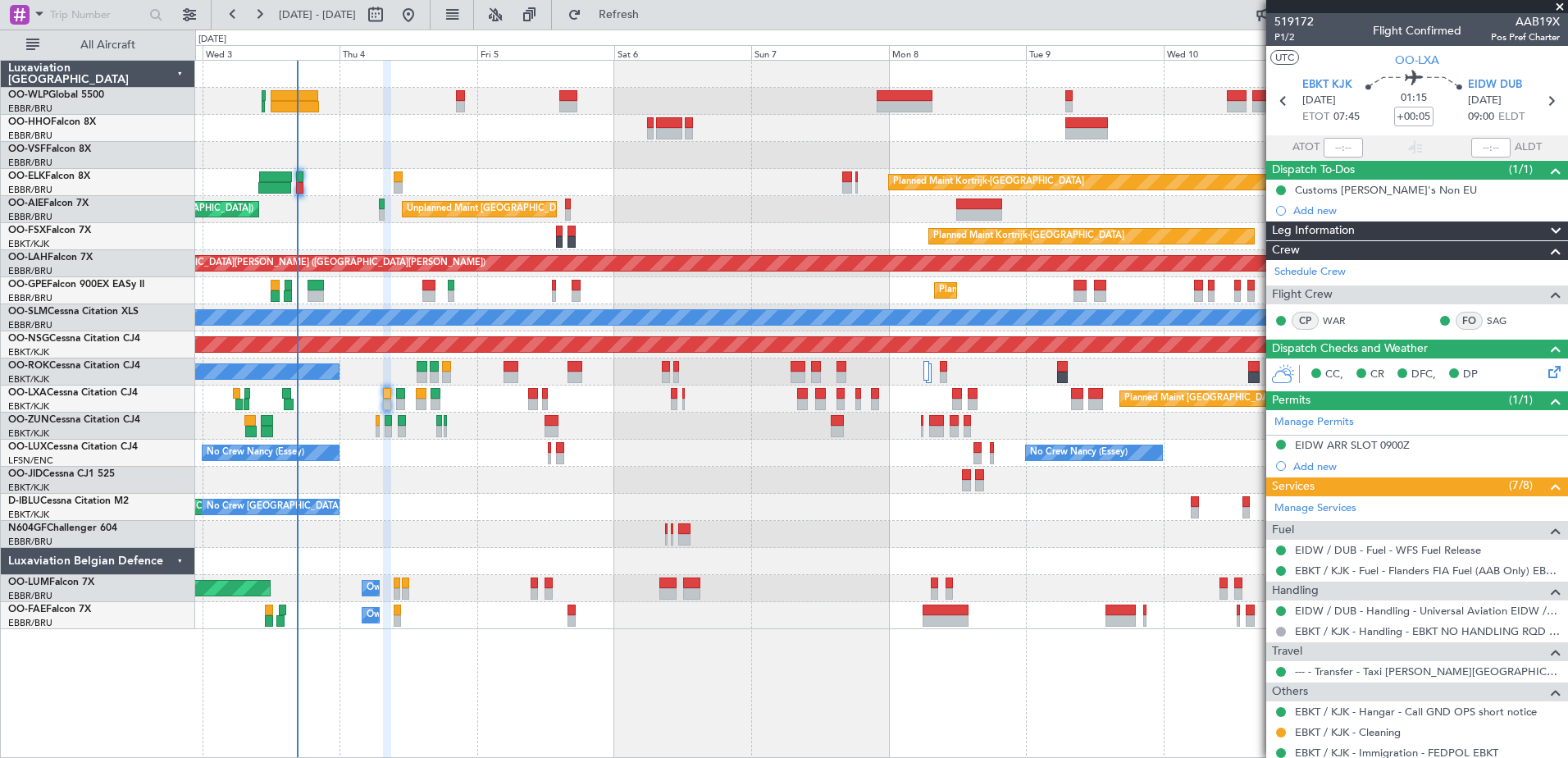
click at [804, 528] on div at bounding box center [881, 534] width 1372 height 27
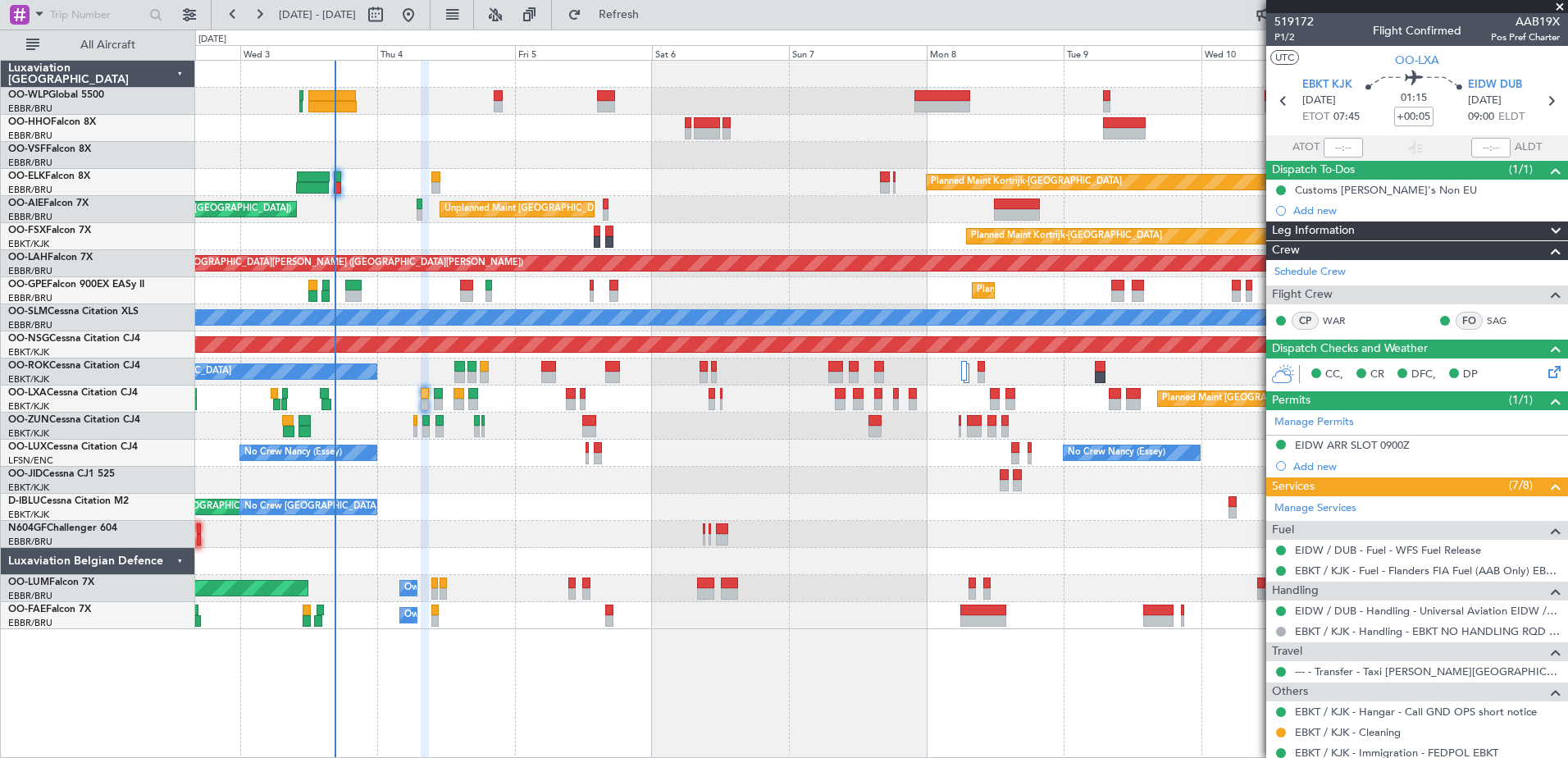
click at [665, 510] on div "No Crew [GEOGRAPHIC_DATA] ([GEOGRAPHIC_DATA] National) AOG Maint [GEOGRAPHIC_DA…" at bounding box center [881, 507] width 1372 height 27
click at [653, 12] on span "Refresh" at bounding box center [619, 14] width 68 height 11
click at [658, 22] on button "Refresh" at bounding box center [609, 15] width 98 height 26
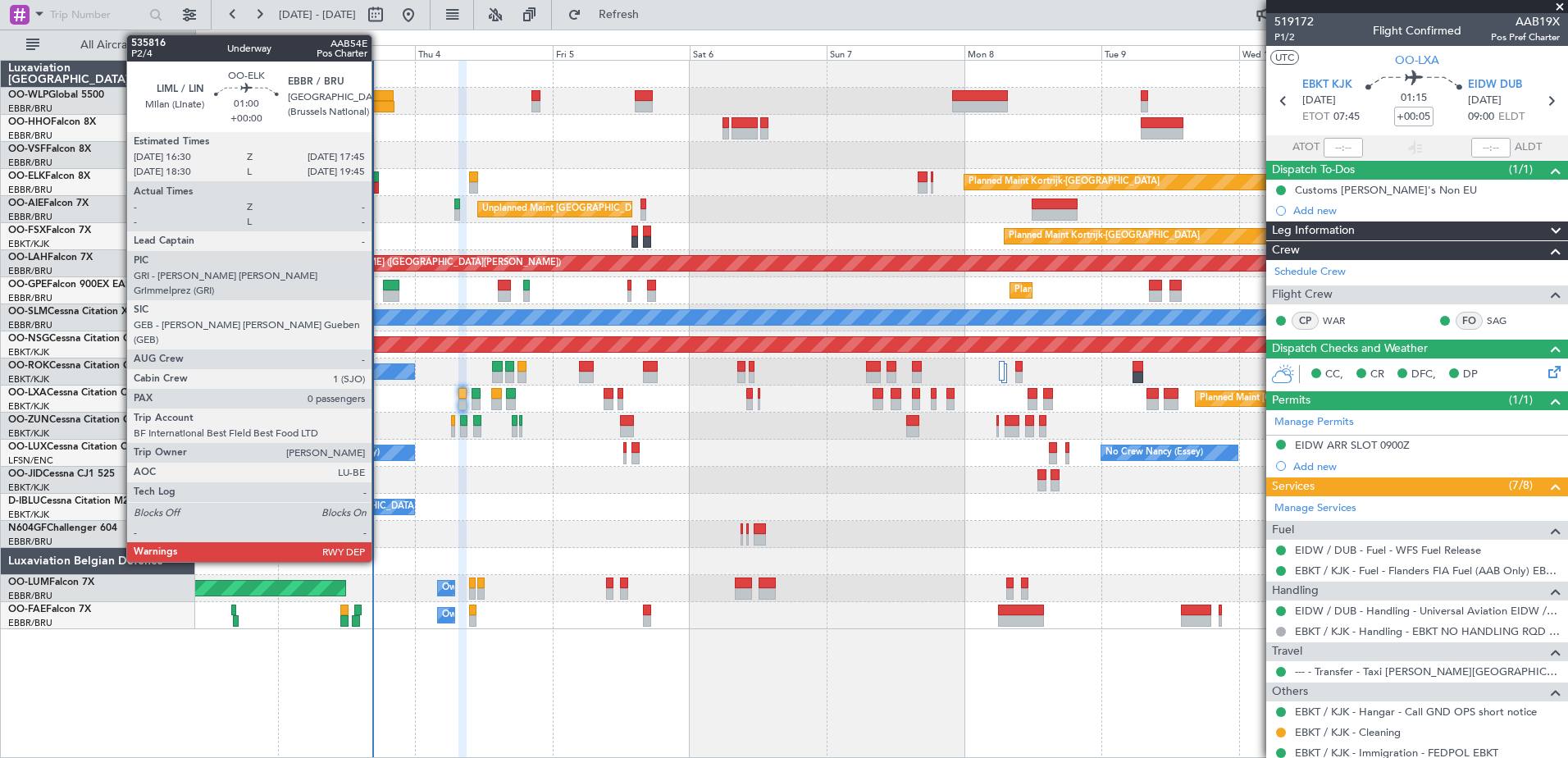
click at [379, 185] on div at bounding box center [375, 187] width 7 height 11
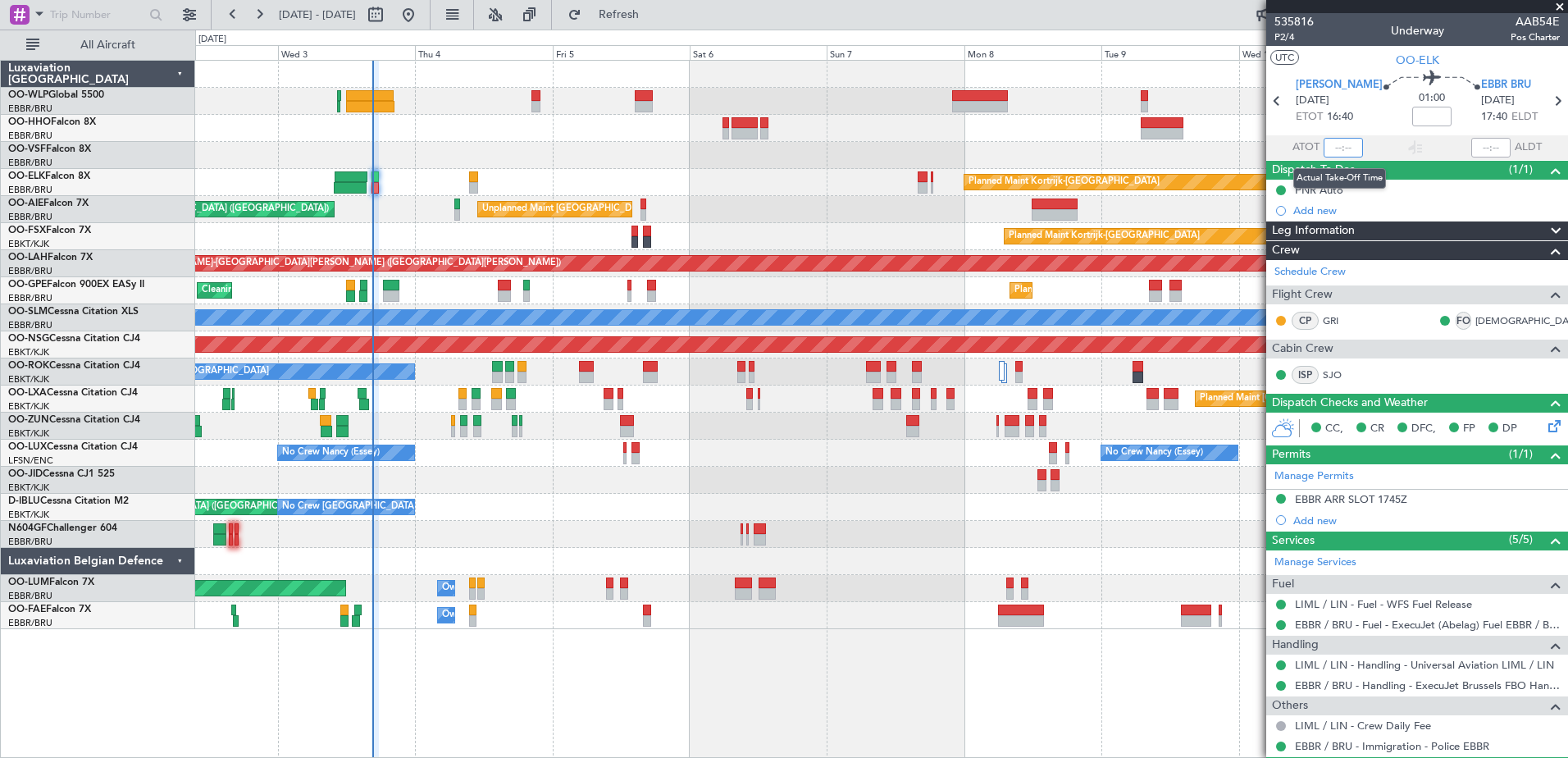
click at [1341, 151] on input "text" at bounding box center [1343, 148] width 40 height 19
type input "16:36"
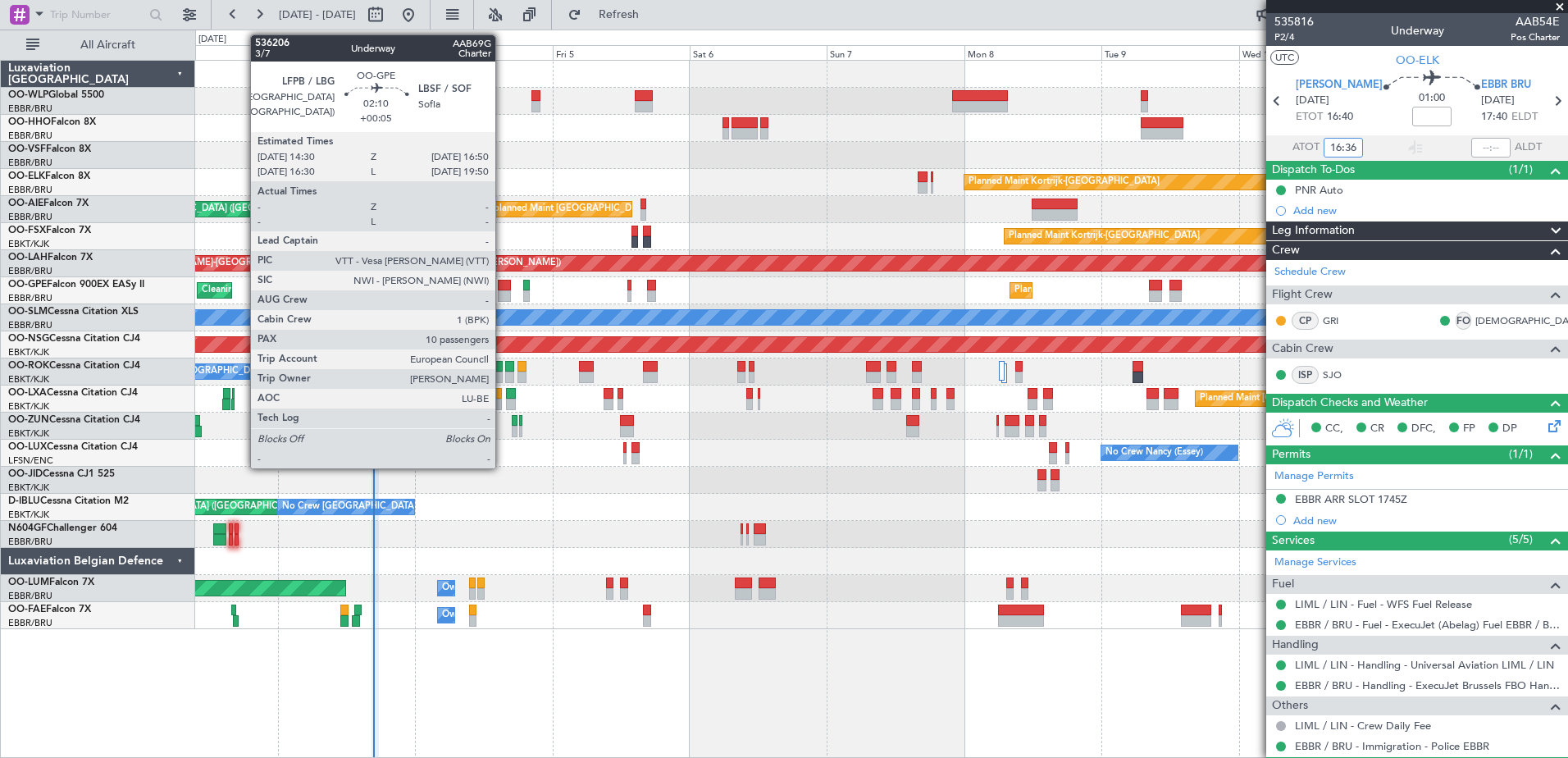
click at [503, 285] on div at bounding box center [505, 285] width 14 height 11
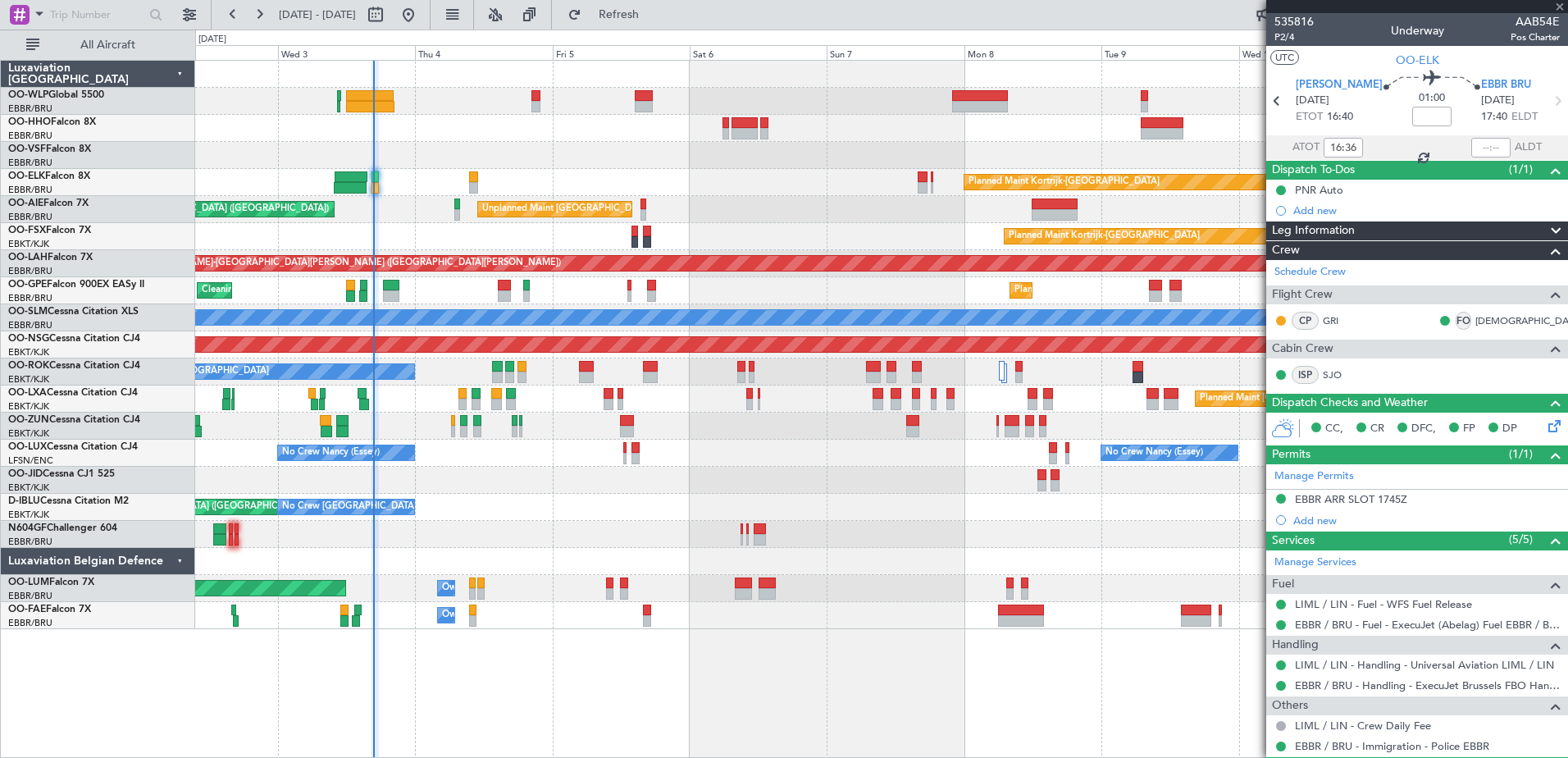
type input "+00:05"
type input "10"
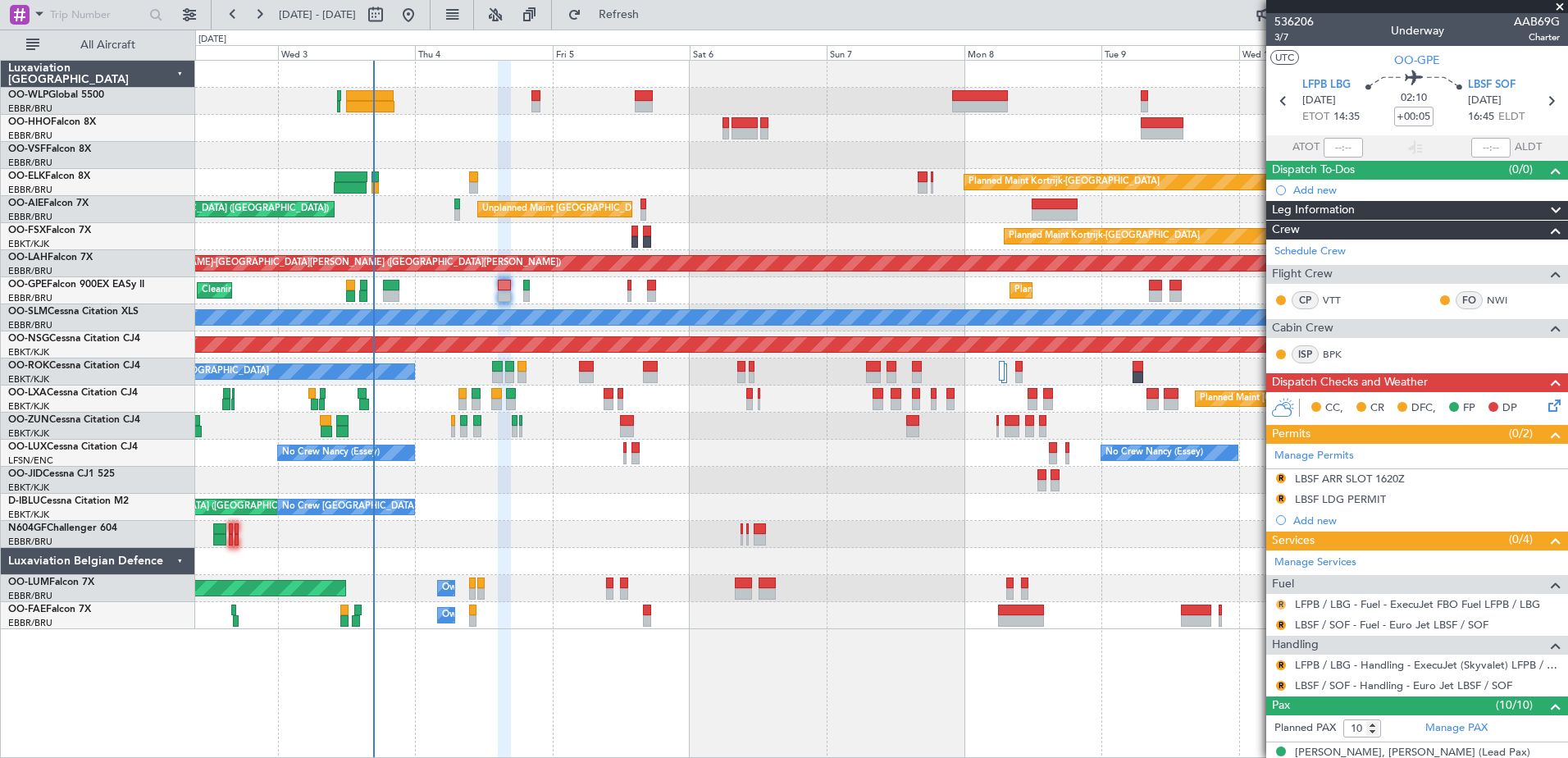
click at [1279, 603] on button "R" at bounding box center [1280, 604] width 10 height 10
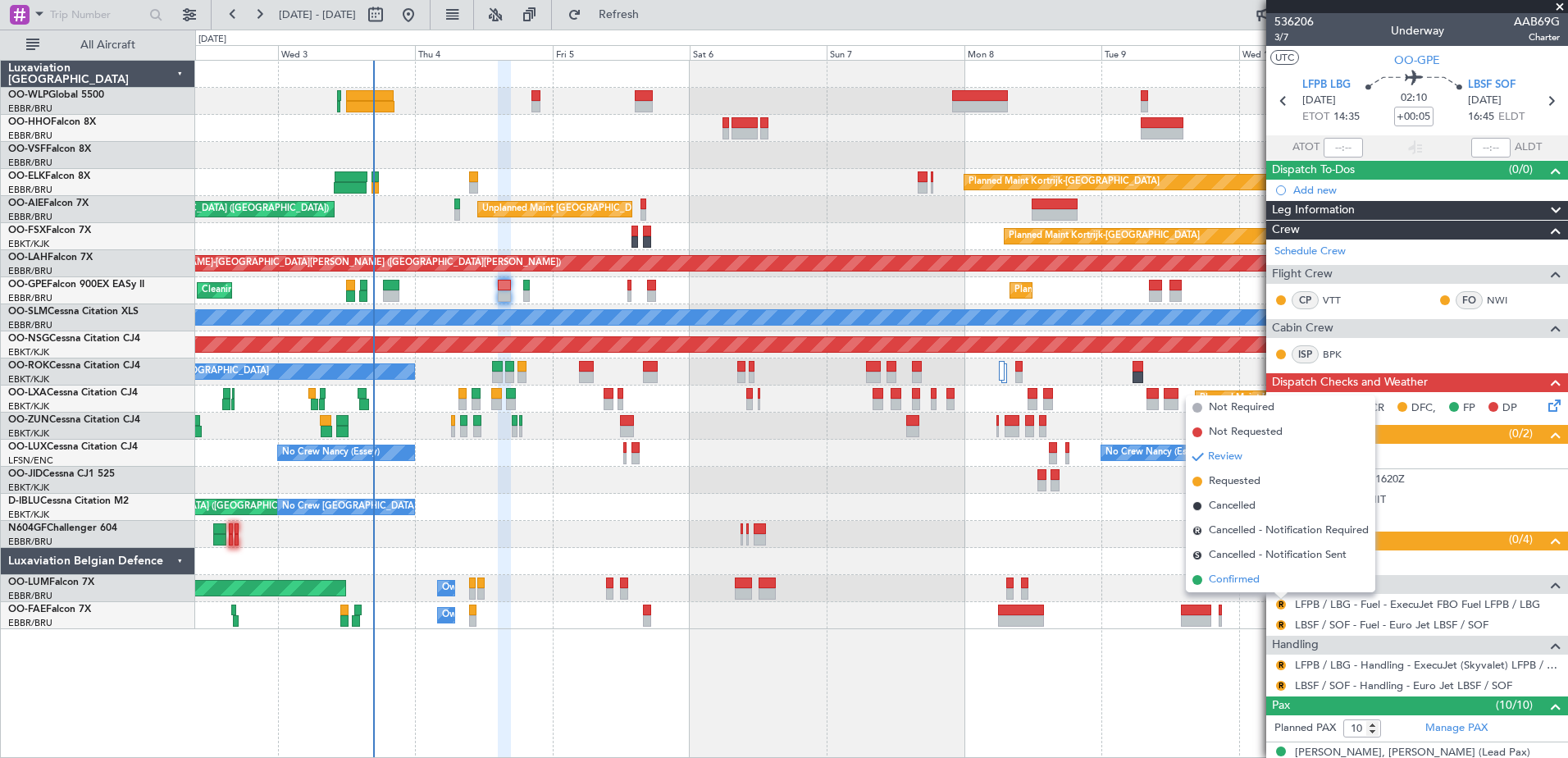
click at [1234, 589] on li "Confirmed" at bounding box center [1281, 580] width 190 height 25
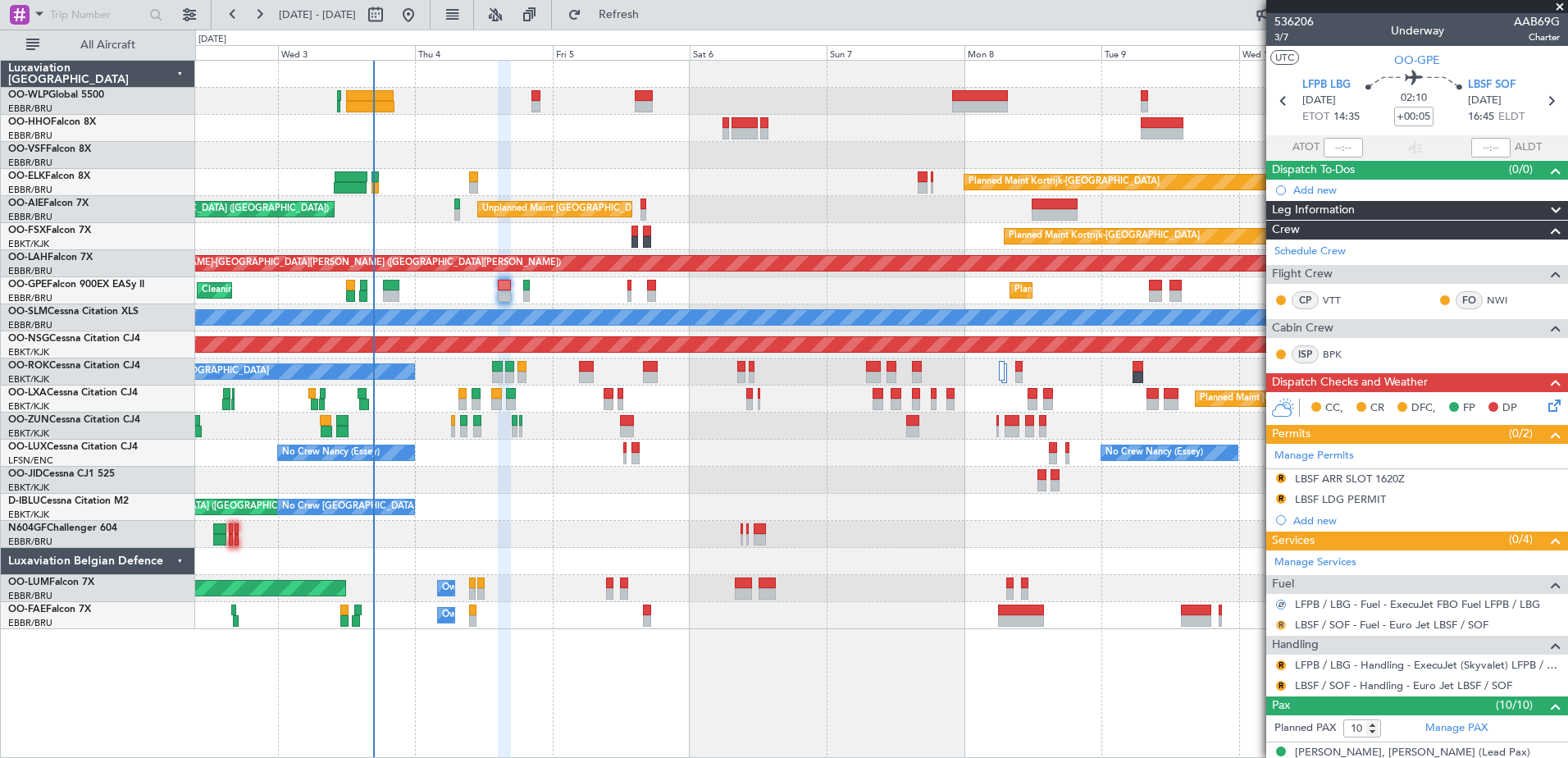
click at [1282, 624] on button "R" at bounding box center [1280, 624] width 10 height 10
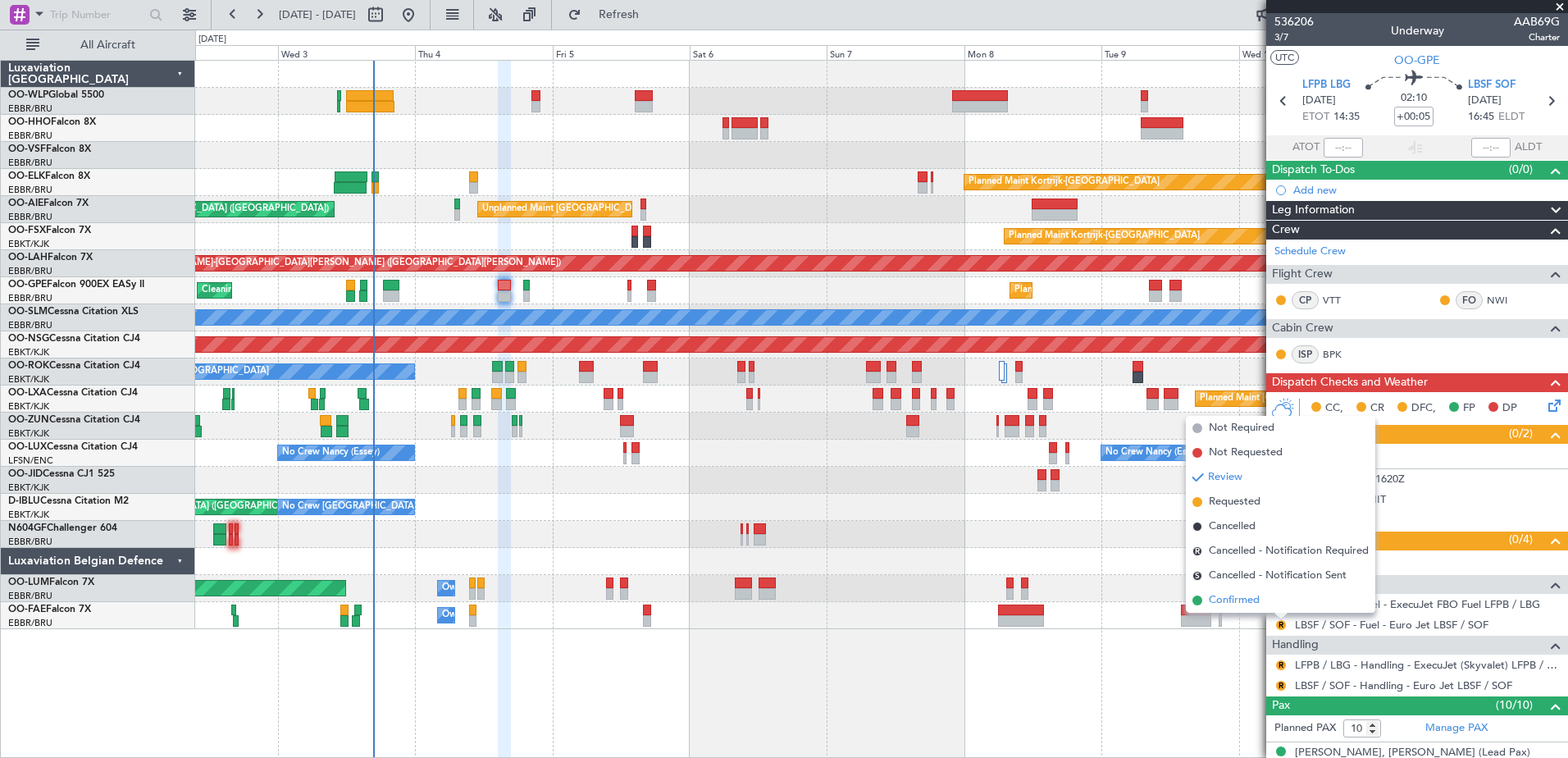
click at [1241, 603] on span "Confirmed" at bounding box center [1234, 600] width 51 height 17
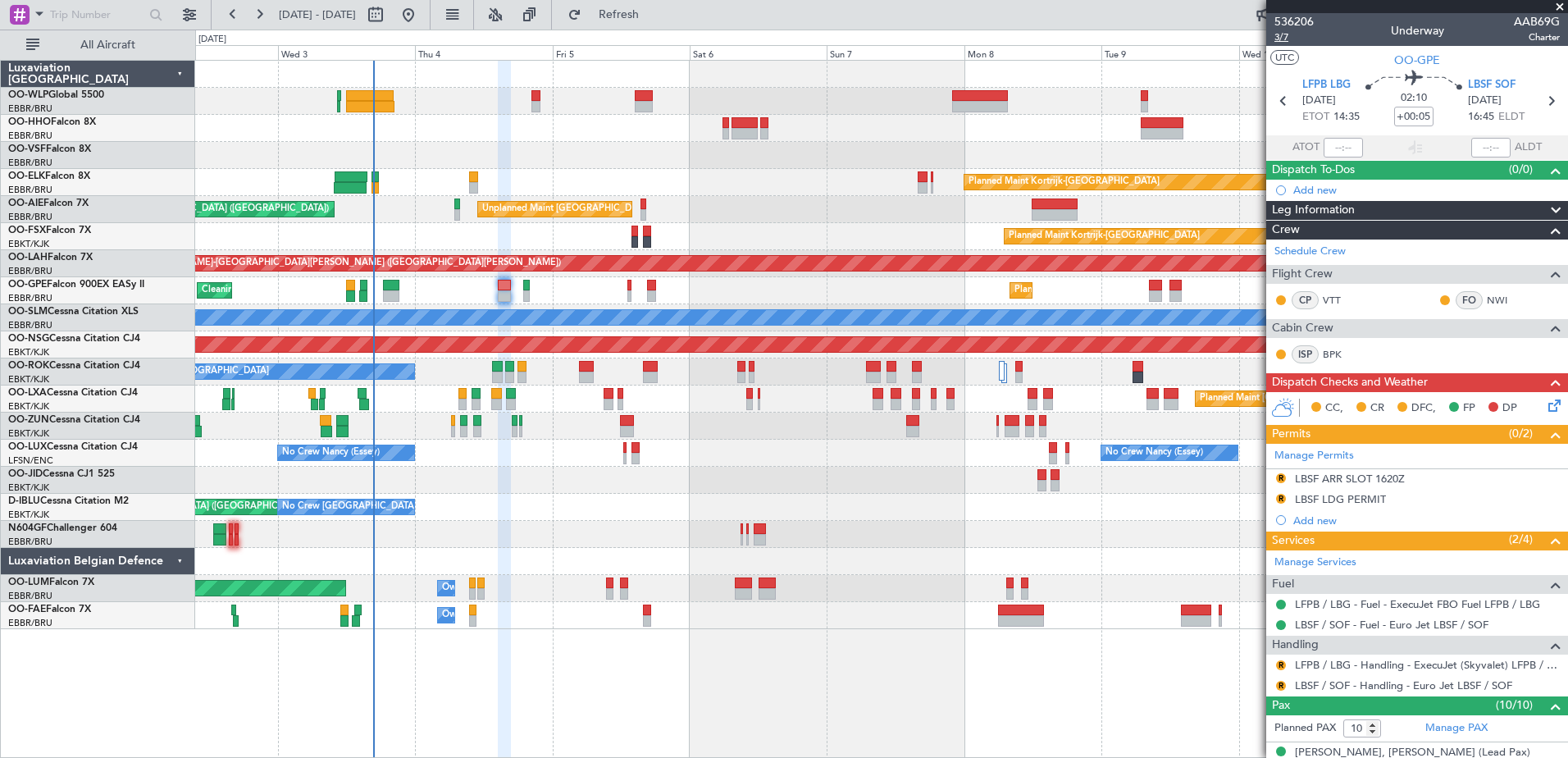
click at [1284, 36] on span "3/7" at bounding box center [1294, 38] width 40 height 14
click at [1351, 666] on link "LFPB / LBG - Handling - ExecuJet (Skyvalet) LFPB / LBG" at bounding box center [1428, 665] width 265 height 14
click at [653, 20] on span "Refresh" at bounding box center [619, 14] width 68 height 11
click at [1277, 683] on button "R" at bounding box center [1280, 685] width 10 height 10
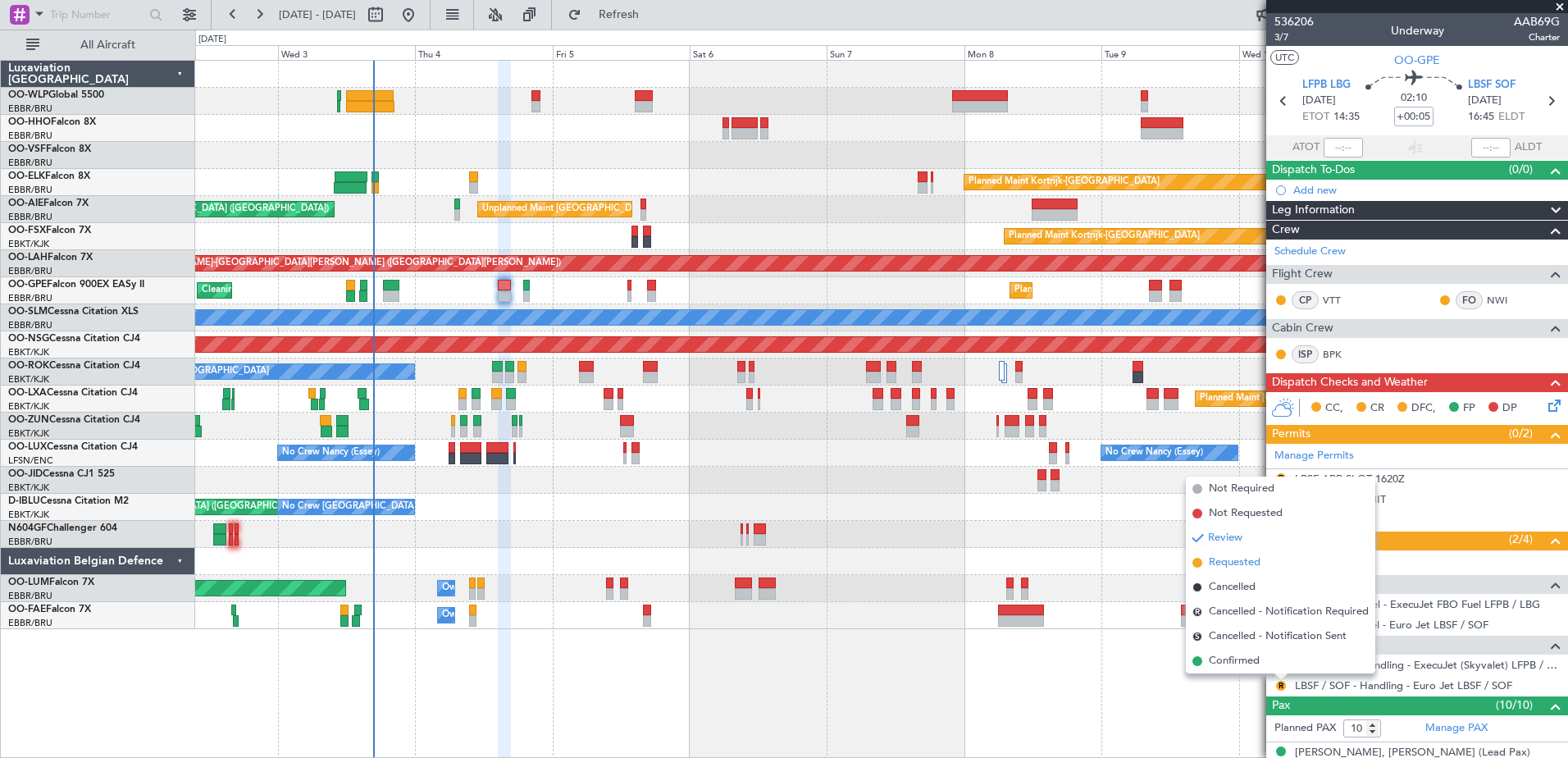
click at [1238, 561] on span "Requested" at bounding box center [1234, 562] width 52 height 17
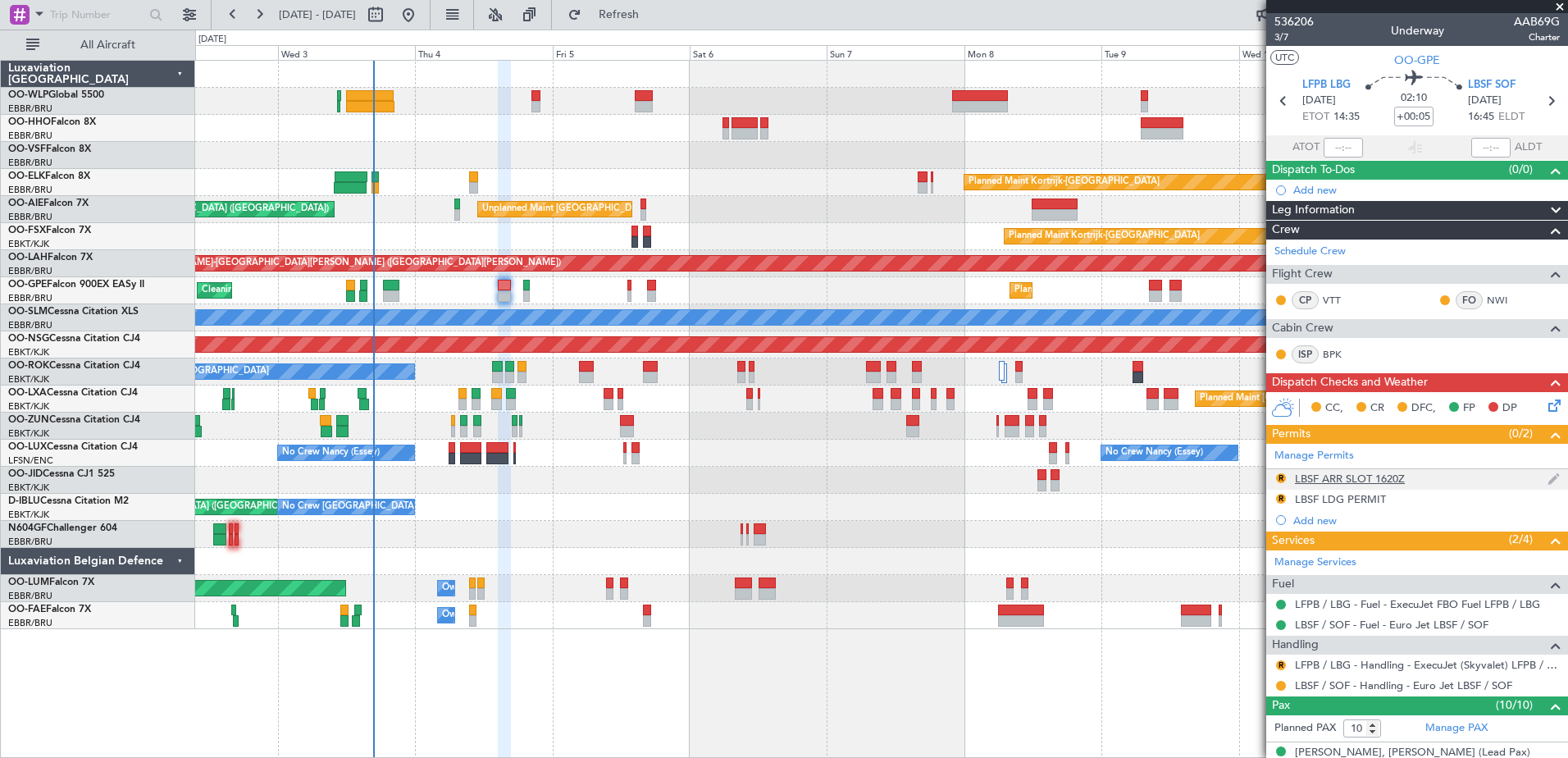
click at [1377, 480] on div "LBSF ARR SLOT 1620Z" at bounding box center [1349, 479] width 110 height 14
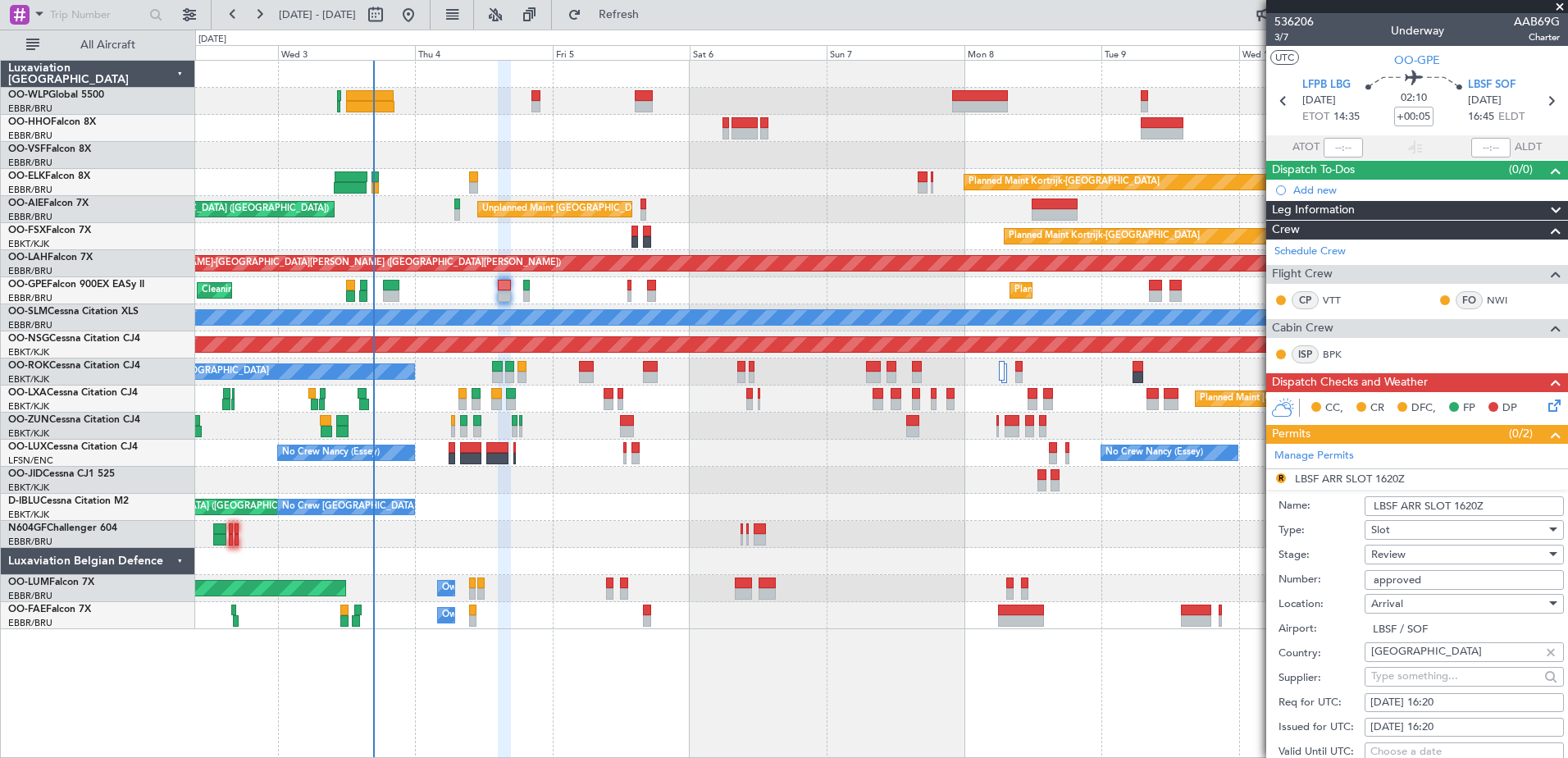
click at [1468, 698] on div "04/09/2025 16:20" at bounding box center [1464, 703] width 188 height 17
select select "9"
select select "2025"
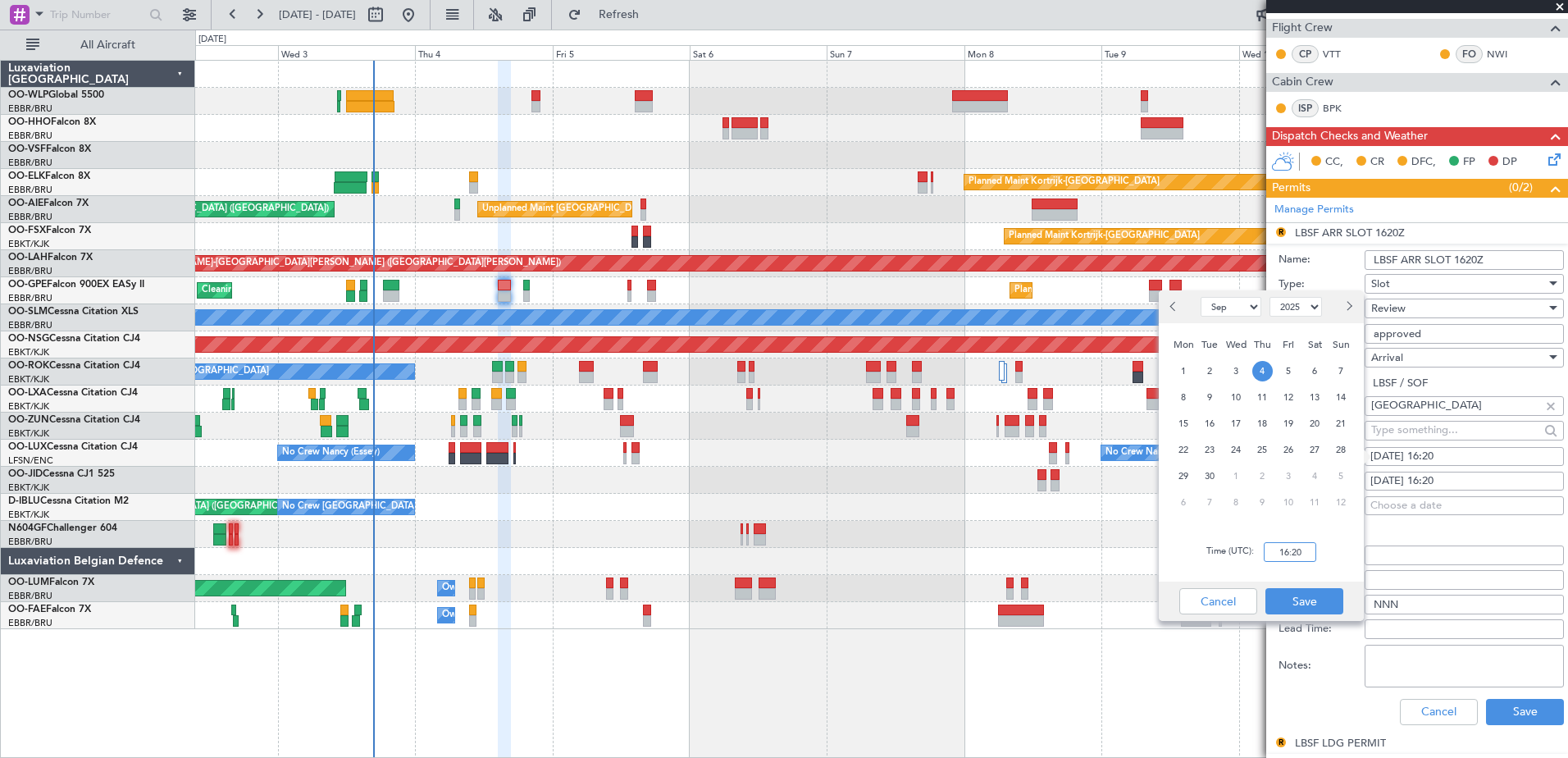
click at [1294, 547] on input "16:20" at bounding box center [1290, 552] width 53 height 19
type input "16:50"
click at [1311, 599] on button "Save" at bounding box center [1304, 602] width 78 height 26
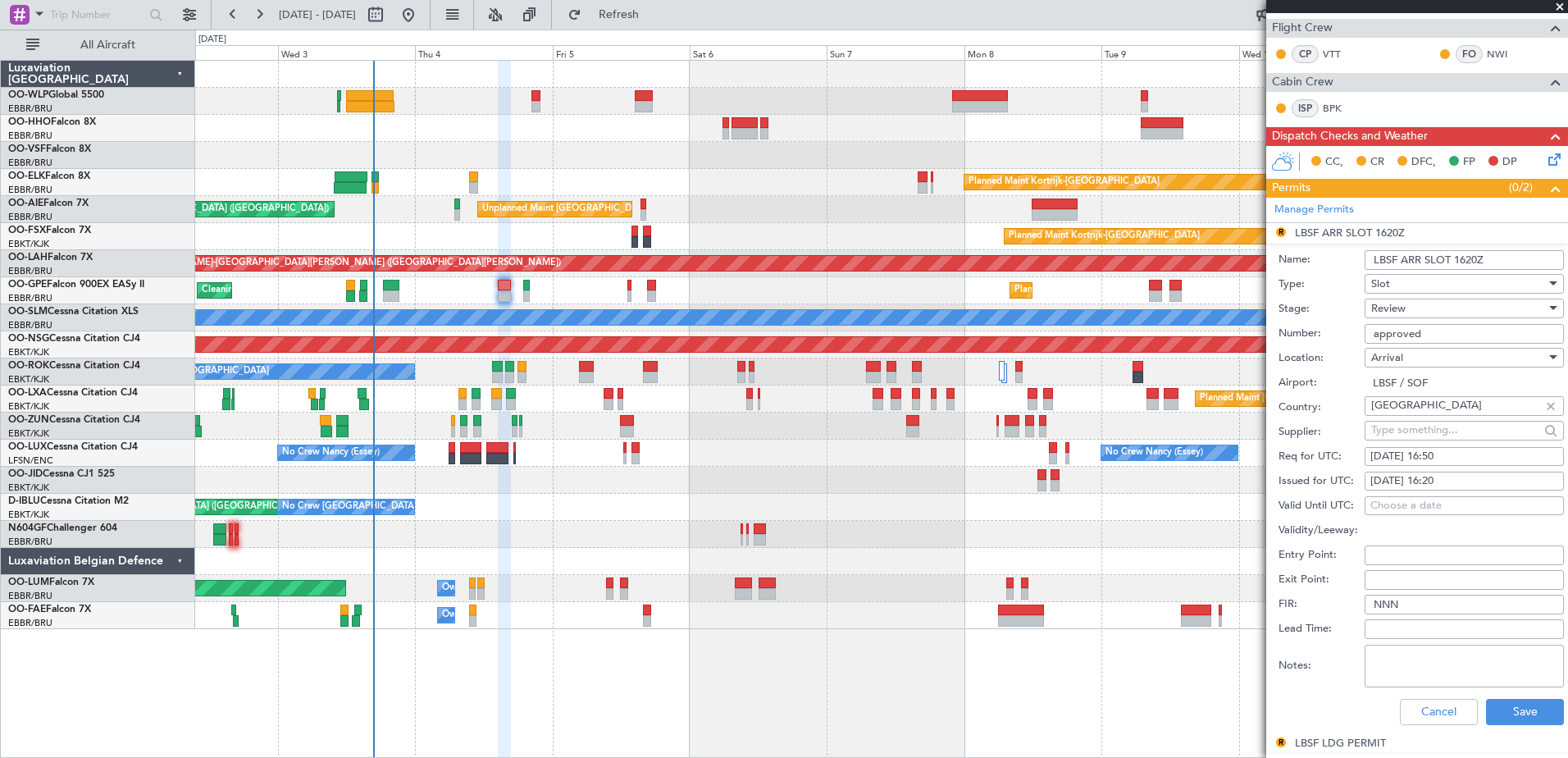
click at [1468, 480] on div "04/09/2025 16:20" at bounding box center [1464, 481] width 188 height 17
select select "9"
select select "2025"
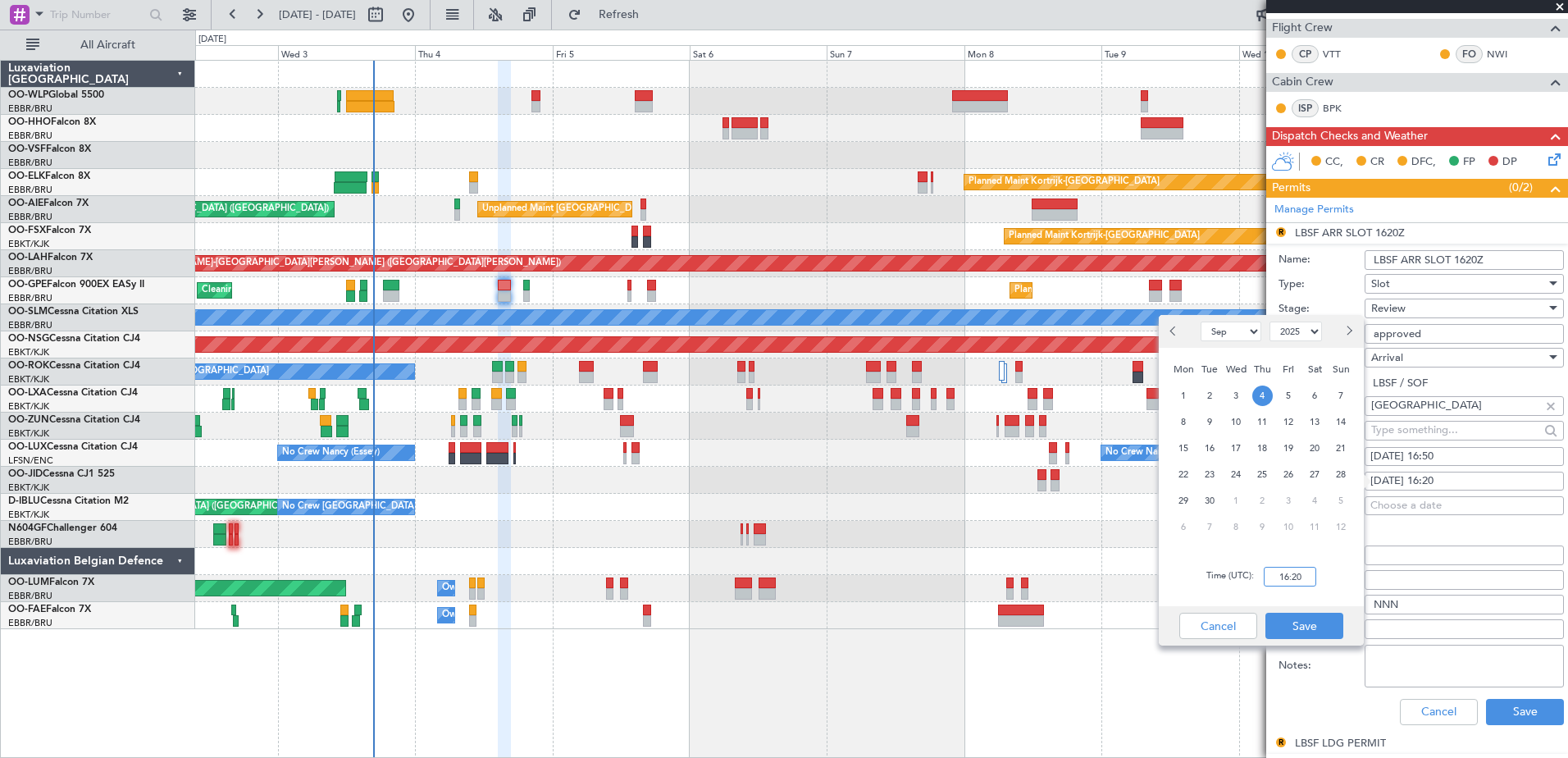
click at [1298, 583] on input "16:20" at bounding box center [1290, 576] width 53 height 19
type input "16:50"
click at [1300, 621] on button "Save" at bounding box center [1304, 626] width 78 height 26
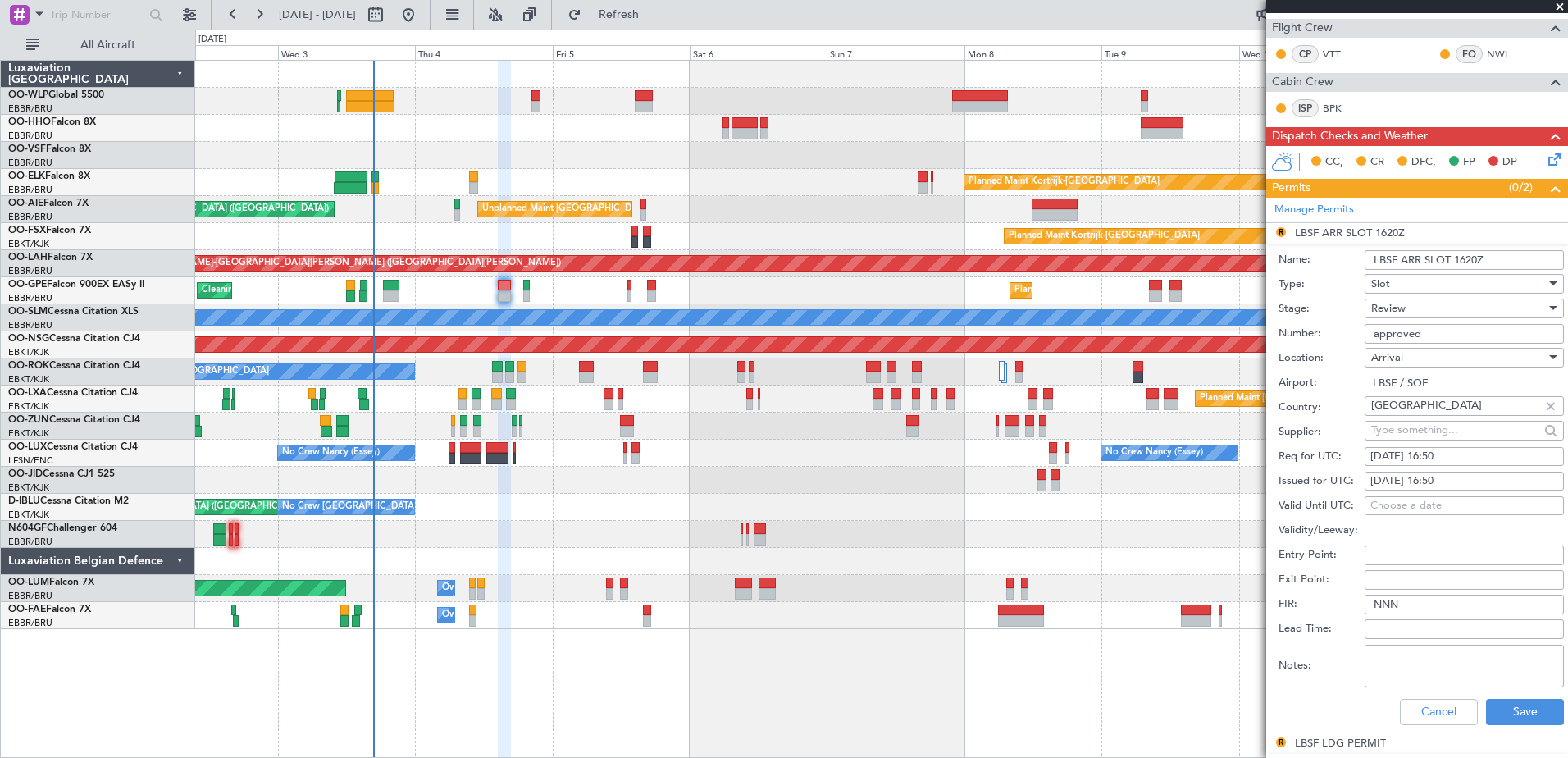
click at [1425, 308] on div "Review" at bounding box center [1458, 308] width 175 height 25
click at [1416, 407] on span "Requested" at bounding box center [1458, 415] width 172 height 25
click at [1500, 706] on button "Save" at bounding box center [1525, 712] width 78 height 26
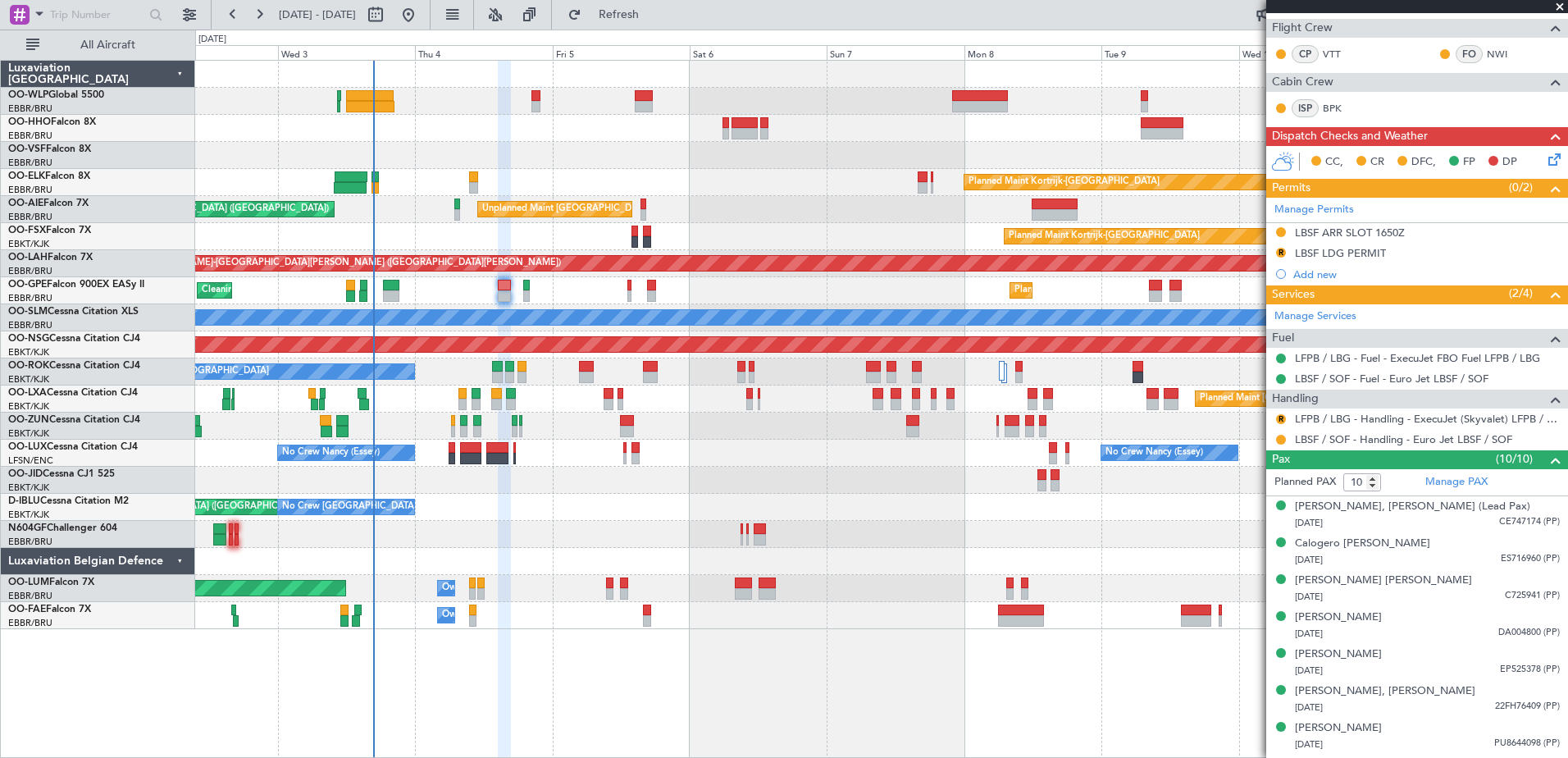
click at [1545, 157] on icon at bounding box center [1551, 156] width 13 height 13
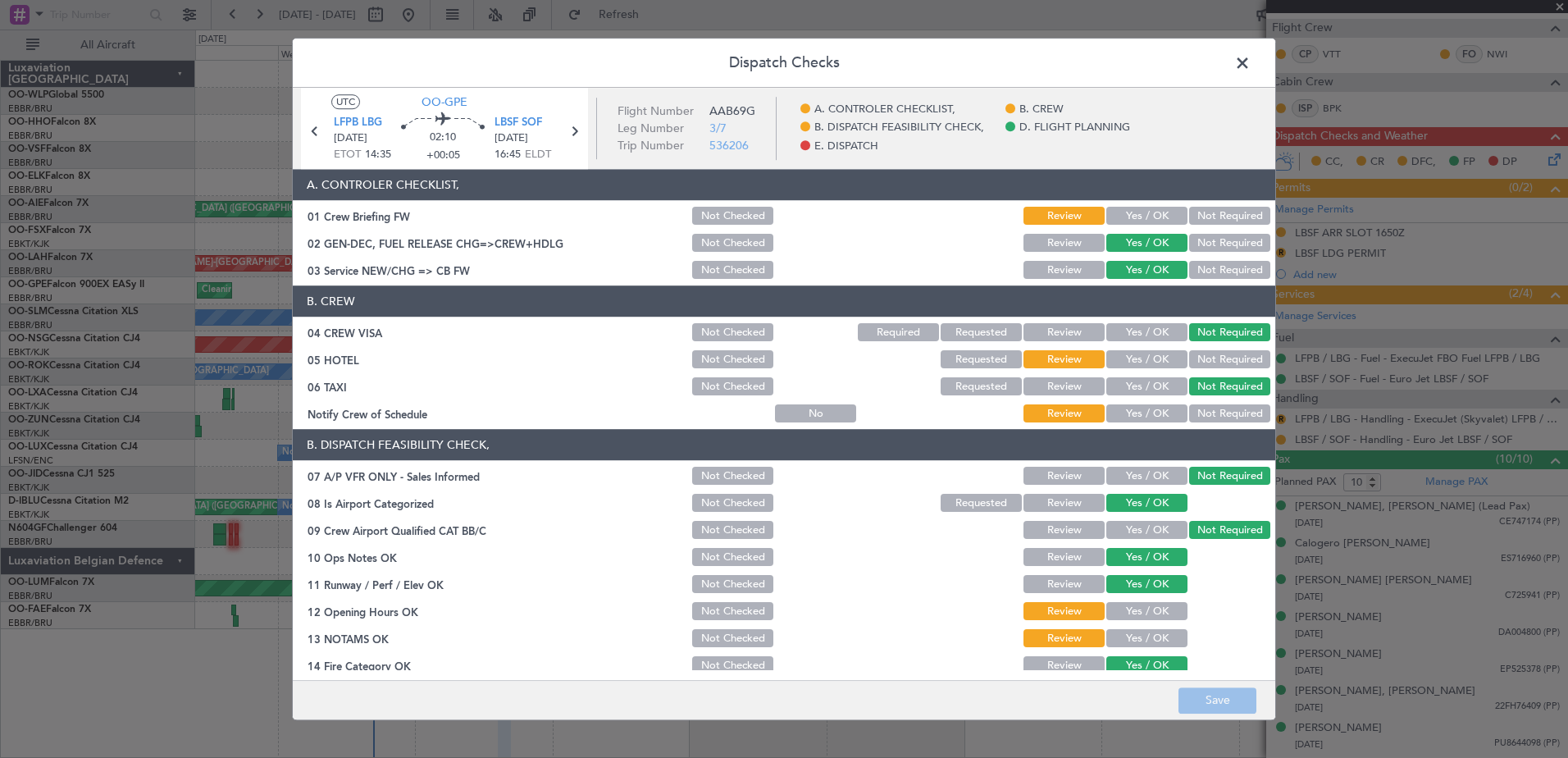
click at [1145, 414] on button "Yes / OK" at bounding box center [1147, 414] width 81 height 18
click at [1192, 355] on button "Not Required" at bounding box center [1229, 360] width 81 height 18
click at [1126, 611] on button "Yes / OK" at bounding box center [1147, 612] width 81 height 18
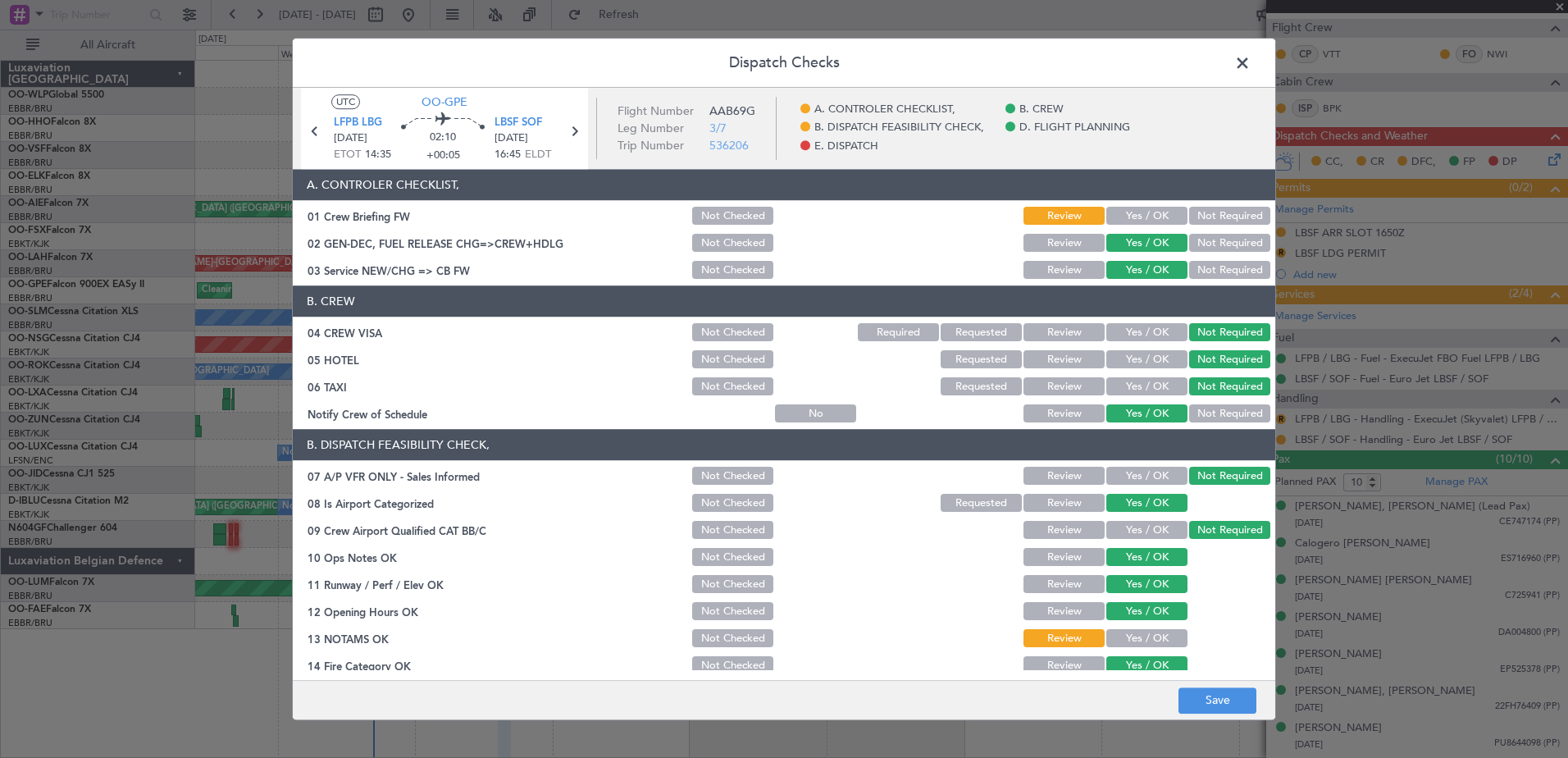
click at [1129, 639] on button "Yes / OK" at bounding box center [1147, 639] width 81 height 18
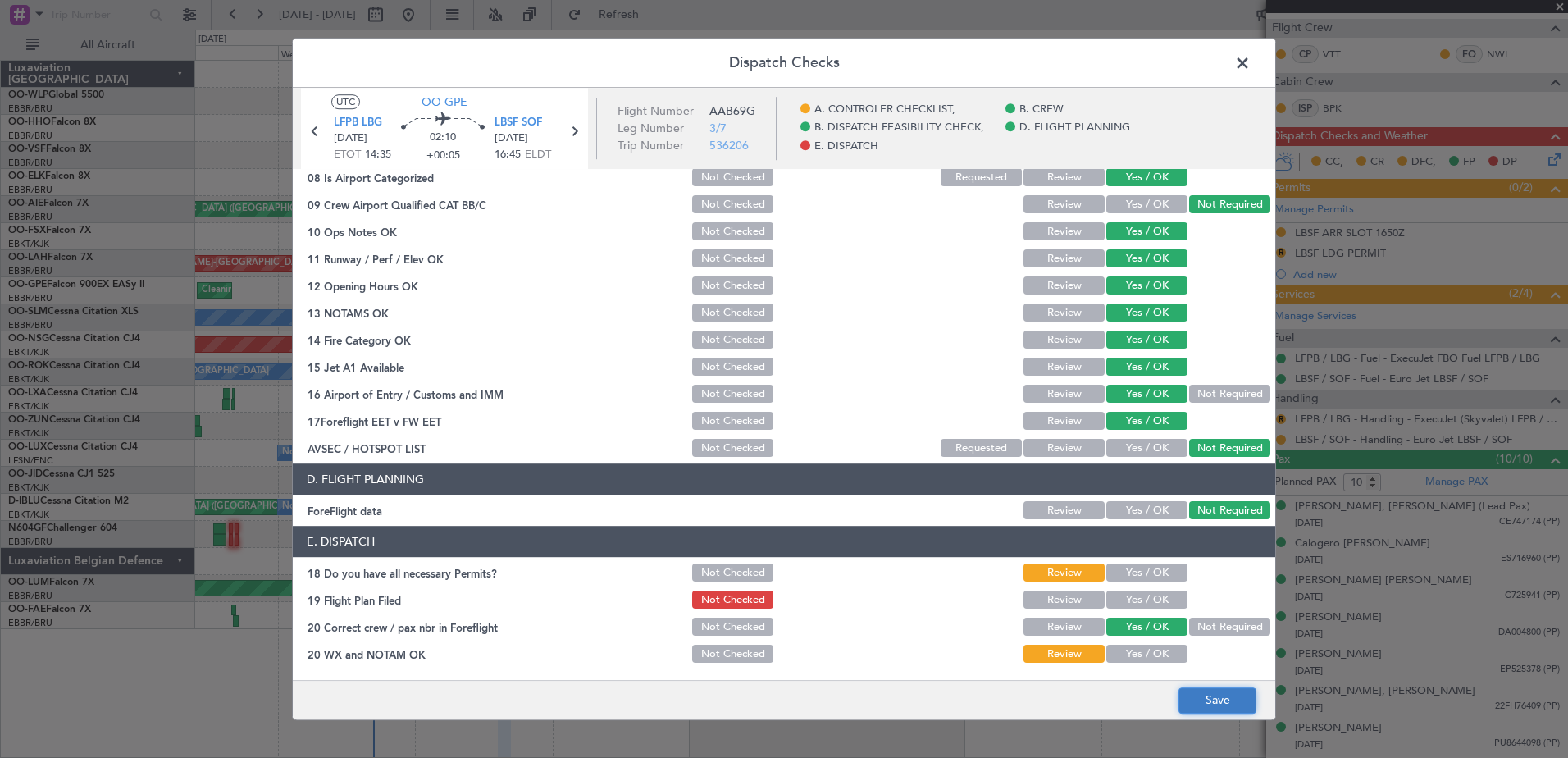
click at [1213, 710] on button "Save" at bounding box center [1217, 701] width 78 height 26
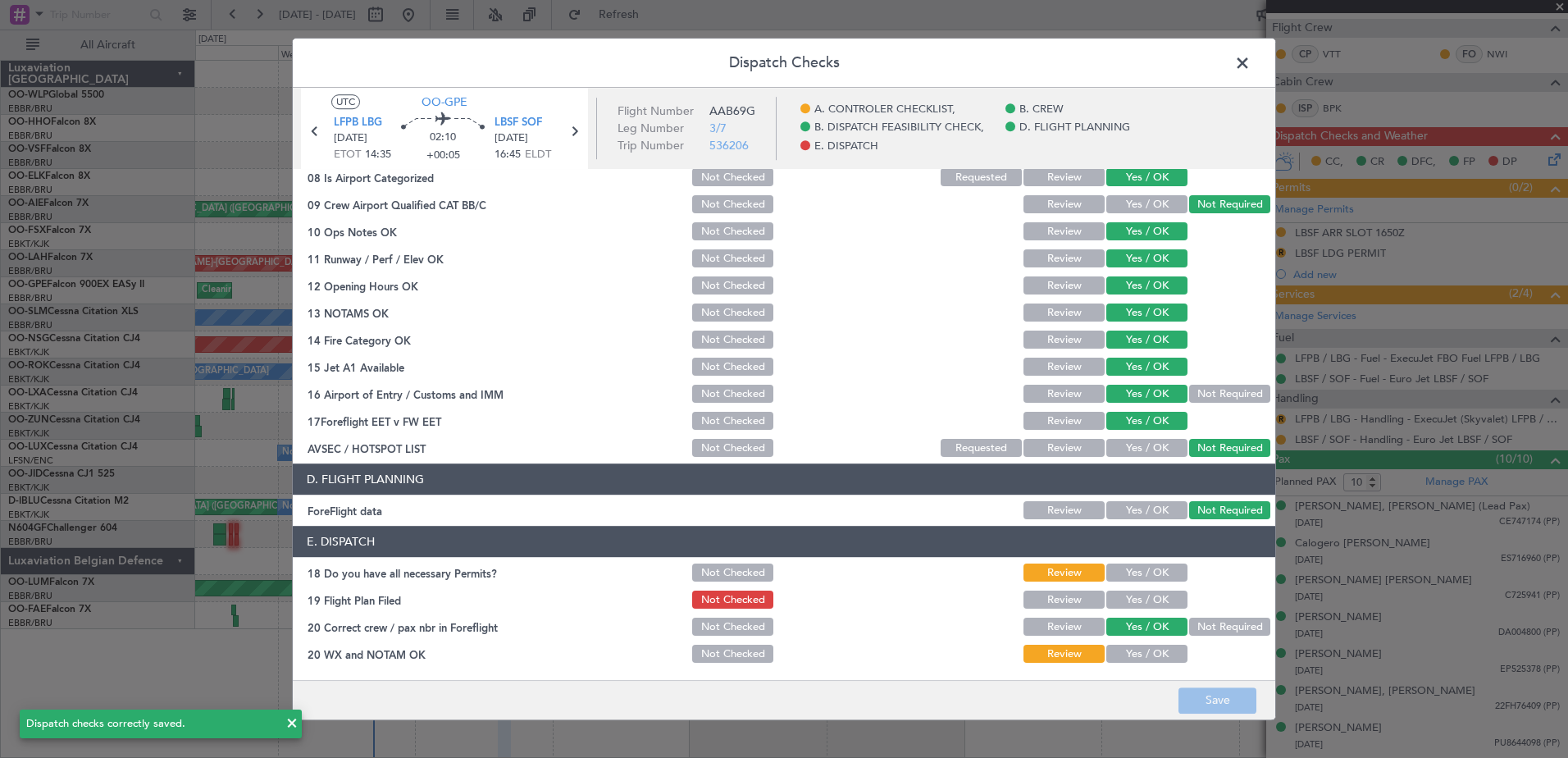
click at [1250, 68] on span at bounding box center [1250, 67] width 0 height 32
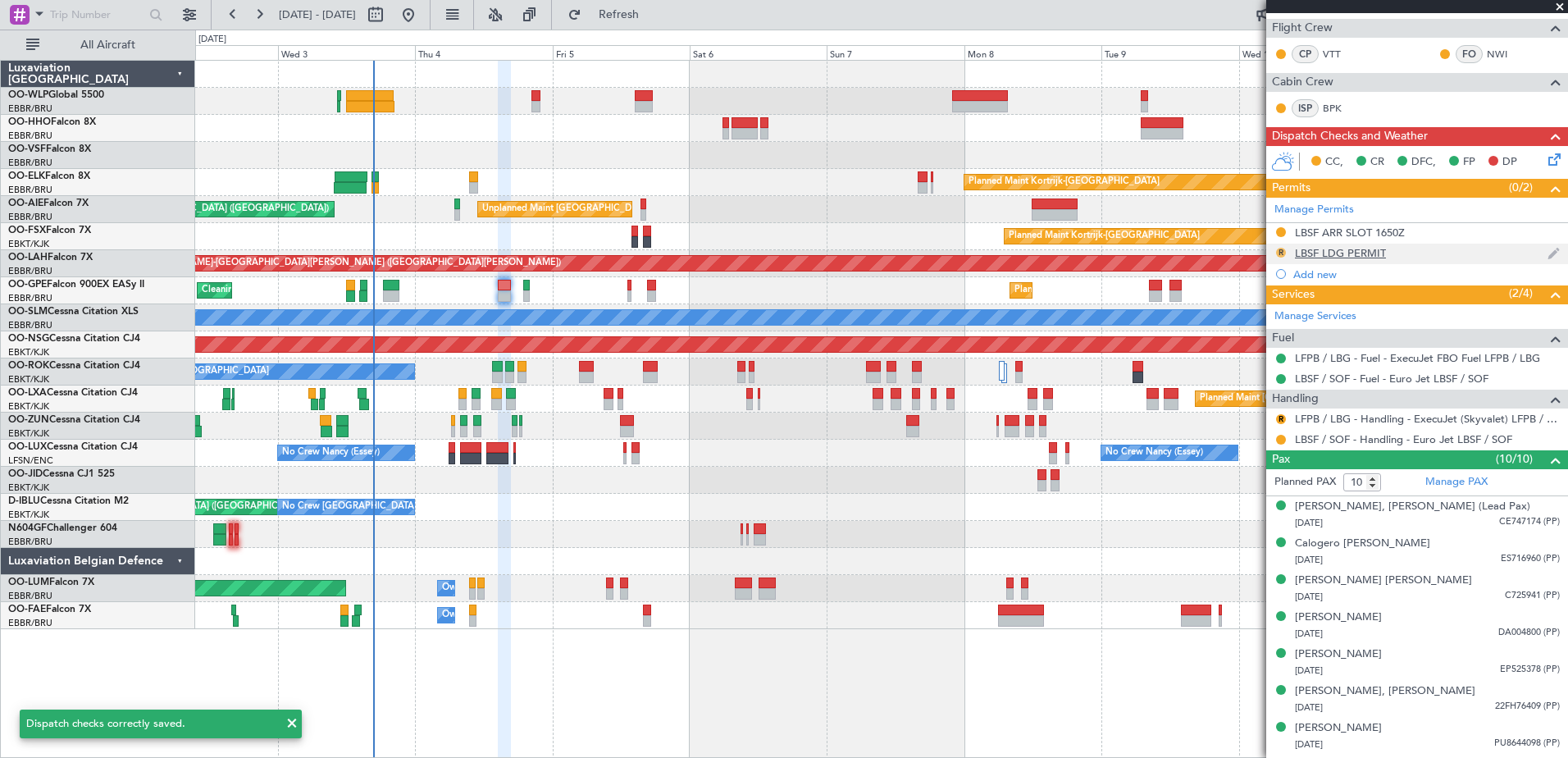
click at [1279, 252] on button "R" at bounding box center [1280, 252] width 10 height 10
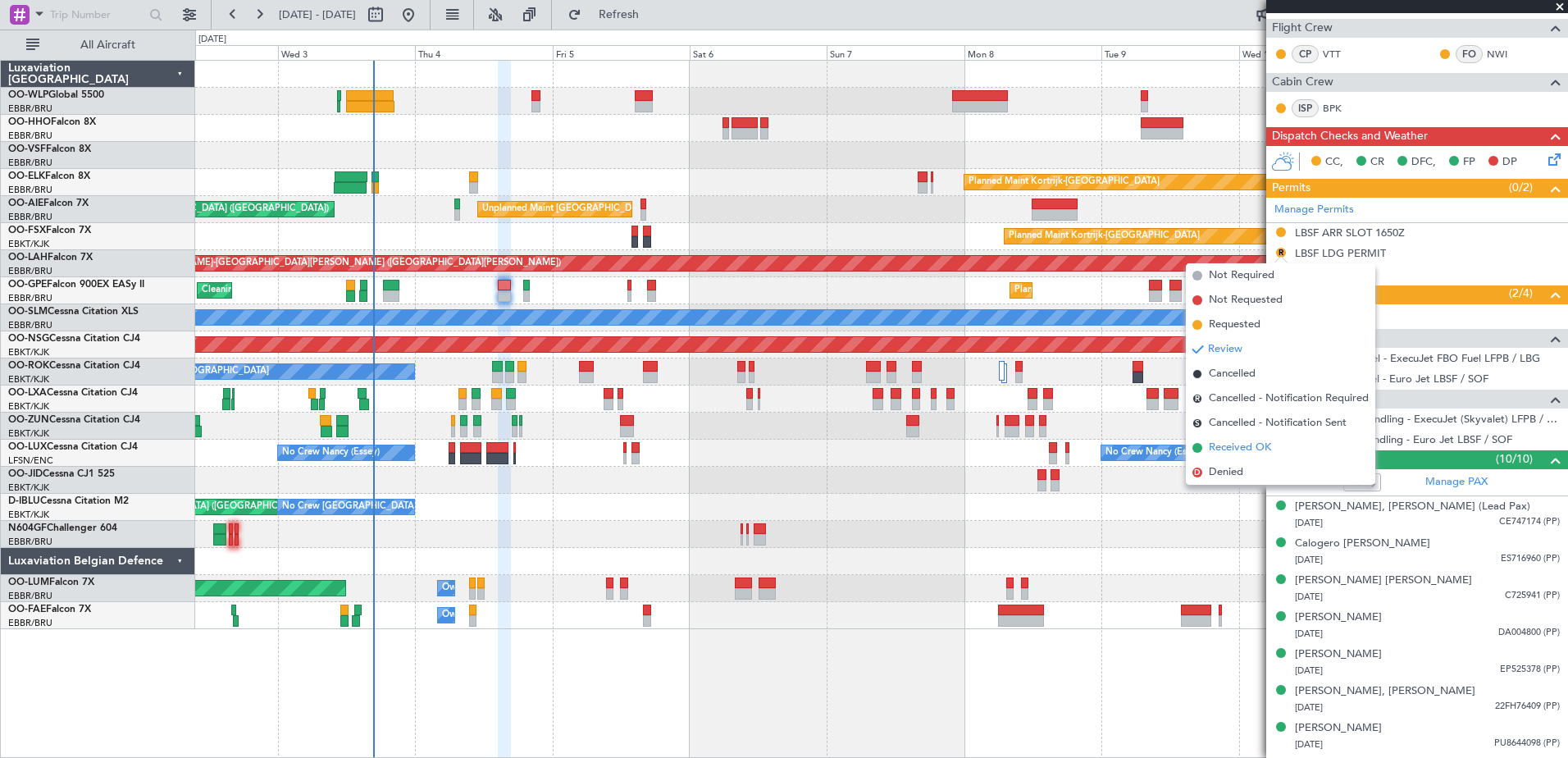
click at [1231, 450] on span "Received OK" at bounding box center [1240, 448] width 62 height 17
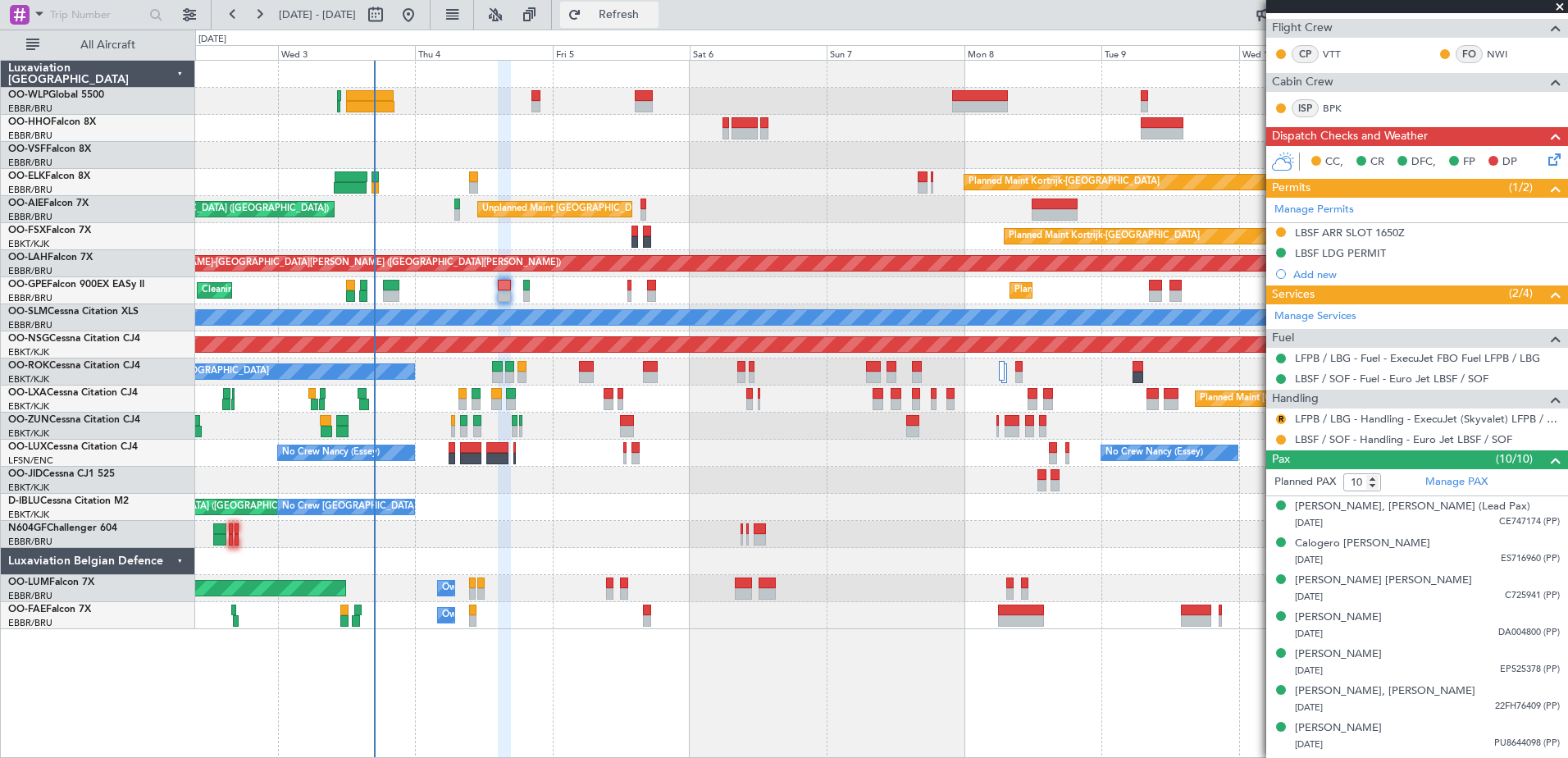
click at [648, 16] on span "Refresh" at bounding box center [619, 14] width 68 height 11
click at [1277, 415] on button "R" at bounding box center [1280, 419] width 10 height 10
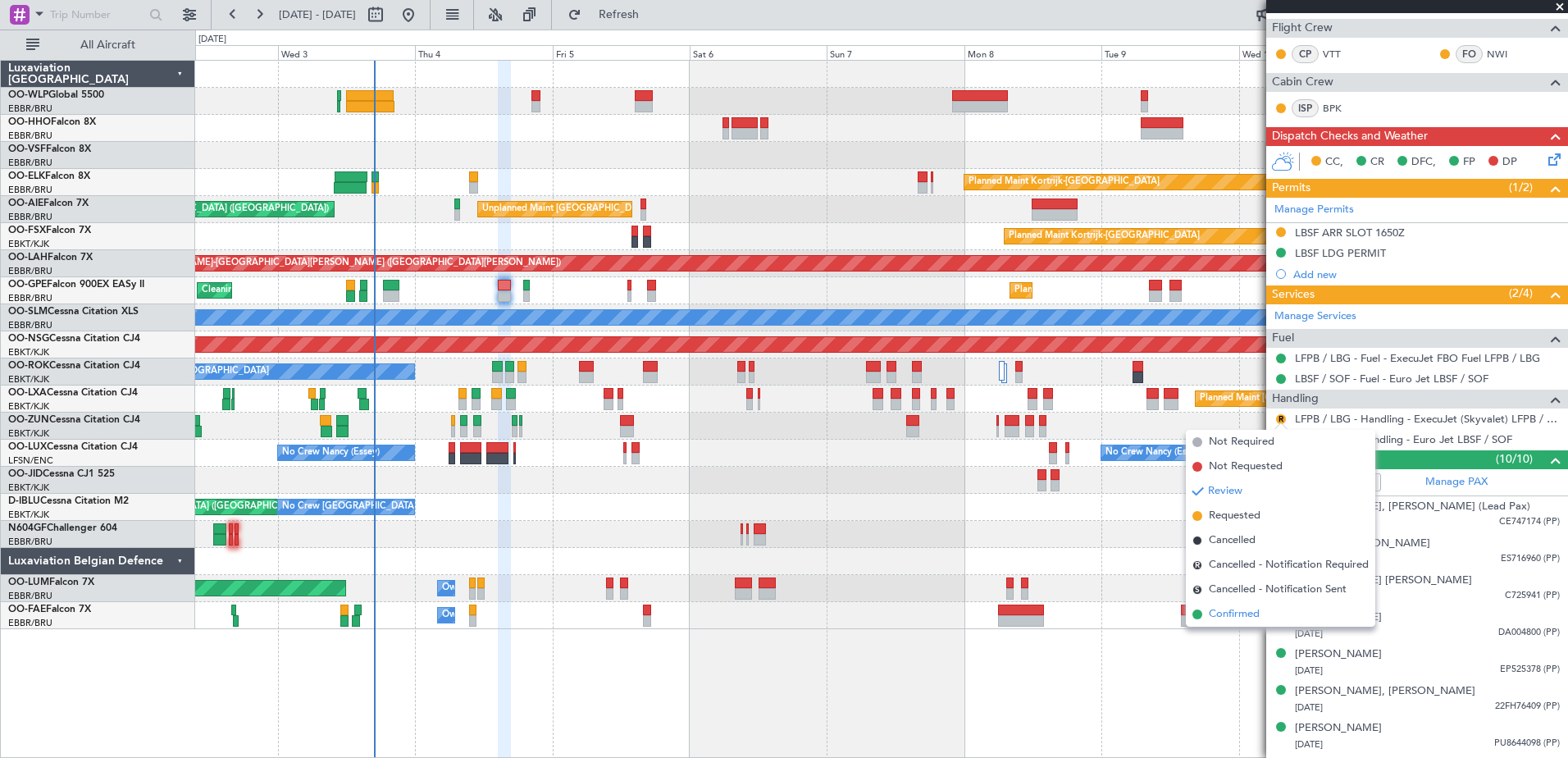
click at [1213, 614] on span "Confirmed" at bounding box center [1234, 614] width 51 height 17
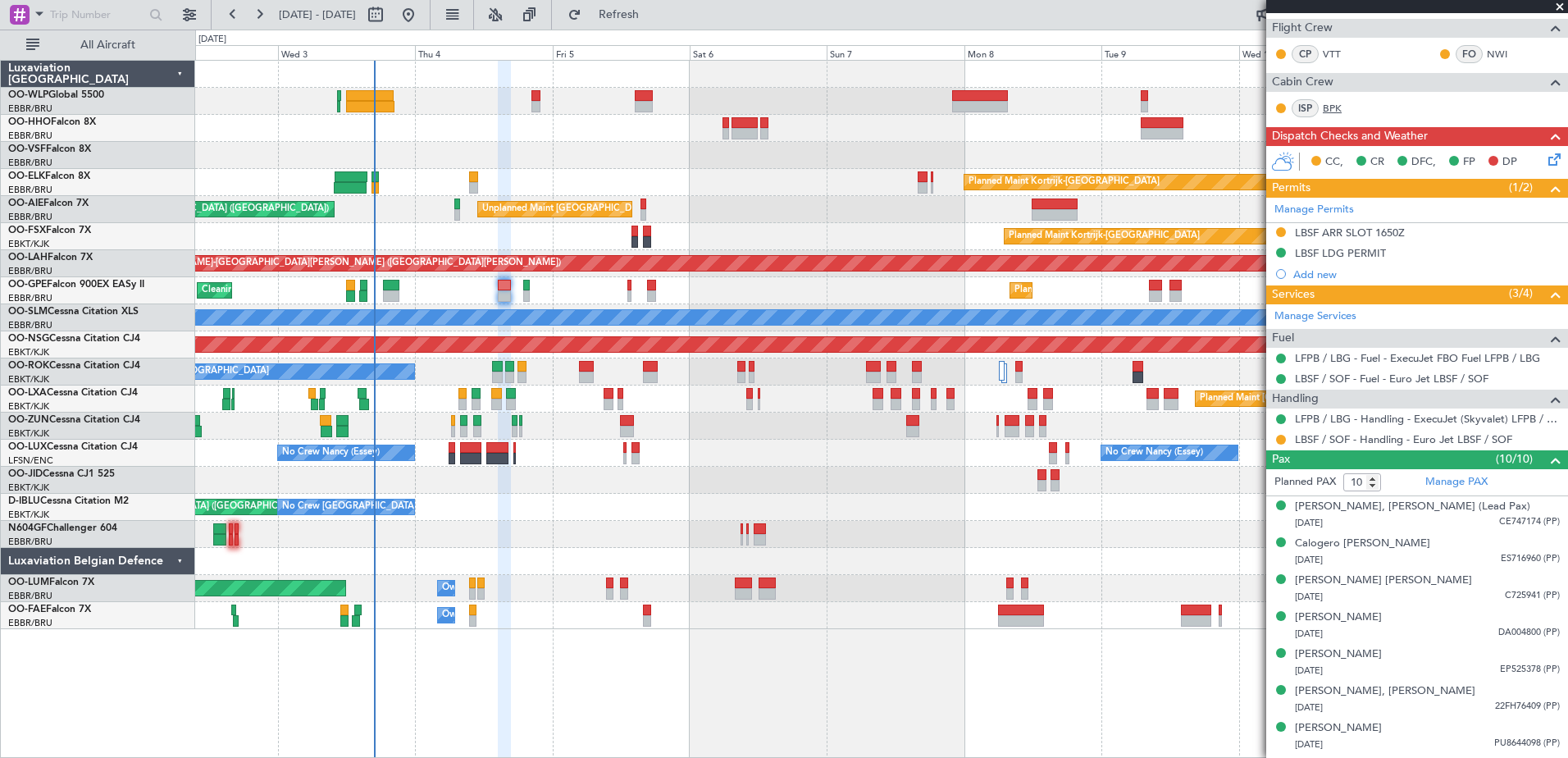
scroll to position [0, 0]
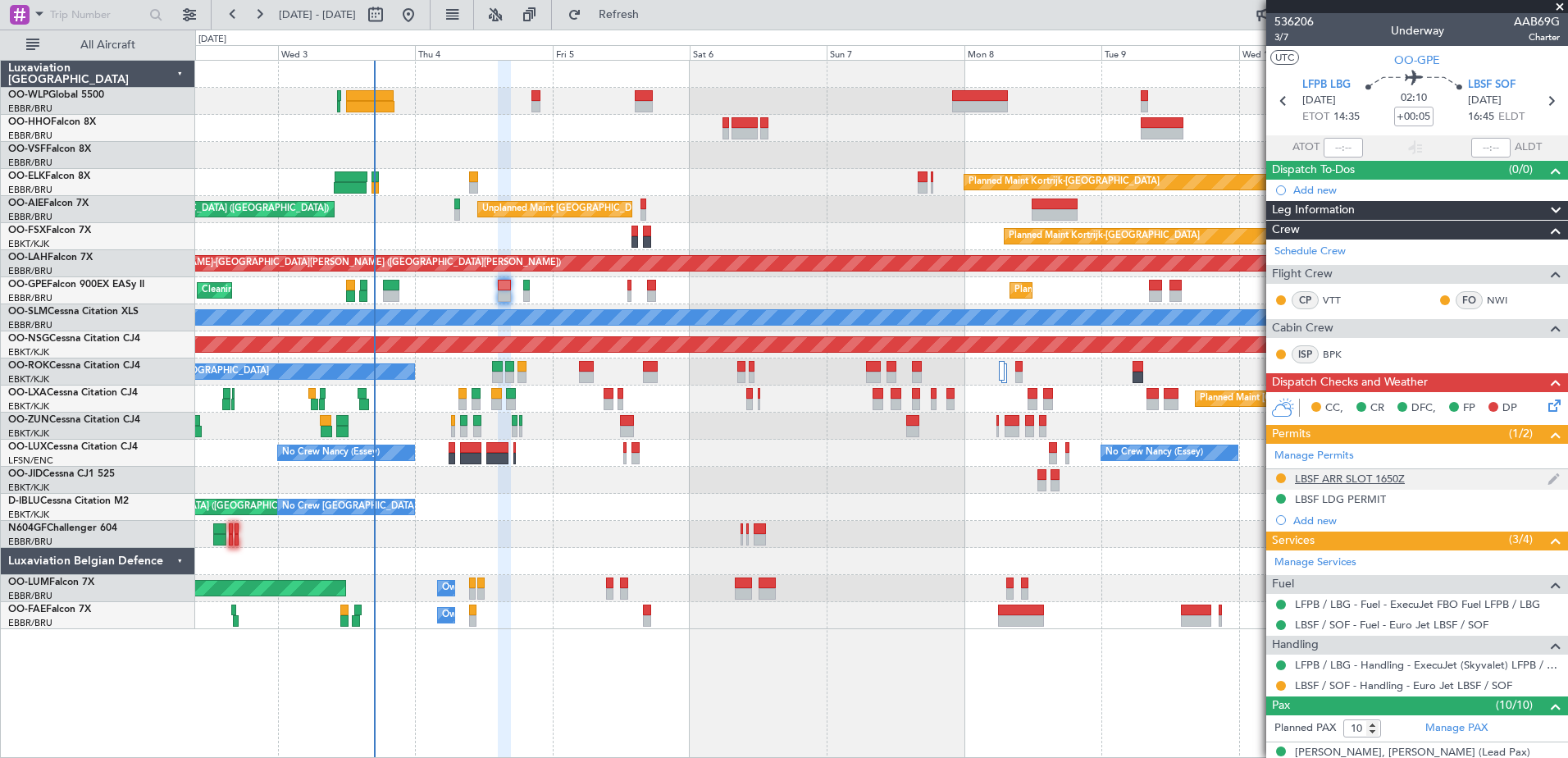
click at [1366, 480] on div "LBSF ARR SLOT 1650Z" at bounding box center [1349, 479] width 110 height 14
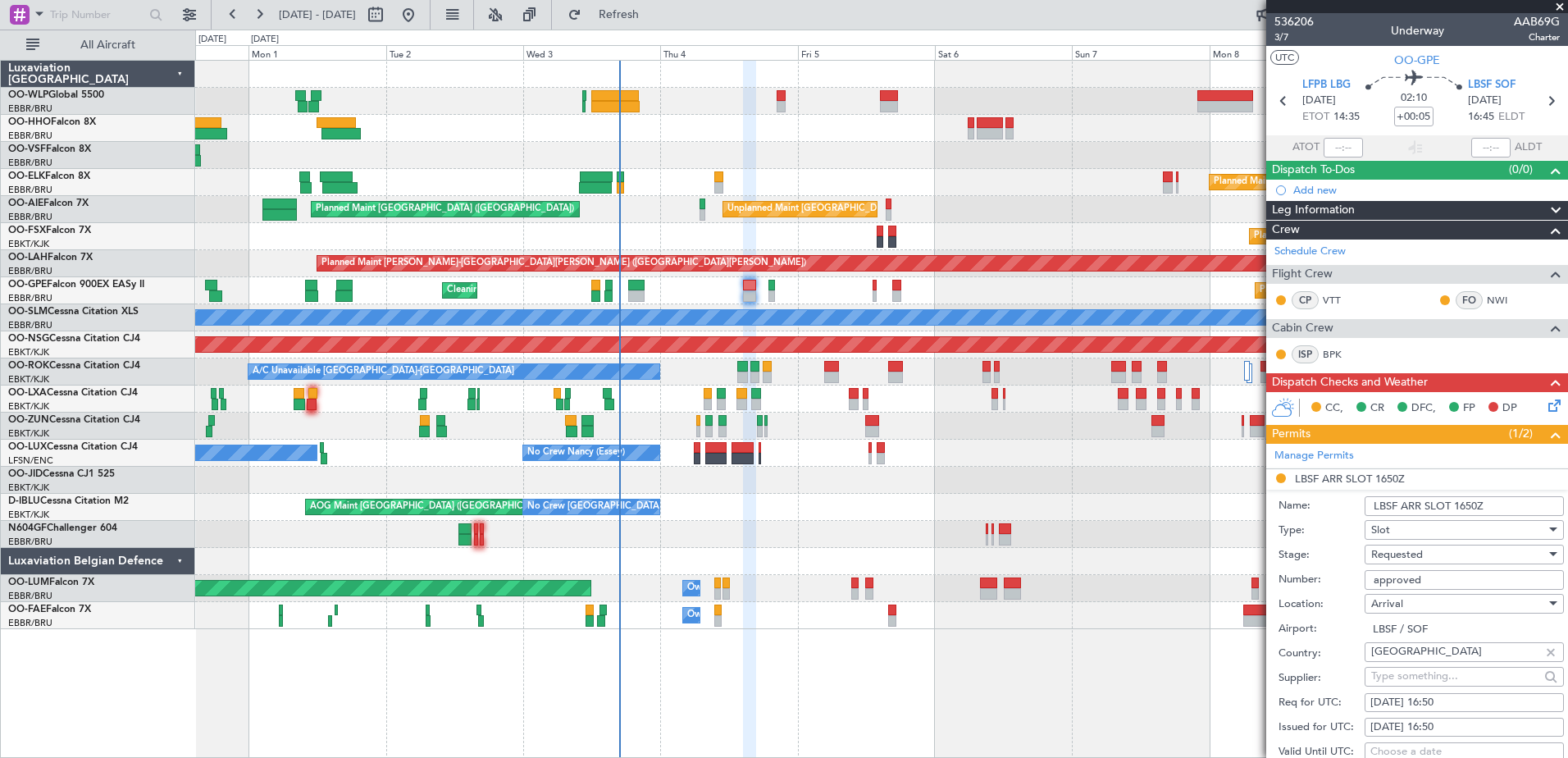
click at [638, 575] on div "Planned Maint Berlin (Brandenburg) Planned Maint Kortrijk-Wevelgem Unplanned Ma…" at bounding box center [881, 344] width 1372 height 568
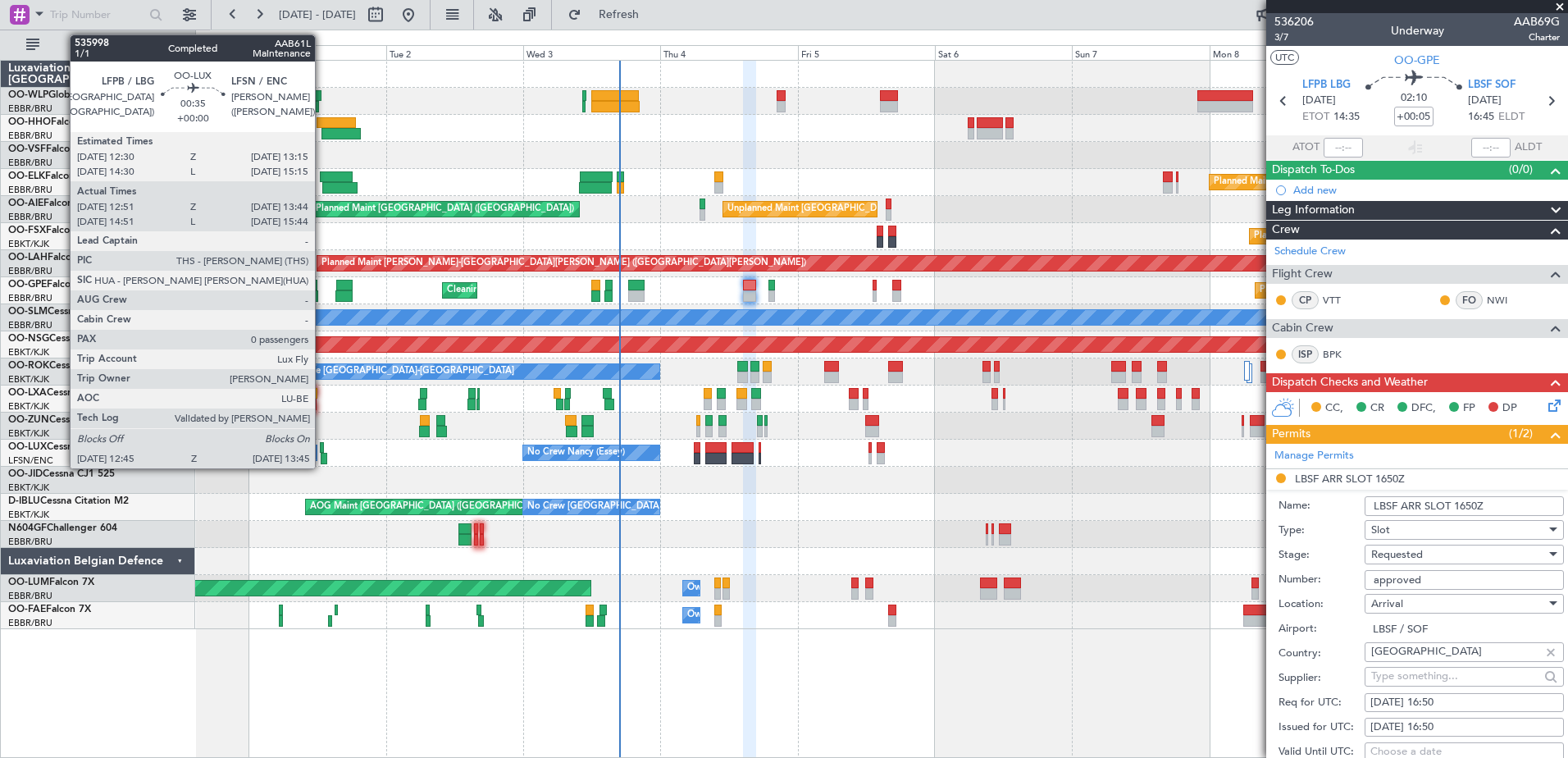
click at [322, 453] on div at bounding box center [323, 458] width 6 height 11
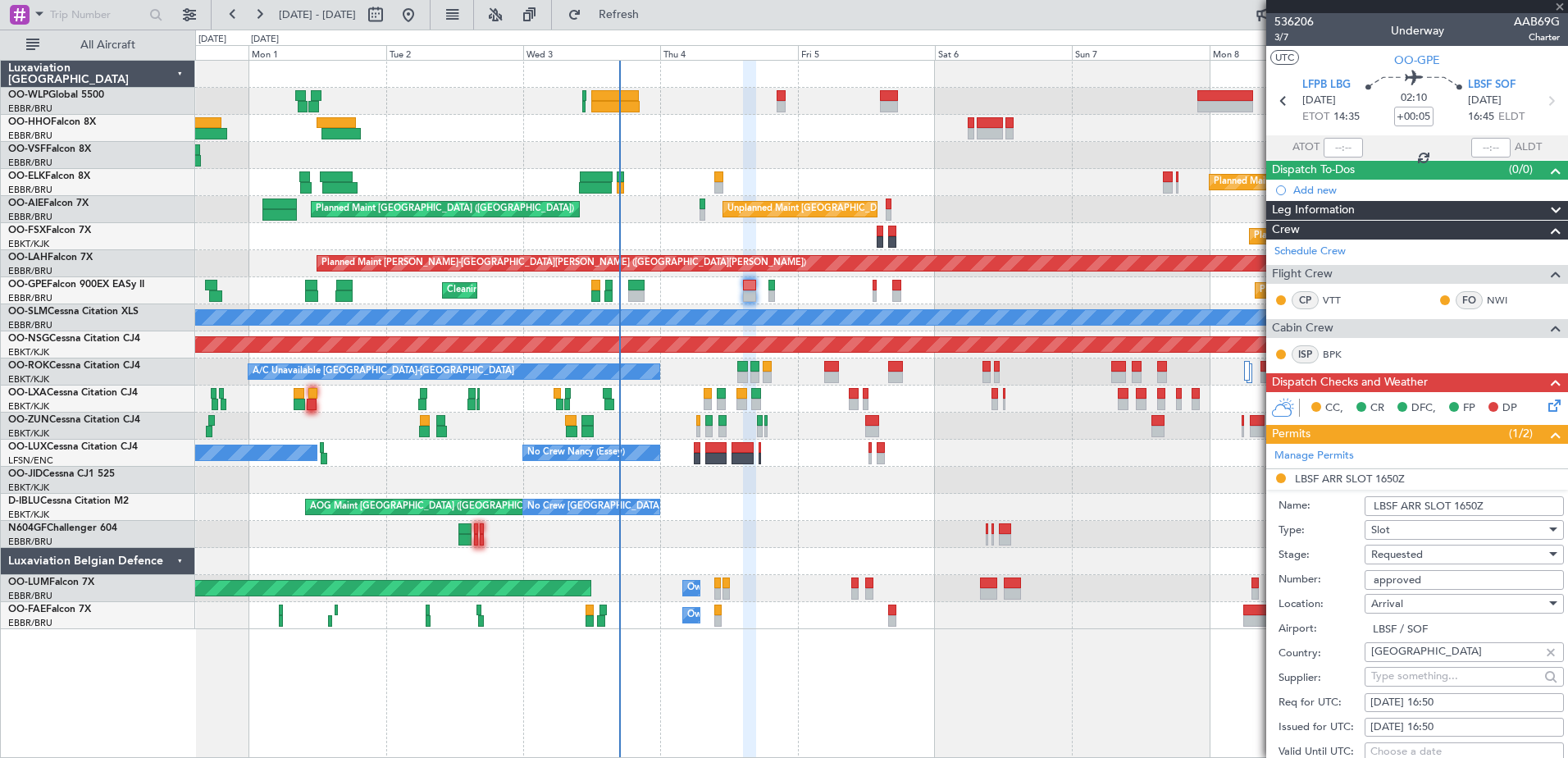
type input "12:56"
type input "13:39"
type input "0"
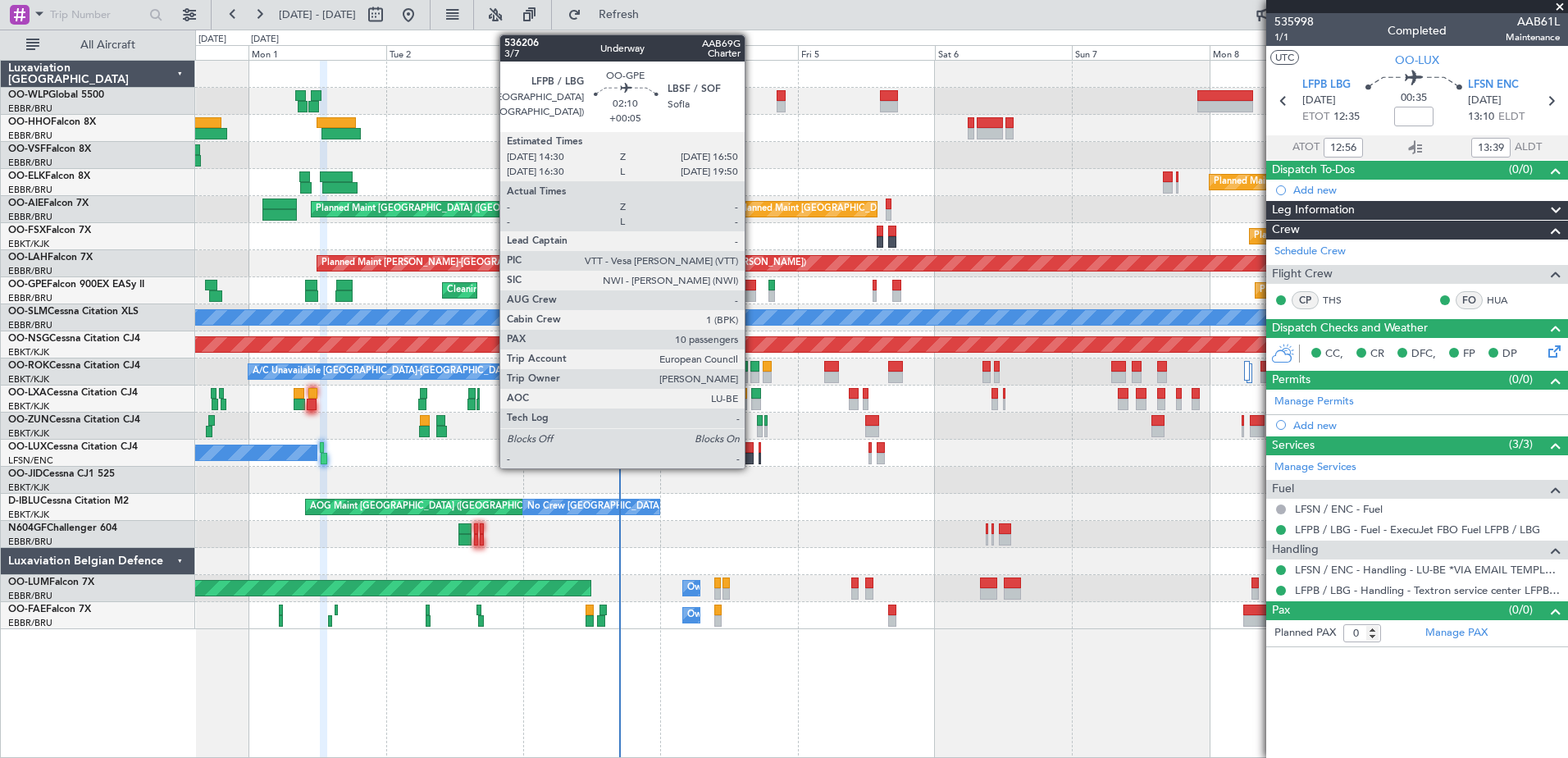
click at [752, 289] on div at bounding box center [750, 285] width 14 height 11
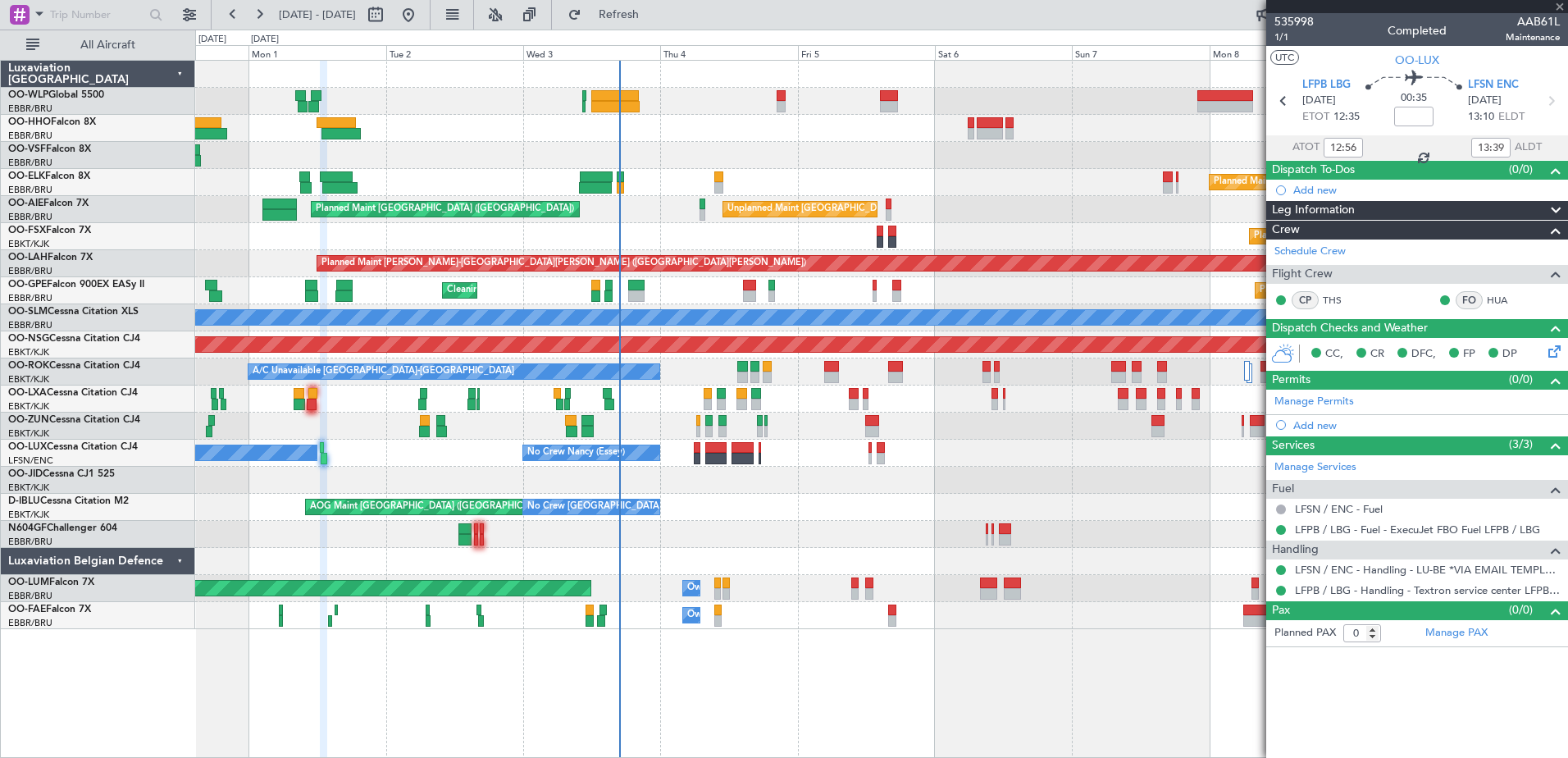
type input "+00:05"
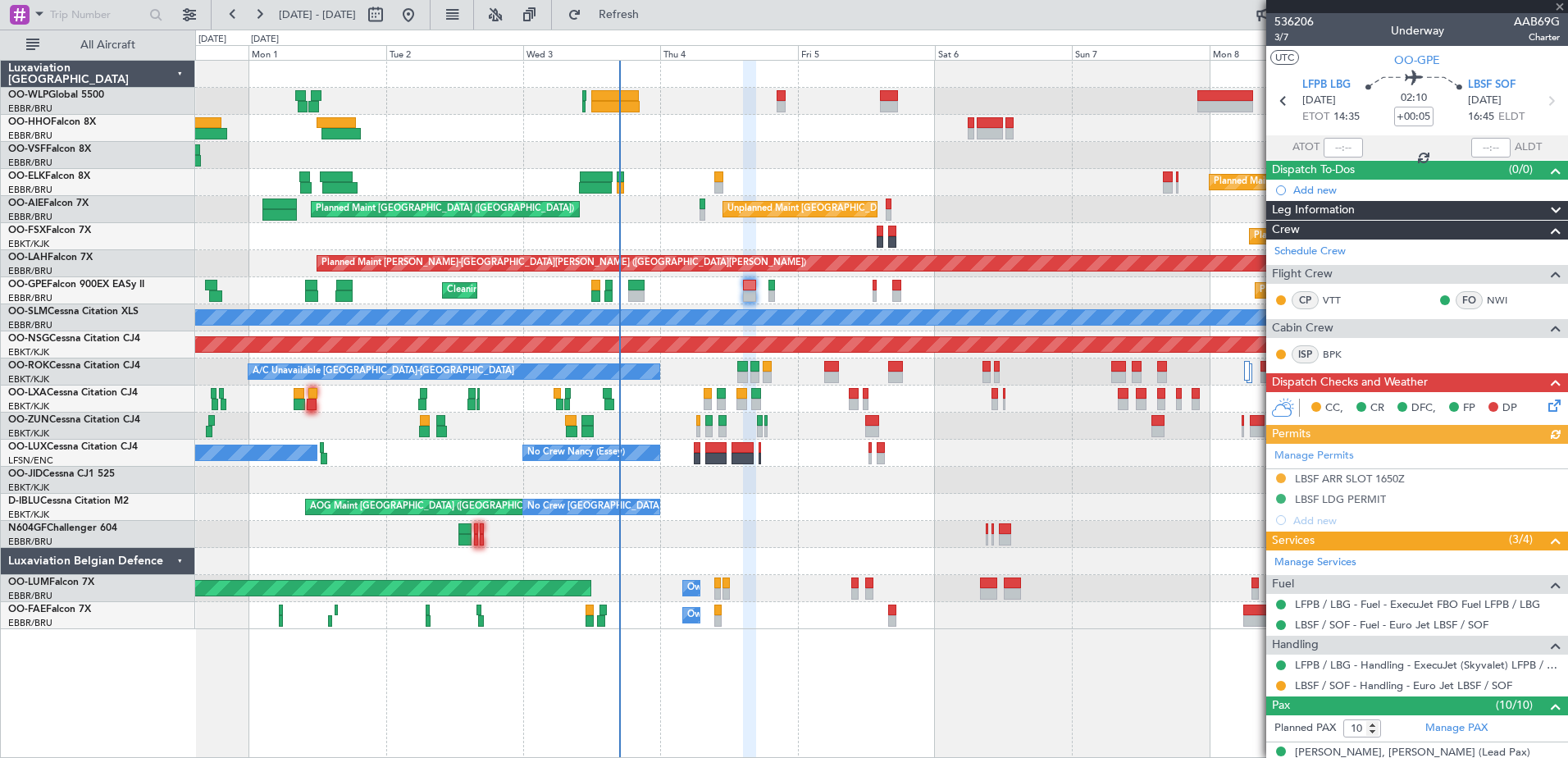
click at [1545, 403] on icon at bounding box center [1551, 402] width 13 height 13
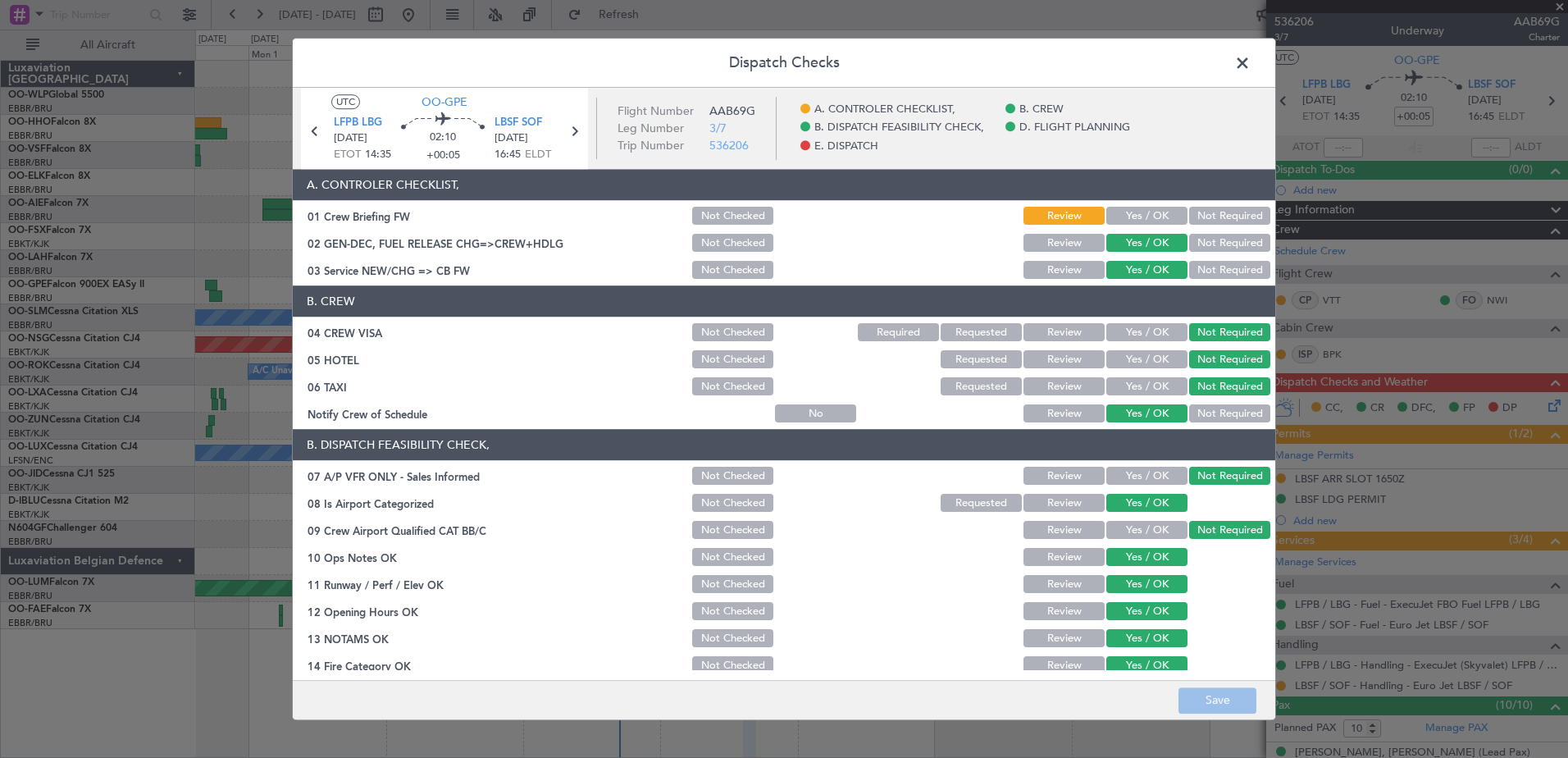
scroll to position [326, 0]
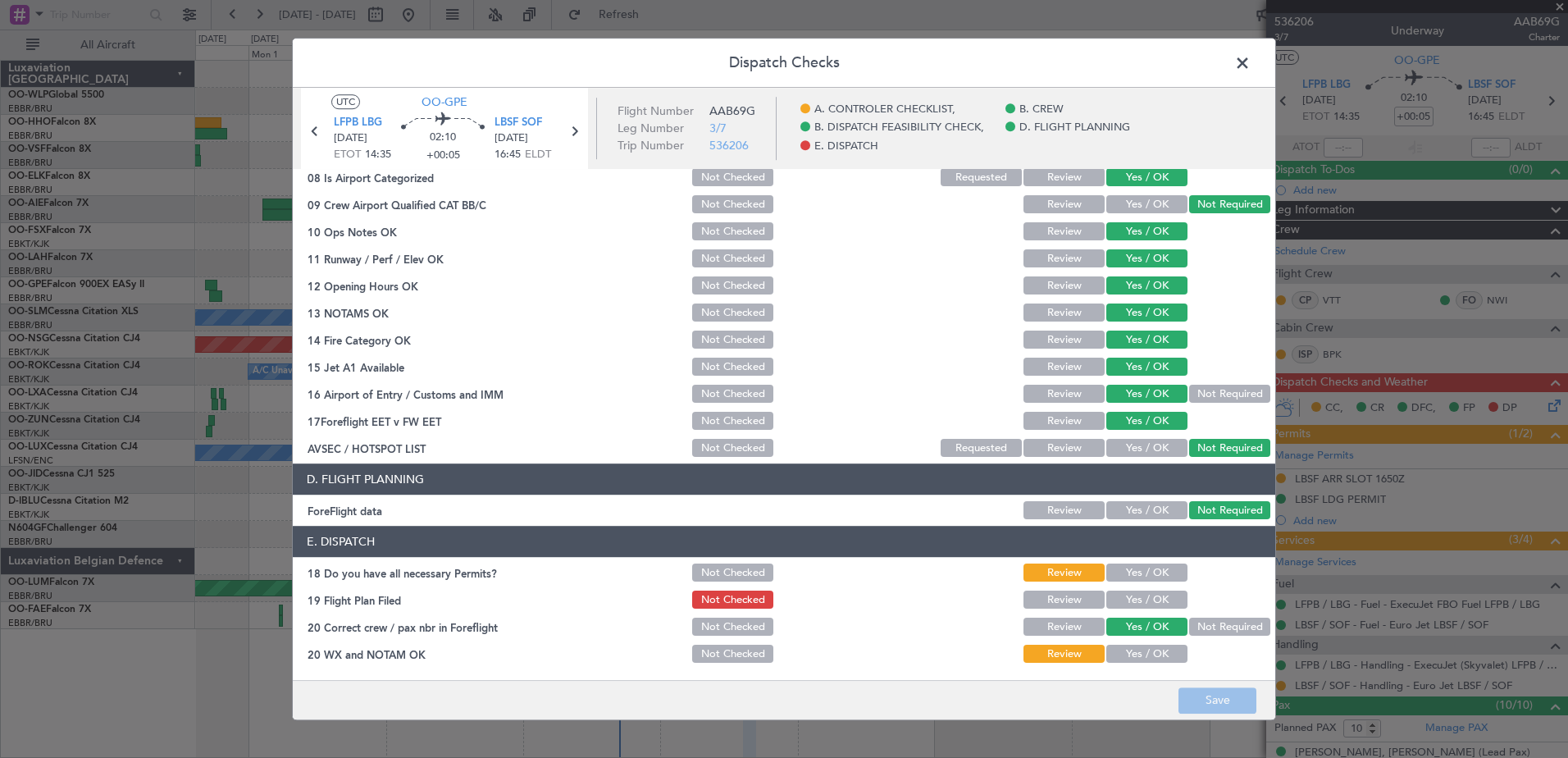
click at [1148, 657] on button "Yes / OK" at bounding box center [1147, 654] width 81 height 18
click at [1146, 606] on button "Yes / OK" at bounding box center [1147, 600] width 81 height 18
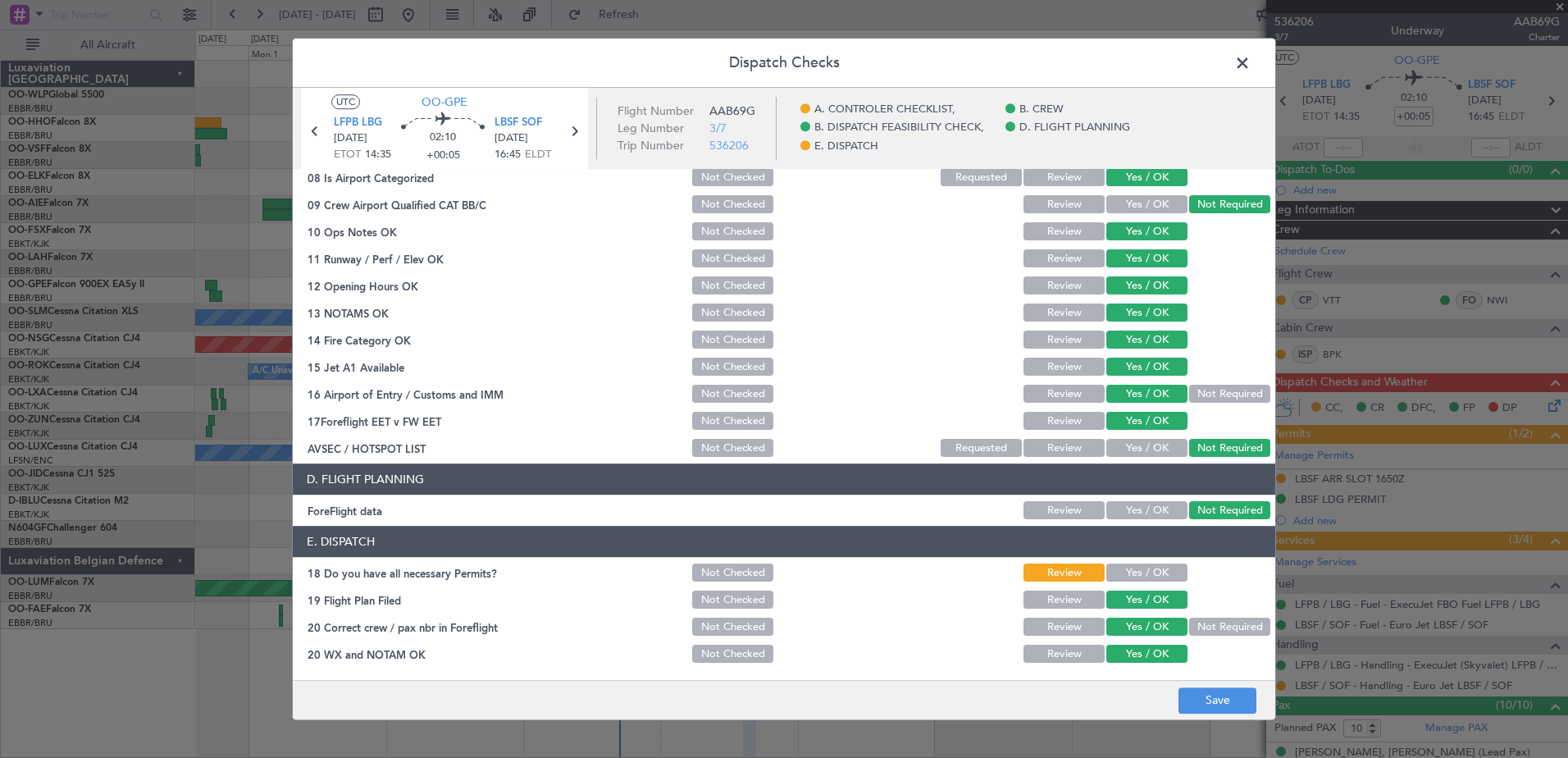
click at [1147, 588] on section "E. DISPATCH 18 Do you have all necessary Permits? Not Checked Review Yes / OK 1…" at bounding box center [783, 596] width 982 height 140
click at [1212, 705] on button "Save" at bounding box center [1217, 701] width 78 height 26
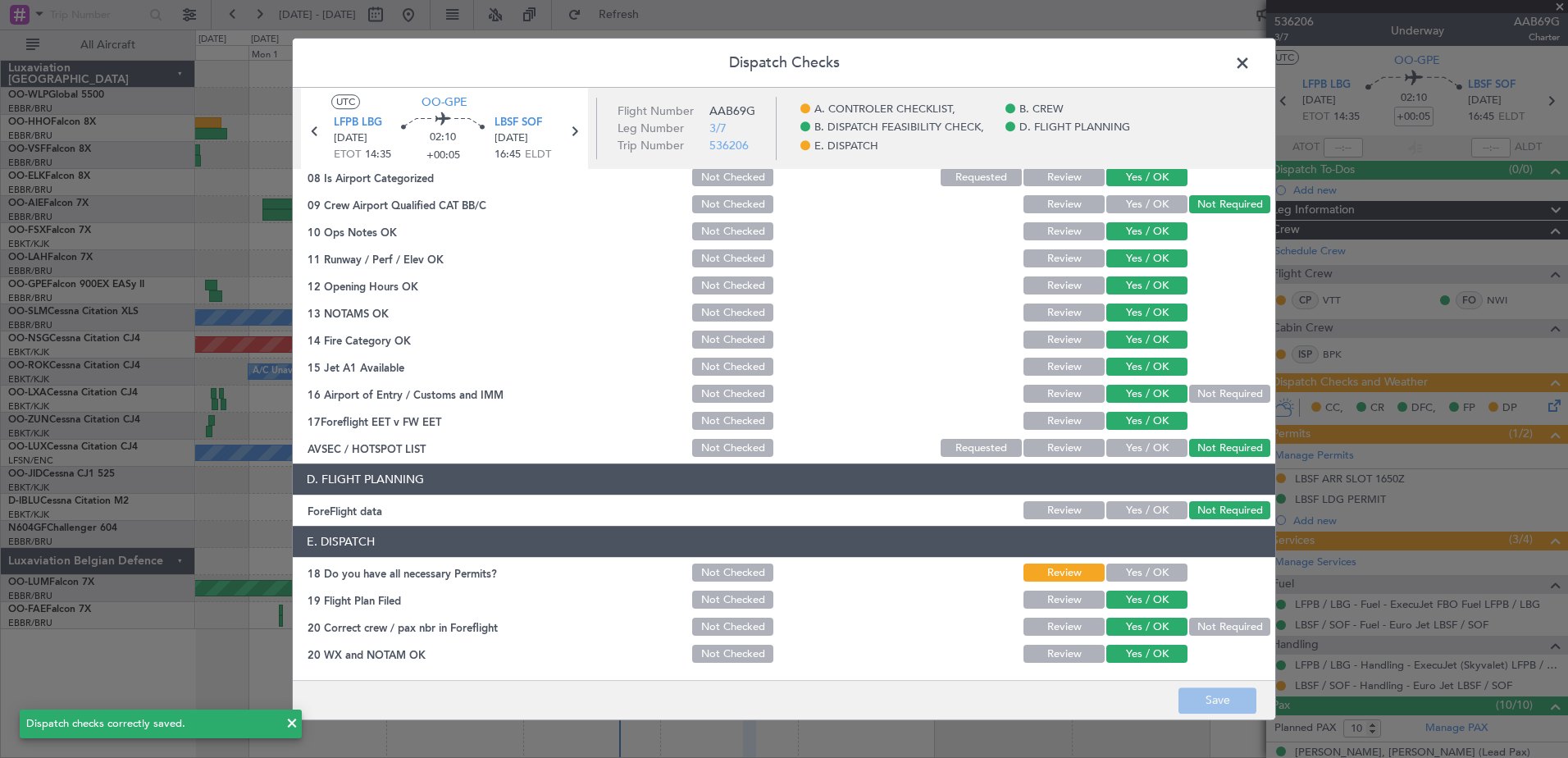
click at [1250, 63] on span at bounding box center [1250, 67] width 0 height 32
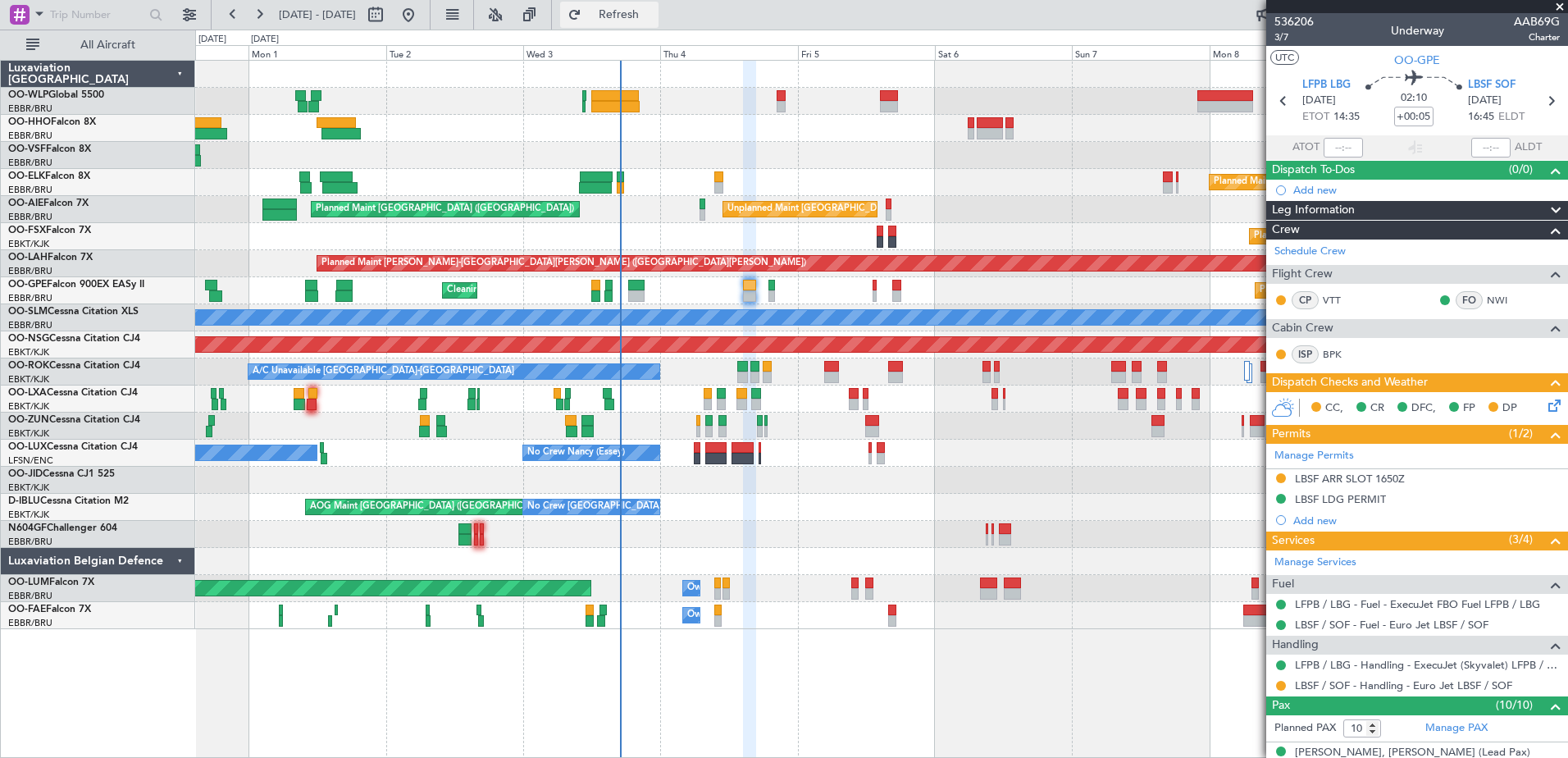
click at [653, 12] on span "Refresh" at bounding box center [619, 14] width 68 height 11
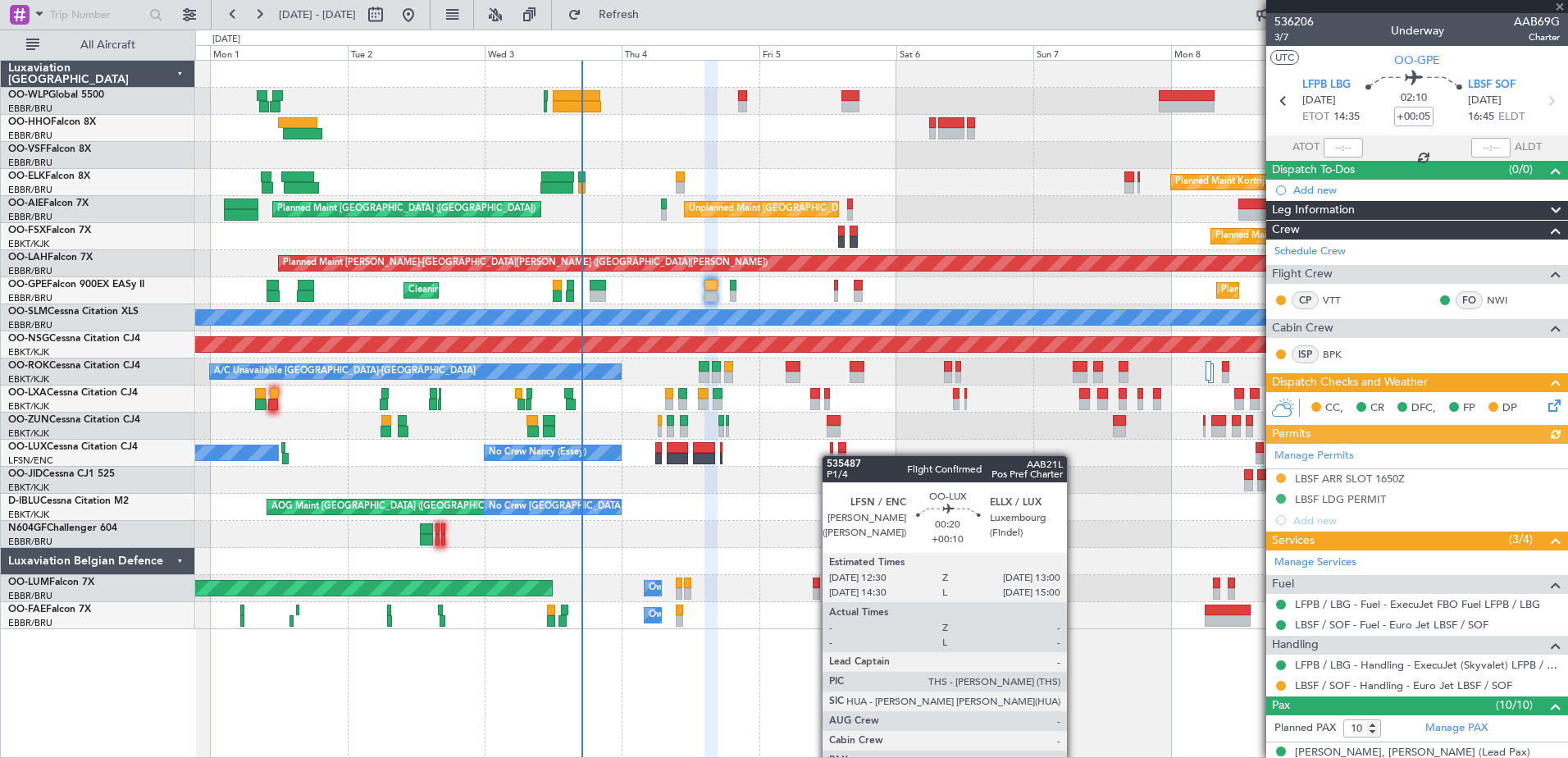
click at [830, 455] on div "No Crew Nancy (Essey) No Crew Paris (Le Bourget) No Crew Nancy (Essey)" at bounding box center [881, 453] width 1372 height 27
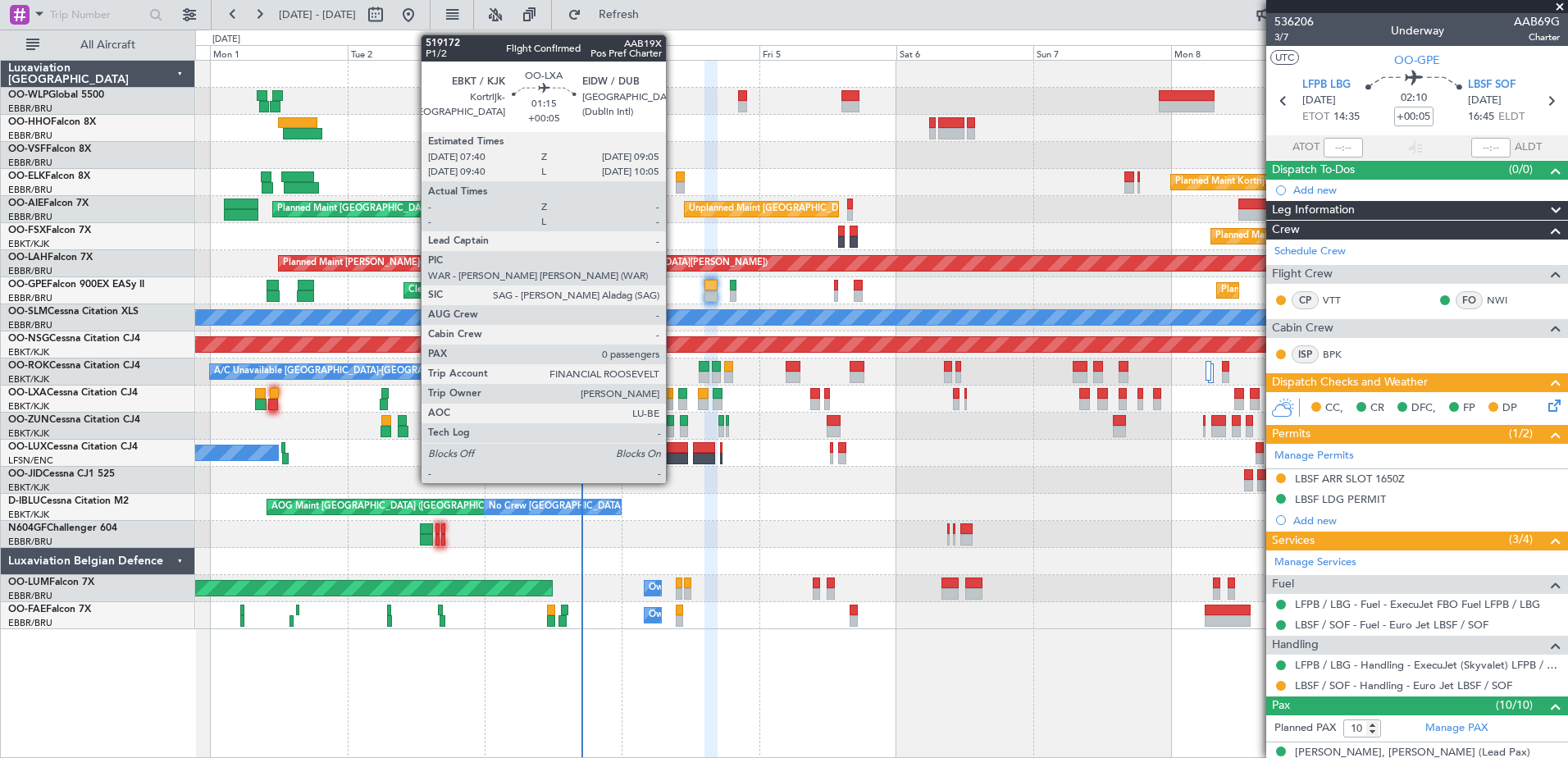
click at [673, 394] on div at bounding box center [669, 393] width 8 height 11
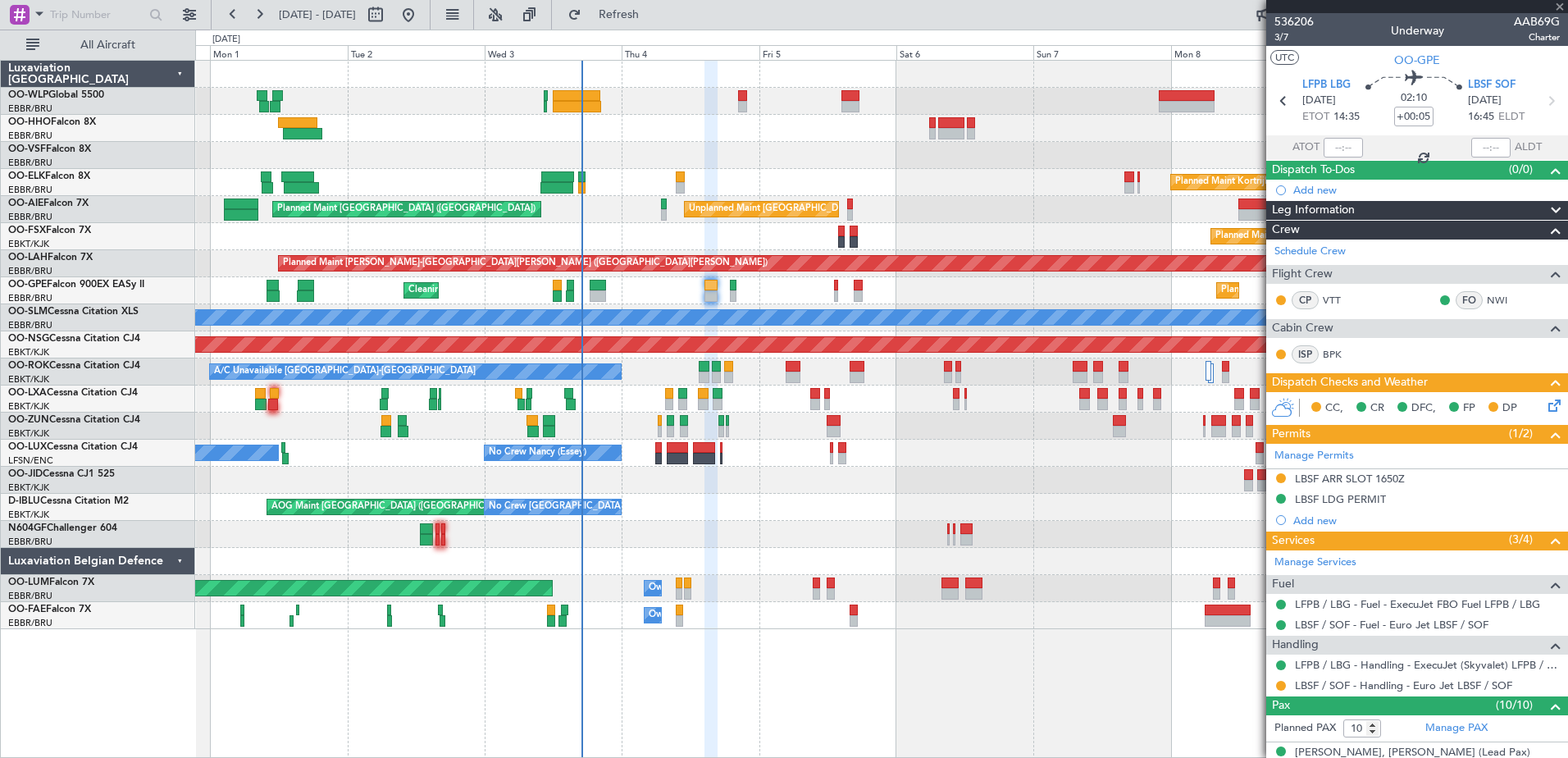
type input "0"
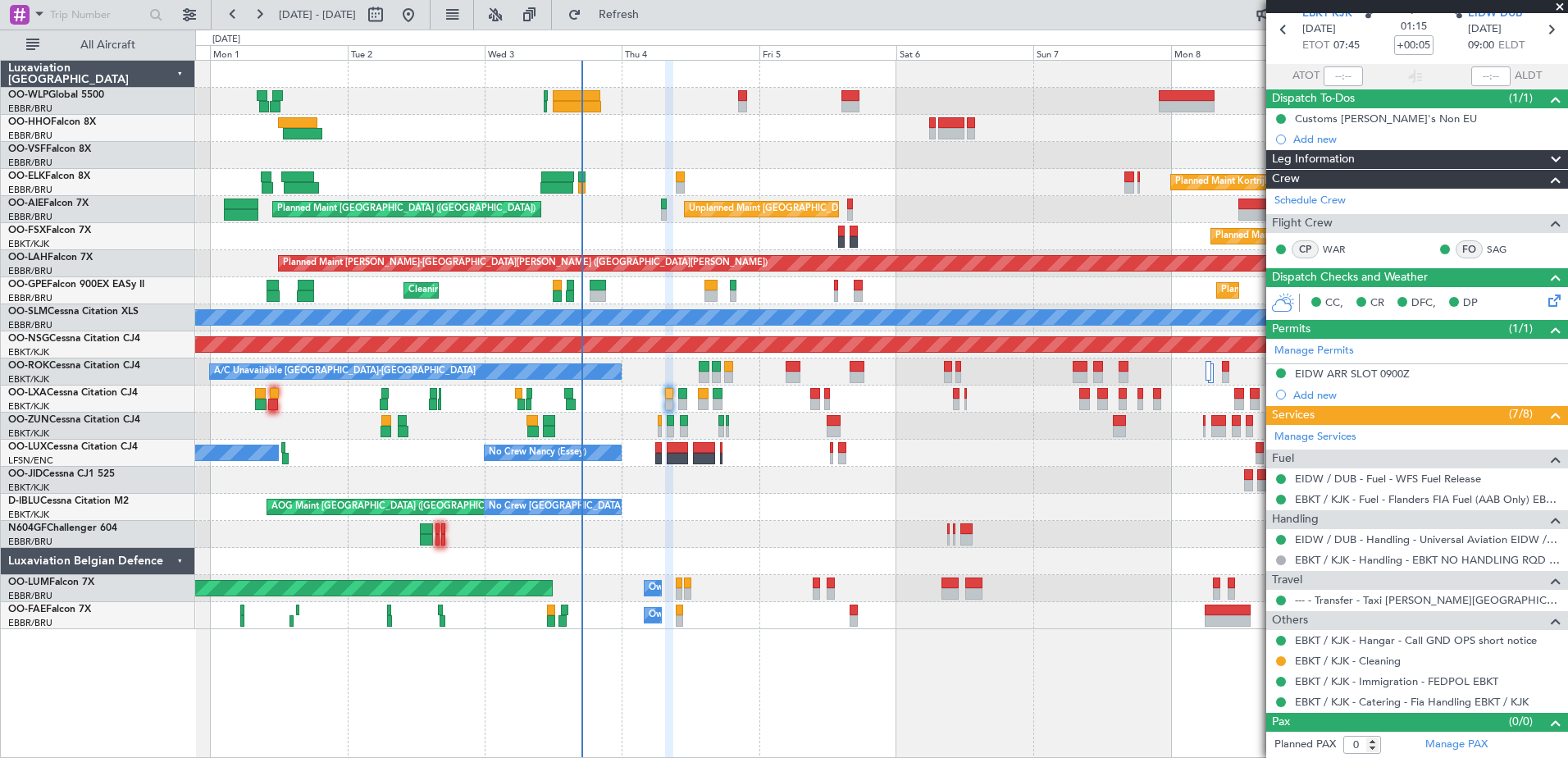
scroll to position [0, 0]
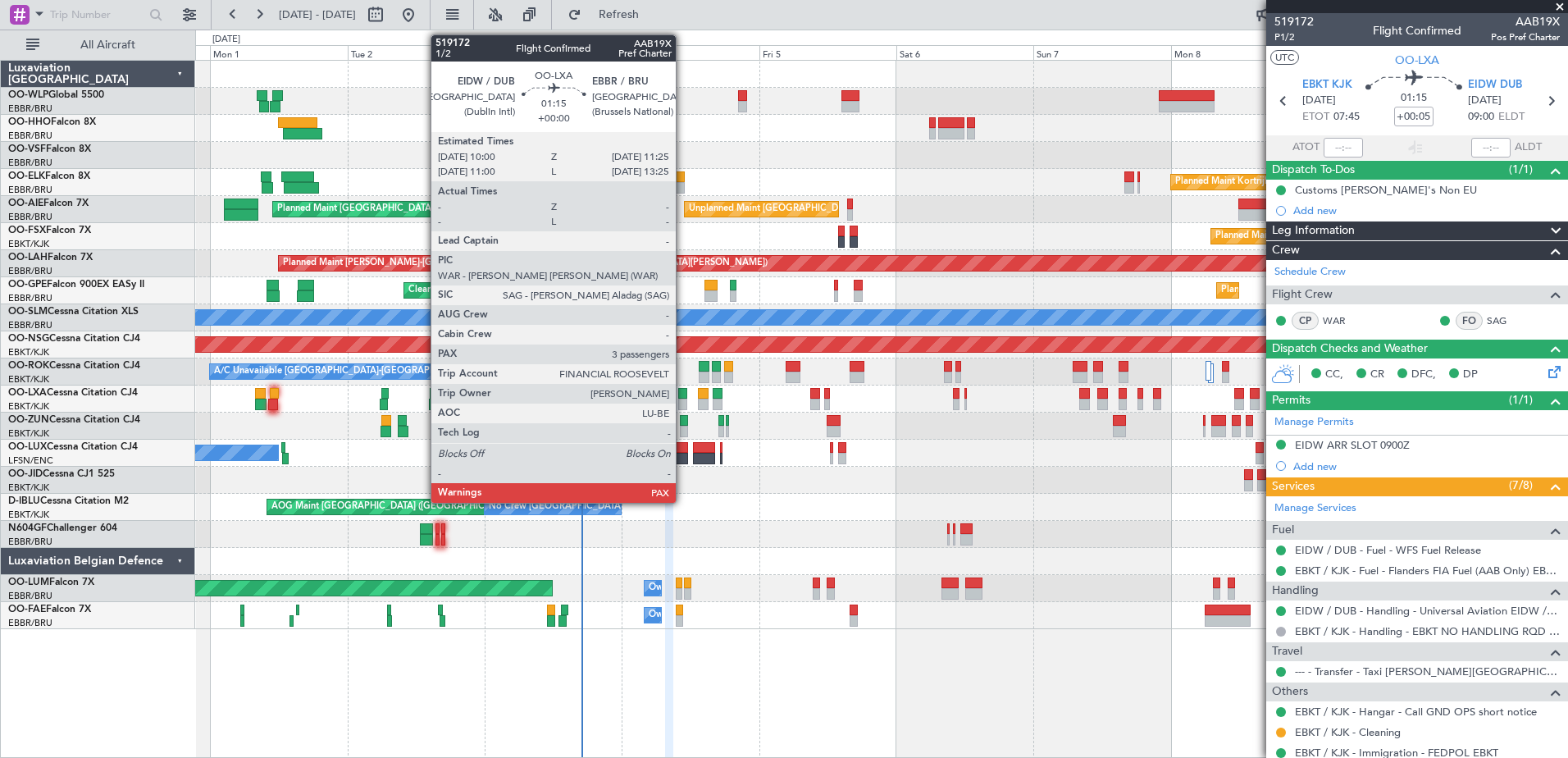
click at [683, 400] on div at bounding box center [681, 404] width 8 height 11
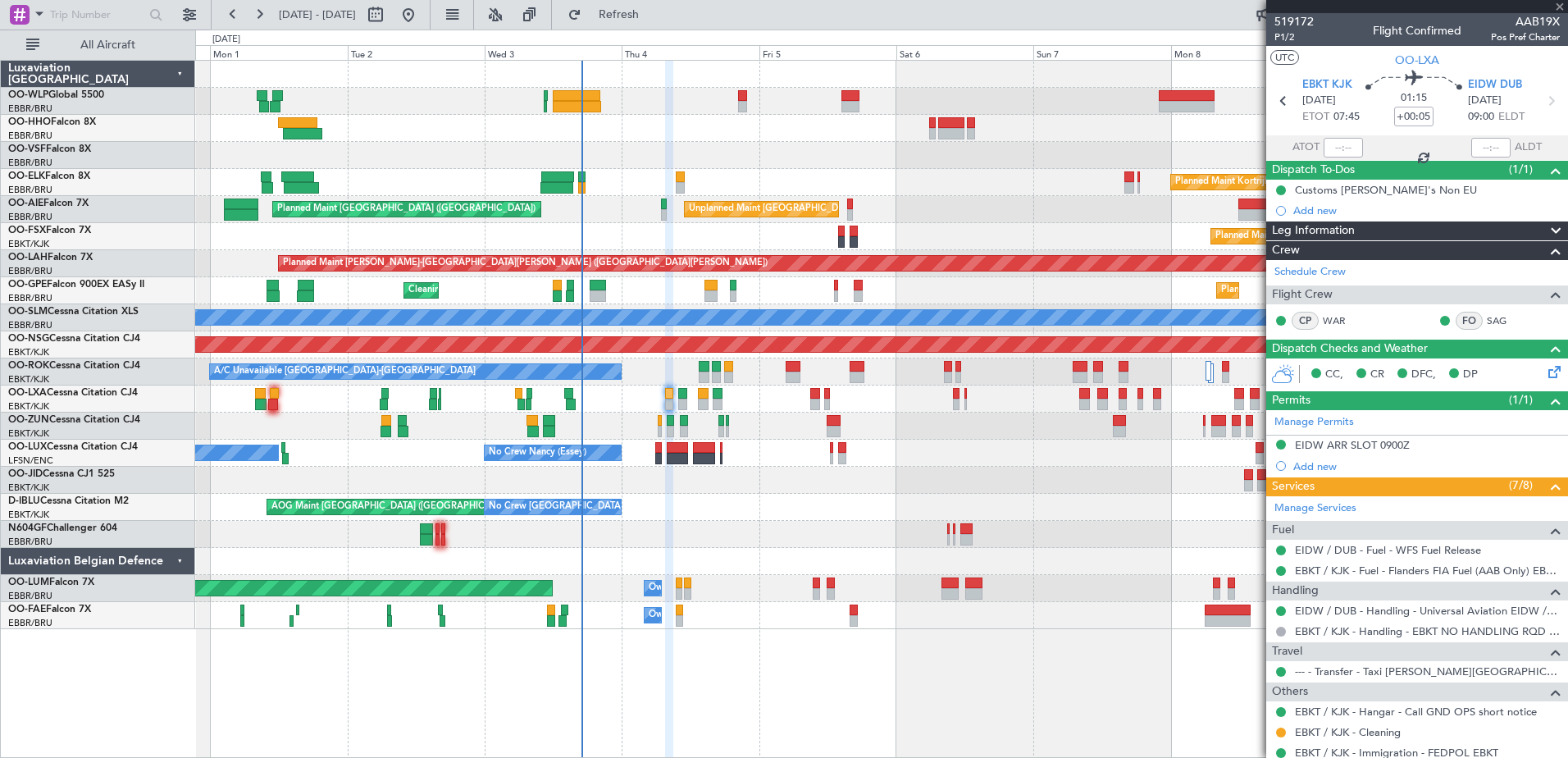
type input "3"
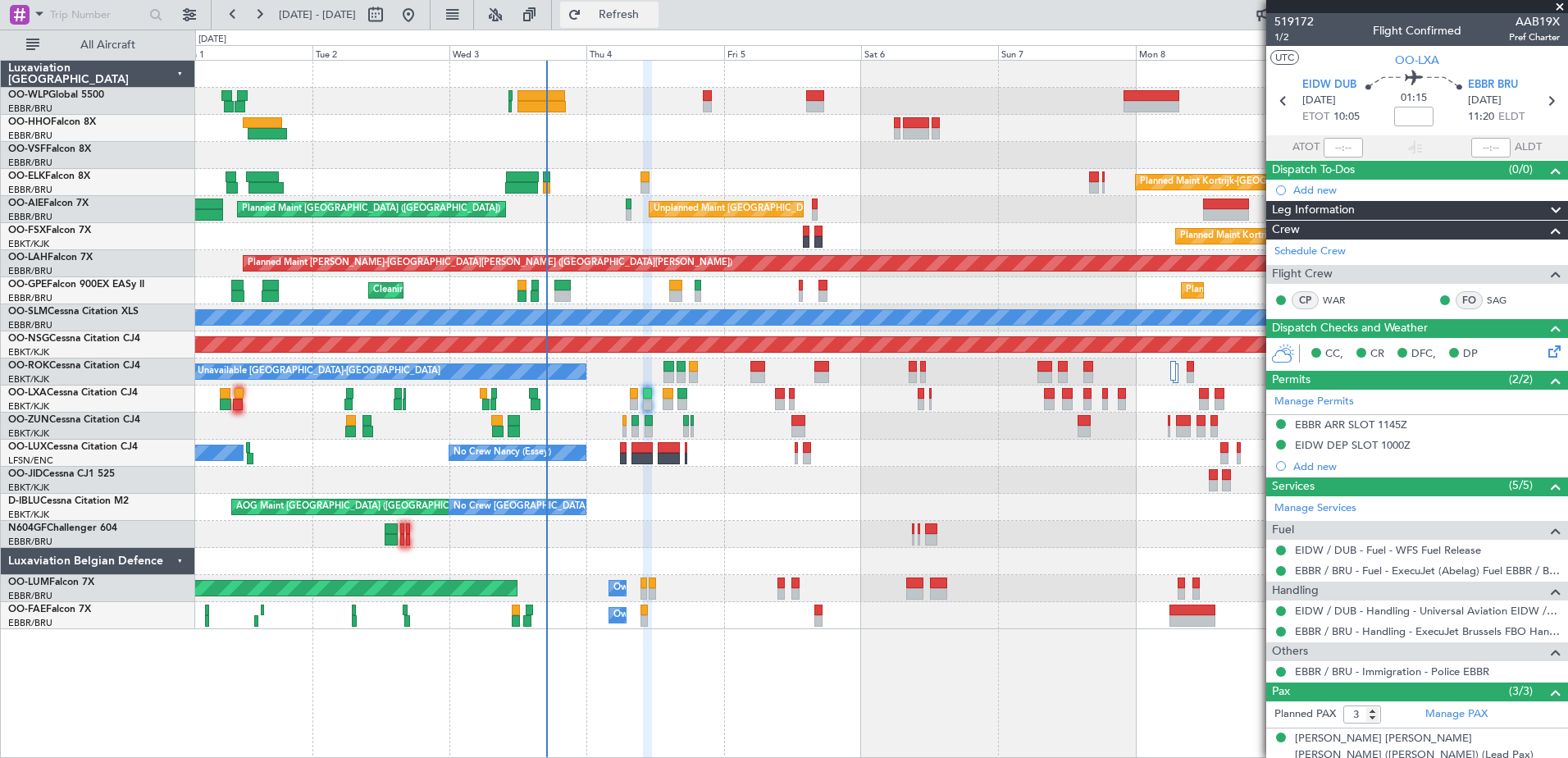
click at [653, 14] on span "Refresh" at bounding box center [619, 14] width 68 height 11
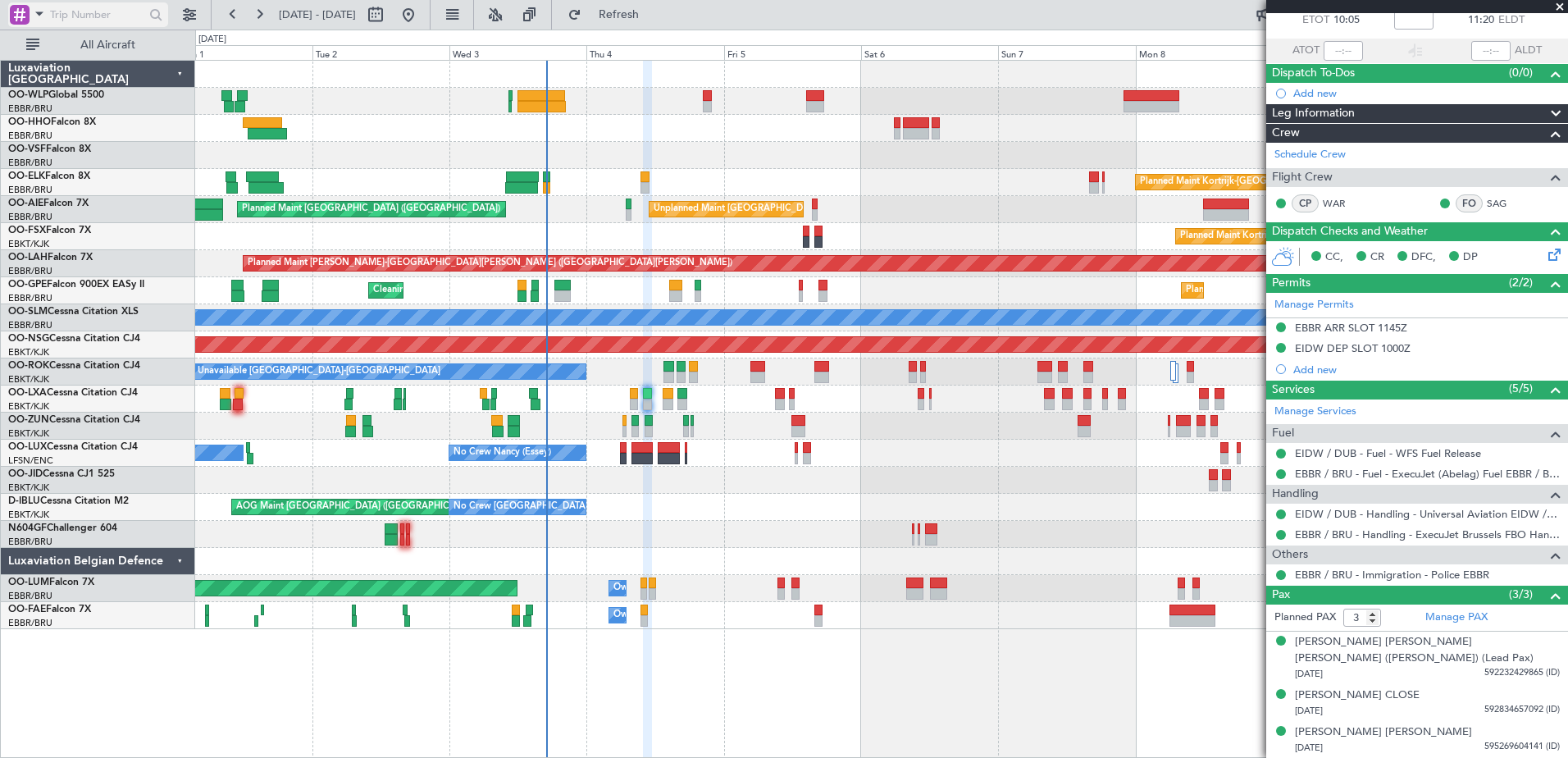
click at [33, 3] on div at bounding box center [88, 15] width 160 height 25
click at [31, 11] on span at bounding box center [40, 13] width 19 height 20
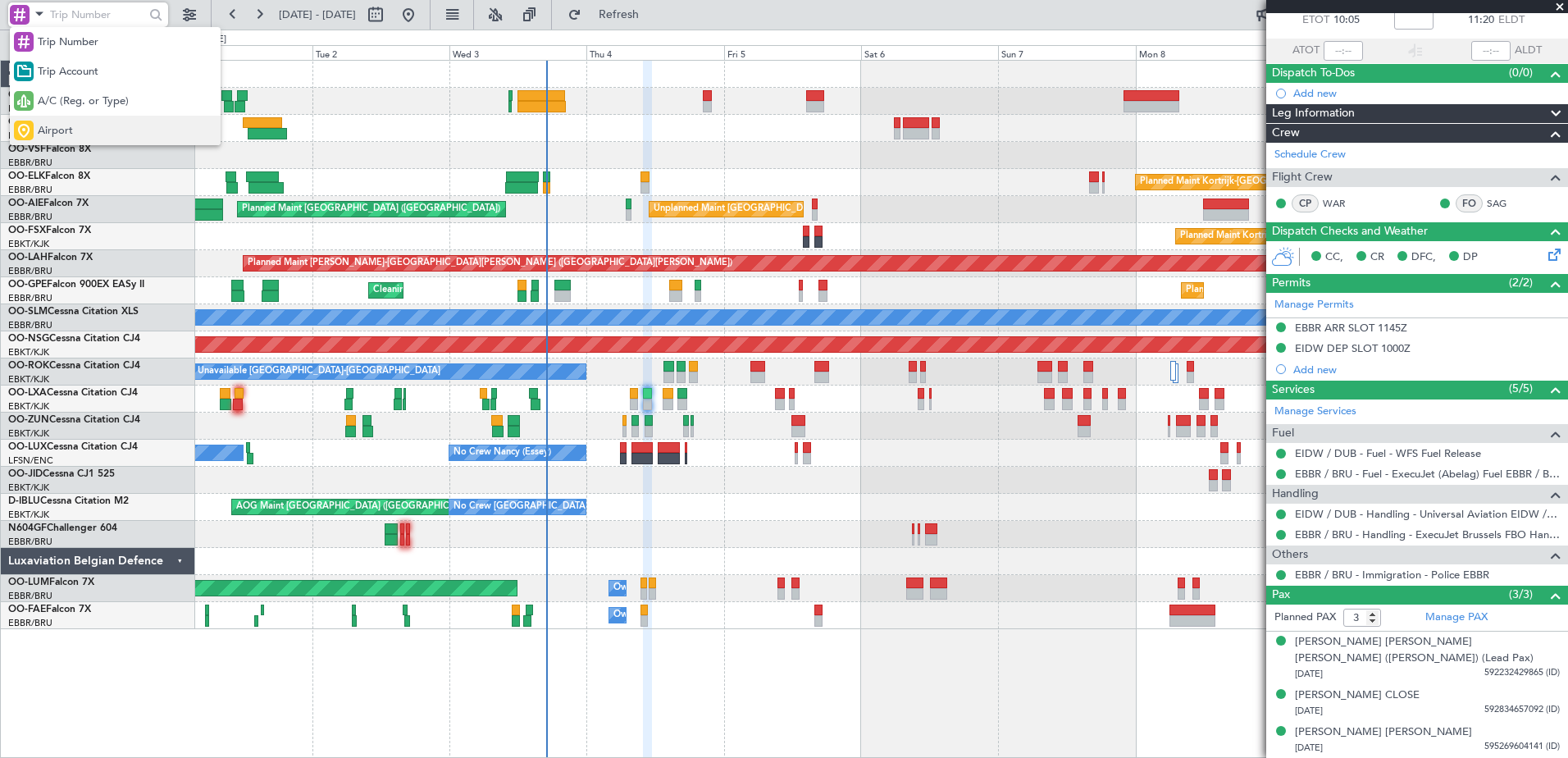
click at [55, 129] on span "Airport" at bounding box center [55, 131] width 35 height 17
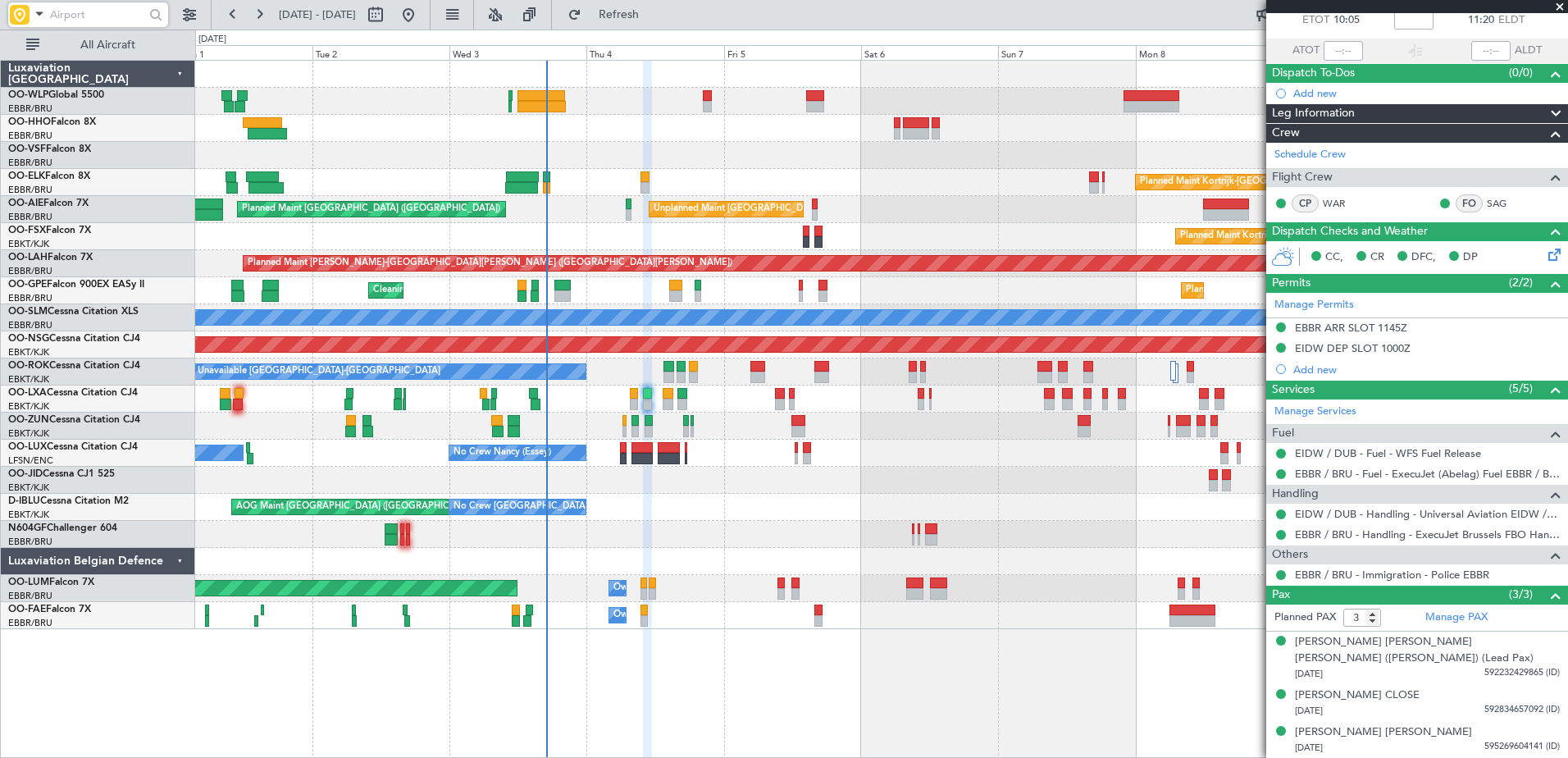
click at [54, 12] on input "text" at bounding box center [97, 15] width 94 height 25
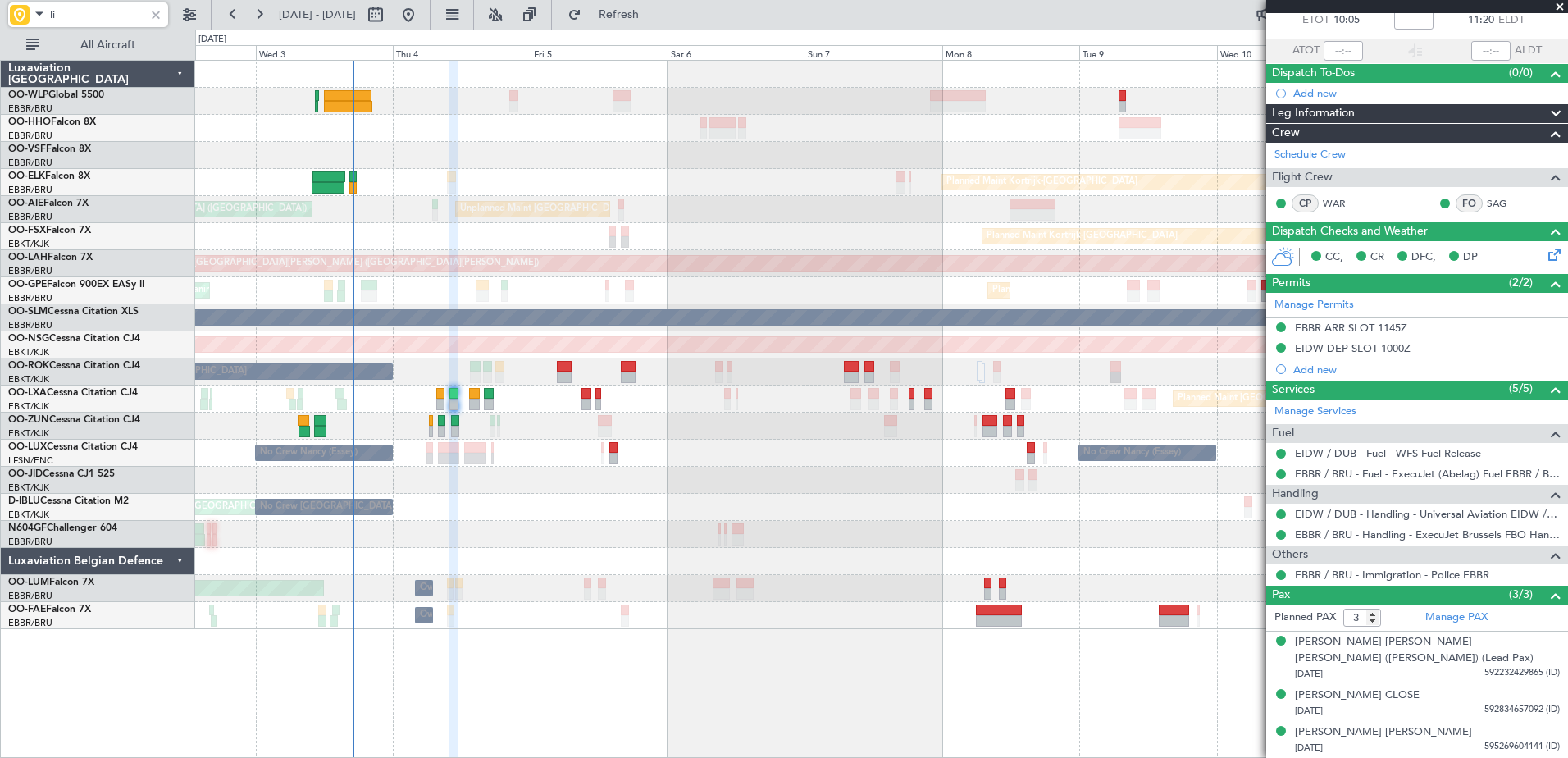
type input "li"
click at [155, 8] on div at bounding box center [155, 15] width 18 height 18
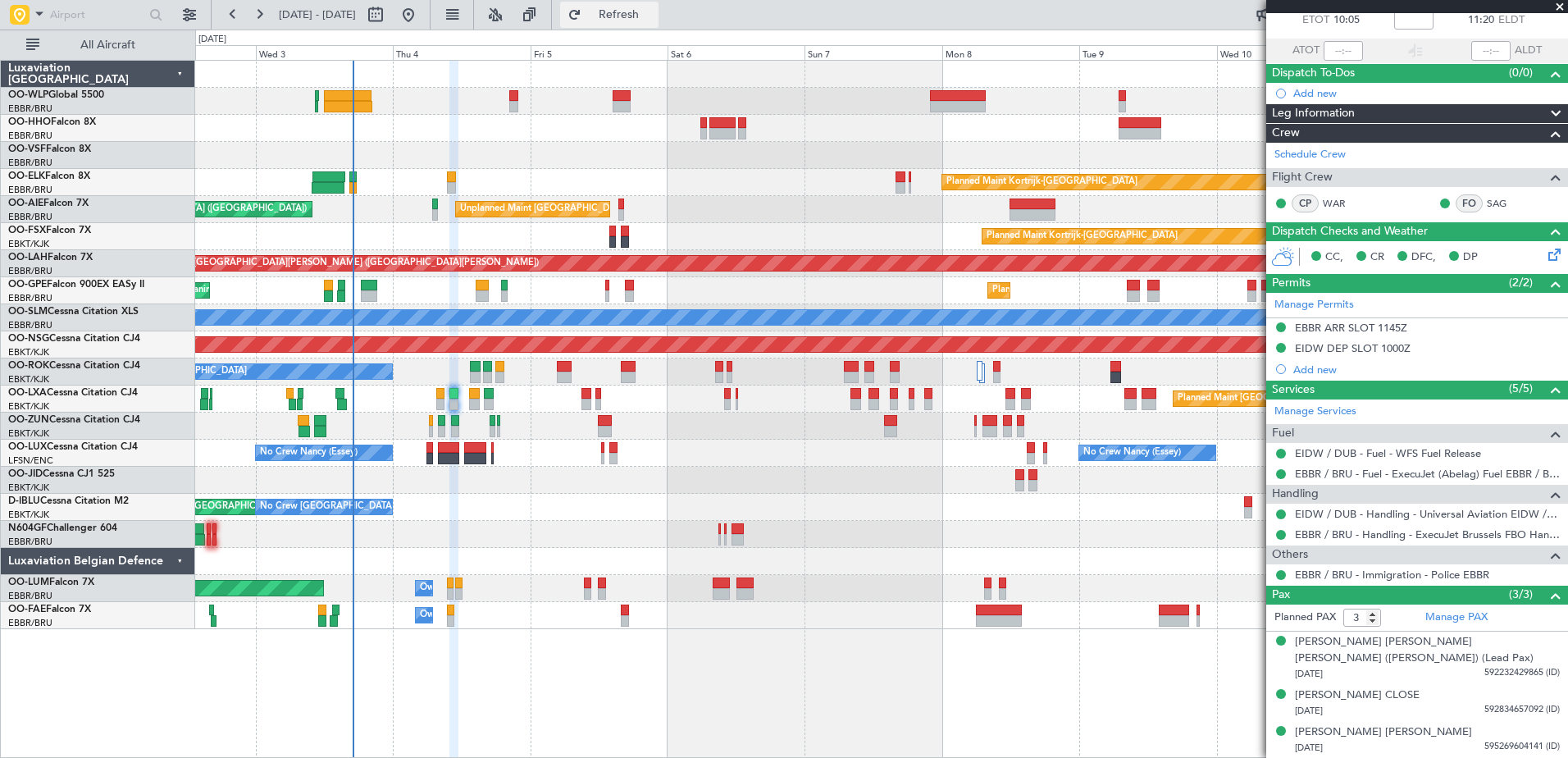
click at [649, 18] on span "Refresh" at bounding box center [619, 14] width 68 height 11
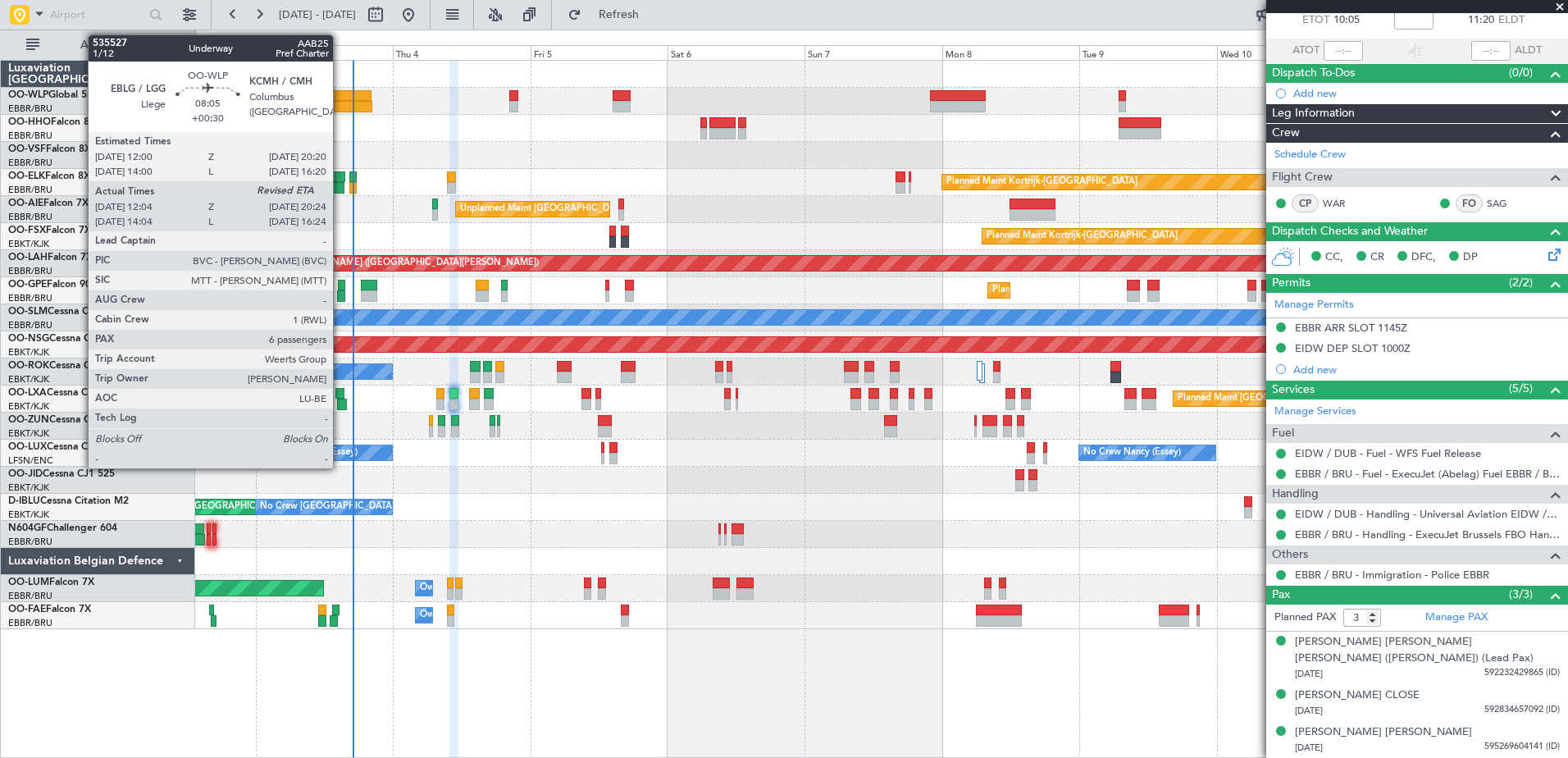
click at [341, 96] on div at bounding box center [348, 96] width 48 height 11
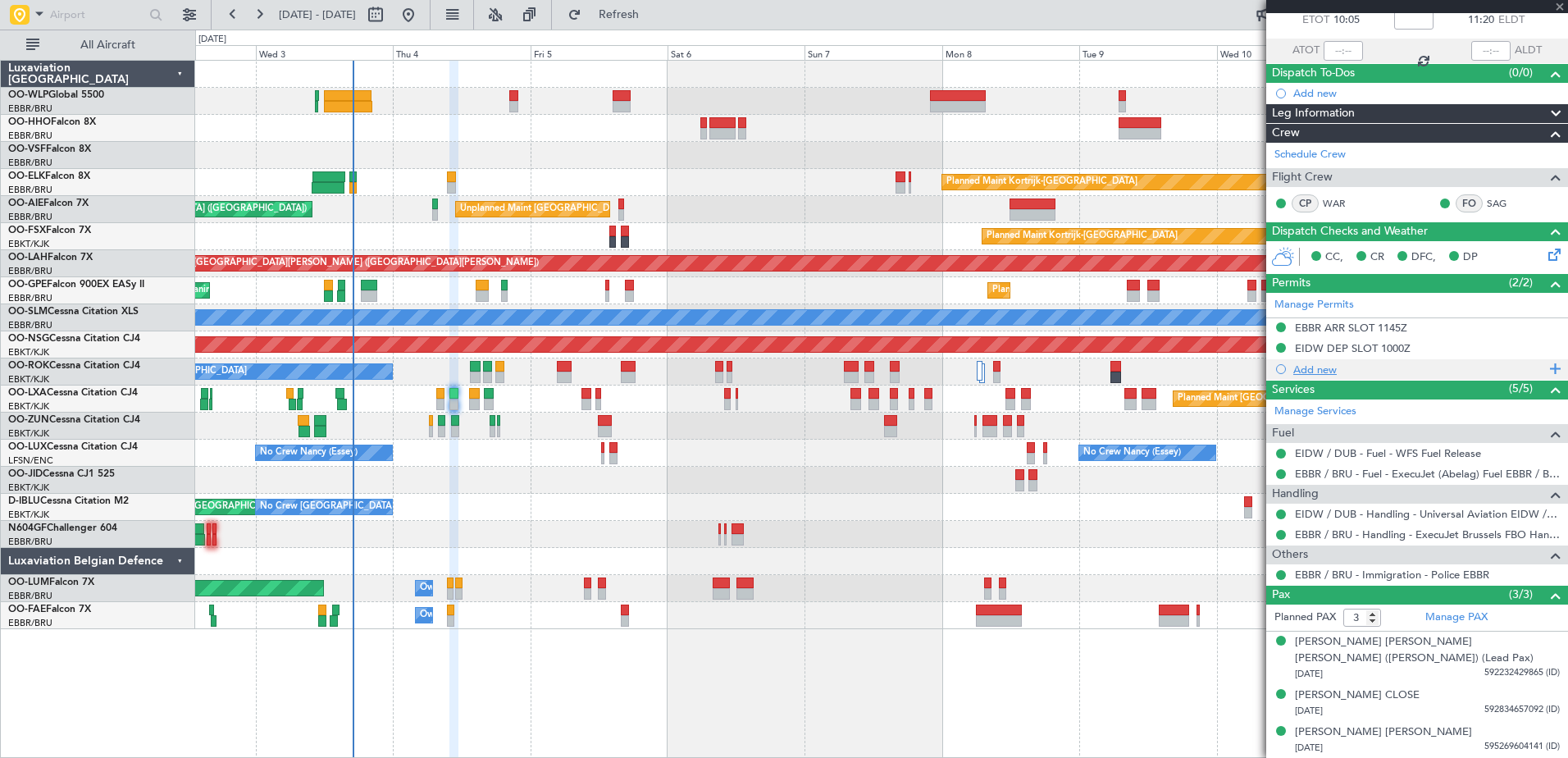
type input "+00:30"
type input "12:14"
type input "6"
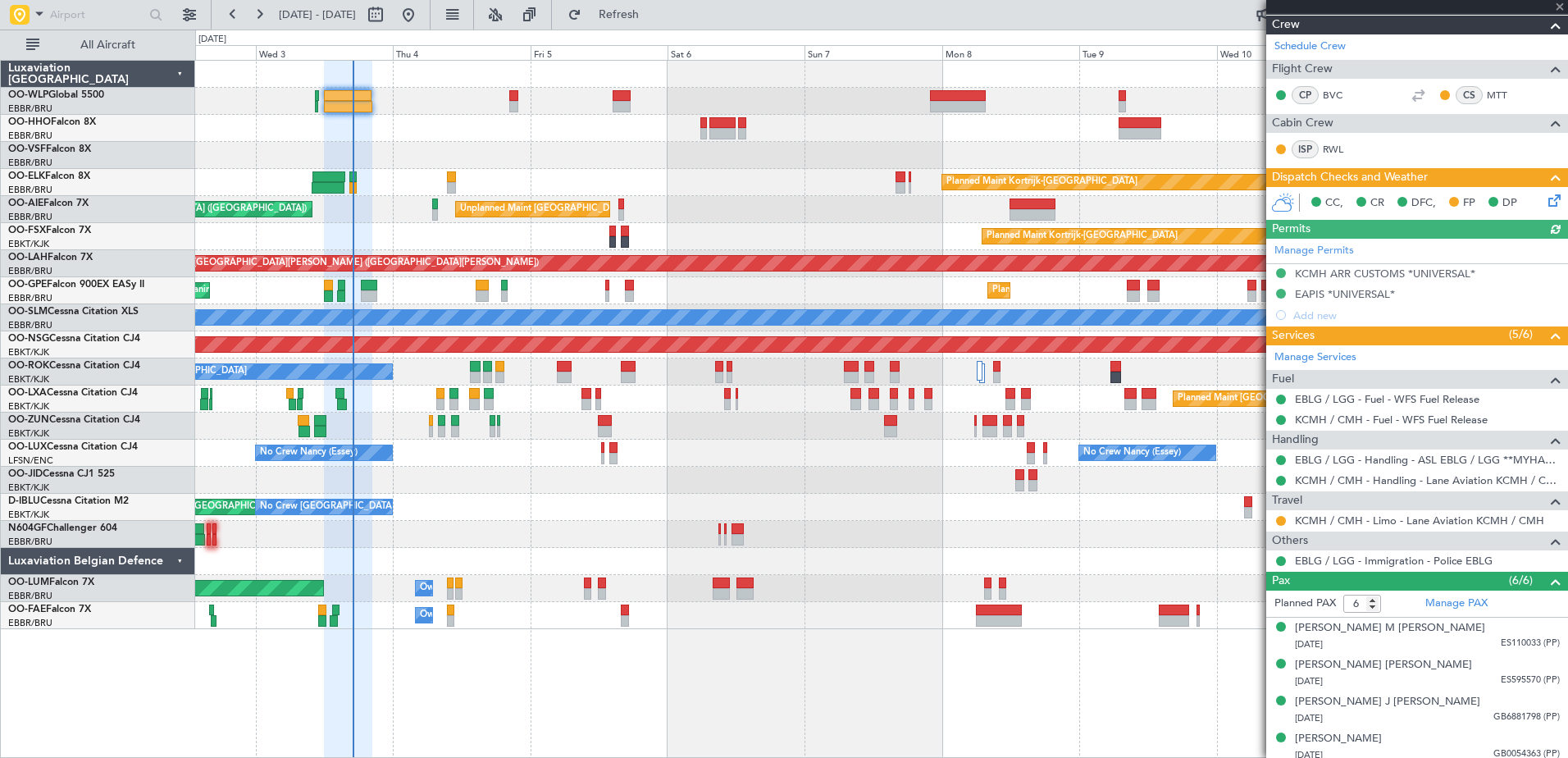
scroll to position [408, 0]
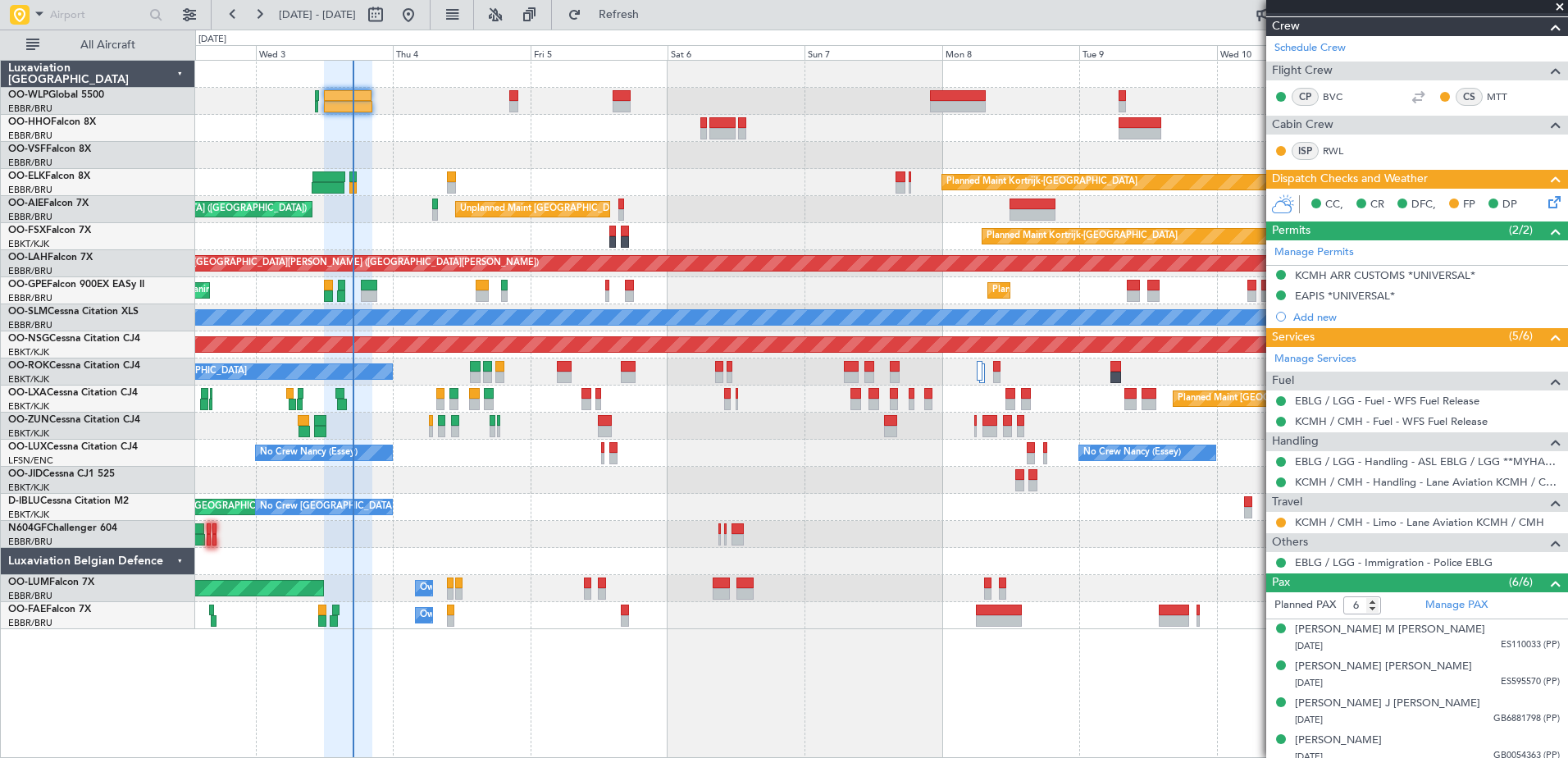
scroll to position [408, 0]
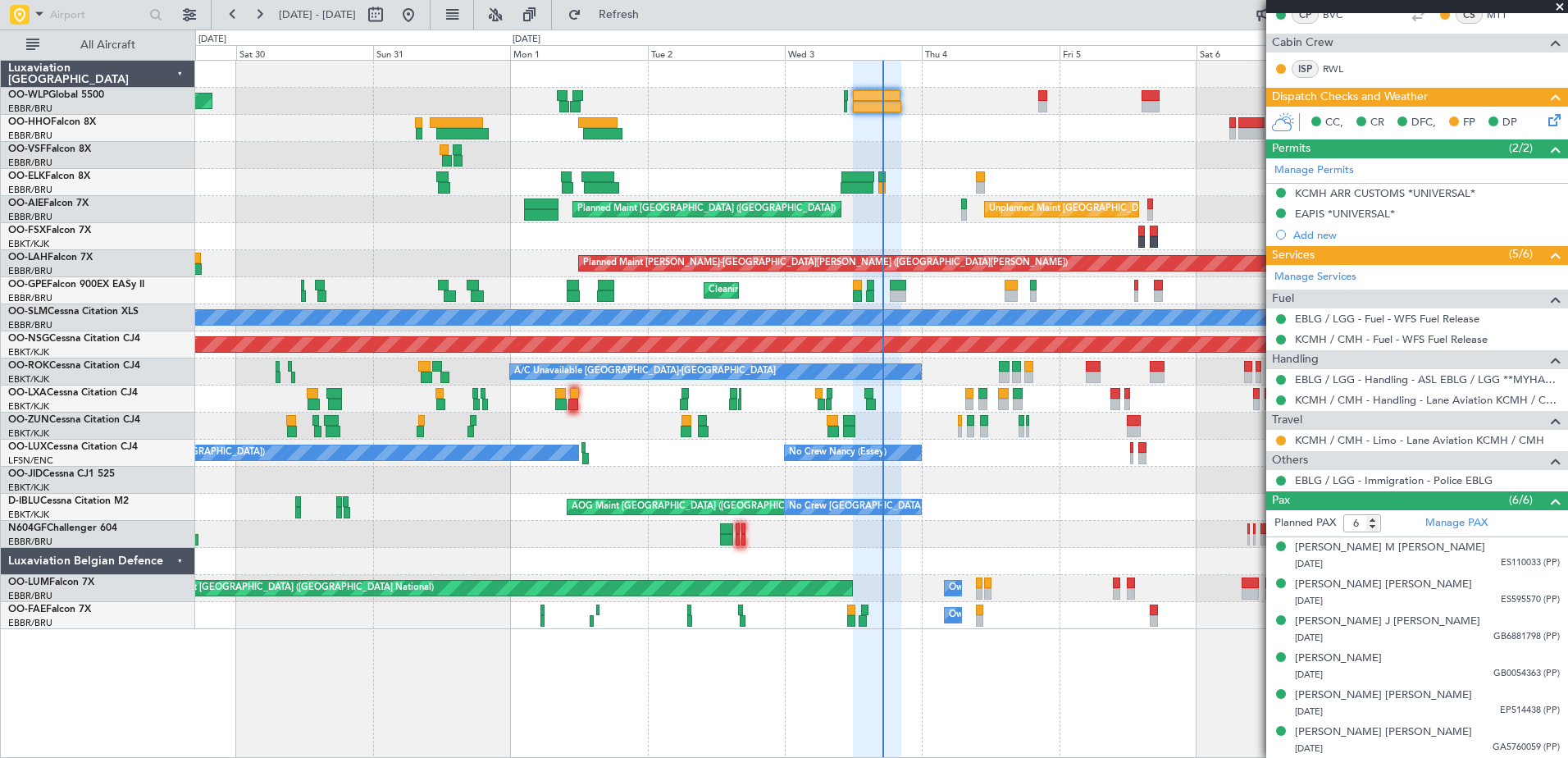
click at [1046, 492] on div "Planned Maint Berlin (Brandenburg) Planned Maint Kortrijk-Wevelgem Unplanned Ma…" at bounding box center [881, 344] width 1372 height 568
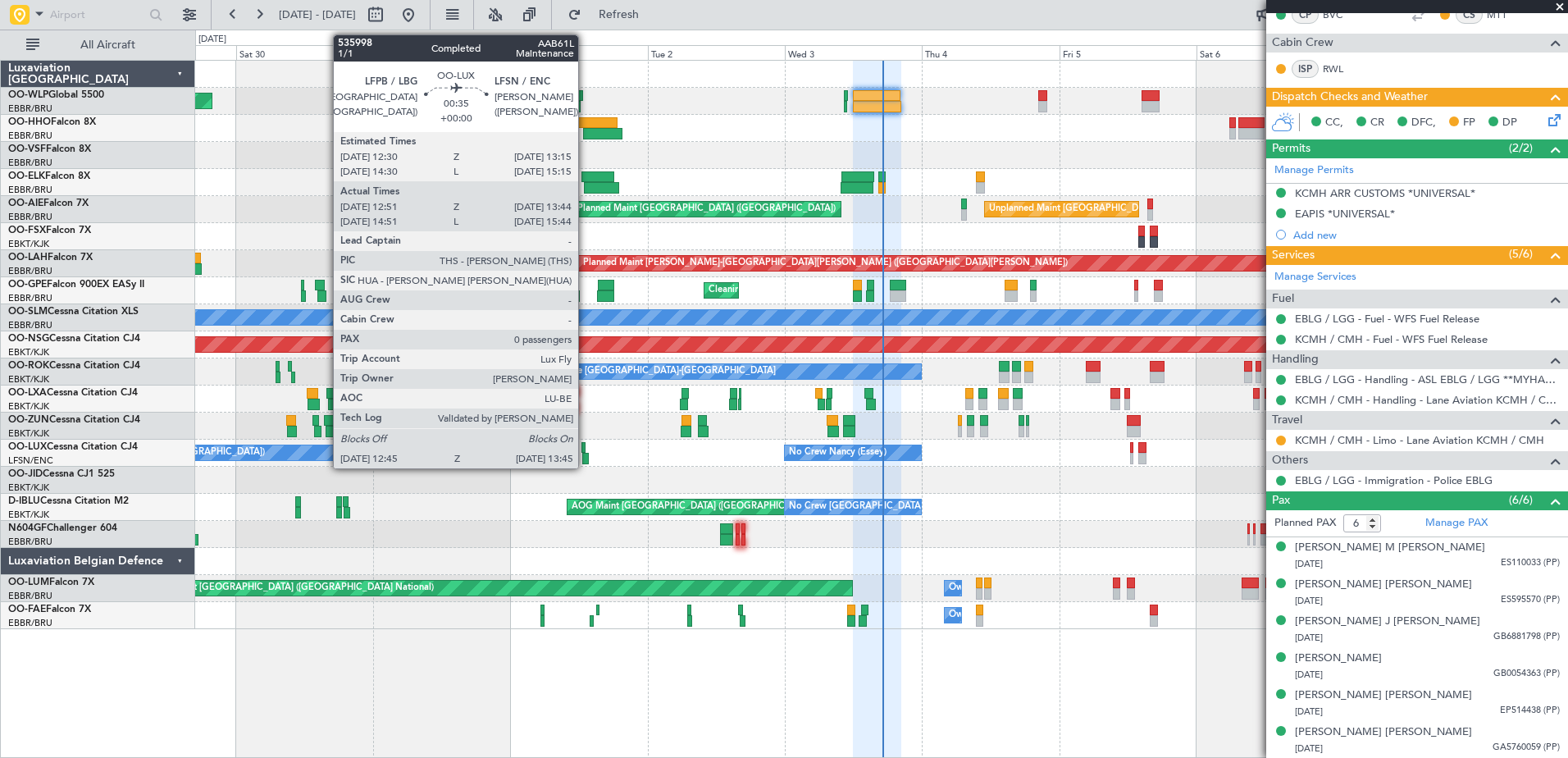
click at [586, 460] on div at bounding box center [585, 458] width 6 height 11
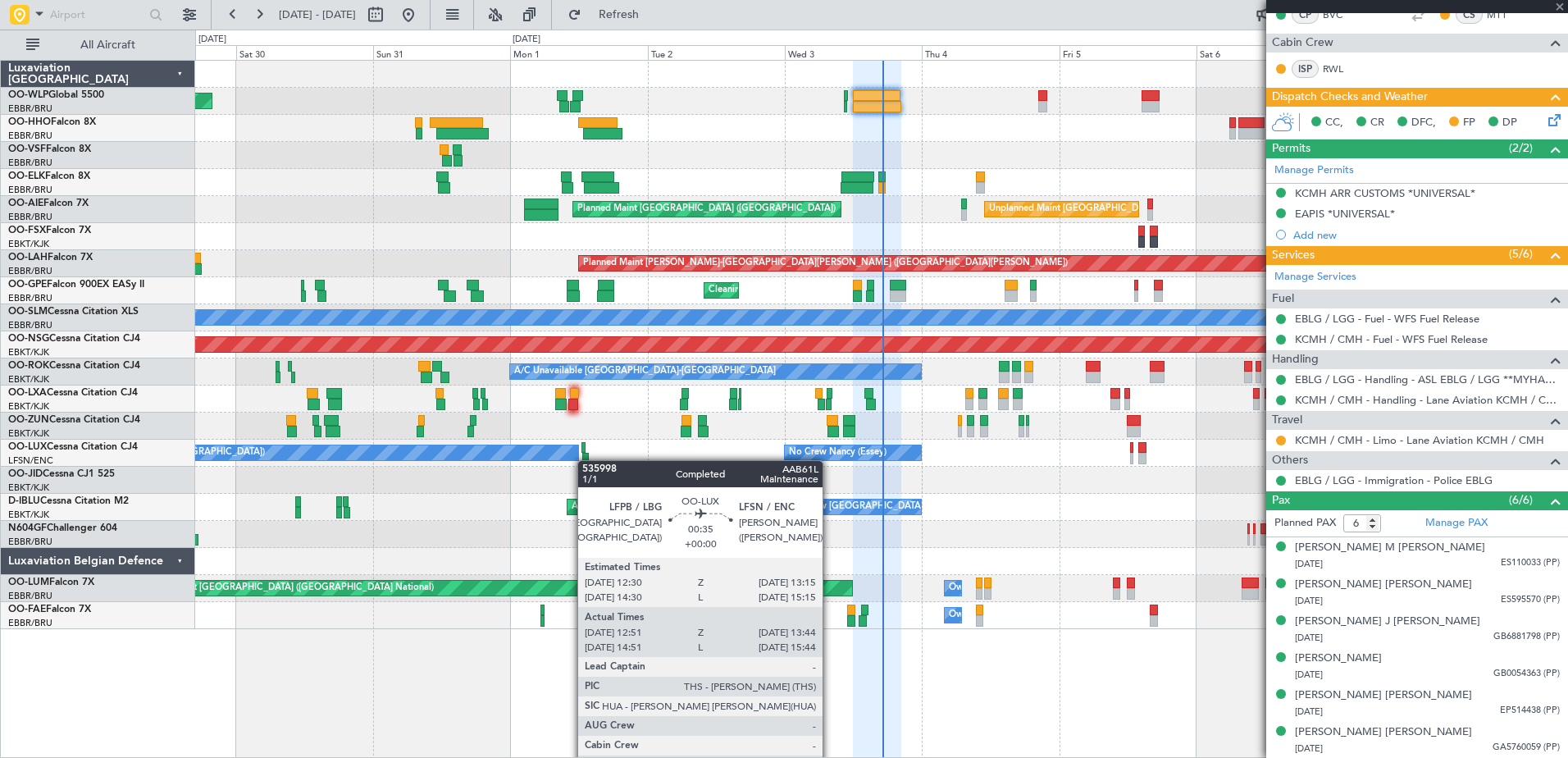
type input "12:56"
type input "13:39"
type input "0"
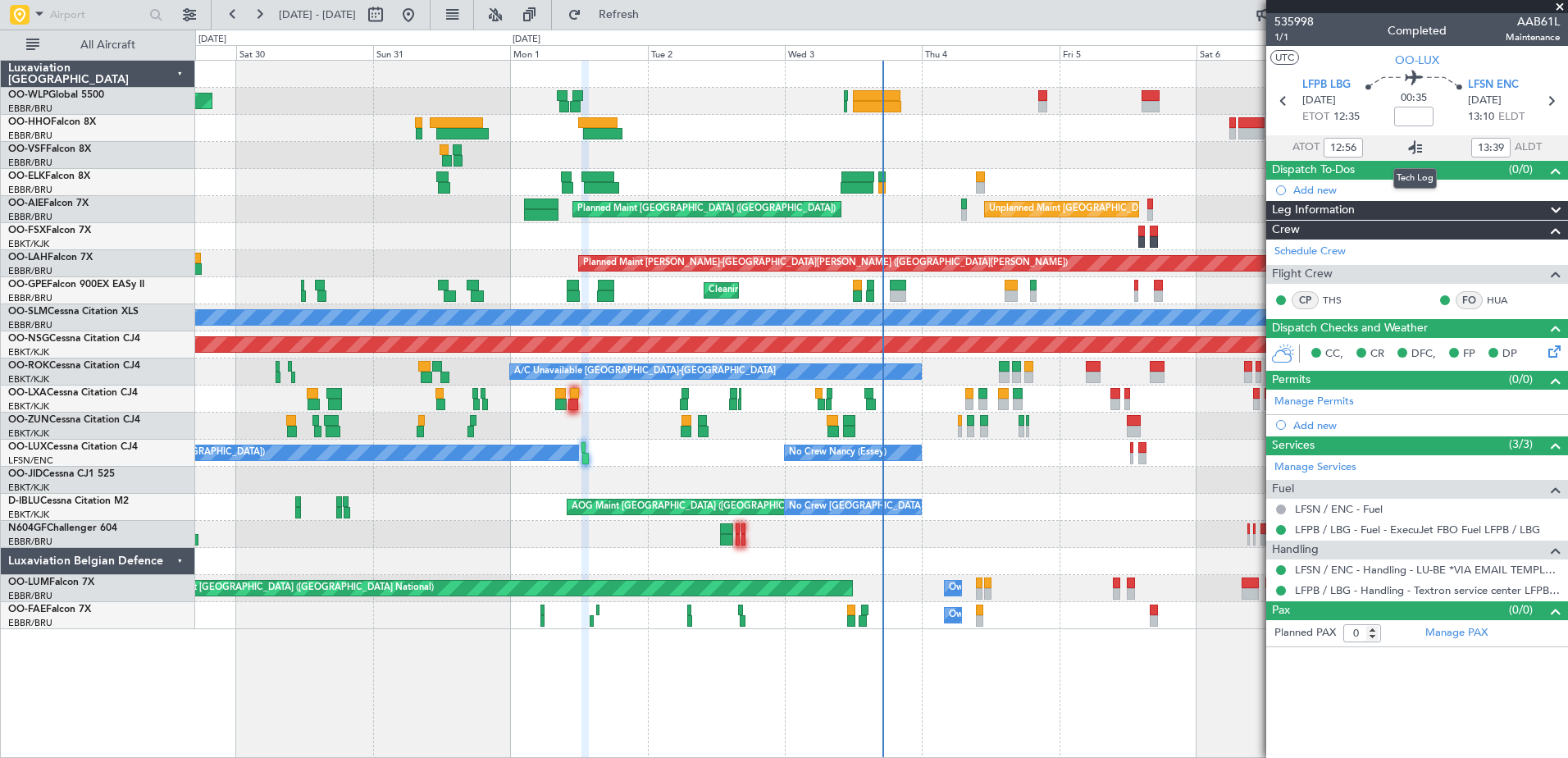
click at [1417, 144] on icon at bounding box center [1415, 148] width 19 height 19
click at [652, 11] on span "Refresh" at bounding box center [619, 14] width 68 height 11
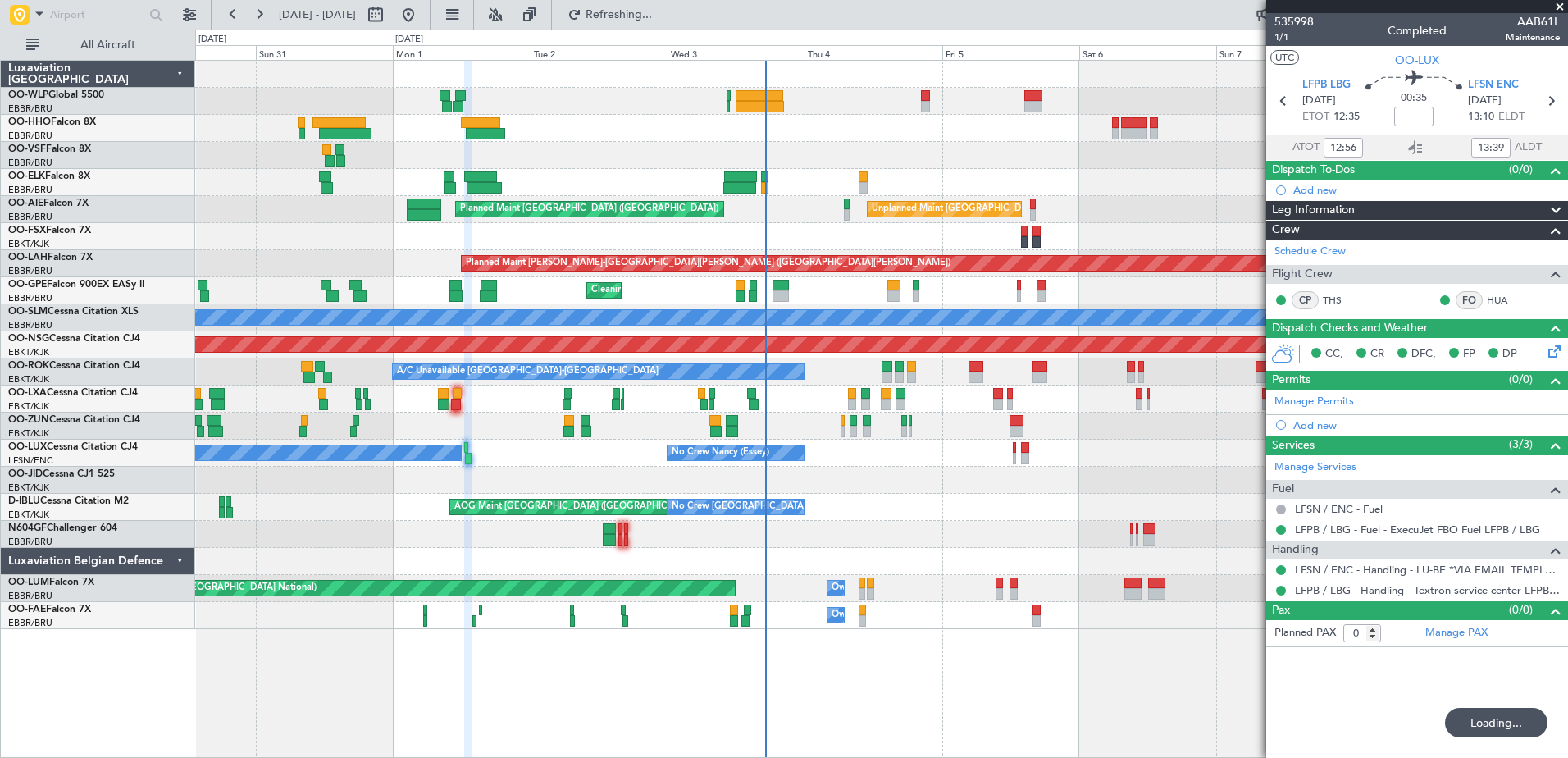
click at [1061, 522] on div "Planned Maint Berlin (Brandenburg) Planned Maint Kortrijk-Wevelgem Unplanned Ma…" at bounding box center [881, 344] width 1372 height 568
click at [658, 5] on button "Refresh" at bounding box center [609, 15] width 98 height 26
click at [658, 23] on button "Refresh" at bounding box center [609, 15] width 98 height 26
click at [653, 11] on span "Refresh" at bounding box center [619, 14] width 68 height 11
click at [653, 20] on span "Refresh" at bounding box center [619, 14] width 68 height 11
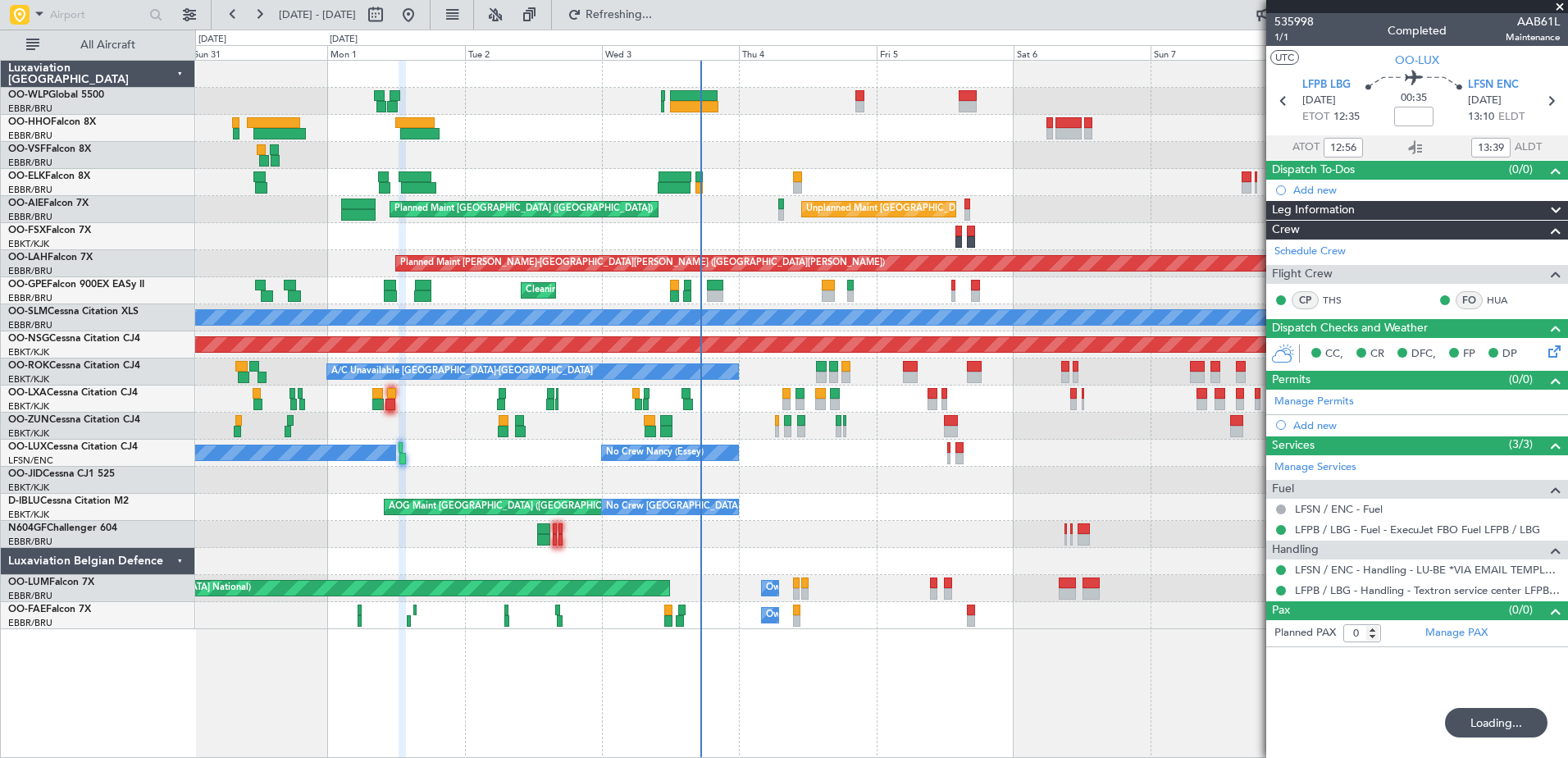
click at [803, 477] on div "Planned Maint Berlin (Brandenburg) Planned Maint Kortrijk-Wevelgem Unplanned Ma…" at bounding box center [881, 344] width 1372 height 568
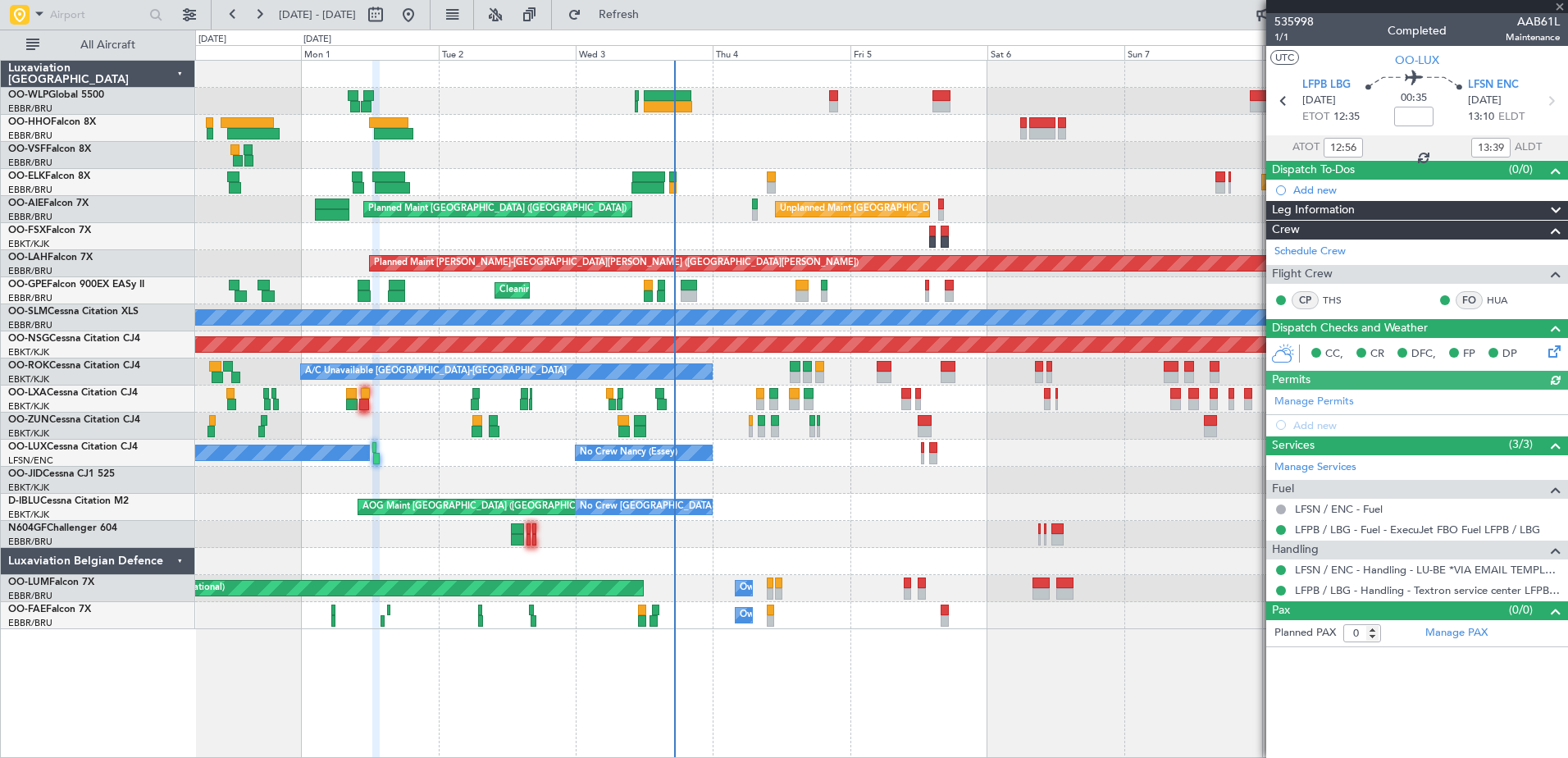
click at [802, 529] on div "Planned Maint Berlin (Brandenburg) Planned Maint Kortrijk-Wevelgem Unplanned Ma…" at bounding box center [881, 344] width 1372 height 568
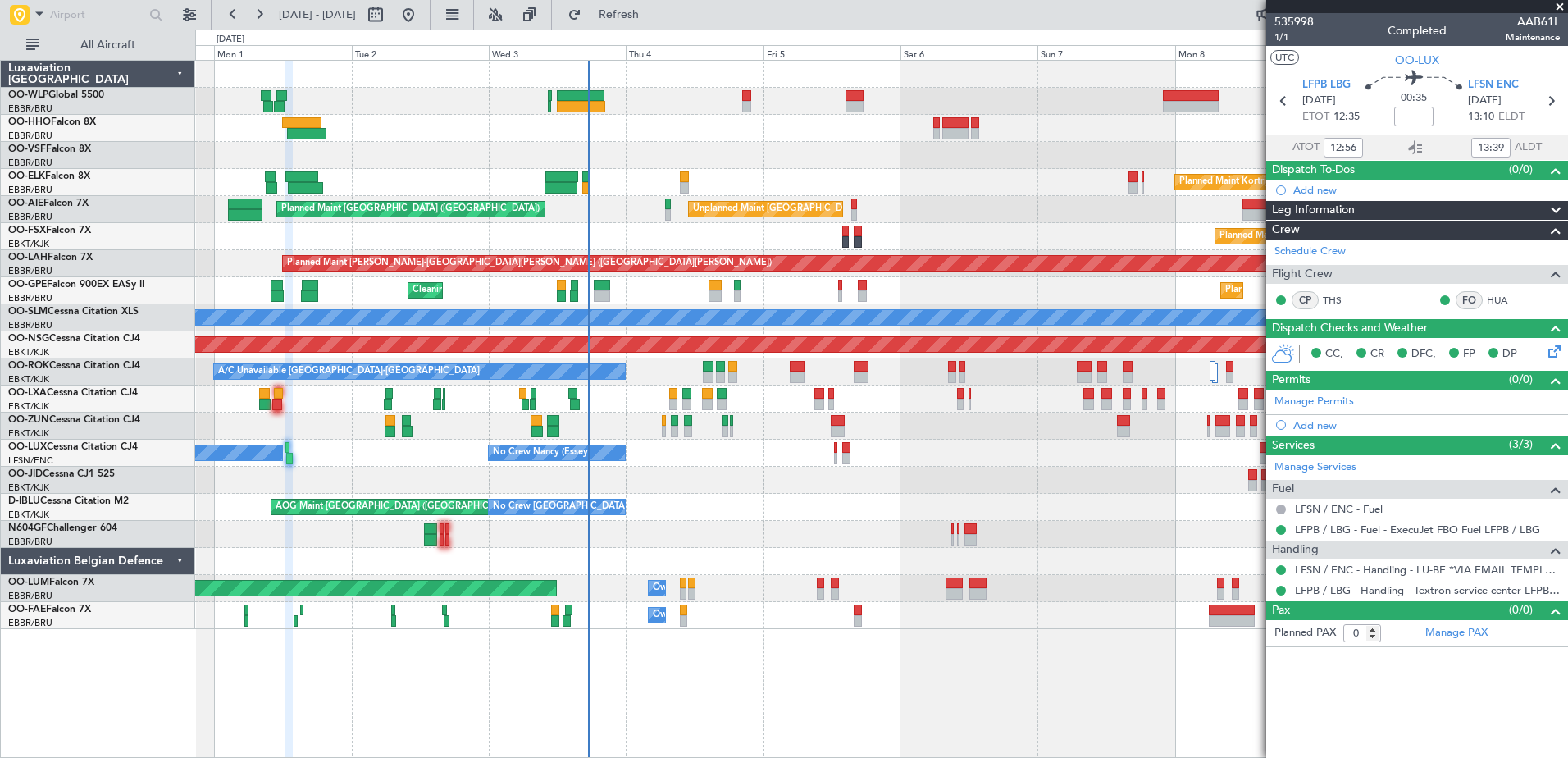
click at [784, 588] on div "Planned Maint Berlin (Brandenburg) Planned Maint Kortrijk-Wevelgem Unplanned Ma…" at bounding box center [881, 344] width 1372 height 568
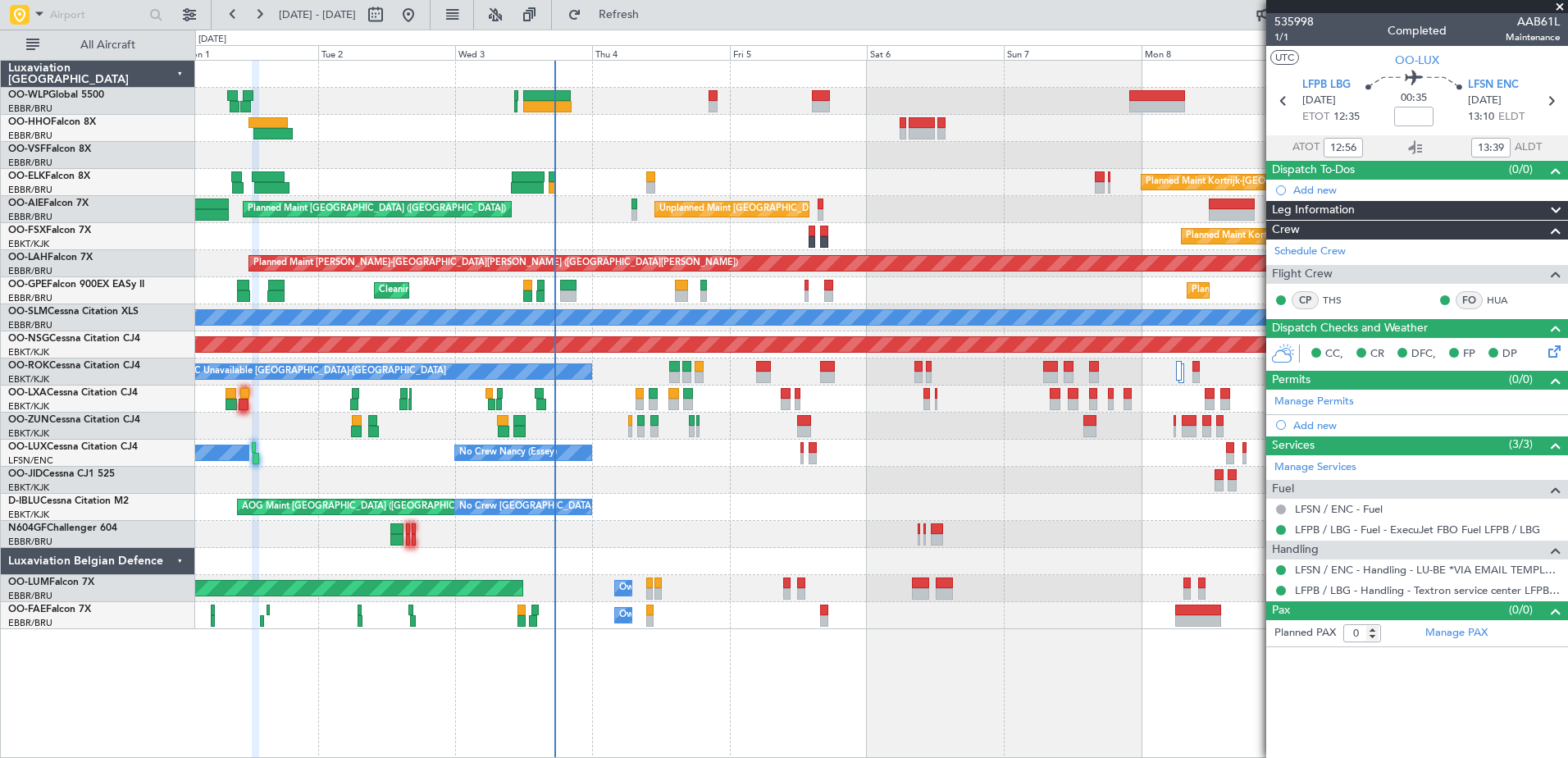
click at [720, 542] on div at bounding box center [881, 534] width 1372 height 27
click at [653, 9] on span "Refresh" at bounding box center [619, 14] width 68 height 11
click at [653, 10] on span "Refresh" at bounding box center [619, 14] width 68 height 11
click at [653, 19] on span "Refresh" at bounding box center [619, 14] width 68 height 11
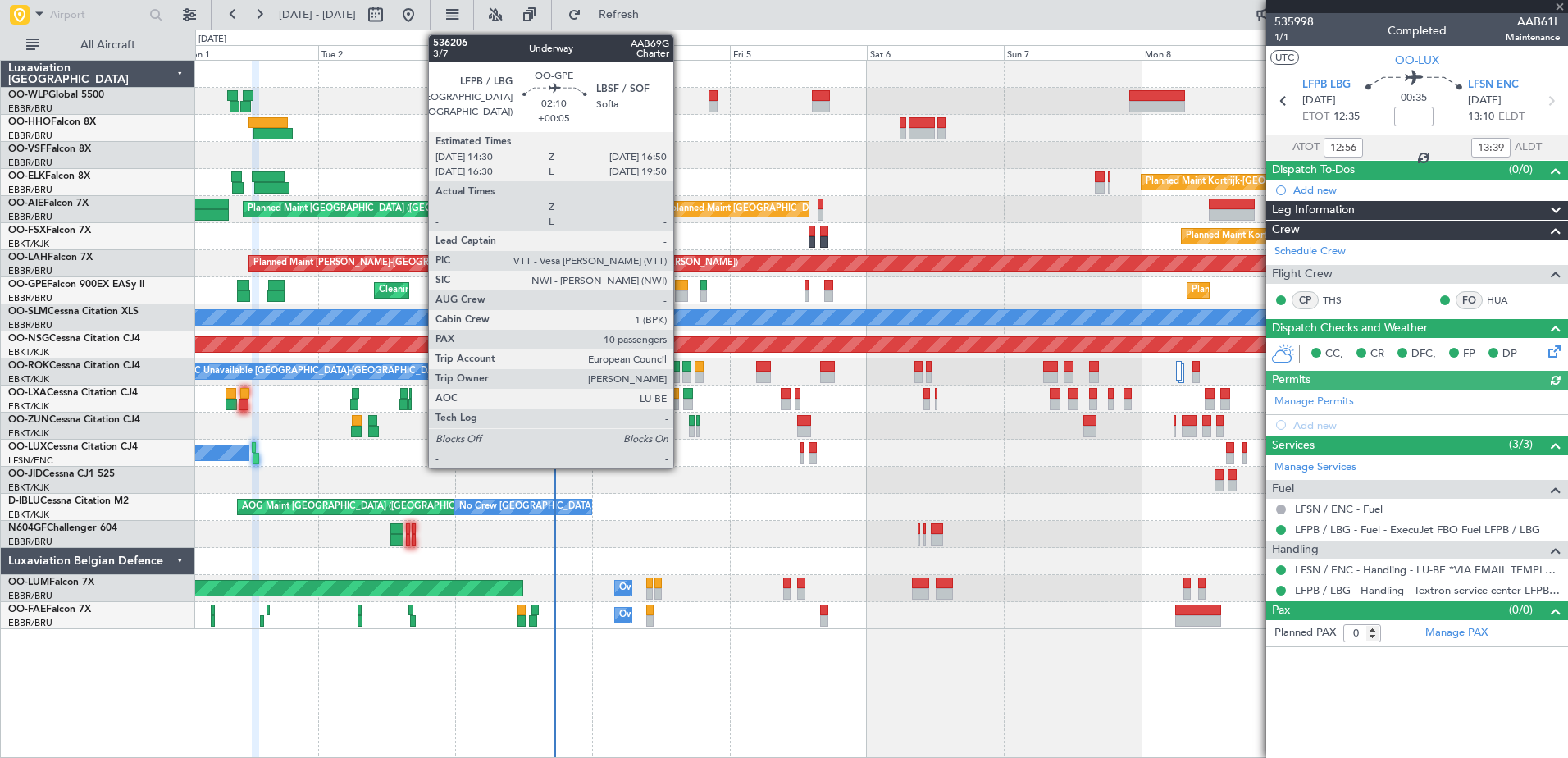
click at [680, 297] on div at bounding box center [682, 296] width 14 height 11
type input "+00:05"
type input "10"
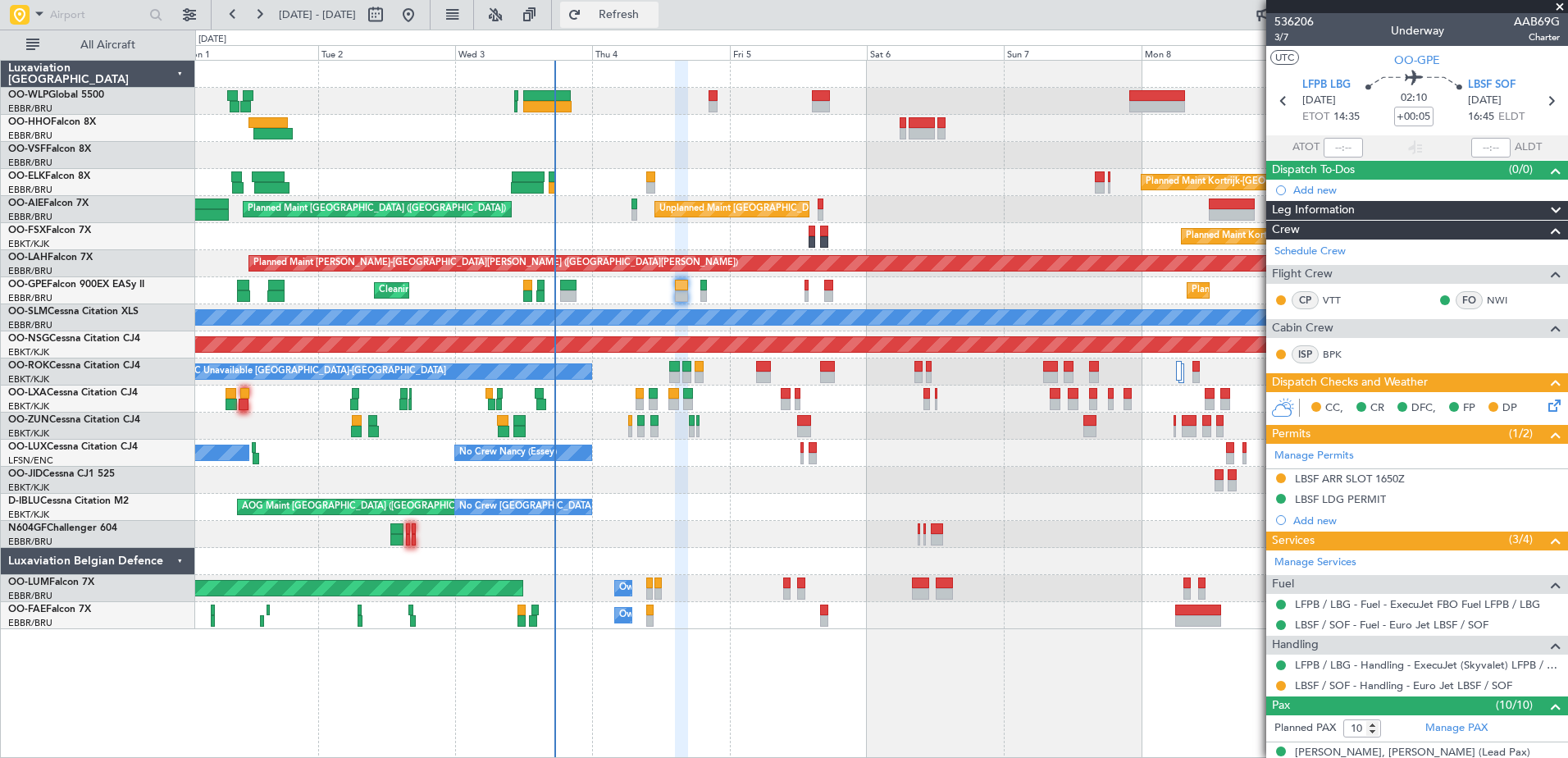
click at [653, 18] on span "Refresh" at bounding box center [619, 14] width 68 height 11
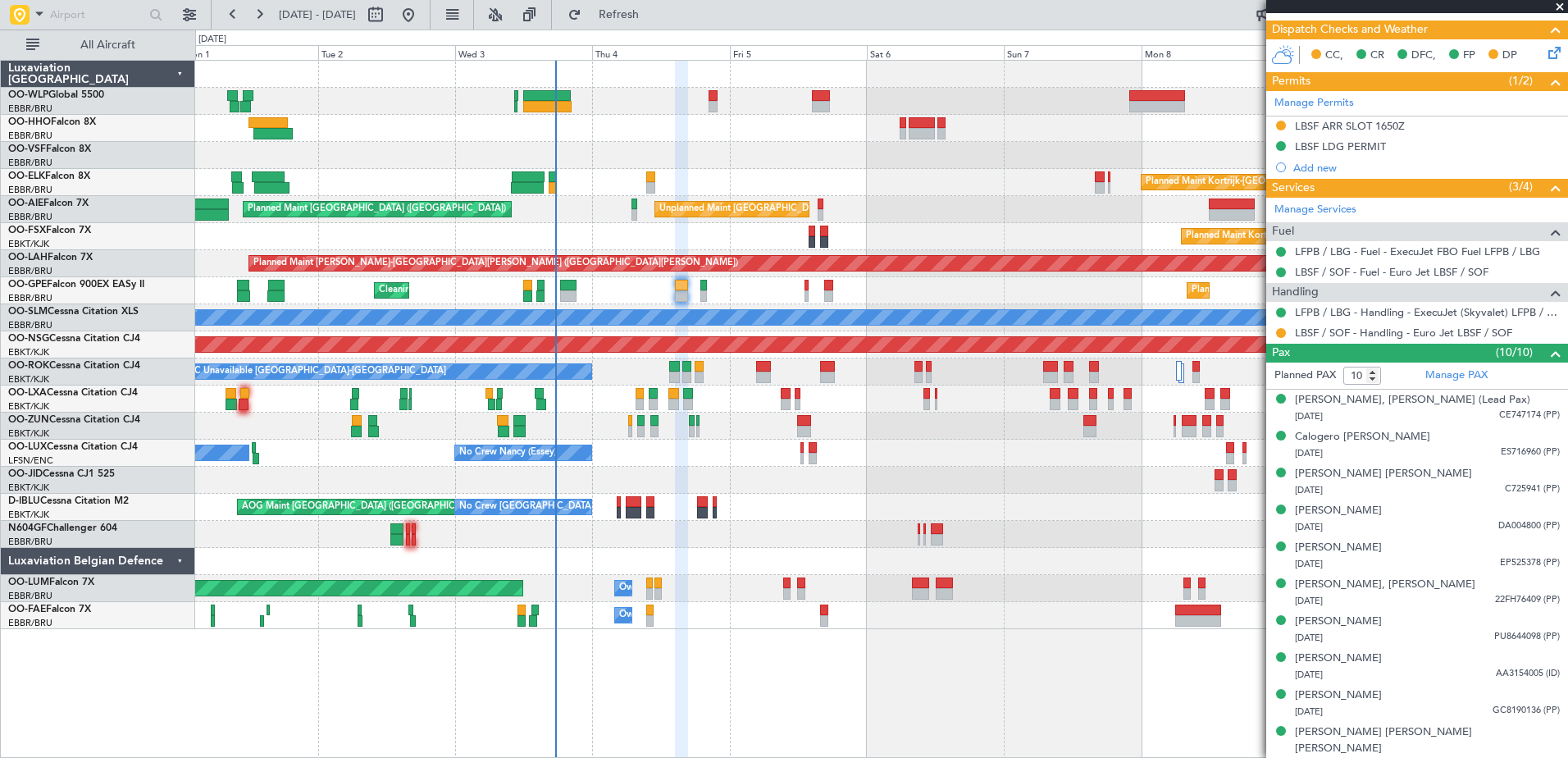
click at [792, 479] on div "Planned Maint Berlin (Brandenburg) Planned Maint Kortrijk-Wevelgem Unplanned Ma…" at bounding box center [881, 344] width 1372 height 568
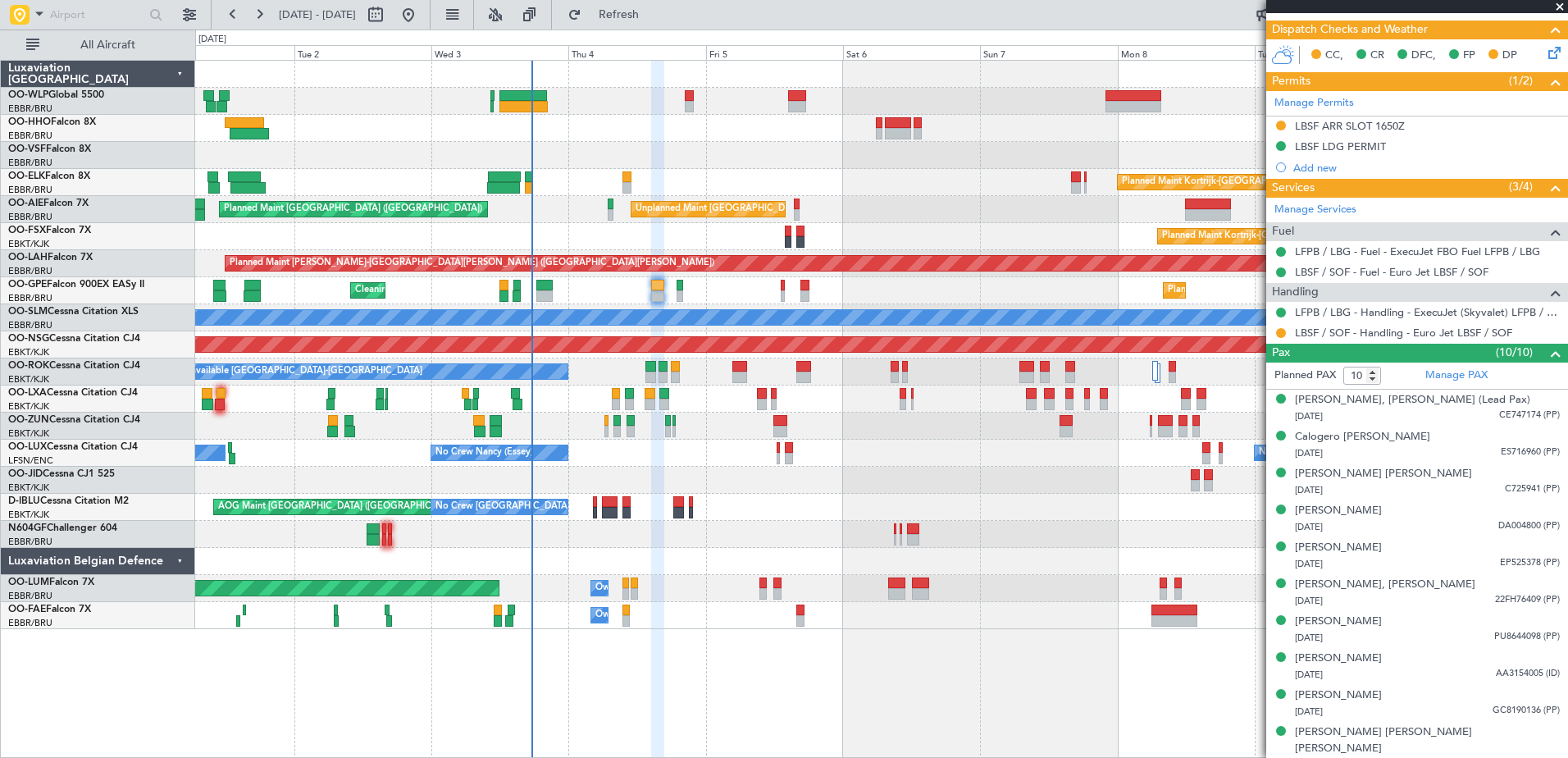
click at [645, 422] on div at bounding box center [881, 426] width 1372 height 27
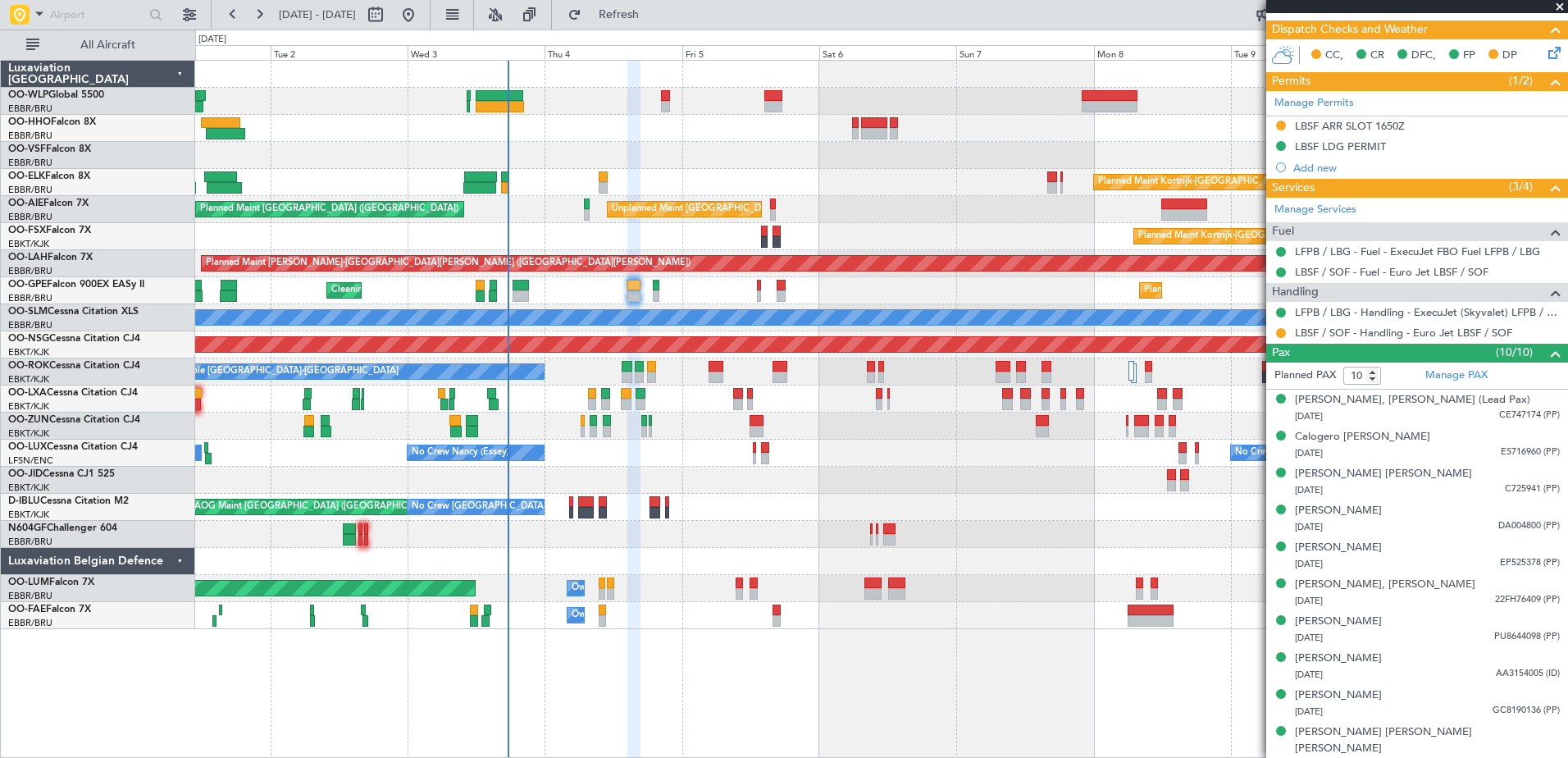
click at [629, 453] on div "Planned Maint Kortrijk-Wevelgem Unplanned Maint Brussels (Brussels National) Pl…" at bounding box center [881, 344] width 1372 height 568
click at [701, 430] on div at bounding box center [881, 426] width 1372 height 27
click at [653, 17] on span "Refresh" at bounding box center [619, 14] width 68 height 11
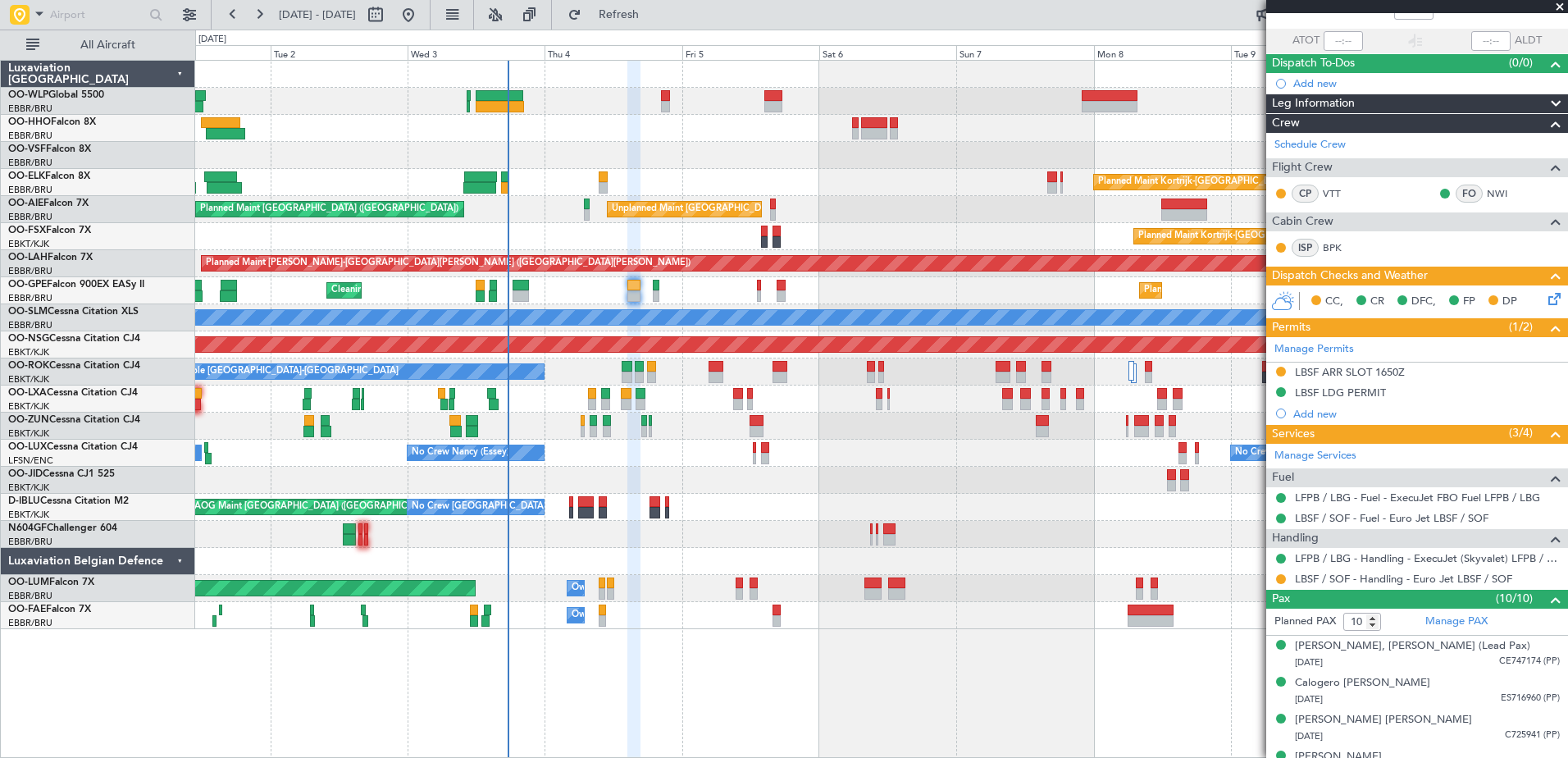
scroll to position [0, 0]
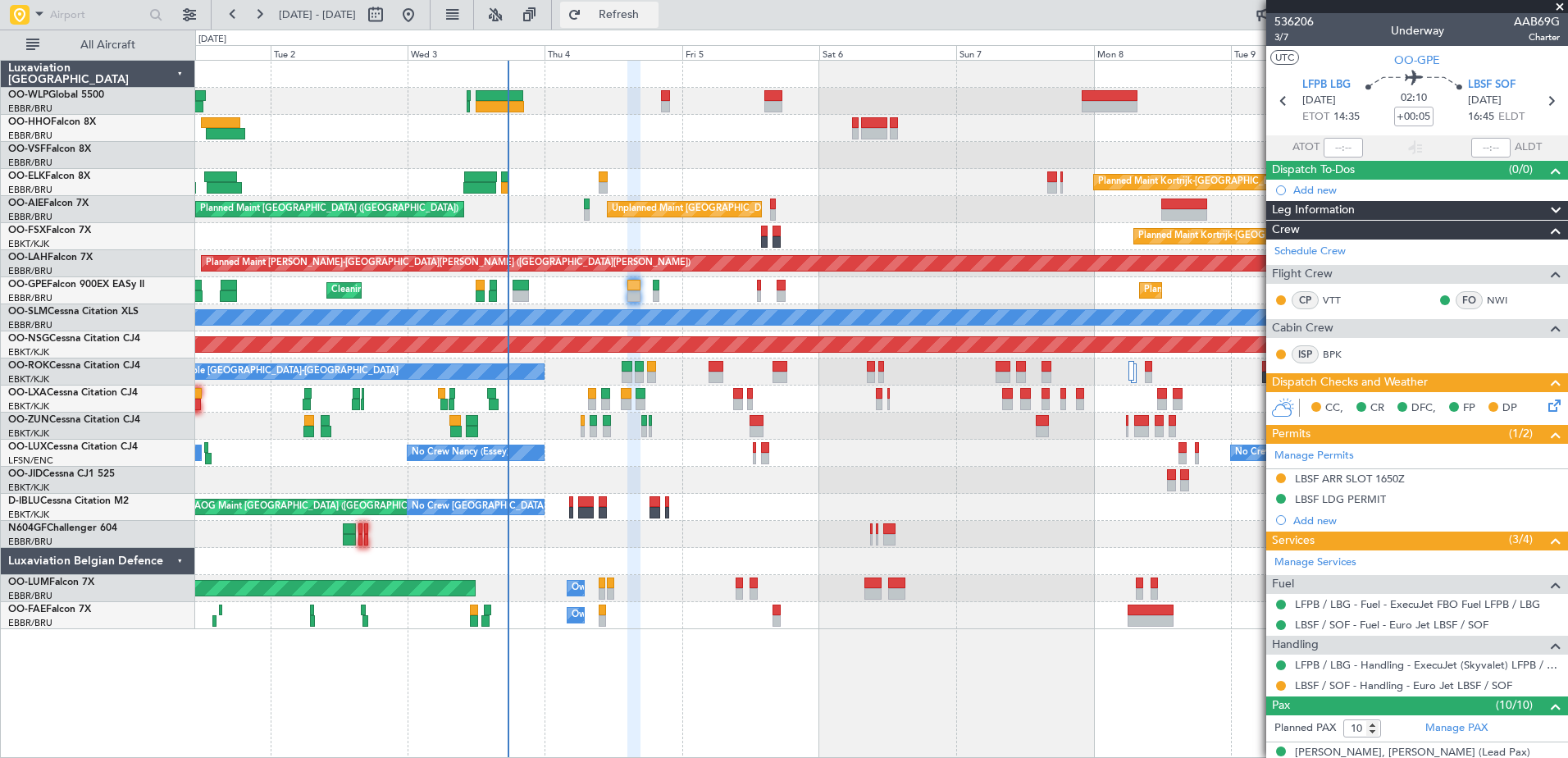
click at [645, 21] on button "Refresh" at bounding box center [609, 15] width 98 height 26
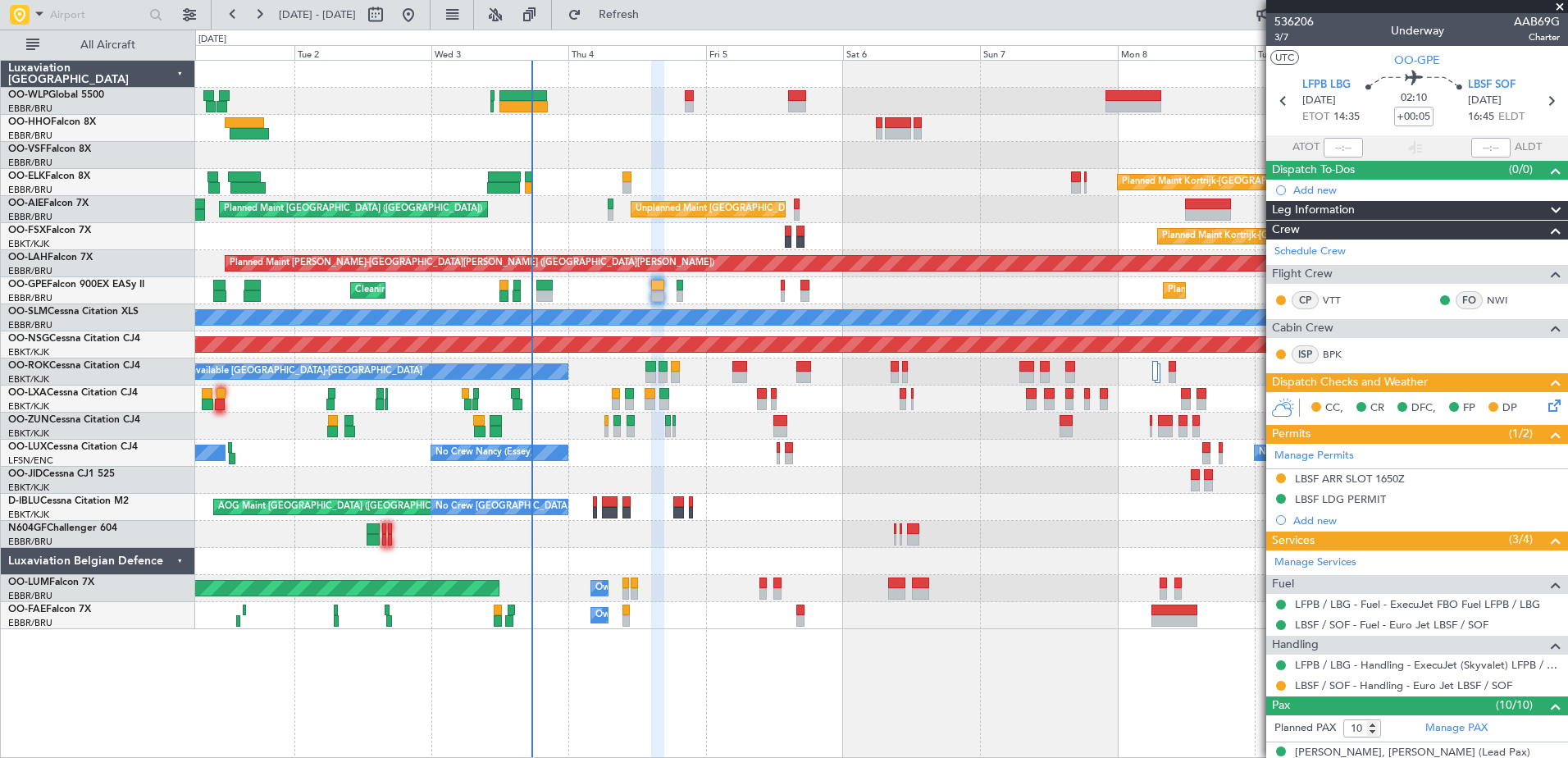
click at [703, 462] on div "No Crew Nancy (Essey) No Crew Nancy (Essey) No Crew Paris (Le Bourget)" at bounding box center [881, 453] width 1372 height 27
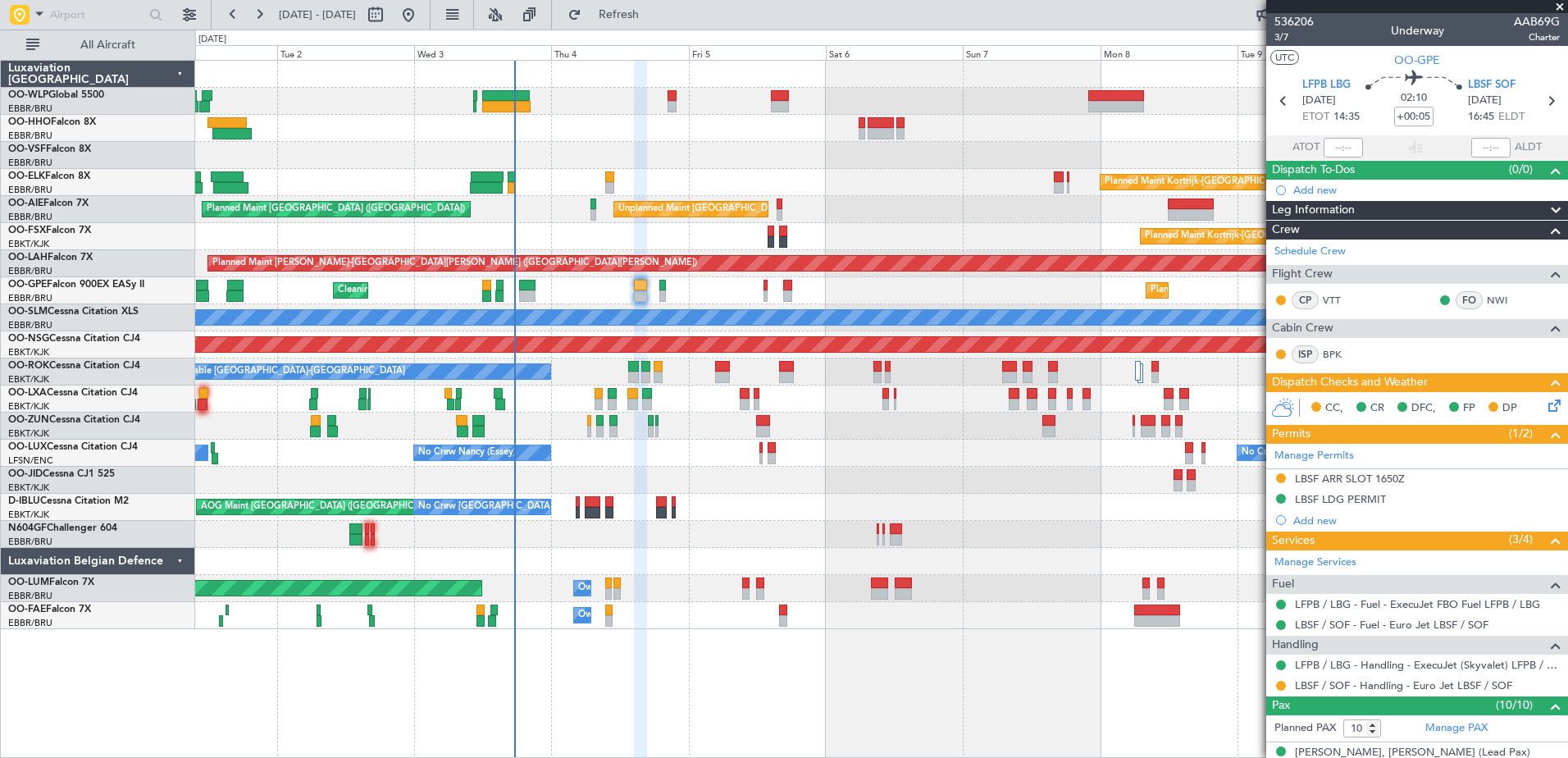
click at [724, 490] on div at bounding box center [881, 480] width 1372 height 27
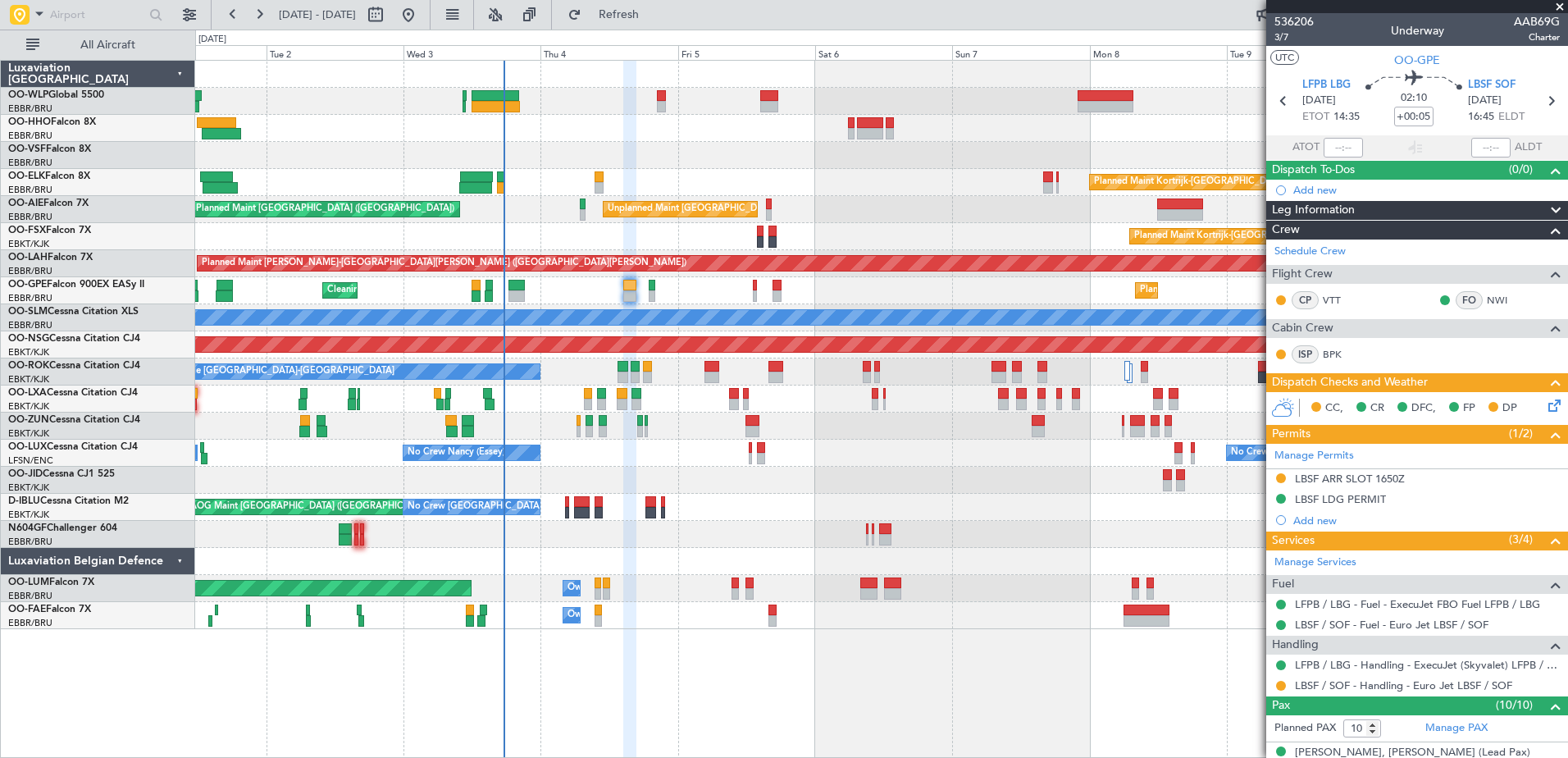
click at [744, 486] on div at bounding box center [881, 480] width 1372 height 27
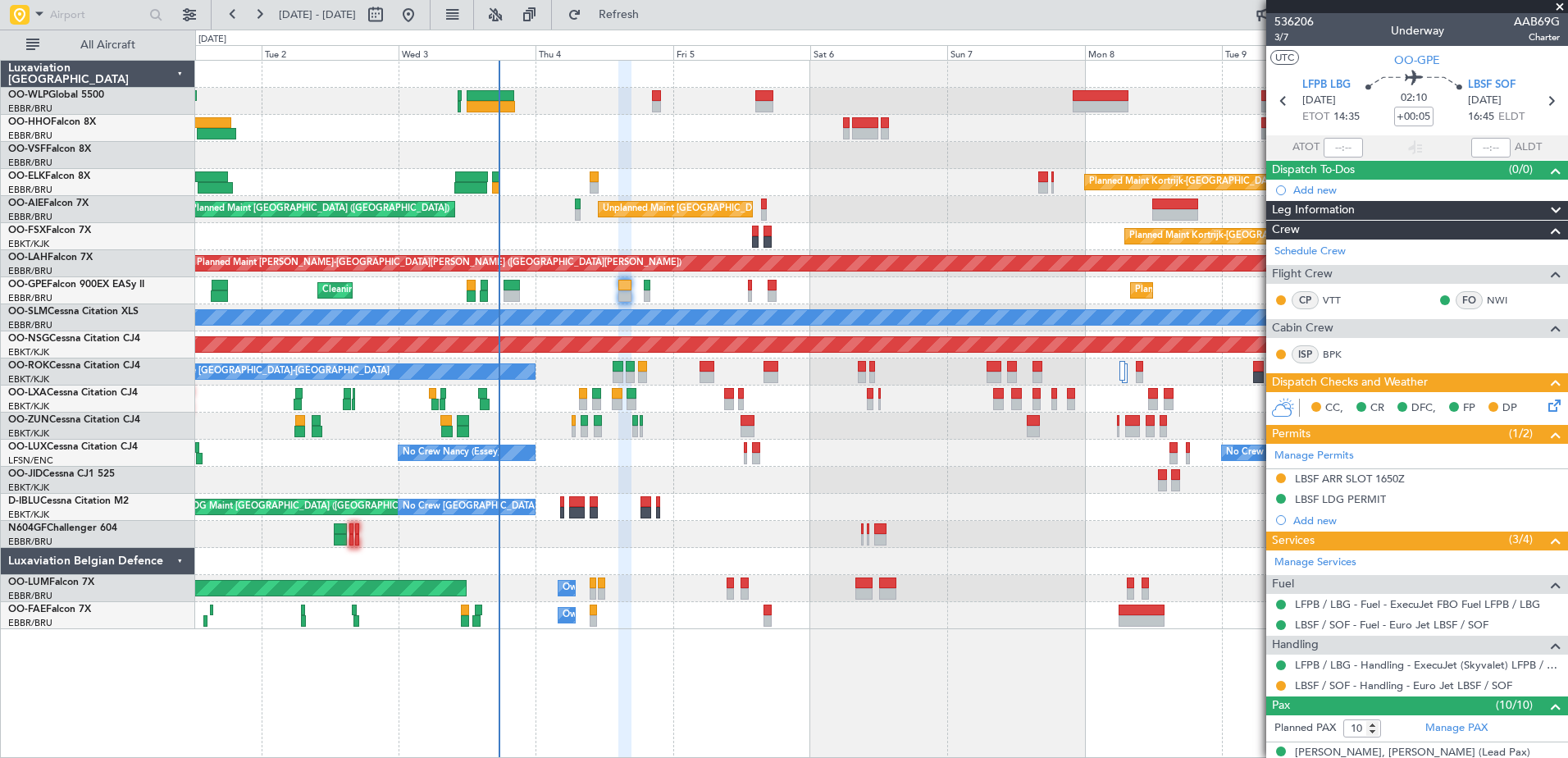
click at [667, 419] on div at bounding box center [881, 426] width 1372 height 27
click at [653, 19] on span "Refresh" at bounding box center [619, 14] width 68 height 11
click at [989, 500] on div "No Crew [GEOGRAPHIC_DATA] ([GEOGRAPHIC_DATA] National) AOG Maint [GEOGRAPHIC_DA…" at bounding box center [881, 507] width 1372 height 27
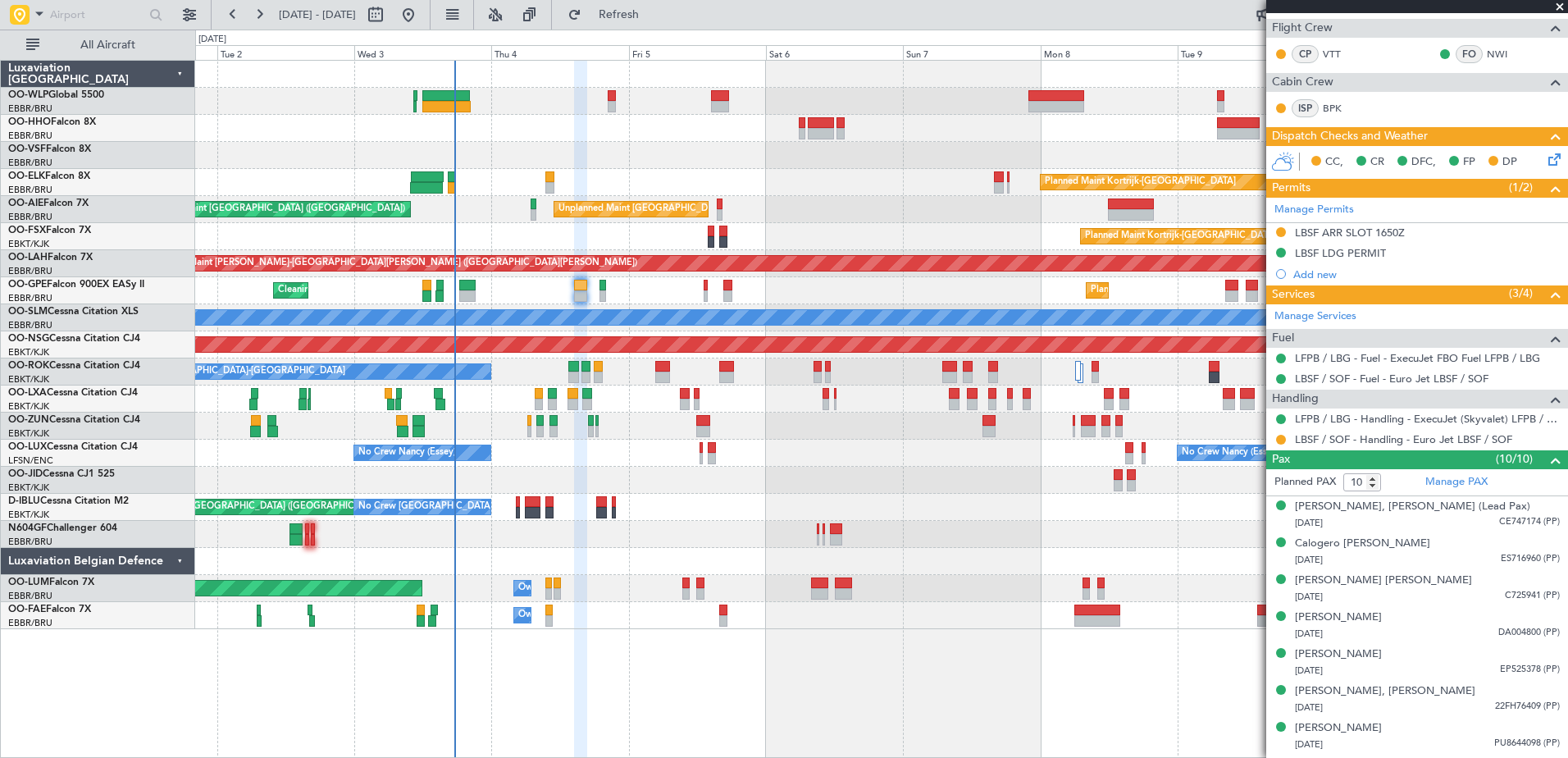
scroll to position [353, 0]
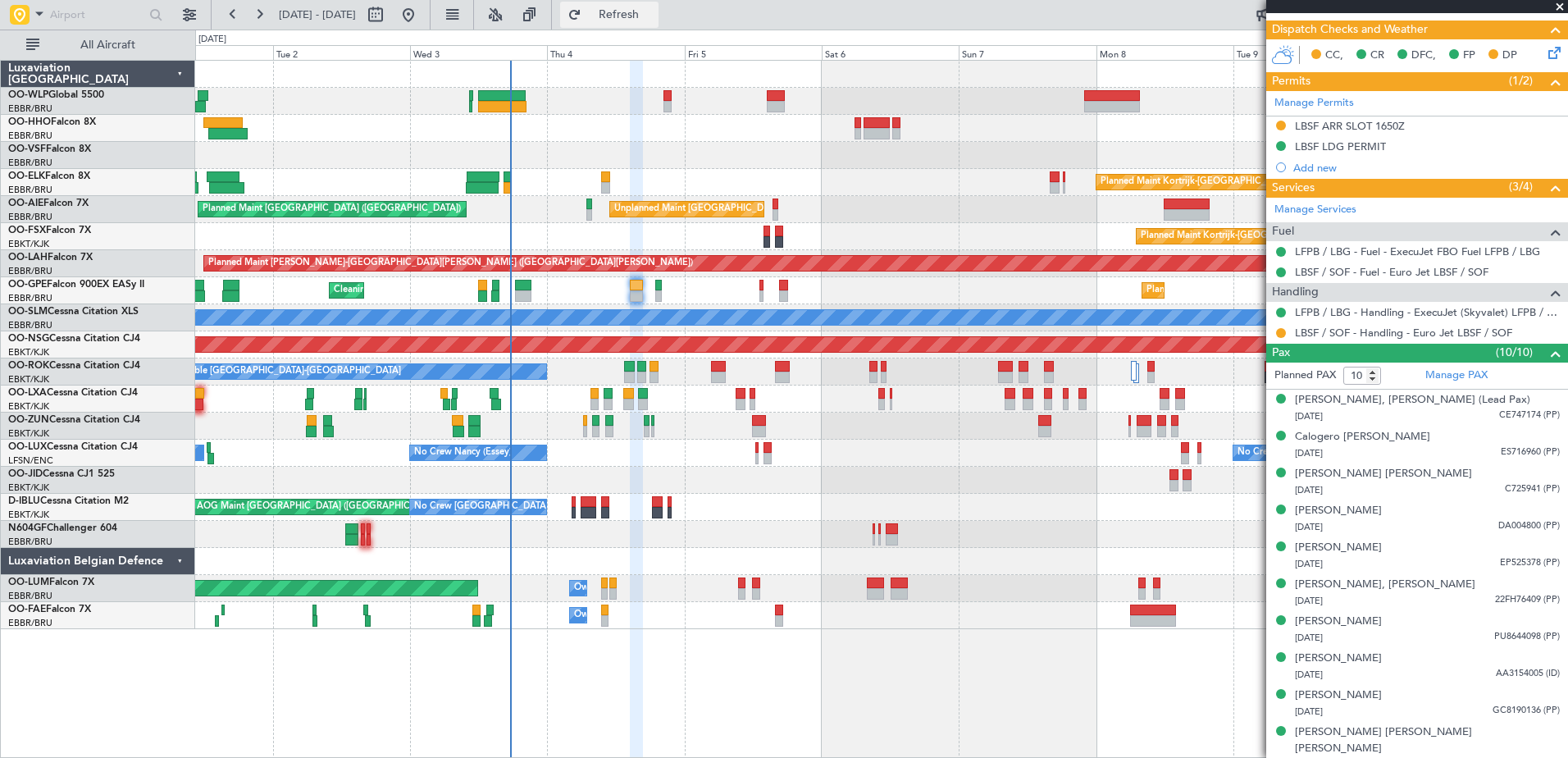
click at [647, 21] on button "Refresh" at bounding box center [609, 15] width 98 height 26
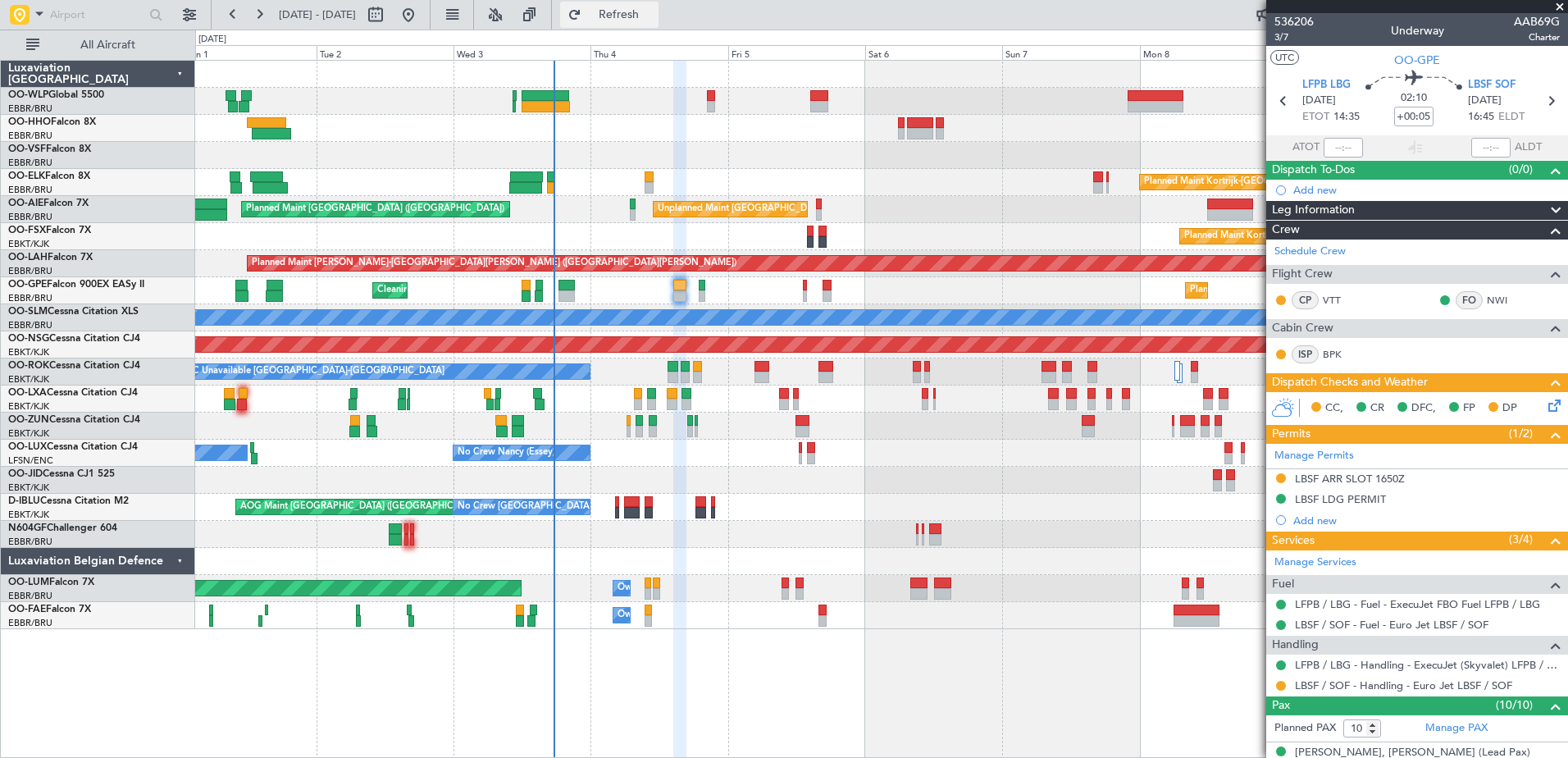
click at [640, 16] on span "Refresh" at bounding box center [619, 14] width 68 height 11
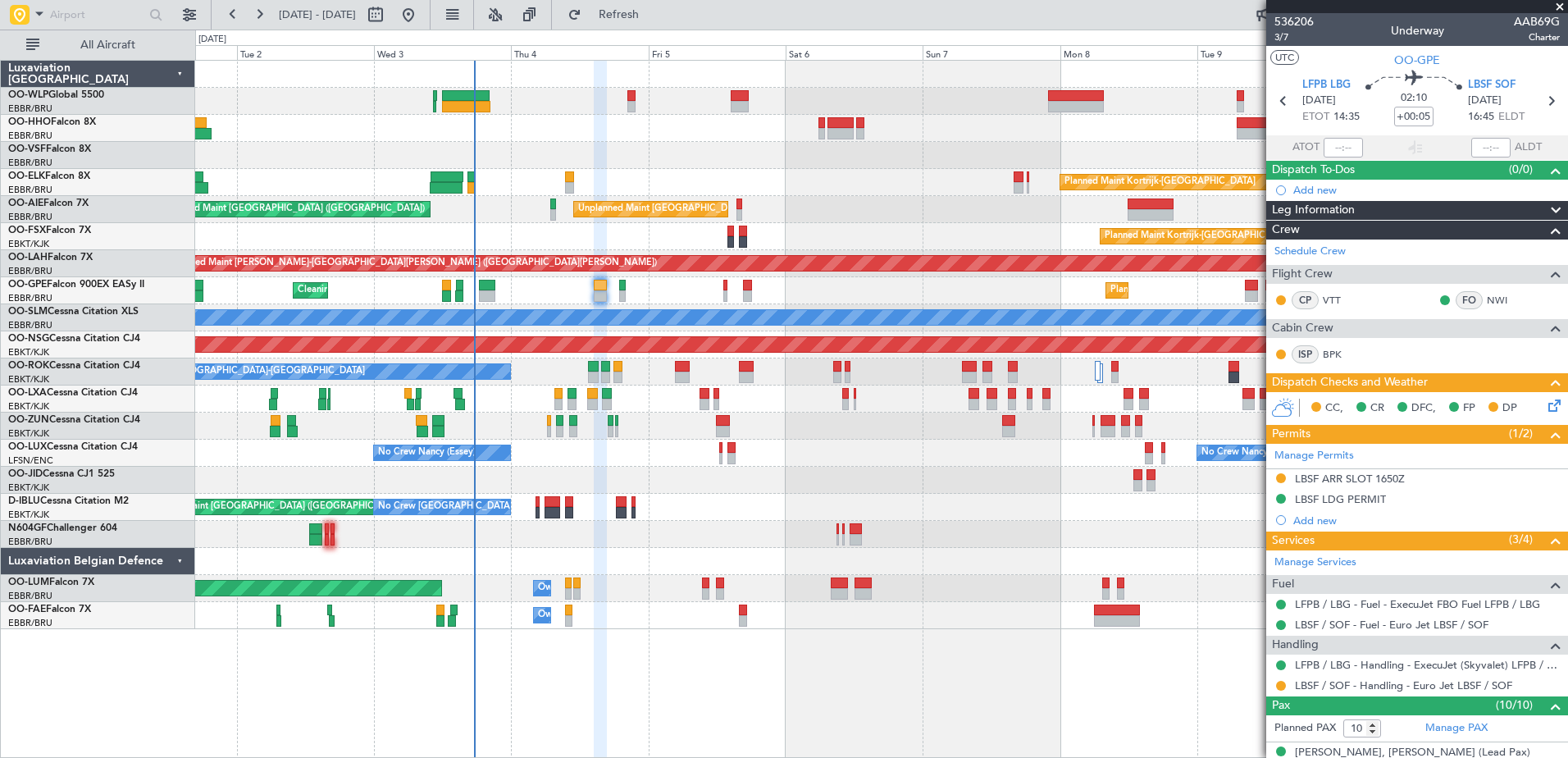
click at [618, 461] on div "No Crew Nancy (Essey) No Crew Nancy (Essey) No Crew Paris (Le Bourget)" at bounding box center [881, 453] width 1372 height 27
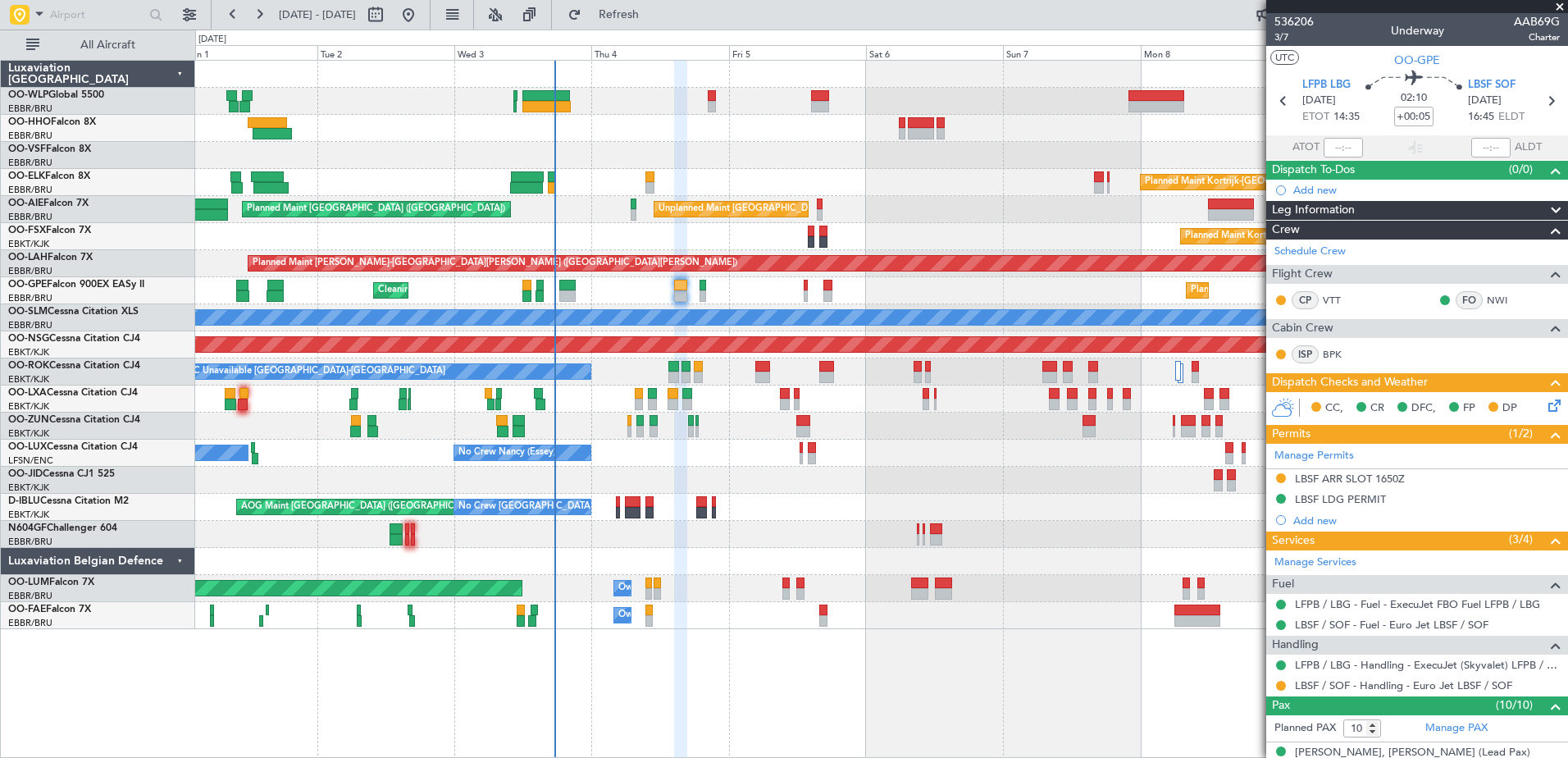
click at [665, 465] on div "No Crew Nancy (Essey) No Crew Nancy (Essey) No Crew Paris (Le Bourget)" at bounding box center [881, 453] width 1372 height 27
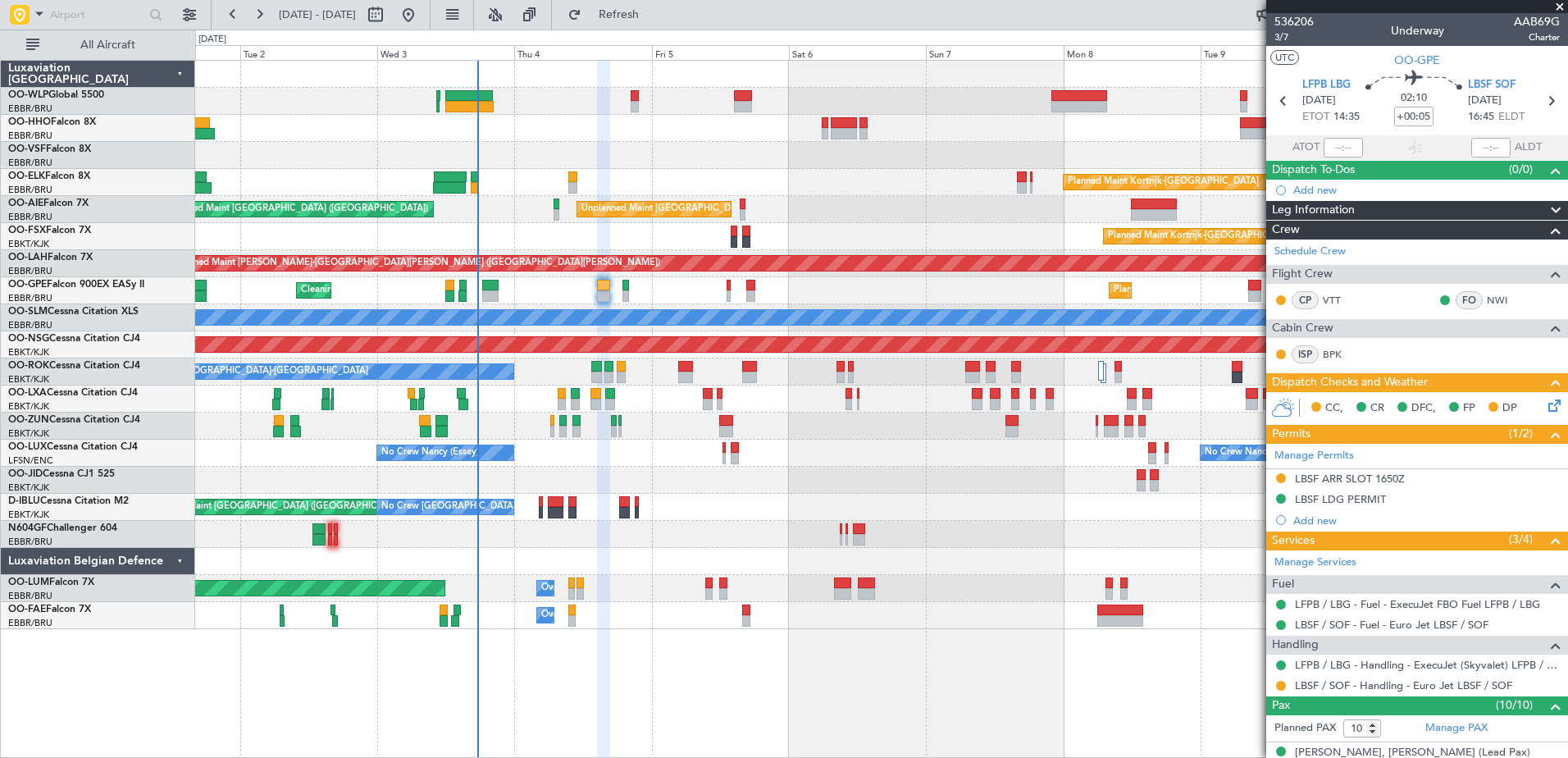
click at [718, 481] on div at bounding box center [881, 480] width 1372 height 27
click at [713, 492] on div at bounding box center [881, 480] width 1372 height 27
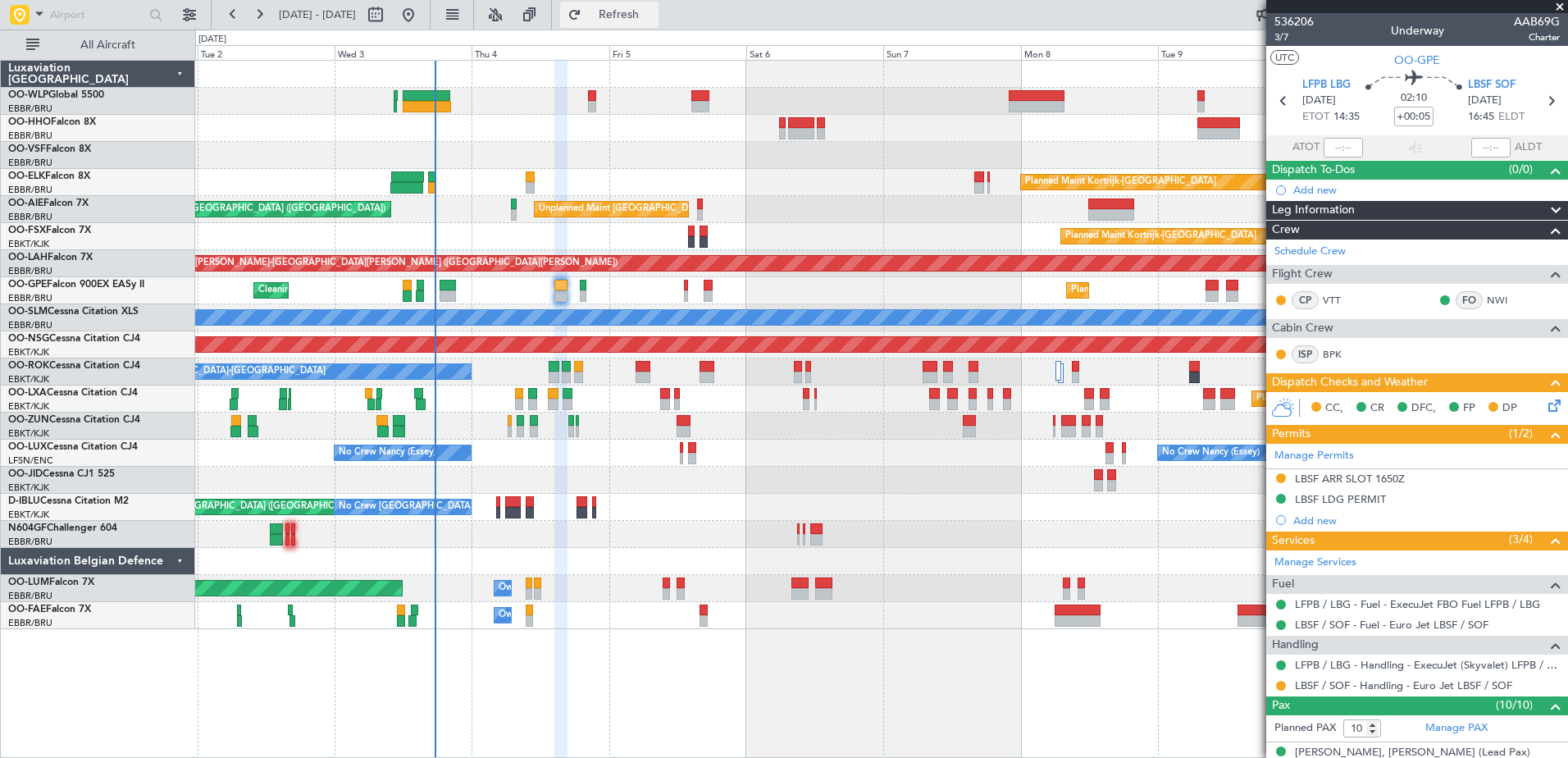
click at [653, 12] on span "Refresh" at bounding box center [619, 14] width 68 height 11
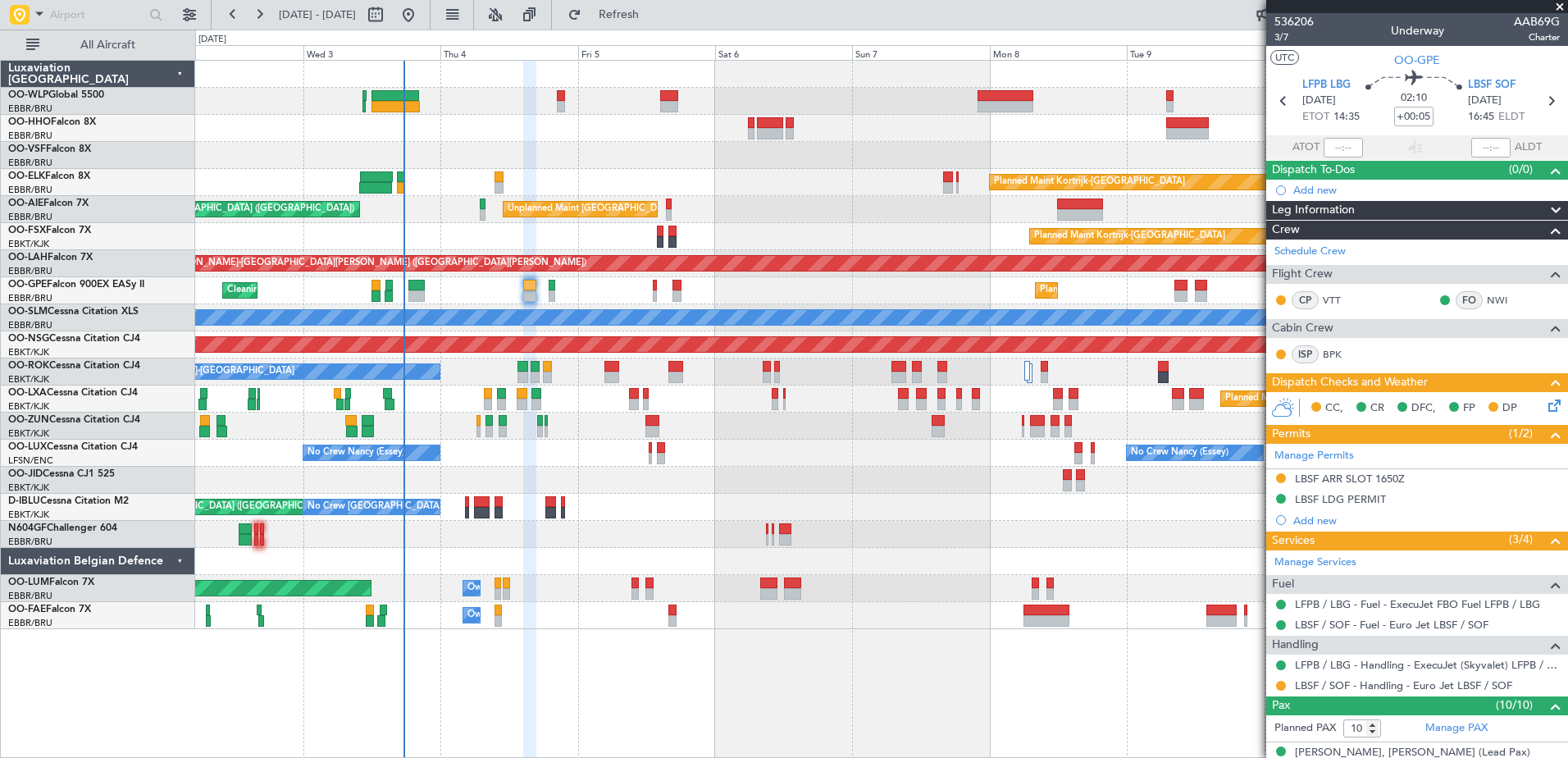
click at [655, 516] on div "AOG Maint [GEOGRAPHIC_DATA] ([GEOGRAPHIC_DATA] National) No Crew [GEOGRAPHIC_DA…" at bounding box center [881, 507] width 1372 height 27
click at [653, 15] on span "Refresh" at bounding box center [619, 14] width 68 height 11
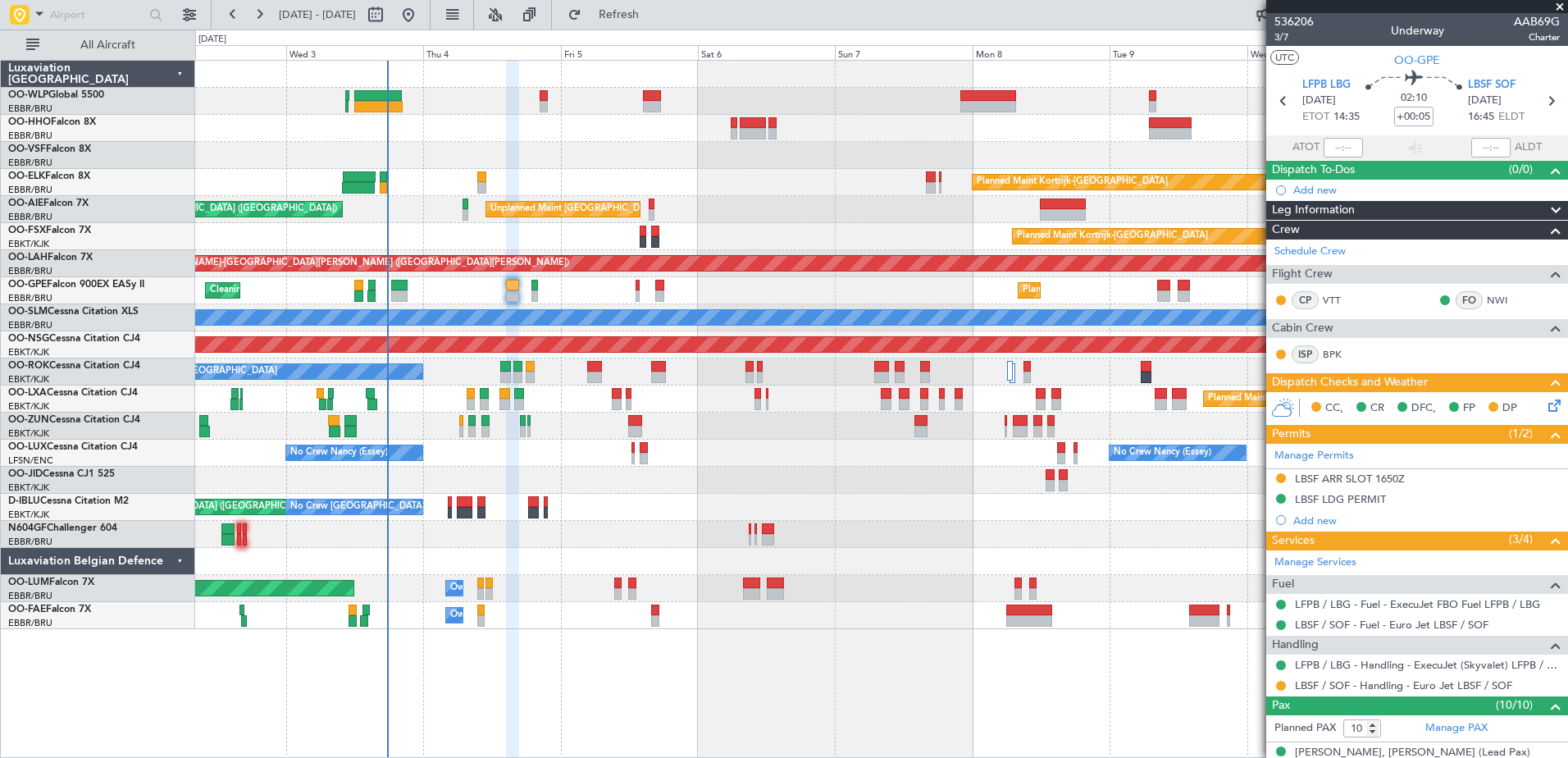
click at [518, 460] on div "No Crew [PERSON_NAME] ([PERSON_NAME]) No Crew [PERSON_NAME] ([PERSON_NAME]) No …" at bounding box center [881, 453] width 1372 height 27
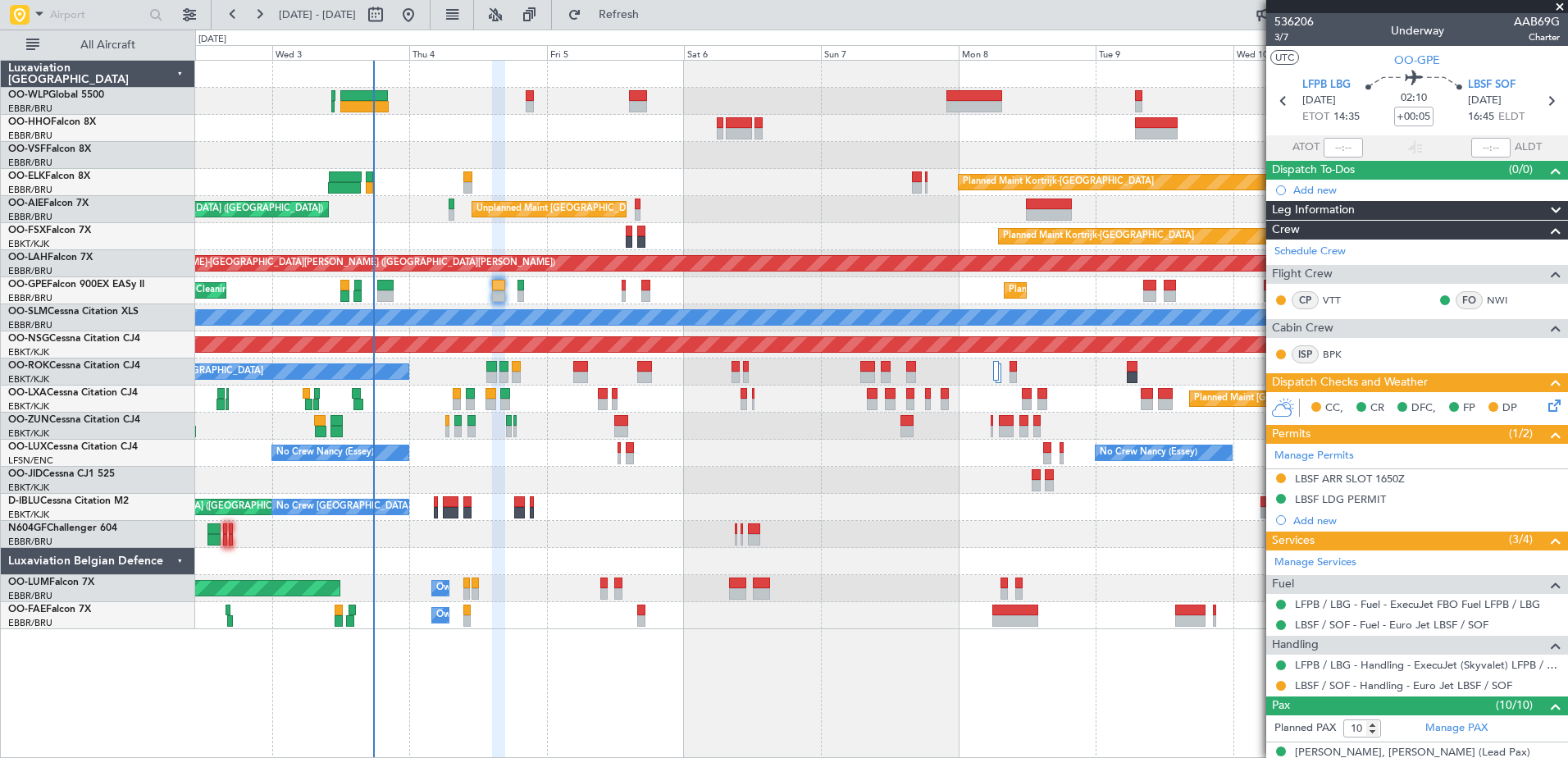
click at [504, 464] on div "No Crew [PERSON_NAME] ([PERSON_NAME]) No Crew [PERSON_NAME] ([PERSON_NAME]) No …" at bounding box center [881, 453] width 1372 height 27
click at [653, 18] on span "Refresh" at bounding box center [619, 14] width 68 height 11
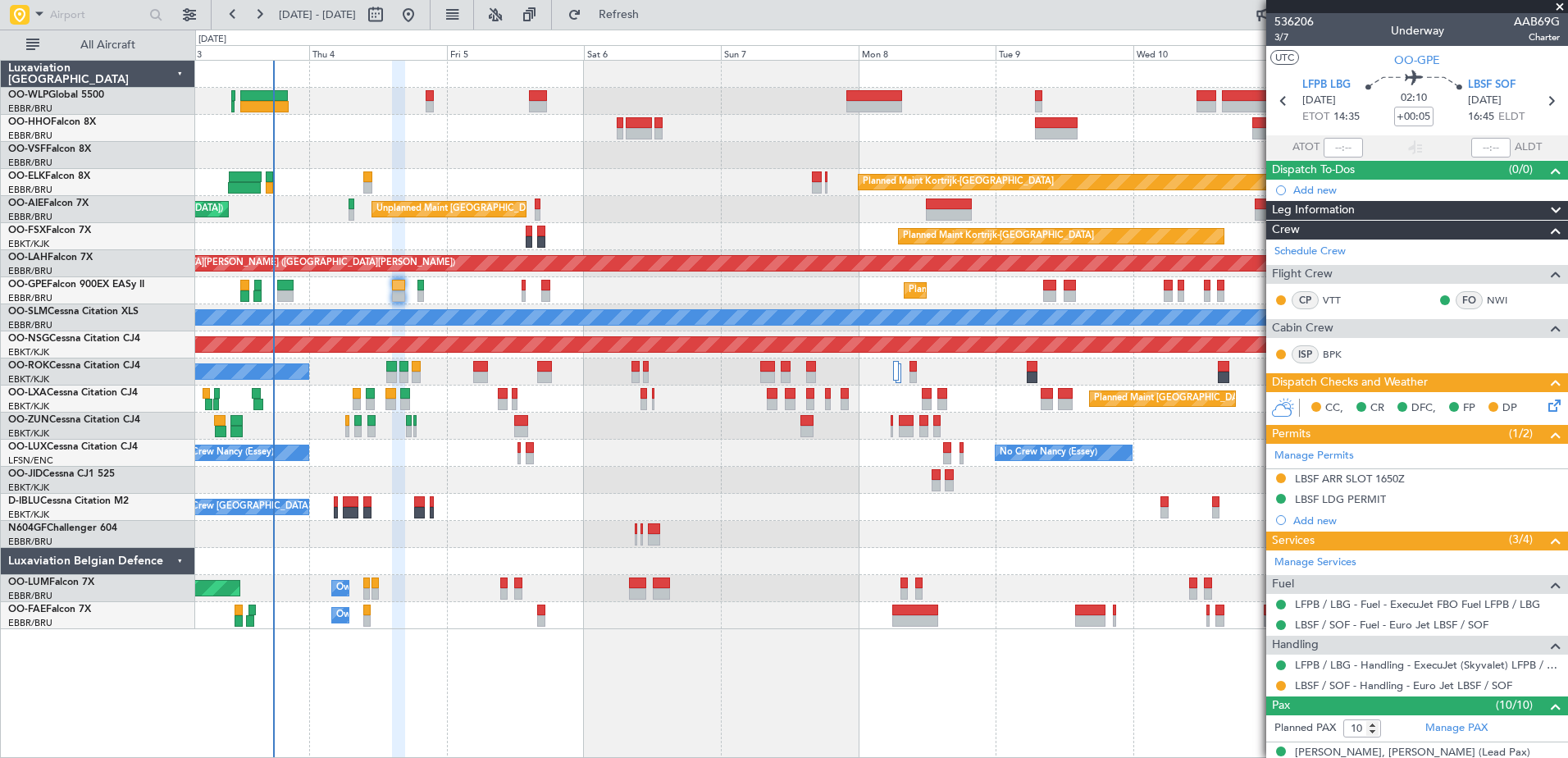
click at [601, 490] on div at bounding box center [881, 480] width 1372 height 27
click at [520, 513] on div "AOG Maint [GEOGRAPHIC_DATA] ([GEOGRAPHIC_DATA] National) No Crew [GEOGRAPHIC_DA…" at bounding box center [881, 507] width 1372 height 27
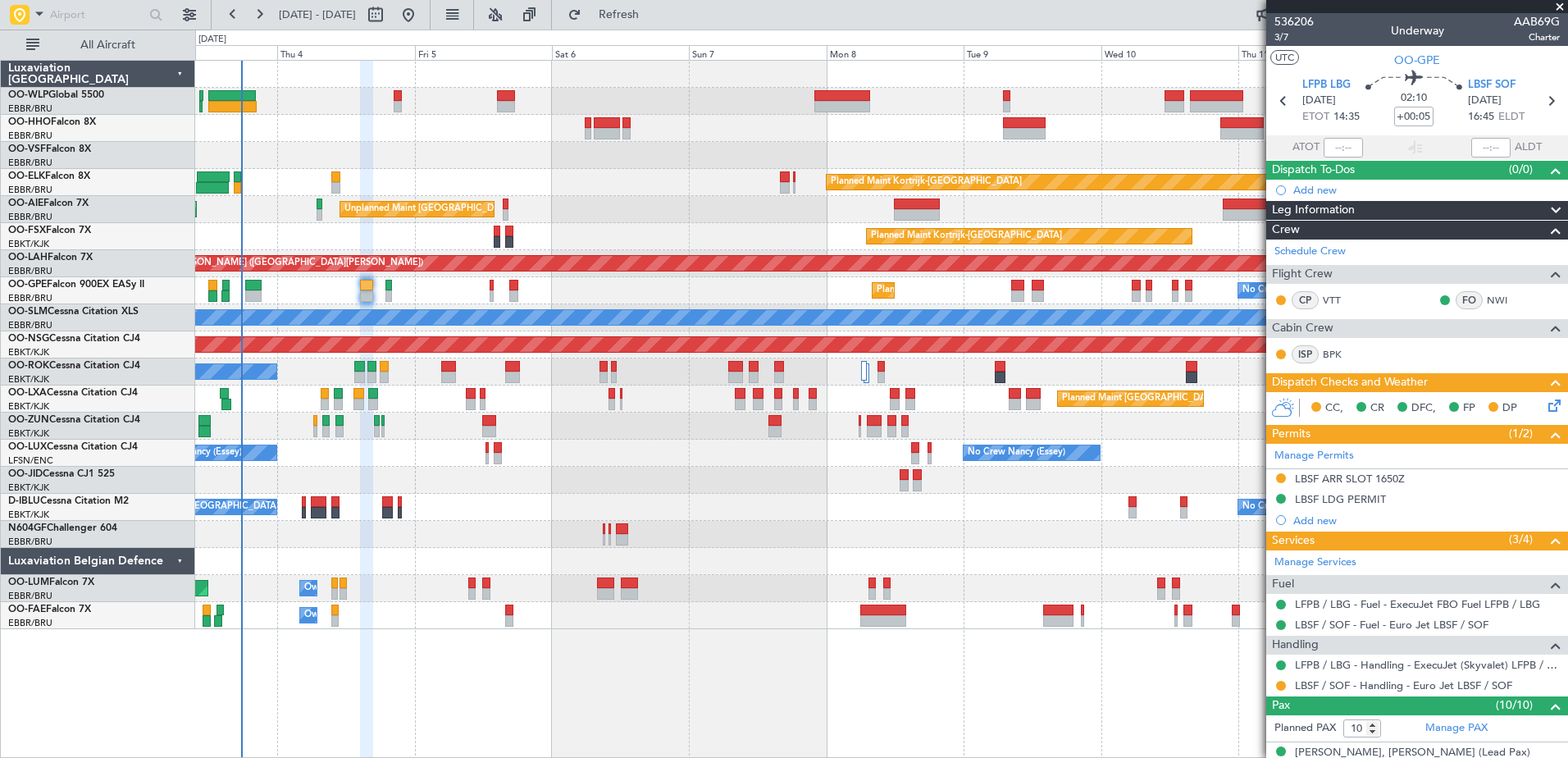
click at [381, 459] on div "No Crew [PERSON_NAME] ([PERSON_NAME]) No Crew [PERSON_NAME] ([PERSON_NAME]) No …" at bounding box center [881, 453] width 1372 height 27
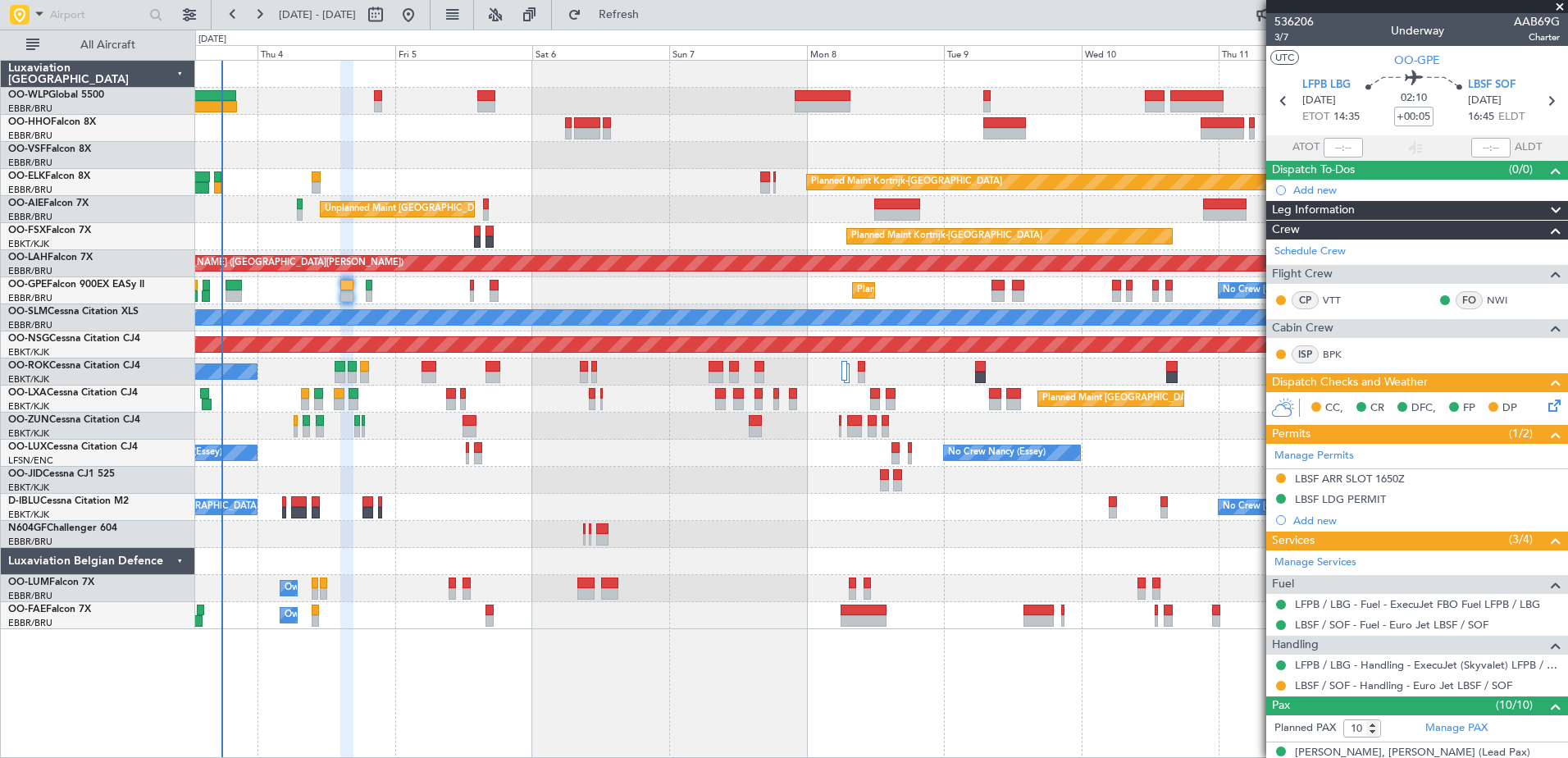
click at [725, 488] on div at bounding box center [881, 480] width 1372 height 27
click at [653, 9] on span "Refresh" at bounding box center [619, 14] width 68 height 11
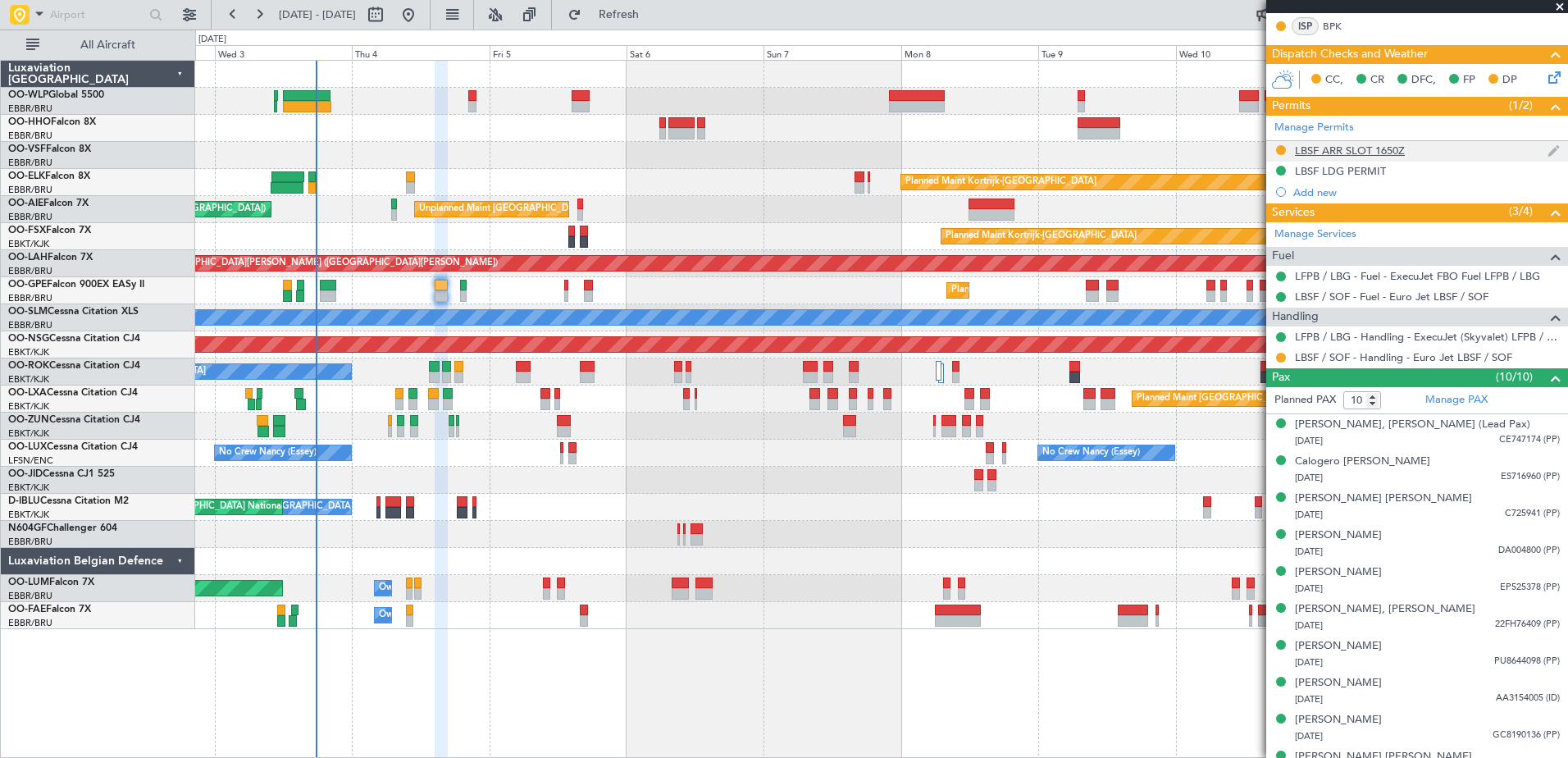
scroll to position [353, 0]
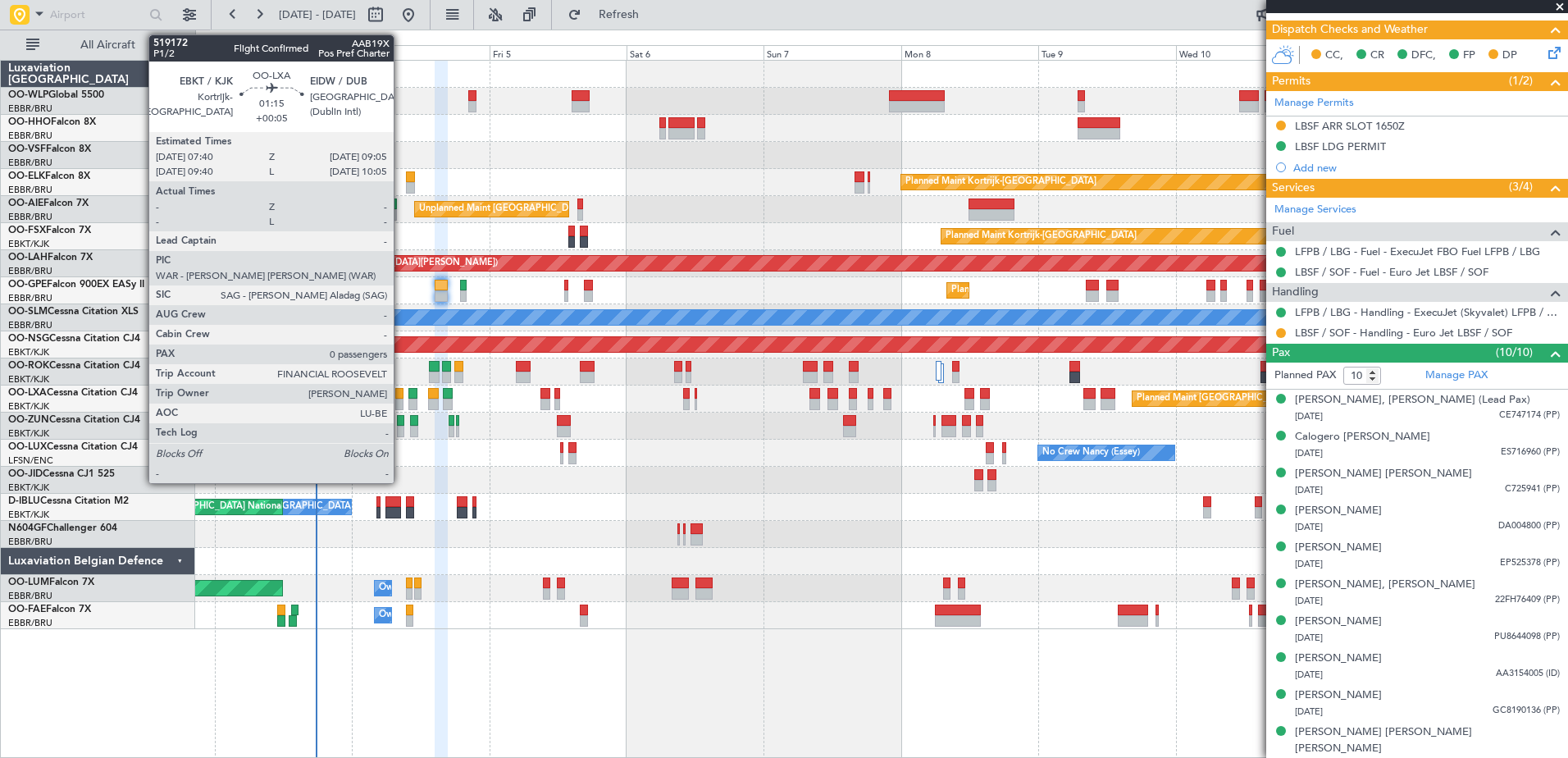
click at [401, 405] on div at bounding box center [399, 404] width 8 height 11
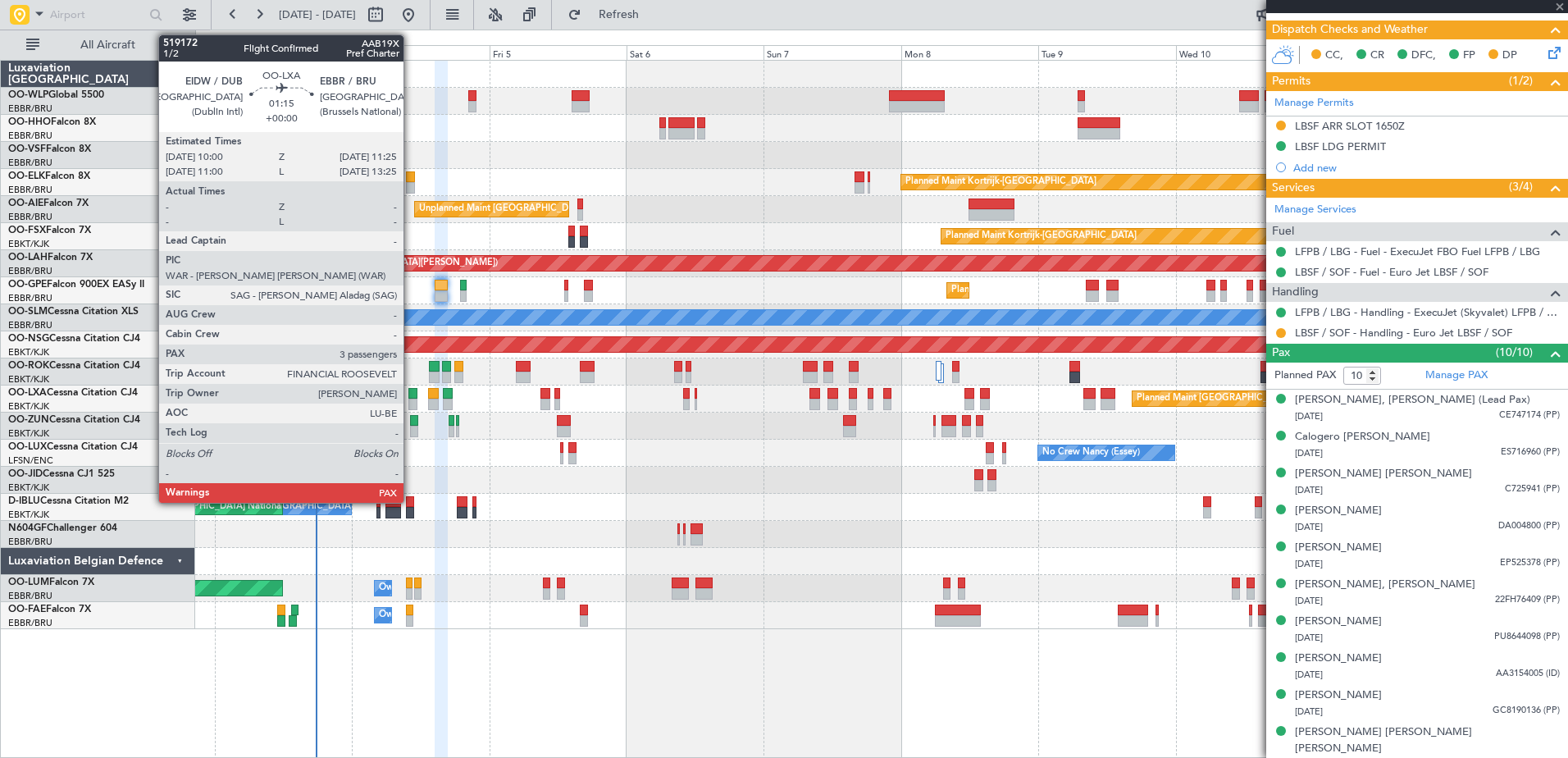
click at [410, 402] on div at bounding box center [412, 404] width 8 height 11
type input "0"
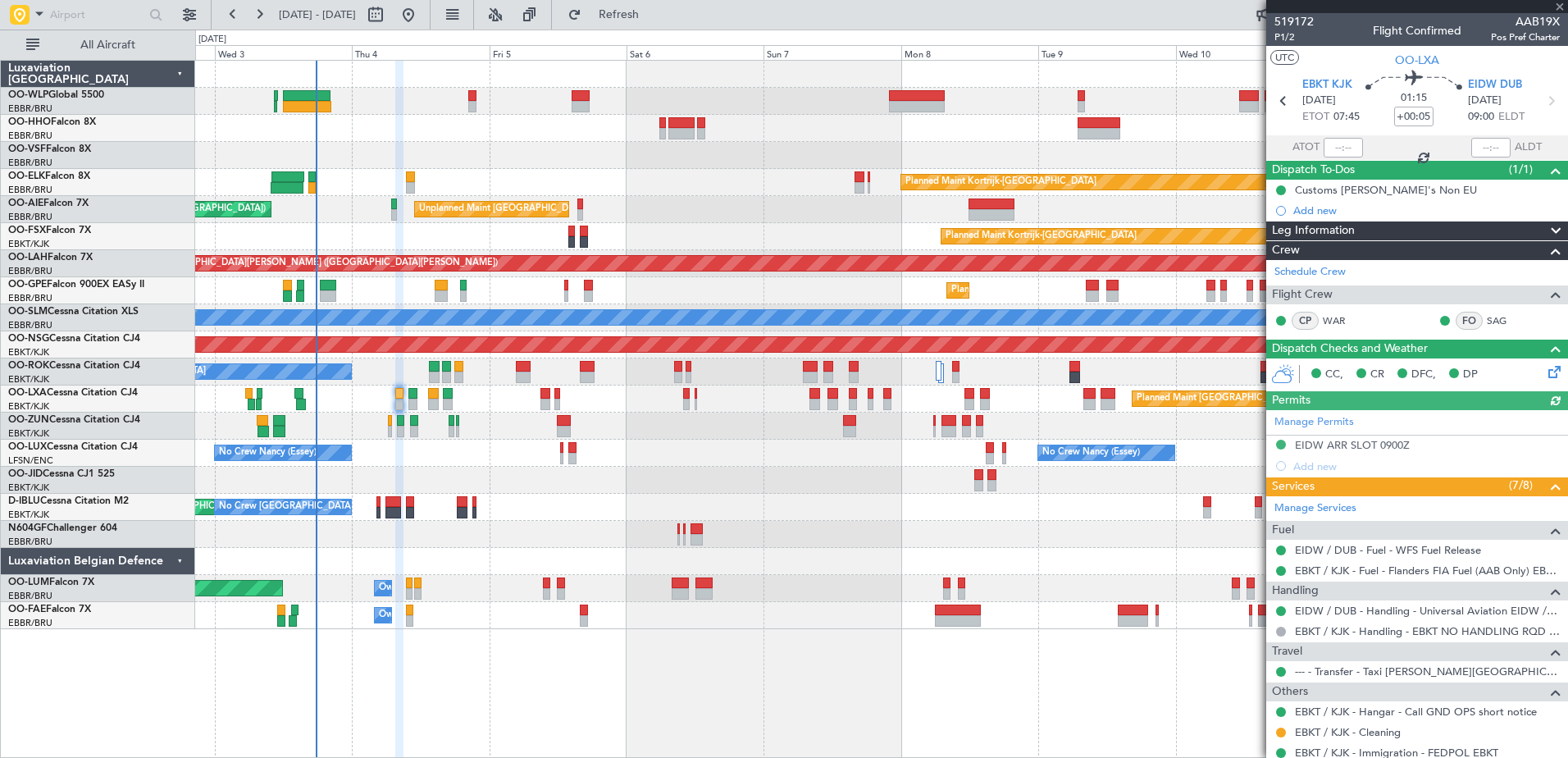
type input "3"
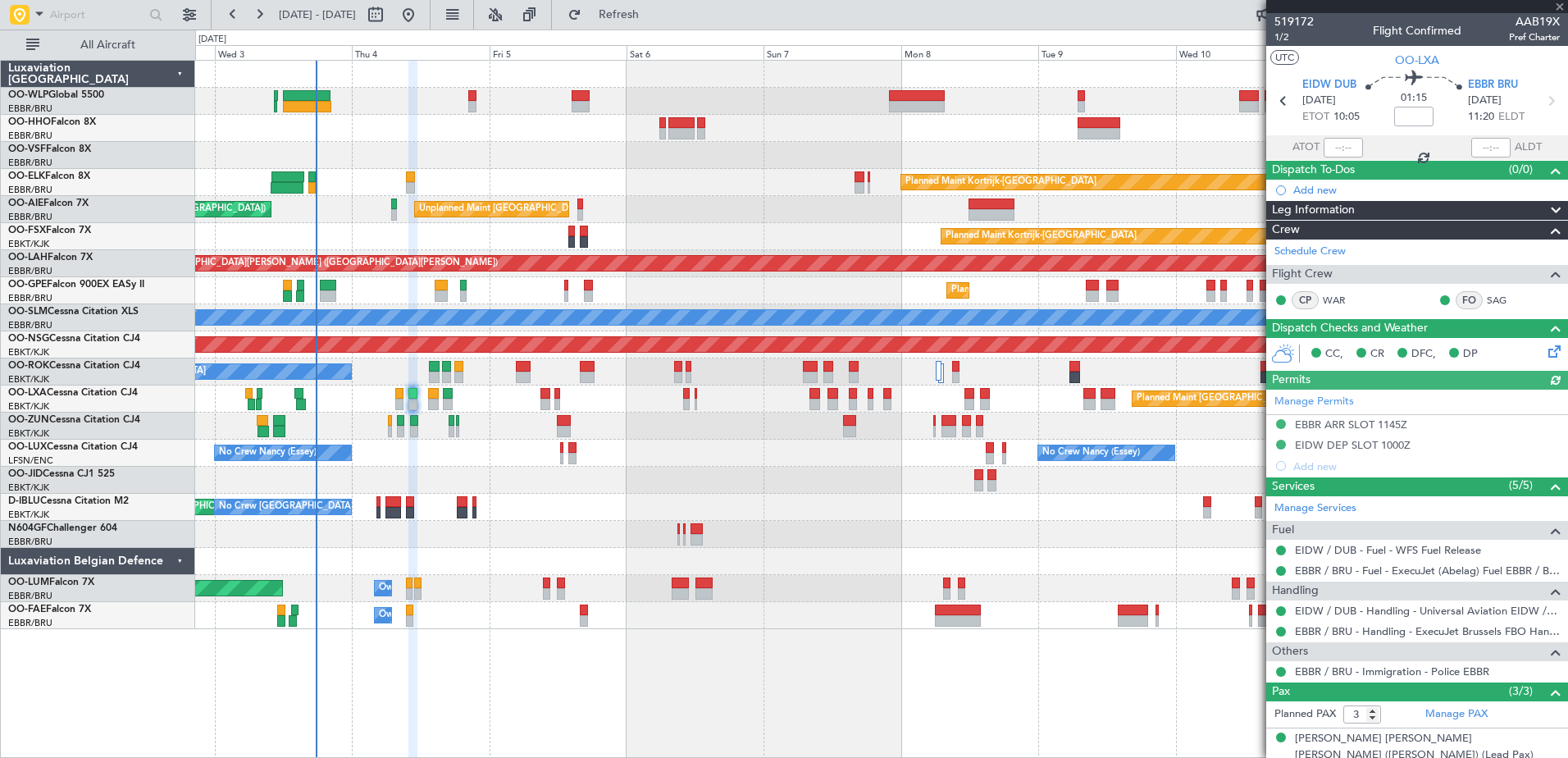
scroll to position [97, 0]
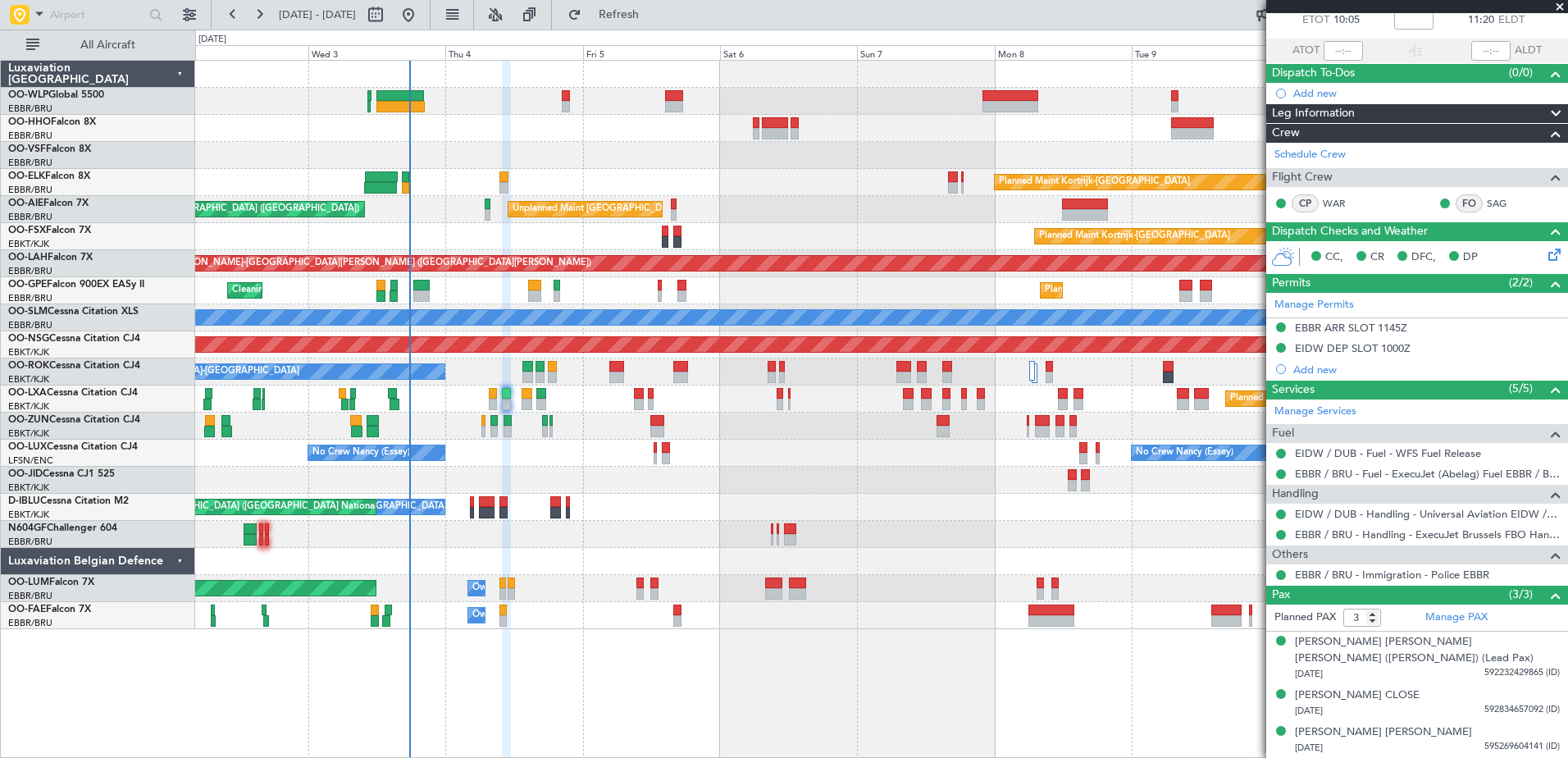
click at [759, 519] on div "No Crew [GEOGRAPHIC_DATA] ([GEOGRAPHIC_DATA] National) No Crew [GEOGRAPHIC_DATA…" at bounding box center [881, 507] width 1372 height 27
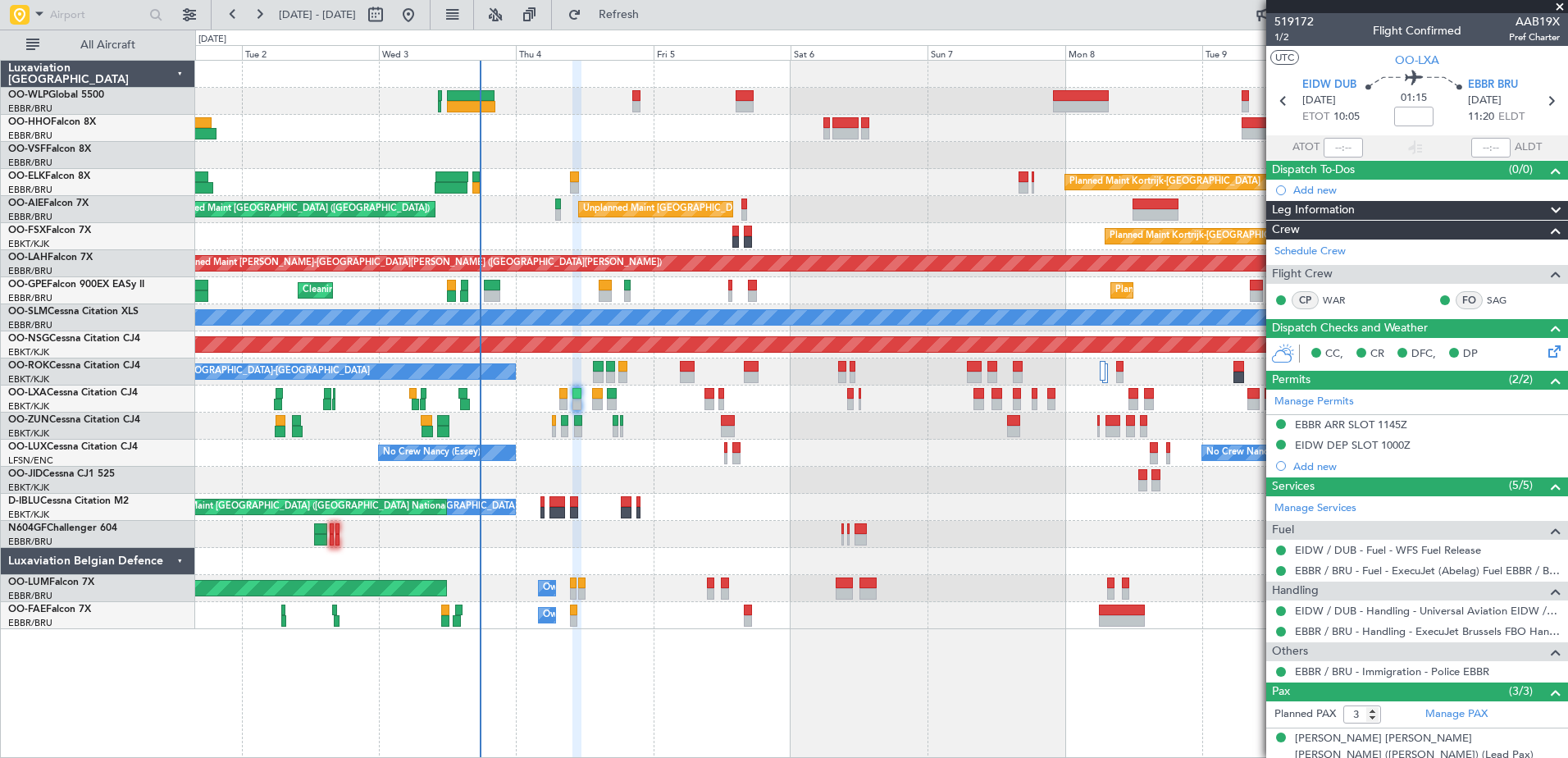
click at [808, 483] on div at bounding box center [881, 480] width 1372 height 27
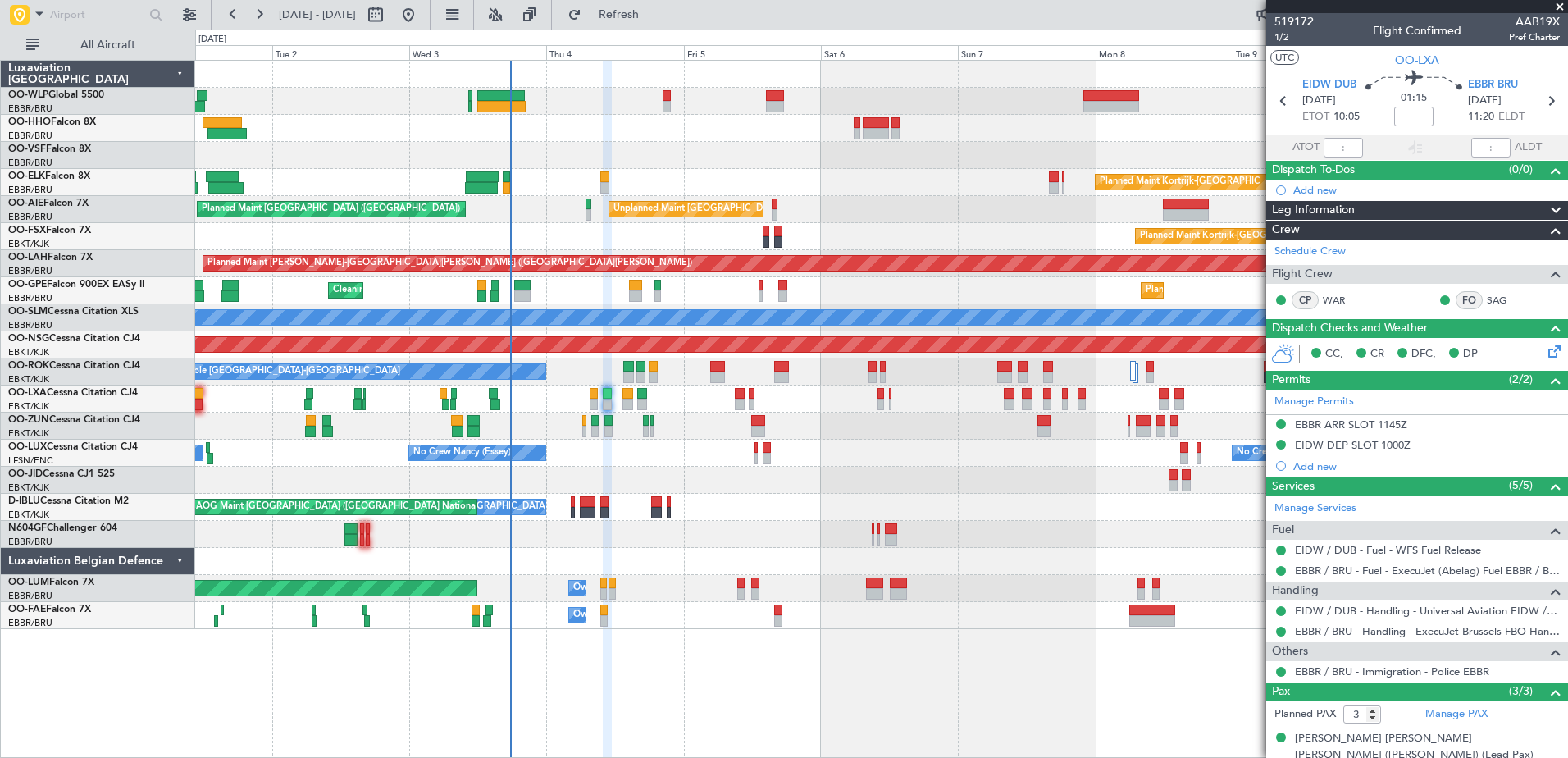
click at [842, 481] on div at bounding box center [881, 480] width 1372 height 27
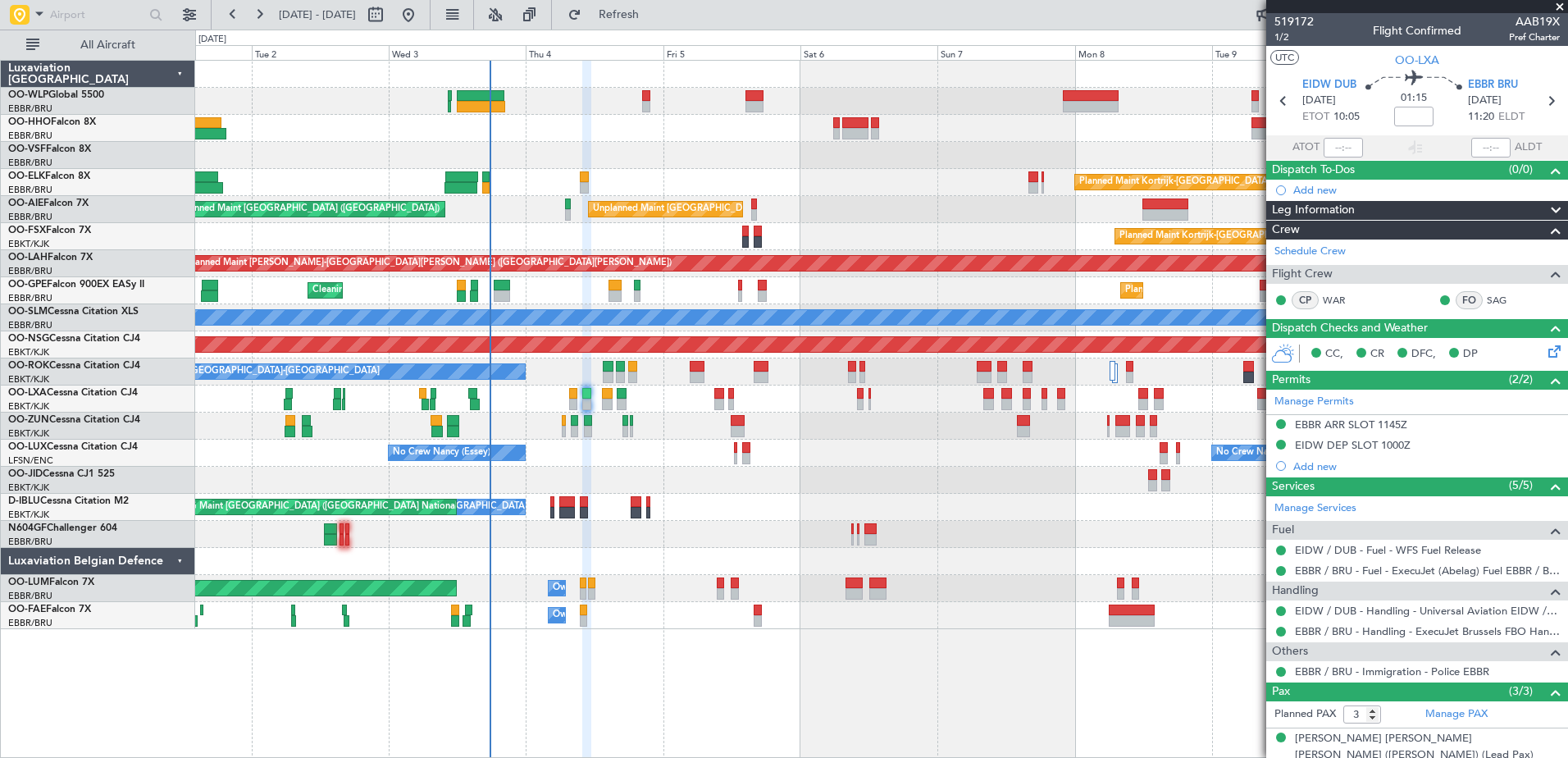
click at [745, 491] on div at bounding box center [881, 480] width 1372 height 27
click at [666, 29] on fb-refresh-button "Refresh" at bounding box center [609, 15] width 115 height 30
click at [653, 16] on span "Refresh" at bounding box center [619, 14] width 68 height 11
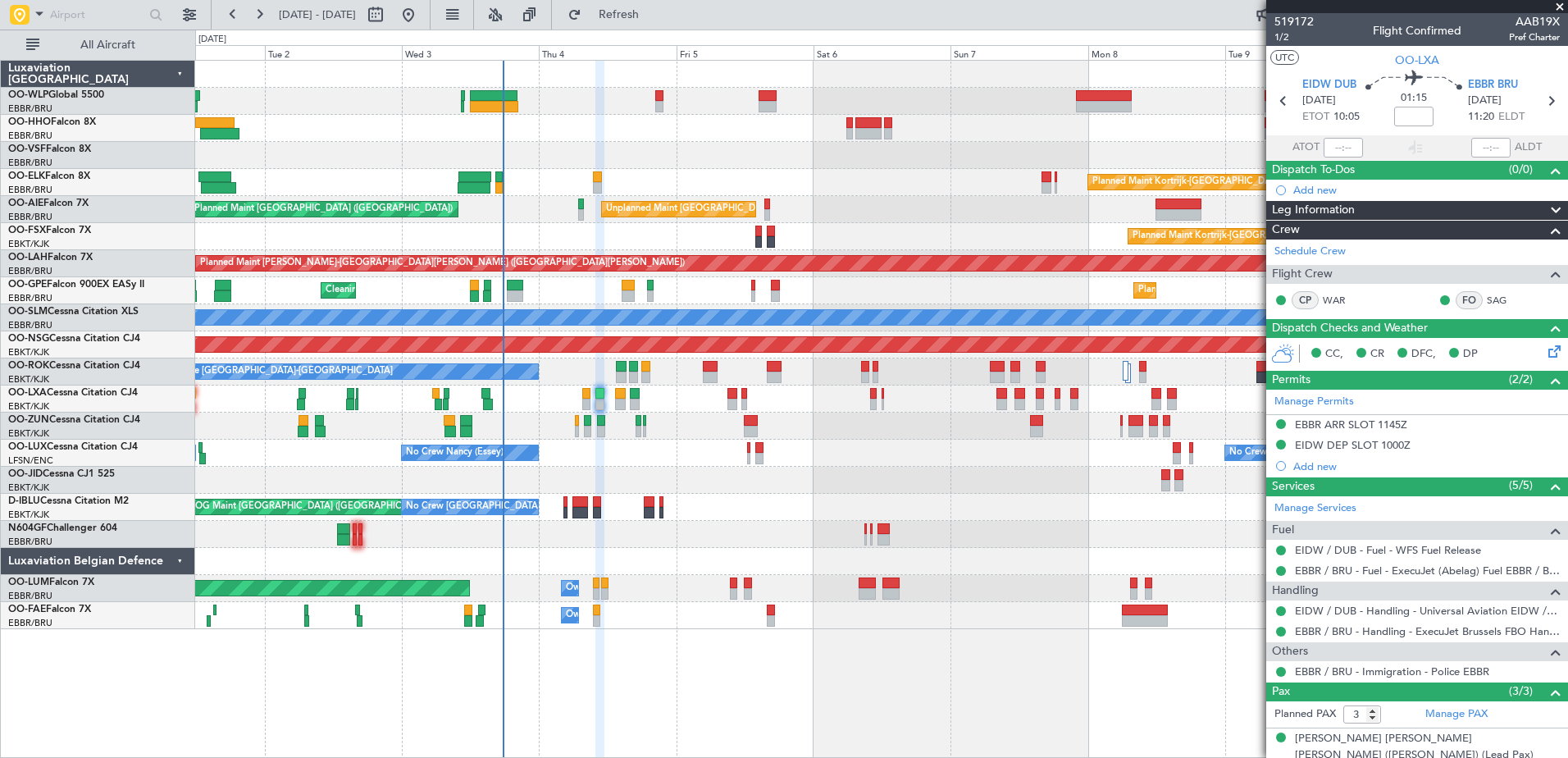
click at [942, 500] on div "AOG Maint [GEOGRAPHIC_DATA] ([GEOGRAPHIC_DATA] National) No Crew [GEOGRAPHIC_DA…" at bounding box center [881, 507] width 1372 height 27
click at [653, 19] on span "Refresh" at bounding box center [619, 14] width 68 height 11
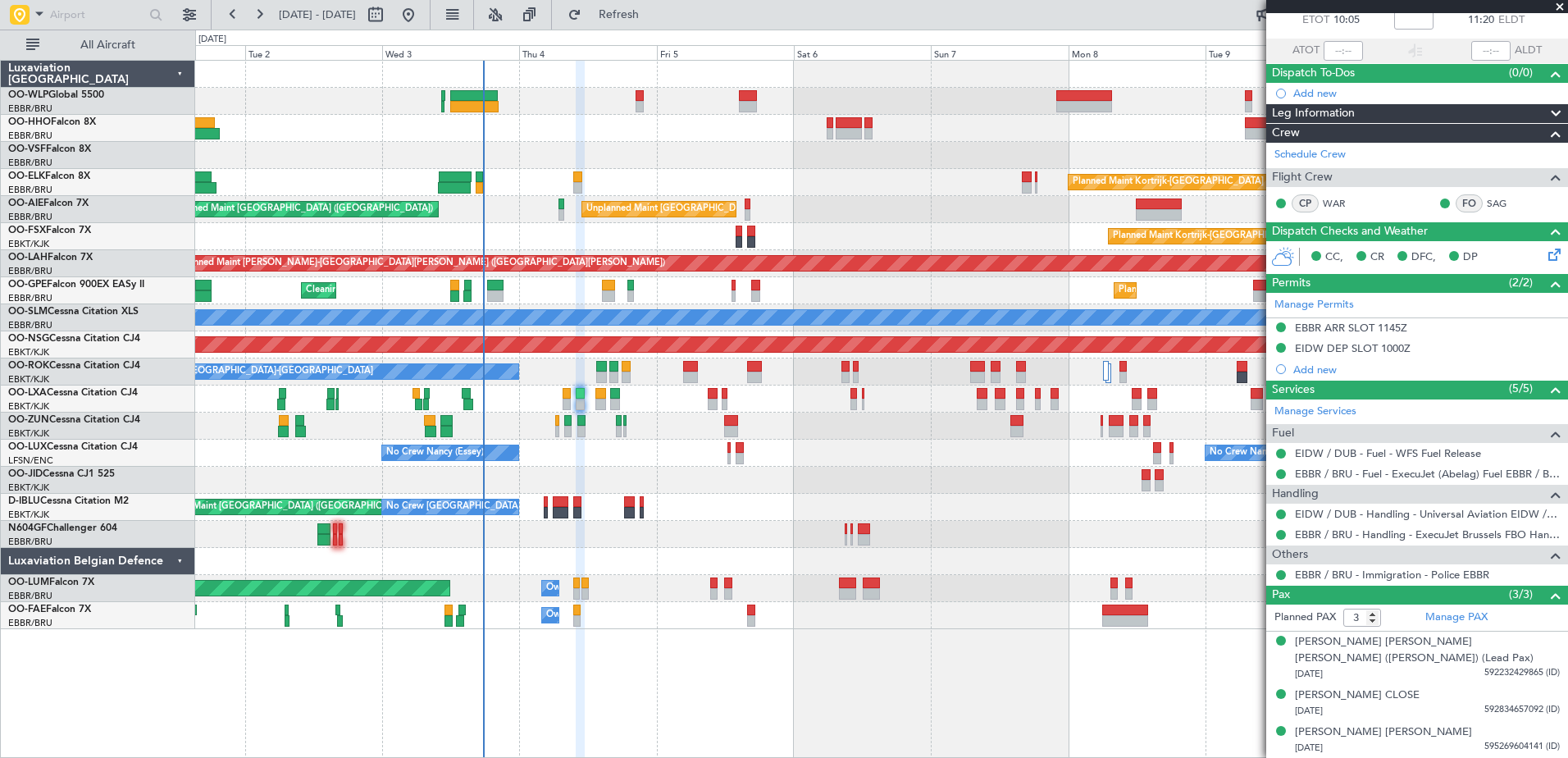
click at [701, 499] on div "AOG Maint [GEOGRAPHIC_DATA] ([GEOGRAPHIC_DATA] National) No Crew [GEOGRAPHIC_DA…" at bounding box center [881, 507] width 1372 height 27
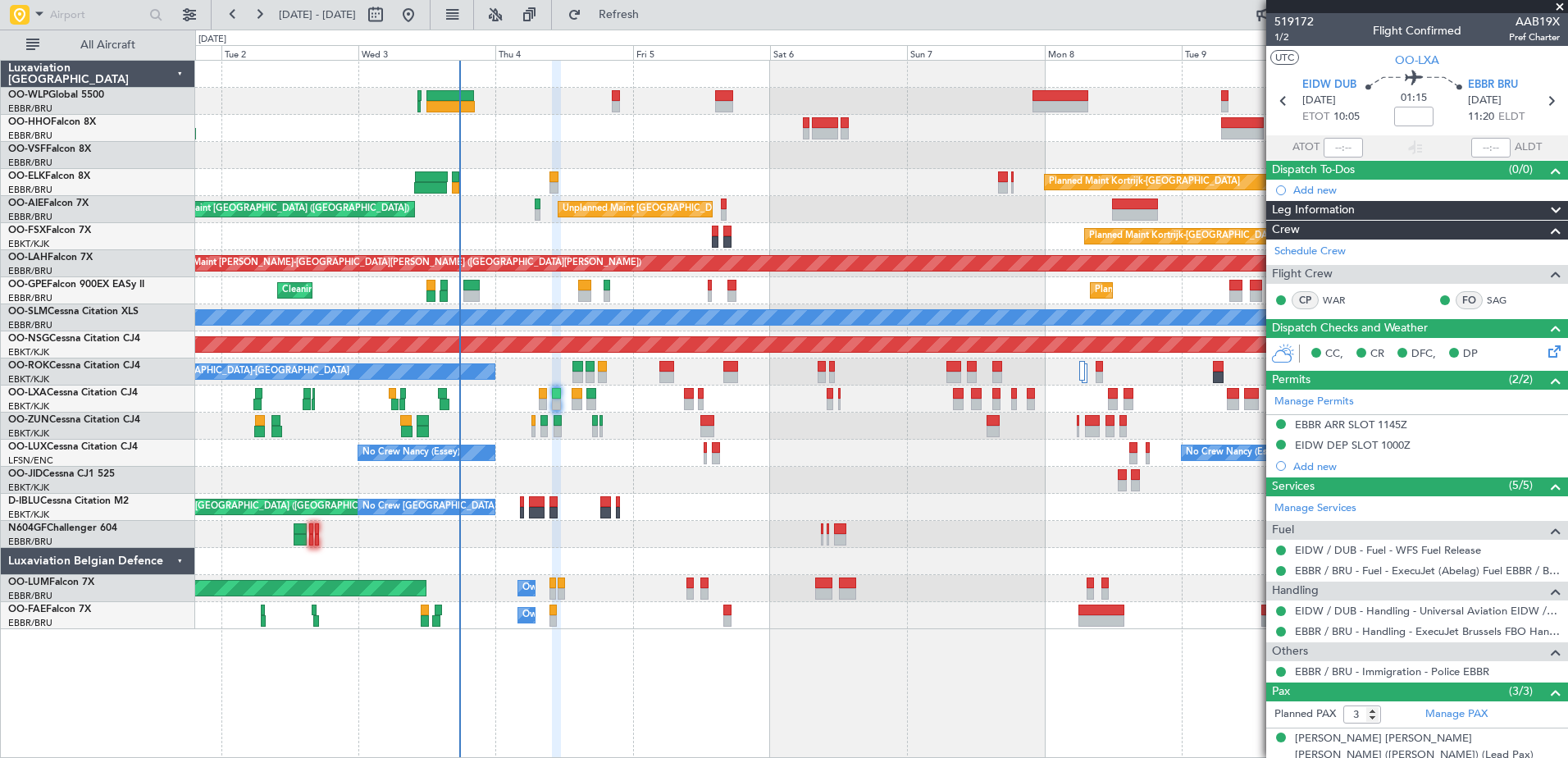
click at [716, 493] on div at bounding box center [881, 480] width 1372 height 27
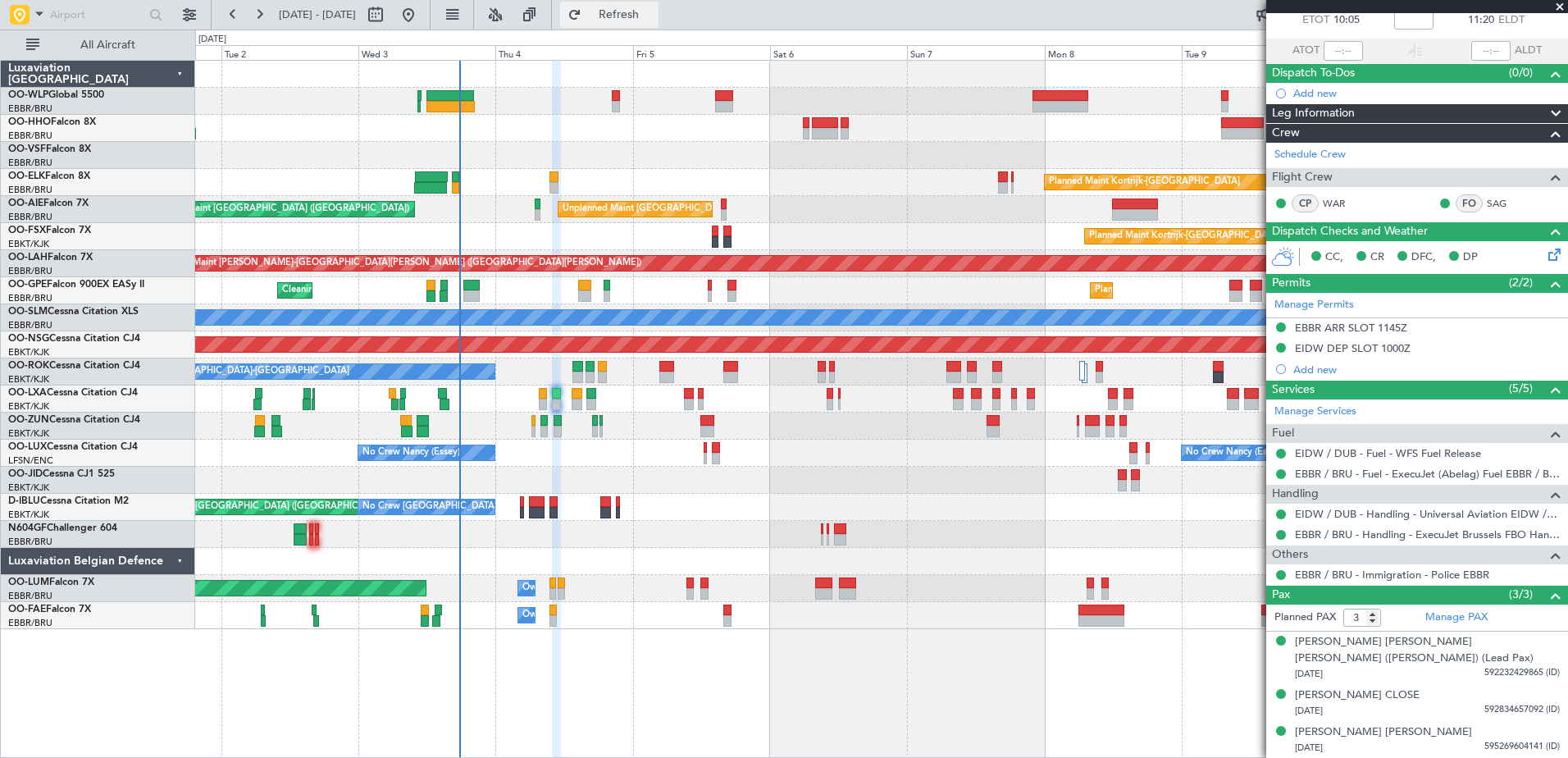
click at [653, 18] on span "Refresh" at bounding box center [619, 14] width 68 height 11
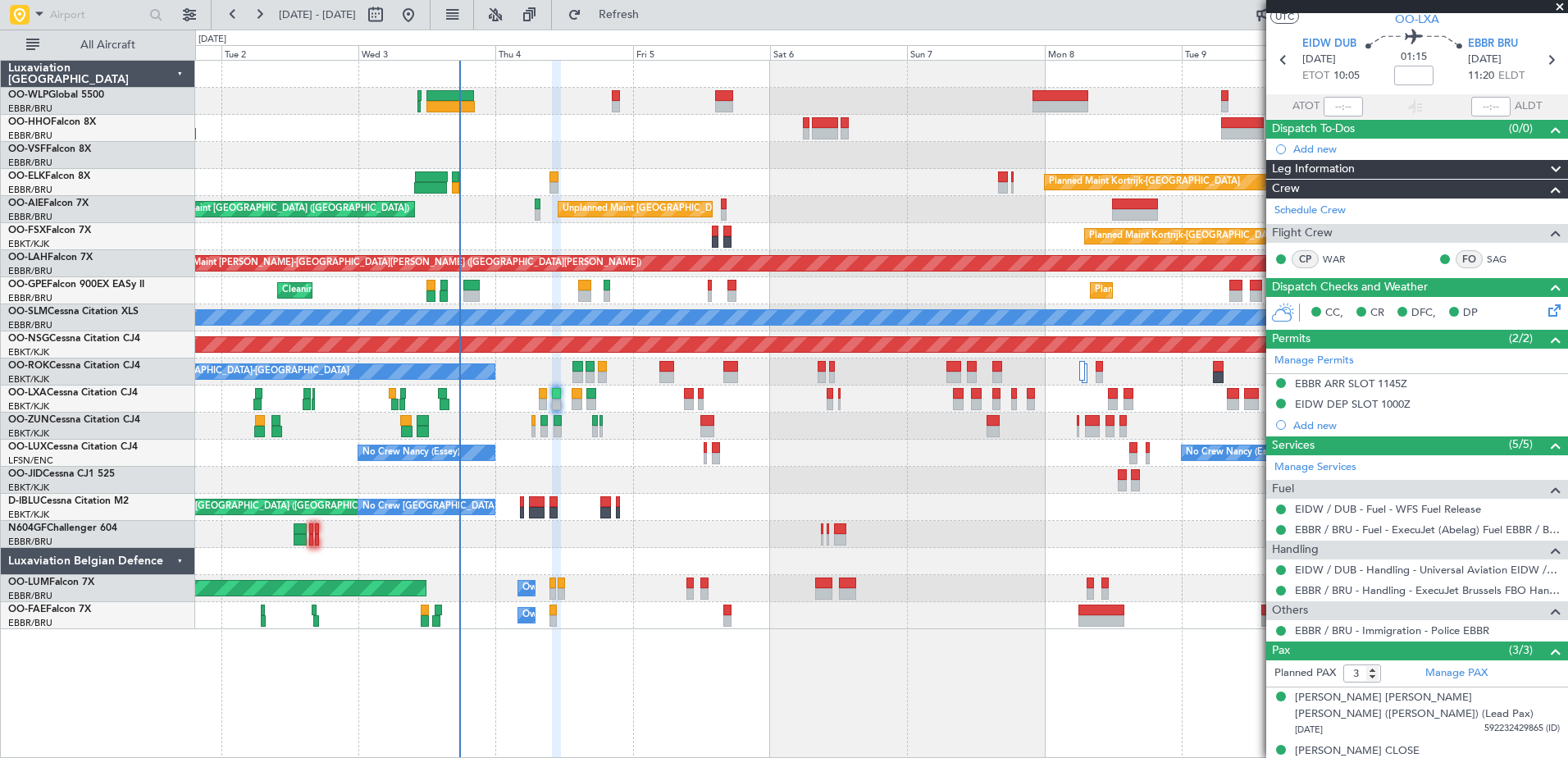
scroll to position [15, 0]
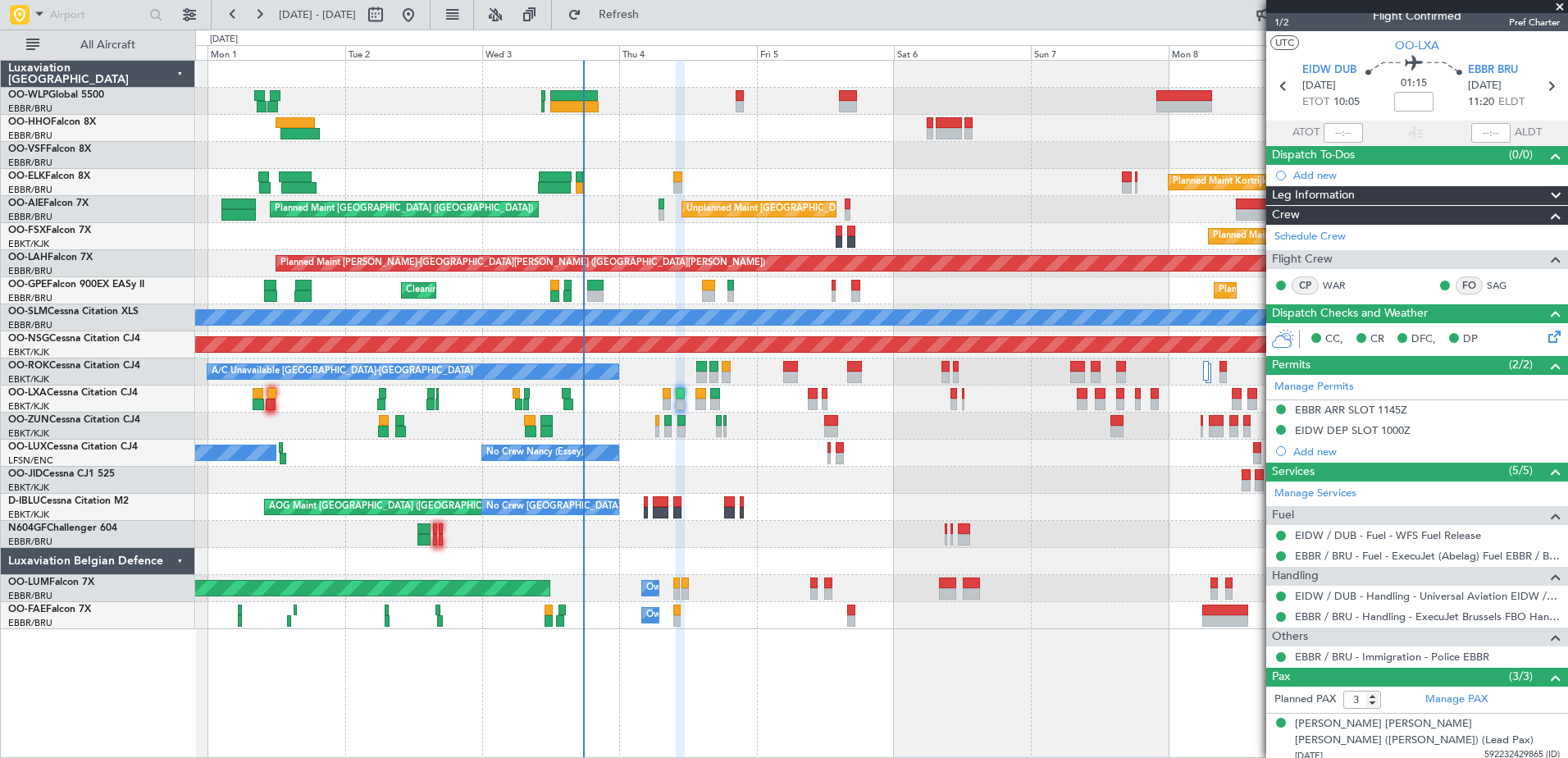
click at [783, 497] on div "Planned Maint Berlin (Brandenburg) Planned Maint Kortrijk-Wevelgem Unplanned Ma…" at bounding box center [881, 344] width 1372 height 568
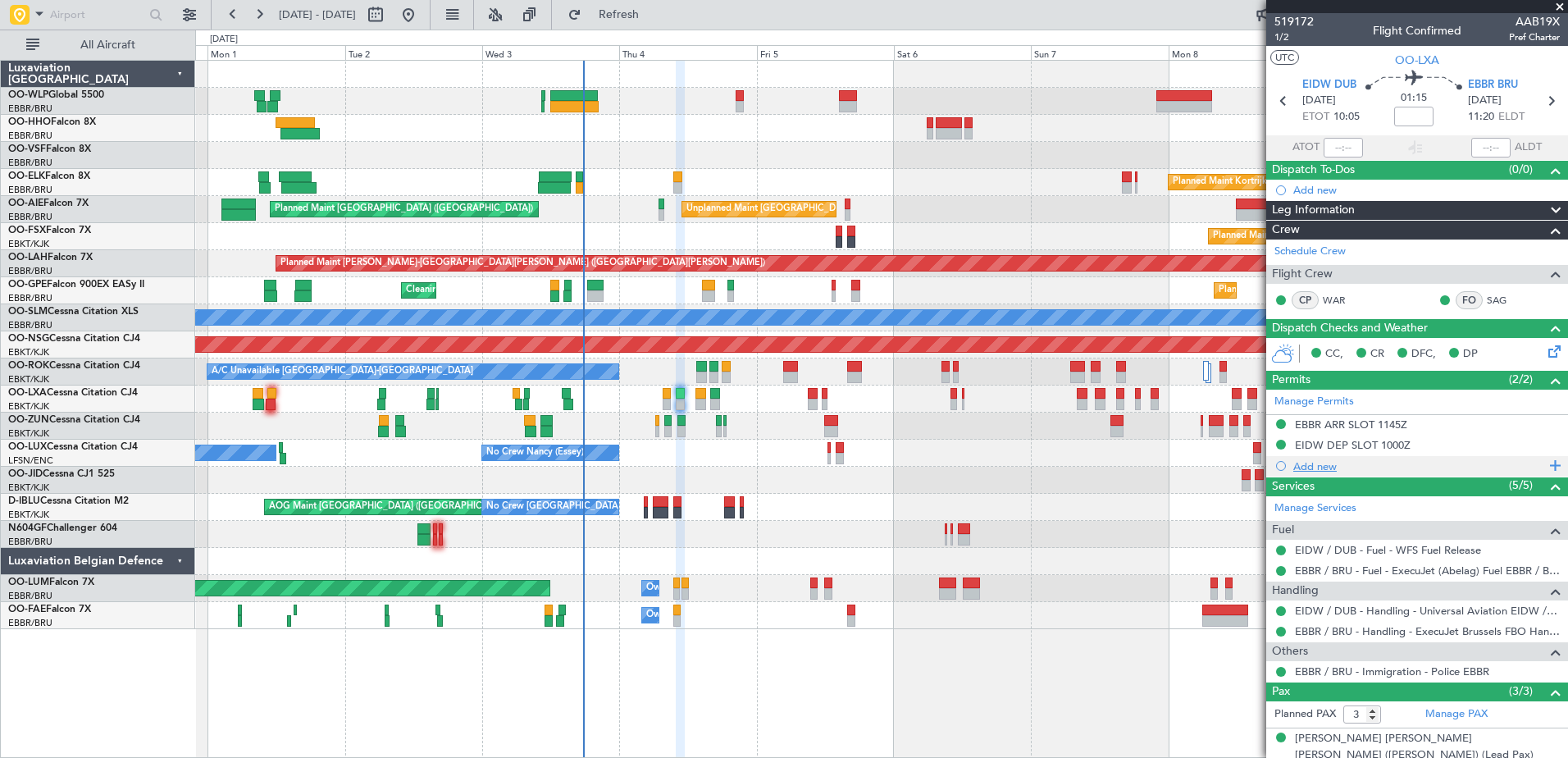
scroll to position [97, 0]
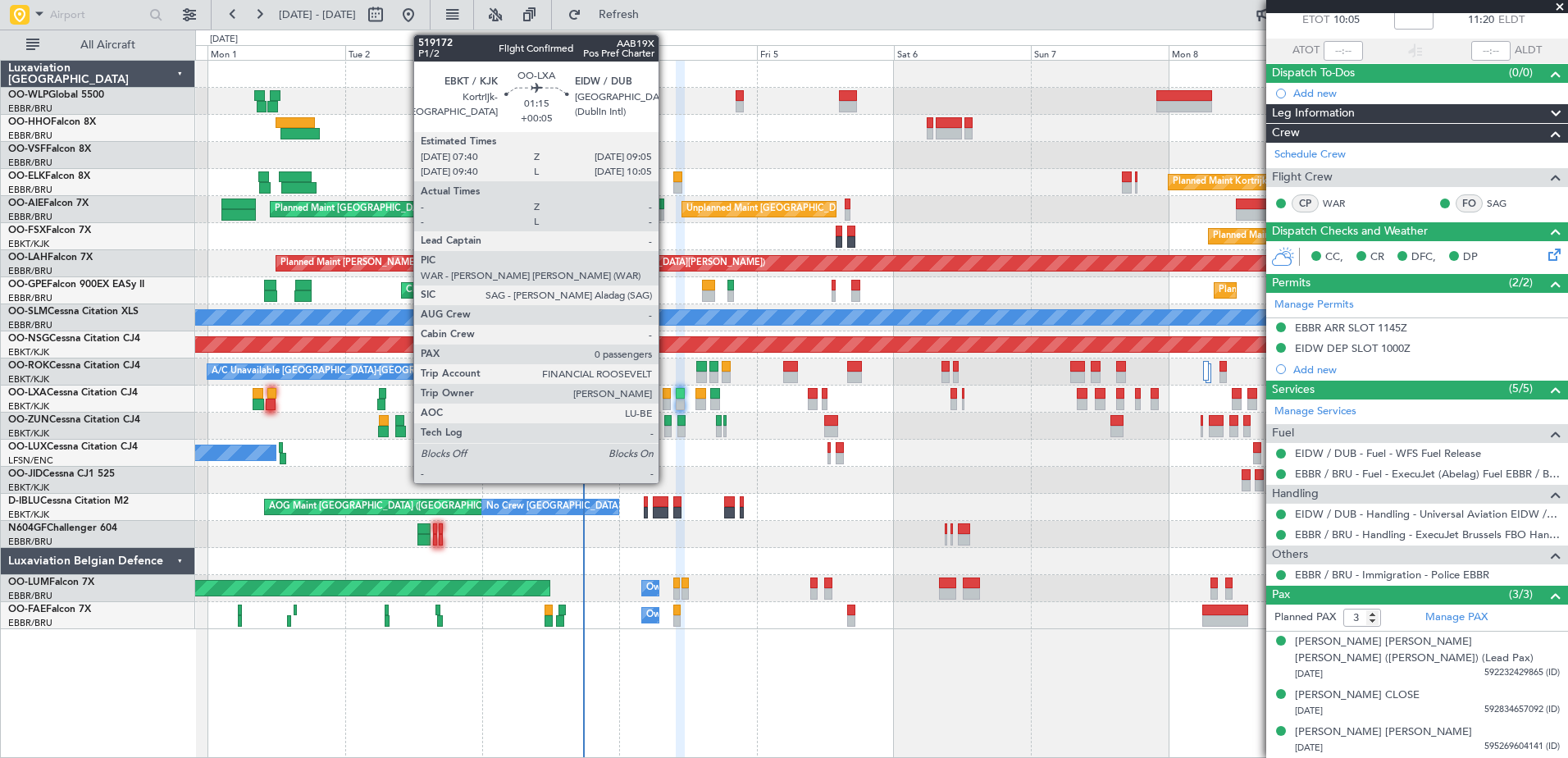
click at [665, 401] on div at bounding box center [666, 404] width 8 height 11
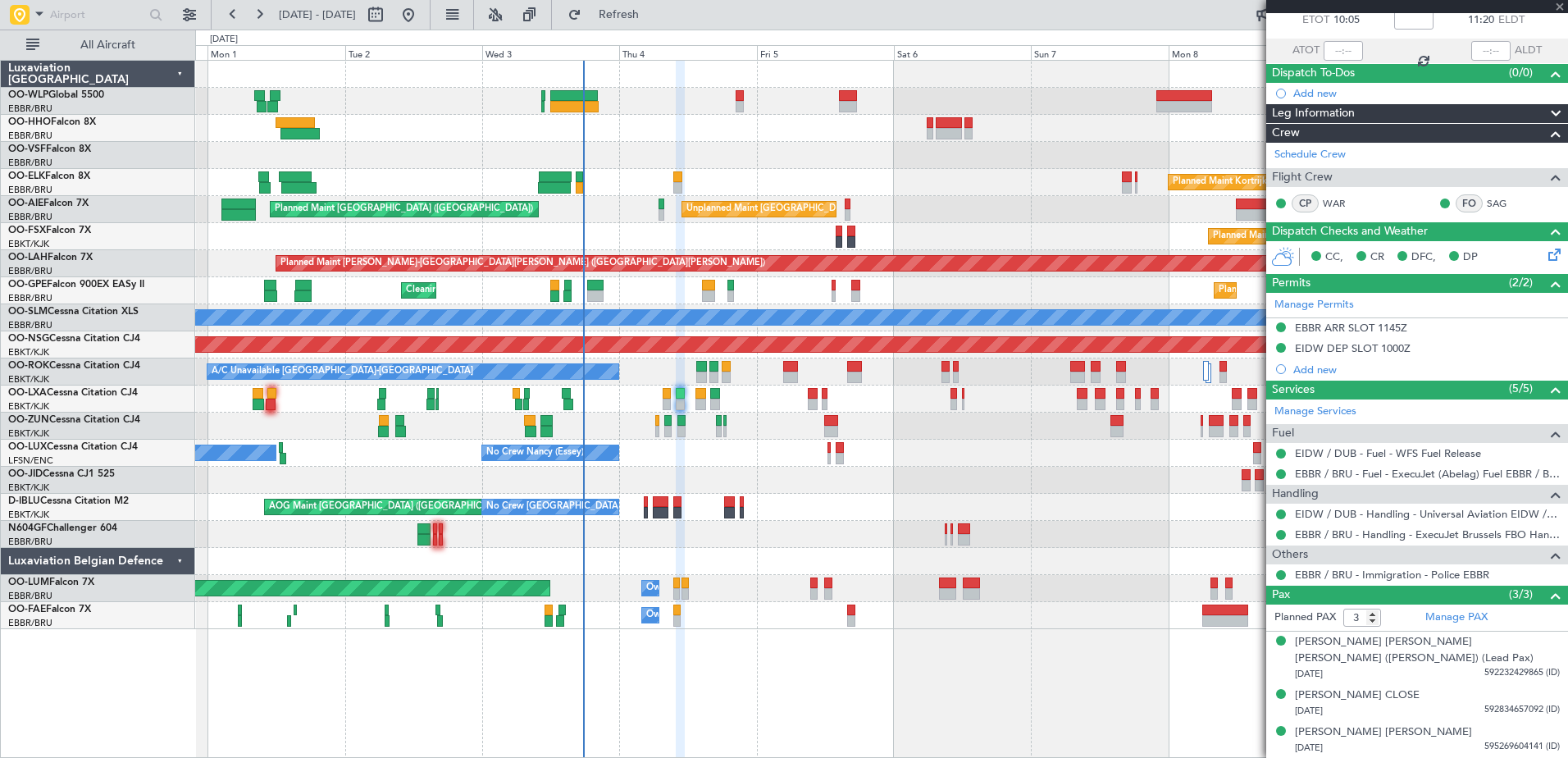
type input "+00:05"
type input "0"
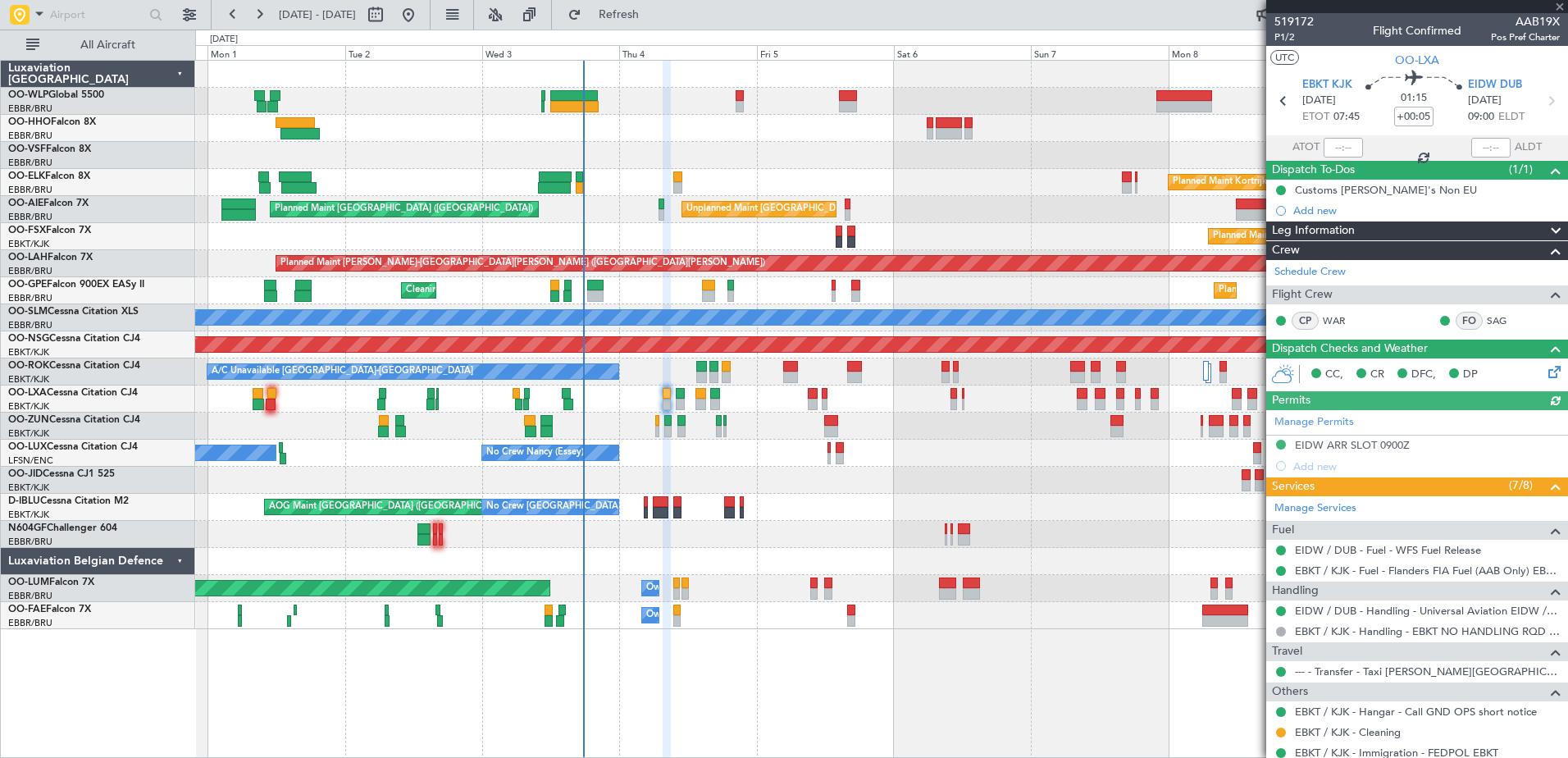
scroll to position [71, 0]
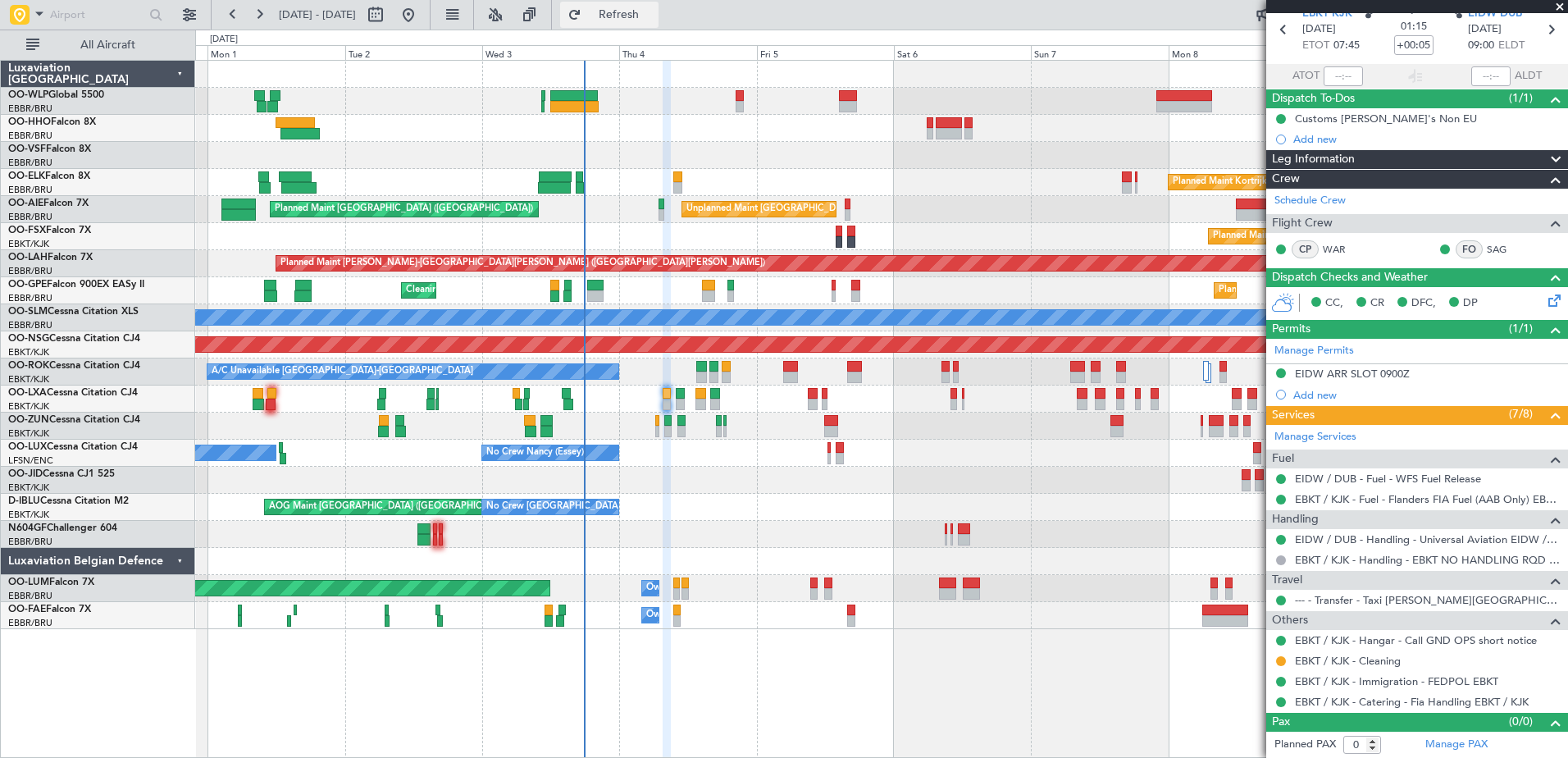
click at [658, 25] on button "Refresh" at bounding box center [609, 15] width 98 height 26
click at [658, 25] on button "Refresh" at bounding box center [609, 15] width 98 height 26
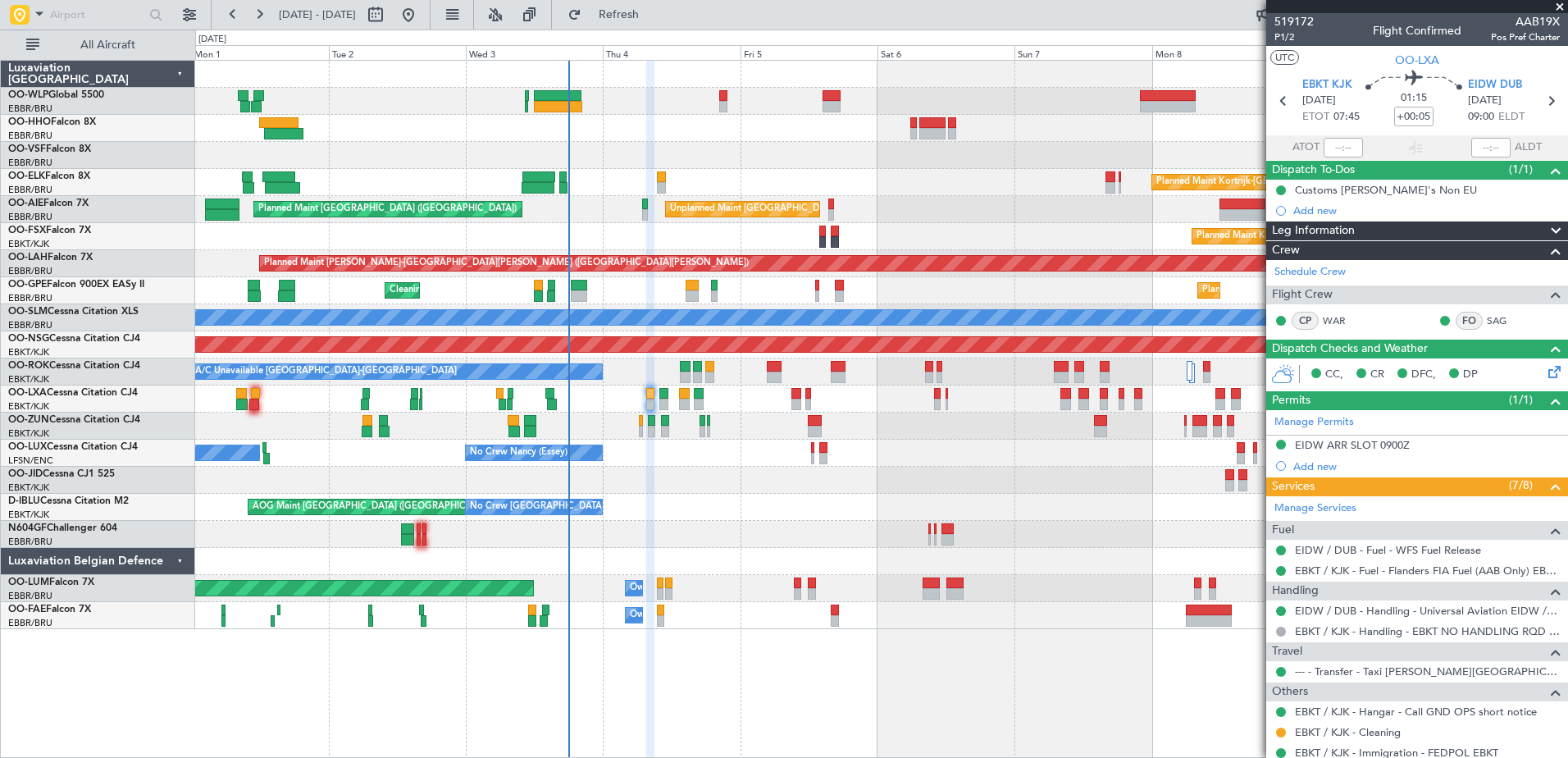
click at [738, 141] on div at bounding box center [881, 128] width 1372 height 27
click at [653, 17] on span "Refresh" at bounding box center [619, 14] width 68 height 11
click at [648, 24] on button "Refresh" at bounding box center [609, 15] width 98 height 26
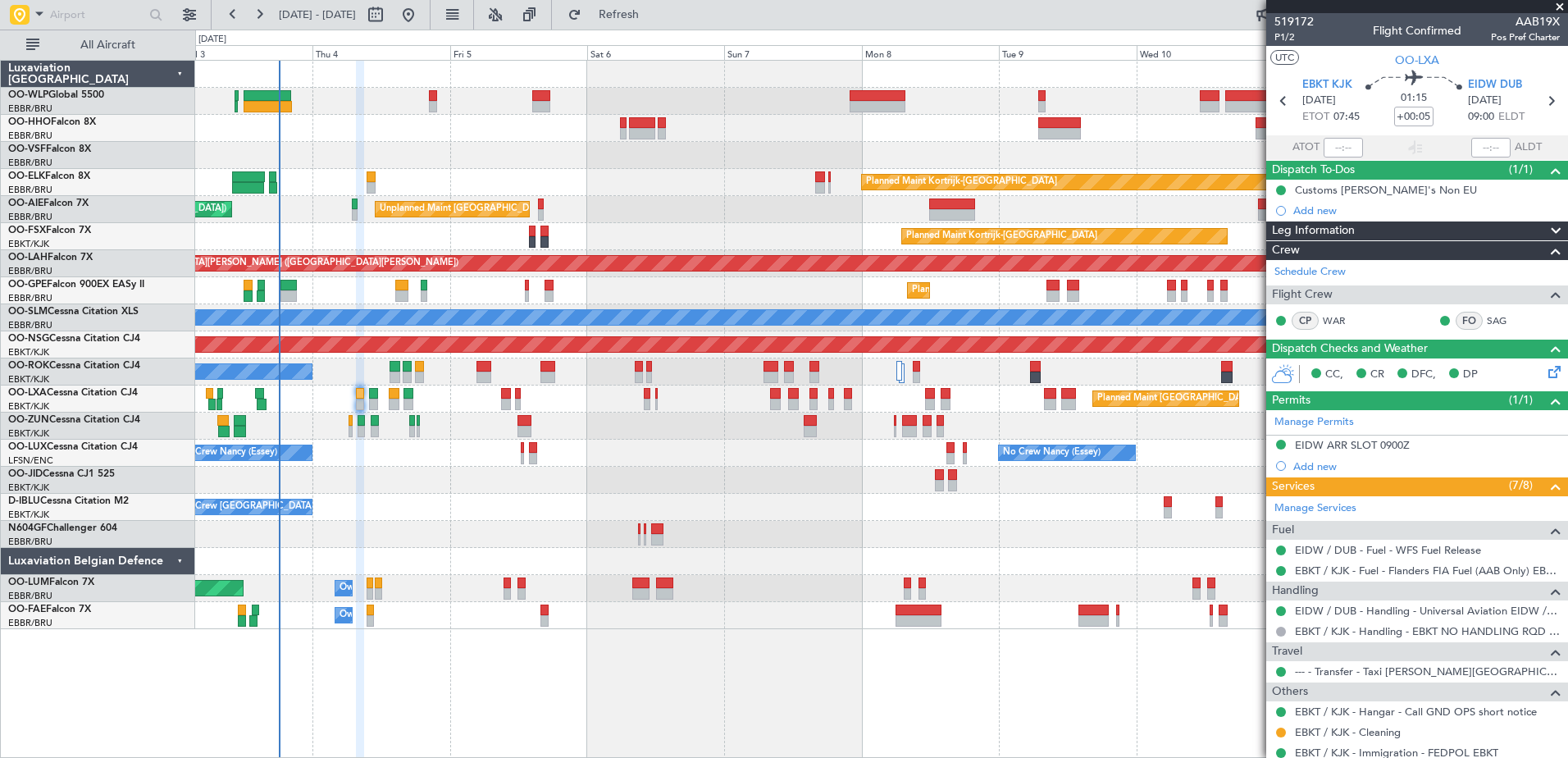
click at [729, 498] on div "AOG Maint [GEOGRAPHIC_DATA] ([GEOGRAPHIC_DATA] National) No Crew [GEOGRAPHIC_DA…" at bounding box center [881, 507] width 1372 height 27
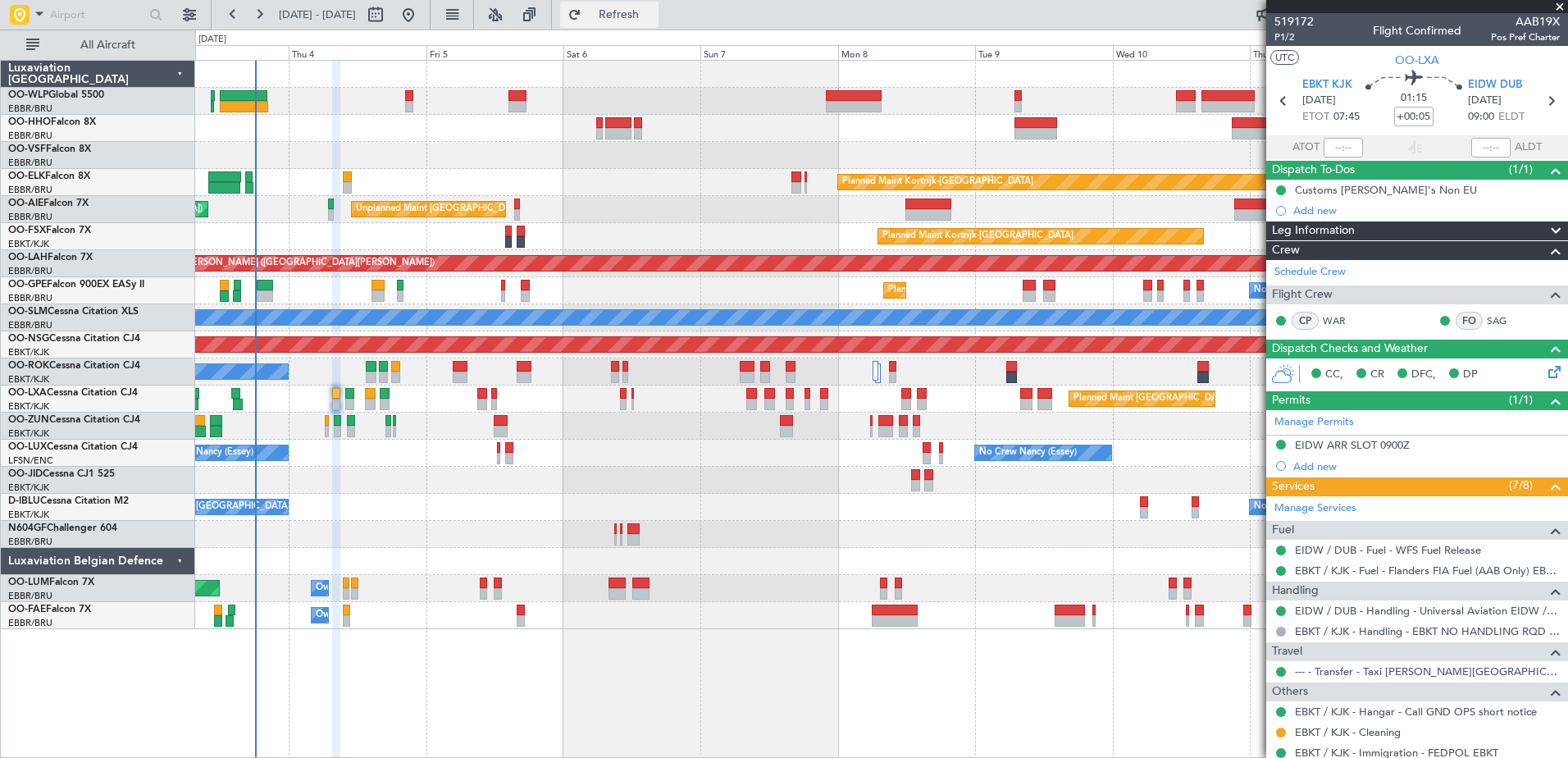
click at [653, 13] on span "Refresh" at bounding box center [619, 14] width 68 height 11
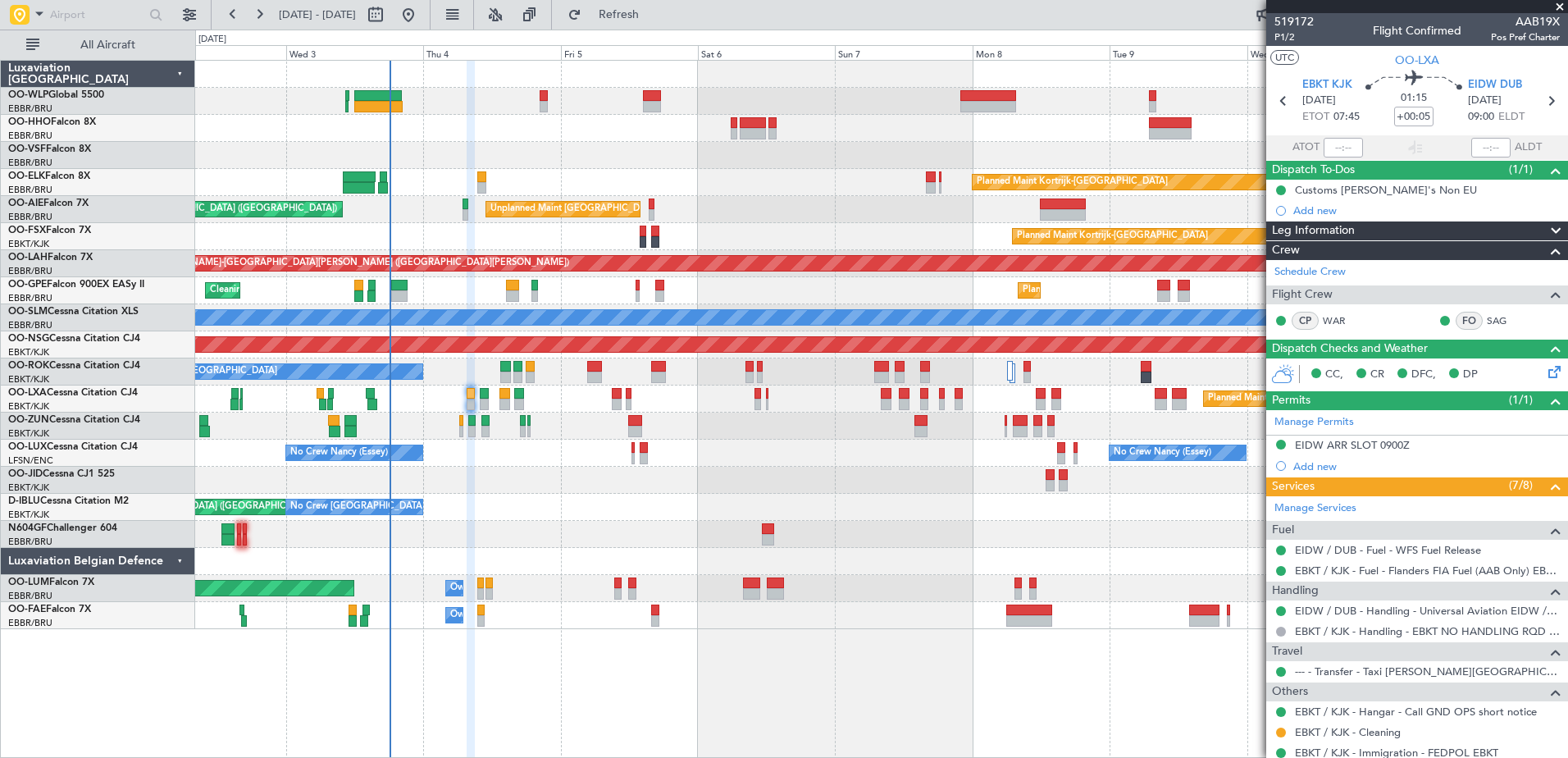
click at [482, 528] on div "Planned Maint Kortrijk-[GEOGRAPHIC_DATA] Unplanned Maint [GEOGRAPHIC_DATA] ([GE…" at bounding box center [881, 344] width 1372 height 568
click at [656, 23] on button "Refresh" at bounding box center [609, 15] width 98 height 26
click at [653, 16] on span "Refresh" at bounding box center [619, 14] width 68 height 11
click at [653, 17] on span "Refresh" at bounding box center [619, 14] width 68 height 11
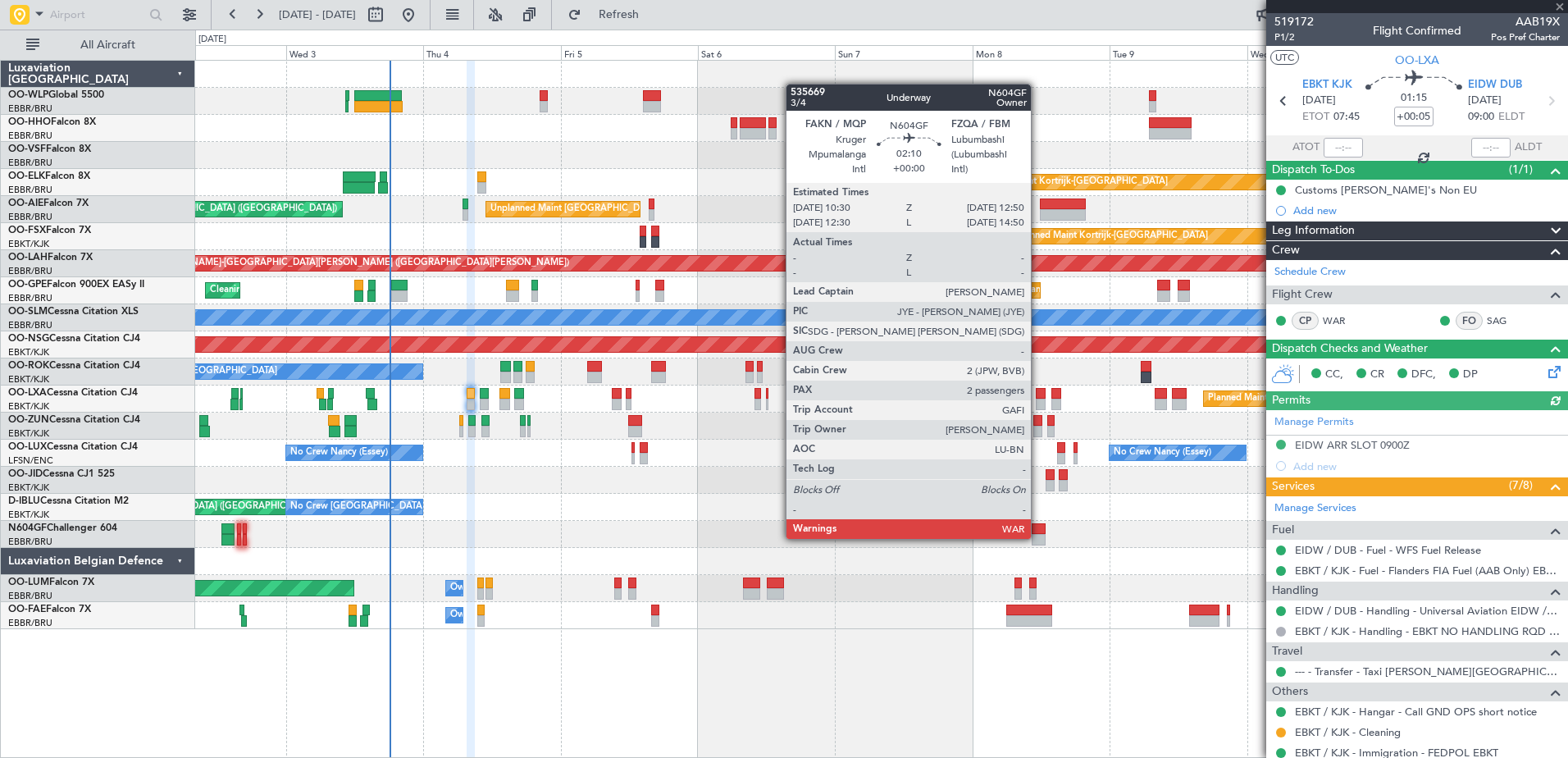
click at [1039, 538] on div at bounding box center [1039, 539] width 14 height 11
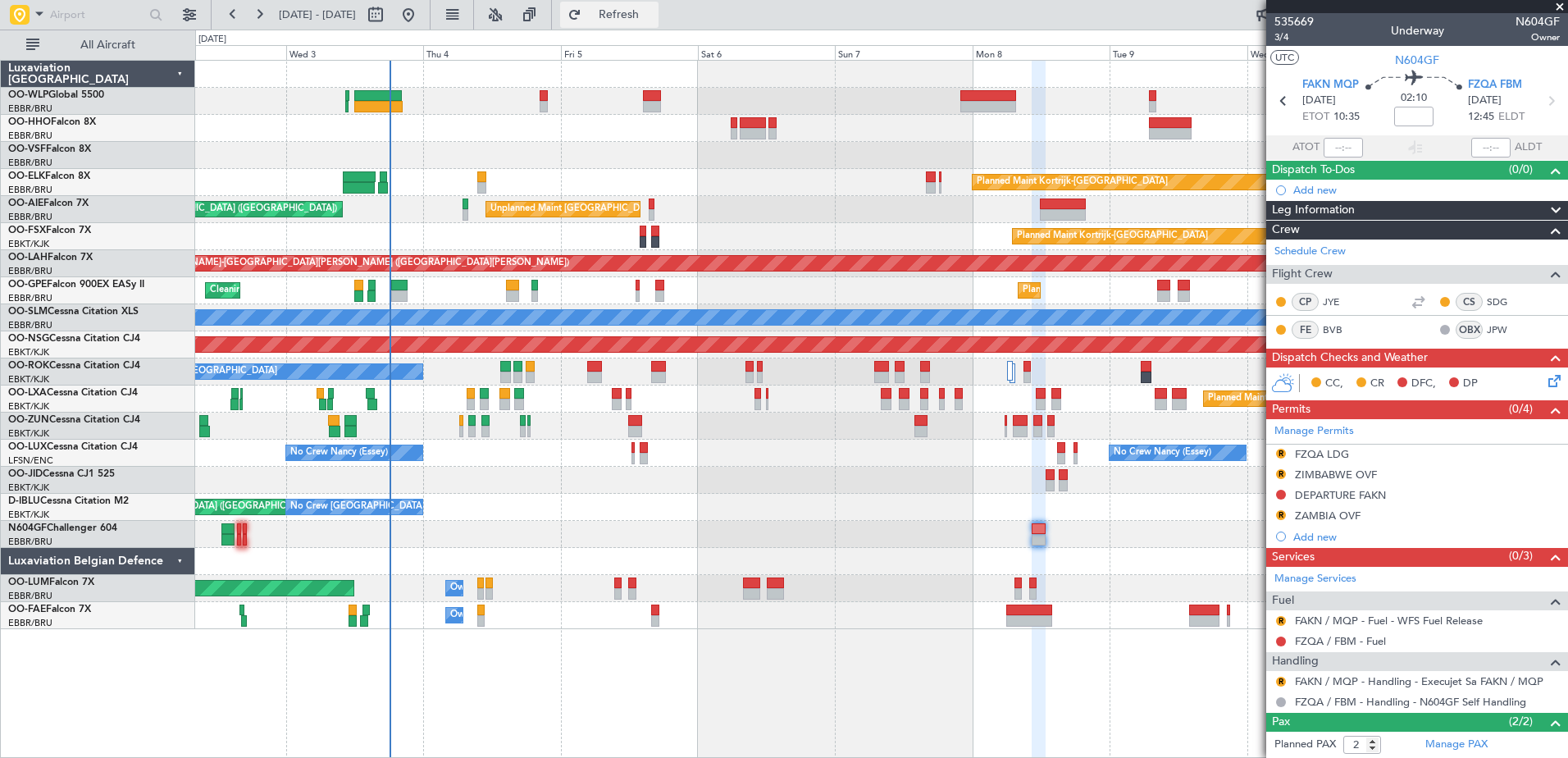
click at [653, 20] on span "Refresh" at bounding box center [619, 14] width 68 height 11
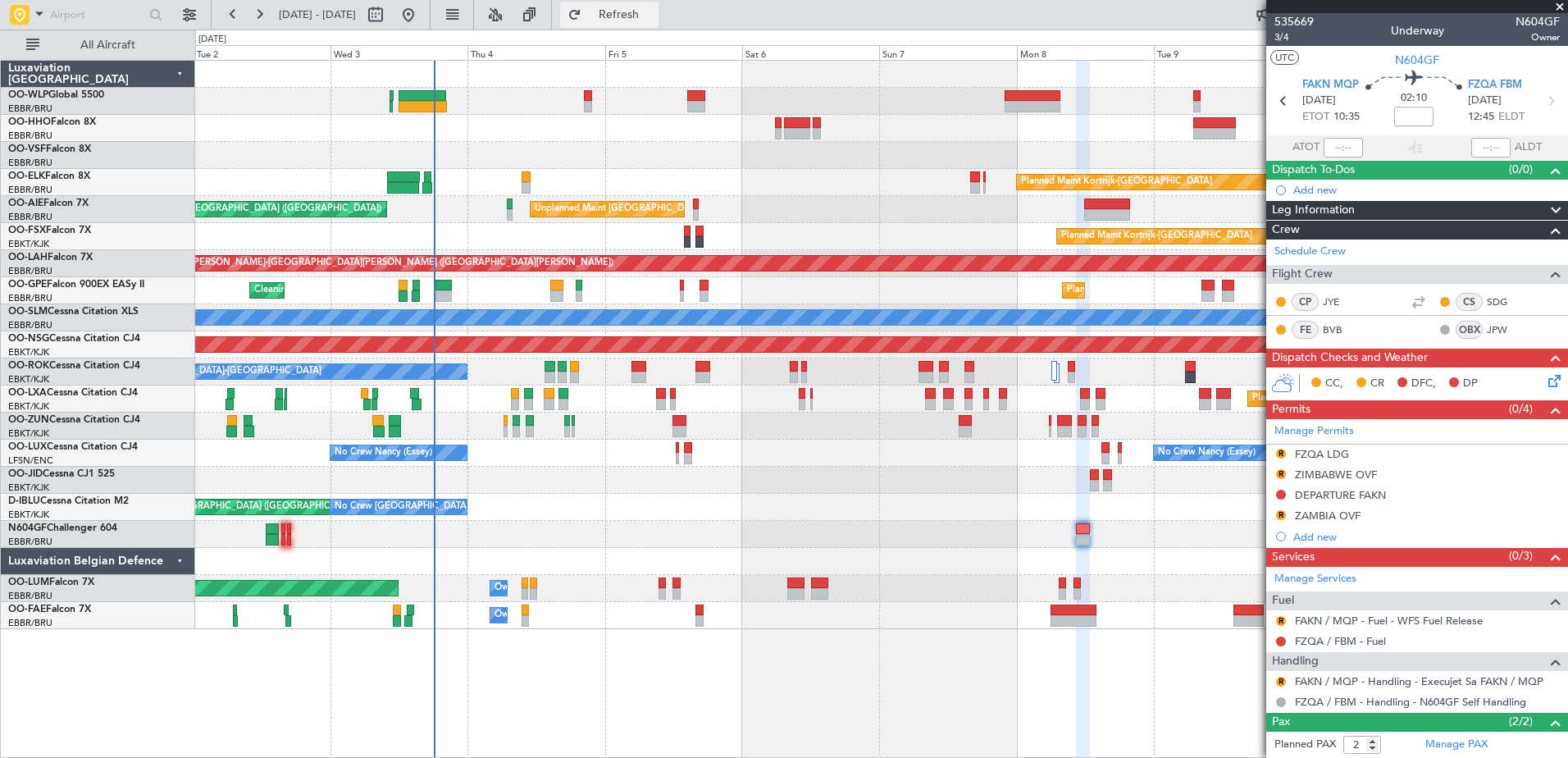
click at [652, 18] on span "Refresh" at bounding box center [619, 14] width 68 height 11
click at [657, 4] on button "Refresh" at bounding box center [609, 15] width 98 height 26
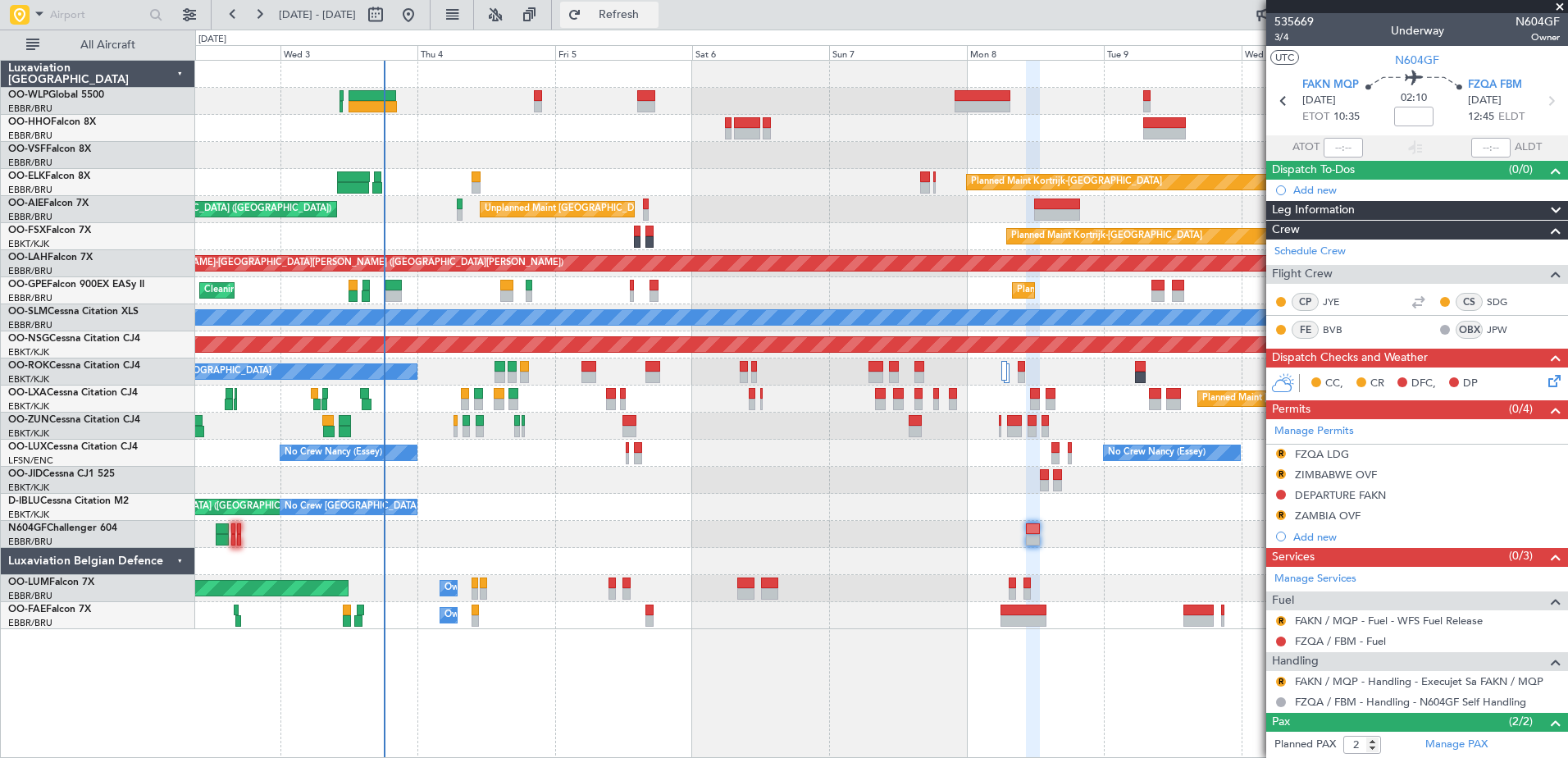
click at [653, 18] on span "Refresh" at bounding box center [619, 14] width 68 height 11
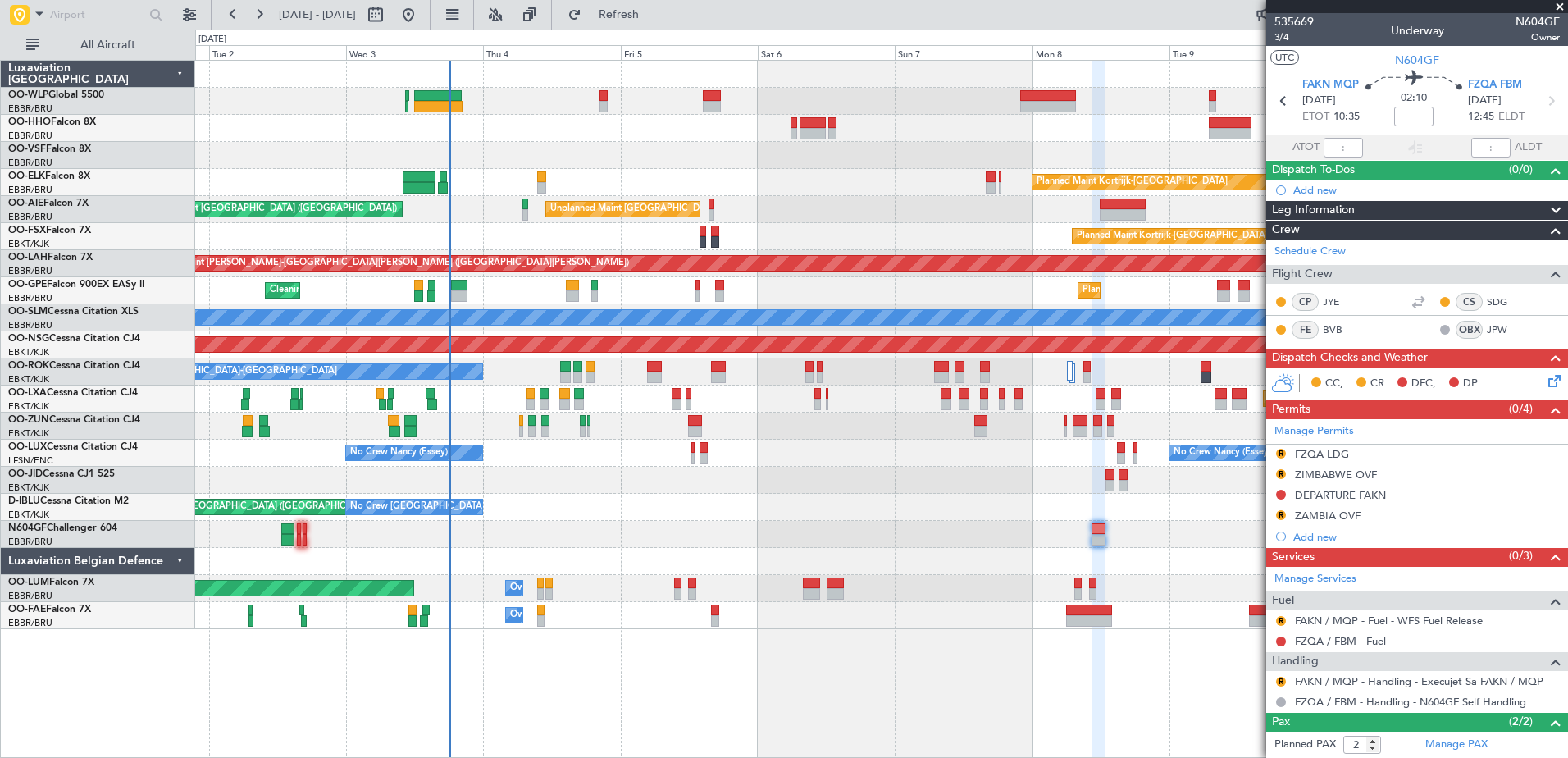
click at [517, 280] on div "No Crew Brussels (Brussels National) Planned Maint Brussels (Brussels National)…" at bounding box center [881, 291] width 1372 height 27
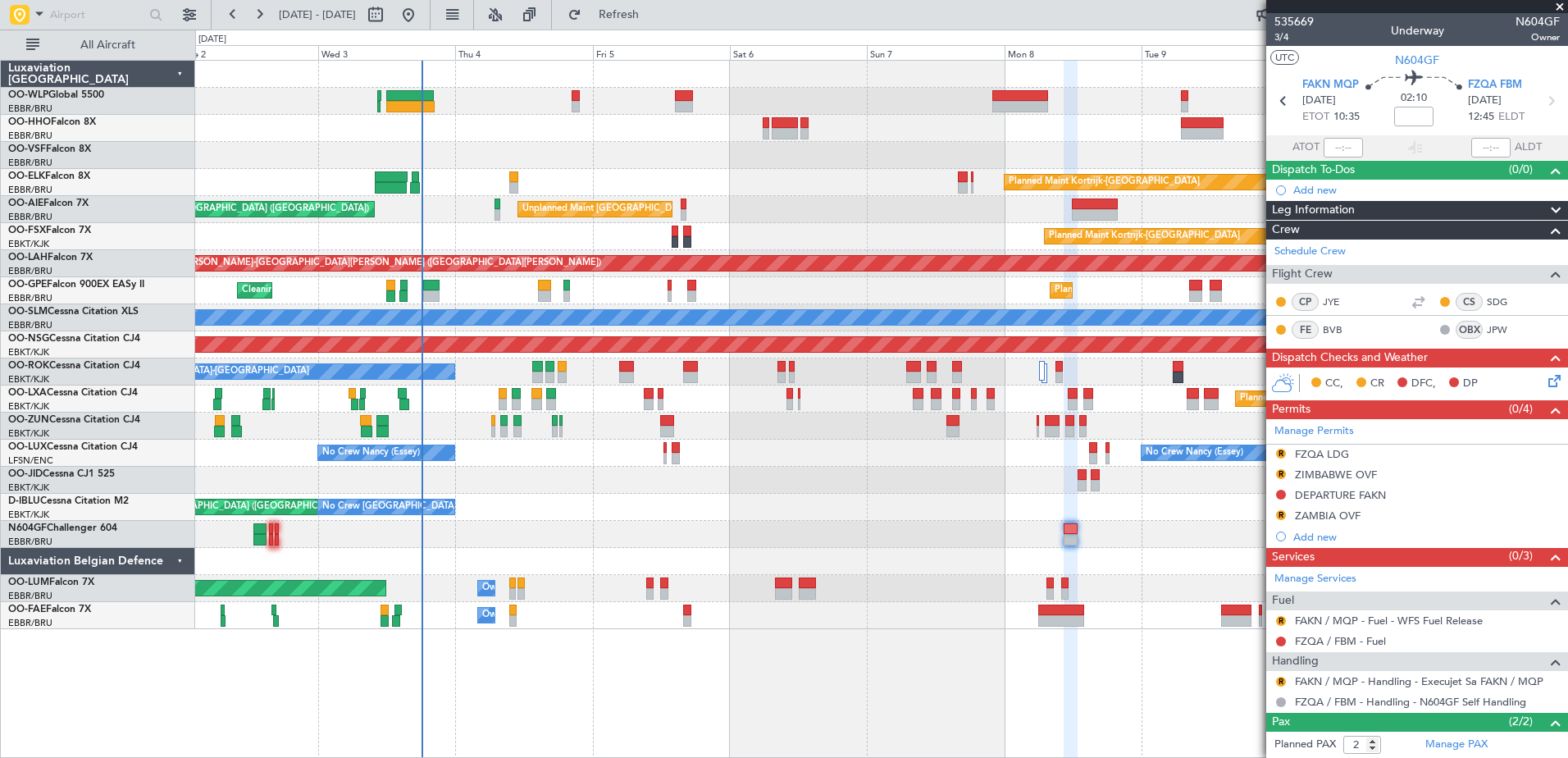
click at [611, 485] on div at bounding box center [881, 480] width 1372 height 27
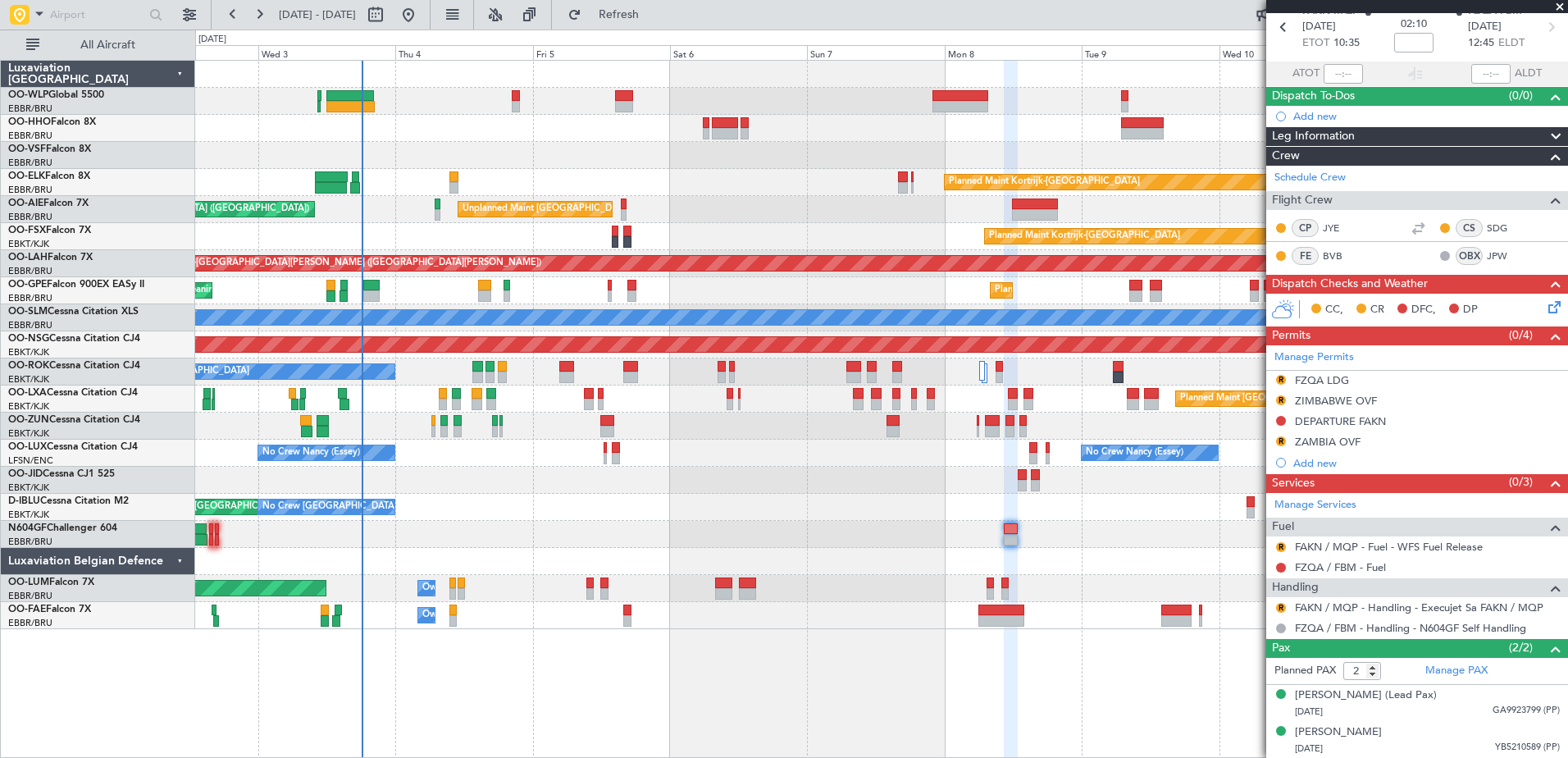
click at [789, 479] on div at bounding box center [881, 480] width 1372 height 27
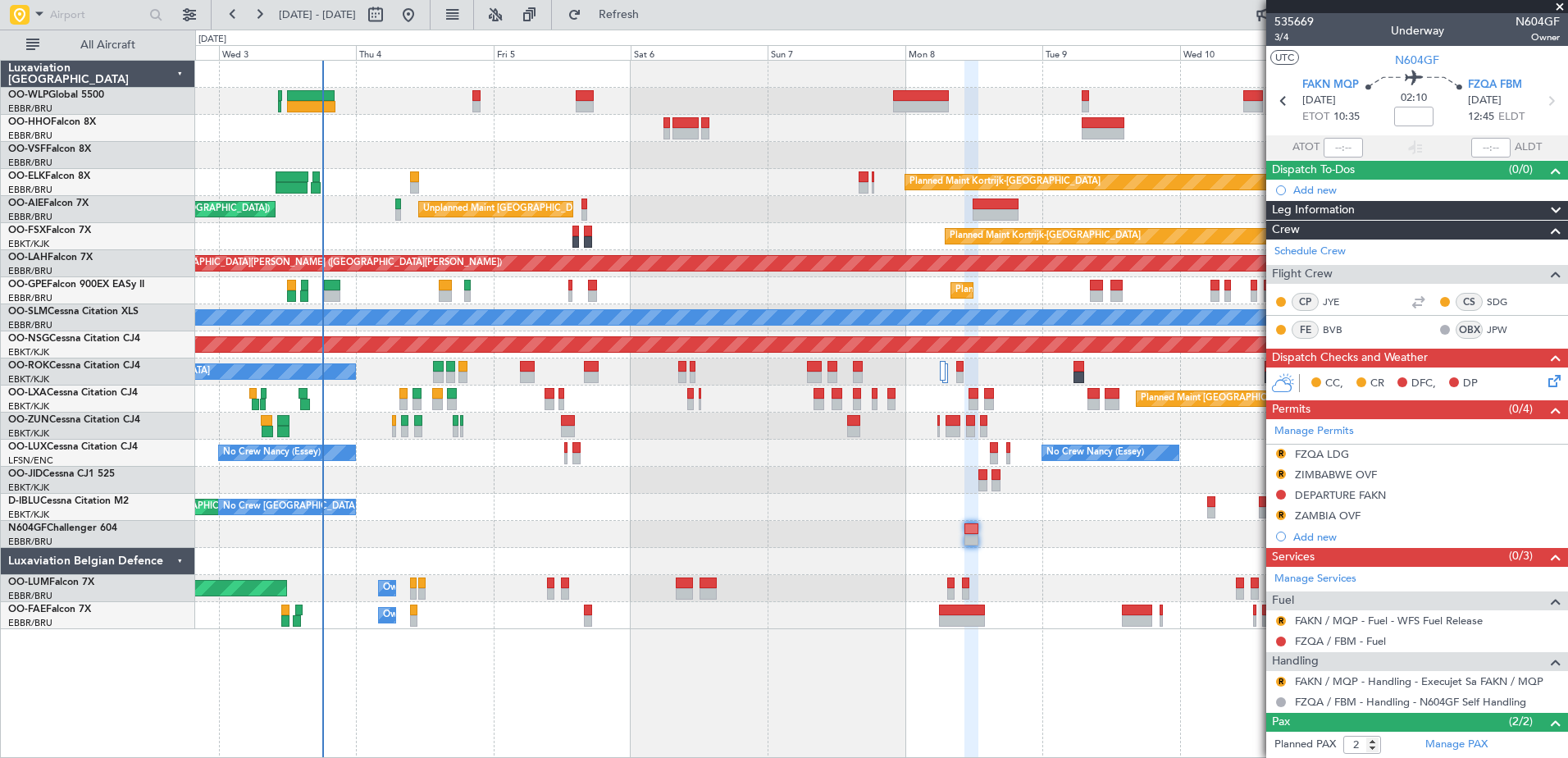
click at [586, 534] on div at bounding box center [881, 534] width 1372 height 27
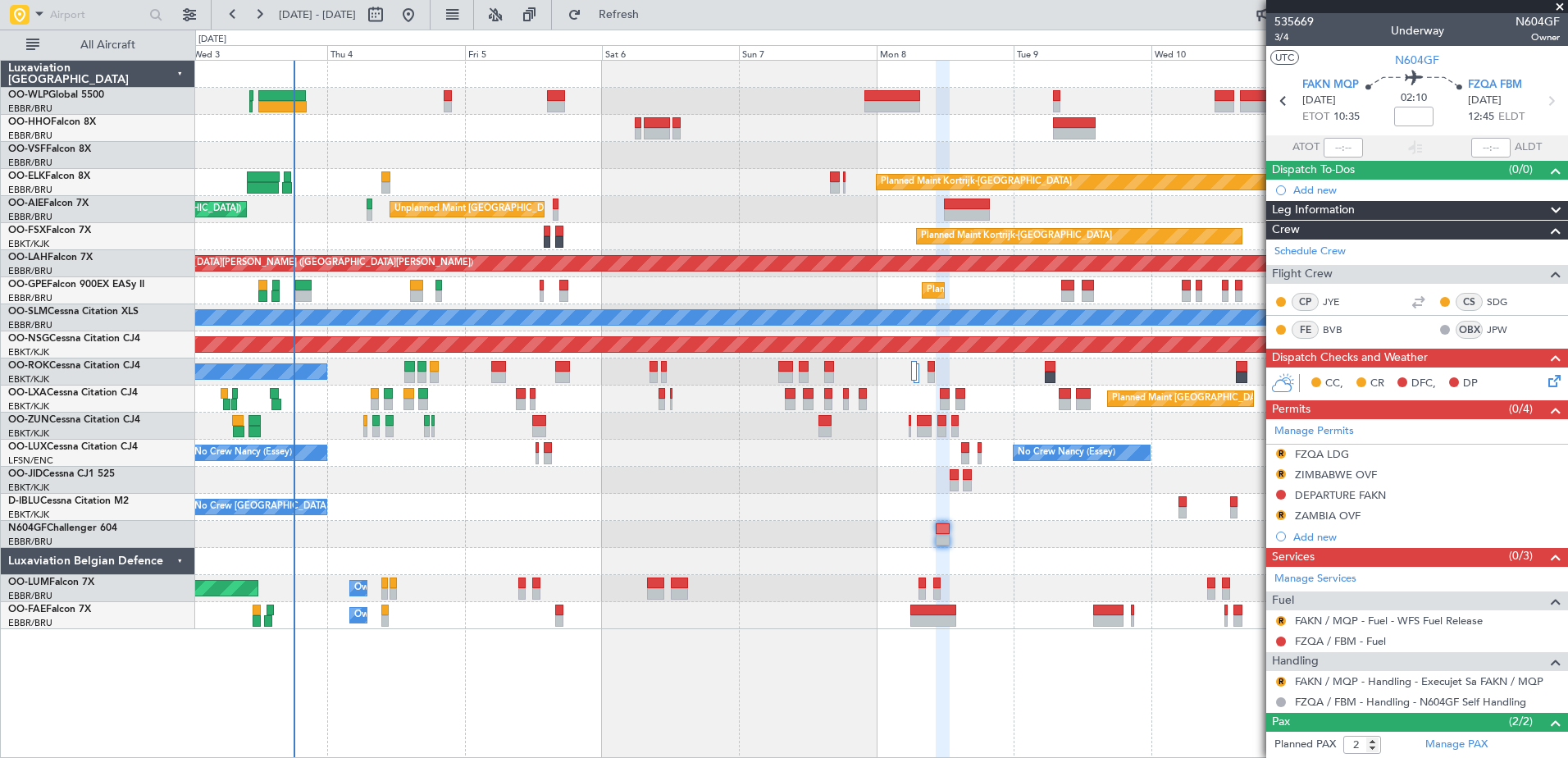
click at [554, 509] on div "Planned Maint Kortrijk-Wevelgem Unplanned Maint Brussels (Brussels National) Pl…" at bounding box center [881, 344] width 1372 height 568
click at [653, 20] on span "Refresh" at bounding box center [619, 14] width 68 height 11
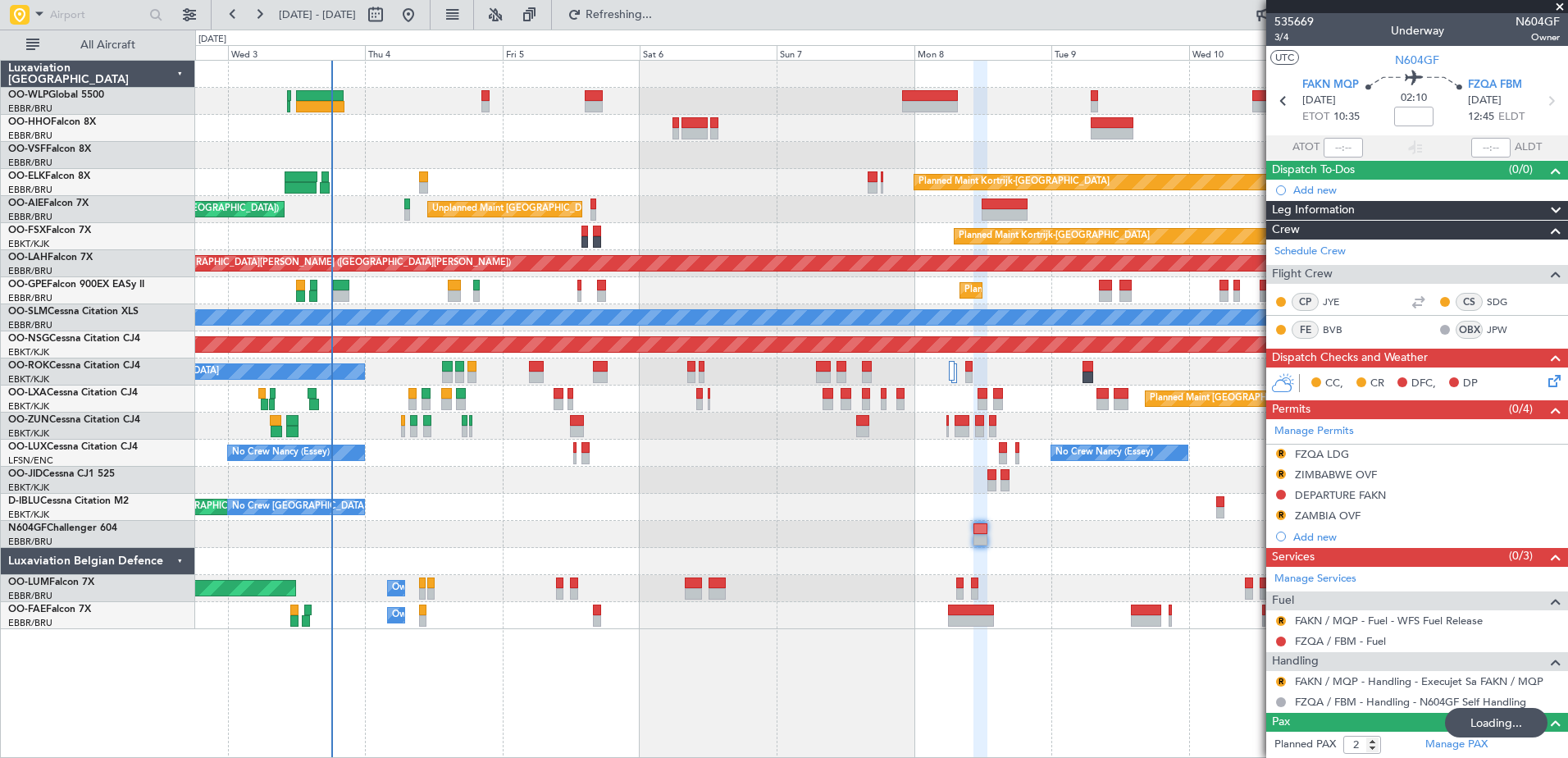
click at [551, 504] on div "No Crew [GEOGRAPHIC_DATA] ([GEOGRAPHIC_DATA] National) AOG Maint [GEOGRAPHIC_DA…" at bounding box center [881, 507] width 1372 height 27
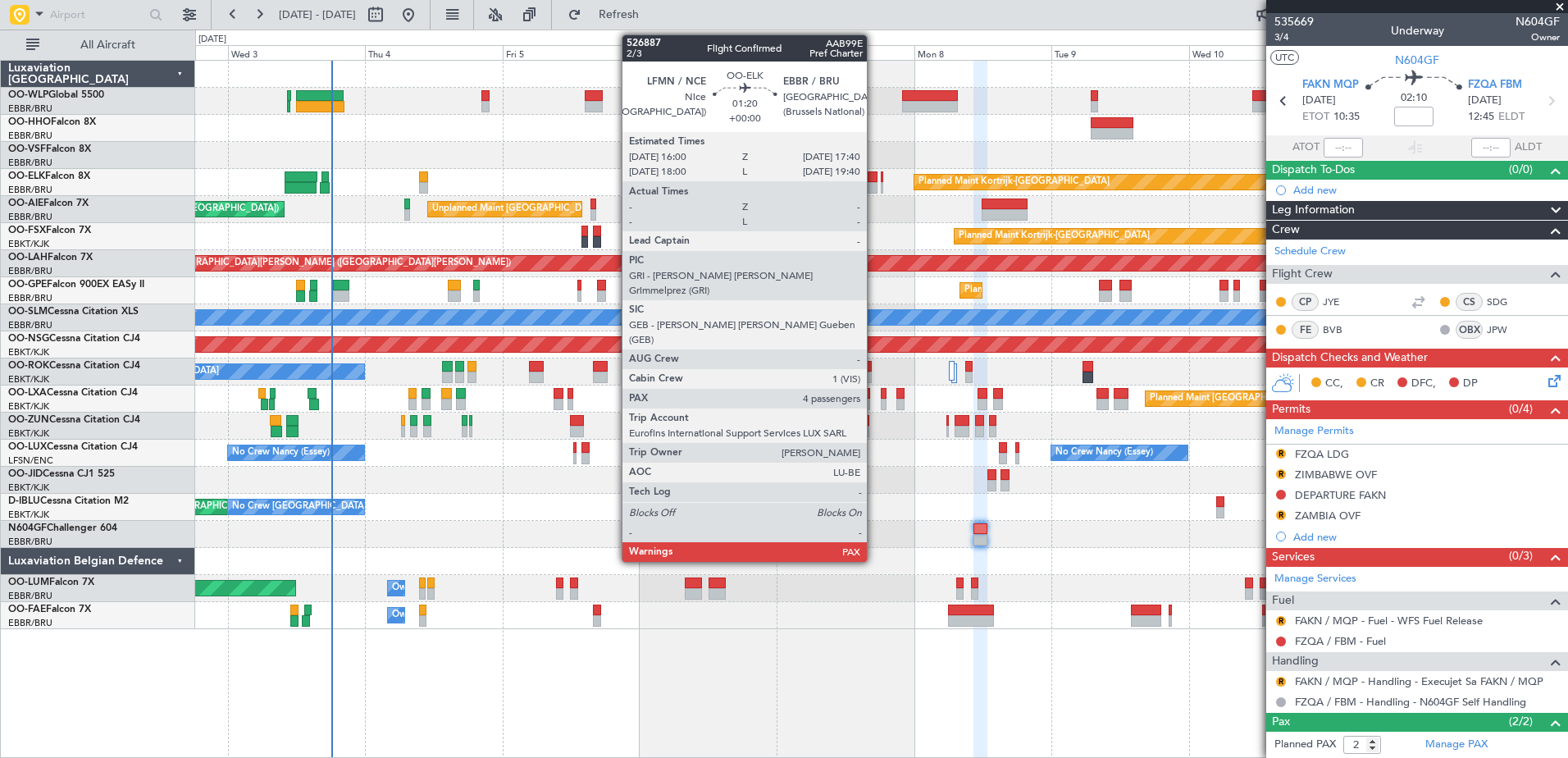
click at [874, 179] on div at bounding box center [872, 177] width 10 height 11
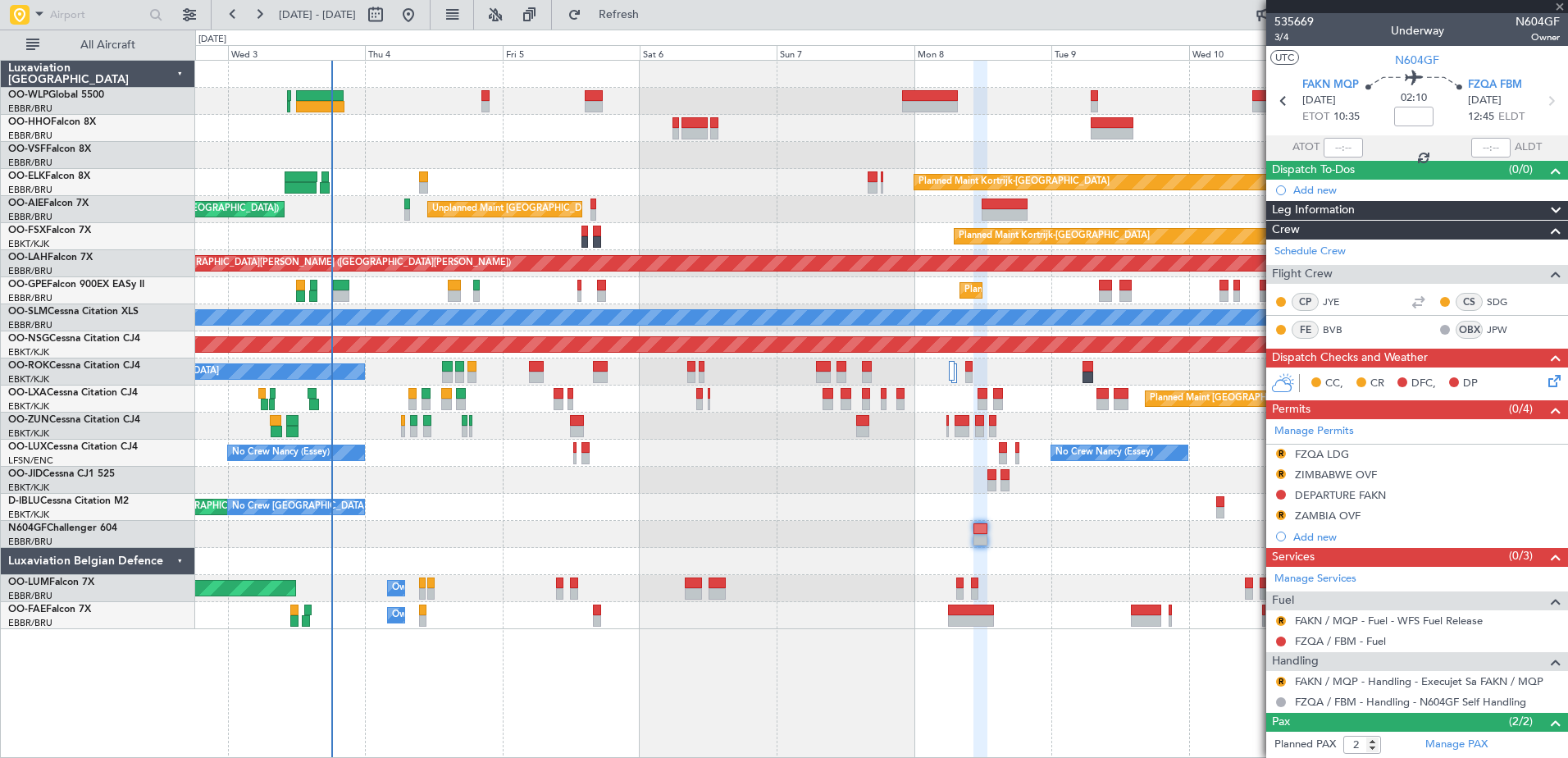
type input "4"
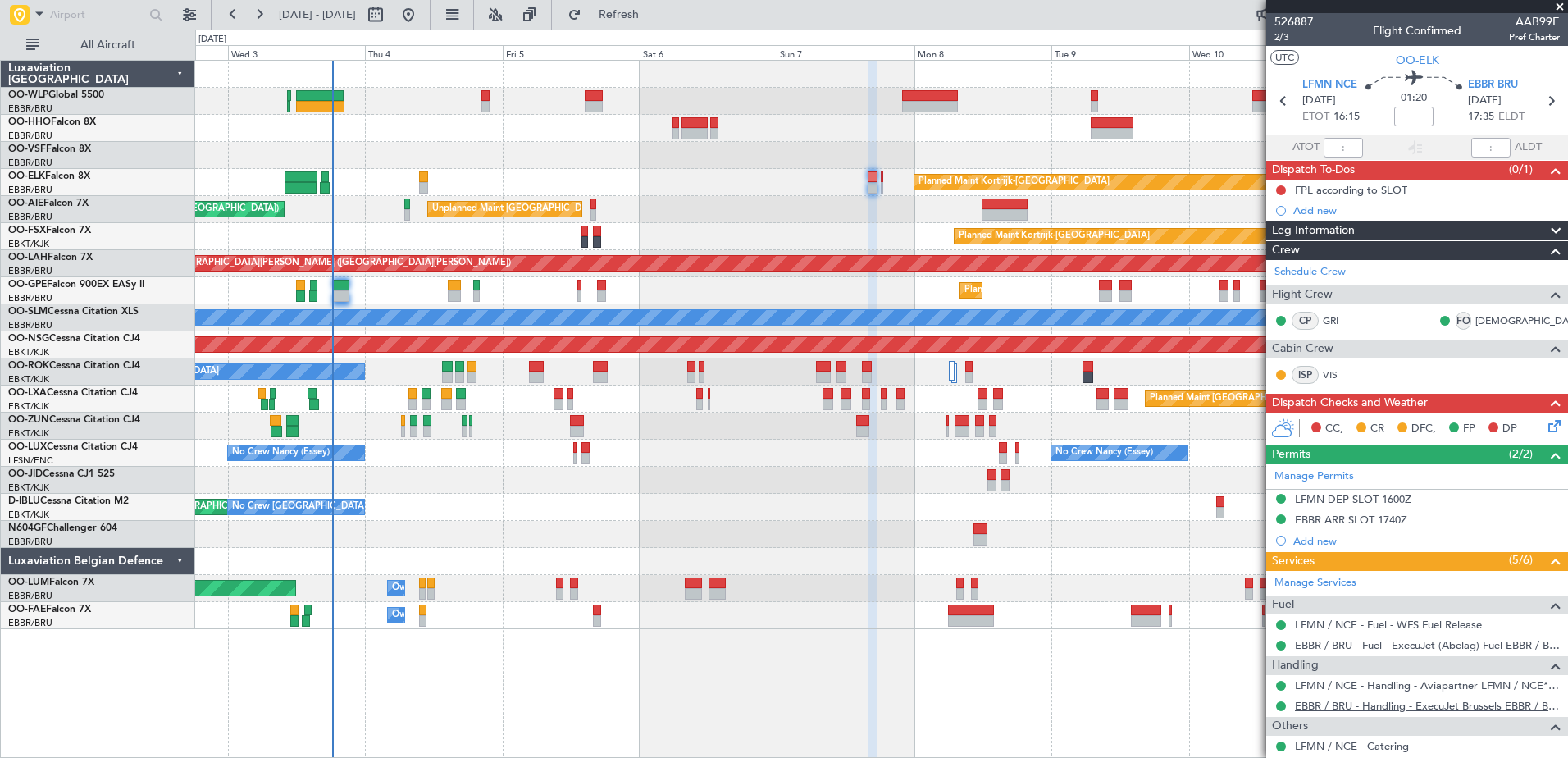
scroll to position [213, 0]
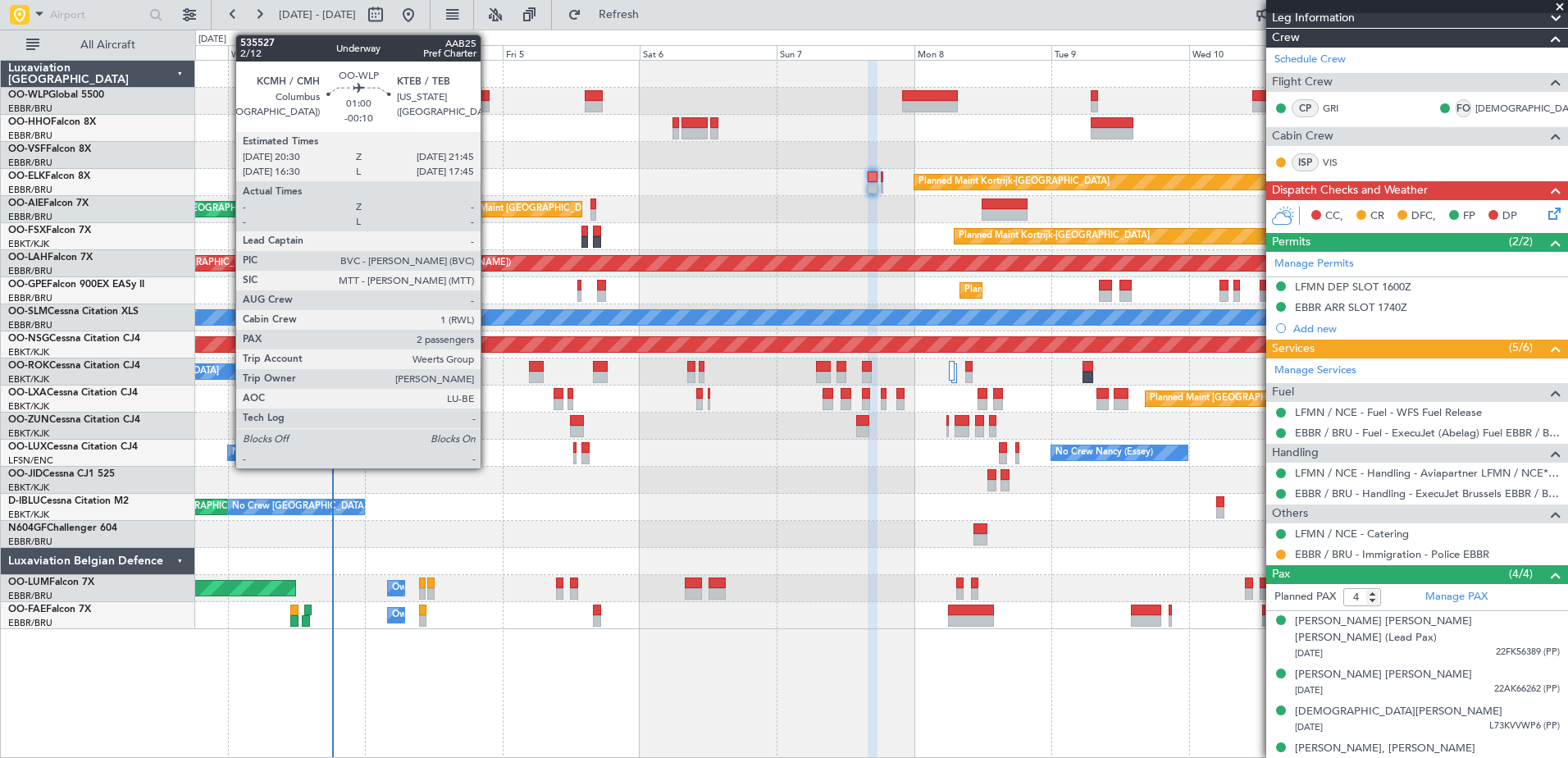
click at [488, 100] on div at bounding box center [485, 96] width 7 height 11
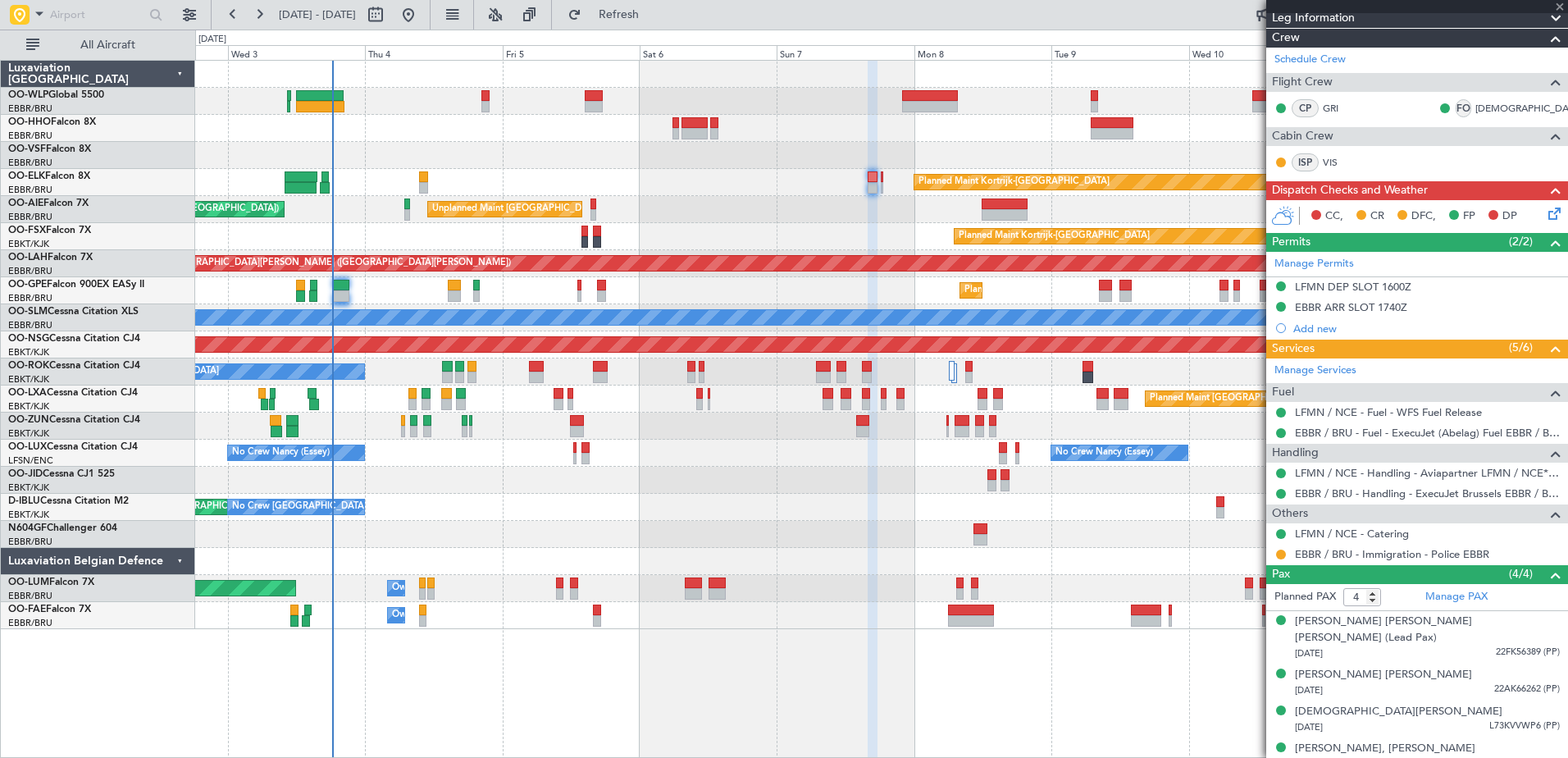
type input "-00:10"
type input "2"
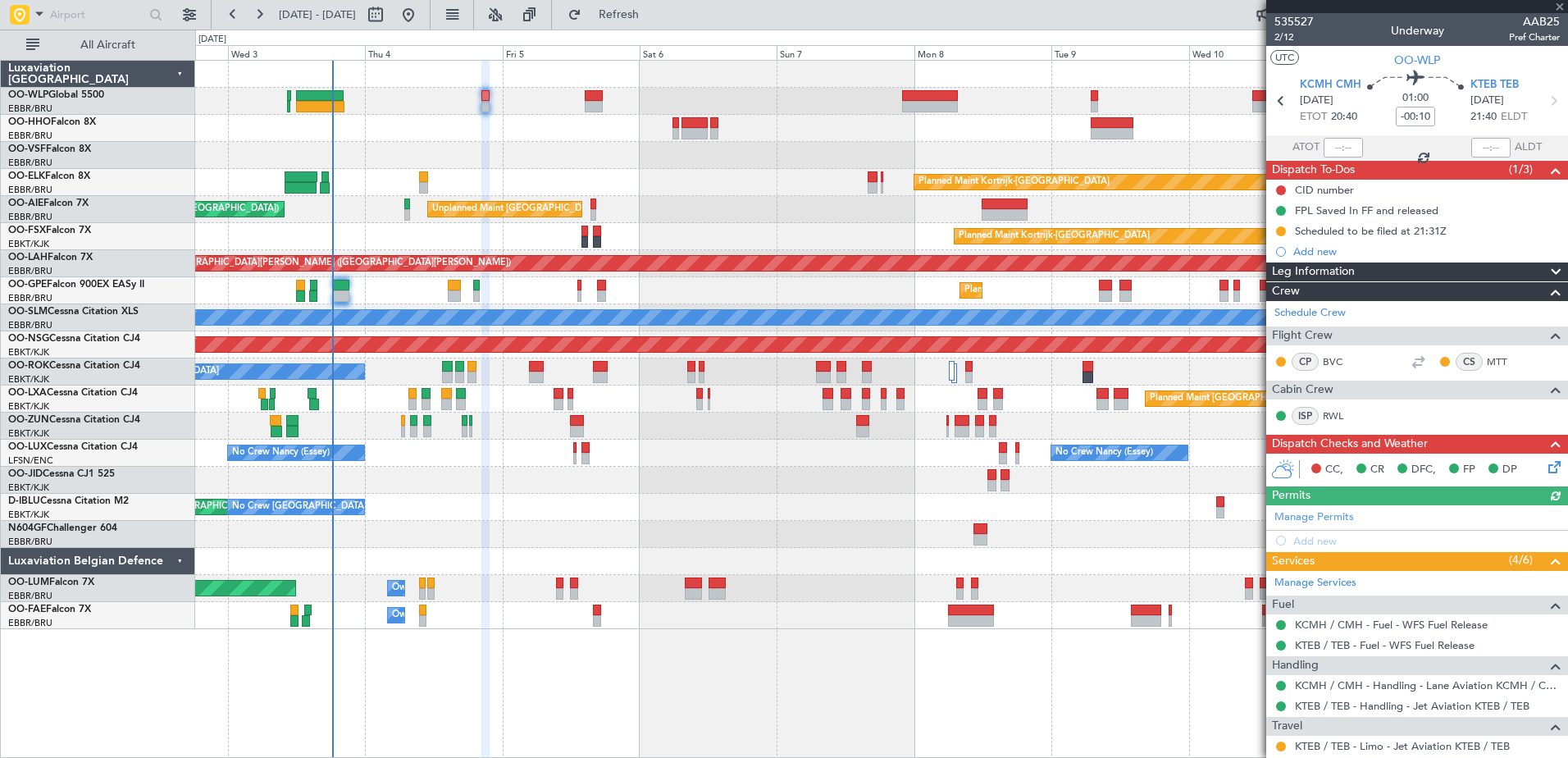
scroll to position [139, 0]
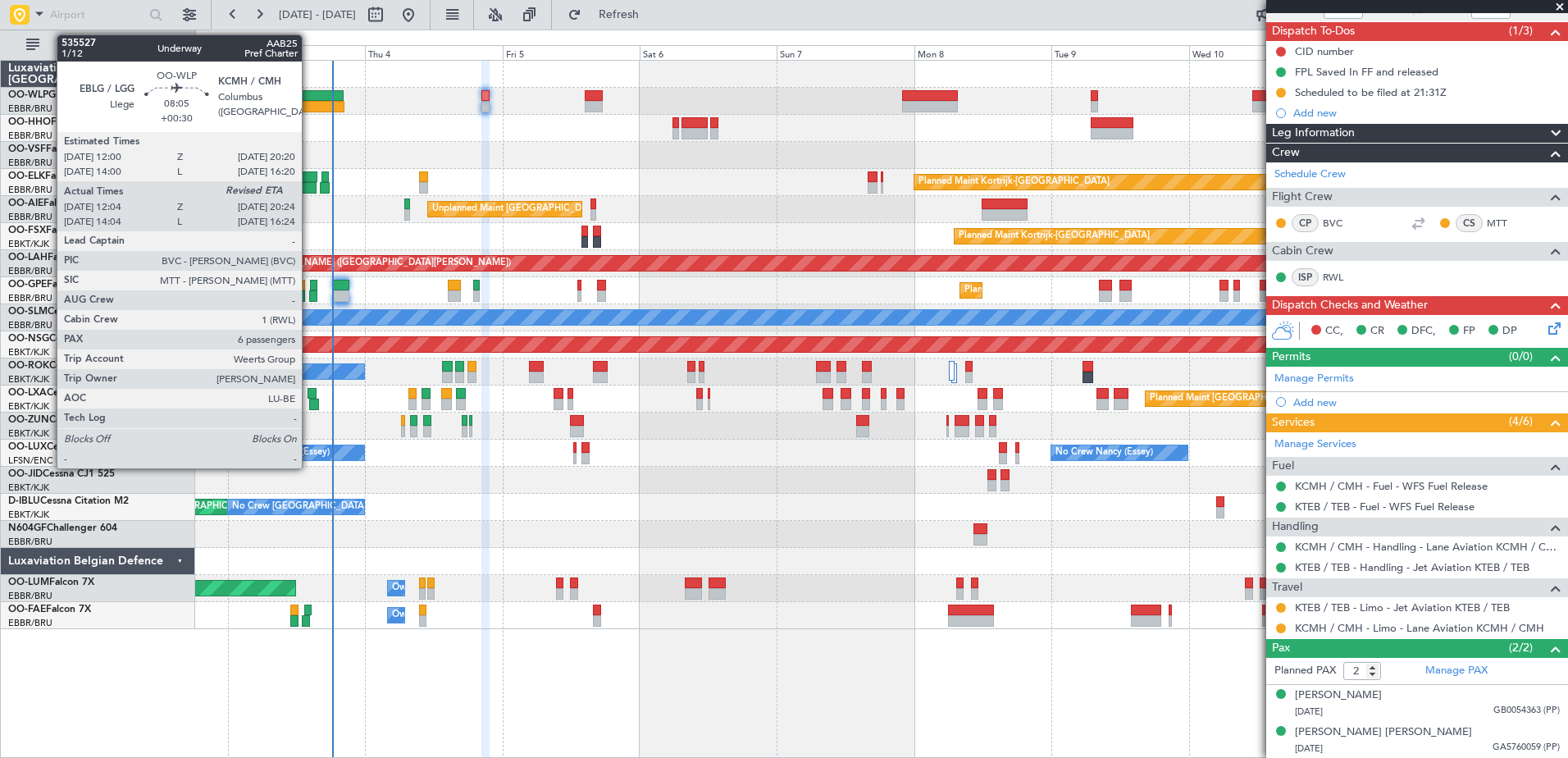
click at [309, 101] on div at bounding box center [320, 106] width 48 height 11
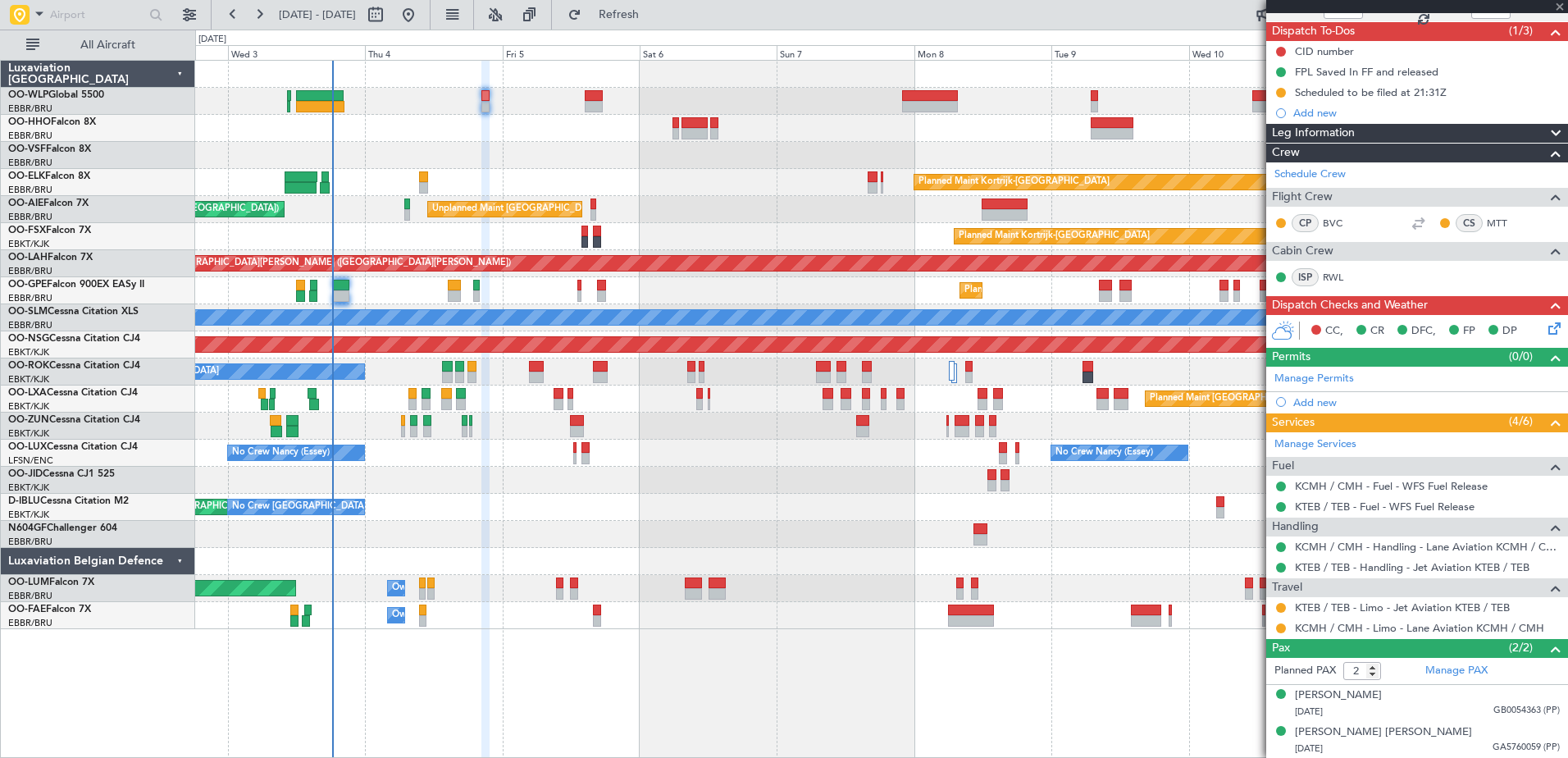
type input "+00:30"
type input "12:14"
type input "6"
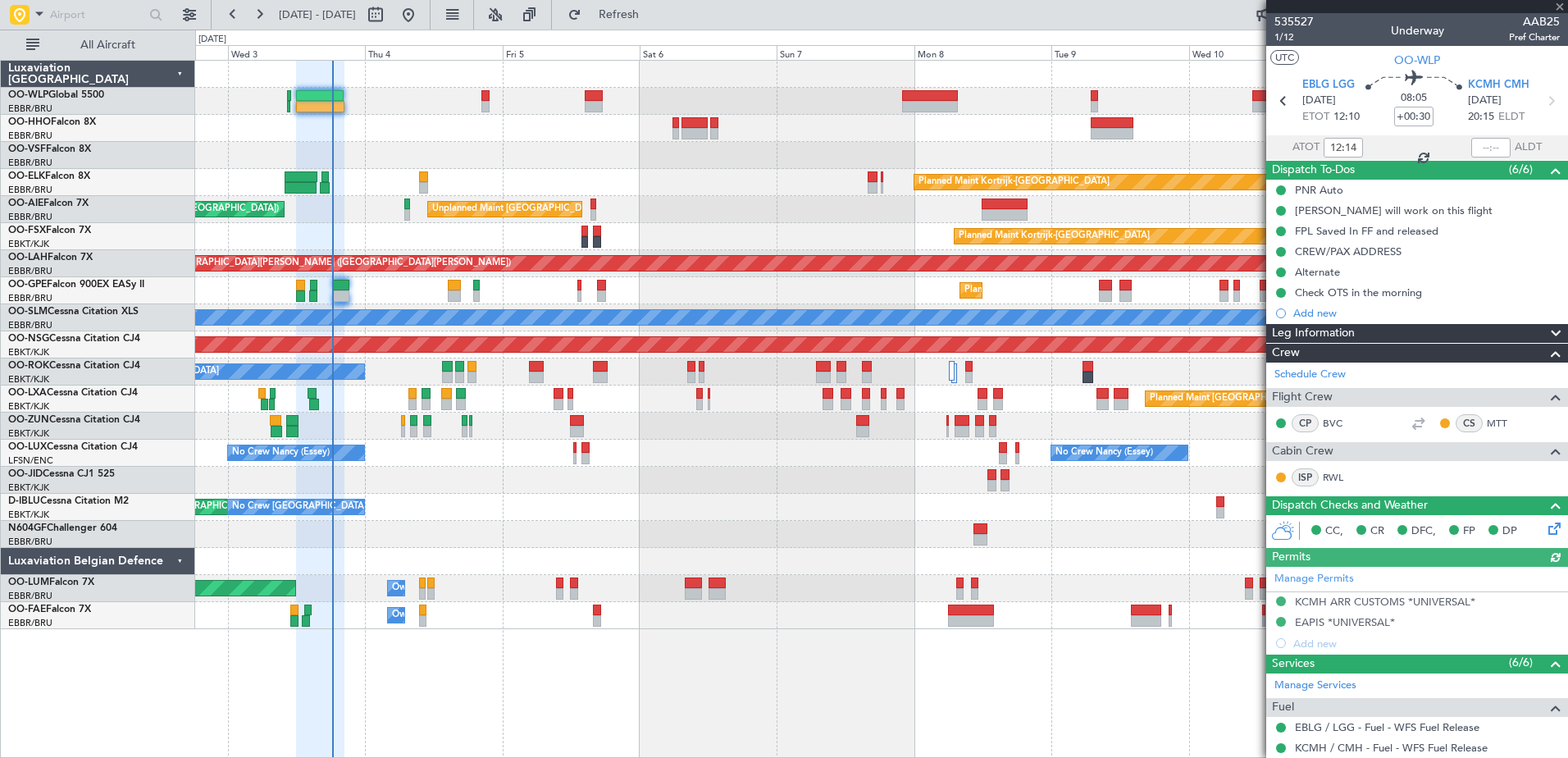
scroll to position [408, 0]
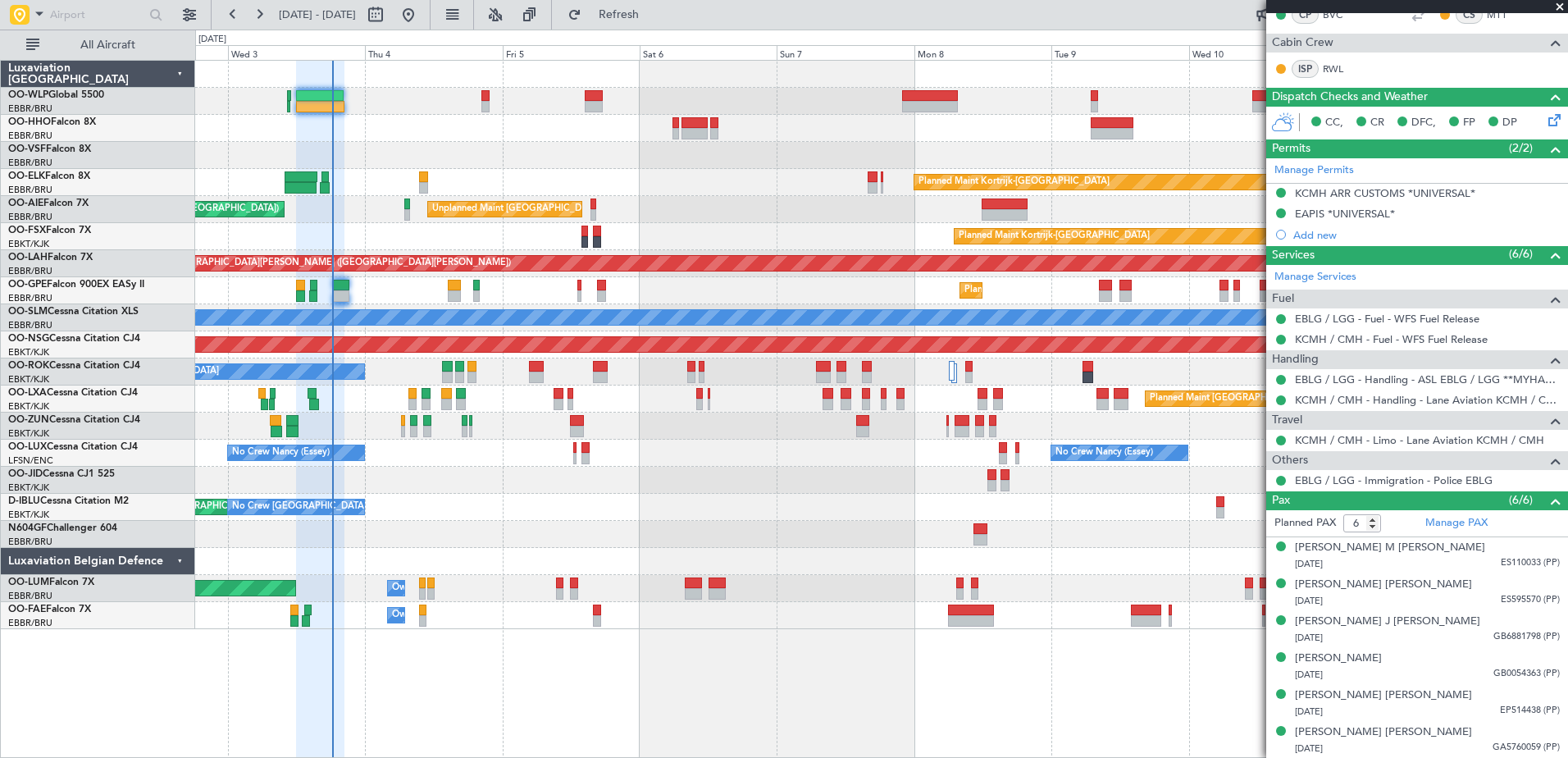
click at [805, 509] on div "No Crew [GEOGRAPHIC_DATA] ([GEOGRAPHIC_DATA] National) AOG Maint [GEOGRAPHIC_DA…" at bounding box center [881, 507] width 1372 height 27
click at [658, 26] on button "Refresh" at bounding box center [609, 15] width 98 height 26
click at [442, 494] on div "Planned Maint Kortrijk-[GEOGRAPHIC_DATA] Unplanned Maint [GEOGRAPHIC_DATA] ([GE…" at bounding box center [881, 344] width 1372 height 568
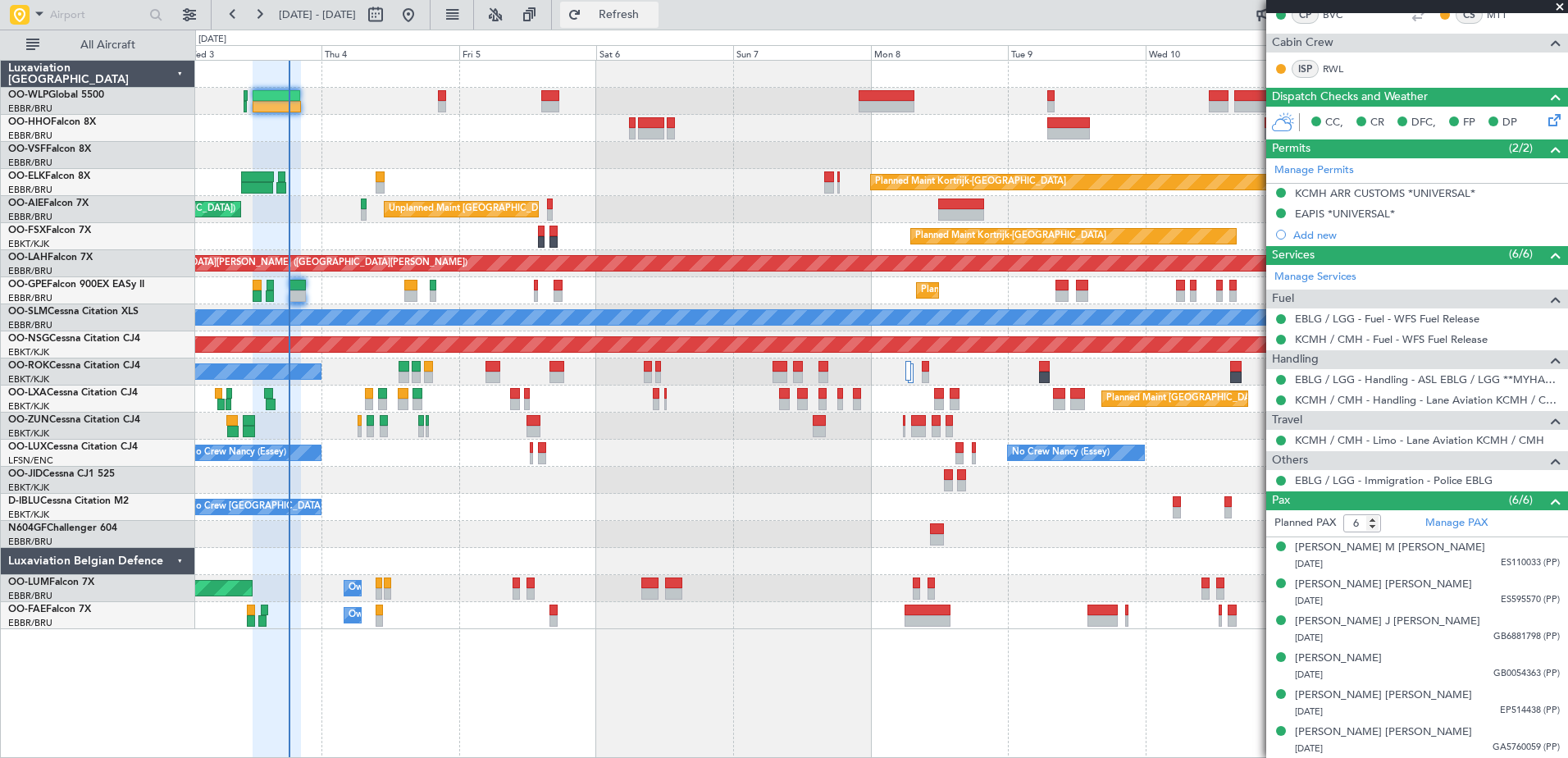
click at [653, 11] on span "Refresh" at bounding box center [619, 14] width 68 height 11
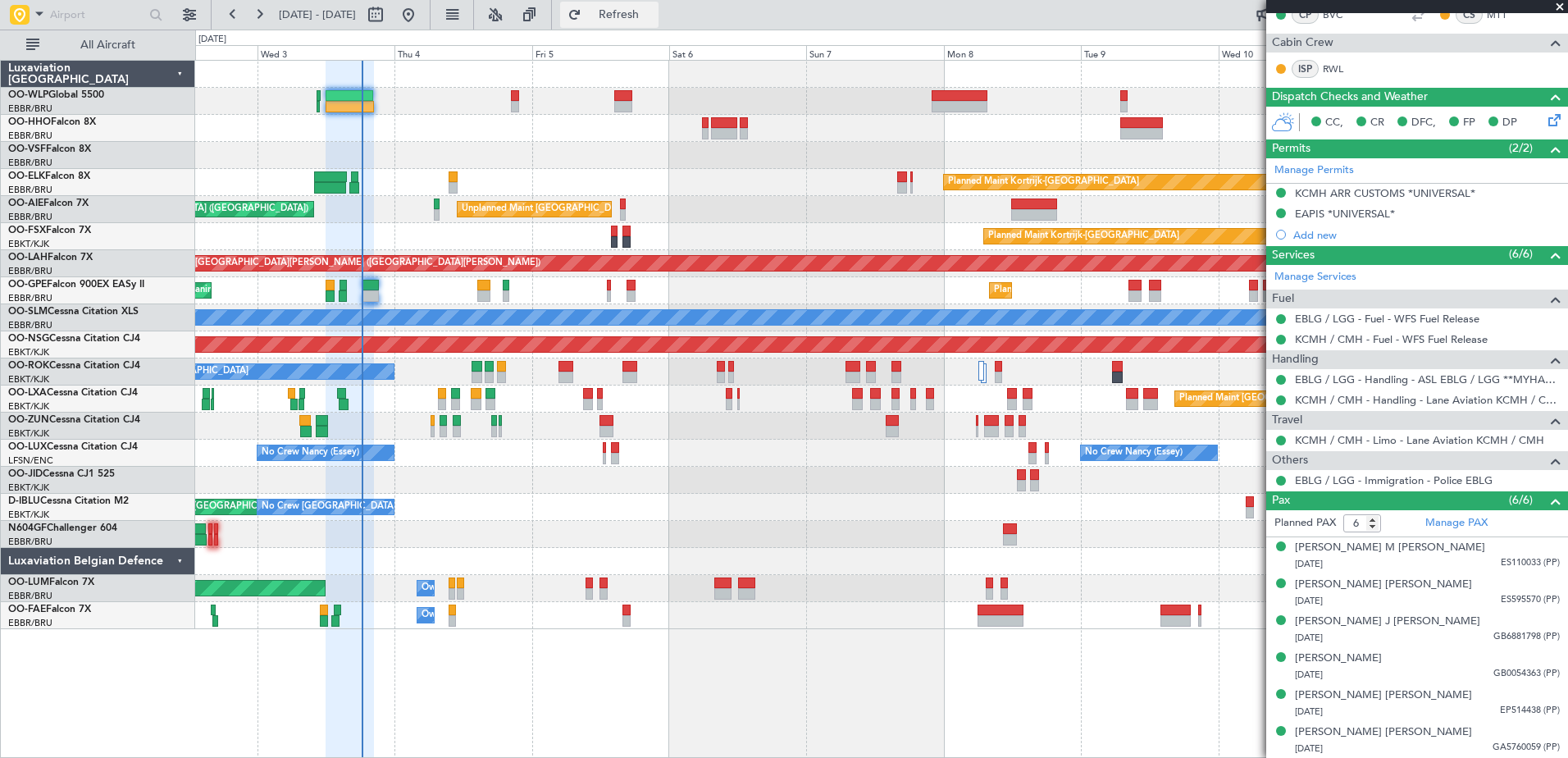
click at [653, 9] on span "Refresh" at bounding box center [619, 14] width 68 height 11
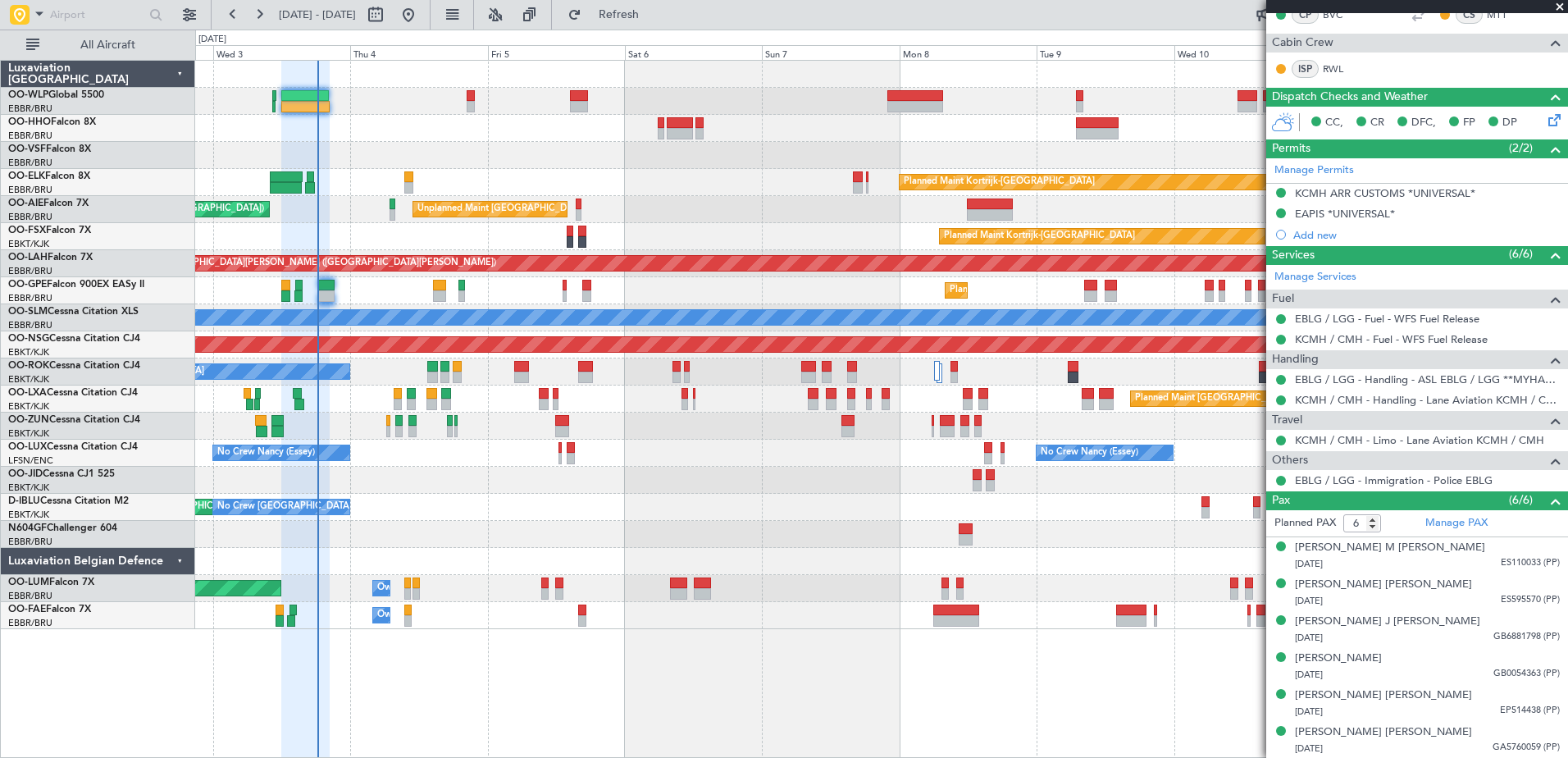
click at [442, 509] on div "No Crew [GEOGRAPHIC_DATA] ([GEOGRAPHIC_DATA] National) AOG Maint [GEOGRAPHIC_DA…" at bounding box center [881, 507] width 1372 height 27
click at [653, 20] on span "Refresh" at bounding box center [619, 14] width 68 height 11
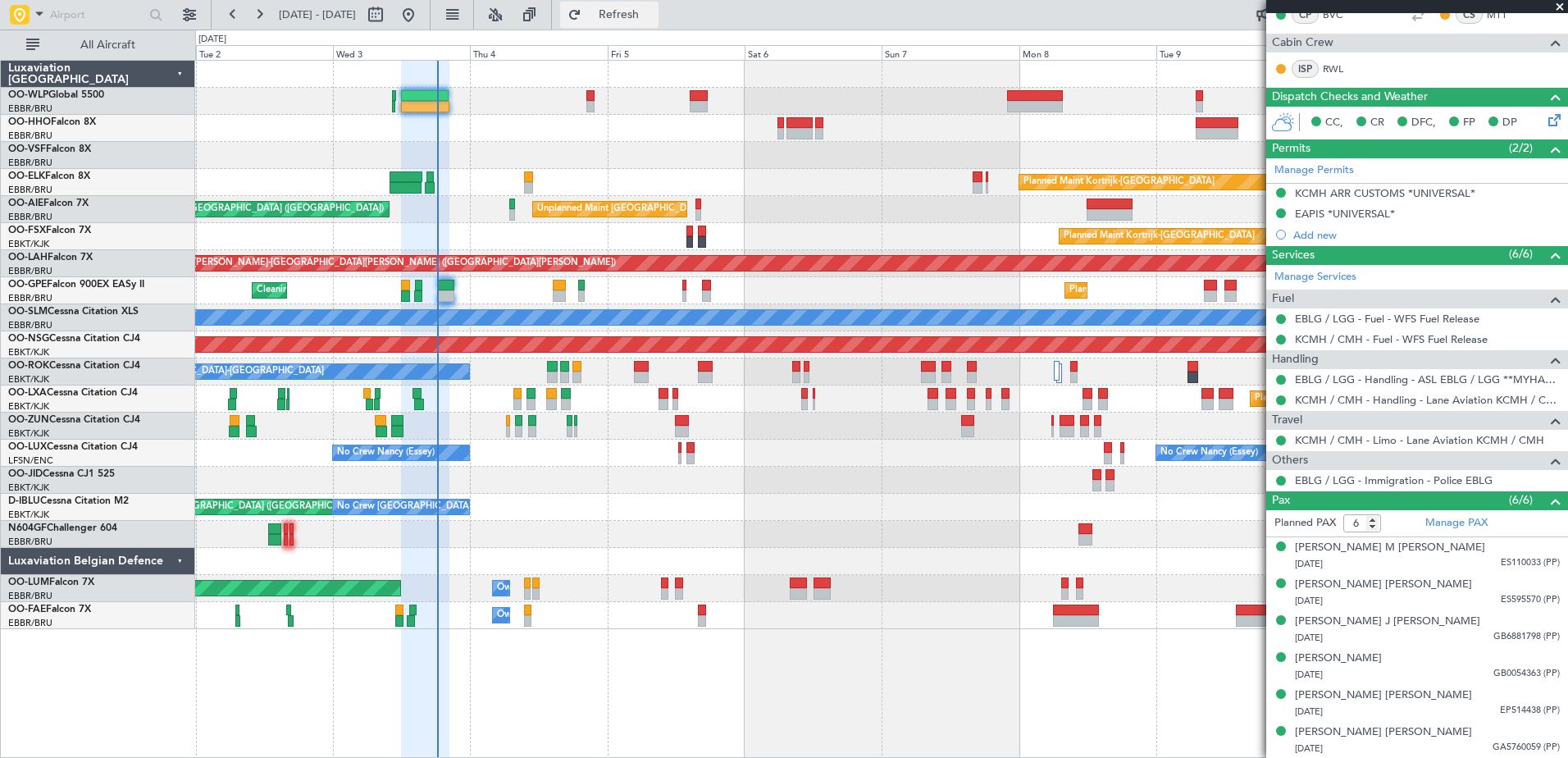
click at [641, 6] on button "Refresh" at bounding box center [609, 15] width 98 height 26
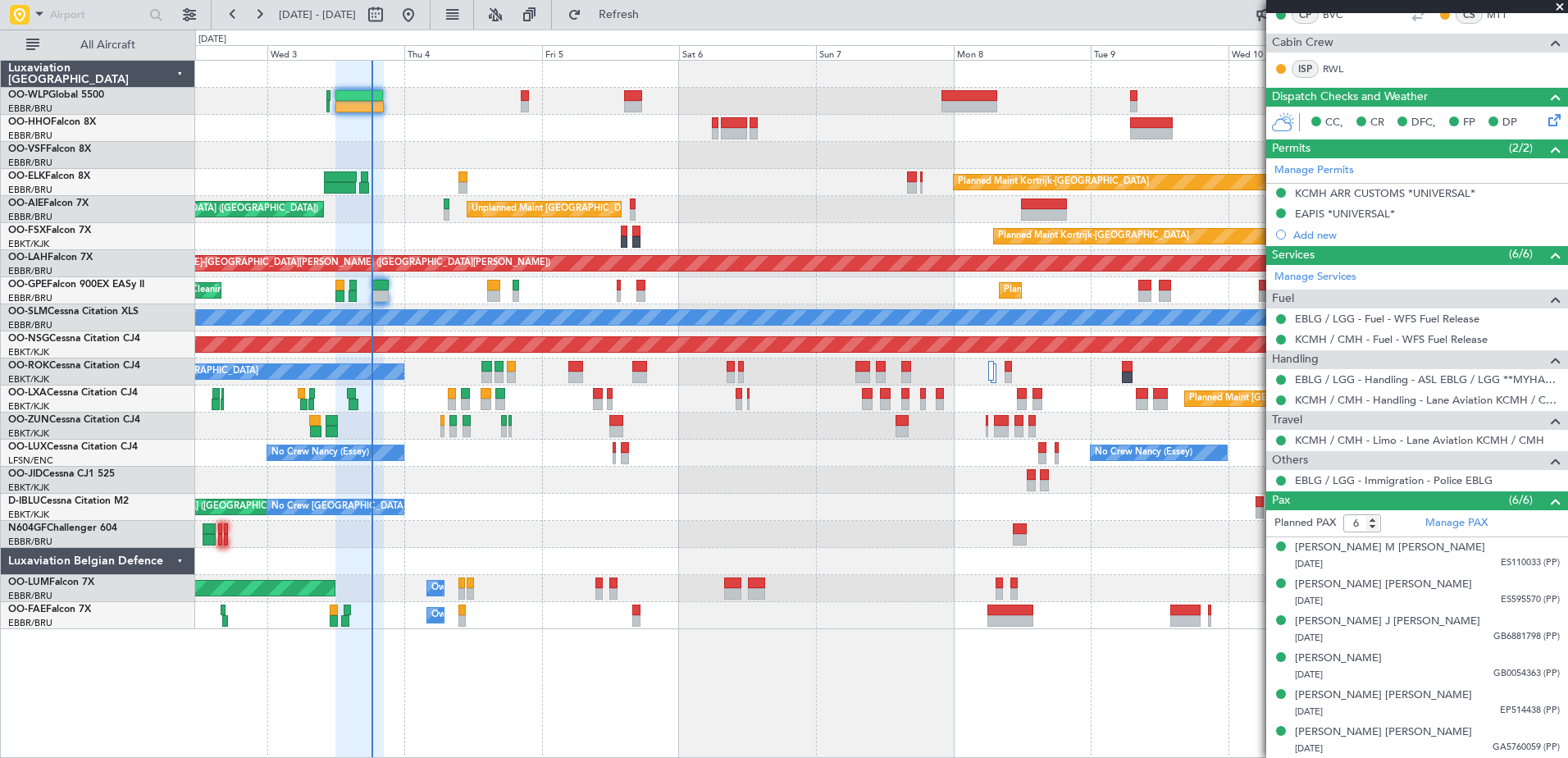
click at [545, 519] on div "No Crew [GEOGRAPHIC_DATA] ([GEOGRAPHIC_DATA] National) AOG Maint [GEOGRAPHIC_DA…" at bounding box center [881, 507] width 1372 height 27
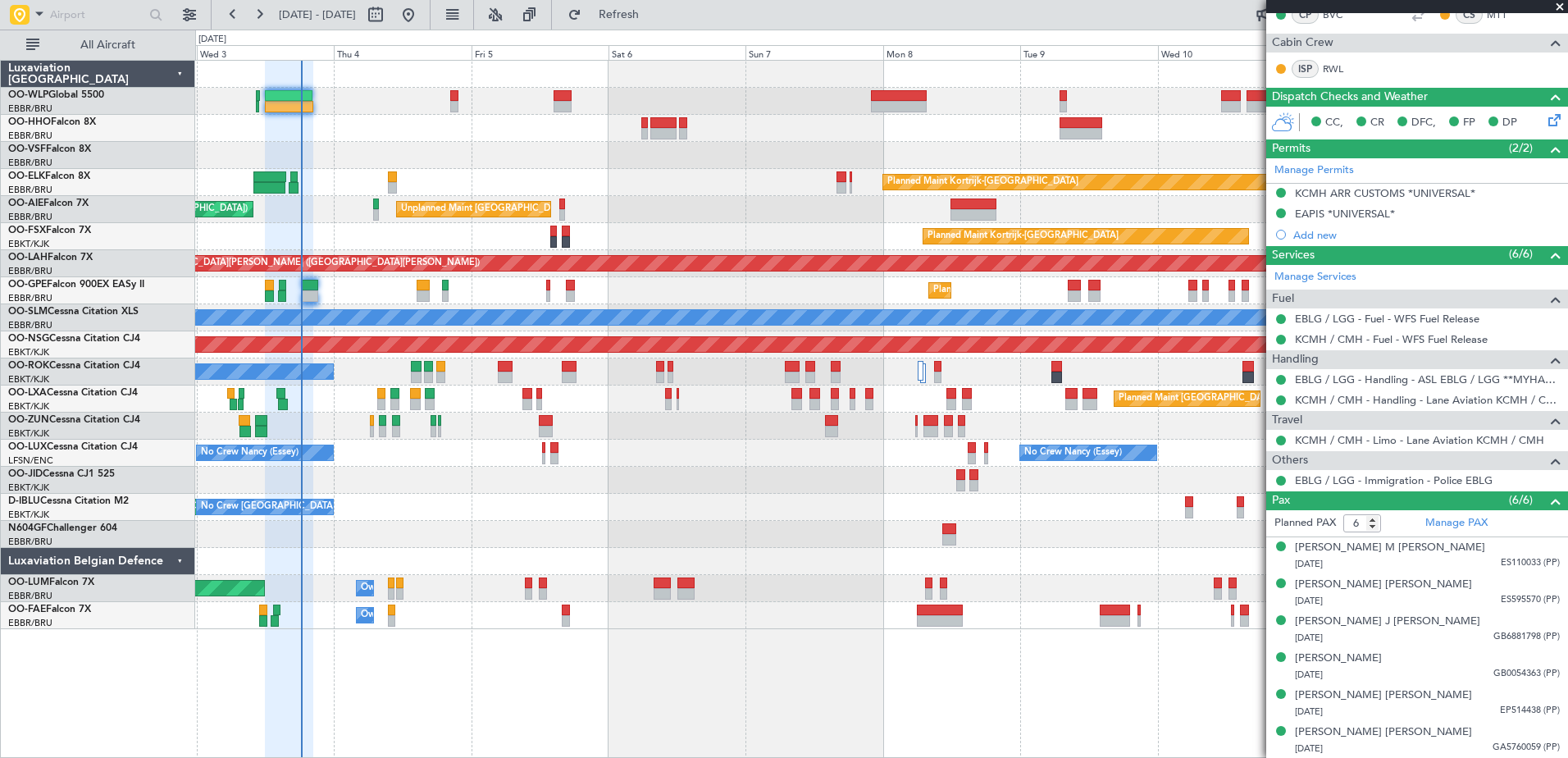
click at [669, 193] on div "Planned Maint Kortrijk-[GEOGRAPHIC_DATA] Unplanned Maint [GEOGRAPHIC_DATA] ([GE…" at bounding box center [881, 344] width 1372 height 568
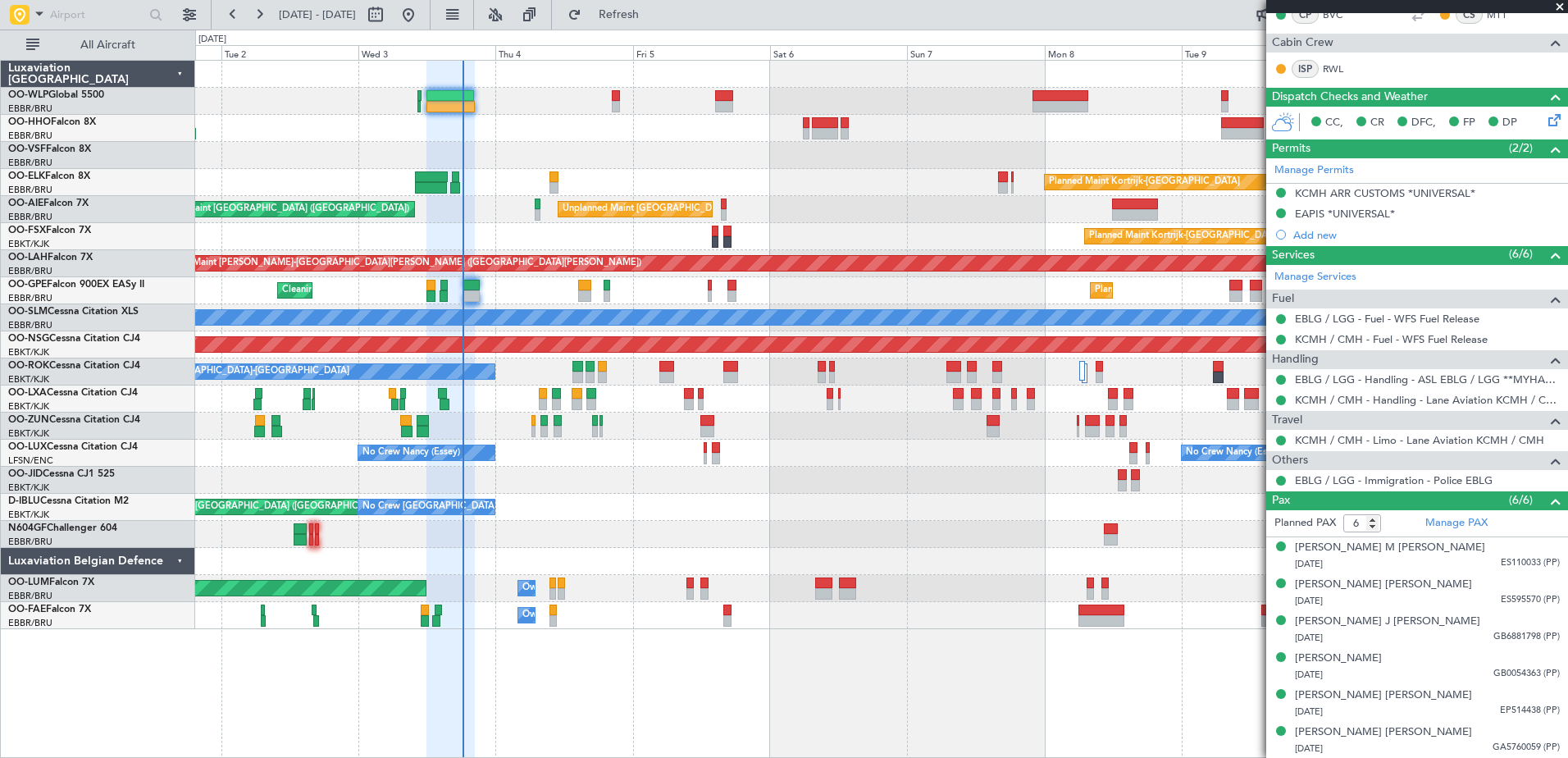
click at [706, 518] on div "Planned Maint Kortrijk-[GEOGRAPHIC_DATA] Unplanned Maint [GEOGRAPHIC_DATA] ([GE…" at bounding box center [881, 344] width 1372 height 568
click at [653, 11] on span "Refresh" at bounding box center [619, 14] width 68 height 11
click at [649, 14] on span "Refresh" at bounding box center [619, 14] width 68 height 11
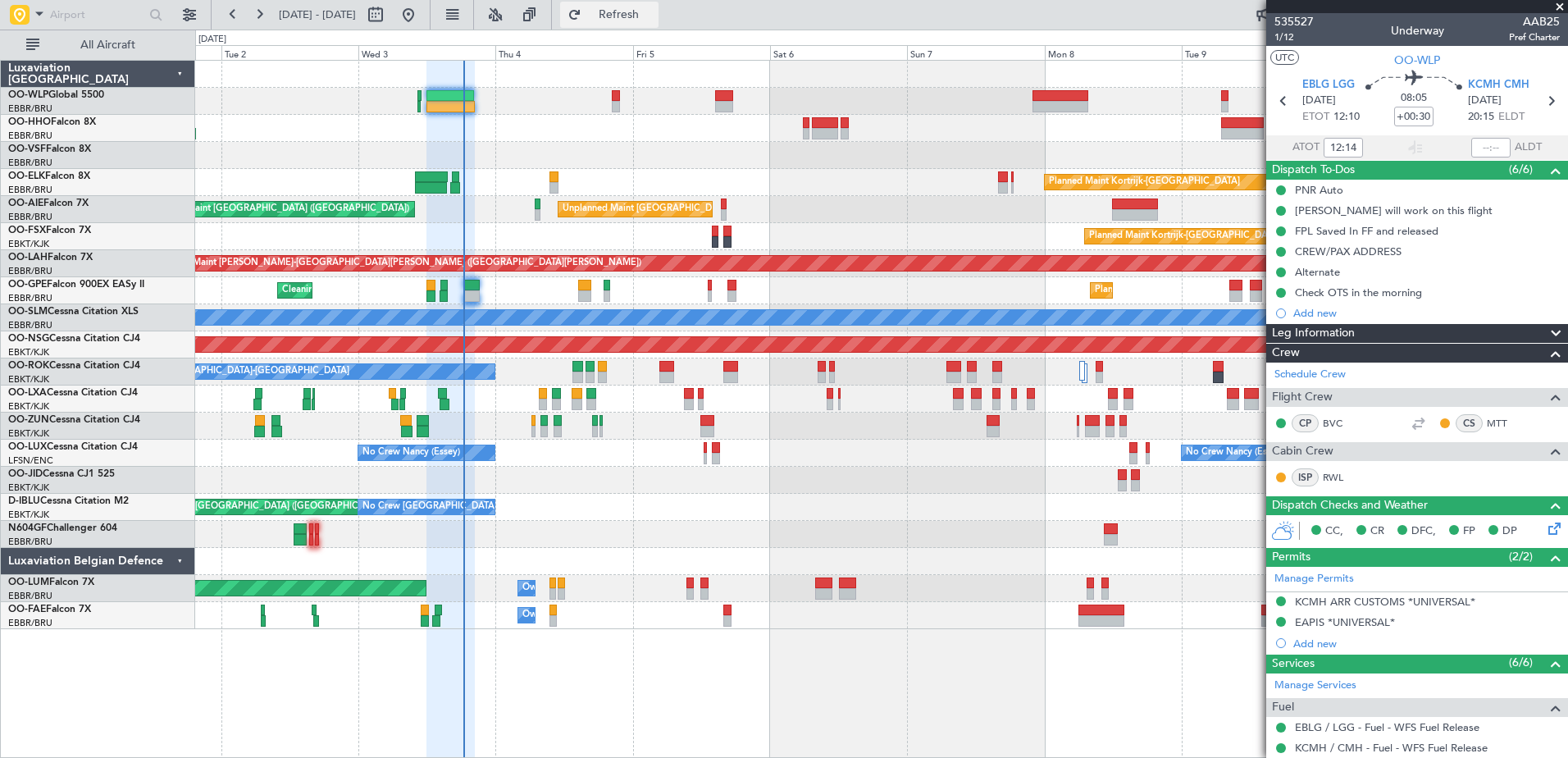
click at [653, 11] on span "Refresh" at bounding box center [619, 14] width 68 height 11
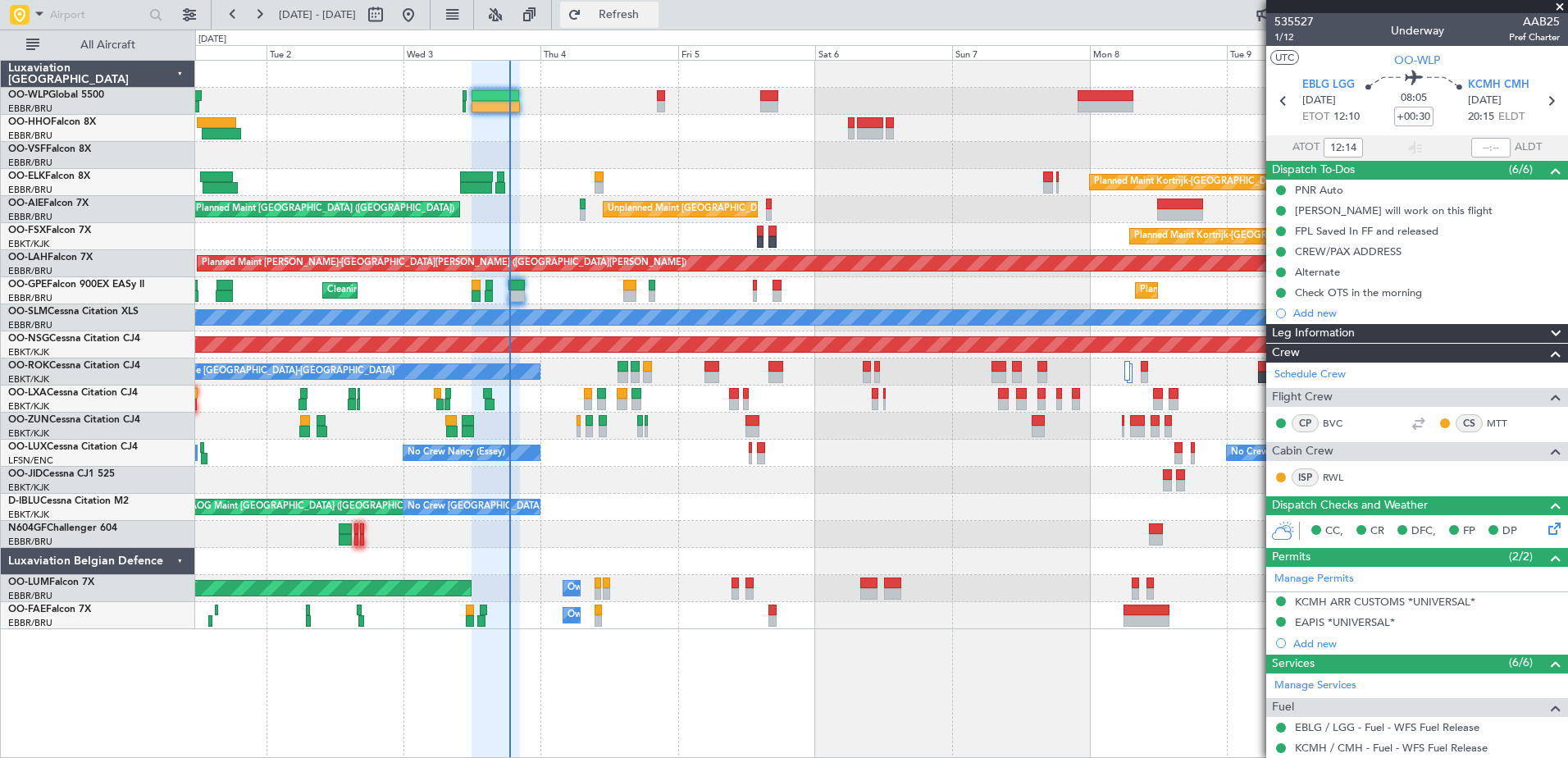
click at [658, 24] on button "Refresh" at bounding box center [609, 15] width 98 height 26
click at [653, 9] on span "Refresh" at bounding box center [619, 14] width 68 height 11
click at [653, 25] on button "Refresh" at bounding box center [609, 15] width 98 height 26
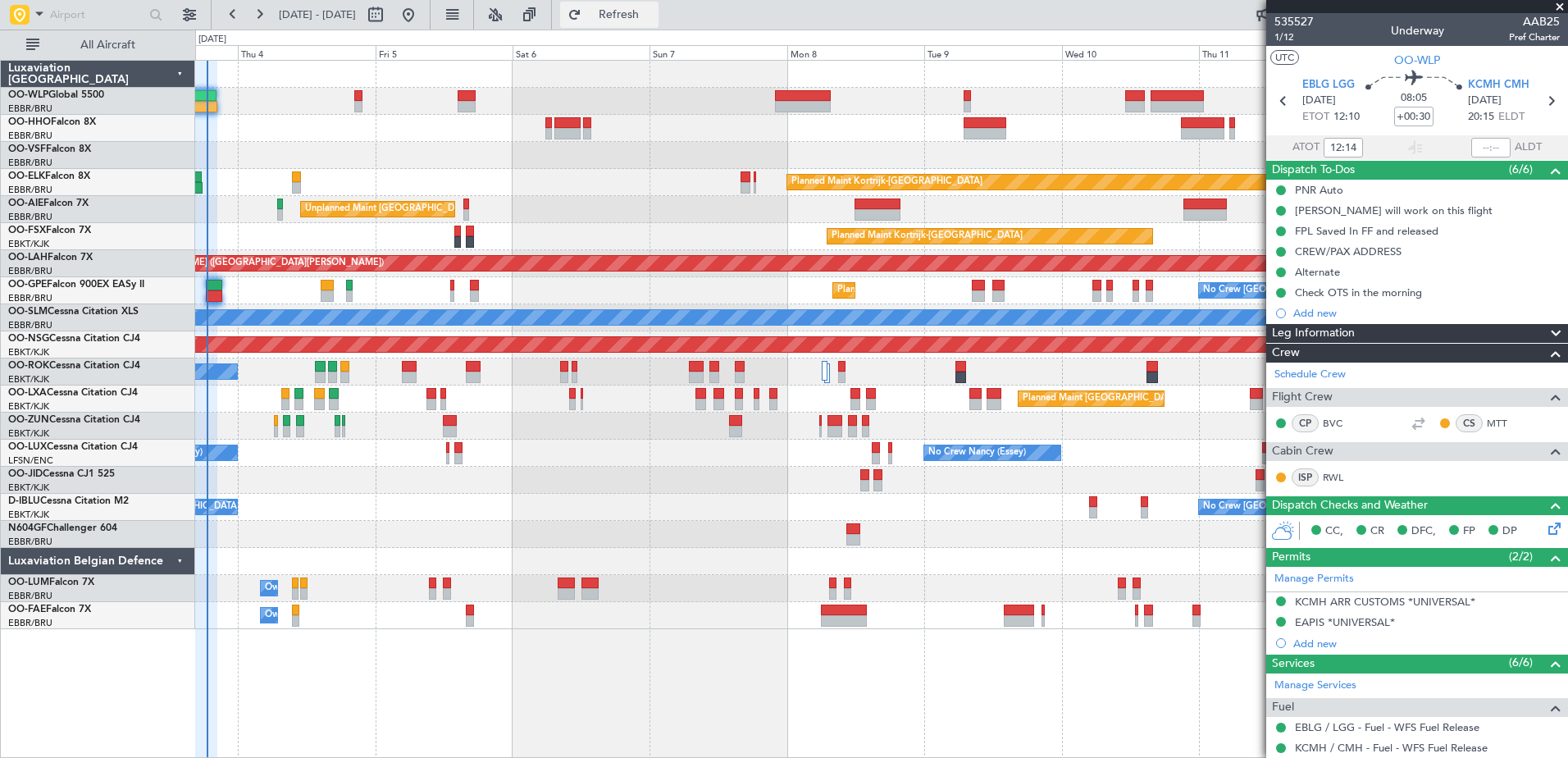
click at [653, 9] on span "Refresh" at bounding box center [619, 14] width 68 height 11
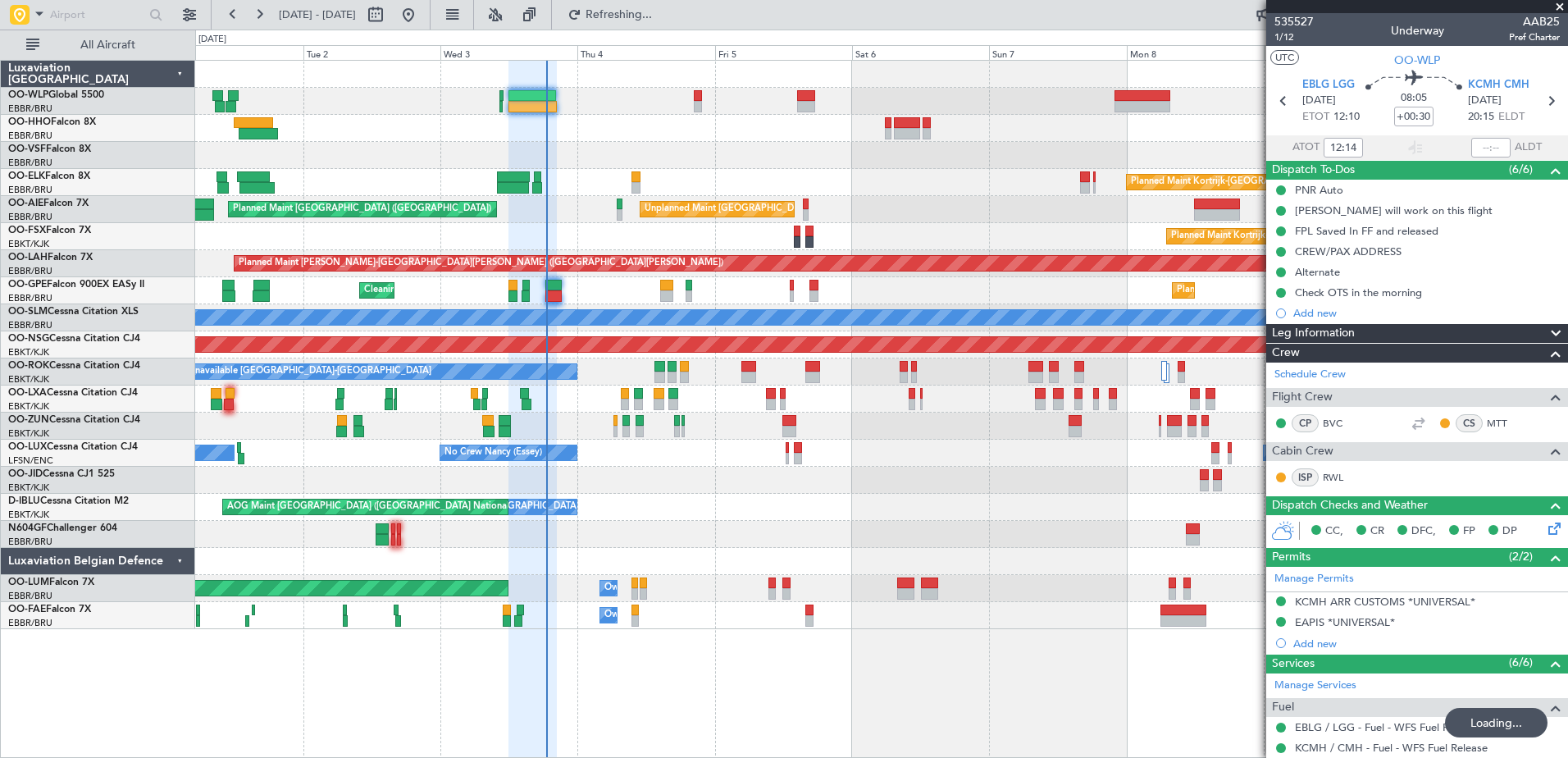
click at [835, 544] on div "Planned Maint Berlin (Brandenburg) Planned Maint Kortrijk-Wevelgem Unplanned Ma…" at bounding box center [881, 344] width 1372 height 568
click at [653, 18] on span "Refresh" at bounding box center [619, 14] width 68 height 11
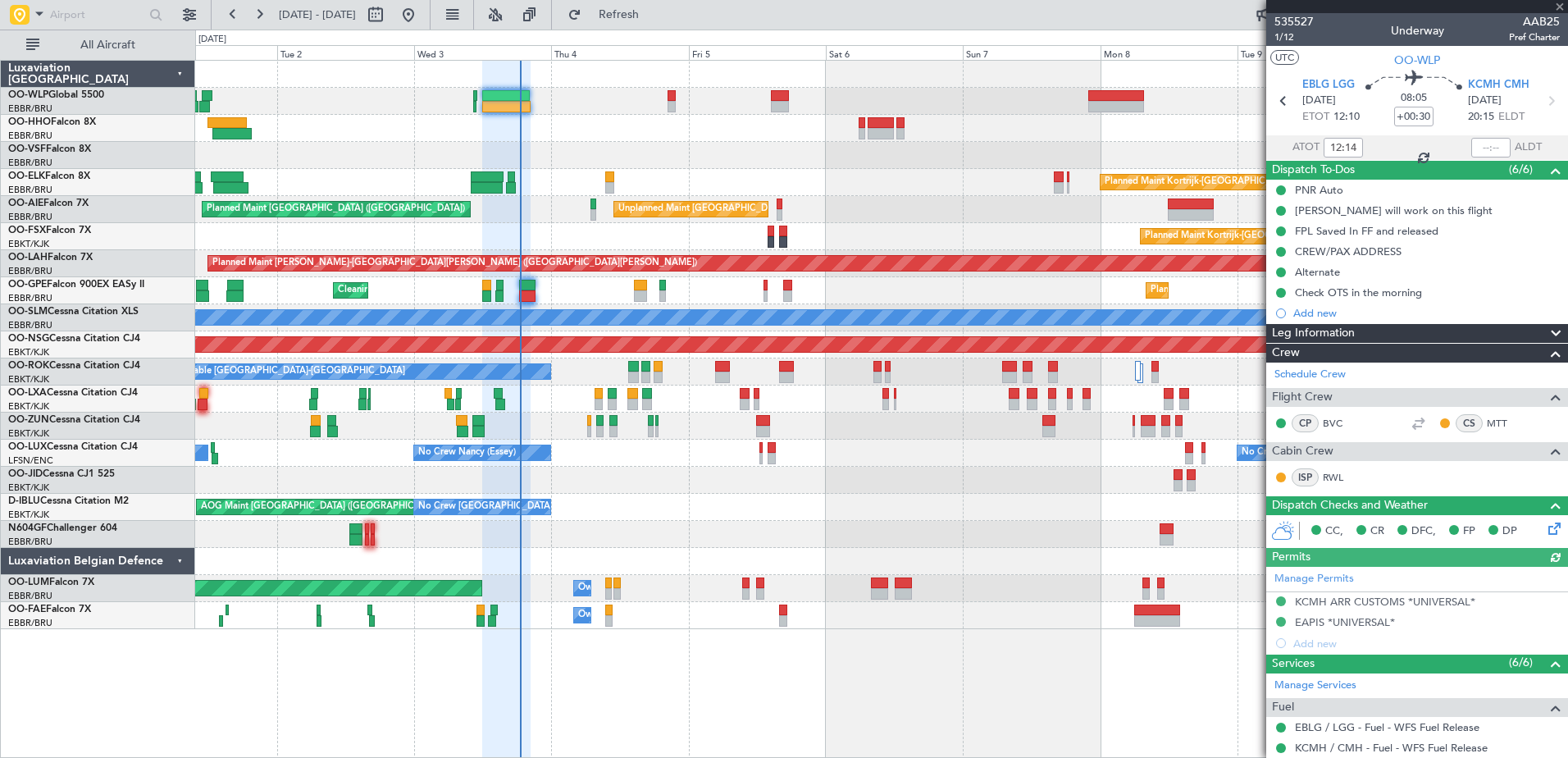
click at [651, 495] on div "Planned Maint Kortrijk-Wevelgem Unplanned Maint Brussels (Brussels National) Pl…" at bounding box center [881, 344] width 1372 height 568
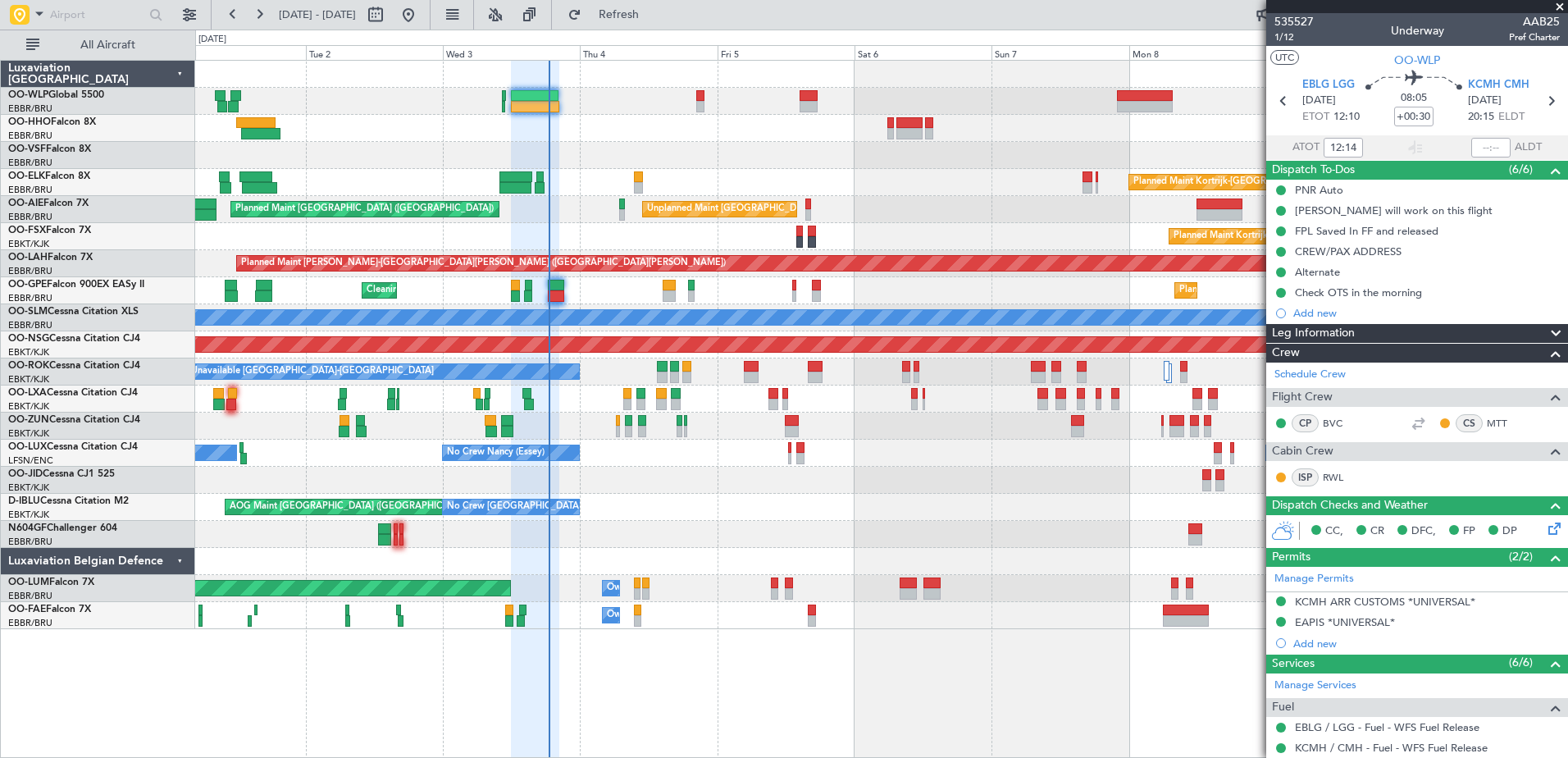
click at [486, 476] on div at bounding box center [881, 480] width 1372 height 27
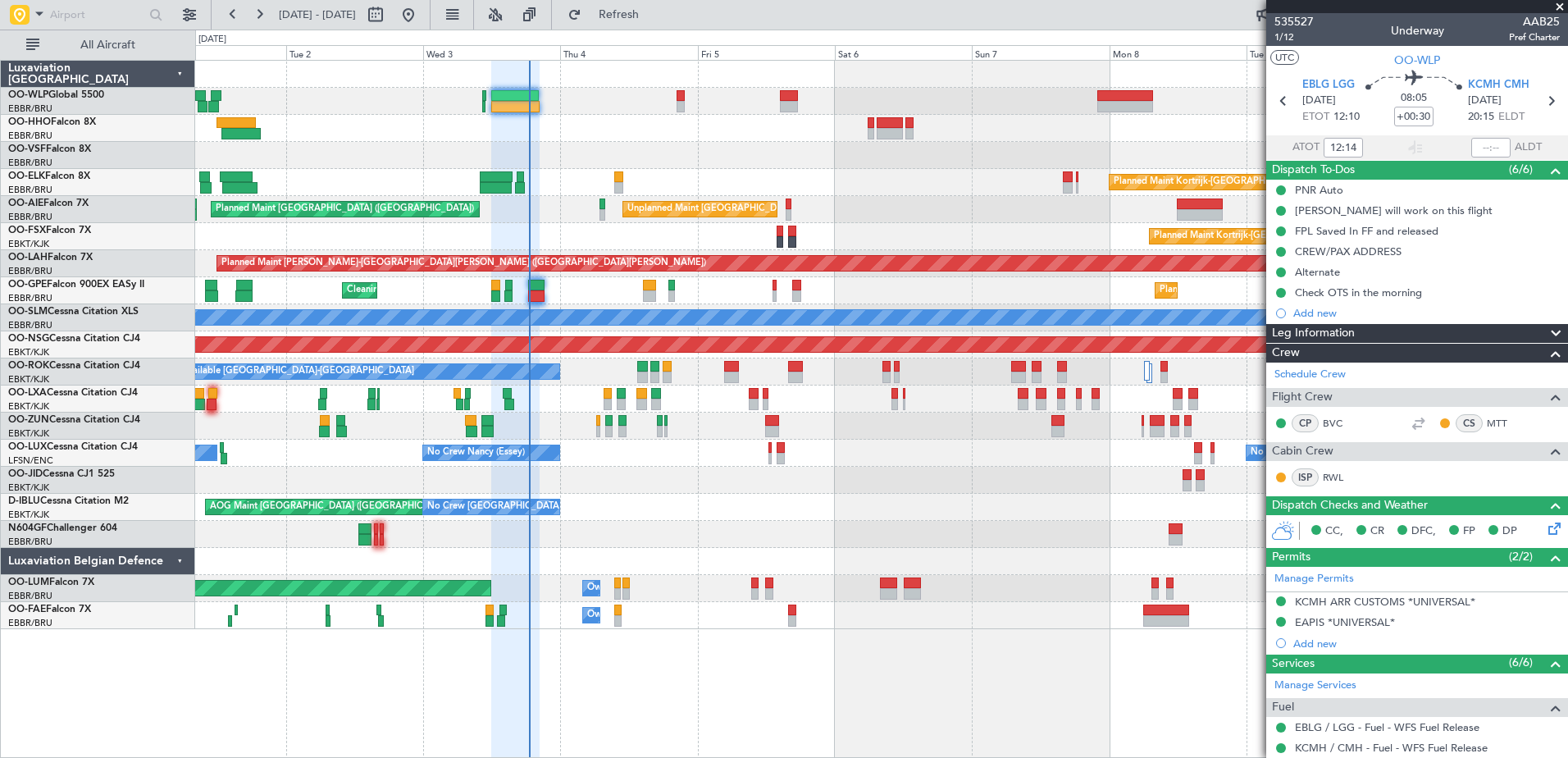
click at [640, 485] on div at bounding box center [881, 480] width 1372 height 27
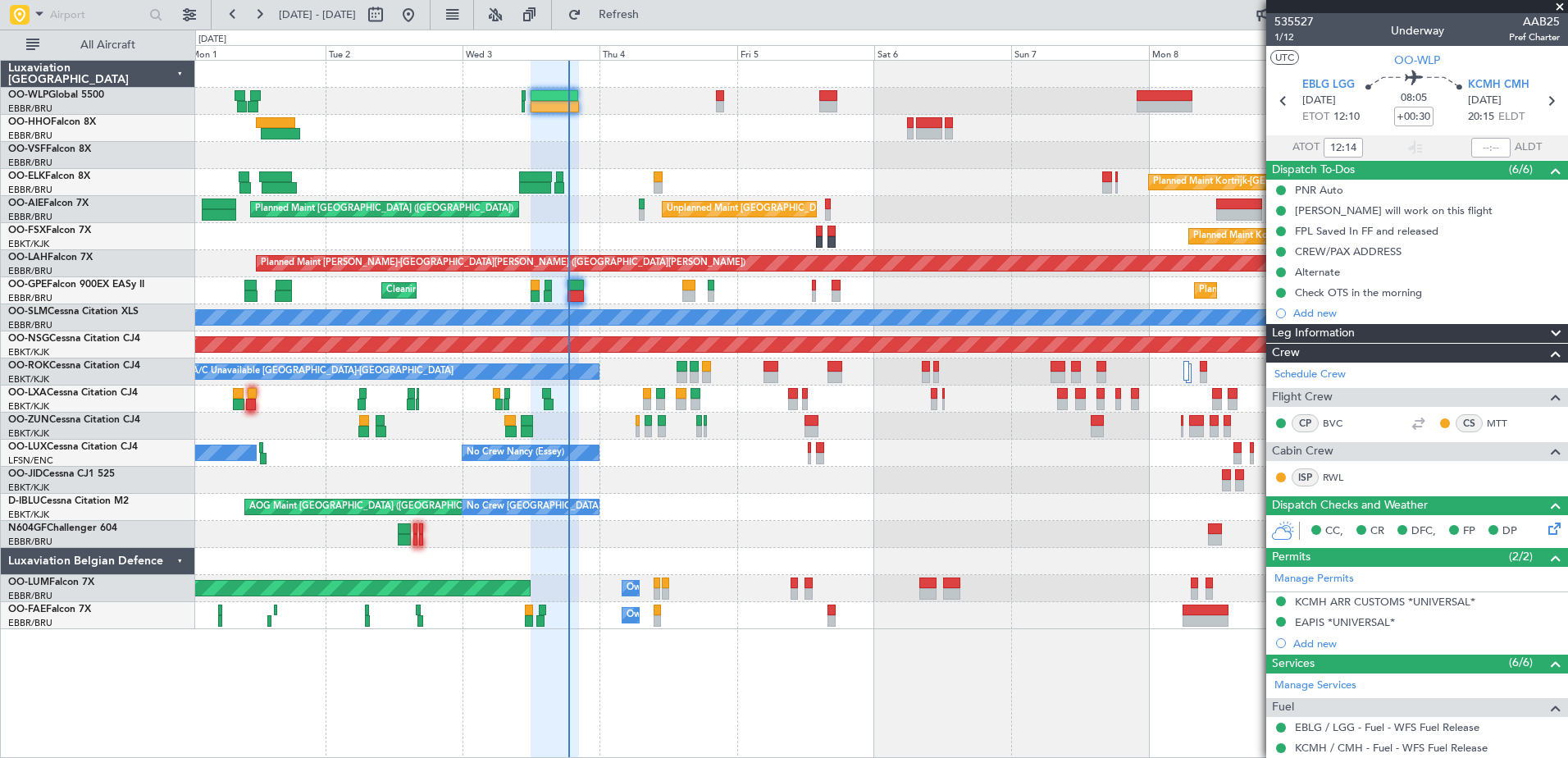
click at [766, 536] on div at bounding box center [881, 534] width 1372 height 27
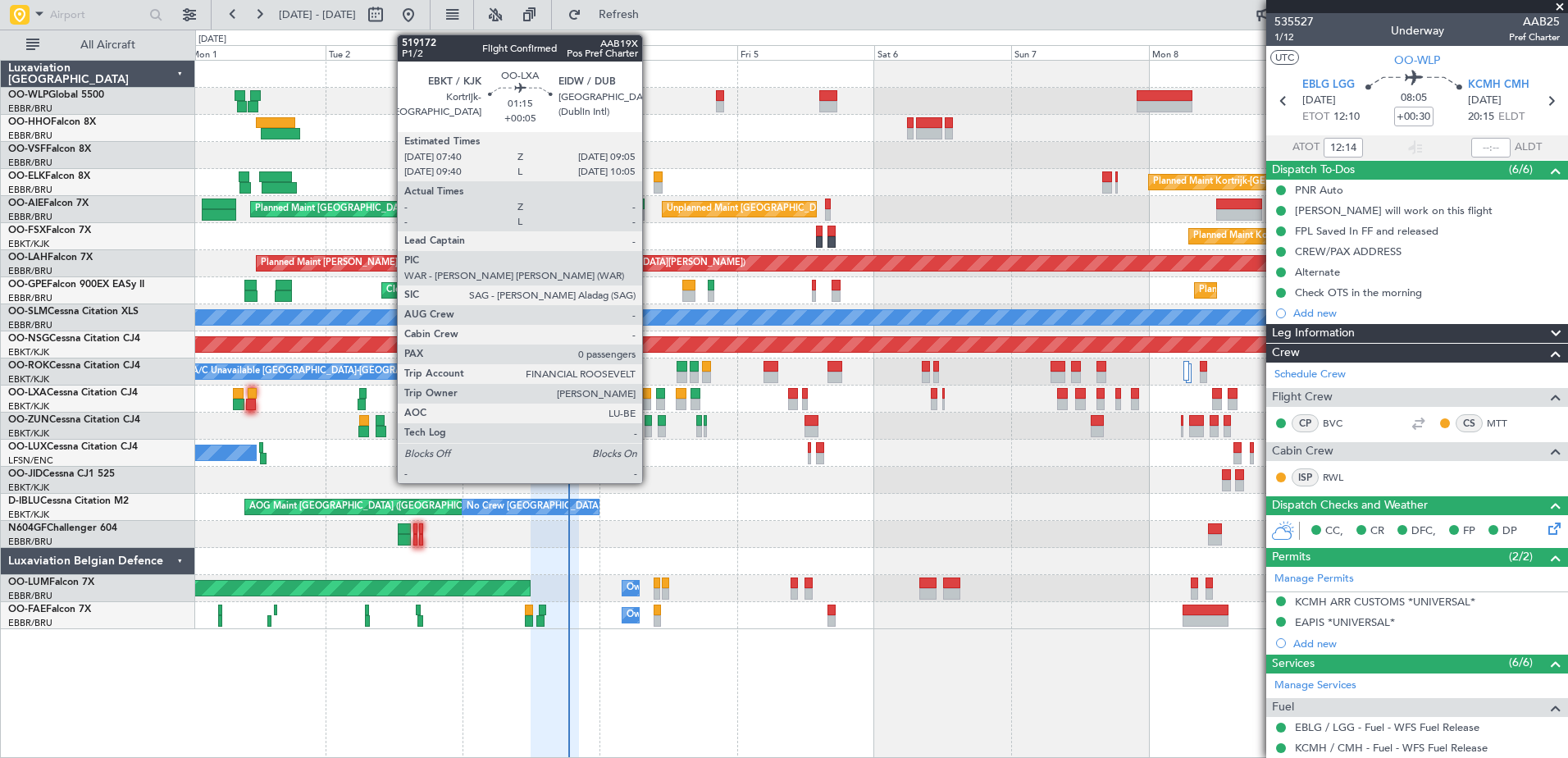
click at [650, 399] on div at bounding box center [646, 404] width 8 height 11
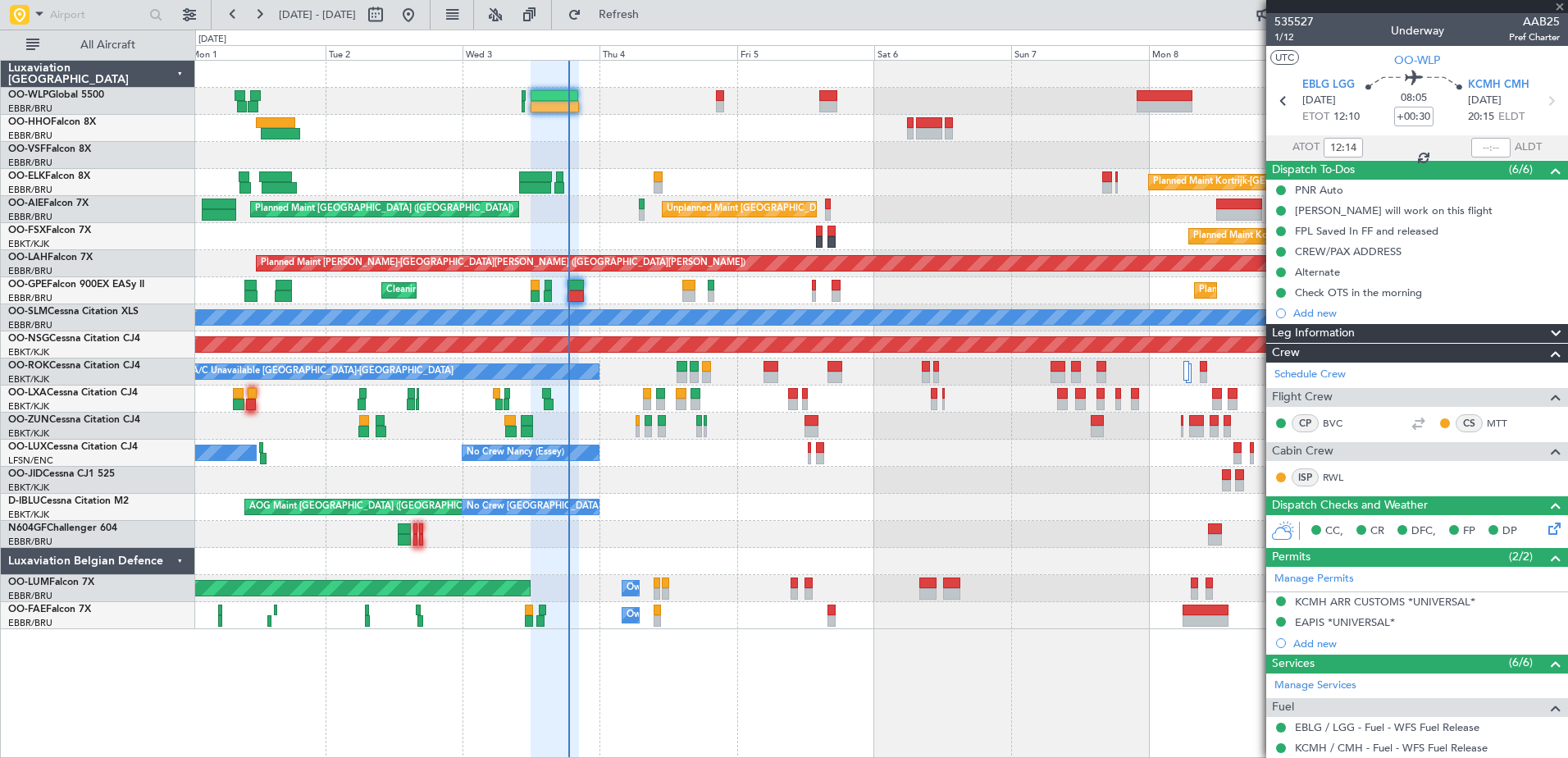
type input "+00:05"
type input "0"
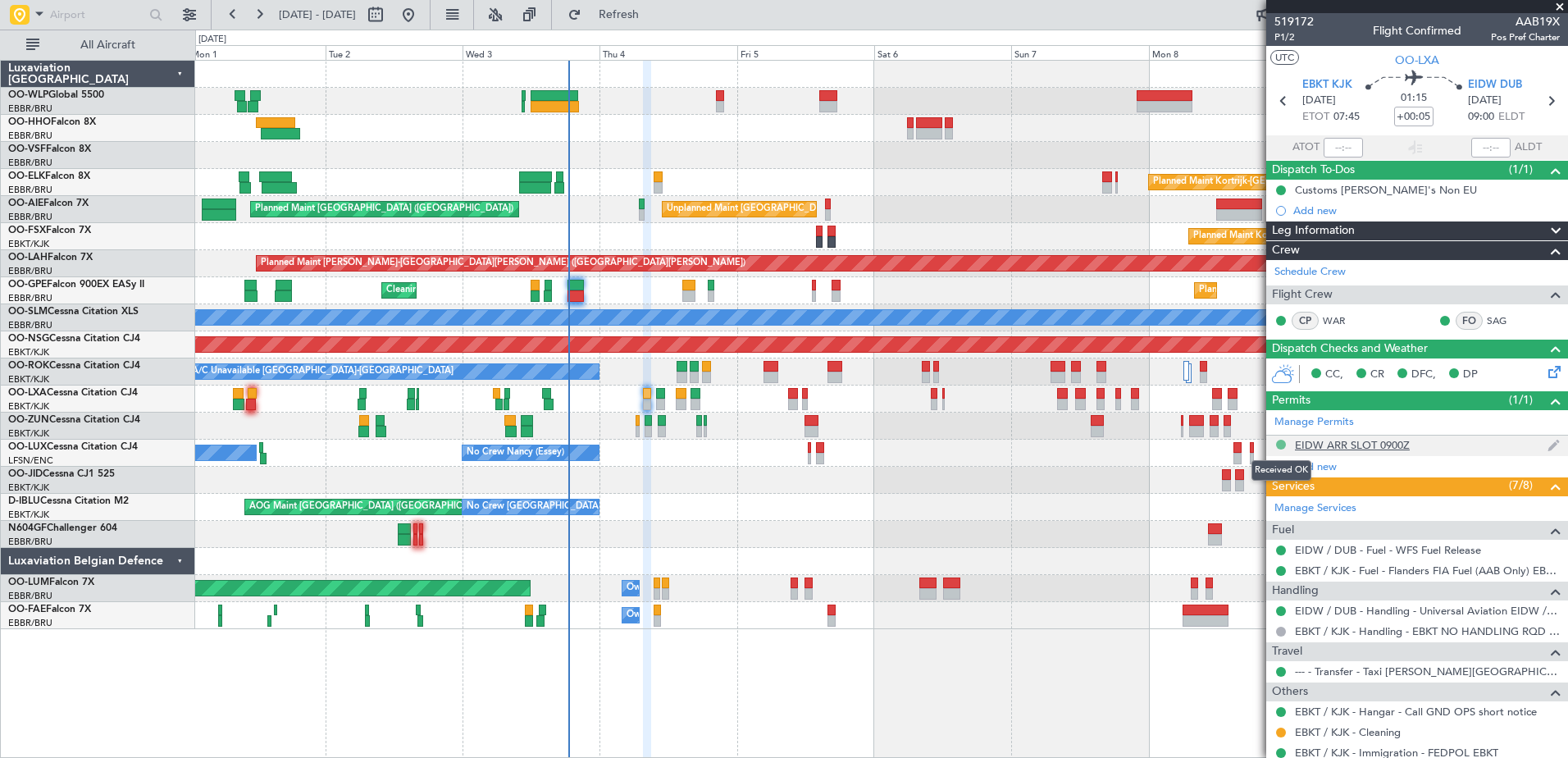
click at [1282, 443] on button at bounding box center [1280, 444] width 10 height 10
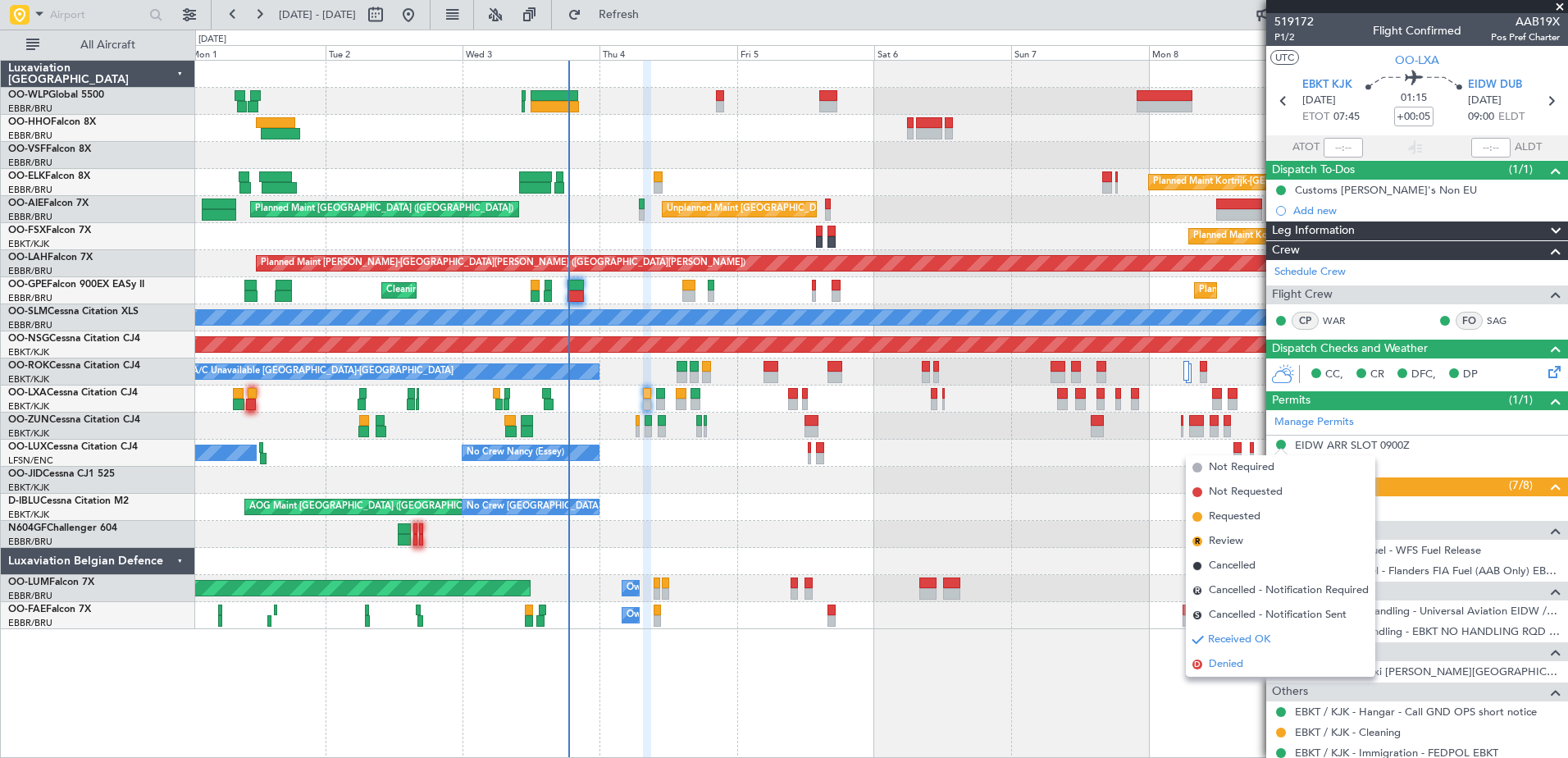
click at [1217, 661] on span "Denied" at bounding box center [1226, 664] width 34 height 17
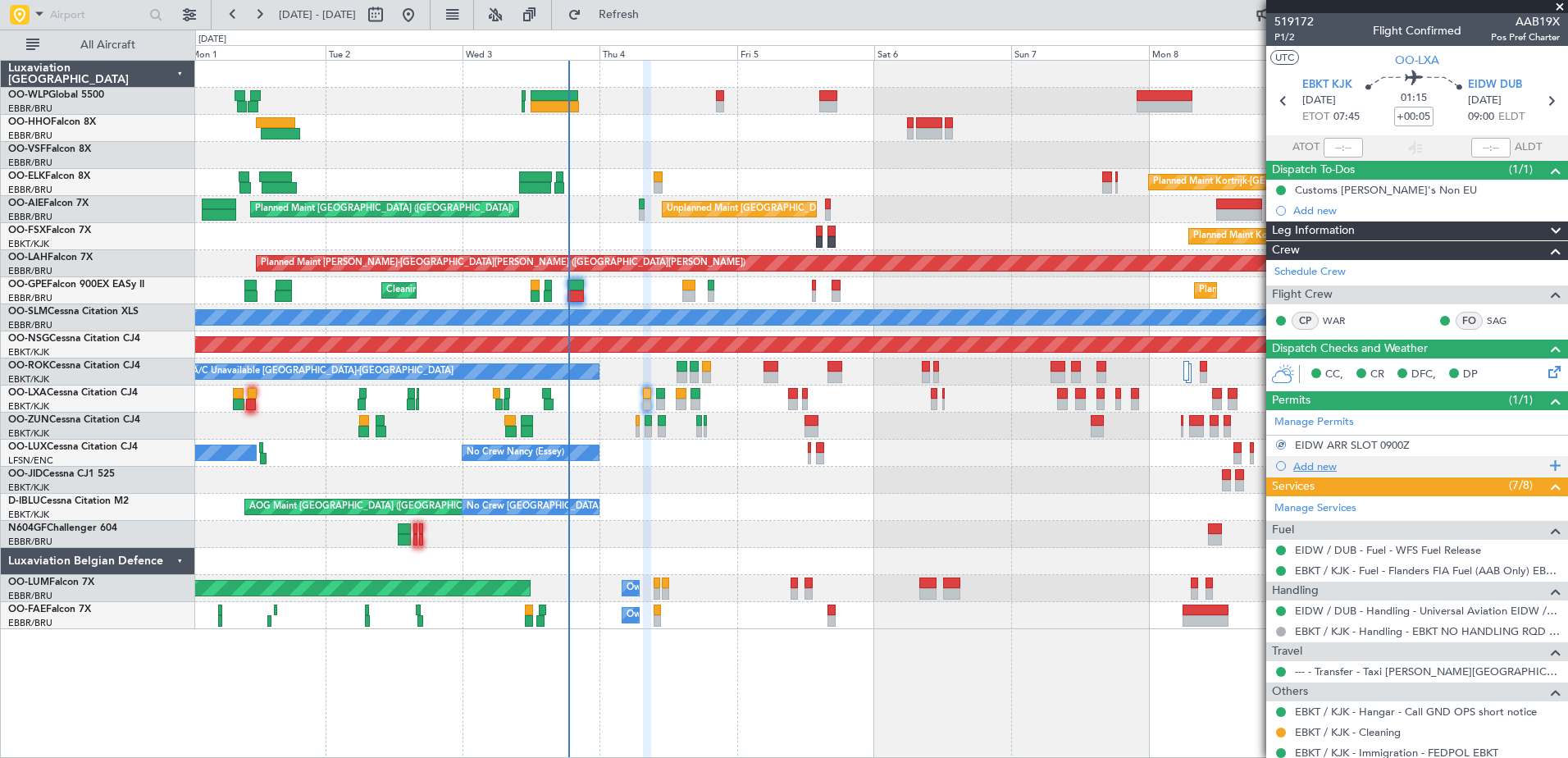
click at [1325, 469] on div "Add new" at bounding box center [1419, 466] width 252 height 14
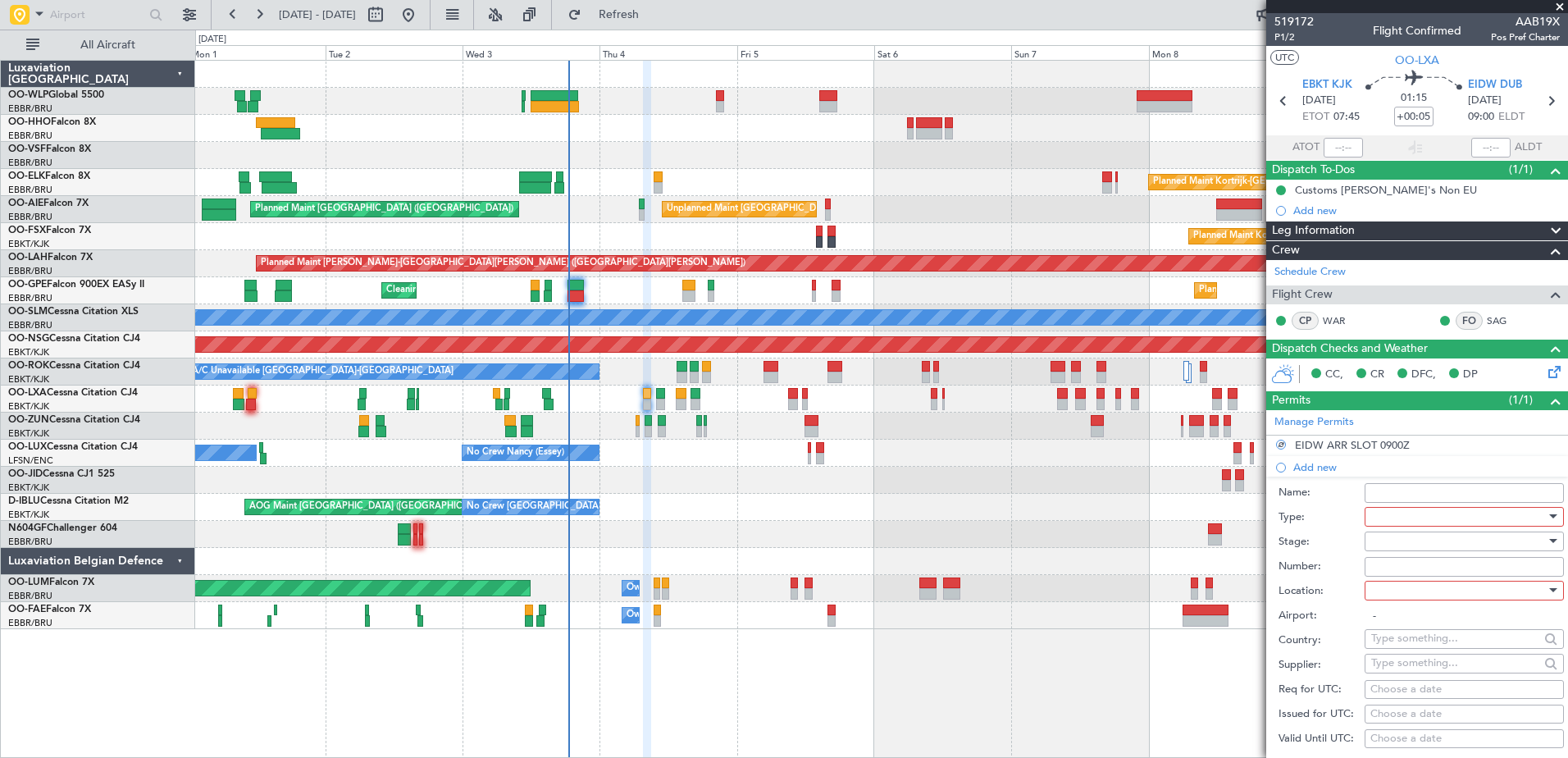
click at [1403, 516] on div at bounding box center [1458, 516] width 175 height 25
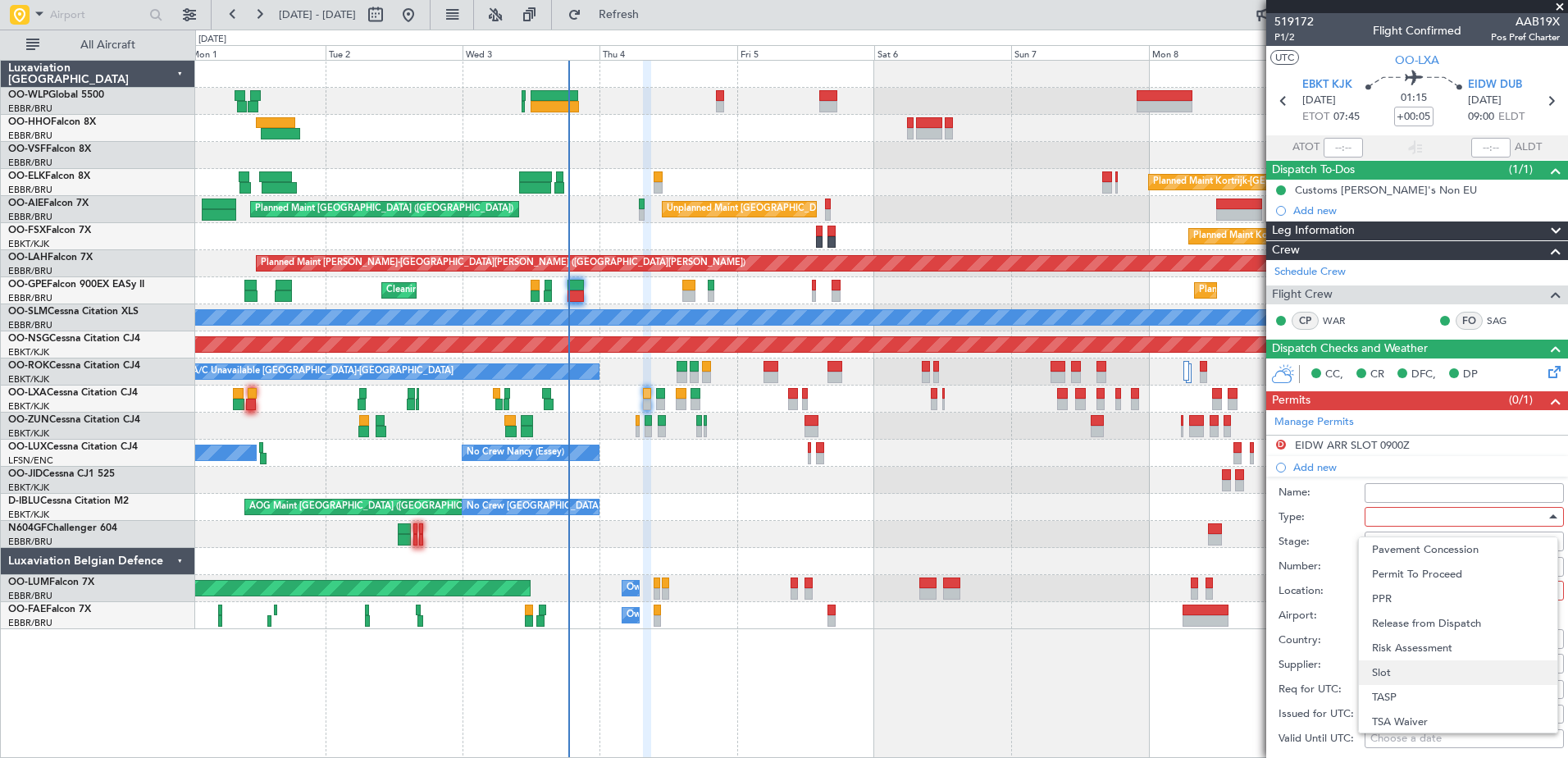
click at [1437, 680] on span "Slot" at bounding box center [1458, 673] width 172 height 25
click at [1400, 596] on div at bounding box center [1458, 591] width 175 height 25
click at [1408, 618] on span "Departure" at bounding box center [1458, 624] width 172 height 25
click at [1453, 588] on div "Departure" at bounding box center [1458, 591] width 175 height 25
click at [1435, 675] on span "Arrival" at bounding box center [1458, 673] width 172 height 25
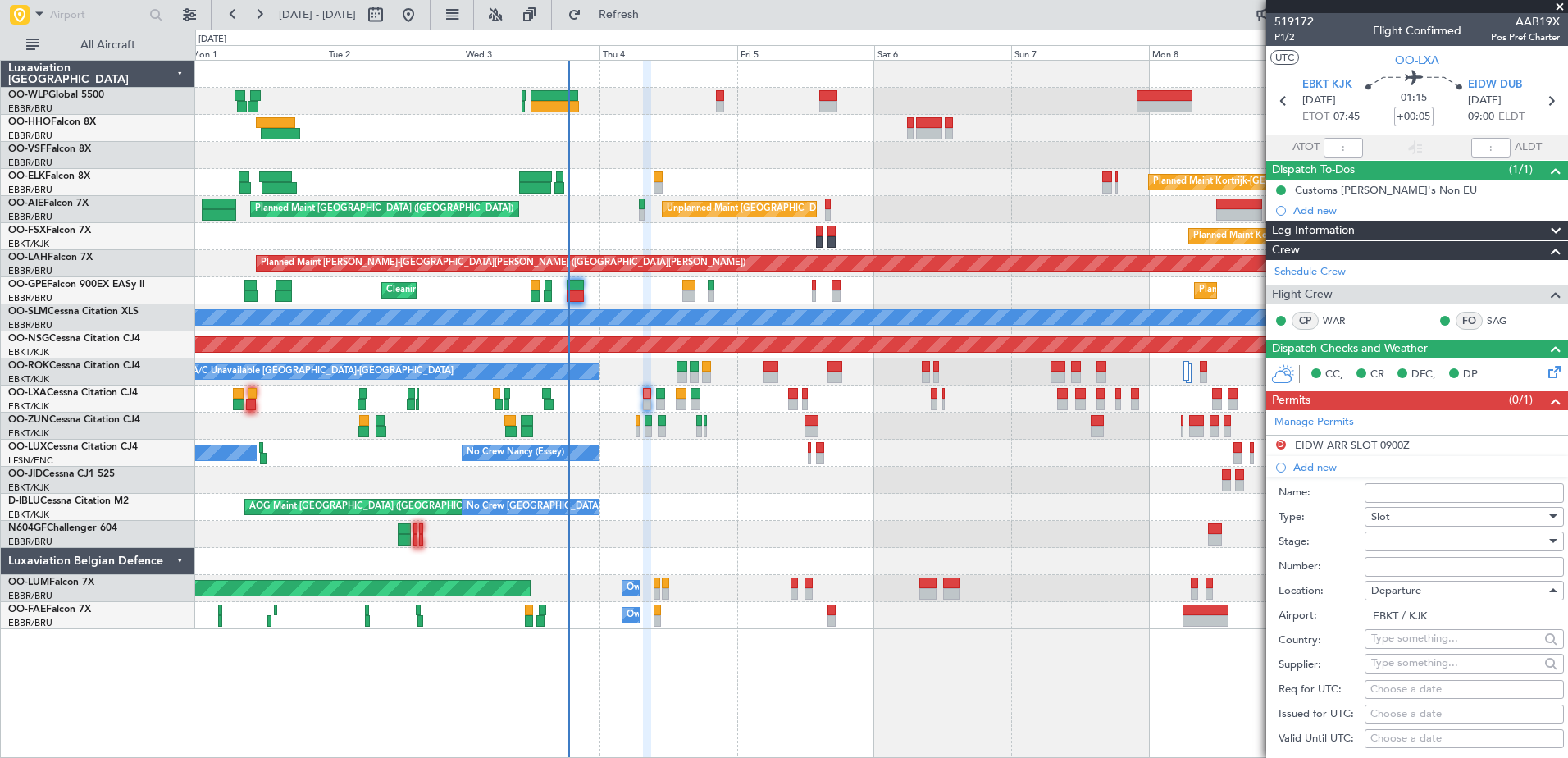
type input "EIDW / DUB"
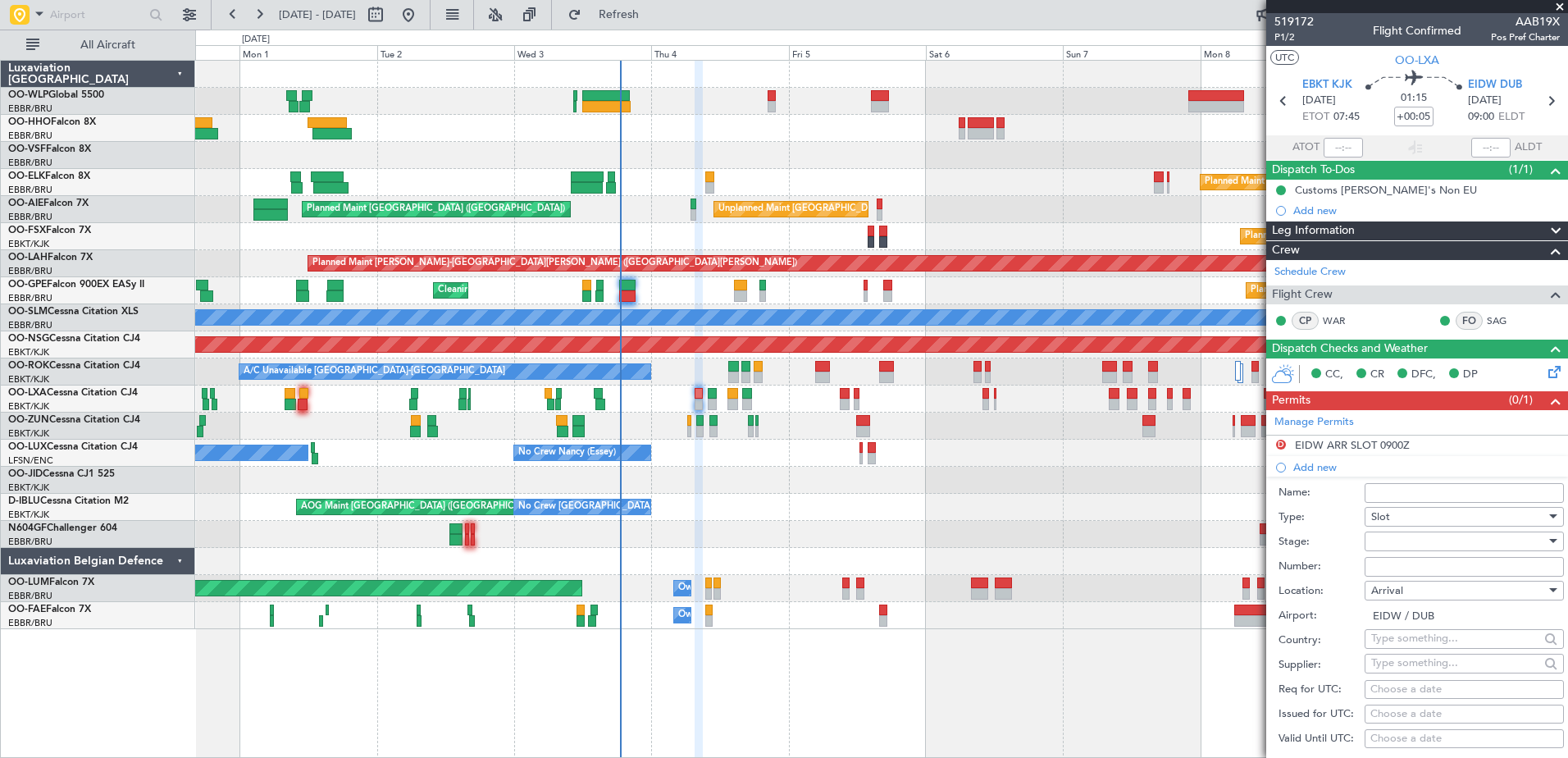
click at [713, 472] on div "Planned Maint Kortrijk-Wevelgem AOG Maint Kortrijk-Wevelgem" at bounding box center [881, 480] width 1372 height 27
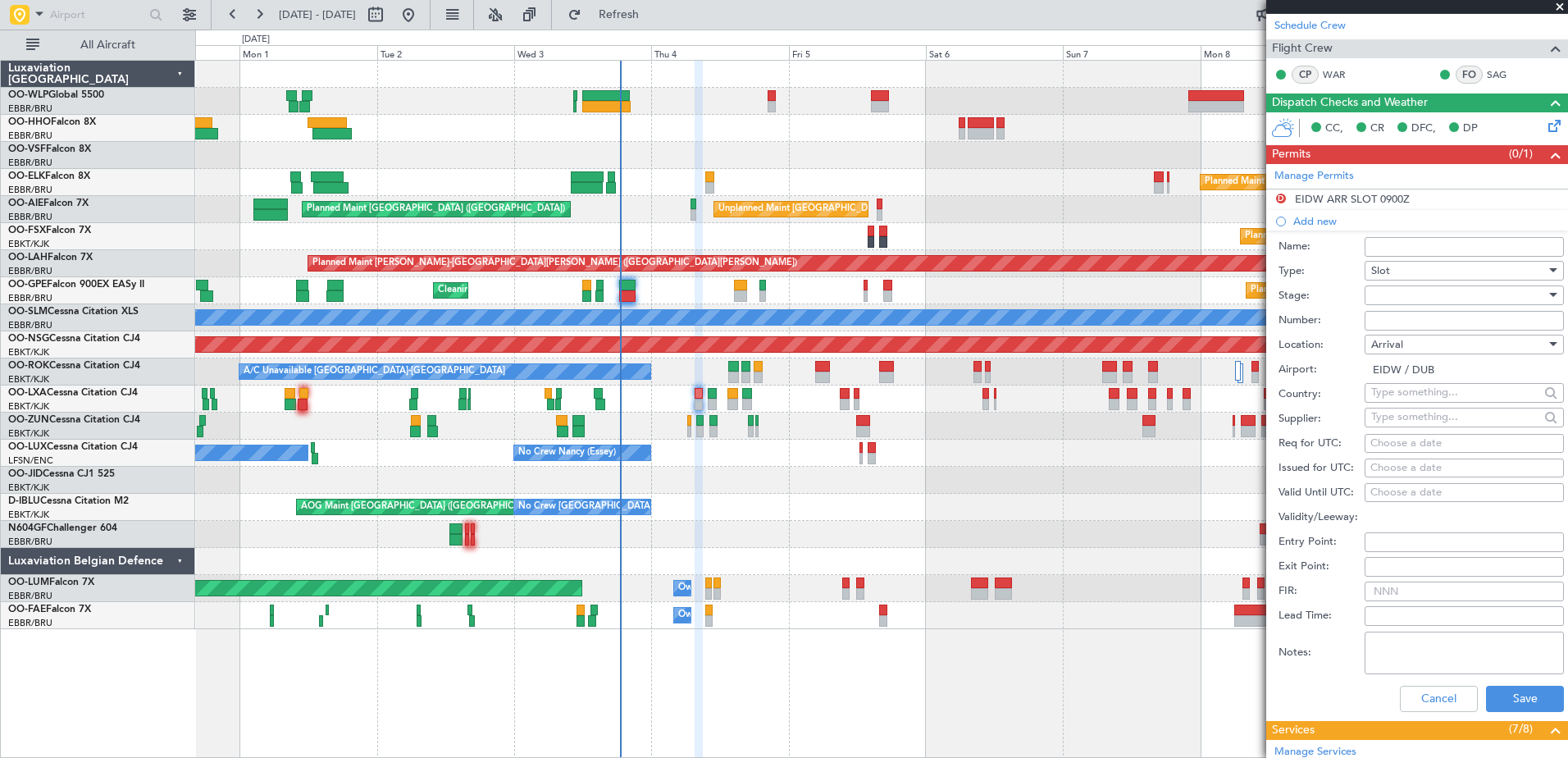
scroll to position [328, 0]
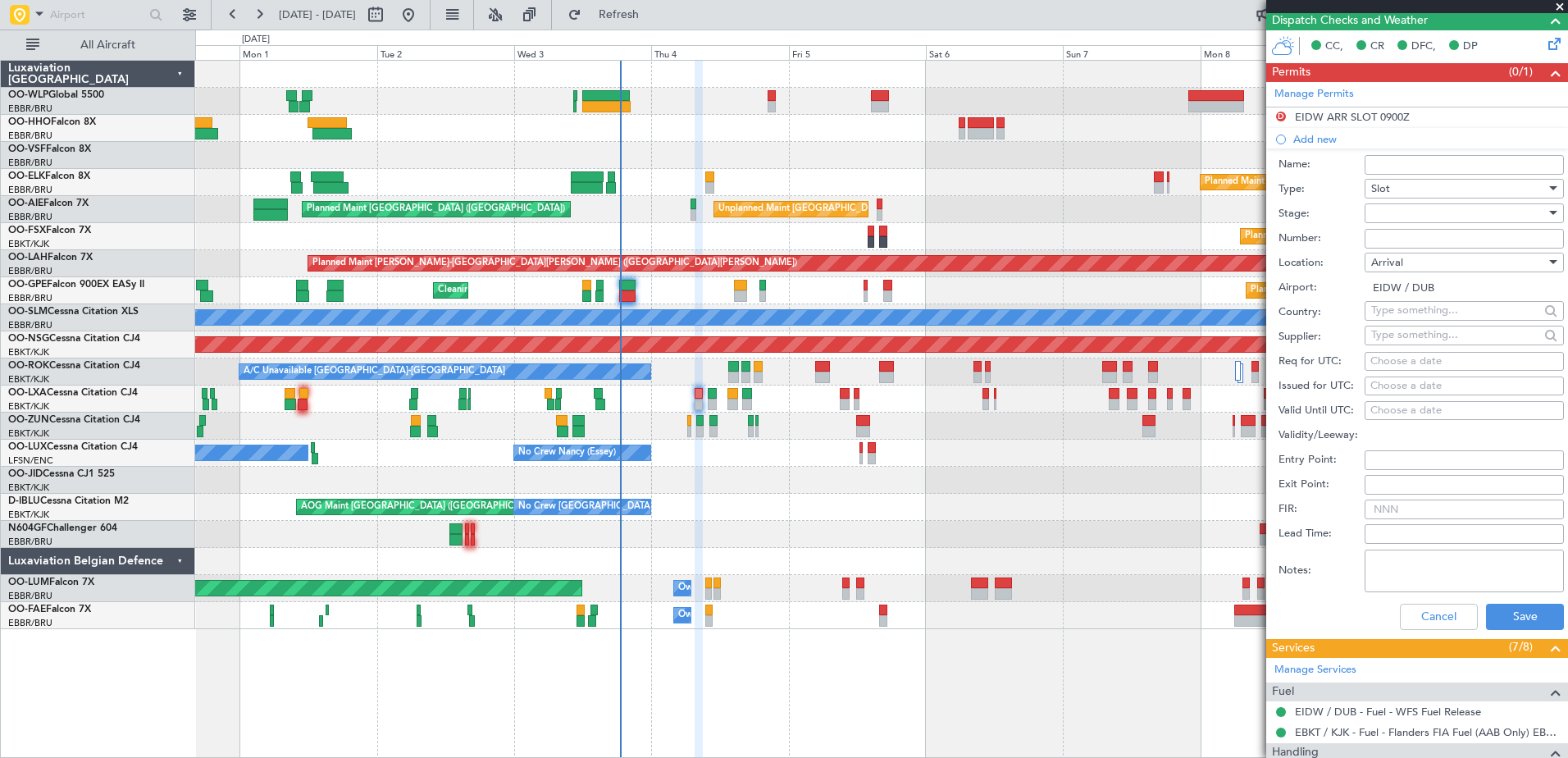
click at [1402, 355] on div "Choose a date" at bounding box center [1464, 362] width 188 height 17
select select "9"
select select "2025"
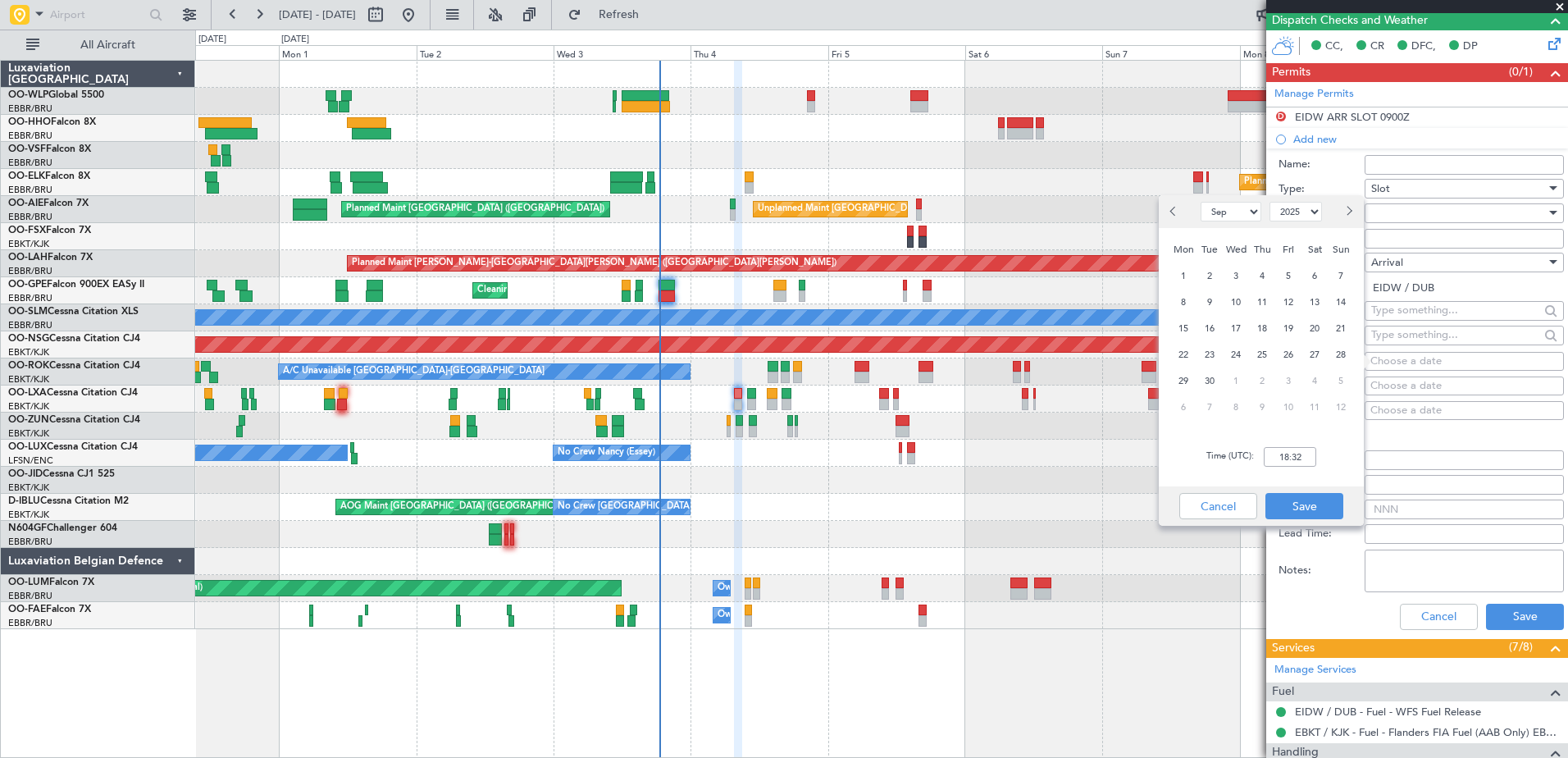
click at [813, 467] on div "Planned Maint Kortrijk-Wevelgem AOG Maint Kortrijk-Wevelgem" at bounding box center [881, 480] width 1372 height 27
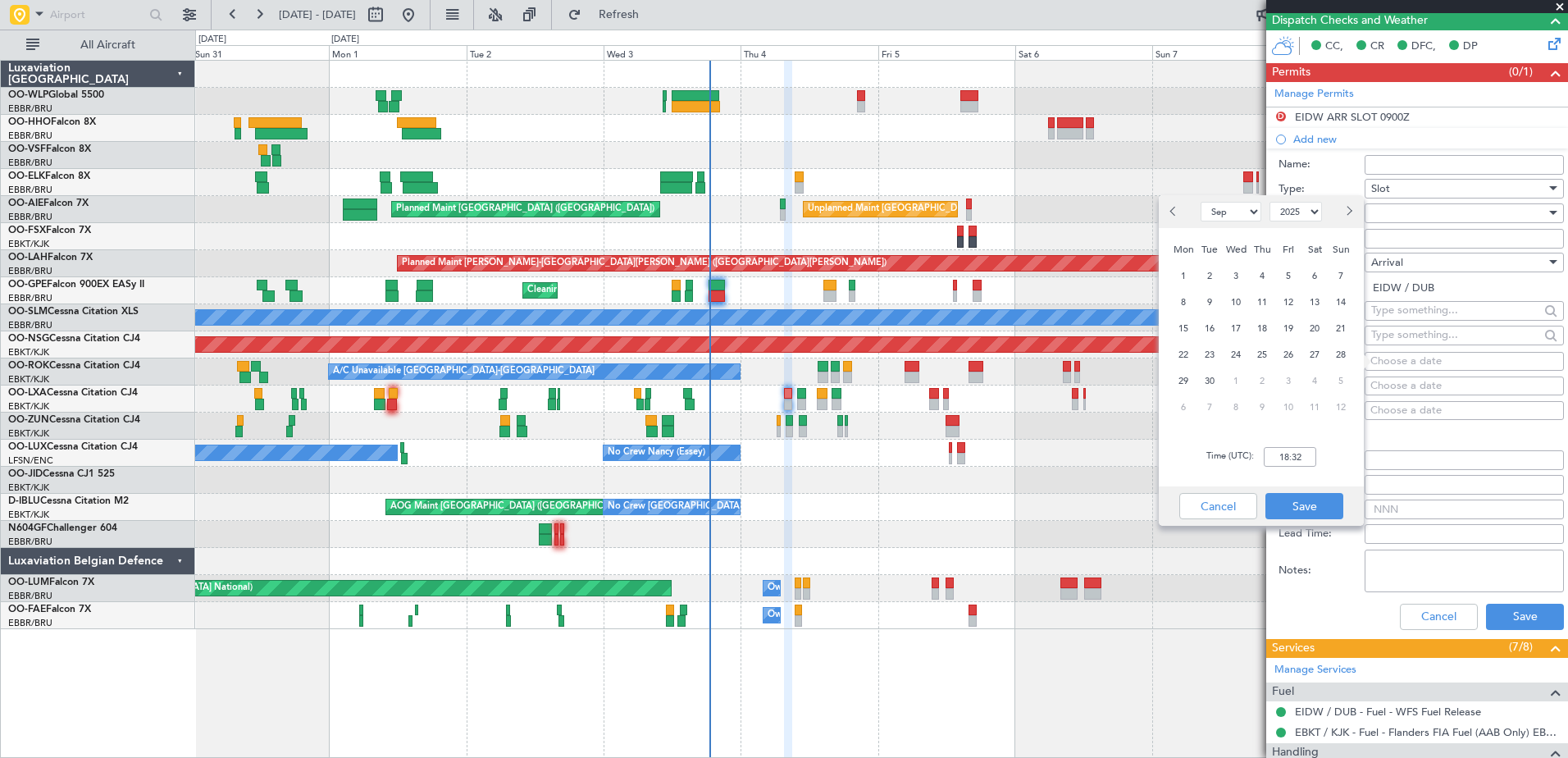
click at [842, 466] on div "Planned Maint Berlin (Brandenburg) Planned Maint Kortrijk-Wevelgem Unplanned Ma…" at bounding box center [881, 344] width 1372 height 568
click at [1276, 455] on input "18:32" at bounding box center [1290, 457] width 53 height 19
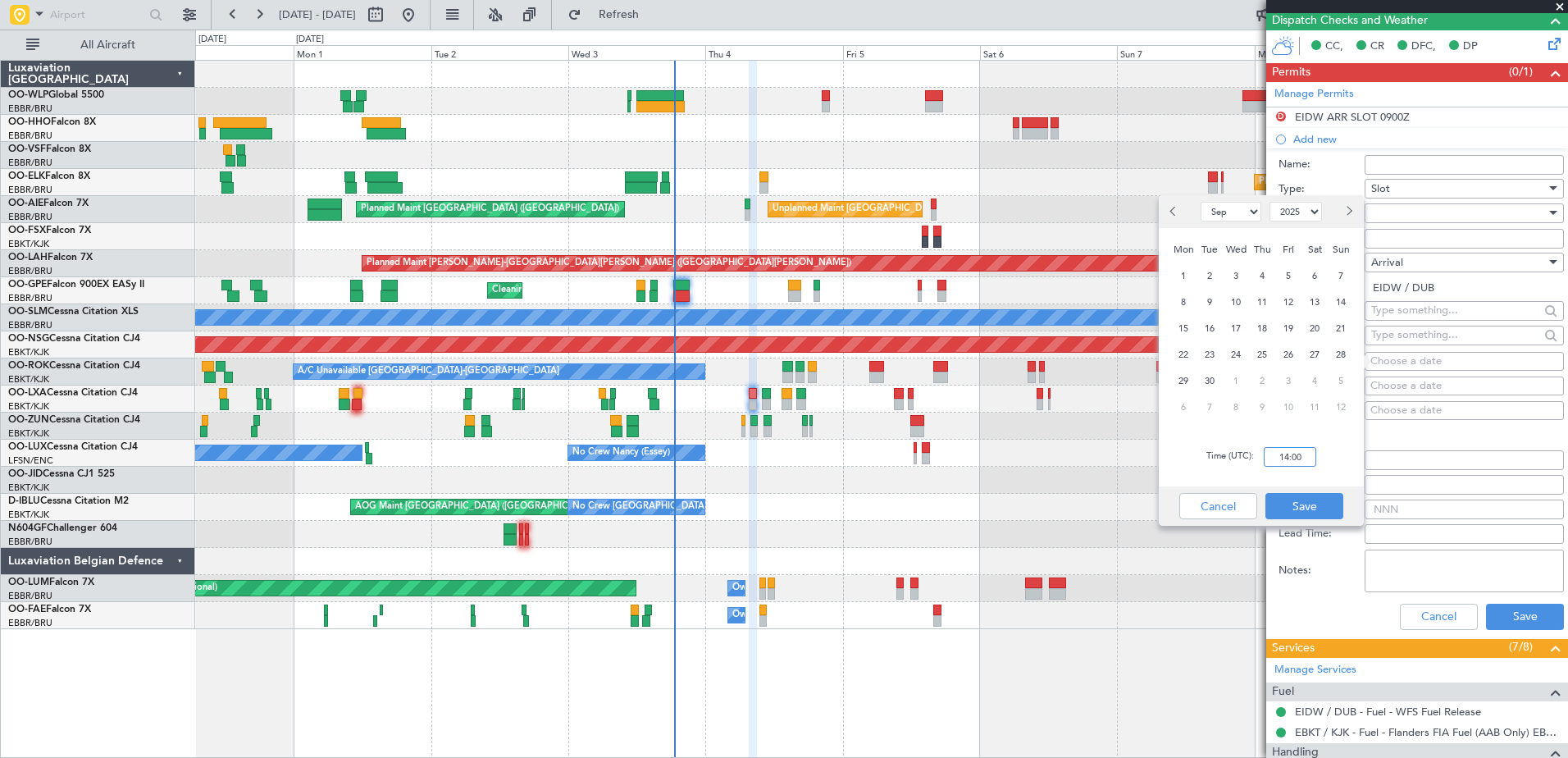
click at [831, 499] on div "AOG Maint Brussels (Brussels National) No Crew Brussels (Brussels National) No …" at bounding box center [881, 507] width 1372 height 27
type input "14:00"
click at [1296, 504] on button "Save" at bounding box center [1304, 506] width 78 height 26
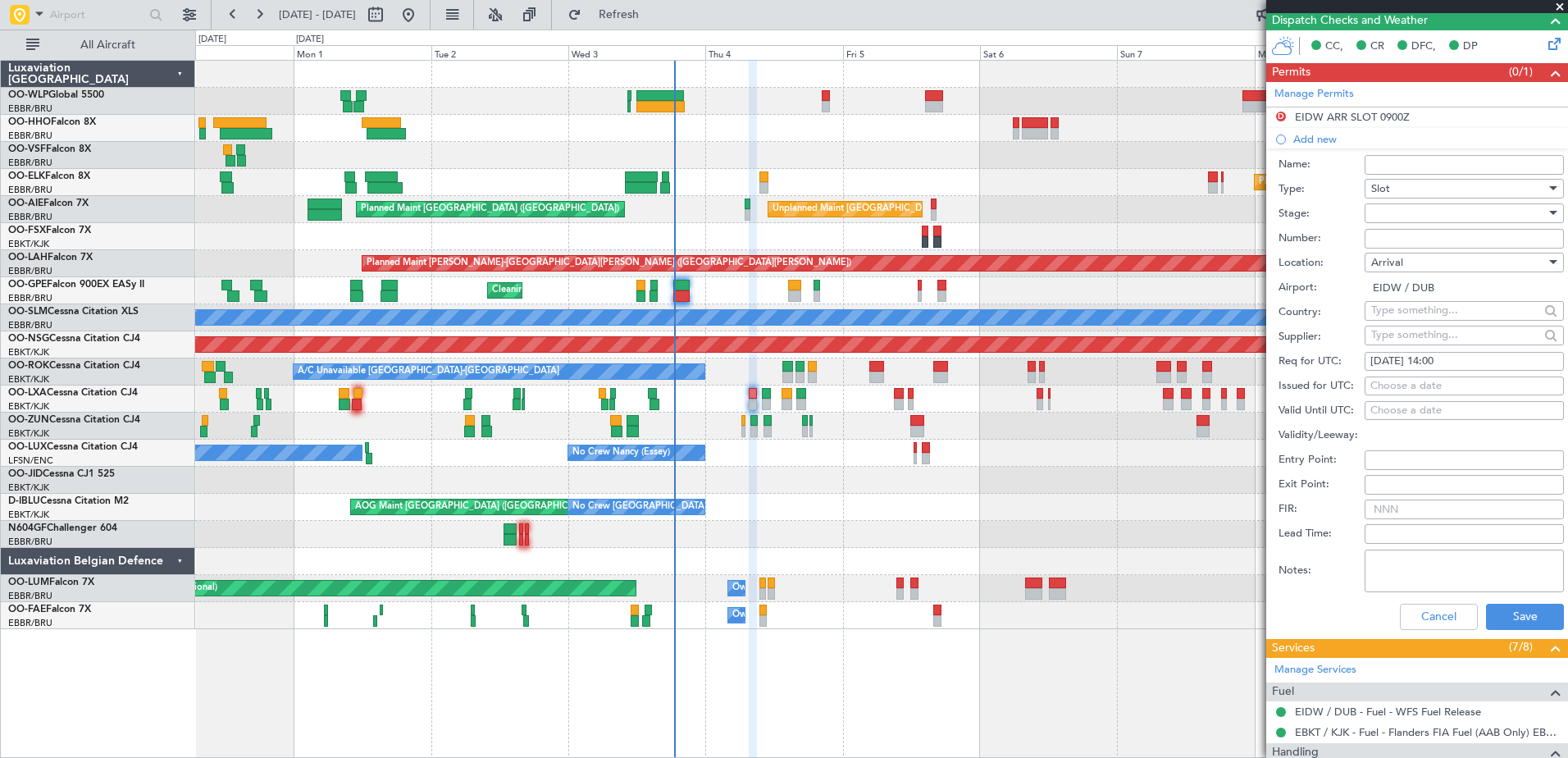
click at [1422, 212] on div at bounding box center [1458, 213] width 175 height 25
click at [1456, 336] on span "Received OK" at bounding box center [1458, 344] width 172 height 25
click at [1514, 629] on div "Cancel Save" at bounding box center [1421, 617] width 285 height 43
click at [1513, 618] on button "Save" at bounding box center [1525, 617] width 78 height 26
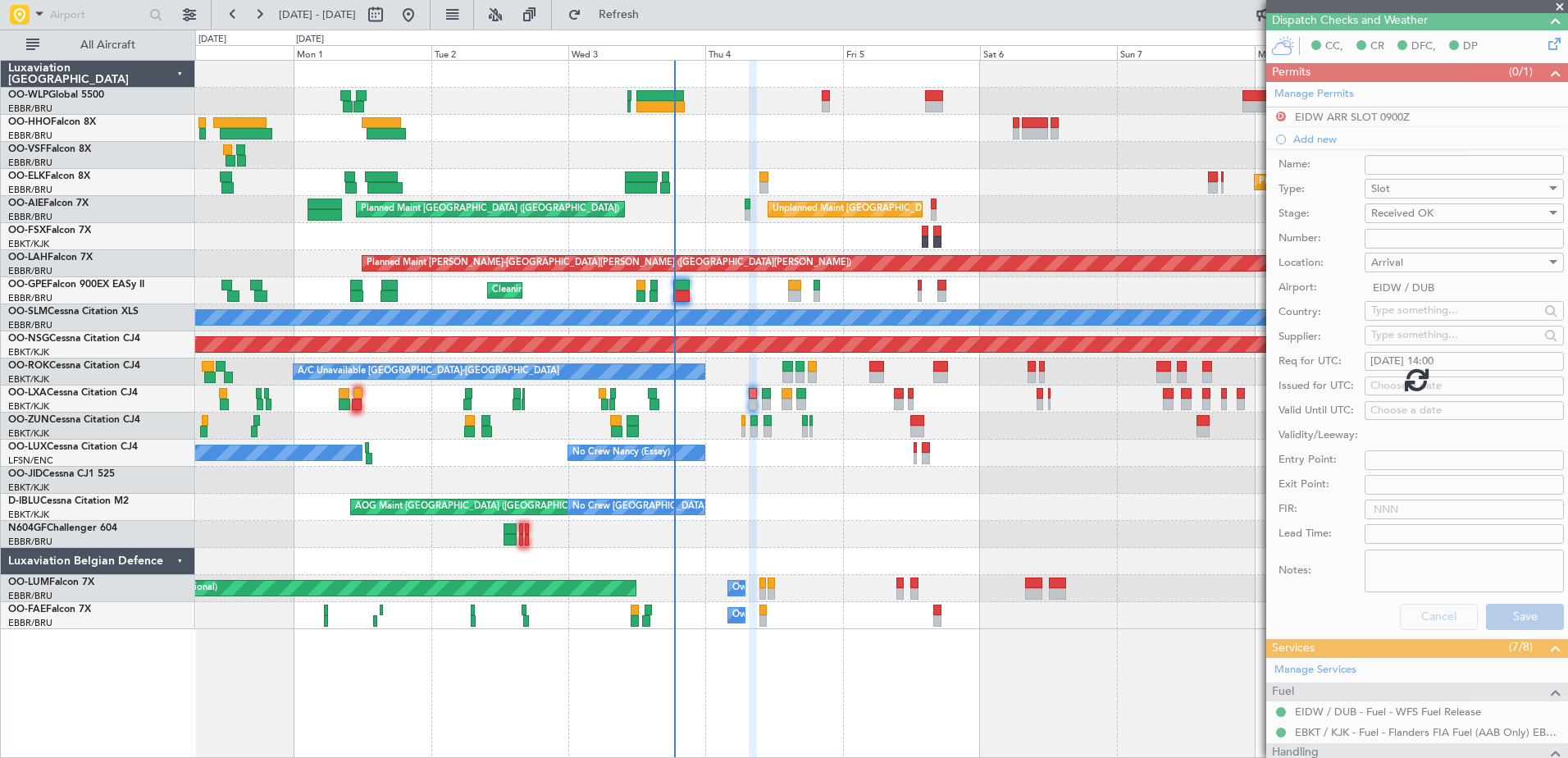
scroll to position [92, 0]
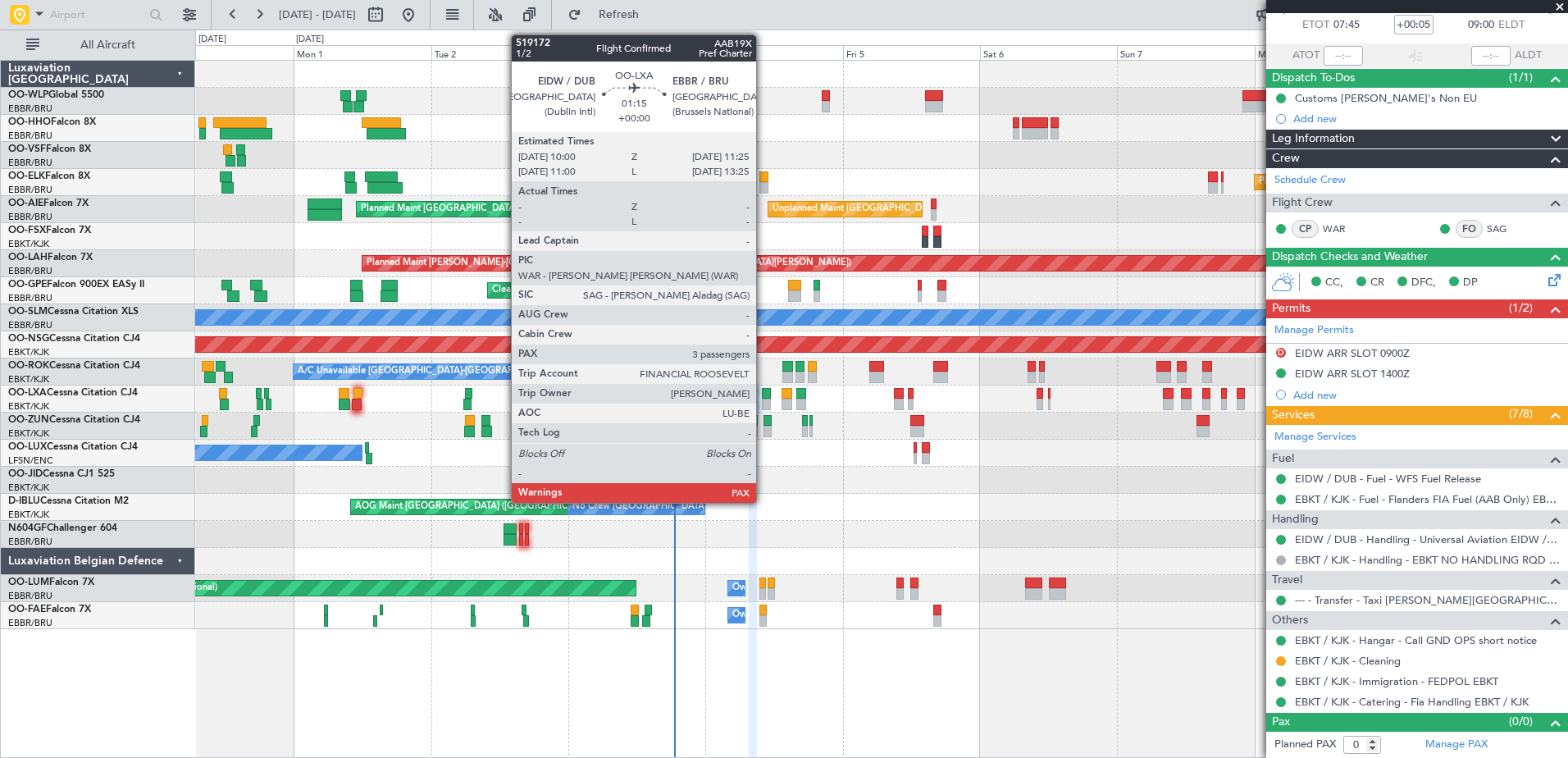
click at [764, 404] on div at bounding box center [766, 404] width 8 height 11
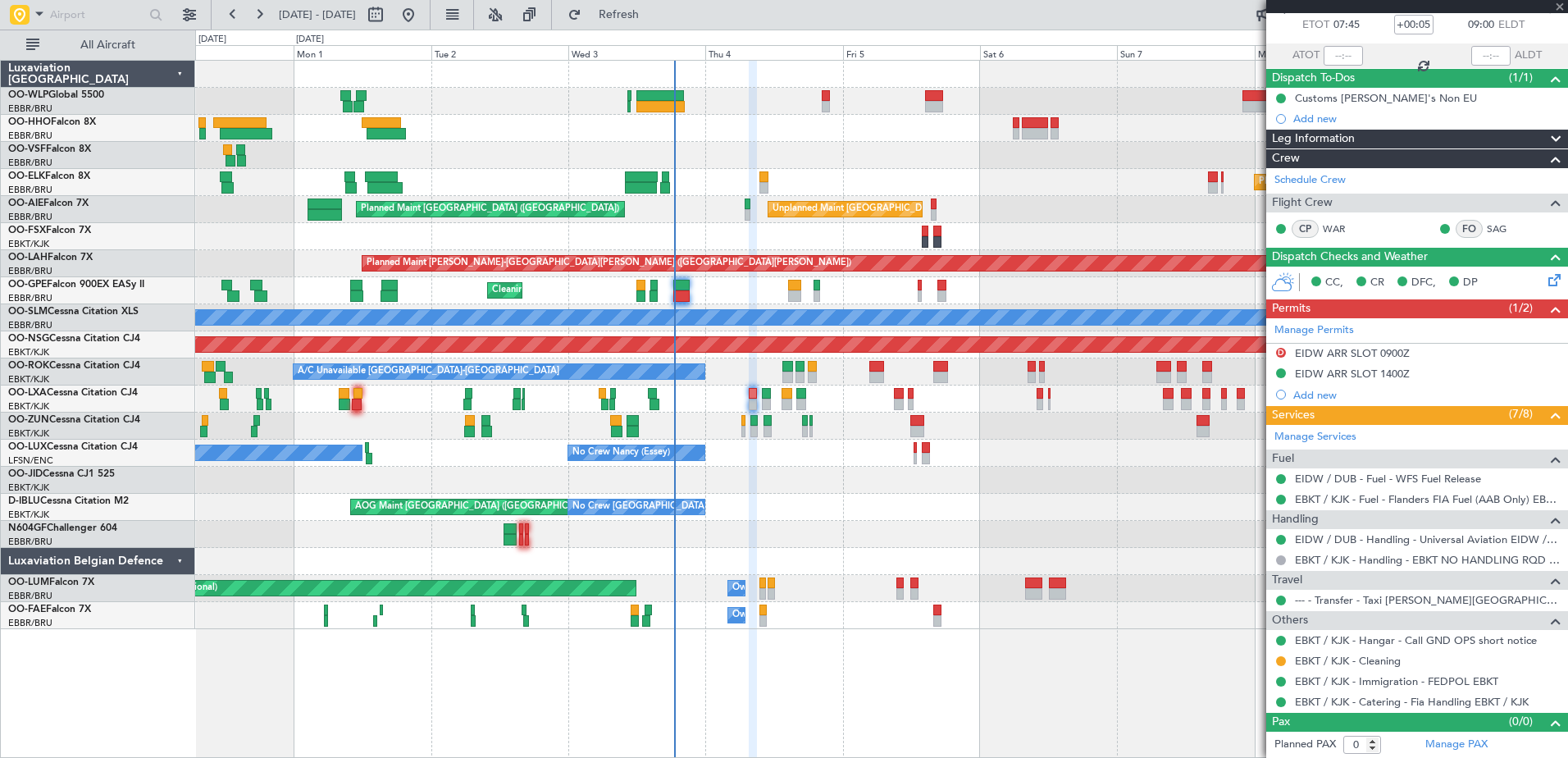
type input "3"
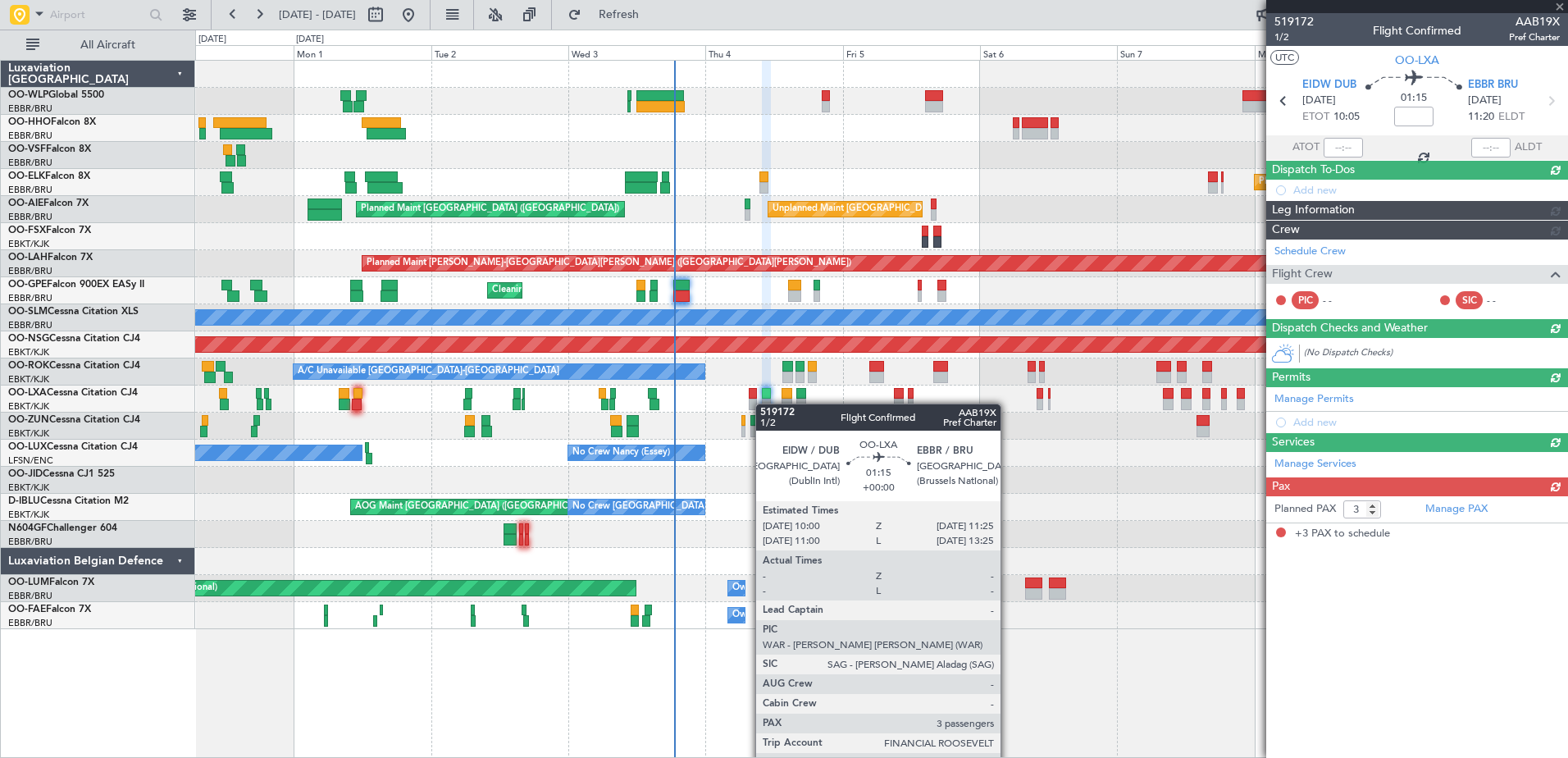
scroll to position [0, 0]
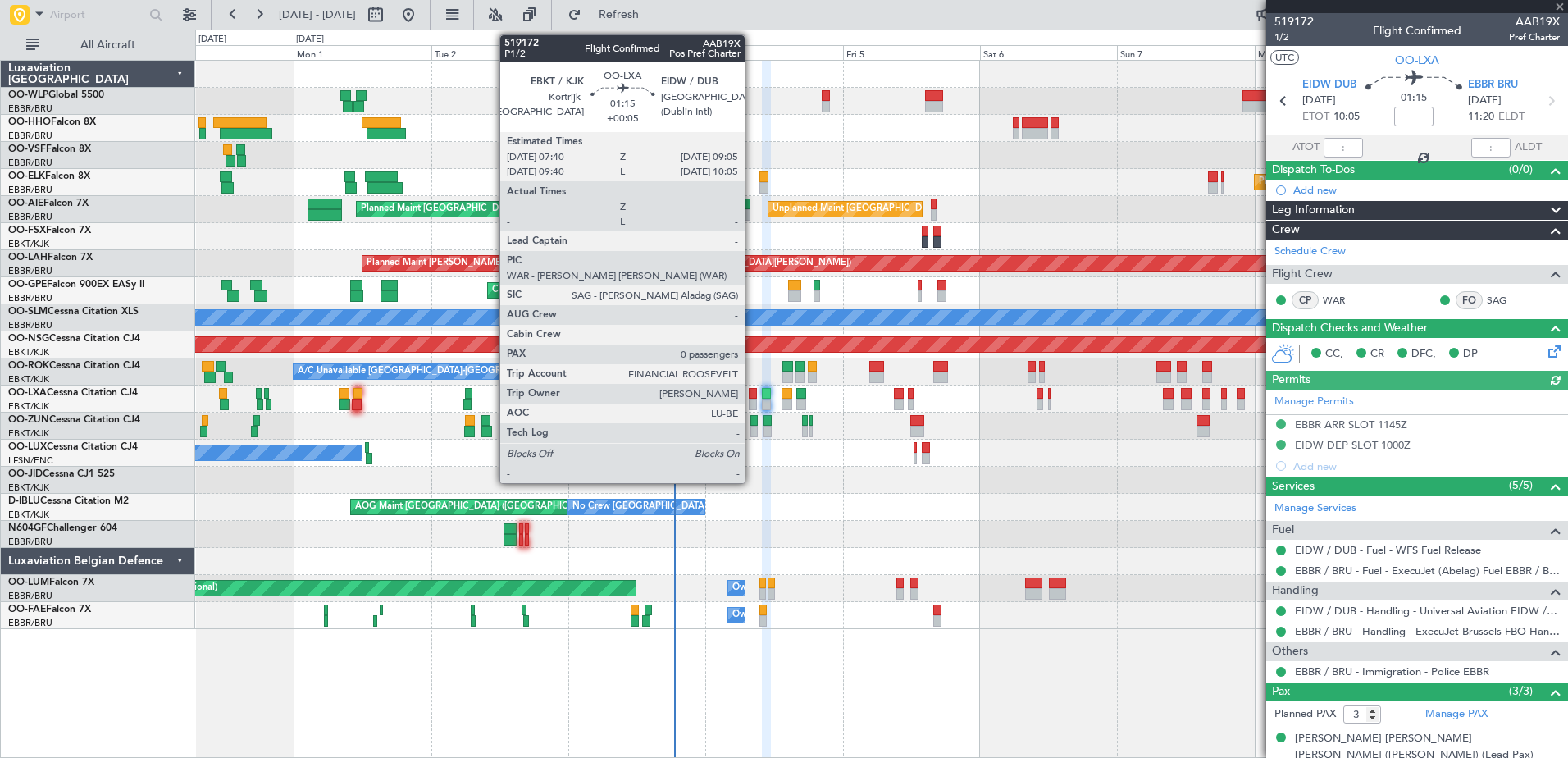
click at [752, 393] on div at bounding box center [752, 393] width 8 height 11
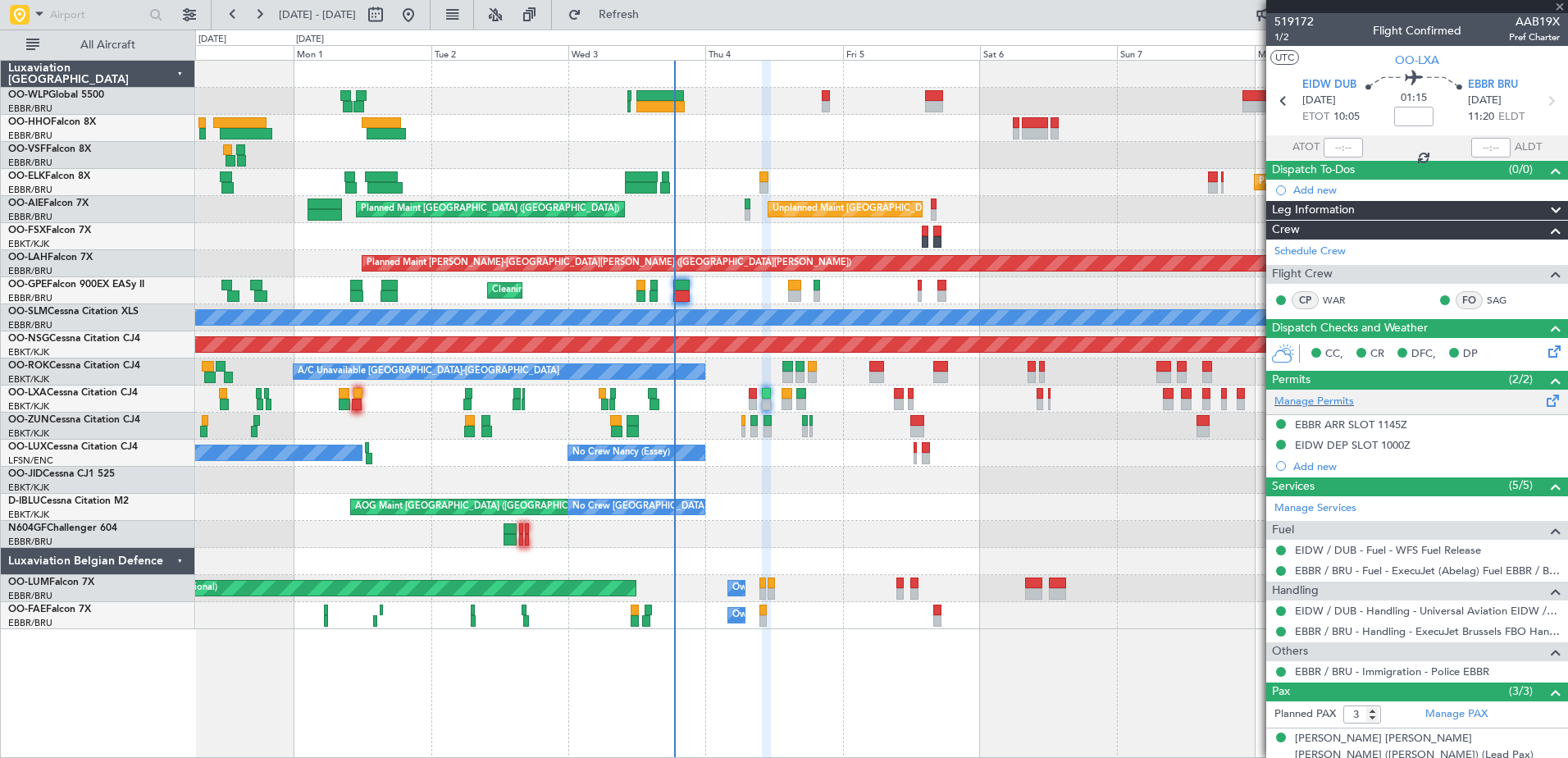
type input "+00:05"
type input "0"
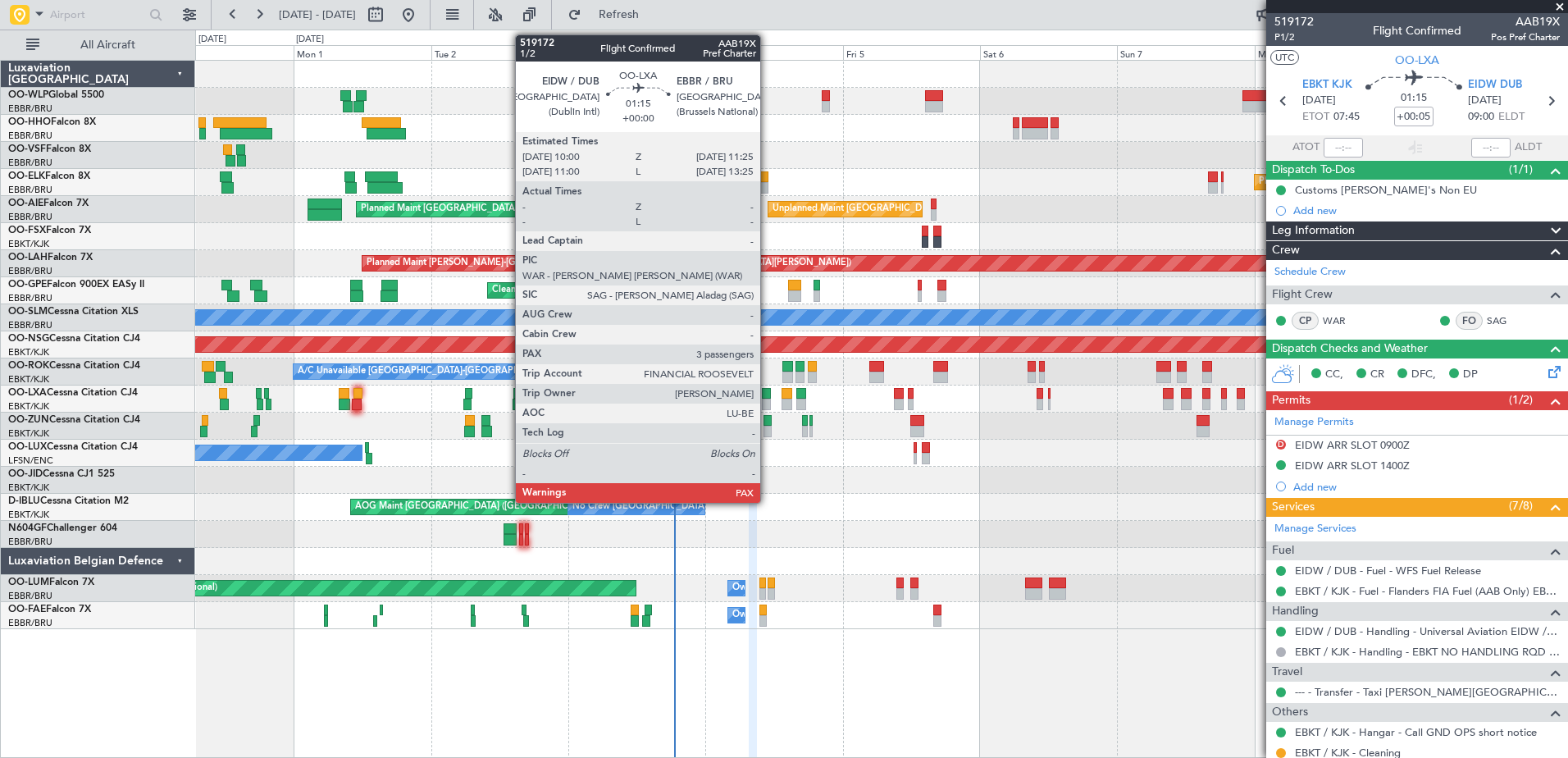
click at [767, 401] on div at bounding box center [766, 404] width 8 height 11
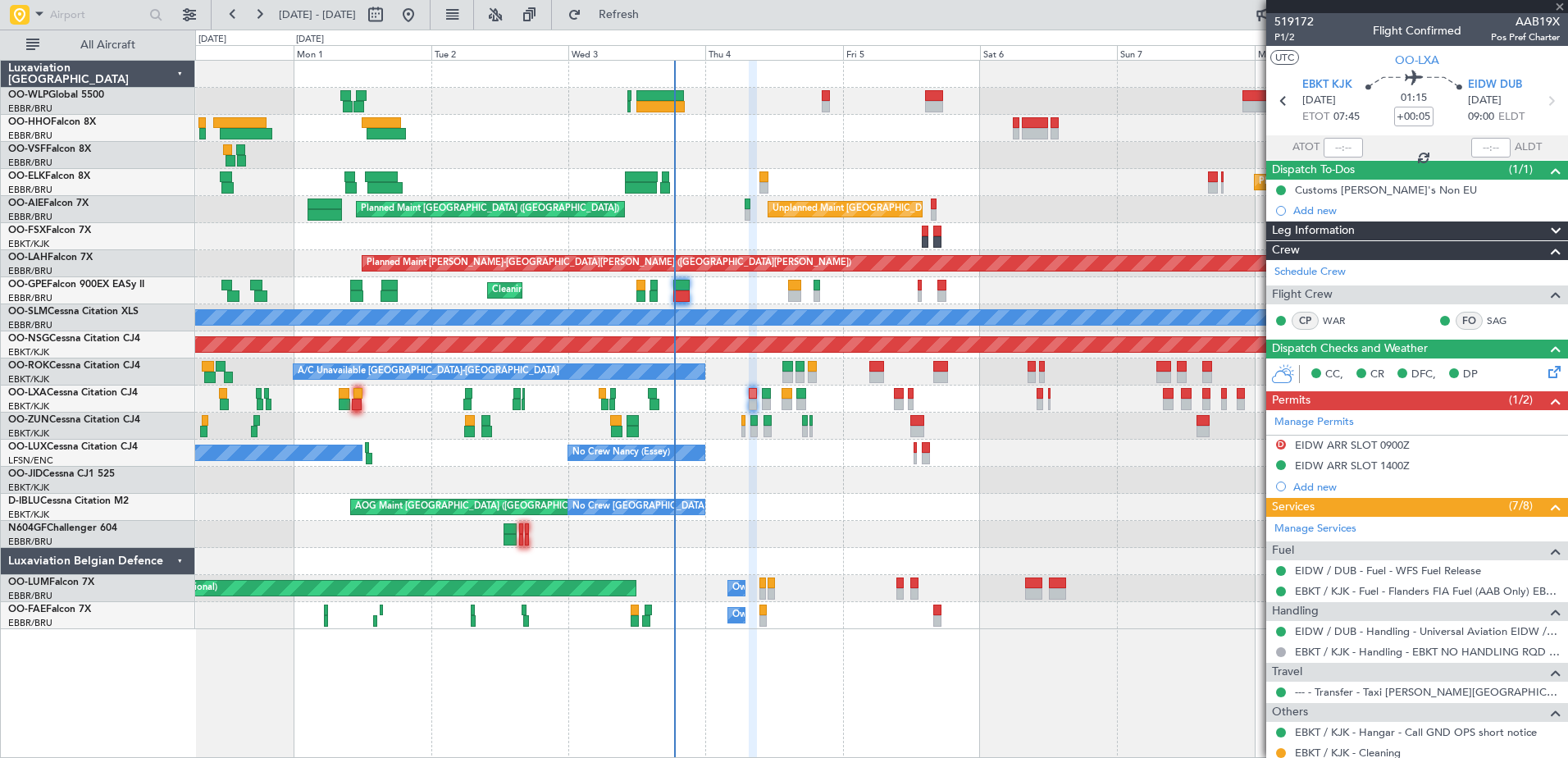
type input "3"
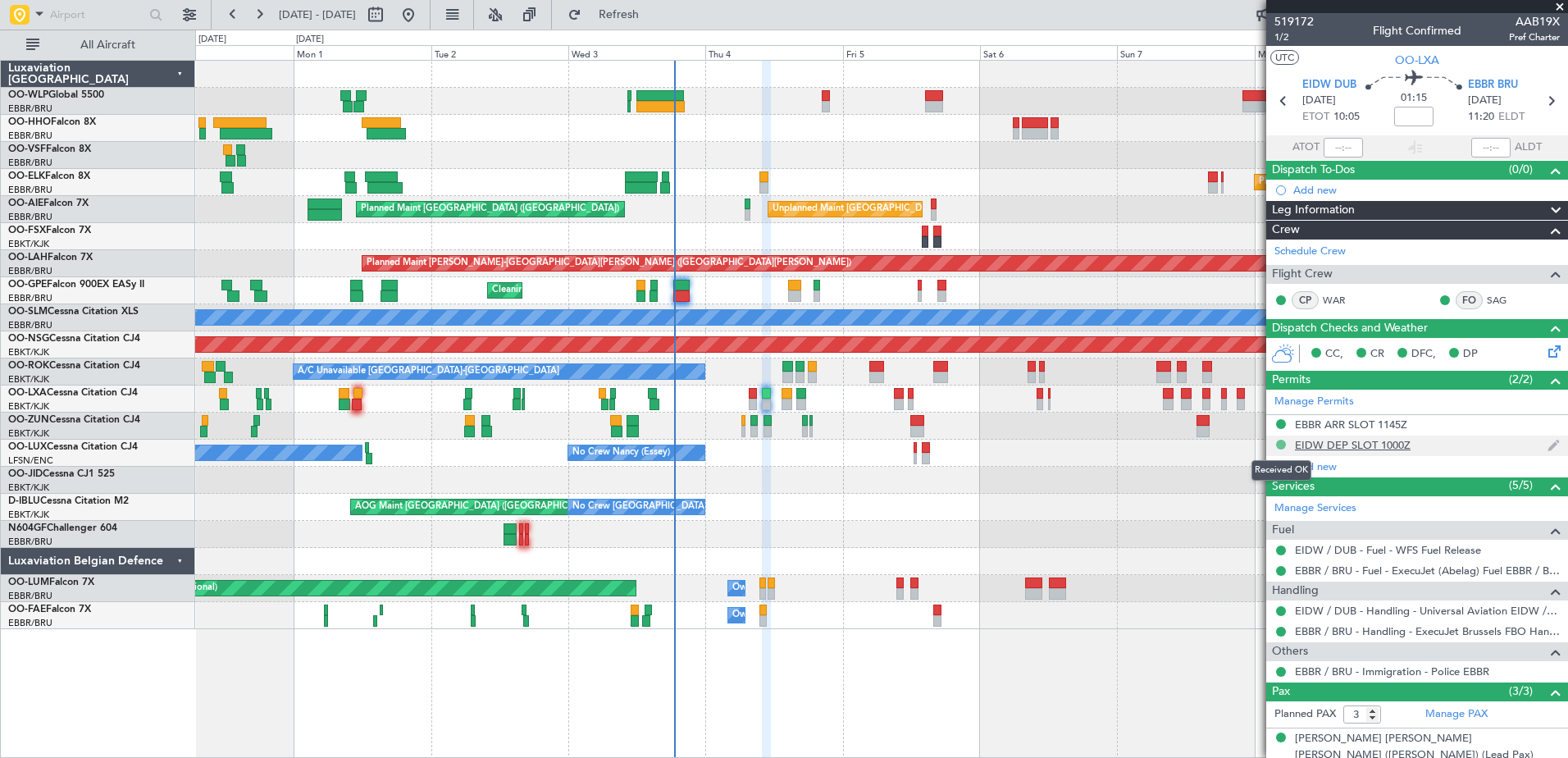
click at [1281, 440] on button at bounding box center [1280, 444] width 10 height 10
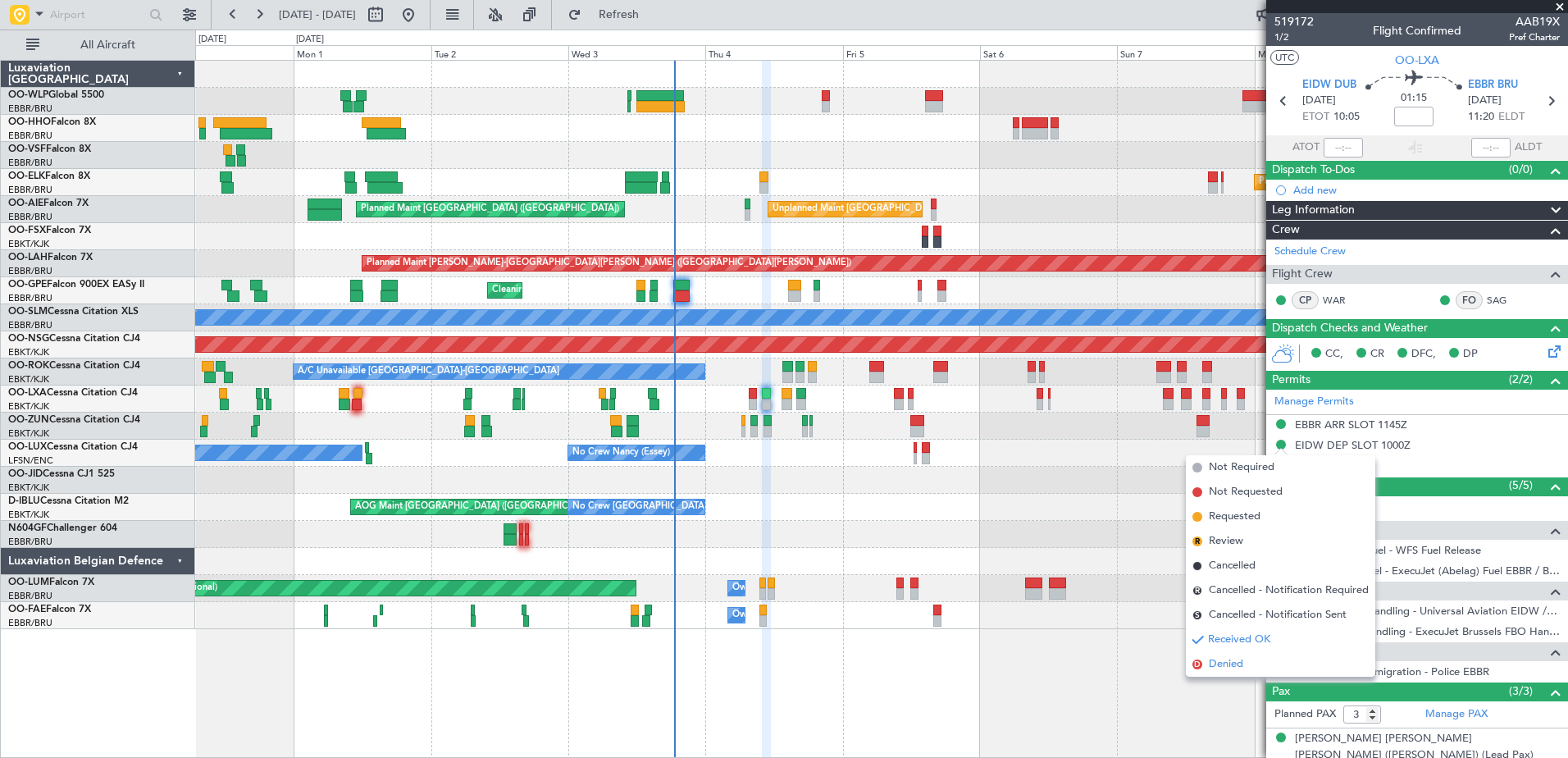
click at [1233, 661] on span "Denied" at bounding box center [1226, 664] width 34 height 17
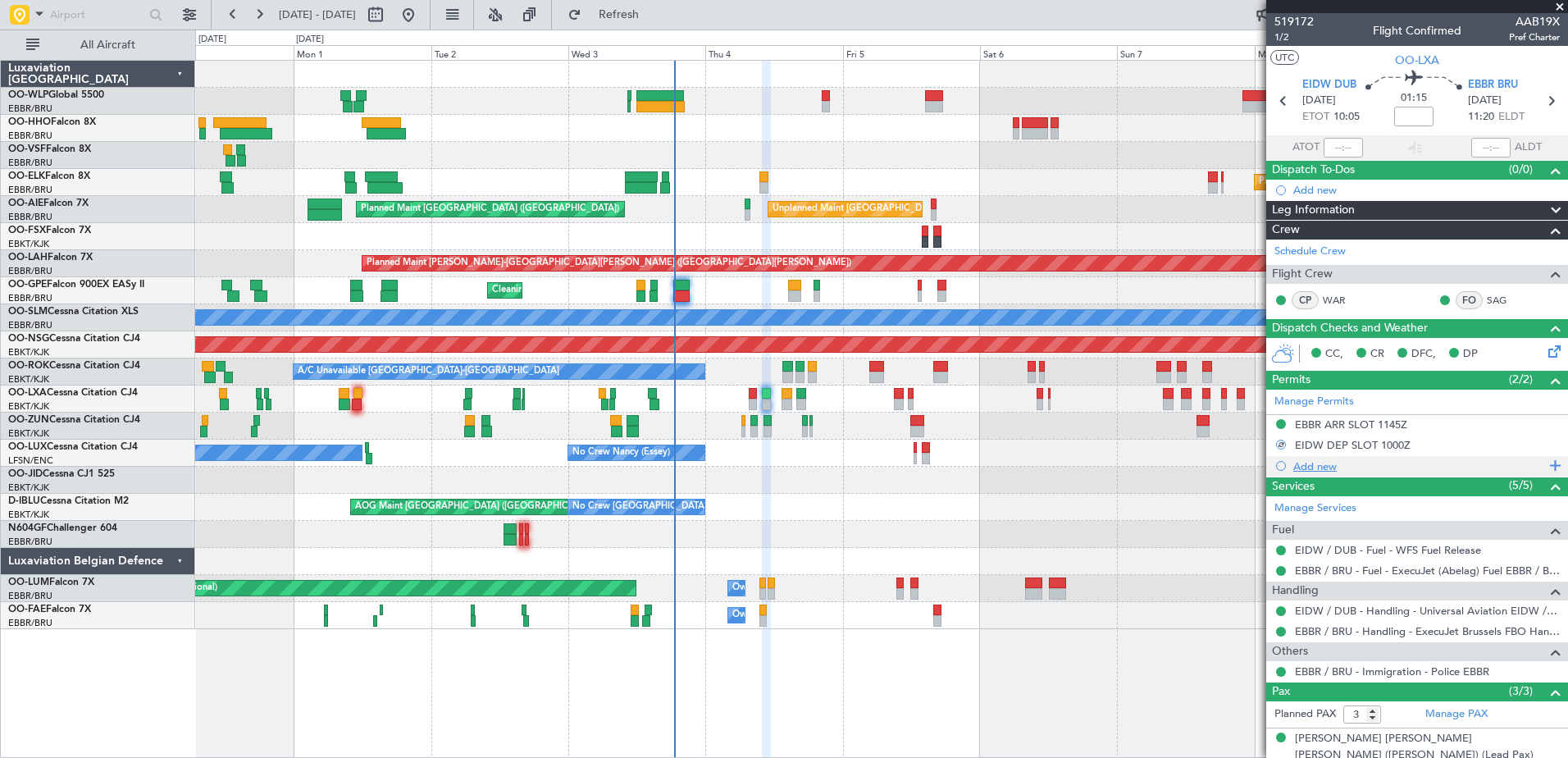
click at [1319, 467] on div "Add new" at bounding box center [1419, 466] width 252 height 14
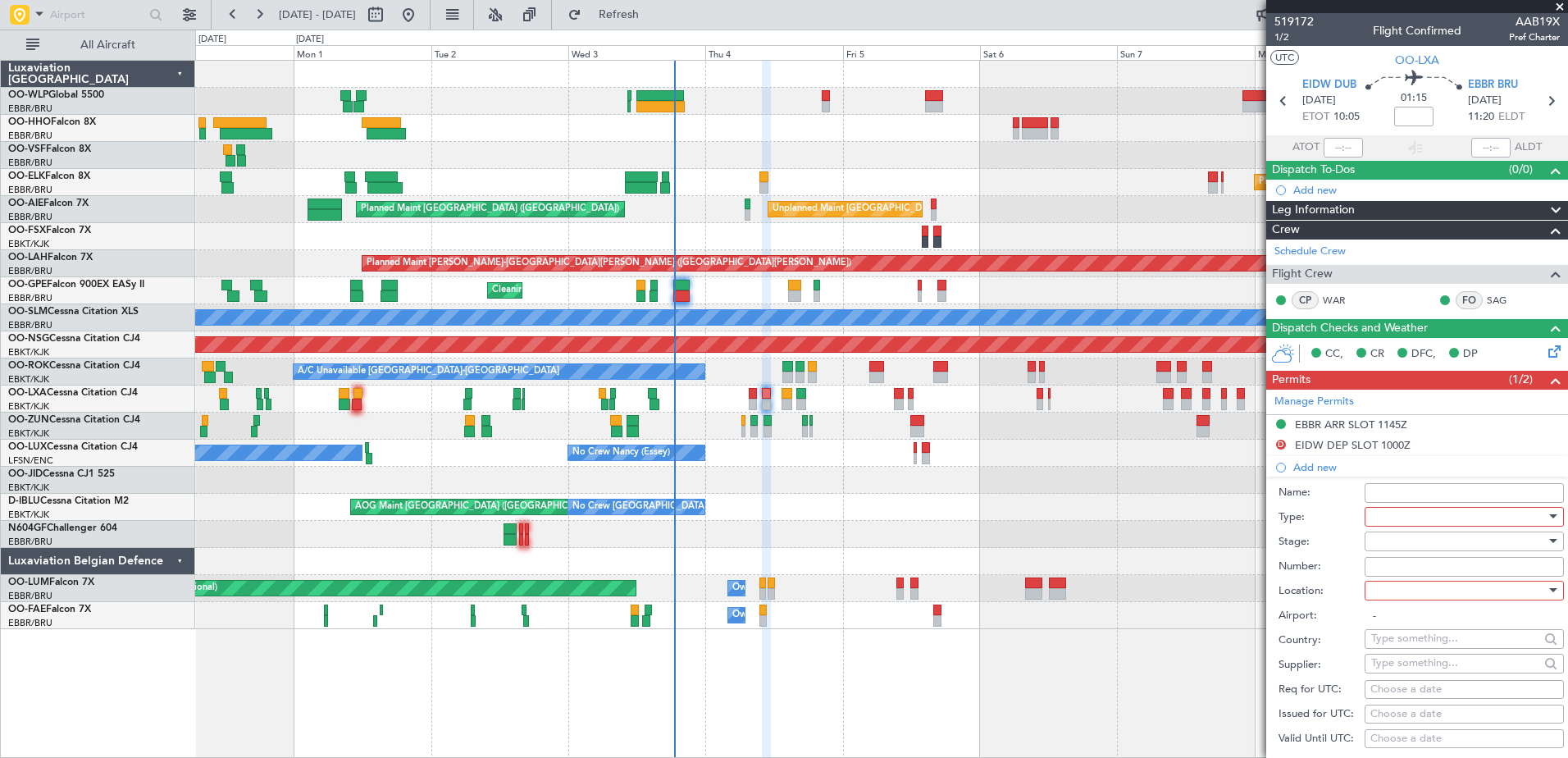
click at [1414, 516] on div at bounding box center [1458, 516] width 175 height 25
click at [1438, 675] on span "Slot" at bounding box center [1458, 671] width 172 height 25
click at [1402, 585] on div at bounding box center [1458, 591] width 175 height 25
click at [1418, 623] on span "Departure" at bounding box center [1458, 624] width 172 height 25
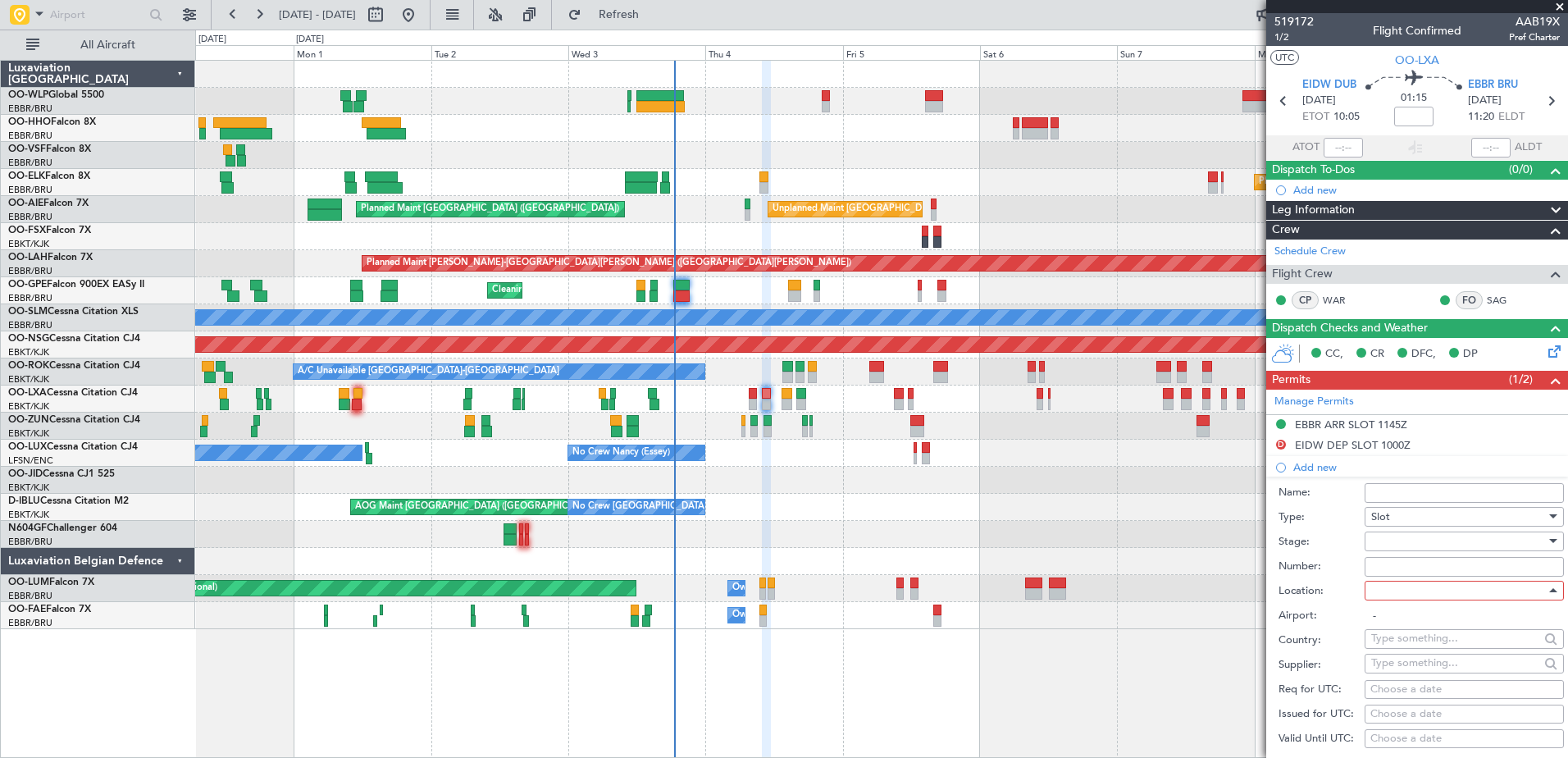
type input "EIDW / DUB"
click at [1399, 544] on div at bounding box center [1458, 541] width 175 height 25
click at [1426, 644] on span "Requested" at bounding box center [1458, 648] width 172 height 25
click at [1387, 685] on div "Choose a date" at bounding box center [1464, 689] width 188 height 17
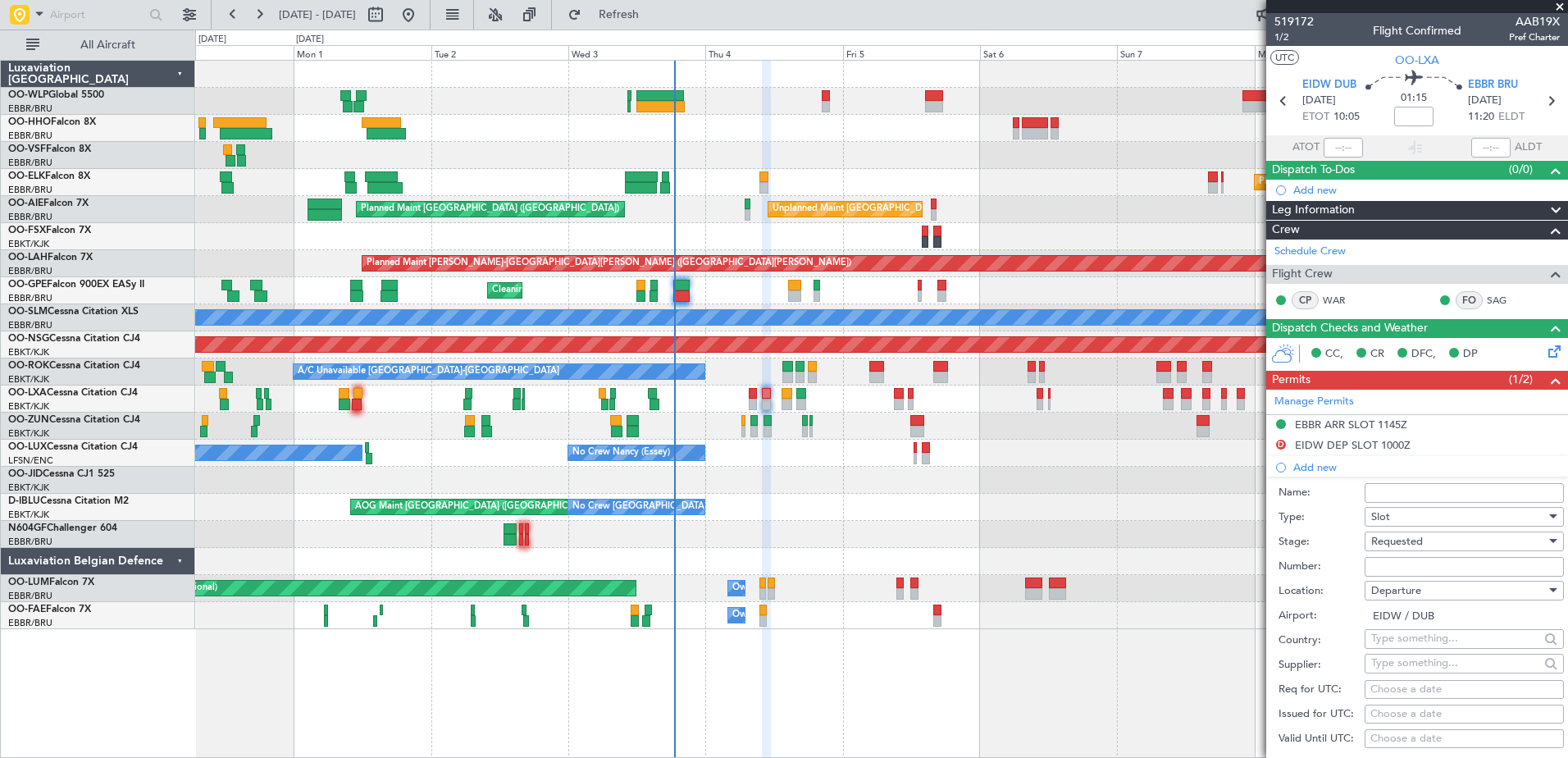
select select "9"
select select "2025"
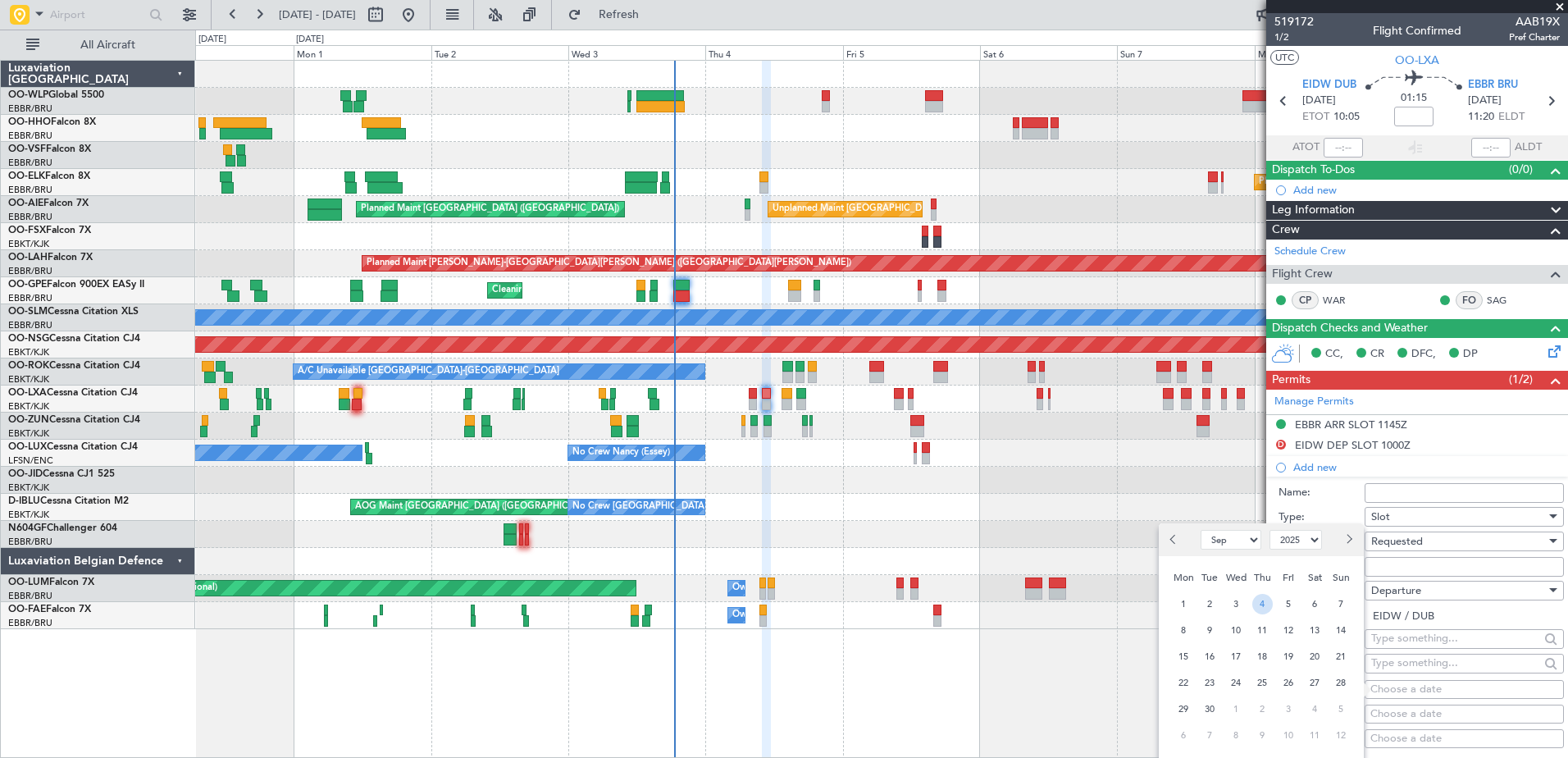
click at [1268, 607] on span "4" at bounding box center [1262, 603] width 20 height 20
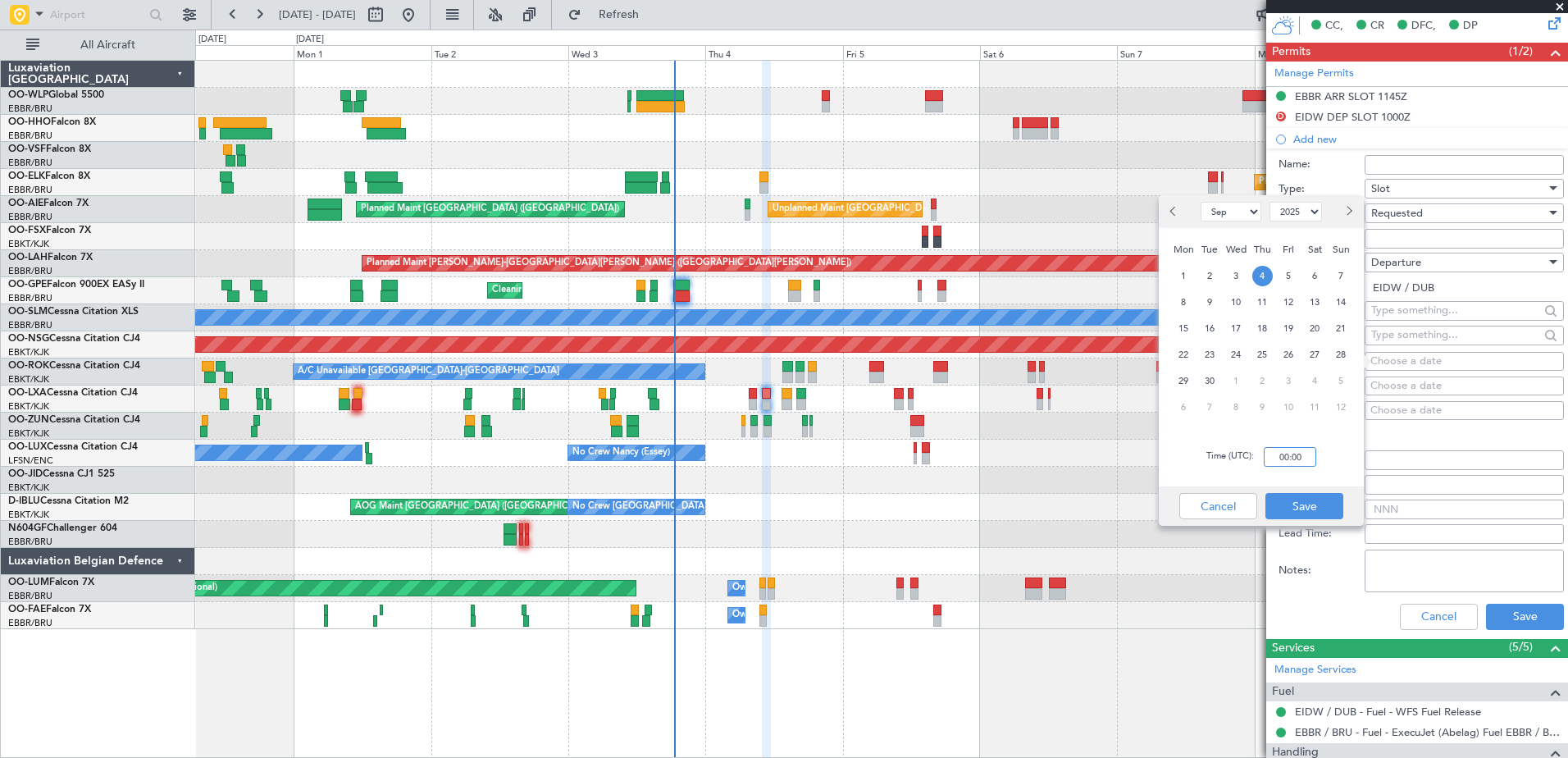
click at [1291, 466] on input "00:00" at bounding box center [1290, 457] width 53 height 19
type input "15:00"
click at [1298, 515] on button "Save" at bounding box center [1304, 506] width 78 height 26
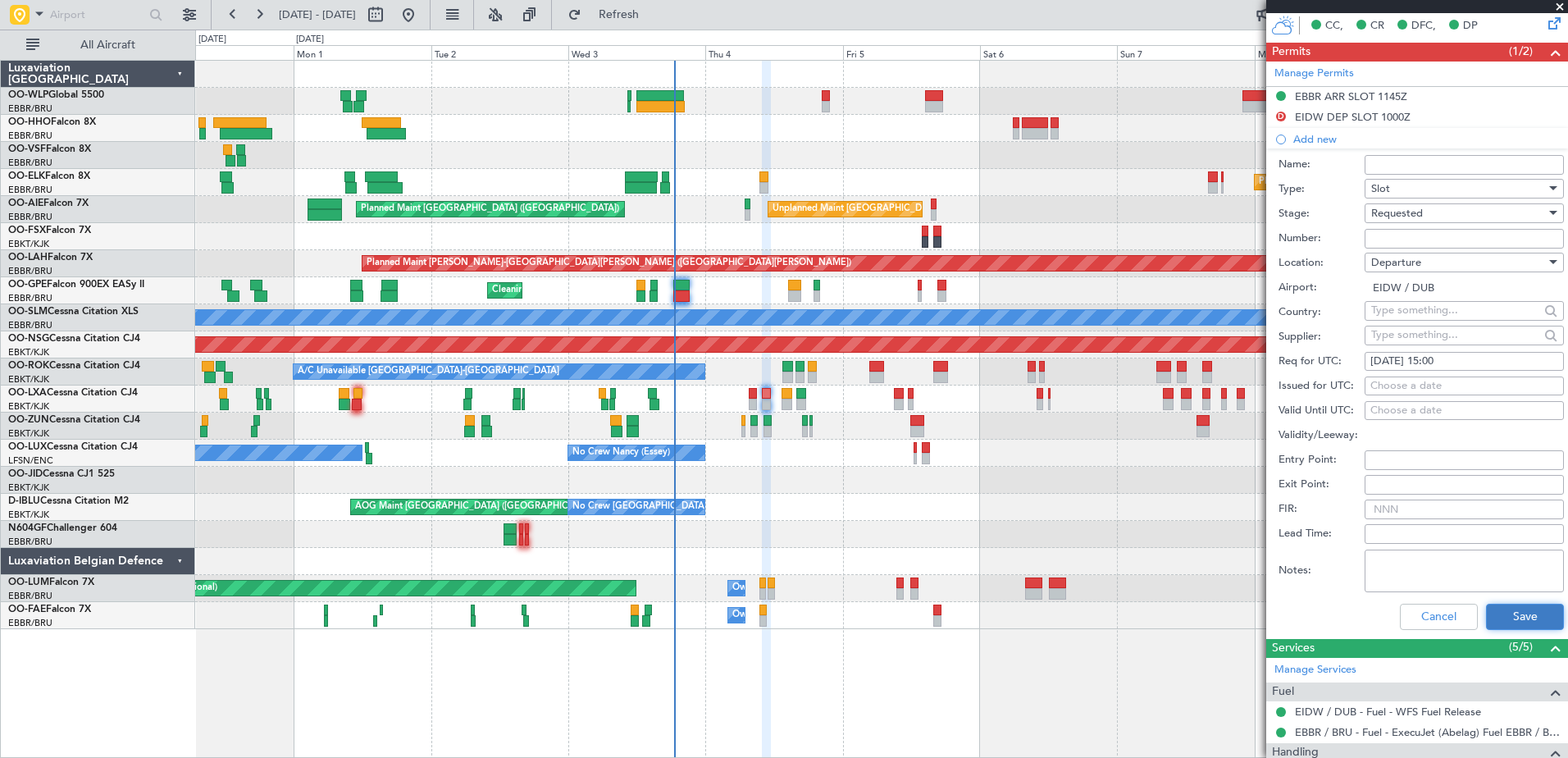
click at [1507, 608] on button "Save" at bounding box center [1525, 617] width 78 height 26
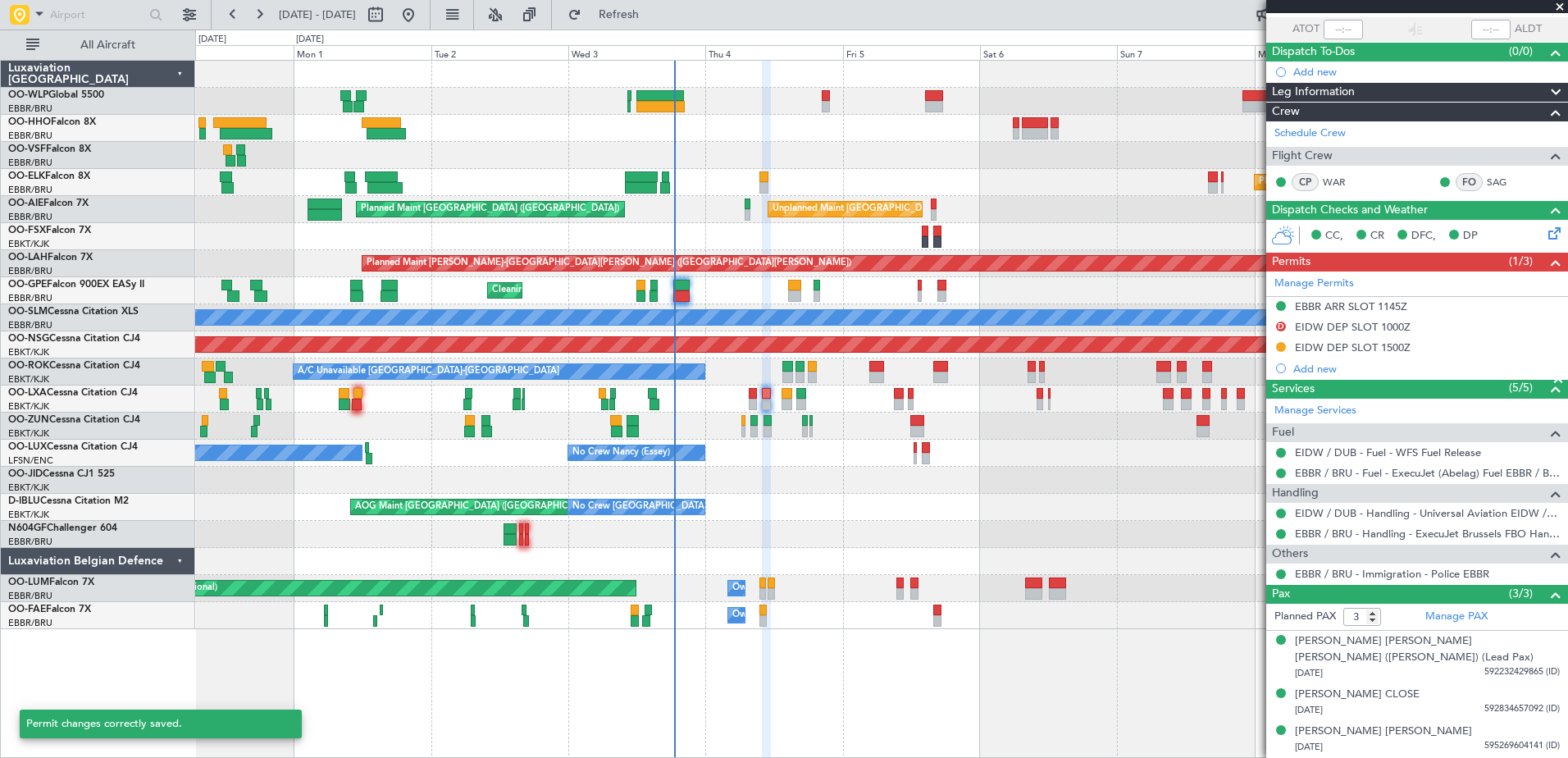
scroll to position [118, 0]
click at [1281, 350] on button at bounding box center [1280, 347] width 10 height 10
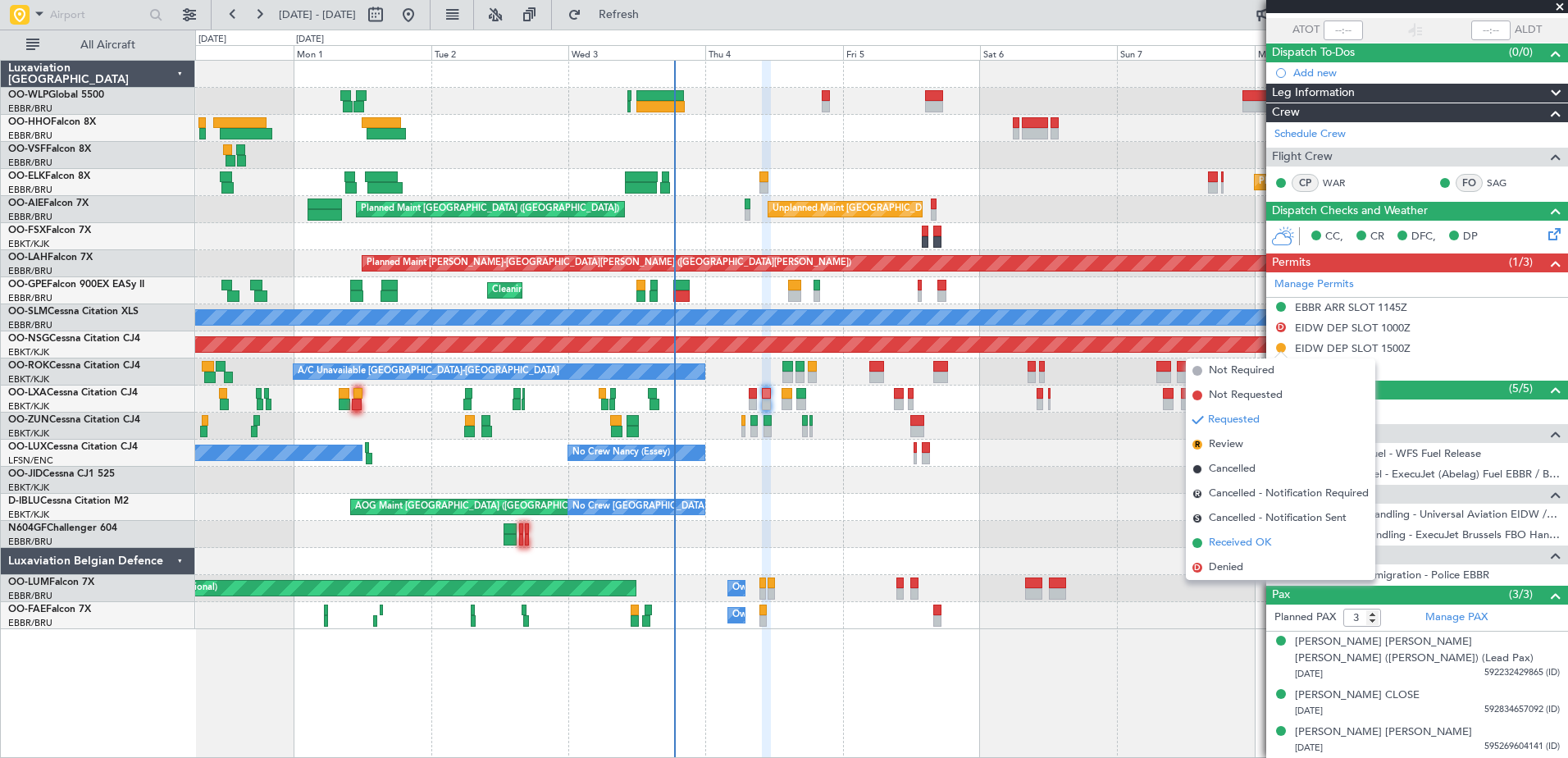
click at [1244, 544] on span "Received OK" at bounding box center [1240, 543] width 62 height 17
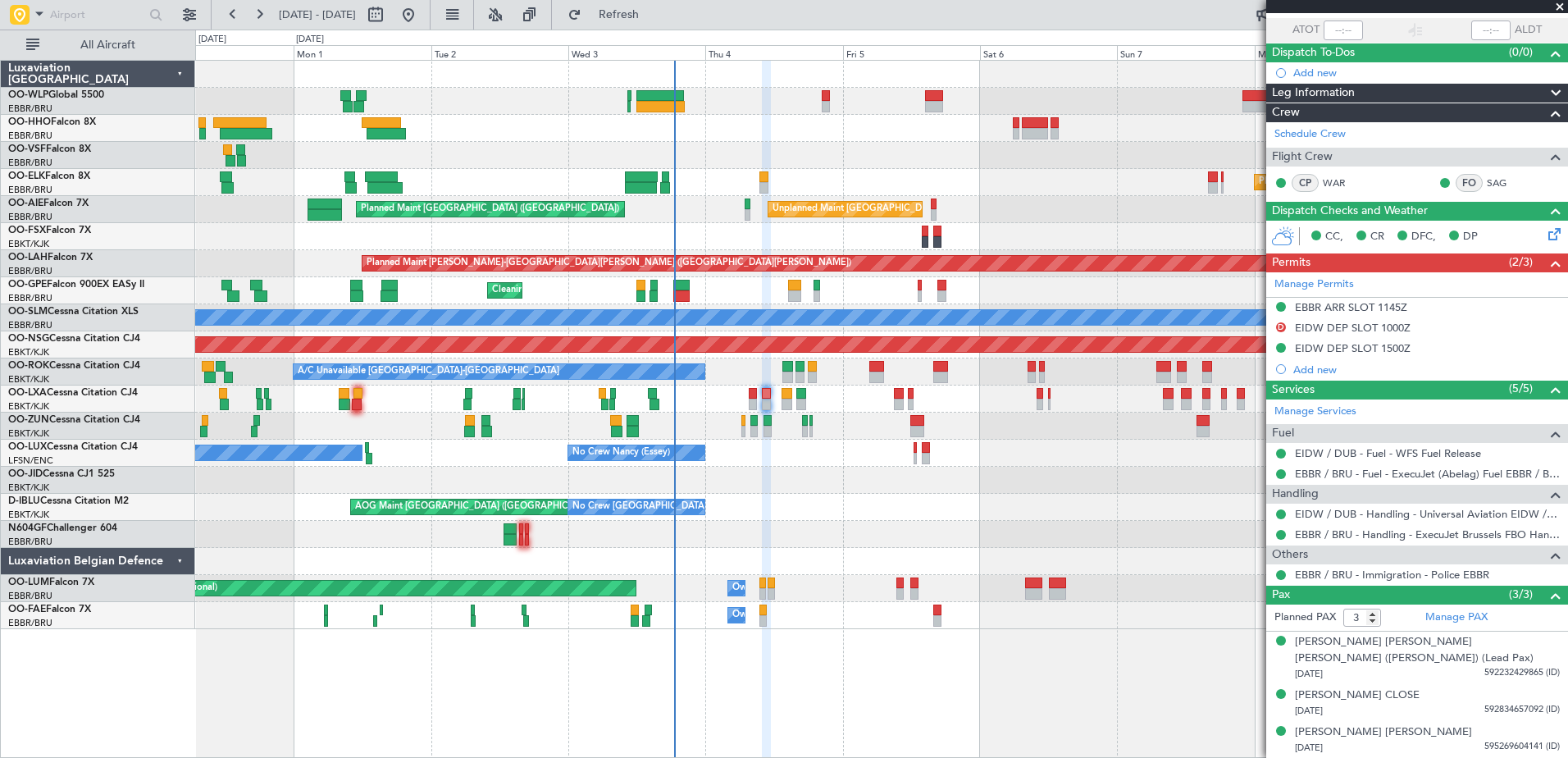
click at [1066, 482] on div "Planned Maint Kortrijk-Wevelgem AOG Maint Kortrijk-Wevelgem" at bounding box center [881, 480] width 1372 height 27
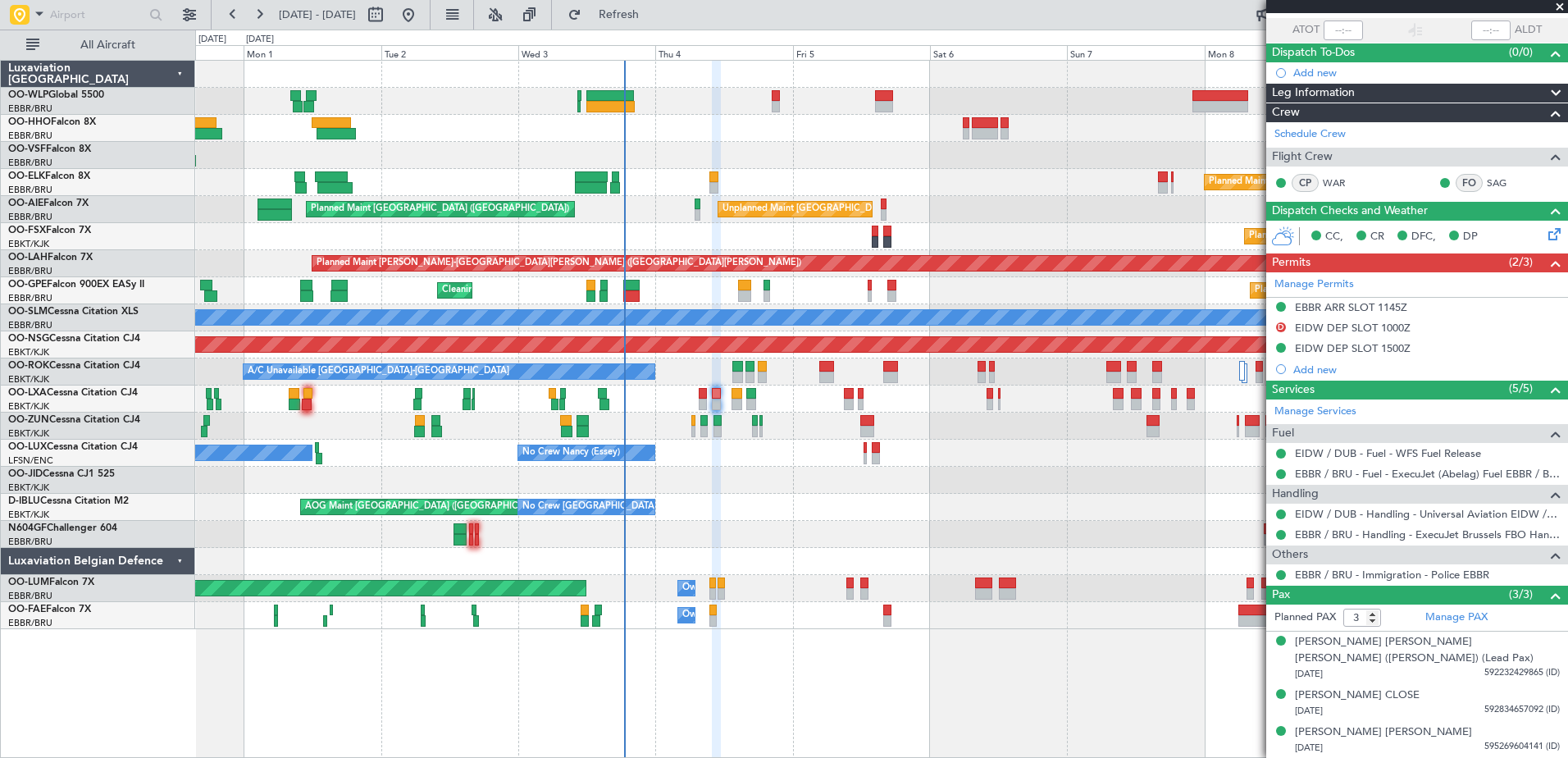
click at [841, 507] on div "AOG Maint [GEOGRAPHIC_DATA] ([GEOGRAPHIC_DATA] National) No Crew [GEOGRAPHIC_DA…" at bounding box center [881, 507] width 1372 height 27
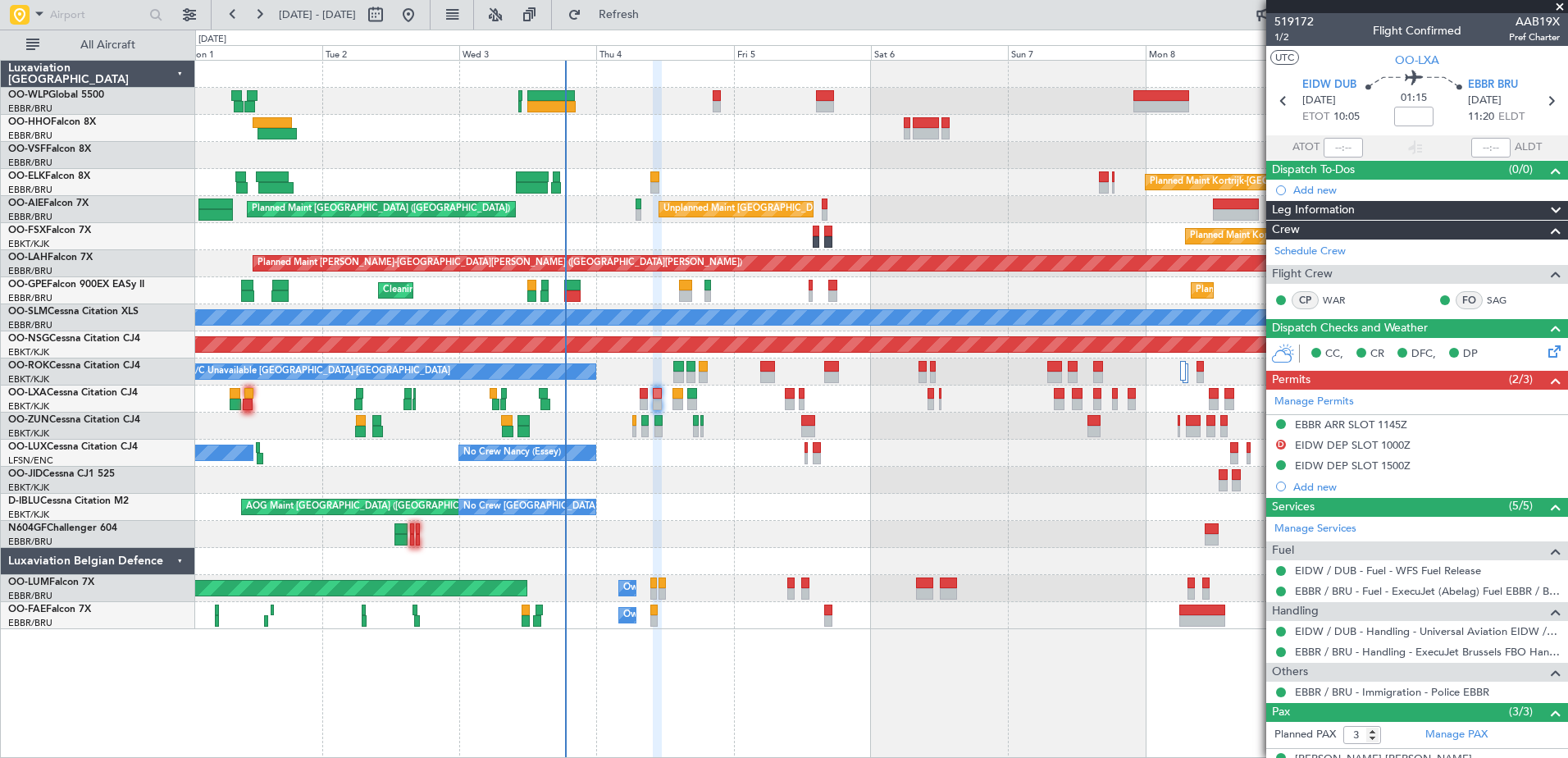
click at [991, 510] on div "Planned Maint Berlin (Brandenburg) Planned Maint Kortrijk-Wevelgem Unplanned Ma…" at bounding box center [881, 344] width 1372 height 568
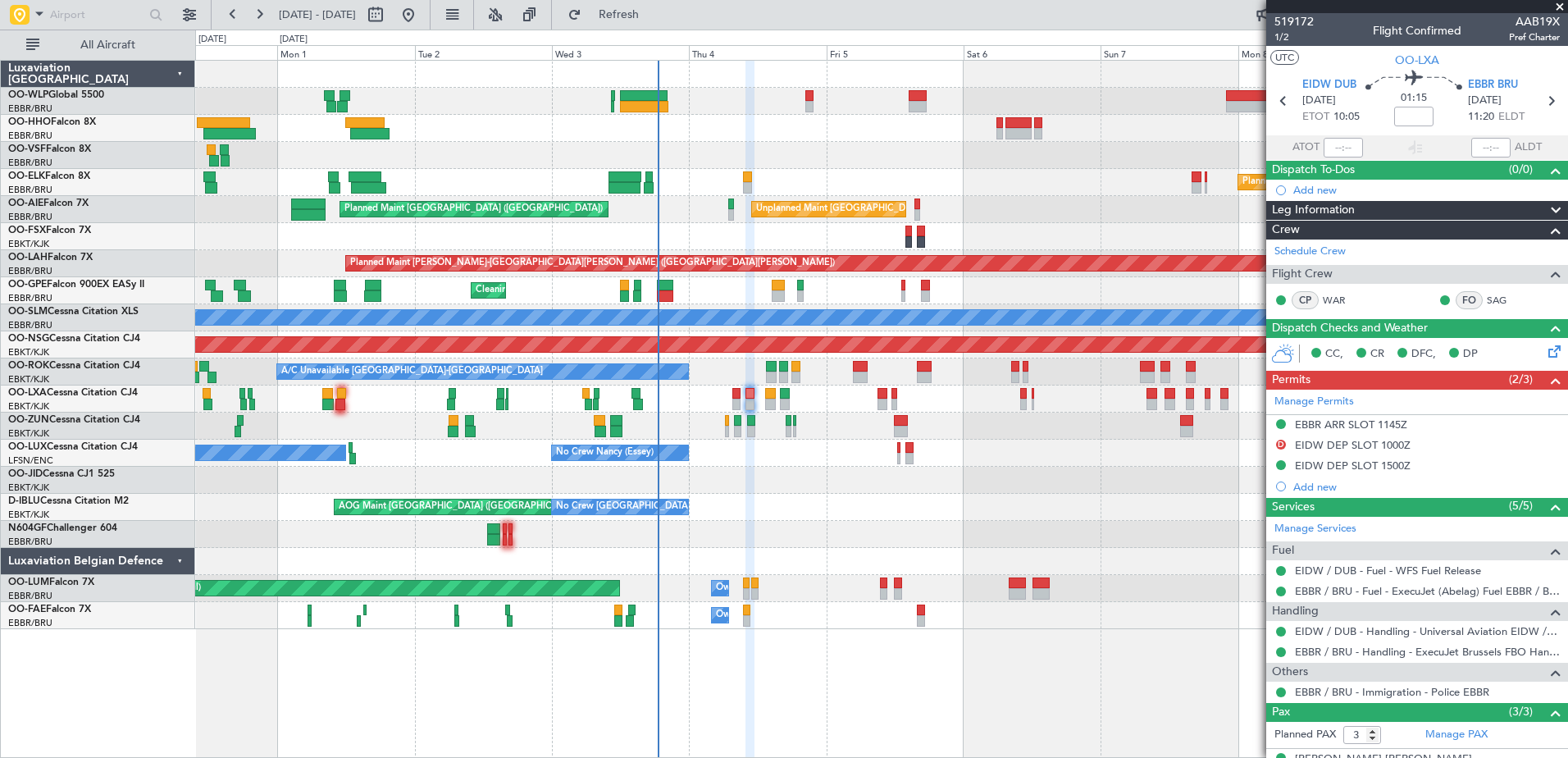
click at [778, 510] on div "AOG Maint Brussels (Brussels National) No Crew Brussels (Brussels National) No …" at bounding box center [881, 507] width 1372 height 27
click at [653, 10] on span "Refresh" at bounding box center [619, 14] width 68 height 11
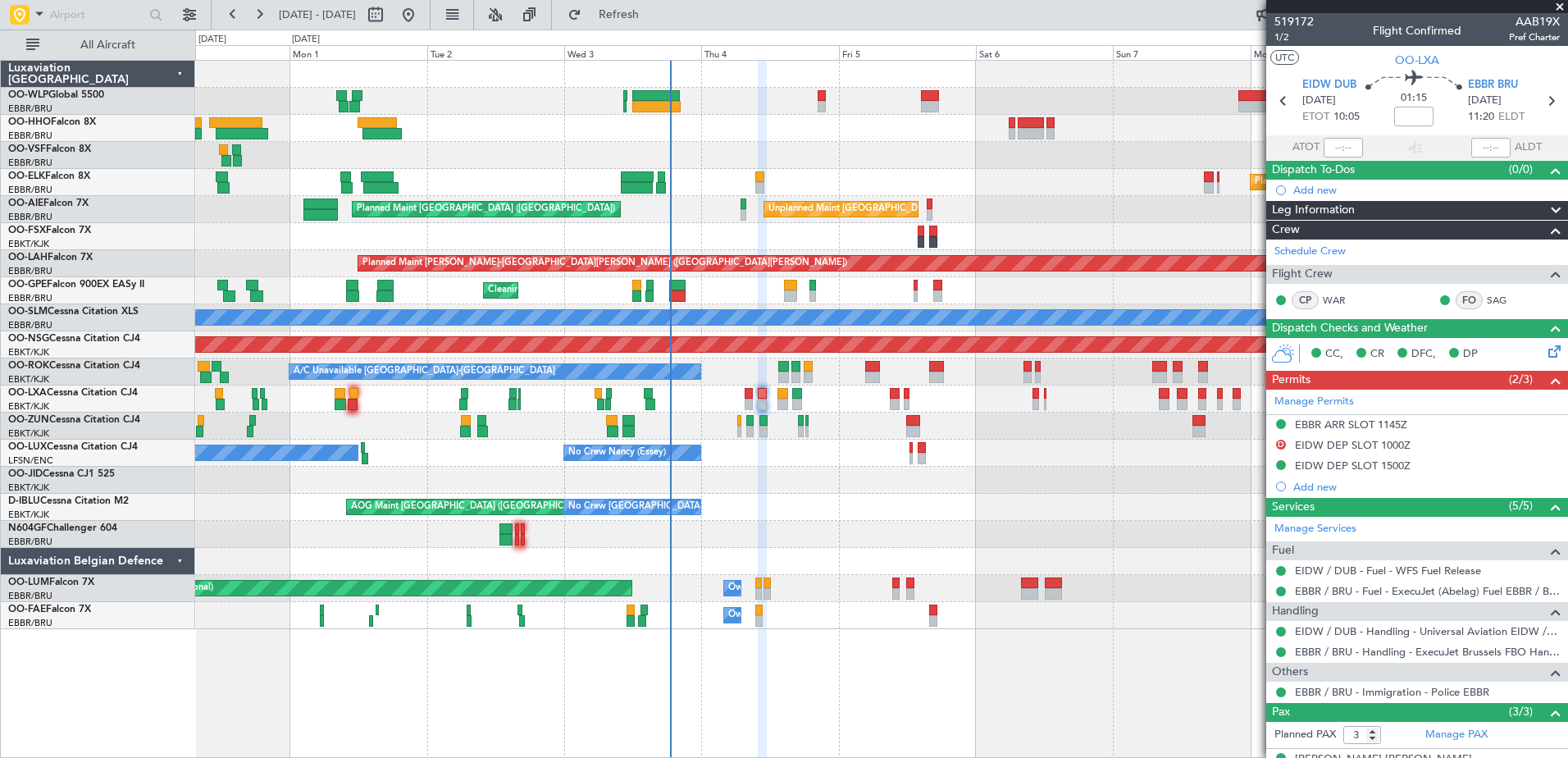
click at [1023, 492] on div "Planned Maint Kortrijk-[GEOGRAPHIC_DATA] AOG Maint [GEOGRAPHIC_DATA]-[GEOGRAPHI…" at bounding box center [881, 480] width 1372 height 27
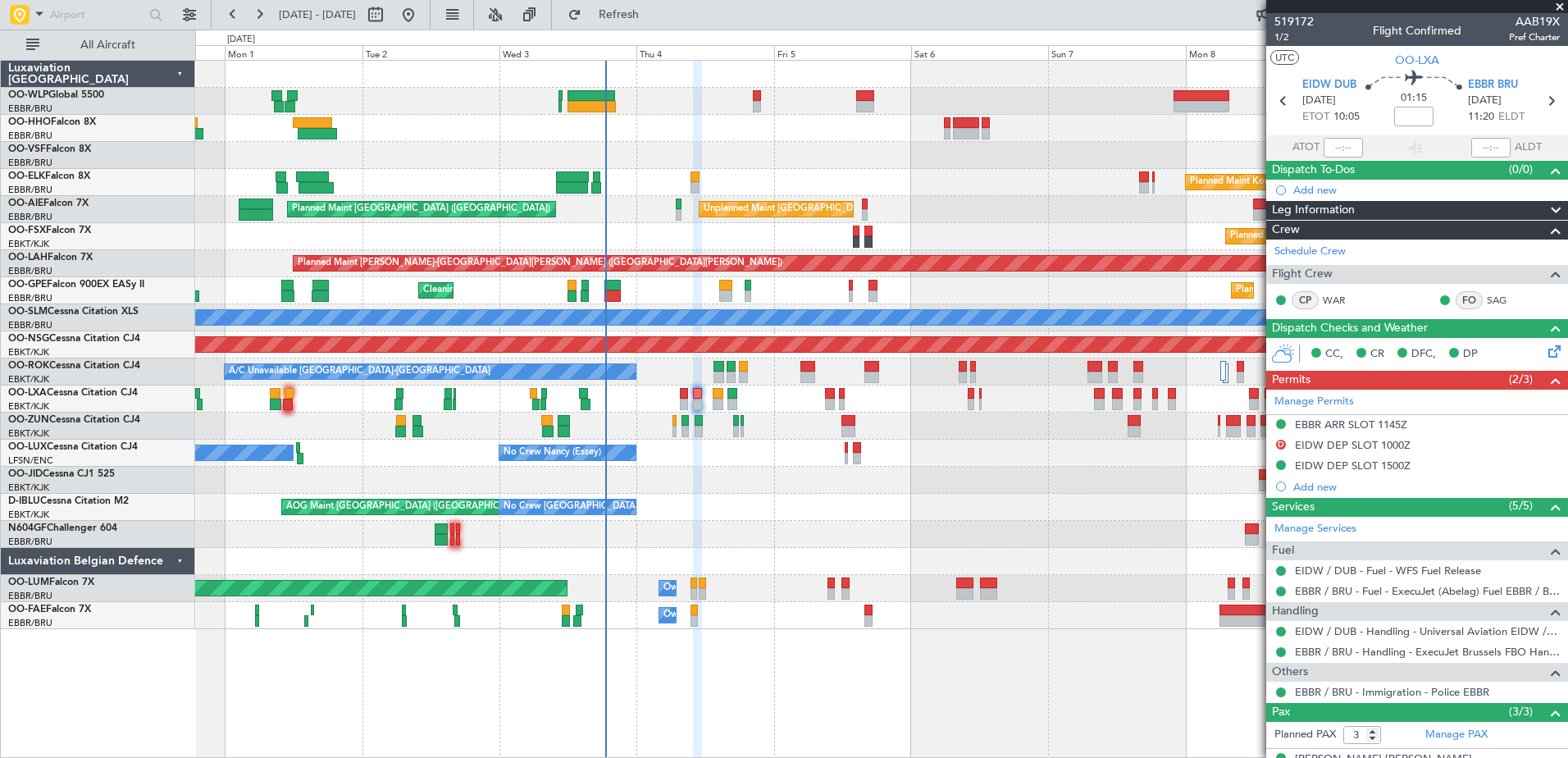
click at [797, 514] on div "AOG Maint [GEOGRAPHIC_DATA] ([GEOGRAPHIC_DATA] National) No Crew [GEOGRAPHIC_DA…" at bounding box center [881, 507] width 1372 height 27
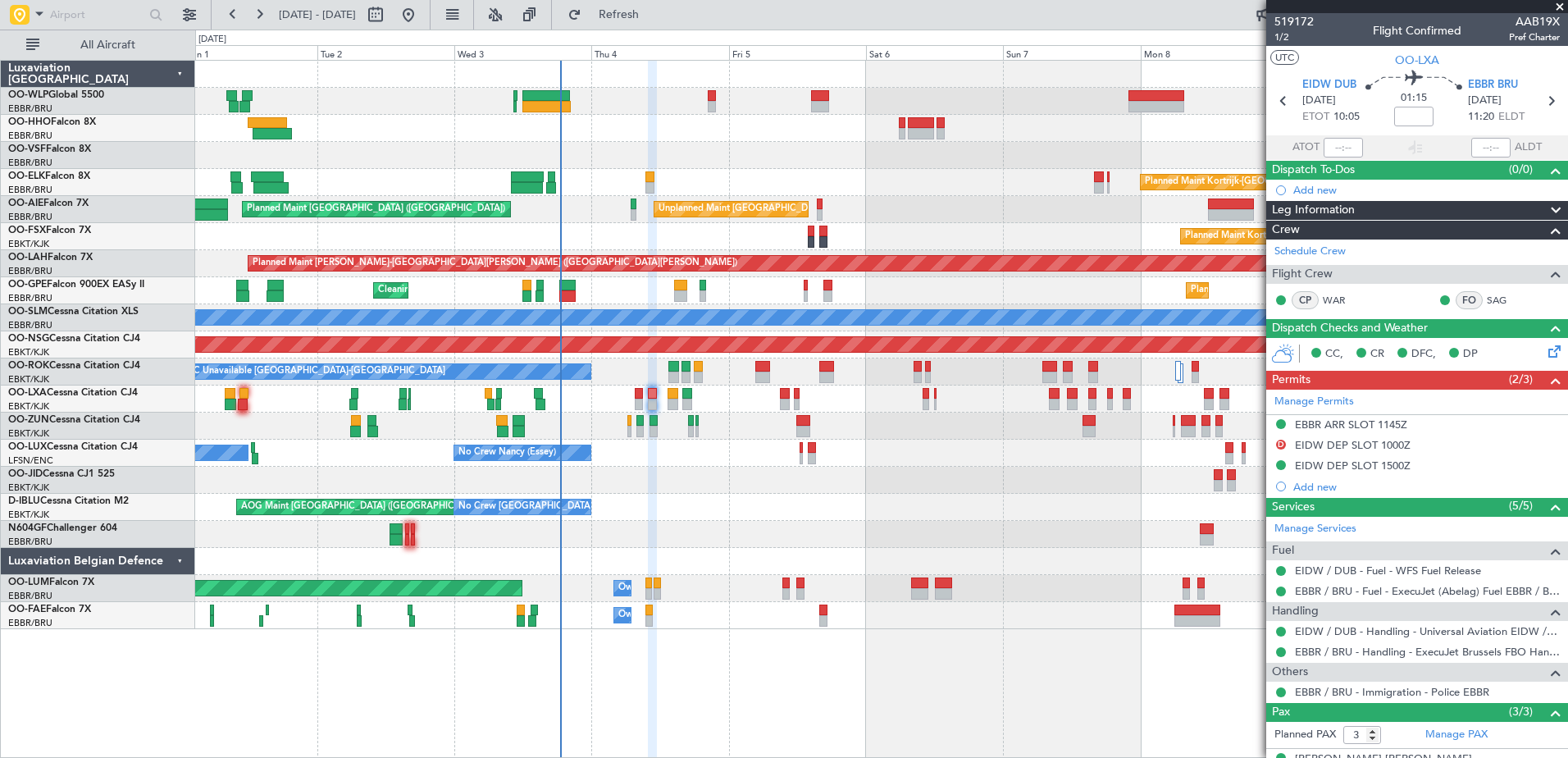
click at [939, 492] on div at bounding box center [881, 480] width 1372 height 27
click at [643, 7] on button "Refresh" at bounding box center [609, 15] width 98 height 26
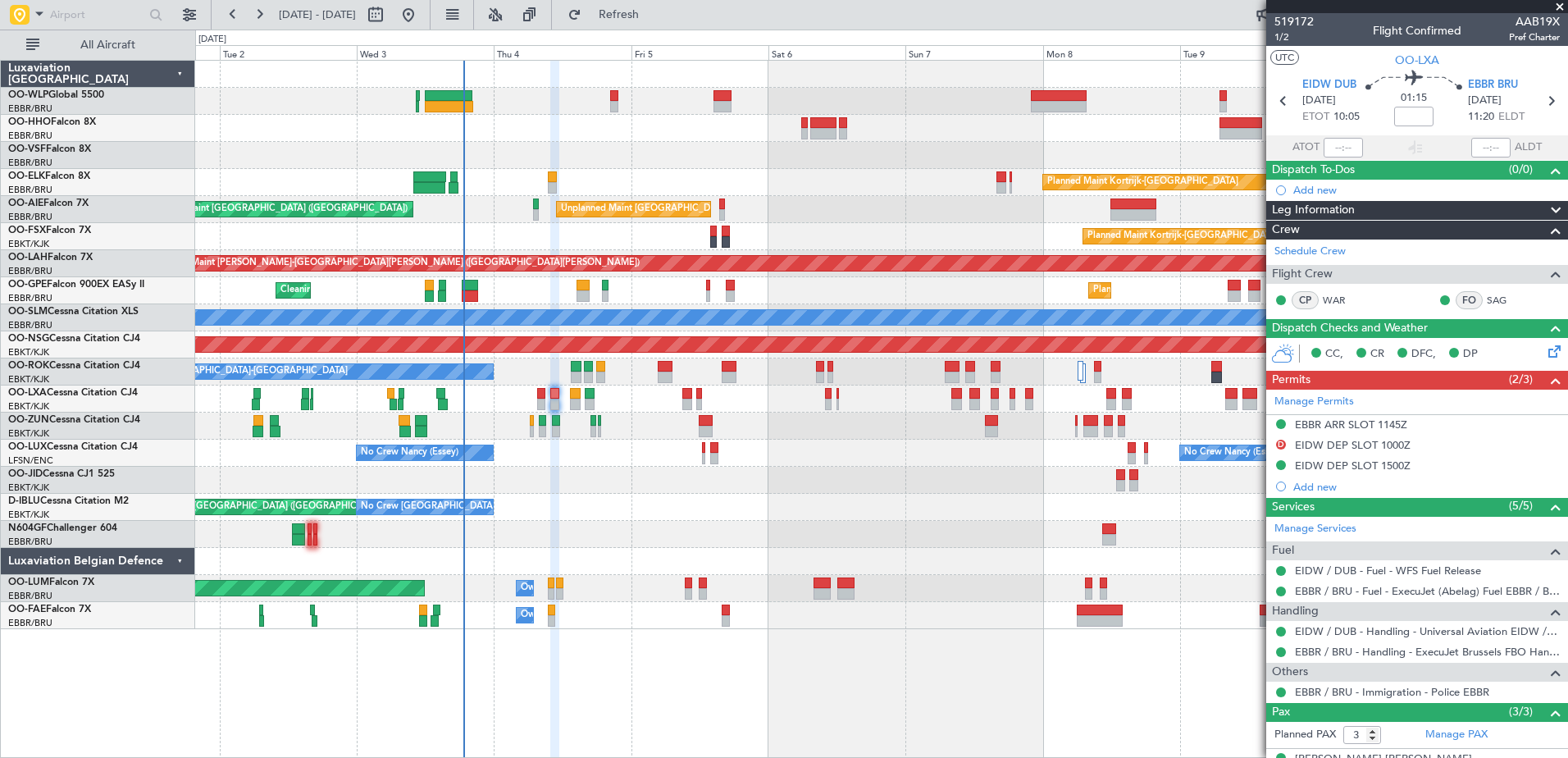
click at [720, 500] on div "Planned Maint Kortrijk-[GEOGRAPHIC_DATA] Unplanned Maint [GEOGRAPHIC_DATA] ([GE…" at bounding box center [881, 344] width 1372 height 568
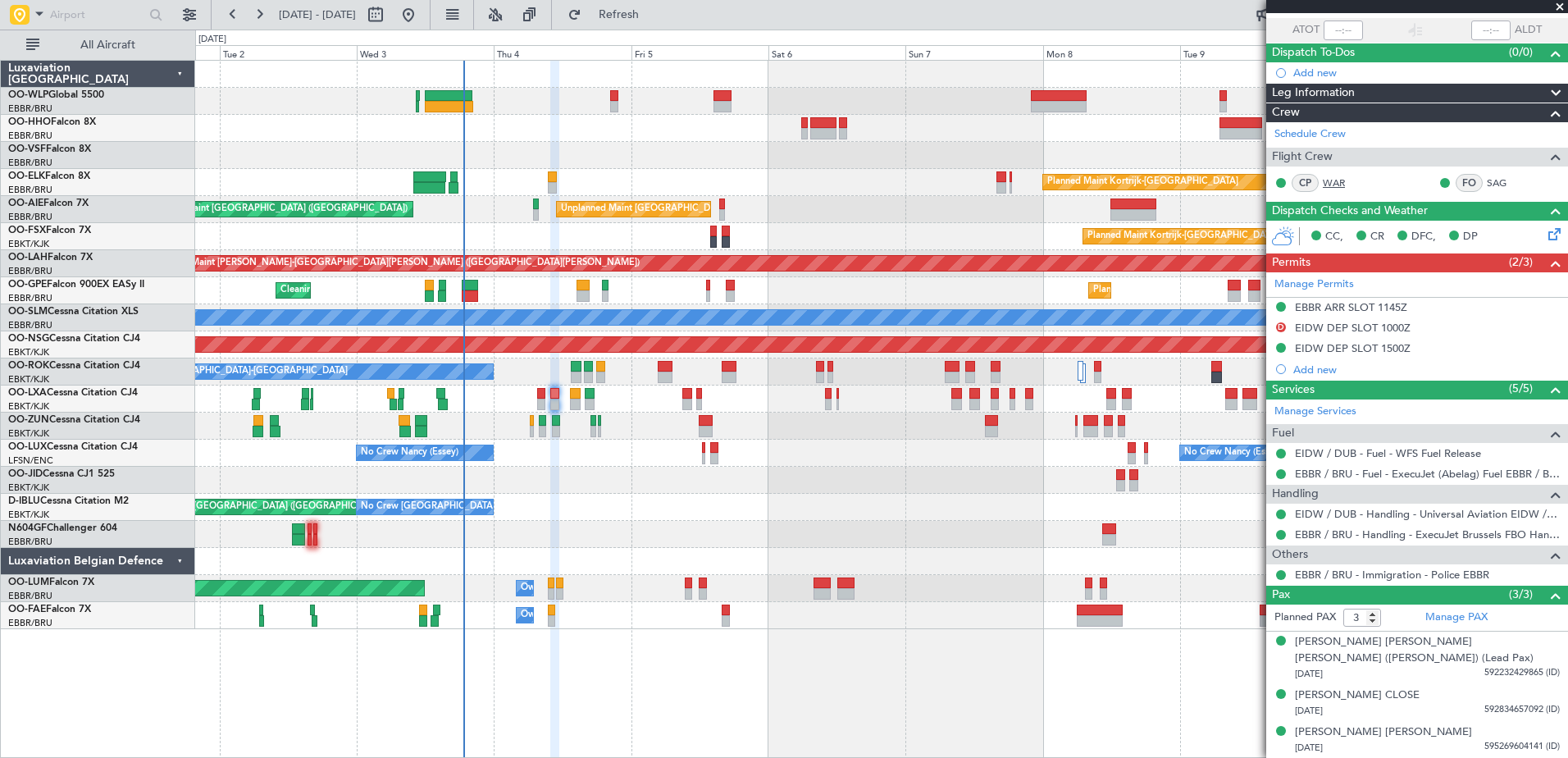
click at [1334, 183] on link "WAR" at bounding box center [1341, 183] width 37 height 15
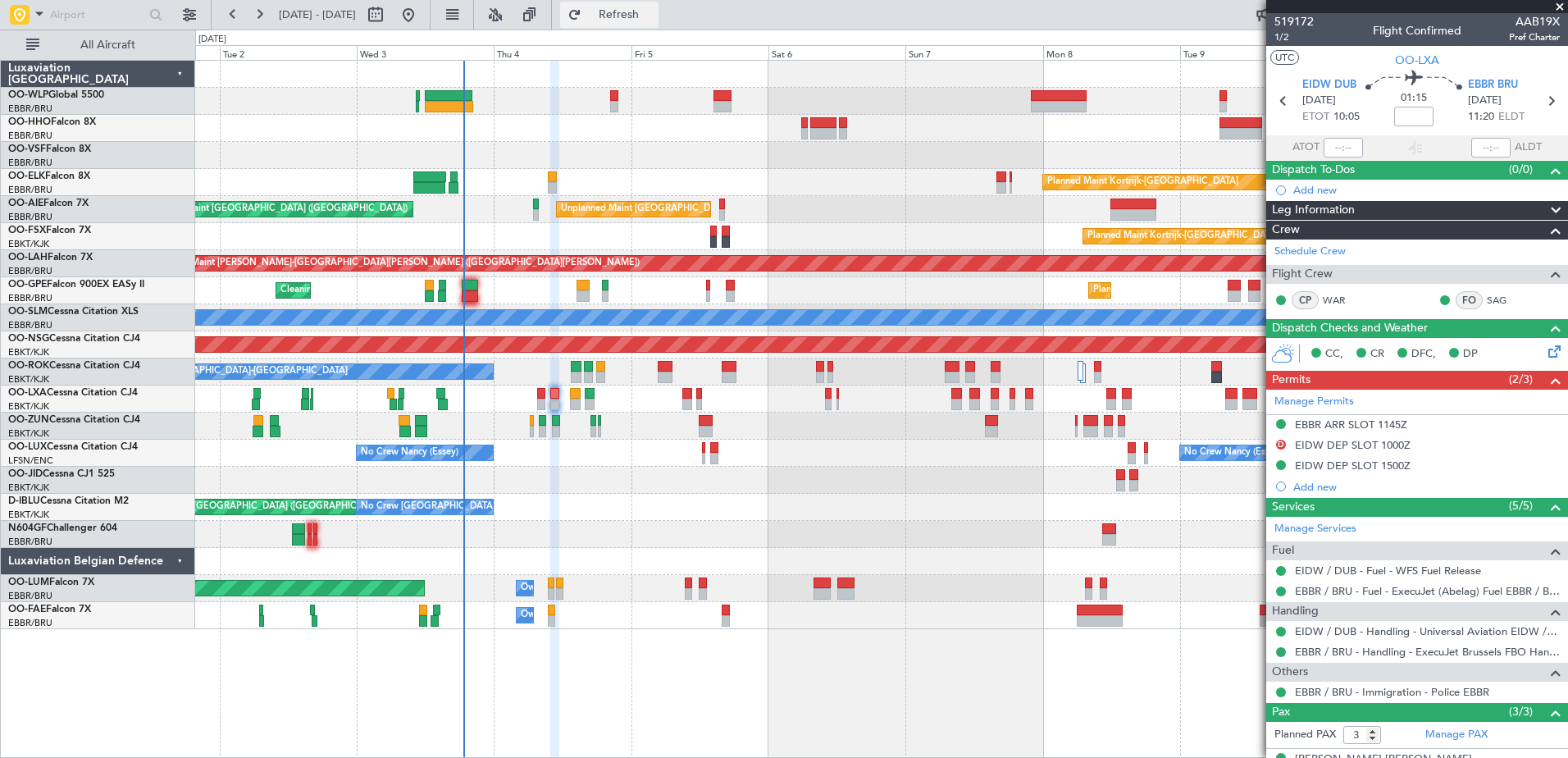
click at [653, 11] on span "Refresh" at bounding box center [619, 14] width 68 height 11
click at [653, 13] on span "Refresh" at bounding box center [619, 14] width 68 height 11
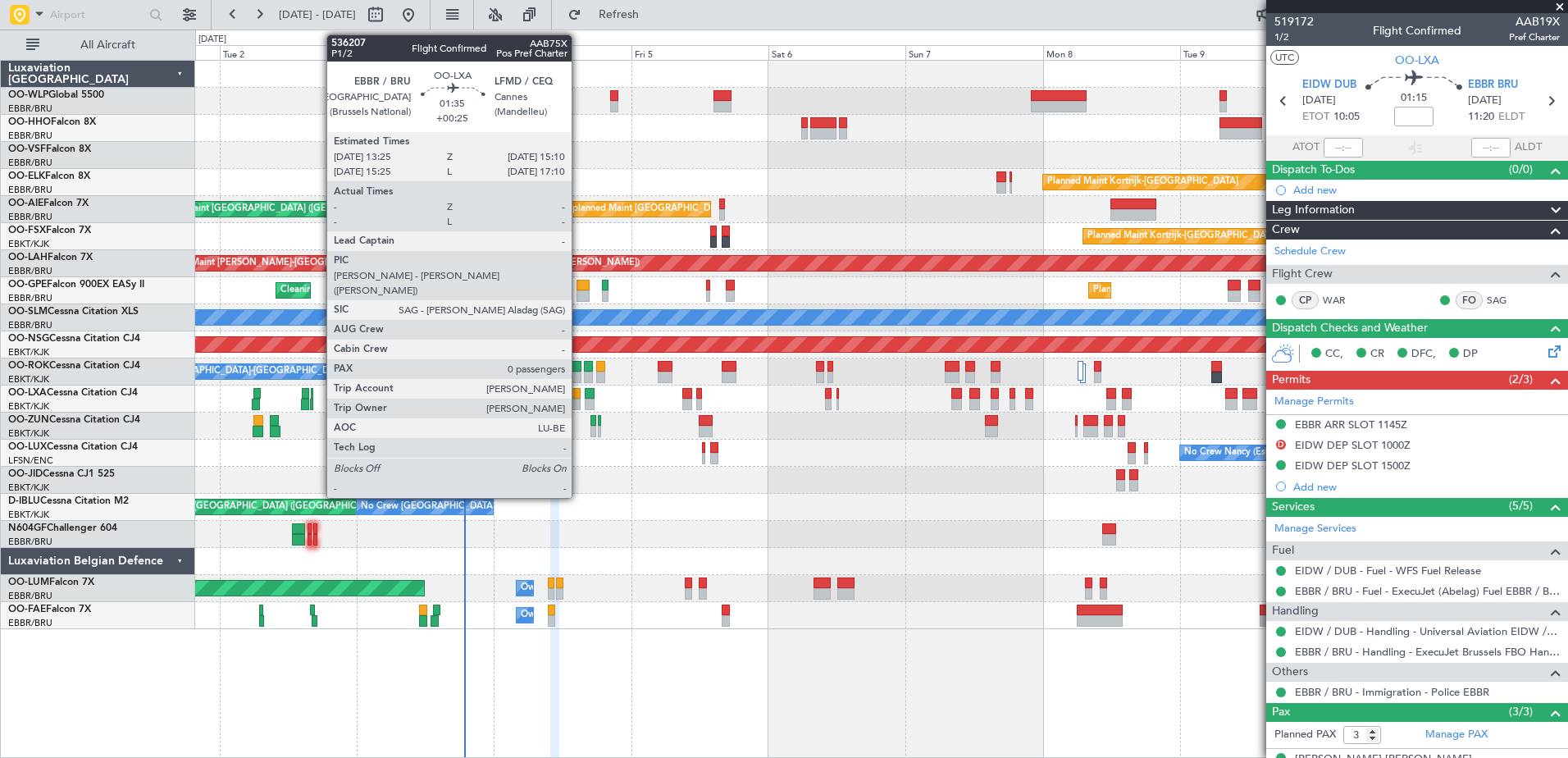
click at [671, 529] on div at bounding box center [881, 534] width 1372 height 27
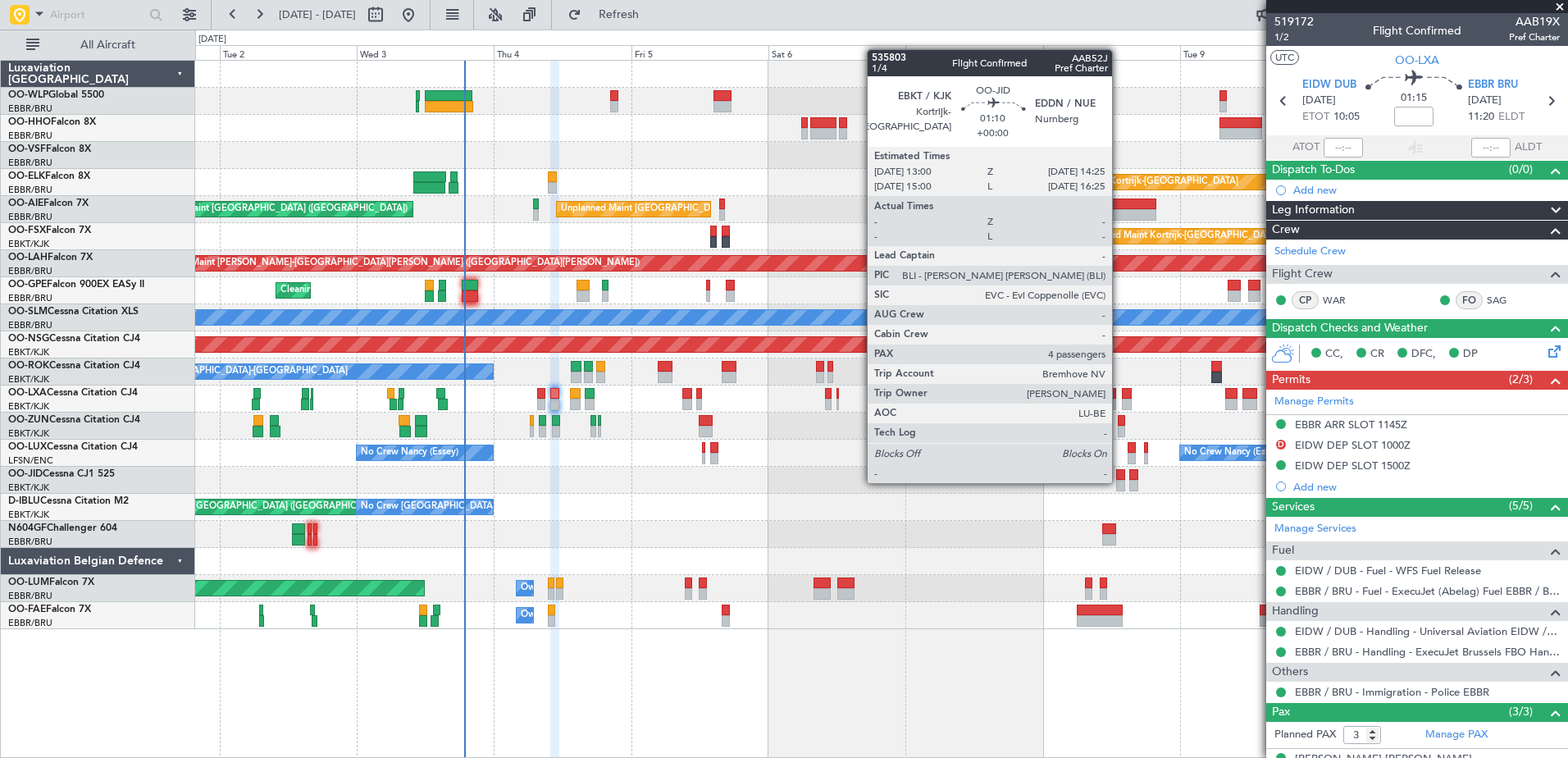
click at [1119, 481] on div at bounding box center [1119, 485] width 8 height 11
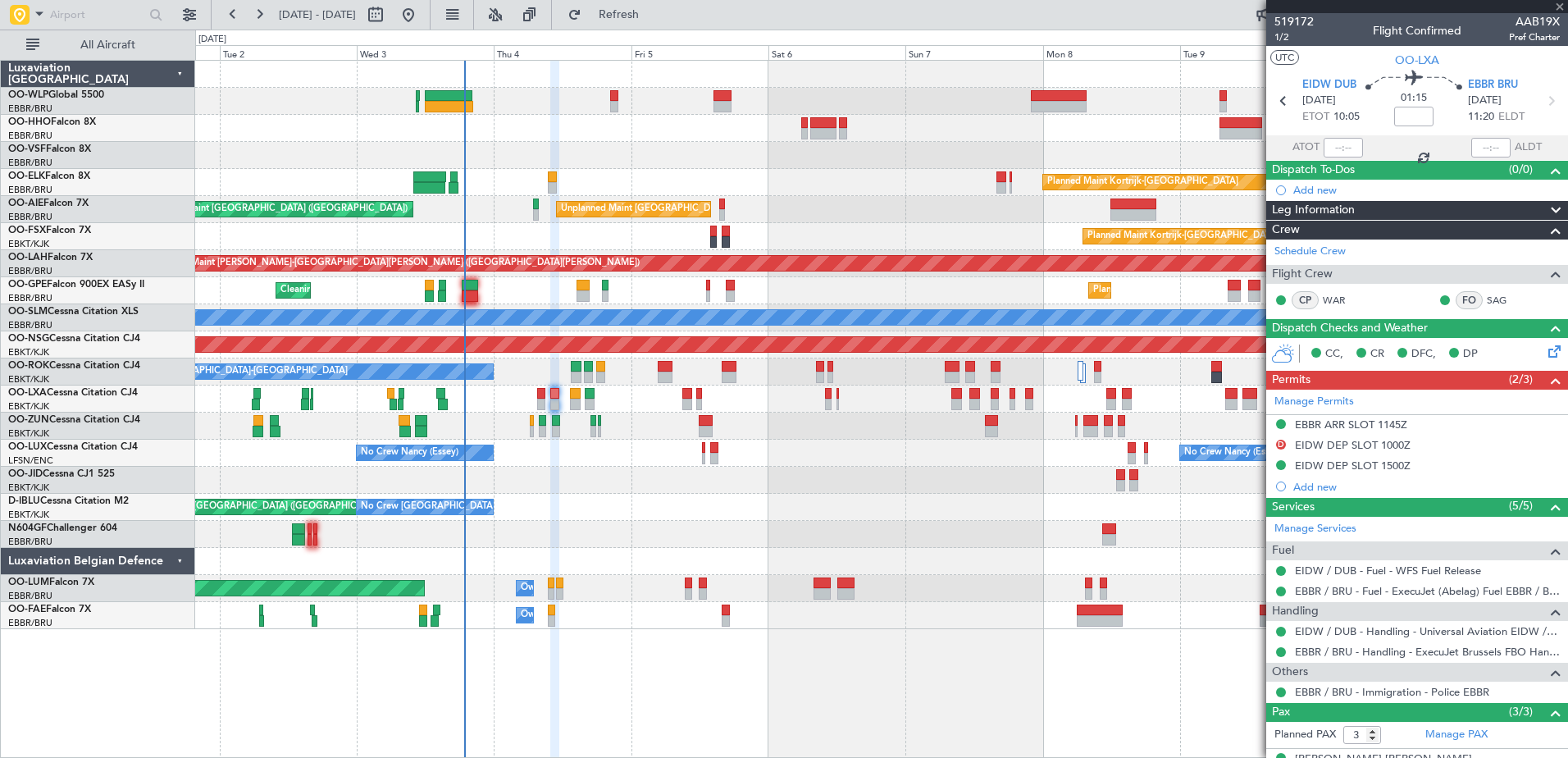
click at [1028, 531] on div at bounding box center [881, 534] width 1372 height 27
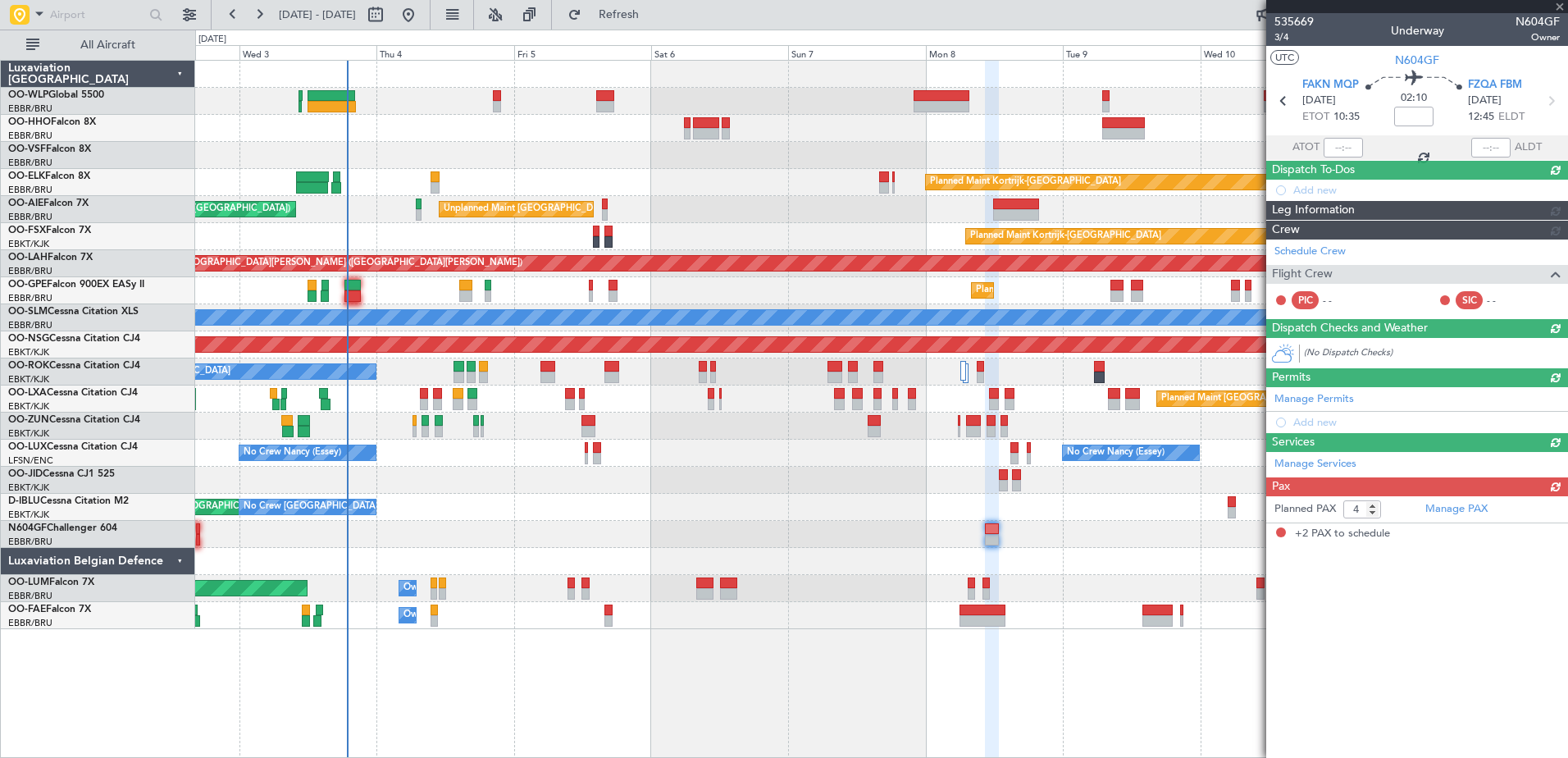
type input "2"
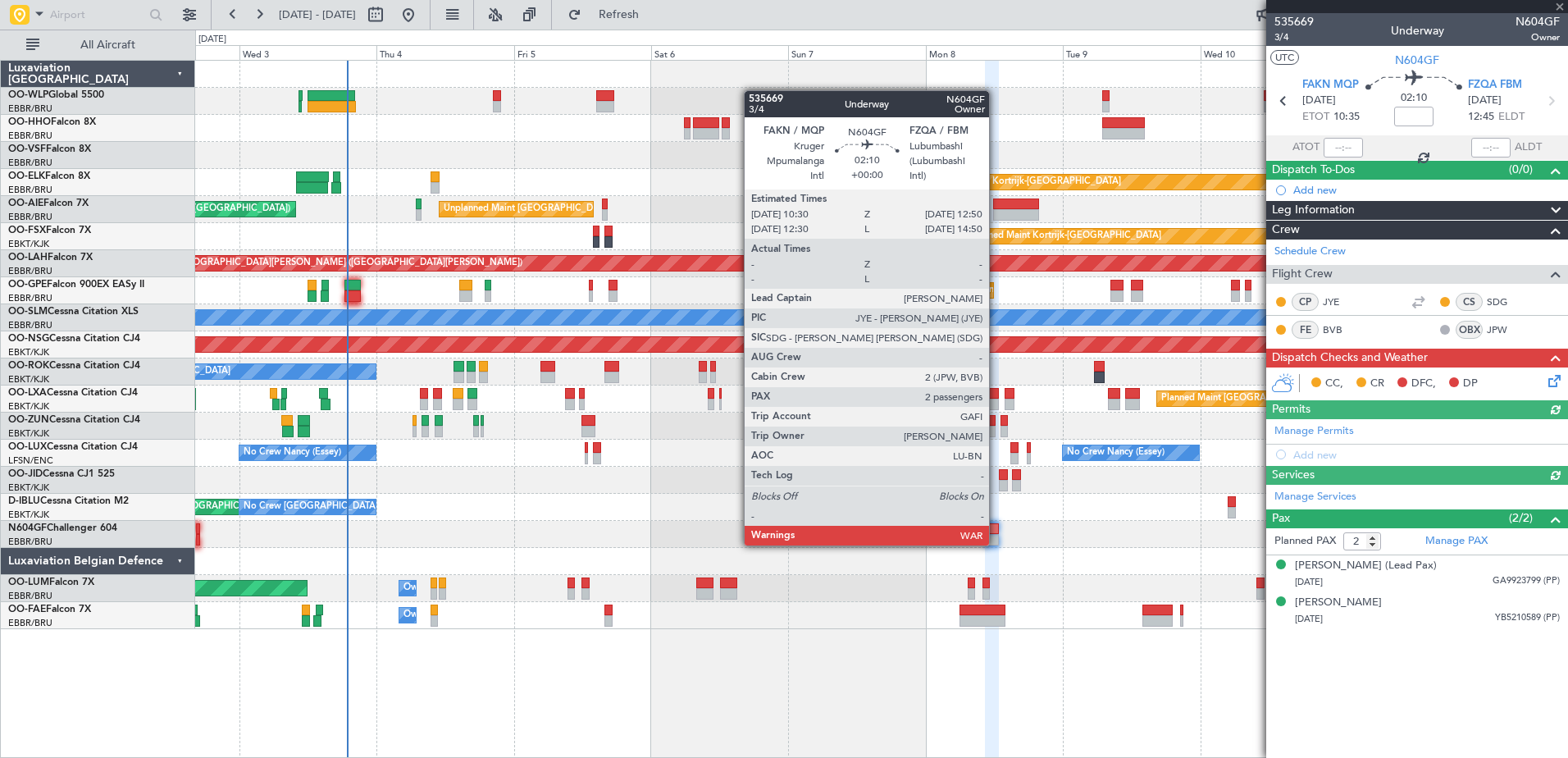
click at [996, 544] on div at bounding box center [992, 539] width 14 height 11
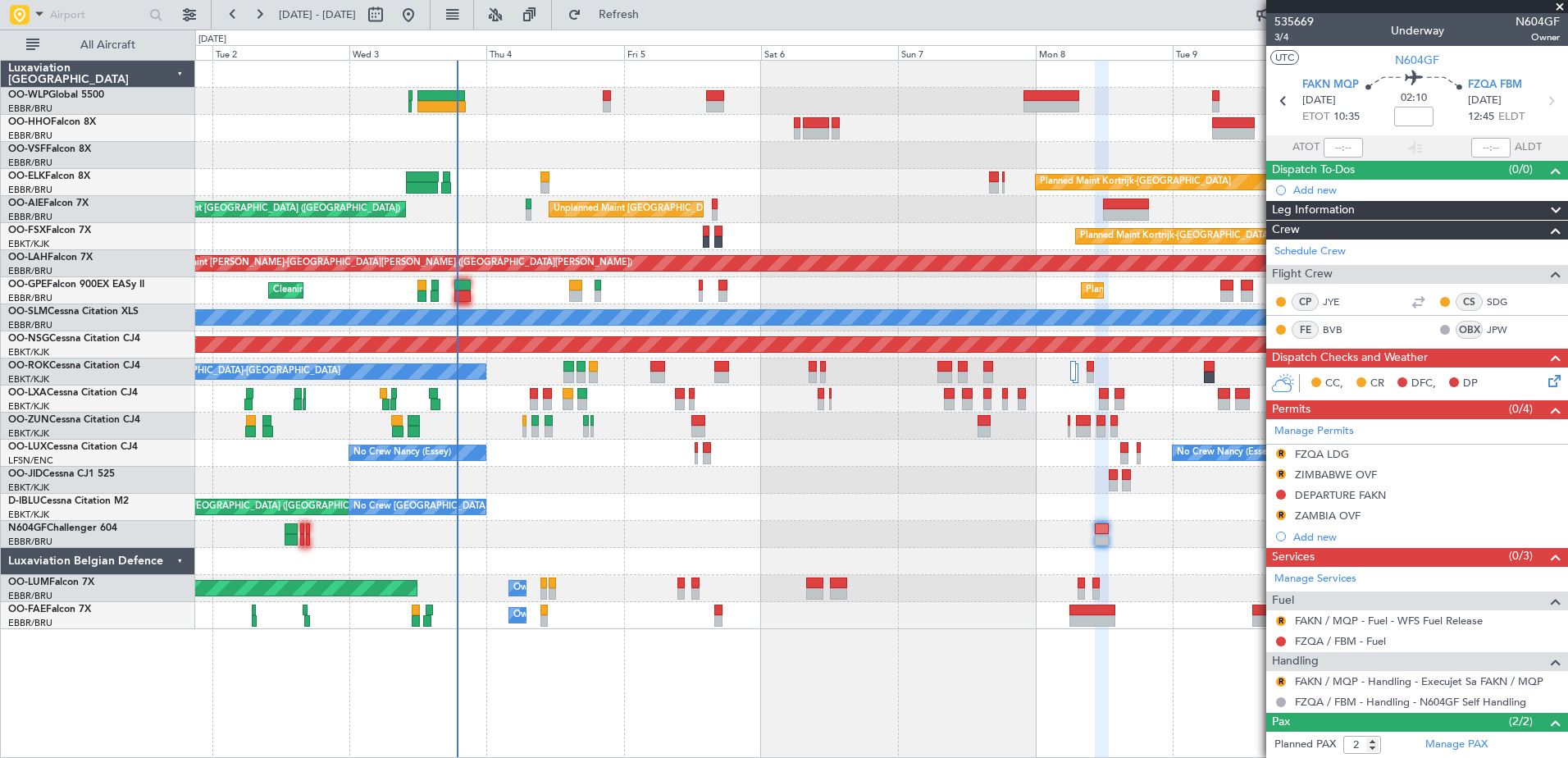
click at [894, 500] on div "No Crew [GEOGRAPHIC_DATA] ([GEOGRAPHIC_DATA] National) AOG Maint [GEOGRAPHIC_DA…" at bounding box center [881, 507] width 1372 height 27
click at [653, 14] on span "Refresh" at bounding box center [619, 14] width 68 height 11
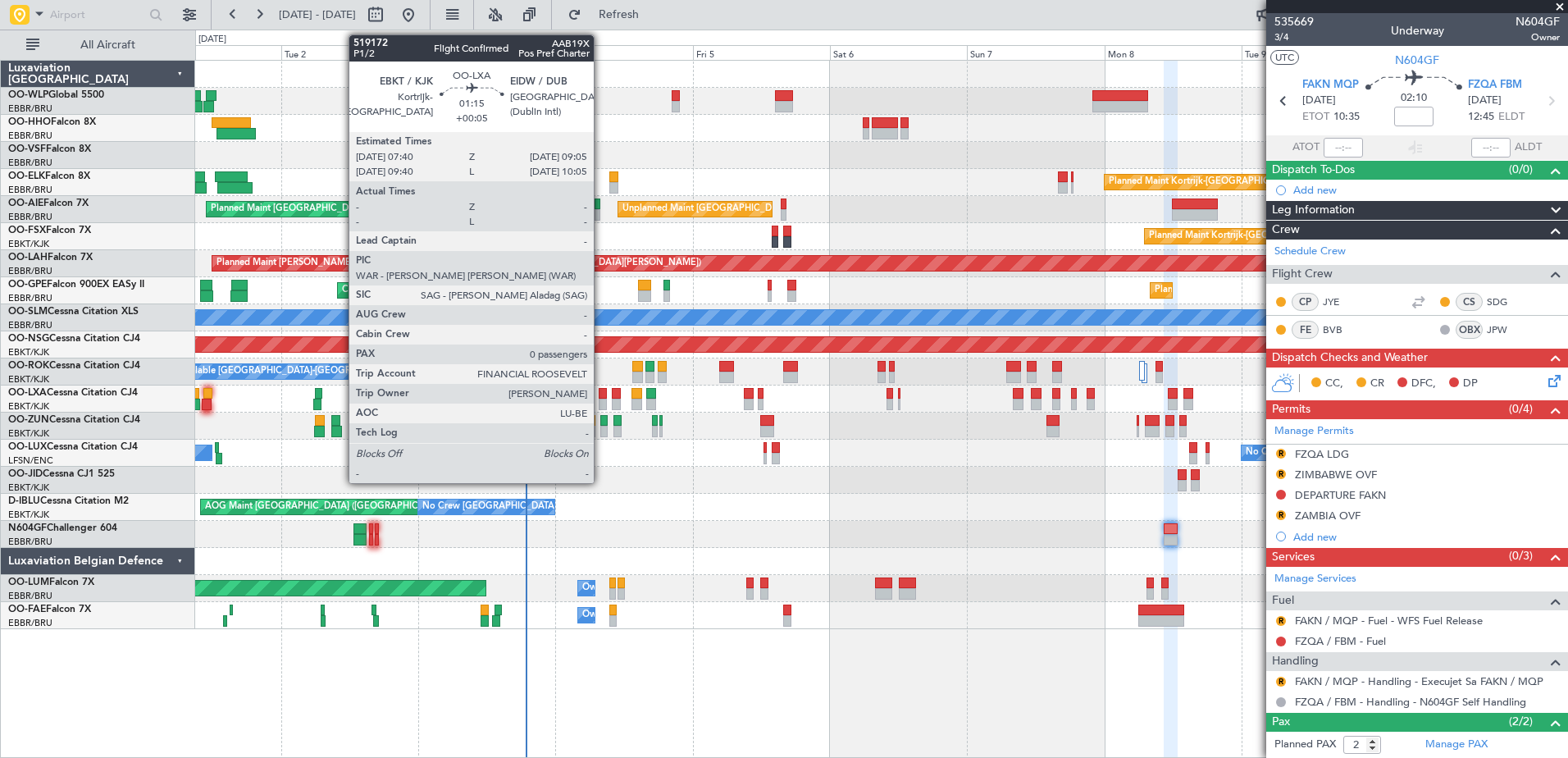
click at [601, 398] on div at bounding box center [602, 393] width 8 height 11
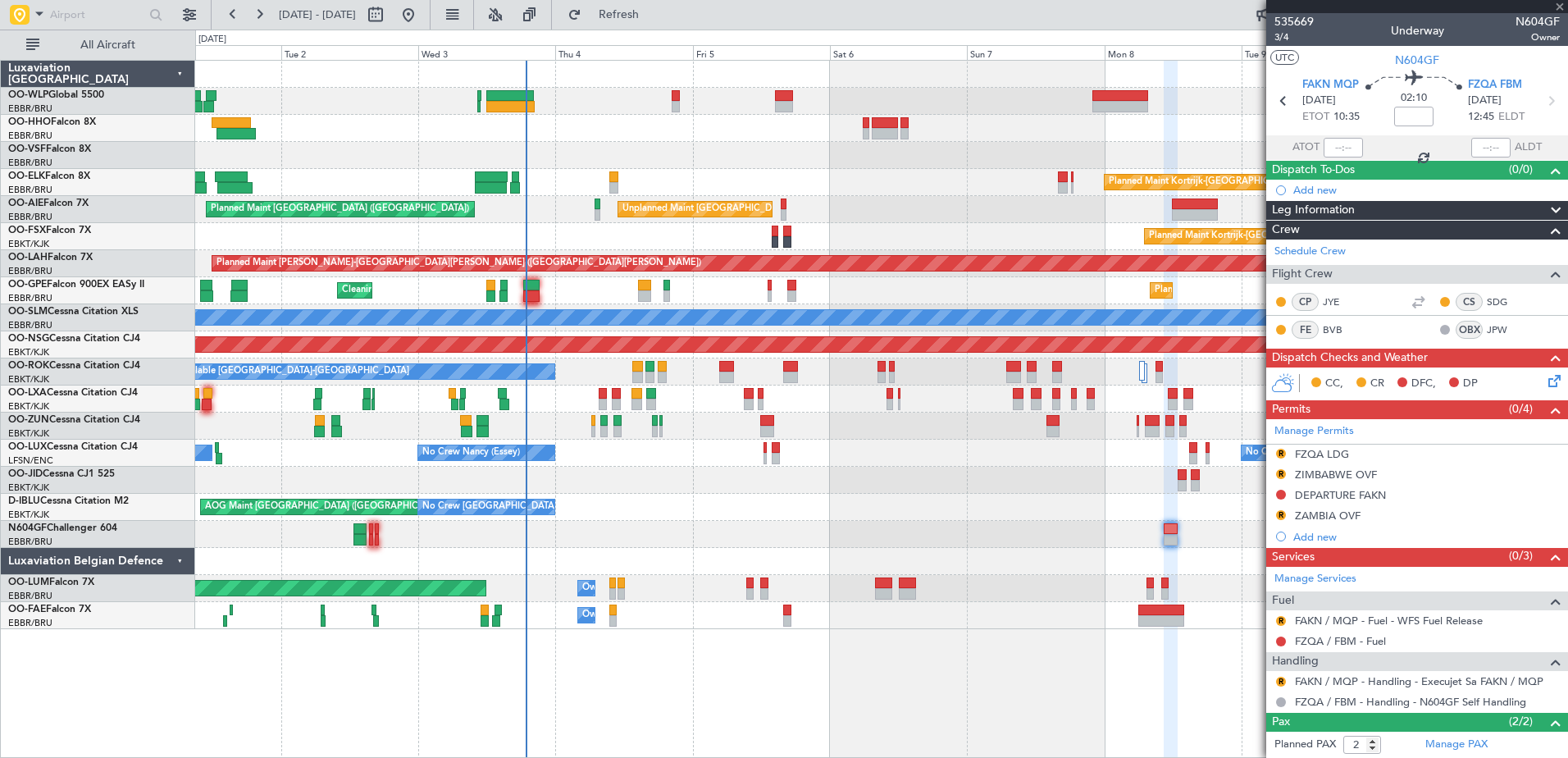
type input "+00:05"
type input "0"
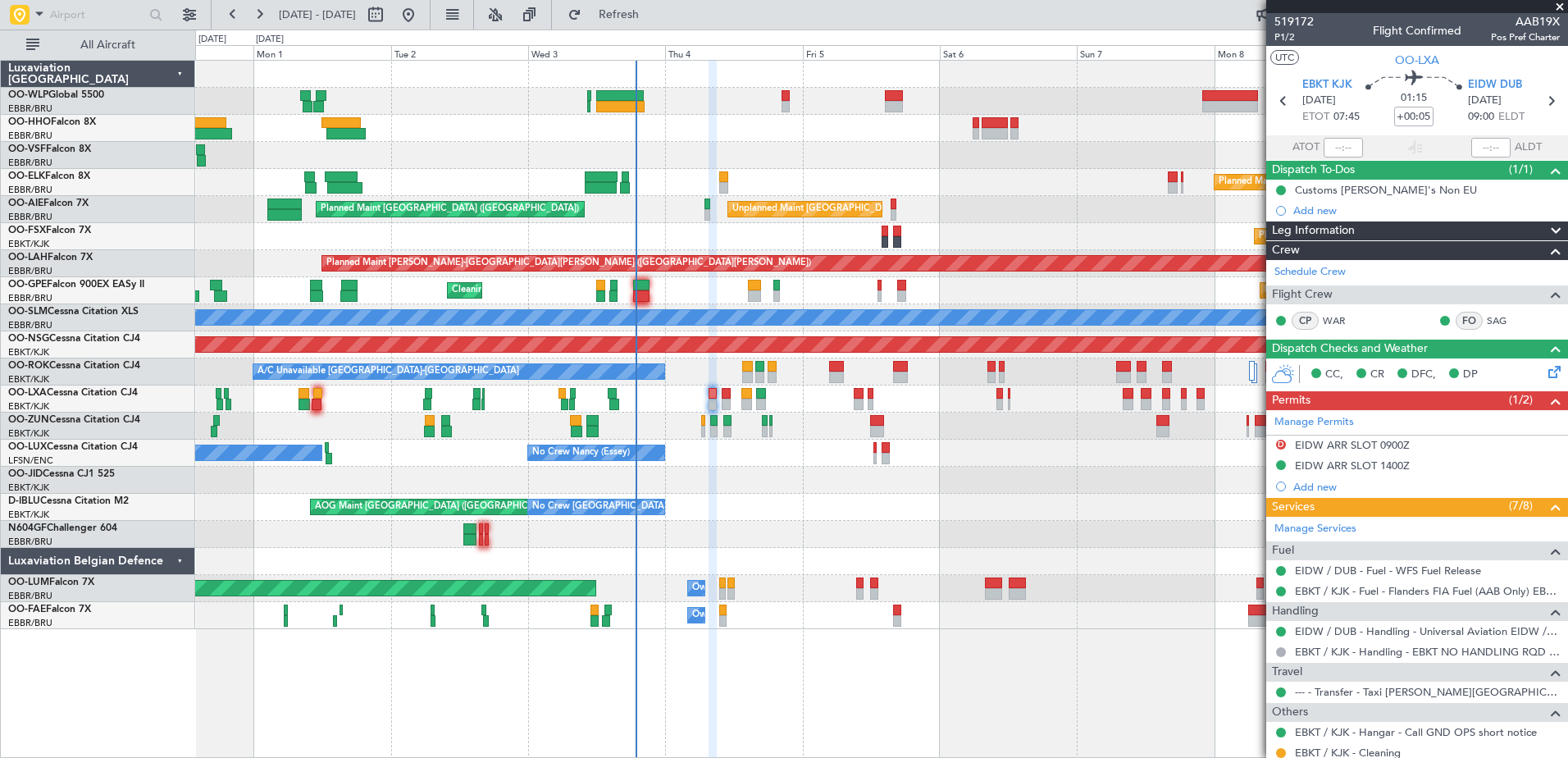
click at [780, 517] on div "AOG Maint [GEOGRAPHIC_DATA] ([GEOGRAPHIC_DATA] National) No Crew [GEOGRAPHIC_DA…" at bounding box center [881, 507] width 1372 height 27
click at [752, 497] on div "Planned Maint [GEOGRAPHIC_DATA] ([GEOGRAPHIC_DATA]) Planned Maint [GEOGRAPHIC_D…" at bounding box center [881, 344] width 1372 height 568
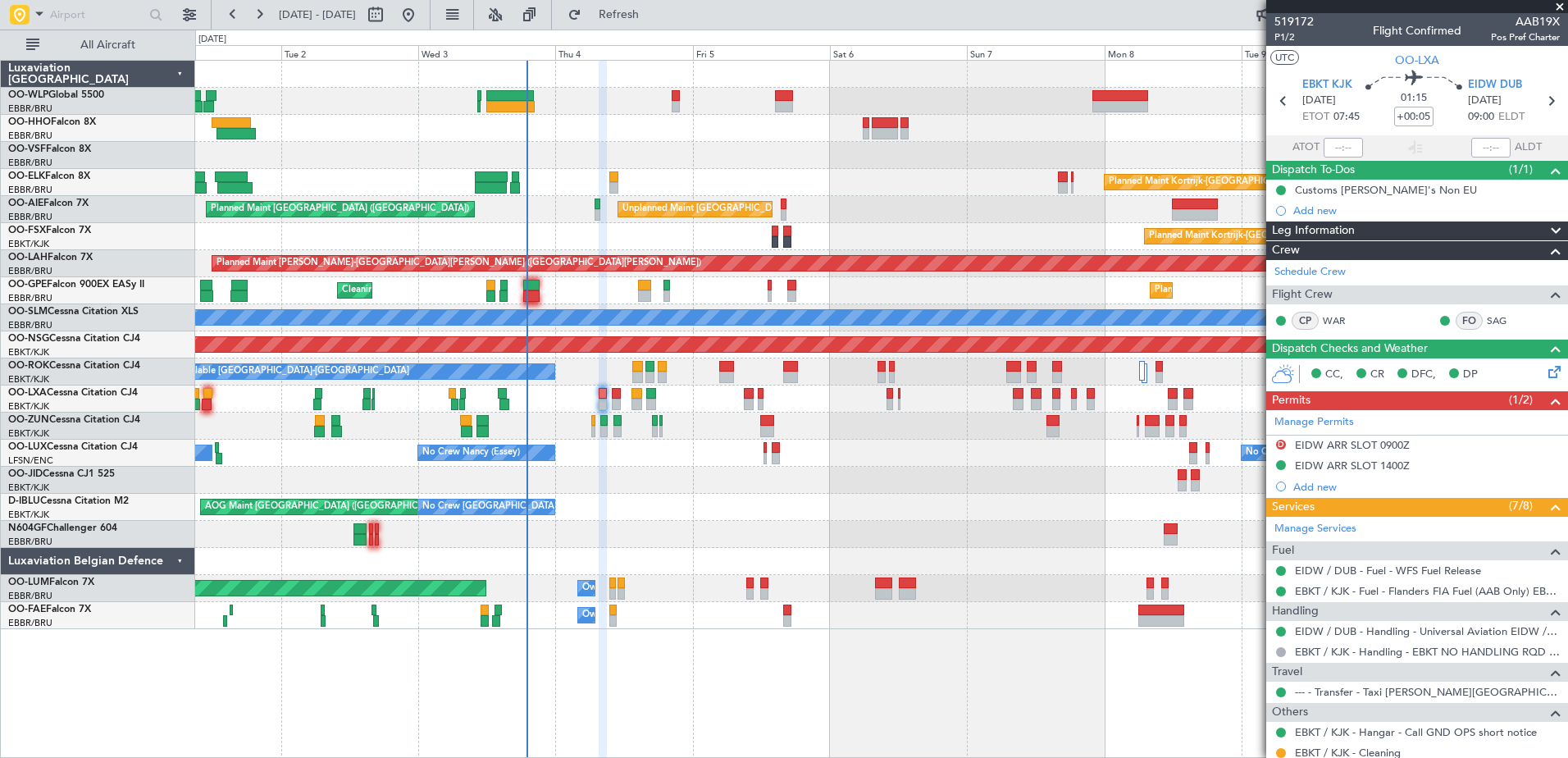
click at [678, 545] on div at bounding box center [881, 534] width 1372 height 27
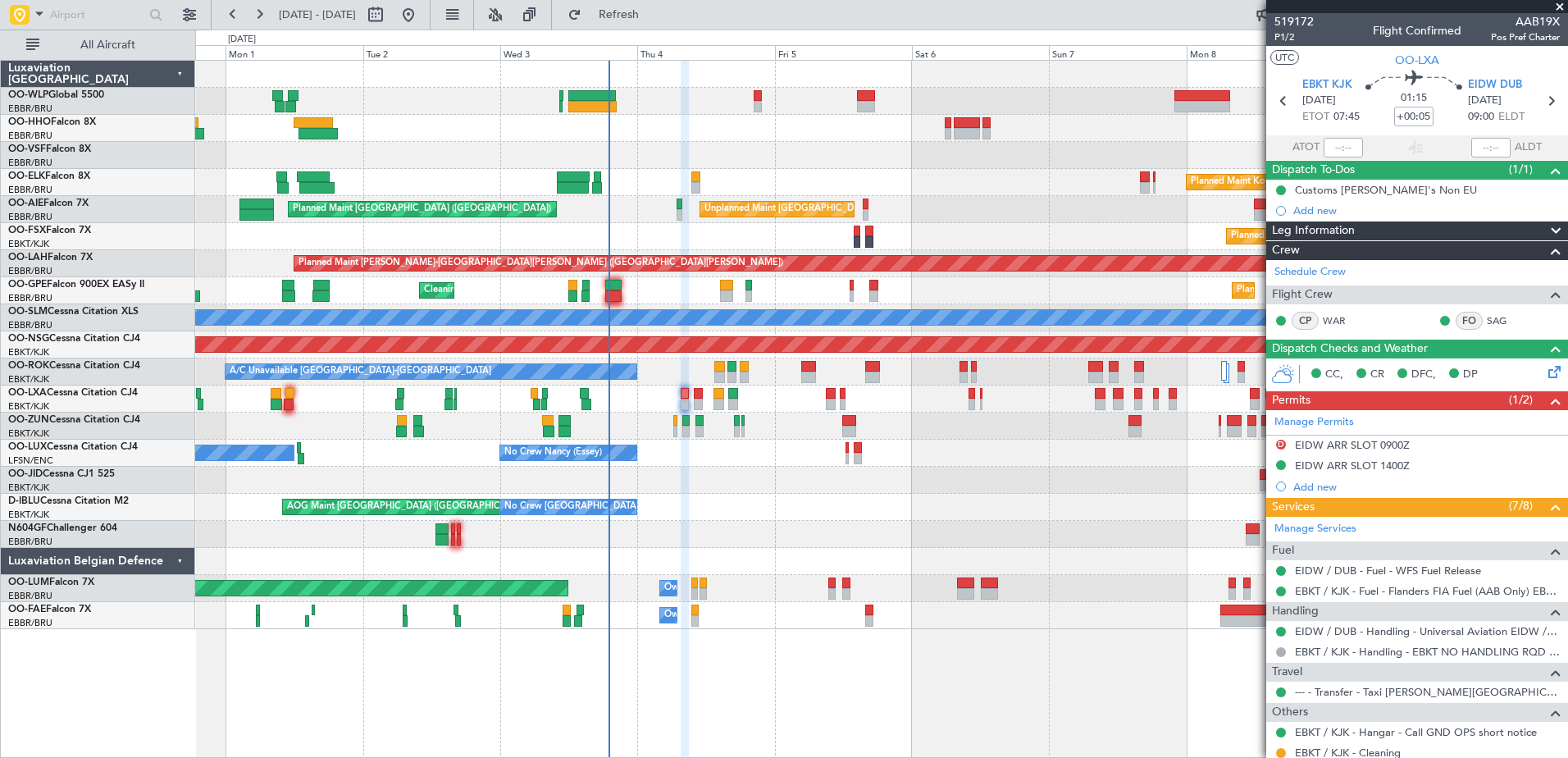
click at [688, 496] on div "Planned Maint [GEOGRAPHIC_DATA] ([GEOGRAPHIC_DATA]) Planned Maint [GEOGRAPHIC_D…" at bounding box center [881, 344] width 1372 height 568
click at [730, 473] on div "Planned Maint Kortrijk-[GEOGRAPHIC_DATA] AOG Maint [GEOGRAPHIC_DATA]-[GEOGRAPHI…" at bounding box center [881, 480] width 1372 height 27
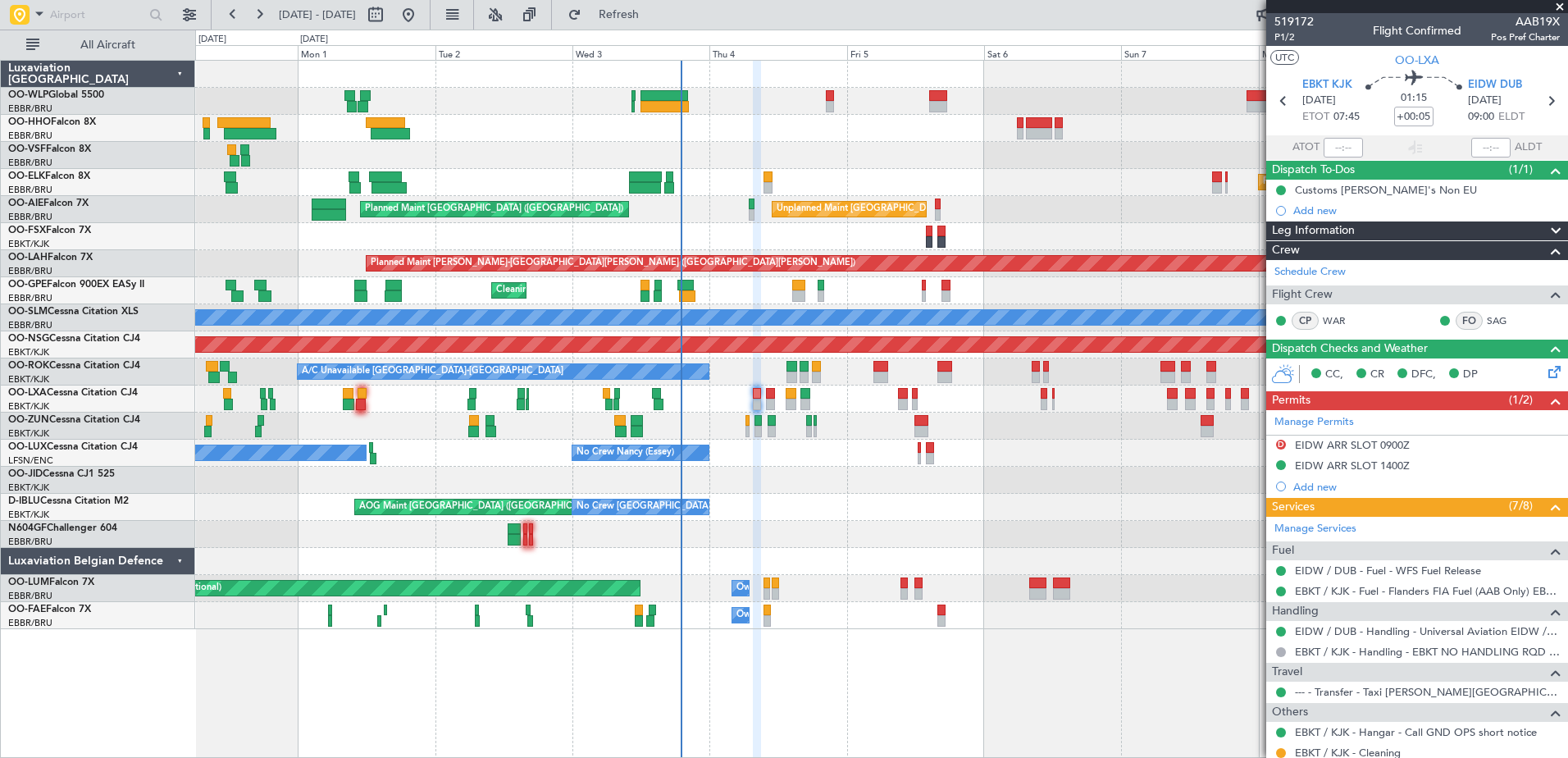
click at [856, 414] on div "Planned Maint [GEOGRAPHIC_DATA] ([GEOGRAPHIC_DATA]) Planned Maint [GEOGRAPHIC_D…" at bounding box center [881, 344] width 1372 height 568
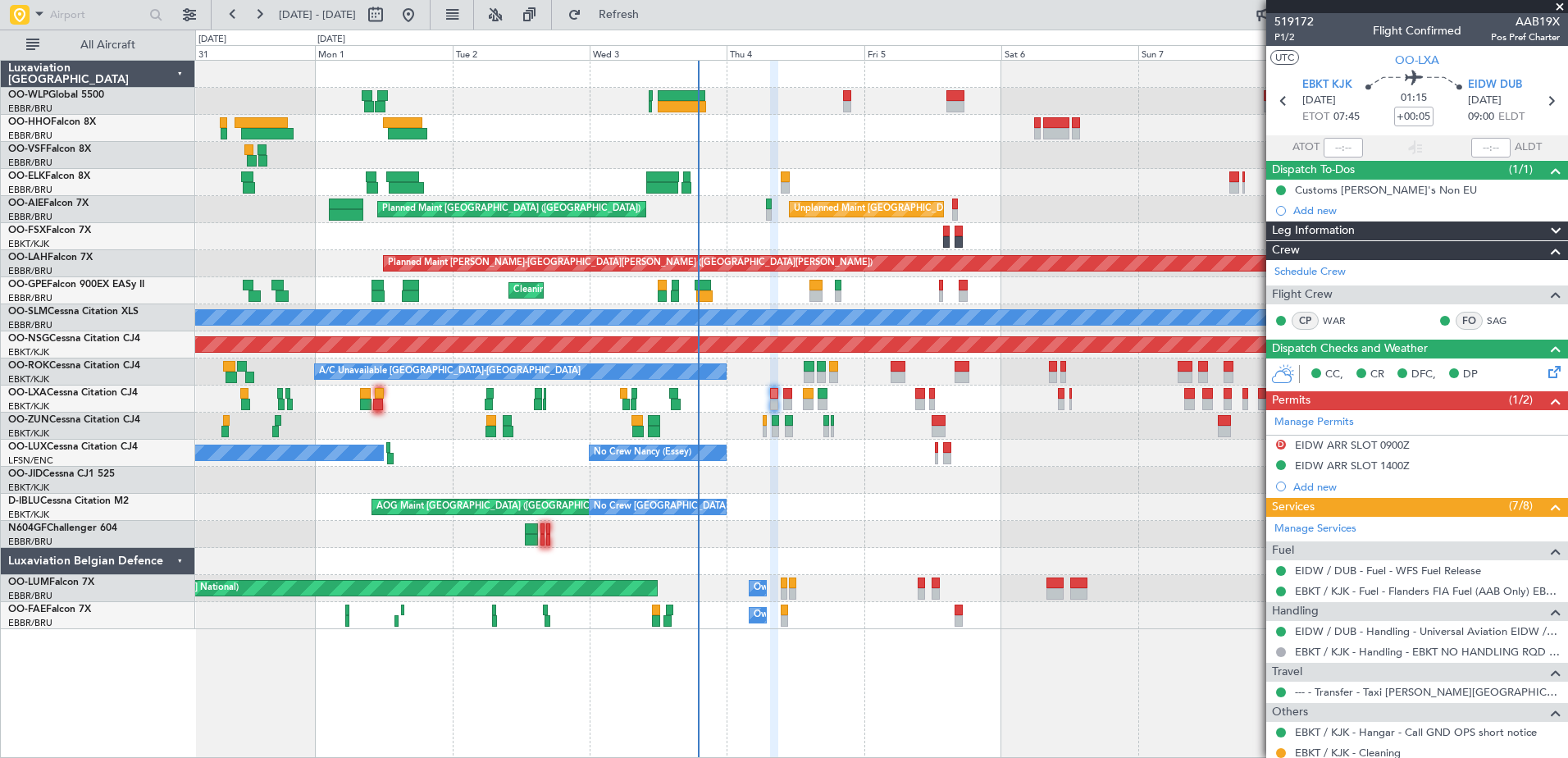
click at [877, 416] on div "Planned Maint Kortrijk-[GEOGRAPHIC_DATA]" at bounding box center [881, 426] width 1372 height 27
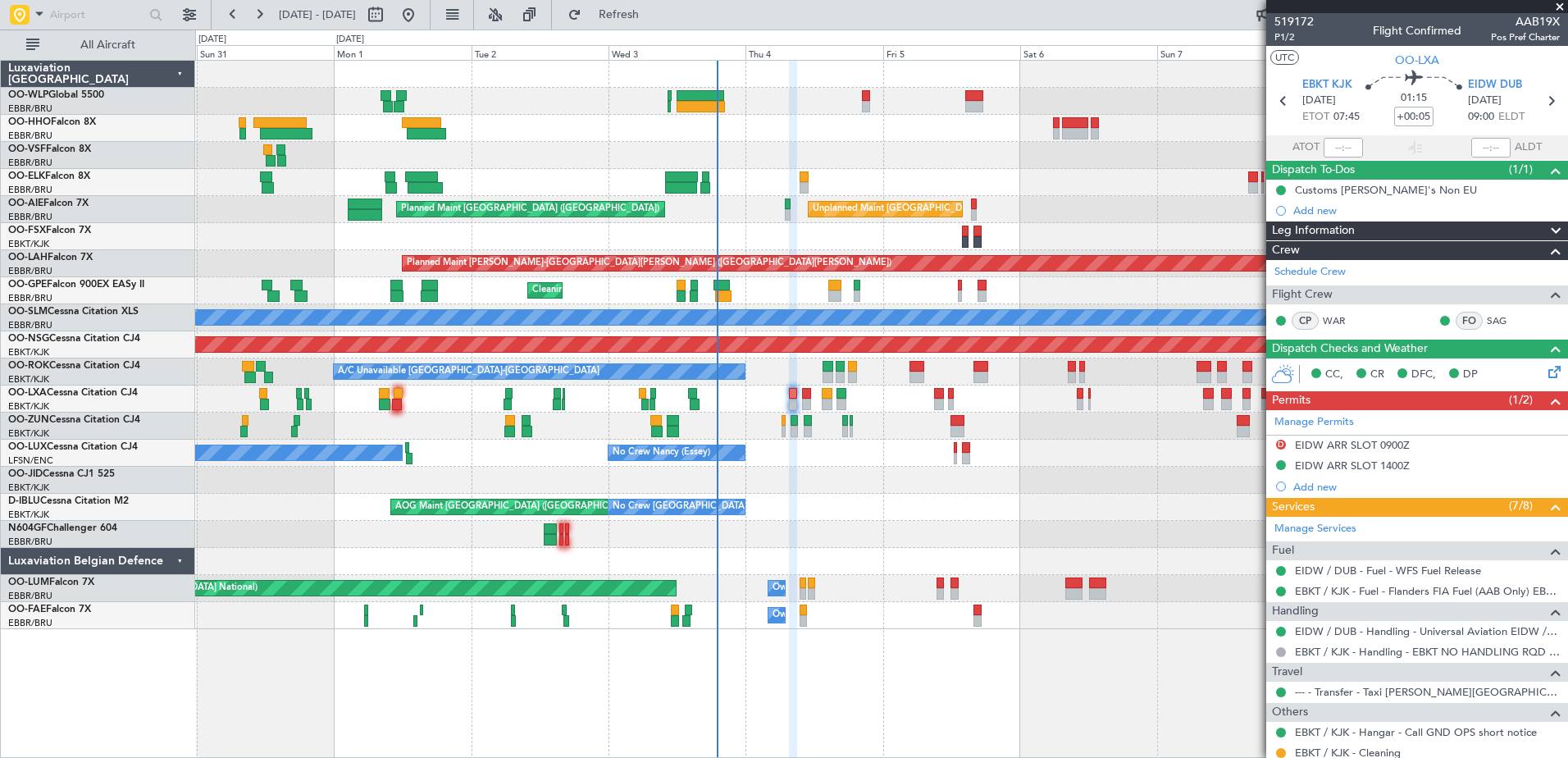
click at [931, 513] on div "AOG Maint Brussels (Brussels National) No Crew Brussels (Brussels National) No …" at bounding box center [881, 507] width 1372 height 27
click at [1341, 322] on link "WAR" at bounding box center [1341, 321] width 37 height 15
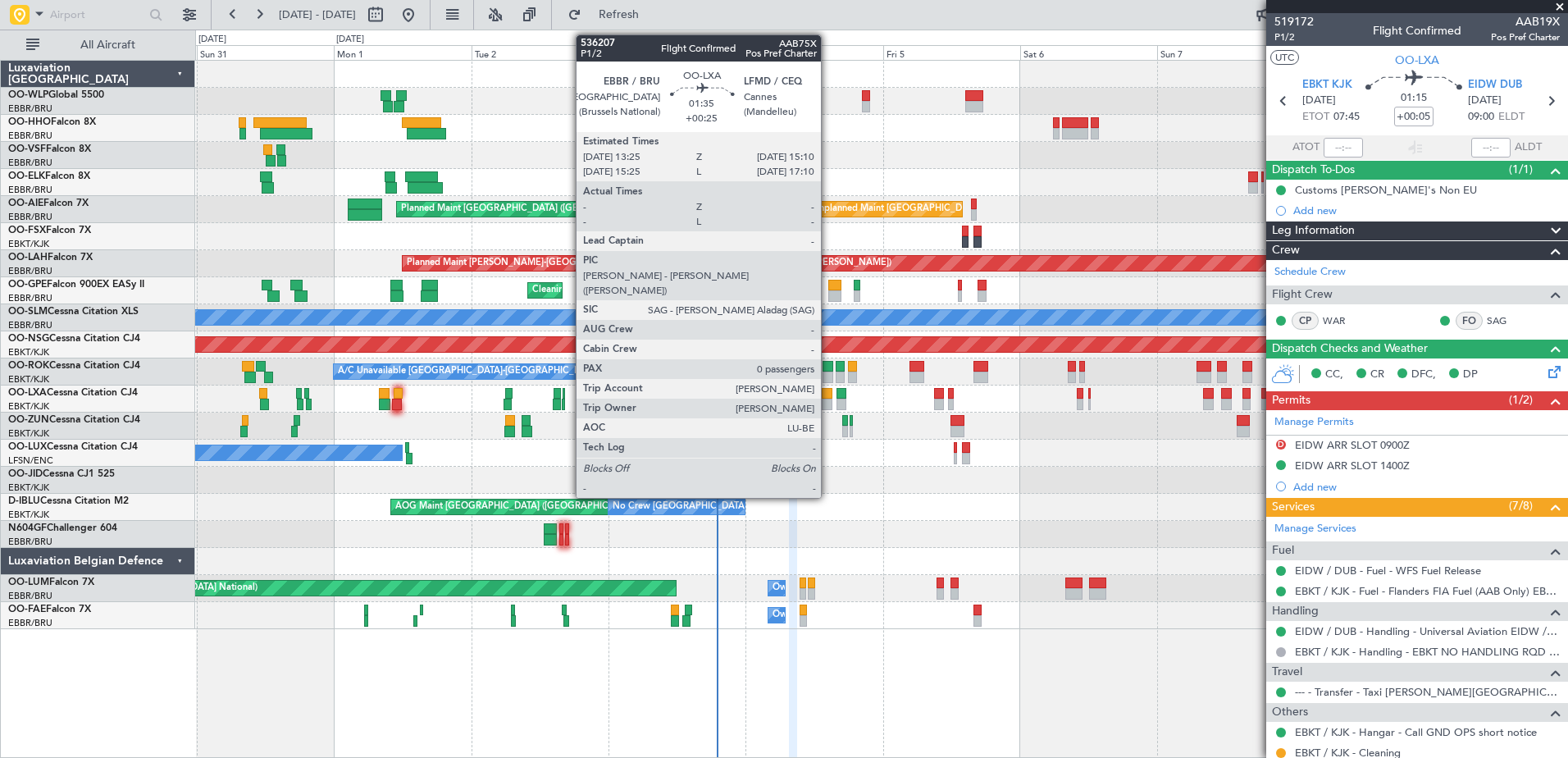
click at [828, 401] on div at bounding box center [827, 404] width 11 height 11
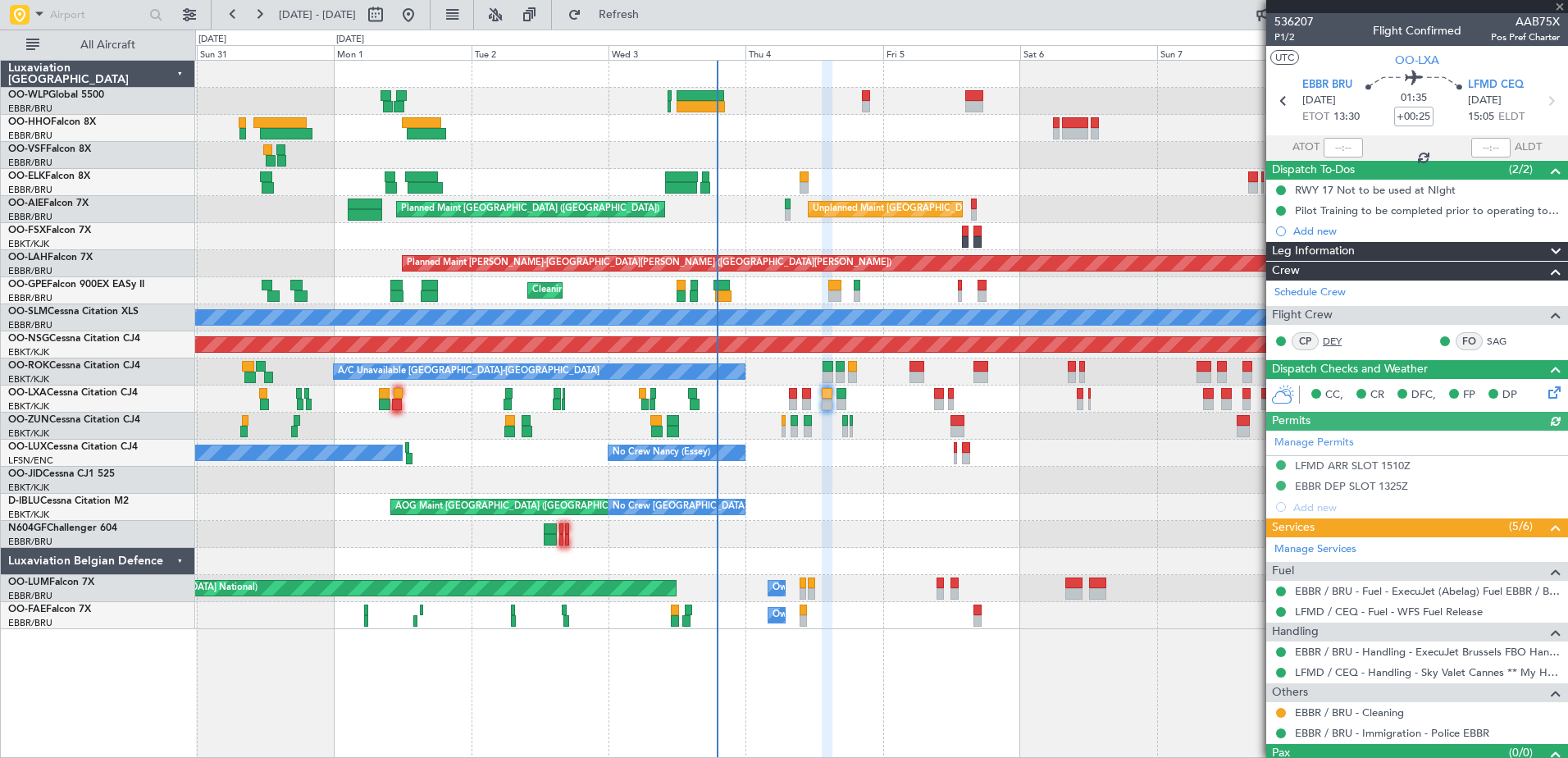
click at [1336, 336] on link "DEY" at bounding box center [1341, 341] width 37 height 15
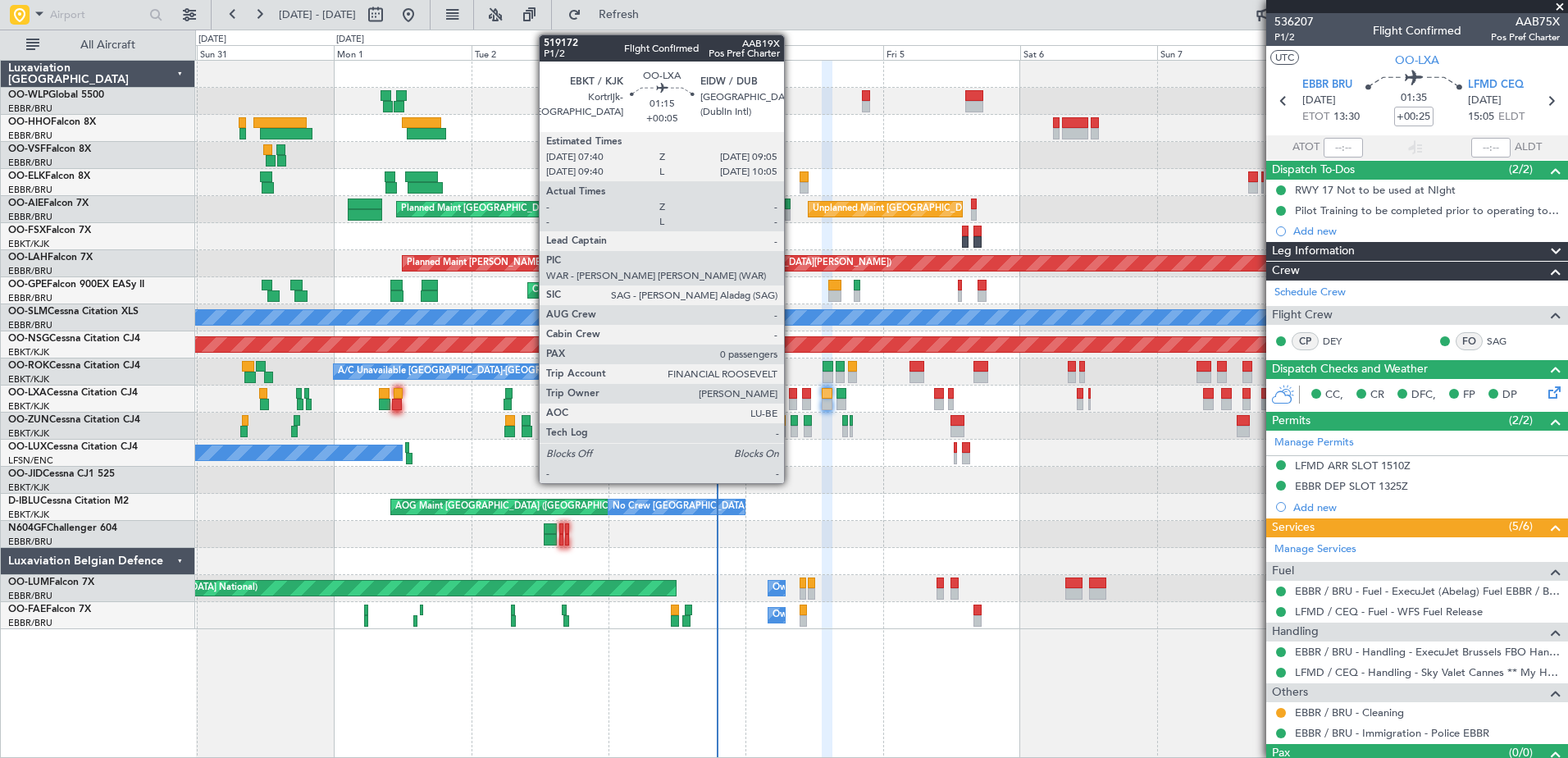
click at [791, 402] on div at bounding box center [793, 404] width 8 height 11
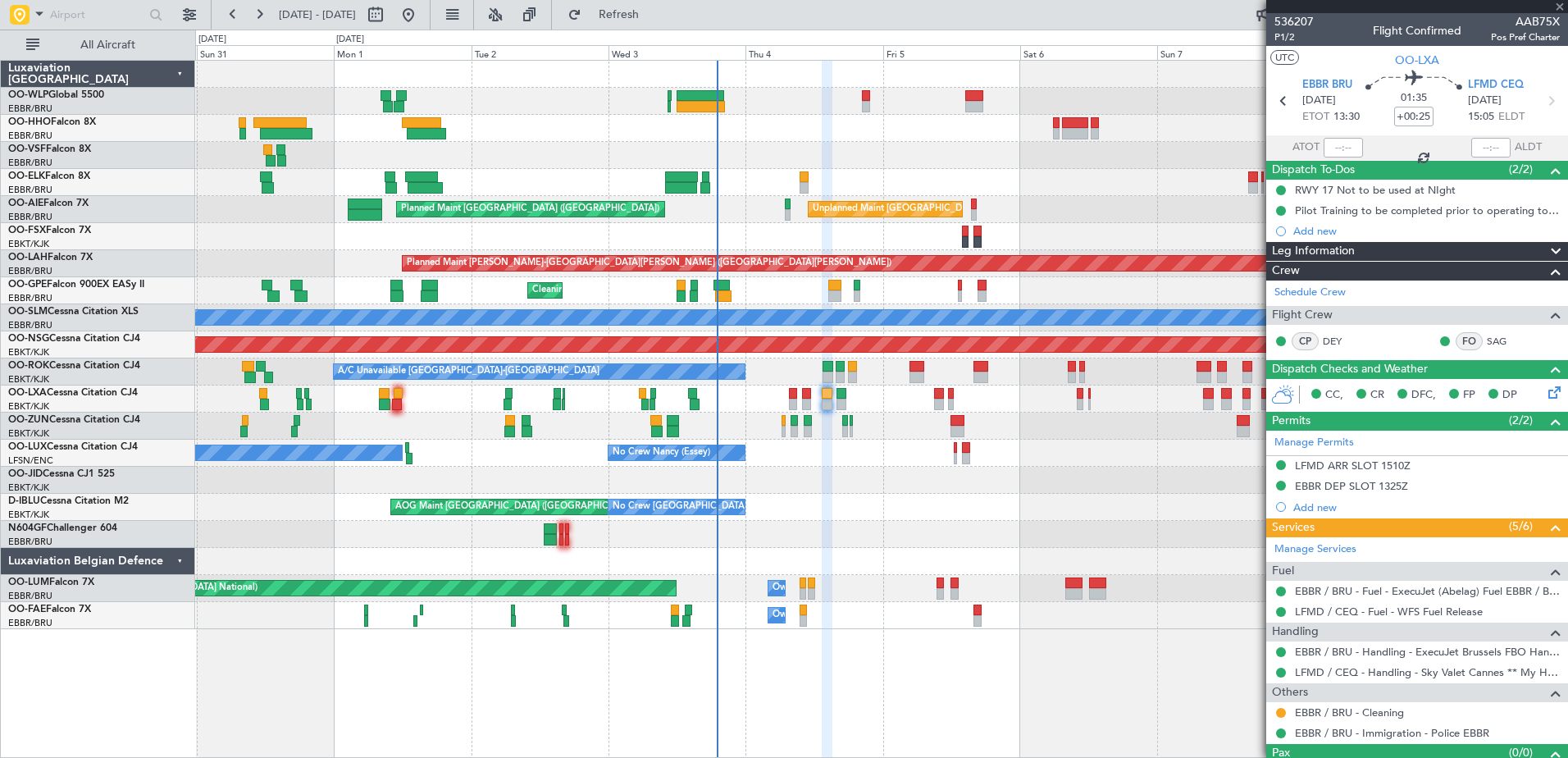
type input "+00:05"
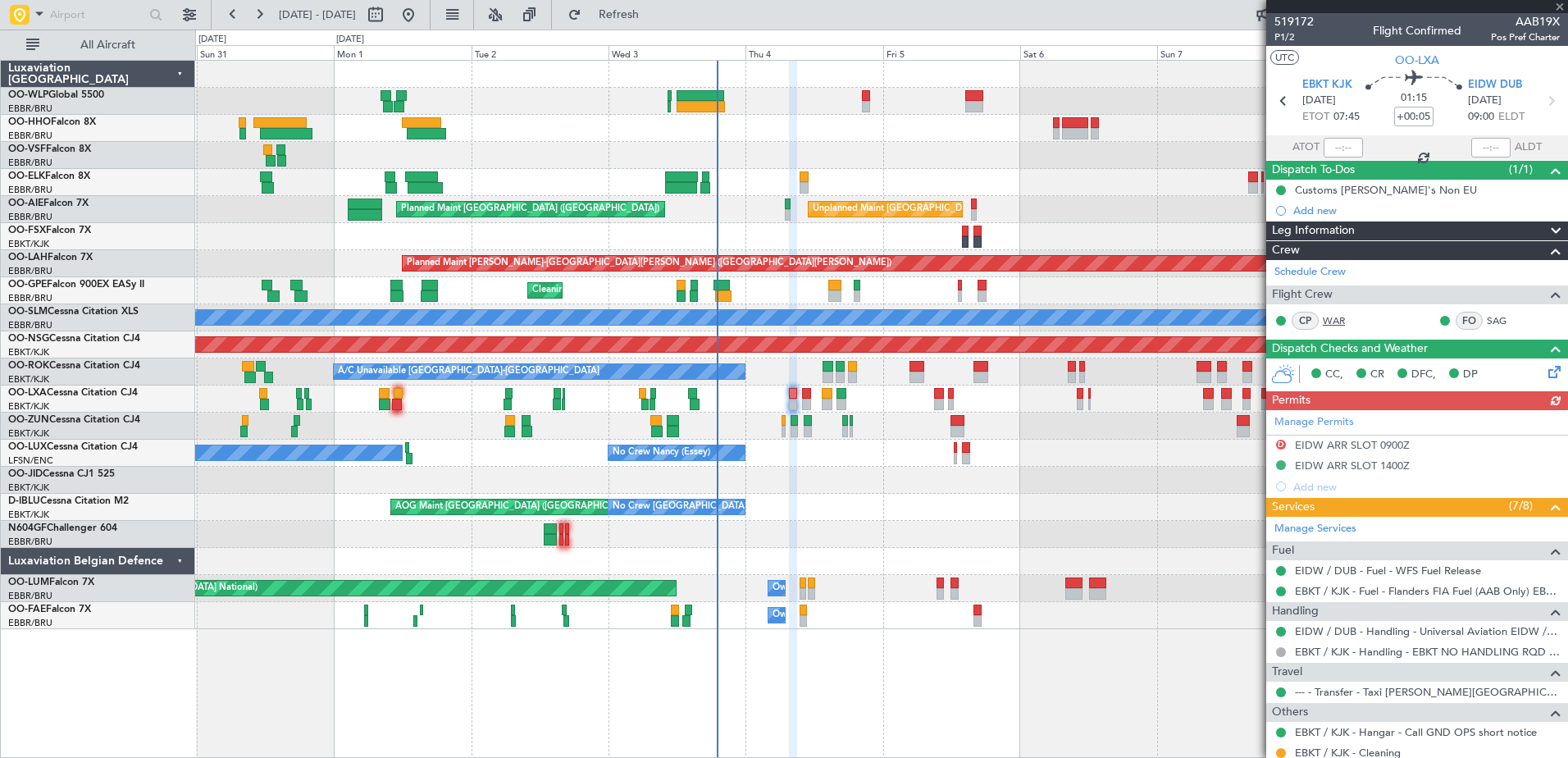
click at [1339, 318] on link "WAR" at bounding box center [1341, 321] width 37 height 15
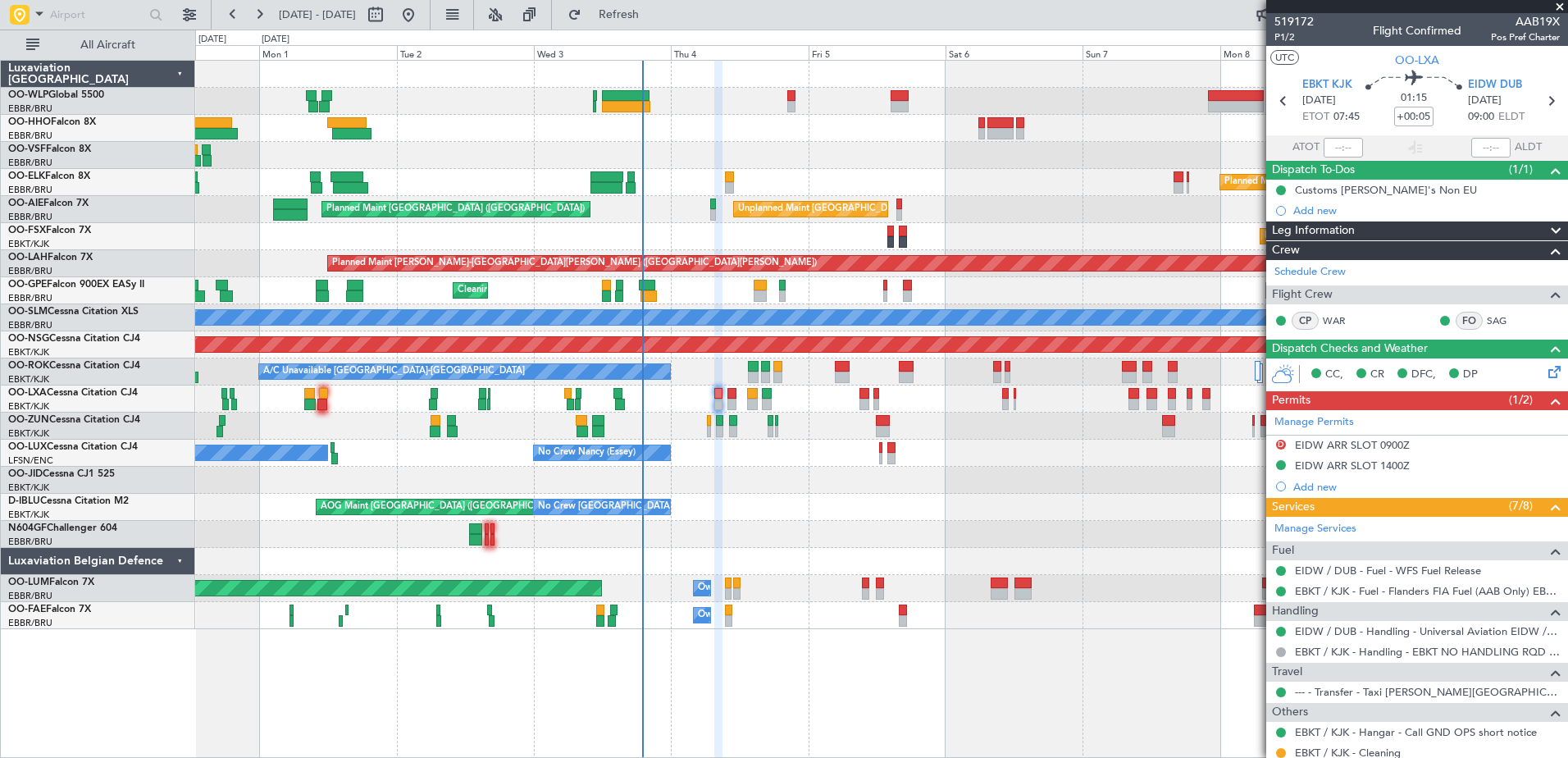
click at [1004, 521] on div "Planned Maint Berlin (Brandenburg) Planned Maint Kortrijk-Wevelgem Unplanned Ma…" at bounding box center [881, 344] width 1372 height 568
click at [1487, 320] on link "SAG" at bounding box center [1505, 321] width 37 height 15
click at [653, 18] on span "Refresh" at bounding box center [619, 14] width 68 height 11
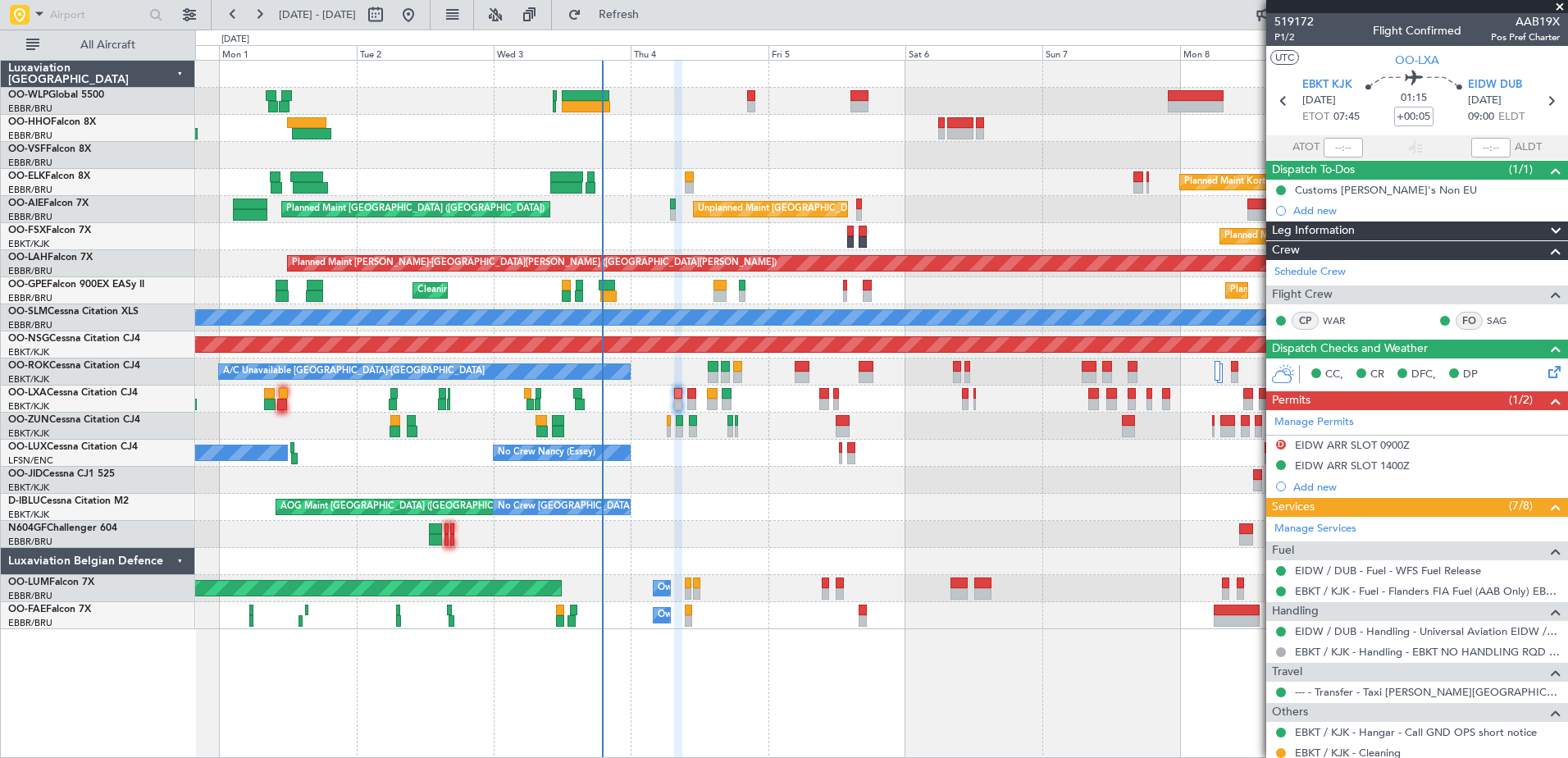
click at [809, 508] on div "AOG Maint [GEOGRAPHIC_DATA] ([GEOGRAPHIC_DATA] National) No Crew [GEOGRAPHIC_DA…" at bounding box center [881, 507] width 1372 height 27
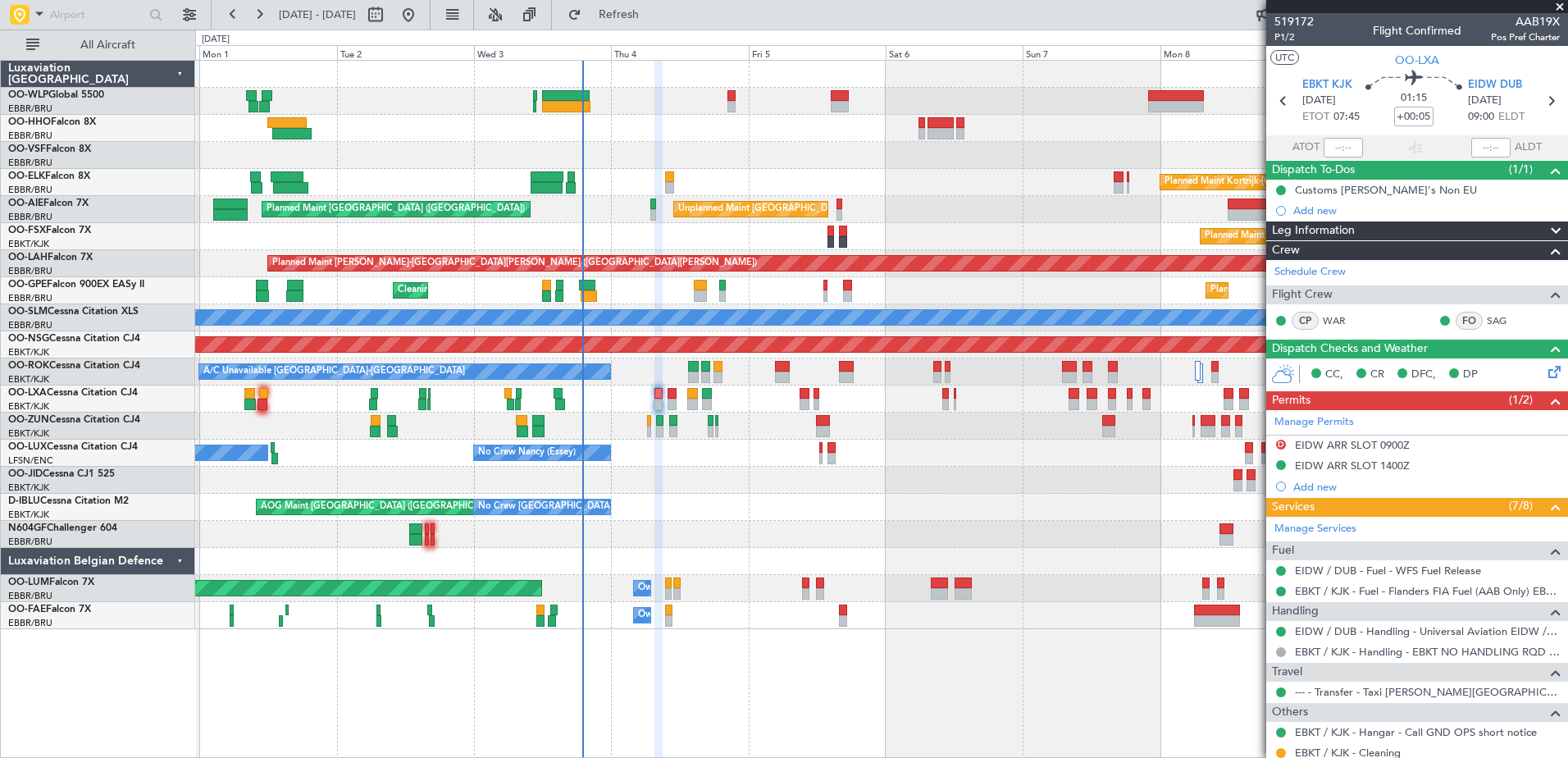
click at [716, 478] on div "AOG Maint Kortrijk-Wevelgem" at bounding box center [881, 480] width 1372 height 27
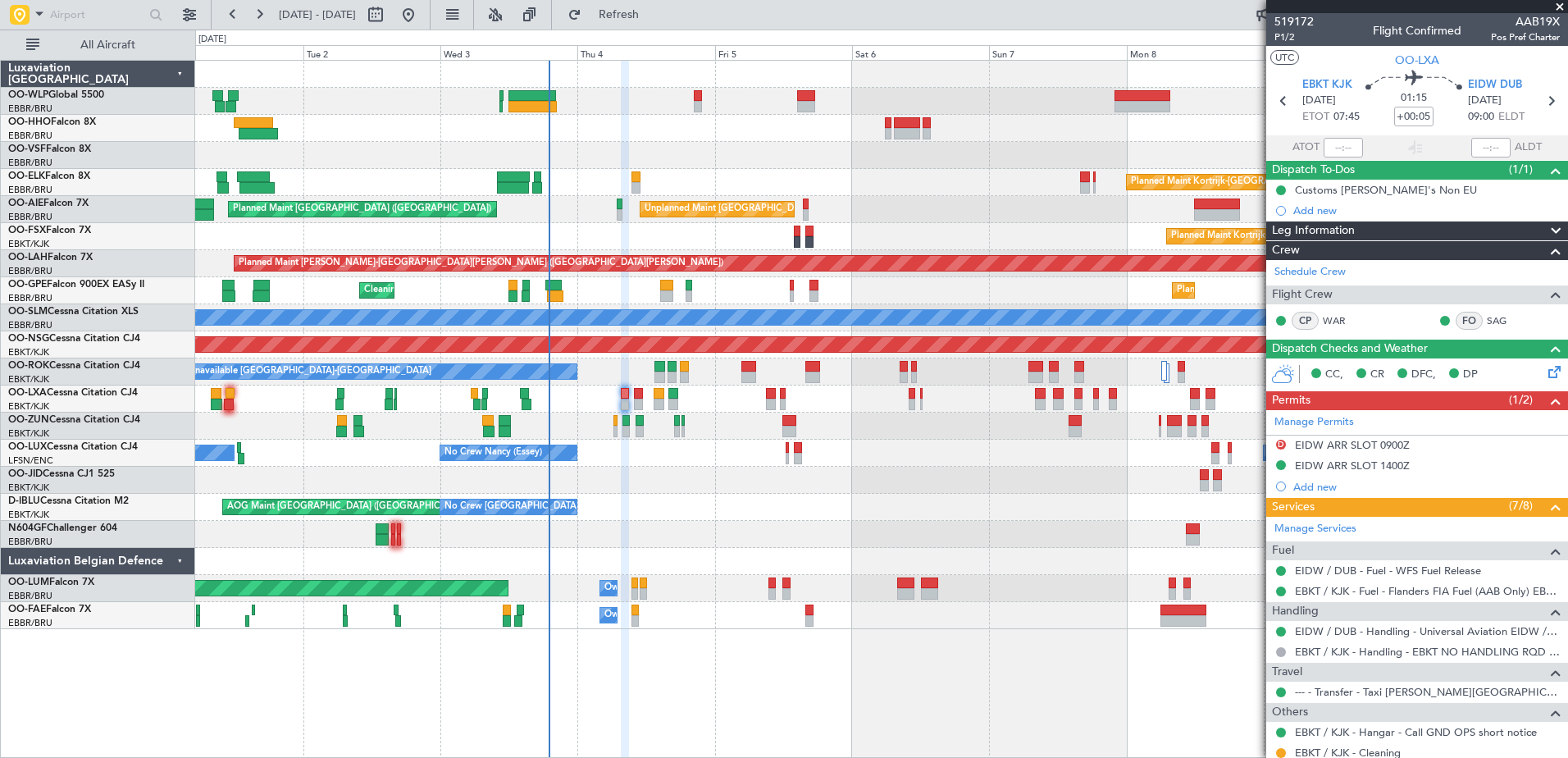
click at [701, 455] on div "Planned Maint Berlin (Brandenburg) Planned Maint Kortrijk-Wevelgem Unplanned Ma…" at bounding box center [881, 344] width 1372 height 568
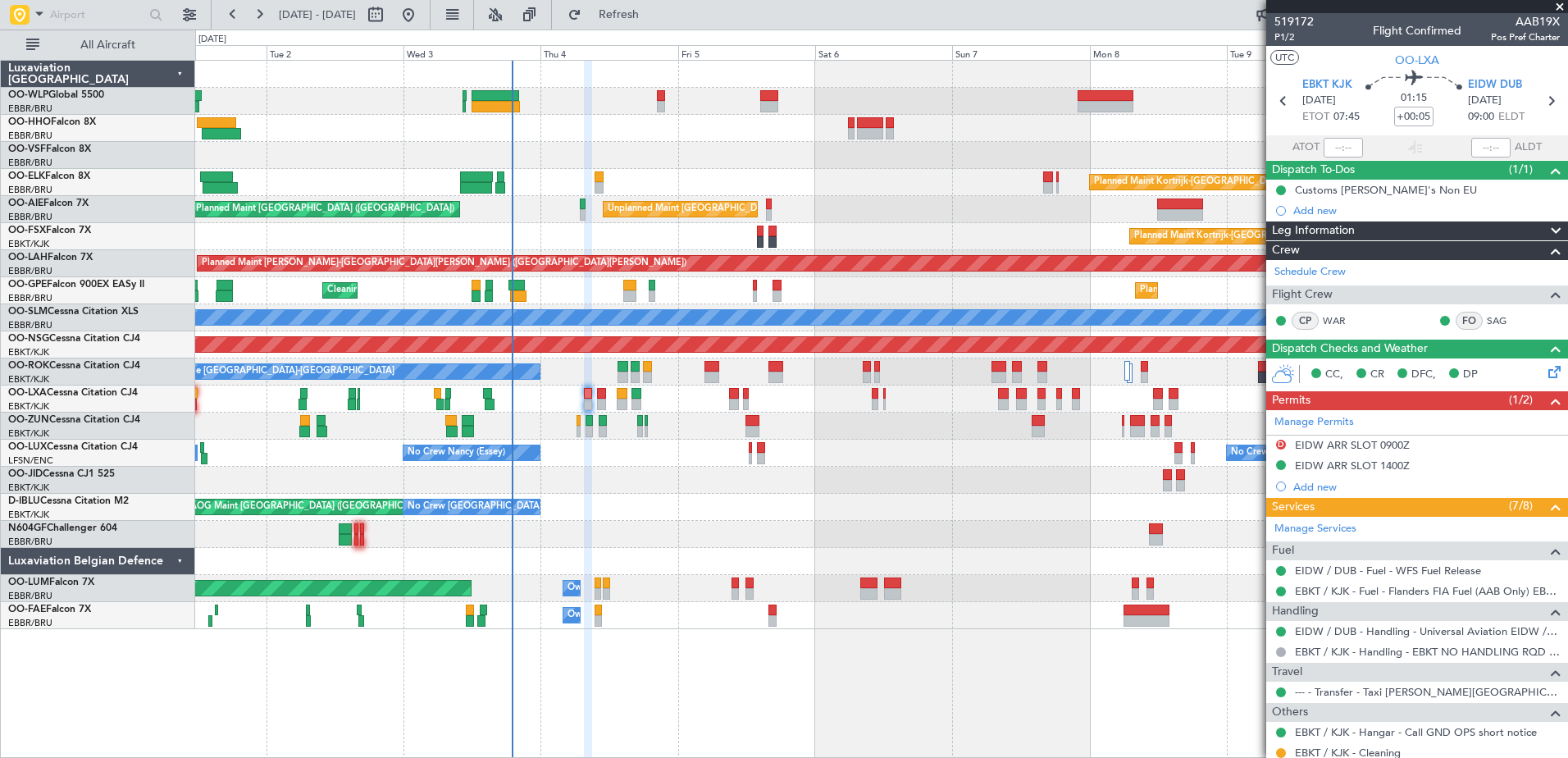
click at [680, 414] on div "Planned Maint Kortrijk-Wevelgem Unplanned Maint Brussels (Brussels National) Pl…" at bounding box center [881, 344] width 1372 height 568
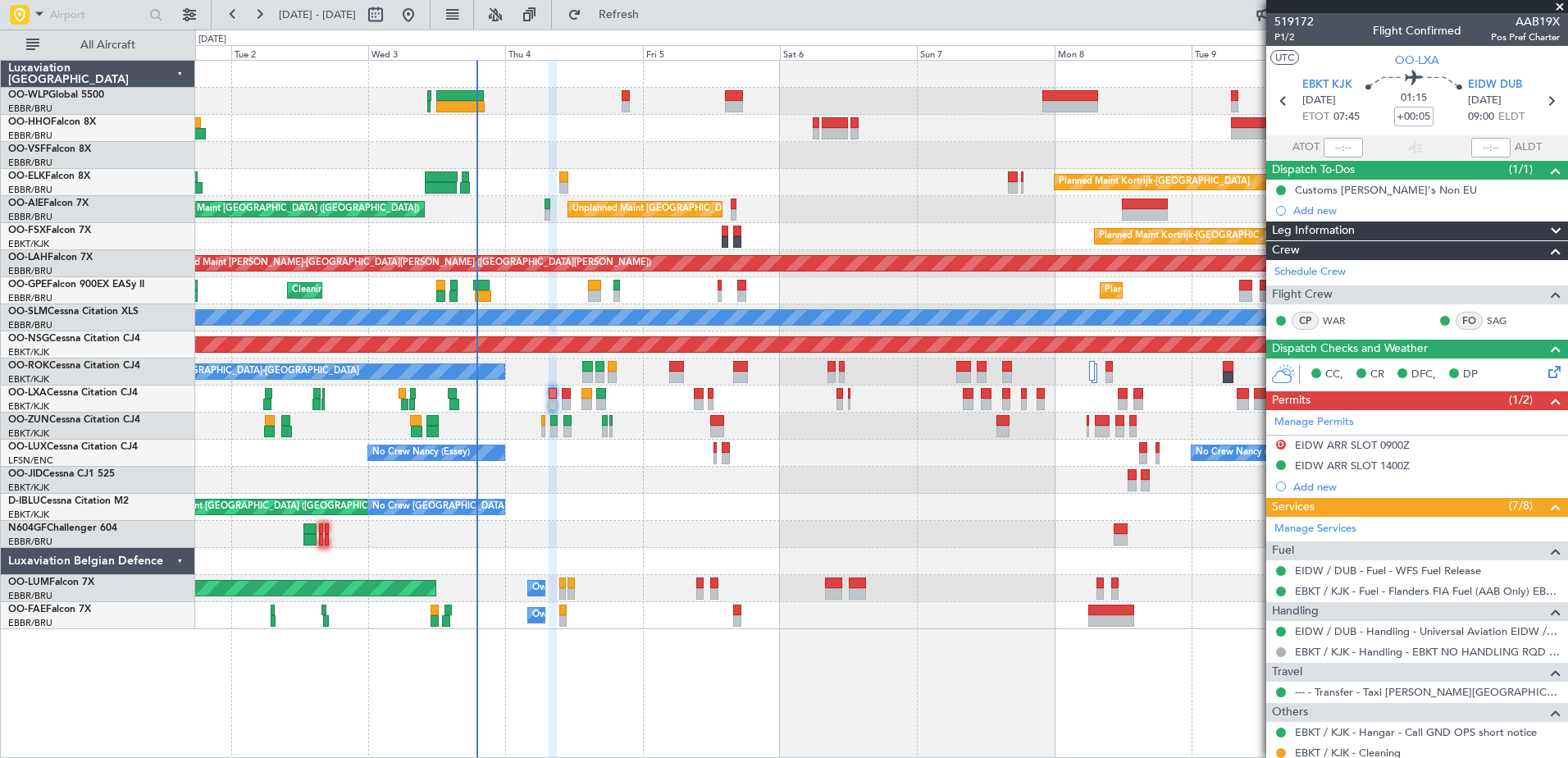
click at [769, 519] on div "AOG Maint [GEOGRAPHIC_DATA] ([GEOGRAPHIC_DATA] National) No Crew [GEOGRAPHIC_DA…" at bounding box center [881, 507] width 1372 height 27
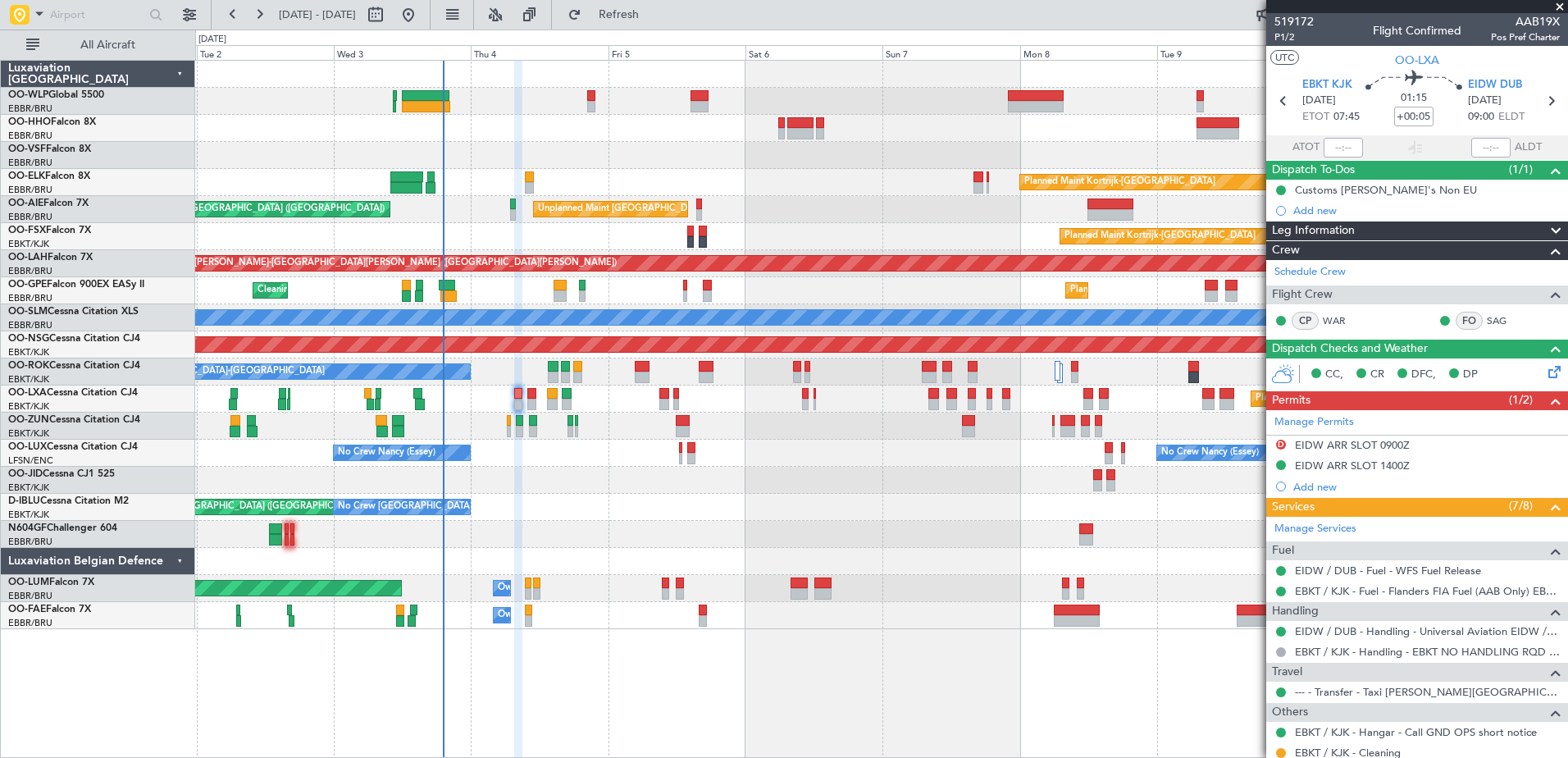
click at [692, 492] on div at bounding box center [881, 480] width 1372 height 27
click at [653, 19] on span "Refresh" at bounding box center [619, 14] width 68 height 11
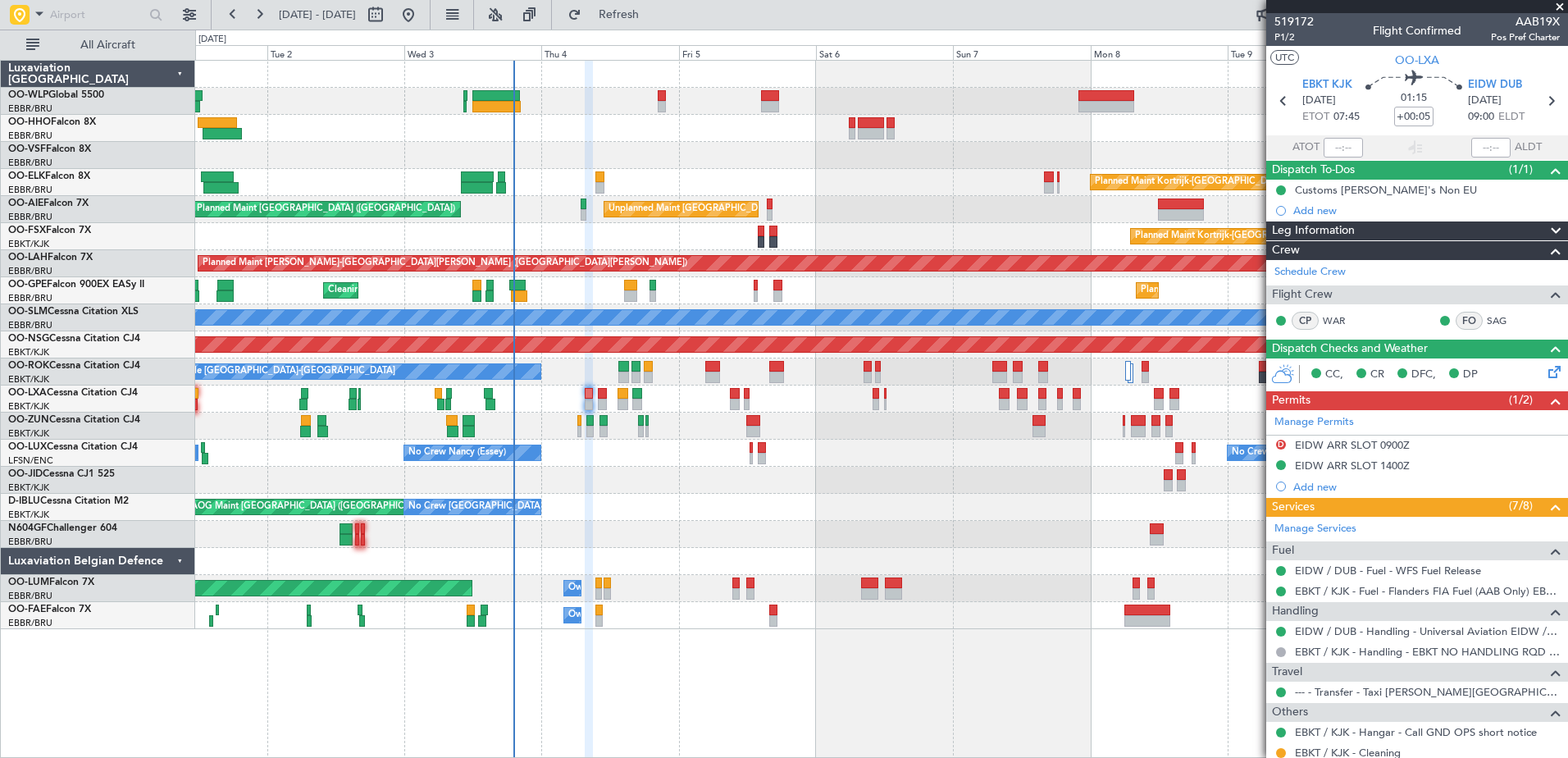
click at [670, 492] on div at bounding box center [881, 480] width 1372 height 27
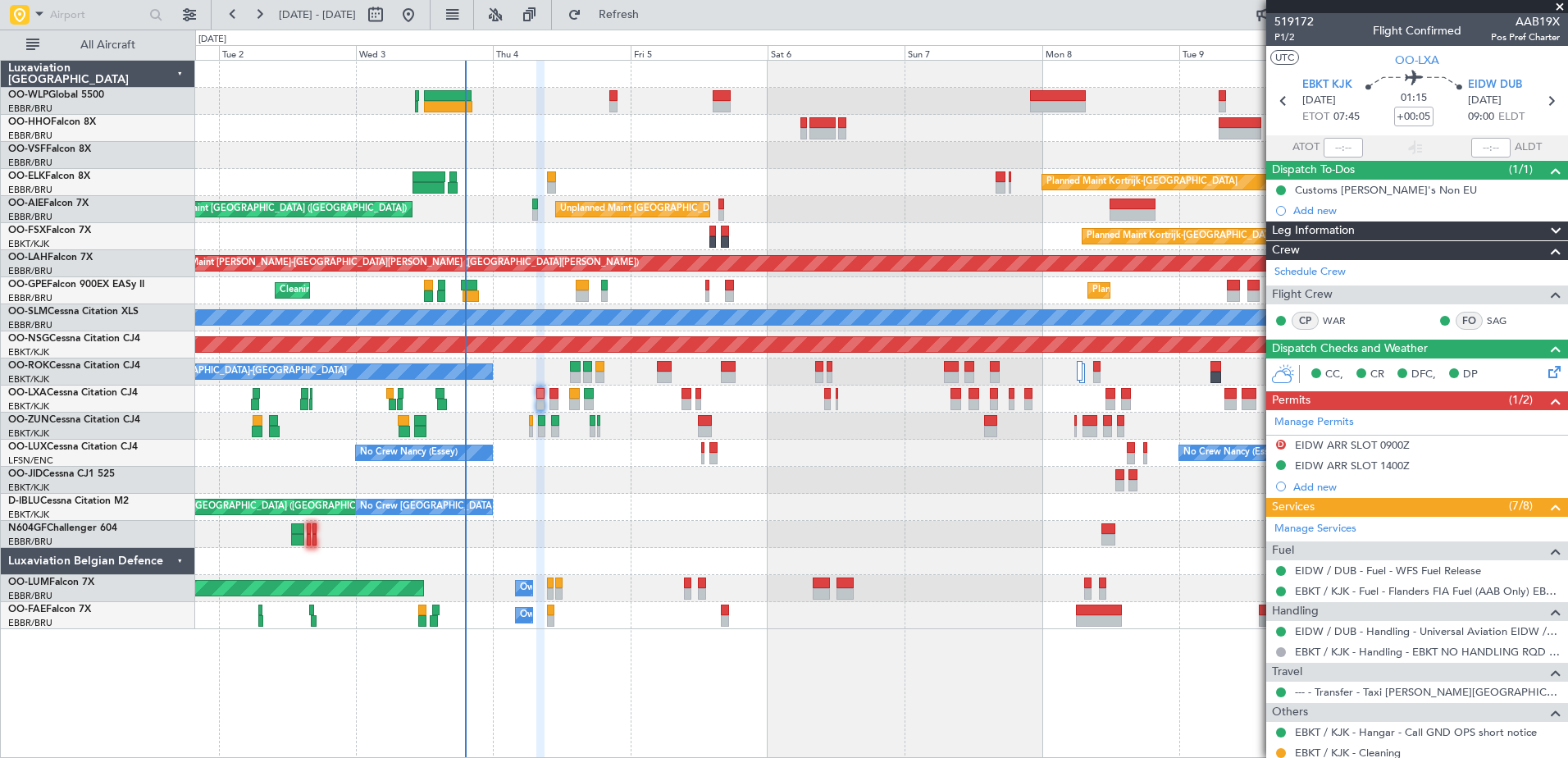
click at [600, 460] on div "No Crew [PERSON_NAME] ([PERSON_NAME]) No Crew [PERSON_NAME] ([PERSON_NAME]) No …" at bounding box center [881, 453] width 1372 height 27
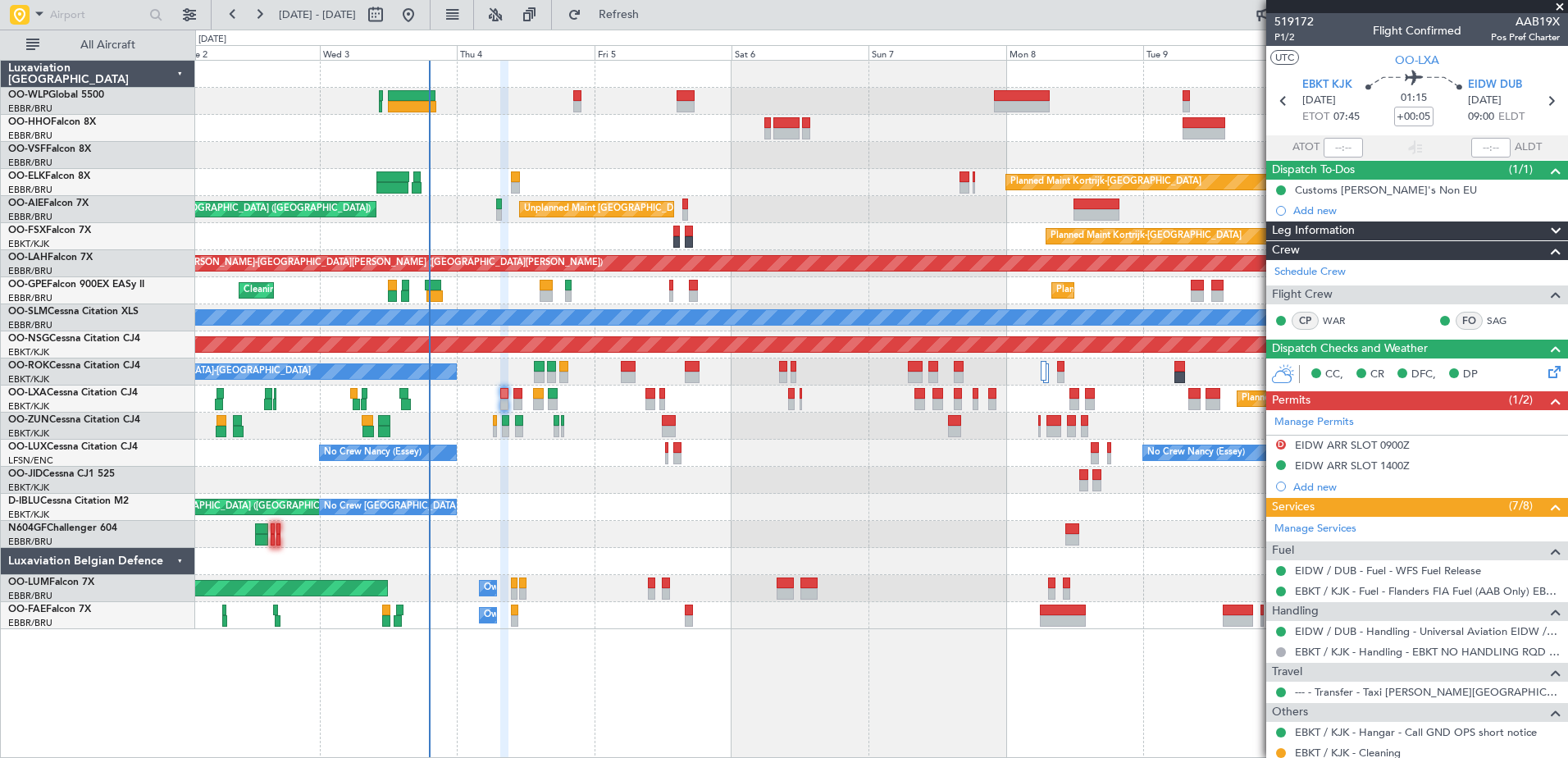
click at [588, 488] on div at bounding box center [881, 480] width 1372 height 27
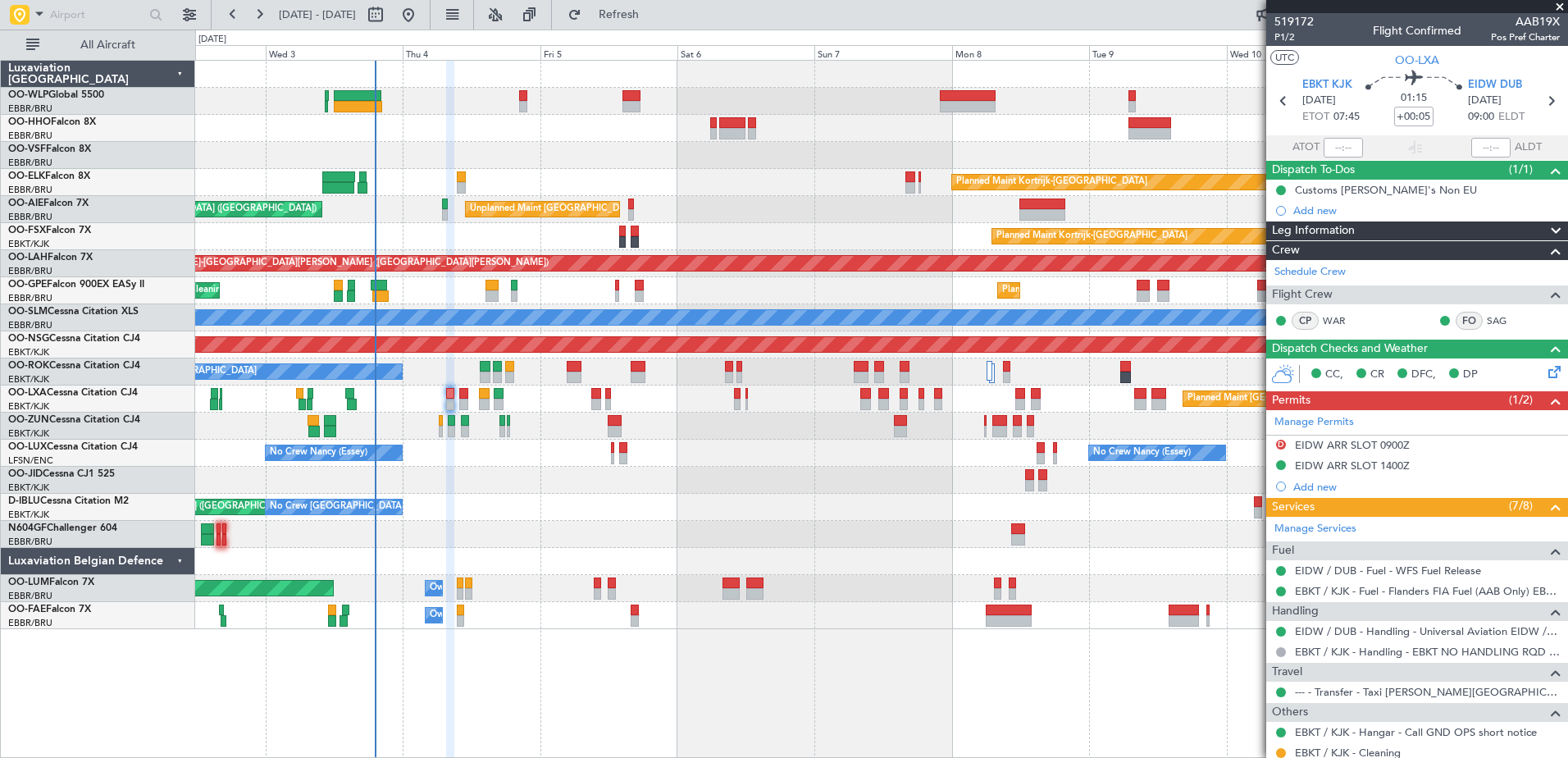
click at [504, 487] on div at bounding box center [881, 480] width 1372 height 27
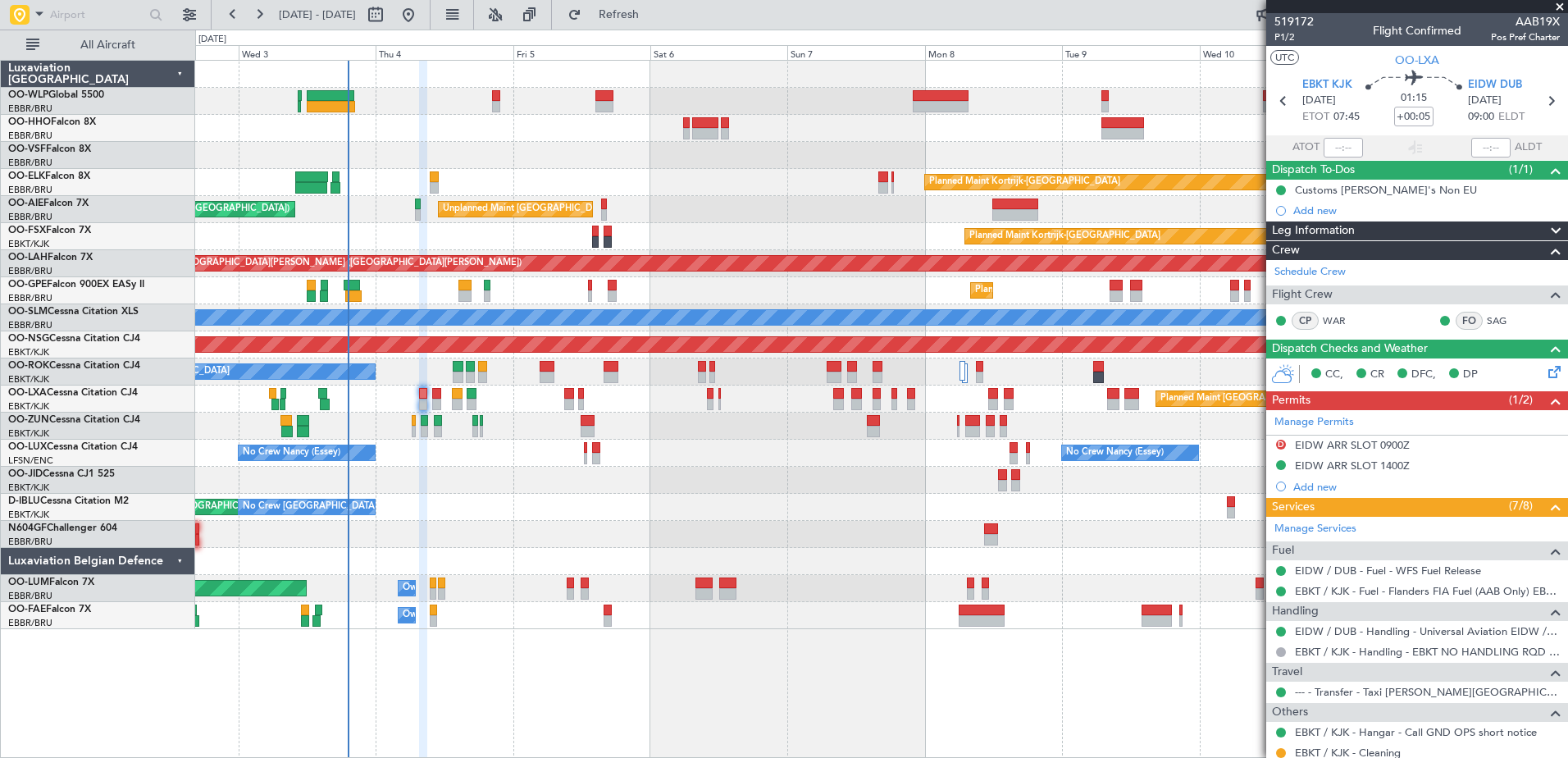
click at [476, 487] on div at bounding box center [881, 480] width 1372 height 27
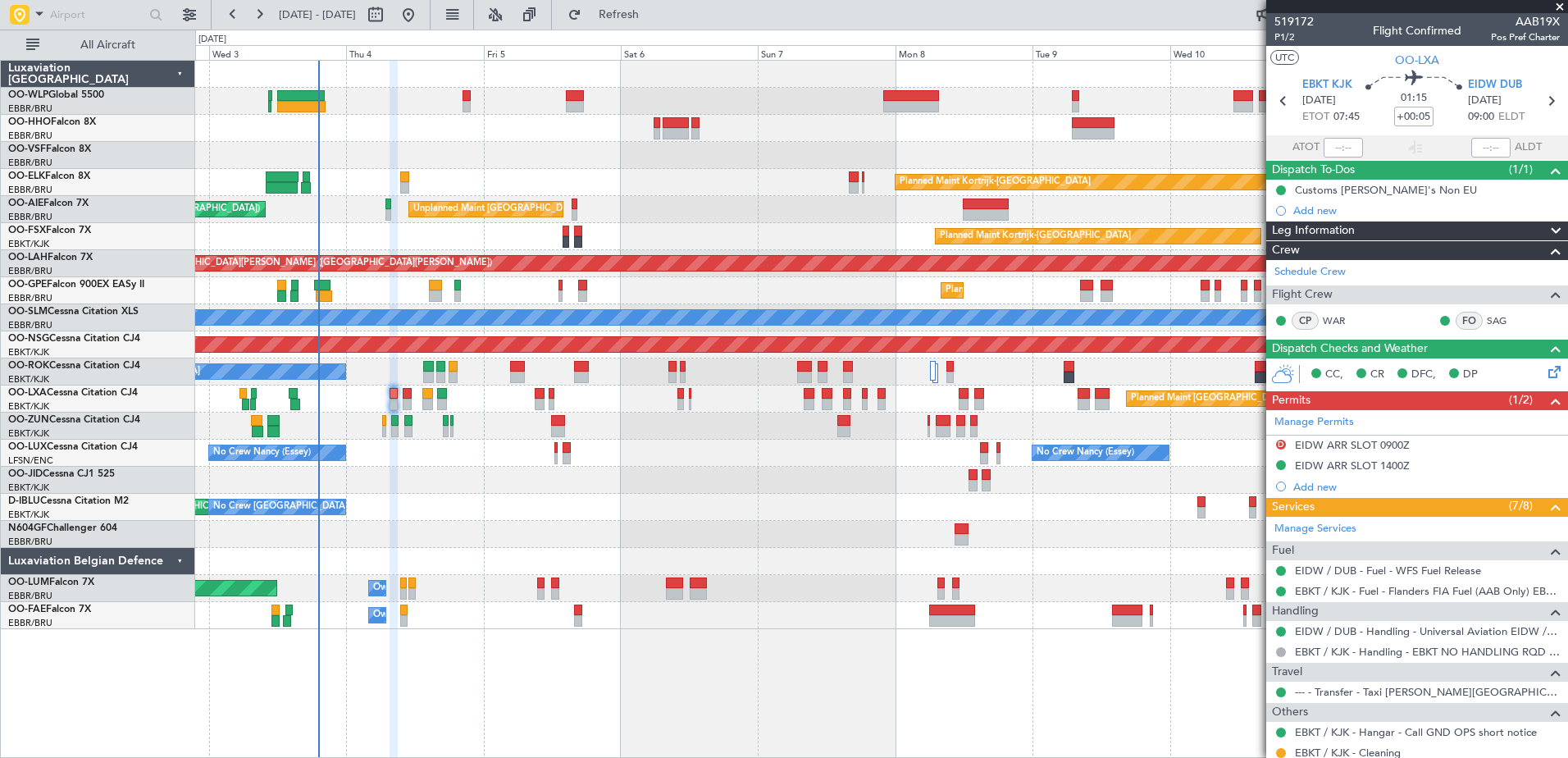
click at [490, 490] on div at bounding box center [881, 480] width 1372 height 27
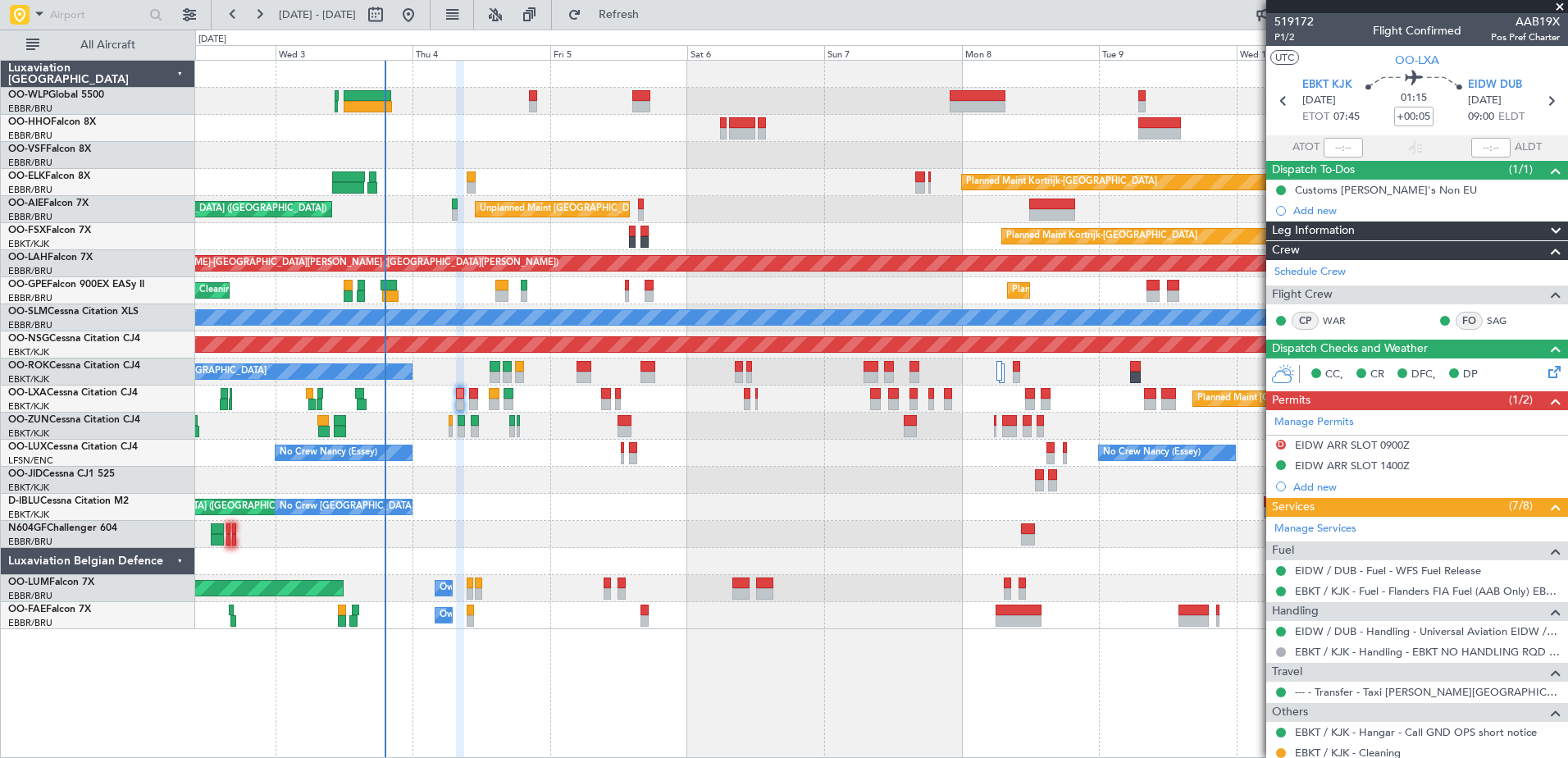
click at [549, 470] on div at bounding box center [881, 480] width 1372 height 27
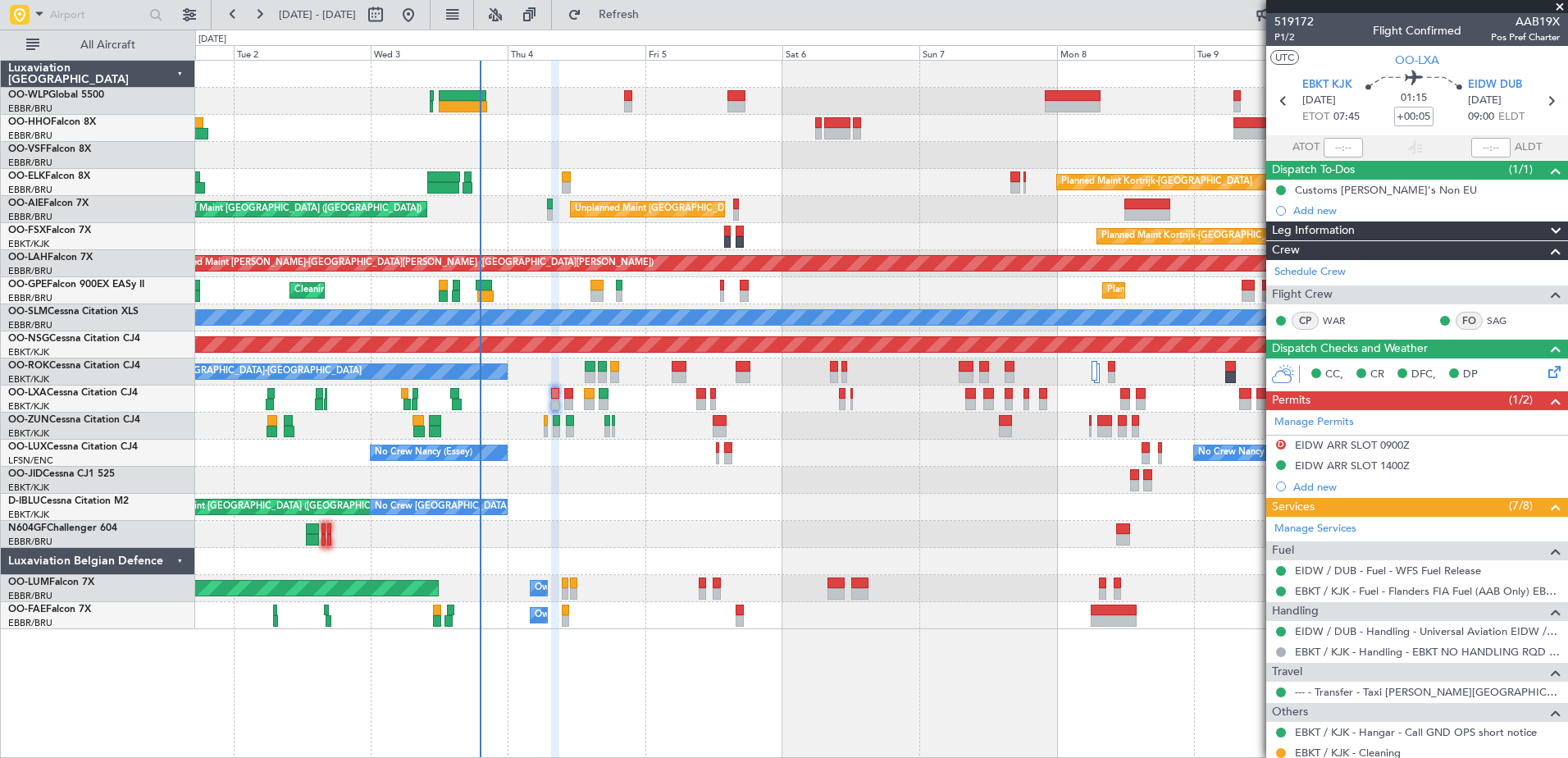
click at [657, 420] on div at bounding box center [881, 426] width 1372 height 27
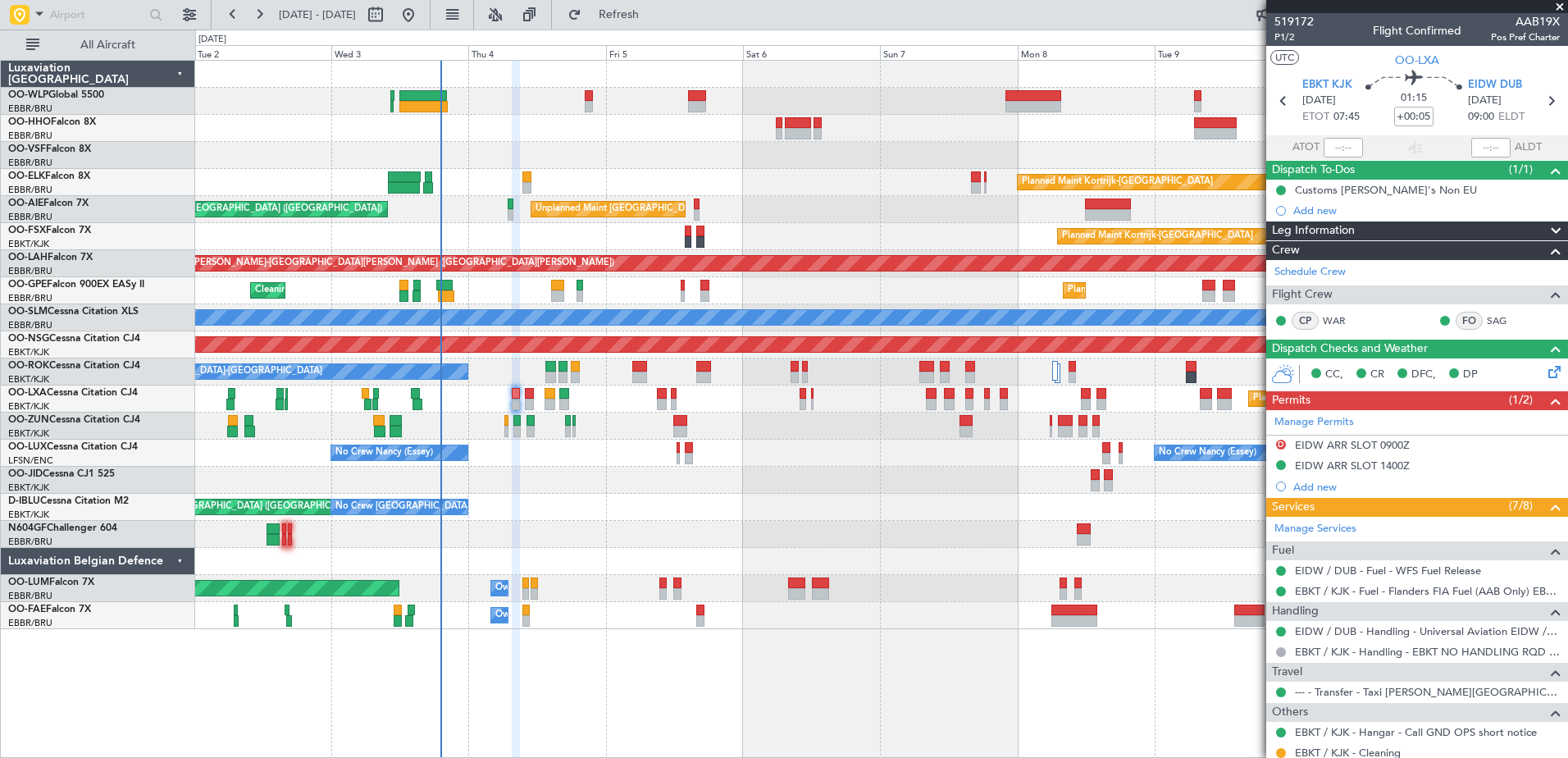
click at [584, 513] on div "AOG Maint [GEOGRAPHIC_DATA] ([GEOGRAPHIC_DATA] National) No Crew [GEOGRAPHIC_DA…" at bounding box center [881, 507] width 1372 height 27
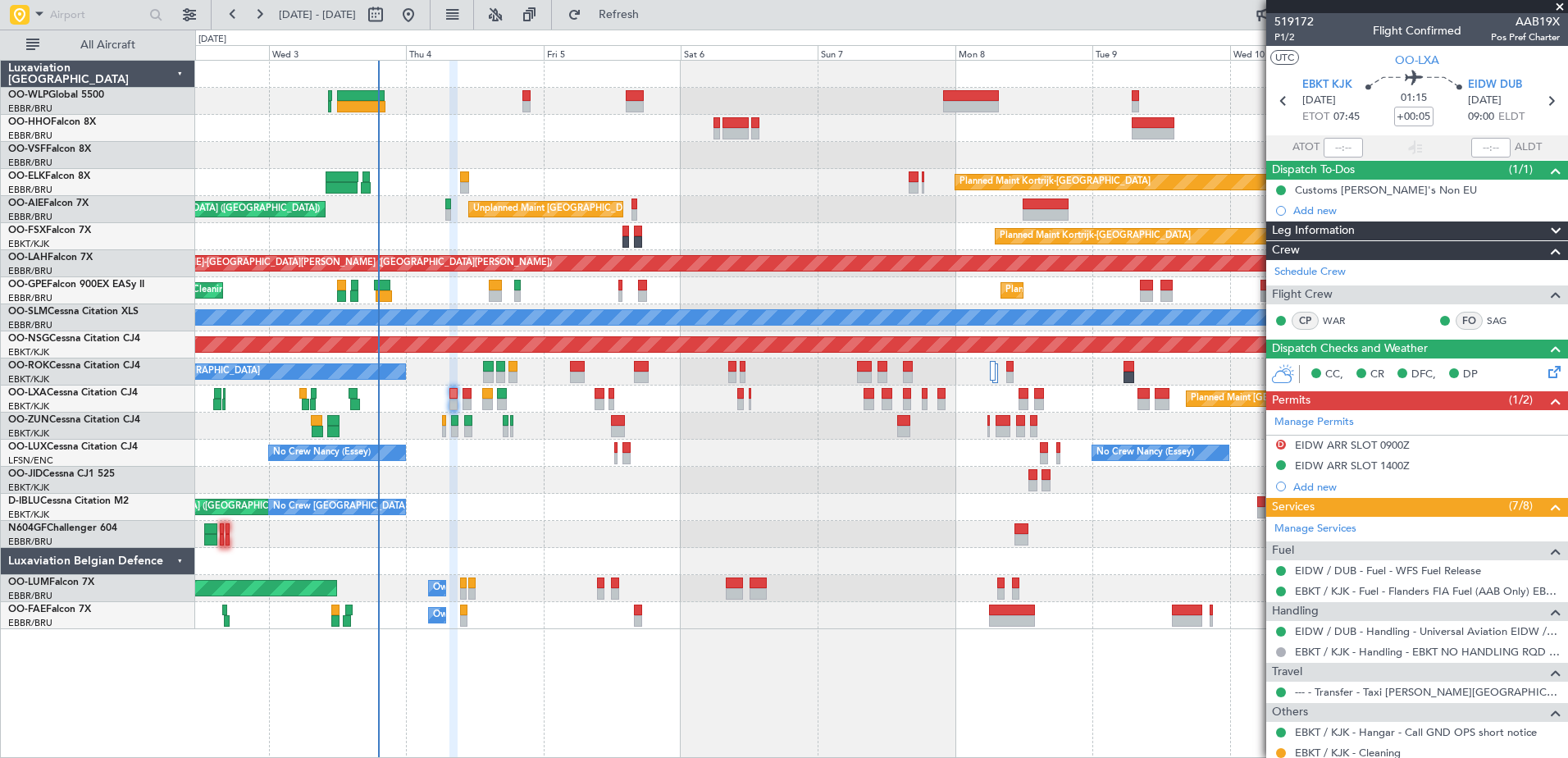
click at [1133, 527] on div at bounding box center [881, 534] width 1372 height 27
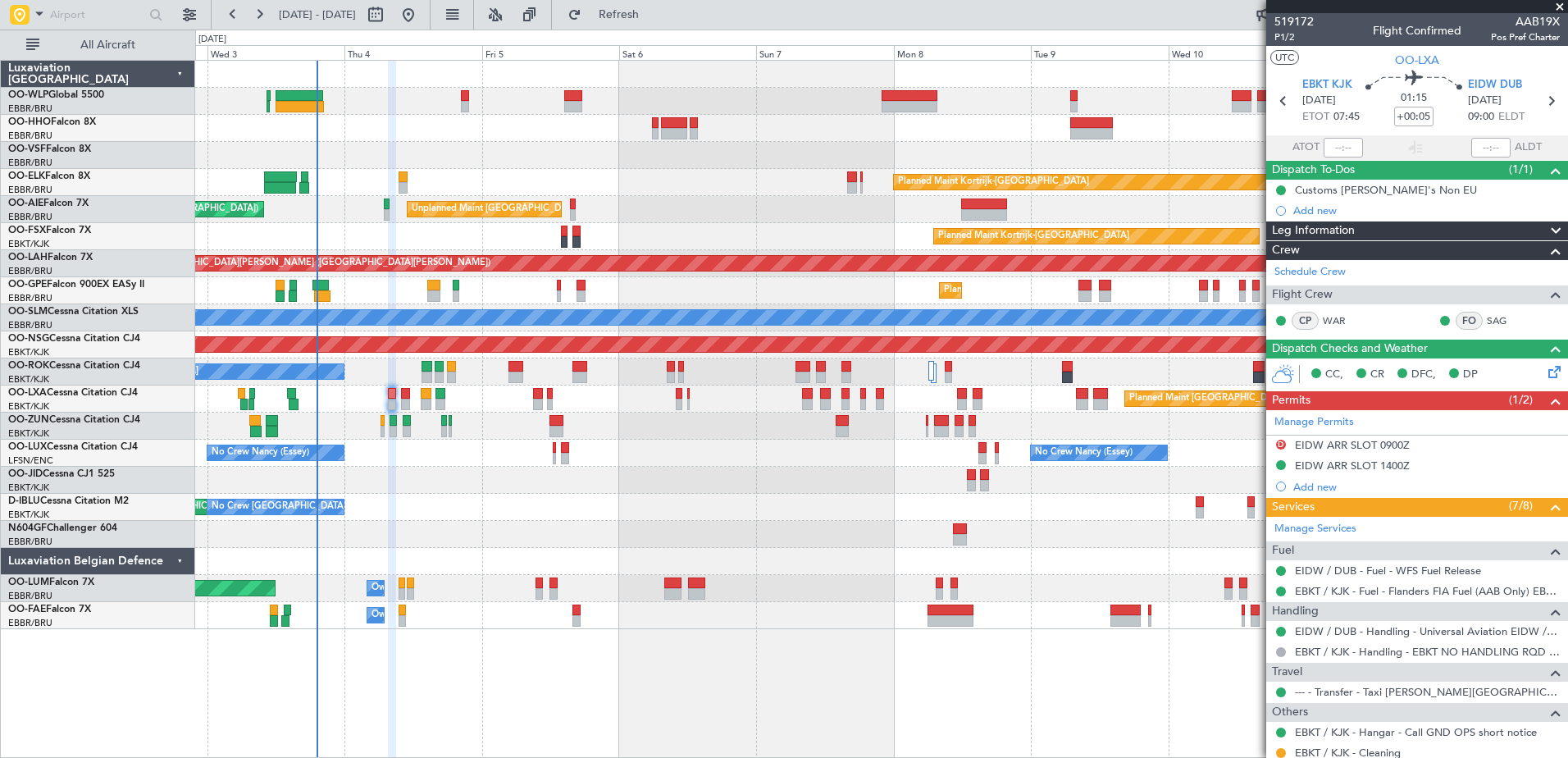
click at [901, 513] on div "AOG Maint [GEOGRAPHIC_DATA] ([GEOGRAPHIC_DATA] National) No Crew [GEOGRAPHIC_DA…" at bounding box center [881, 507] width 1372 height 27
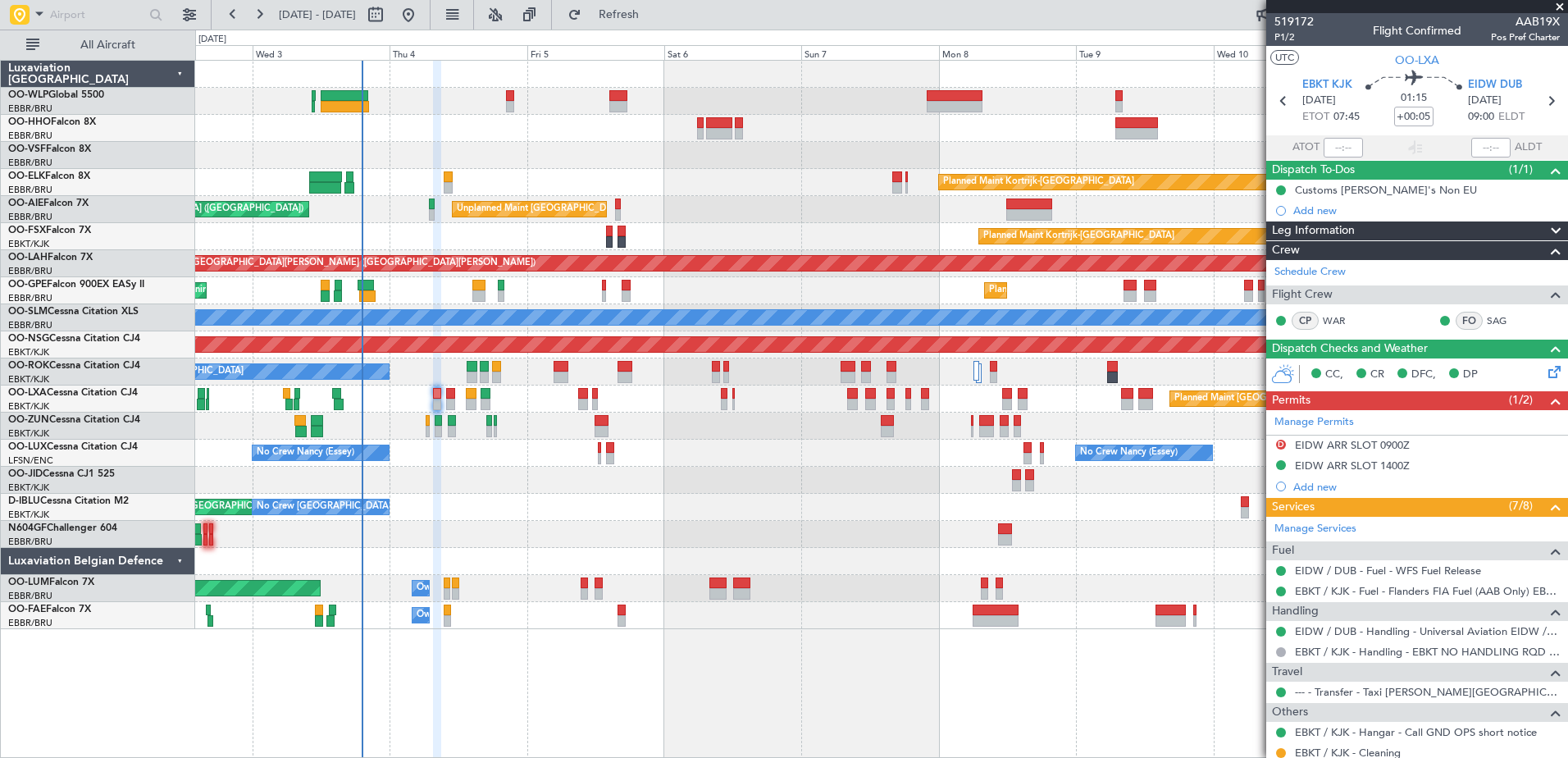
click at [653, 451] on div "No Crew [PERSON_NAME] ([PERSON_NAME]) No Crew [PERSON_NAME] ([PERSON_NAME]) No …" at bounding box center [881, 453] width 1372 height 27
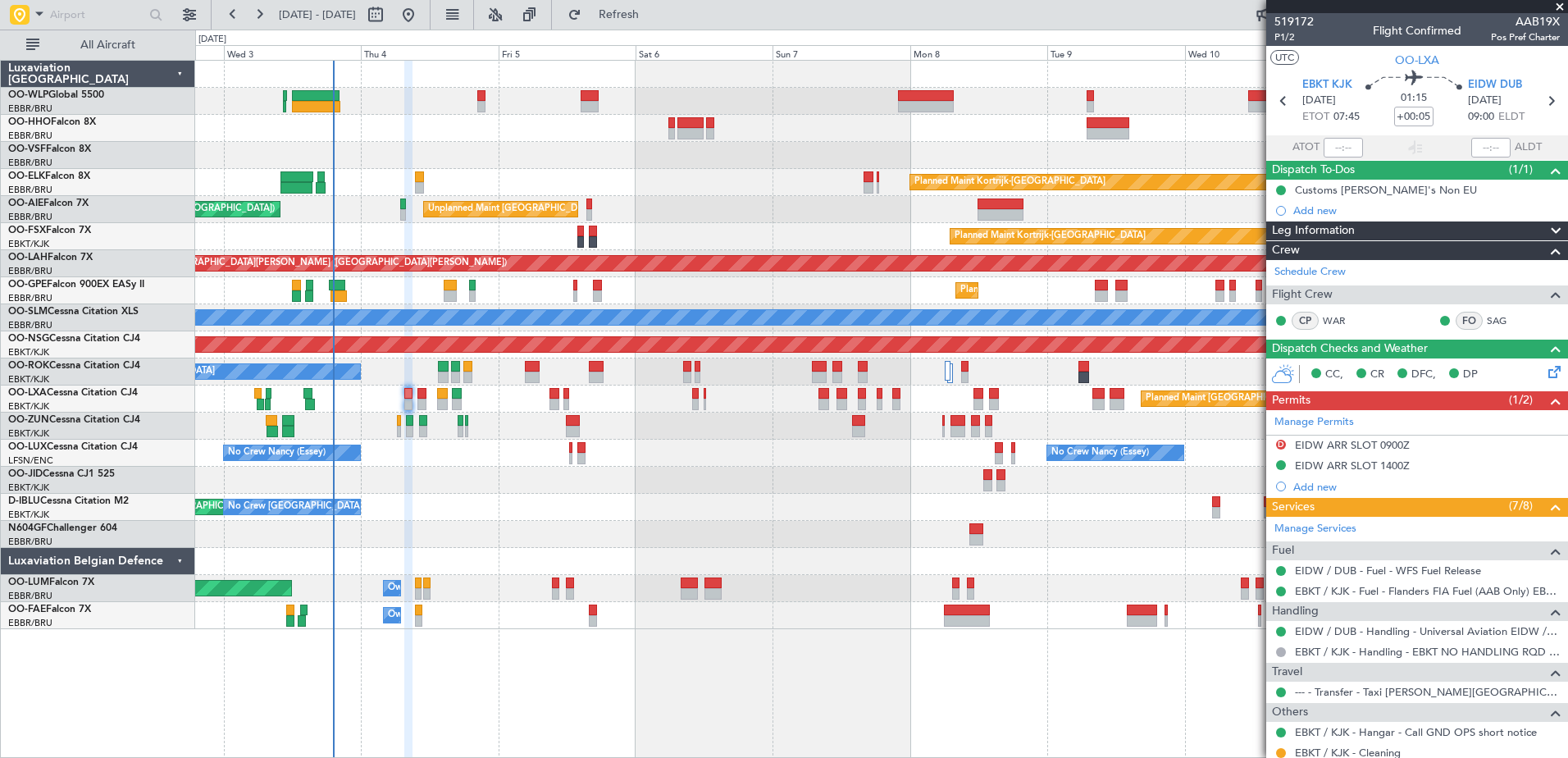
click at [521, 493] on div at bounding box center [881, 480] width 1372 height 27
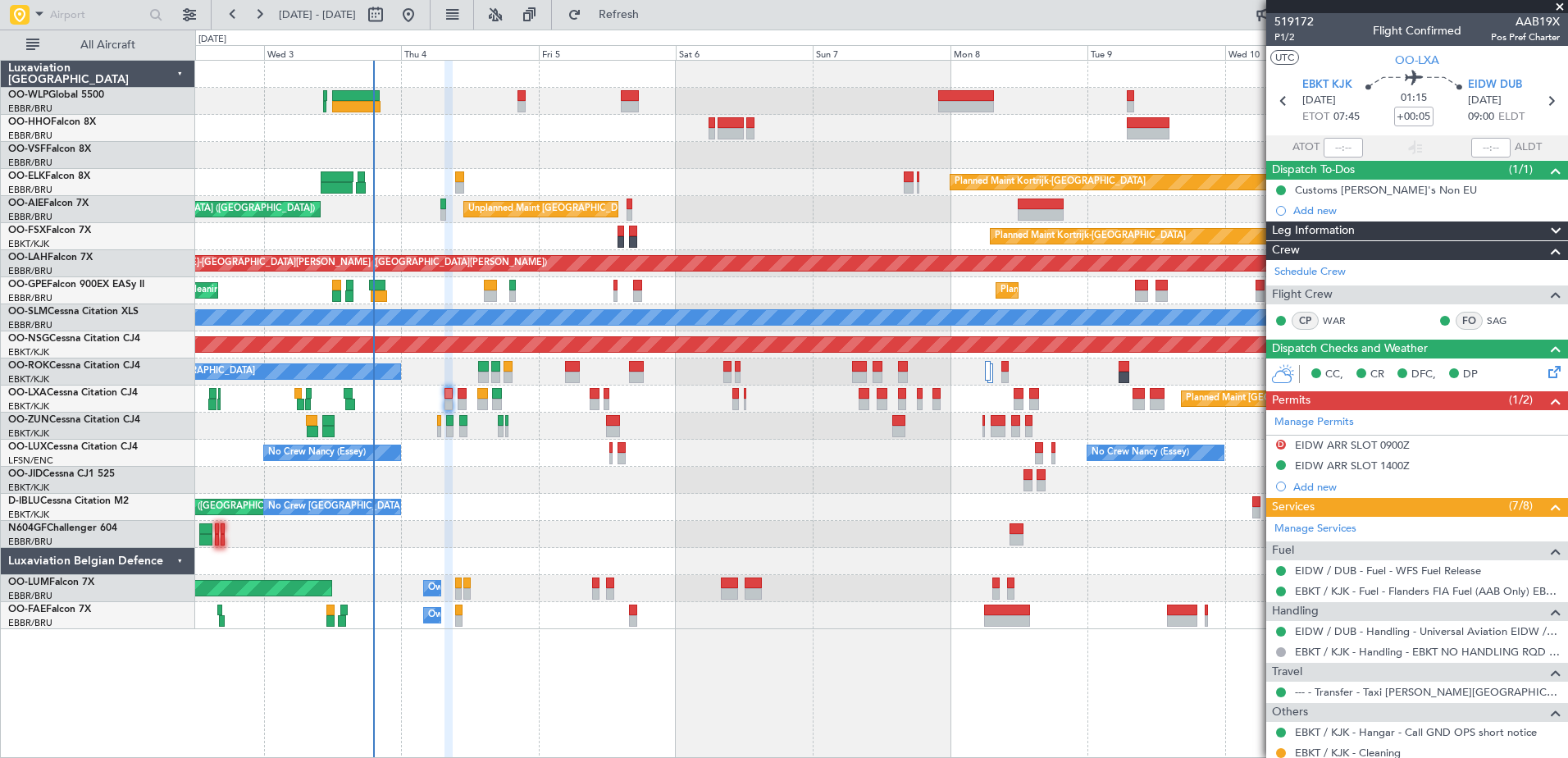
click at [522, 485] on div at bounding box center [881, 480] width 1372 height 27
click at [1332, 271] on link "Schedule Crew" at bounding box center [1310, 272] width 71 height 17
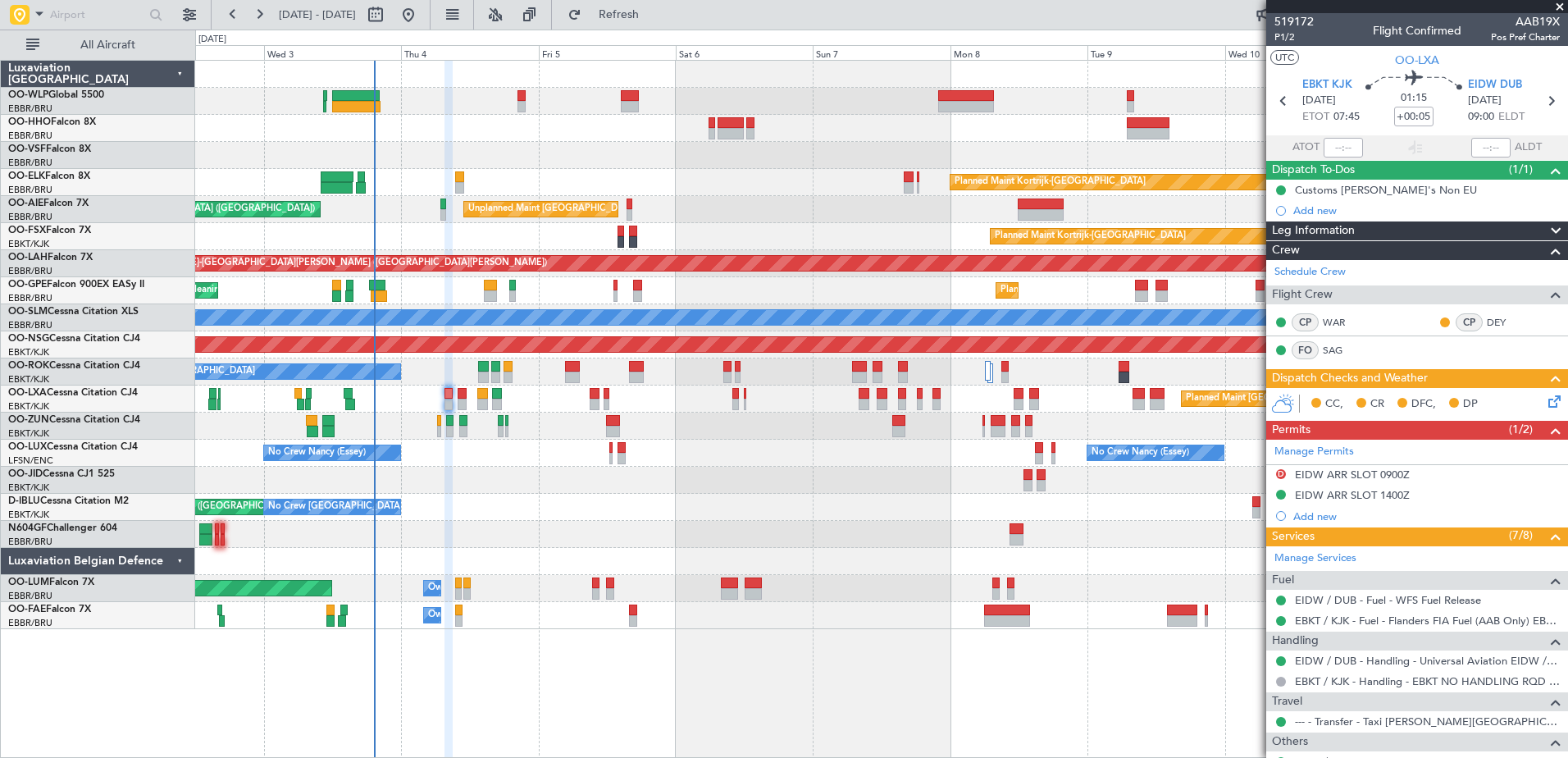
click at [1545, 399] on icon at bounding box center [1551, 398] width 13 height 13
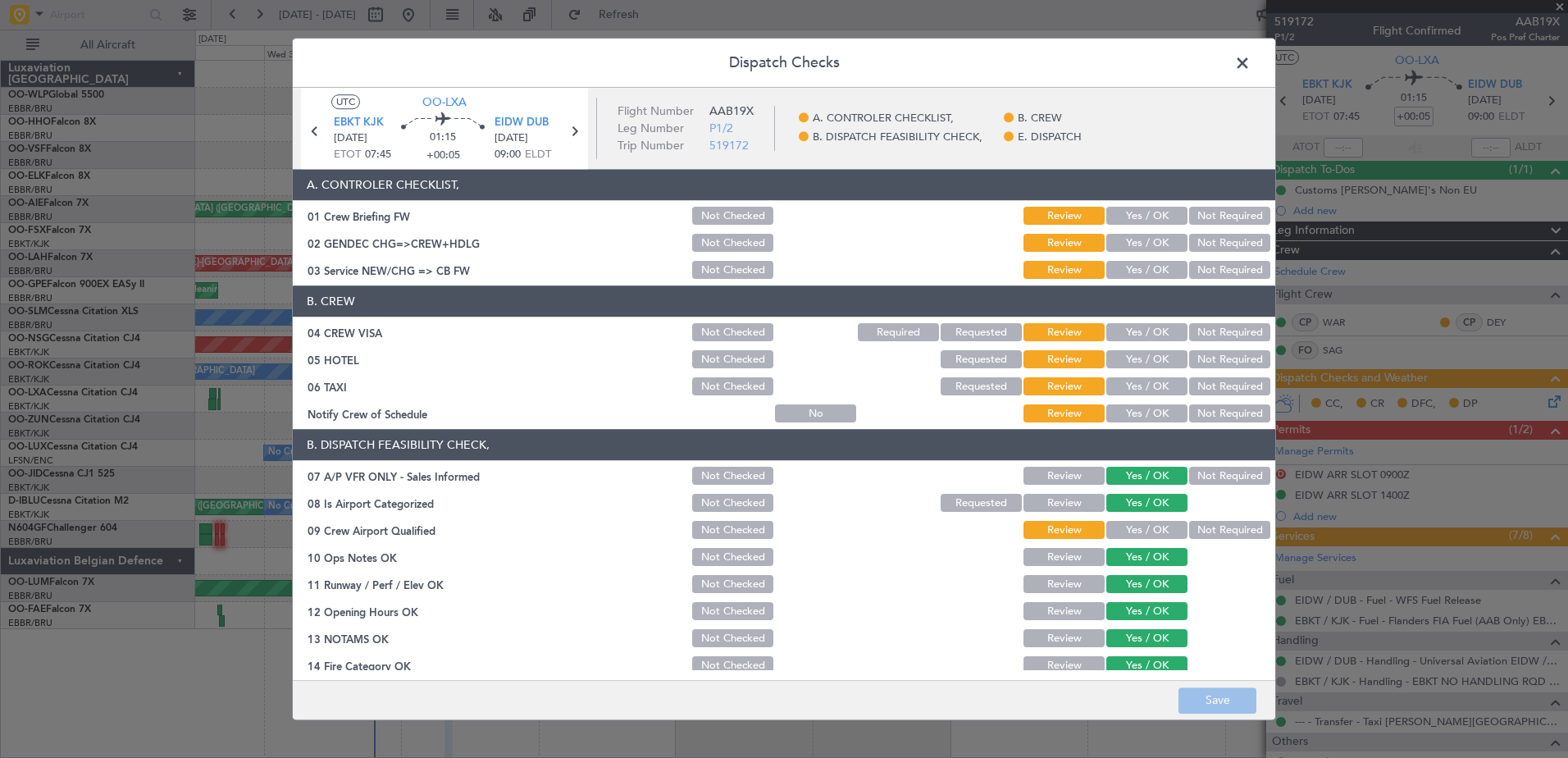
click at [1131, 412] on button "Yes / OK" at bounding box center [1147, 414] width 81 height 18
click at [1203, 382] on button "Not Required" at bounding box center [1229, 387] width 81 height 18
click at [1212, 361] on button "Not Required" at bounding box center [1229, 360] width 81 height 18
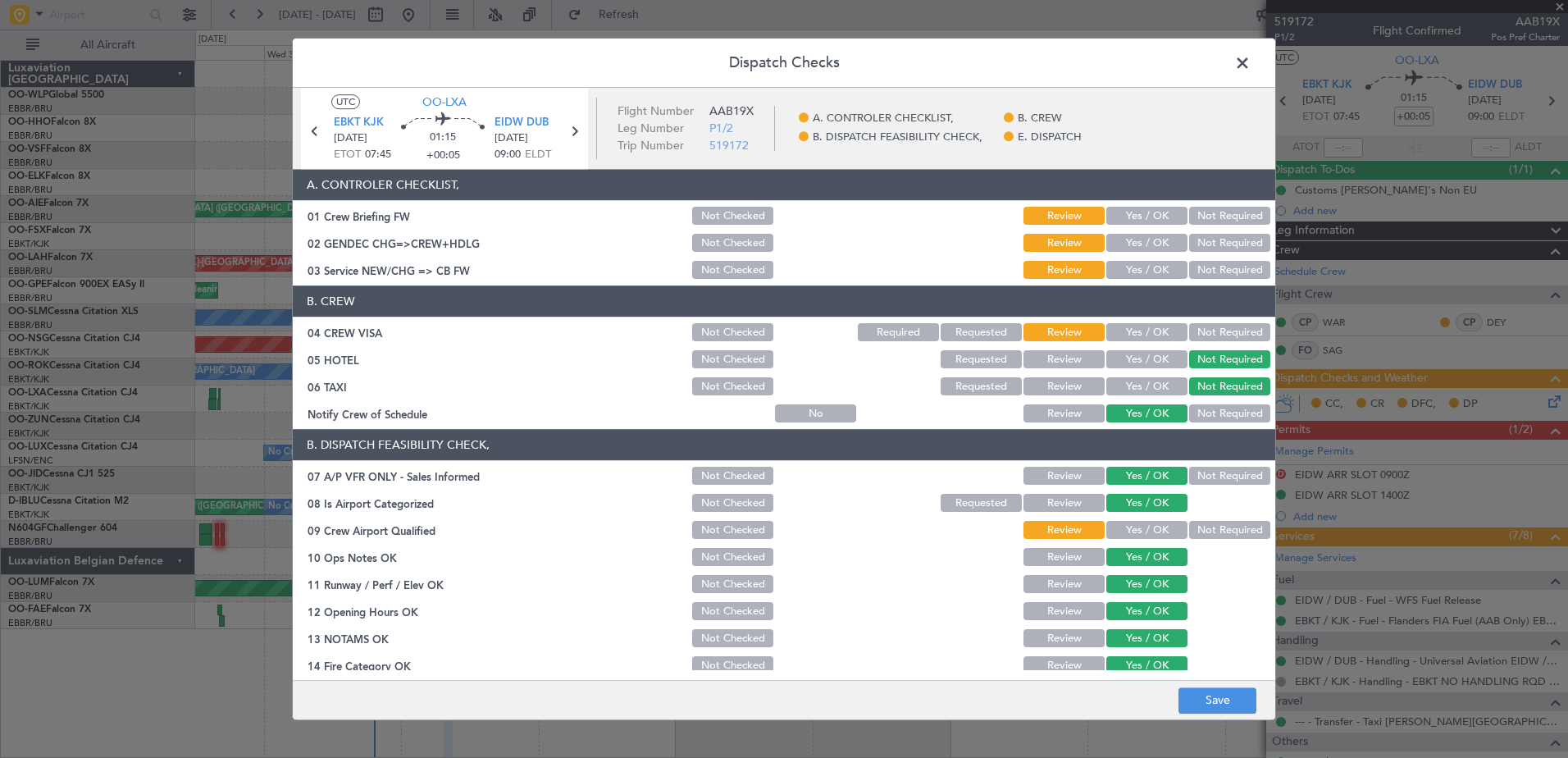
click at [1208, 330] on button "Not Required" at bounding box center [1229, 333] width 81 height 18
drag, startPoint x: 1147, startPoint y: 263, endPoint x: 1174, endPoint y: 260, distance: 27.2
click at [1147, 263] on button "Yes / OK" at bounding box center [1147, 271] width 81 height 18
click at [1212, 238] on button "Not Required" at bounding box center [1229, 243] width 81 height 18
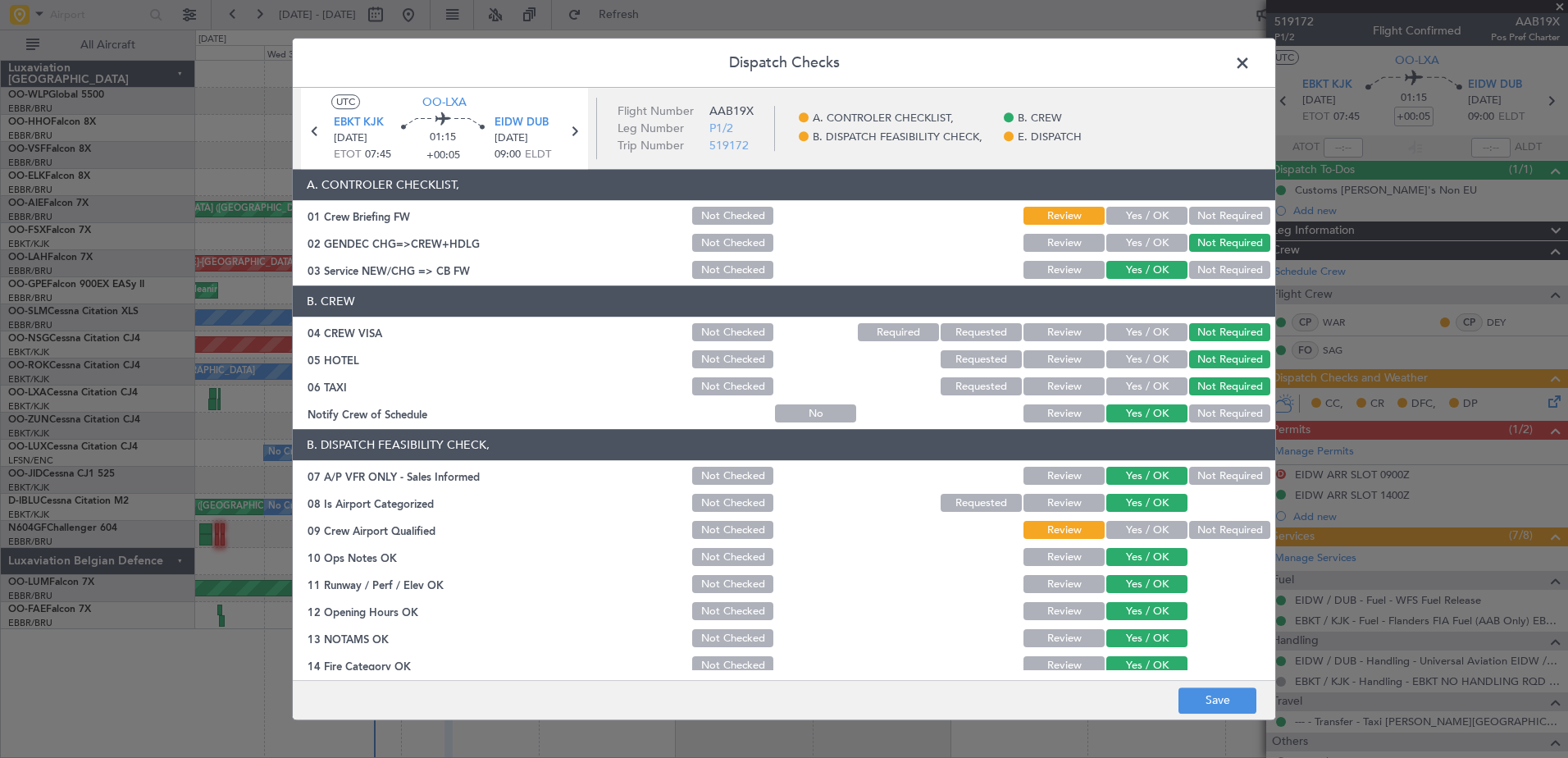
click at [1197, 530] on button "Not Required" at bounding box center [1229, 531] width 81 height 18
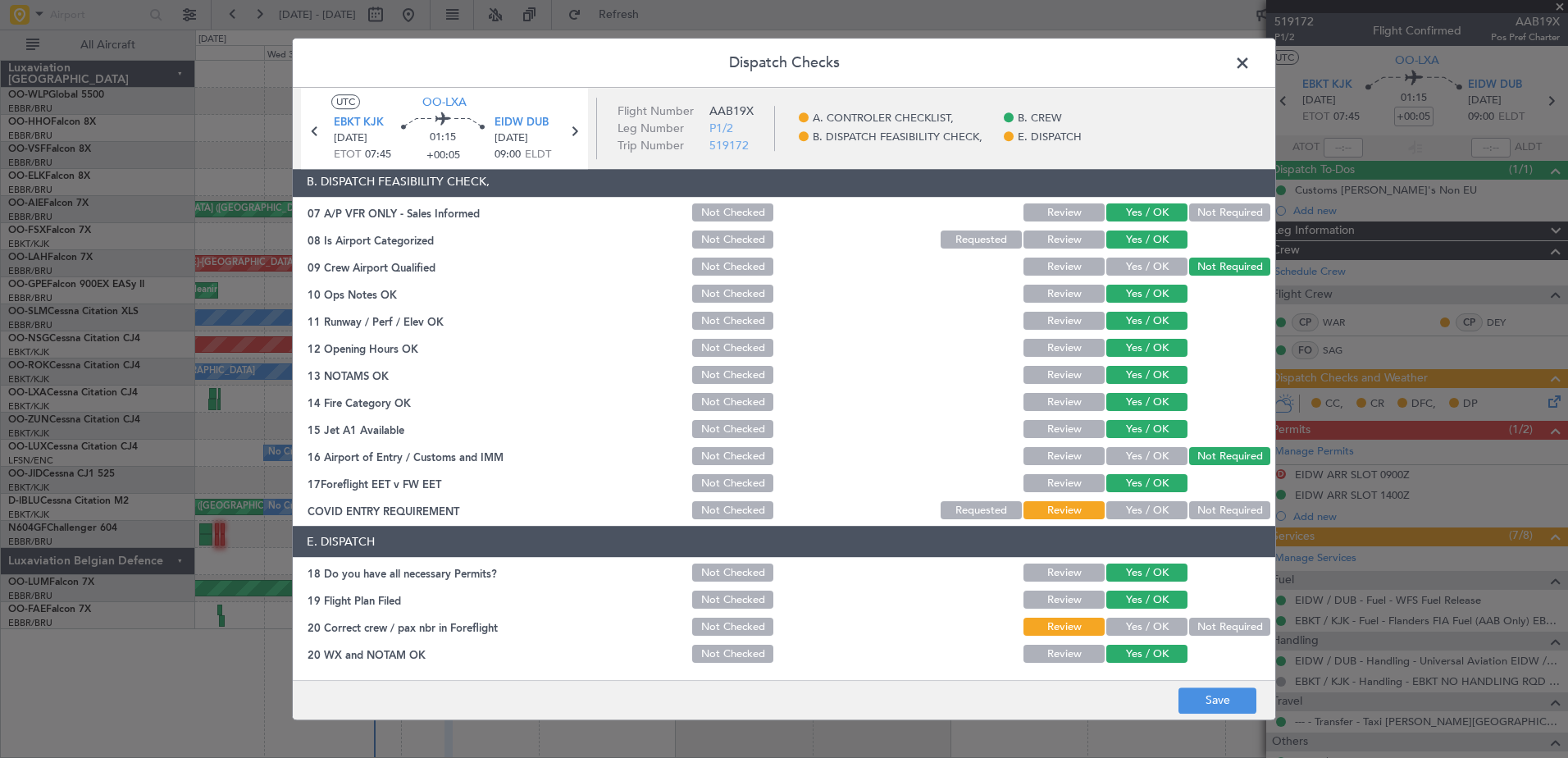
click at [1192, 513] on button "Not Required" at bounding box center [1229, 511] width 81 height 18
click at [1142, 625] on button "Yes / OK" at bounding box center [1147, 627] width 81 height 18
click at [1060, 603] on button "Review" at bounding box center [1064, 600] width 81 height 18
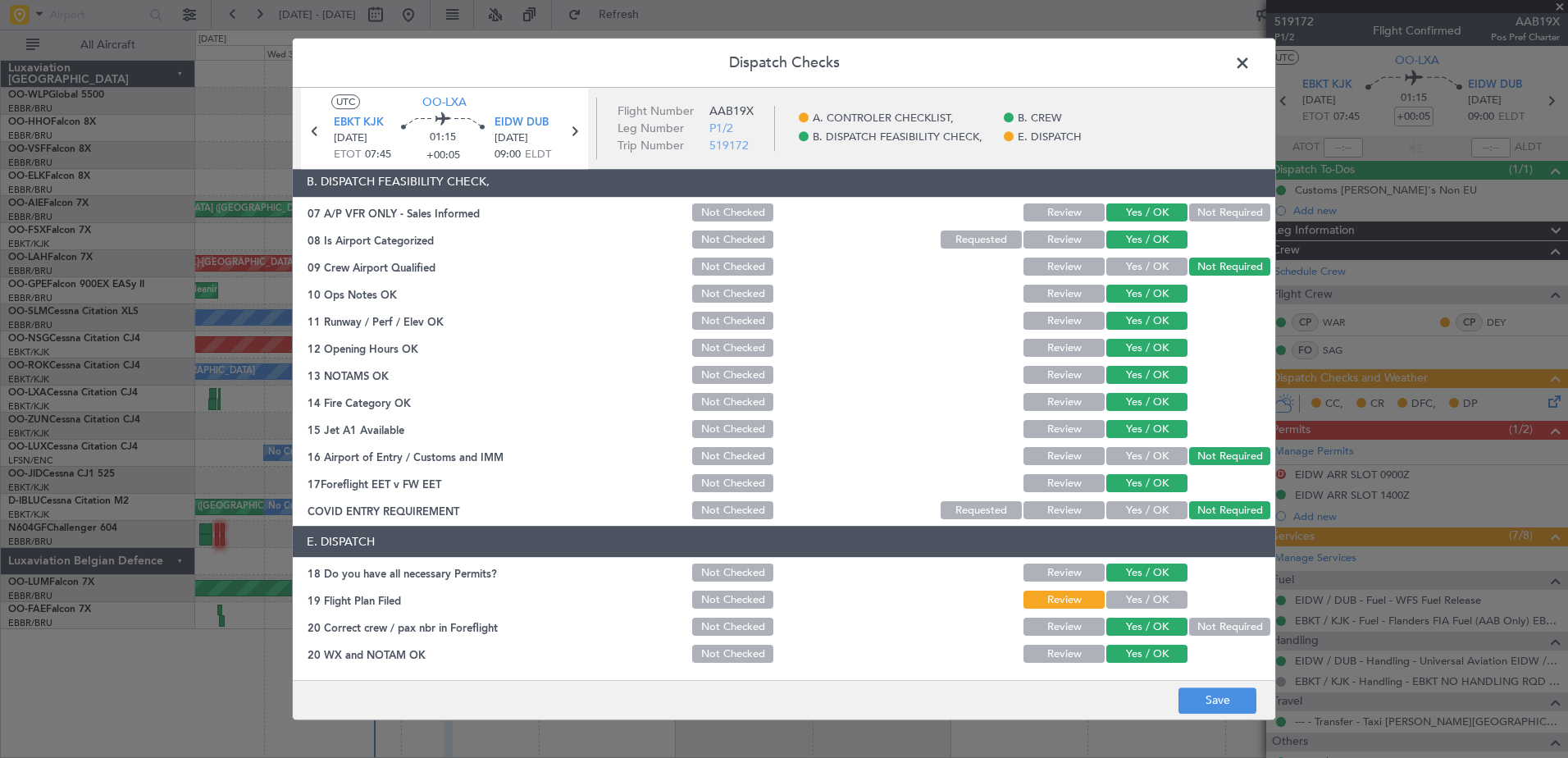
click at [703, 594] on button "Not Checked" at bounding box center [732, 600] width 81 height 18
click at [1198, 696] on button "Save" at bounding box center [1217, 701] width 78 height 26
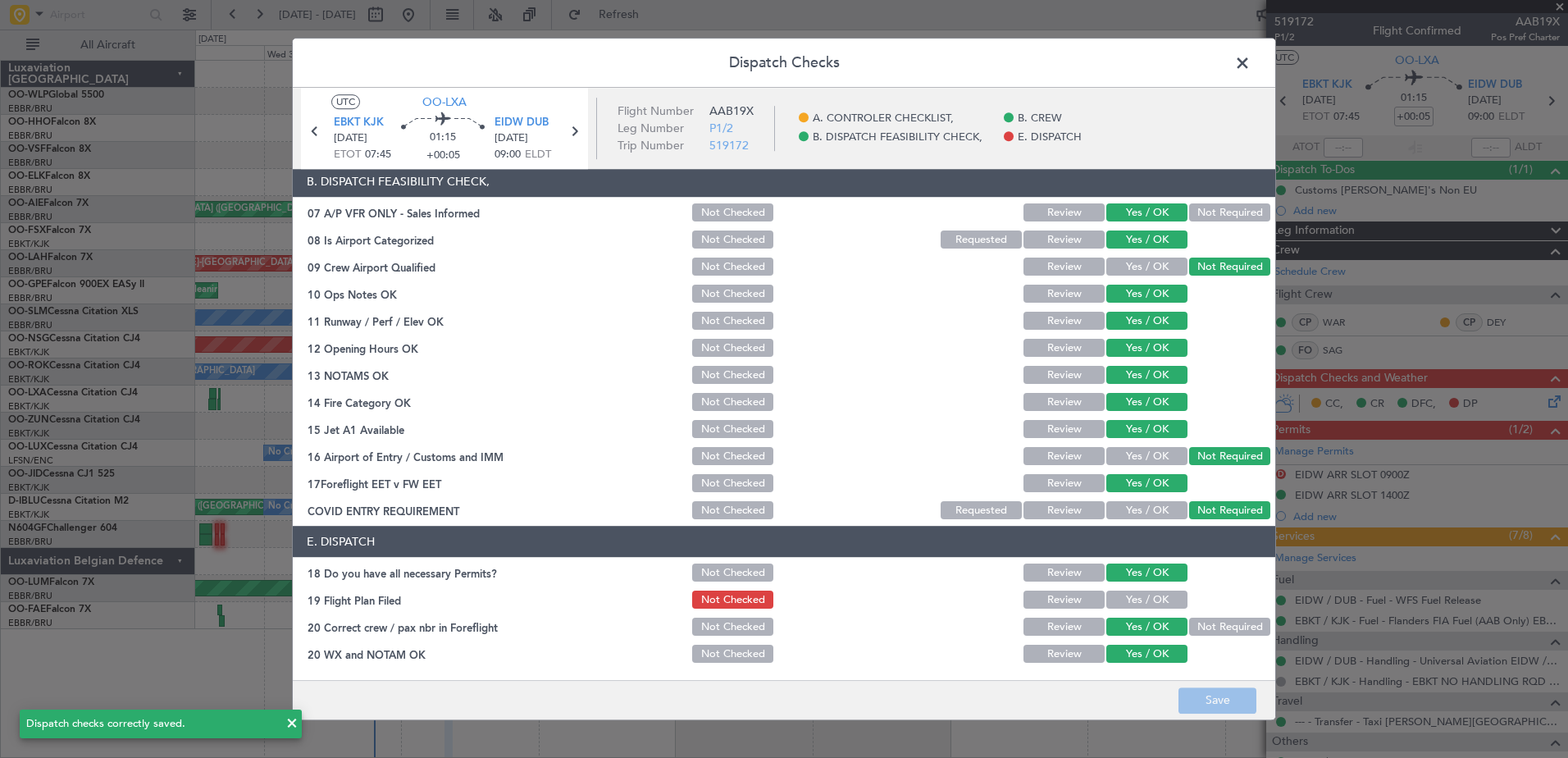
scroll to position [0, 0]
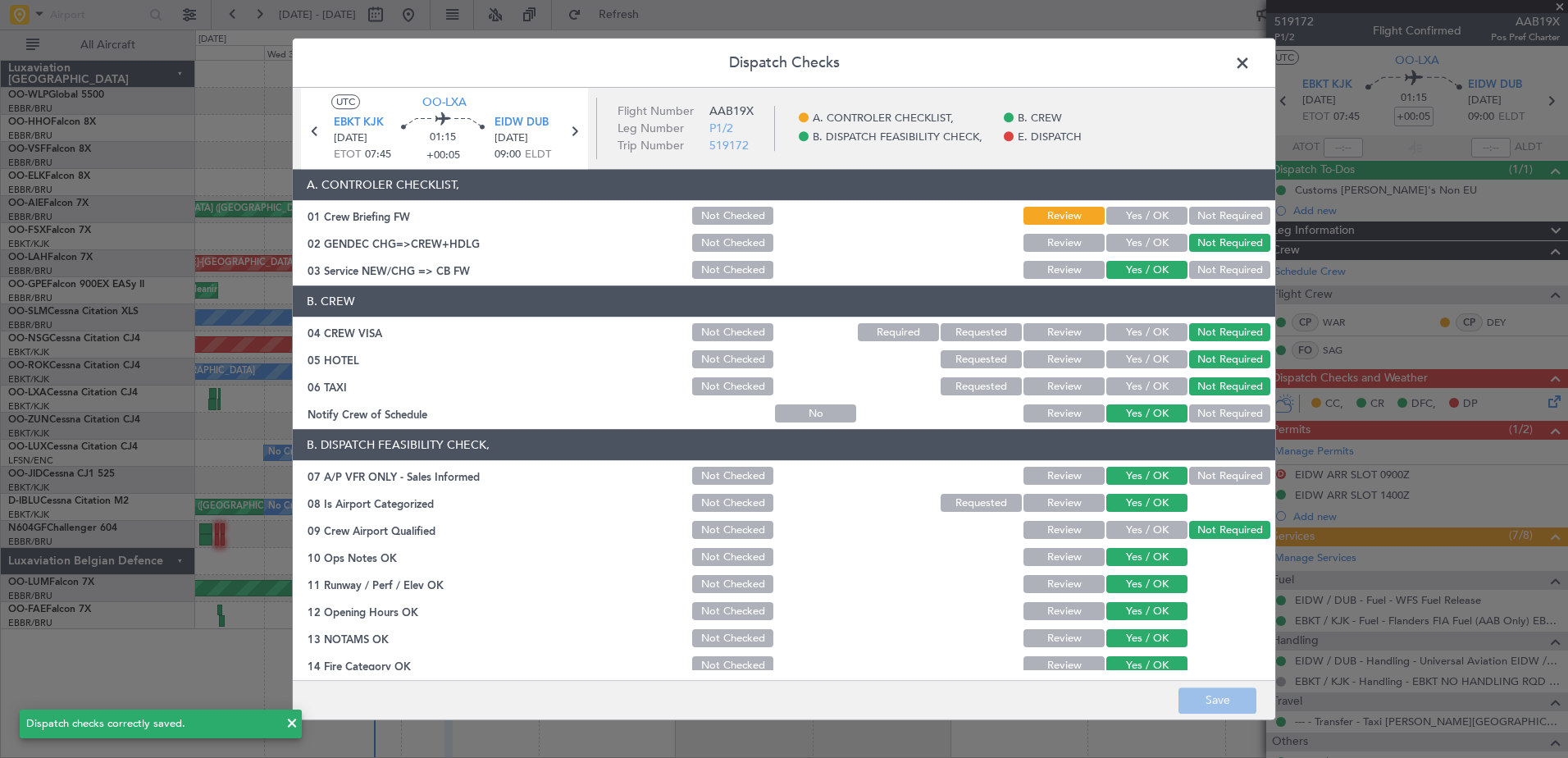
click at [1250, 57] on span at bounding box center [1250, 67] width 0 height 32
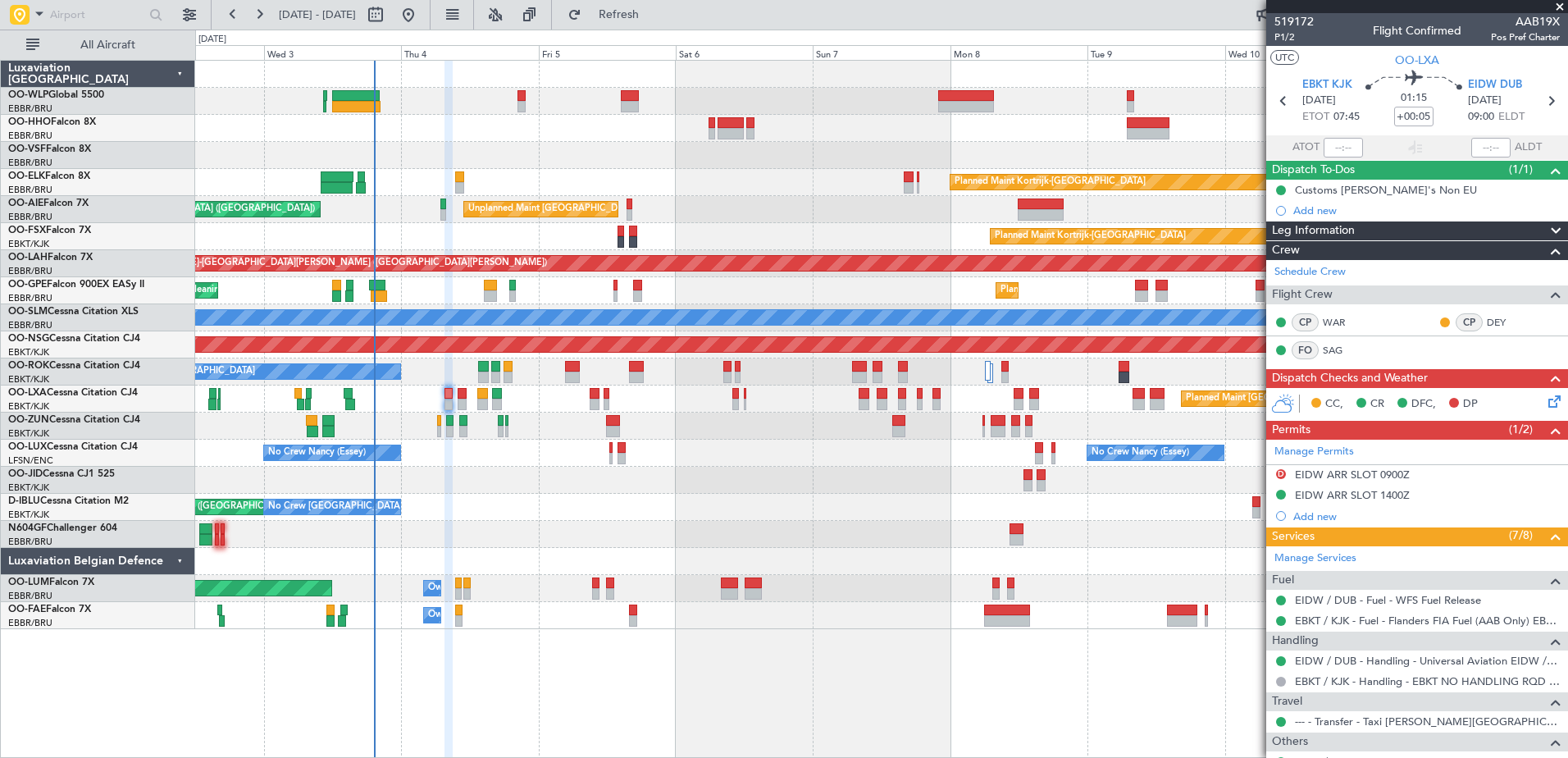
scroll to position [121, 0]
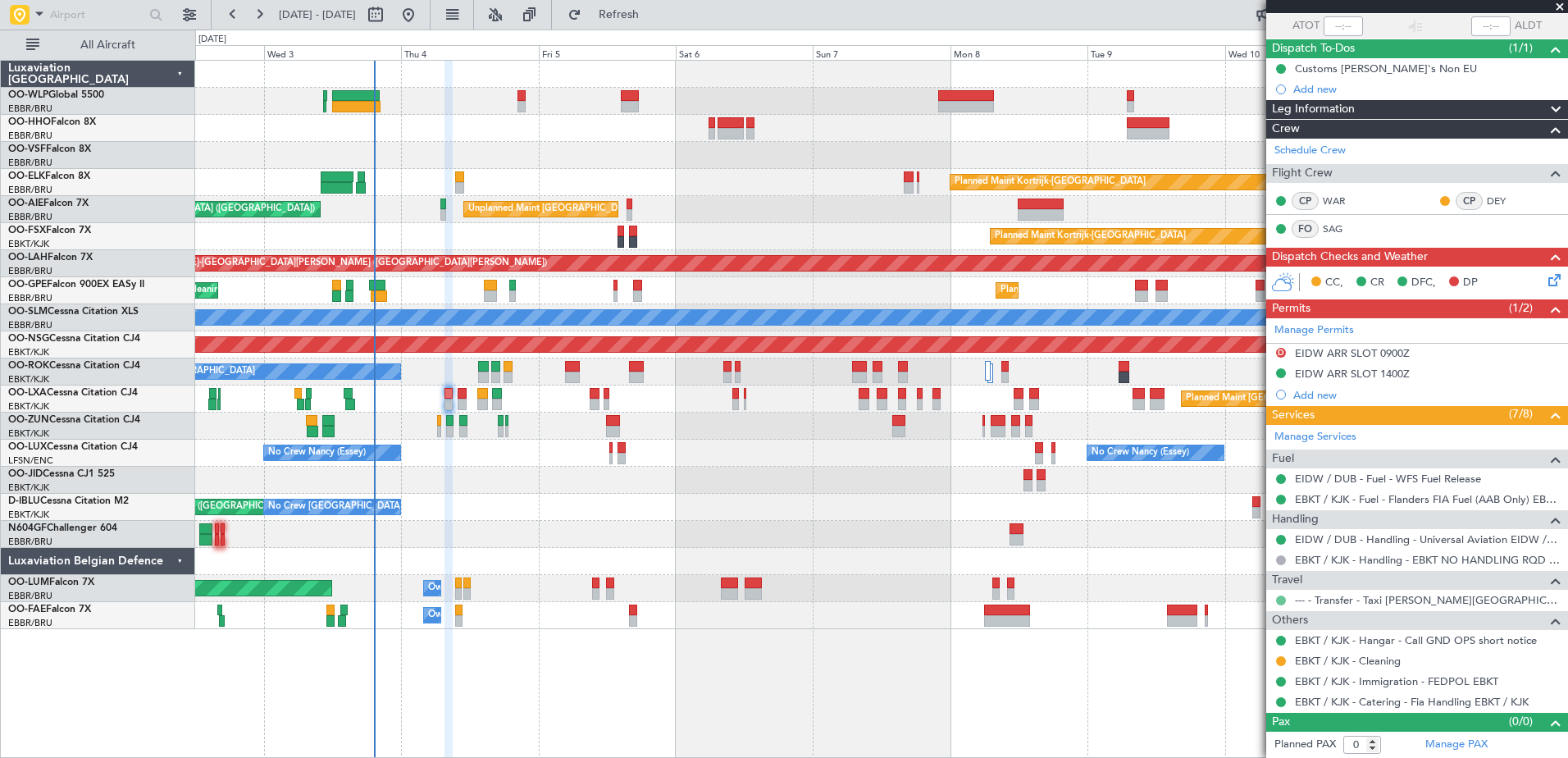
click at [1276, 600] on button at bounding box center [1280, 600] width 10 height 10
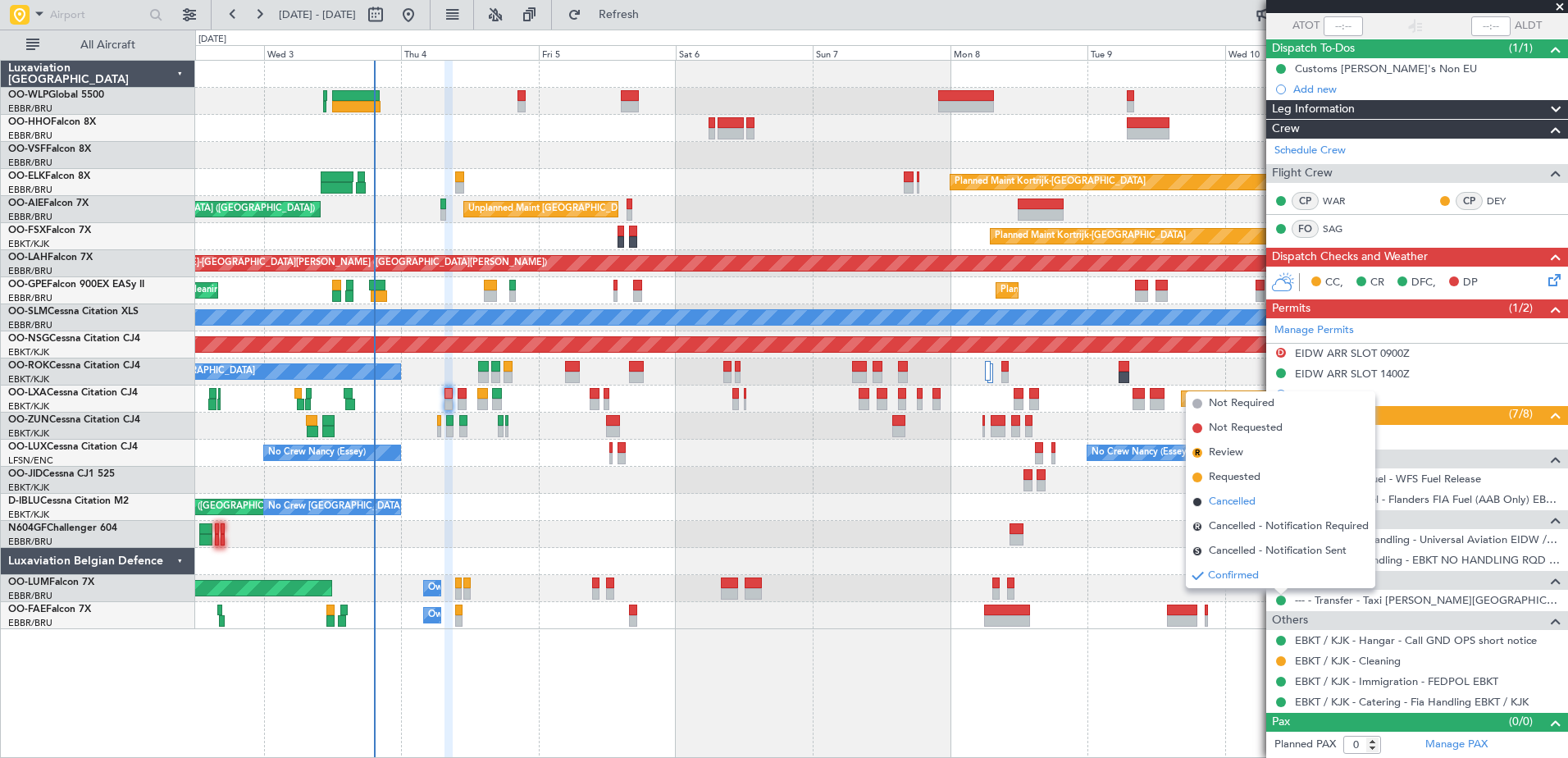
click at [1233, 505] on span "Cancelled" at bounding box center [1232, 502] width 47 height 17
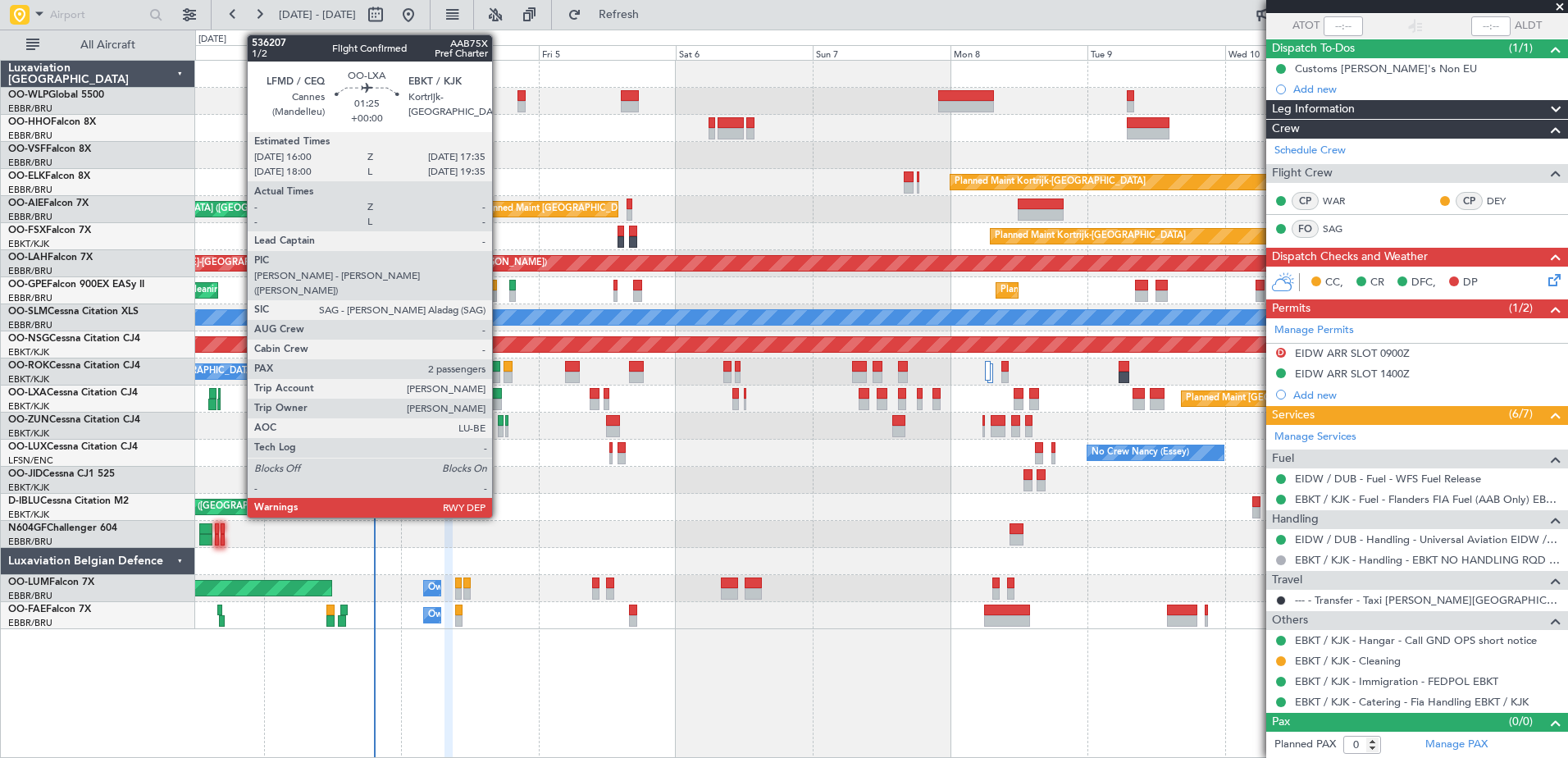
click at [500, 392] on div at bounding box center [496, 393] width 10 height 11
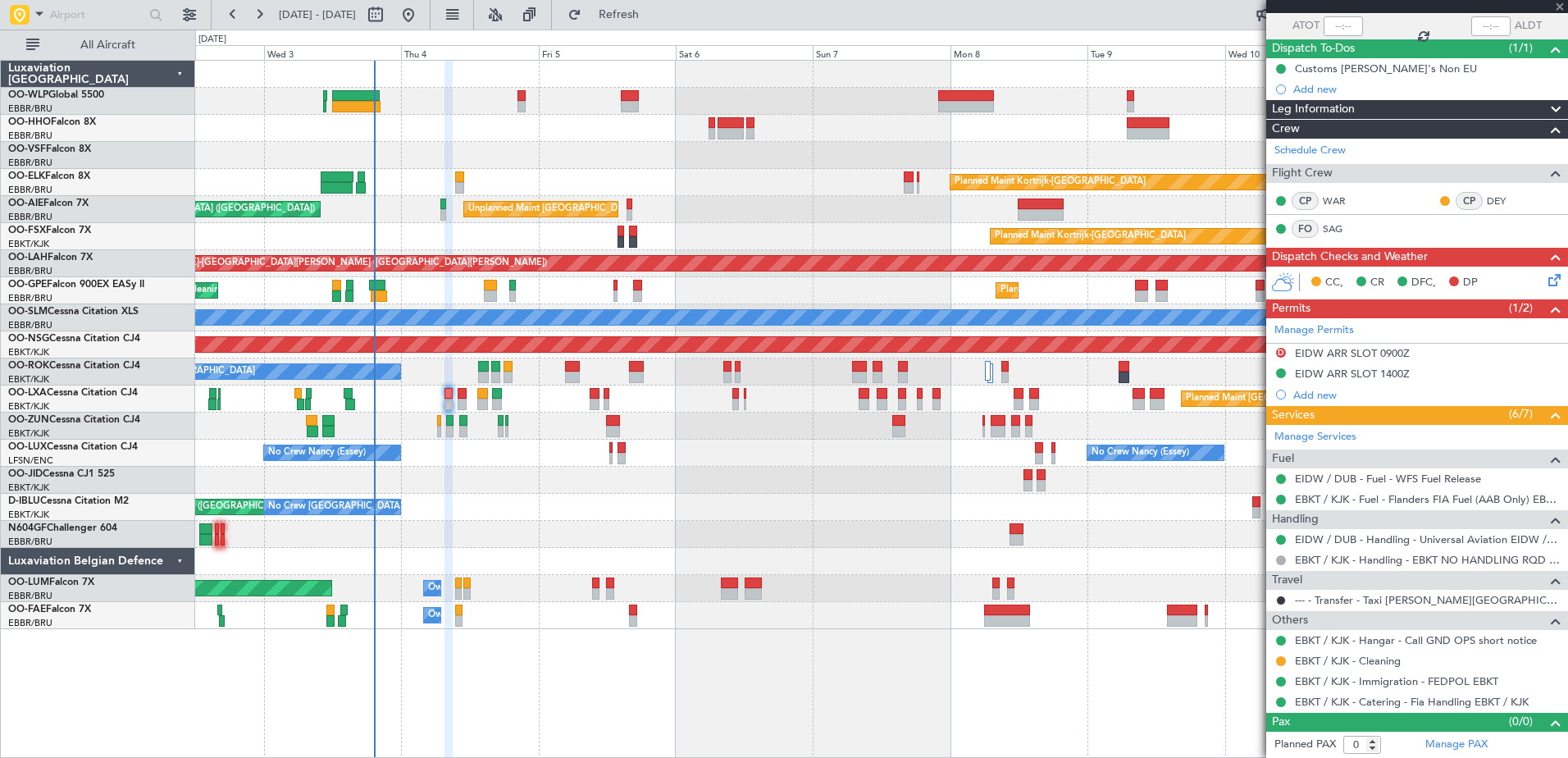
type input "2"
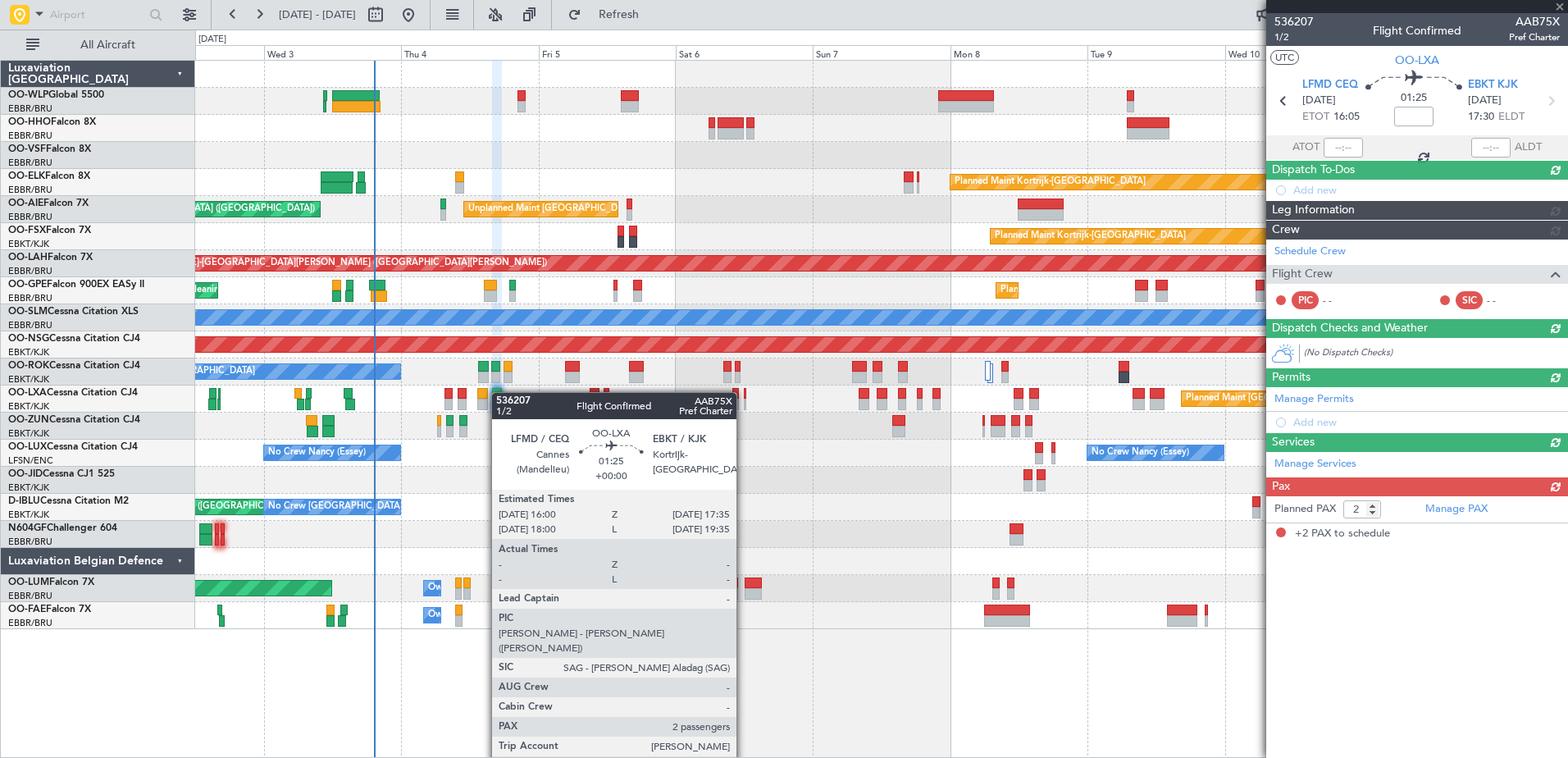
scroll to position [0, 0]
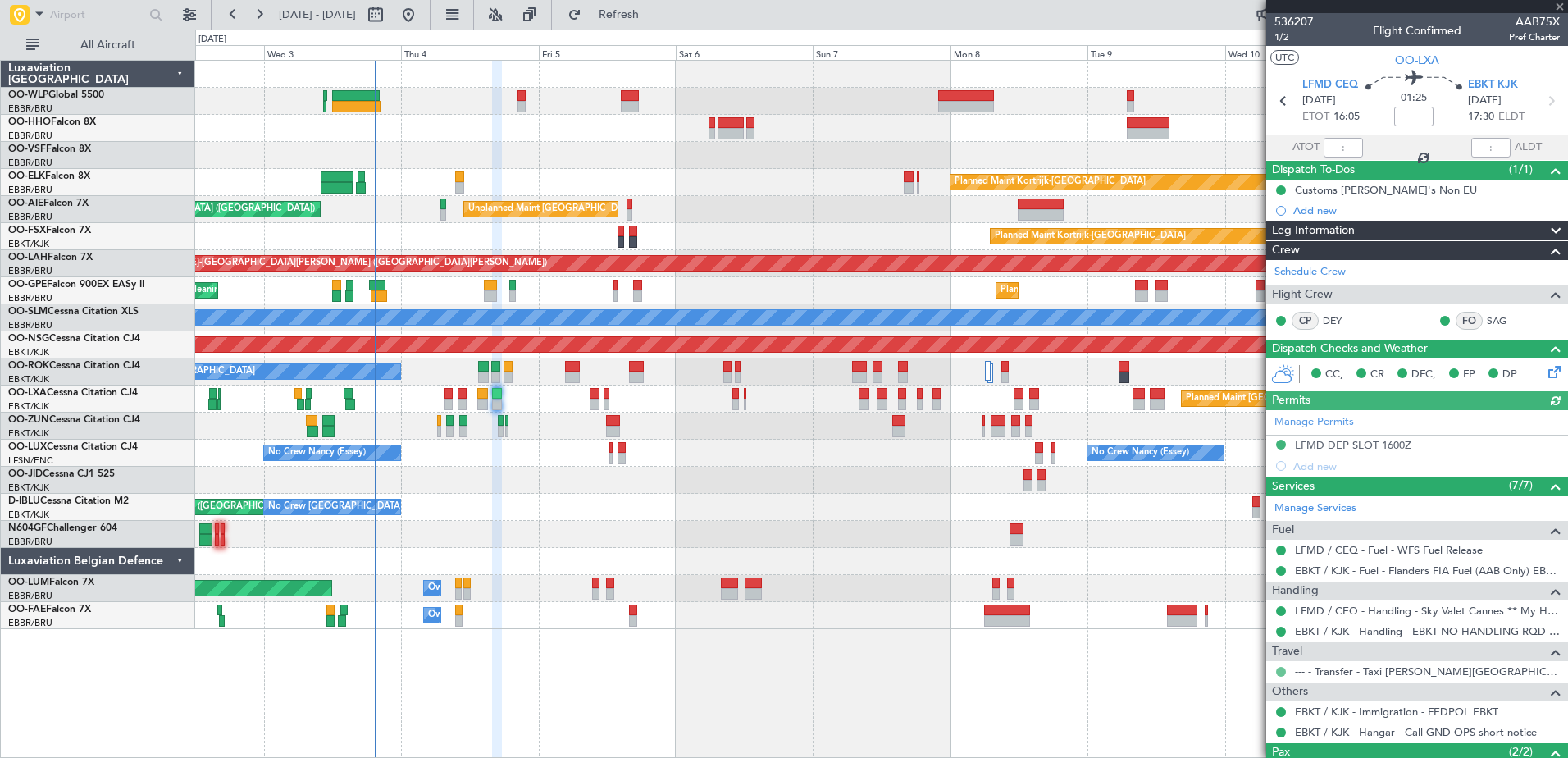
click at [1282, 667] on button at bounding box center [1280, 671] width 10 height 10
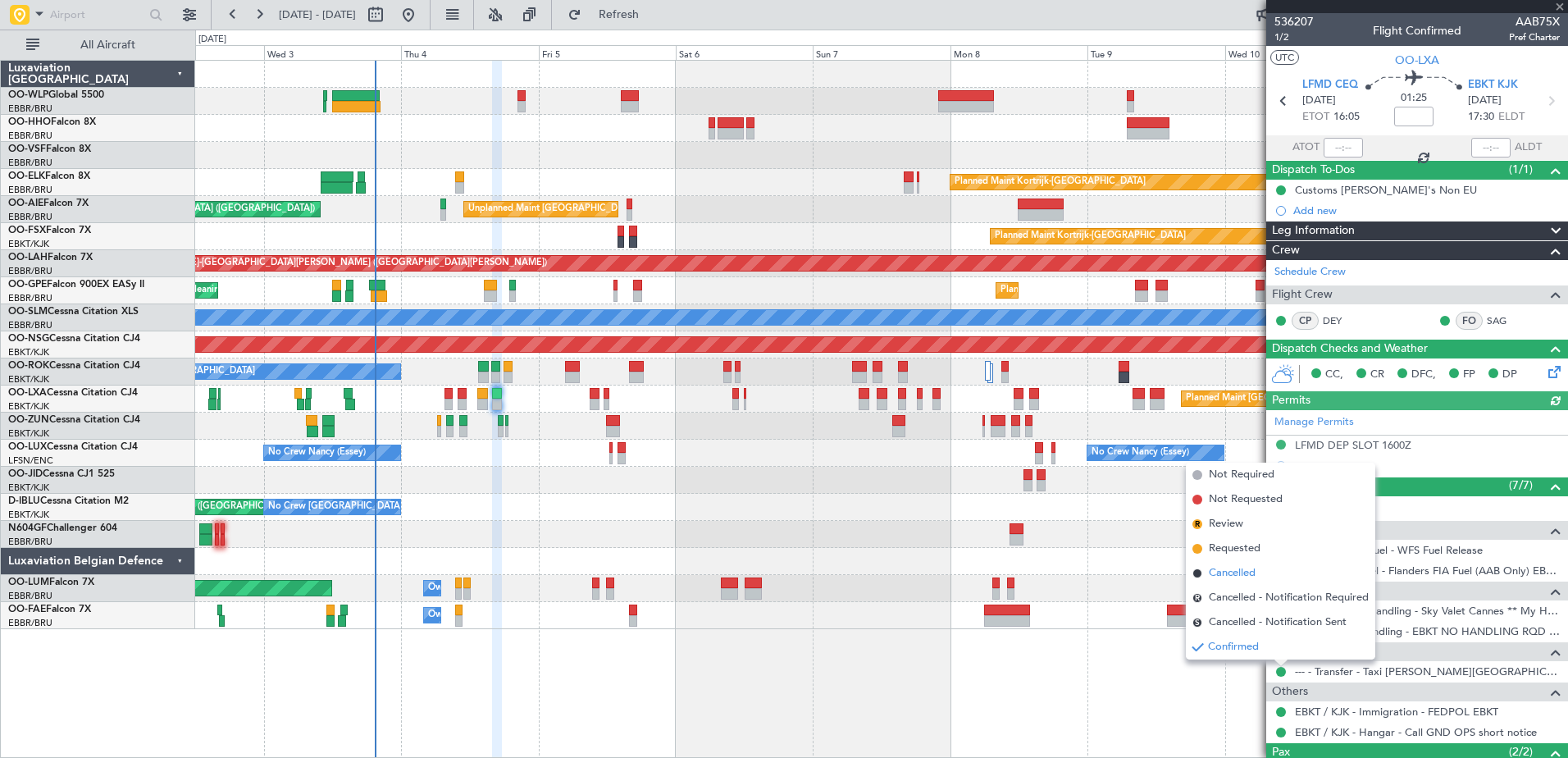
click at [1245, 568] on span "Cancelled" at bounding box center [1232, 574] width 47 height 17
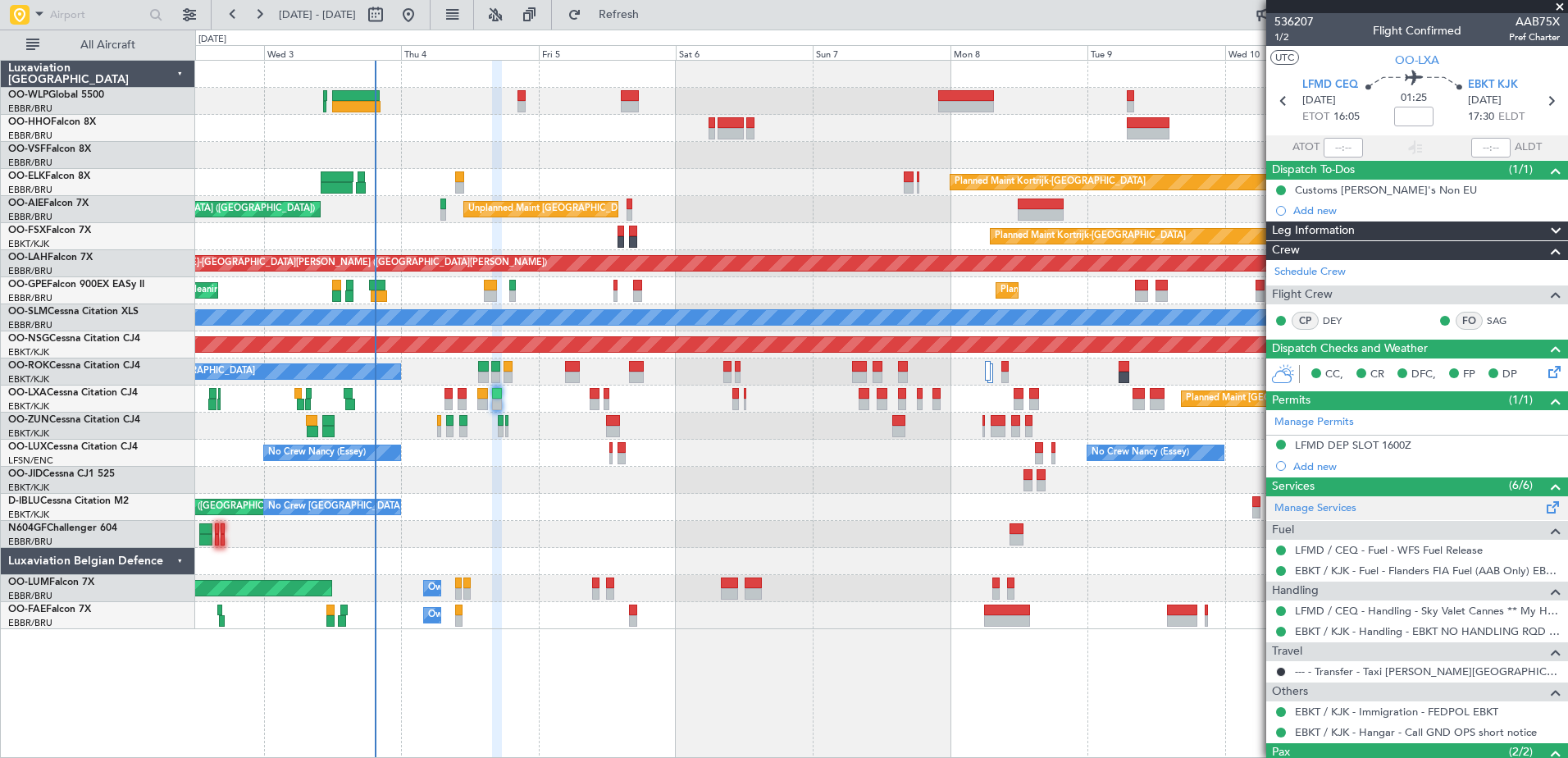
scroll to position [105, 0]
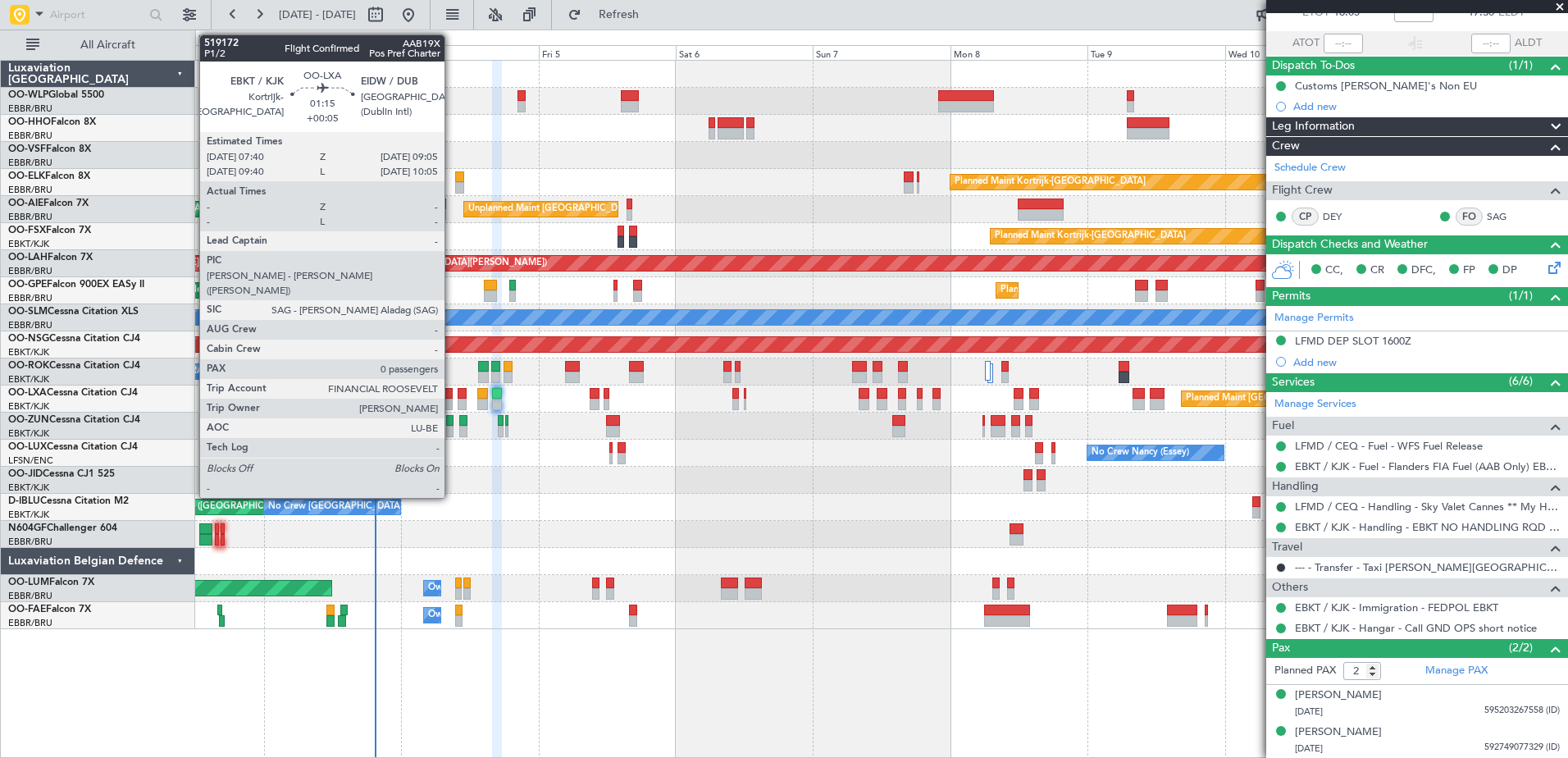
click at [452, 404] on div at bounding box center [448, 404] width 8 height 11
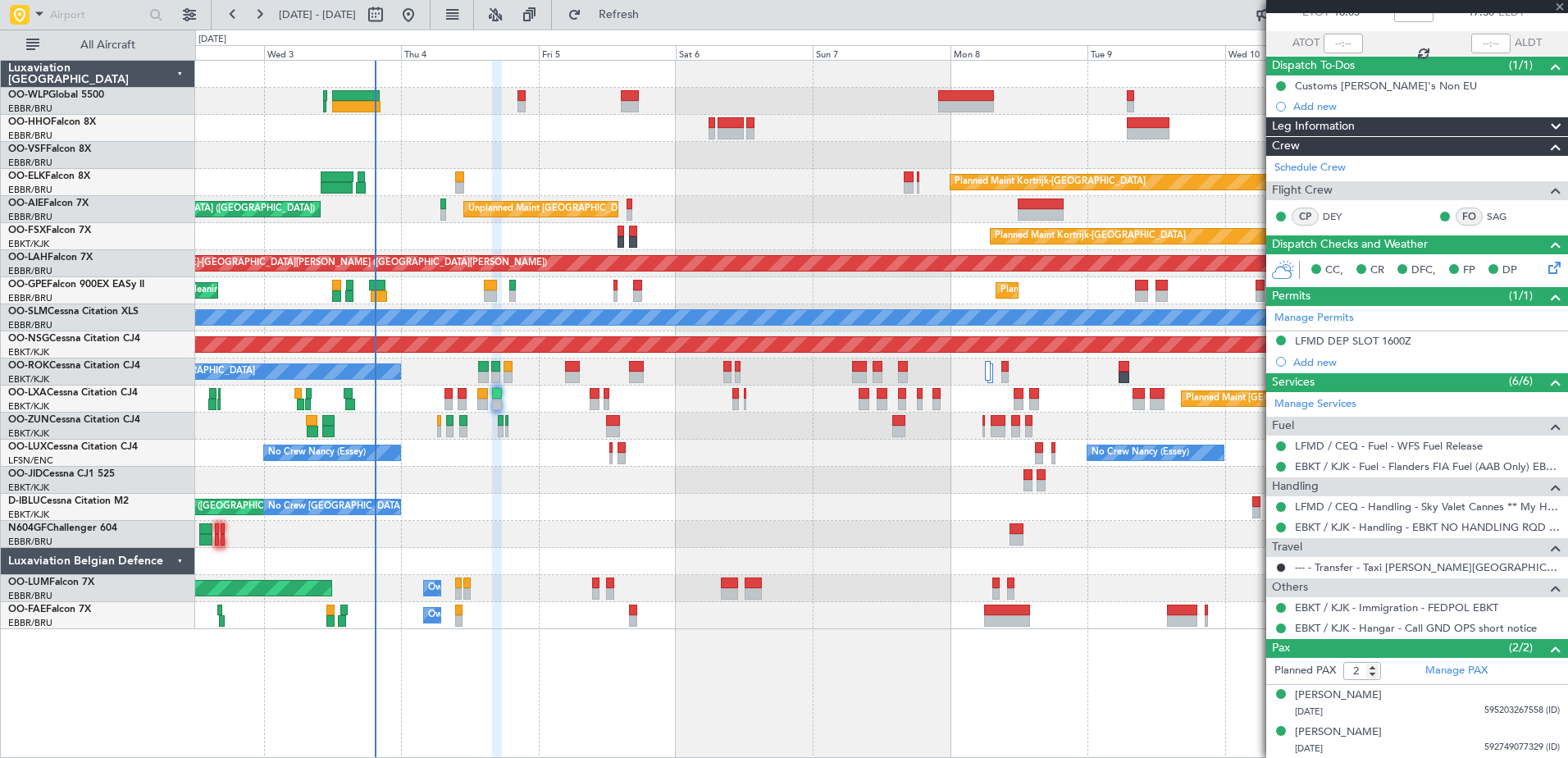
type input "+00:05"
type input "0"
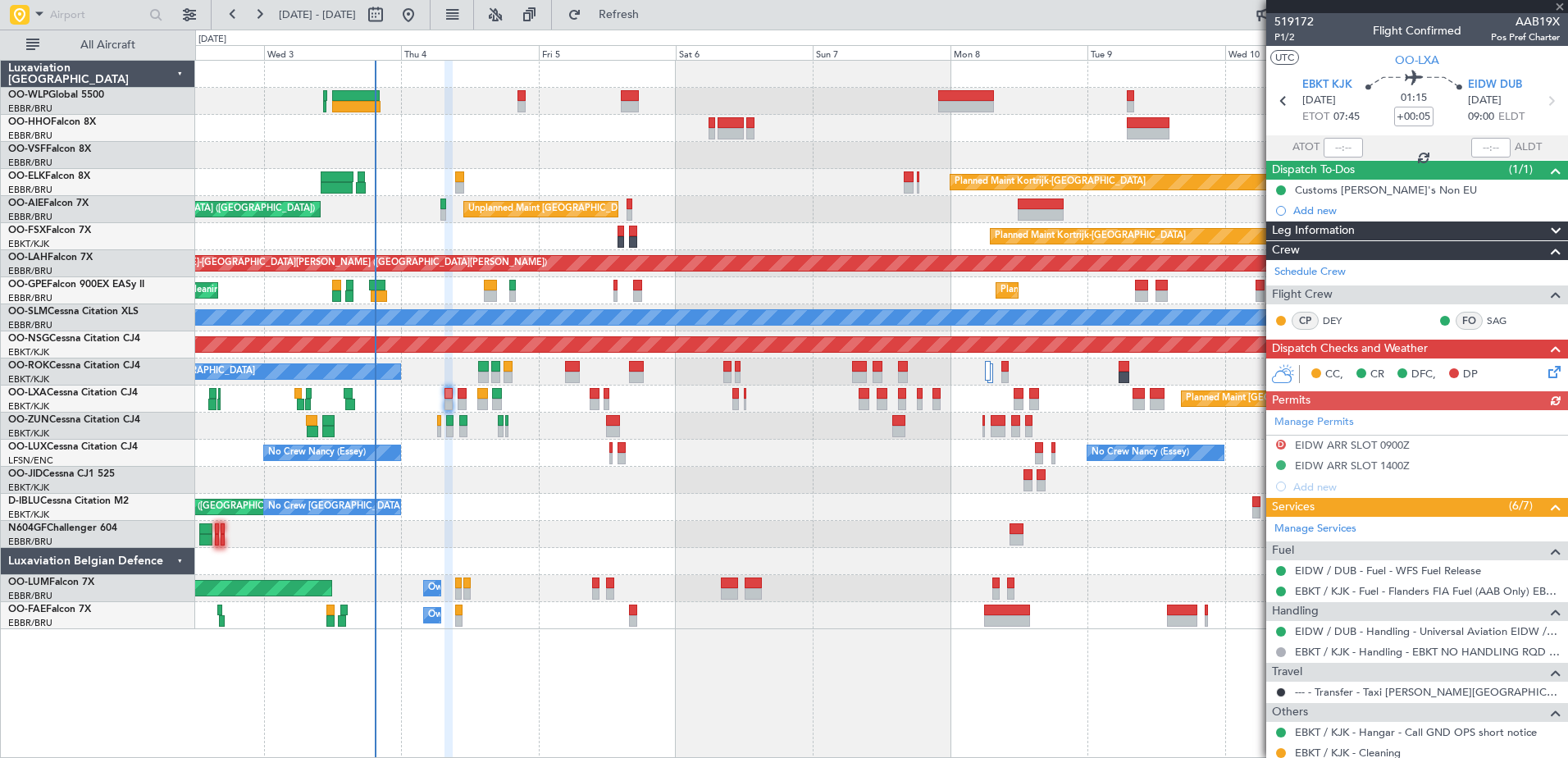
scroll to position [92, 0]
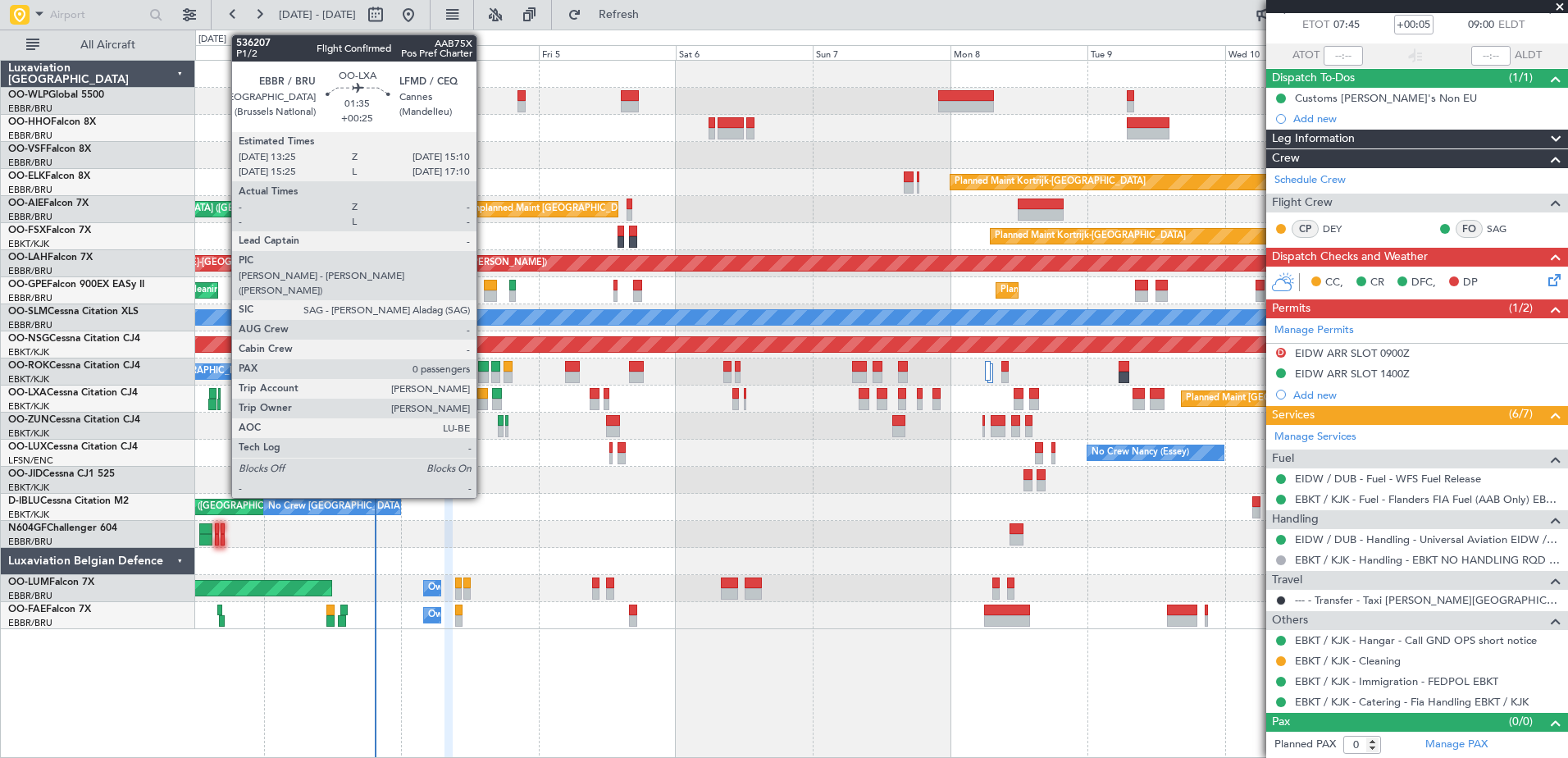
click at [484, 402] on div at bounding box center [483, 404] width 11 height 11
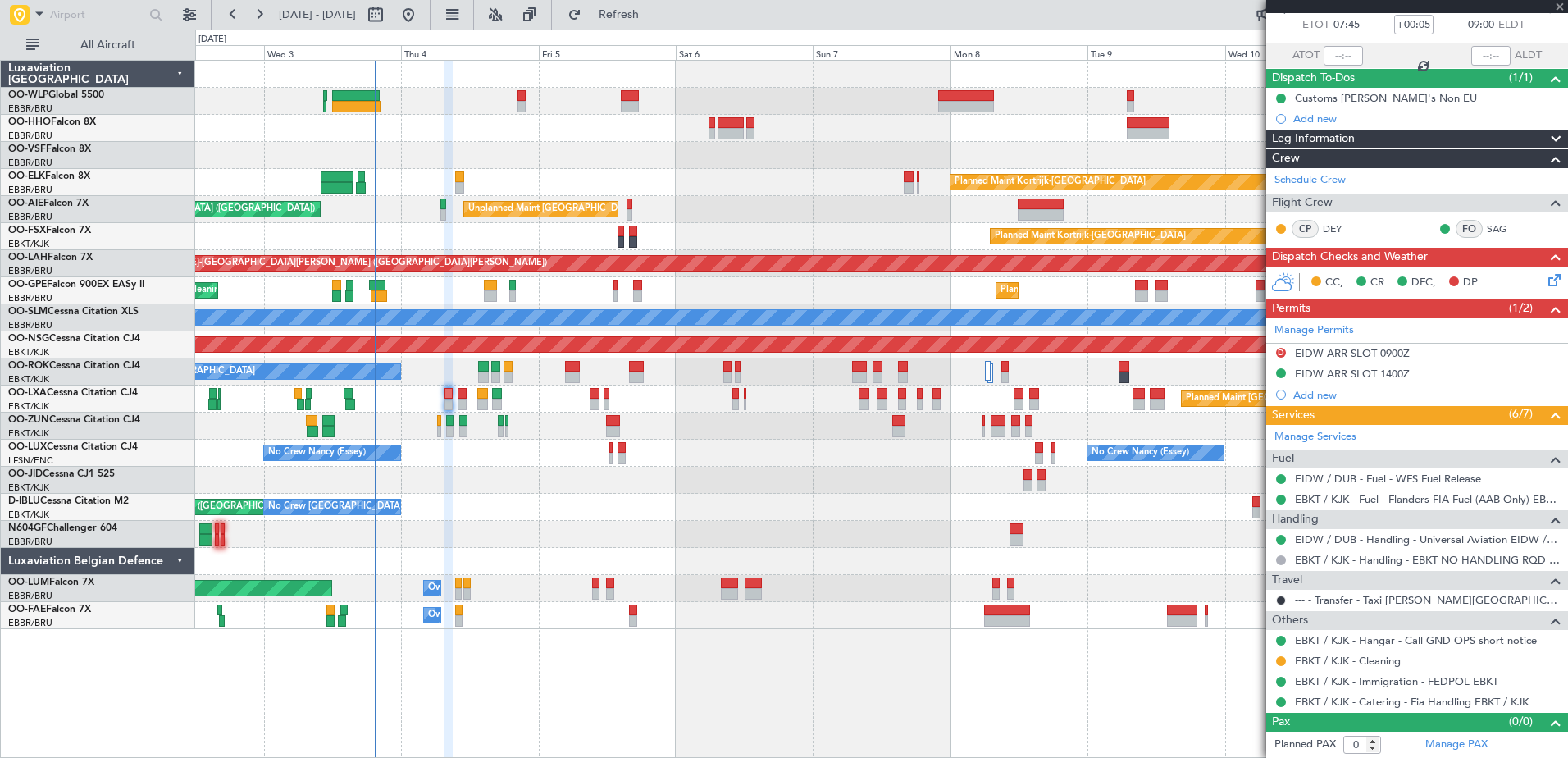
type input "+00:25"
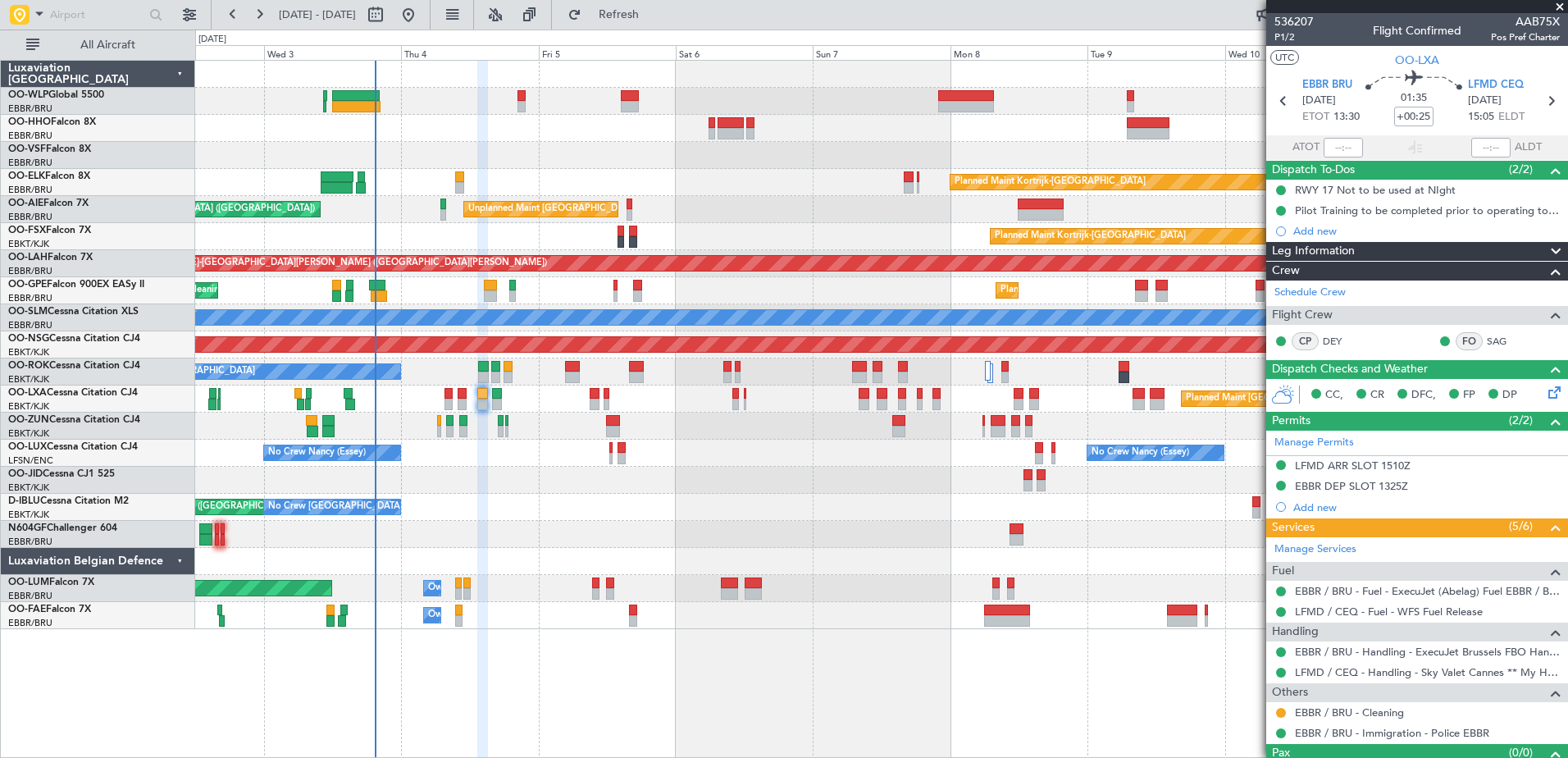
scroll to position [31, 0]
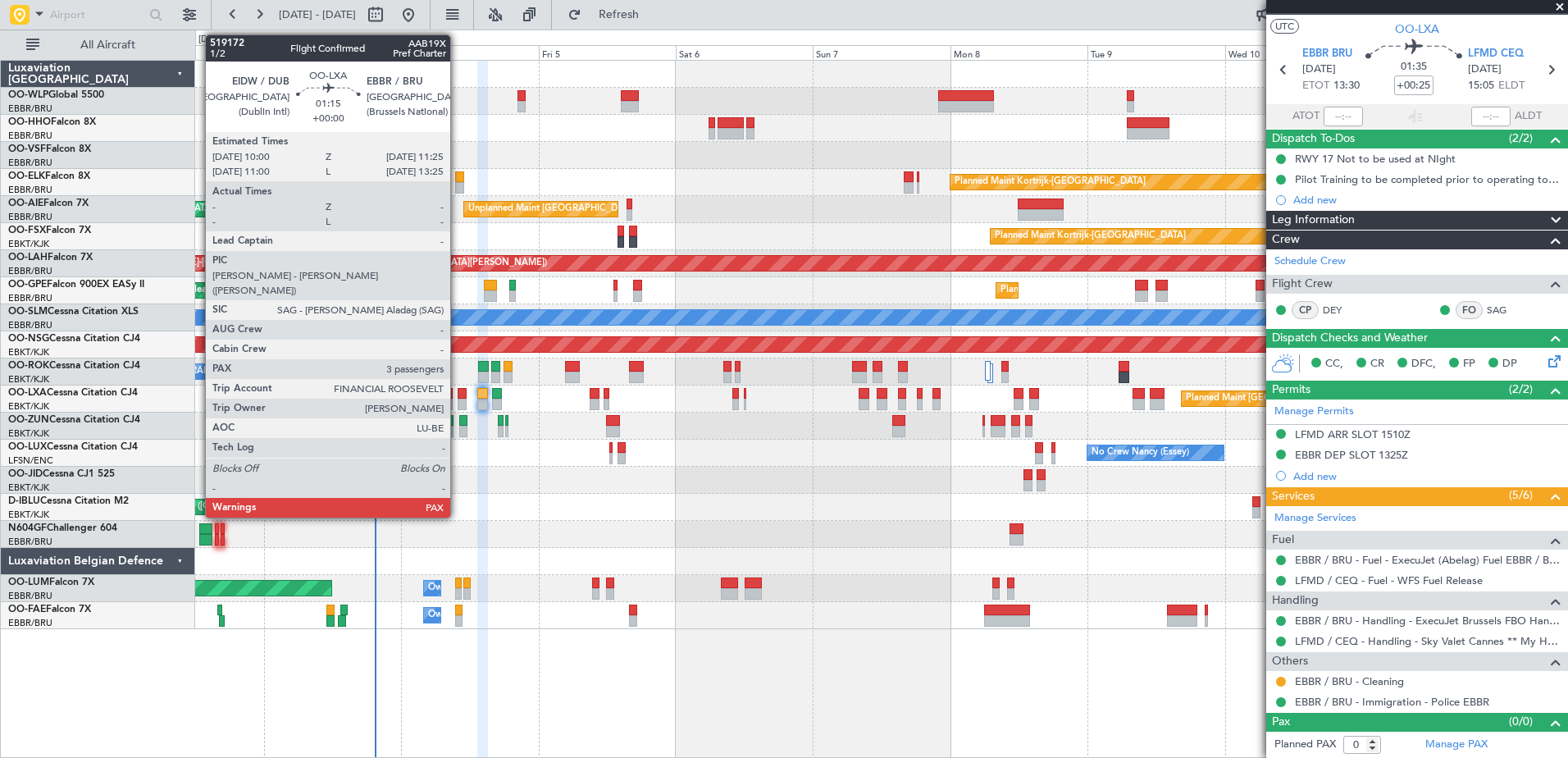
click at [457, 403] on div at bounding box center [461, 404] width 8 height 11
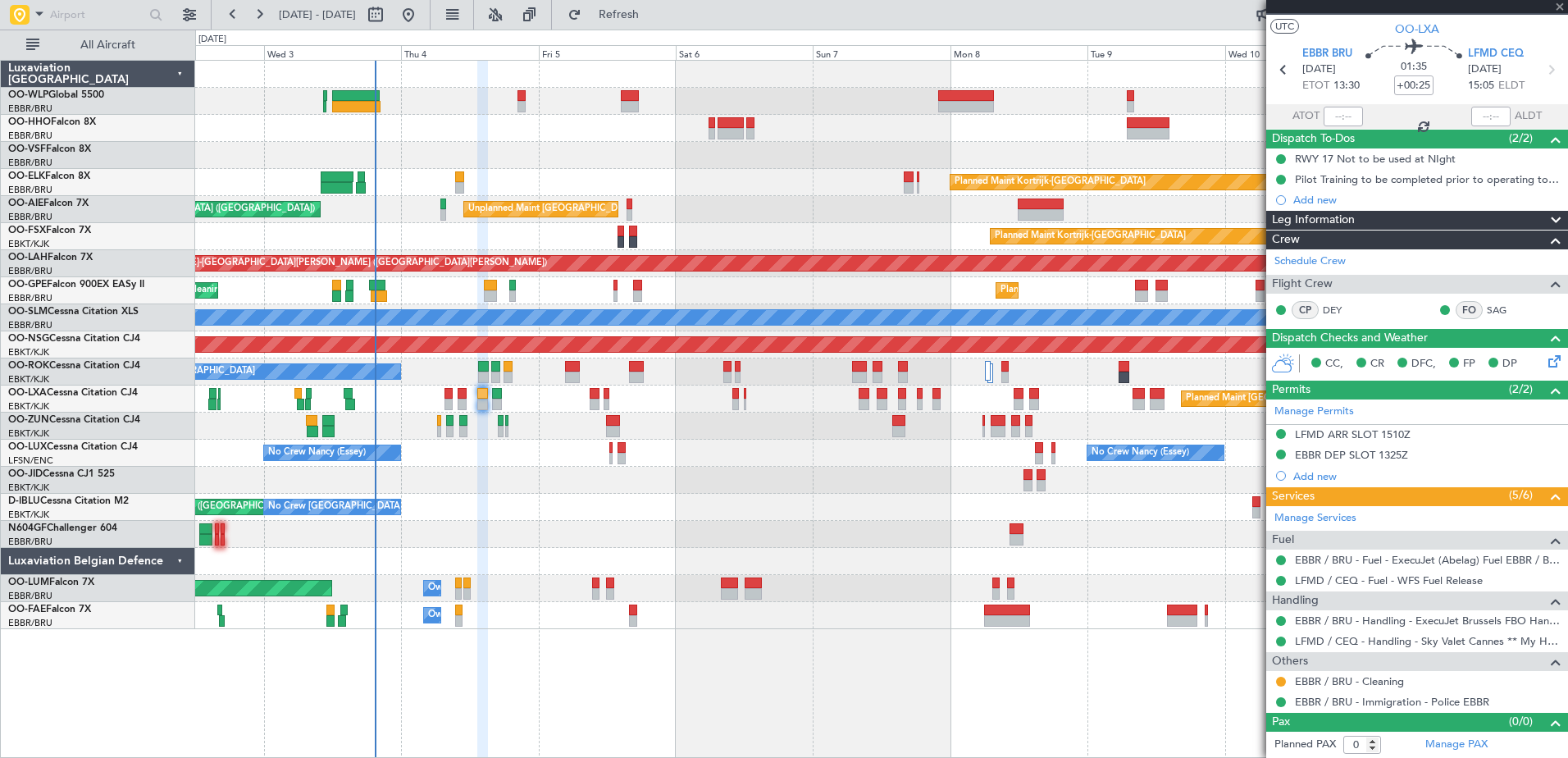
type input "3"
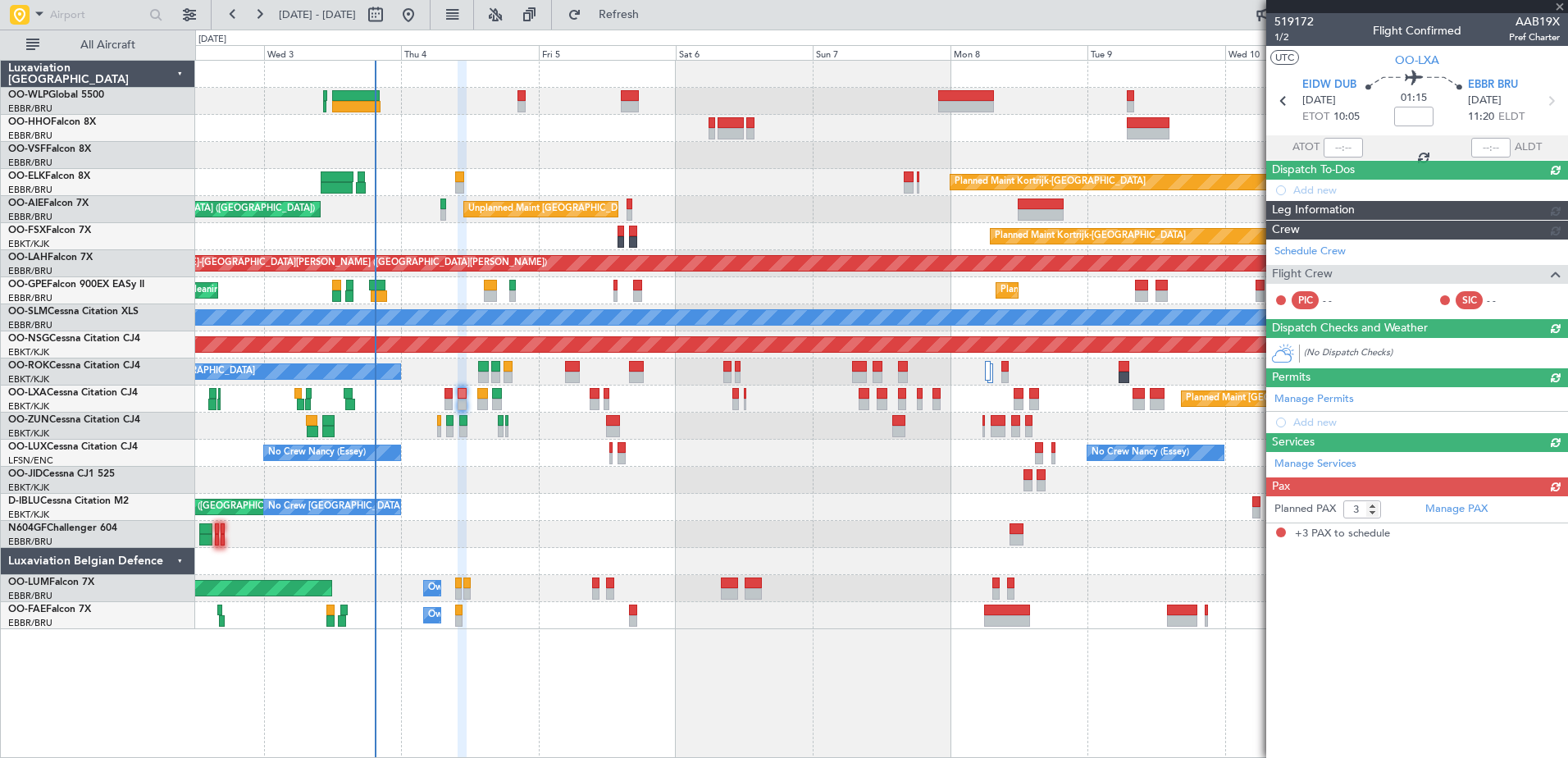
scroll to position [0, 0]
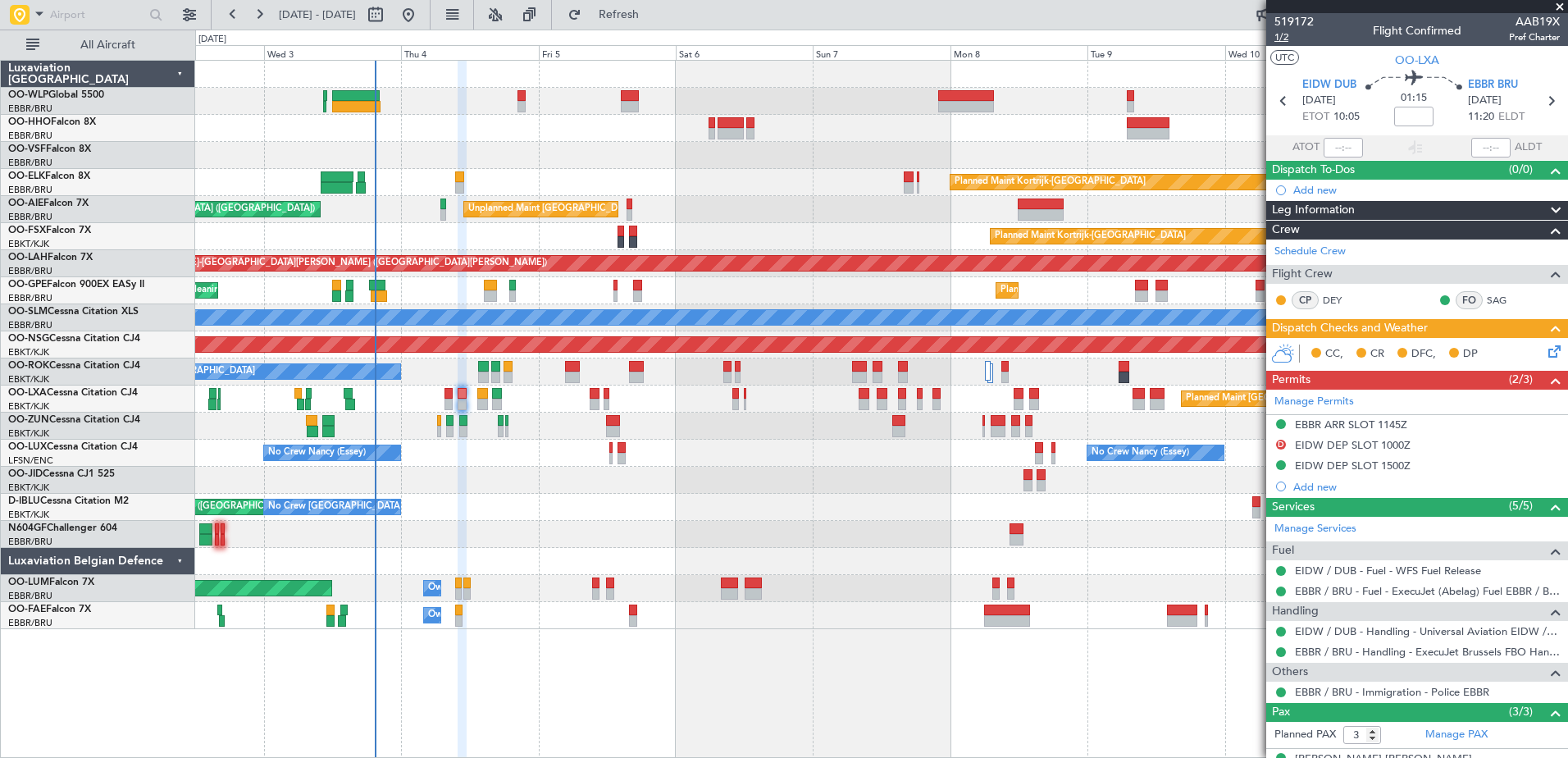
click at [1278, 40] on span "1/2" at bounding box center [1294, 38] width 40 height 14
click at [1277, 694] on button at bounding box center [1280, 692] width 10 height 10
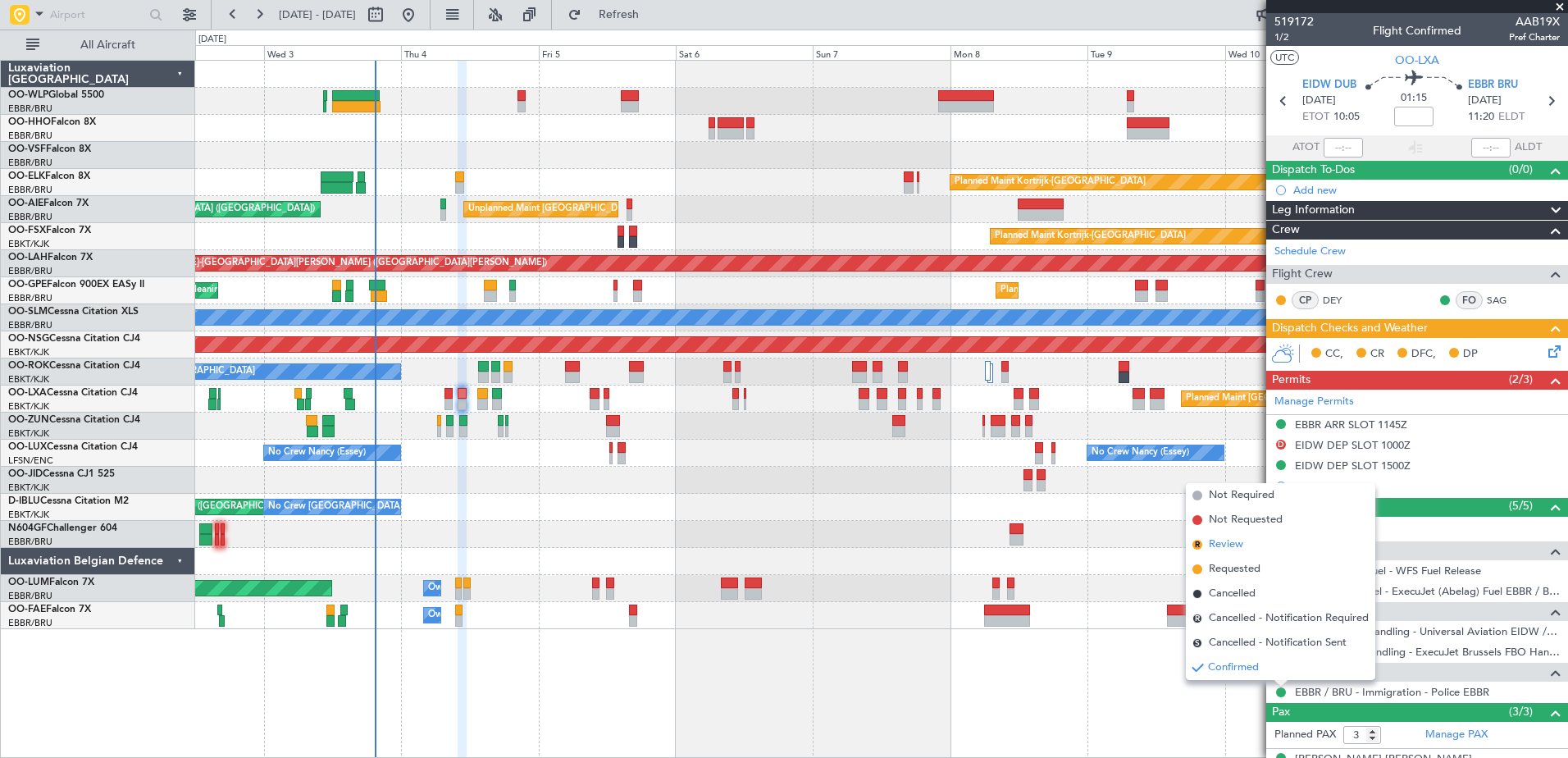
click at [1227, 550] on span "Review" at bounding box center [1226, 545] width 34 height 17
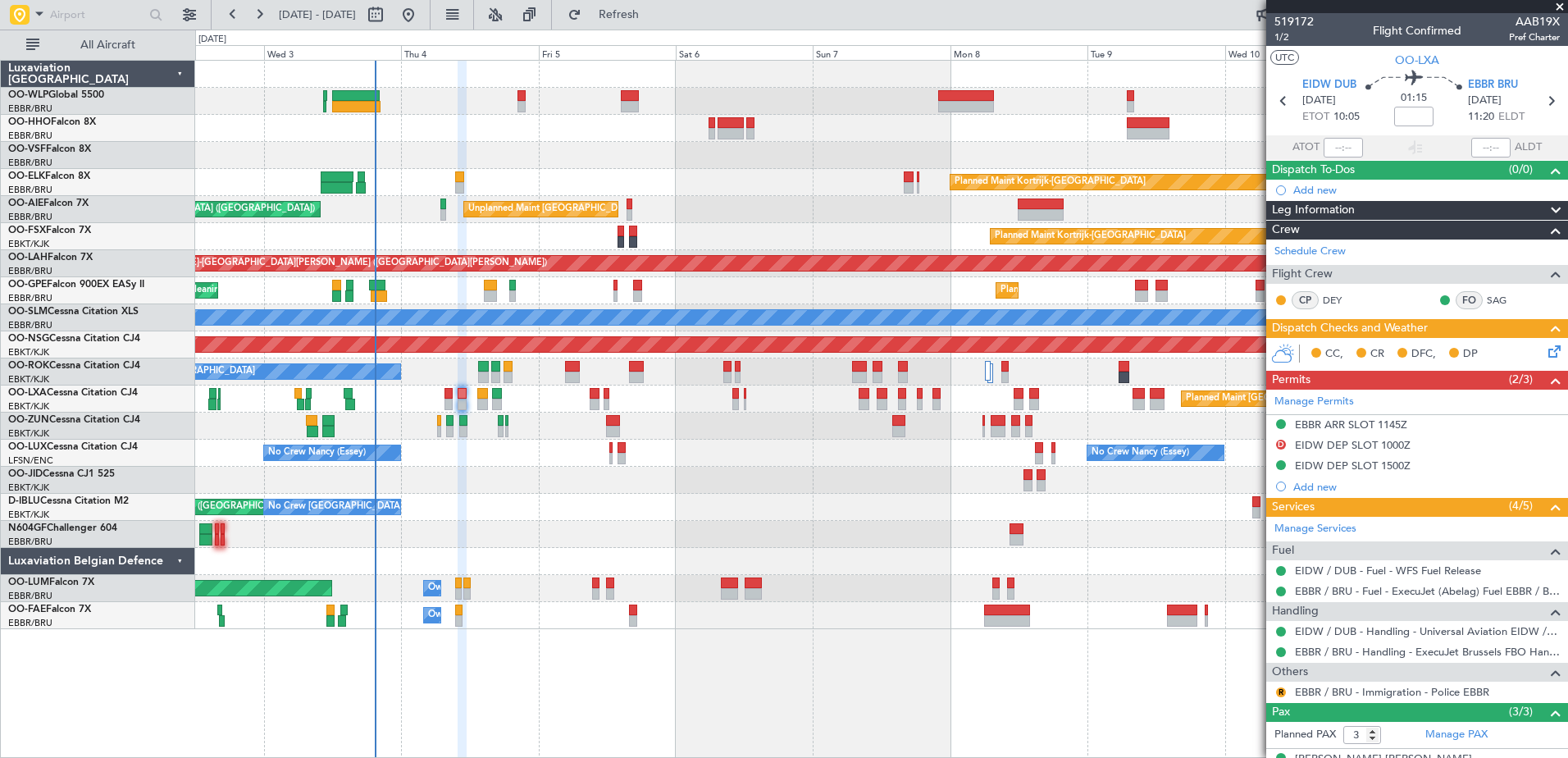
click at [1545, 353] on icon at bounding box center [1551, 349] width 13 height 13
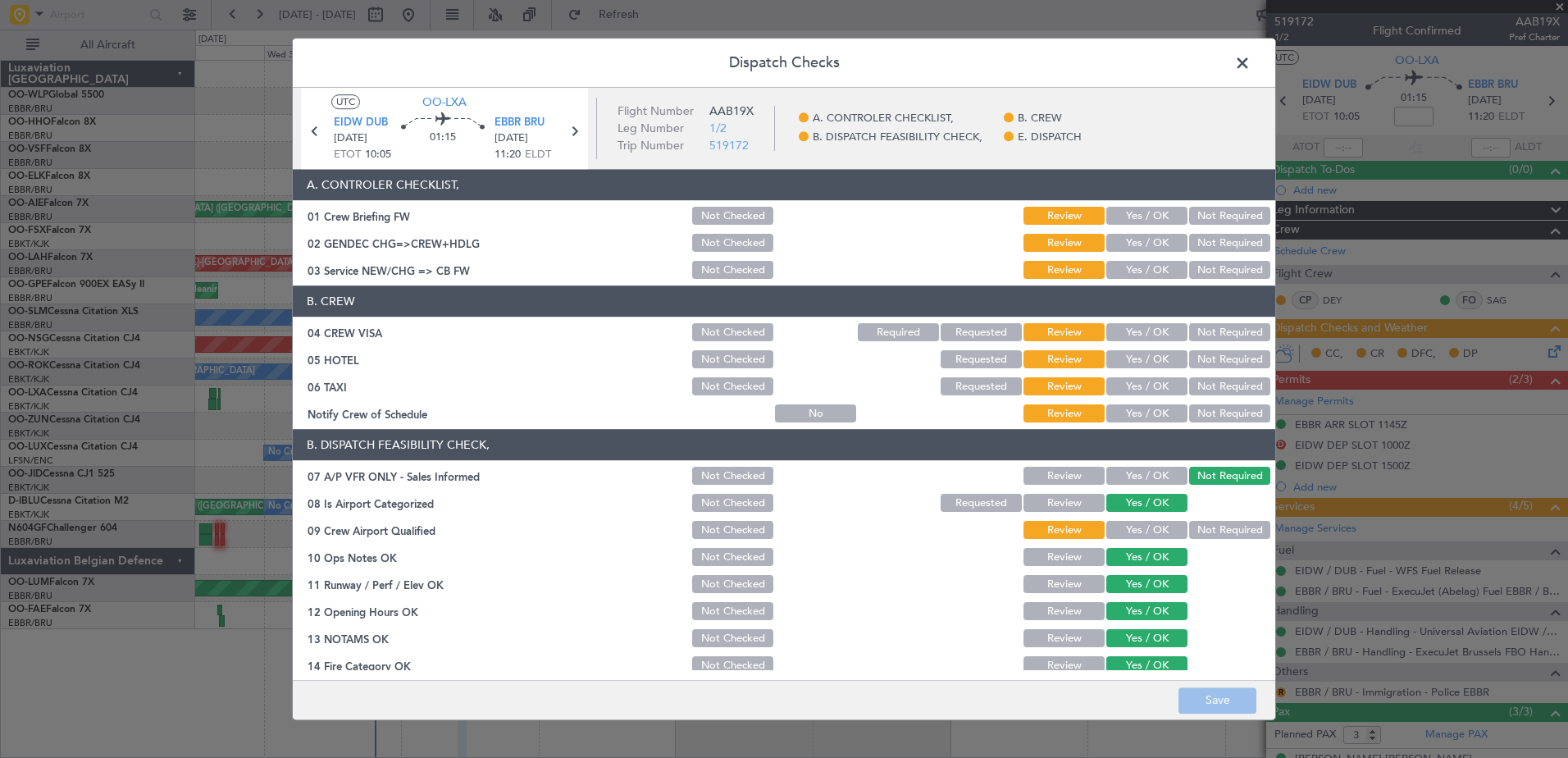
click at [1147, 268] on button "Yes / OK" at bounding box center [1147, 271] width 81 height 18
click at [1154, 248] on button "Yes / OK" at bounding box center [1147, 243] width 81 height 18
click at [1226, 335] on button "Not Required" at bounding box center [1229, 333] width 81 height 18
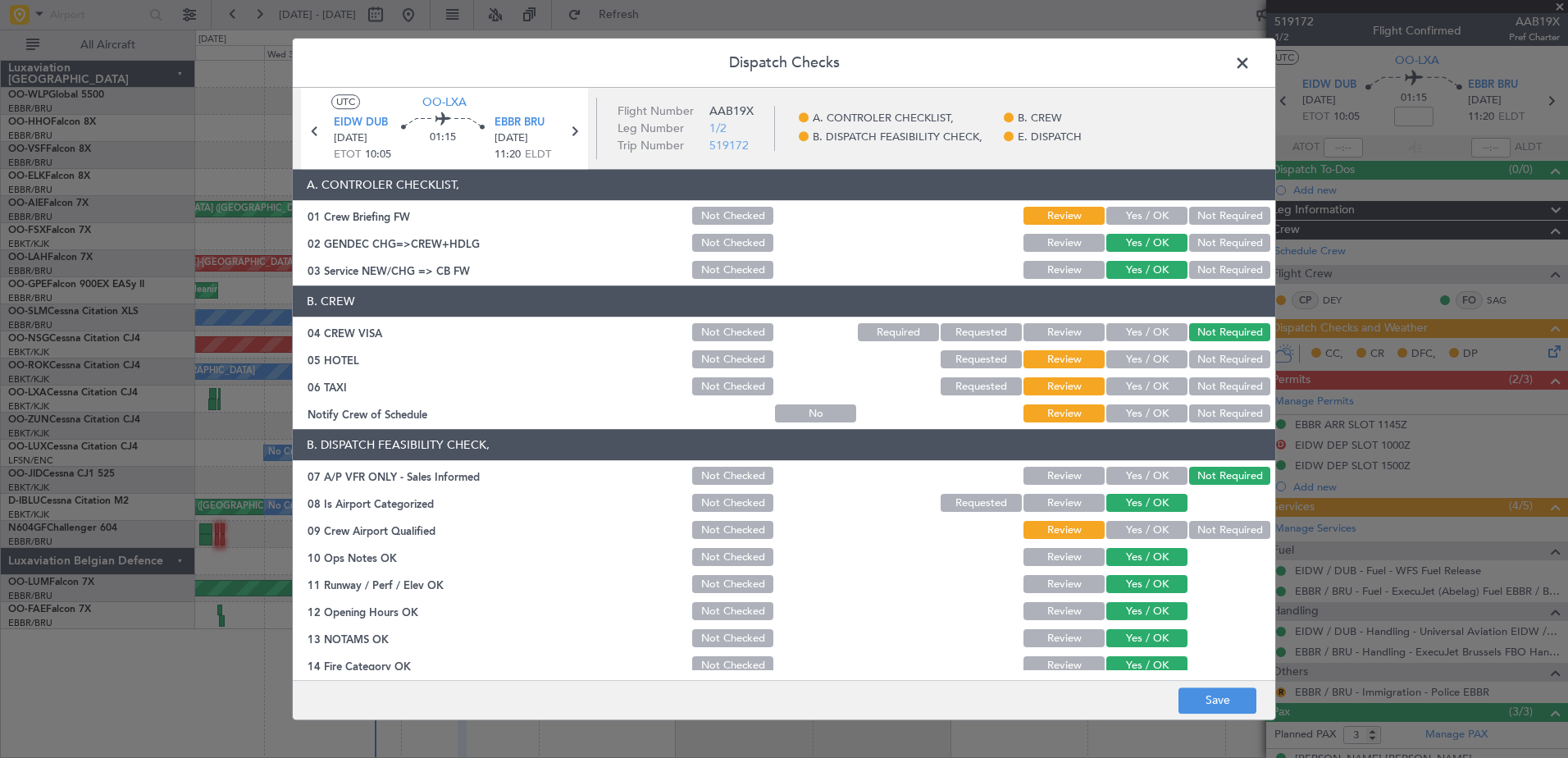
click at [1219, 369] on div "Not Required" at bounding box center [1228, 360] width 83 height 23
click at [1218, 392] on button "Not Required" at bounding box center [1229, 387] width 81 height 18
click at [1215, 407] on button "Not Required" at bounding box center [1229, 414] width 81 height 18
click at [1220, 362] on button "Not Required" at bounding box center [1229, 360] width 81 height 18
click at [1190, 523] on button "Not Required" at bounding box center [1229, 531] width 81 height 18
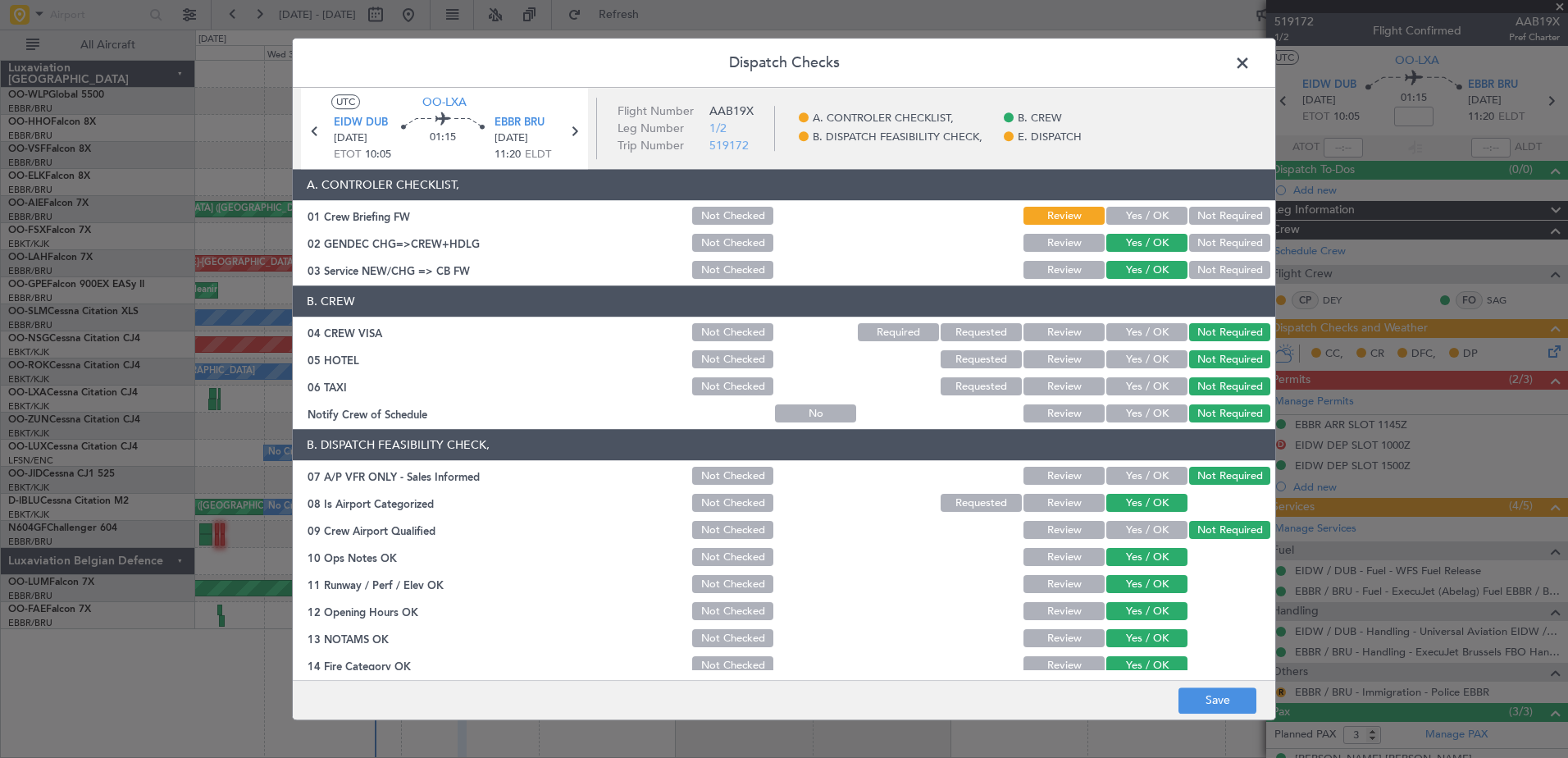
scroll to position [263, 0]
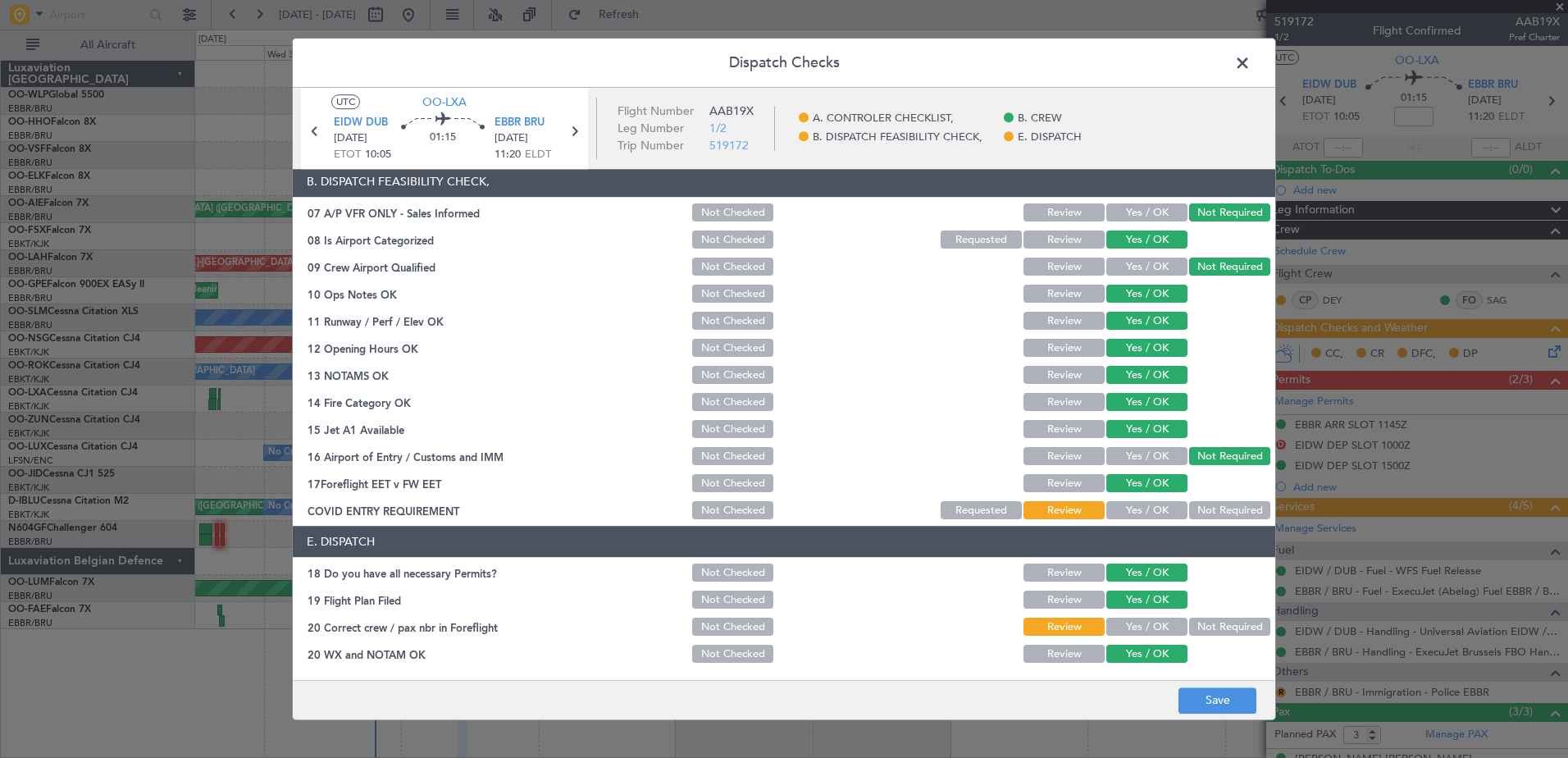
click at [1200, 508] on button "Not Required" at bounding box center [1229, 511] width 81 height 18
click at [1248, 701] on button "Save" at bounding box center [1217, 701] width 78 height 26
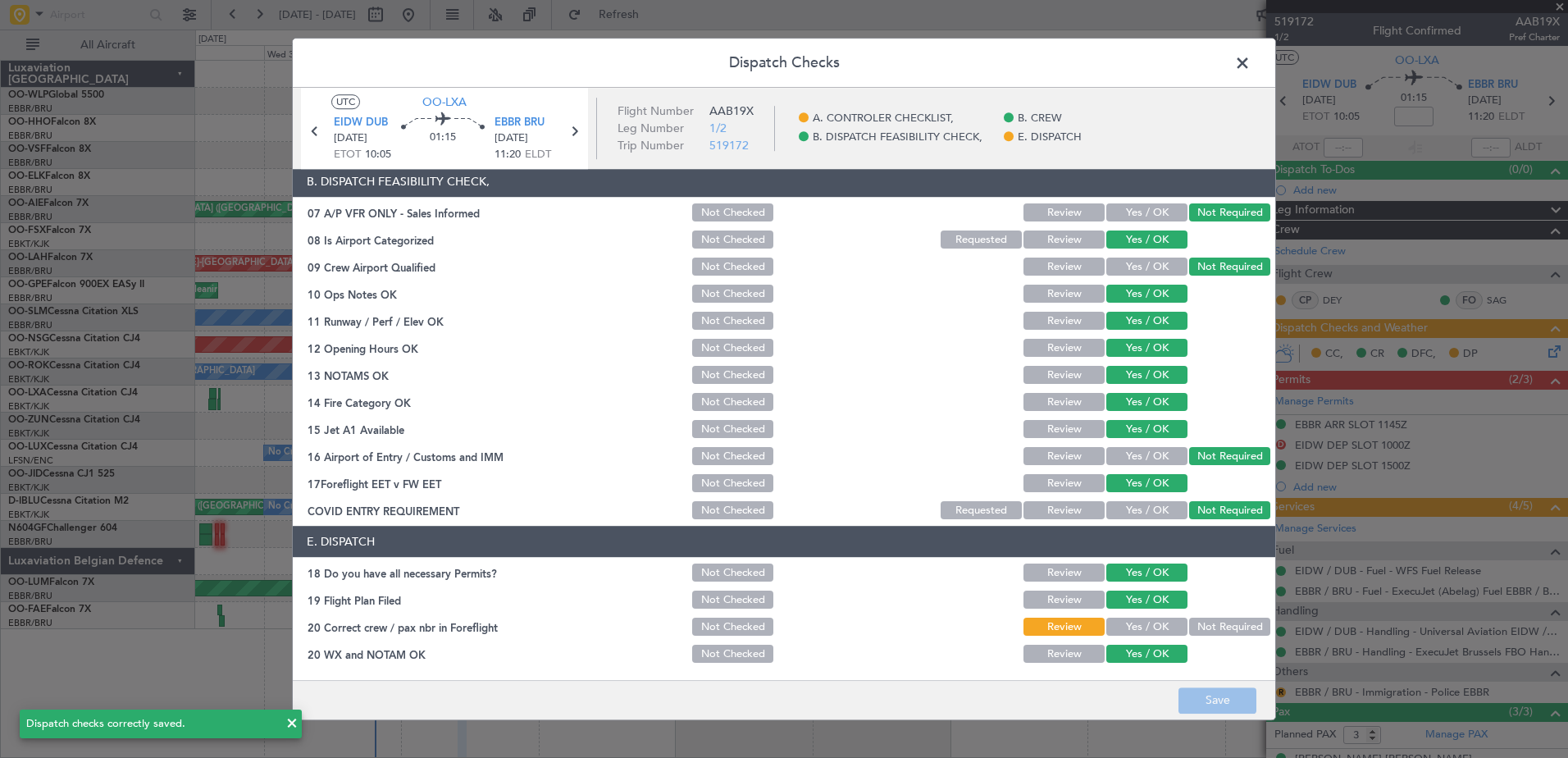
click at [1250, 66] on span at bounding box center [1250, 67] width 0 height 32
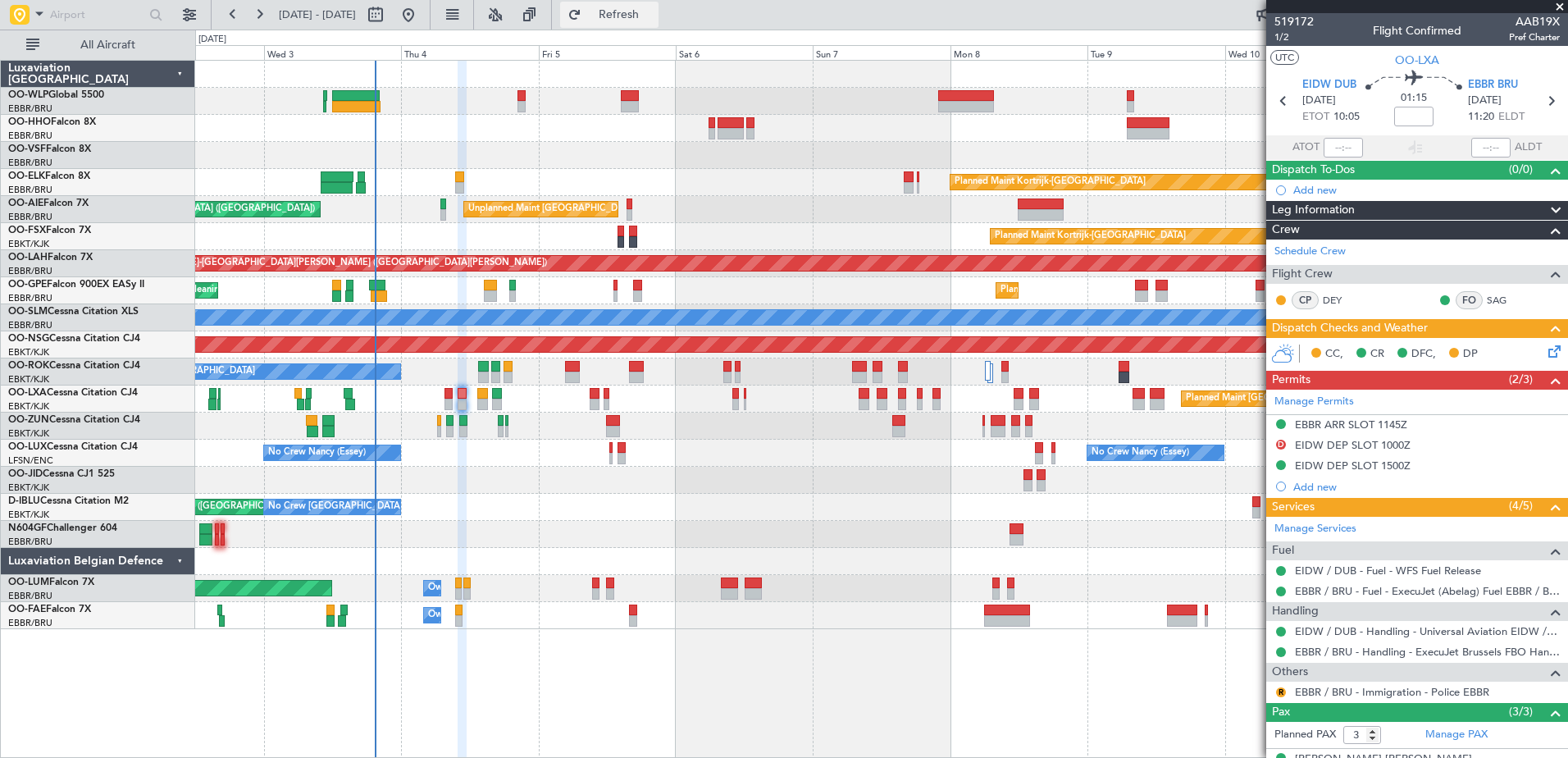
click at [632, 17] on button "Refresh" at bounding box center [609, 15] width 98 height 26
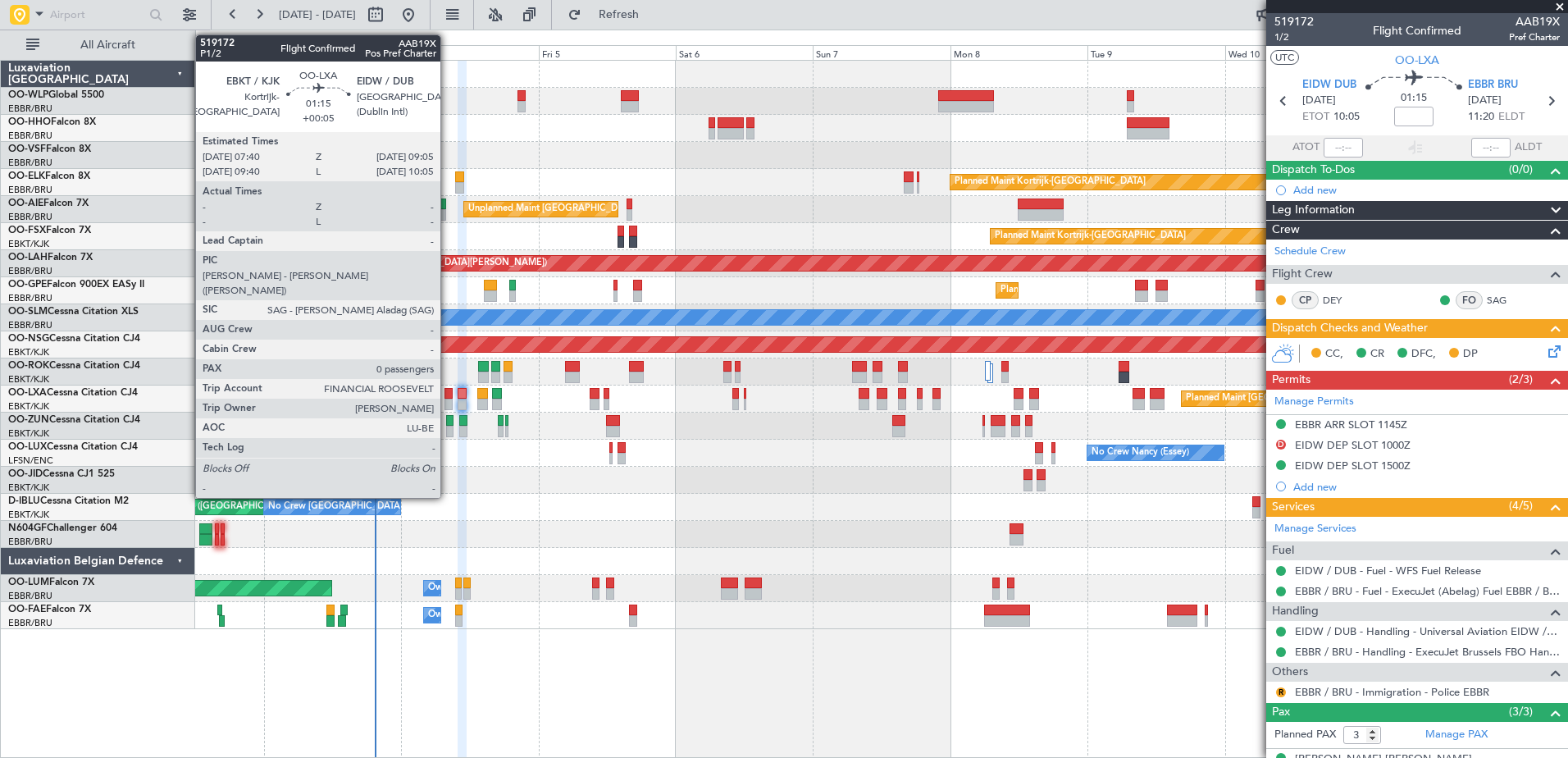
click at [448, 401] on div at bounding box center [448, 404] width 8 height 11
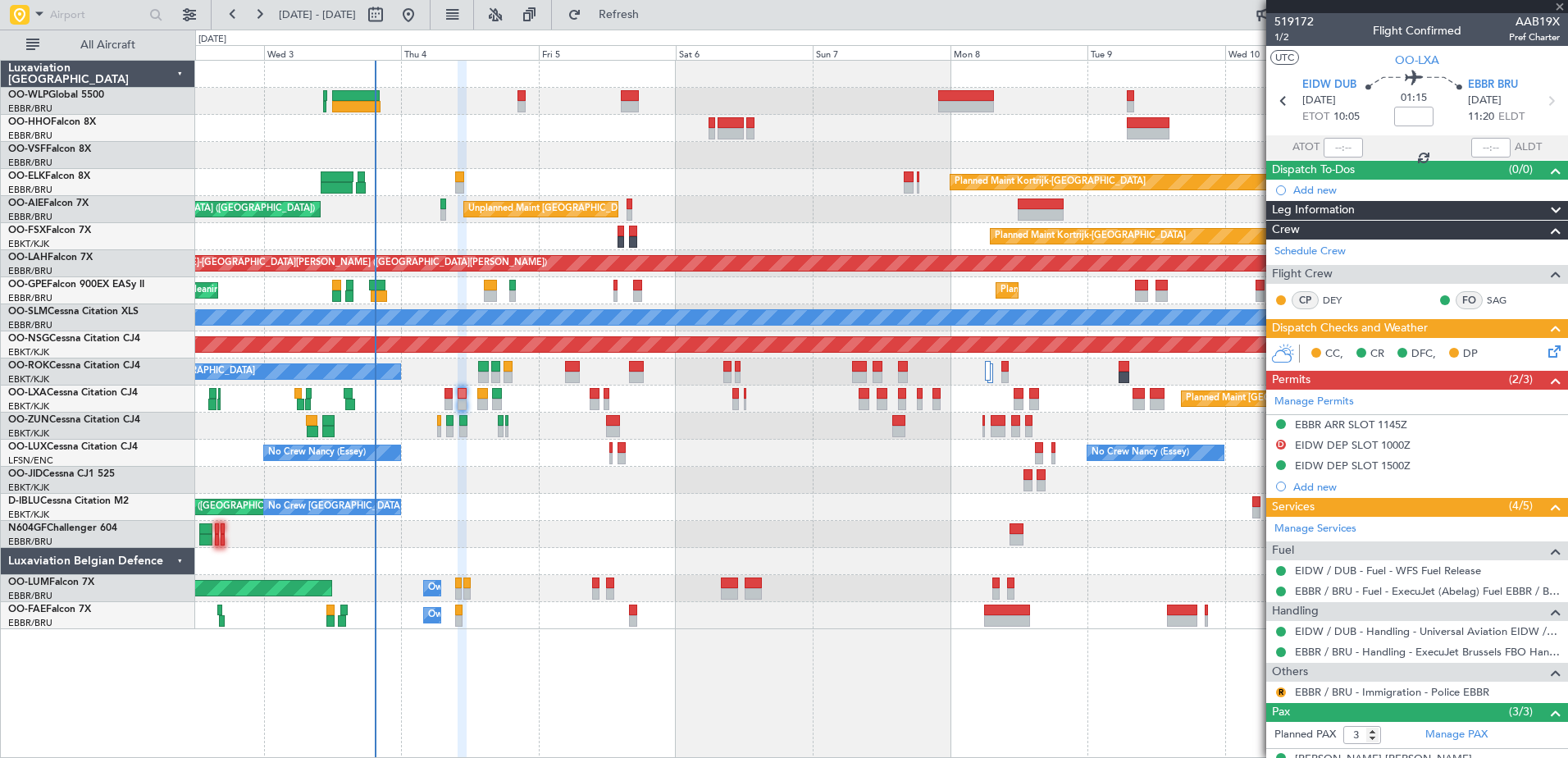
type input "+00:05"
type input "0"
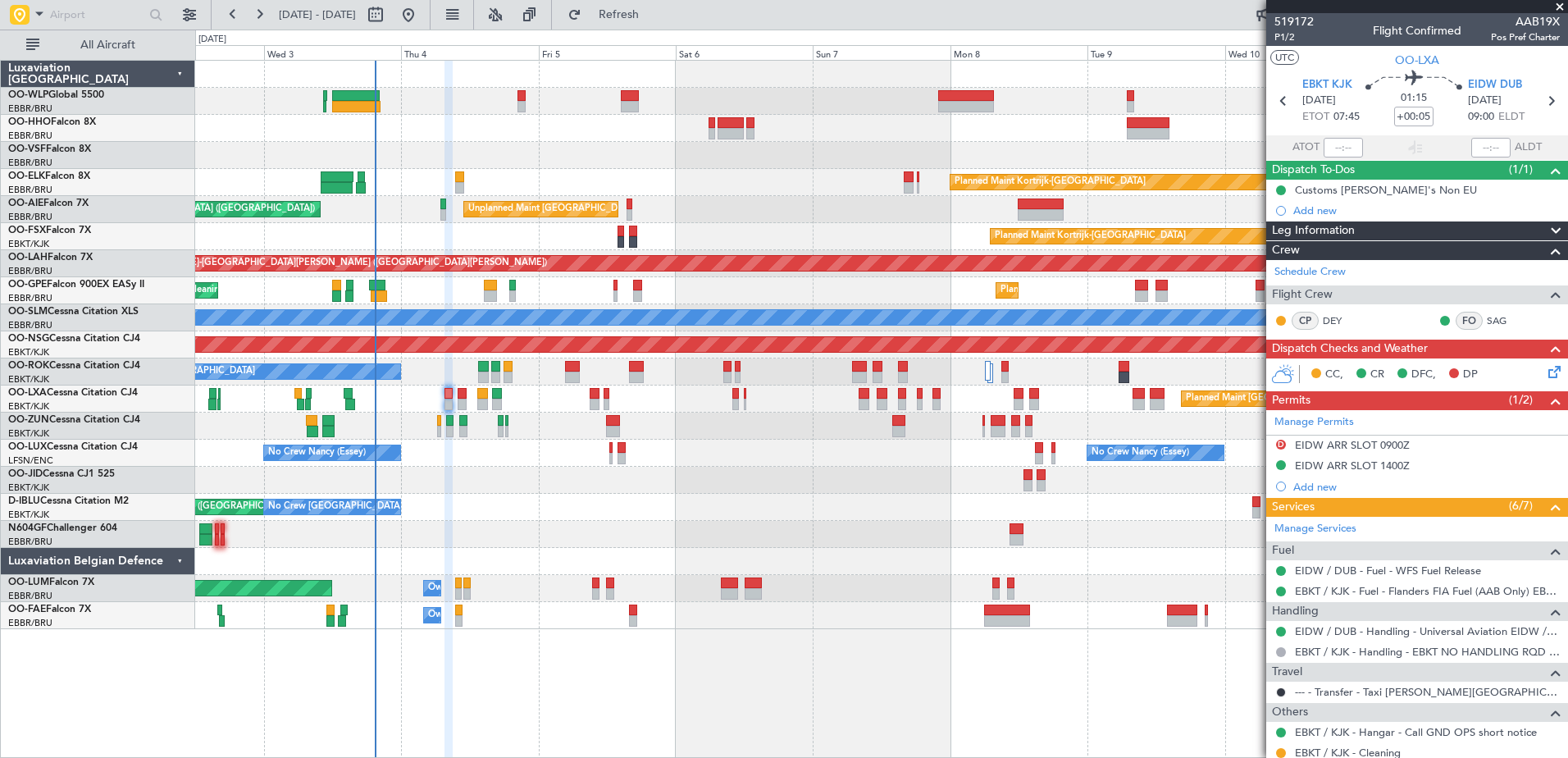
click at [1545, 370] on icon at bounding box center [1551, 369] width 13 height 13
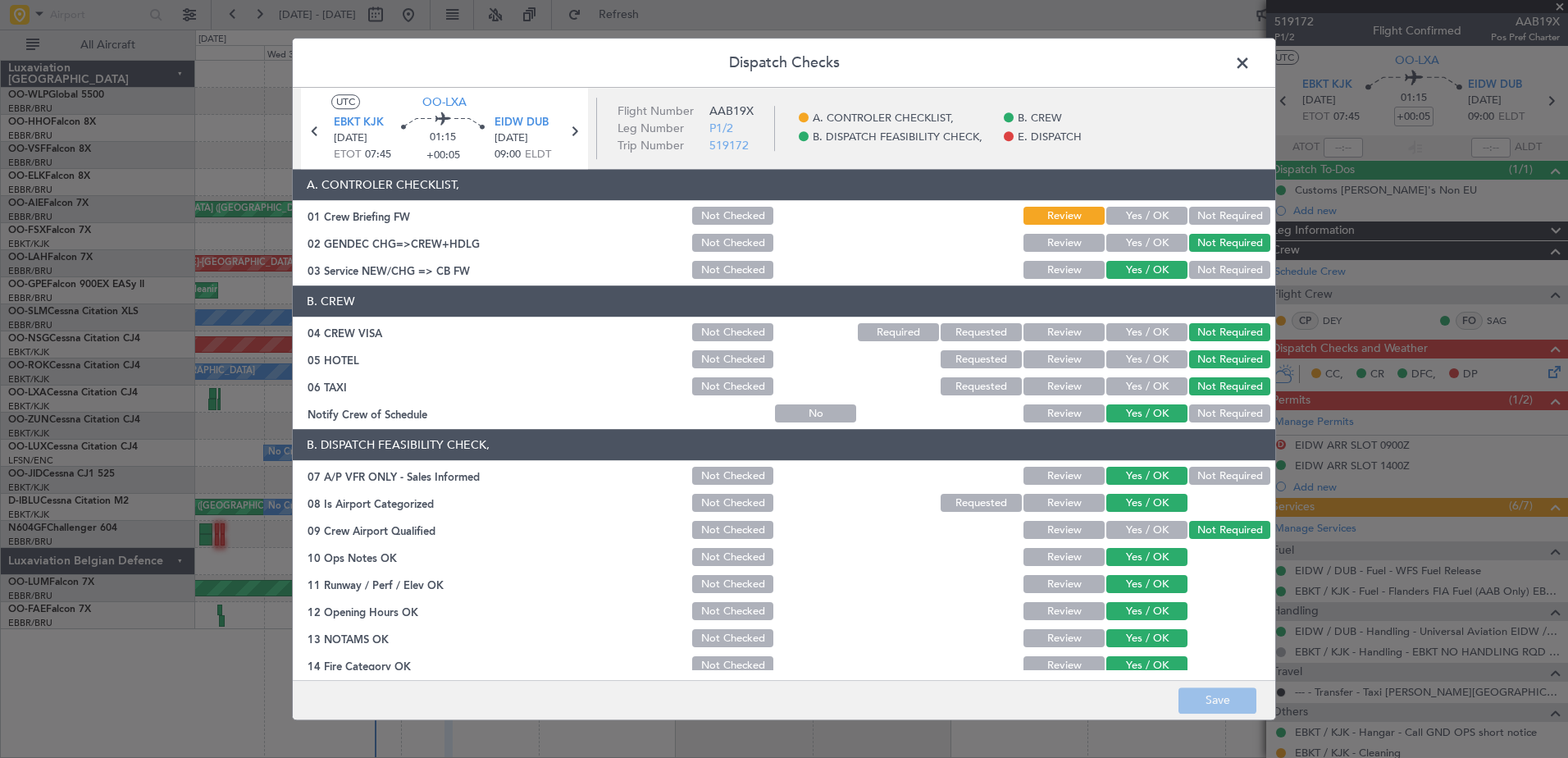
click at [1120, 242] on button "Yes / OK" at bounding box center [1147, 243] width 81 height 18
click at [1229, 700] on button "Save" at bounding box center [1217, 701] width 78 height 26
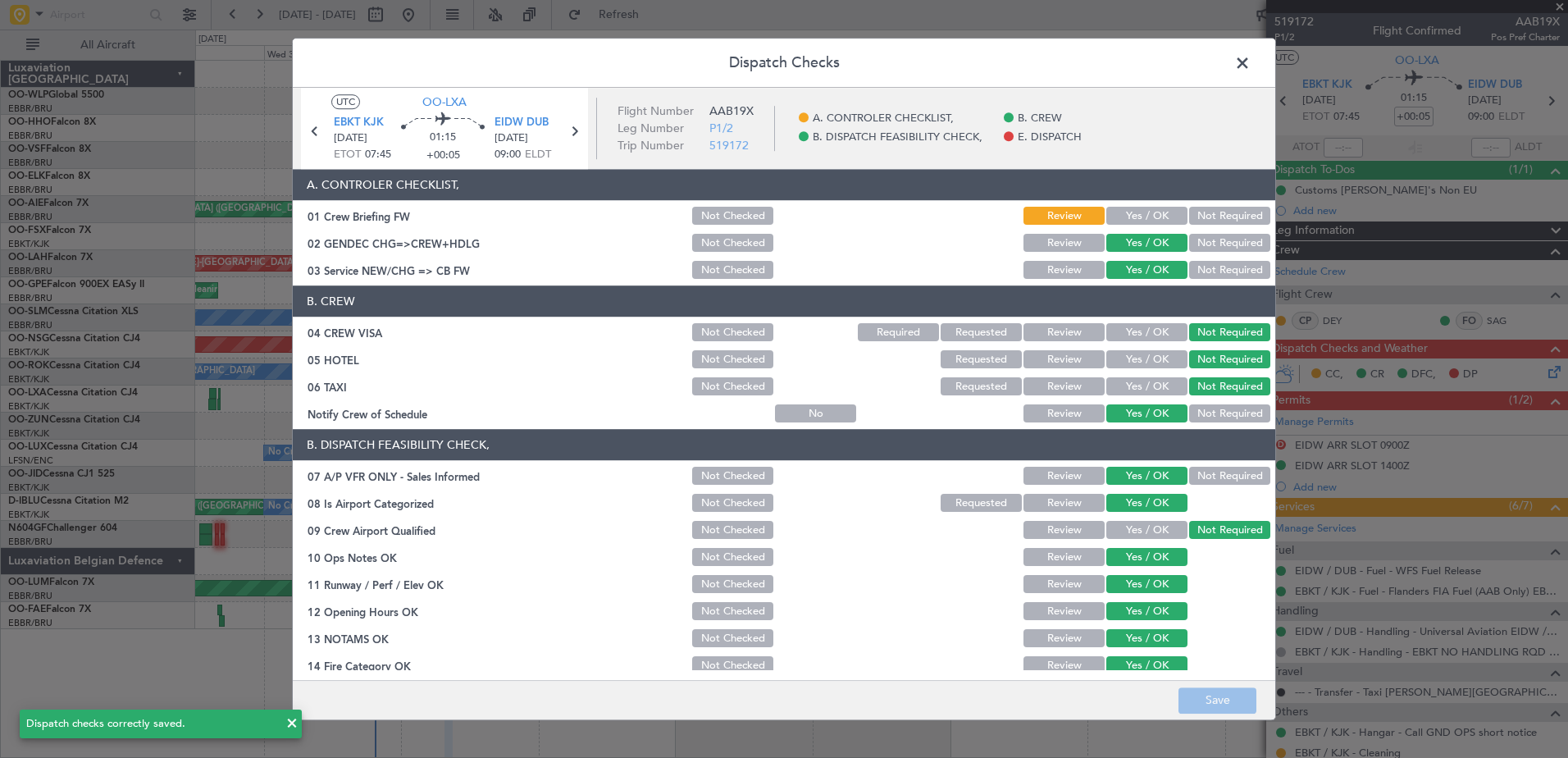
click at [1250, 56] on span at bounding box center [1250, 67] width 0 height 32
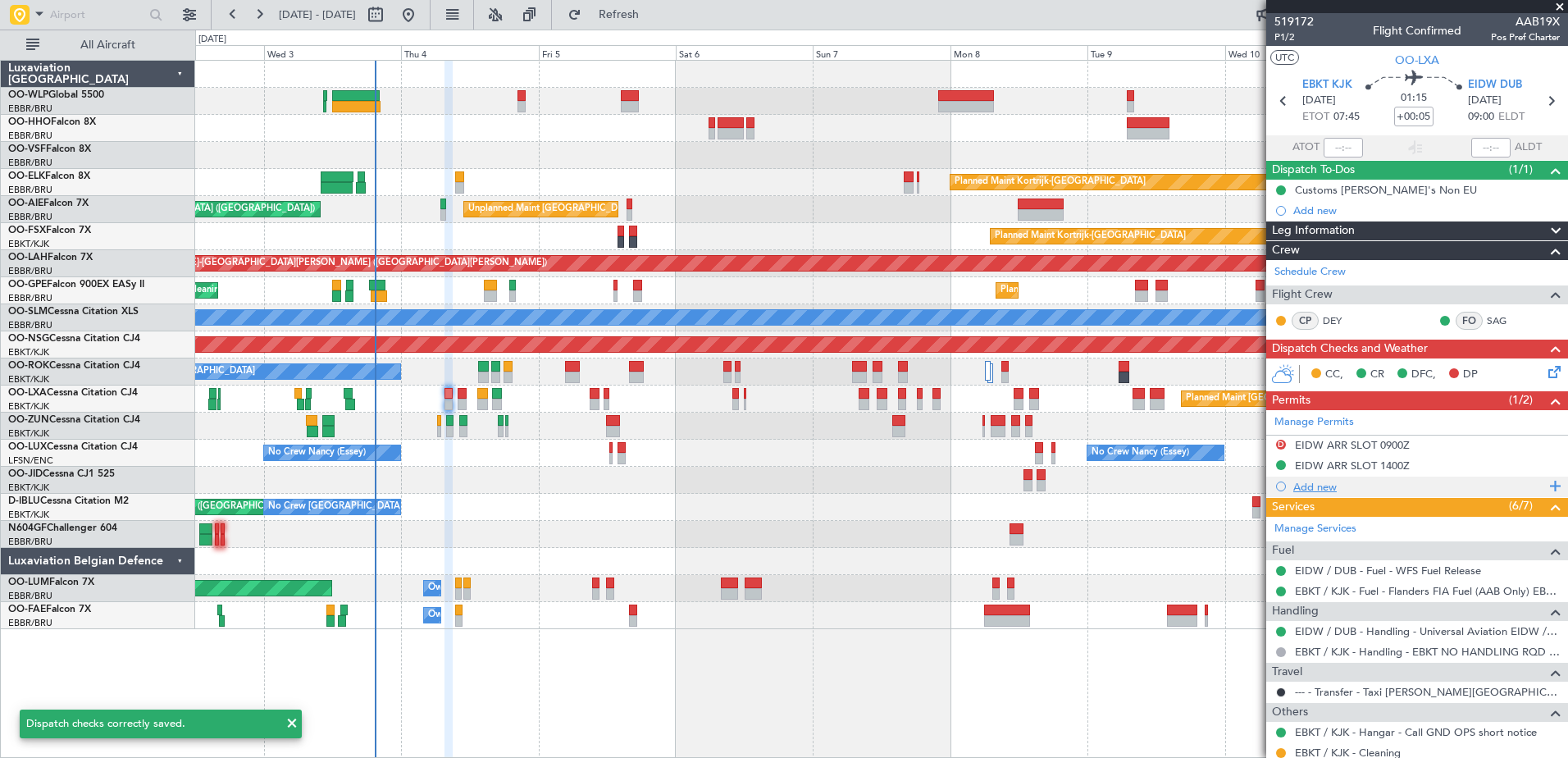
scroll to position [92, 0]
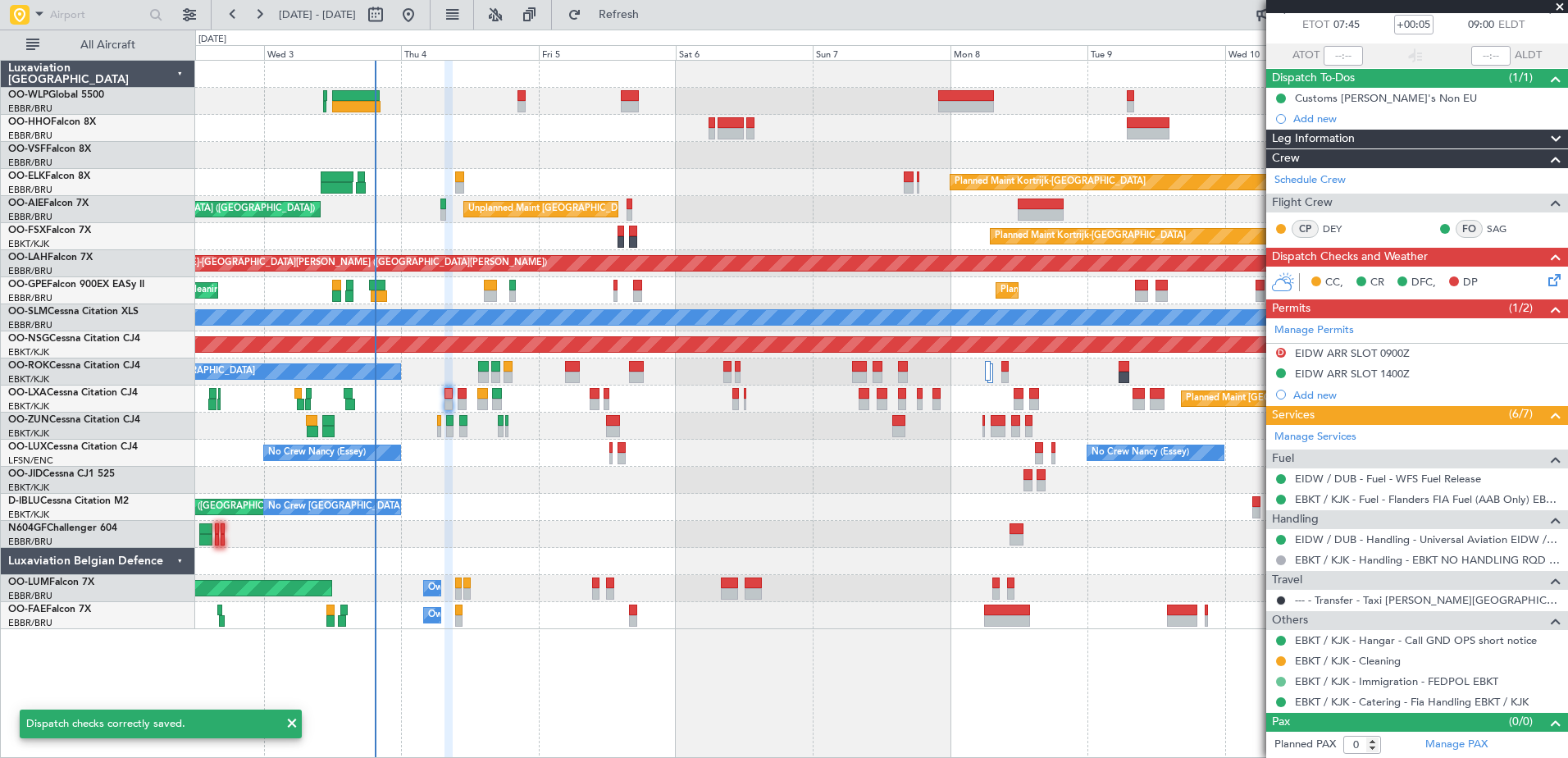
click at [1277, 678] on button at bounding box center [1280, 682] width 10 height 10
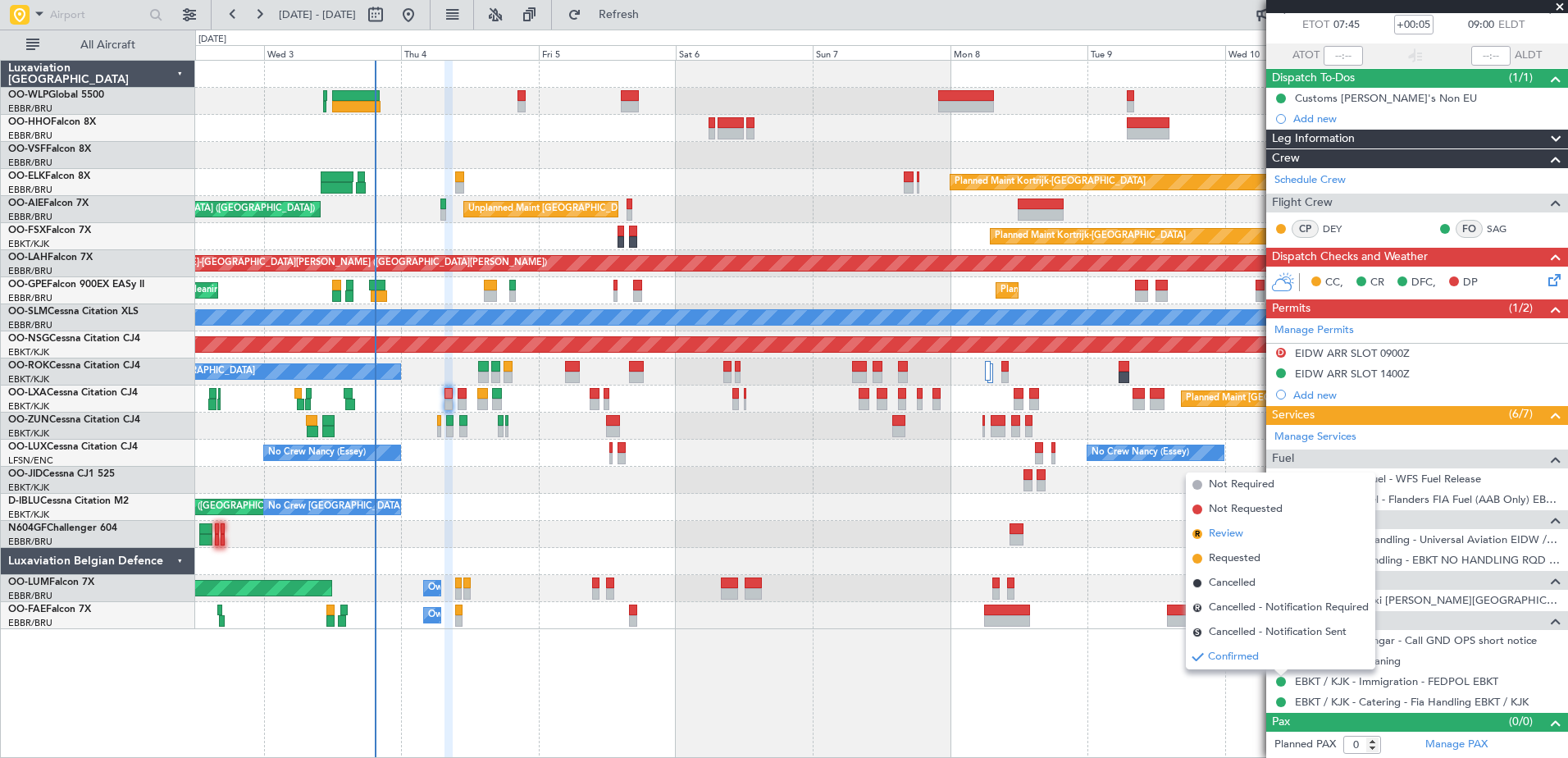
click at [1223, 539] on span "Review" at bounding box center [1226, 534] width 34 height 17
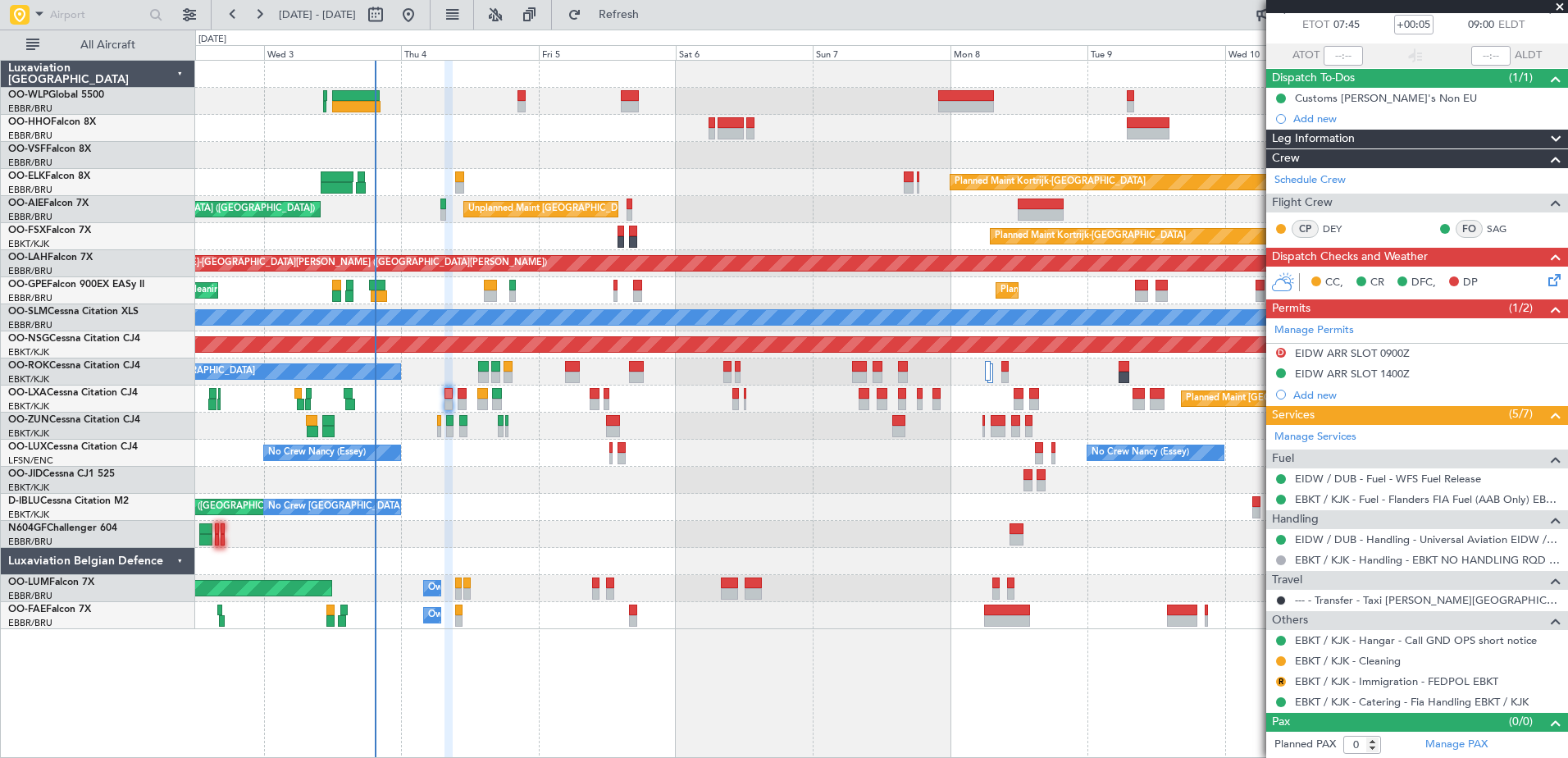
scroll to position [0, 0]
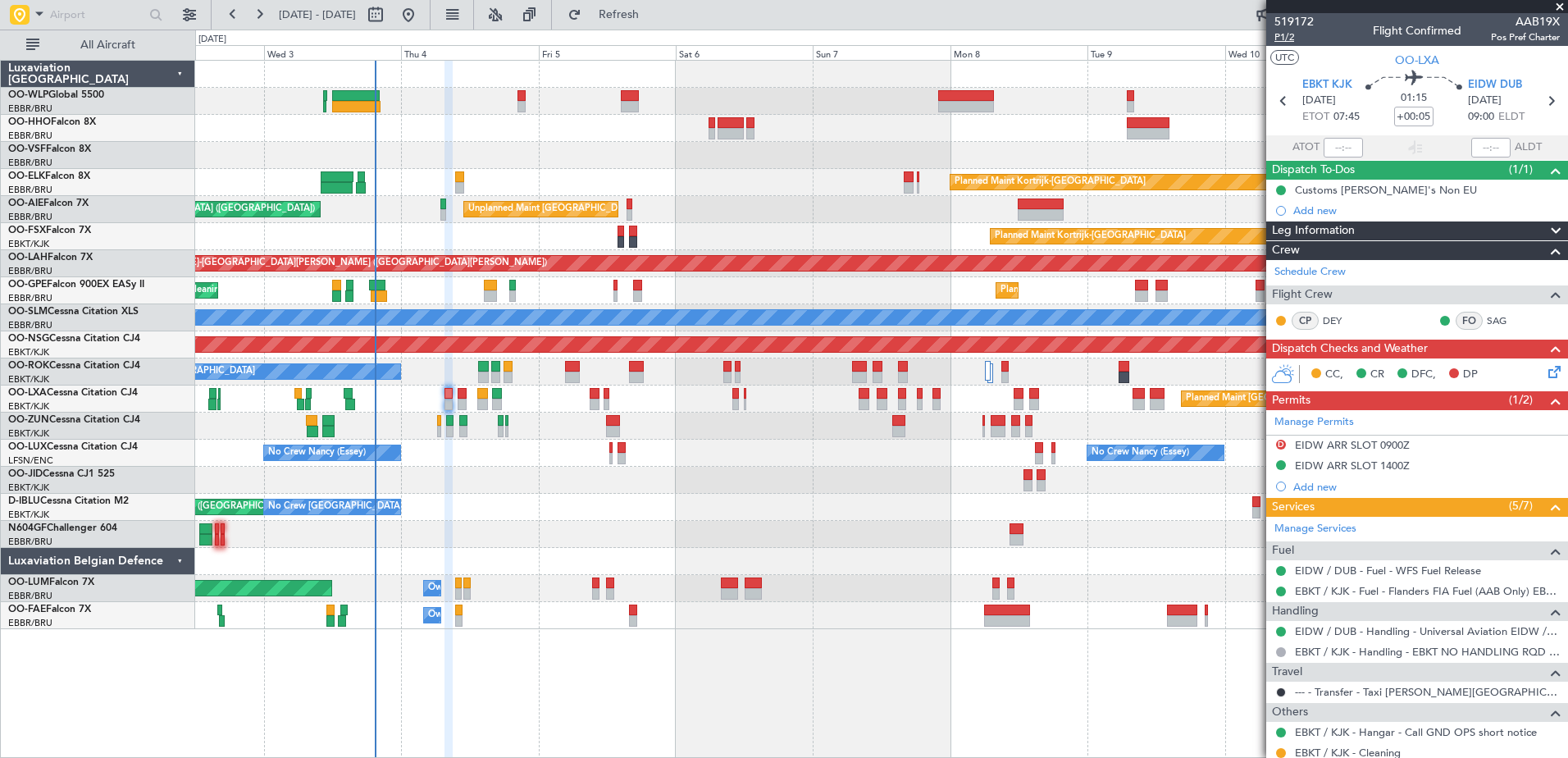
click at [1286, 42] on span "P1/2" at bounding box center [1294, 38] width 40 height 14
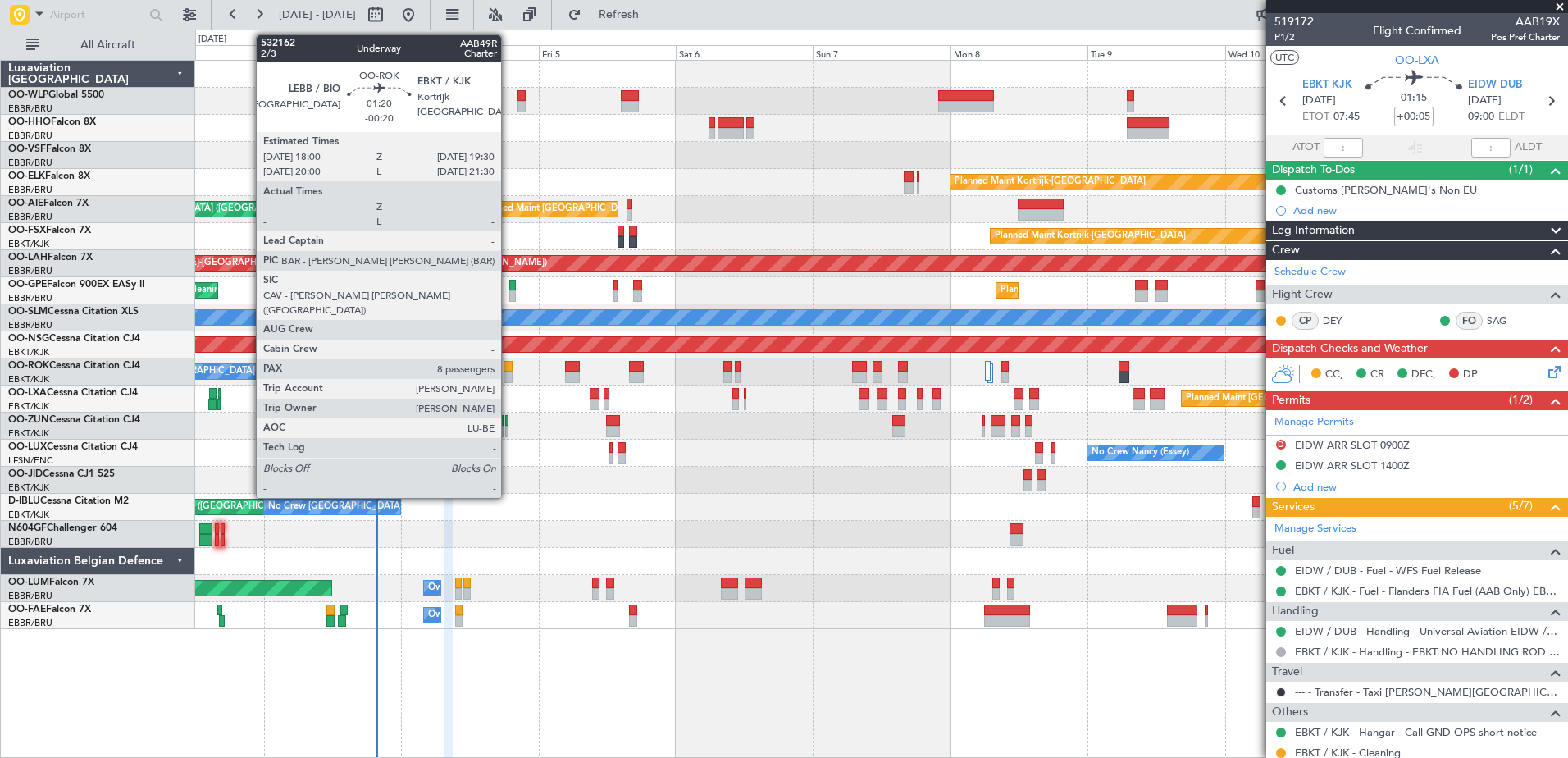
click at [508, 368] on div at bounding box center [508, 366] width 9 height 11
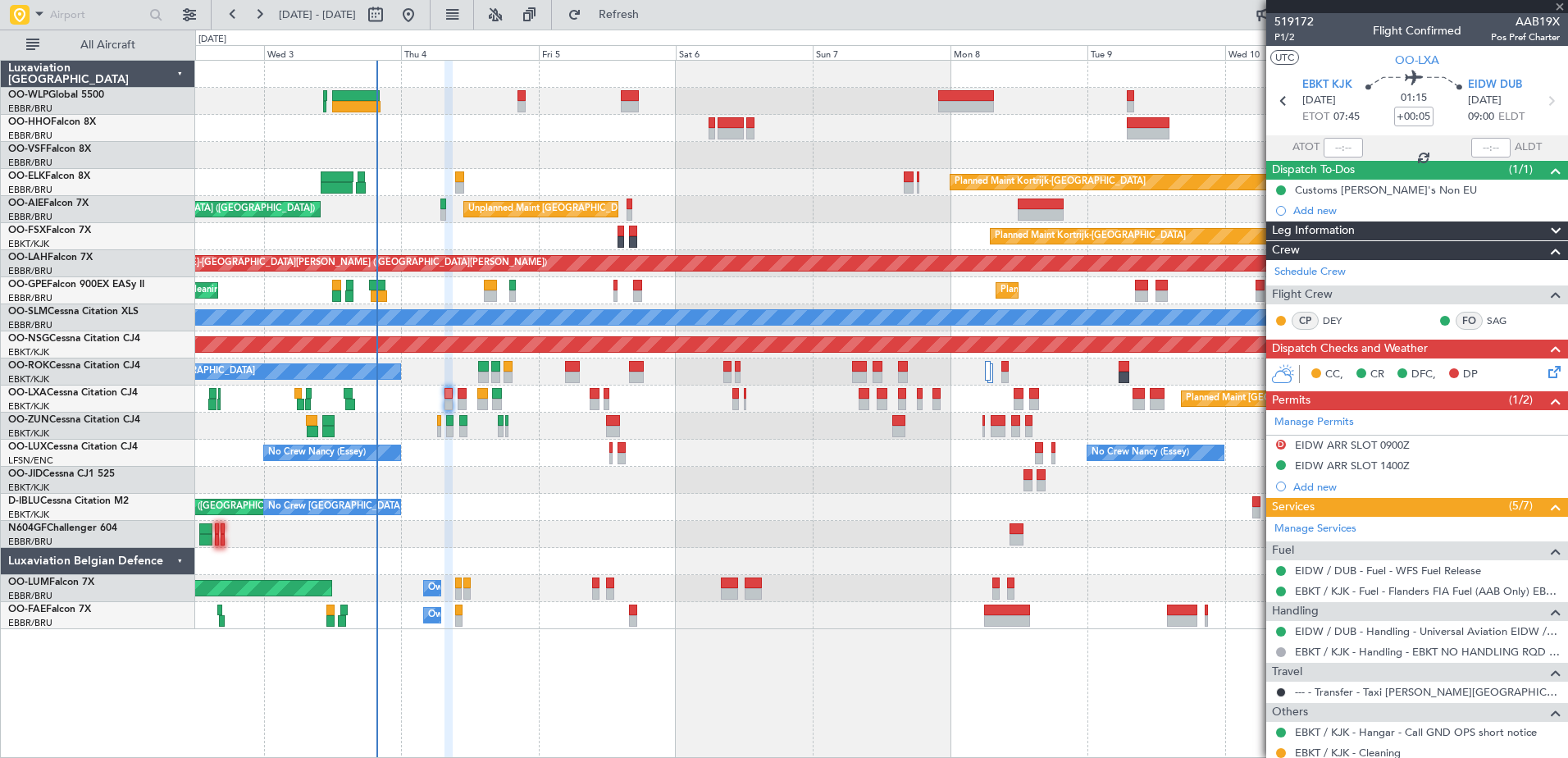
type input "-00:20"
type input "8"
